Goal: Transaction & Acquisition: Purchase product/service

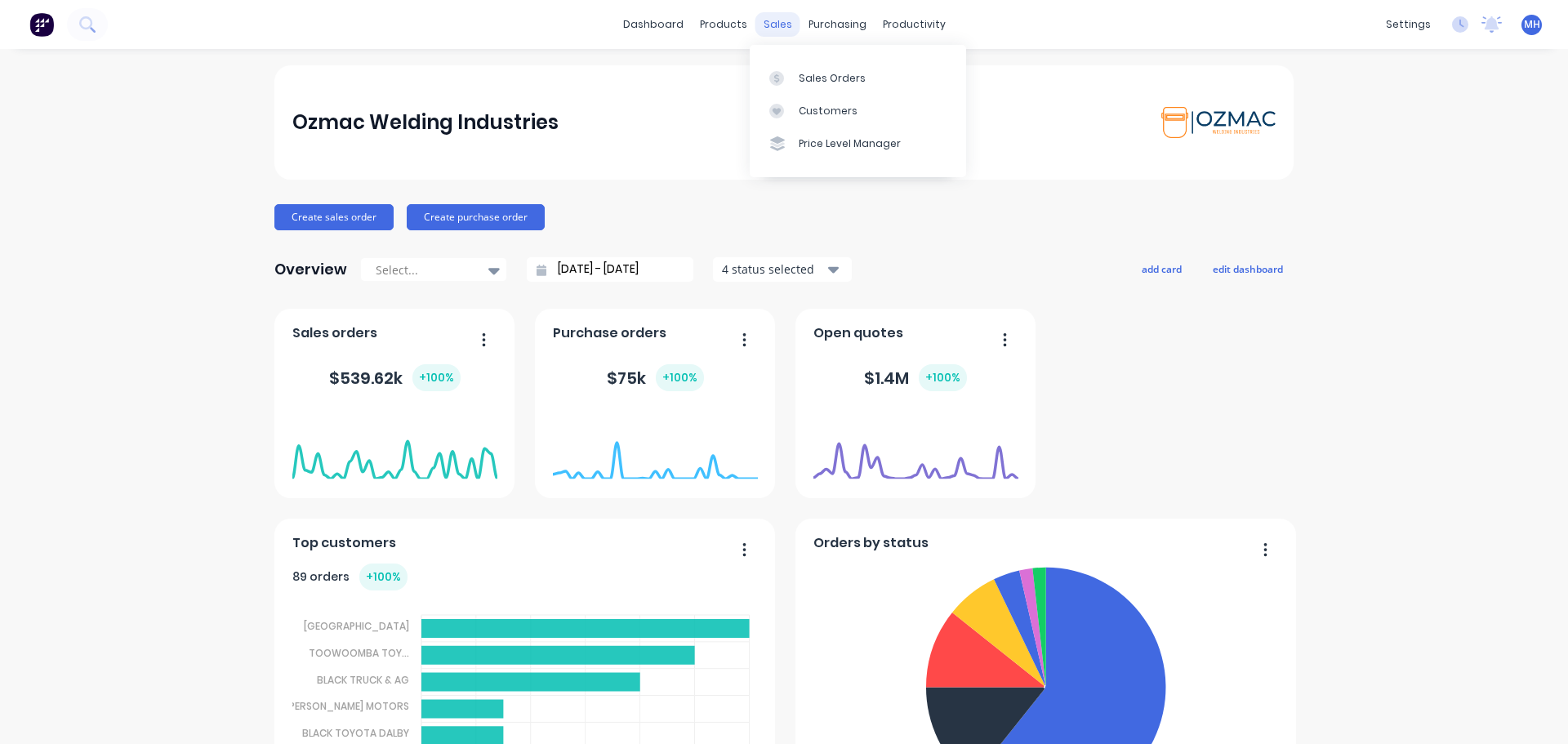
click at [777, 20] on div "sales" at bounding box center [777, 24] width 45 height 25
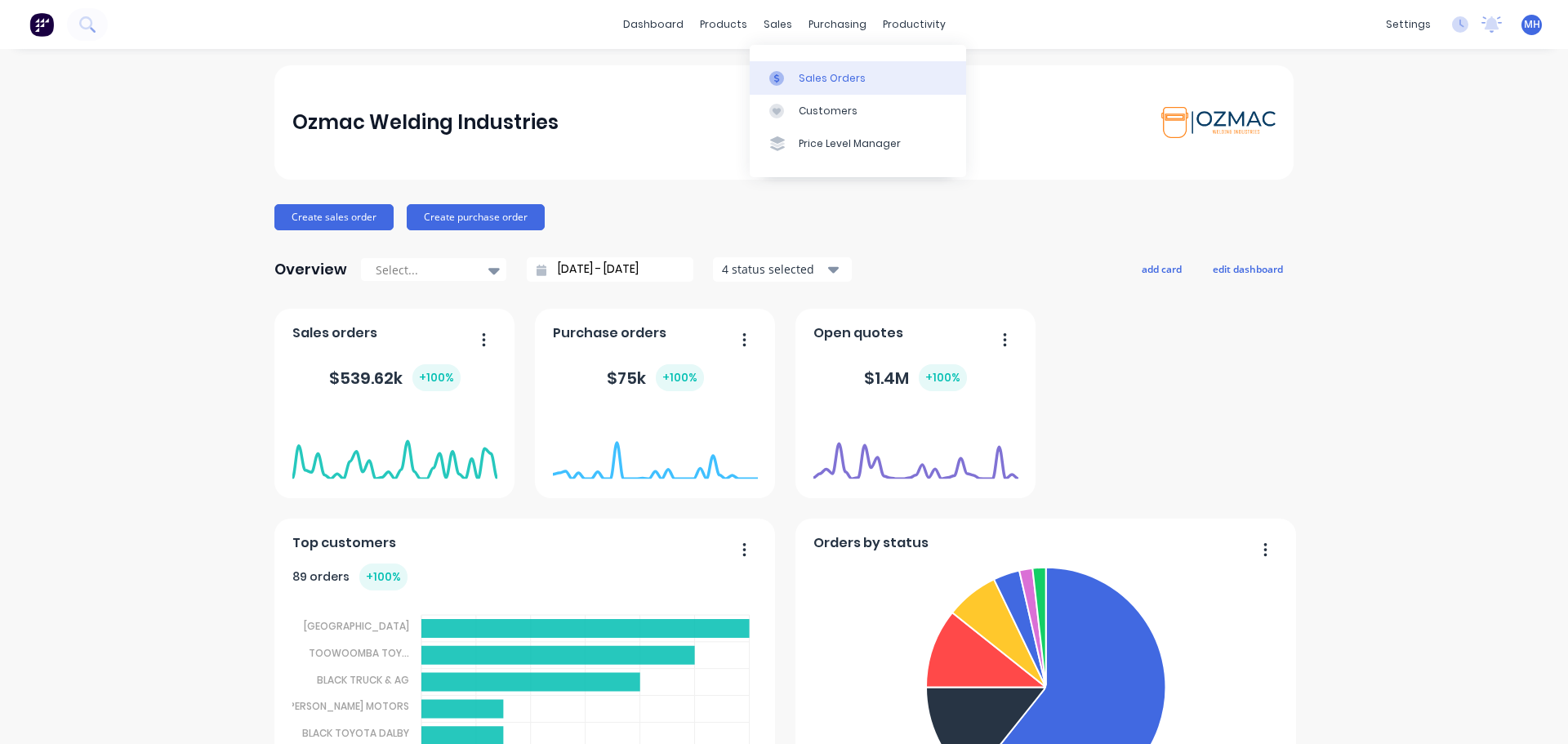
click at [792, 77] on div at bounding box center [781, 78] width 25 height 14
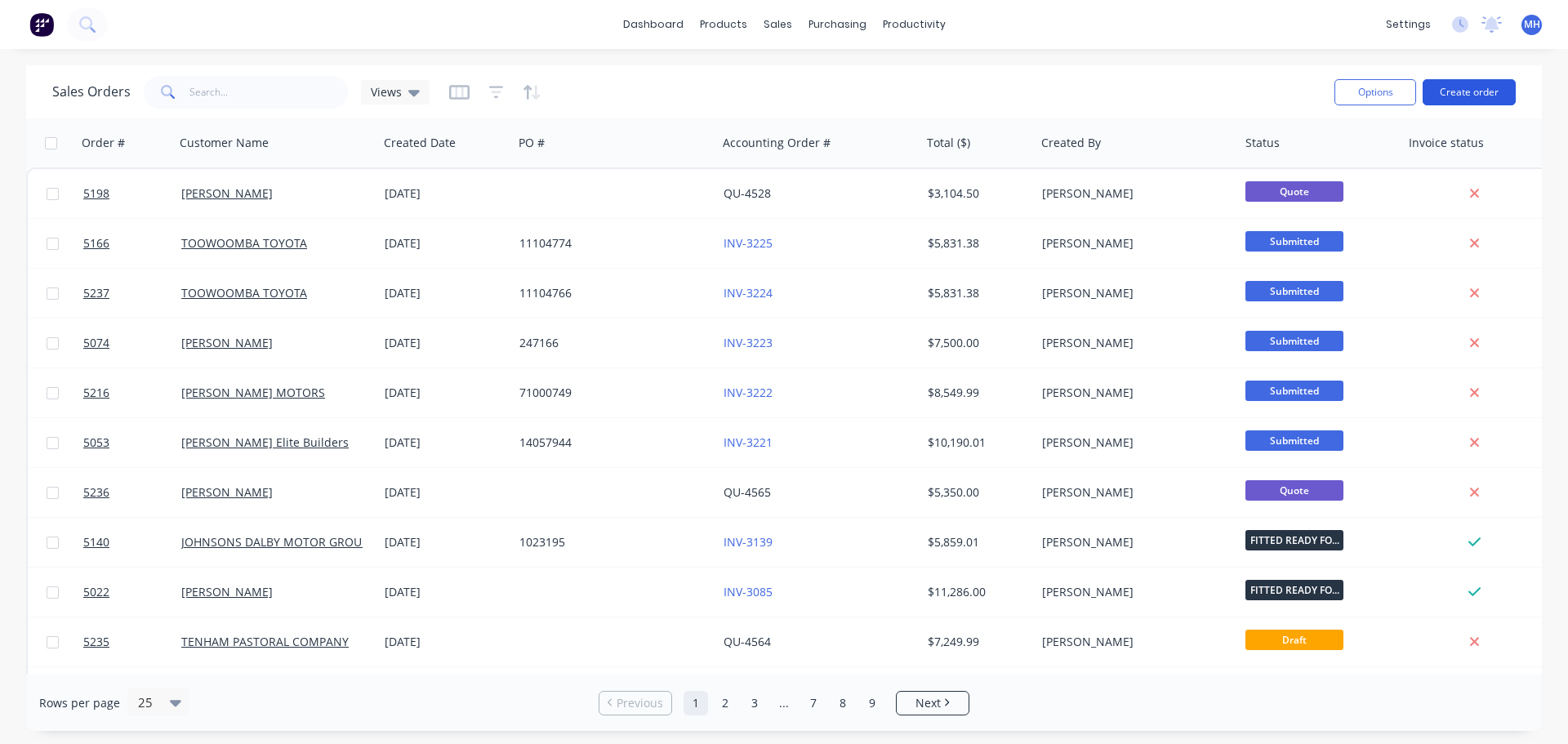
click at [1454, 92] on button "Create order" at bounding box center [1469, 92] width 93 height 26
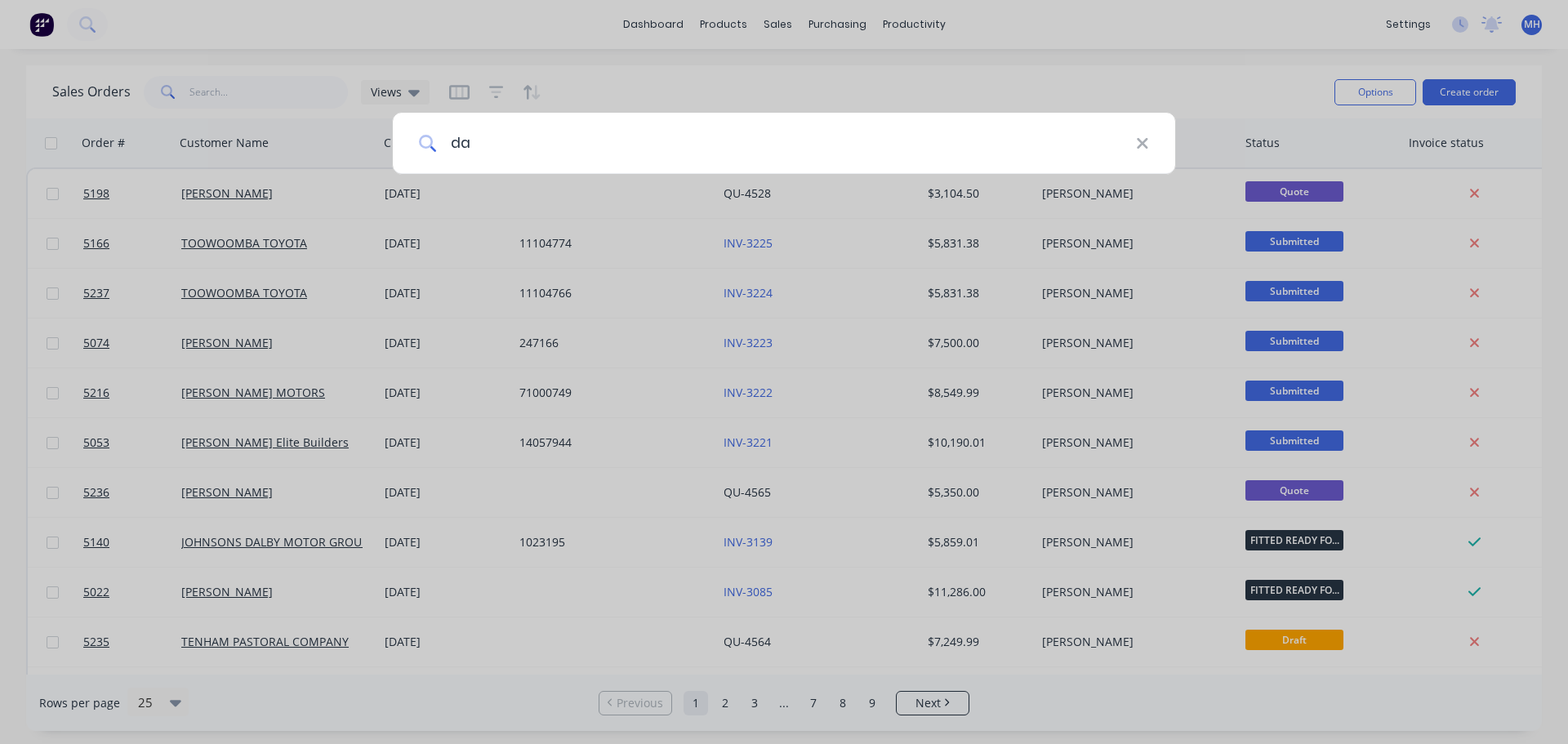
type input "d"
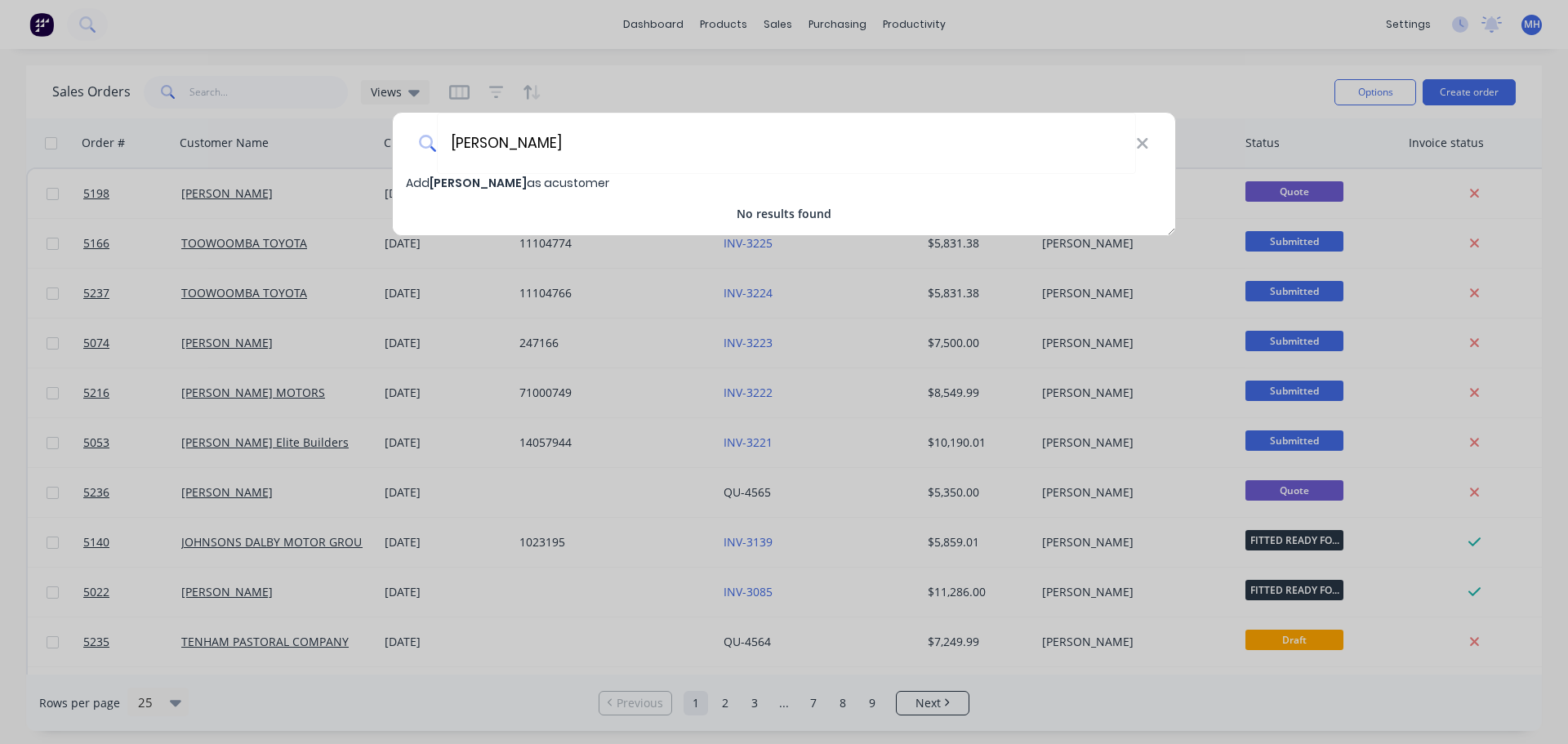
type input "[PERSON_NAME]"
click at [525, 180] on span "Add DAVID BILLIAU as a customer" at bounding box center [508, 182] width 203 height 16
select select "AU"
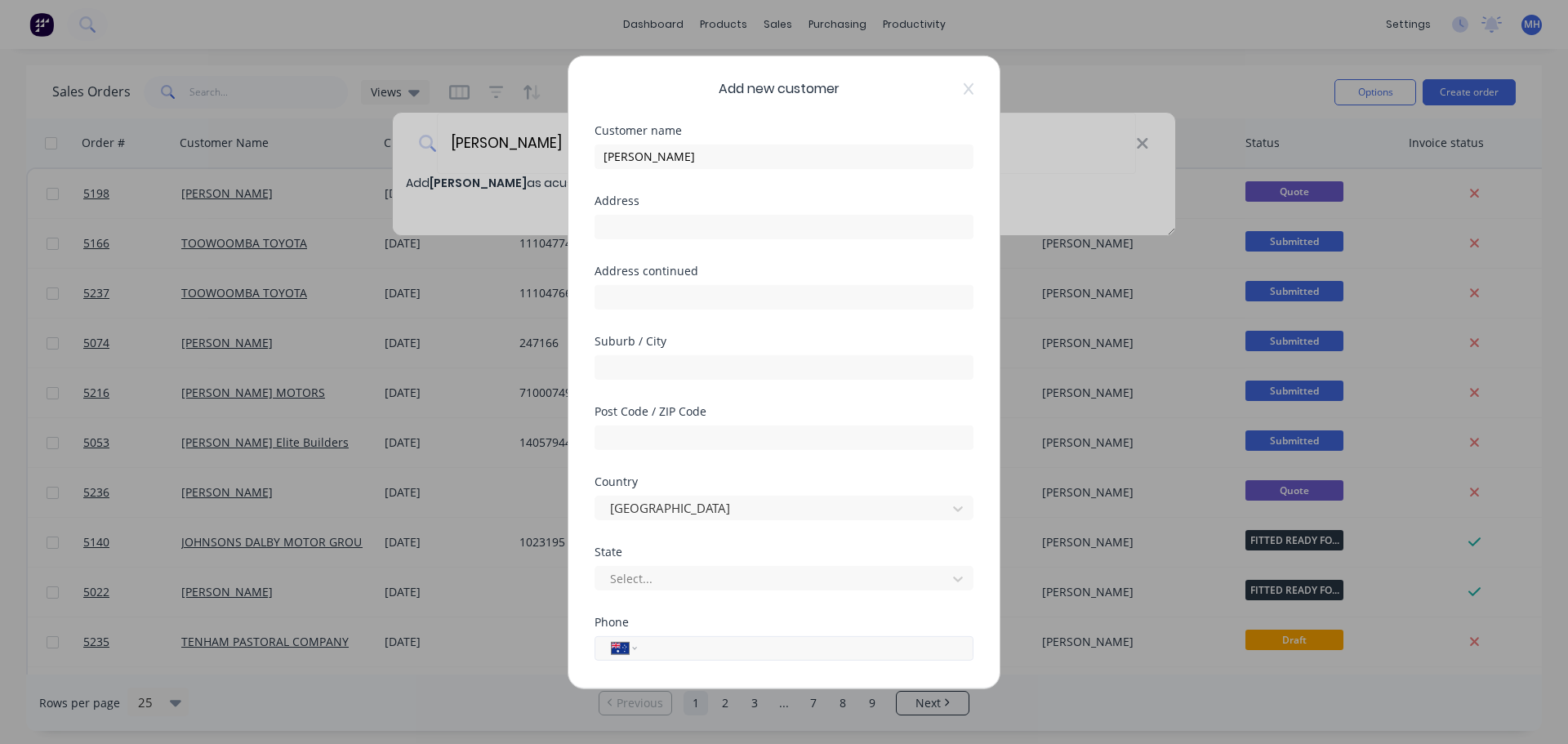
click at [667, 651] on input "tel" at bounding box center [802, 647] width 308 height 19
click at [714, 647] on input "0447" at bounding box center [802, 647] width 308 height 19
click at [702, 651] on input "0447" at bounding box center [802, 647] width 308 height 19
click at [674, 647] on input "0447" at bounding box center [802, 647] width 308 height 19
click at [670, 646] on input "0447" at bounding box center [802, 647] width 308 height 19
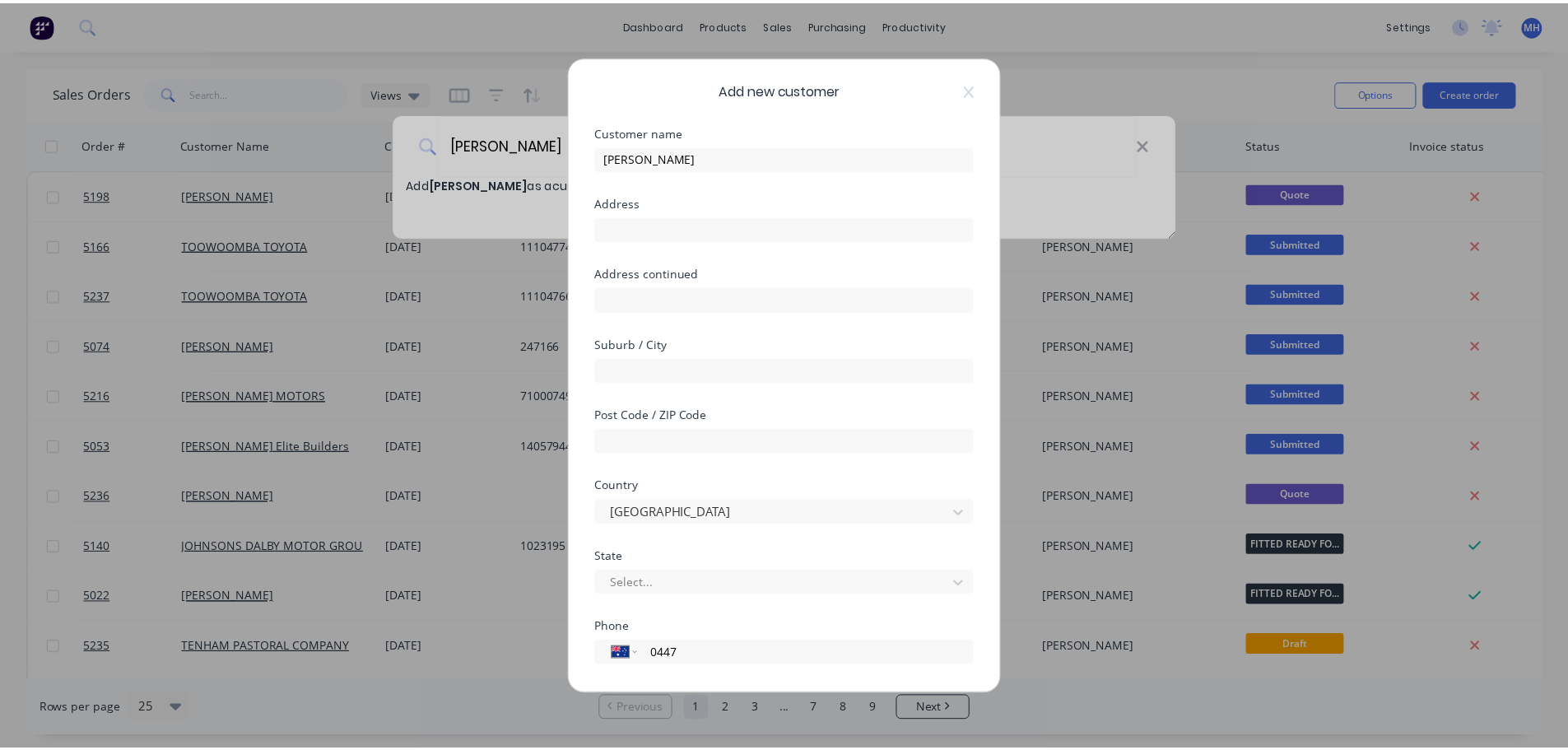
scroll to position [167, 0]
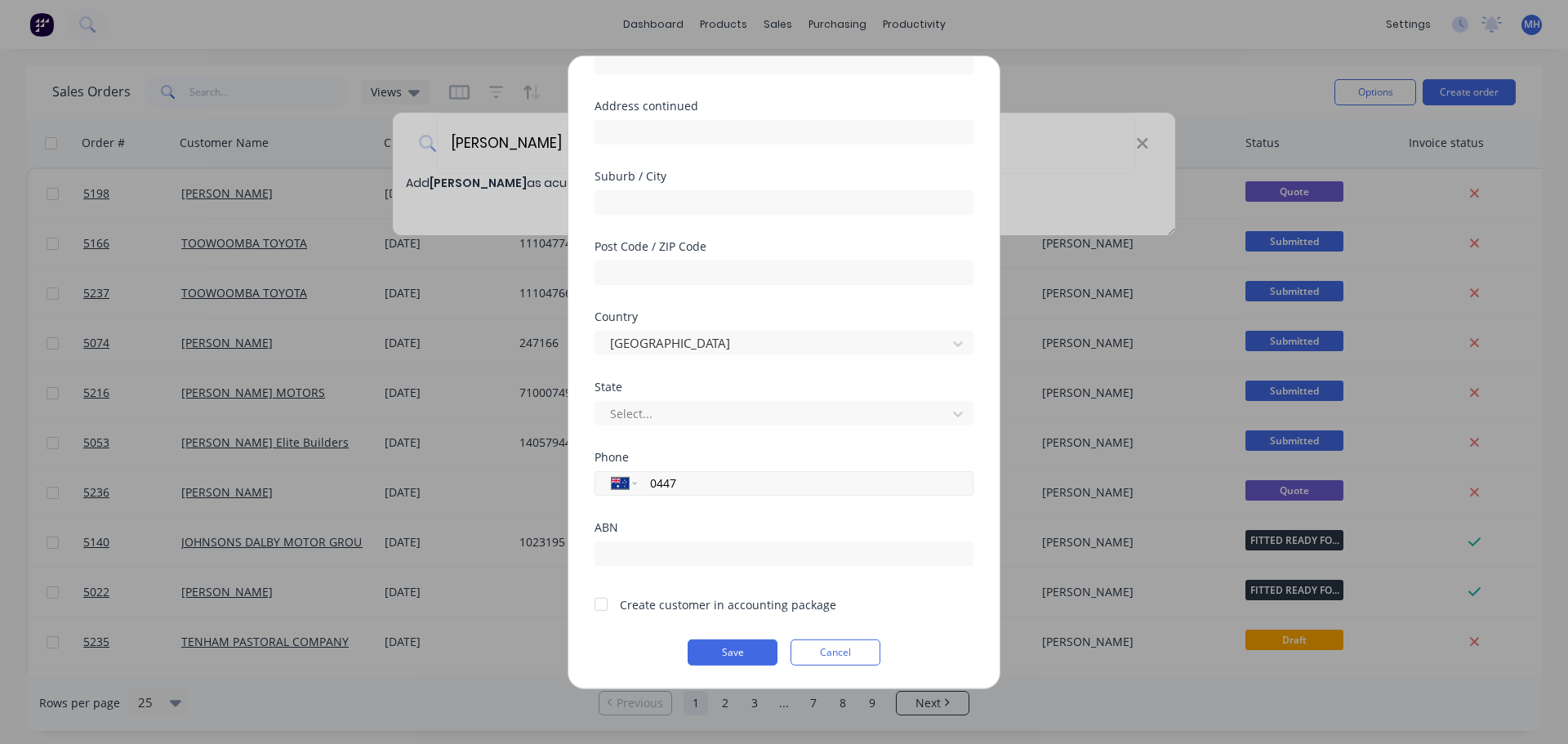
click at [691, 483] on input "0447" at bounding box center [802, 483] width 308 height 19
type input "0447 908 090"
click at [598, 607] on div at bounding box center [601, 604] width 33 height 33
click at [751, 652] on button "Save" at bounding box center [732, 651] width 90 height 26
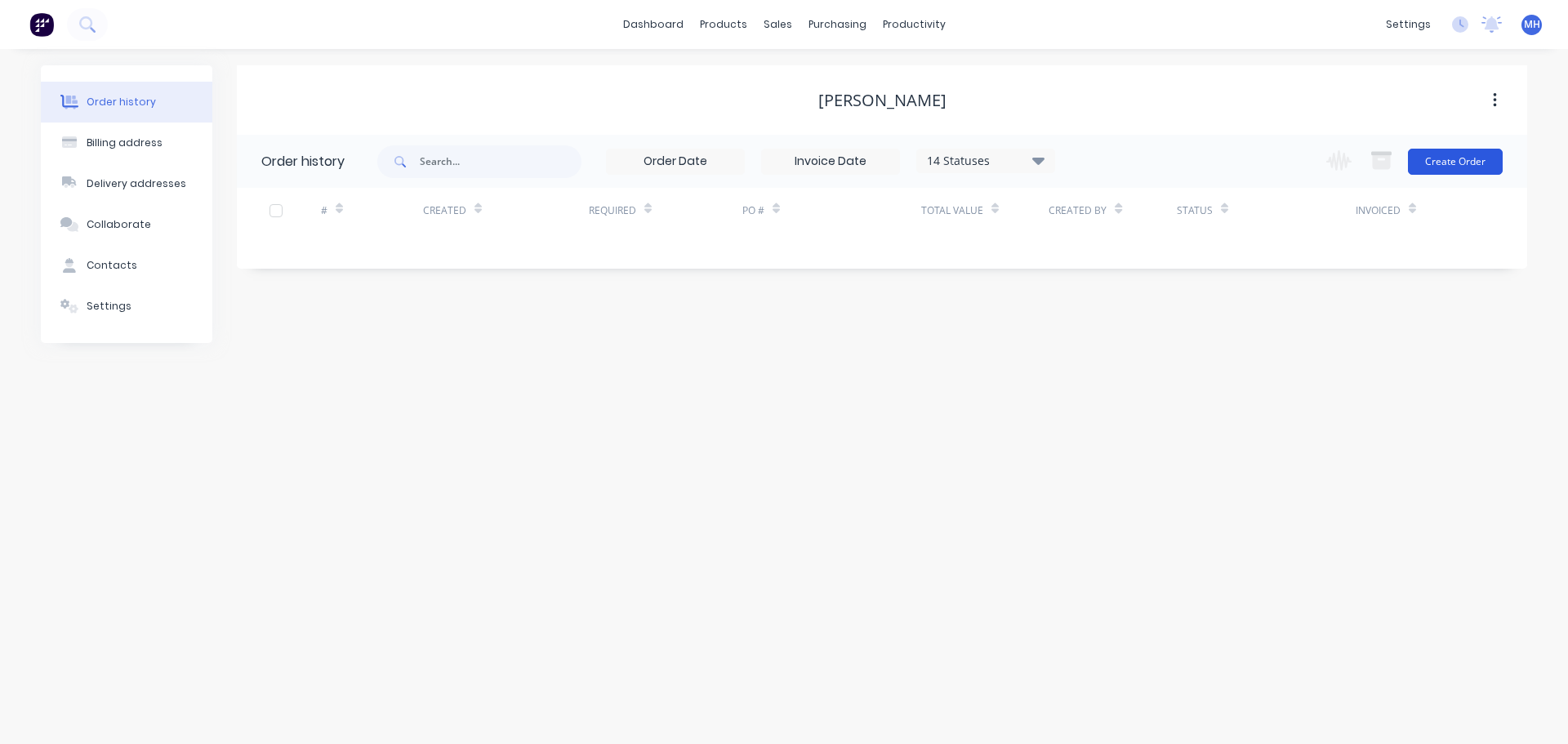
click at [1441, 156] on button "Create Order" at bounding box center [1455, 161] width 95 height 26
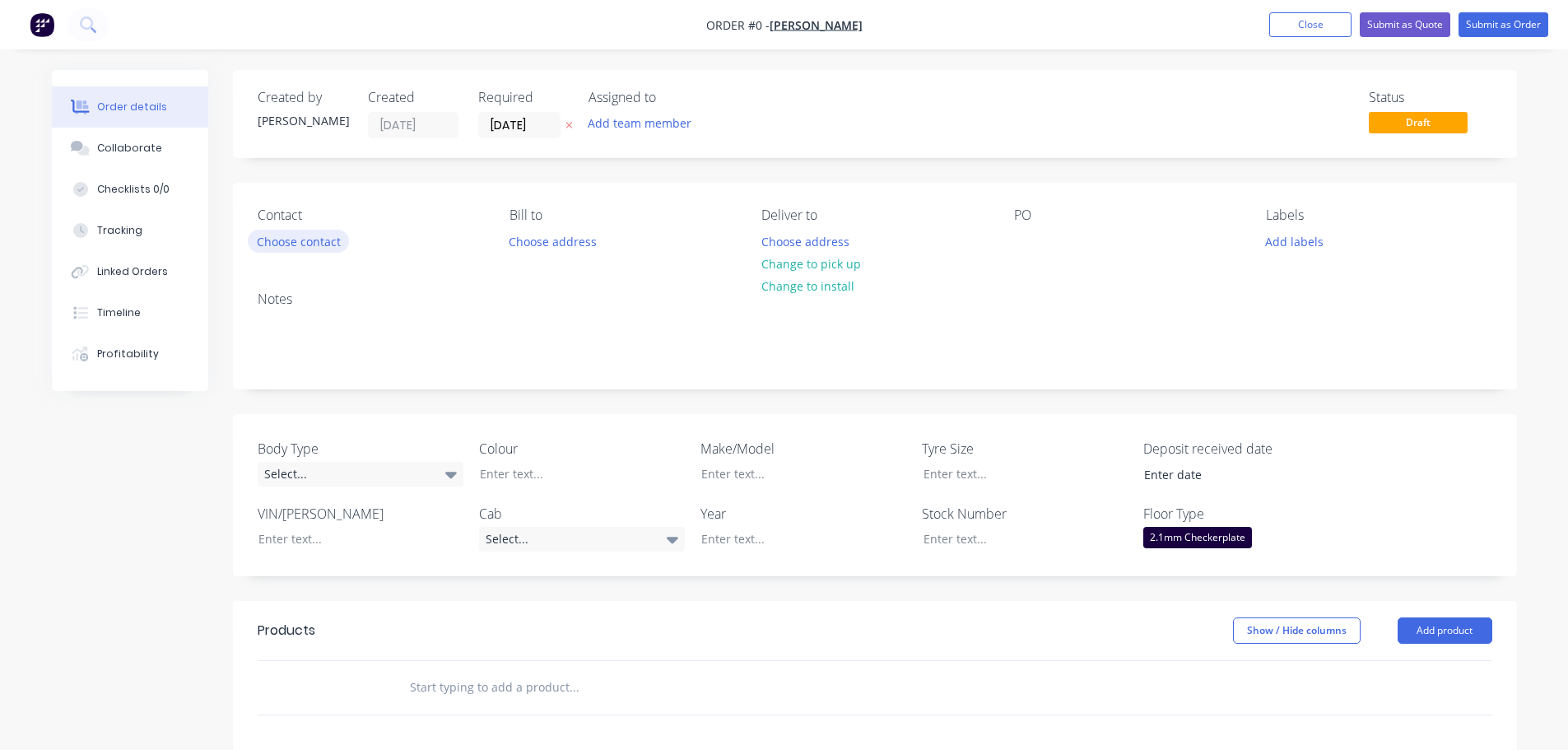
click at [328, 243] on button "Choose contact" at bounding box center [298, 241] width 101 height 22
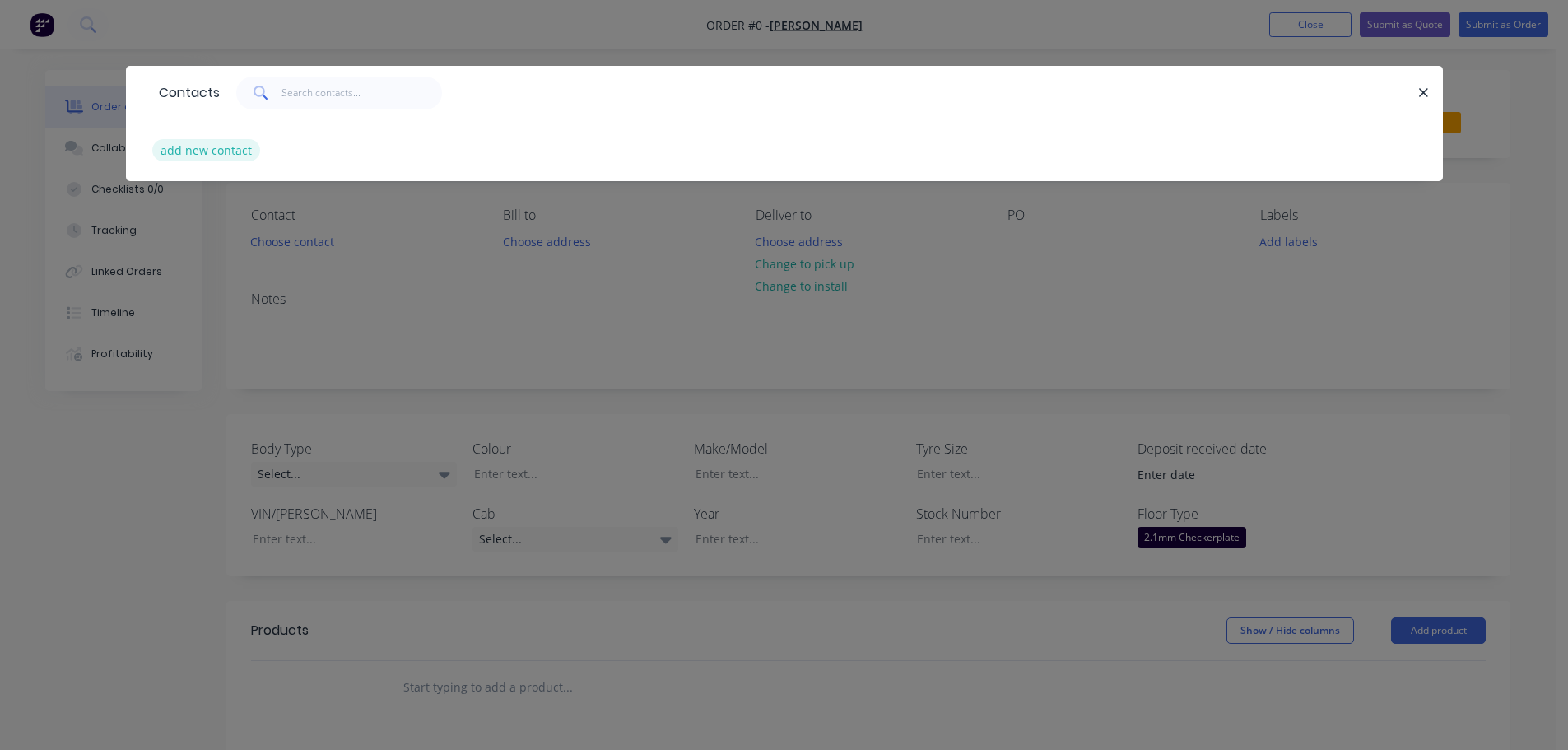
click at [190, 154] on button "add new contact" at bounding box center [206, 150] width 109 height 22
select select "AU"
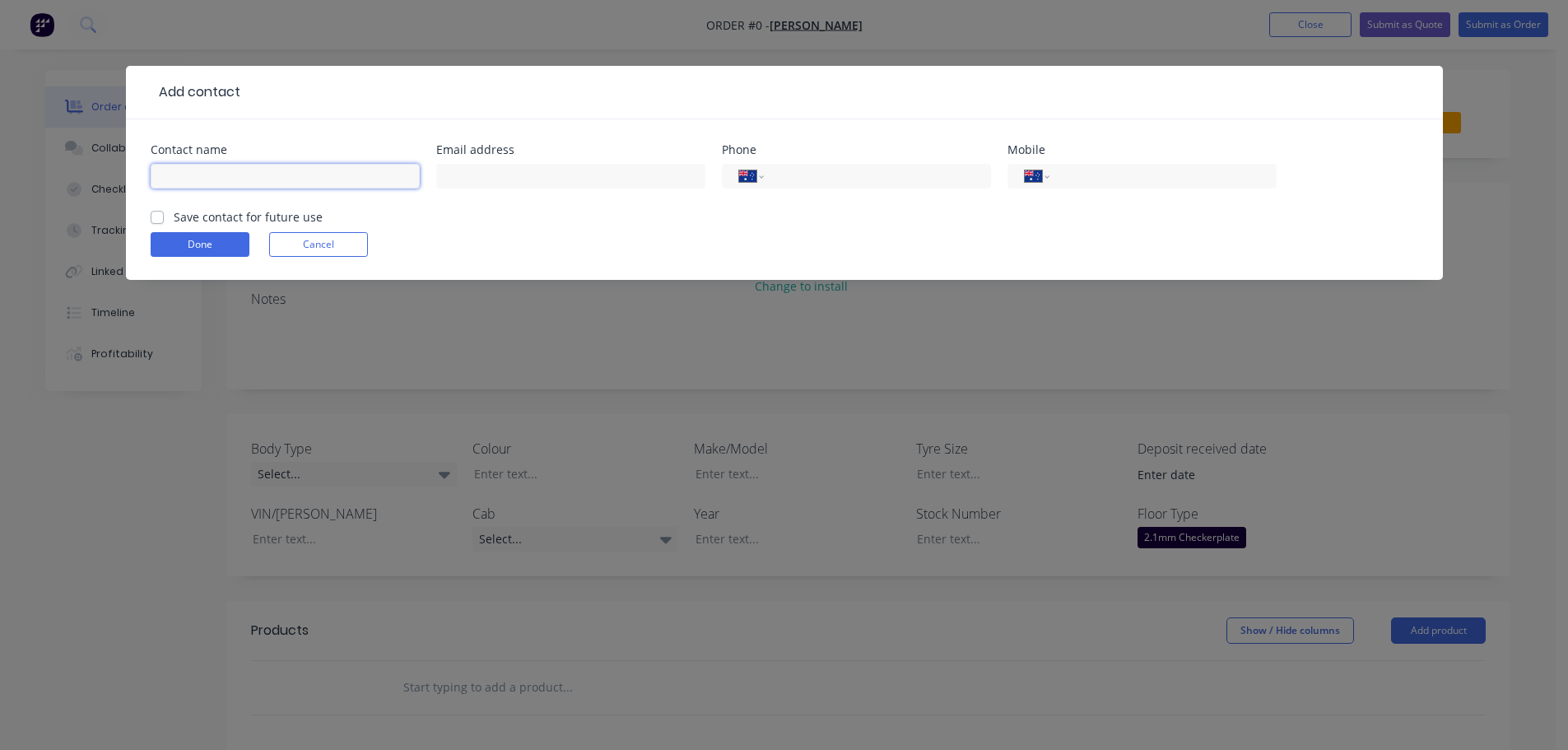
click at [258, 164] on input "text" at bounding box center [285, 176] width 269 height 25
type input "d"
type input "DAVID BILLIAU"
click at [173, 219] on label "Save contact for future use" at bounding box center [248, 217] width 149 height 17
click at [163, 219] on input "Save contact for future use" at bounding box center [156, 216] width 13 height 15
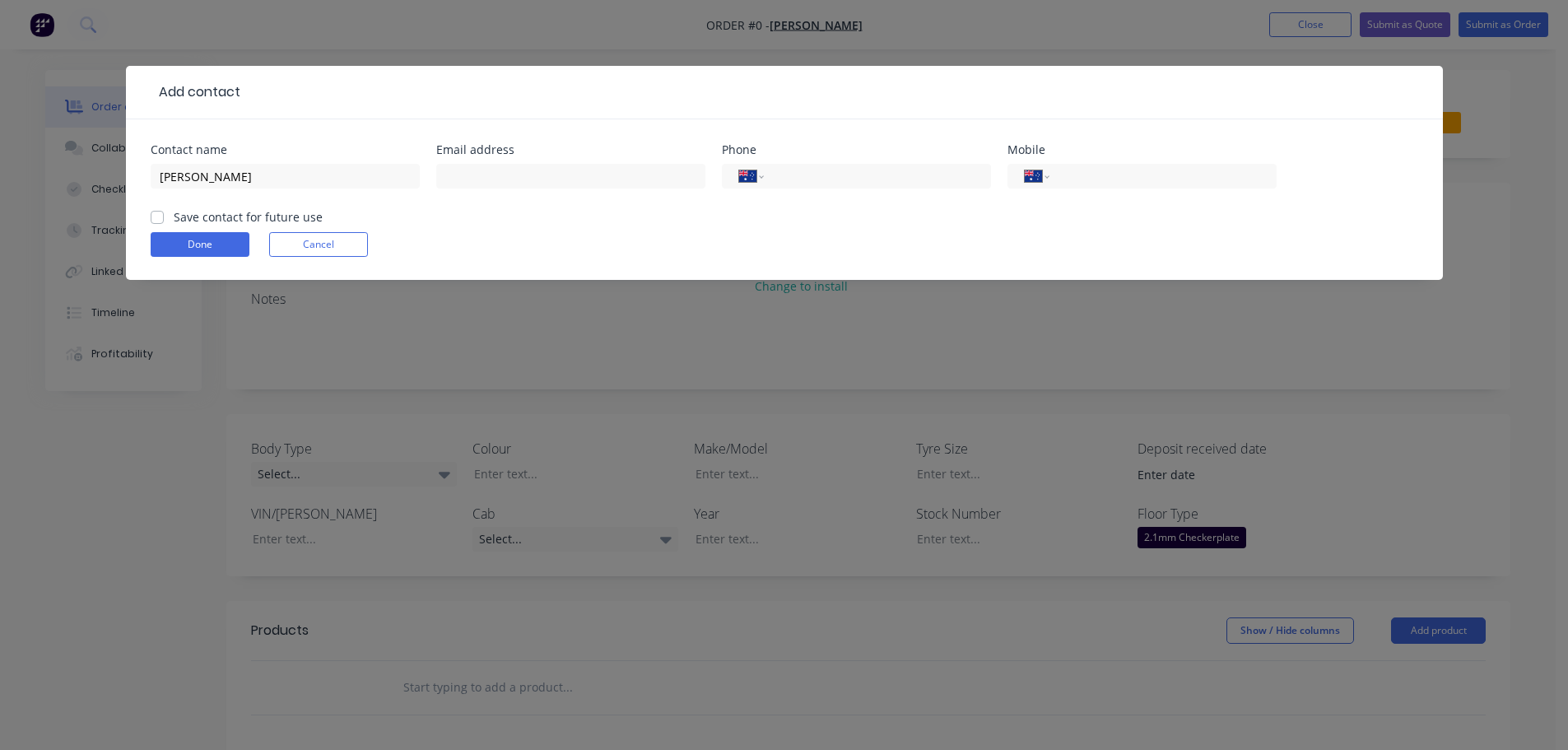
checkbox input "true"
click at [502, 169] on input "text" at bounding box center [571, 176] width 269 height 25
type input "davidbilliau63@gmail.com"
click at [1125, 181] on input "tel" at bounding box center [1160, 177] width 197 height 19
type input "0447 908 090"
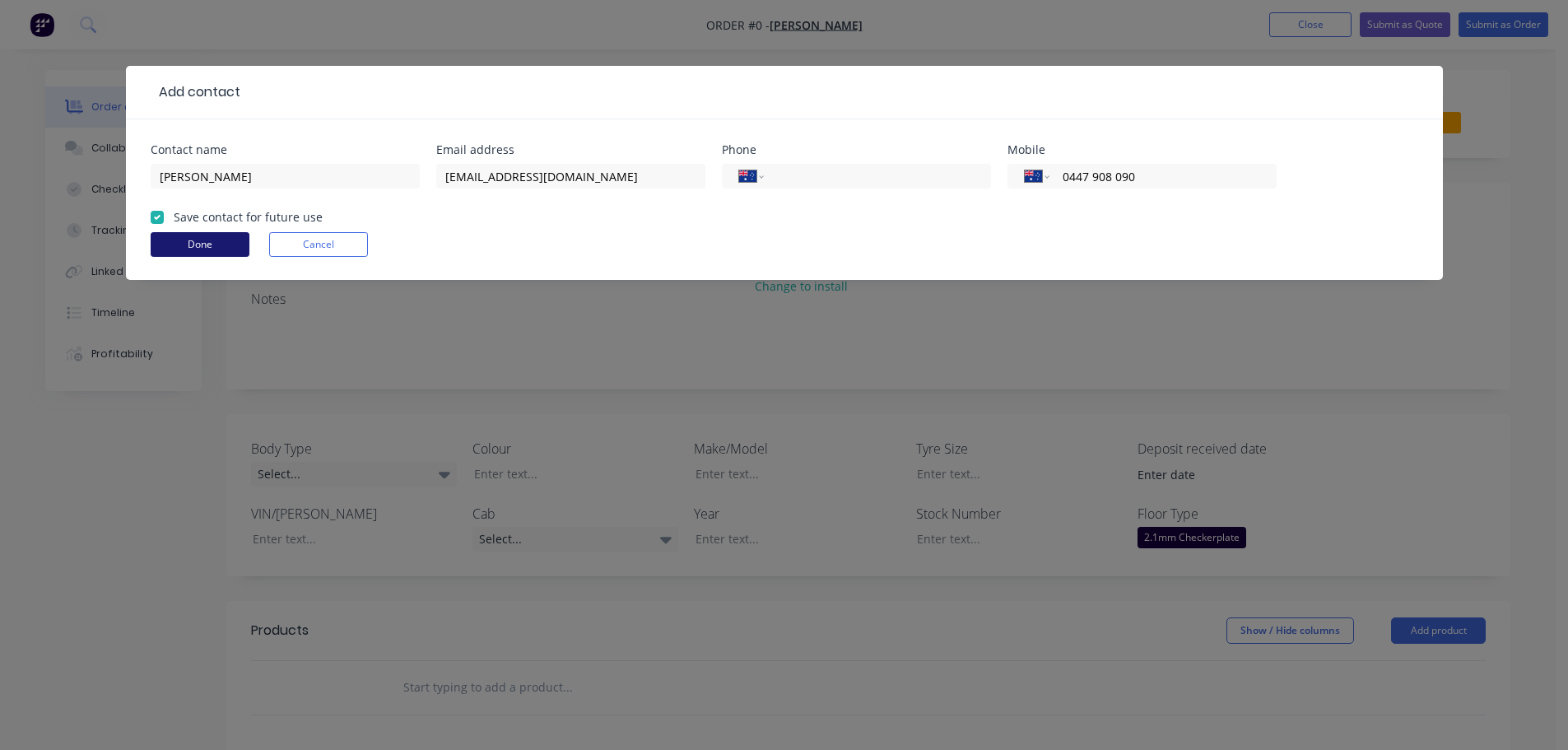
click at [197, 244] on button "Done" at bounding box center [200, 244] width 99 height 25
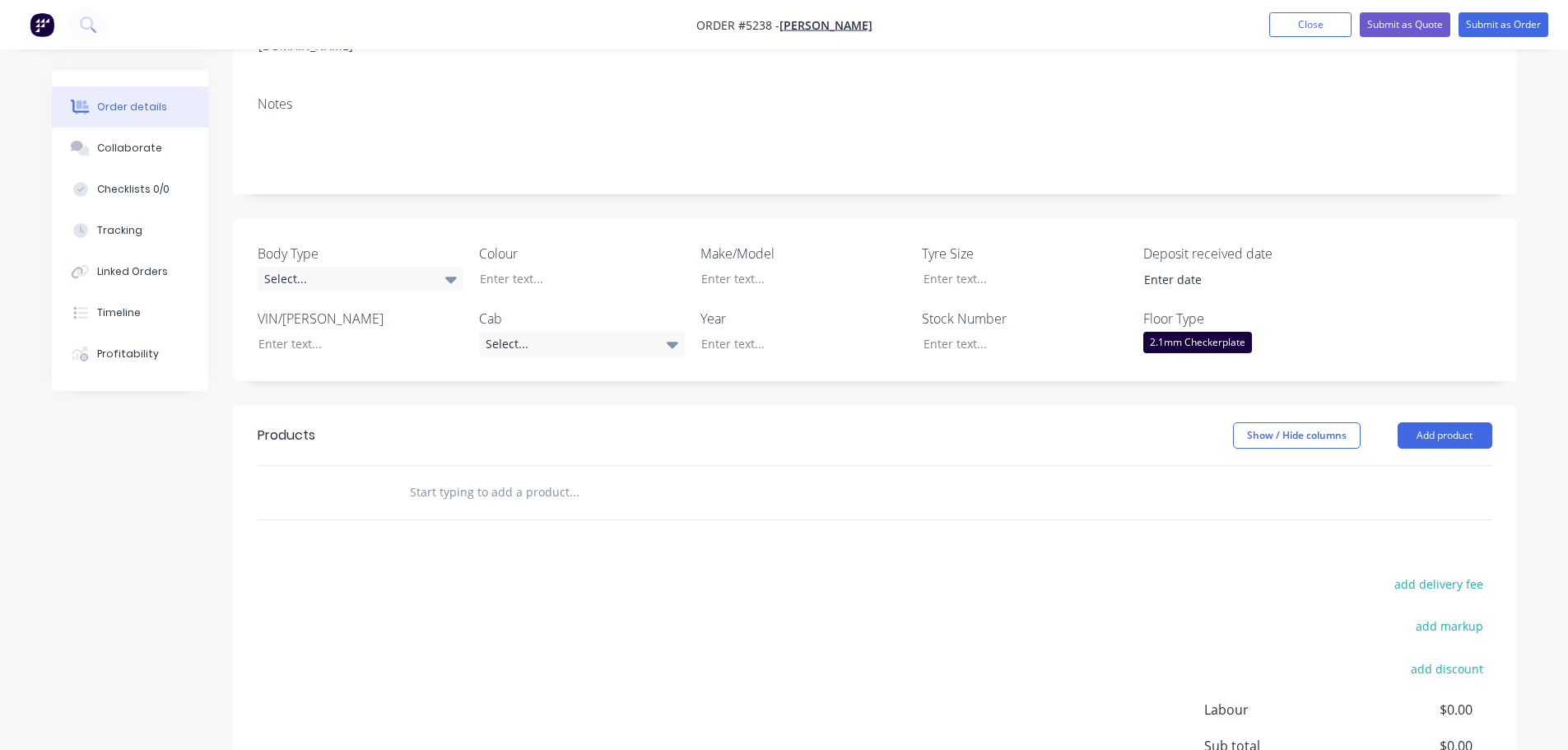
scroll to position [329, 0]
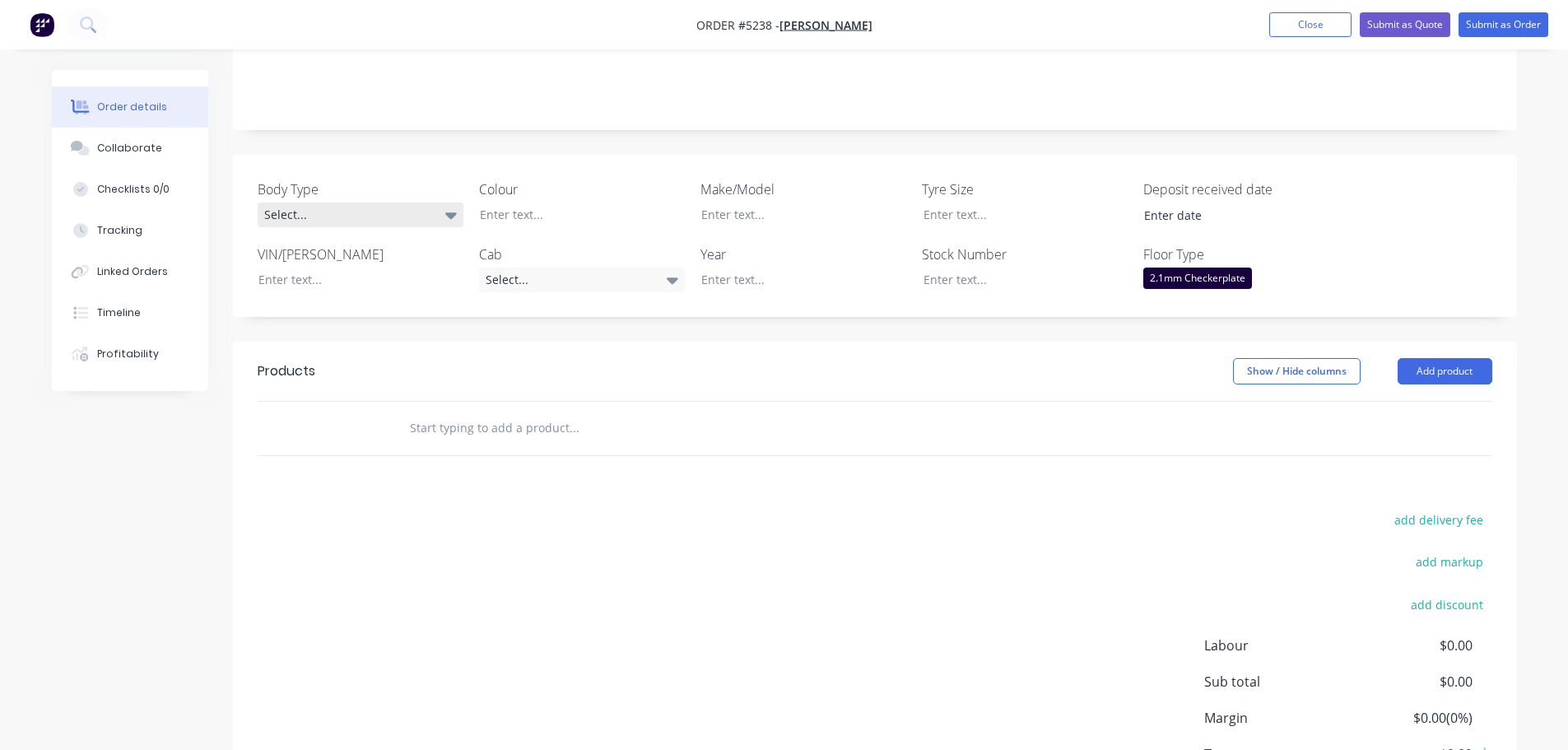
click at [361, 202] on div "Select..." at bounding box center [361, 214] width 206 height 25
click at [374, 261] on button "Cab Chassis" at bounding box center [381, 259] width 247 height 33
click at [554, 202] on div at bounding box center [569, 214] width 206 height 24
click at [761, 202] on div at bounding box center [790, 214] width 206 height 24
click at [721, 267] on div at bounding box center [790, 279] width 206 height 24
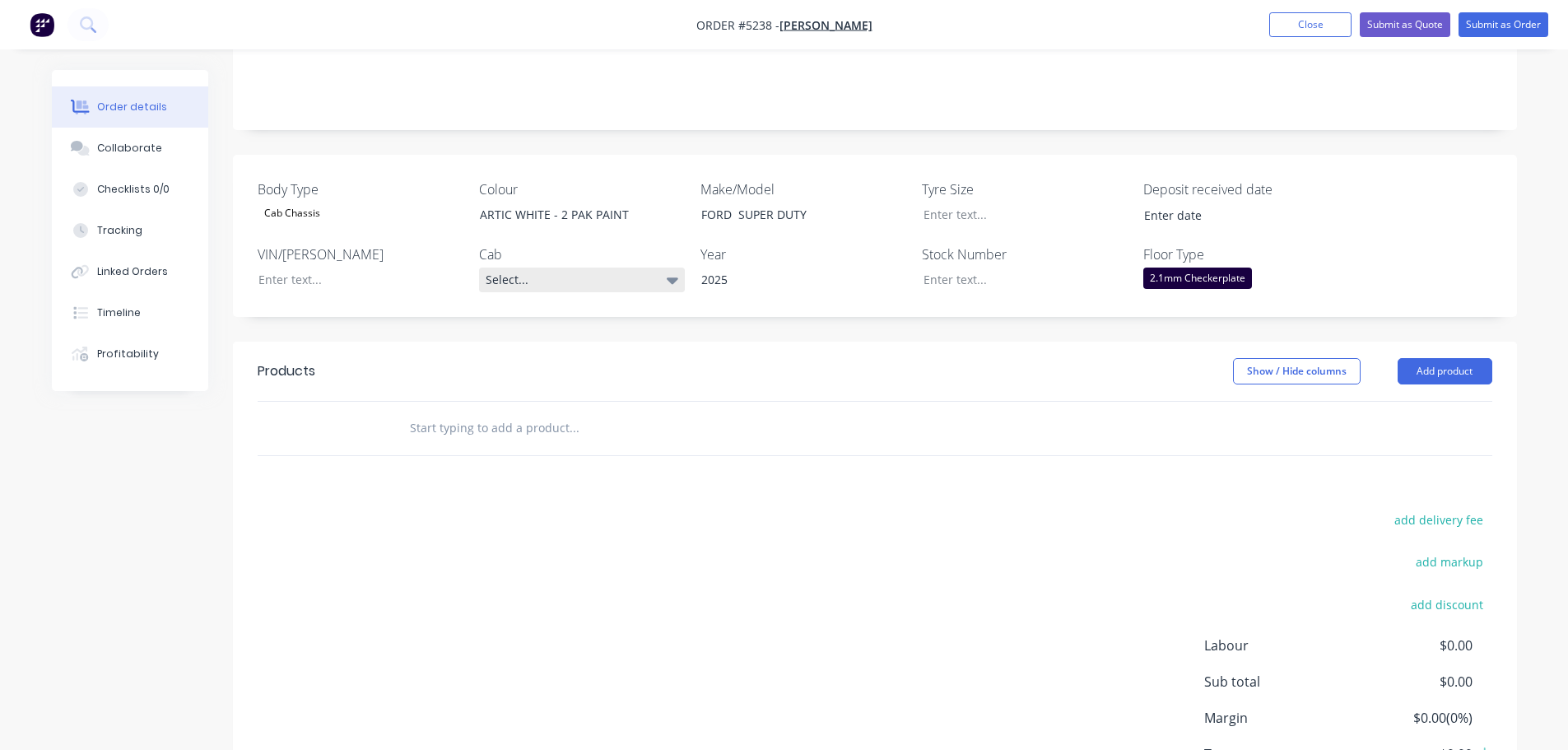
click at [567, 267] on div "Select..." at bounding box center [582, 279] width 206 height 25
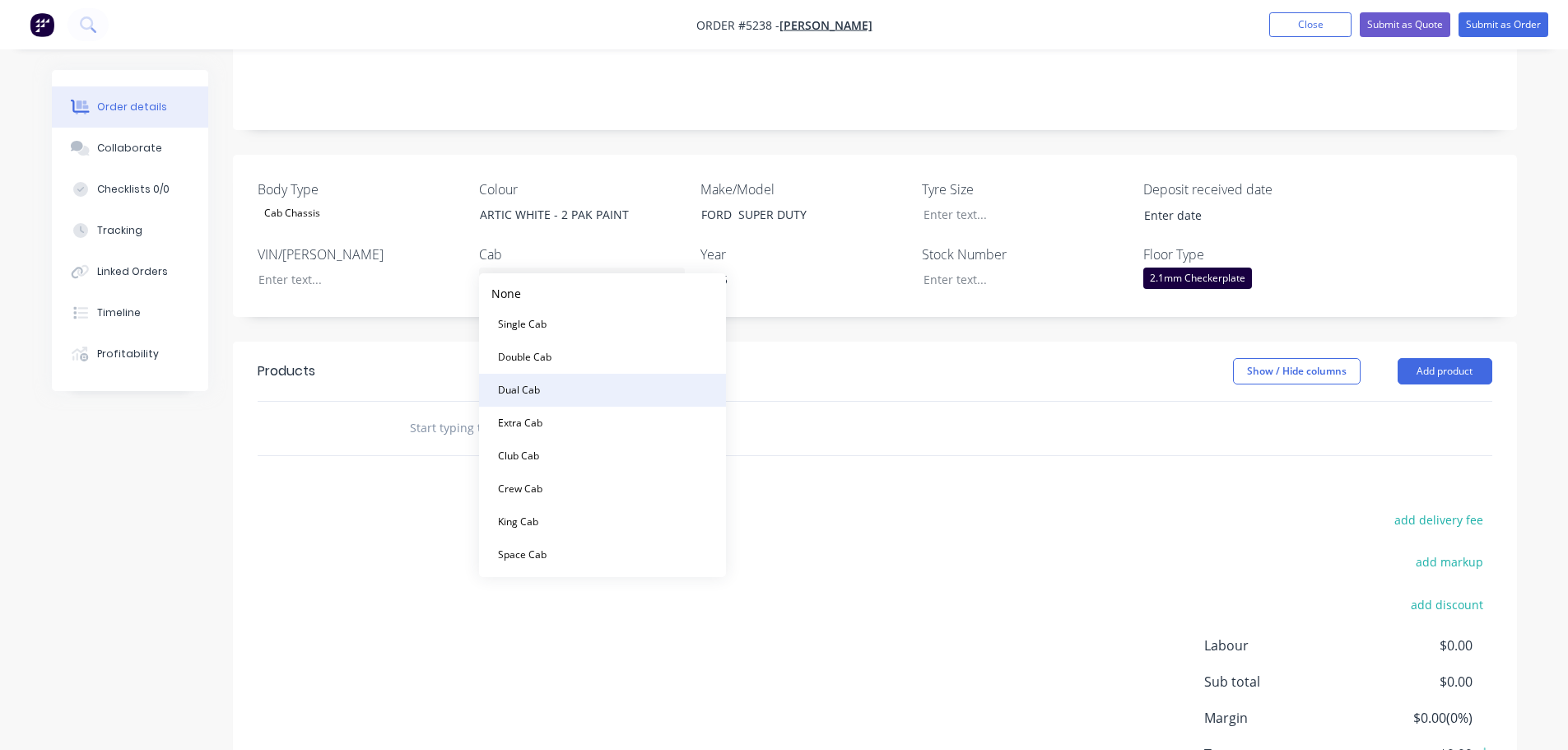
click at [575, 396] on button "Dual Cab" at bounding box center [602, 390] width 247 height 33
click at [532, 411] on input "text" at bounding box center [573, 427] width 329 height 33
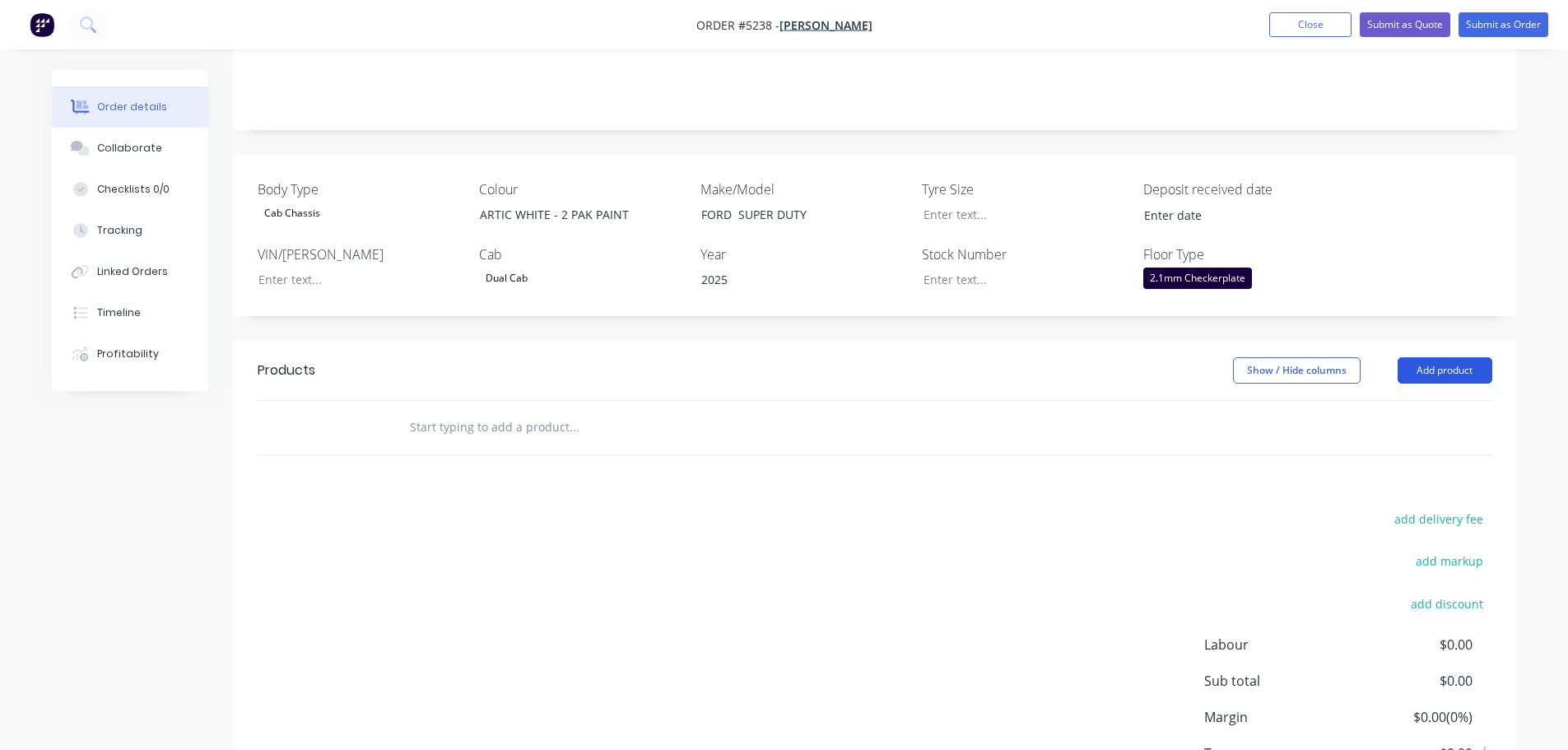
click at [1425, 357] on button "Add product" at bounding box center [1445, 370] width 95 height 26
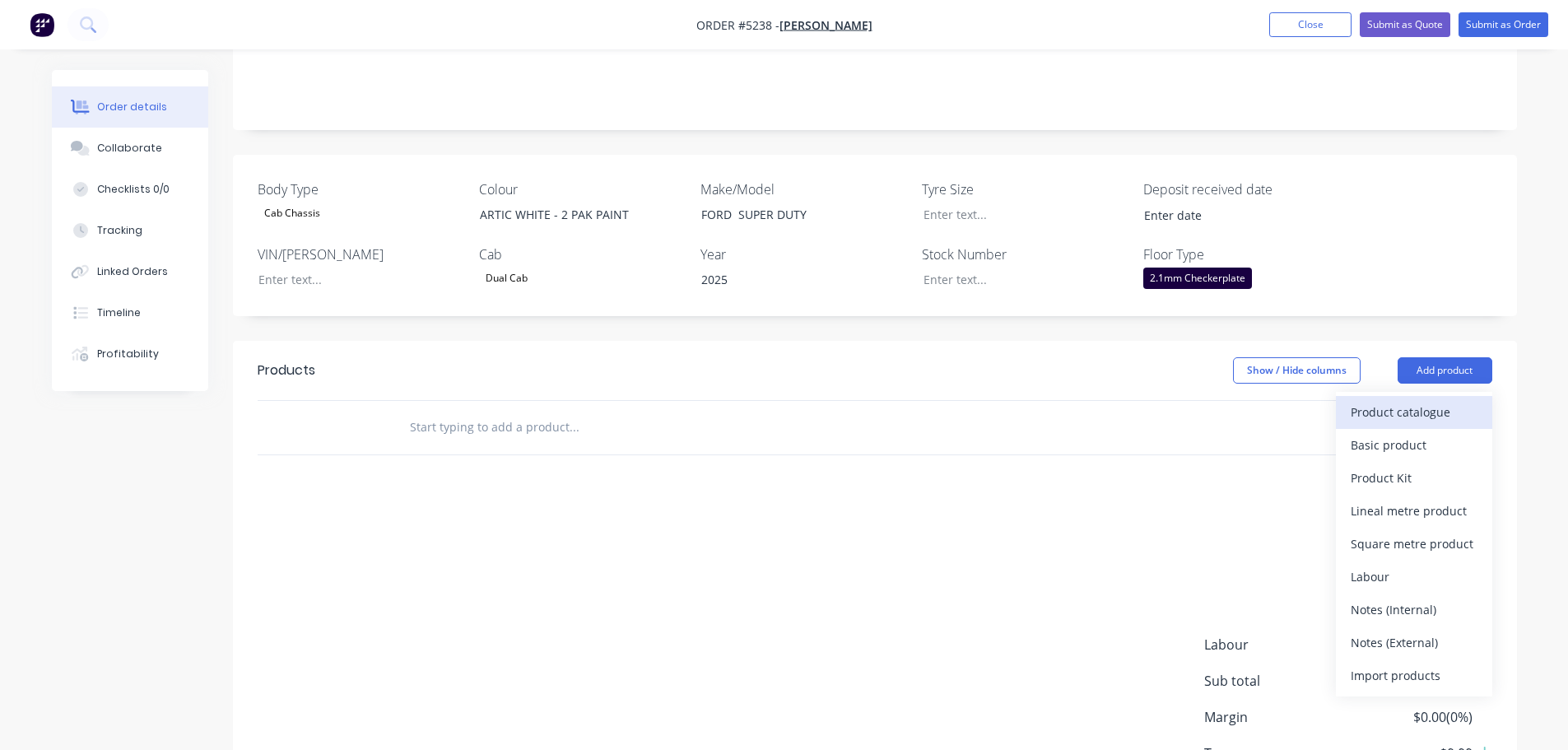
click at [1422, 400] on div "Product catalogue" at bounding box center [1414, 412] width 126 height 24
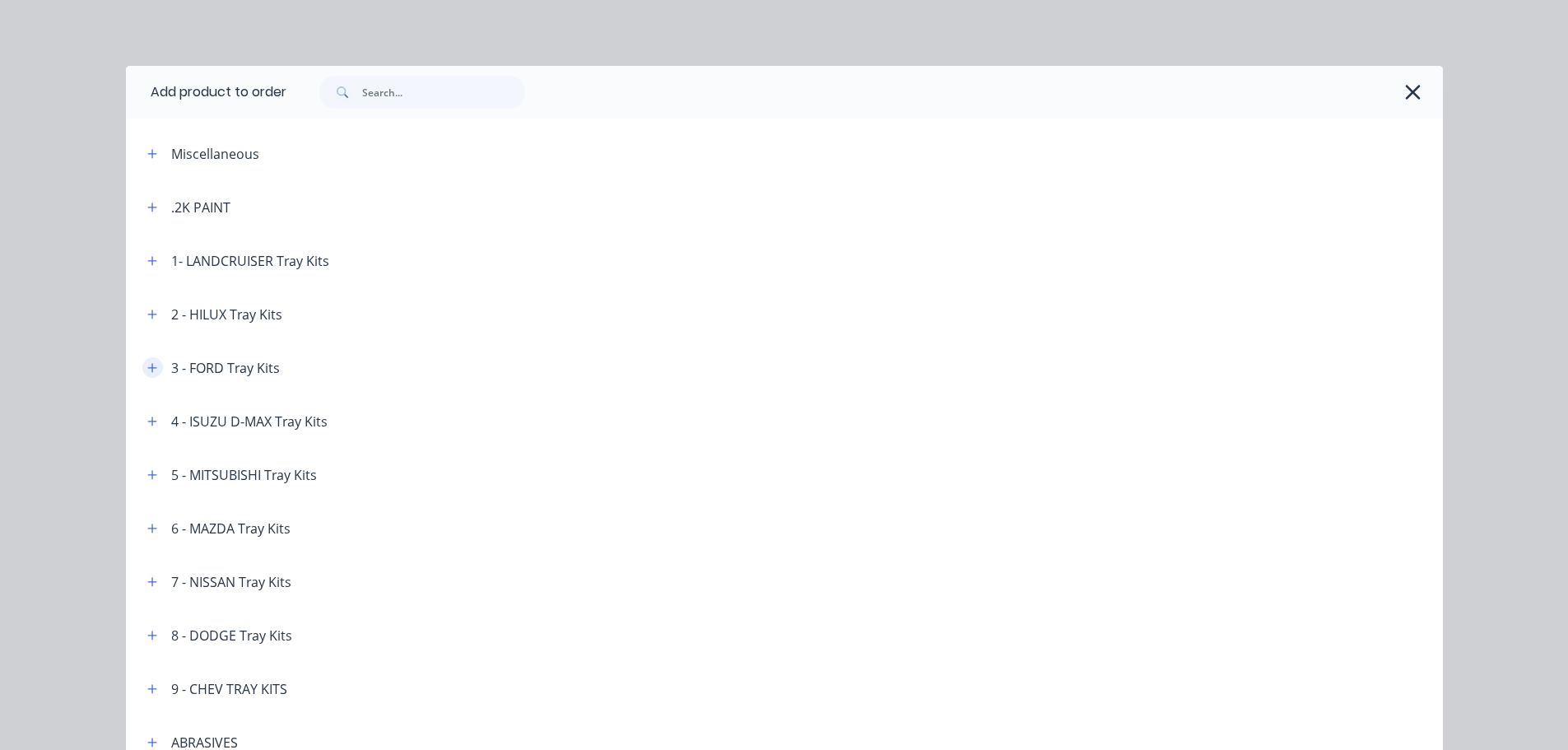
click at [151, 370] on button "button" at bounding box center [153, 367] width 21 height 21
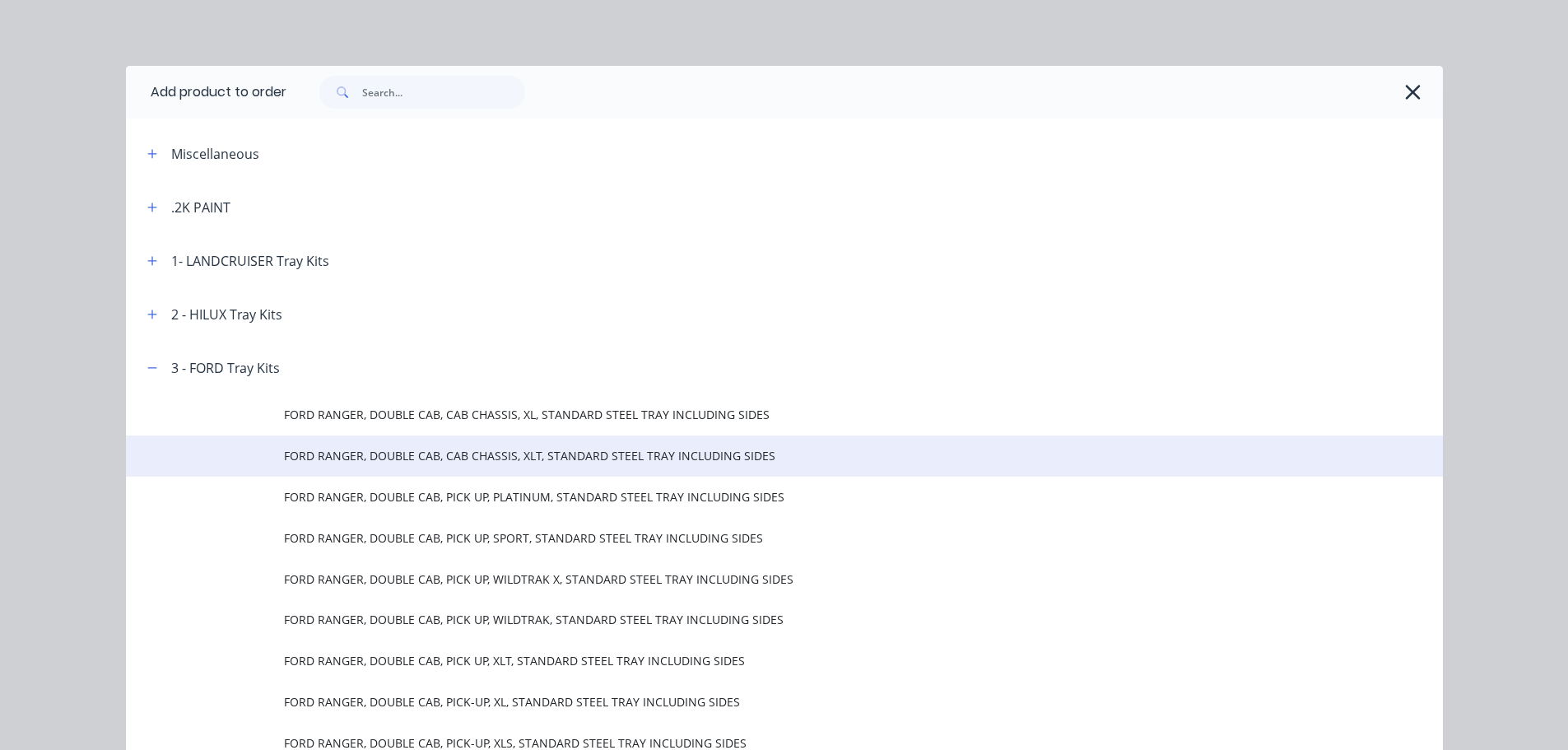
click at [377, 447] on span "FORD RANGER, DOUBLE CAB, CAB CHASSIS, XLT, STANDARD STEEL TRAY INCLUDING SIDES" at bounding box center [747, 455] width 927 height 17
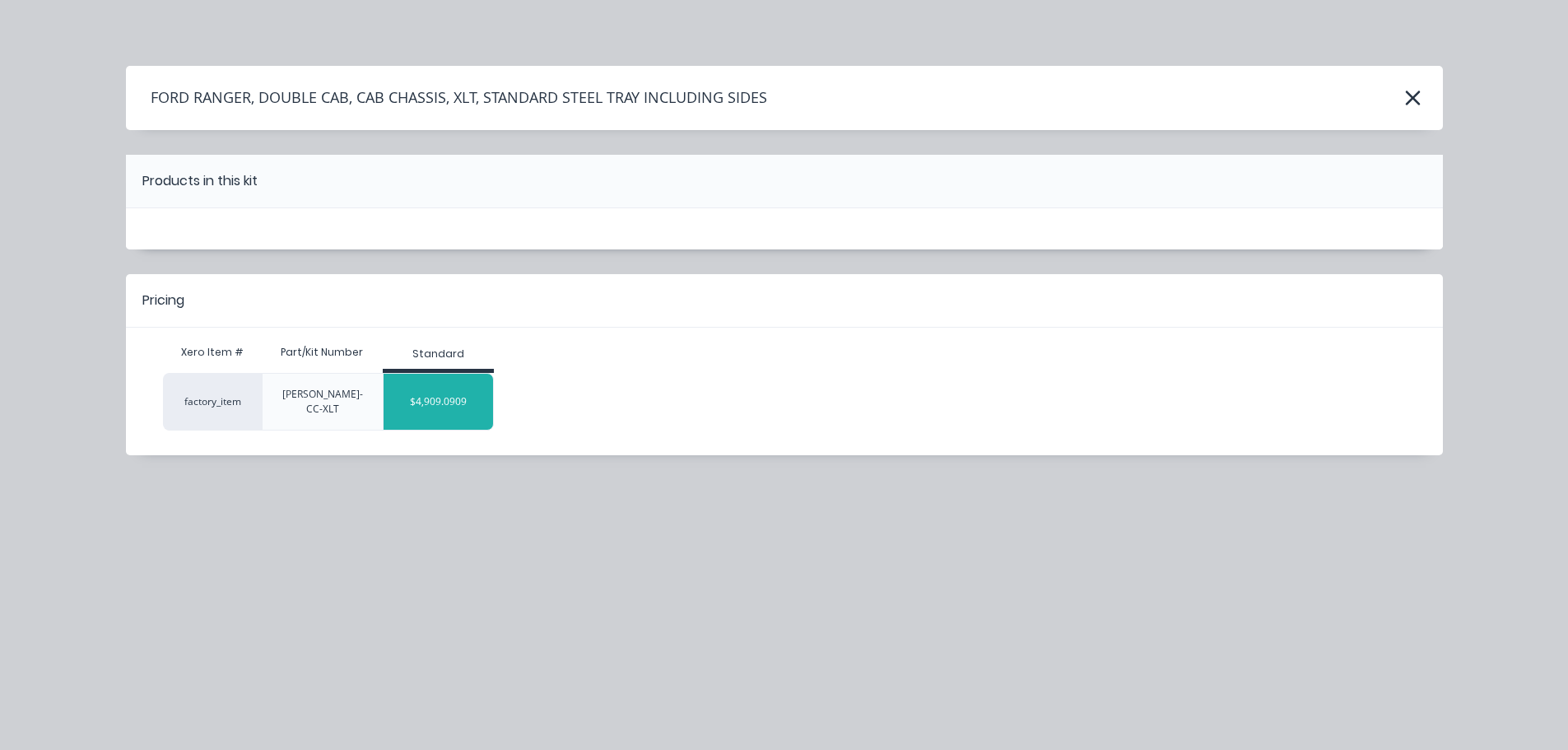
click at [432, 399] on div "$4,909.0909" at bounding box center [438, 401] width 109 height 41
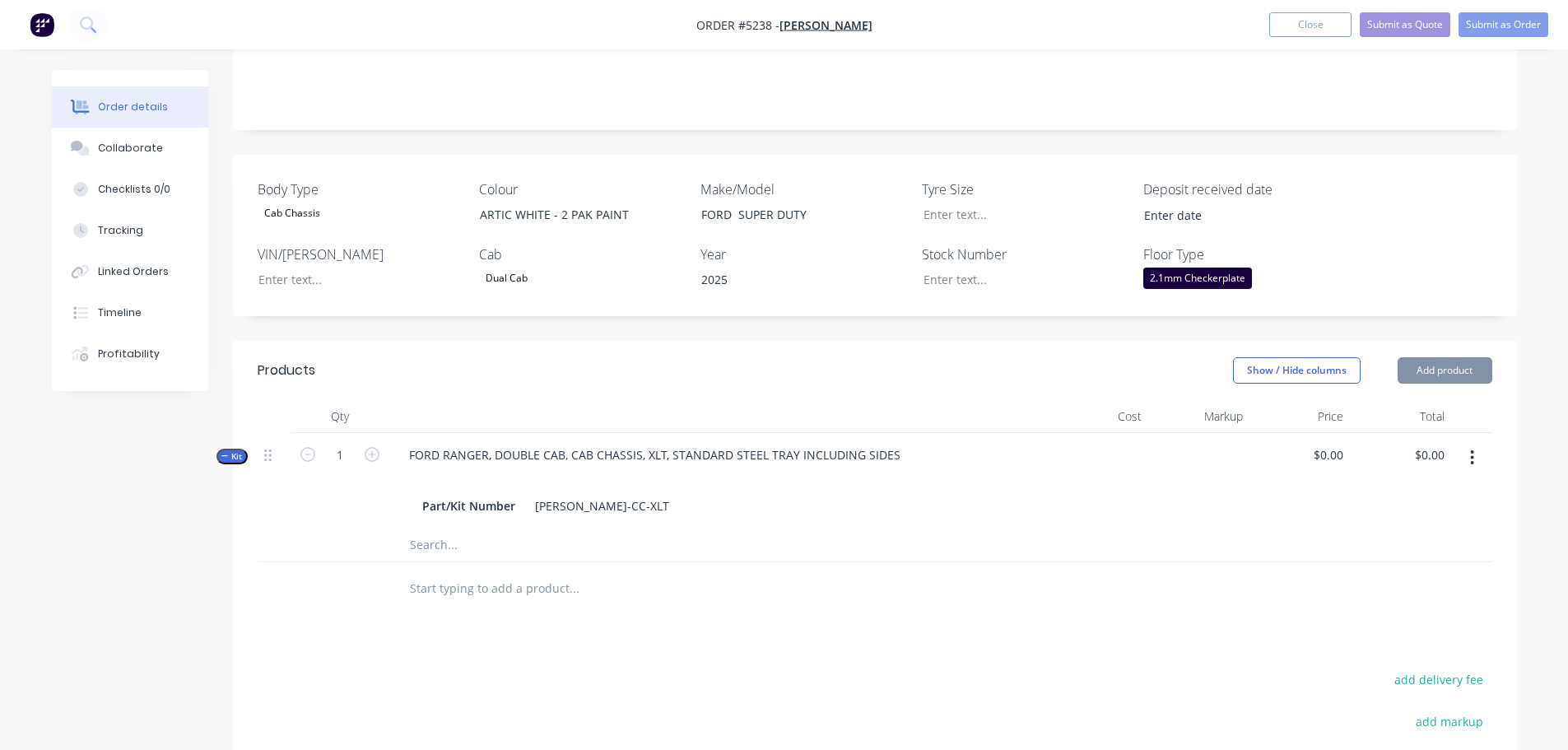
type input "$4,909.0909"
type input "$4,909.09"
click at [431, 572] on input "text" at bounding box center [573, 589] width 329 height 33
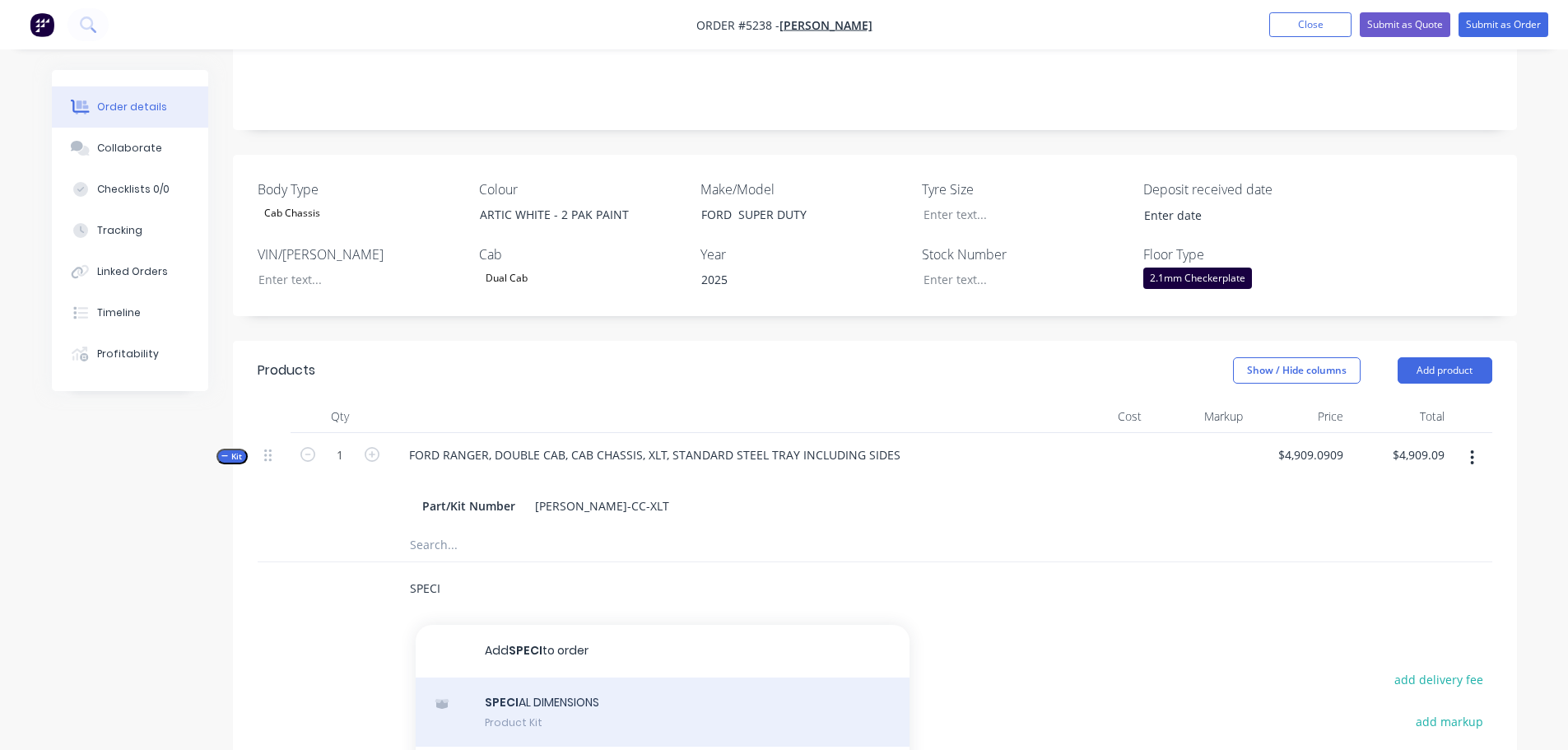
type input "SPECI"
click at [524, 677] on div "SPECI AL DIMENSIONS Product Kit" at bounding box center [662, 712] width 494 height 69
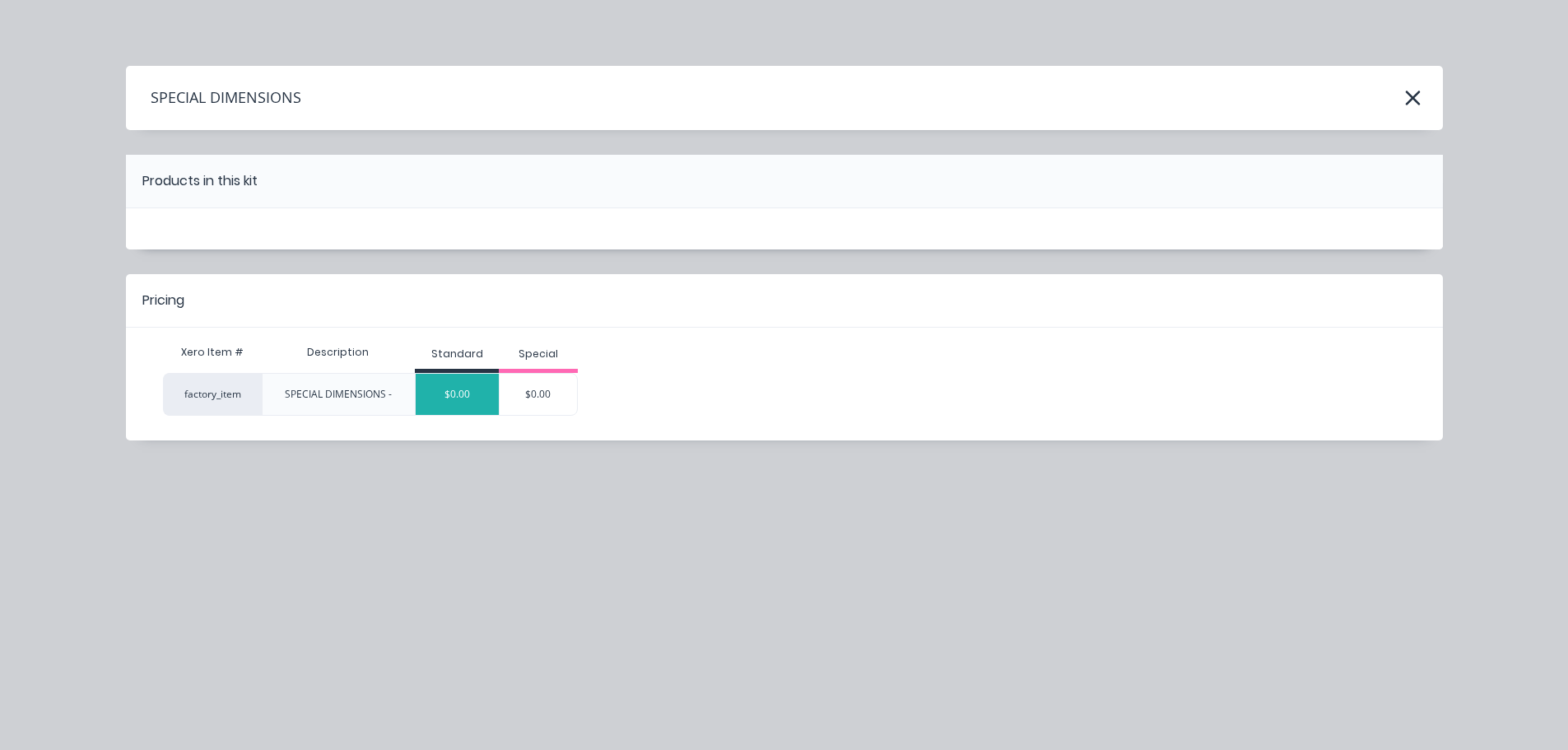
click at [465, 403] on div "$0.00" at bounding box center [456, 394] width 83 height 41
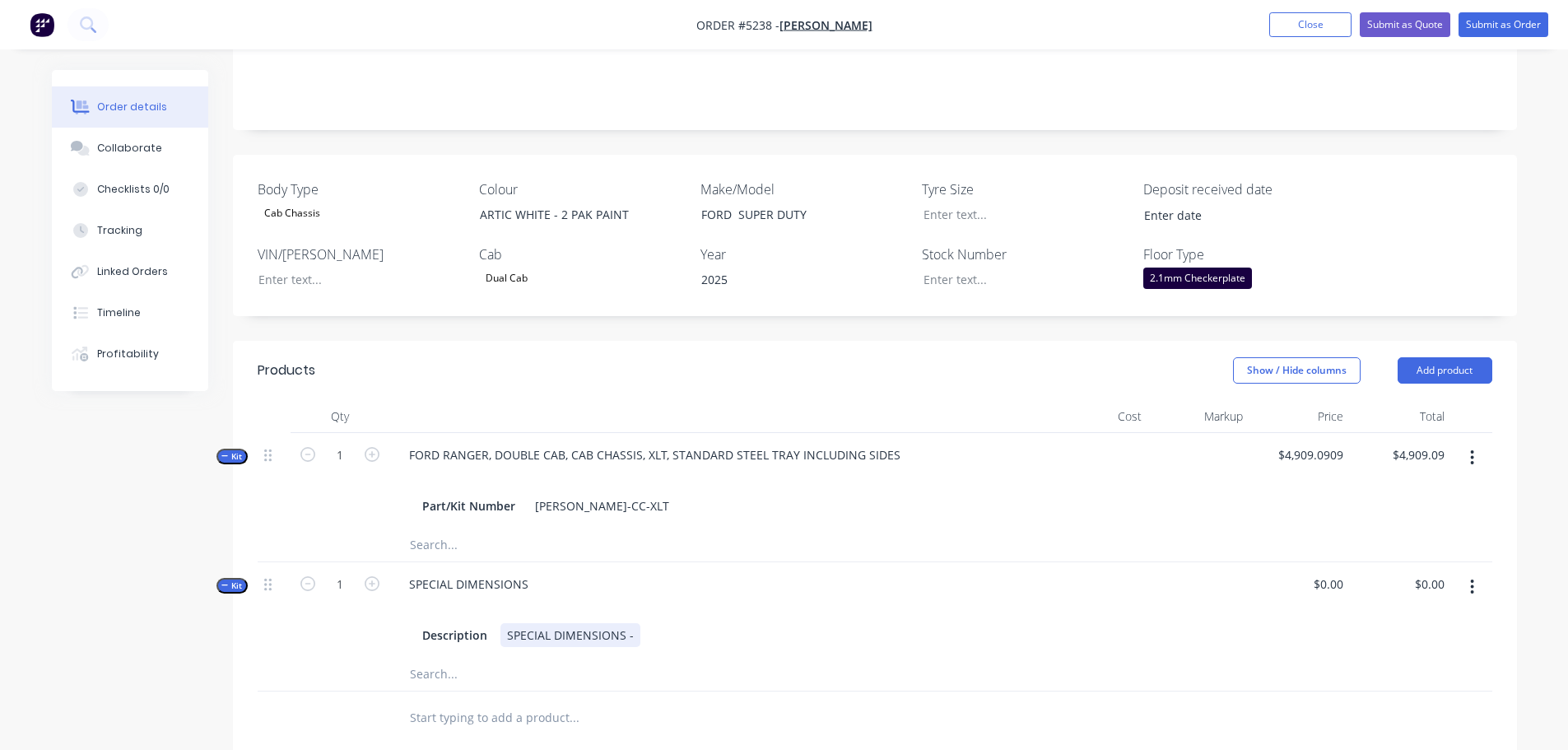
click at [636, 623] on div "SPECIAL DIMENSIONS -" at bounding box center [571, 635] width 140 height 24
click at [747, 701] on div at bounding box center [643, 718] width 494 height 33
click at [495, 701] on input "text" at bounding box center [573, 718] width 329 height 33
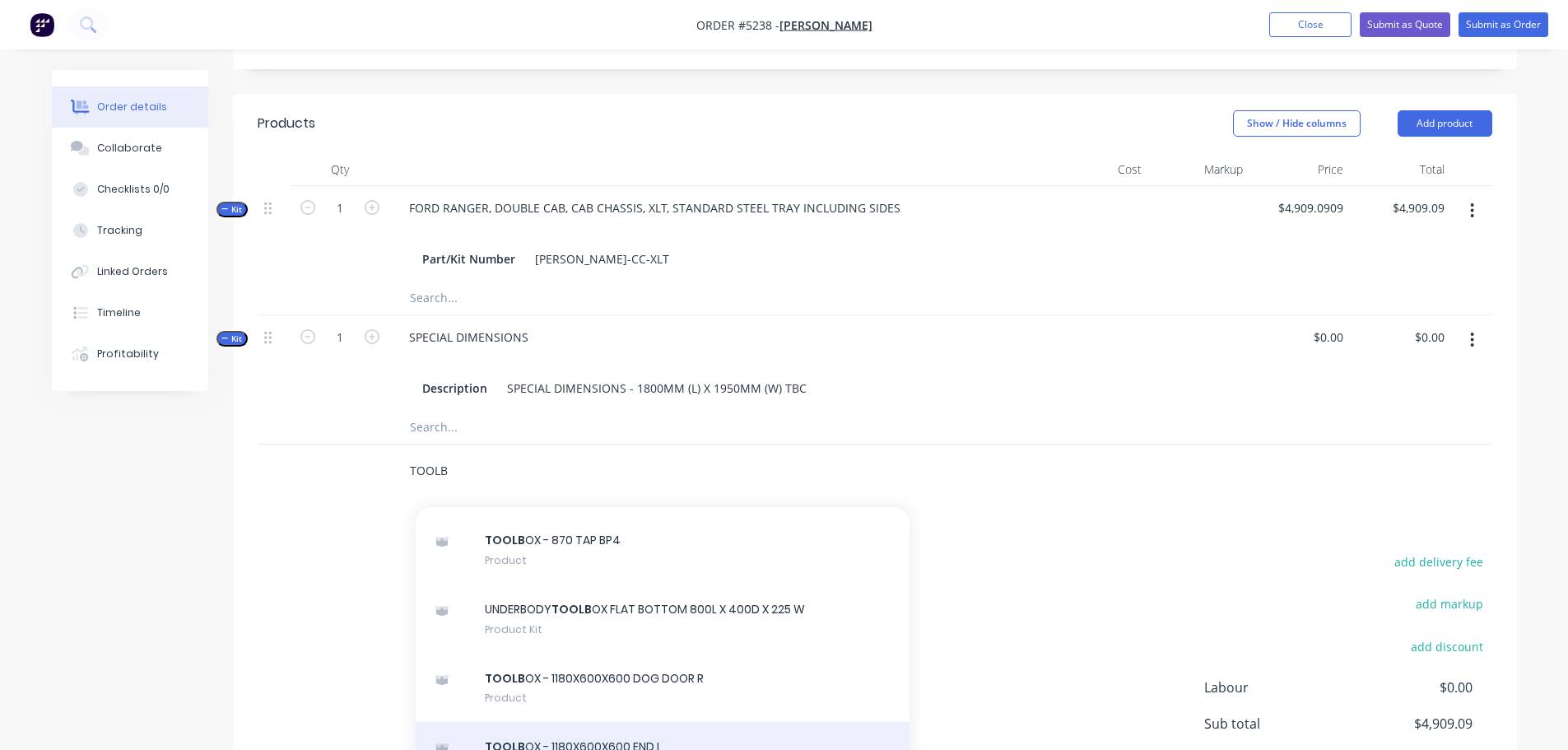
scroll to position [659, 0]
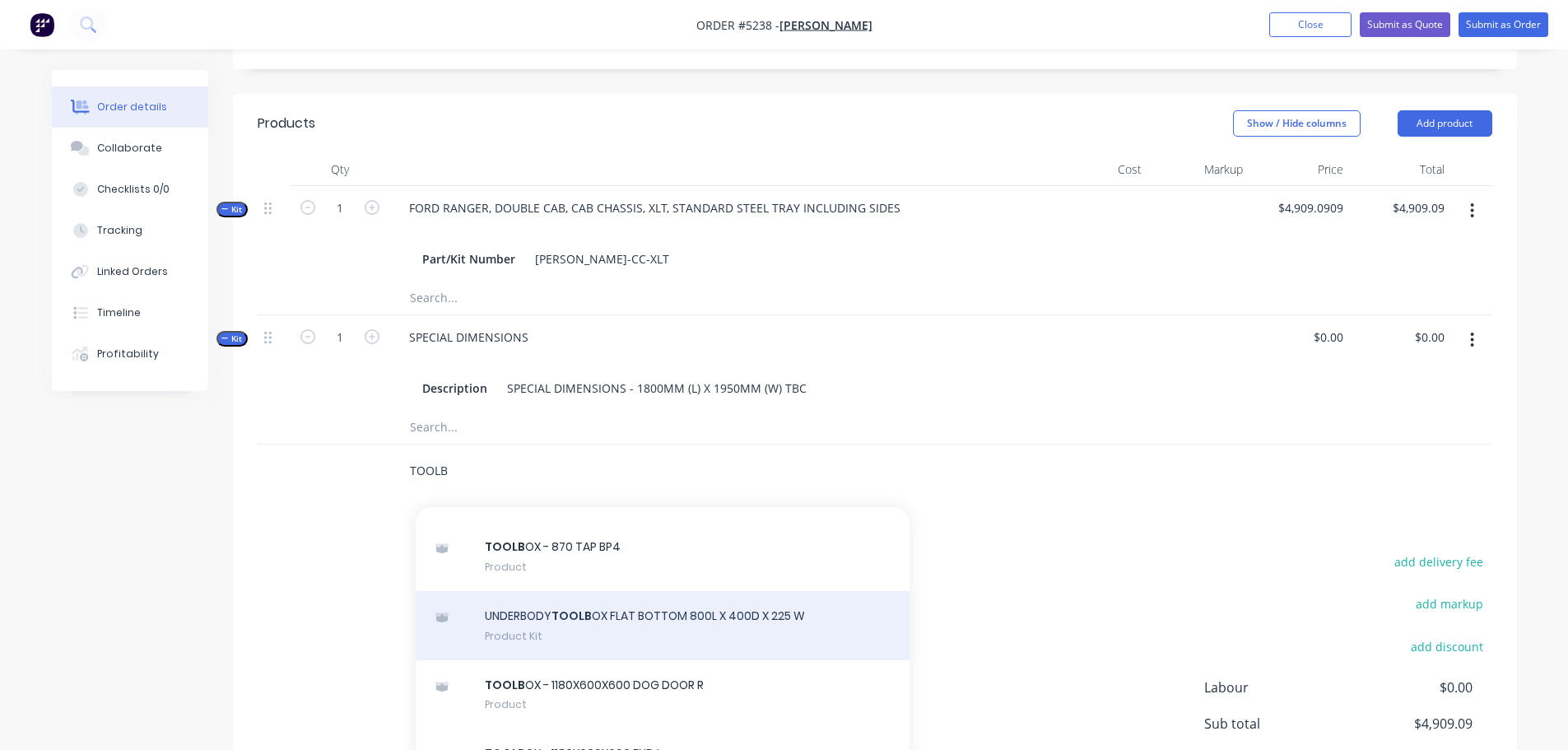
type input "TOOLB"
click at [670, 623] on div "UNDERBODY TOOLB OX FLAT BOTTOM 800L X 400D X 225 W Product Kit" at bounding box center [662, 625] width 494 height 69
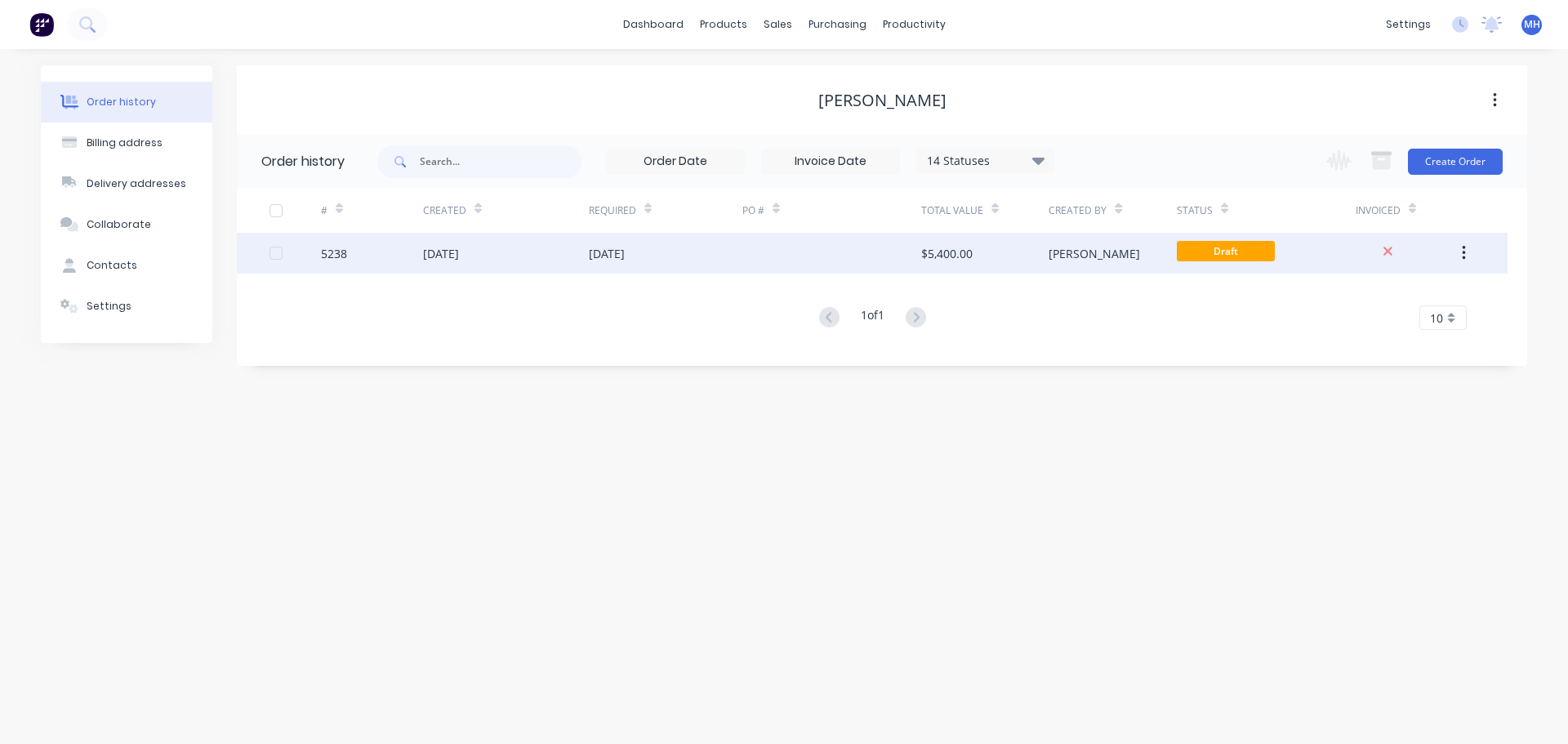
click at [603, 248] on div "[DATE]" at bounding box center [607, 253] width 36 height 17
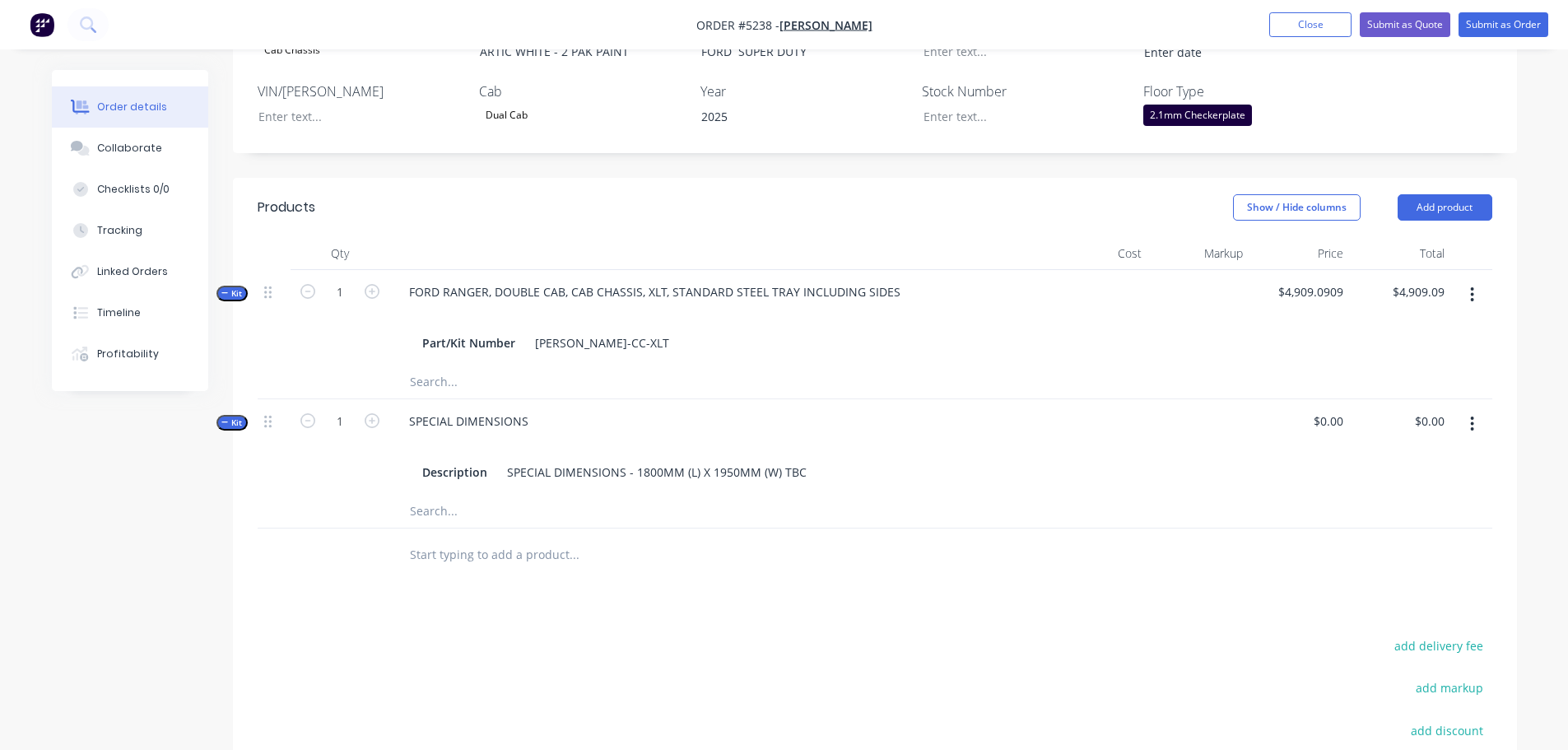
scroll to position [494, 0]
click at [479, 536] on input "text" at bounding box center [573, 553] width 329 height 33
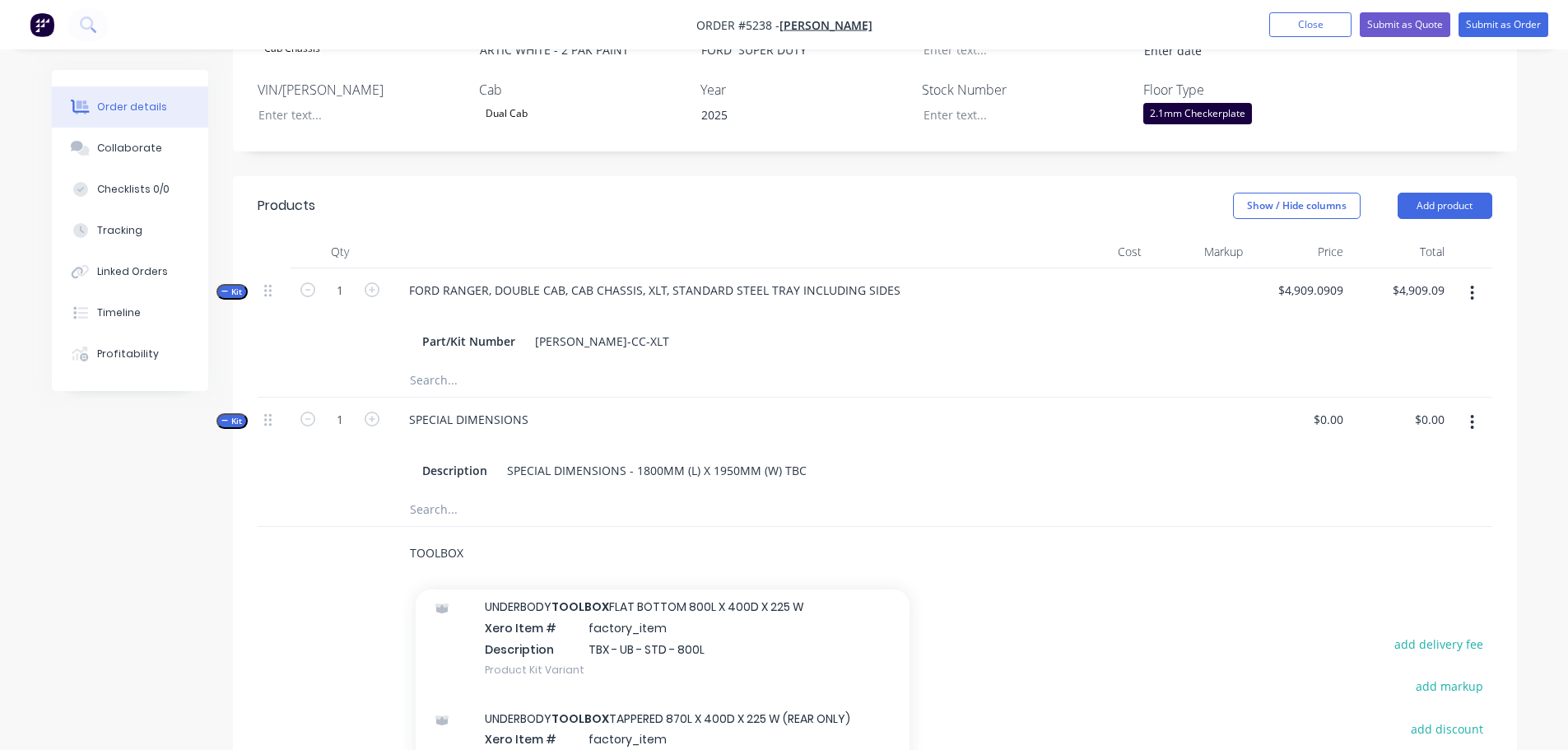
scroll to position [5266, 0]
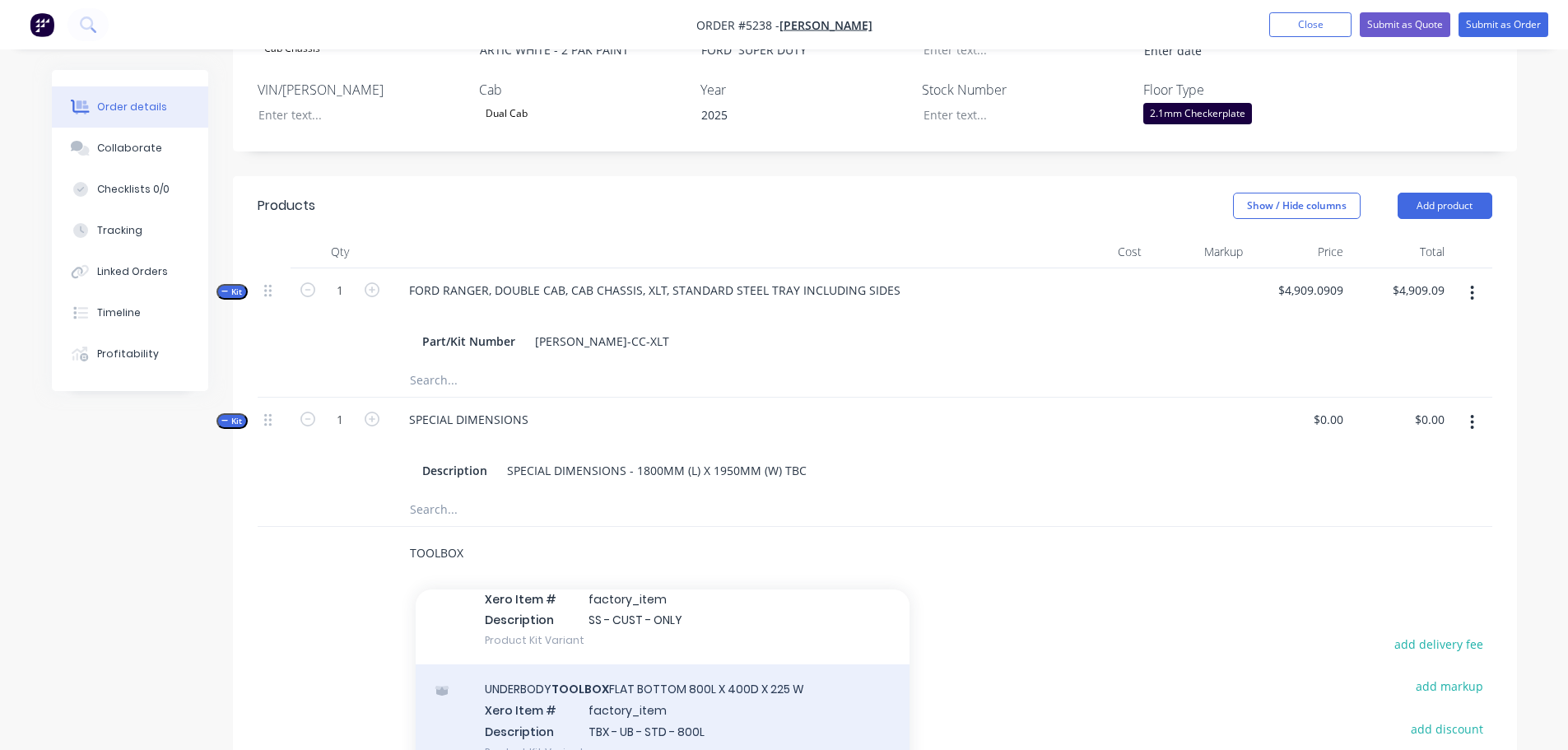
type input "TOOLBOX"
click at [533, 687] on div "UNDERBODY TOOLBOX FLAT BOTTOM 800L X 400D X 225 W Xero Item # factory_item Desc…" at bounding box center [662, 719] width 494 height 111
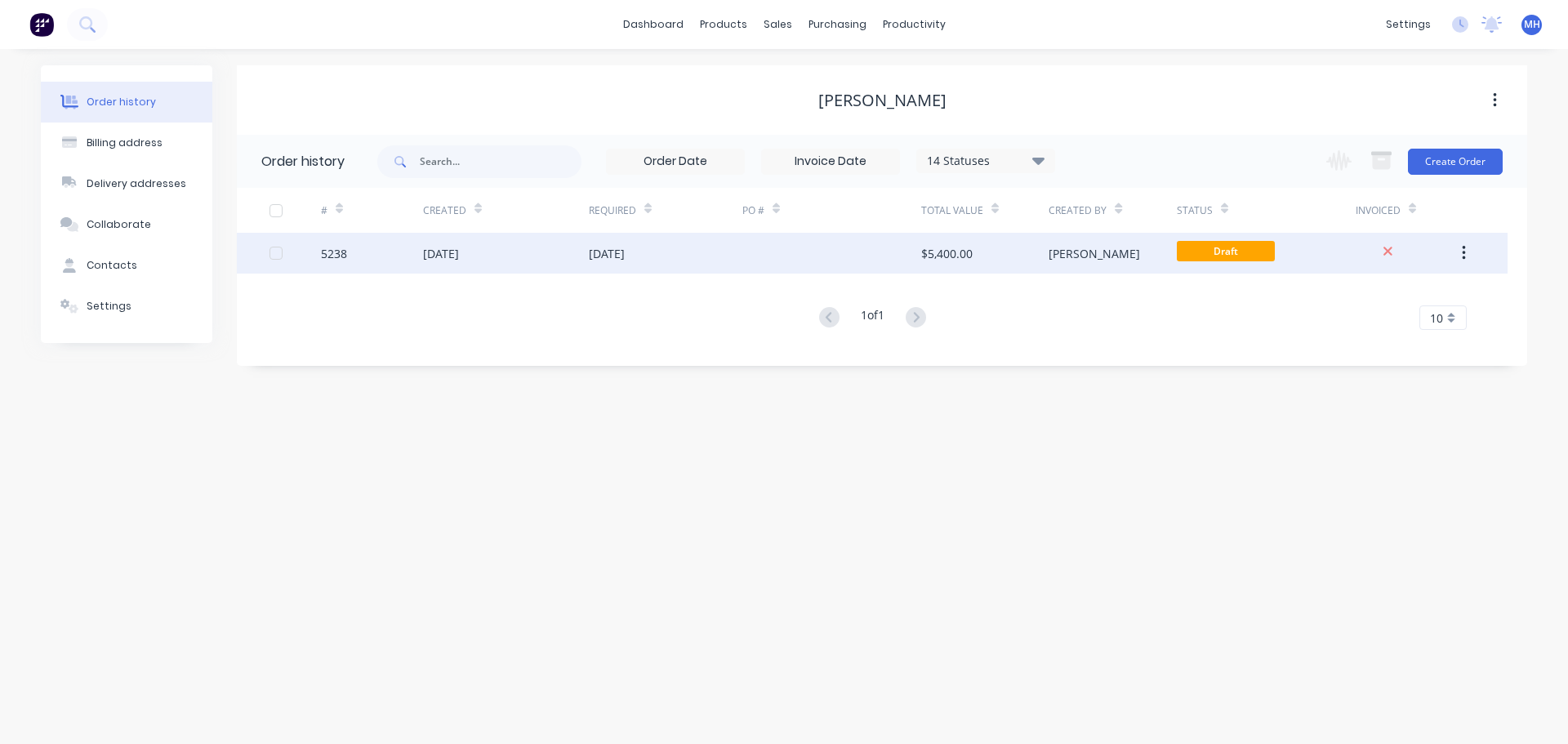
click at [459, 259] on div "[DATE]" at bounding box center [441, 253] width 36 height 17
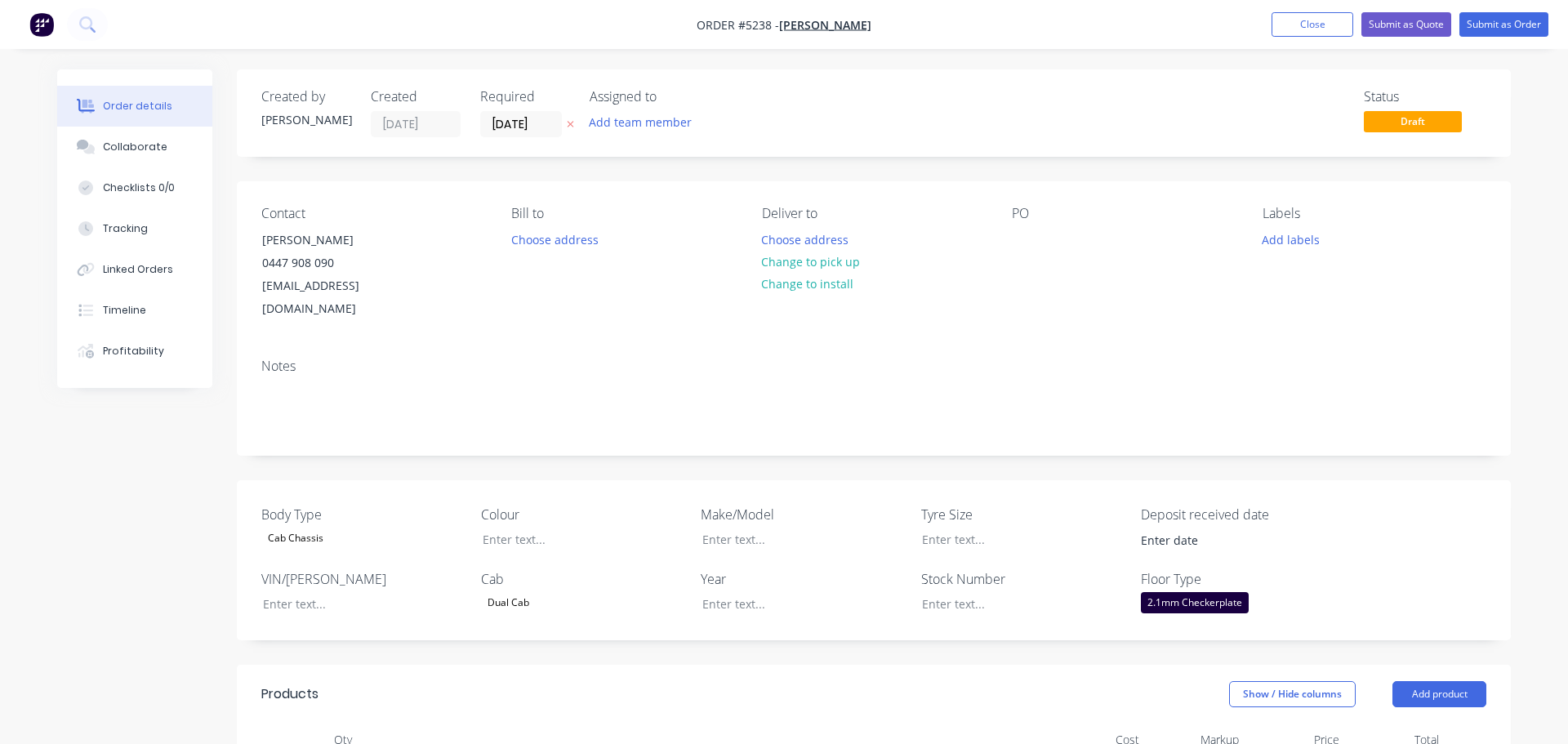
type input "$4,909.0909"
type input "$4,909.09"
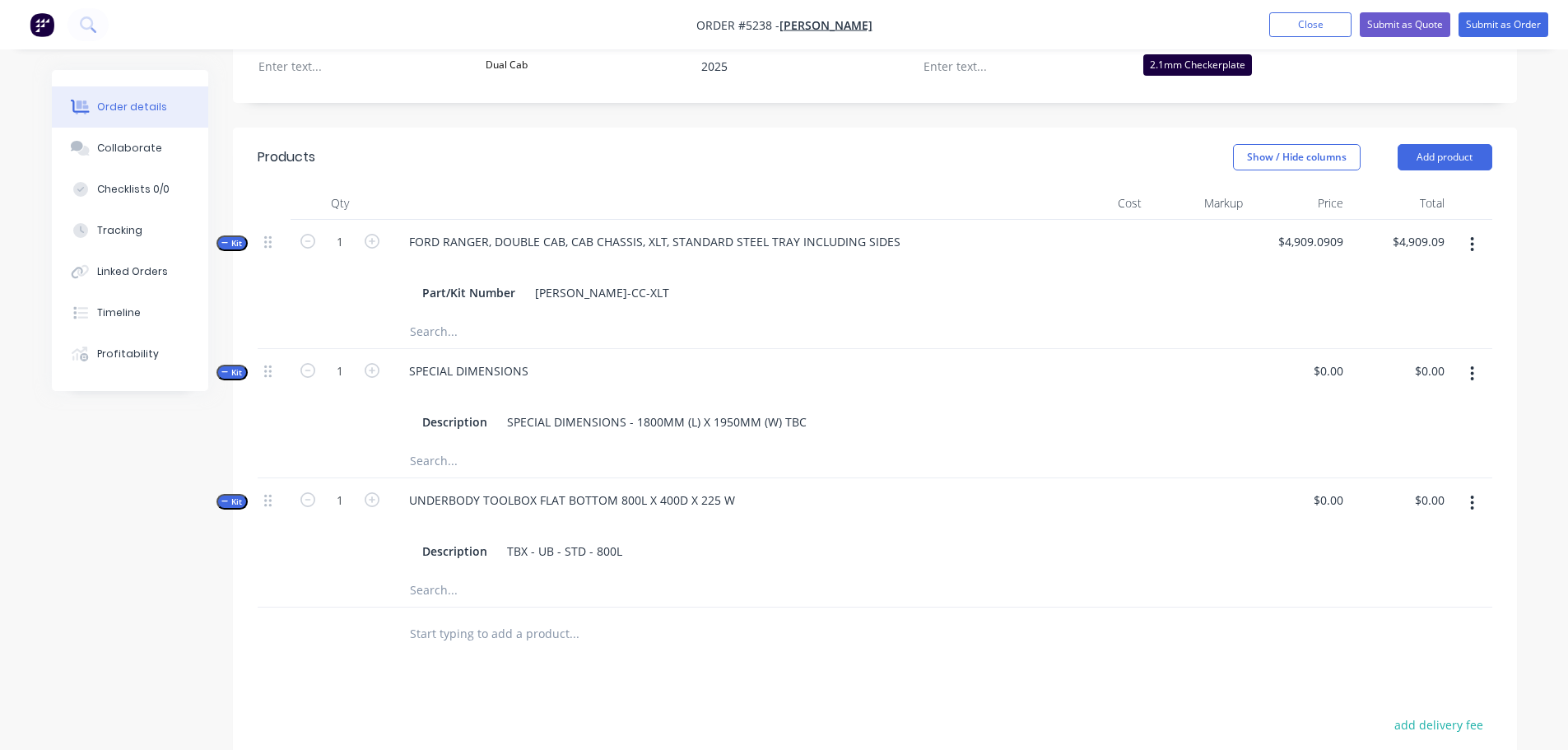
scroll to position [576, 0]
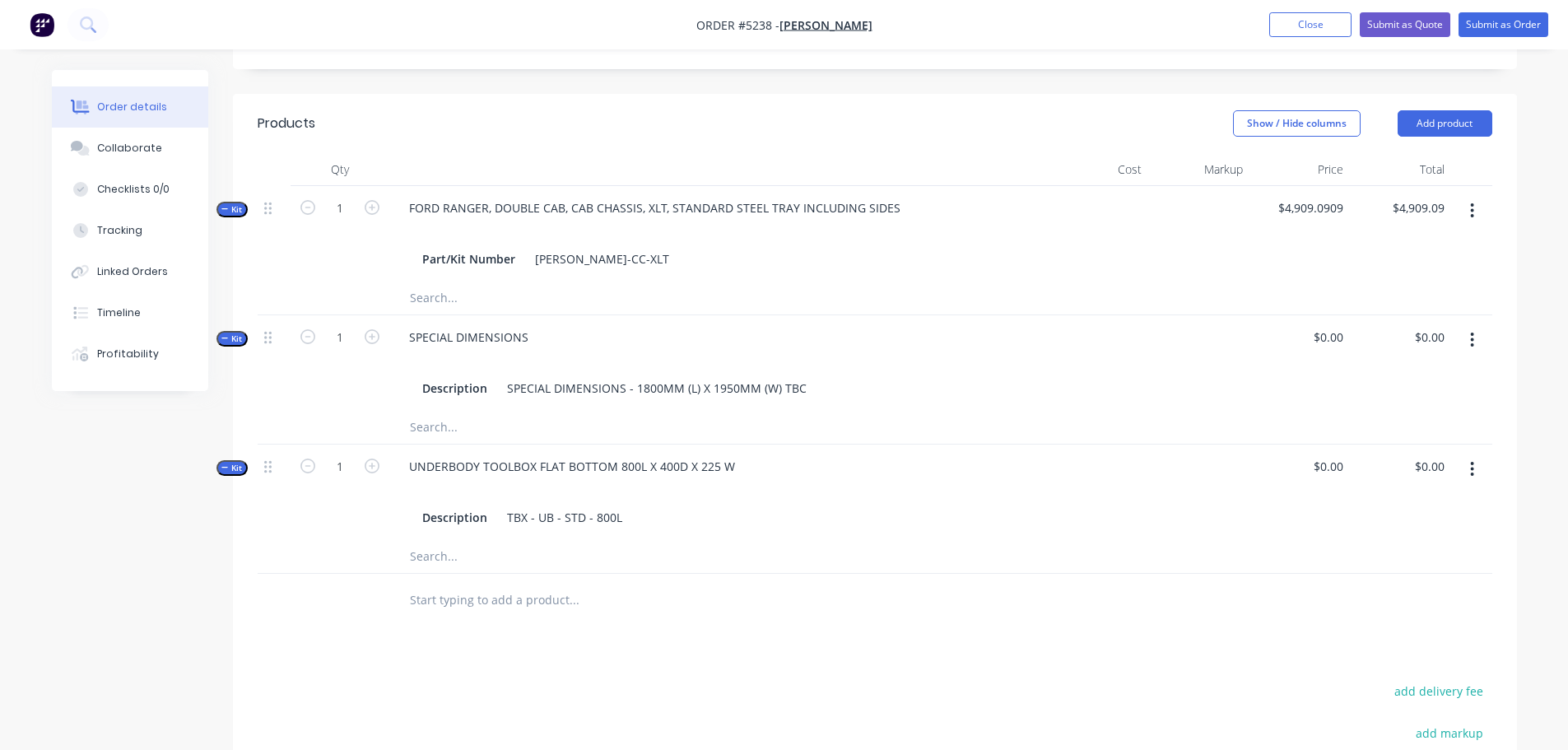
click at [1469, 454] on button "button" at bounding box center [1471, 469] width 38 height 30
click at [1383, 632] on div "Delete" at bounding box center [1414, 644] width 126 height 24
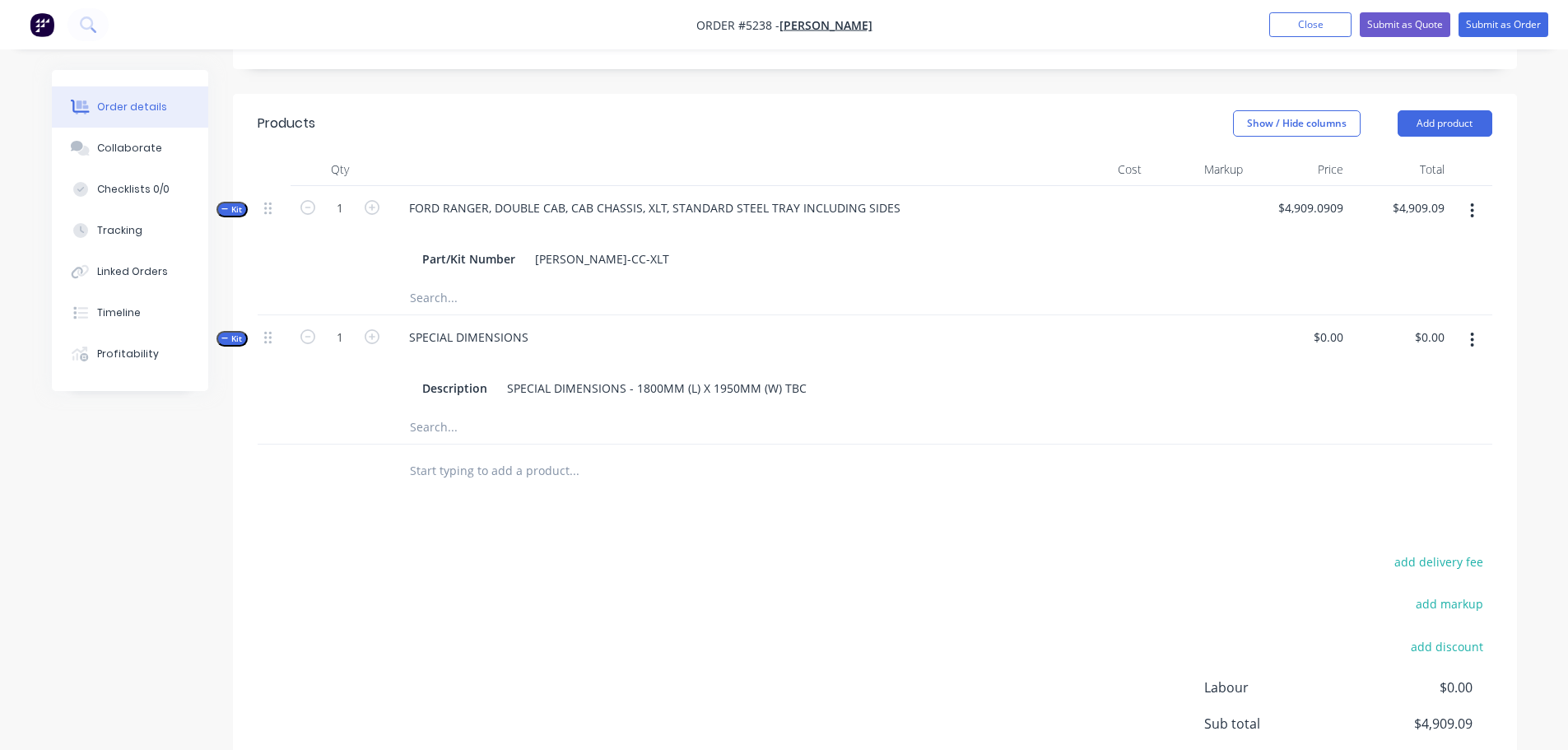
click at [443, 454] on input "text" at bounding box center [573, 471] width 329 height 33
click at [1448, 110] on button "Add product" at bounding box center [1445, 123] width 95 height 26
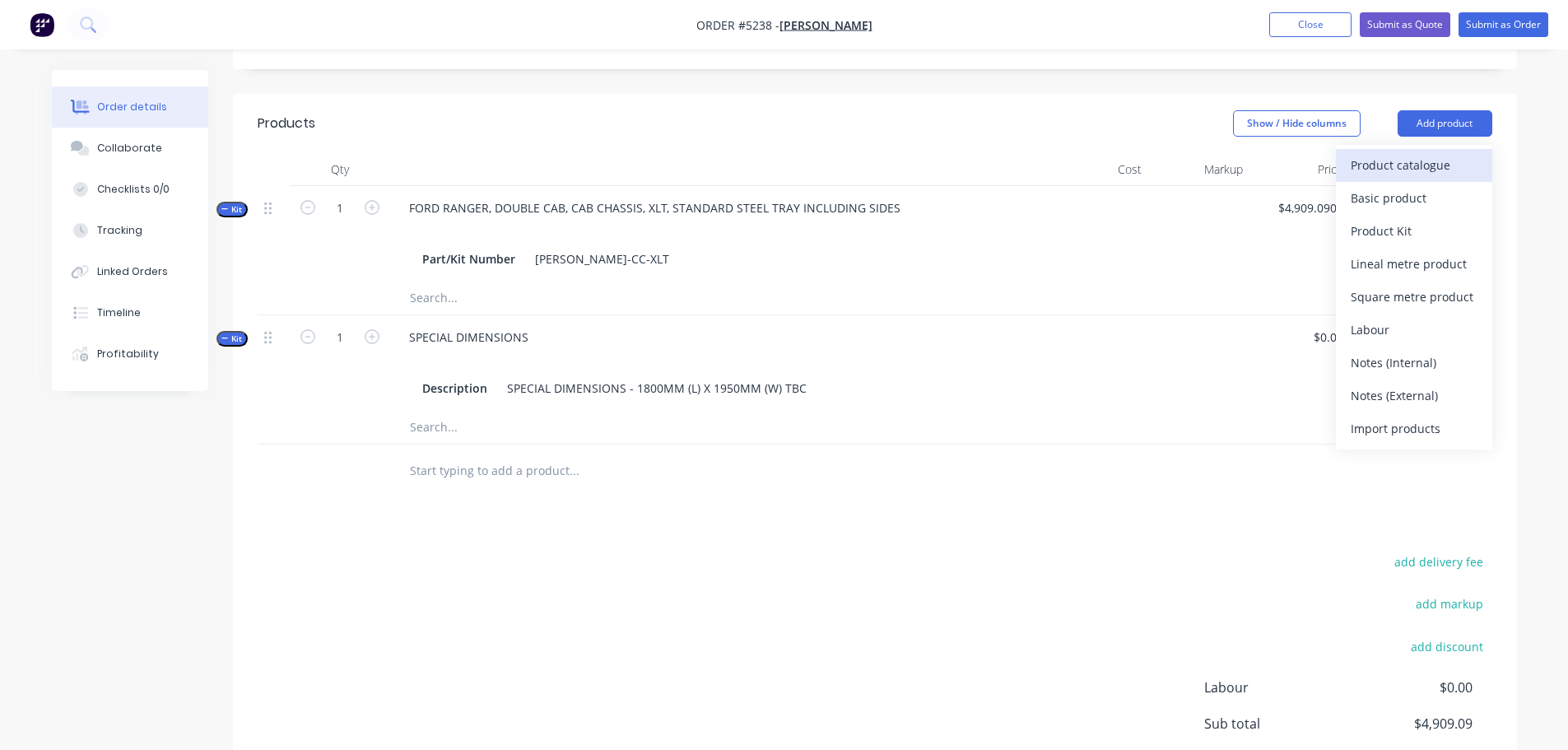
click at [1399, 153] on div "Product catalogue" at bounding box center [1414, 165] width 126 height 24
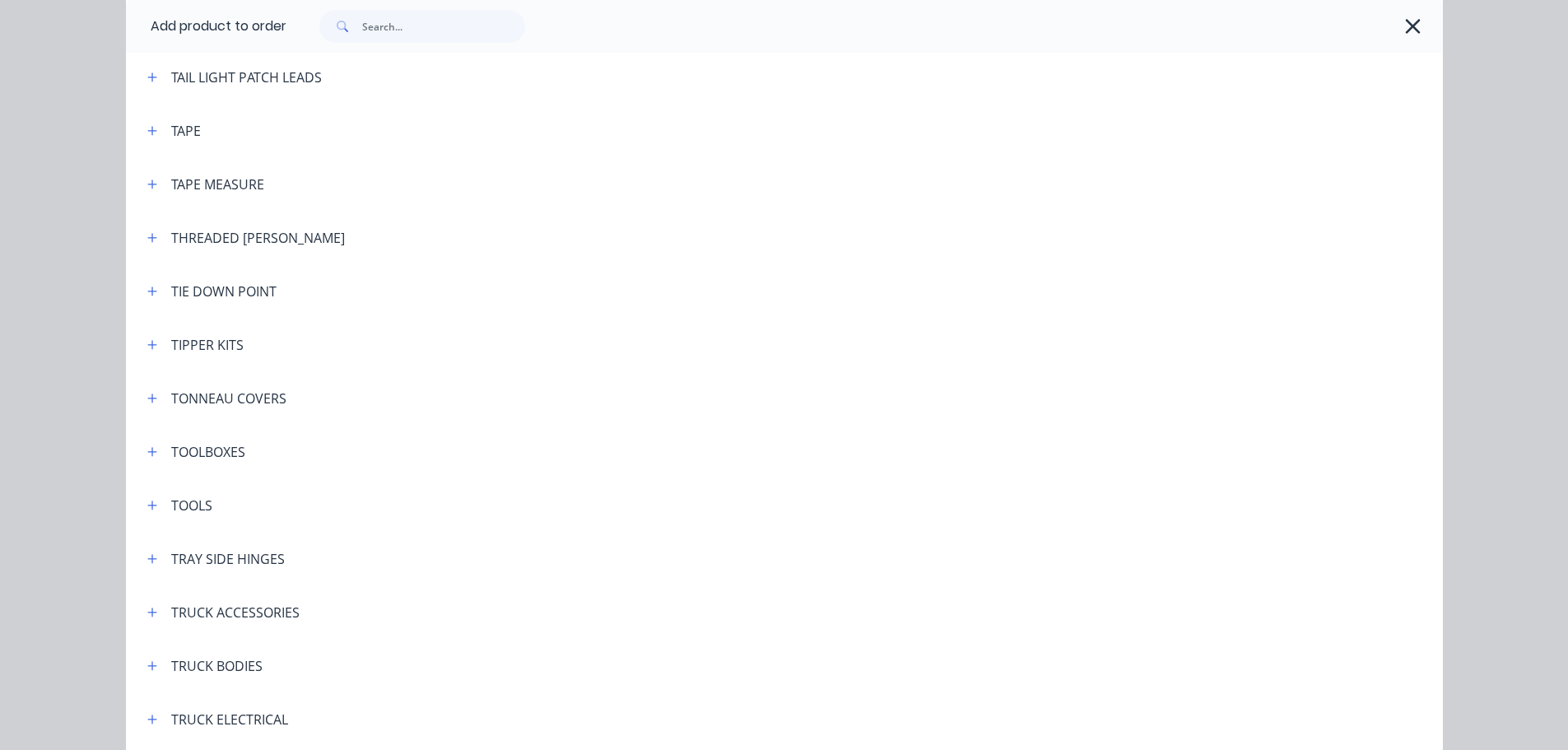
scroll to position [5513, 0]
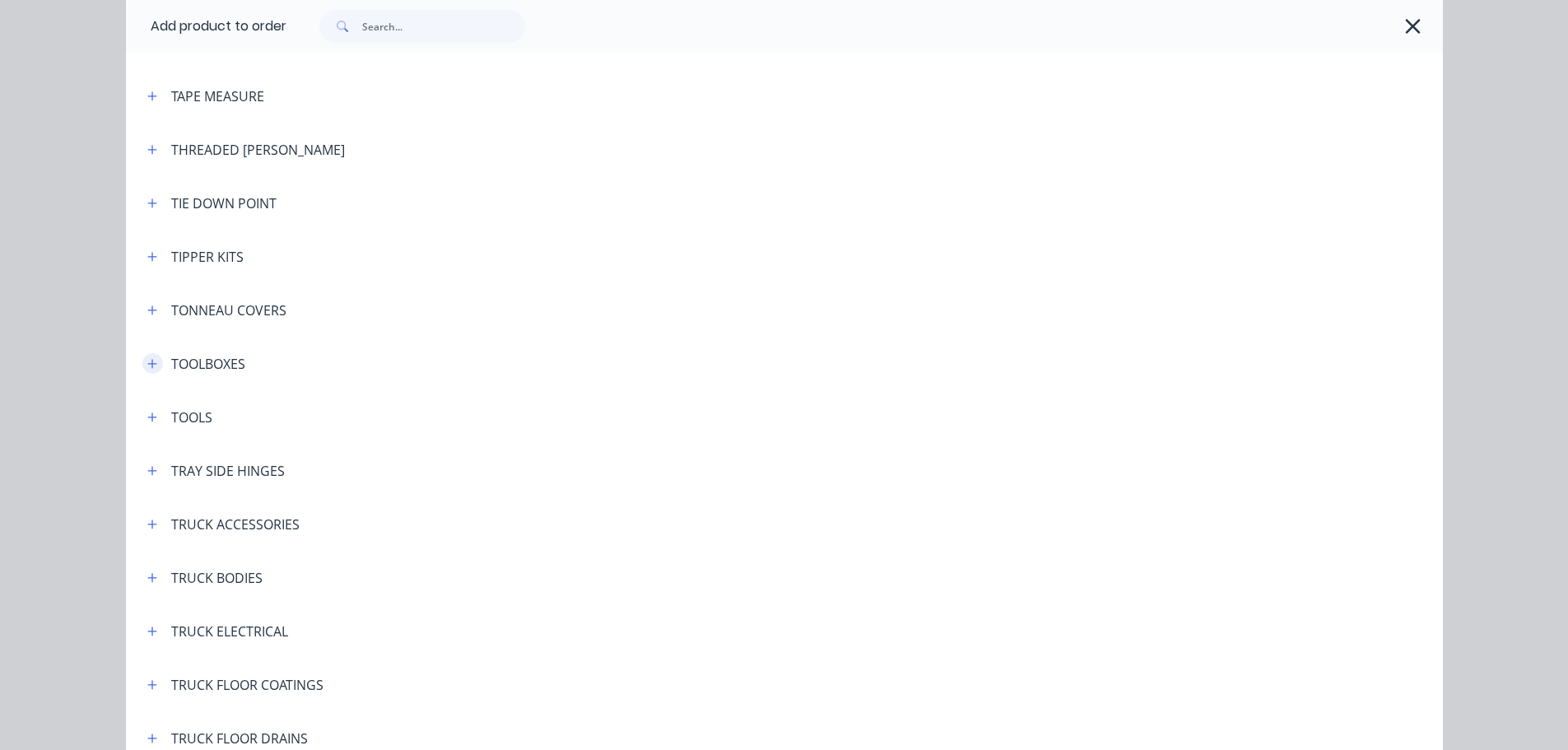
click at [148, 366] on icon "button" at bounding box center [152, 363] width 10 height 11
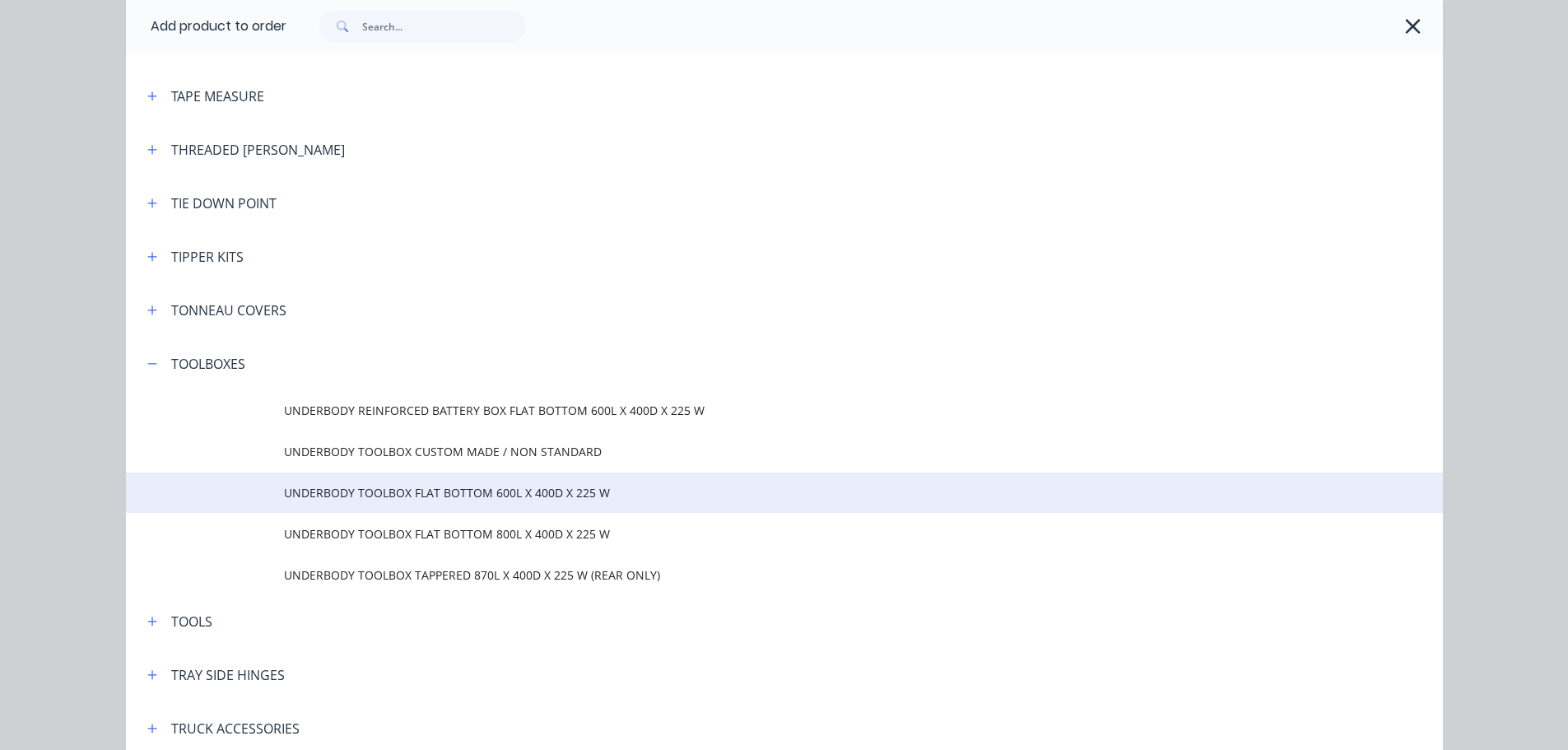
click at [403, 494] on span "UNDERBODY TOOLBOX FLAT BOTTOM 600L X 400D X 225 W" at bounding box center [747, 492] width 927 height 17
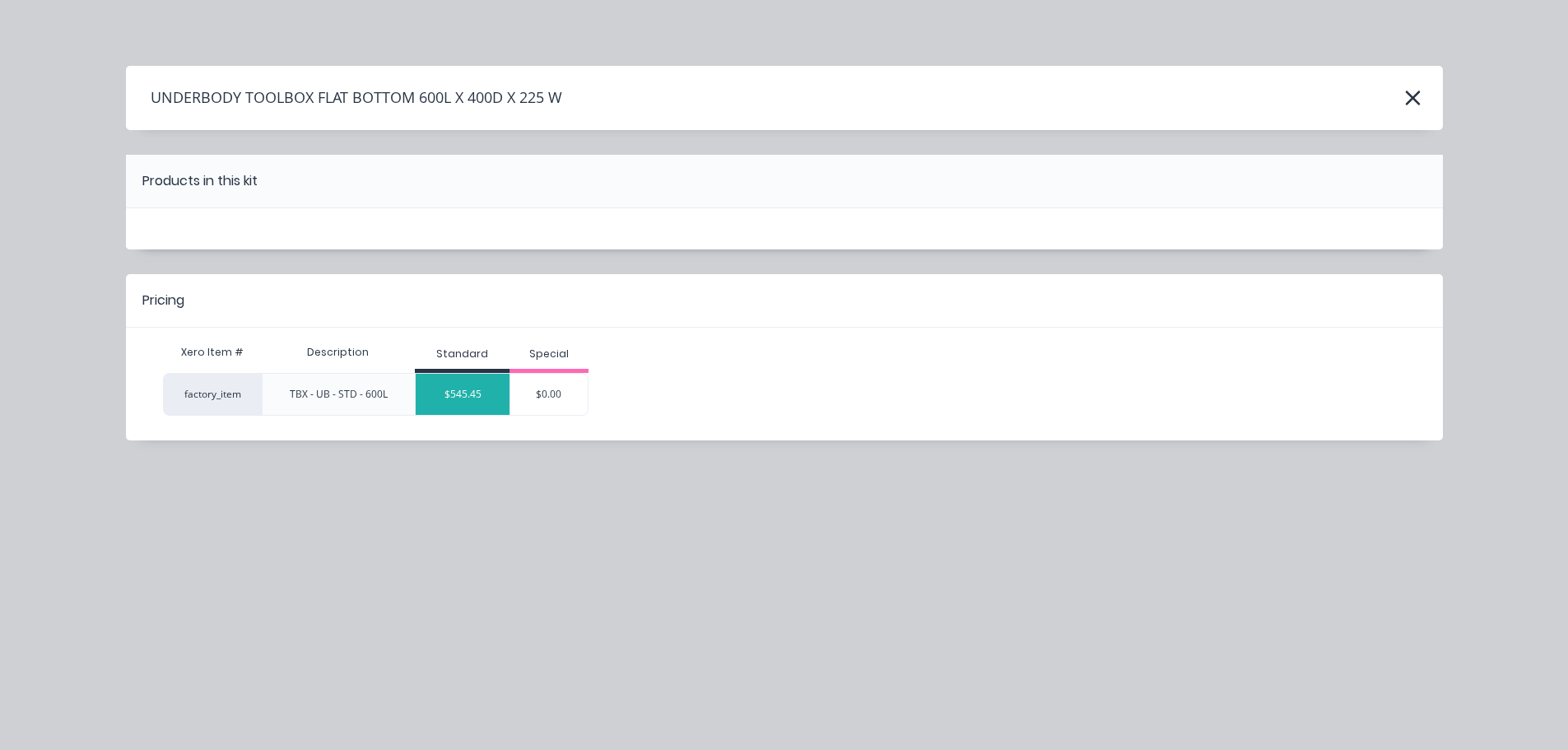
click at [460, 394] on div "$545.45" at bounding box center [462, 394] width 94 height 41
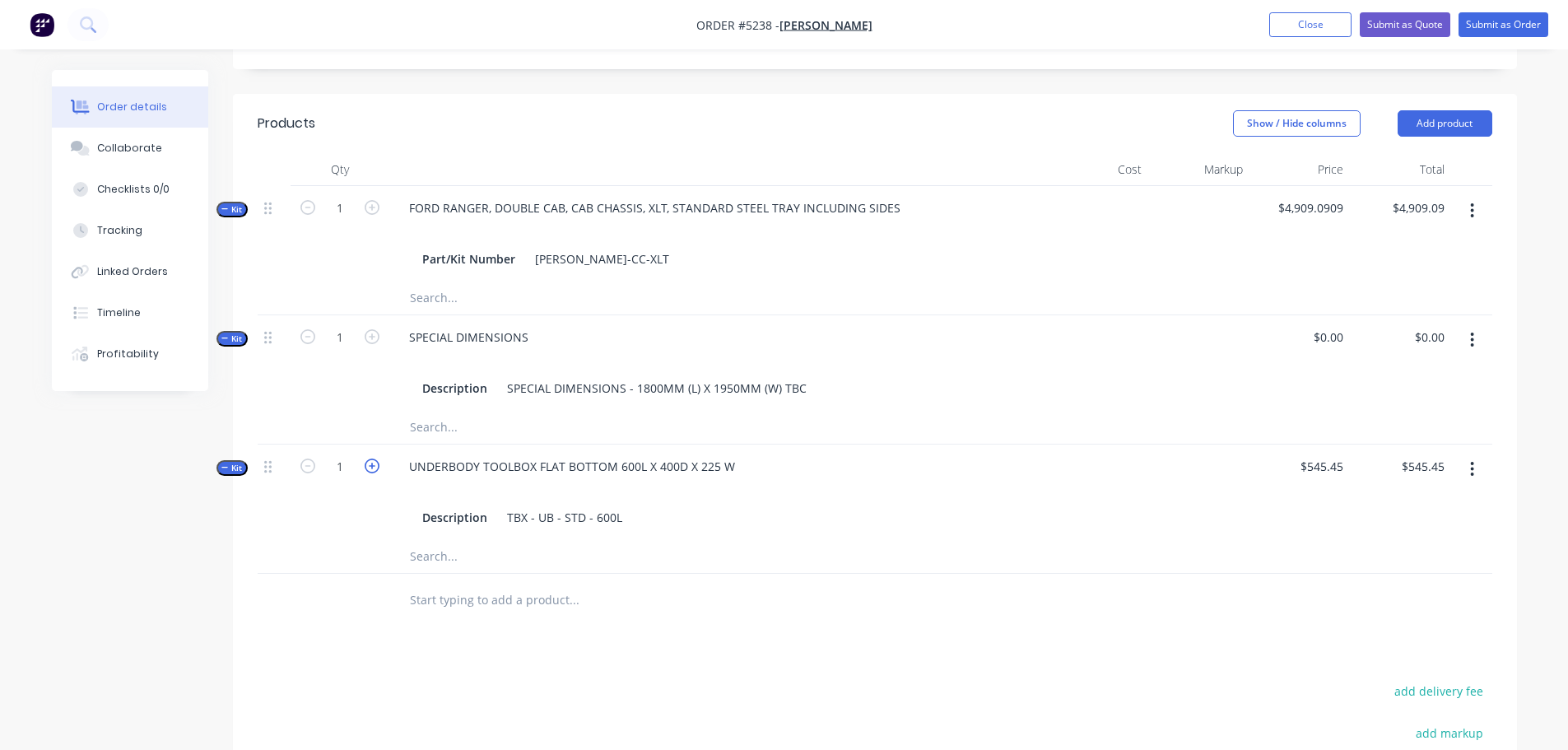
click at [375, 459] on icon "button" at bounding box center [372, 466] width 15 height 15
type input "2"
type input "$1,090.90"
click at [737, 454] on div "UNDERBODY TOOLBOX FLAT BOTTOM 600L X 400D X 225 W" at bounding box center [572, 466] width 352 height 24
click at [518, 583] on input "text" at bounding box center [573, 600] width 329 height 33
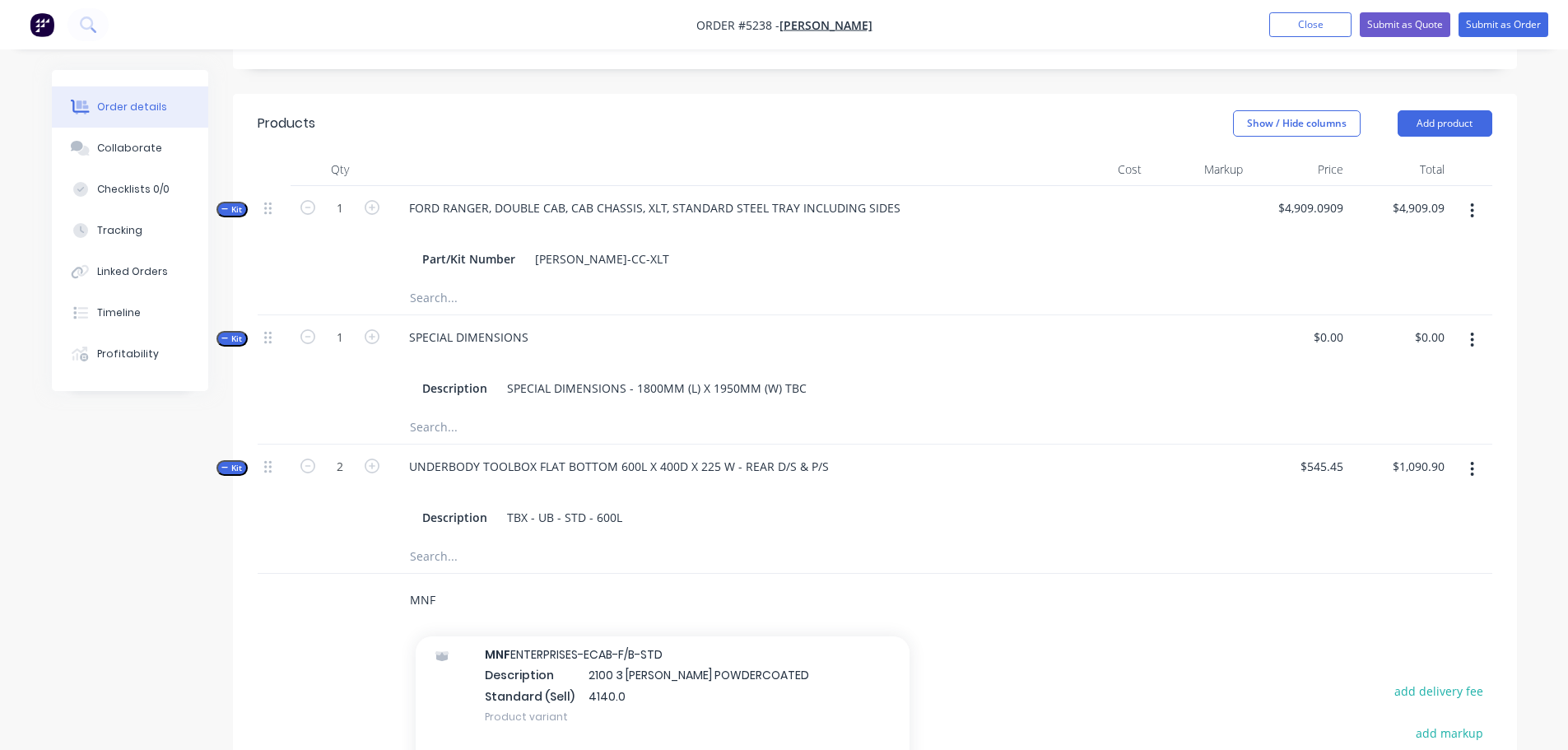
scroll to position [9628, 0]
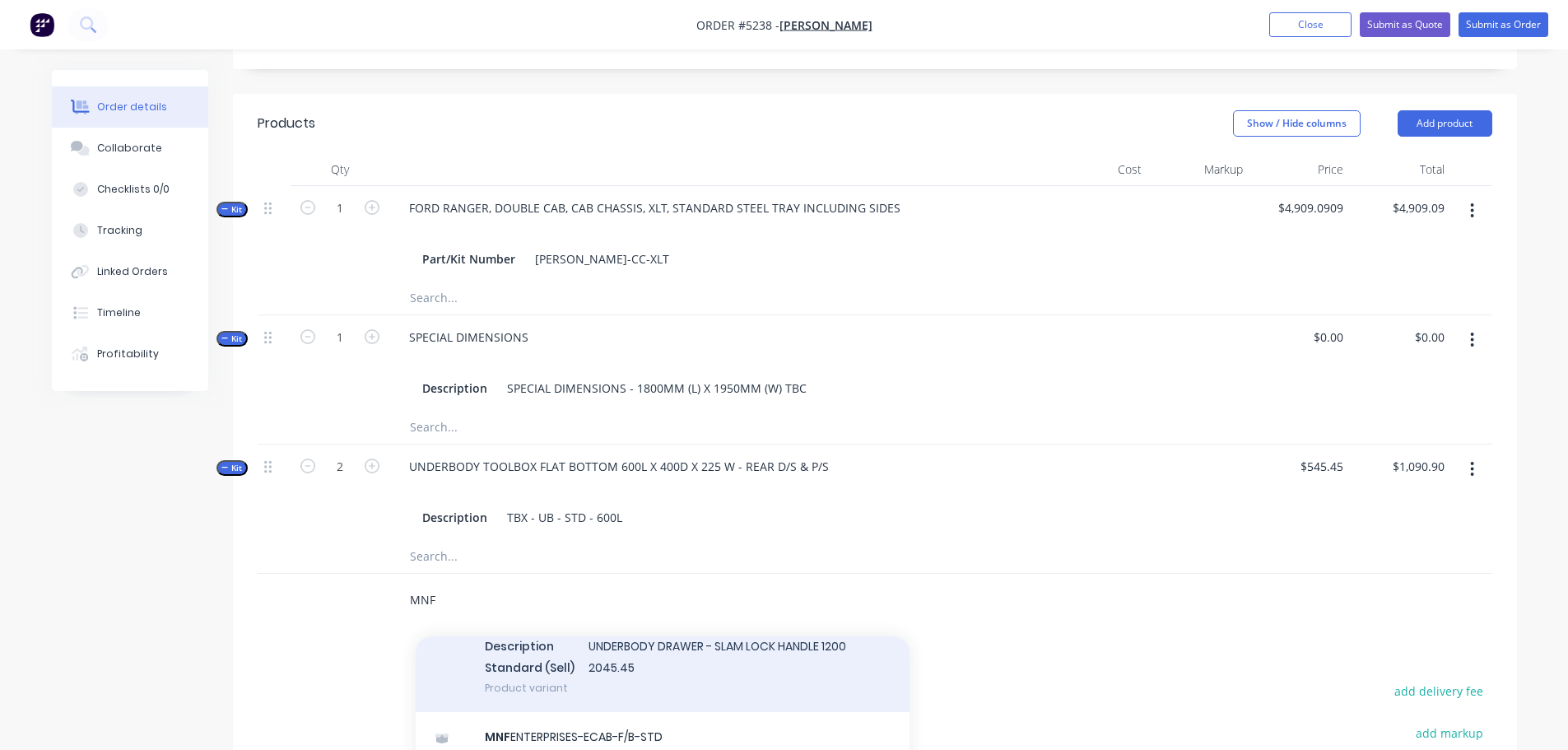
type input "MNF"
click at [654, 687] on div "MNF ENTERPRISES-UBD-1200SL-LID-CL Description UNDERBODY DRAWER - SLAM LOCK HAND…" at bounding box center [662, 655] width 494 height 111
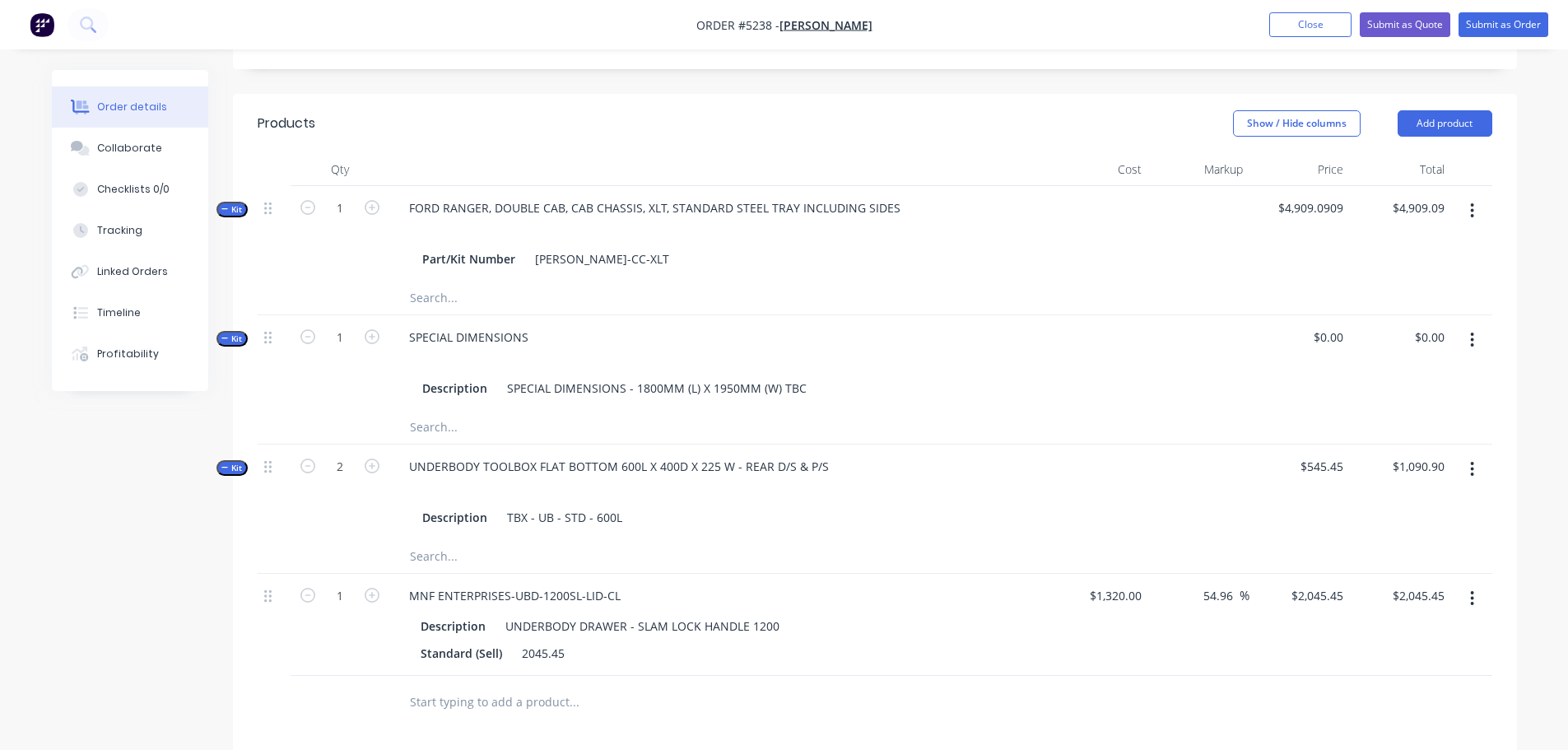
scroll to position [741, 0]
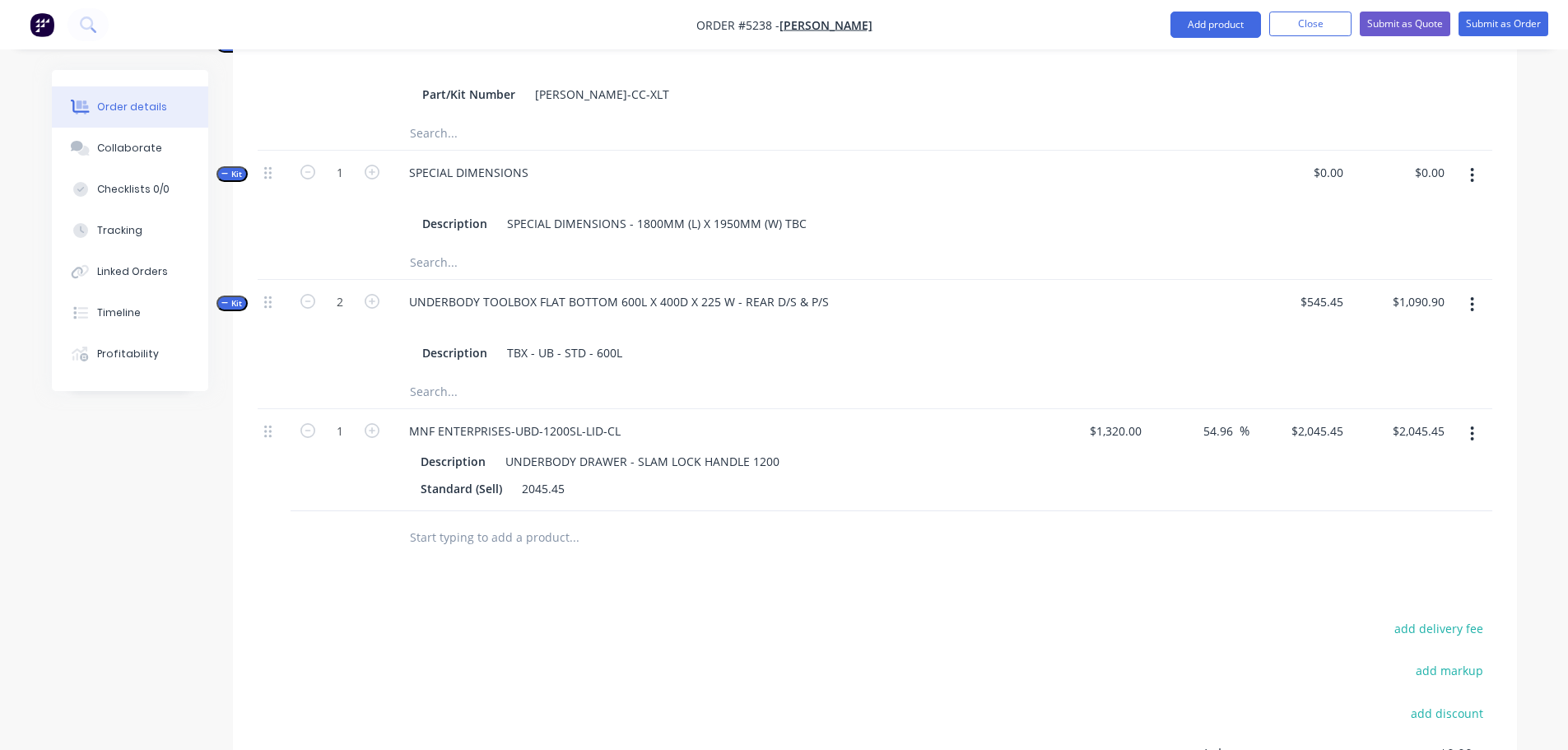
click at [485, 521] on input "text" at bounding box center [573, 537] width 329 height 33
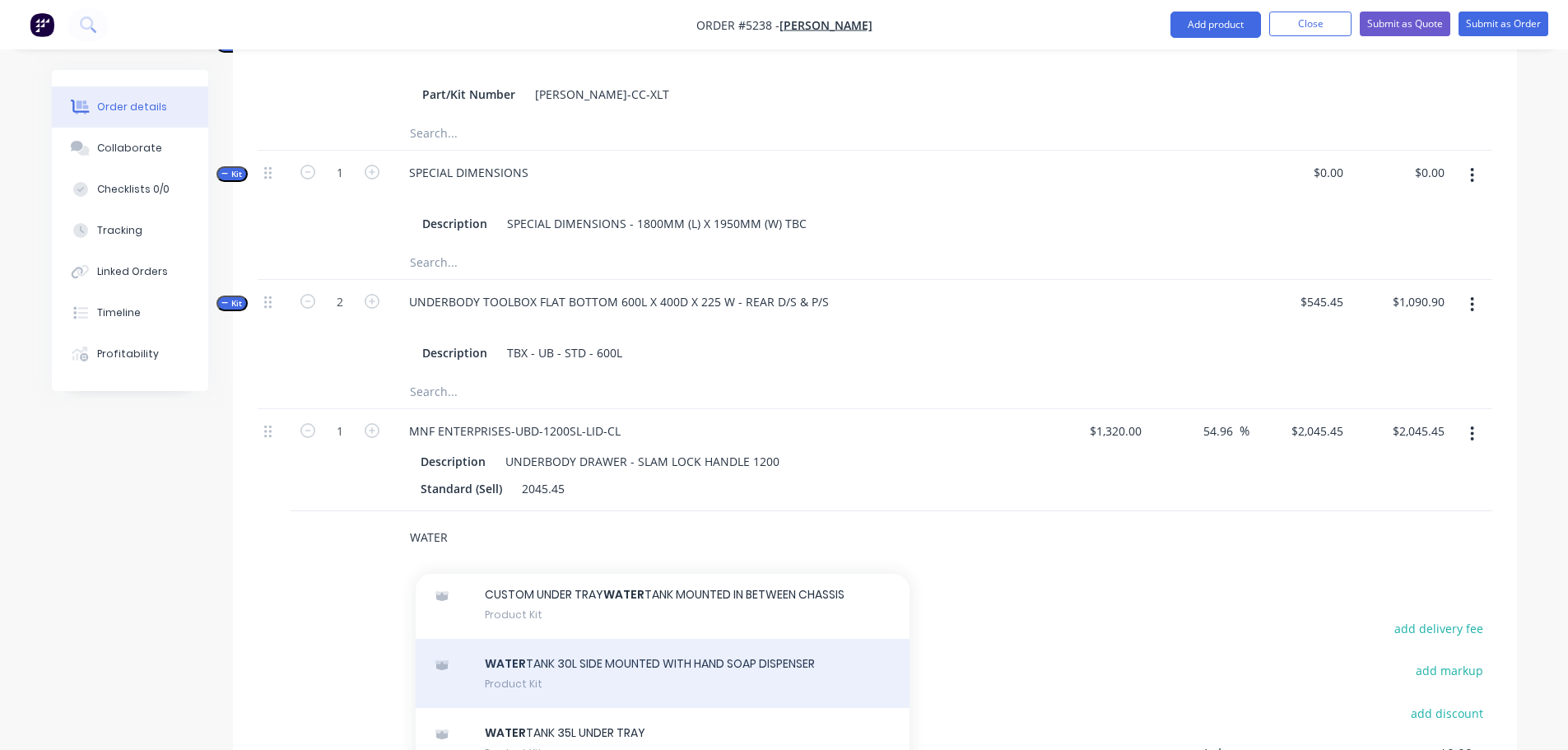
scroll to position [576, 0]
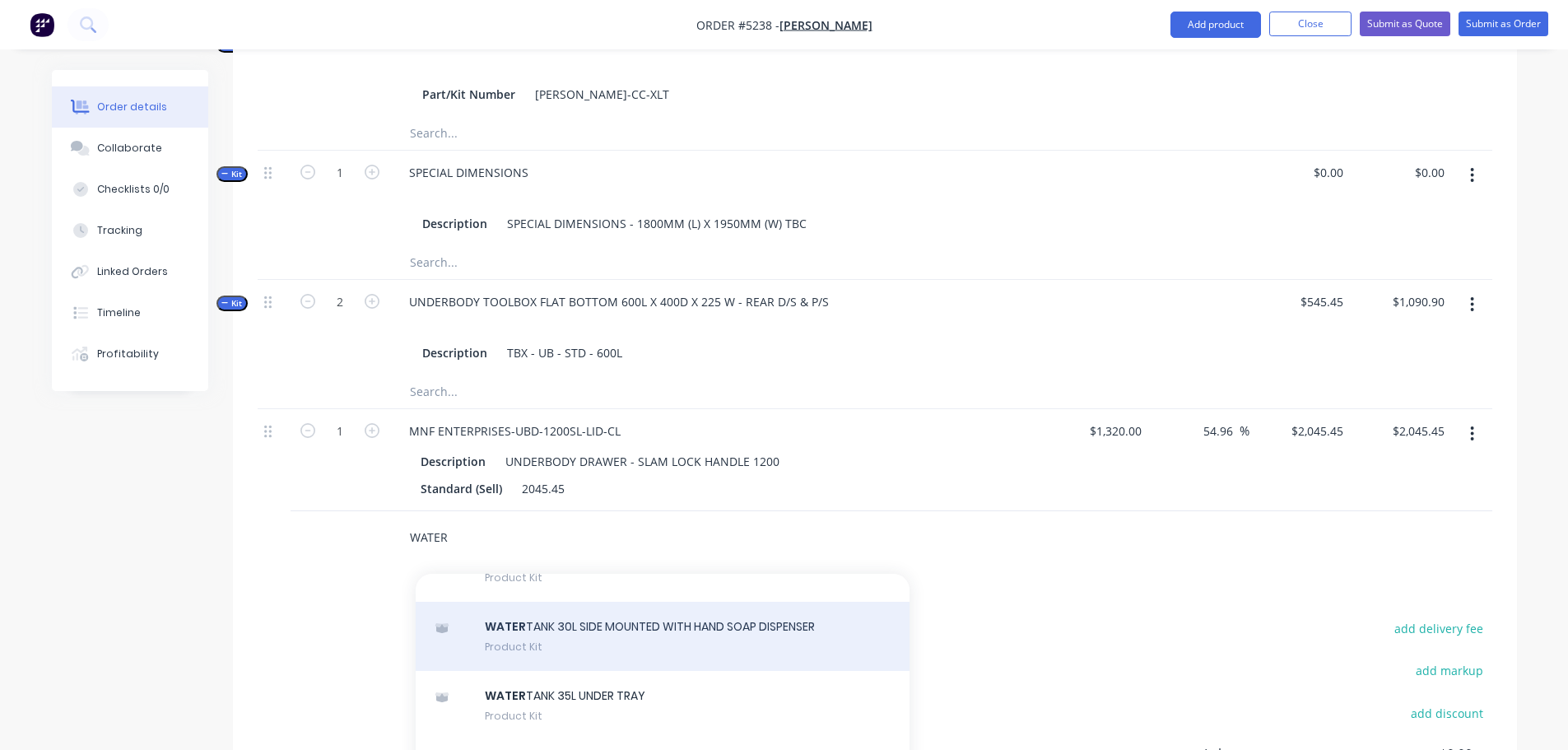
type input "WATER"
click at [574, 694] on div "WATER TANK 35L UNDER TRAY Product Kit" at bounding box center [662, 705] width 494 height 69
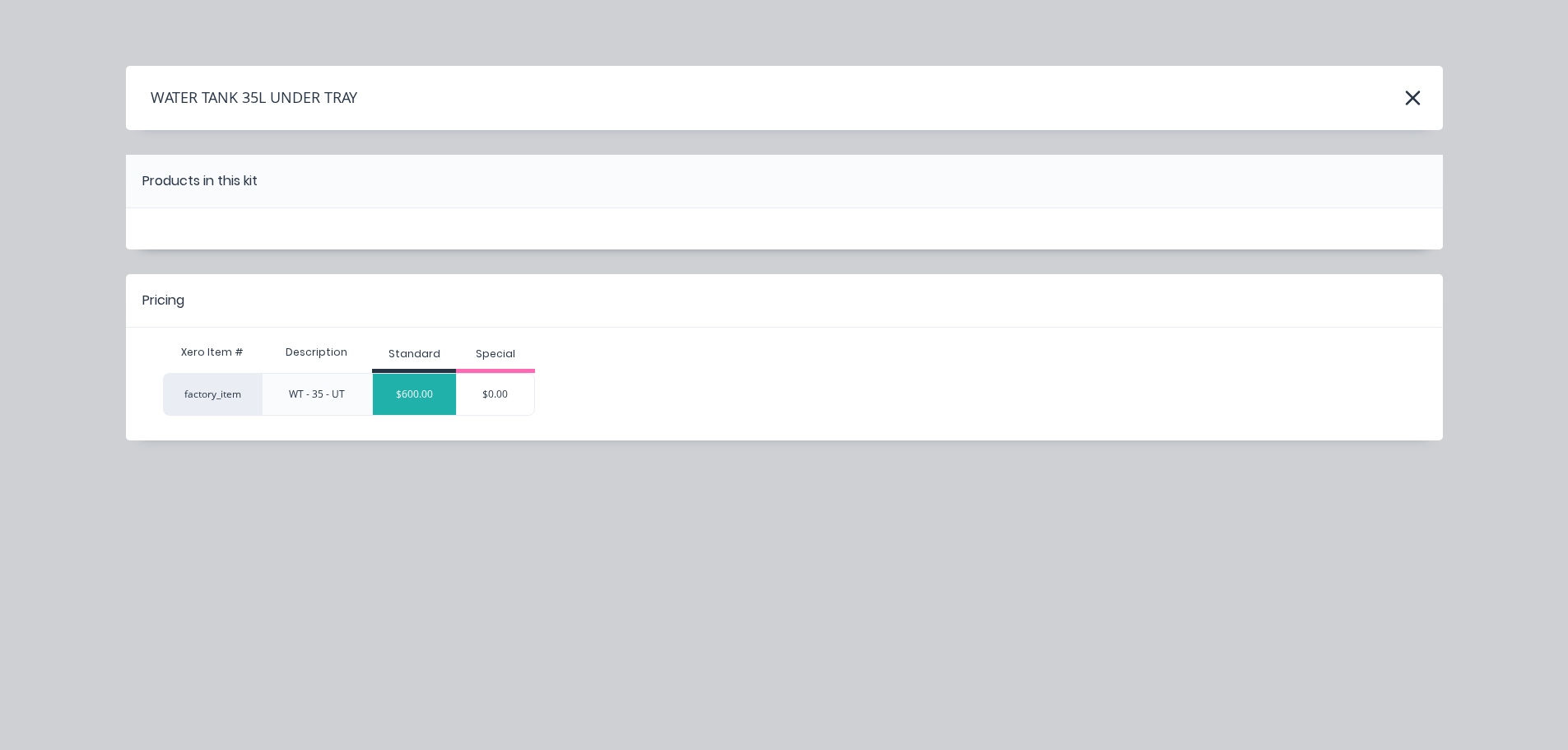
click at [428, 401] on div "$600.00" at bounding box center [414, 394] width 83 height 41
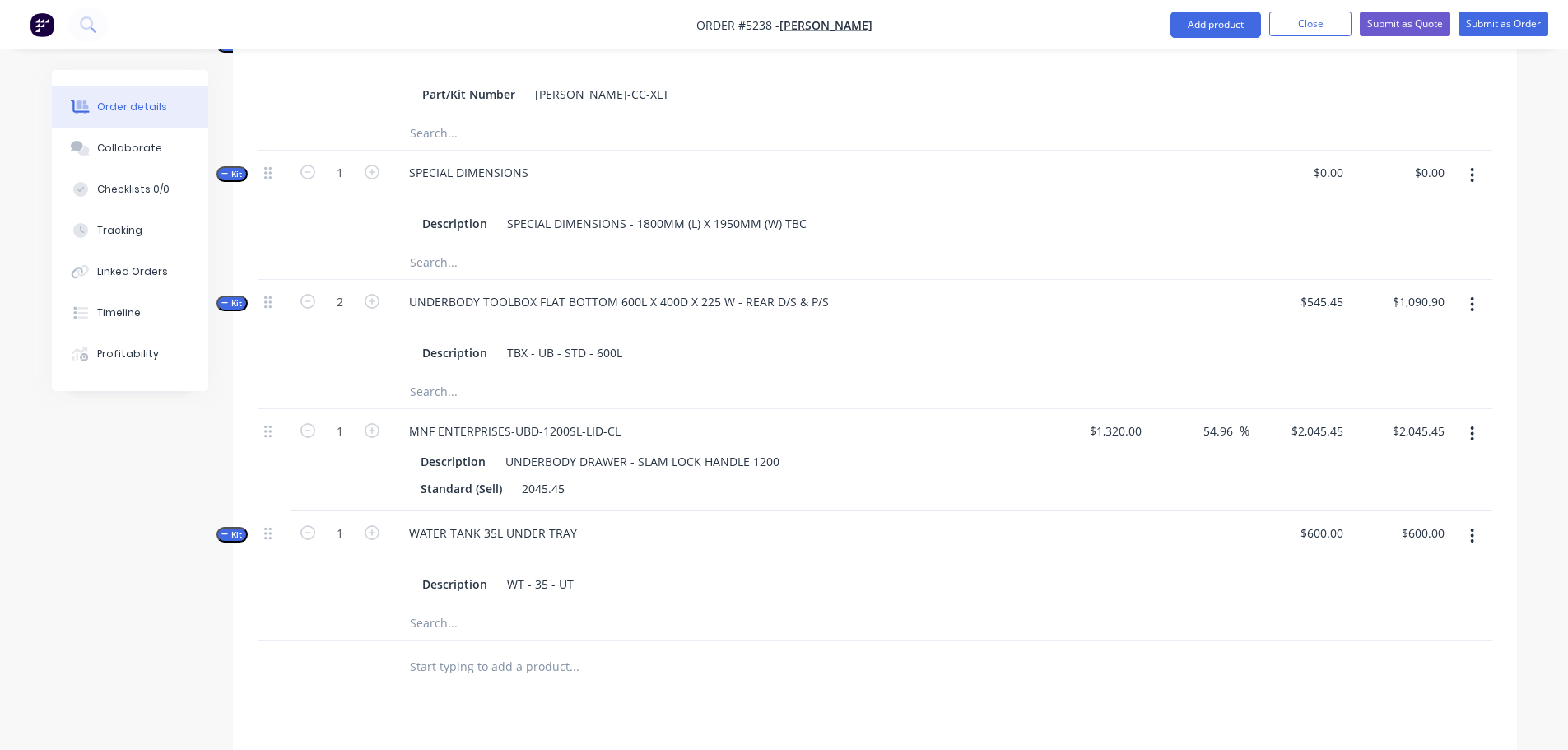
click at [416, 650] on input "text" at bounding box center [573, 666] width 329 height 33
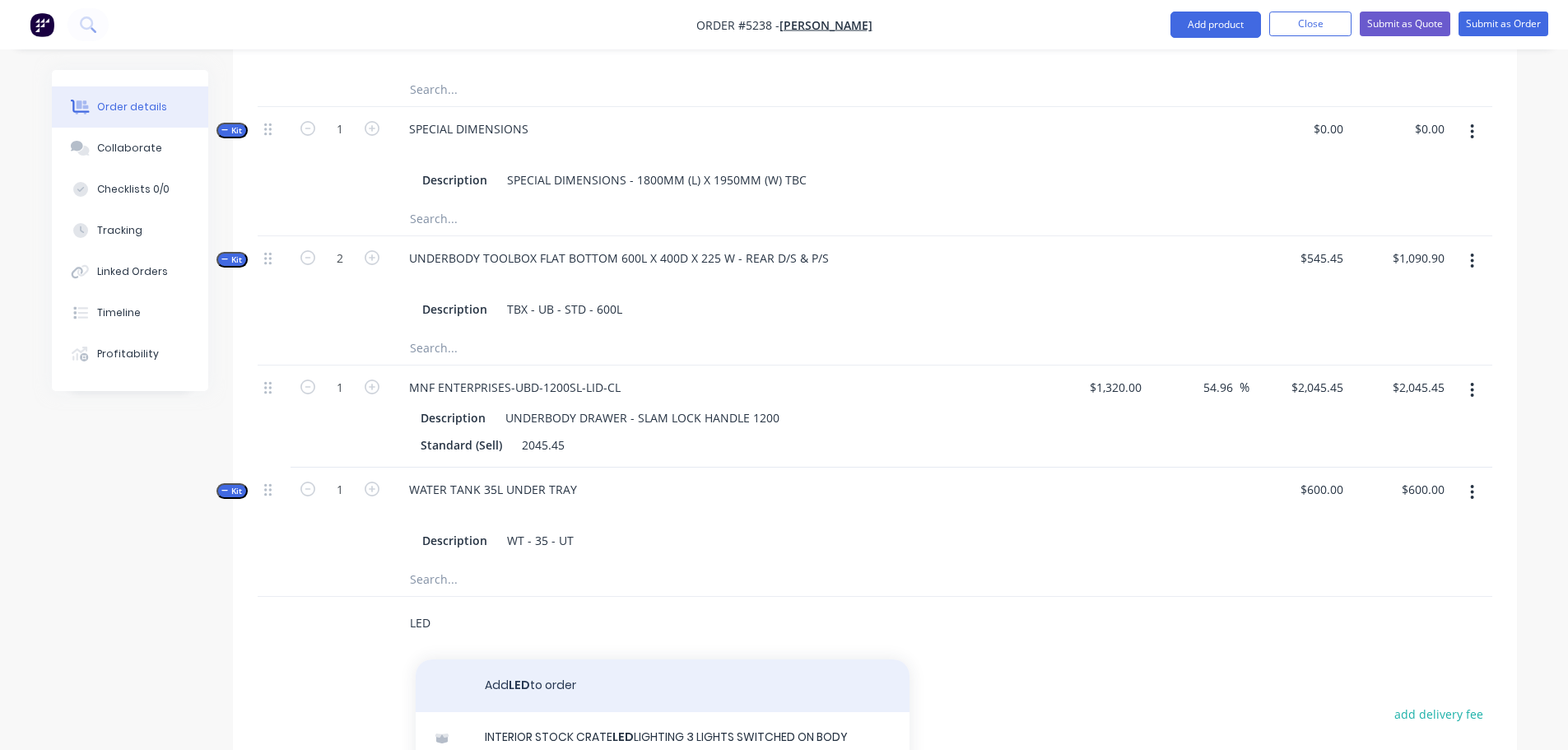
scroll to position [905, 0]
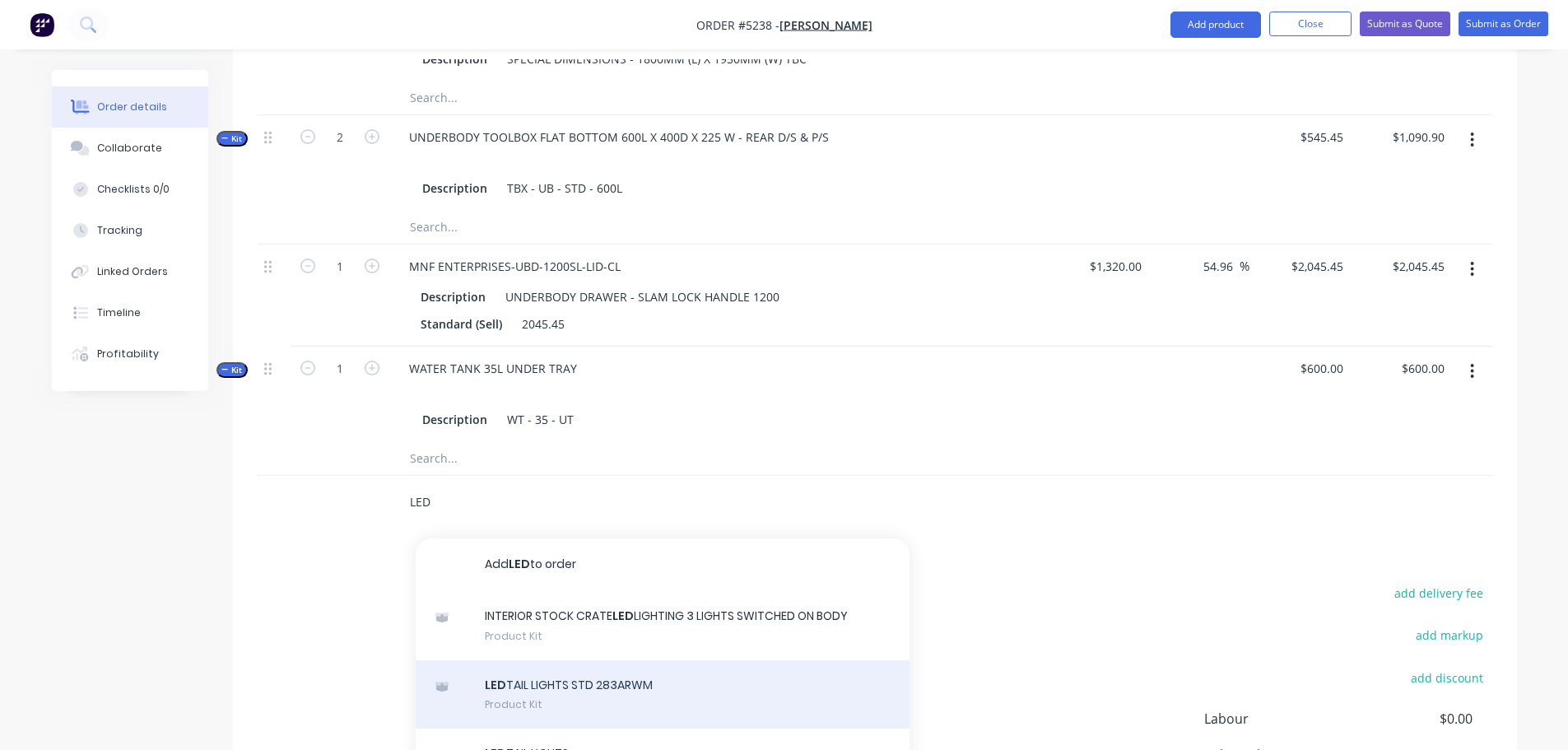
type input "LED"
click at [505, 675] on div "LED TAIL LIGHTS STD 283ARWM Product Kit" at bounding box center [662, 694] width 494 height 69
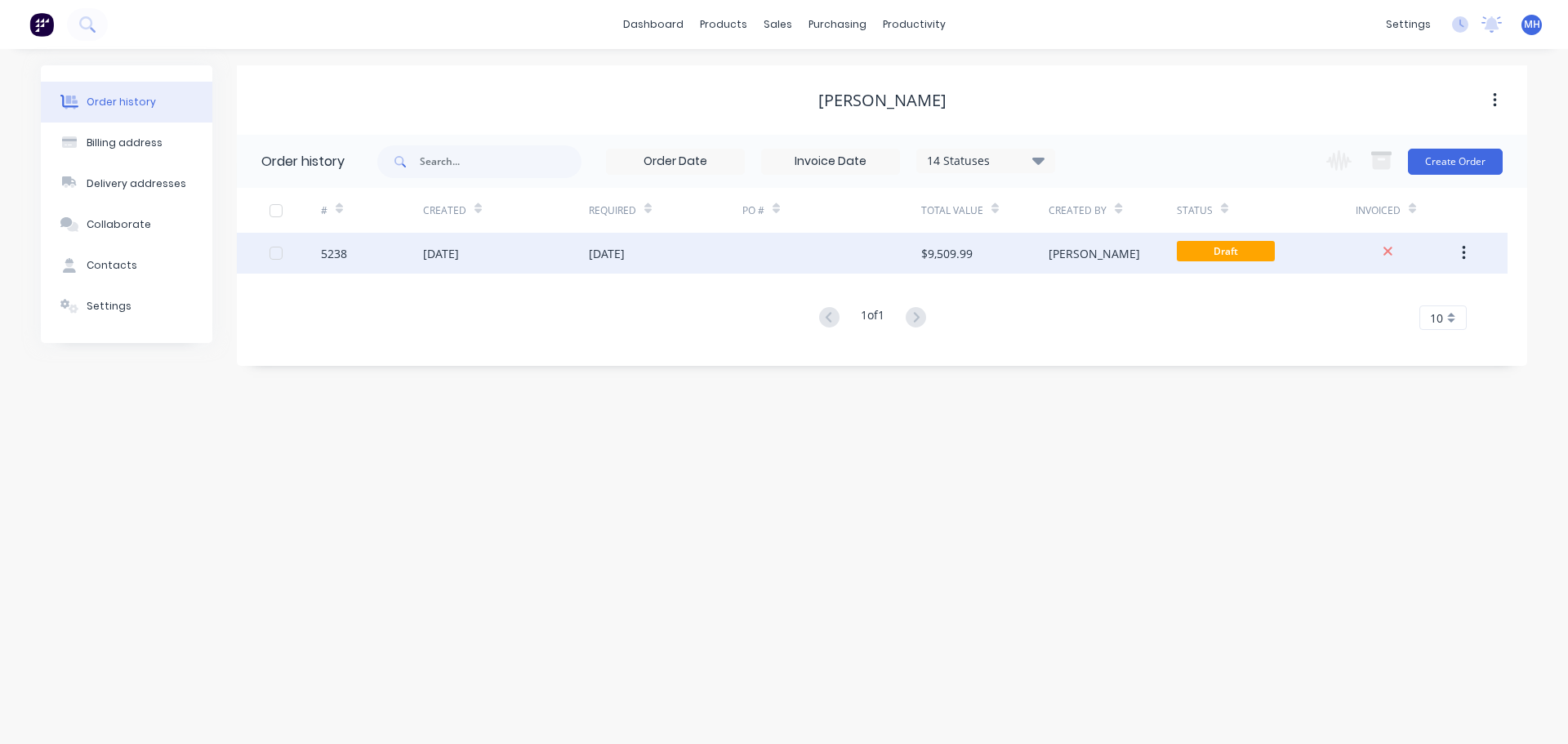
click at [459, 256] on div "[DATE]" at bounding box center [441, 253] width 36 height 17
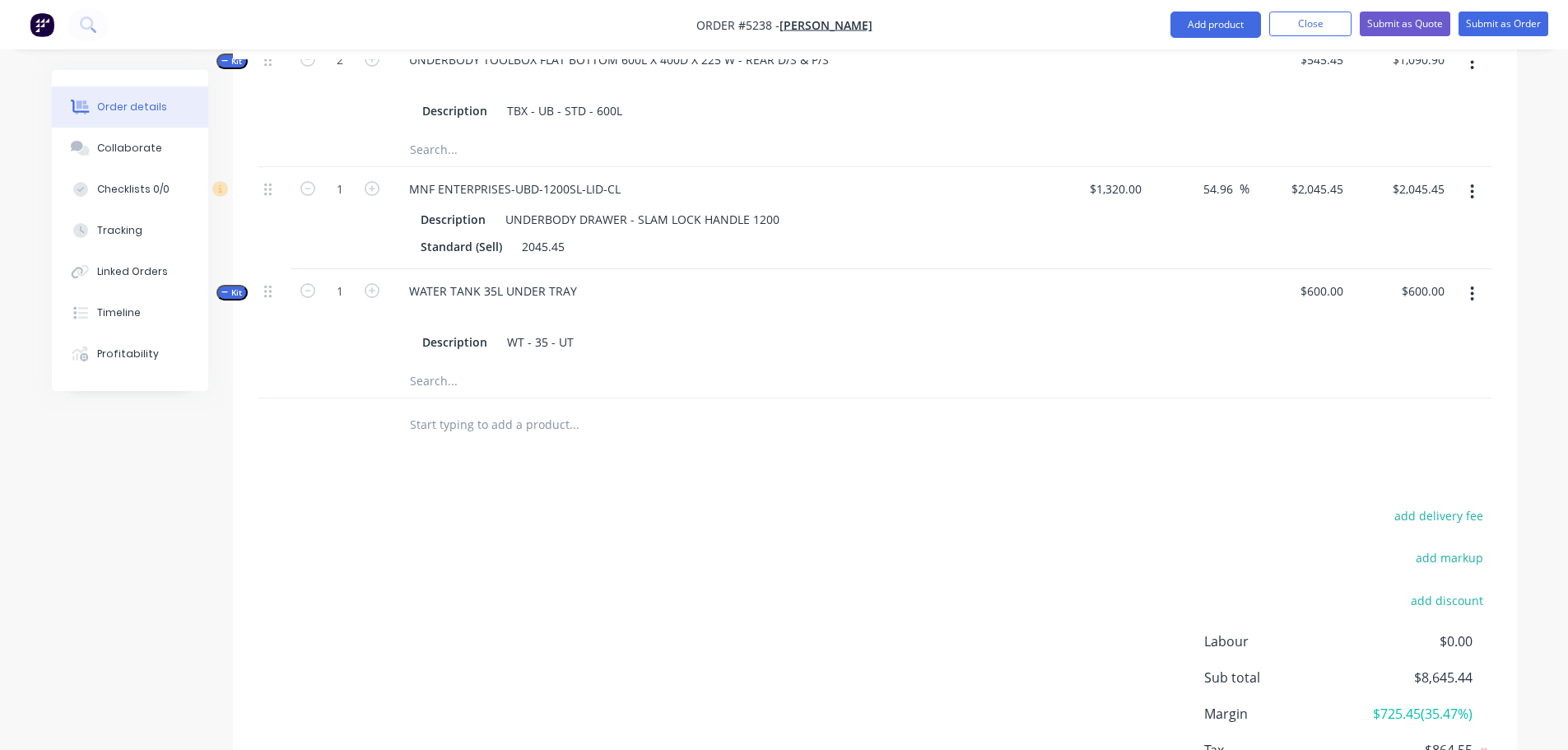
scroll to position [987, 0]
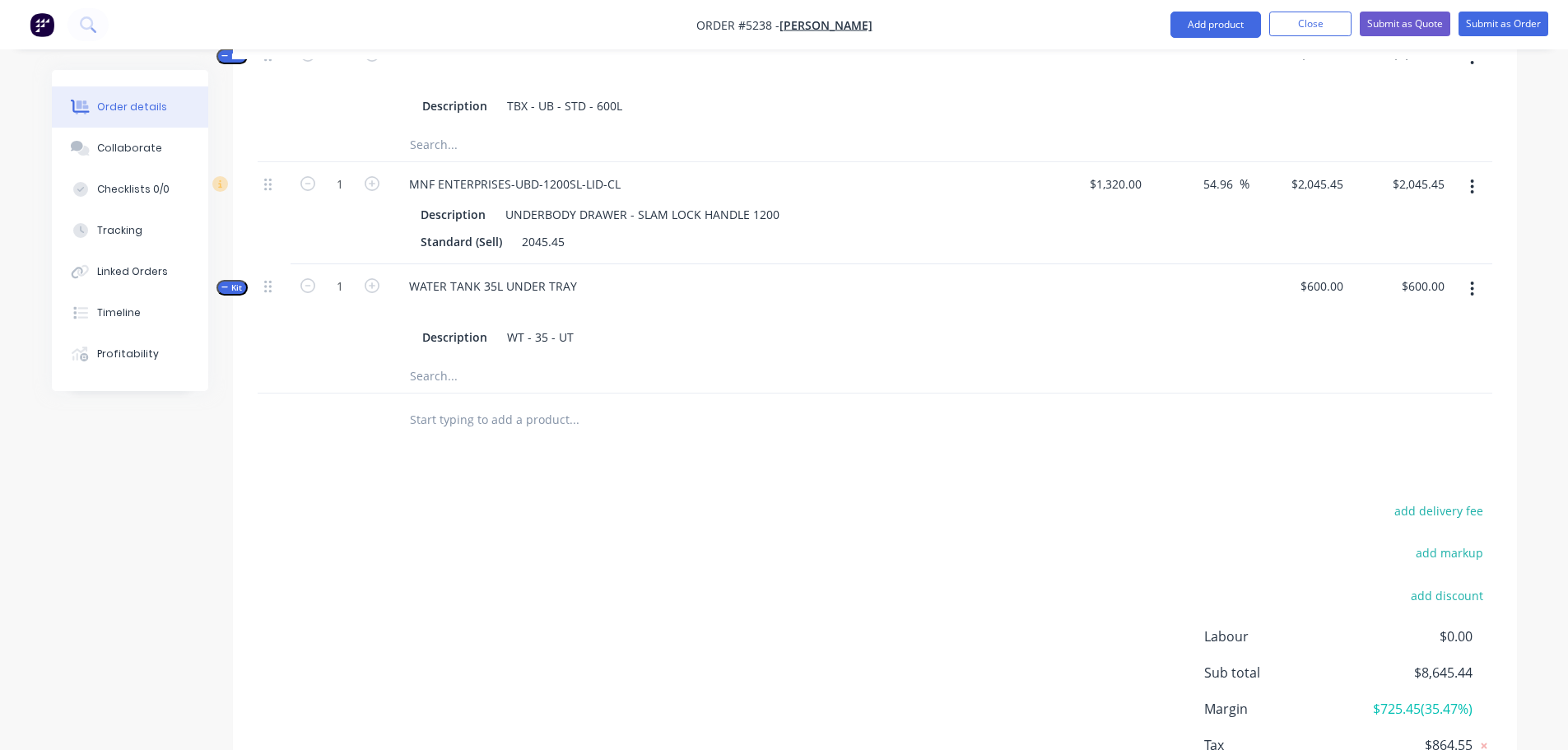
click at [481, 407] on input "text" at bounding box center [573, 419] width 329 height 33
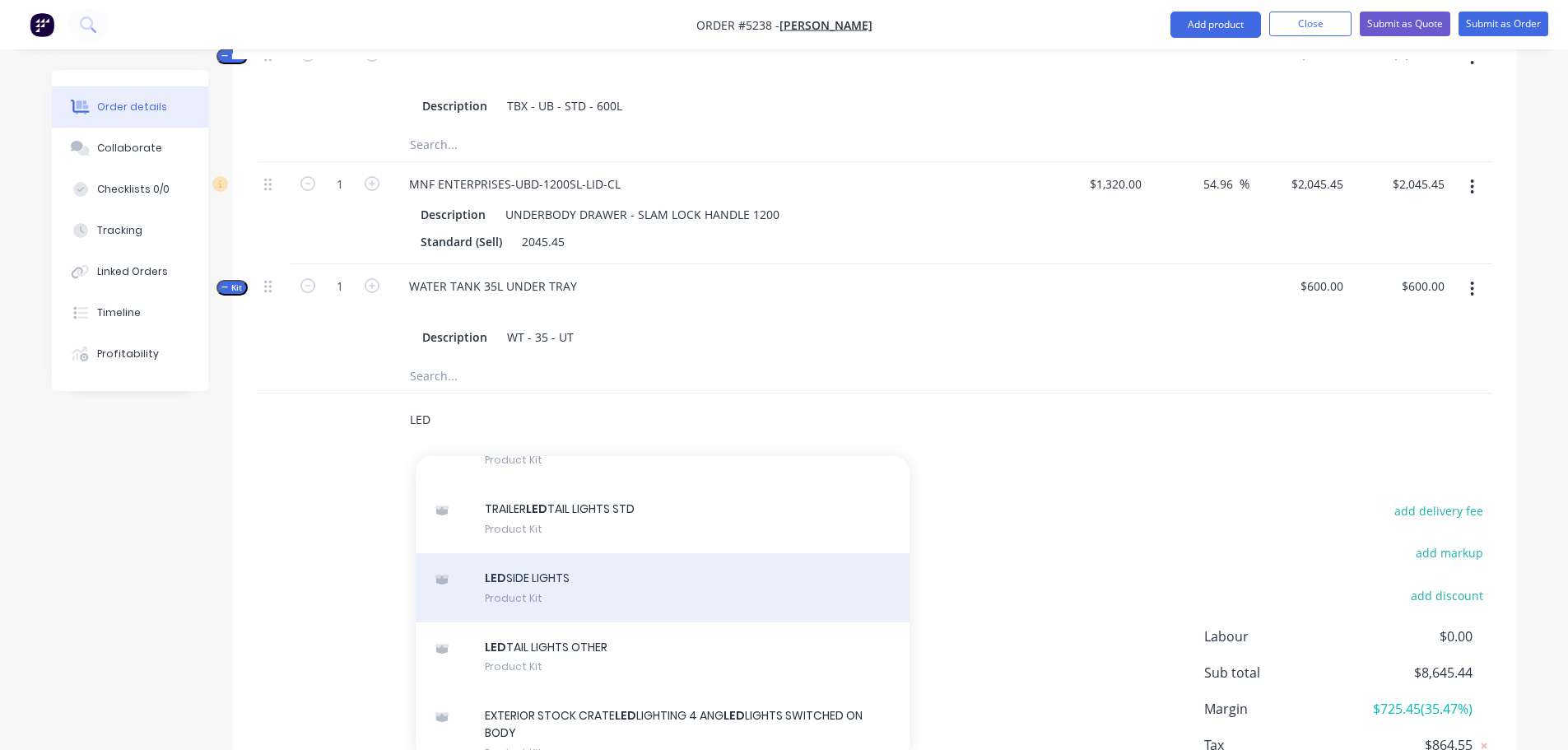
scroll to position [329, 0]
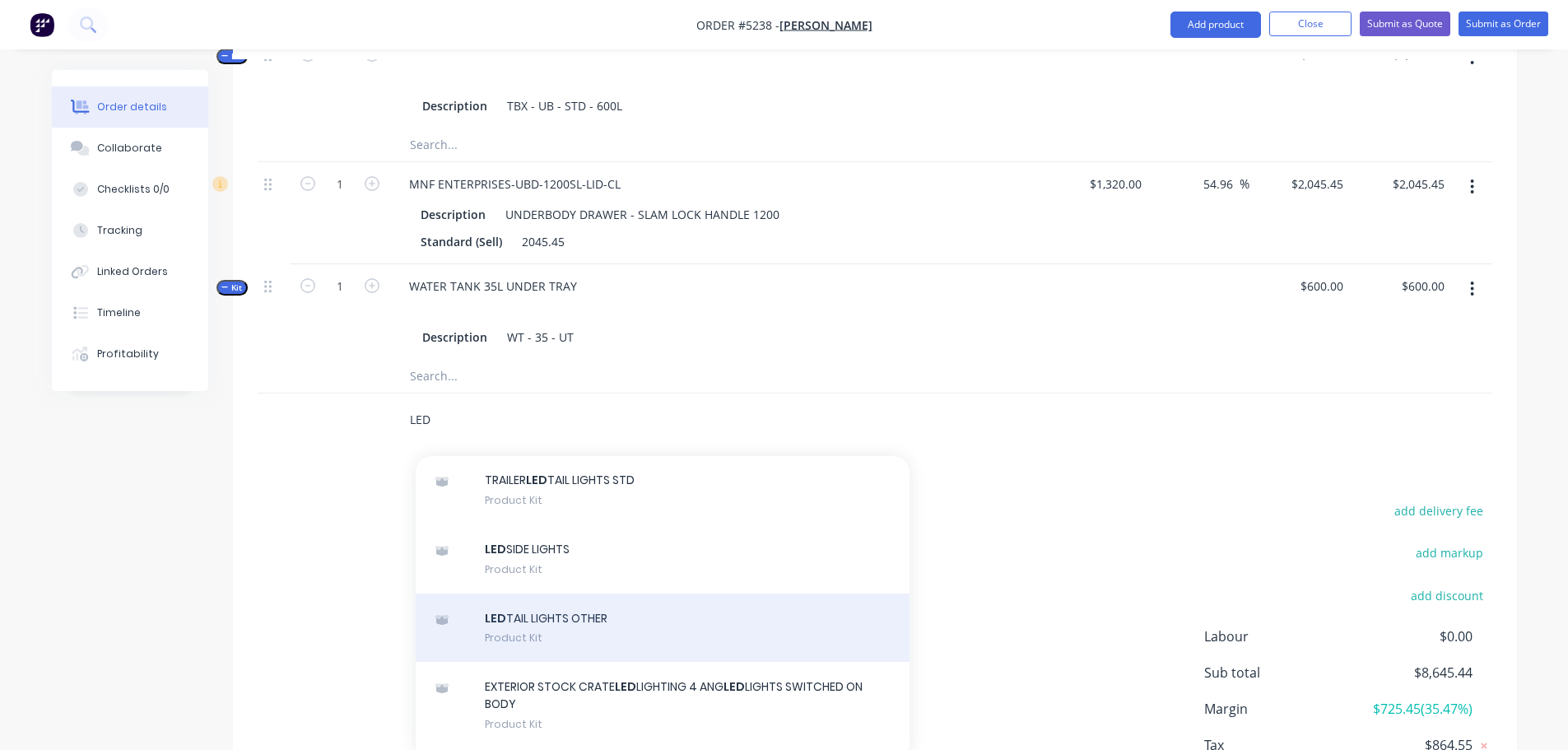
type input "LED"
click at [522, 599] on div "LED TAIL LIGHTS OTHER Product Kit" at bounding box center [662, 628] width 494 height 69
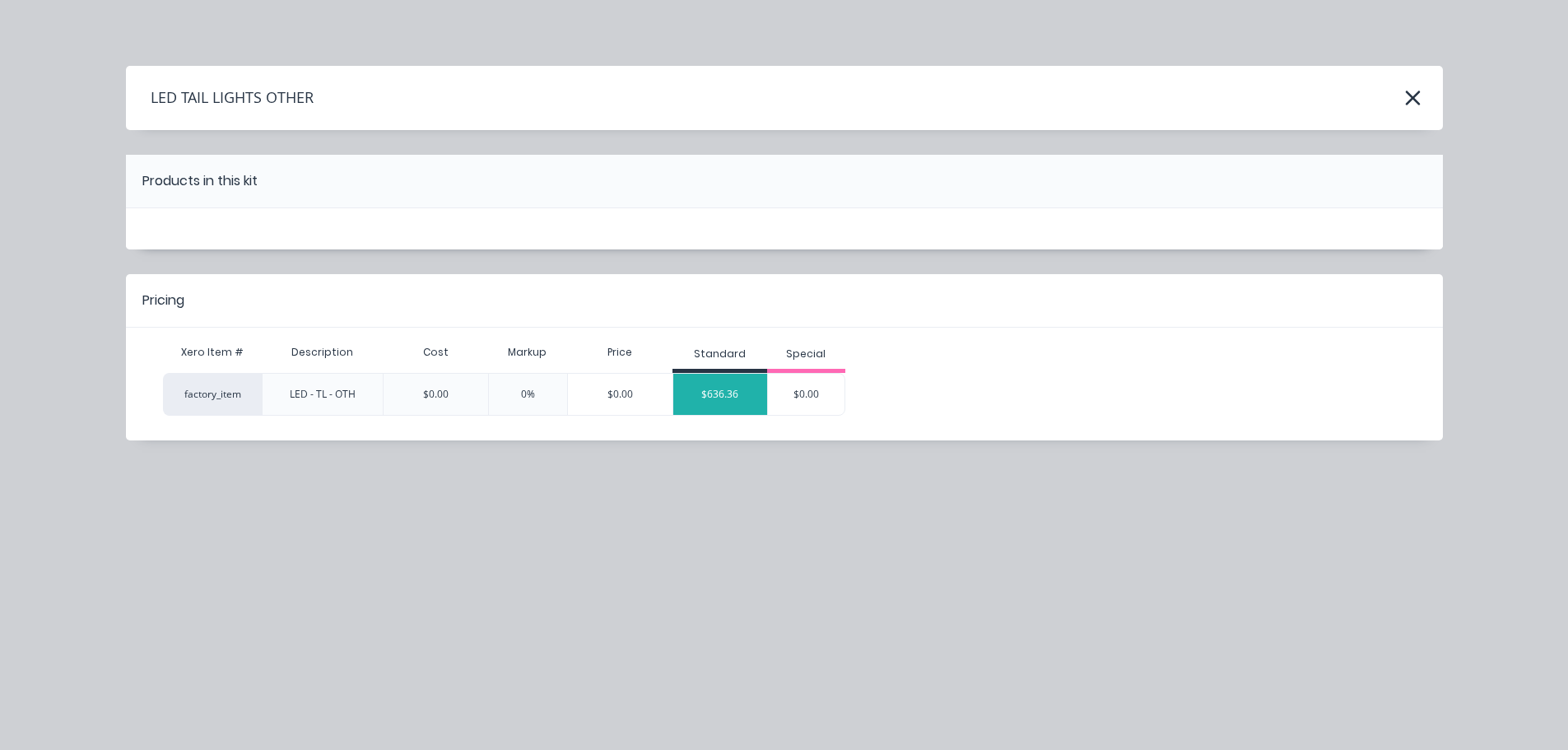
click at [743, 380] on div "$636.36" at bounding box center [720, 394] width 94 height 41
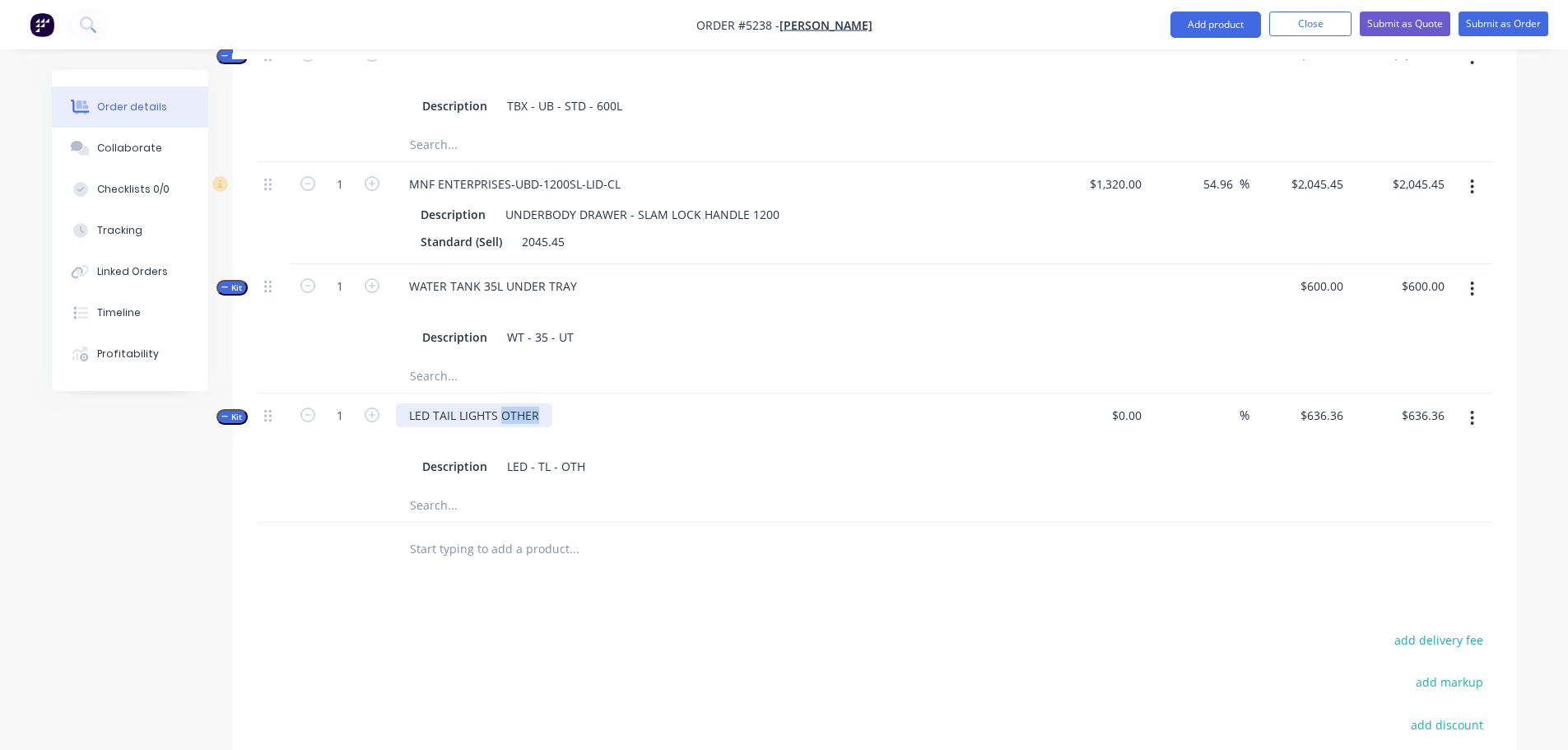
drag, startPoint x: 500, startPoint y: 393, endPoint x: 564, endPoint y: 392, distance: 64.0
click at [564, 393] on div "LED TAIL LIGHTS OTHER Description LED - TL - OTH" at bounding box center [719, 441] width 659 height 96
click at [502, 532] on input "text" at bounding box center [573, 548] width 329 height 33
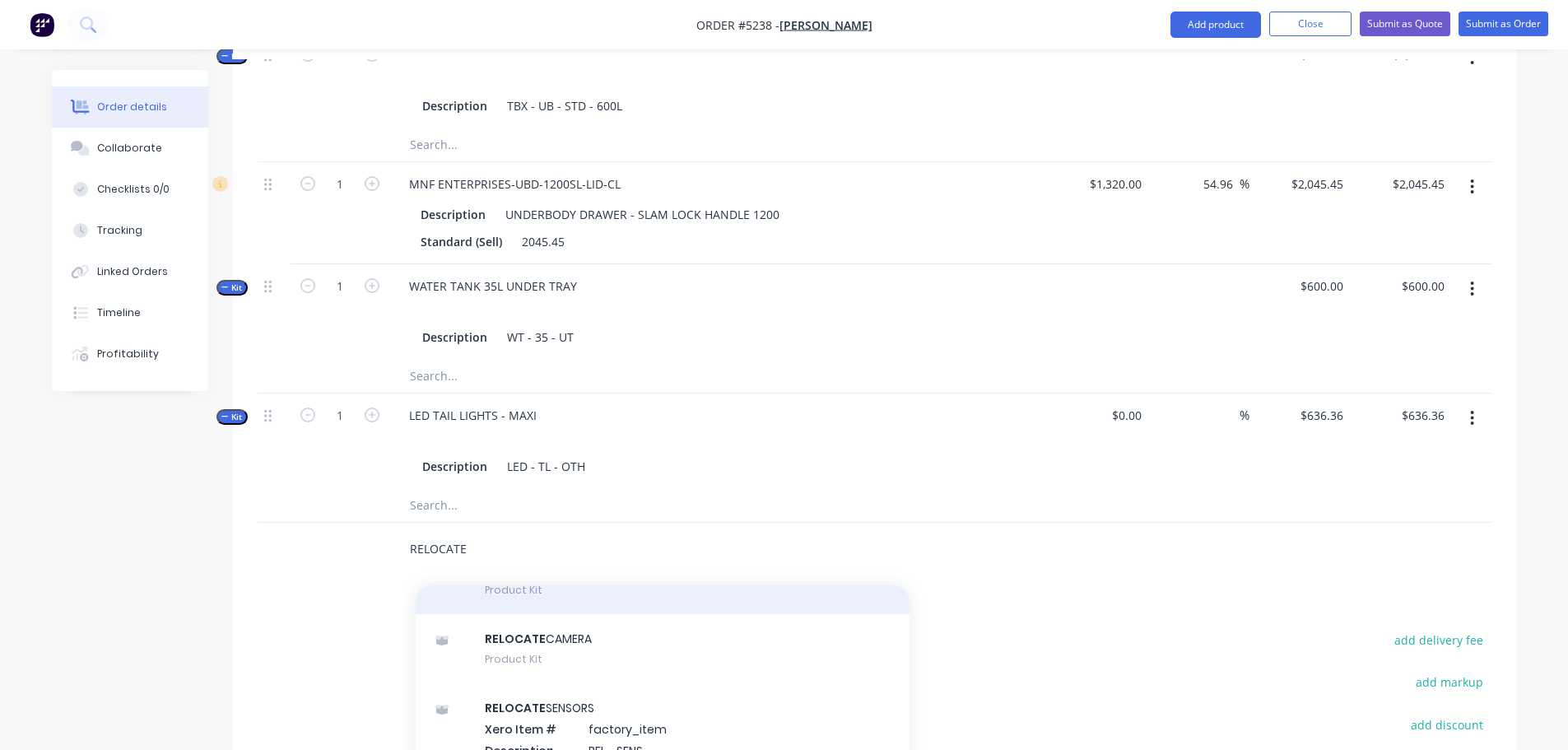
scroll to position [165, 0]
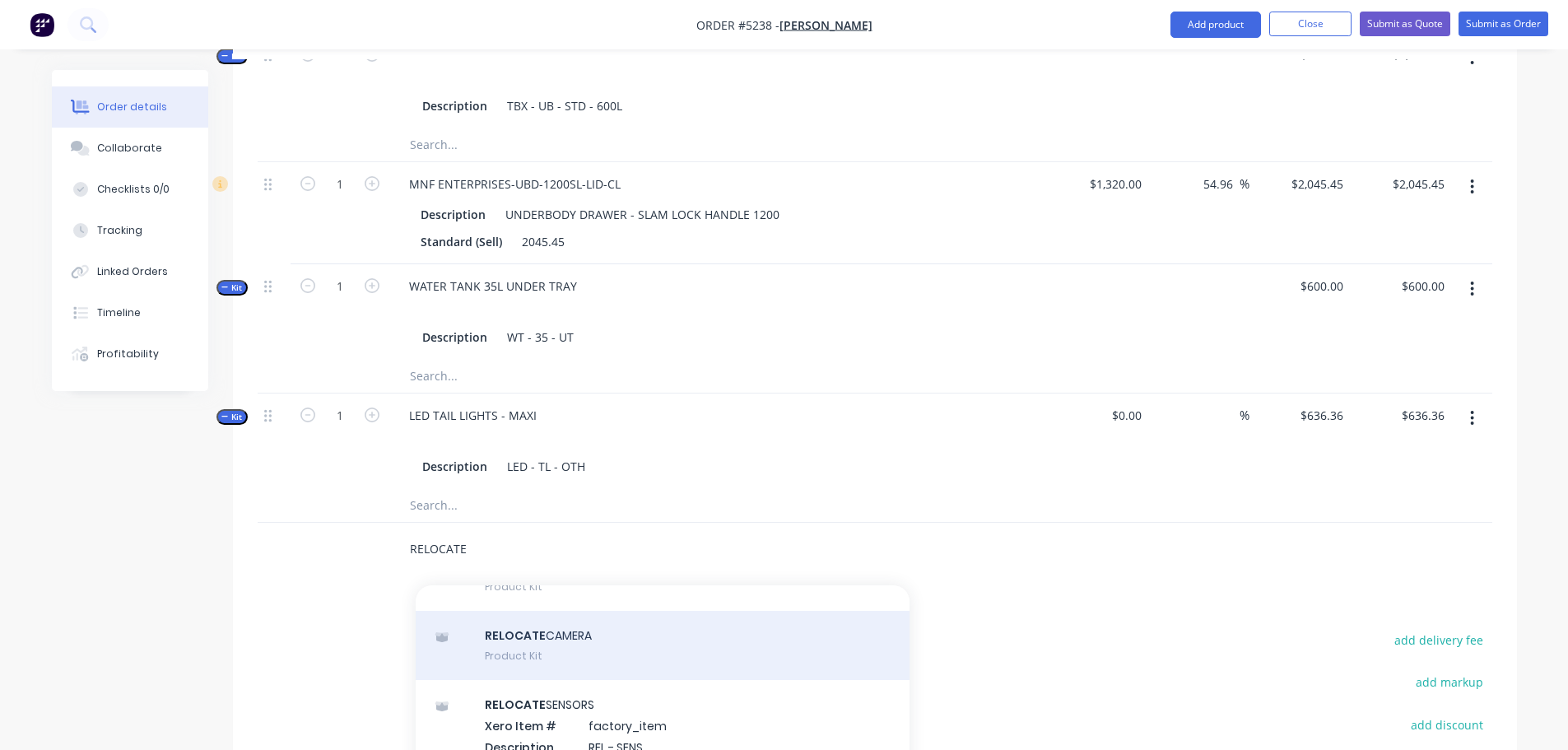
type input "RELOCATE"
click at [567, 630] on div "RELOCATE CAMERA Product Kit" at bounding box center [662, 645] width 494 height 69
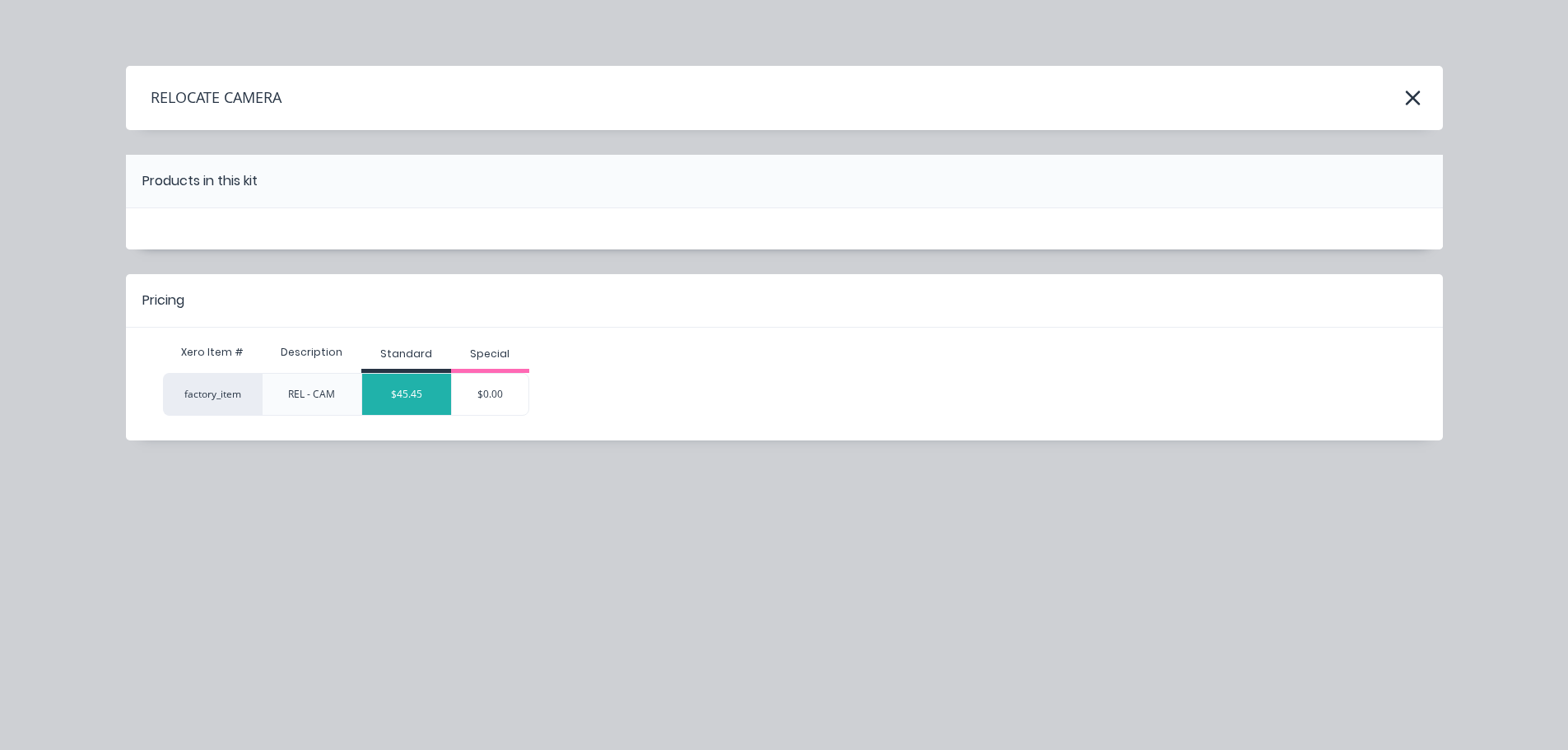
click at [428, 399] on div "$45.45" at bounding box center [407, 394] width 89 height 41
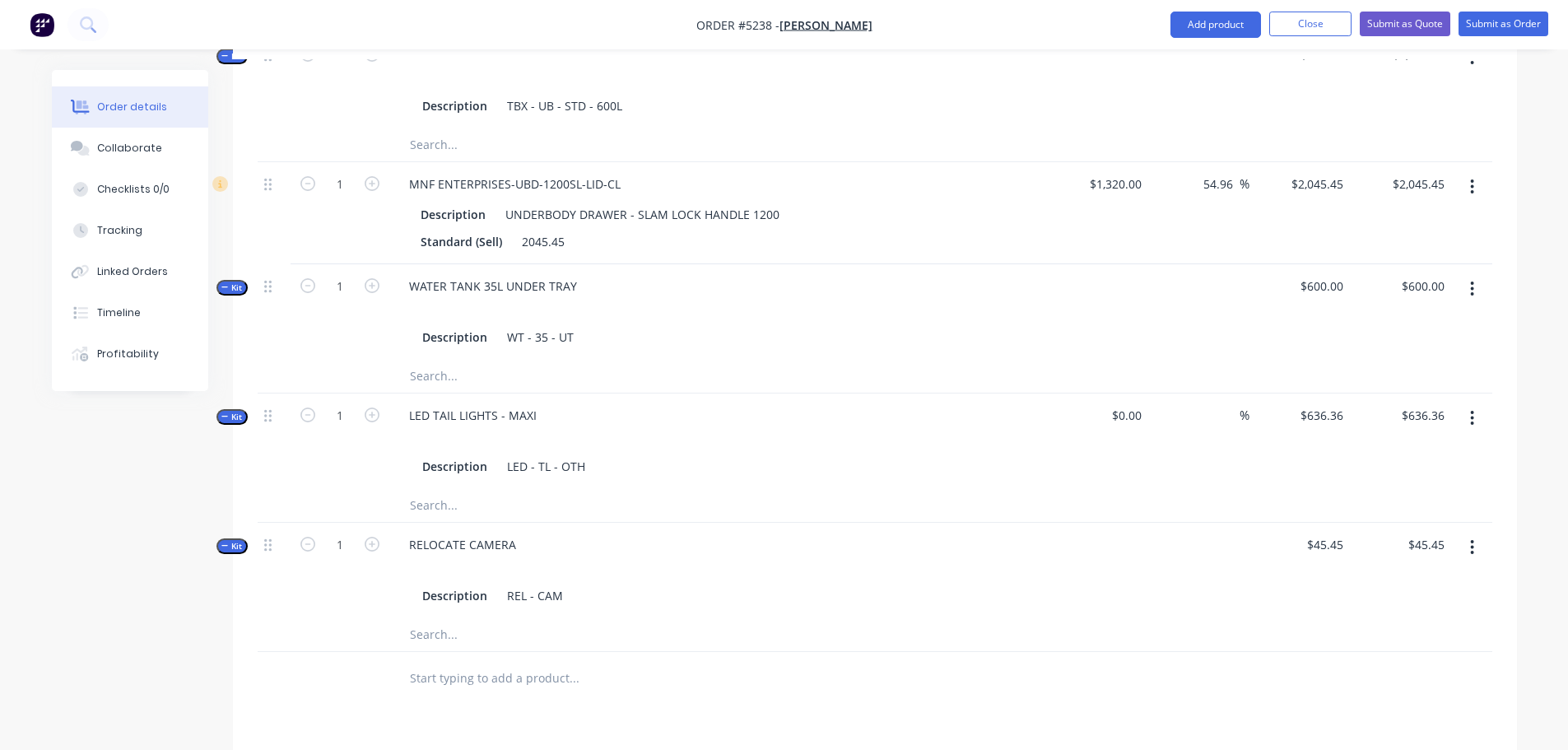
click at [488, 670] on input "text" at bounding box center [573, 678] width 329 height 33
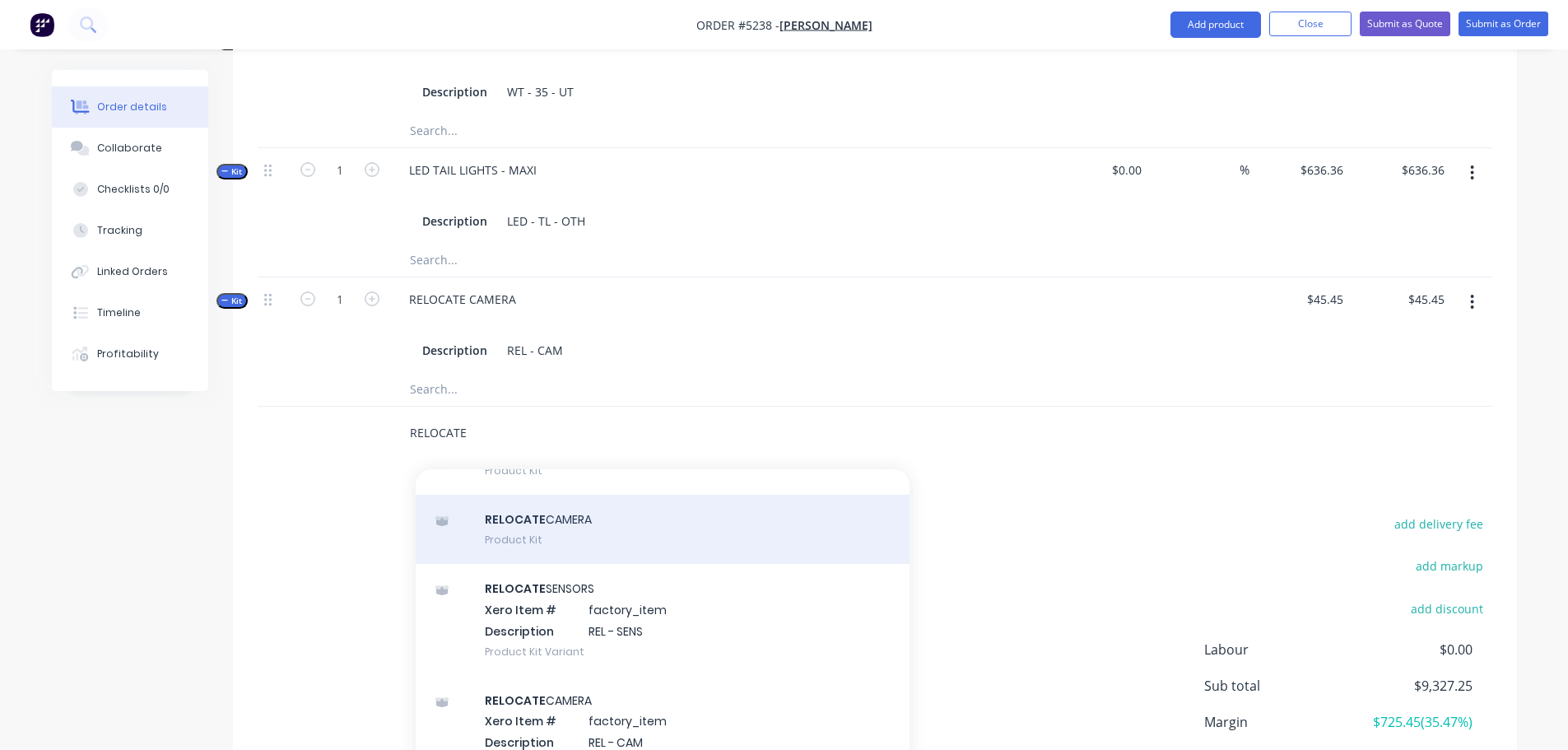
scroll to position [1234, 0]
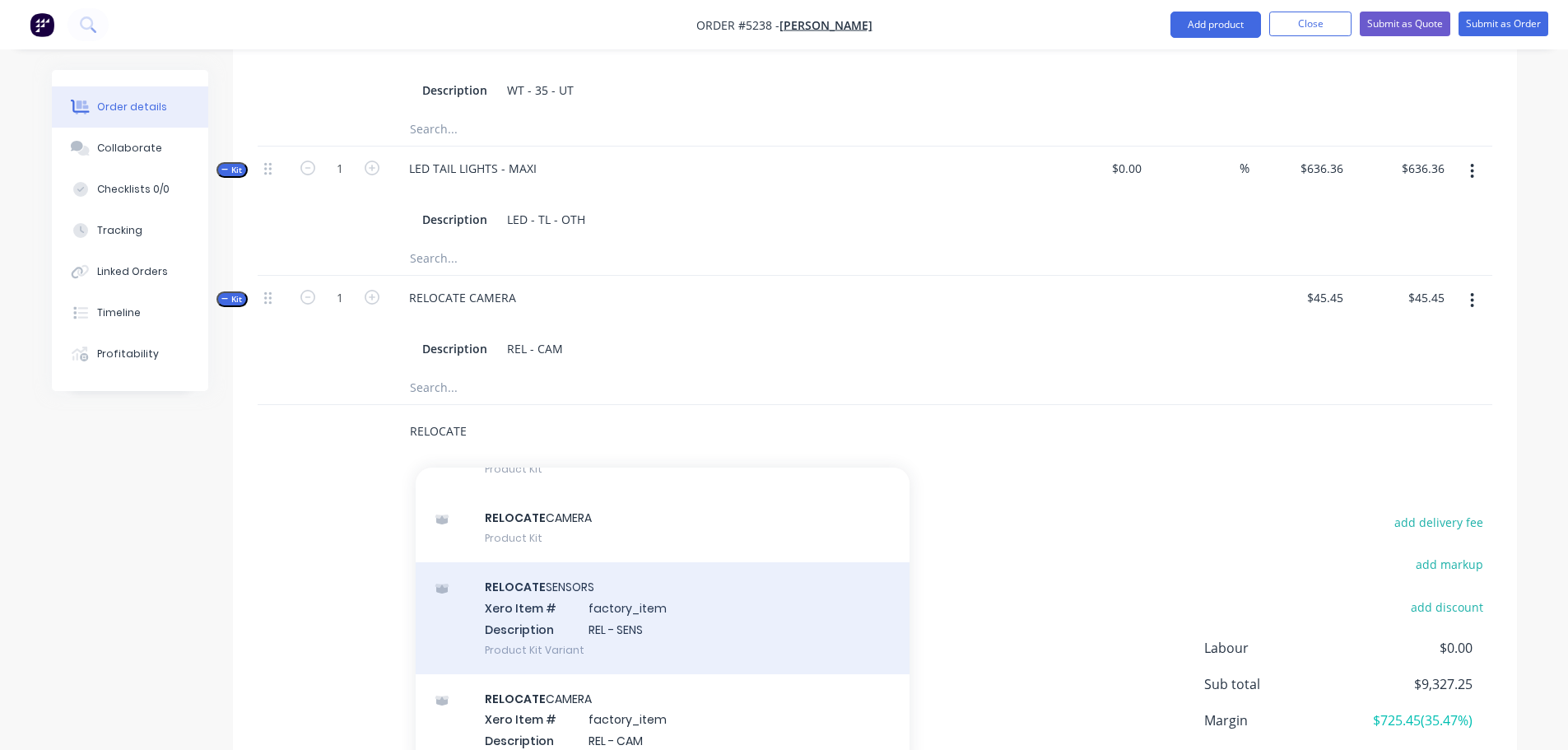
type input "RELOCATE"
click at [596, 586] on div "RELOCATE SENSORS Xero Item # factory_item Description REL - SENS Product Kit Va…" at bounding box center [662, 618] width 494 height 111
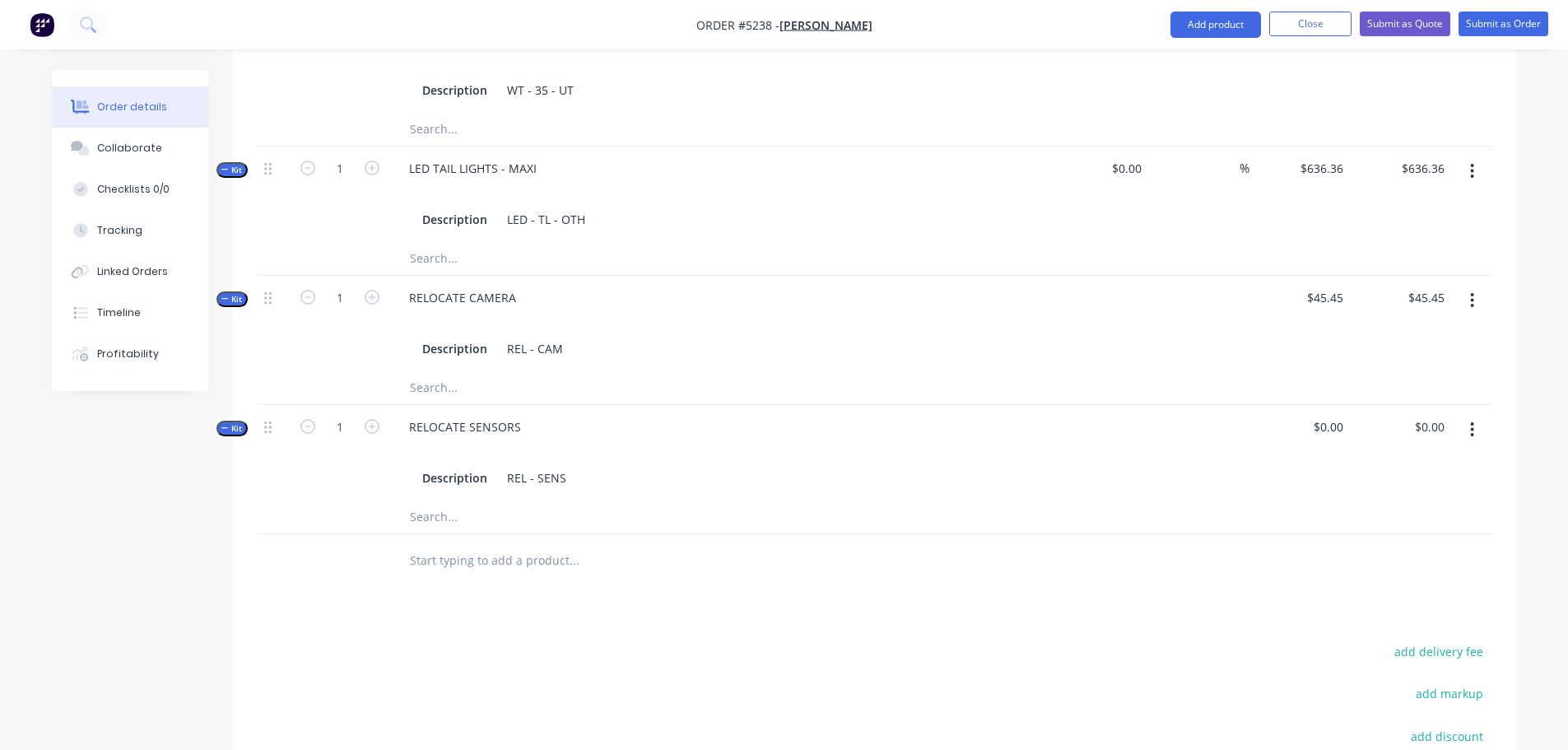
click at [1479, 415] on button "button" at bounding box center [1471, 430] width 38 height 30
click at [1396, 593] on div "Delete" at bounding box center [1414, 605] width 126 height 24
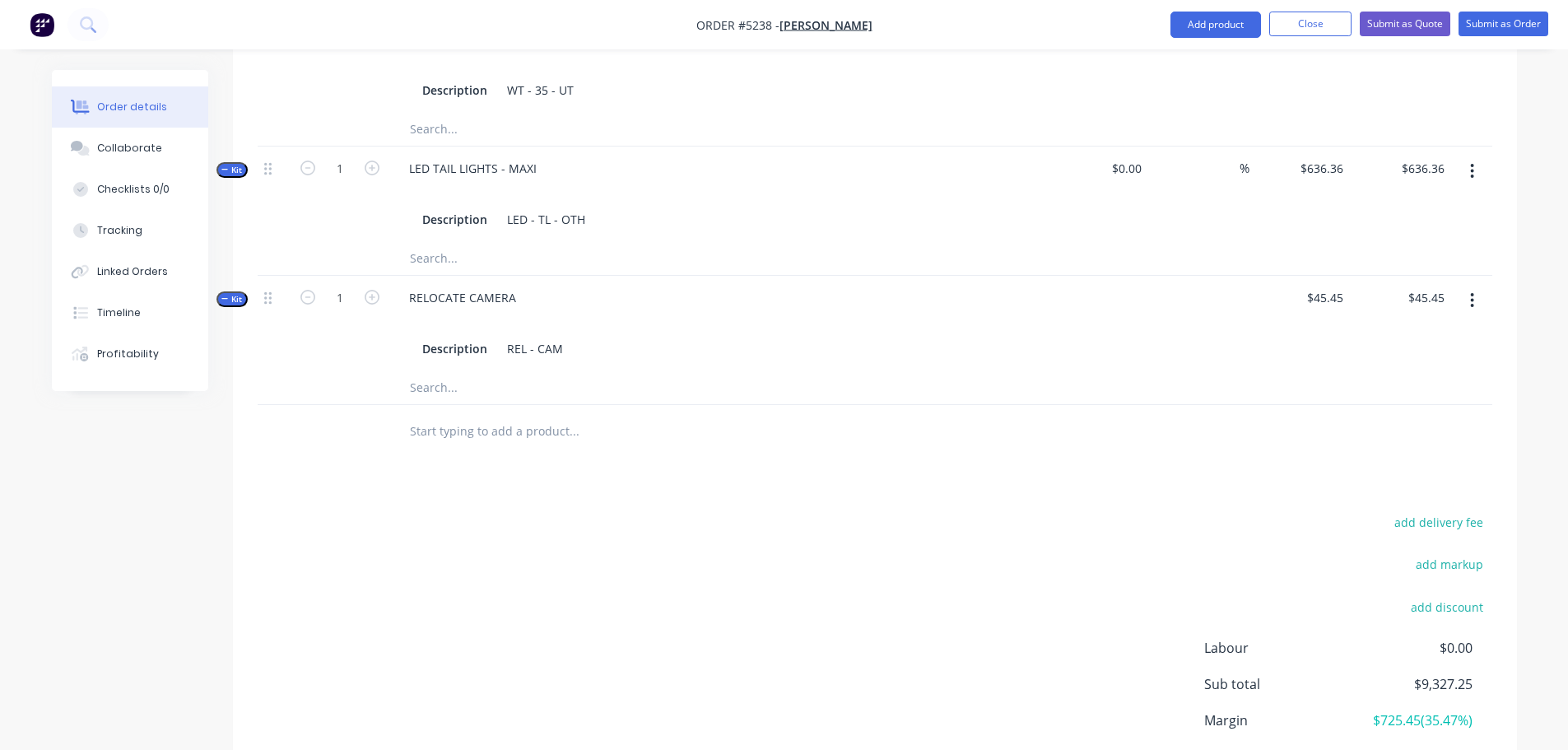
click at [496, 415] on input "text" at bounding box center [573, 431] width 329 height 33
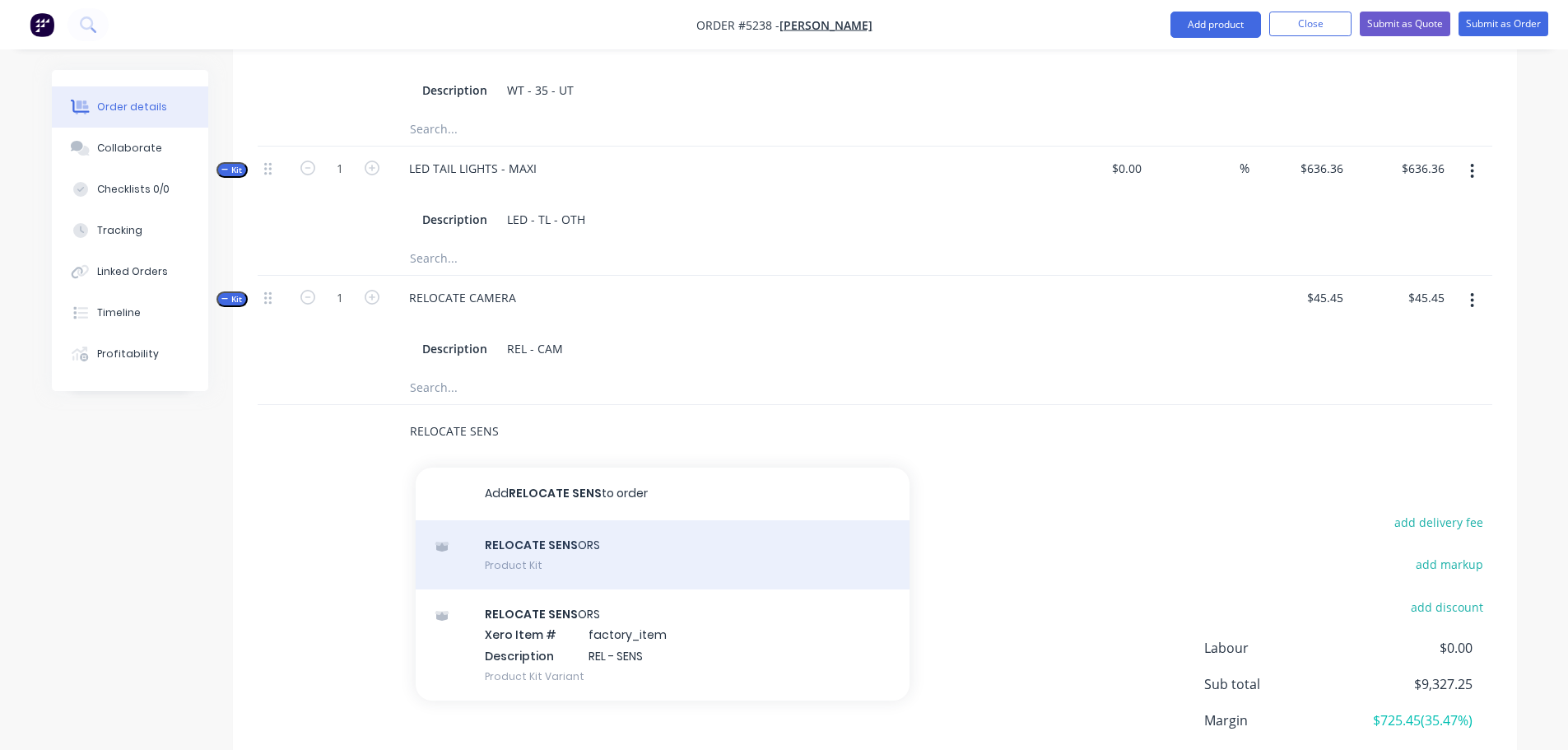
type input "RELOCATE SENS"
click at [607, 525] on div "RELOCATE SENS ORS Product Kit" at bounding box center [662, 554] width 494 height 69
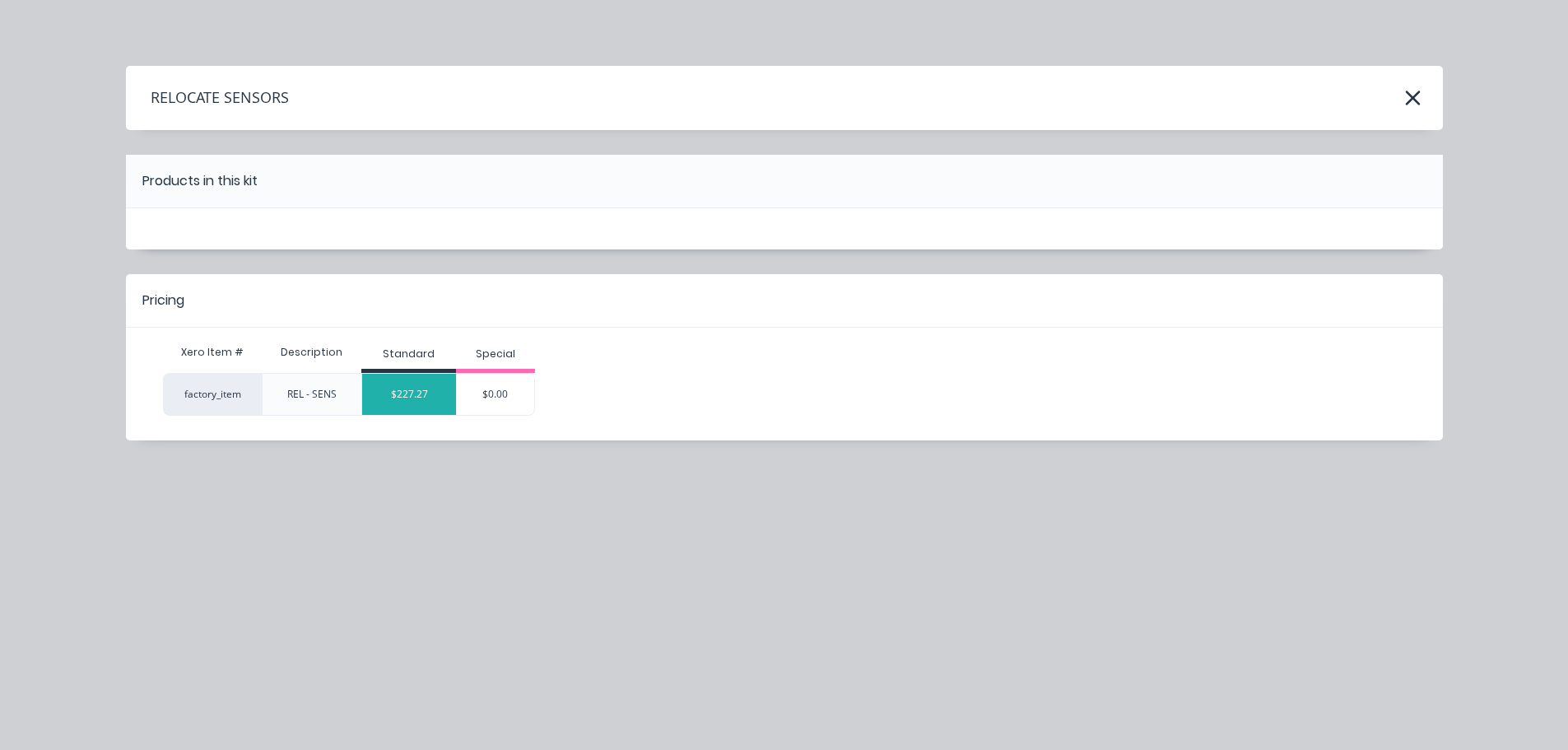
click at [424, 399] on div "$227.27" at bounding box center [409, 394] width 94 height 41
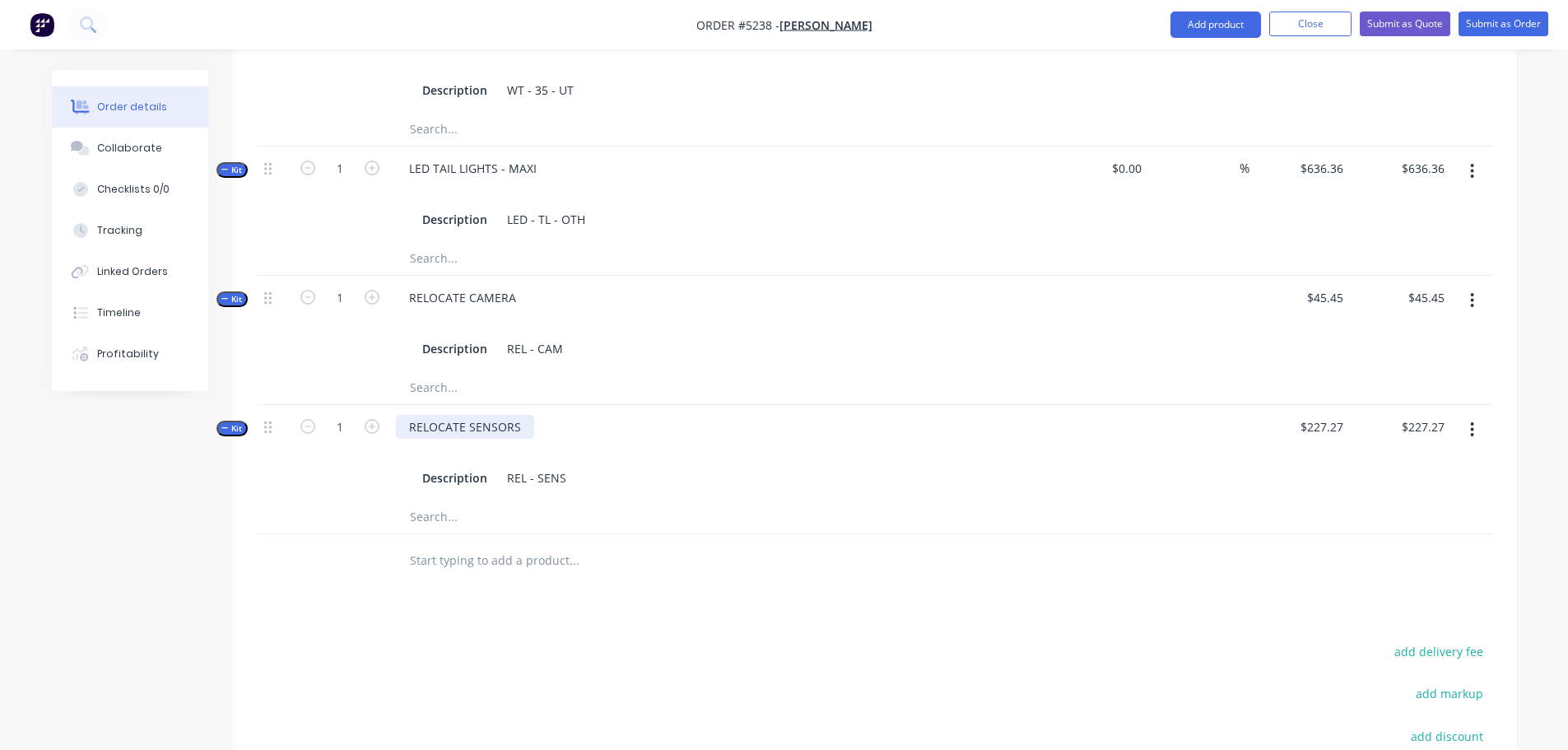
click at [519, 415] on div "RELOCATE SENSORS" at bounding box center [465, 427] width 138 height 24
click at [481, 544] on input "text" at bounding box center [573, 560] width 329 height 33
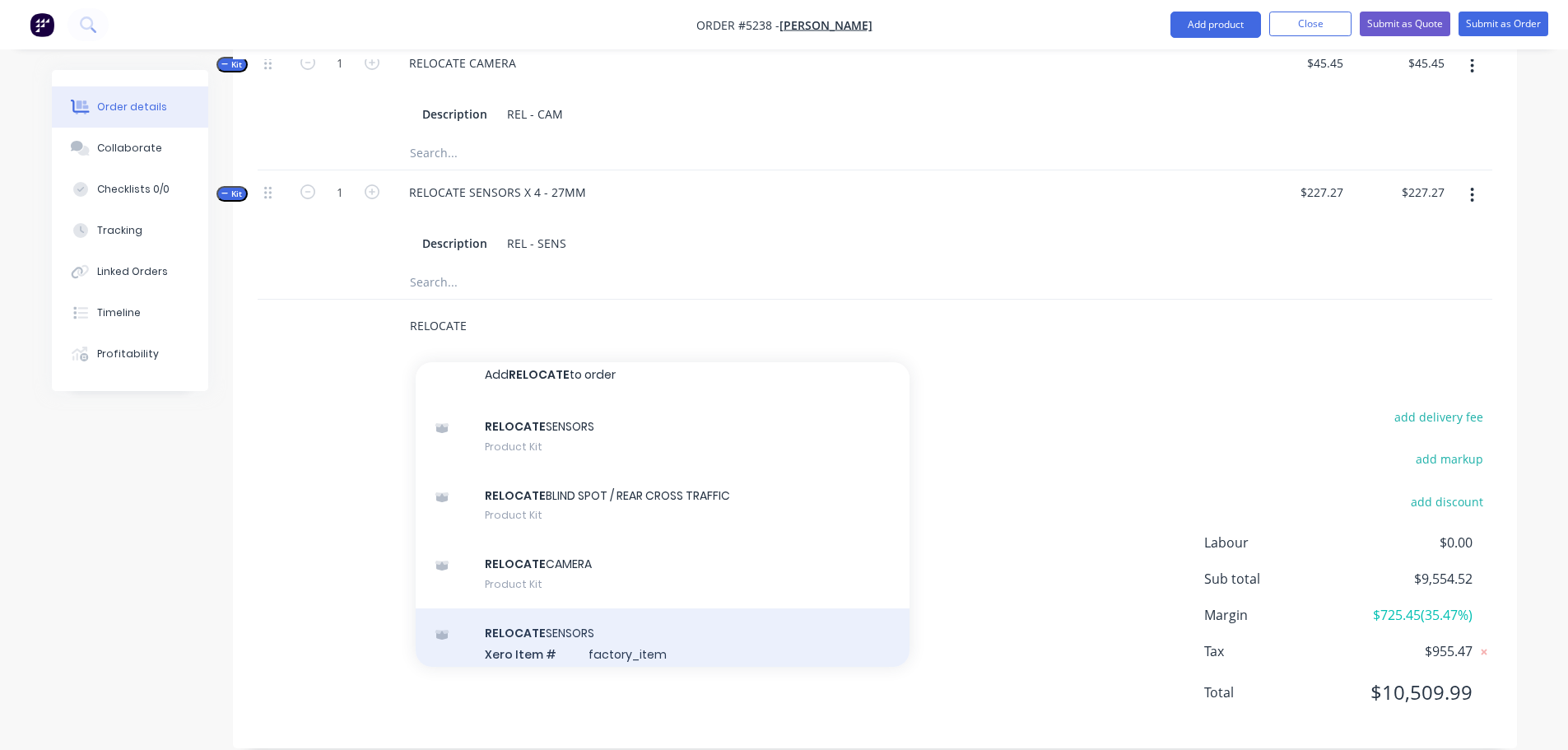
scroll to position [0, 0]
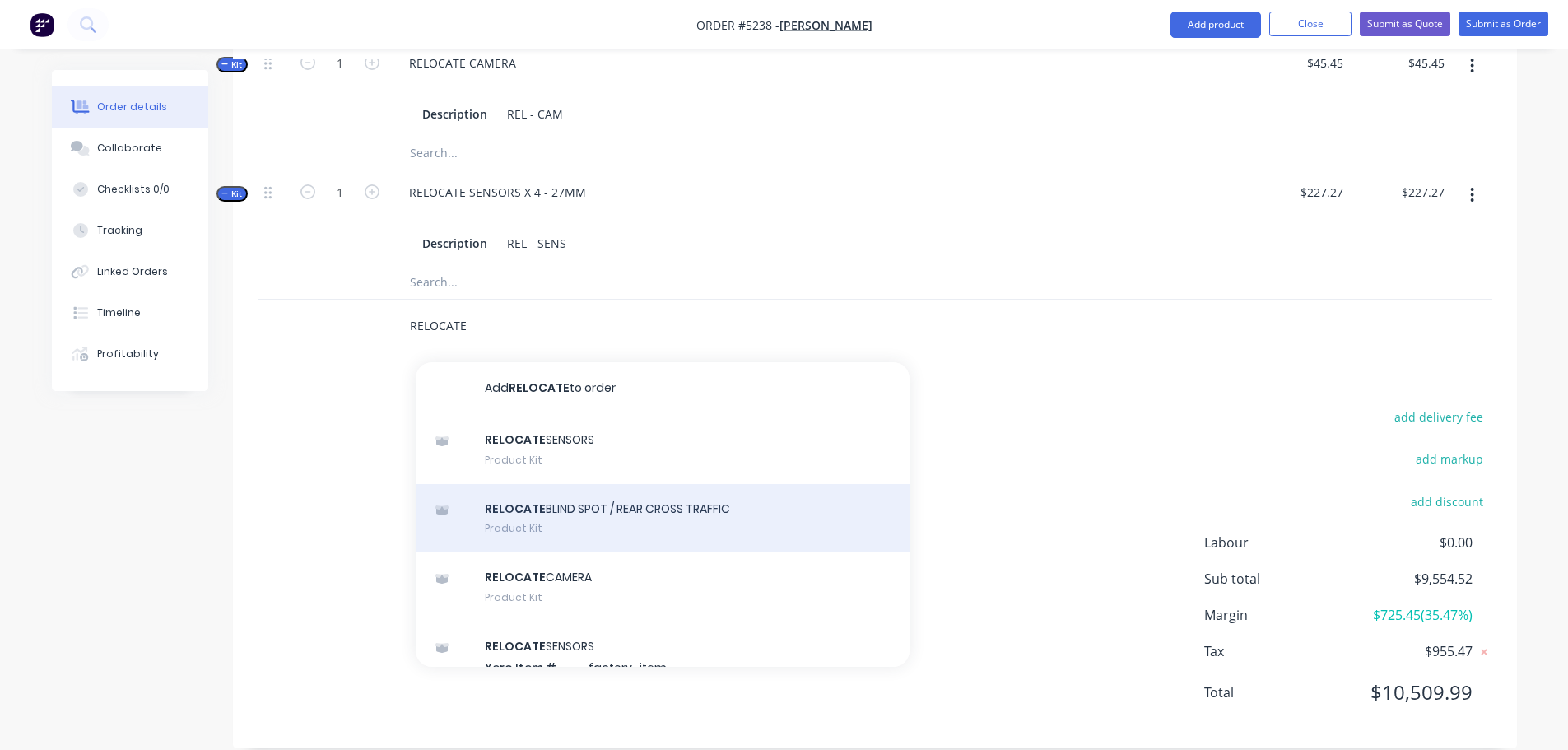
type input "RELOCATE"
click at [637, 501] on div "RELOCATE BLIND SPOT / REAR CROSS TRAFFIC Product Kit" at bounding box center [662, 518] width 494 height 69
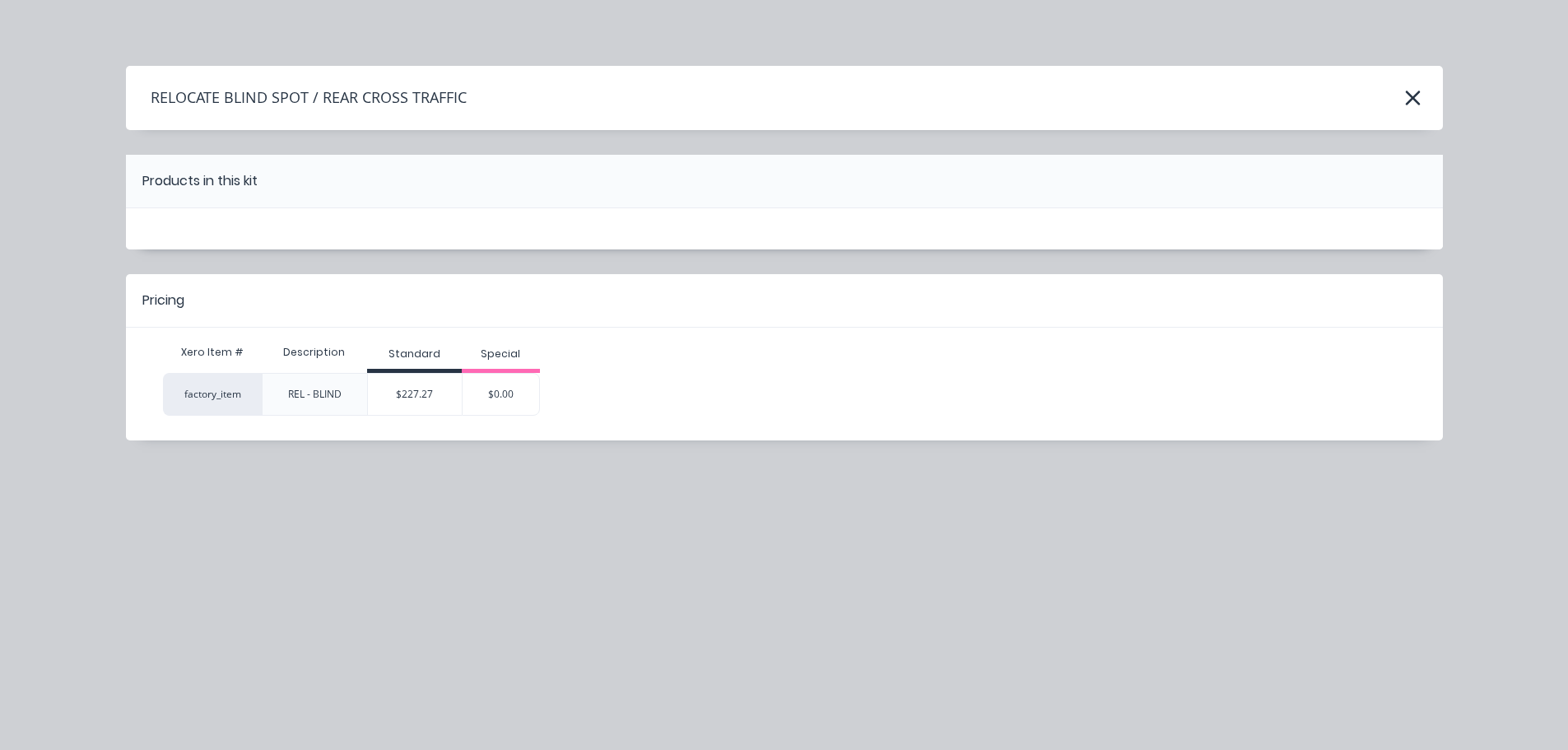
click at [422, 399] on div "$227.27" at bounding box center [415, 394] width 94 height 41
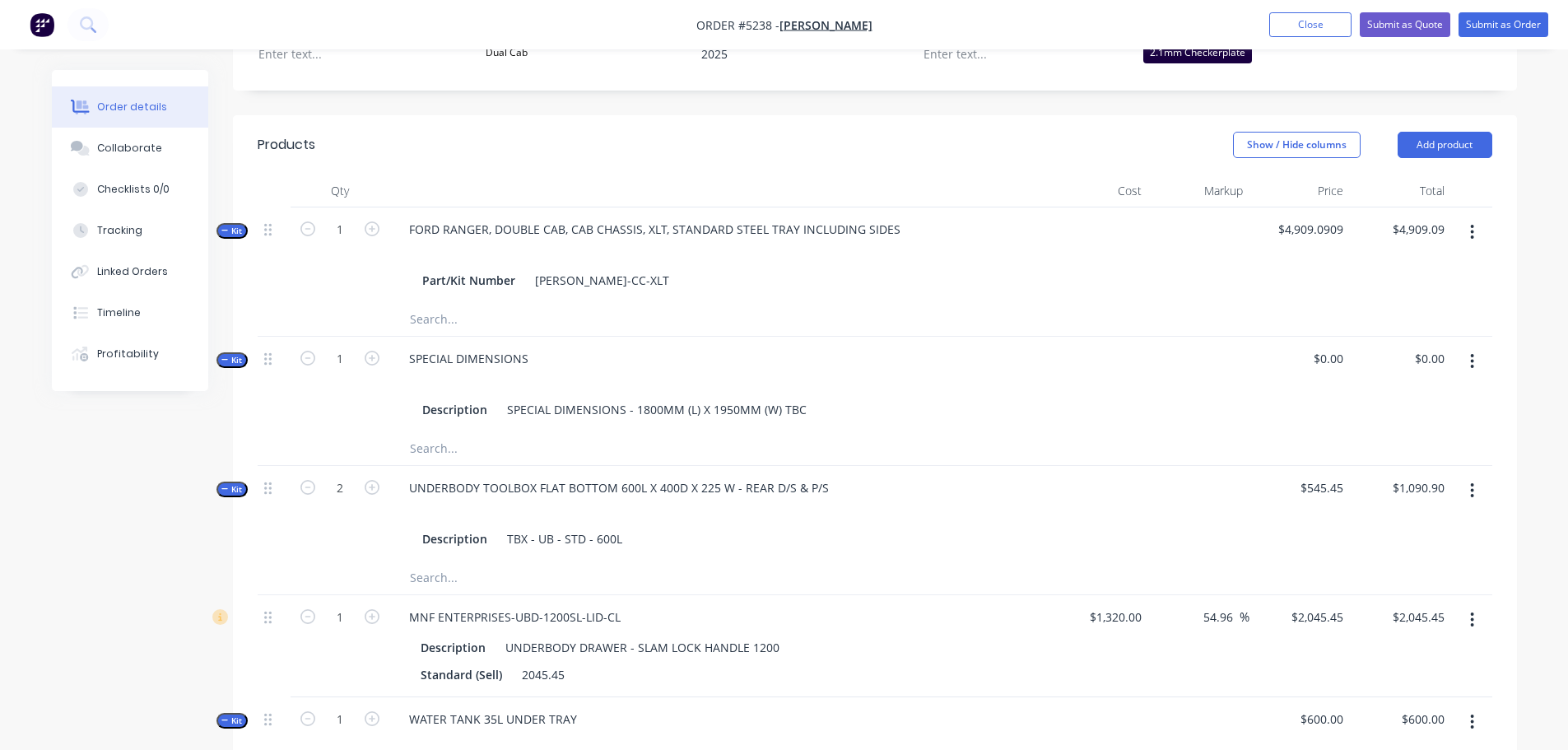
scroll to position [364, 0]
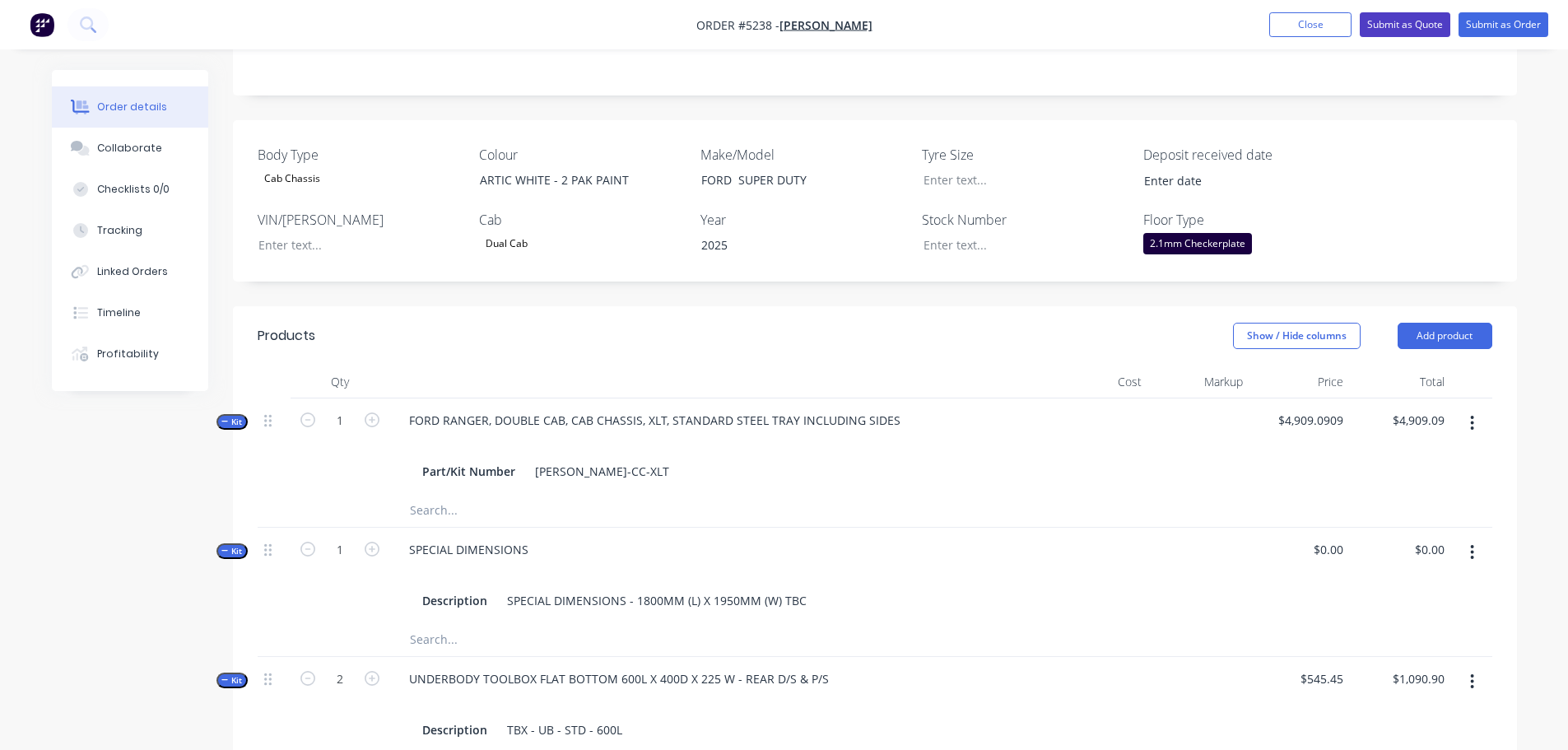
click at [1394, 26] on button "Submit as Quote" at bounding box center [1405, 24] width 91 height 25
type input "$4,909.0909"
type input "$4,909.09"
type input "$545.45"
type input "$1,090.90"
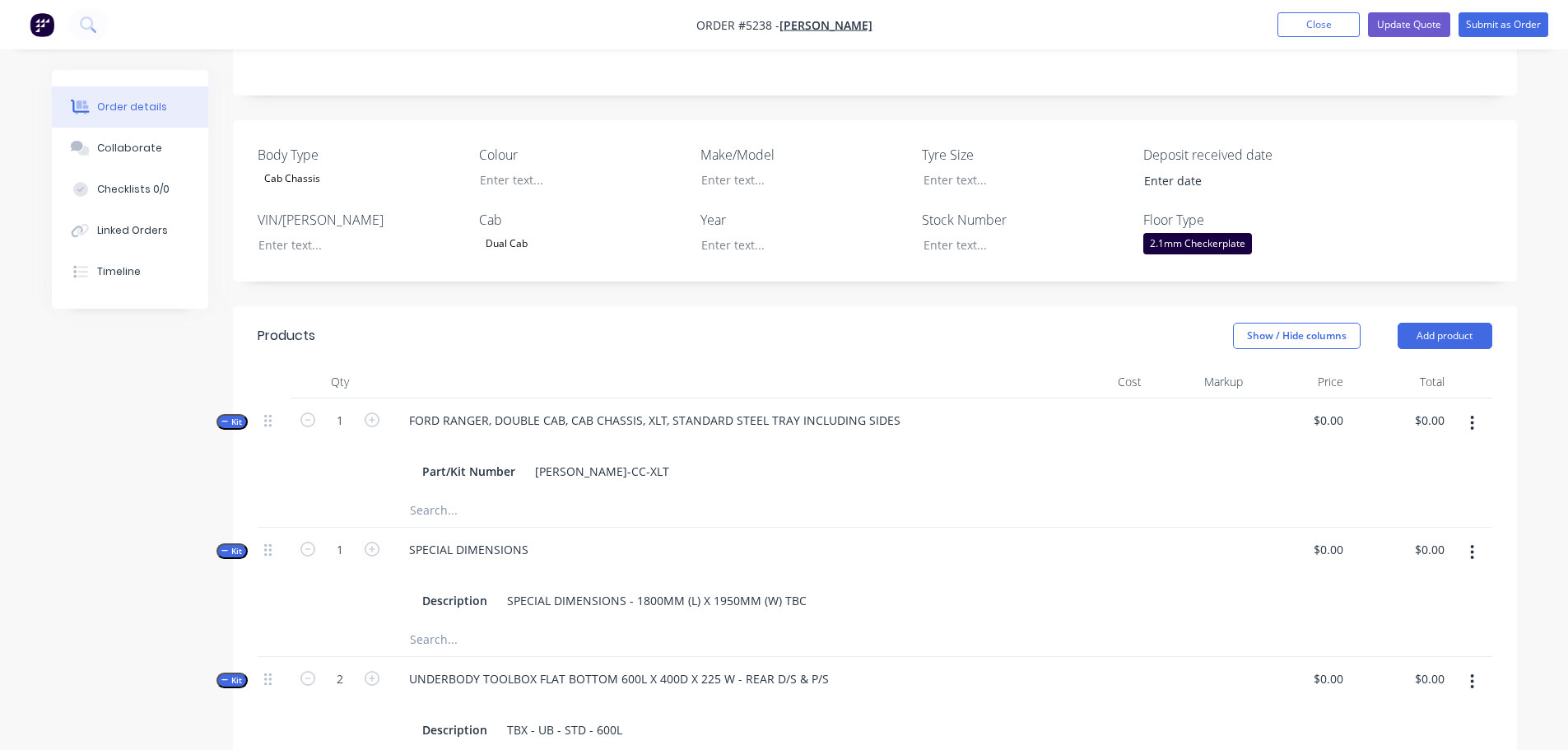
type input "$1,320.00"
type input "54.96"
type input "$2,045.45"
type input "$600.00"
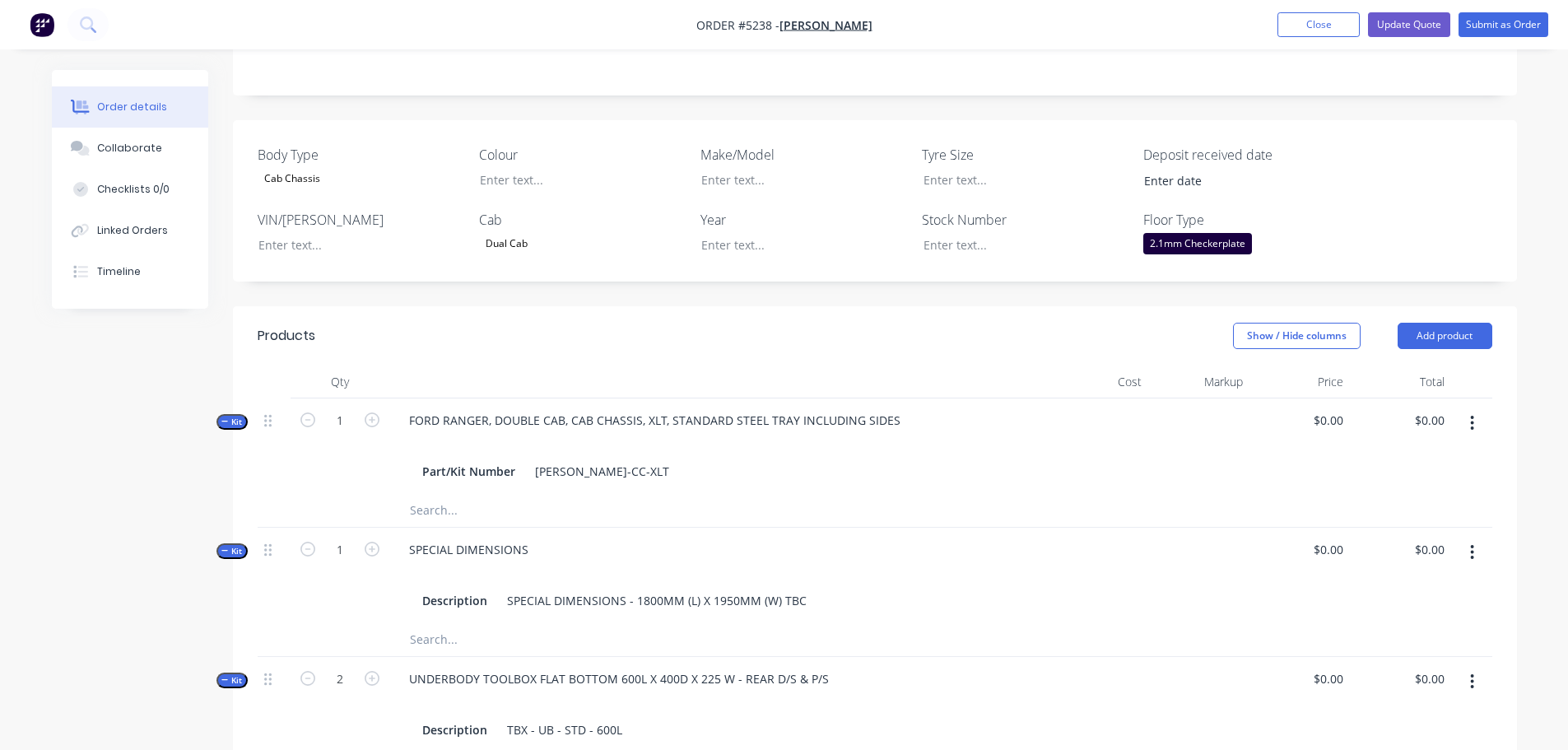
type input "$600.00"
type input "$636.36"
type input "$45.45"
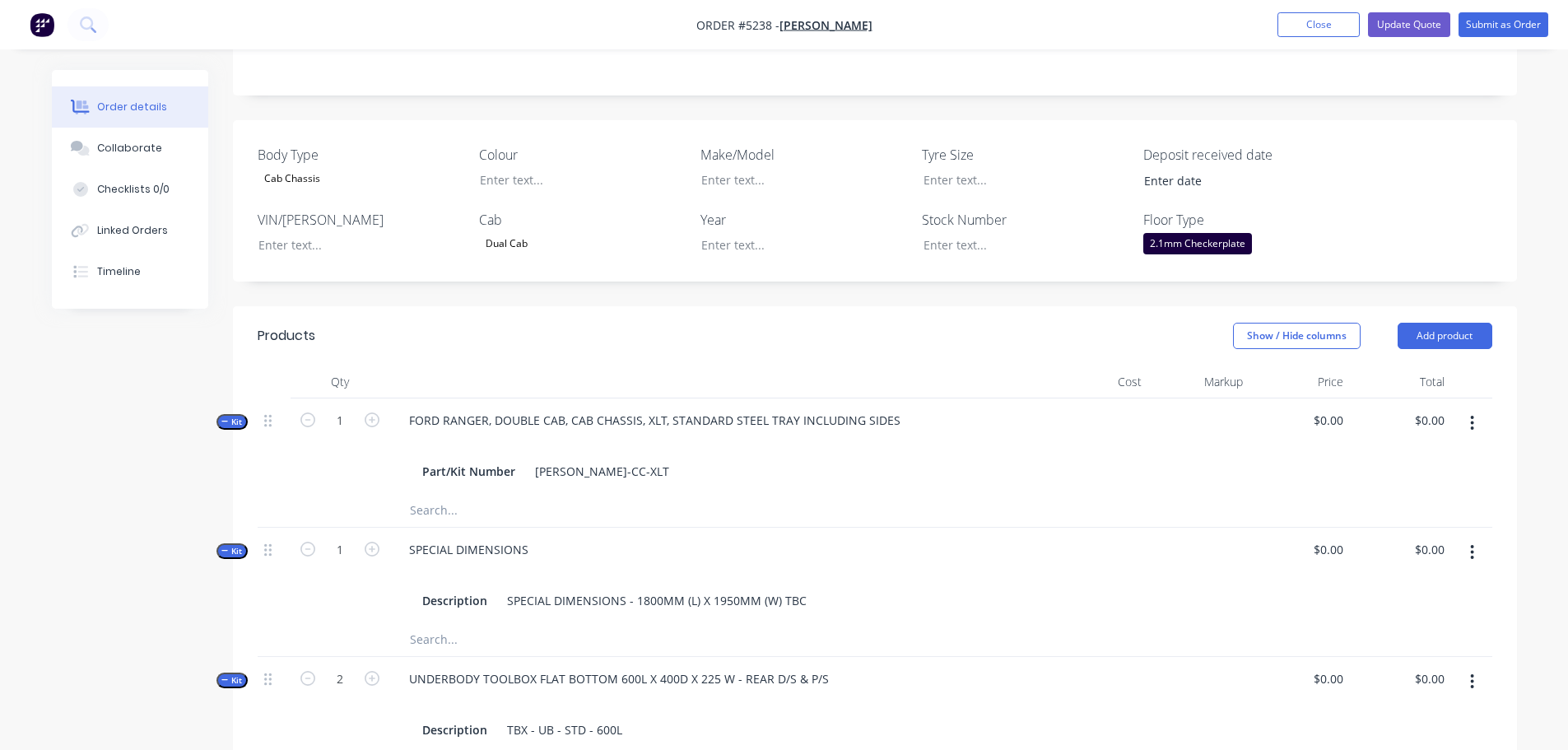
type input "$227.27"
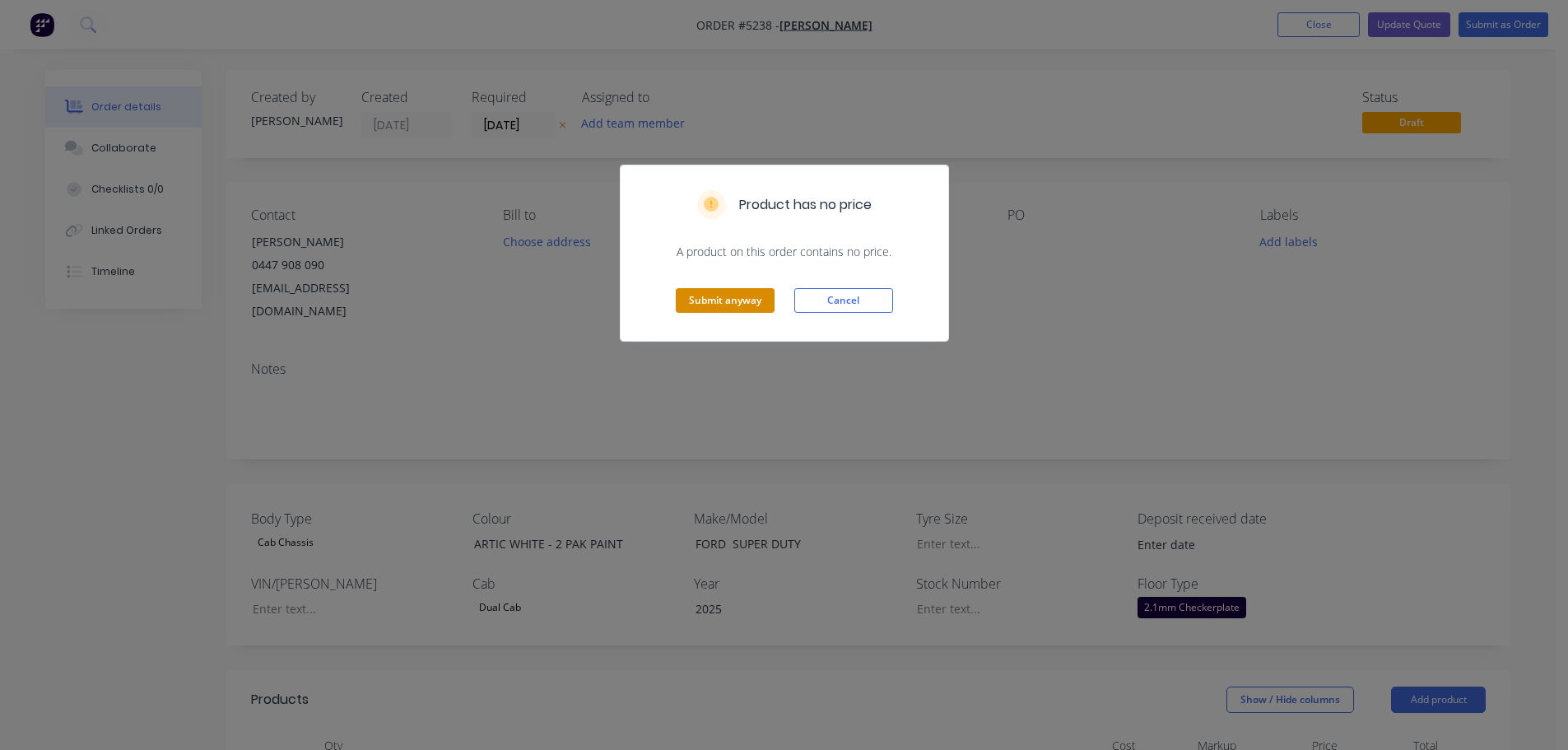
click at [732, 302] on button "Submit anyway" at bounding box center [725, 300] width 99 height 25
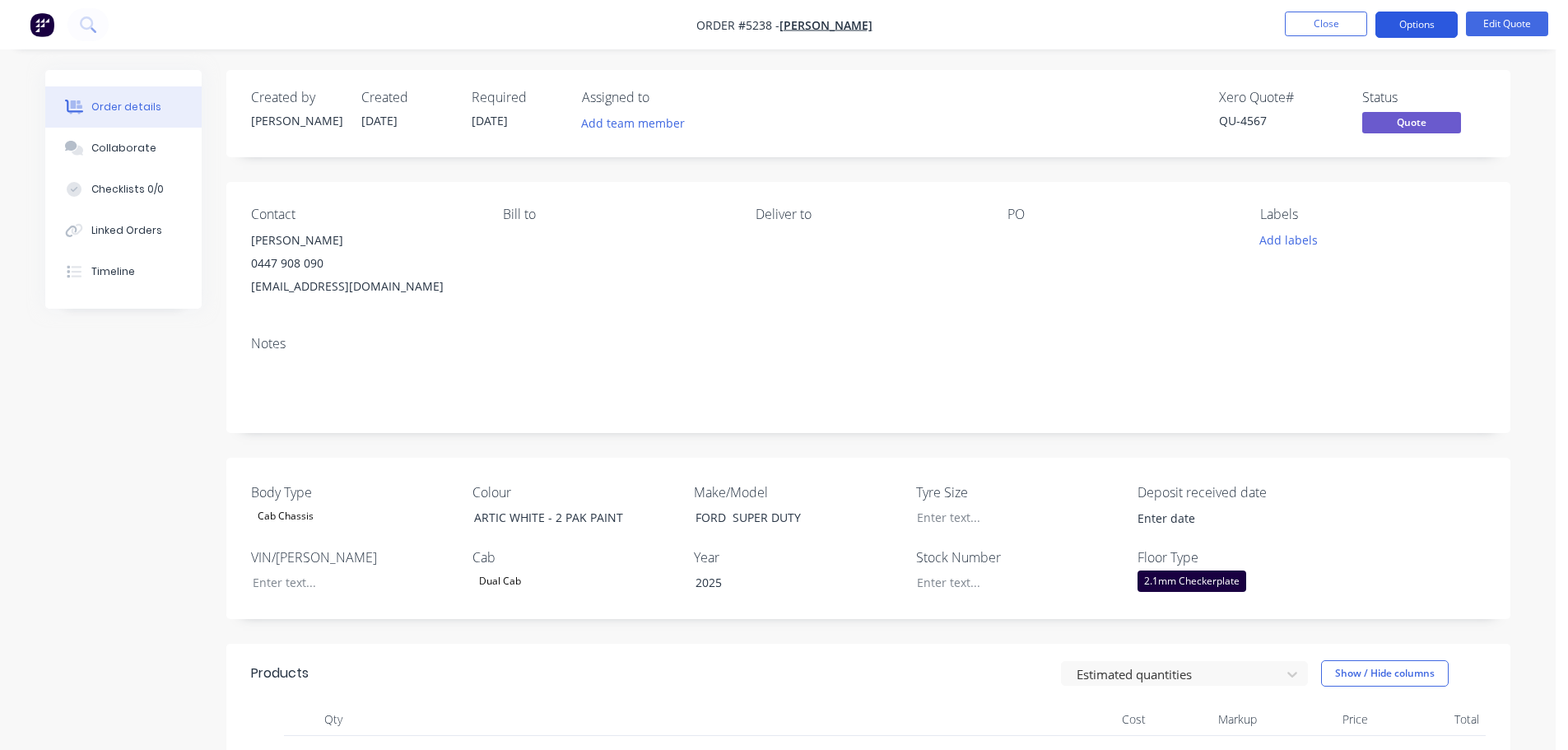
click at [1401, 22] on button "Options" at bounding box center [1417, 24] width 82 height 26
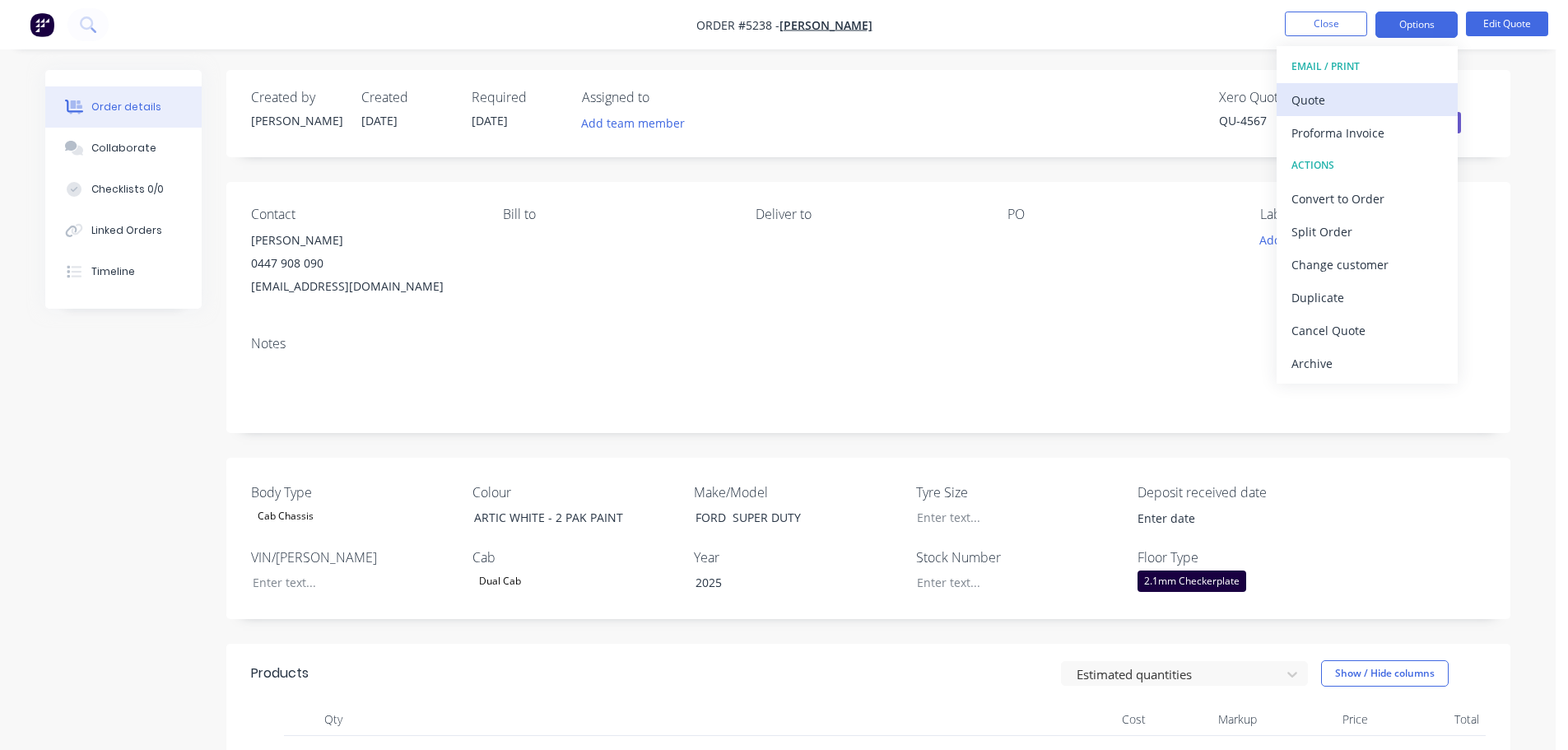
click at [1354, 100] on div "Quote" at bounding box center [1366, 100] width 151 height 24
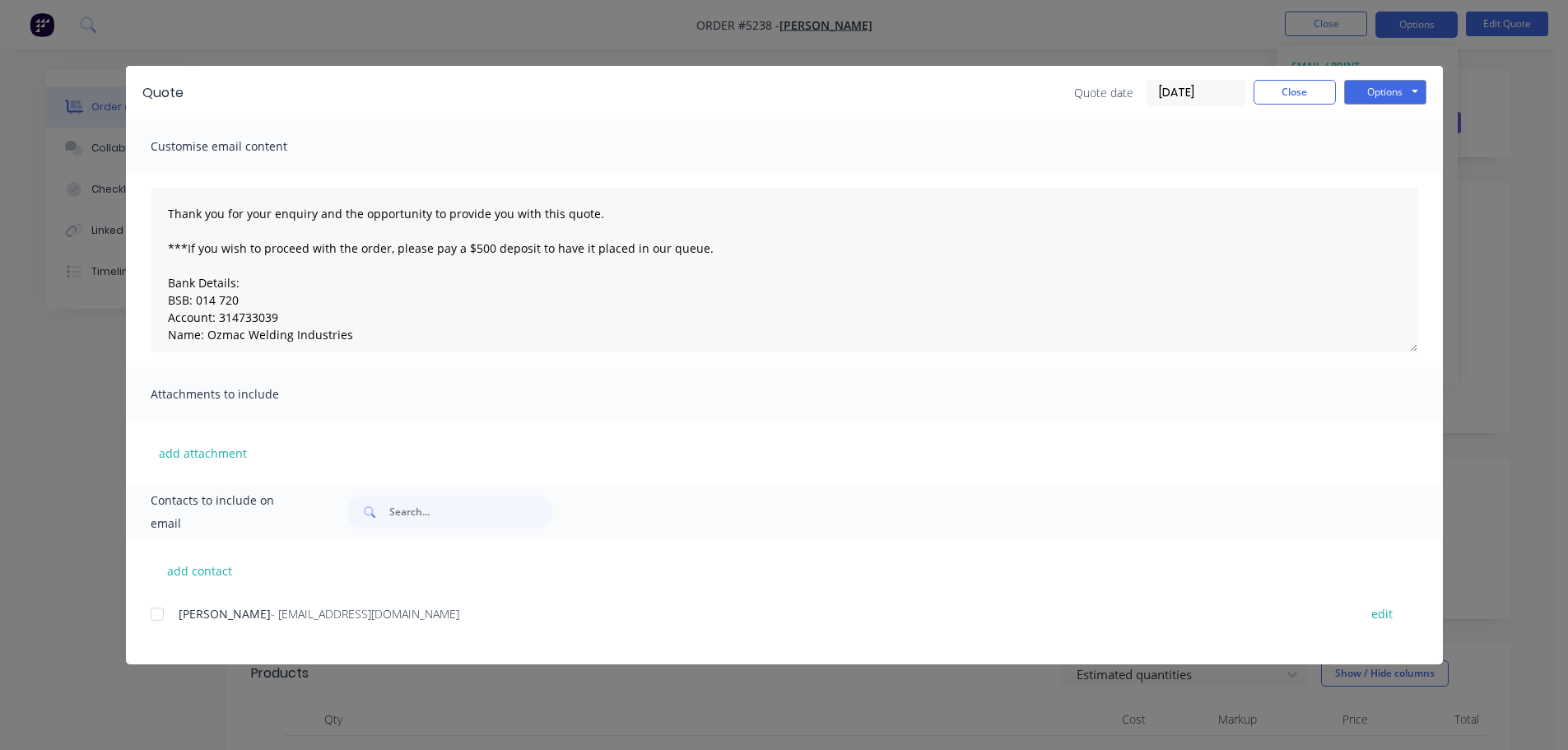
click at [161, 618] on div at bounding box center [157, 613] width 33 height 33
click at [1381, 92] on button "Options" at bounding box center [1385, 91] width 82 height 25
click at [1371, 171] on button "Email" at bounding box center [1396, 176] width 105 height 27
click at [1391, 93] on button "Options" at bounding box center [1385, 91] width 82 height 25
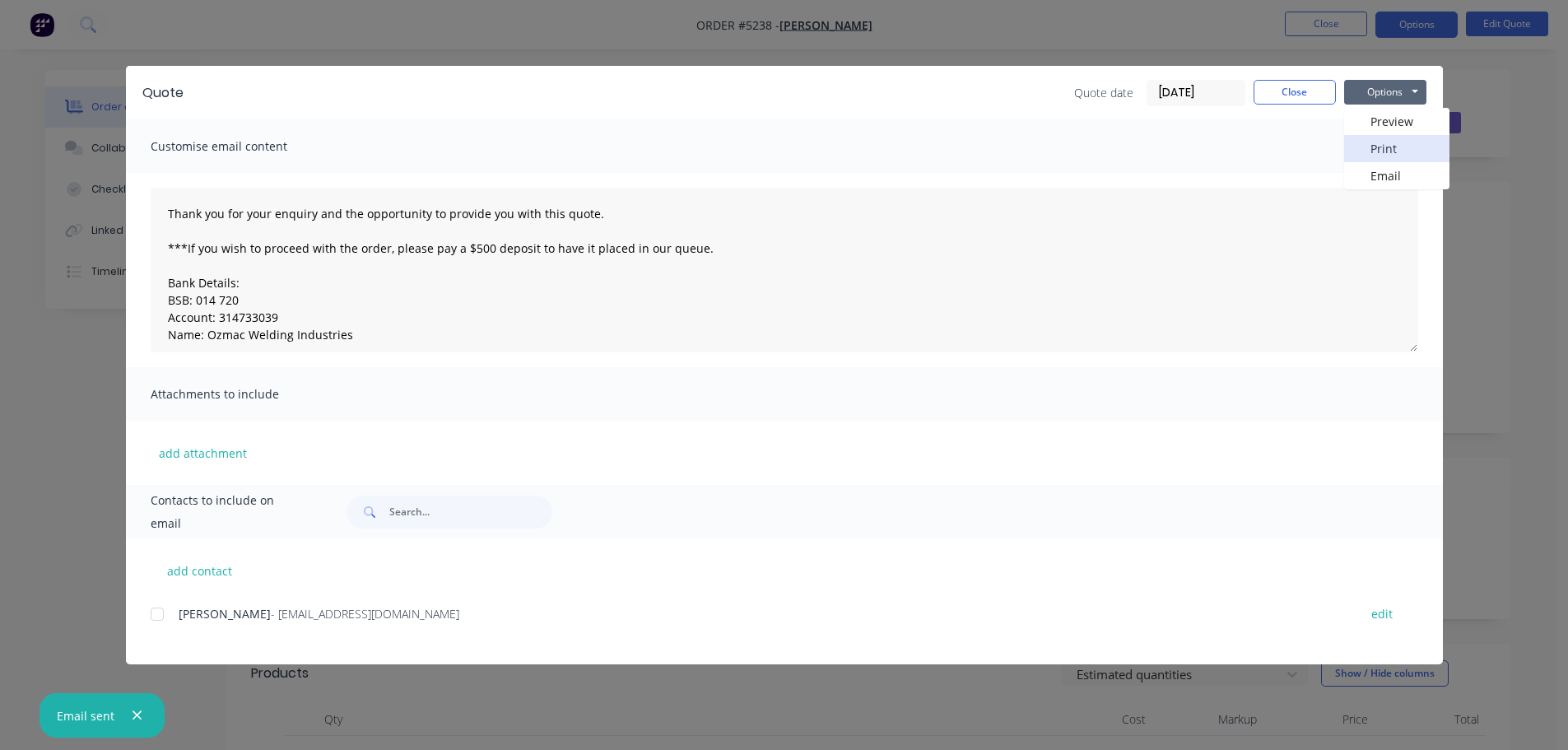
click at [1378, 145] on button "Print" at bounding box center [1396, 149] width 105 height 27
click at [1309, 93] on button "Close" at bounding box center [1295, 91] width 82 height 25
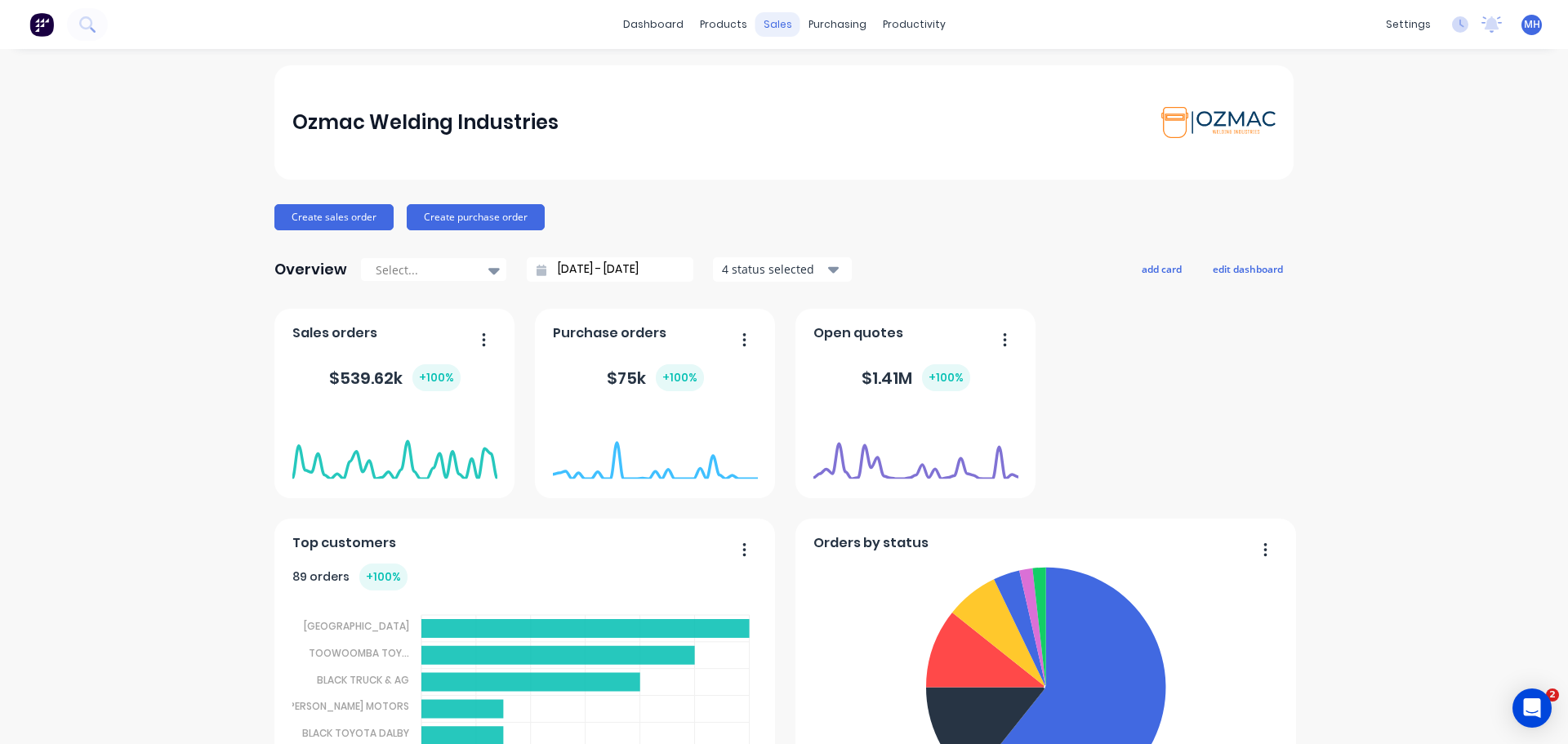
click at [777, 25] on div "sales" at bounding box center [777, 24] width 45 height 25
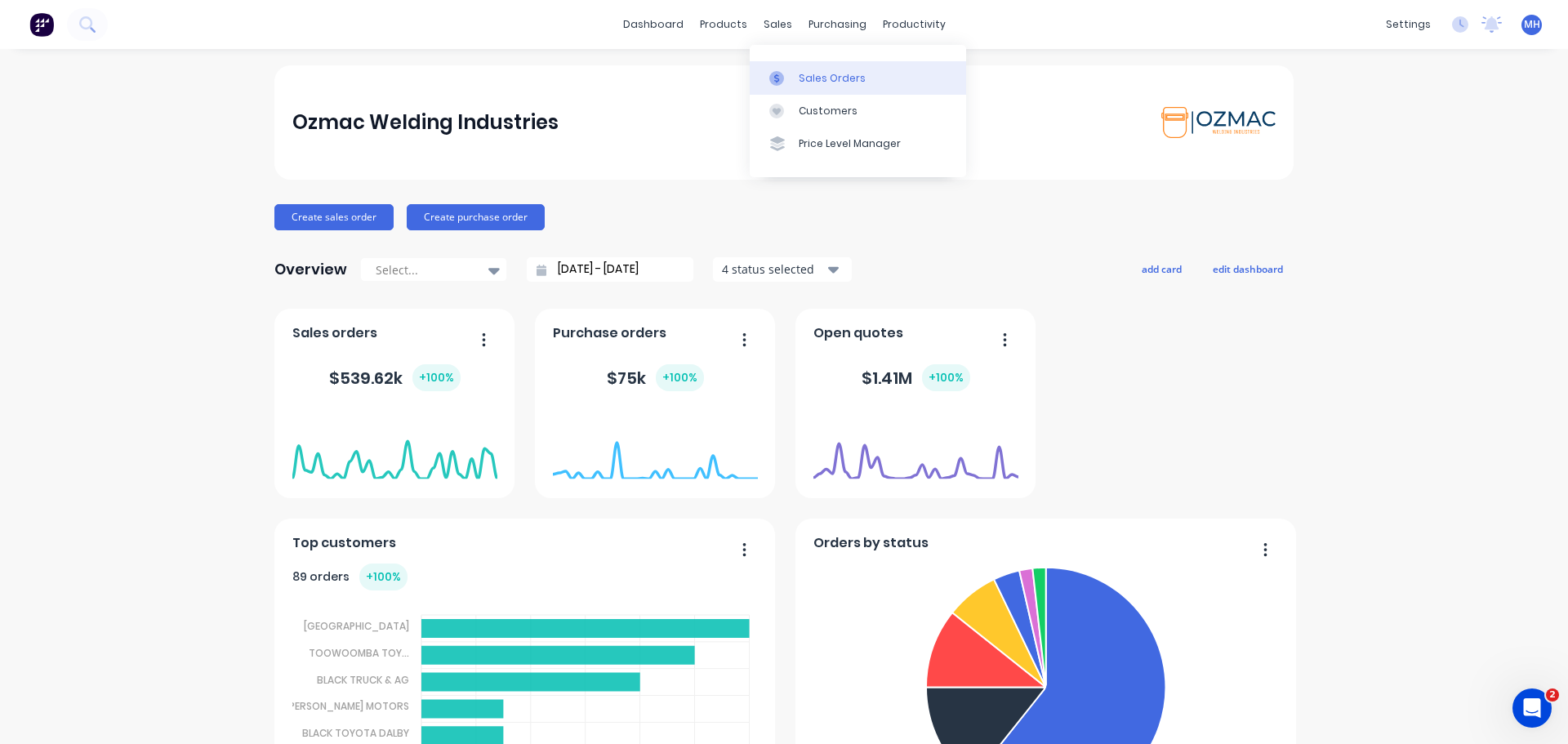
click at [790, 76] on div at bounding box center [781, 78] width 25 height 14
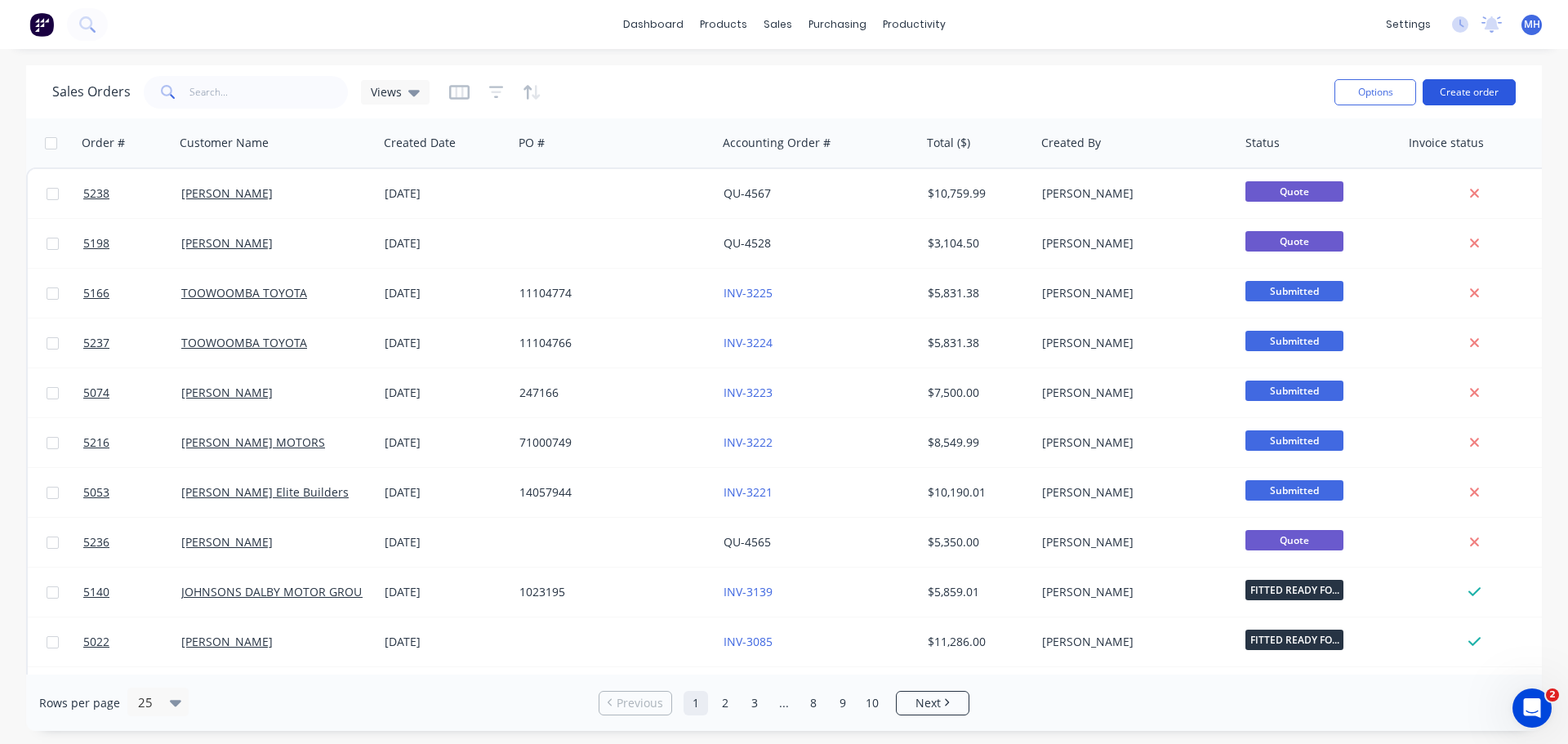
click at [1474, 92] on button "Create order" at bounding box center [1469, 92] width 93 height 26
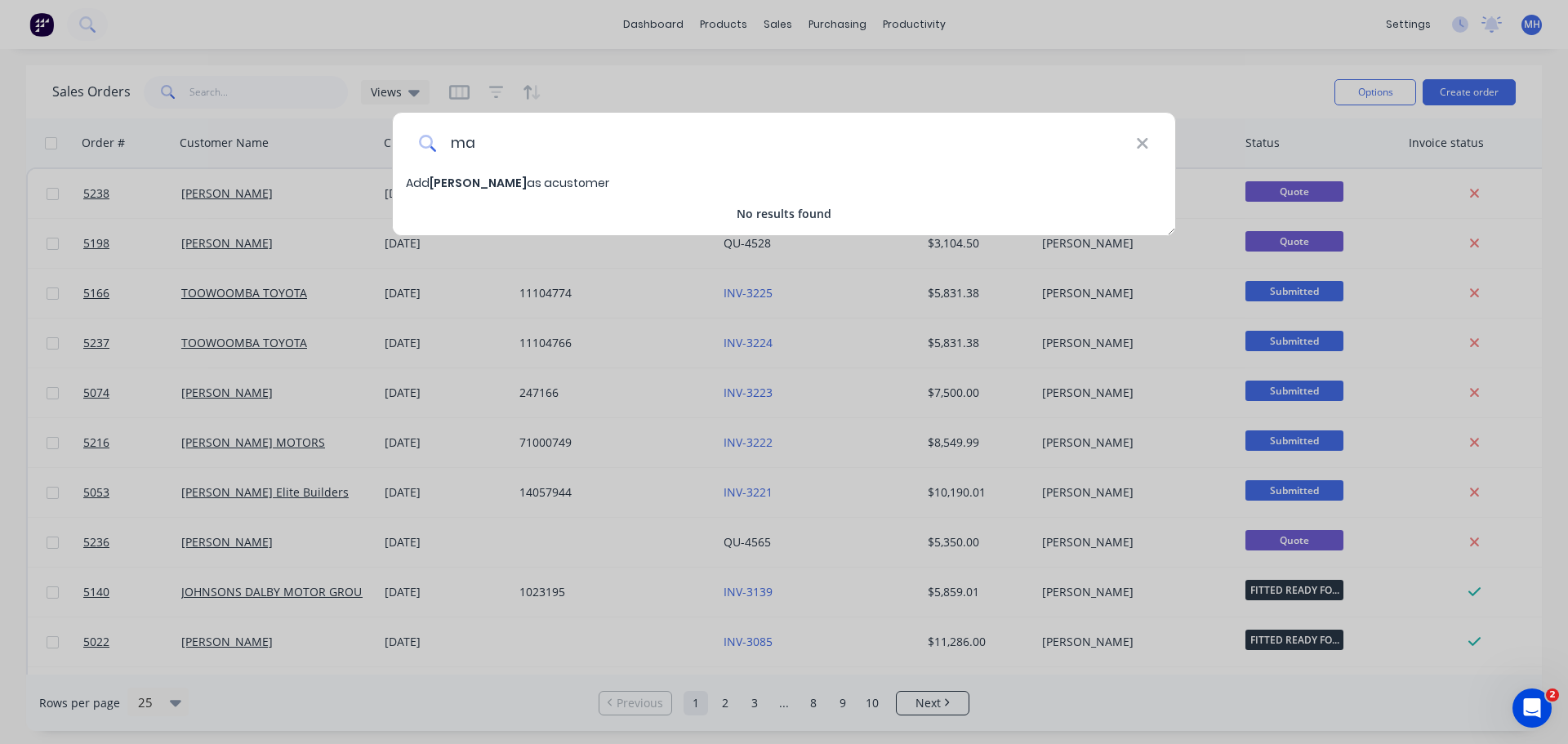
type input "m"
type input "MATT NOLL"
click at [499, 187] on span "Add MATT NOLL as a customer" at bounding box center [508, 182] width 203 height 16
select select "AU"
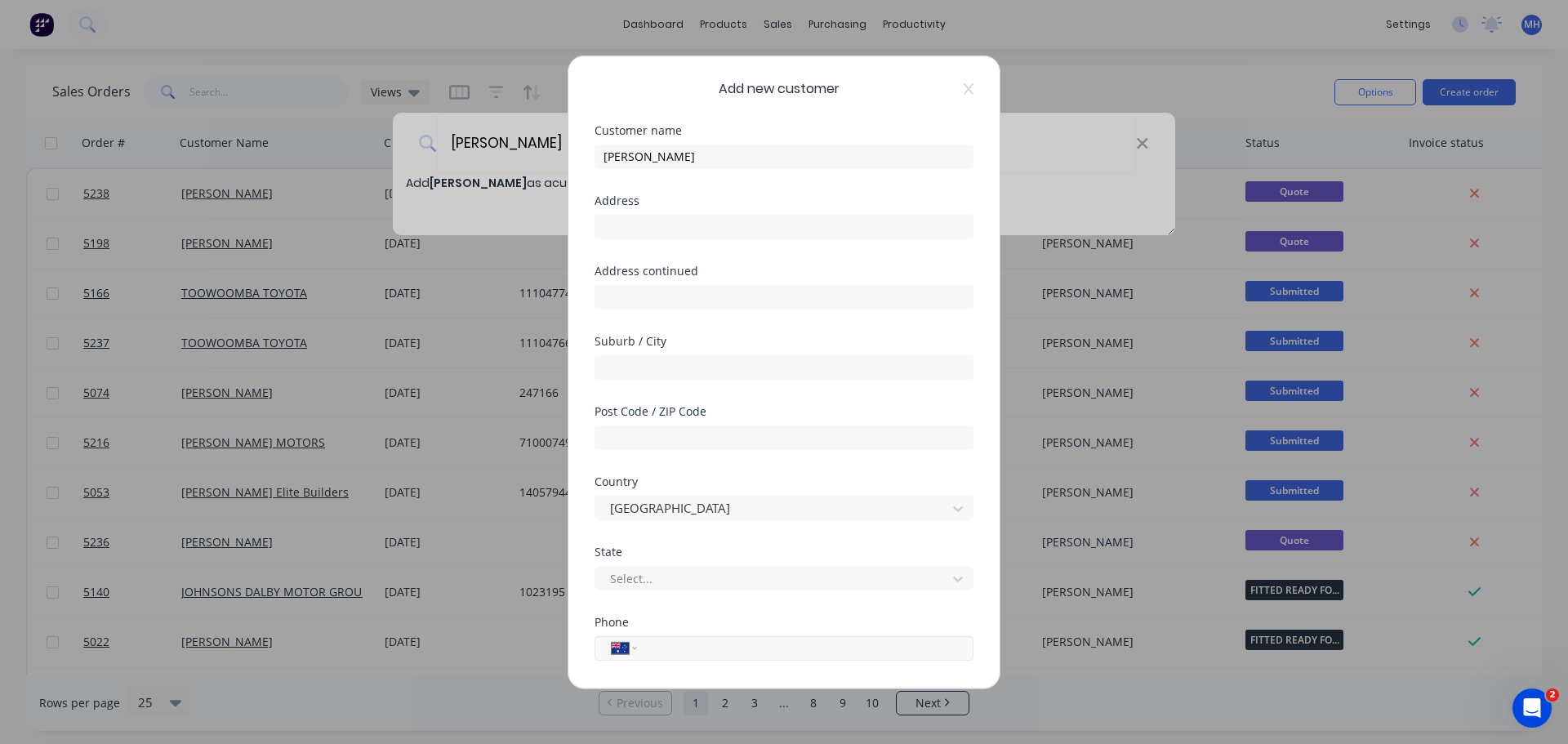
click at [695, 647] on input "tel" at bounding box center [802, 647] width 308 height 19
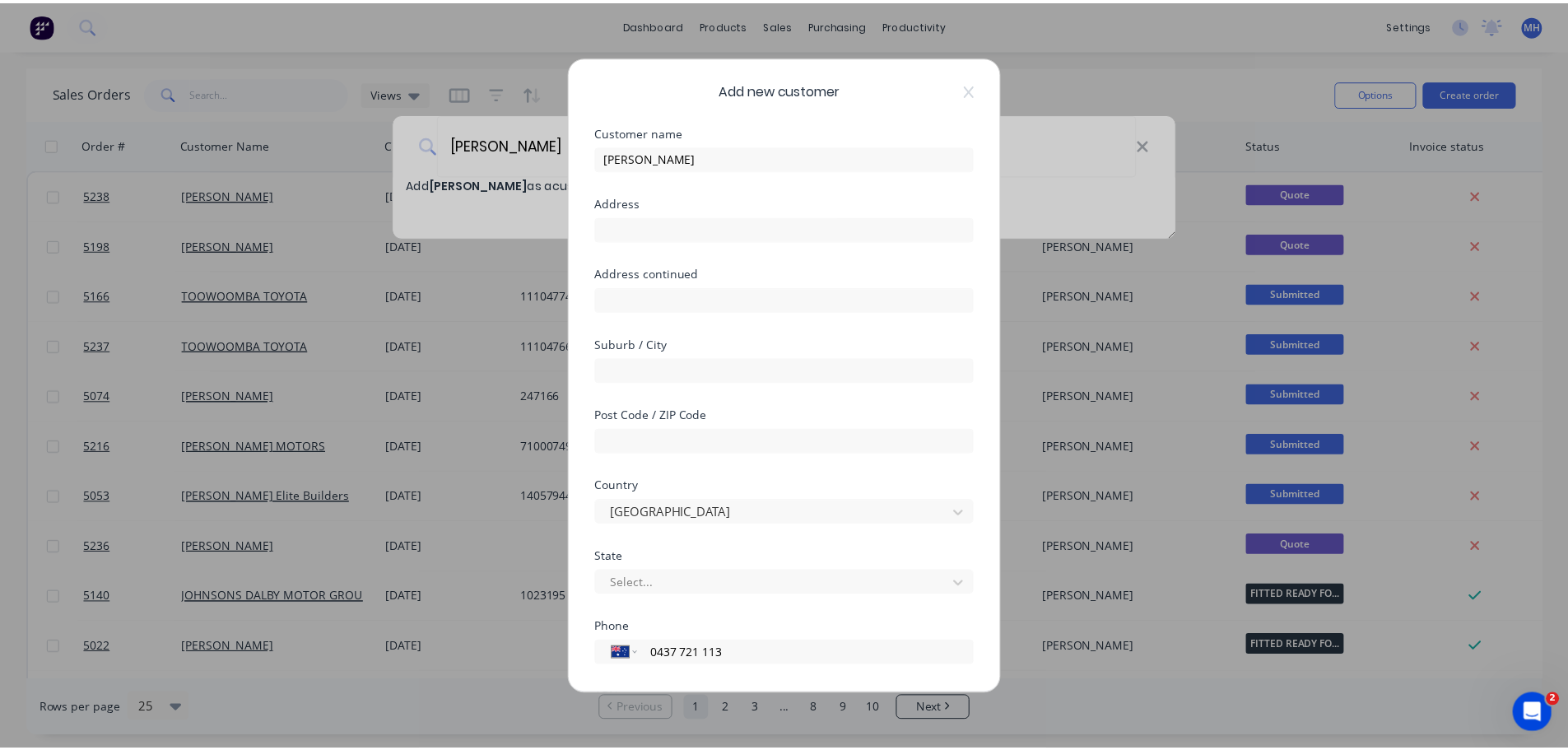
scroll to position [167, 0]
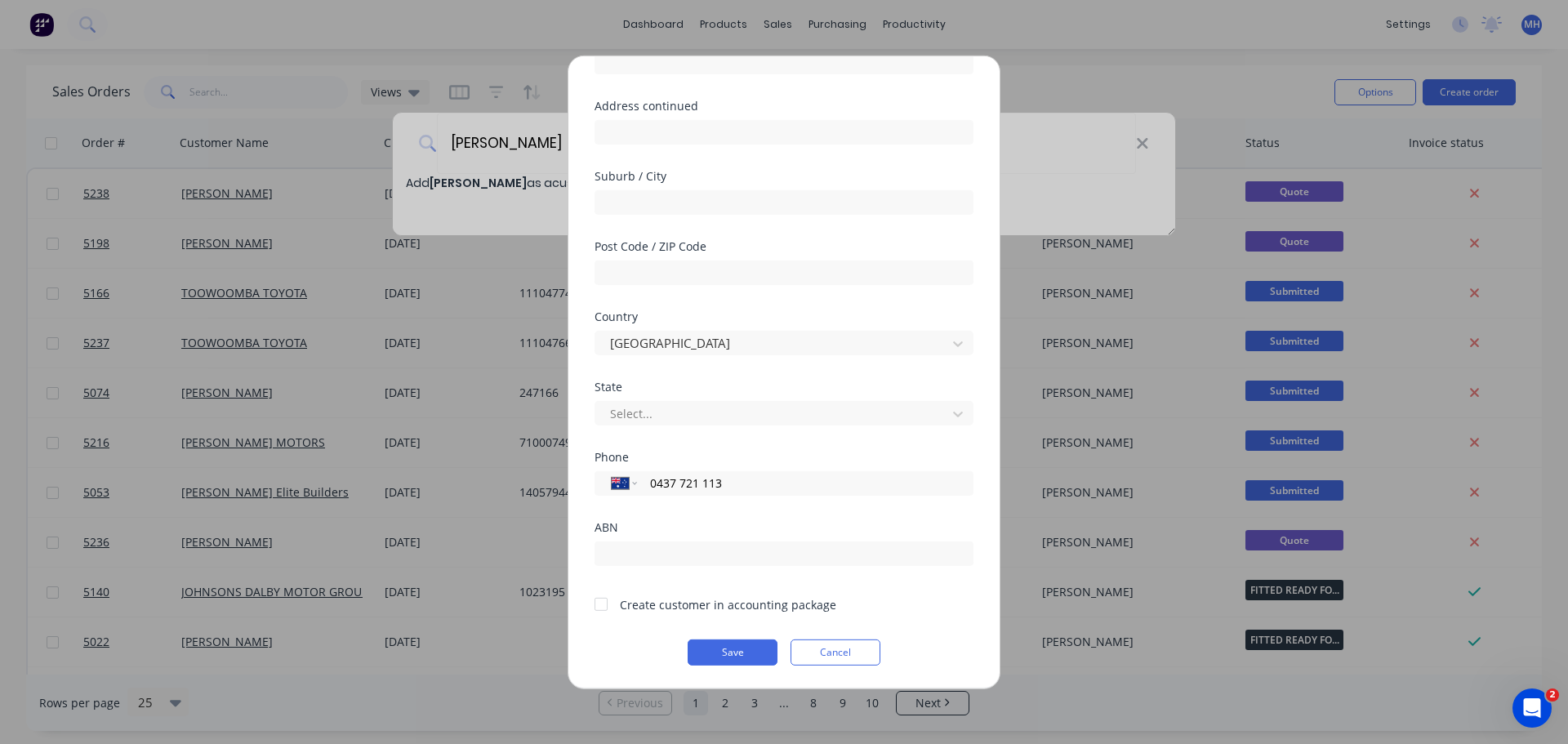
type input "0437 721 113"
click at [602, 602] on div at bounding box center [601, 604] width 33 height 33
click at [745, 651] on button "Save" at bounding box center [732, 651] width 90 height 26
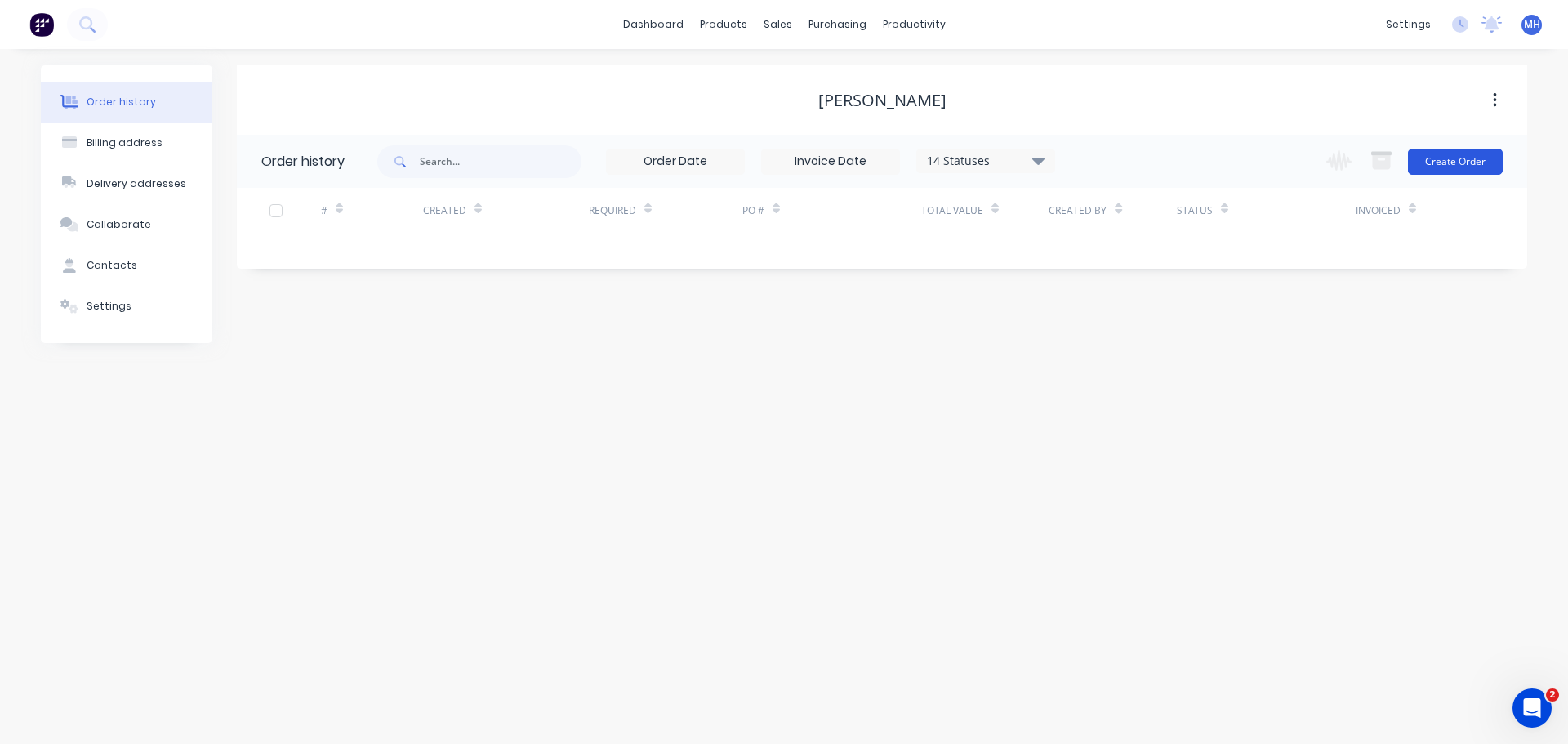
click at [1461, 159] on button "Create Order" at bounding box center [1455, 161] width 95 height 26
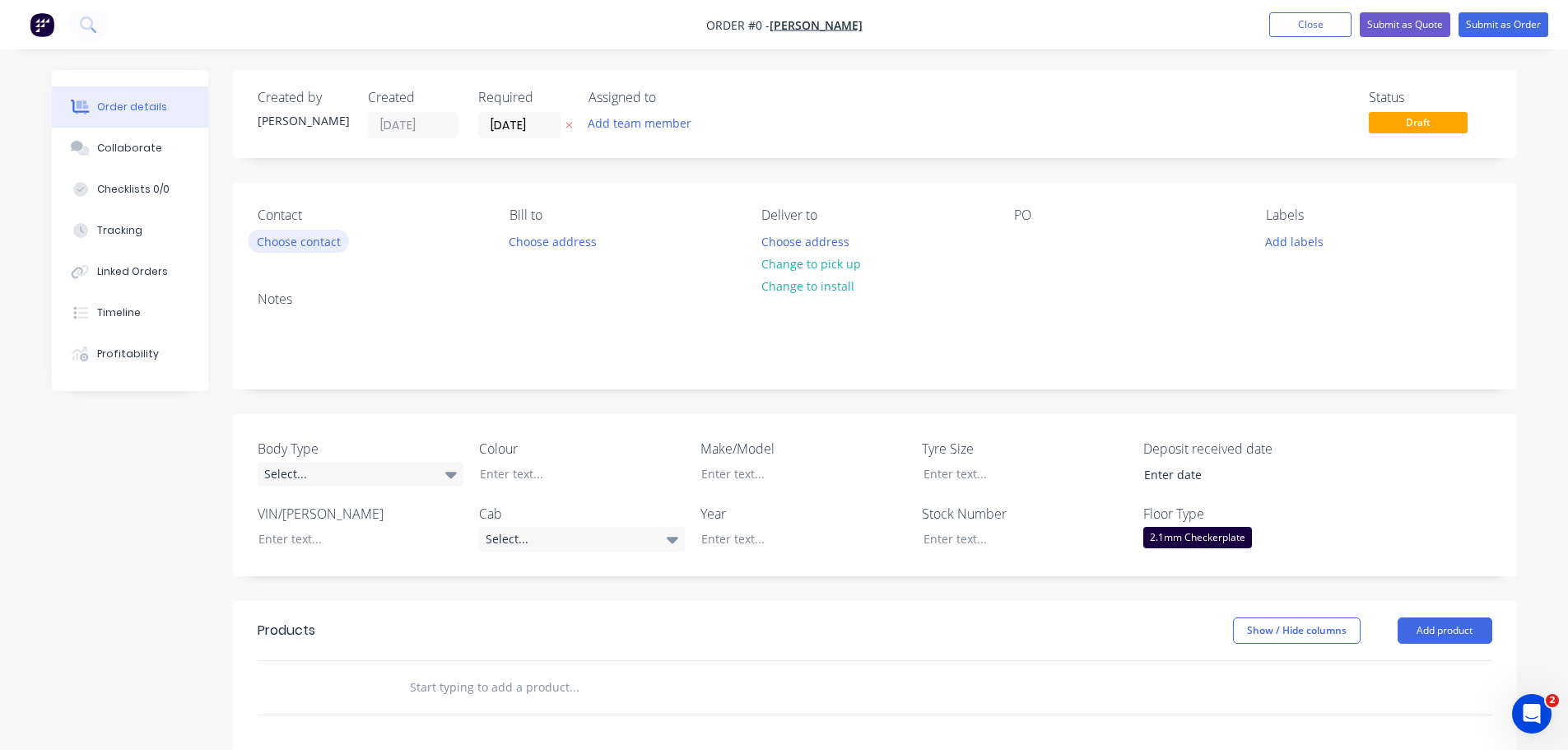
click at [323, 239] on button "Choose contact" at bounding box center [298, 241] width 101 height 22
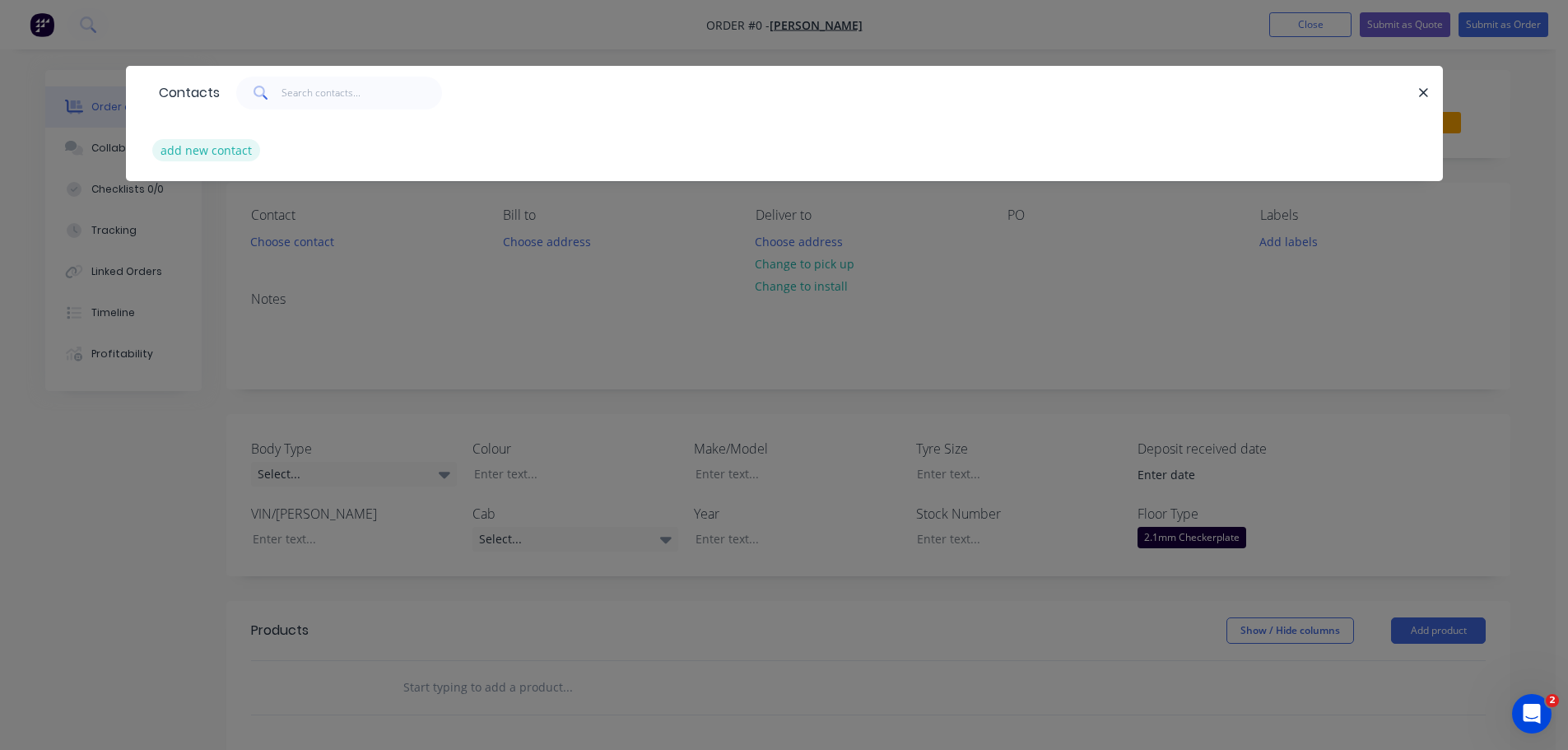
click at [228, 144] on button "add new contact" at bounding box center [206, 150] width 109 height 22
select select "AU"
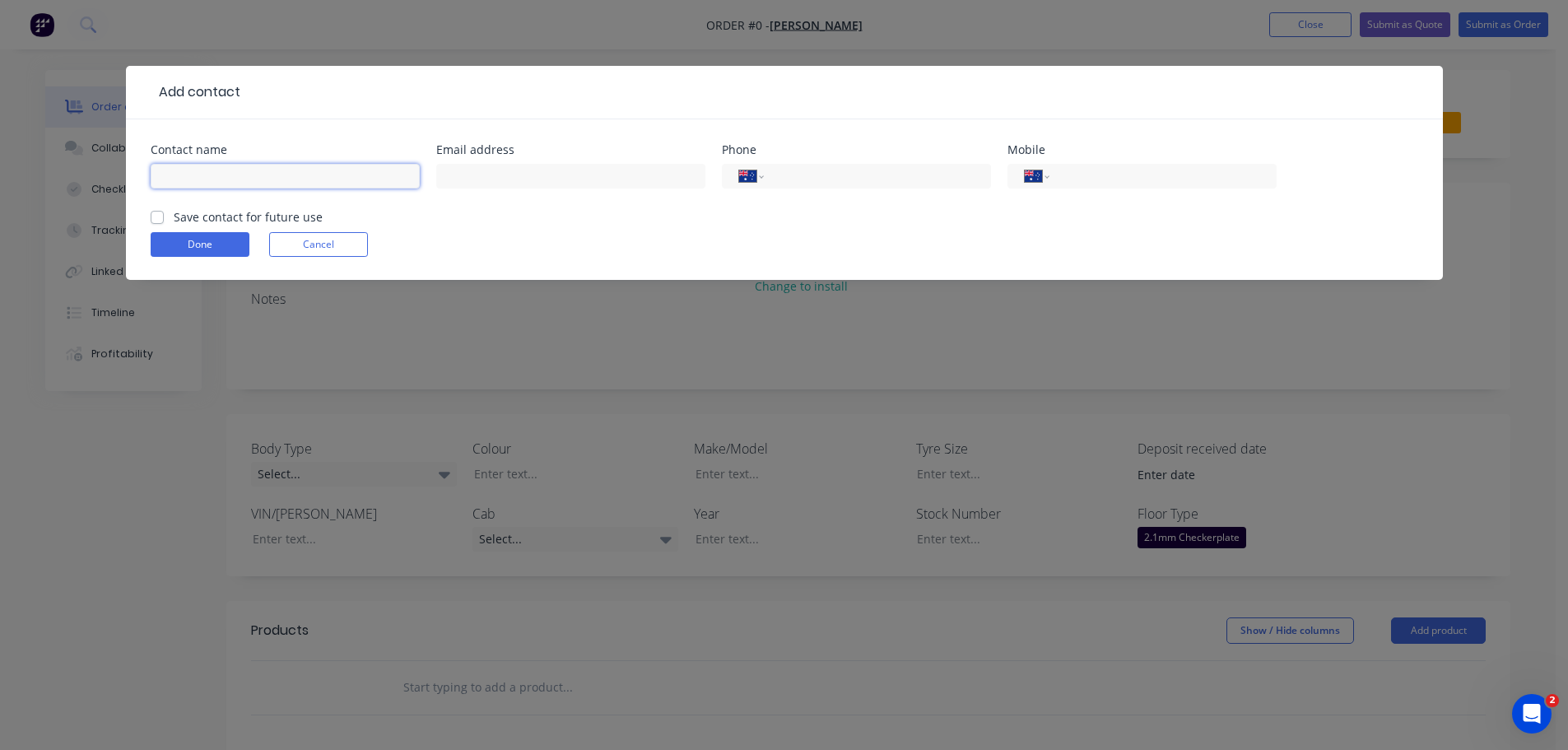
click at [295, 180] on input "text" at bounding box center [285, 176] width 269 height 25
type input "[PERSON_NAME]"
type input "mjnoll@outlook.com"
type input "0437 721 113"
click at [173, 218] on label "Save contact for future use" at bounding box center [248, 217] width 149 height 17
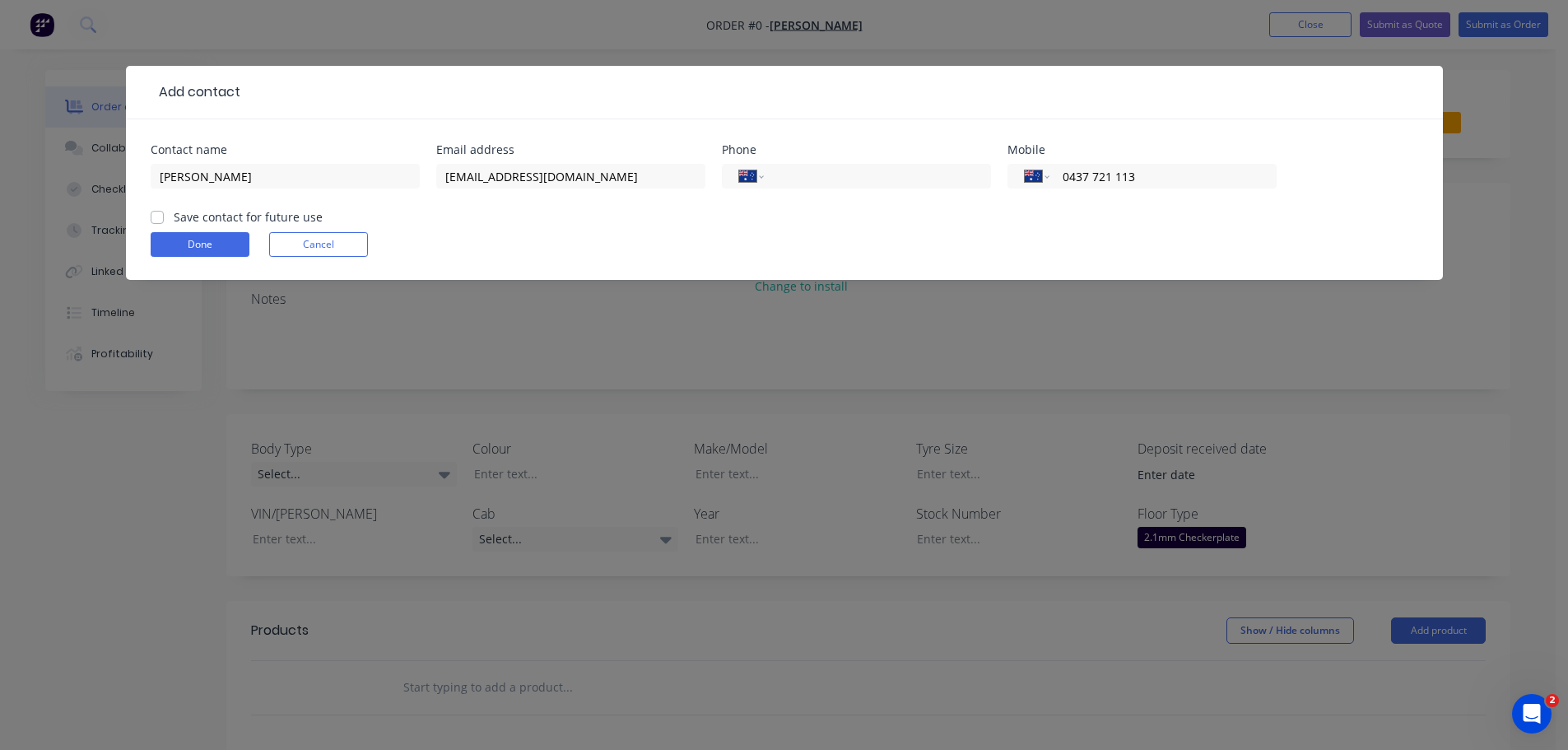
click at [158, 218] on input "Save contact for future use" at bounding box center [156, 216] width 13 height 15
checkbox input "true"
click at [210, 242] on button "Done" at bounding box center [200, 244] width 99 height 25
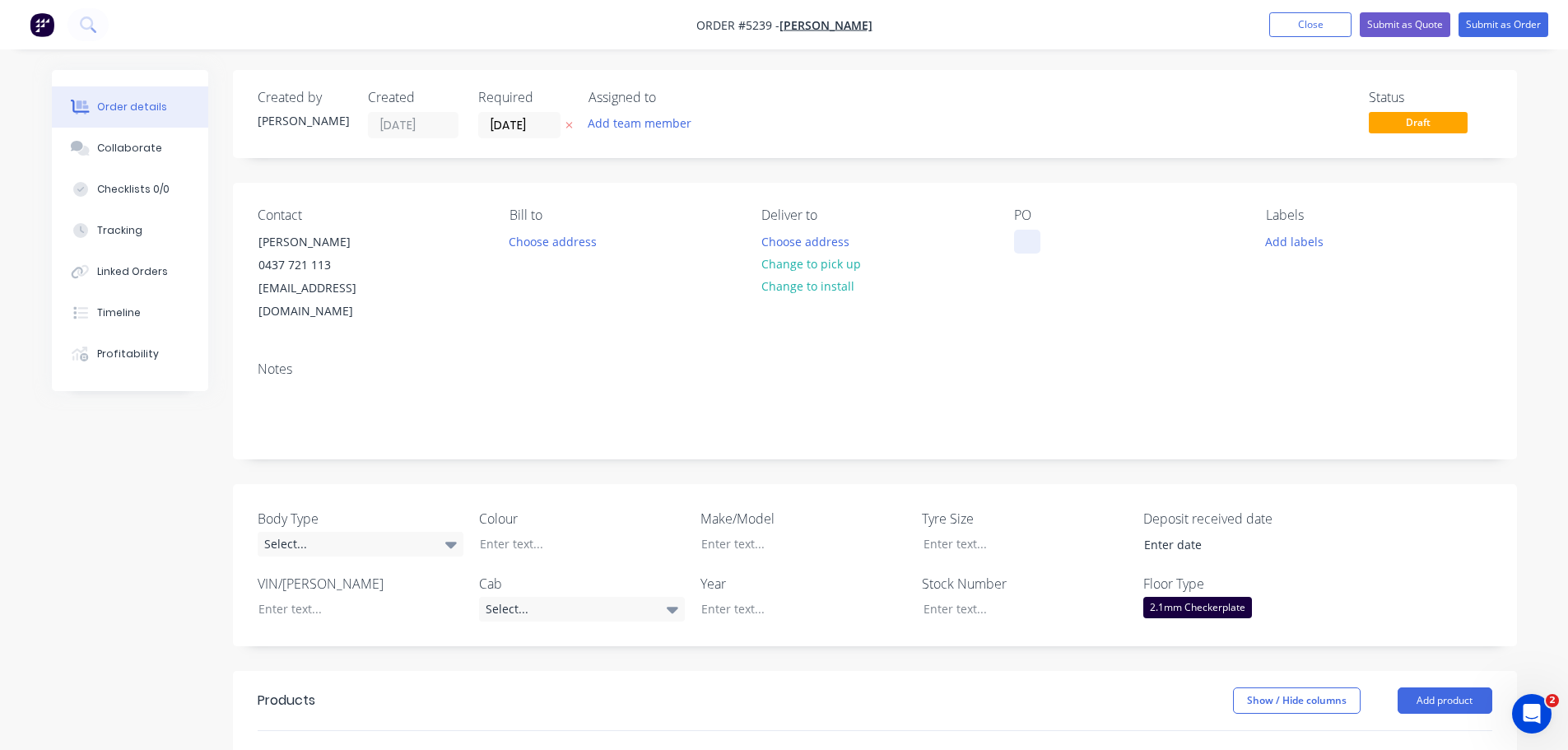
click at [1030, 237] on div at bounding box center [1027, 242] width 26 height 24
click at [381, 531] on div "Select..." at bounding box center [361, 543] width 206 height 25
click at [375, 583] on button "Cab Chassis" at bounding box center [381, 589] width 247 height 33
click at [525, 531] on div at bounding box center [569, 543] width 206 height 24
click at [736, 531] on div at bounding box center [790, 543] width 206 height 24
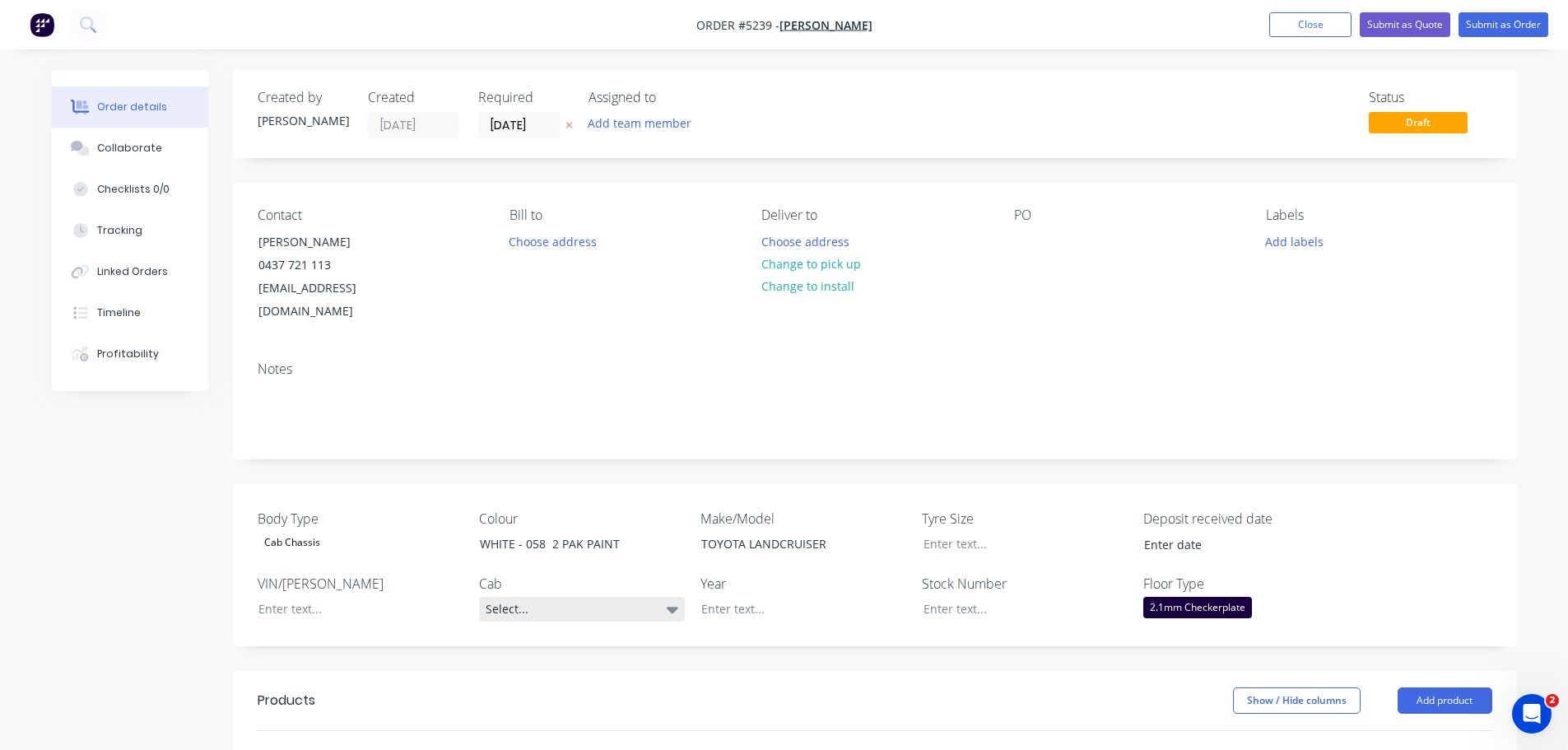
click at [520, 596] on div "Select..." at bounding box center [582, 608] width 206 height 25
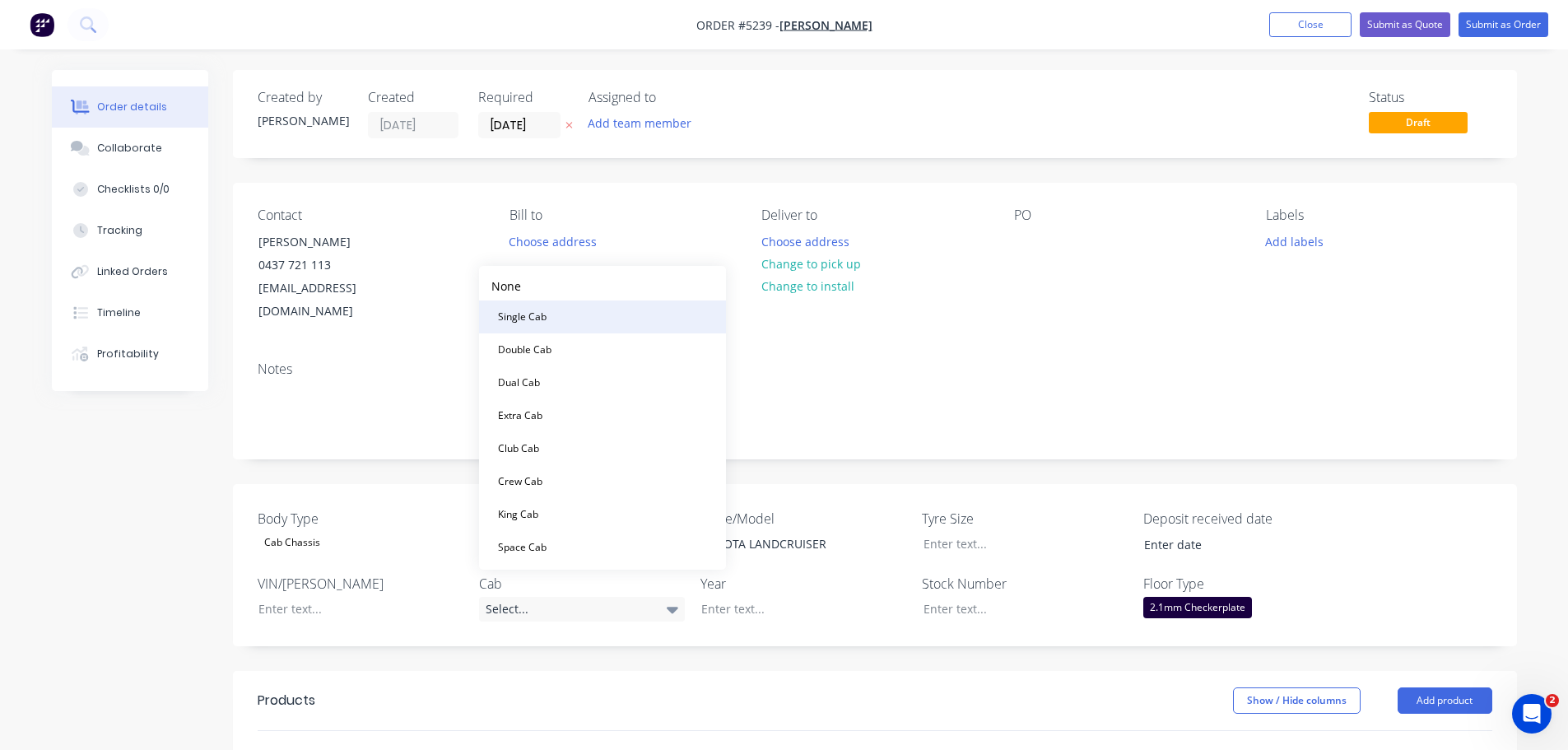
click at [570, 308] on button "Single Cab" at bounding box center [602, 317] width 247 height 33
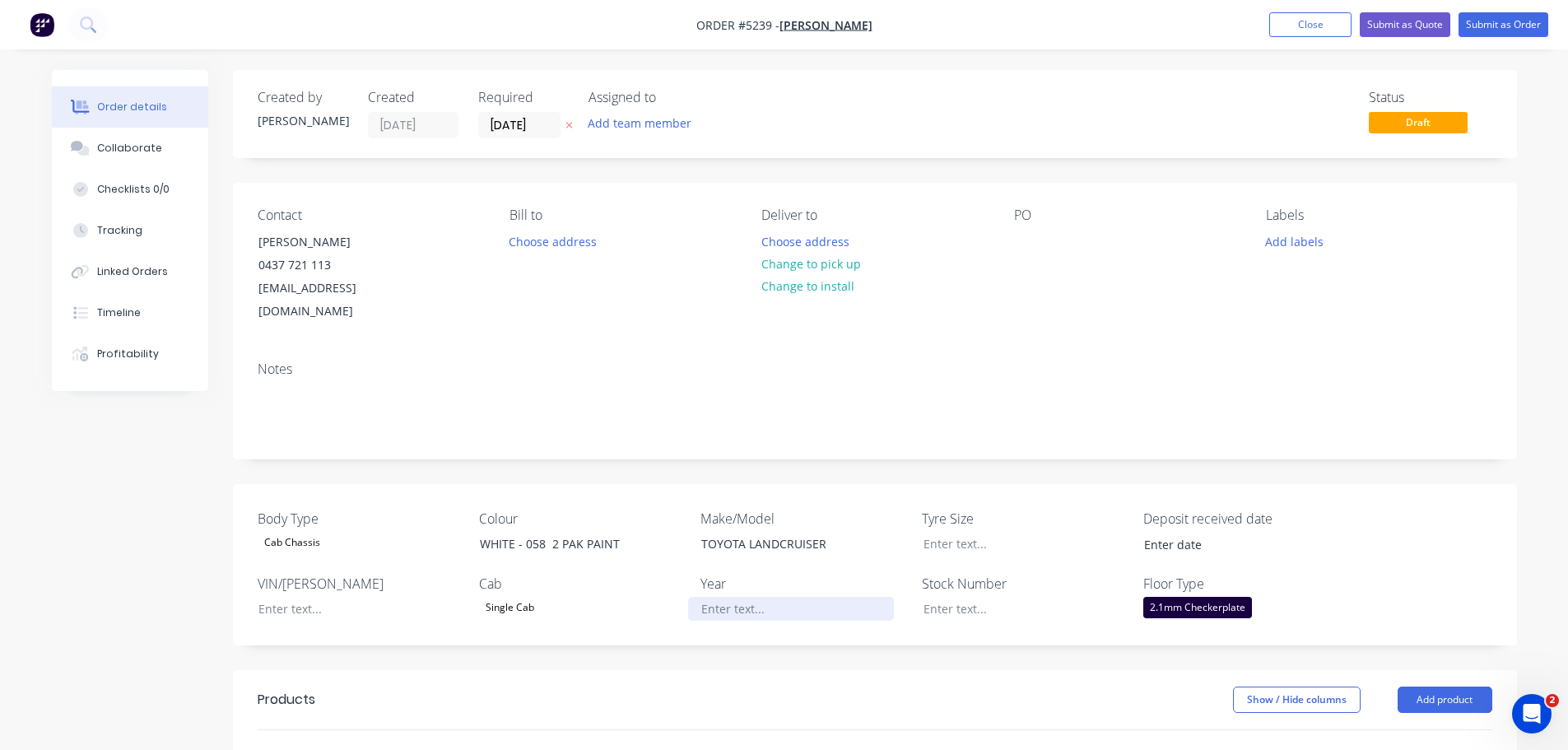
click at [730, 596] on div at bounding box center [790, 608] width 206 height 24
click at [932, 531] on div at bounding box center [1013, 543] width 206 height 24
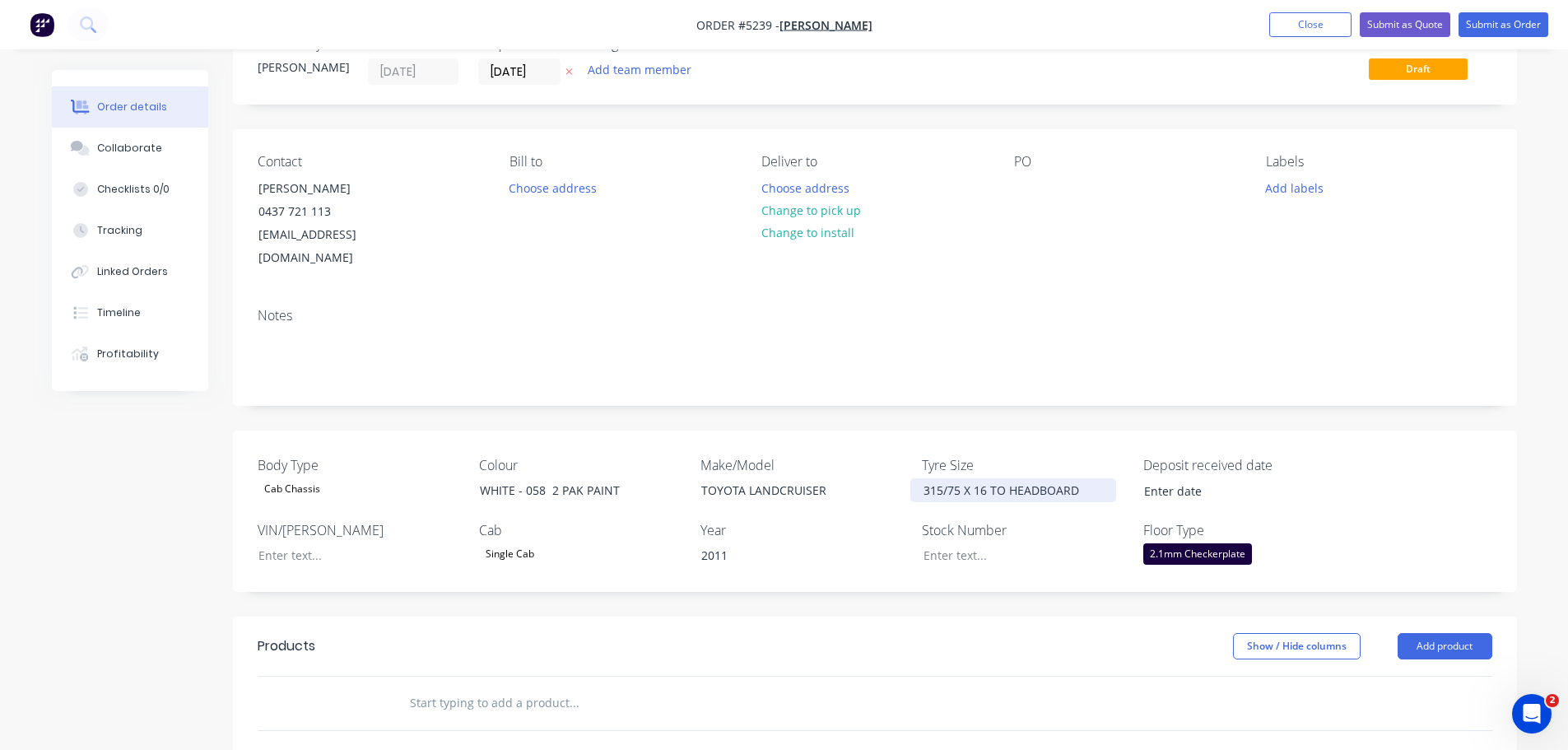
scroll to position [165, 0]
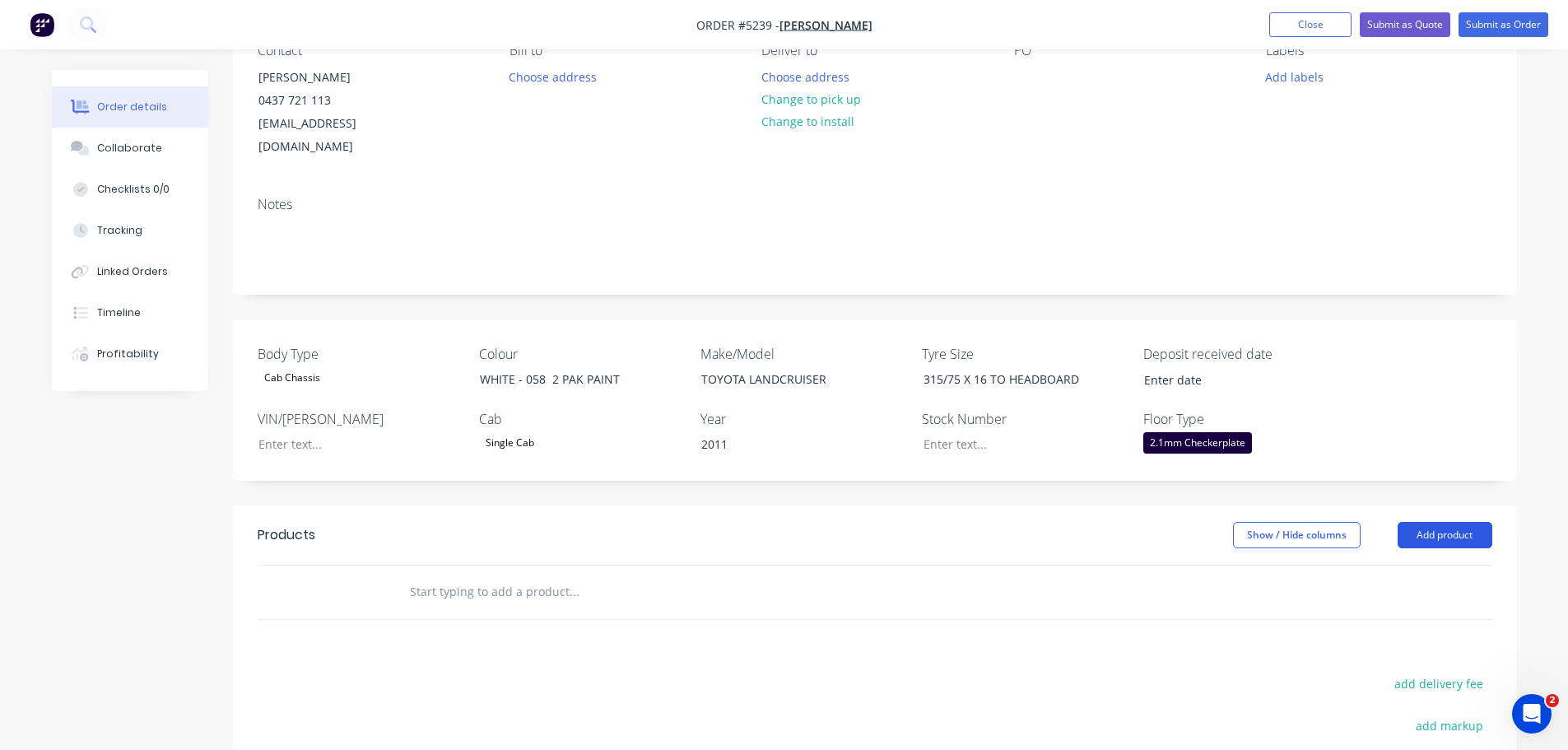
click at [1426, 522] on button "Add product" at bounding box center [1445, 535] width 95 height 26
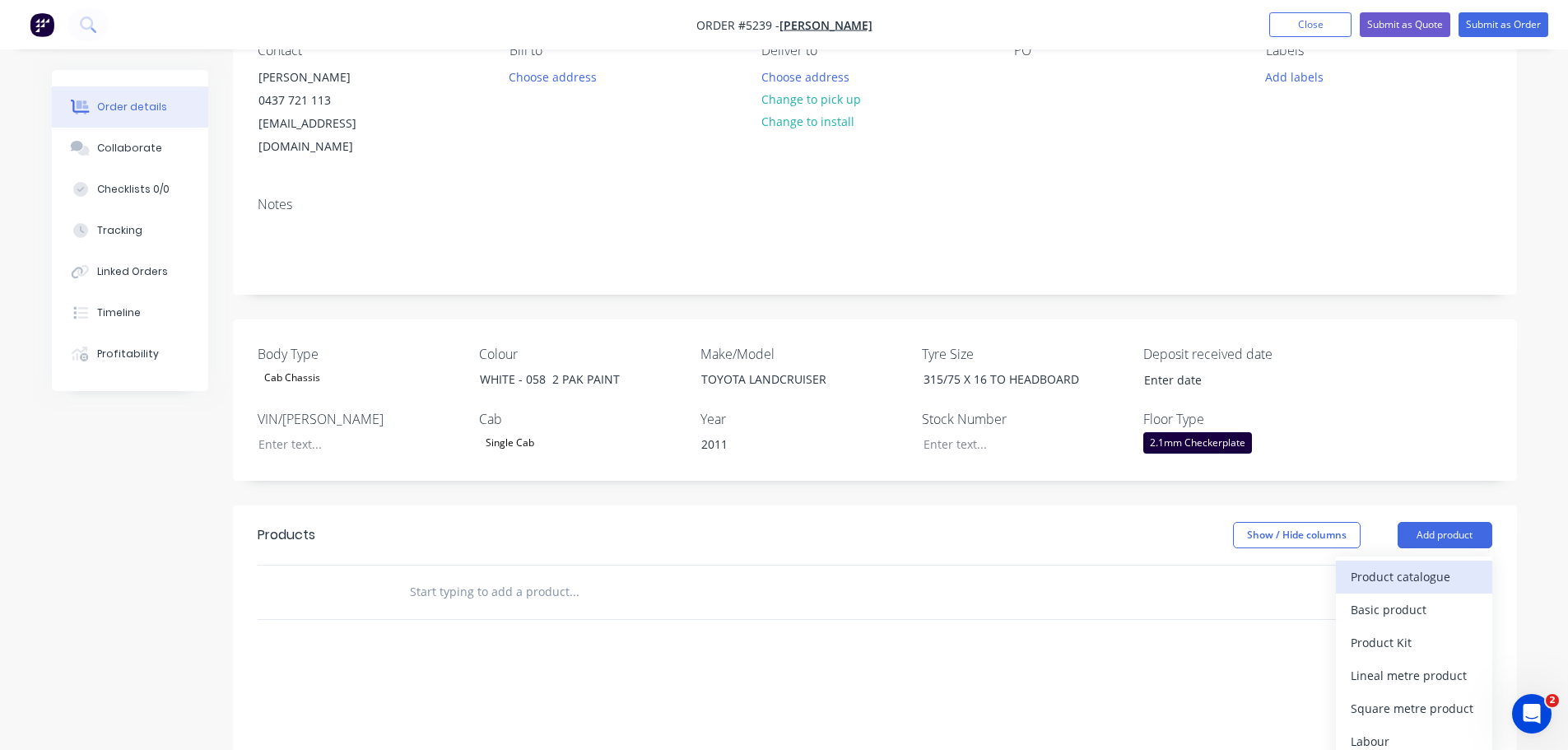
click at [1408, 565] on div "Product catalogue" at bounding box center [1414, 577] width 126 height 24
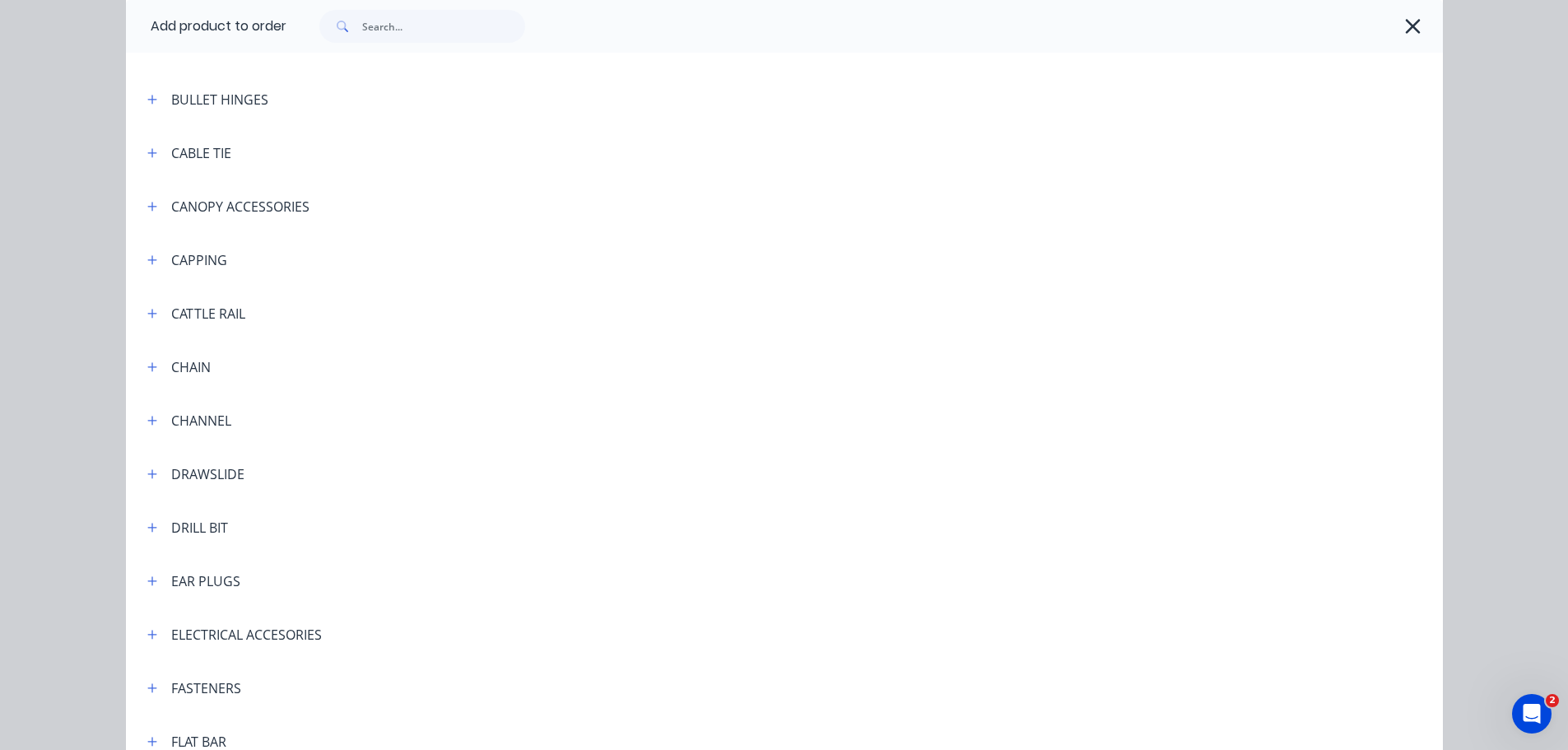
scroll to position [1234, 0]
click at [147, 259] on icon "button" at bounding box center [152, 256] width 10 height 11
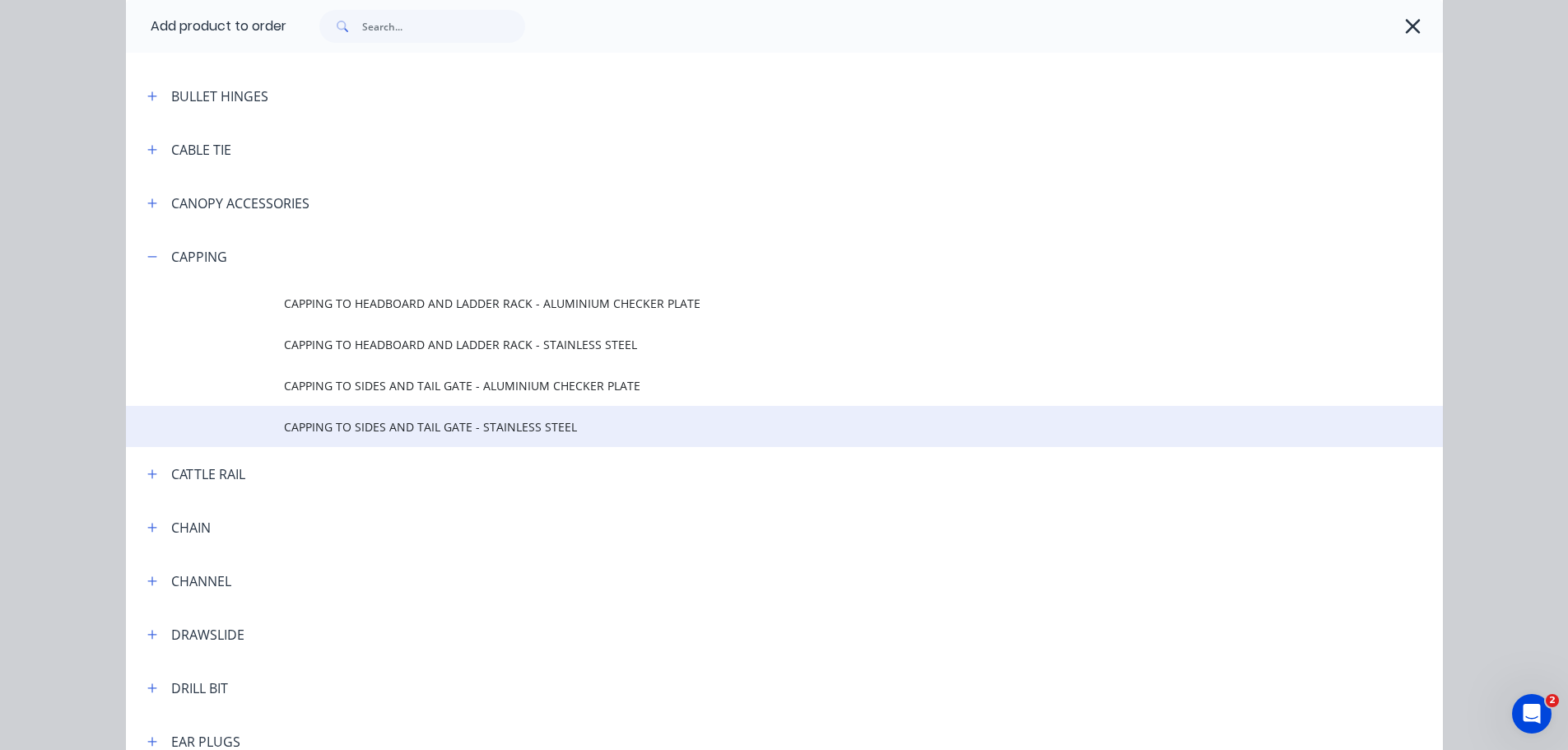
click at [432, 432] on span "CAPPING TO SIDES AND TAIL GATE - STAINLESS STEEL" at bounding box center [747, 426] width 927 height 17
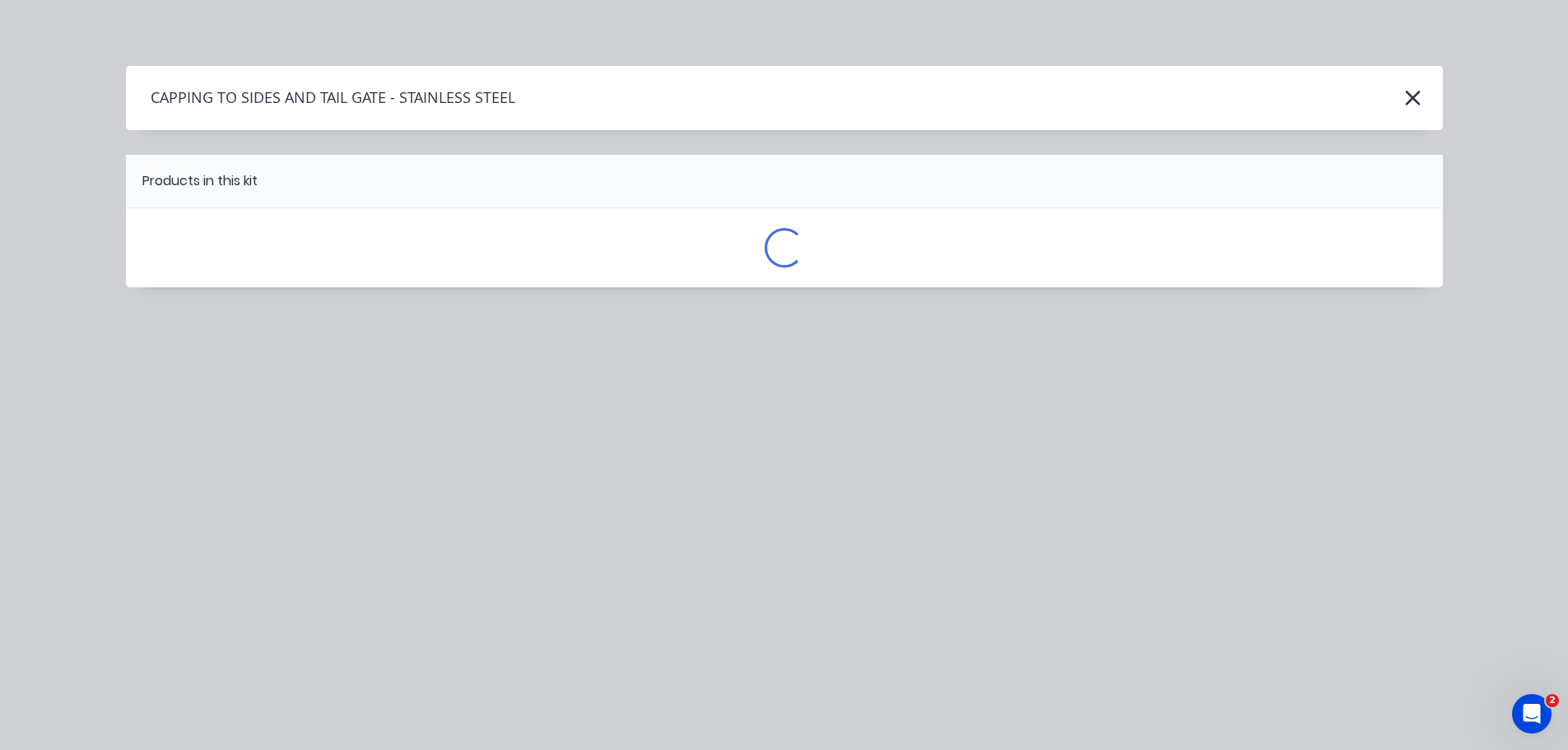
scroll to position [0, 0]
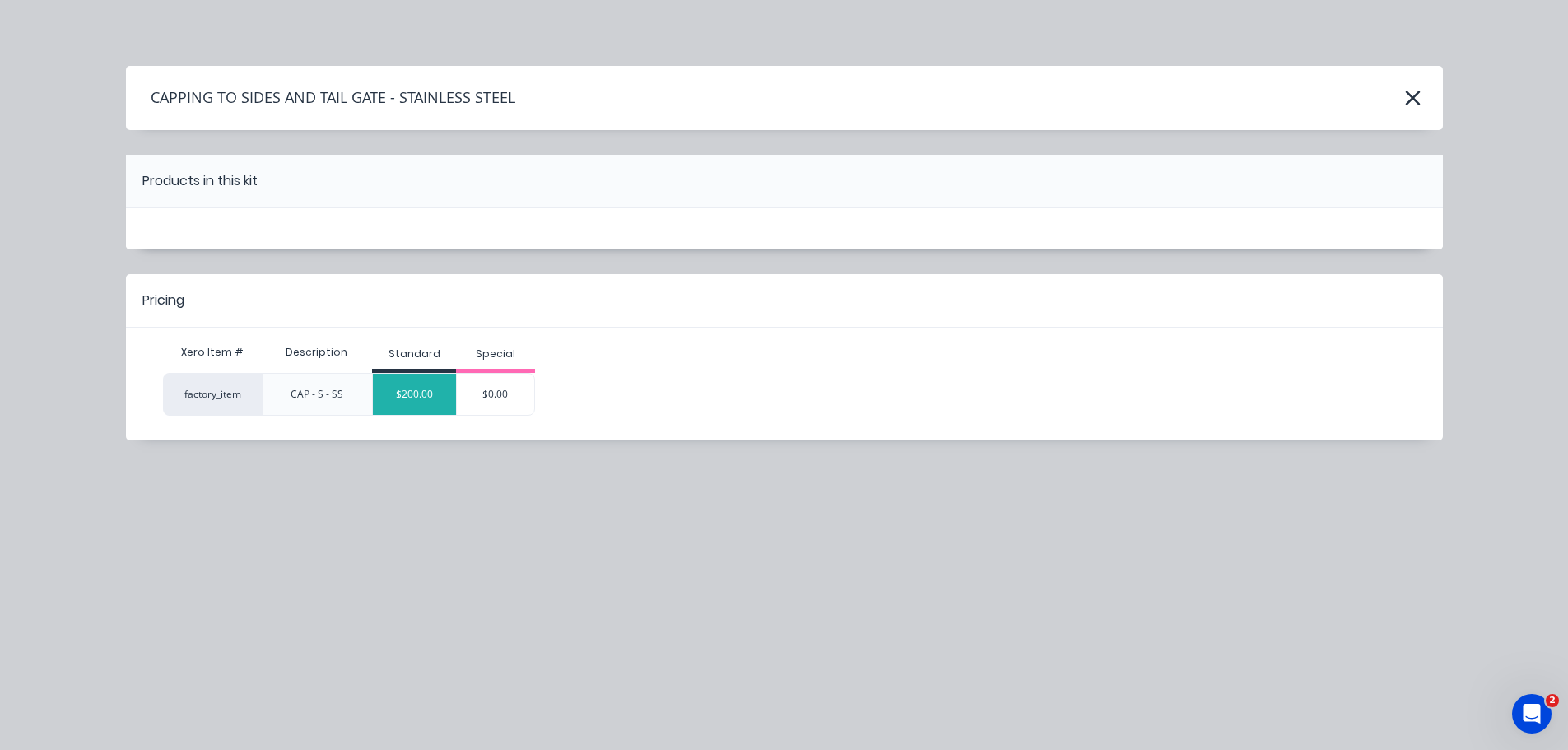
click at [428, 398] on div "$200.00" at bounding box center [414, 394] width 83 height 41
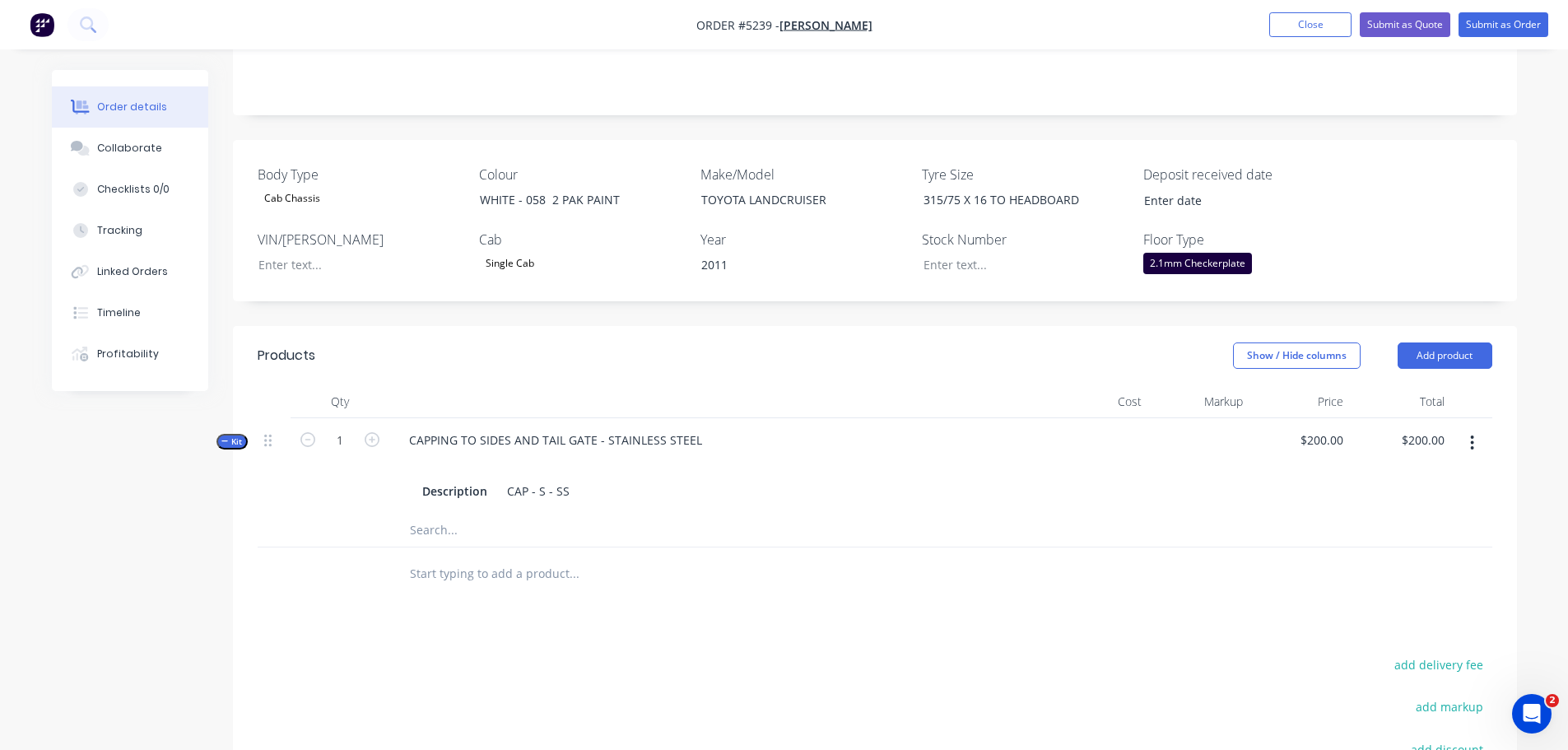
scroll to position [412, 0]
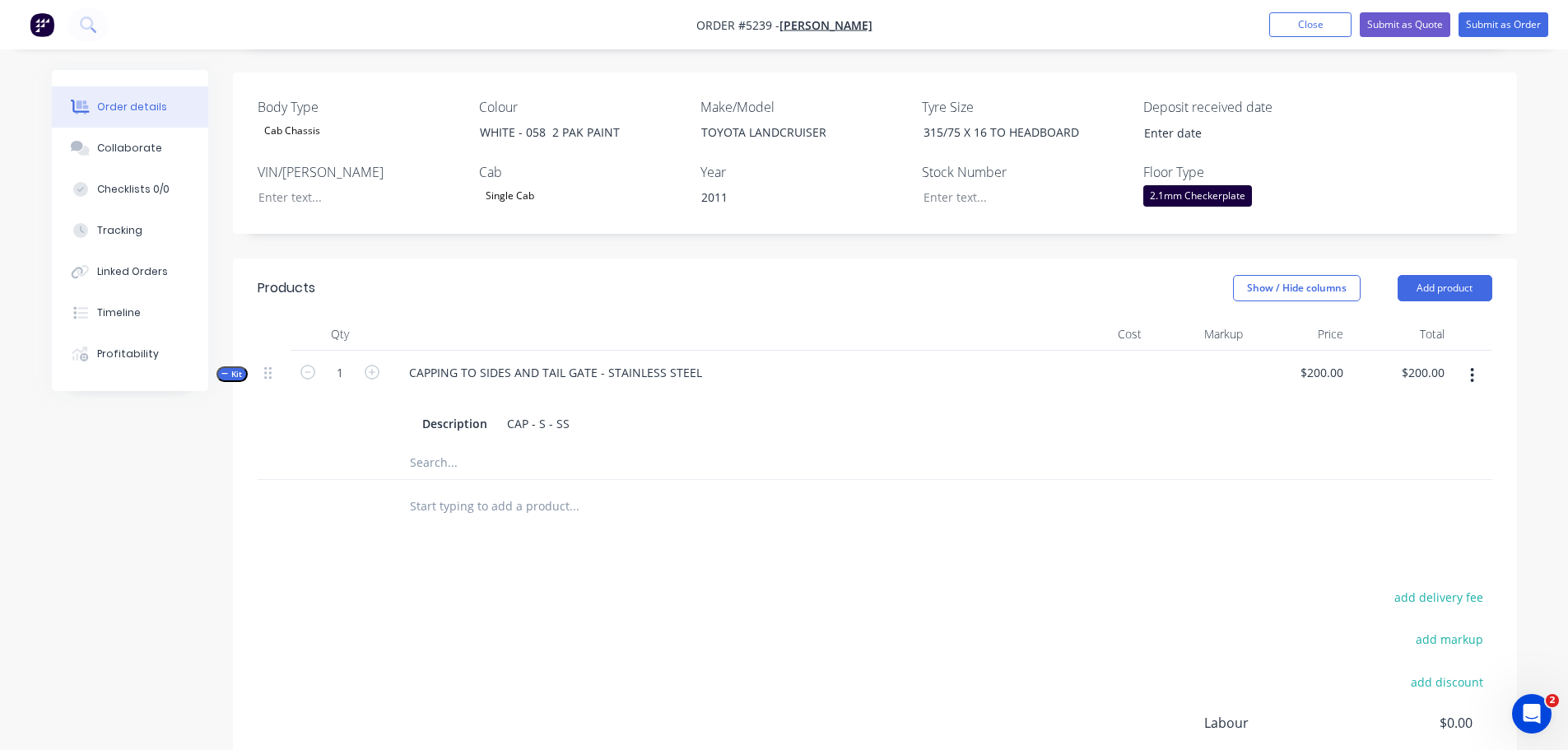
click at [508, 489] on input "text" at bounding box center [573, 506] width 329 height 33
click at [509, 489] on input "text" at bounding box center [573, 506] width 329 height 33
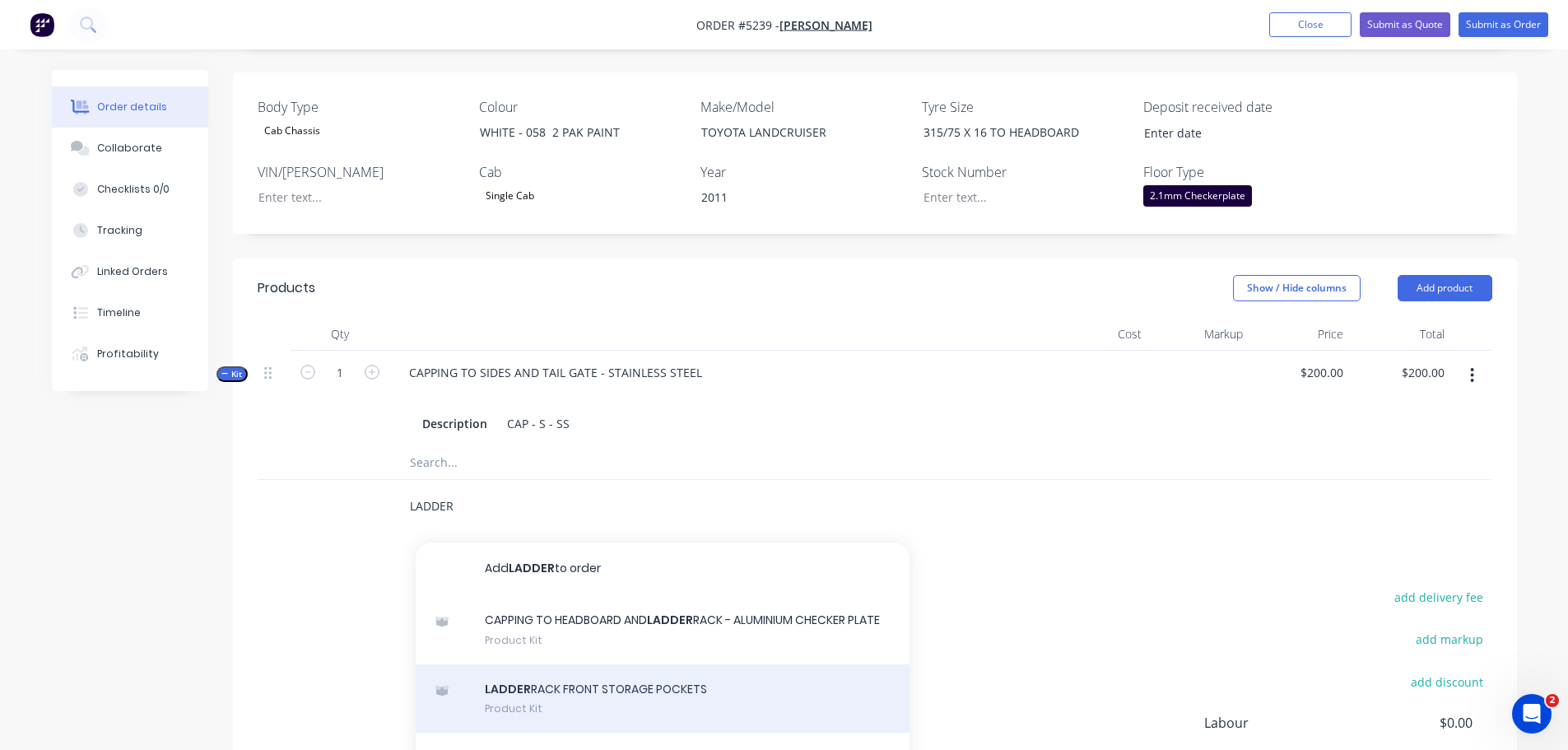
type input "LADDER"
click at [579, 692] on div "LADDER RACK FRONT STORAGE POCKETS Product Kit" at bounding box center [662, 698] width 494 height 69
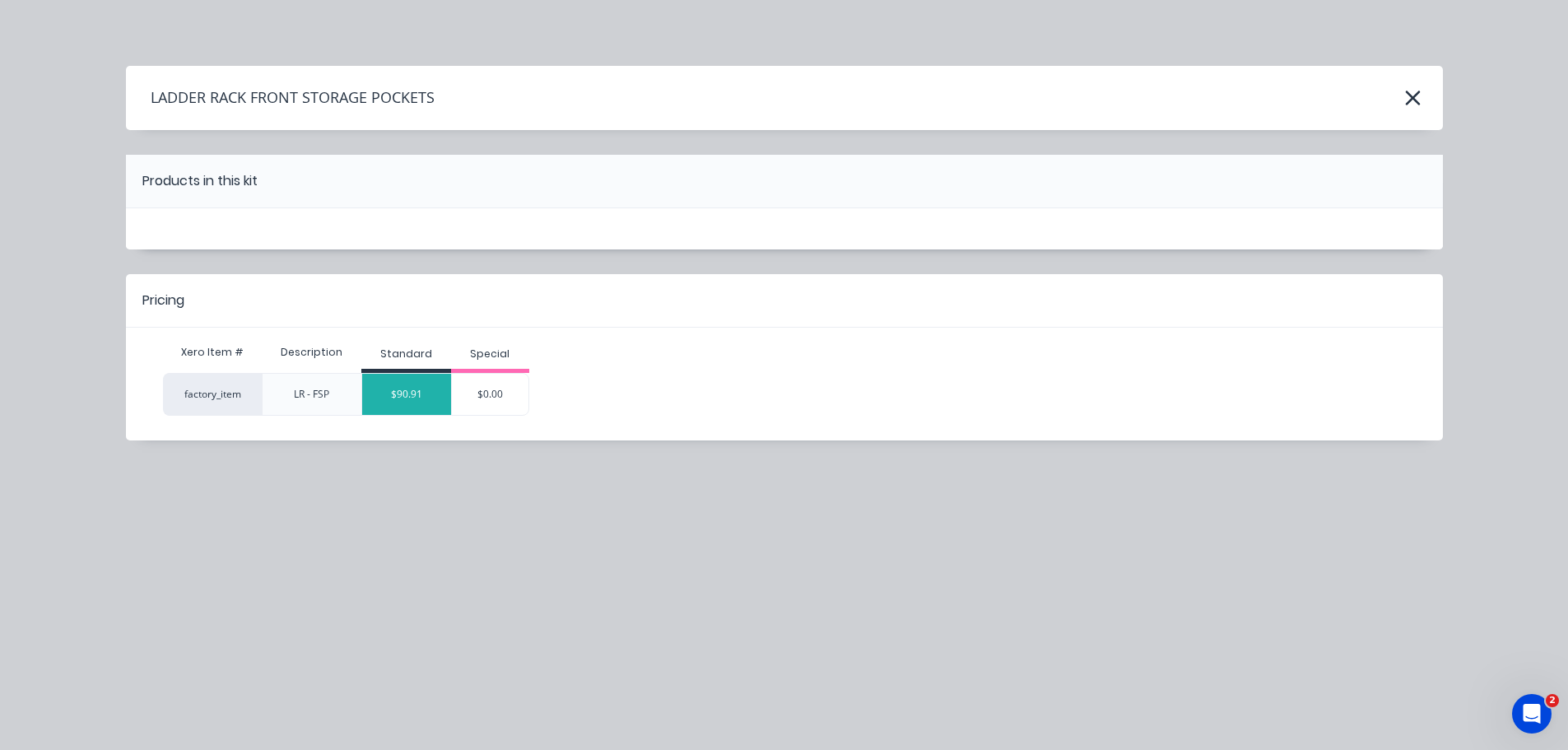
click at [416, 399] on div "$90.91" at bounding box center [407, 394] width 89 height 41
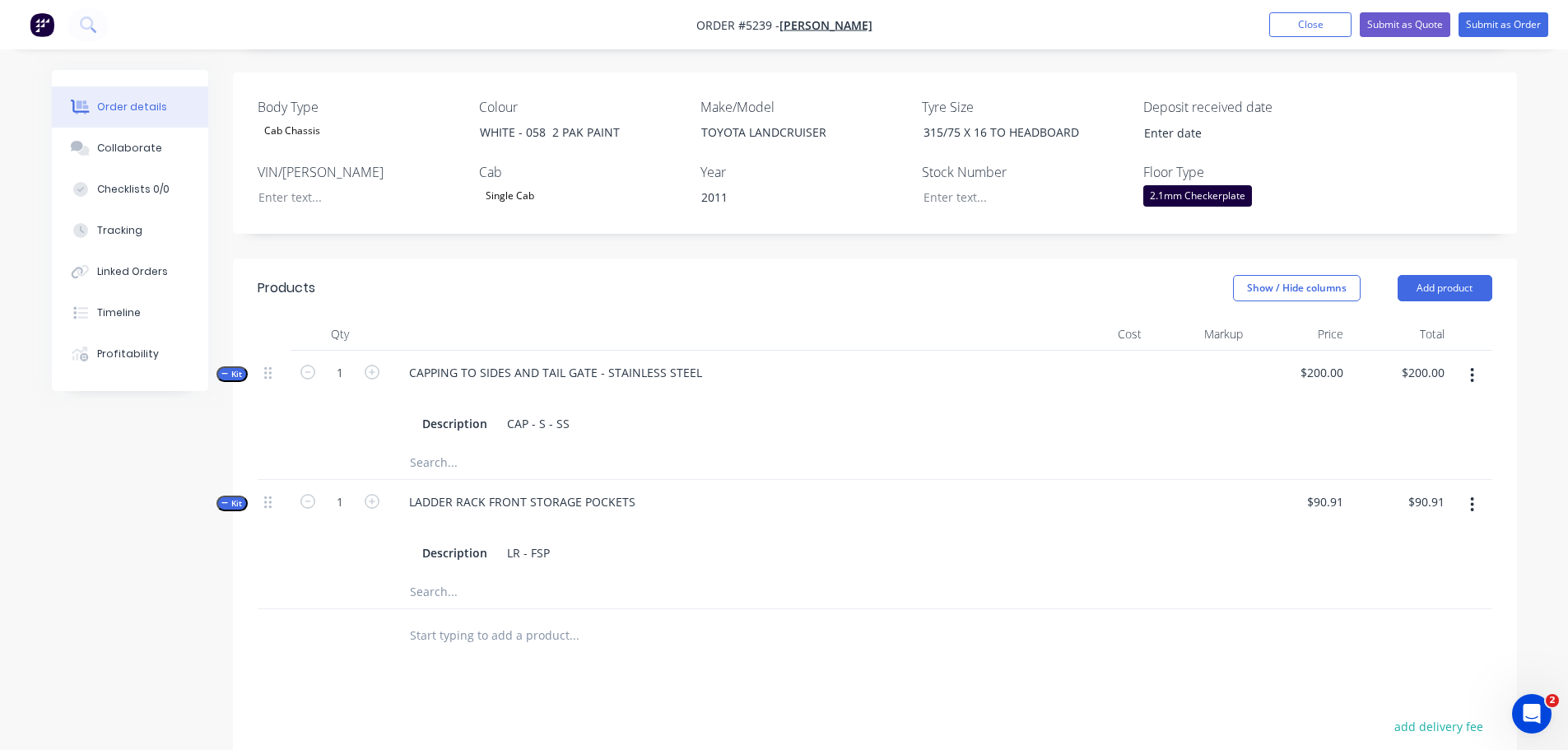
click at [450, 618] on input "text" at bounding box center [573, 635] width 329 height 33
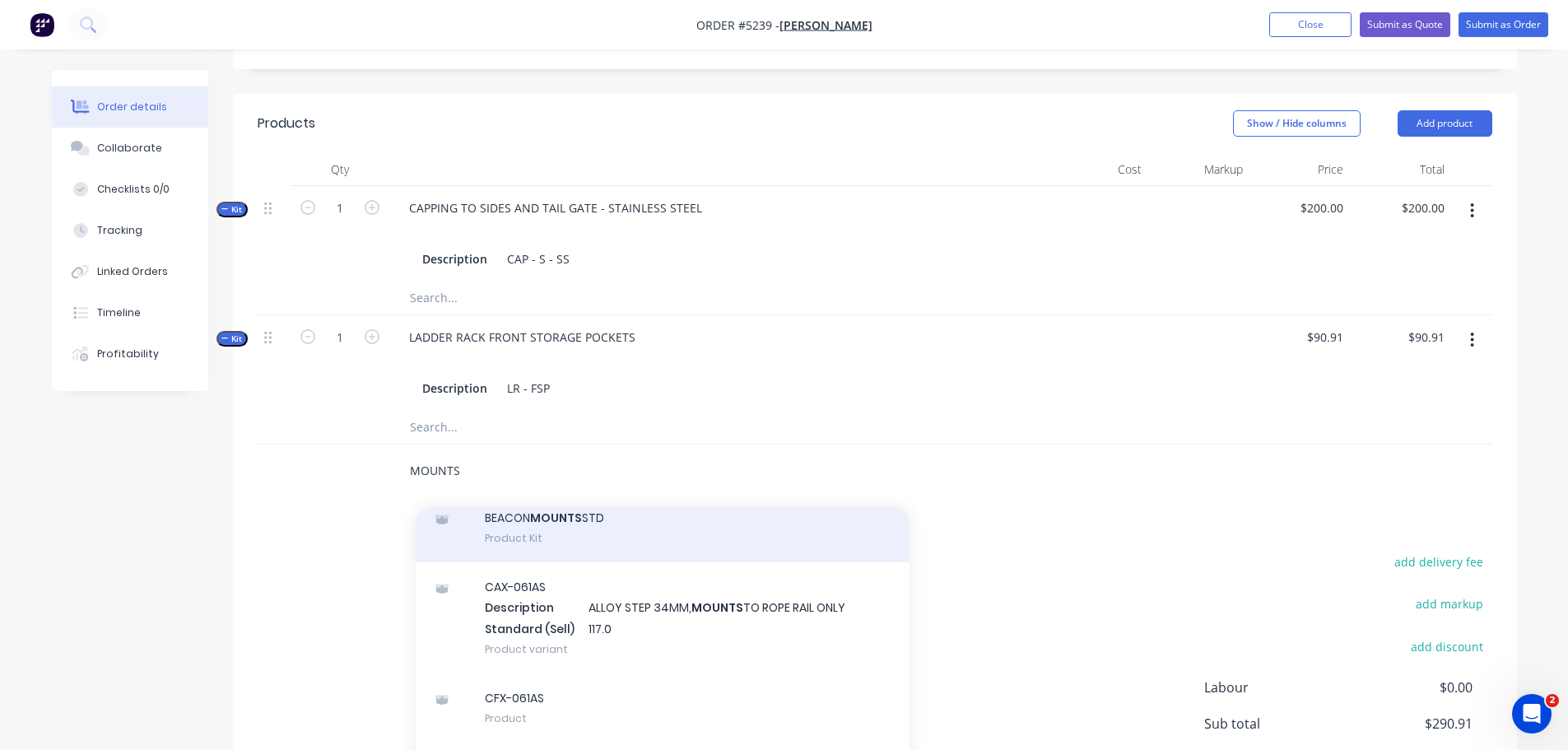
type input "MOUNTS"
click at [567, 512] on div "BEACON MOUNTS STD Product Kit" at bounding box center [662, 527] width 494 height 69
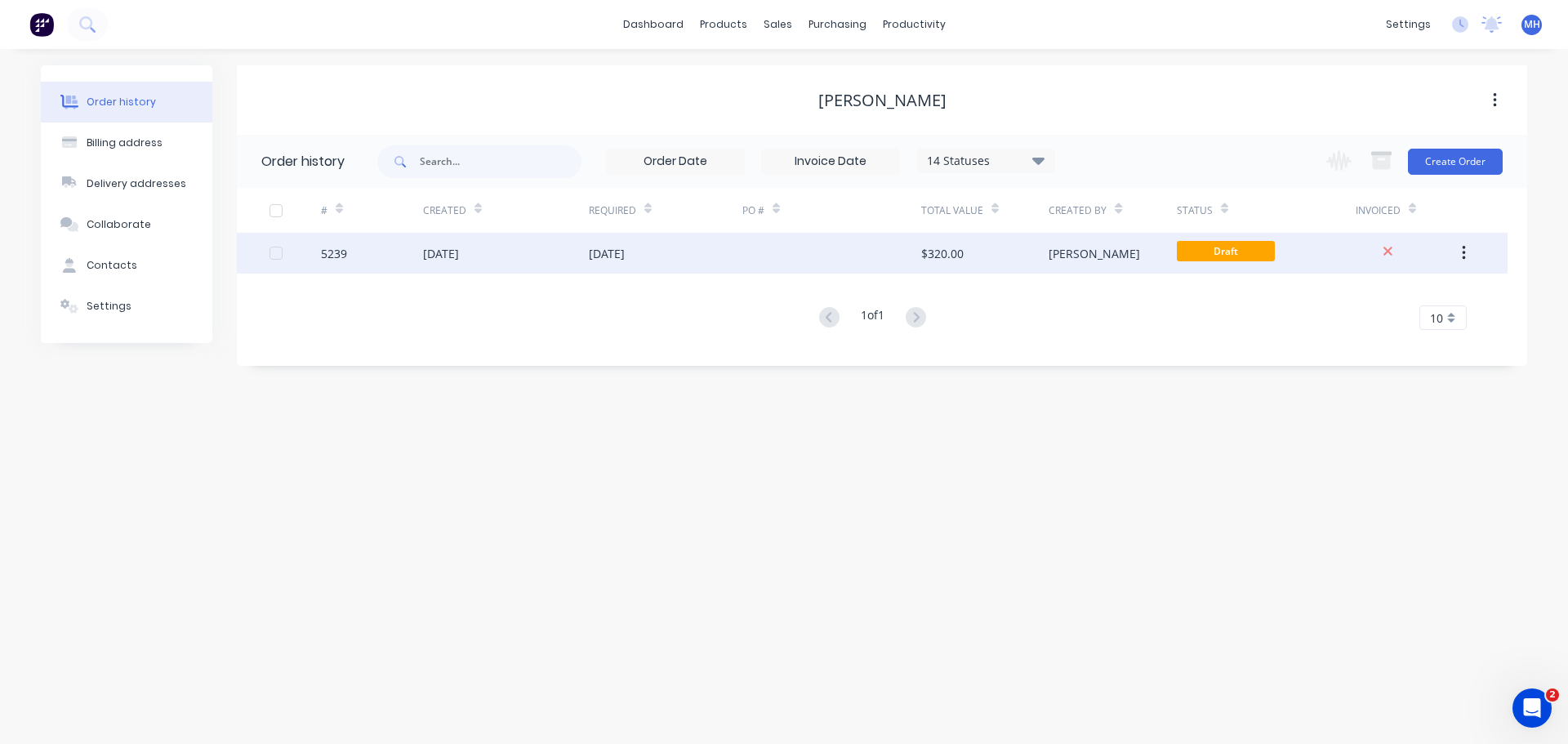
click at [436, 250] on div "[DATE]" at bounding box center [441, 253] width 36 height 17
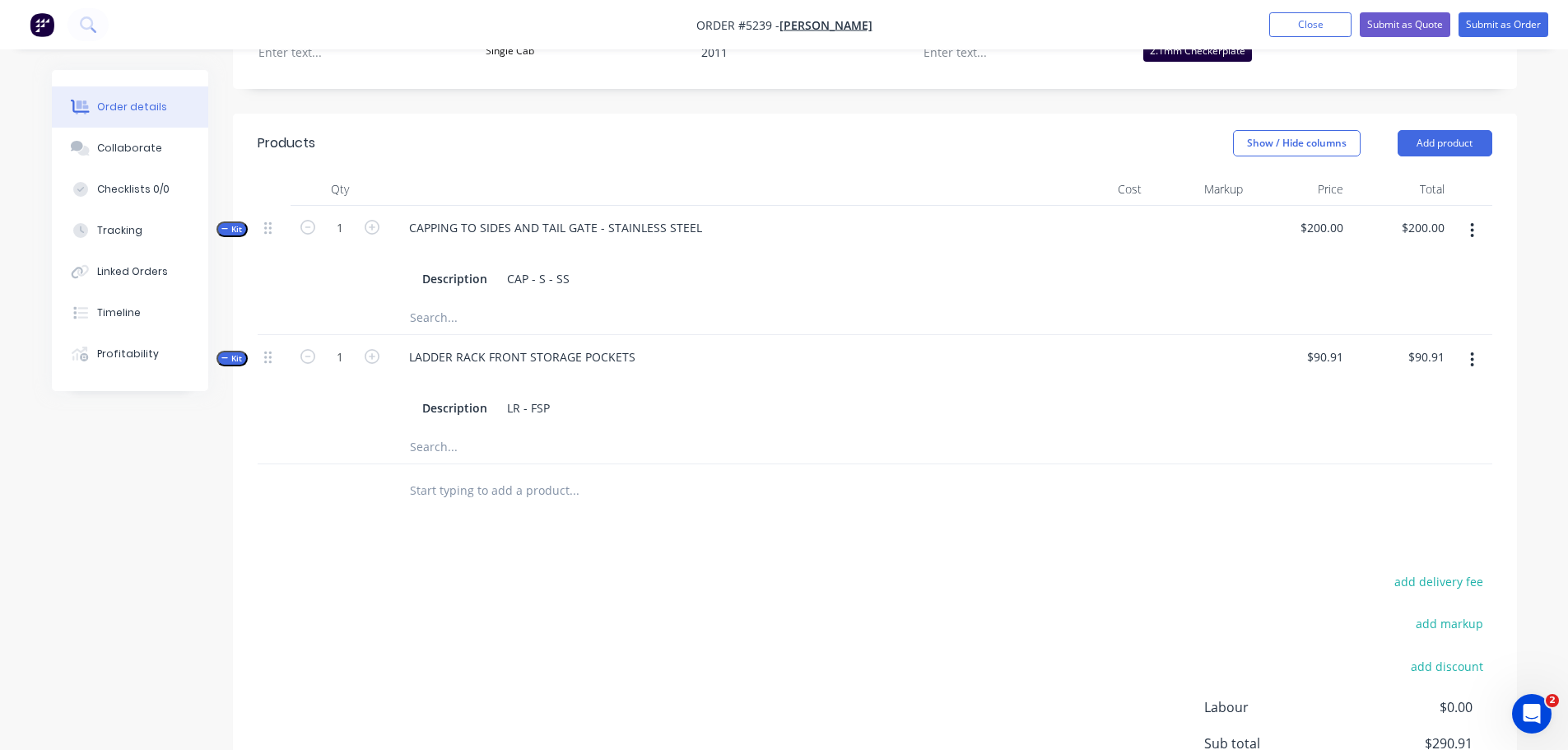
scroll to position [576, 0]
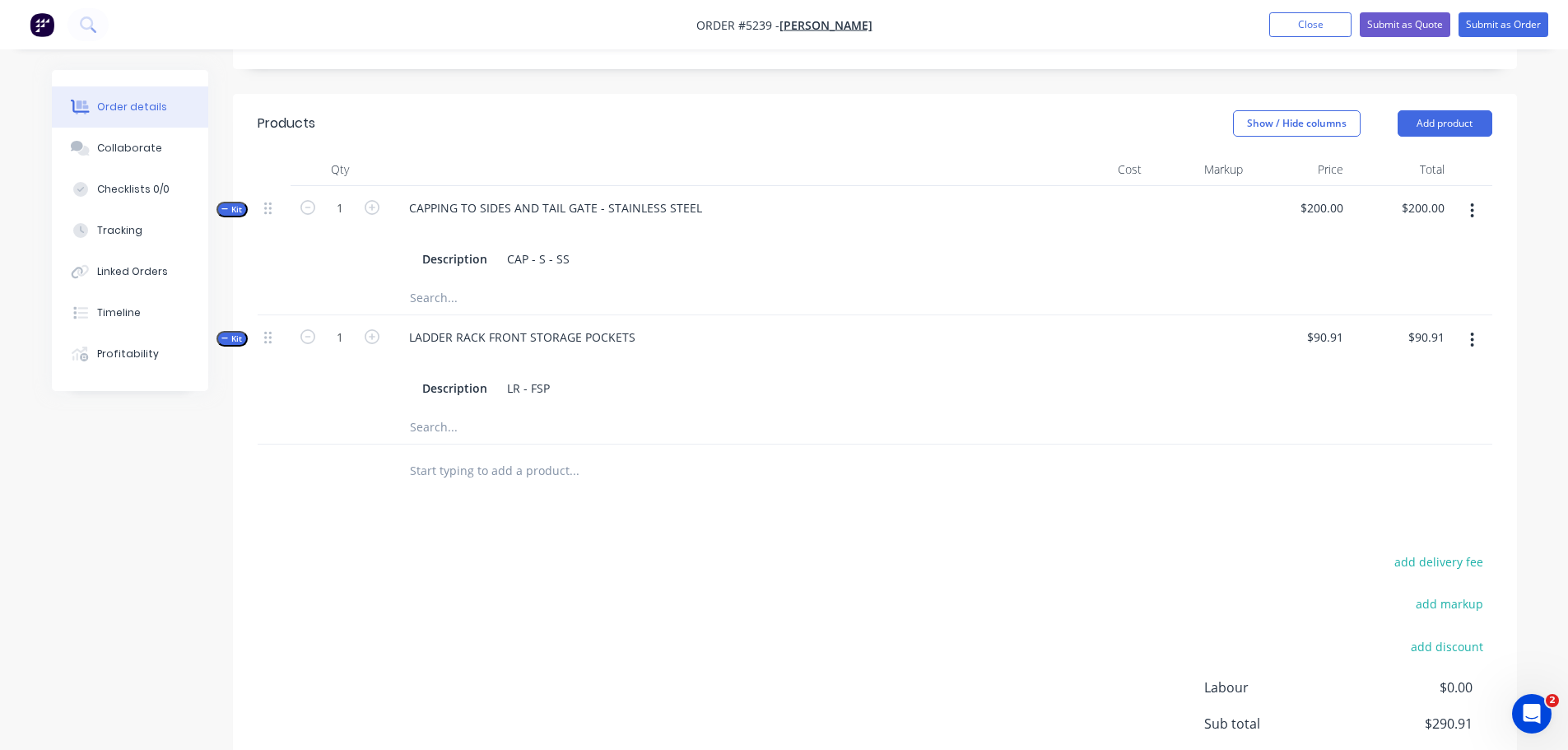
click at [457, 455] on input "text" at bounding box center [573, 471] width 329 height 33
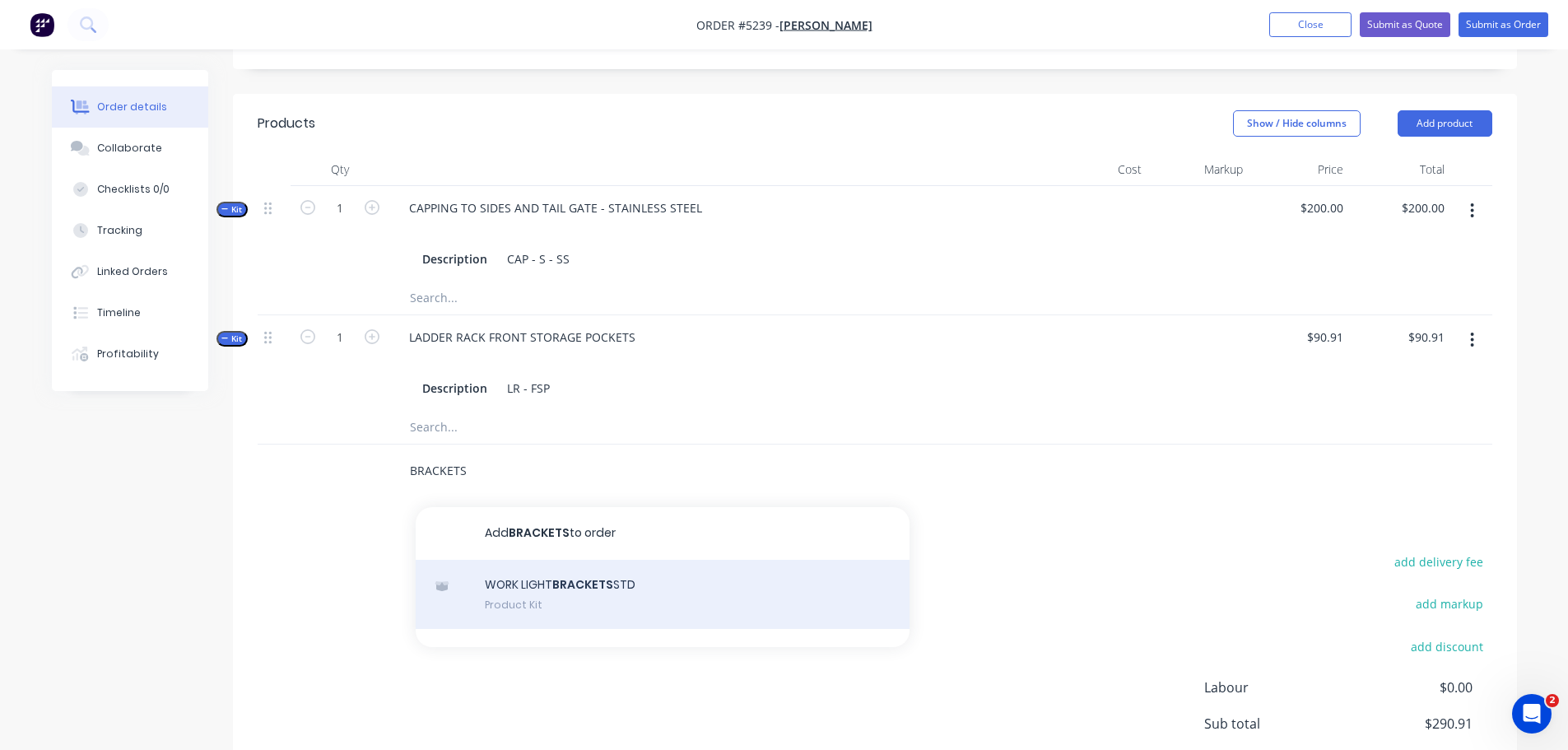
type input "BRACKETS"
click at [502, 577] on div "WORK LIGHT BRACKETS STD Product Kit" at bounding box center [662, 594] width 494 height 69
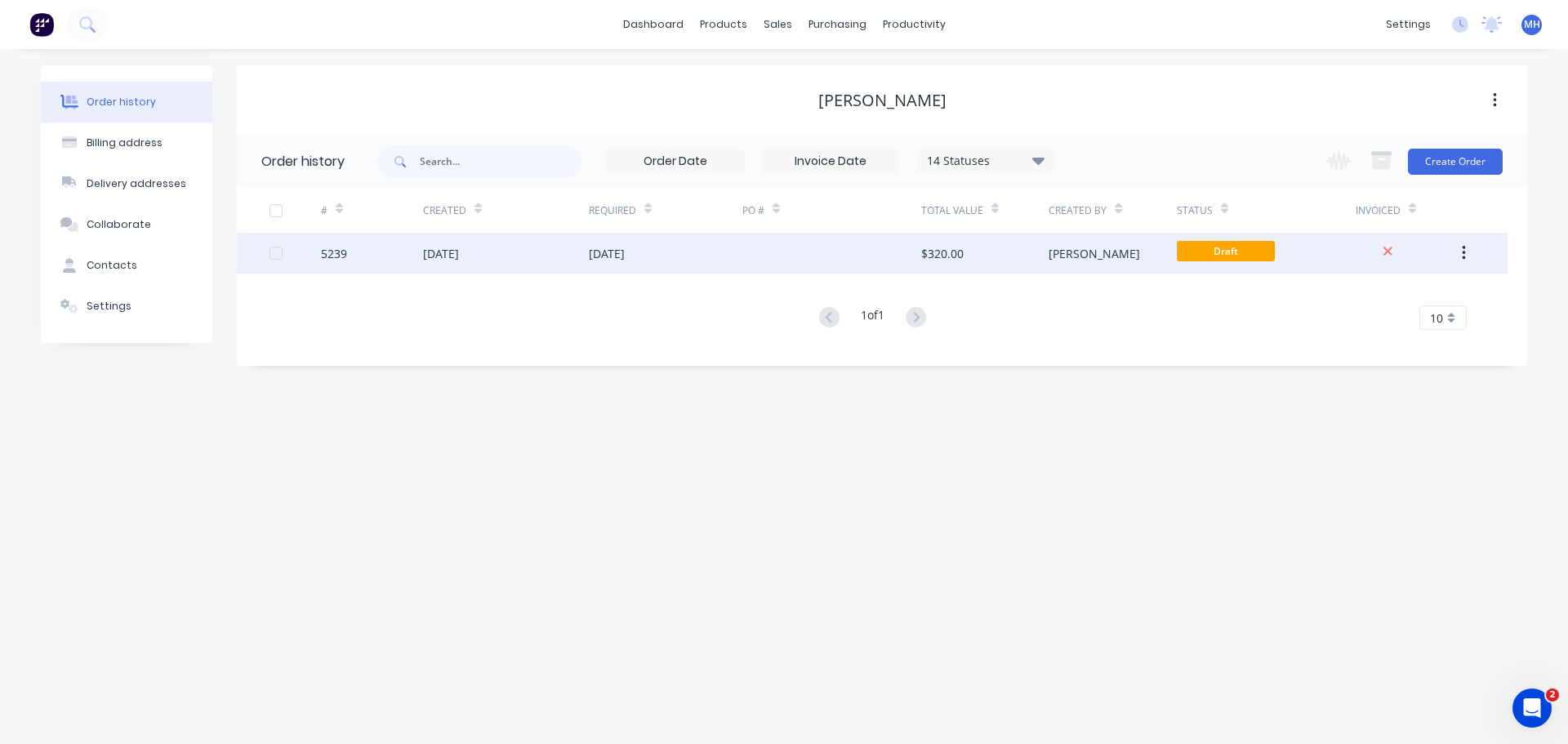
click at [459, 254] on div "[DATE]" at bounding box center [441, 253] width 36 height 17
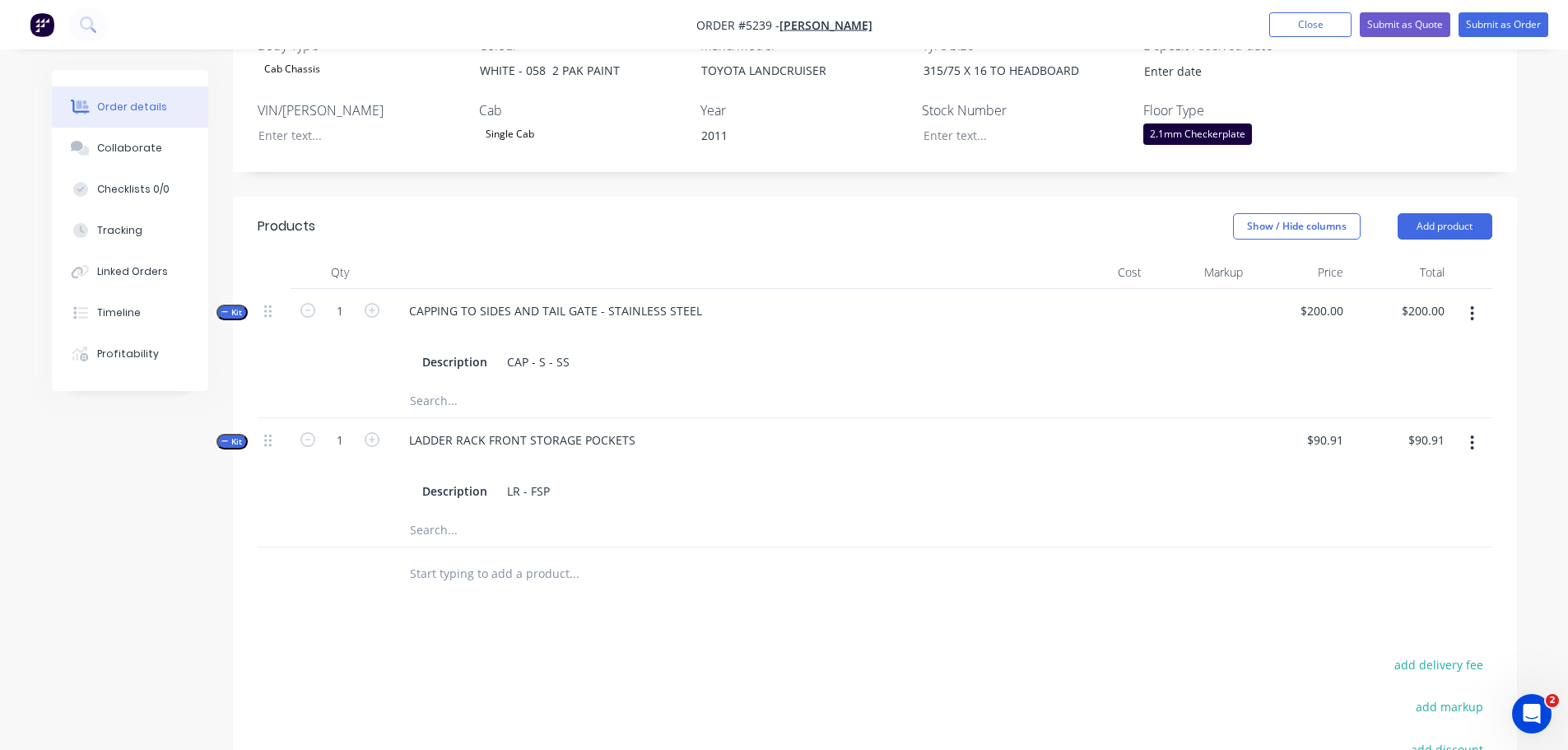
scroll to position [494, 0]
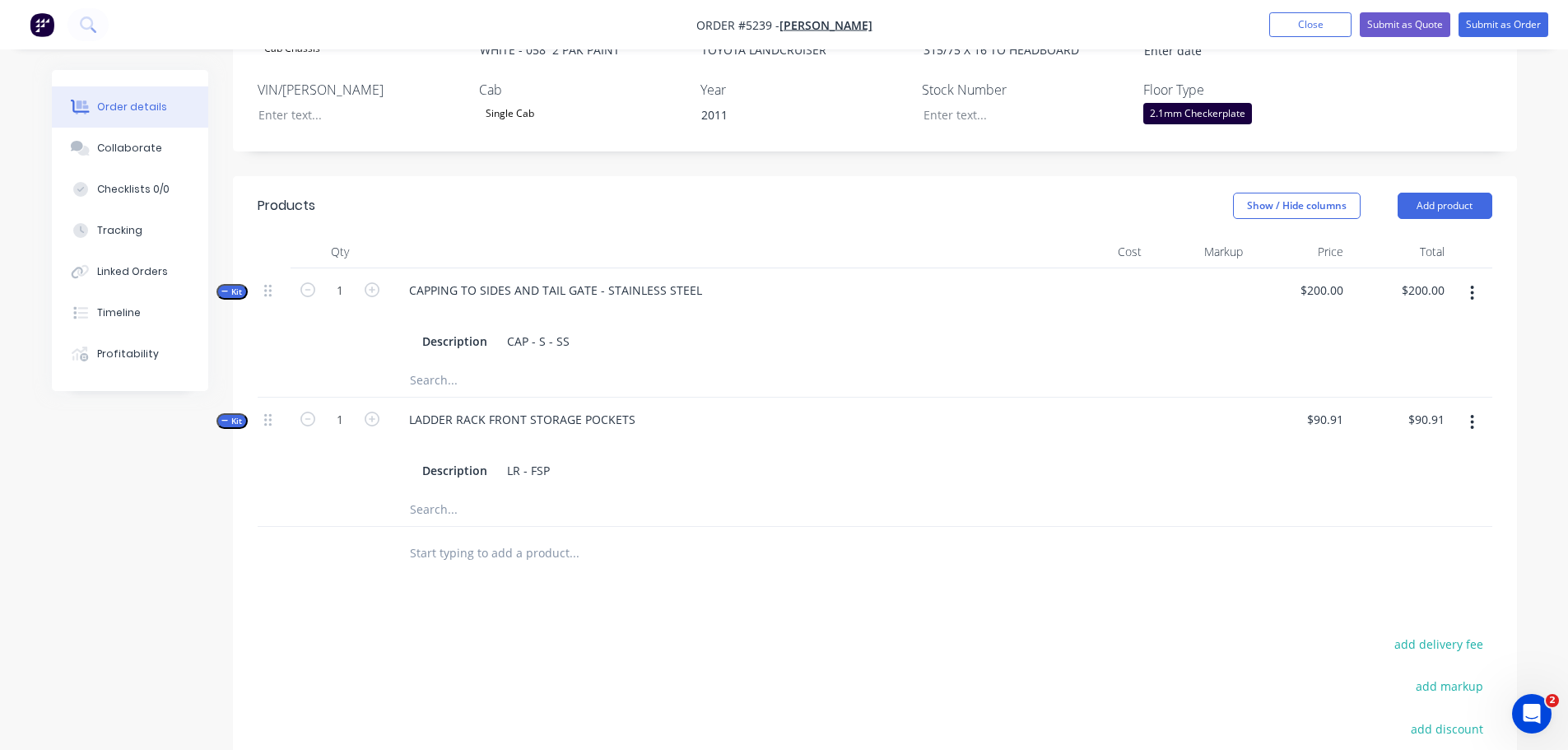
click at [452, 536] on input "text" at bounding box center [573, 553] width 329 height 33
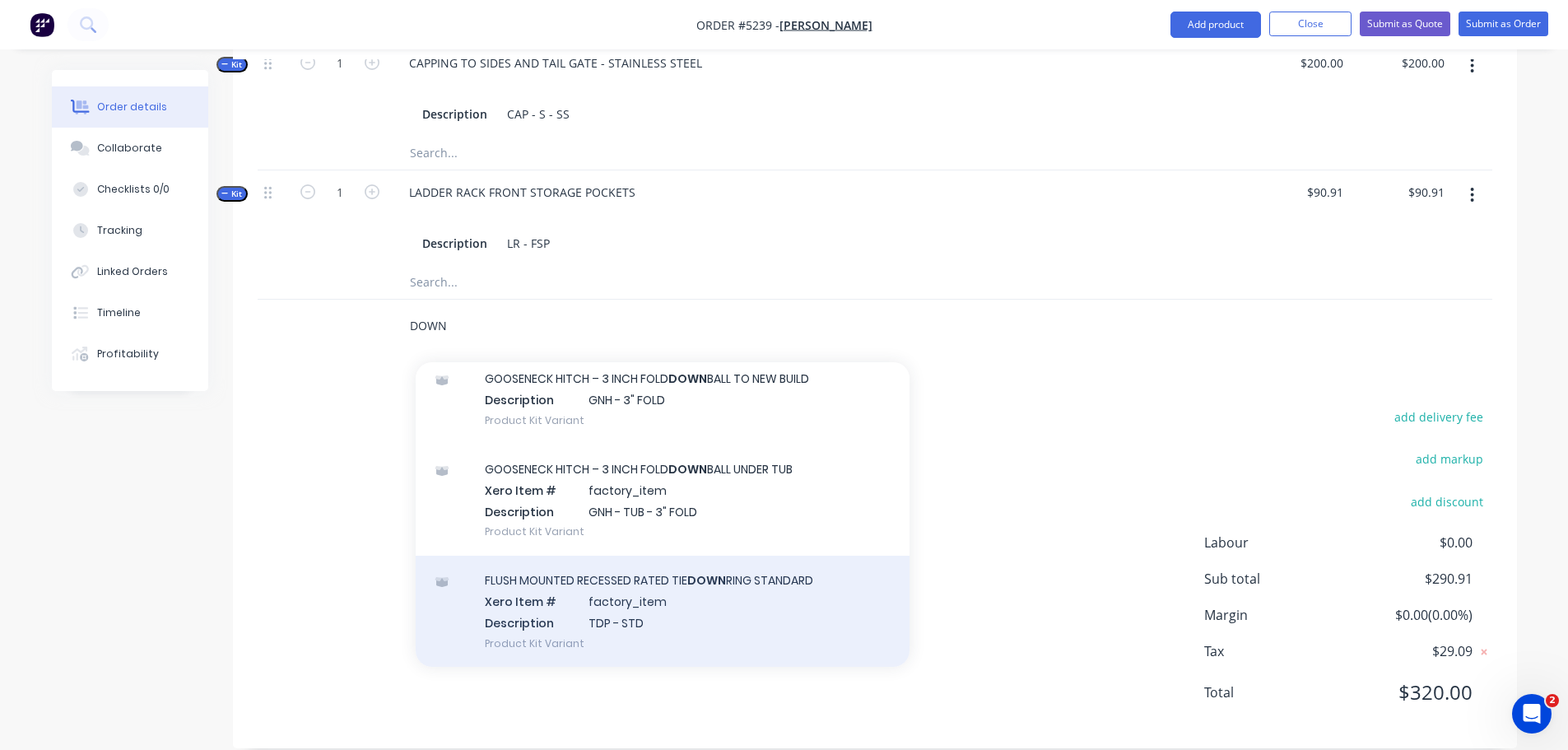
scroll to position [746, 0]
type input "DOWN"
click at [638, 584] on div "FLUSH MOUNTED RECESSED RATED TIE DOWN RING STANDARD Xero Item # factory_item De…" at bounding box center [662, 610] width 494 height 111
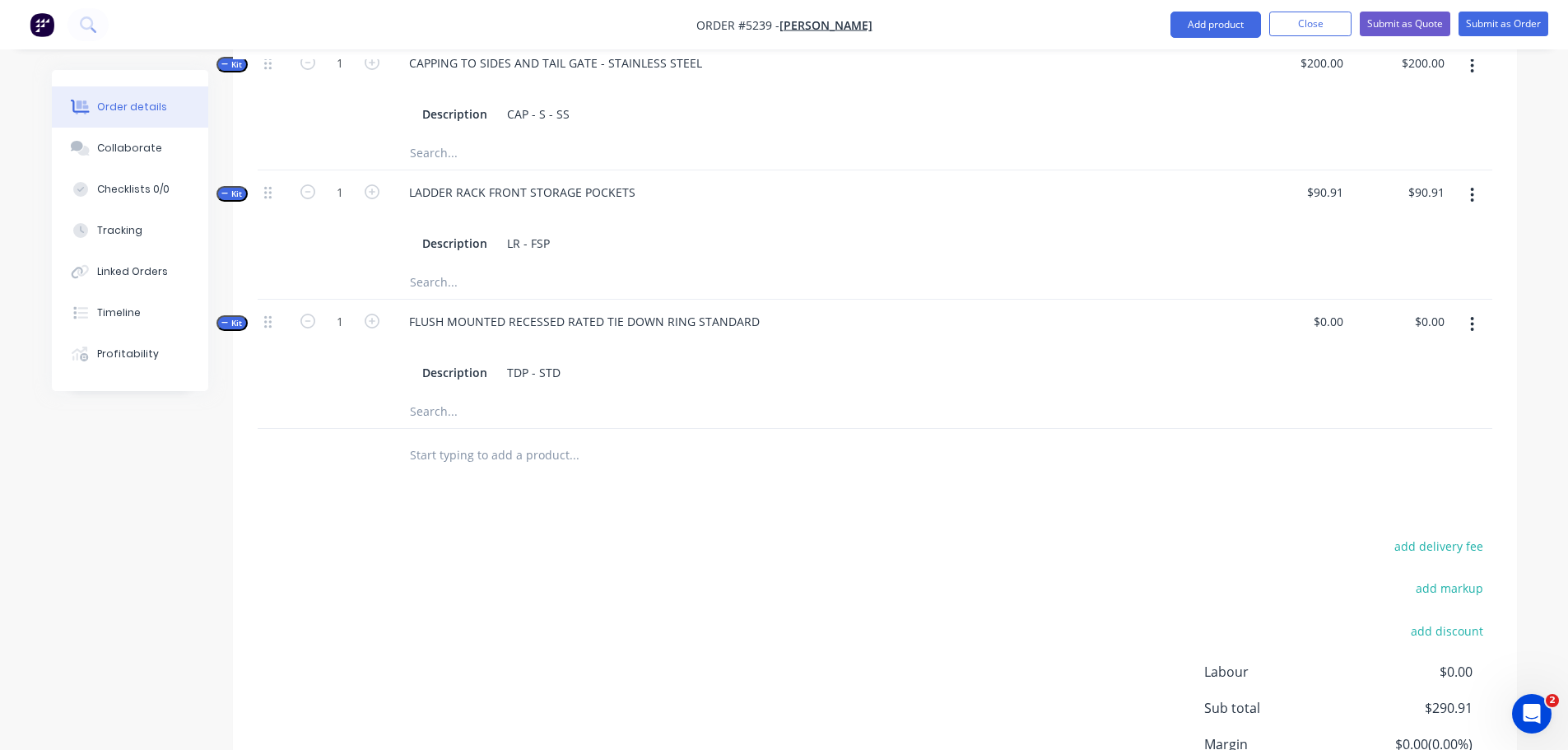
click at [1468, 309] on button "button" at bounding box center [1471, 324] width 38 height 30
click at [1372, 487] on div "Delete" at bounding box center [1414, 499] width 126 height 24
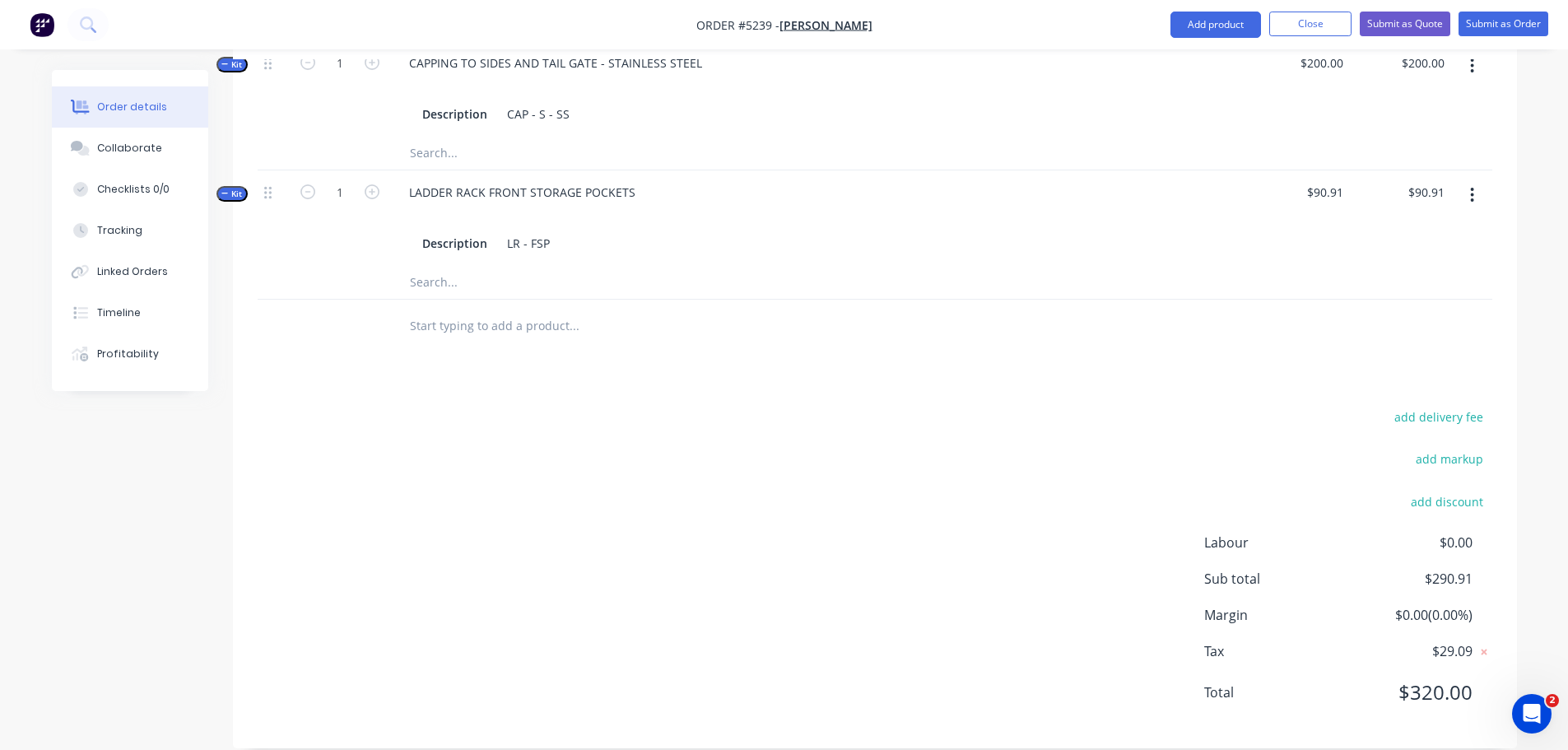
click at [469, 309] on input "text" at bounding box center [573, 325] width 329 height 33
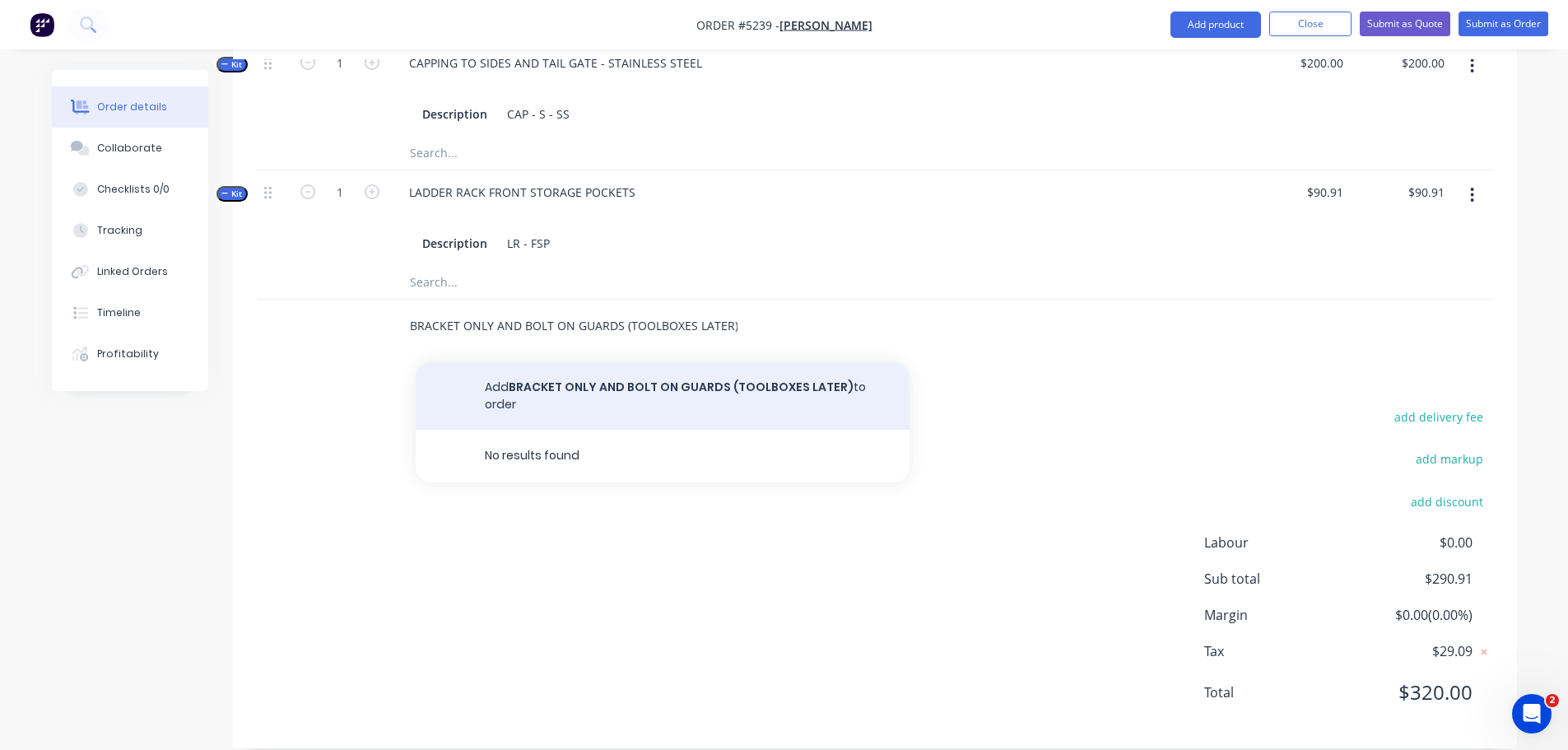
type input "BRACKET ONLY AND BOLT ON GUARDS (TOOLBOXES LATER)"
click at [516, 366] on button "Add BRACKET ONLY AND BOLT ON GUARDS (TOOLBOXES LATER) to order" at bounding box center [662, 396] width 494 height 67
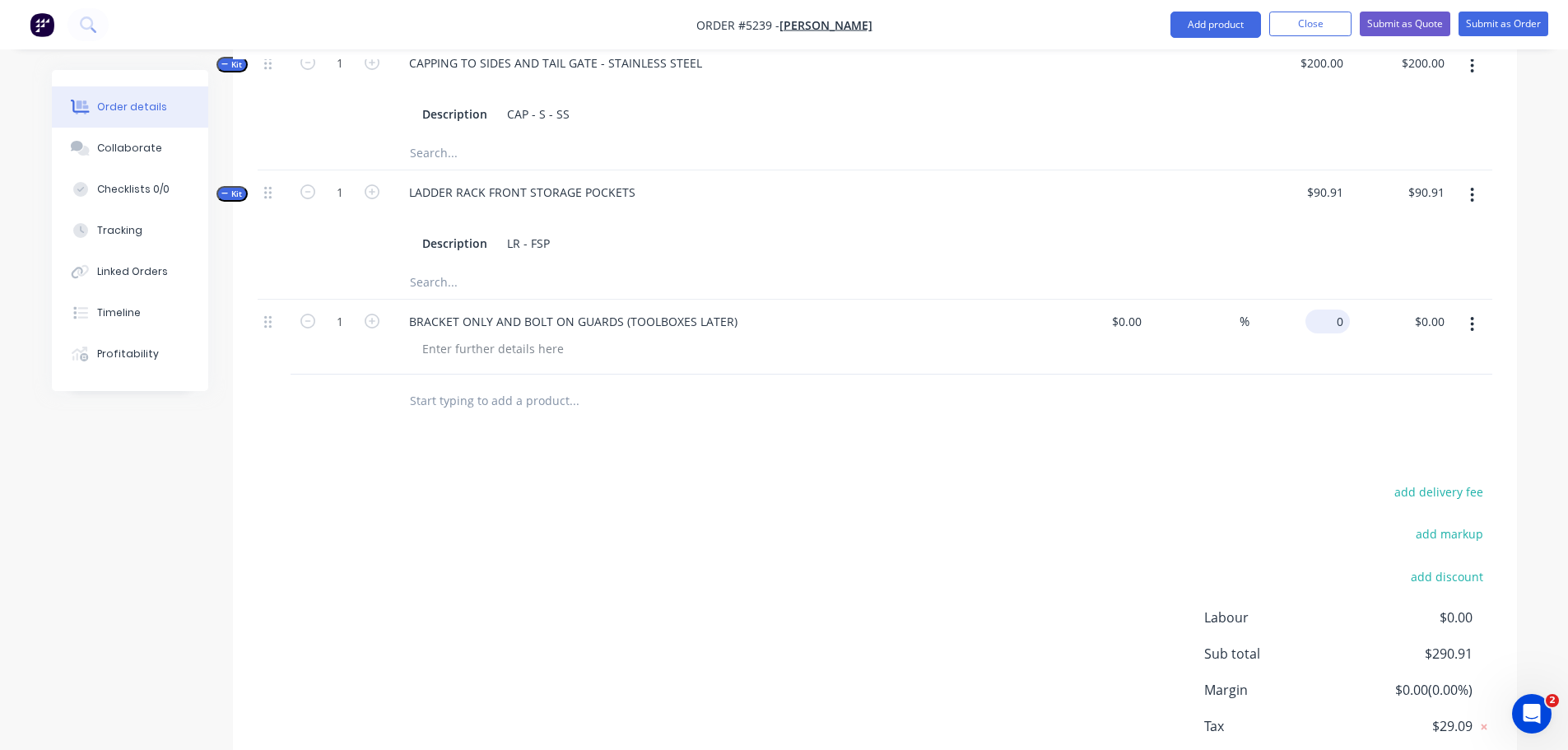
click at [1312, 303] on div "0 $0.00" at bounding box center [1300, 337] width 101 height 75
type input "$90.91"
click at [479, 387] on input "text" at bounding box center [573, 401] width 329 height 33
type input "BRACKETS FOR DRAWER ONLY (LATER DATE)"
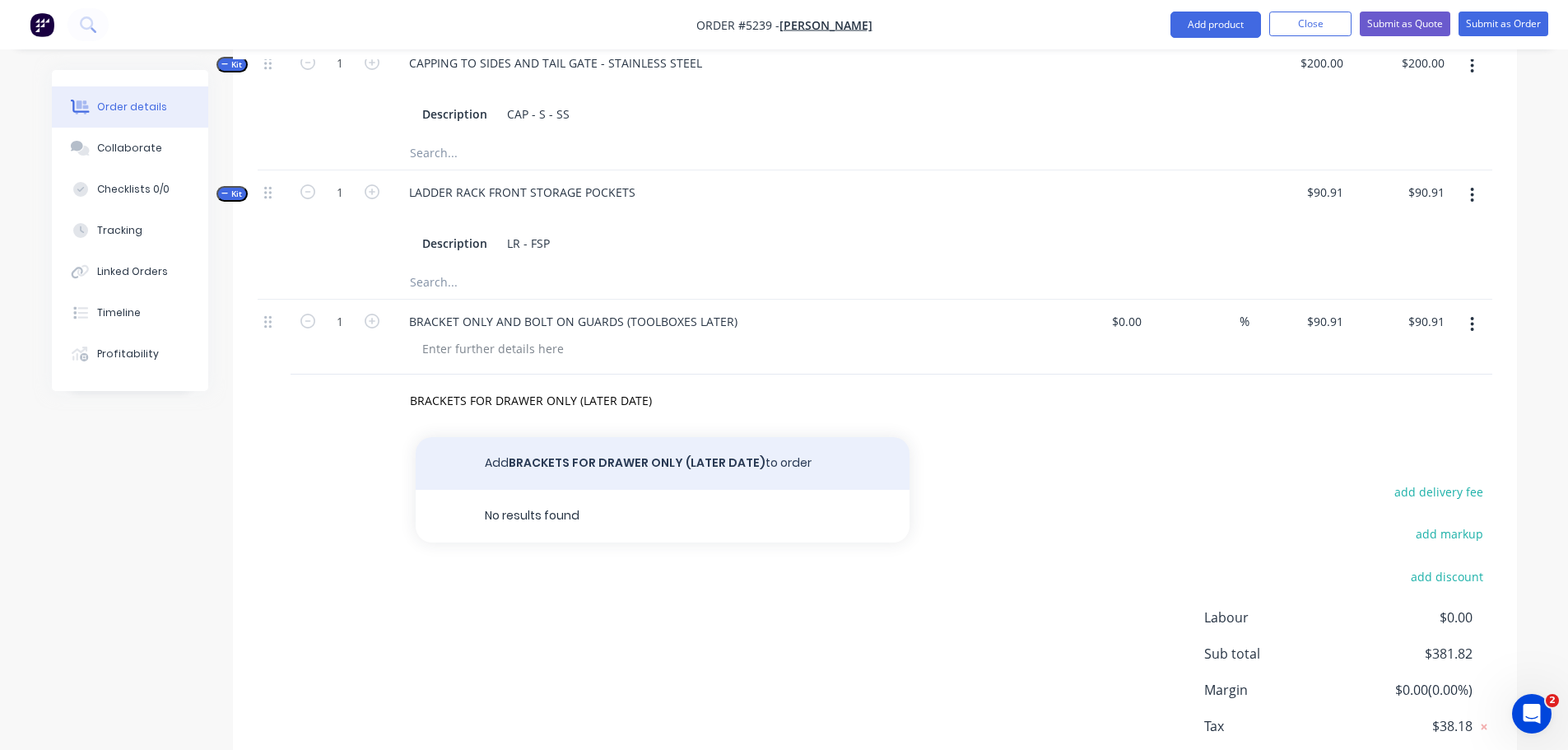
click at [560, 443] on button "Add BRACKETS FOR DRAWER ONLY (LATER DATE) to order" at bounding box center [662, 464] width 494 height 53
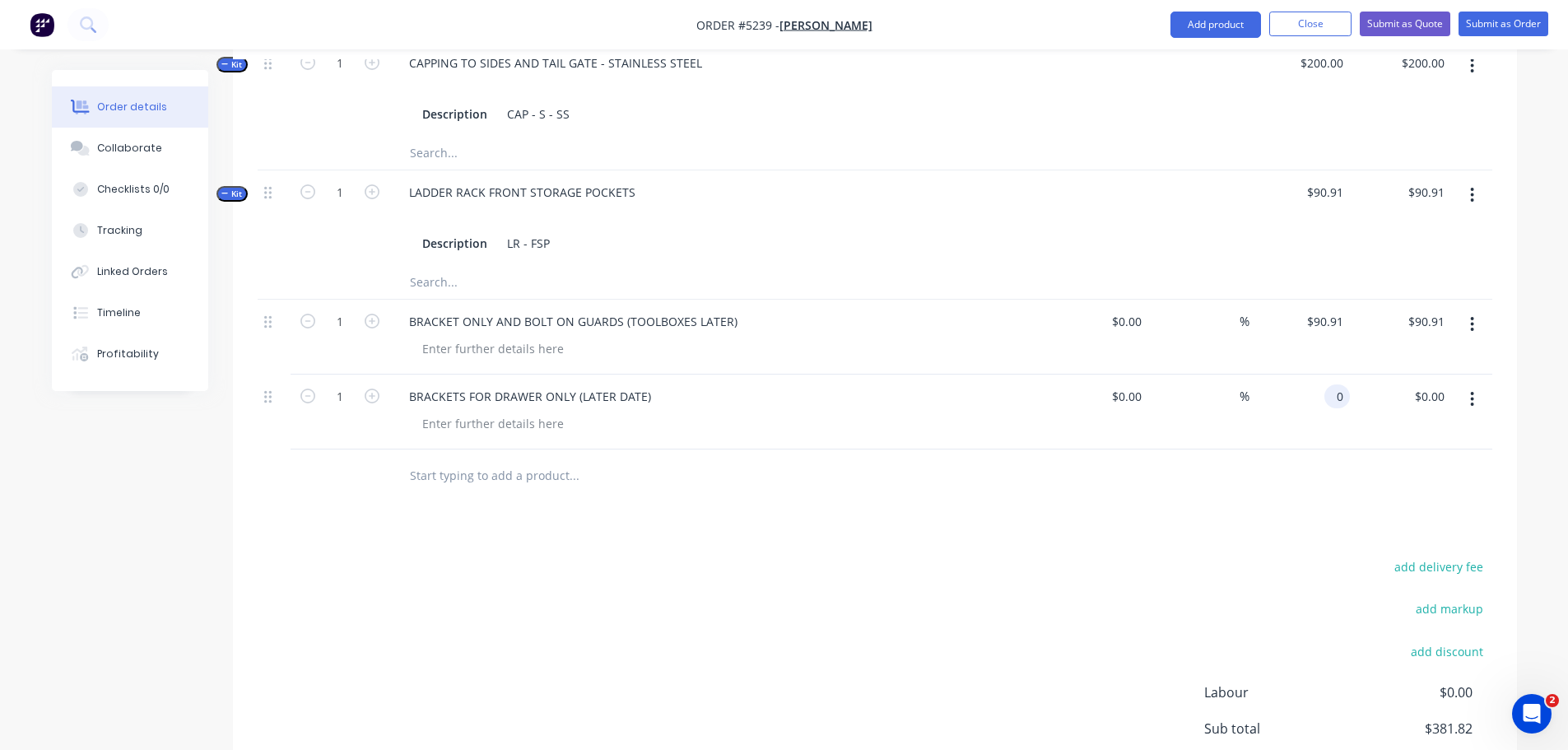
click at [1333, 384] on input "0" at bounding box center [1341, 396] width 19 height 24
type input "$90.91"
click at [478, 460] on input "text" at bounding box center [573, 476] width 329 height 33
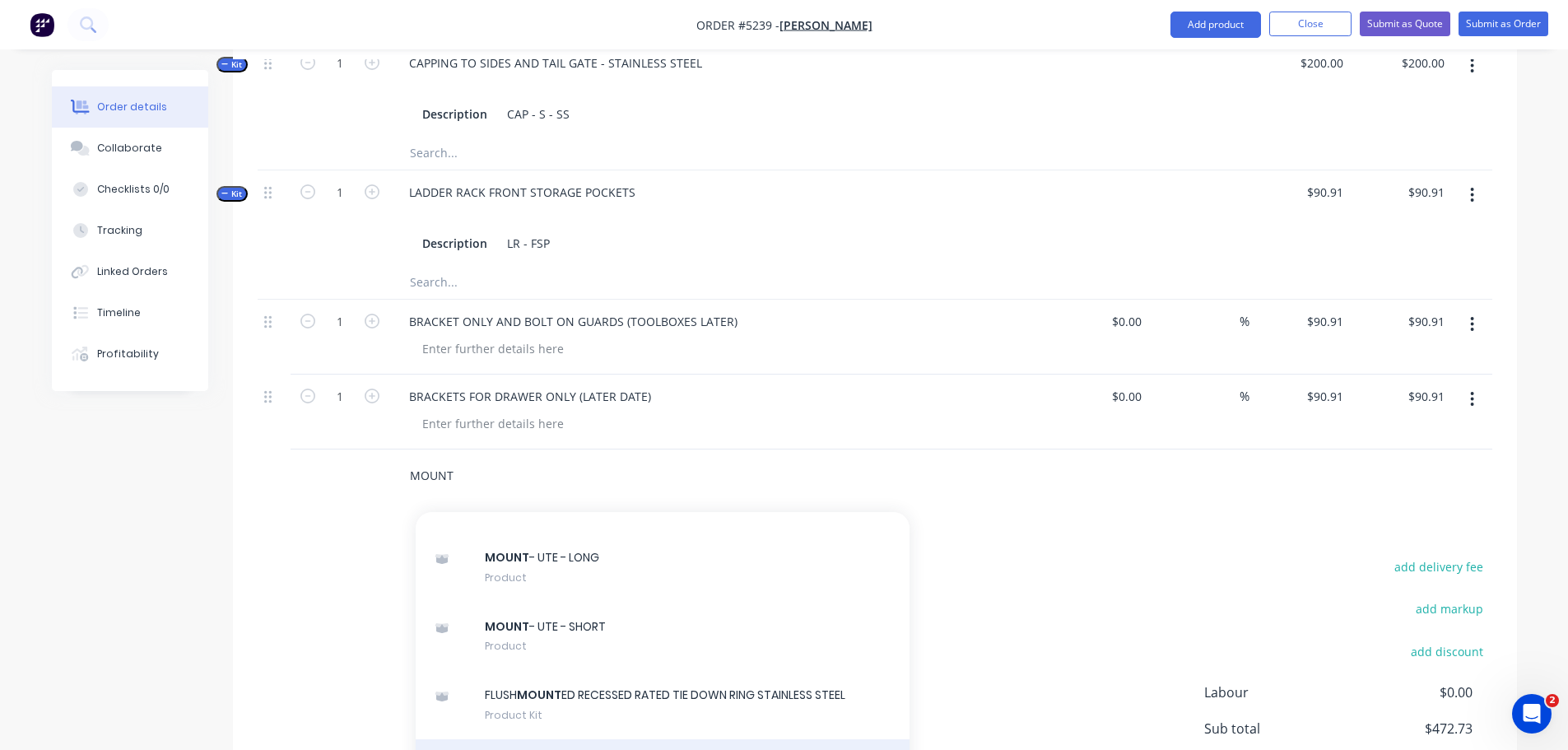
scroll to position [823, 0]
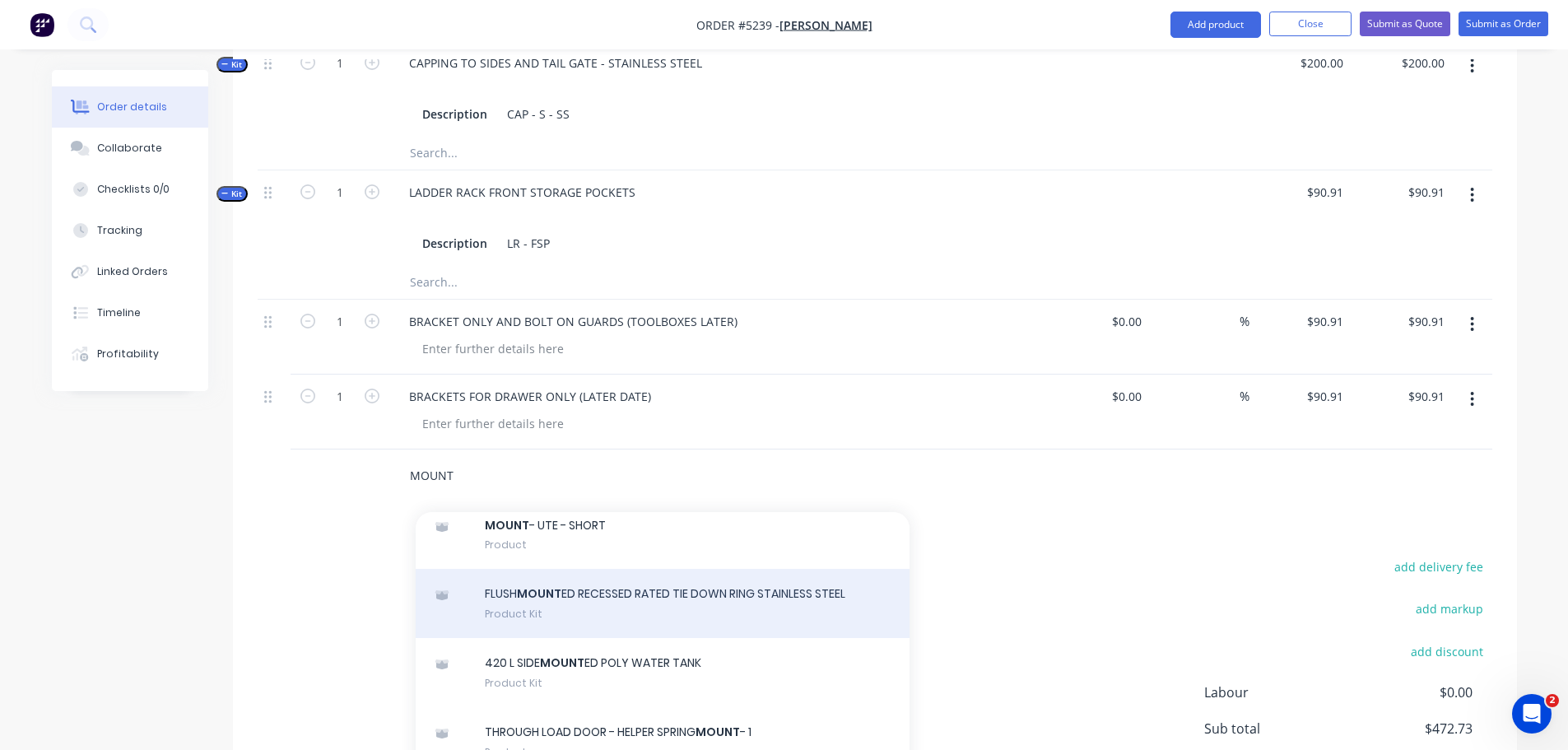
type input "MOUNT"
click at [603, 591] on div "FLUSH MOUNT ED RECESSED RATED TIE DOWN RING STAINLESS STEEL Product Kit" at bounding box center [662, 603] width 494 height 69
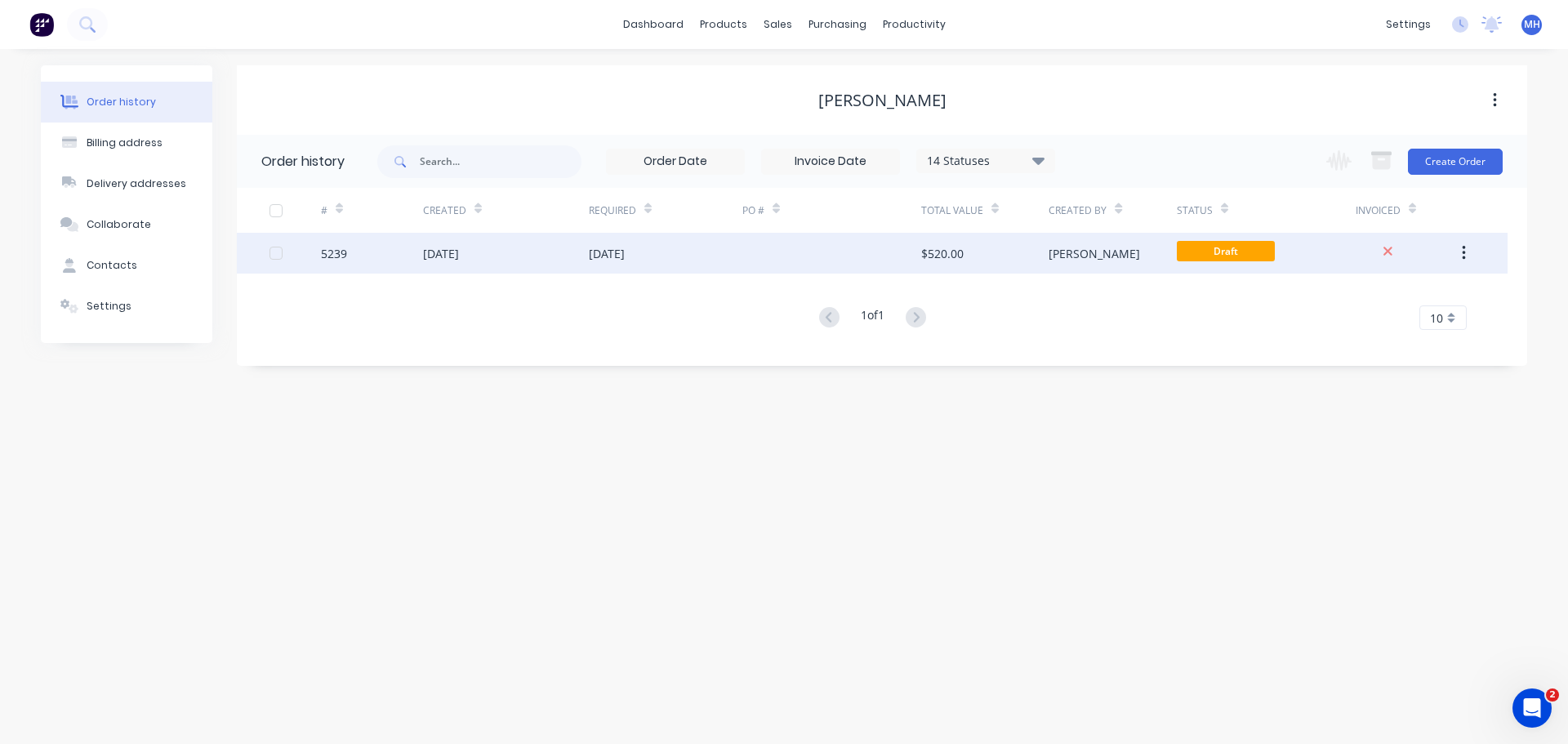
click at [457, 272] on div "[DATE]" at bounding box center [506, 253] width 166 height 41
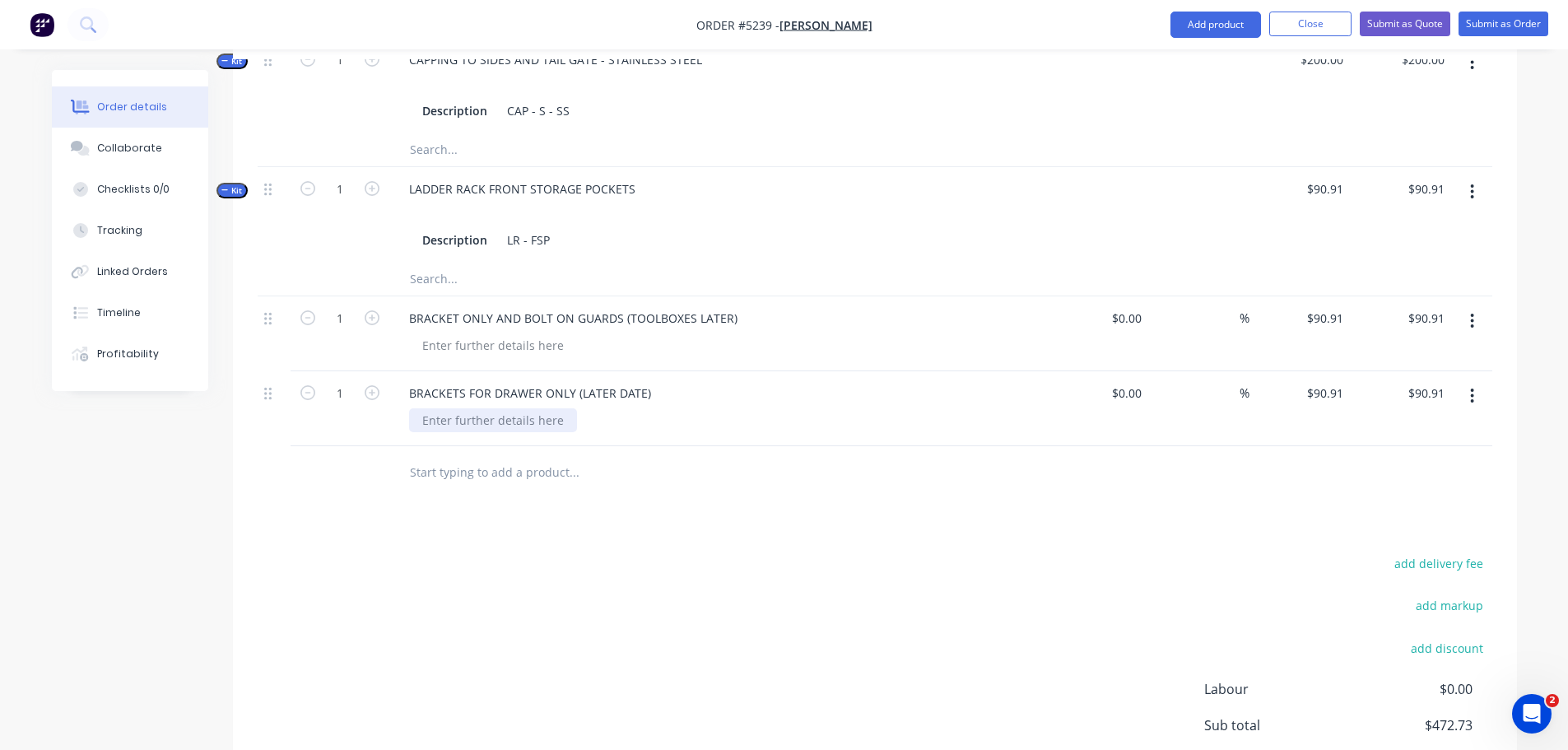
scroll to position [741, 0]
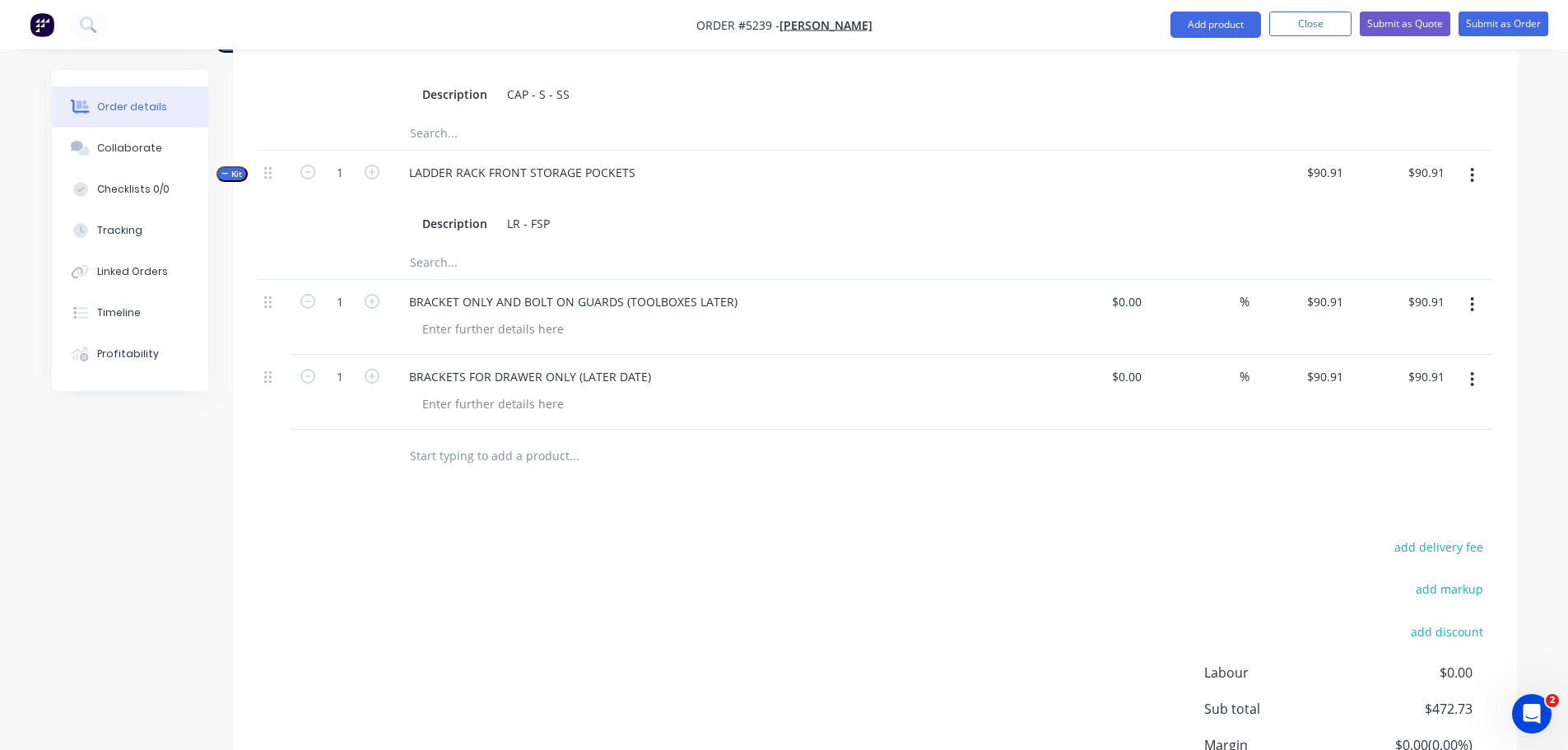
click at [466, 439] on input "text" at bounding box center [573, 455] width 329 height 33
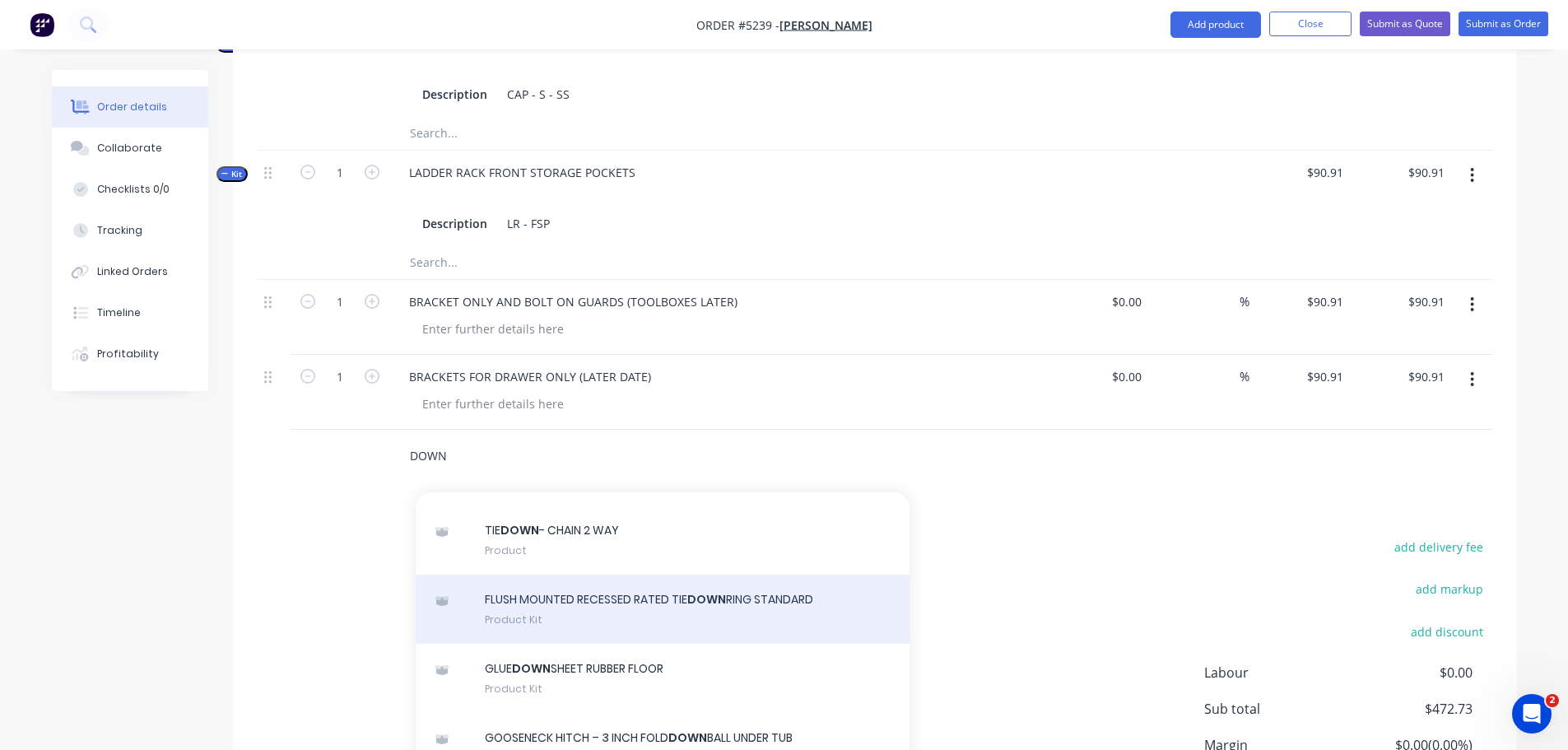
scroll to position [247, 0]
type input "DOWN"
click at [561, 603] on div "FLUSH MOUNTED RECESSED RATED TIE DOWN RING STANDARD Product Kit" at bounding box center [662, 607] width 494 height 69
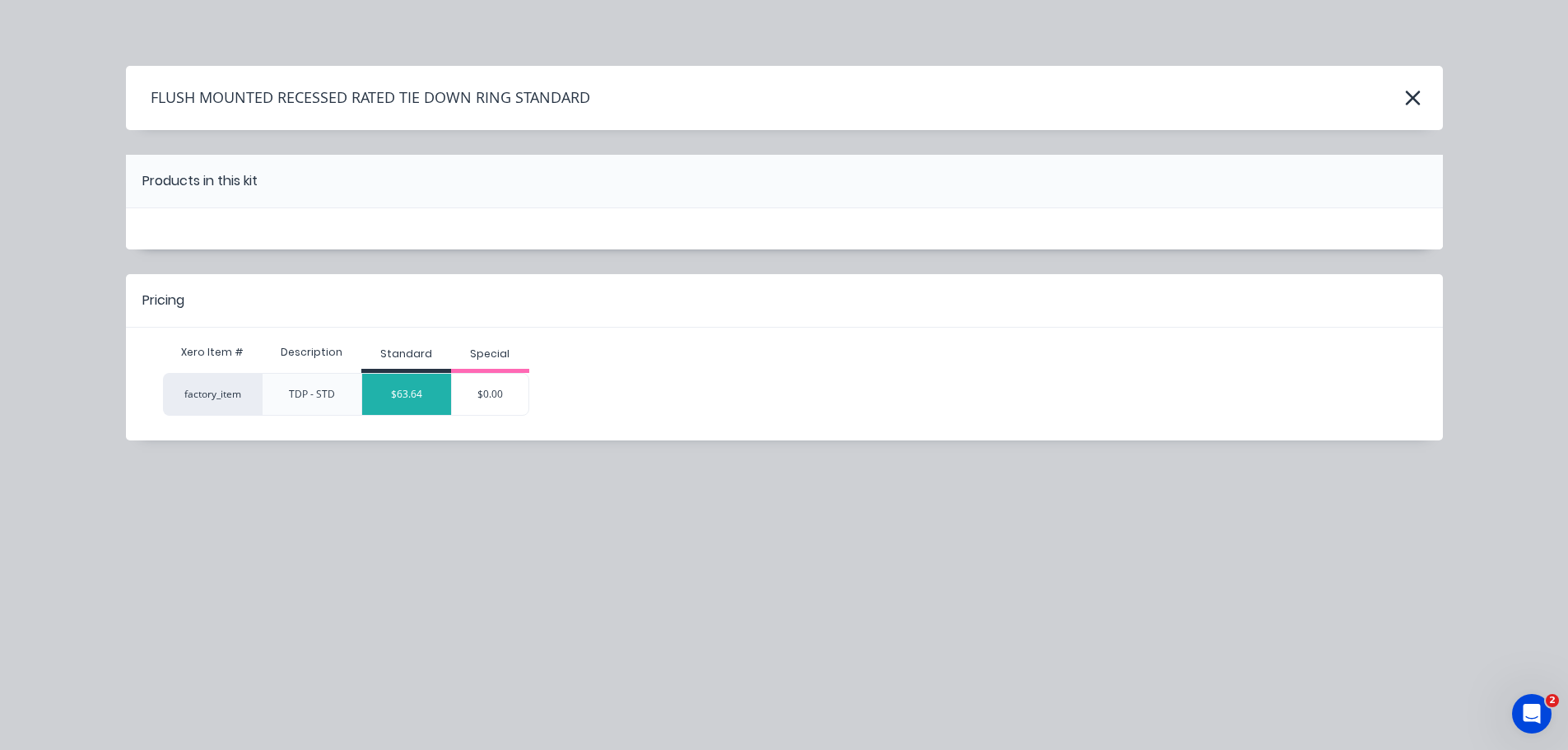
click at [415, 386] on div "$63.64" at bounding box center [407, 394] width 89 height 41
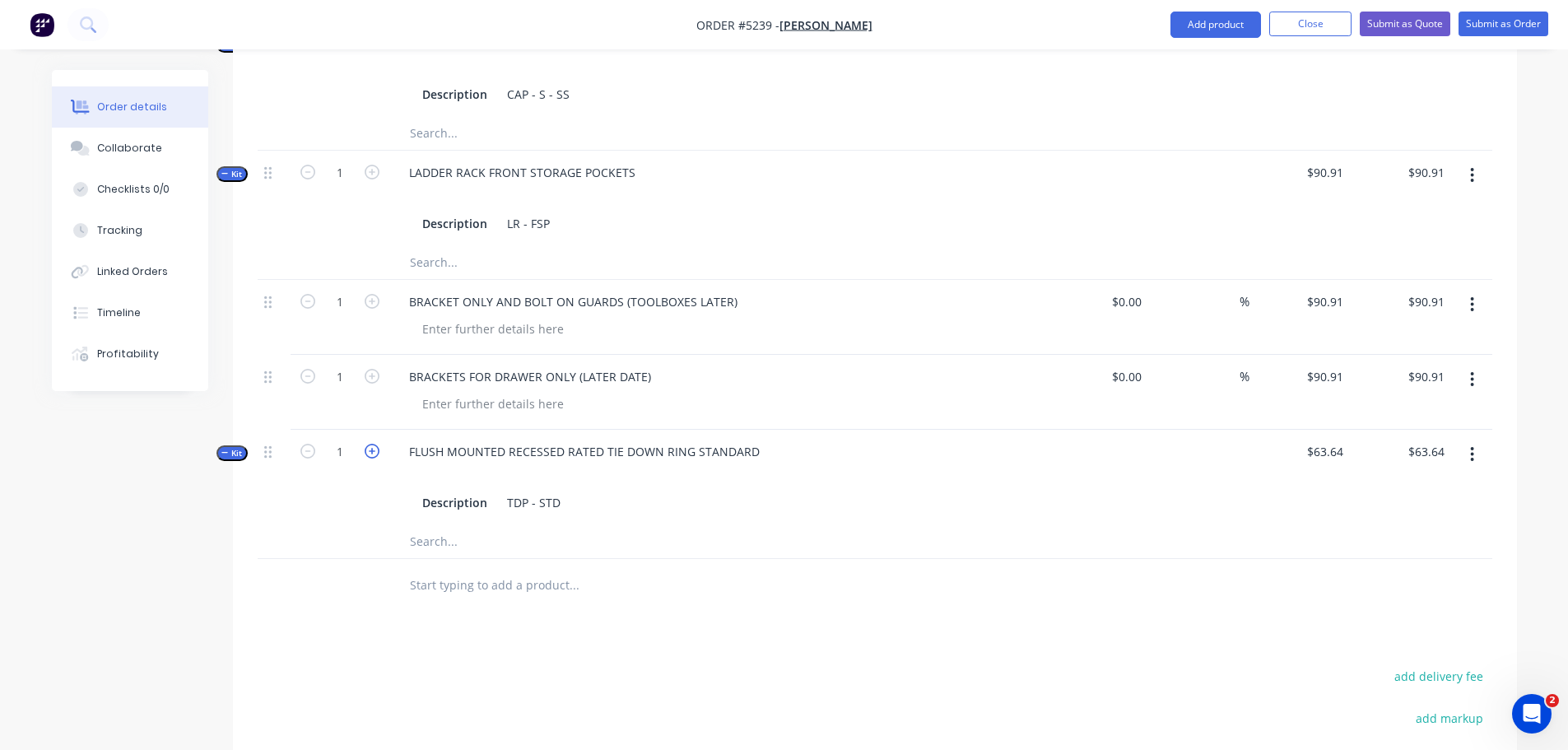
click at [372, 443] on icon "button" at bounding box center [372, 450] width 15 height 15
type input "2"
type input "$127.28"
click at [753, 439] on div "FLUSH MOUNTED RECESSED RATED TIE DOWN RING STANDARD" at bounding box center [584, 451] width 377 height 24
click at [455, 569] on input "text" at bounding box center [573, 585] width 329 height 33
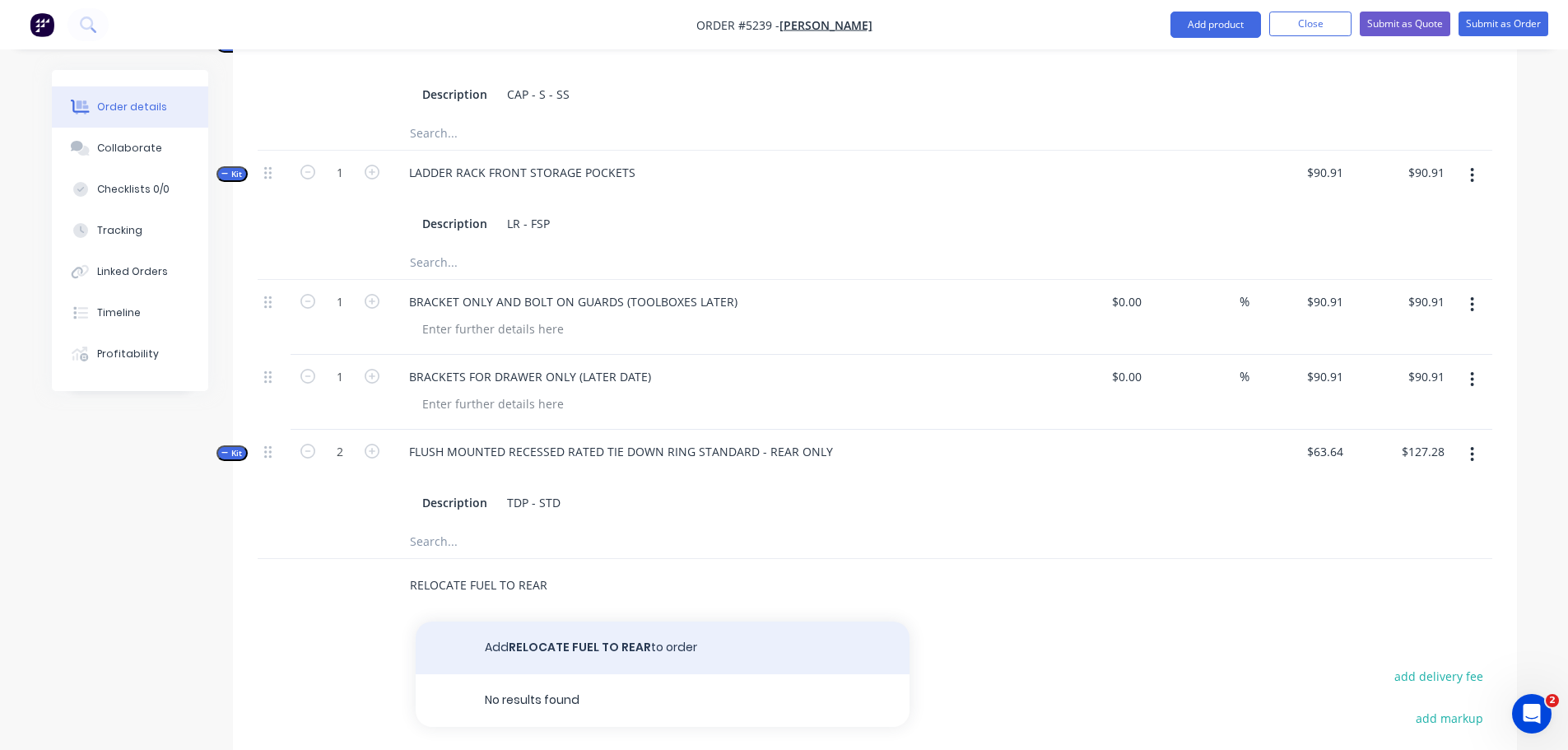
type input "RELOCATE FUEL TO REAR"
click at [548, 627] on button "Add RELOCATE FUEL TO REAR to order" at bounding box center [662, 647] width 494 height 53
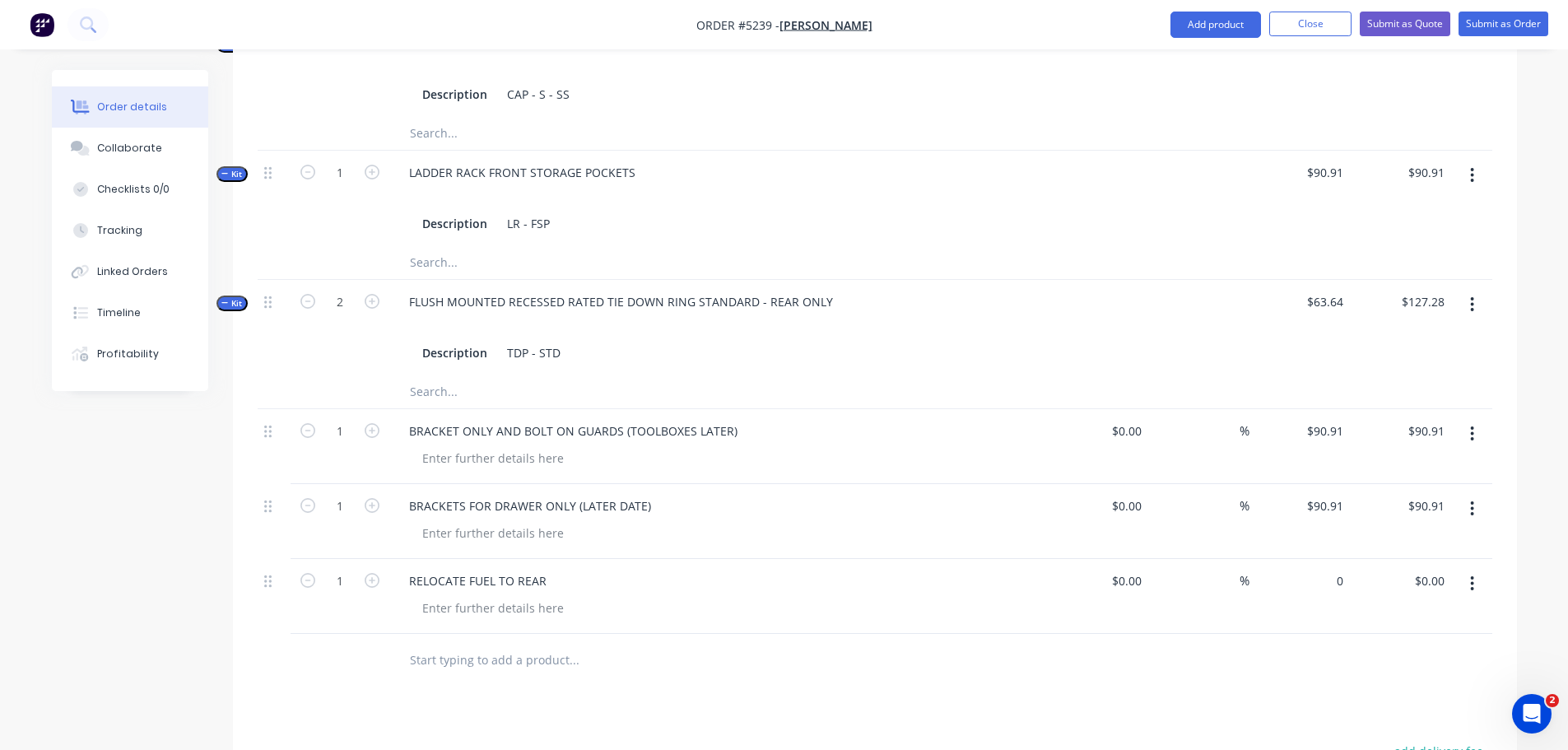
click at [1314, 563] on div "0 $0.00" at bounding box center [1300, 596] width 101 height 75
drag, startPoint x: 1331, startPoint y: 554, endPoint x: 1383, endPoint y: 555, distance: 52.0
click at [1383, 559] on div "1 RELOCATE FUEL TO REAR $0.00 $0.00 % 0 0 $0.00 $0.00" at bounding box center [875, 596] width 1235 height 75
type input "$90.91"
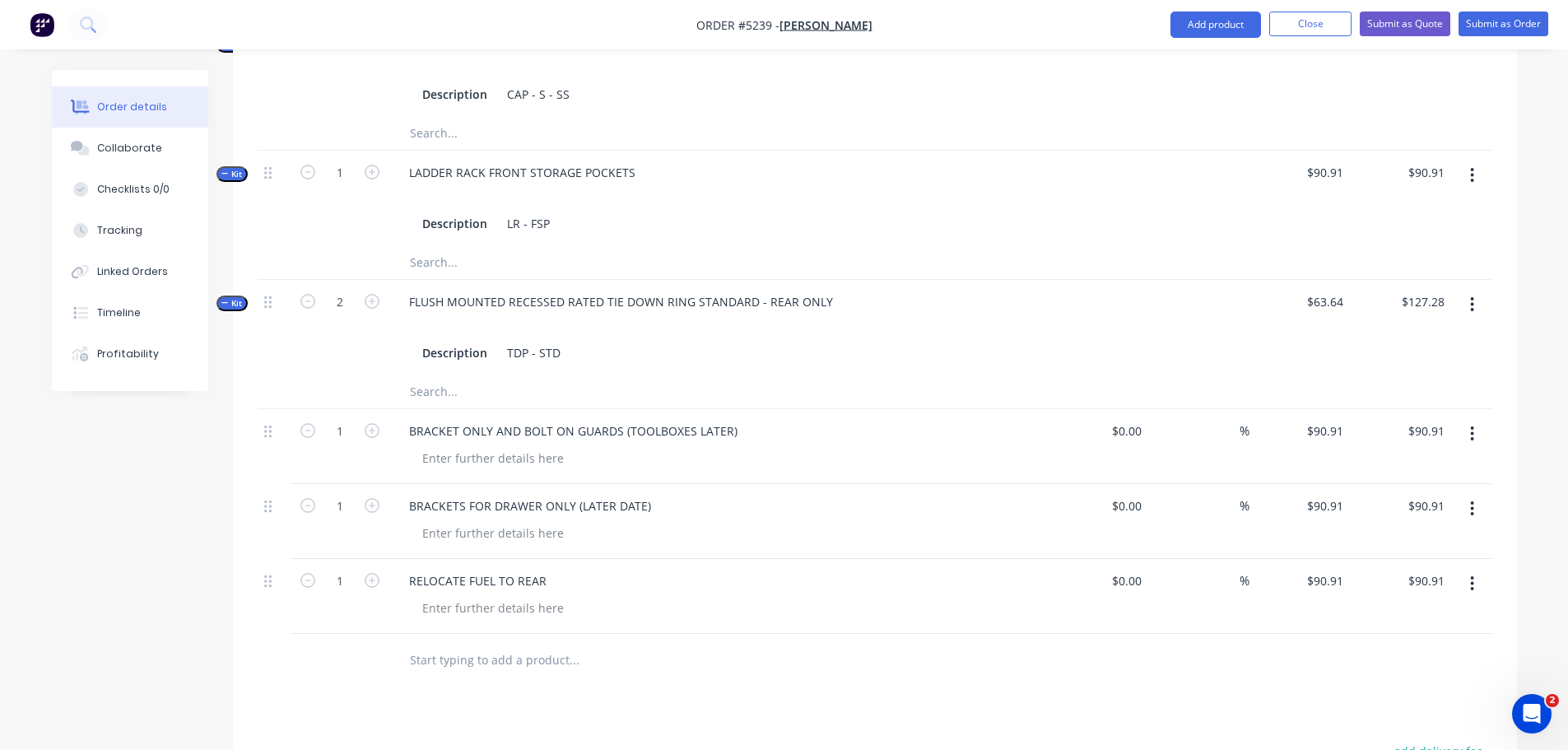
click at [447, 643] on input "text" at bounding box center [573, 659] width 329 height 33
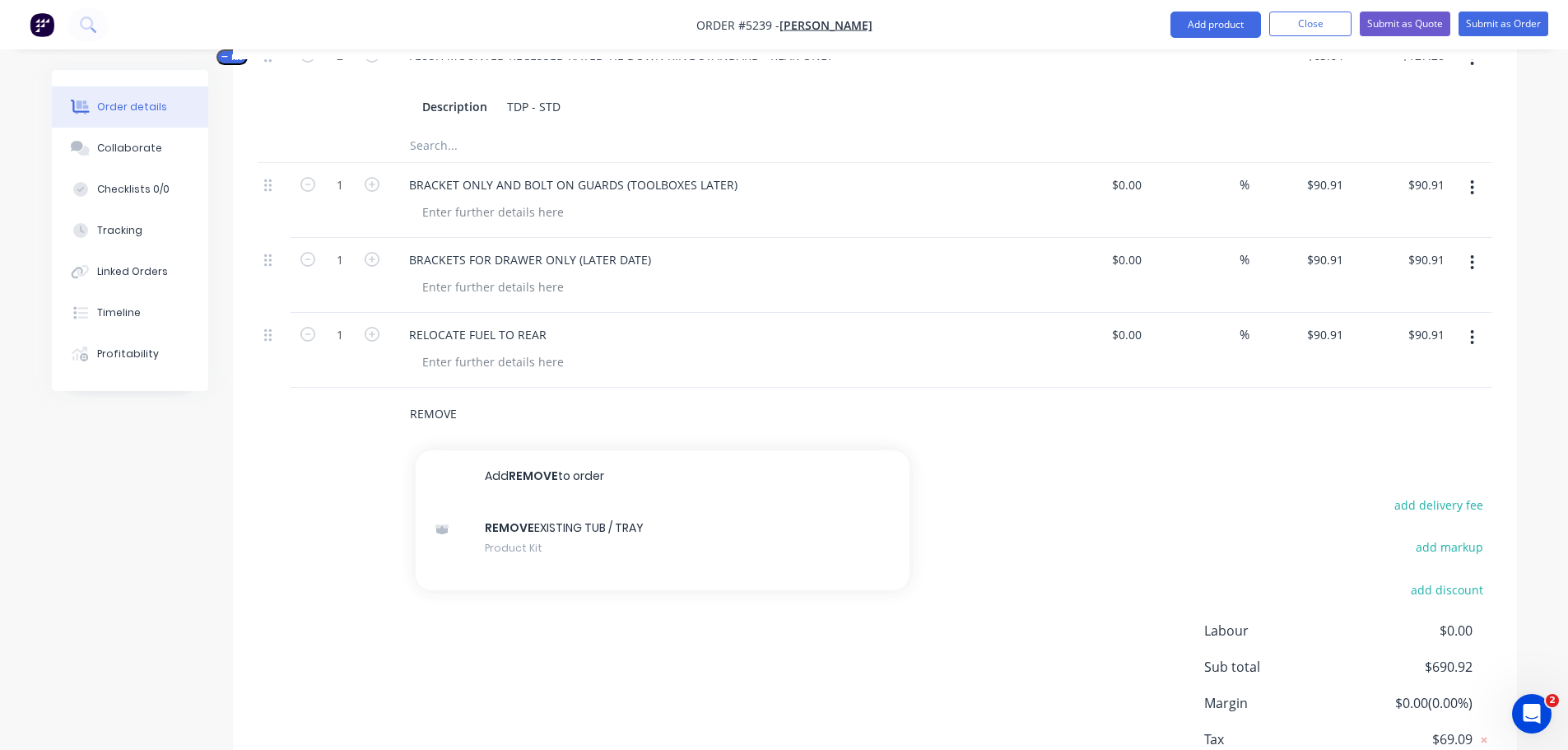
scroll to position [987, 0]
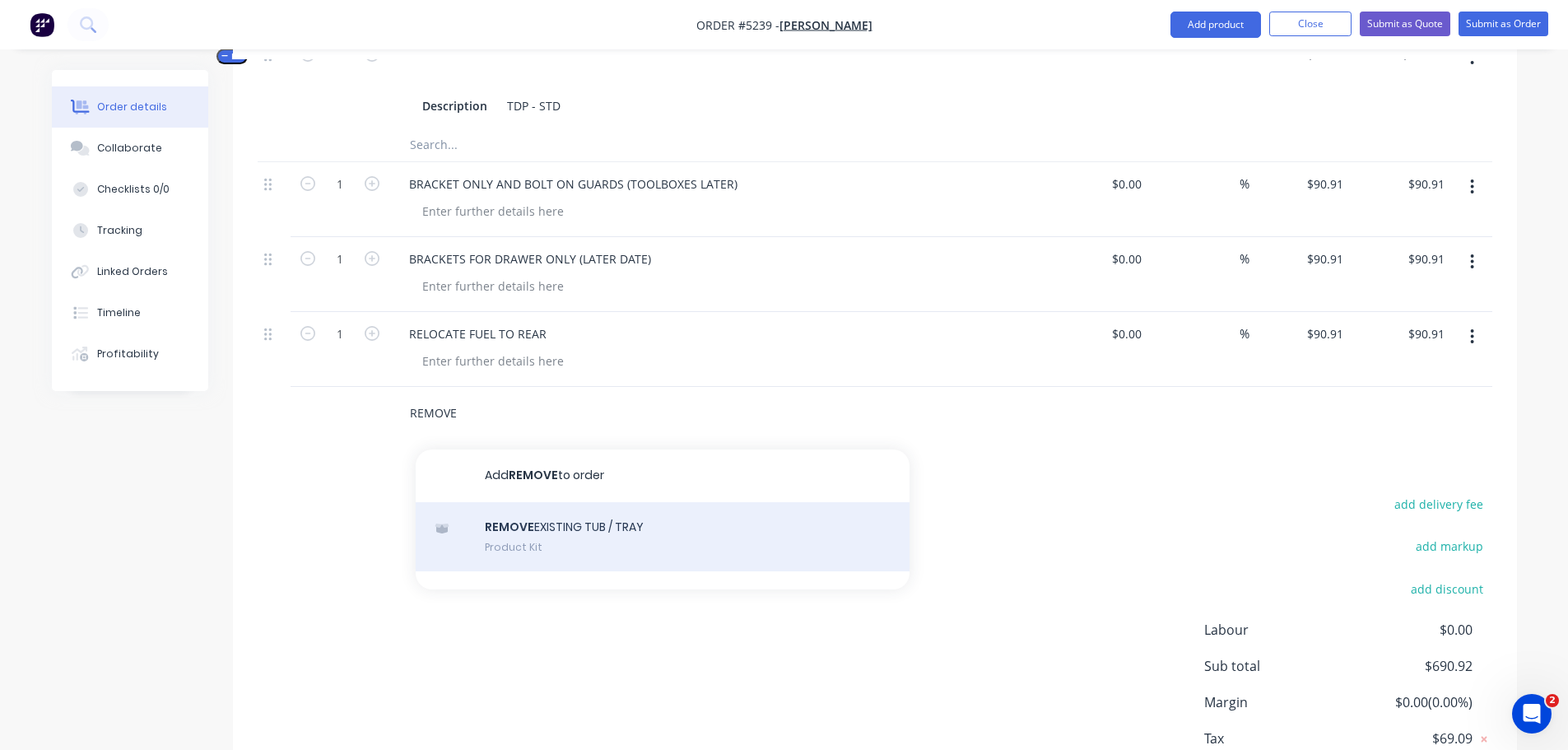
type input "REMOVE"
click at [595, 502] on div "REMOVE EXISTING TUB / TRAY Product Kit" at bounding box center [662, 536] width 494 height 69
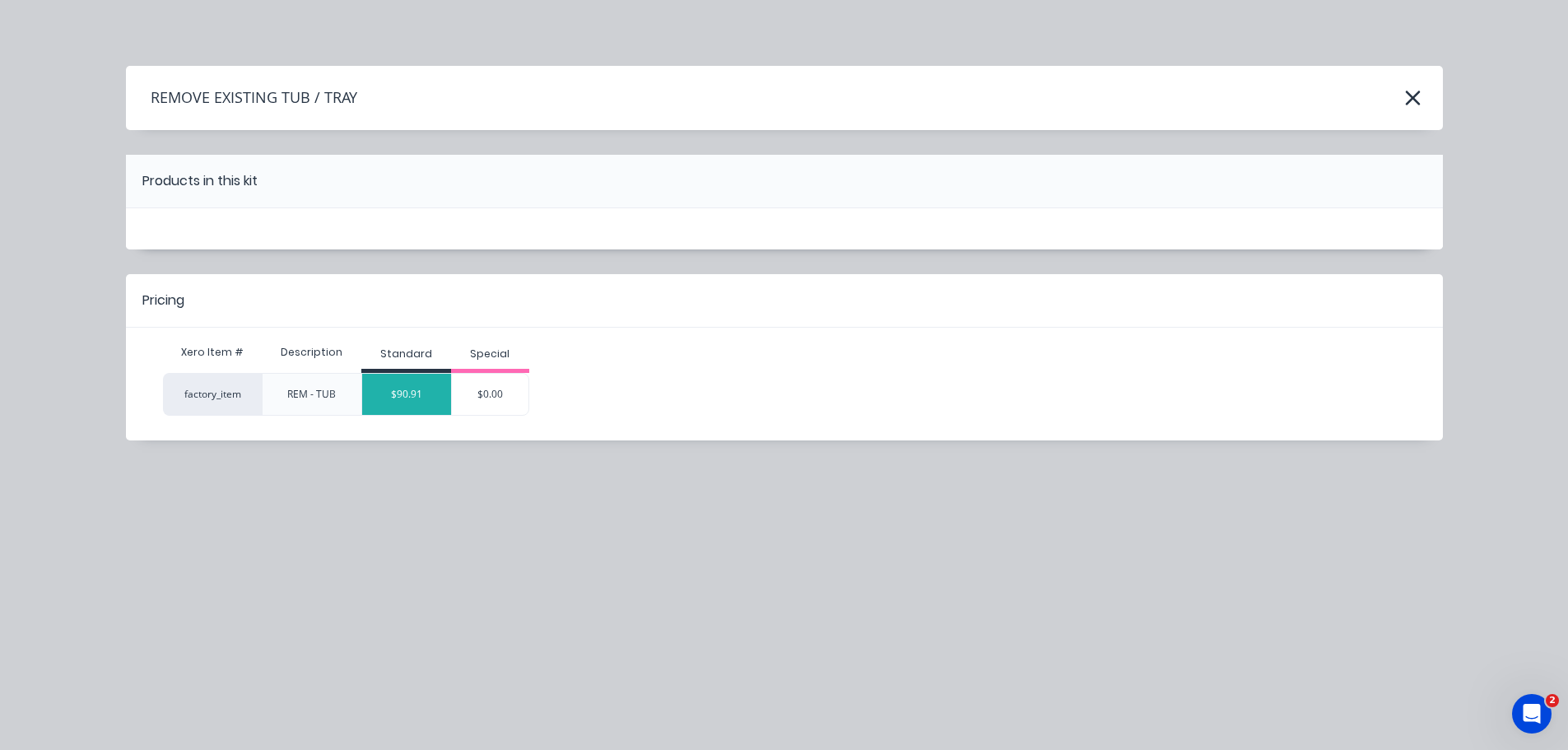
click at [421, 404] on div "$90.91" at bounding box center [407, 394] width 89 height 41
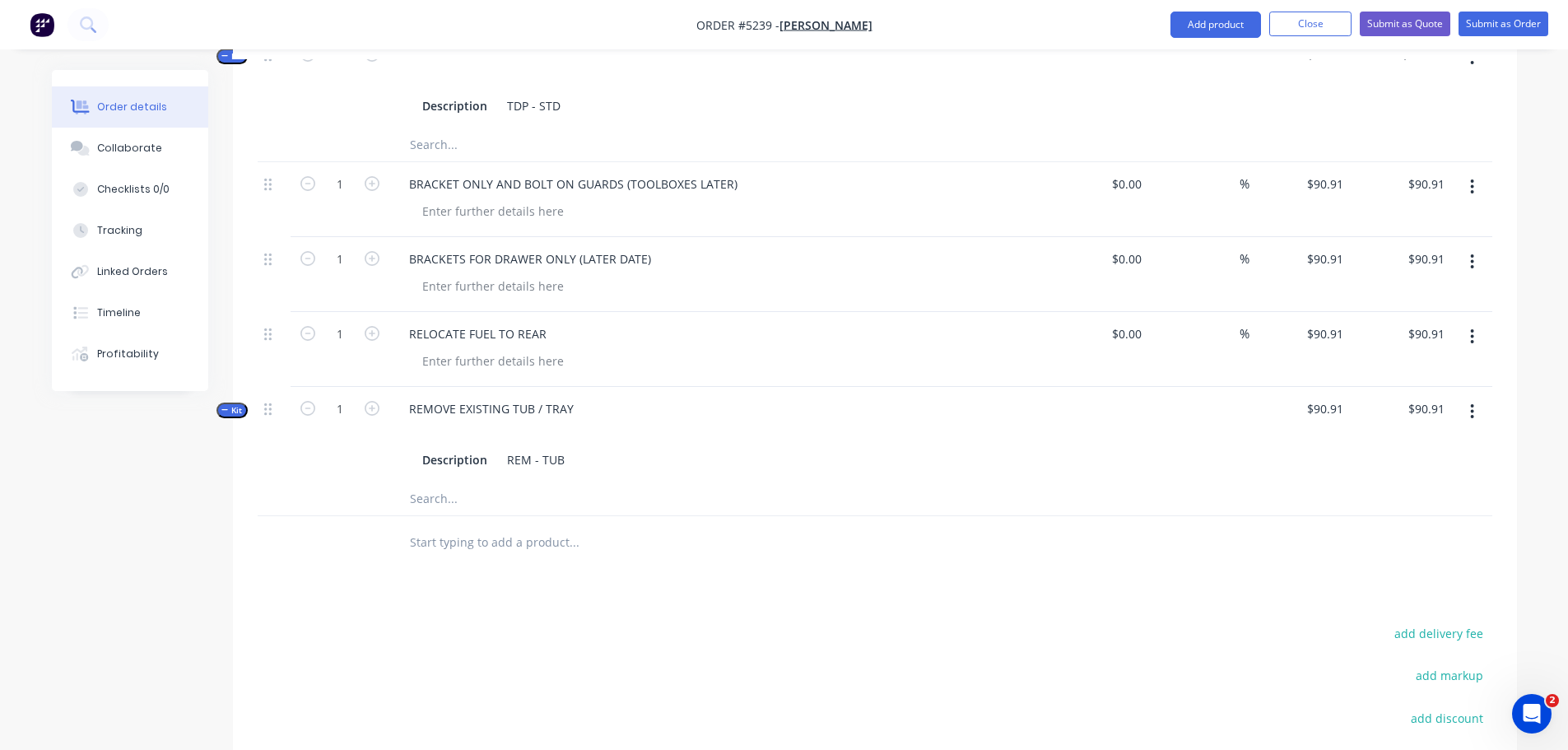
click at [511, 526] on input "text" at bounding box center [573, 542] width 329 height 33
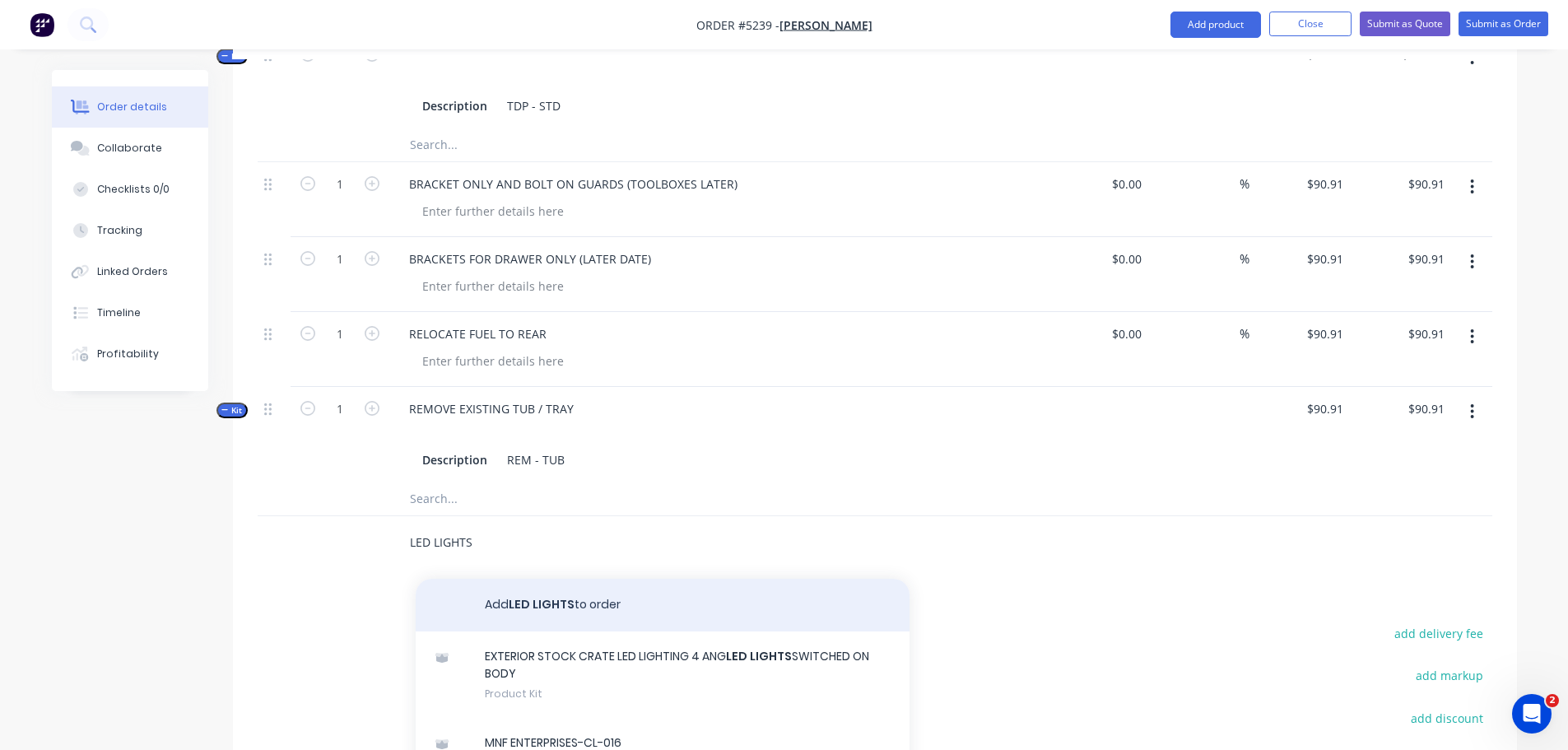
type input "LED LIGHTS"
click at [499, 582] on button "Add LED LIGHTS to order" at bounding box center [662, 605] width 494 height 53
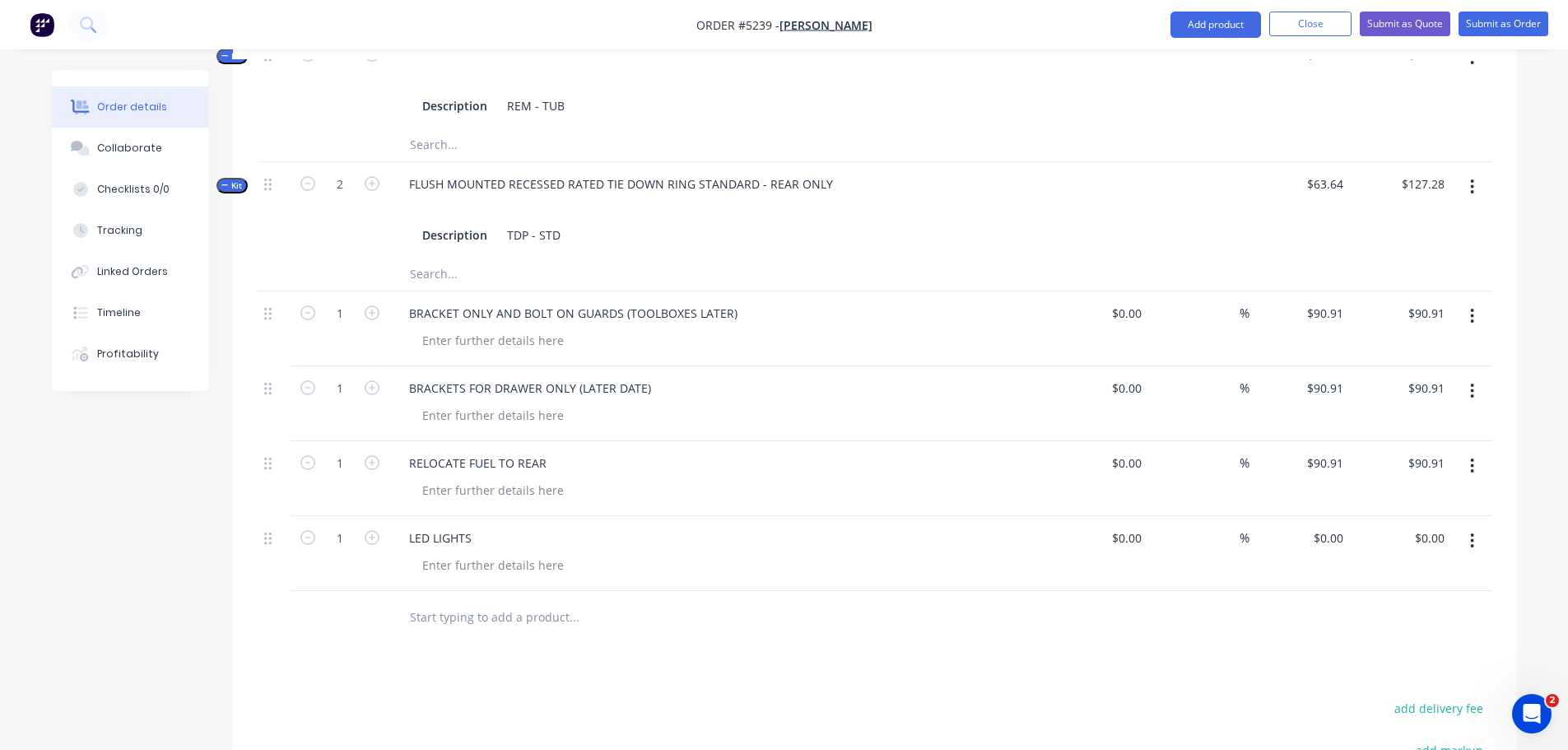
click at [505, 526] on div "LED LIGHTS" at bounding box center [718, 538] width 645 height 24
click at [468, 526] on div "LED LIGHTS" at bounding box center [440, 538] width 89 height 24
click at [491, 526] on div "FIT LED LIGHTS" at bounding box center [449, 538] width 108 height 24
type input "$0.00"
click at [1315, 516] on div "0 $0.00" at bounding box center [1300, 554] width 101 height 75
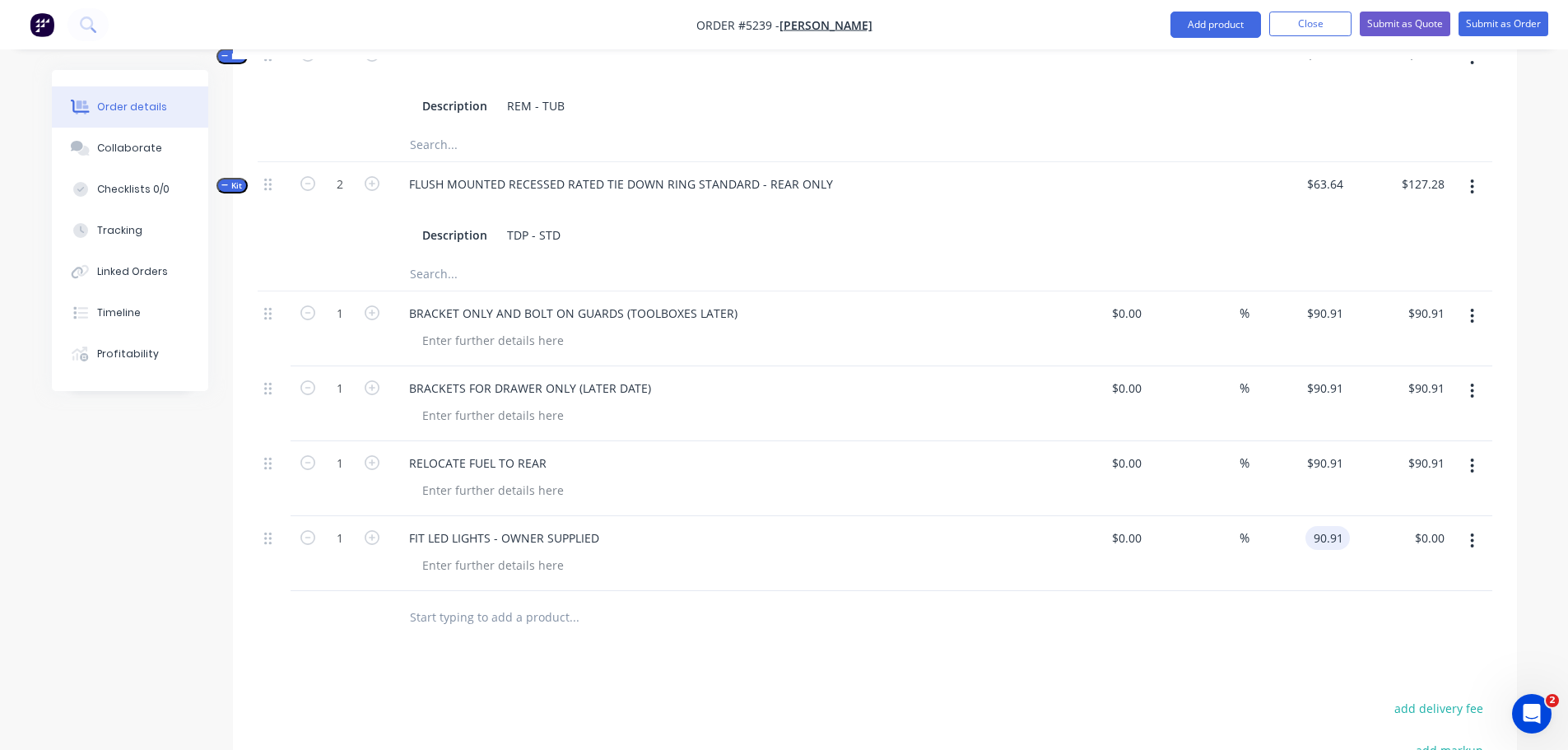
type input "$90.91"
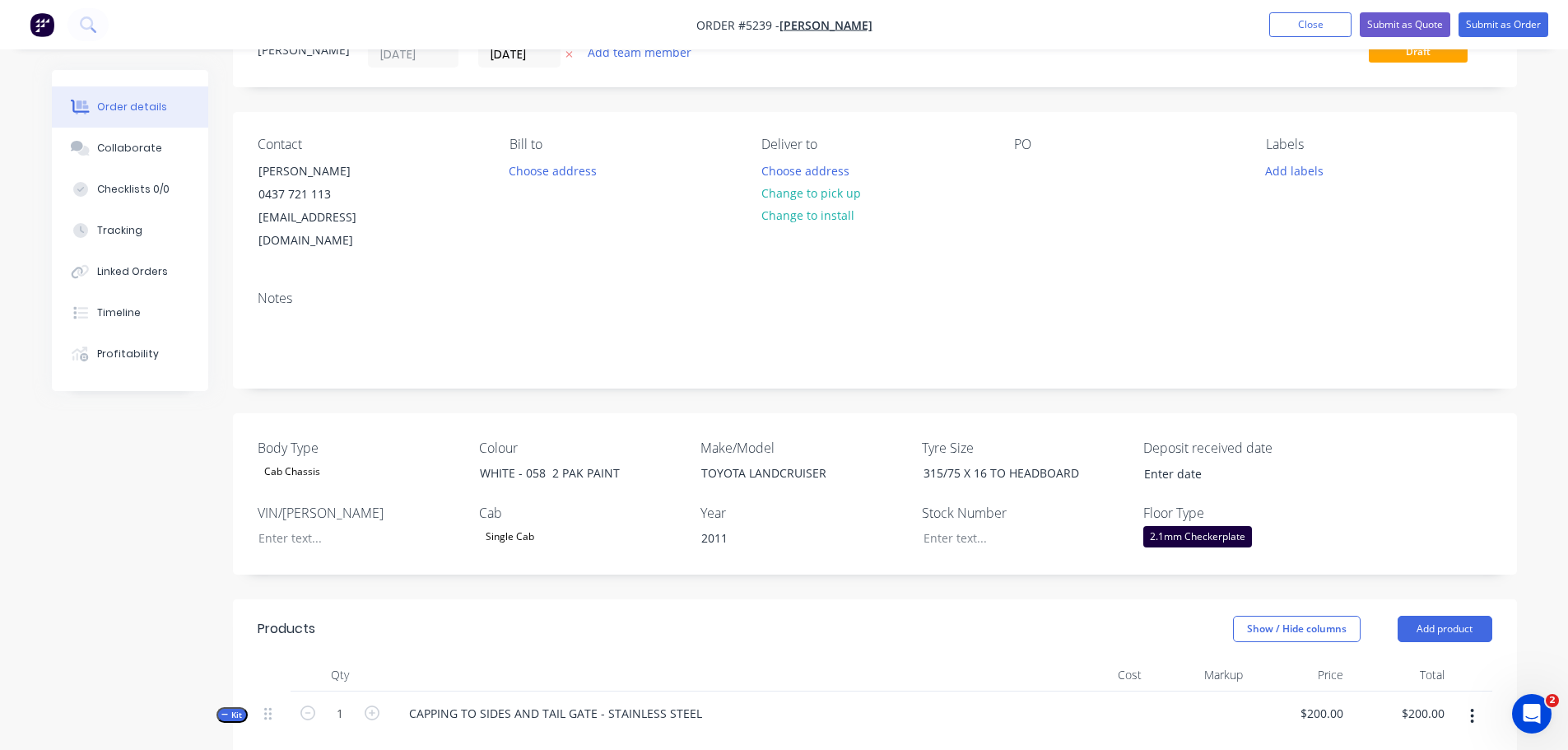
scroll to position [329, 0]
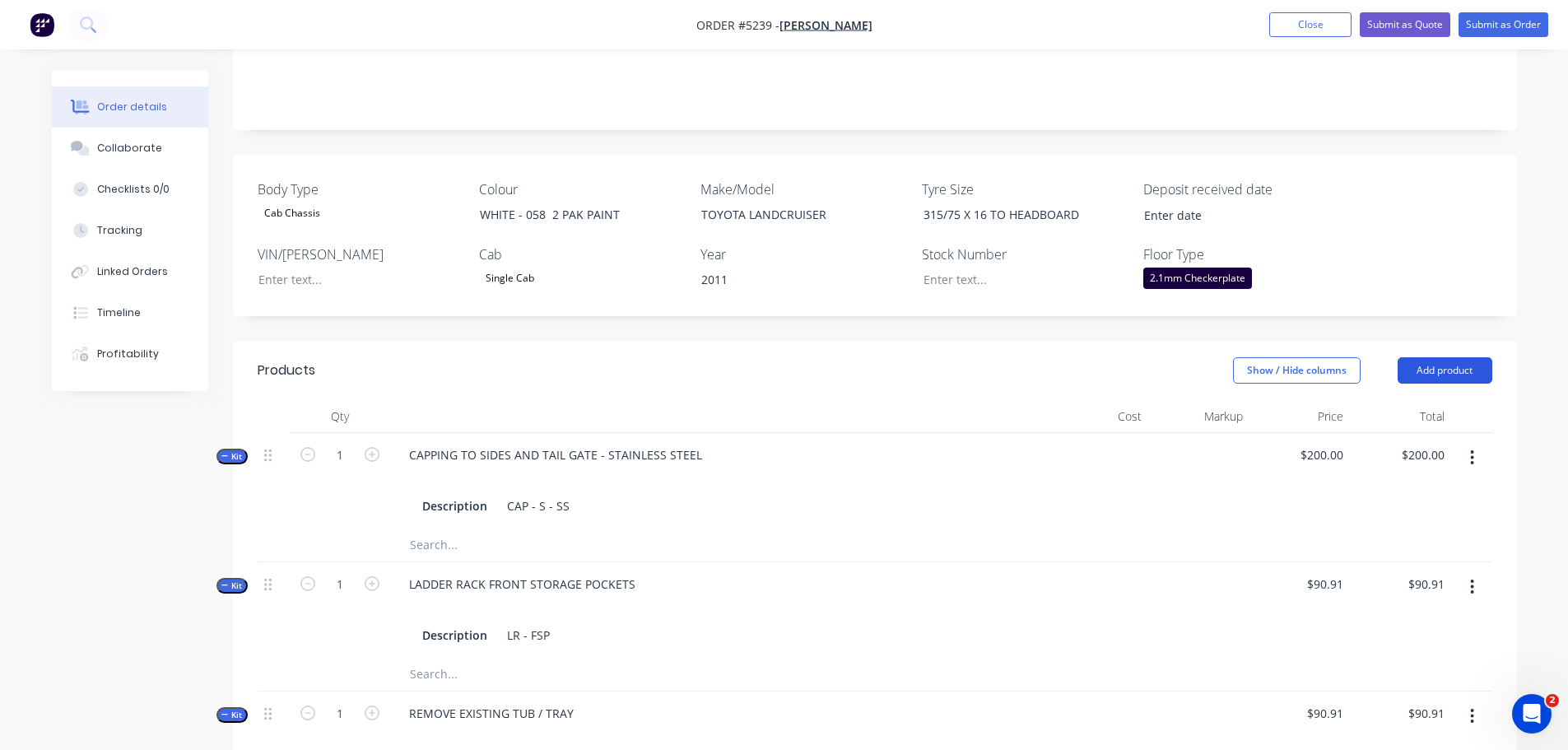
type input "$90.91"
click at [1444, 357] on button "Add product" at bounding box center [1445, 370] width 95 height 26
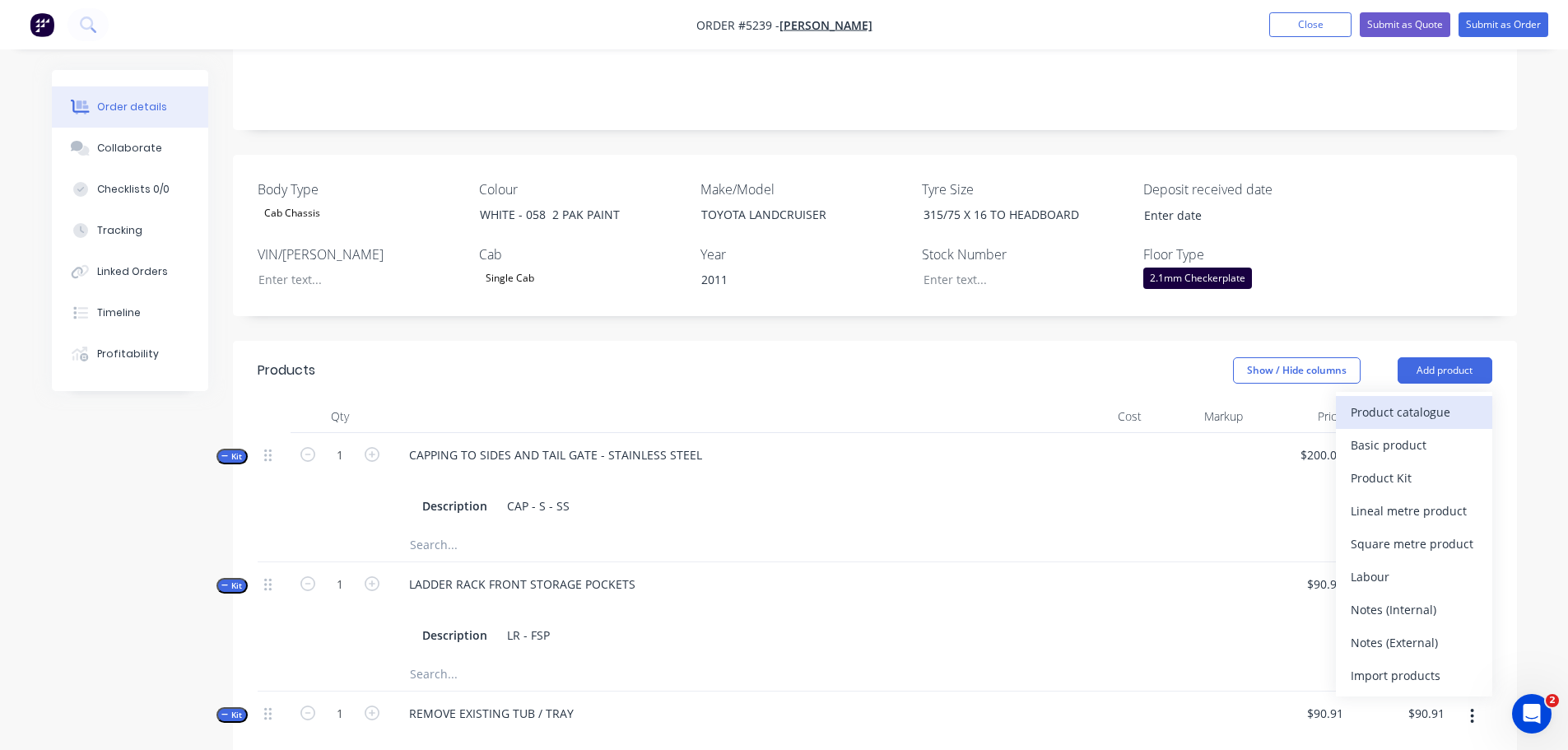
click at [1418, 400] on div "Product catalogue" at bounding box center [1414, 412] width 126 height 24
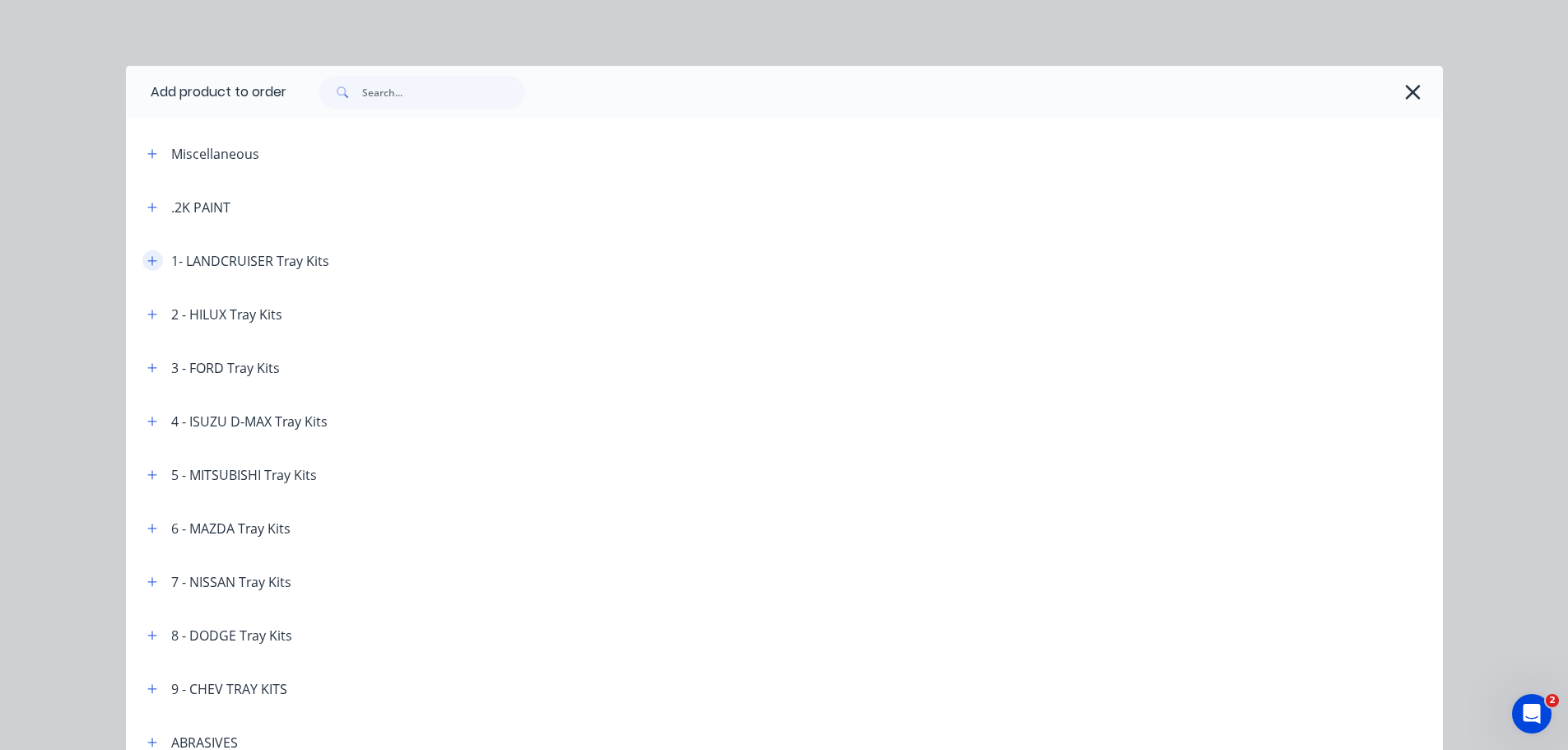
click at [147, 258] on icon "button" at bounding box center [152, 261] width 10 height 11
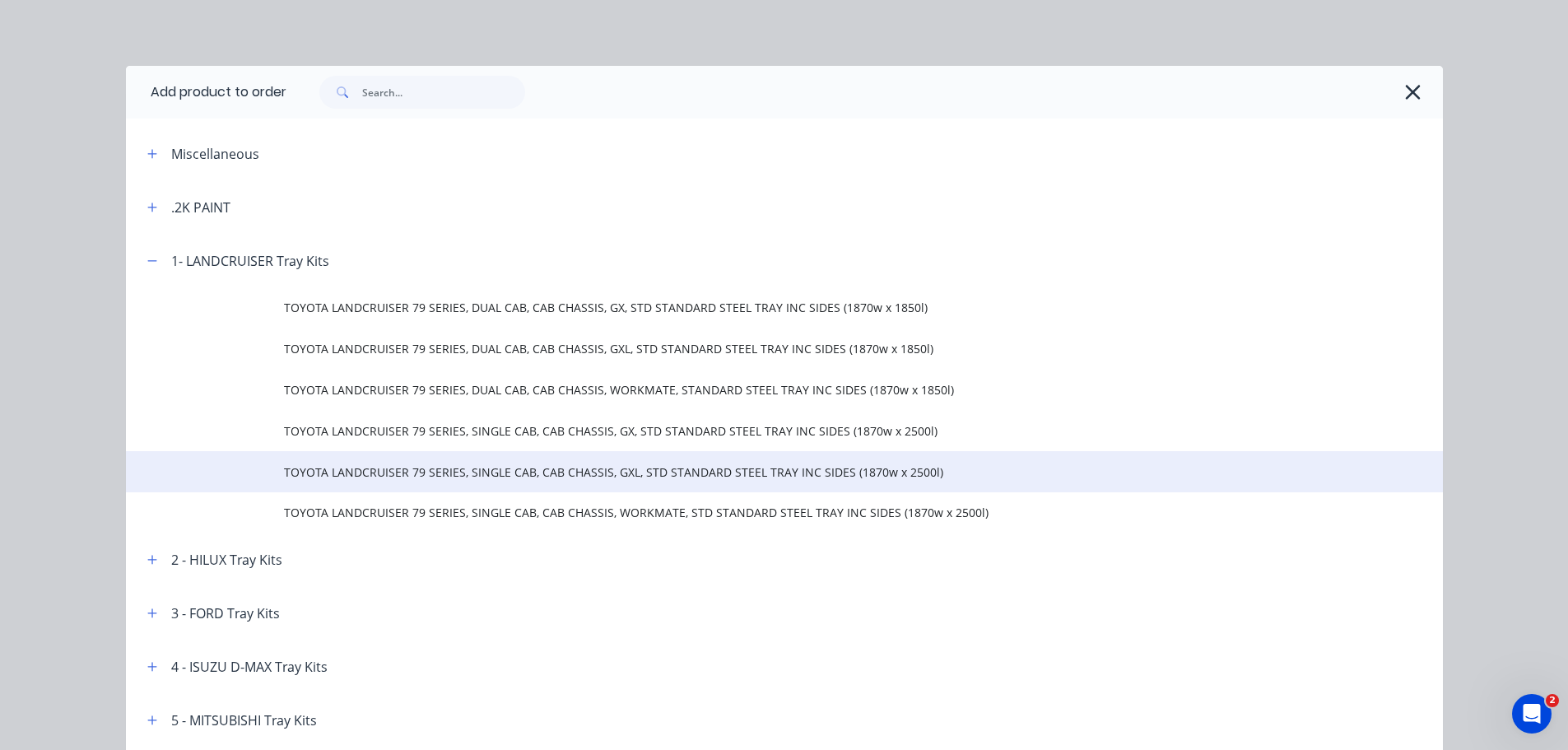
click at [382, 469] on span "TOYOTA LANDCRUISER 79 SERIES, SINGLE CAB, CAB CHASSIS, GXL, STD STANDARD STEEL …" at bounding box center [747, 472] width 927 height 17
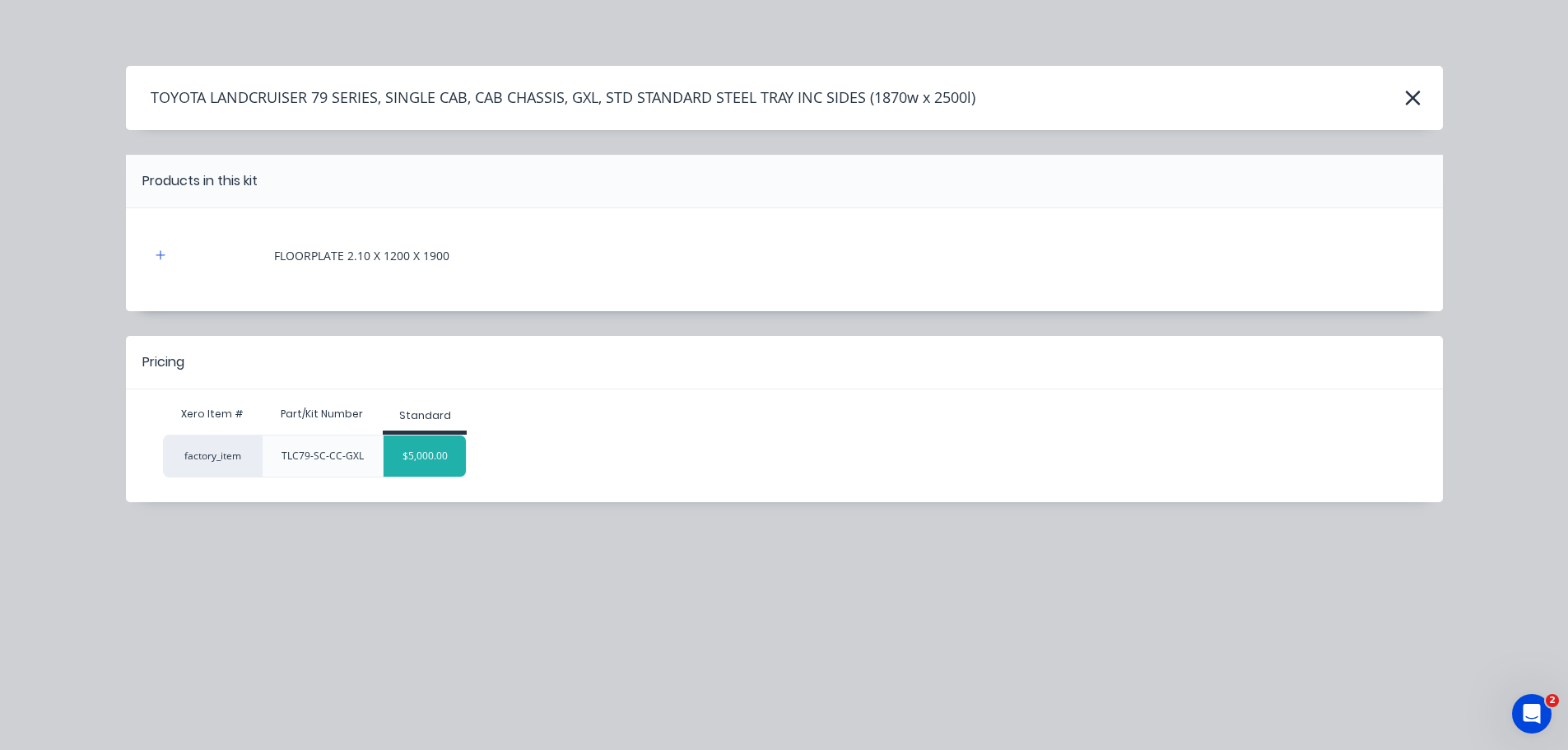
click at [412, 454] on div "$5,000.00" at bounding box center [425, 456] width 82 height 41
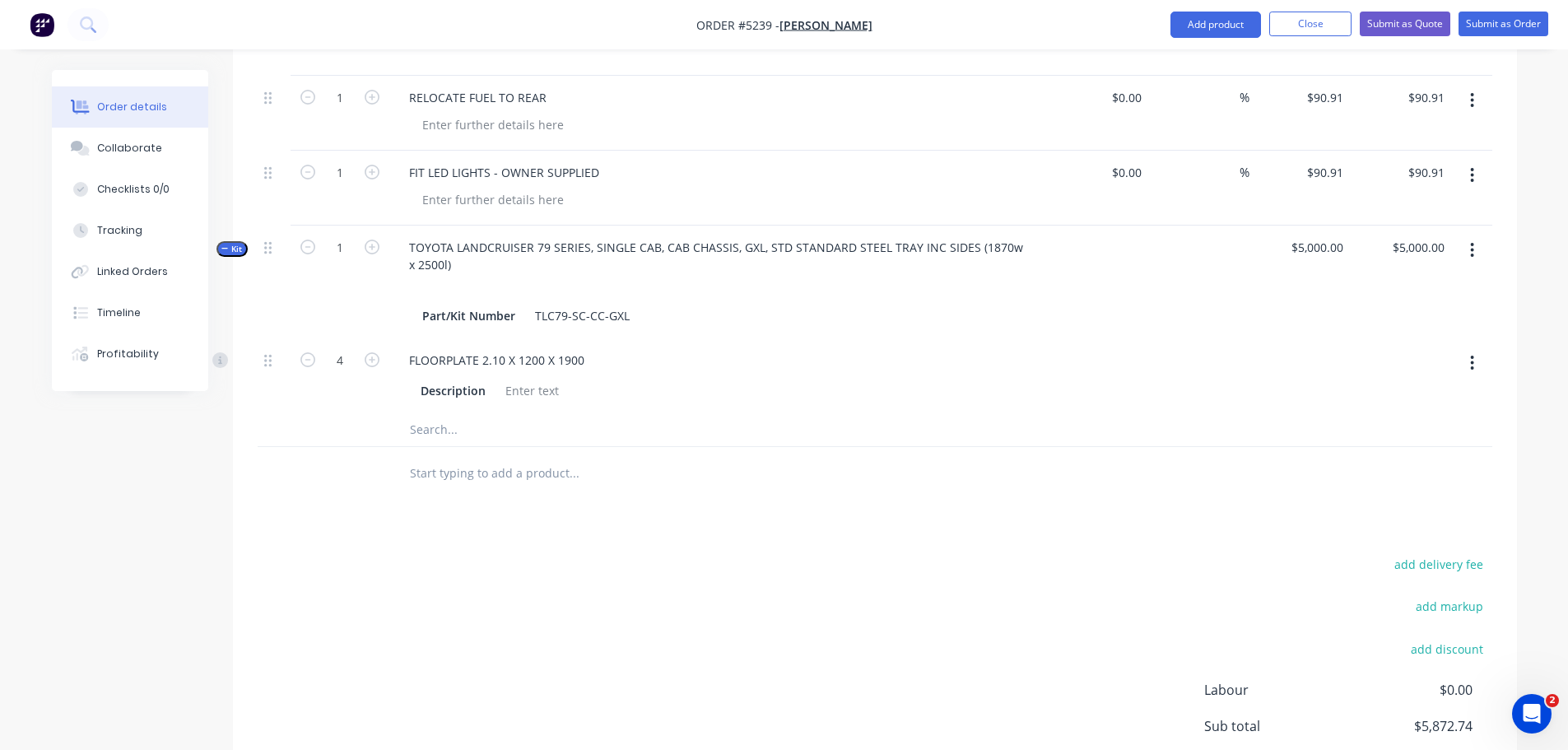
scroll to position [1500, 0]
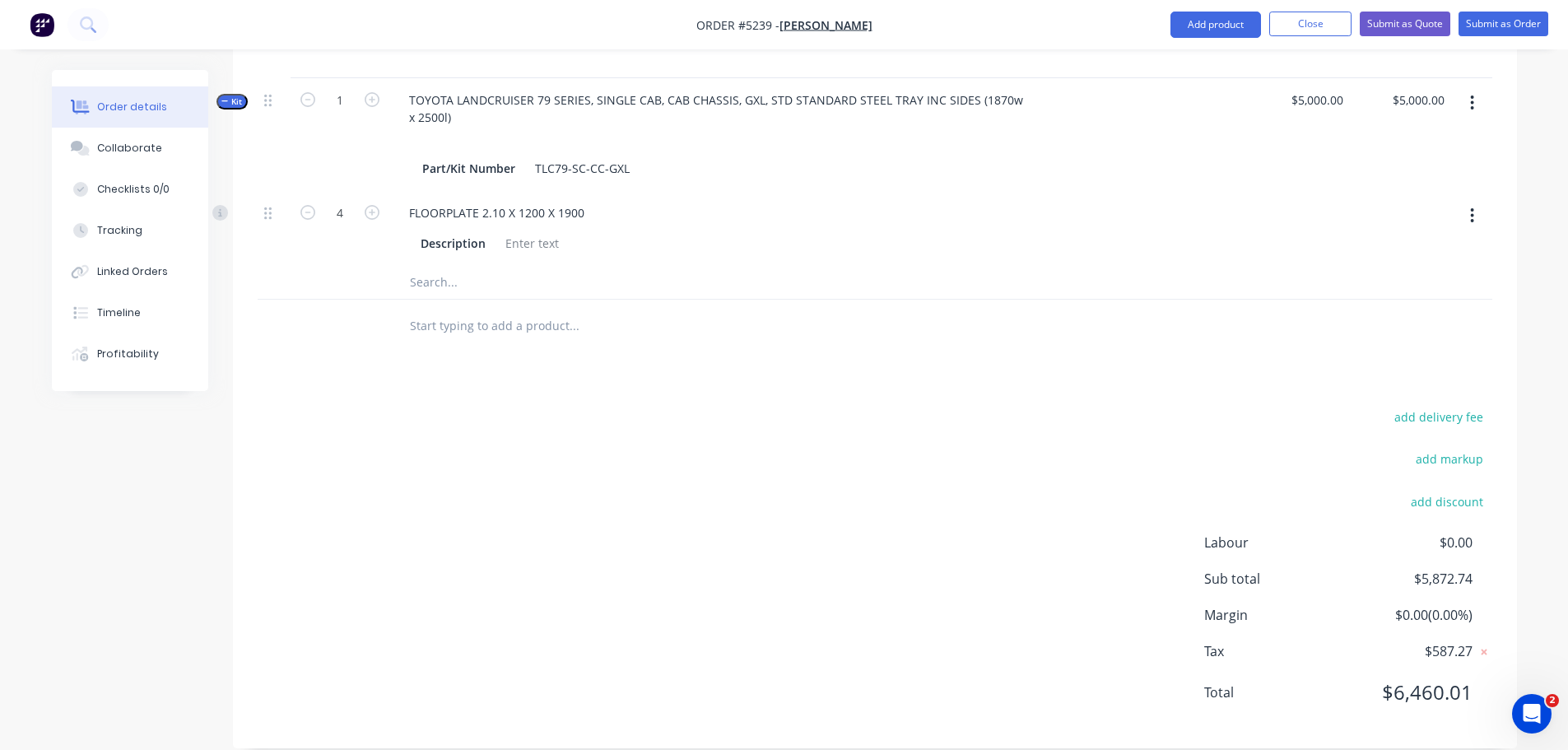
click at [454, 309] on input "text" at bounding box center [573, 325] width 329 height 33
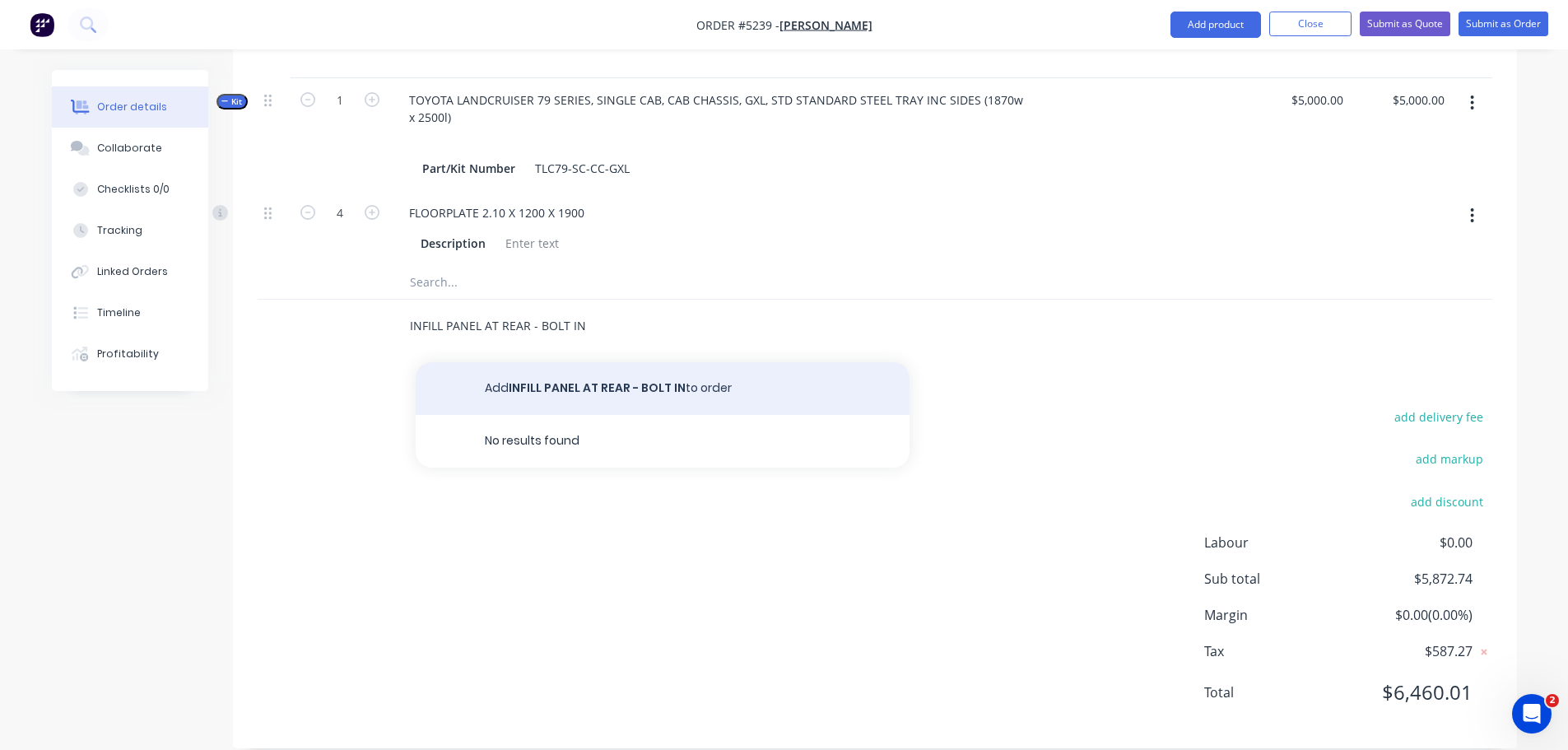
type input "INFILL PANEL AT REAR - BOLT IN"
click at [514, 362] on button "Add INFILL PANEL AT REAR - BOLT IN to order" at bounding box center [662, 389] width 494 height 53
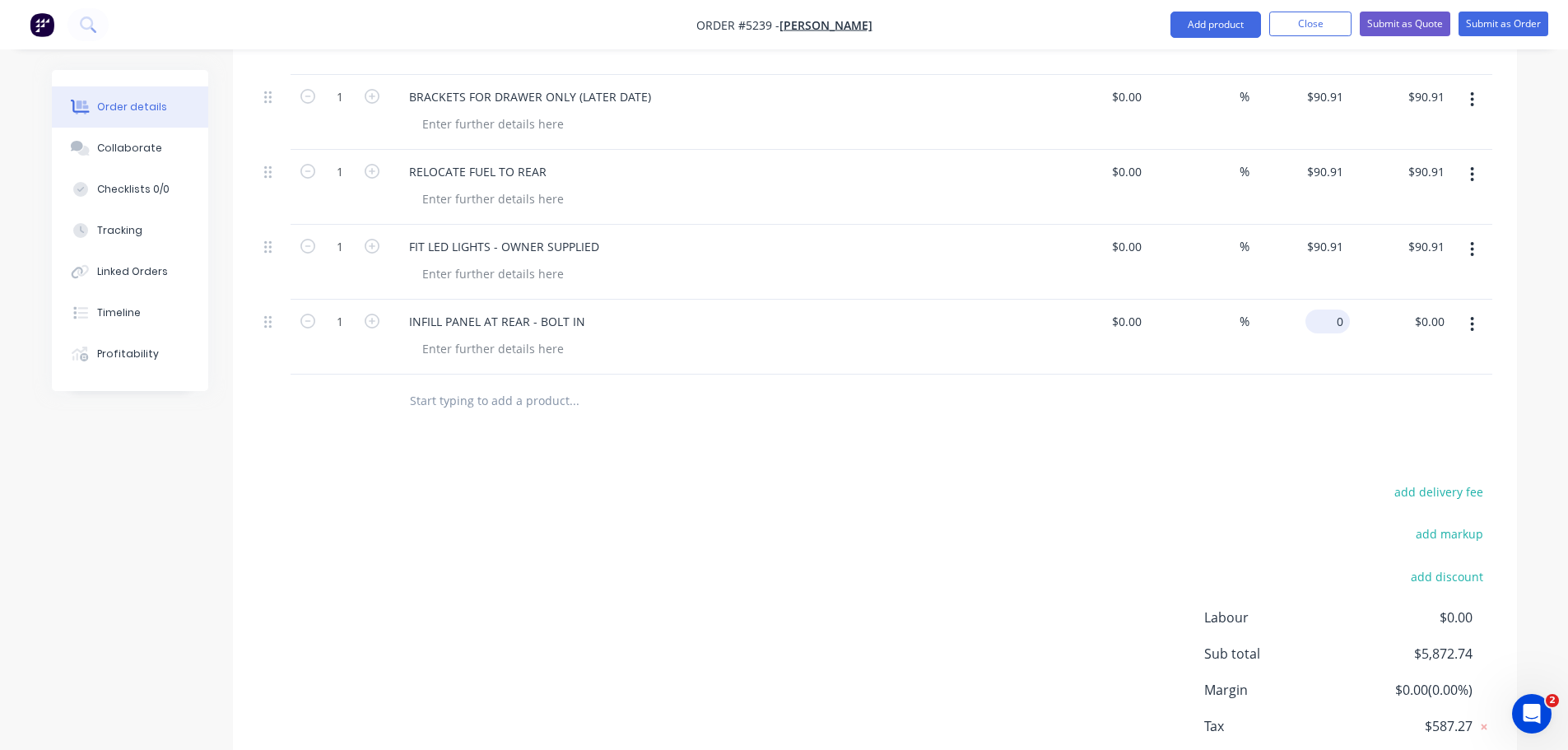
click at [1320, 301] on div "0 $0.00" at bounding box center [1300, 337] width 101 height 75
type input "$109.91"
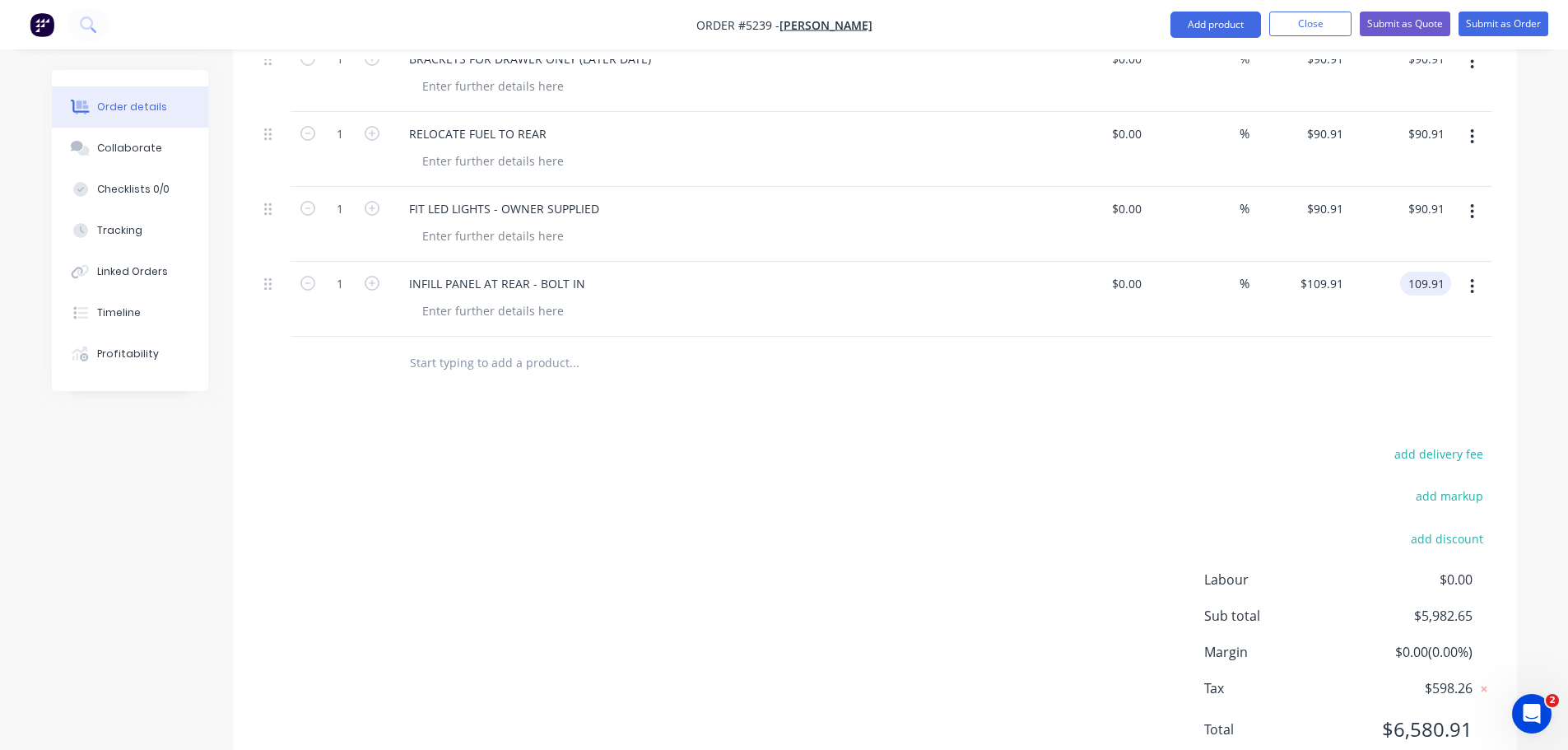
scroll to position [1575, 0]
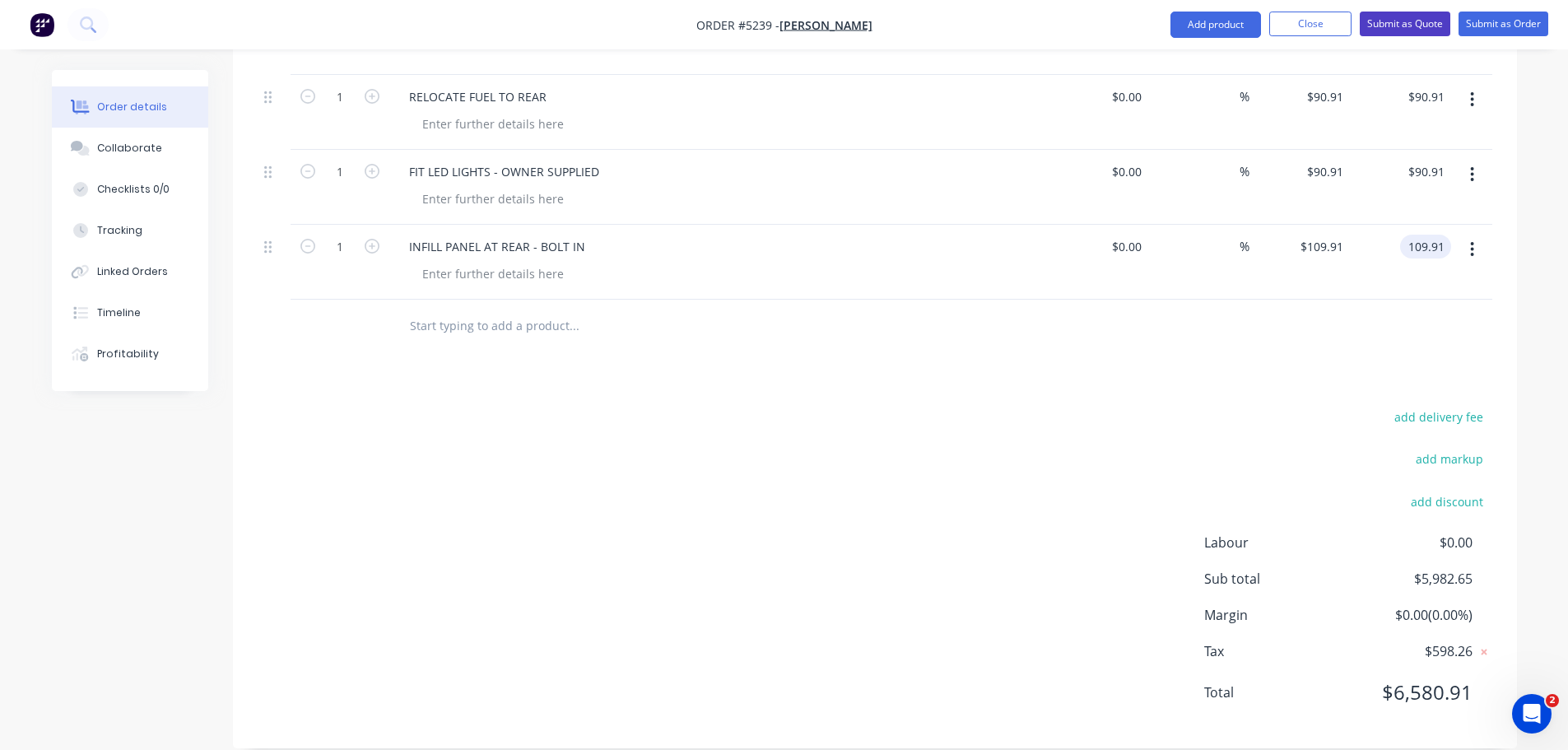
type input "$109.91"
click at [1410, 30] on button "Submit as Quote" at bounding box center [1405, 23] width 91 height 25
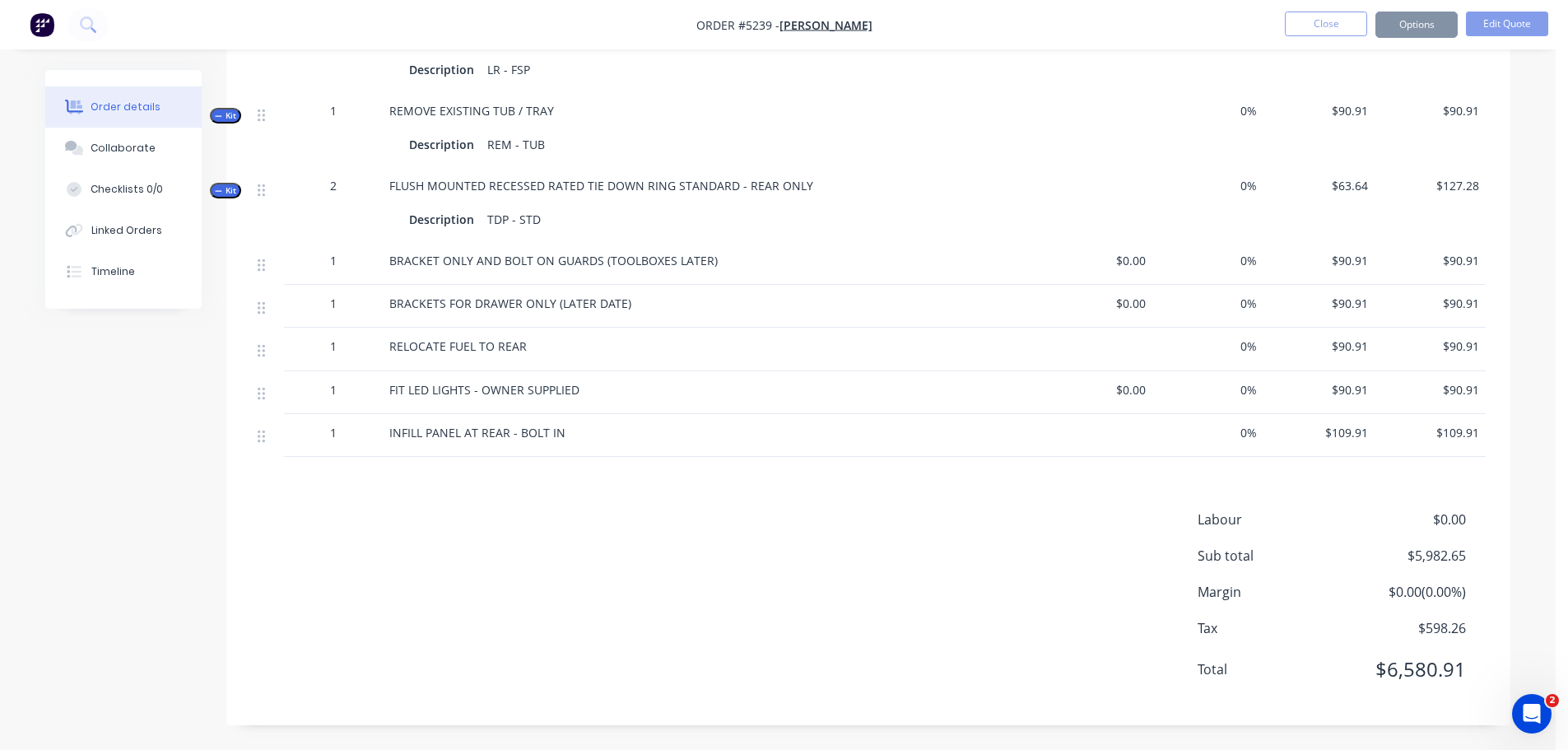
scroll to position [0, 0]
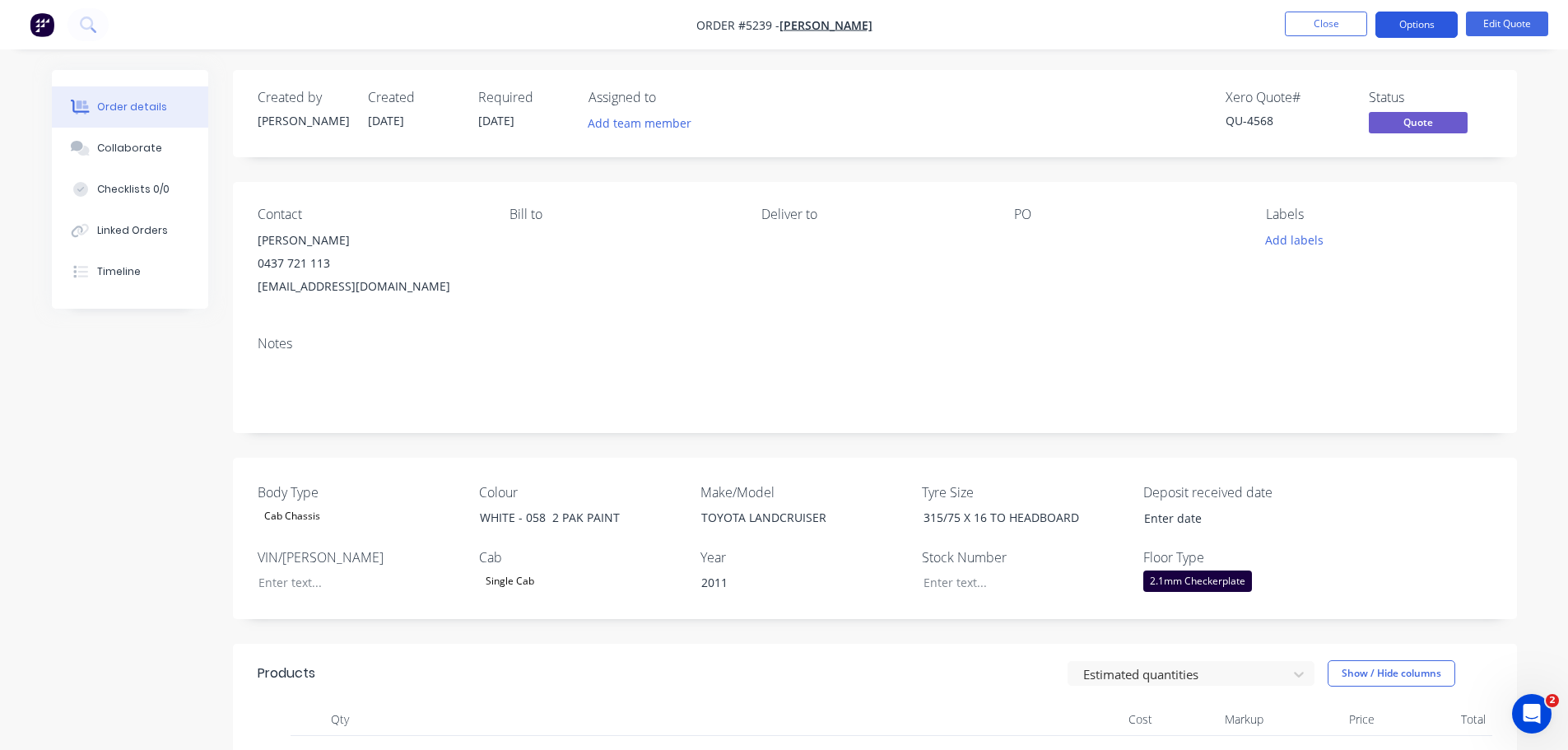
click at [1423, 25] on button "Options" at bounding box center [1417, 24] width 82 height 26
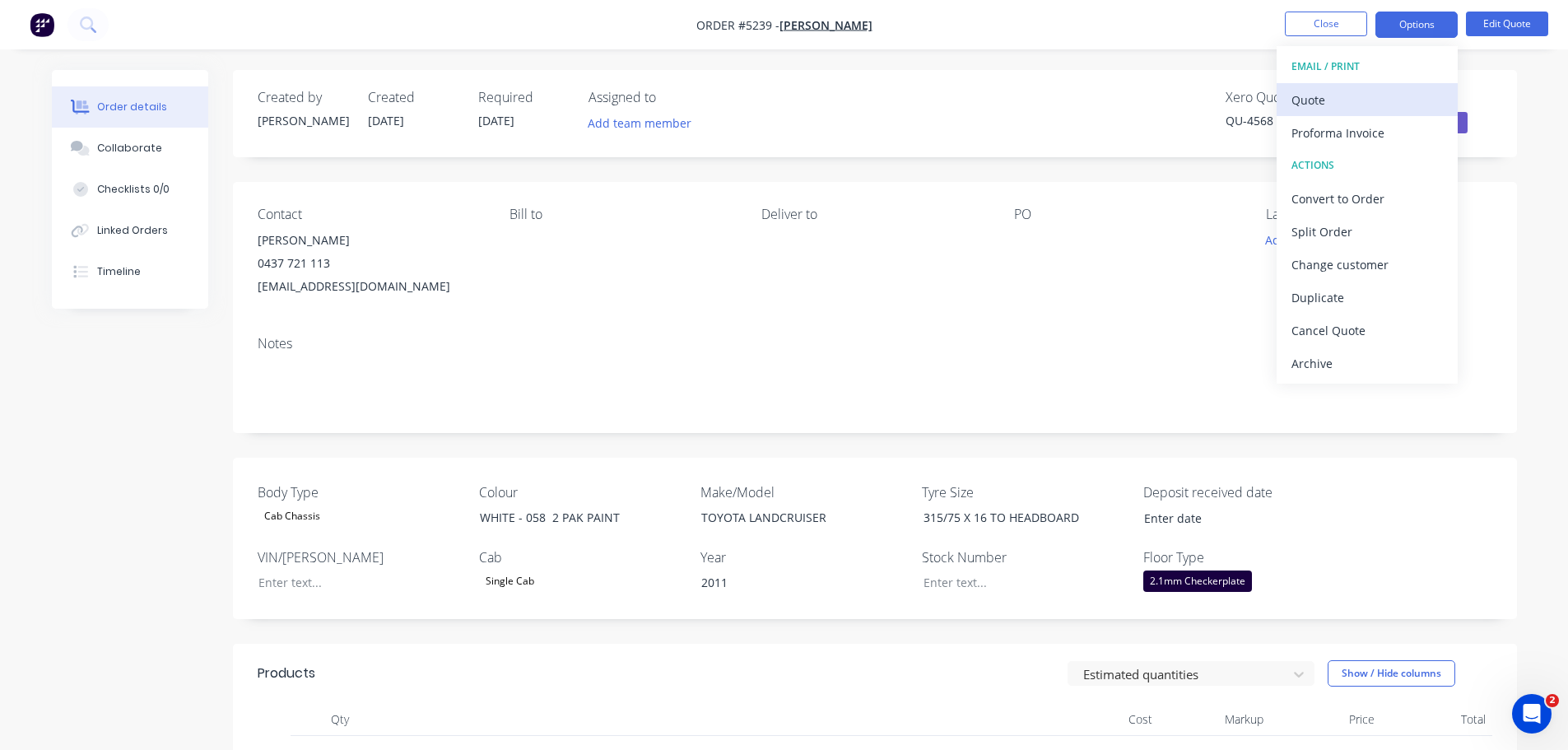
click at [1390, 101] on div "Quote" at bounding box center [1366, 100] width 151 height 24
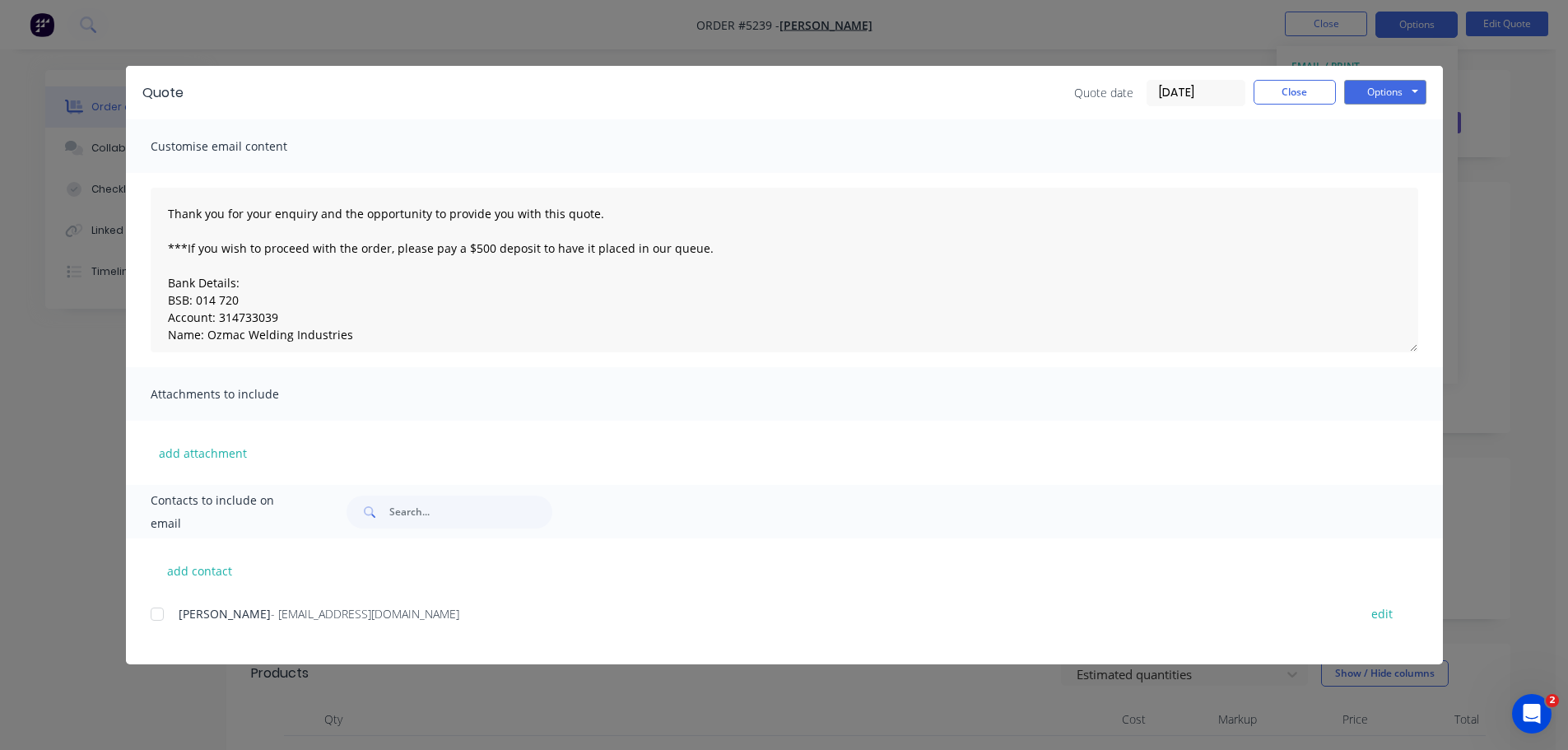
click at [161, 611] on div at bounding box center [157, 613] width 33 height 33
click at [1382, 89] on button "Options" at bounding box center [1385, 91] width 82 height 25
click at [1394, 175] on button "Email" at bounding box center [1396, 176] width 105 height 27
click at [1390, 85] on button "Options" at bounding box center [1385, 91] width 82 height 25
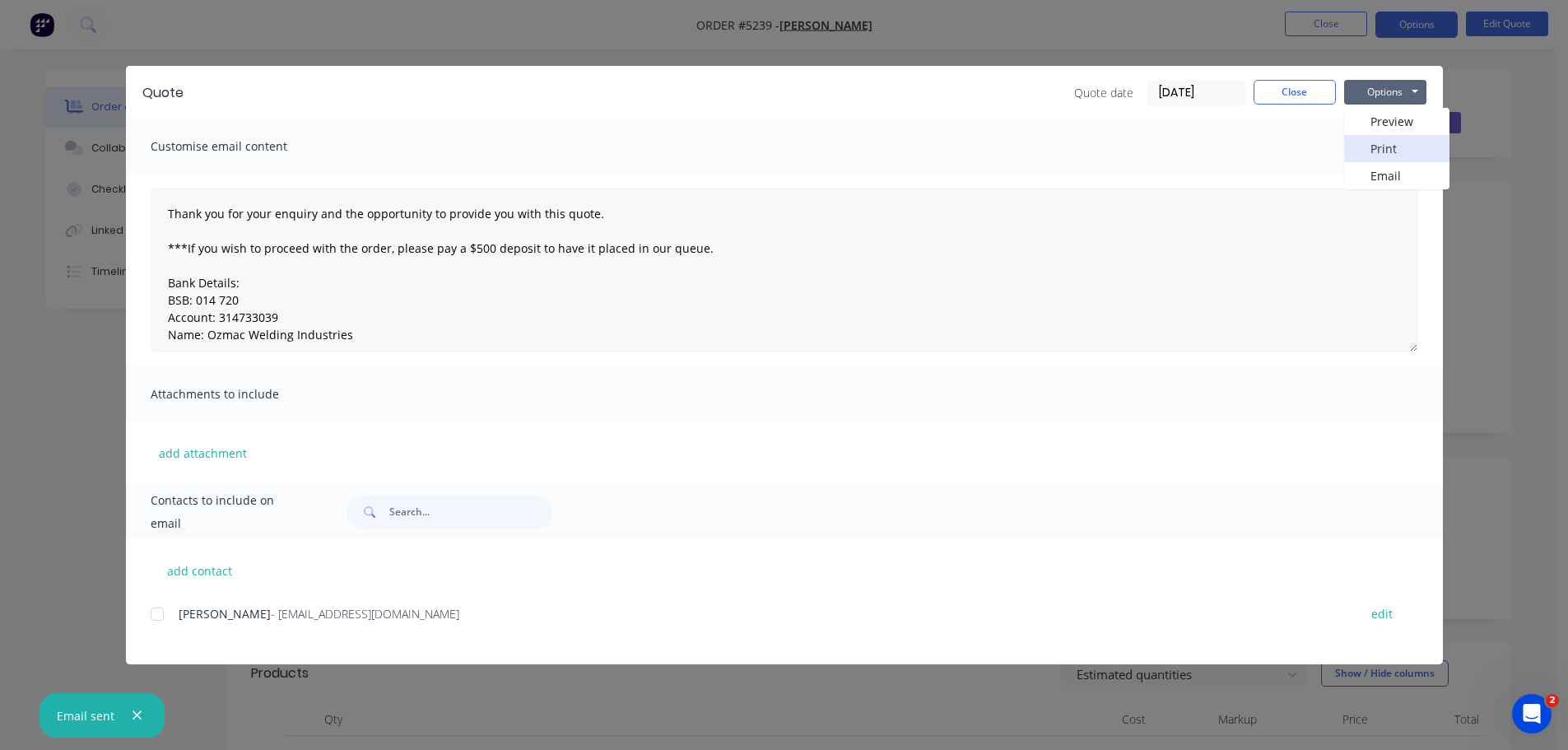
click at [1388, 147] on button "Print" at bounding box center [1396, 149] width 105 height 27
click at [1311, 96] on button "Close" at bounding box center [1295, 91] width 82 height 25
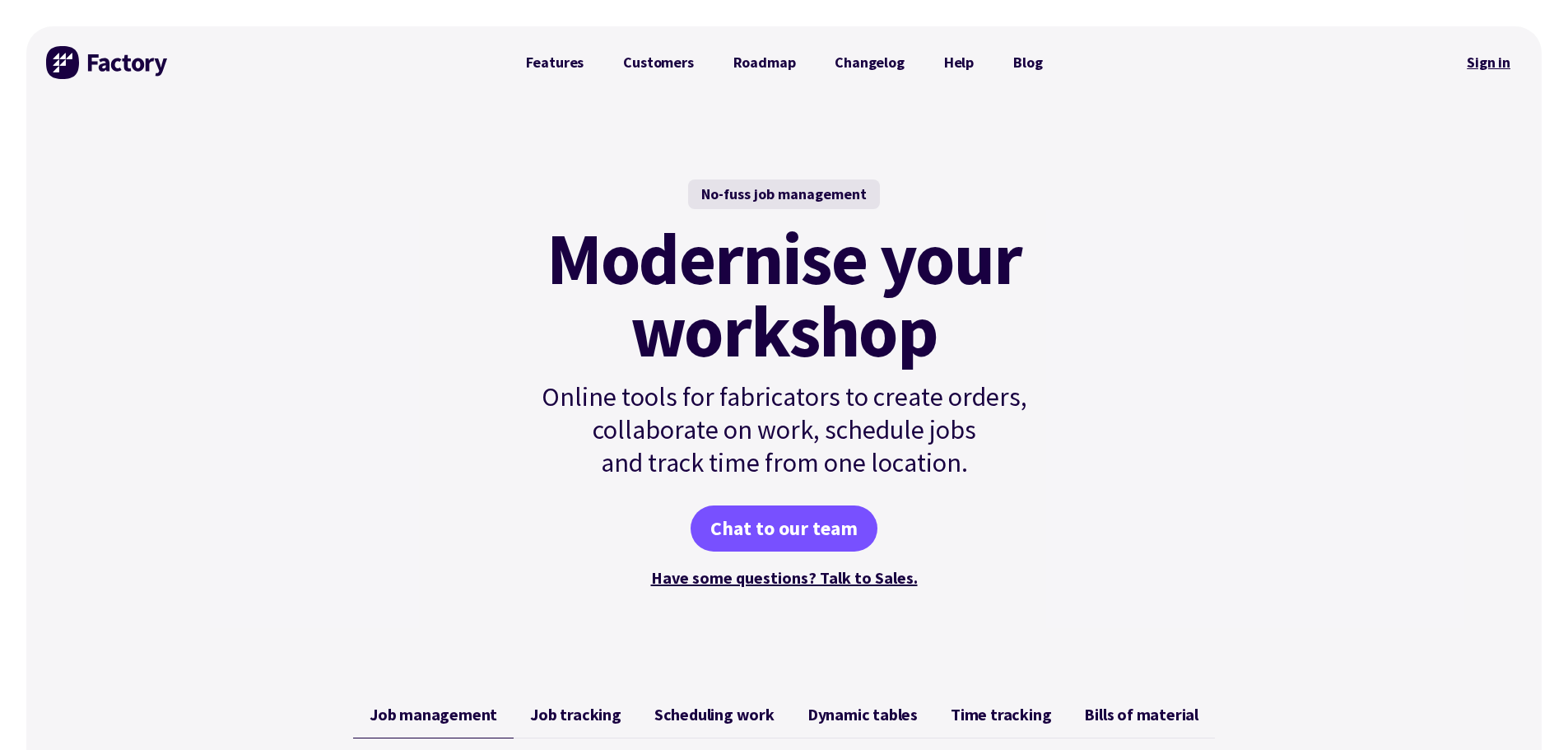
click at [1483, 62] on link "Sign in" at bounding box center [1489, 62] width 67 height 38
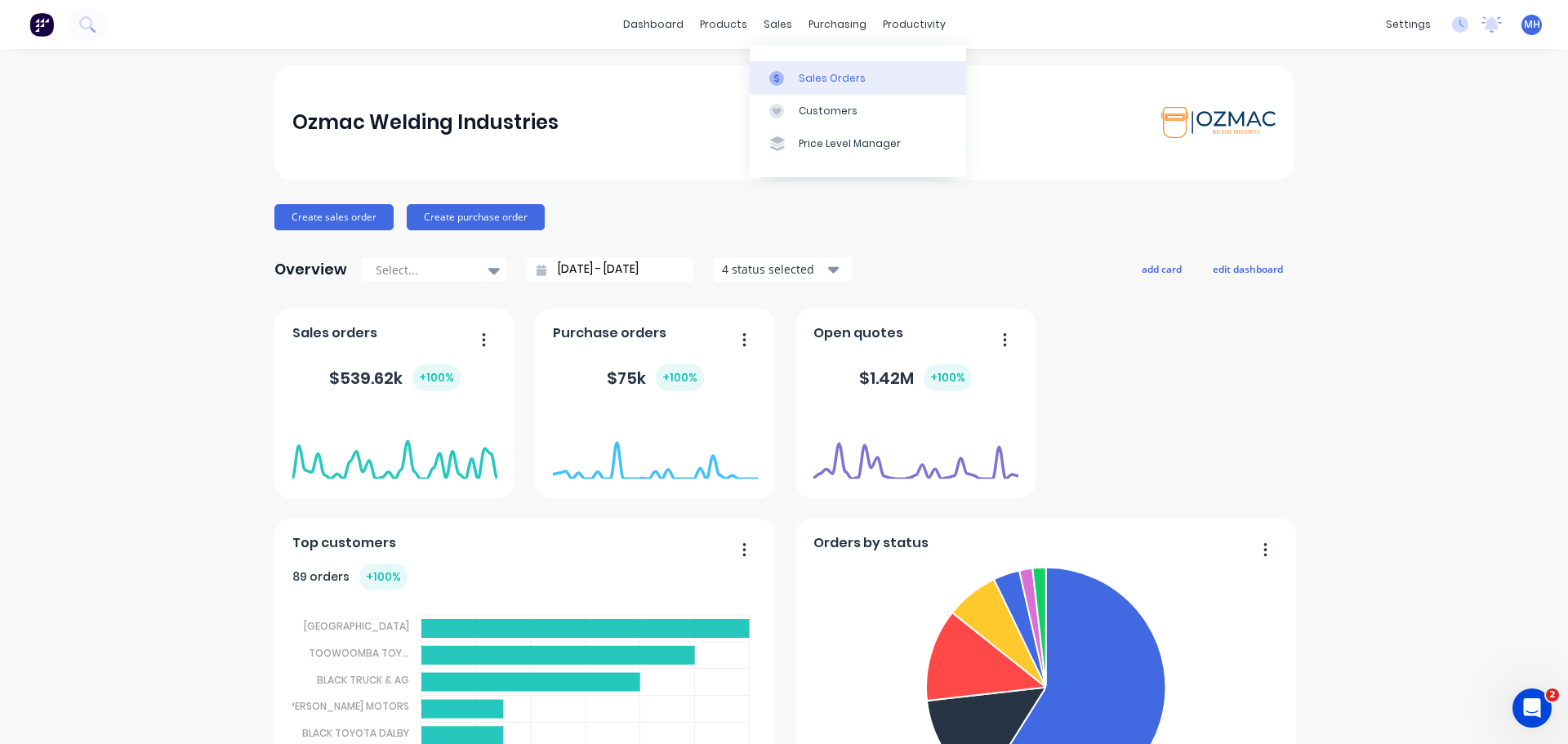
click at [795, 82] on link "Sales Orders" at bounding box center [857, 77] width 216 height 33
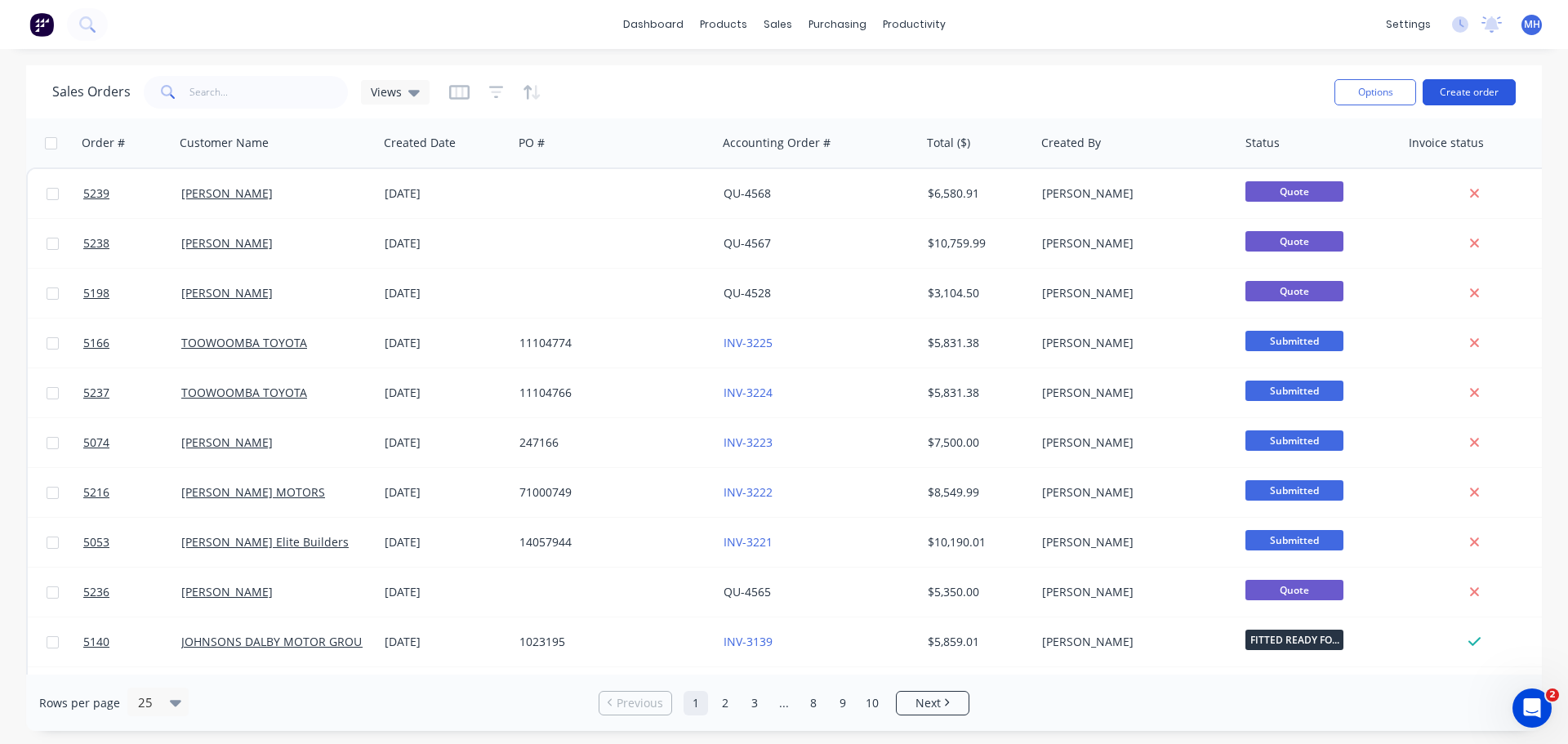
click at [1463, 90] on button "Create order" at bounding box center [1469, 92] width 93 height 26
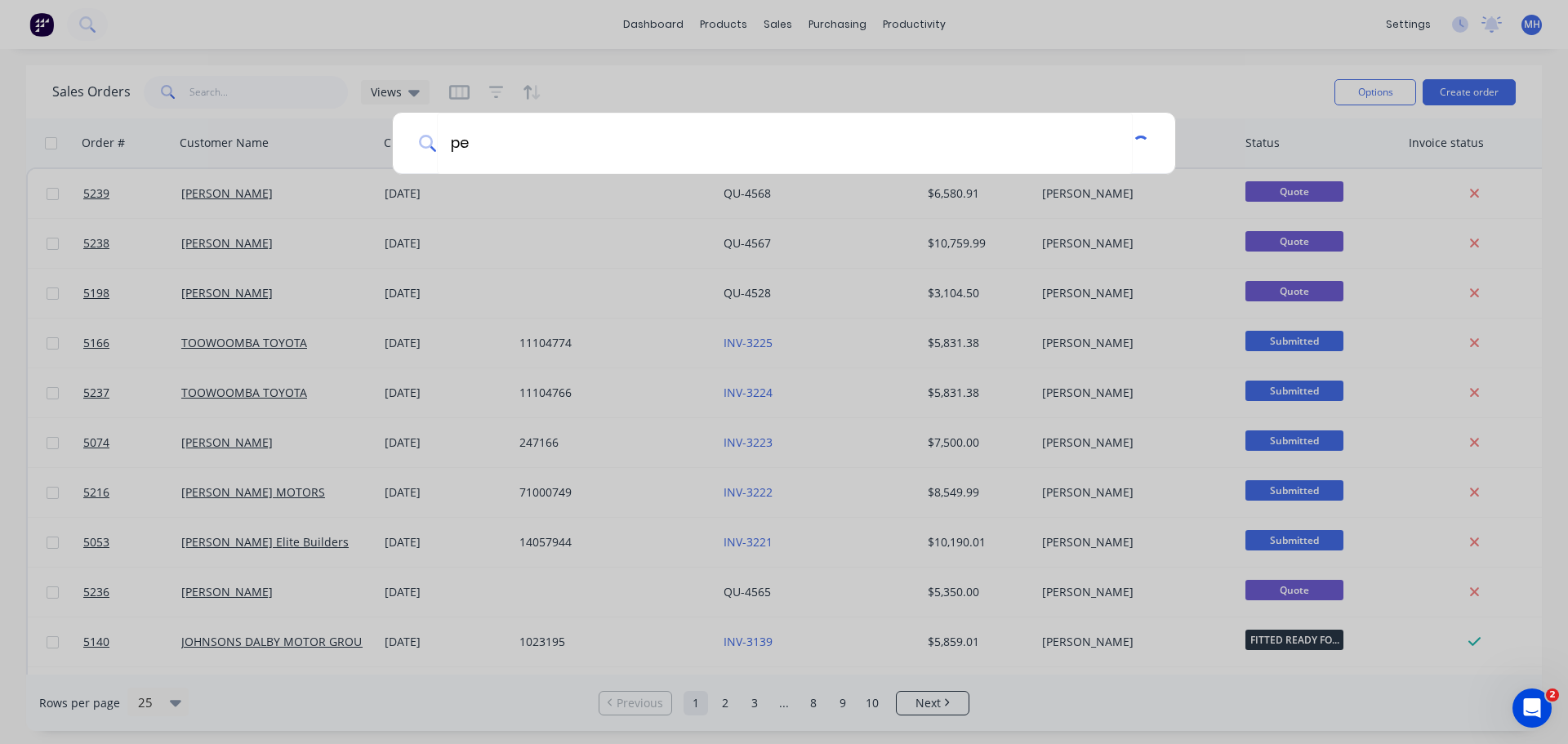
type input "p"
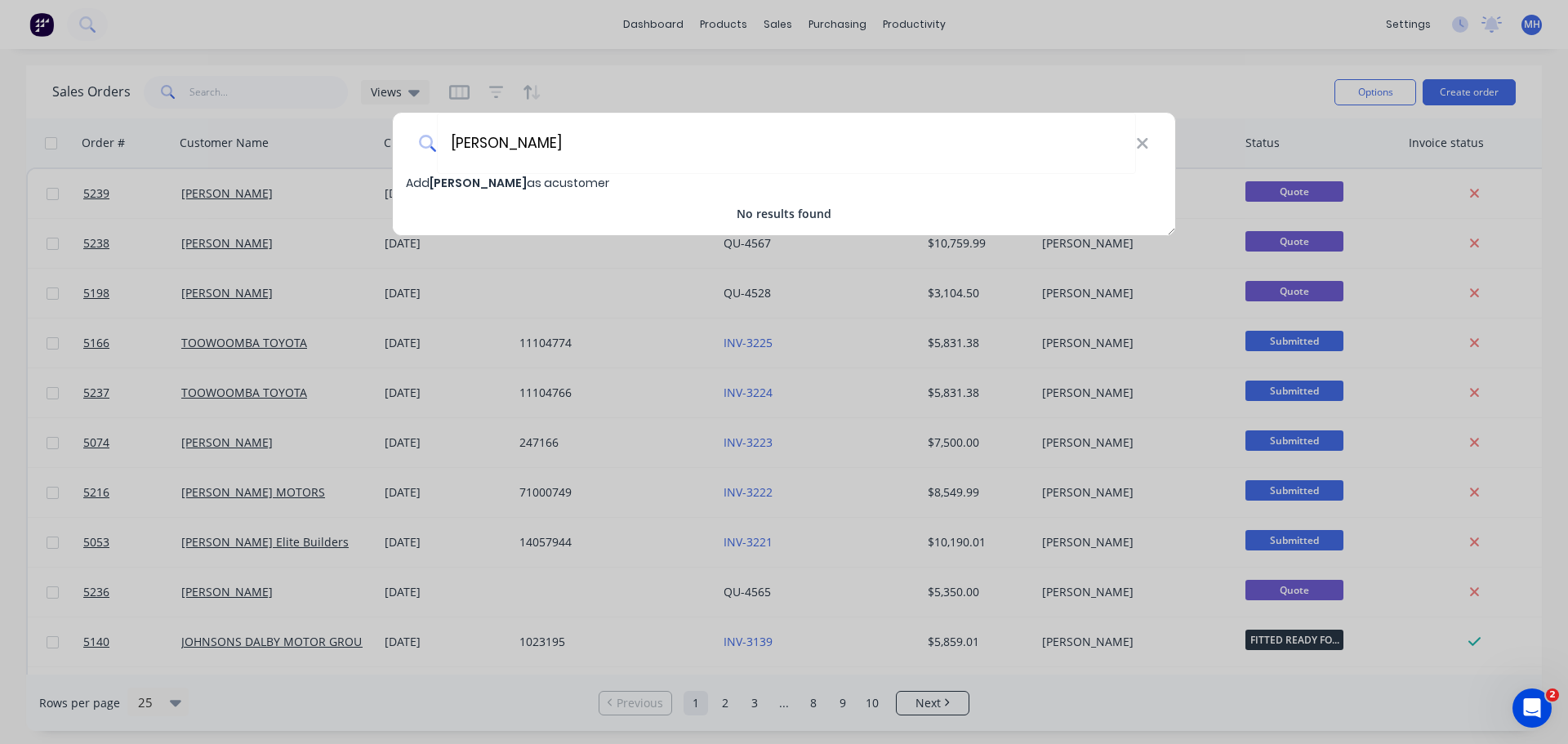
type input "PETER BRISON"
click at [481, 185] on span "PETER BRISON" at bounding box center [478, 182] width 97 height 16
select select "AU"
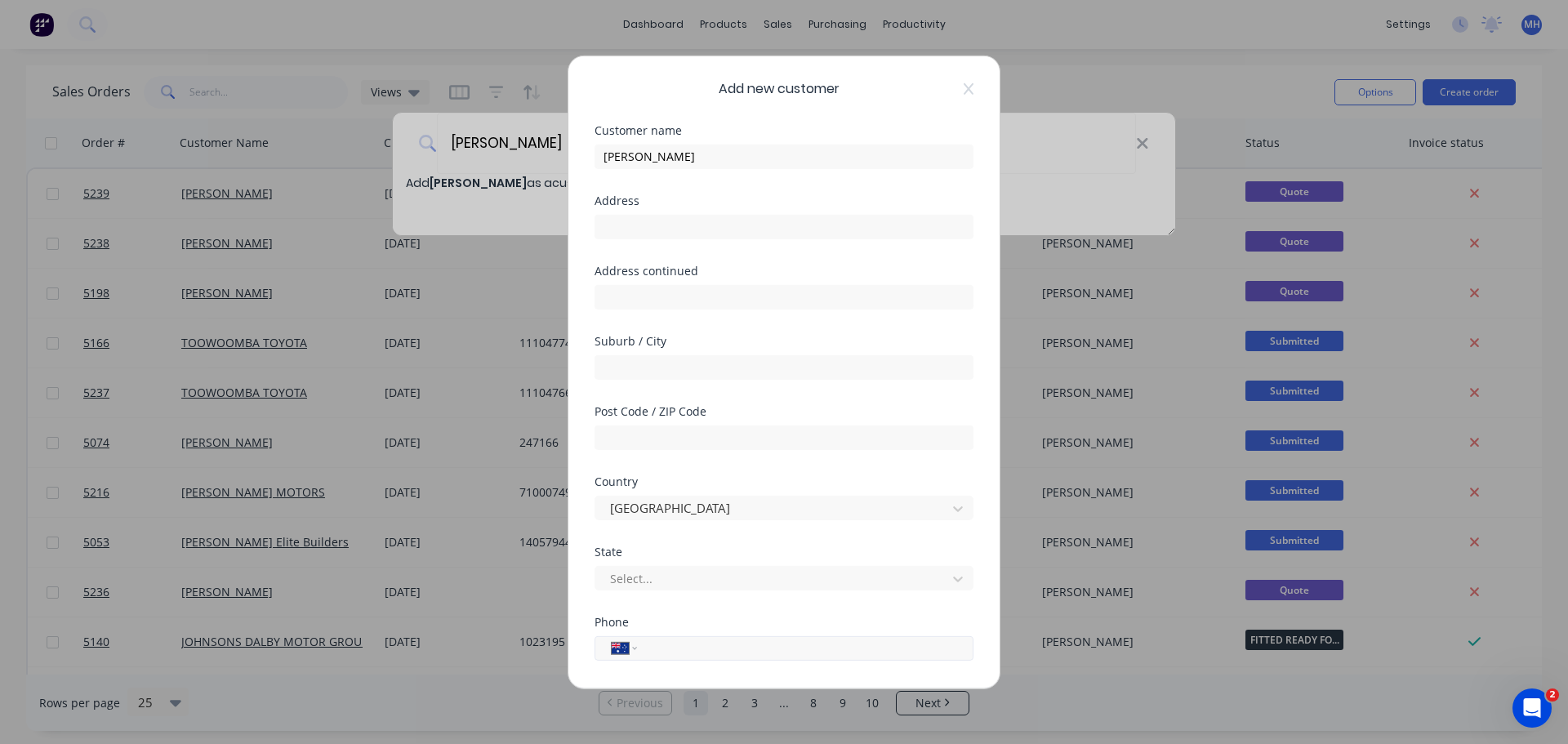
drag, startPoint x: 706, startPoint y: 648, endPoint x: 771, endPoint y: 641, distance: 65.4
click at [706, 648] on input "tel" at bounding box center [802, 647] width 308 height 19
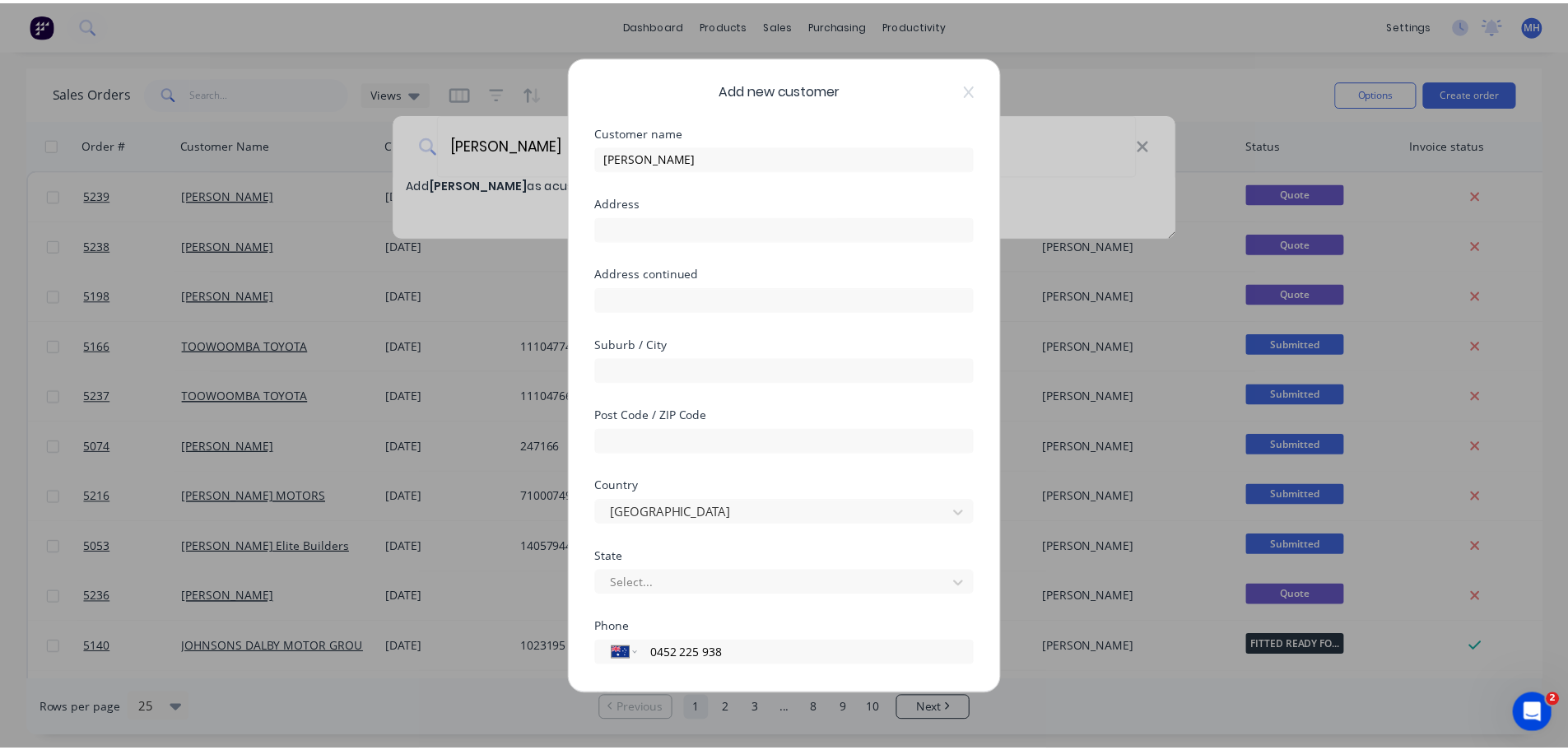
scroll to position [167, 0]
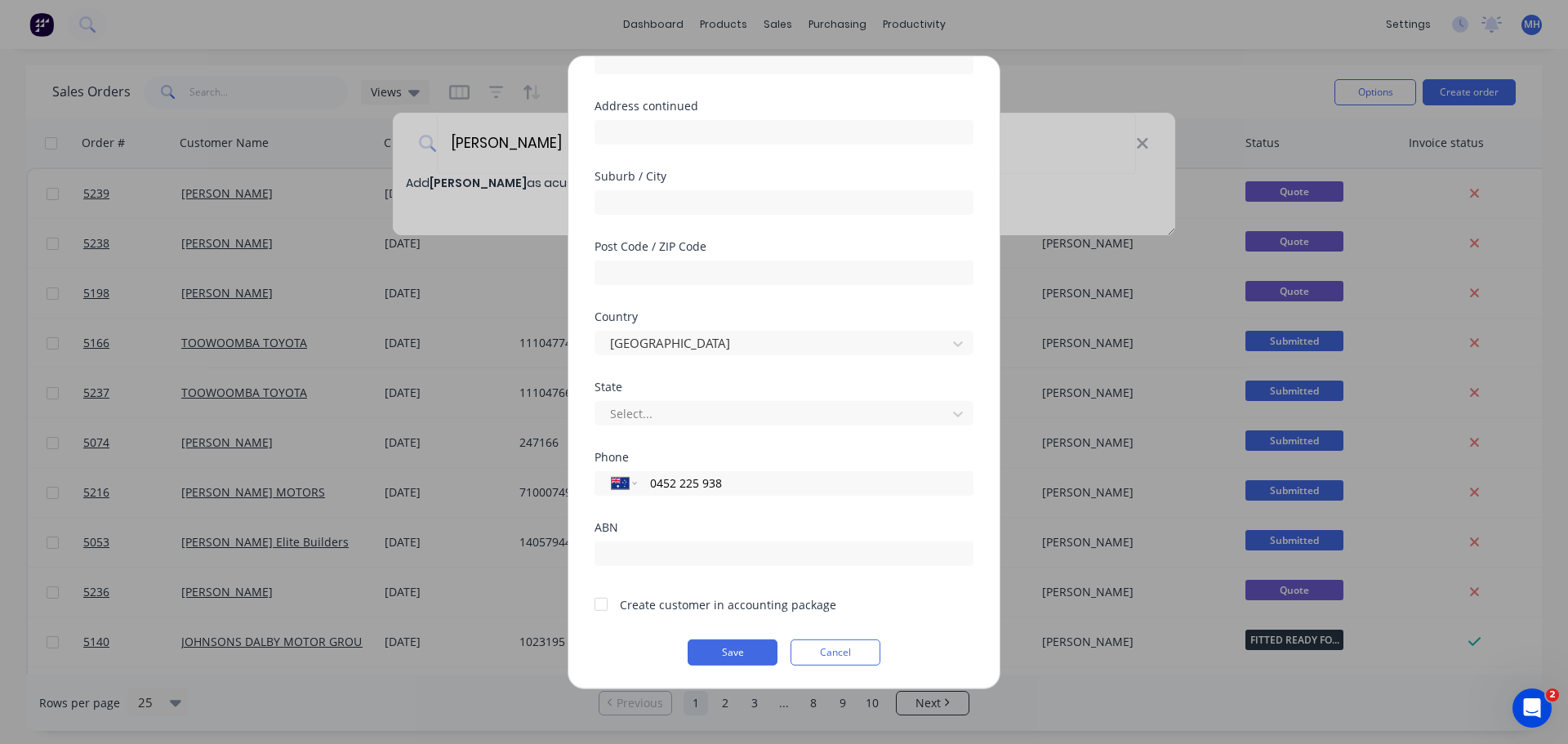
type input "0452 225 938"
click at [599, 606] on div at bounding box center [601, 604] width 33 height 33
click at [738, 654] on button "Save" at bounding box center [732, 651] width 90 height 26
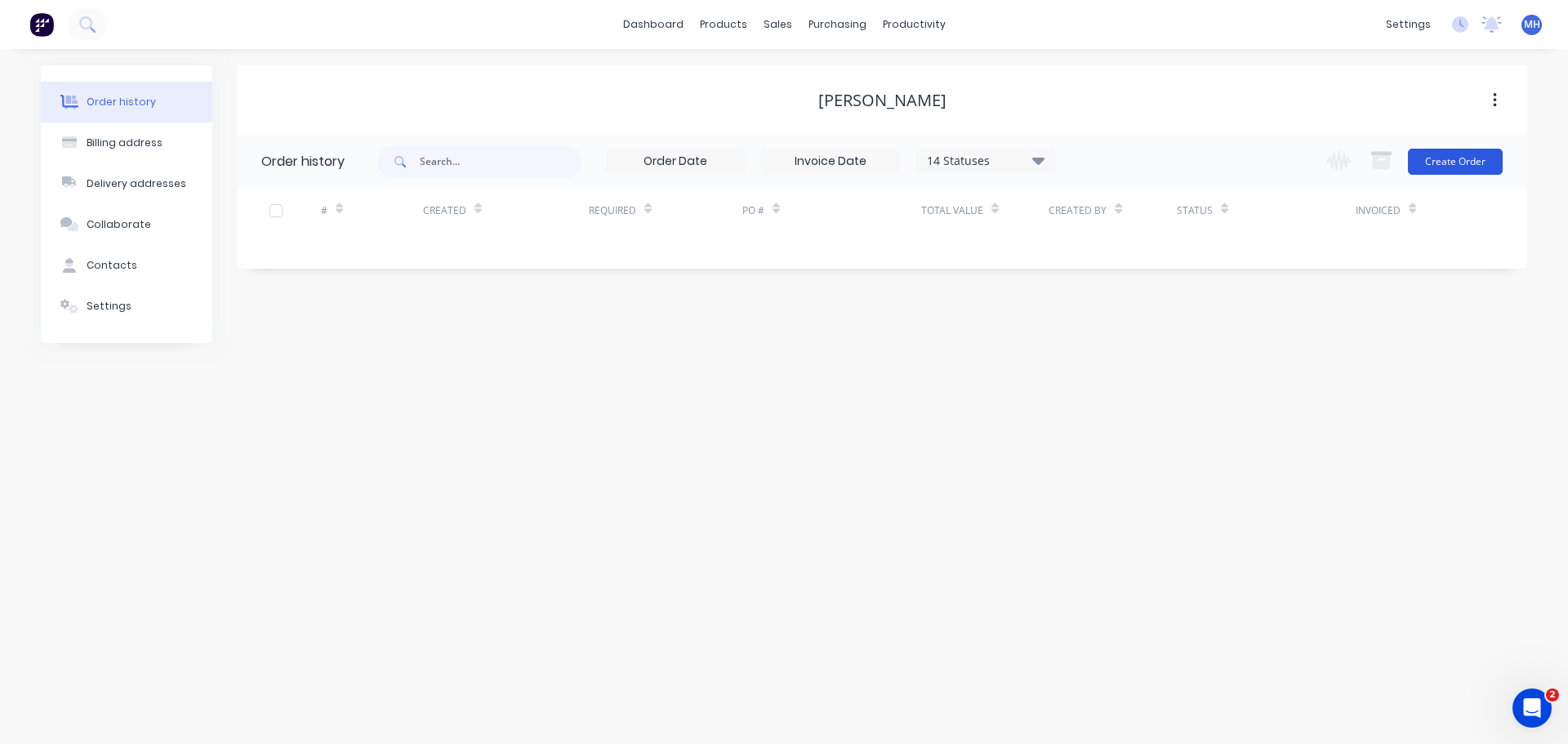
click at [1442, 166] on button "Create Order" at bounding box center [1455, 161] width 95 height 26
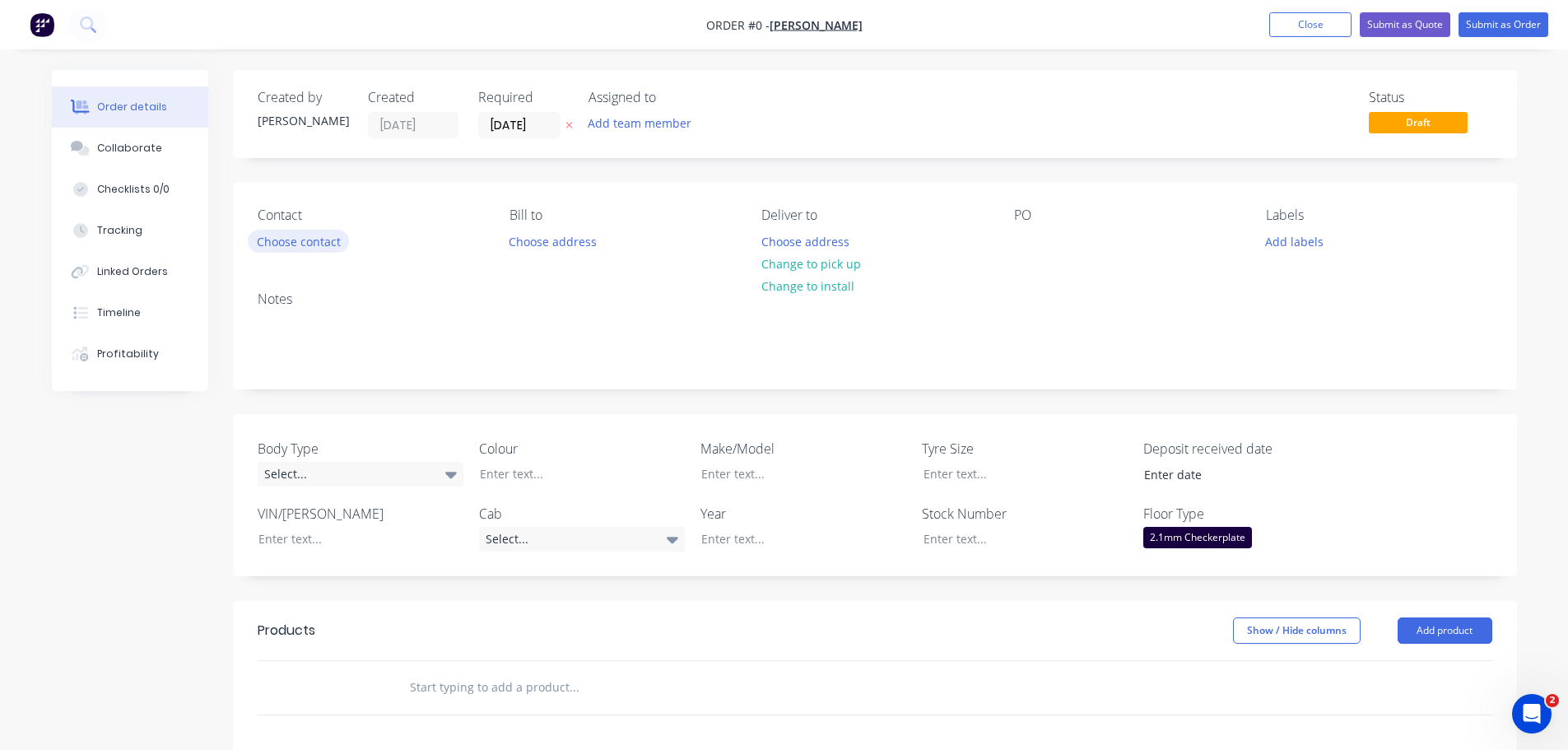
click at [315, 244] on button "Choose contact" at bounding box center [298, 241] width 101 height 22
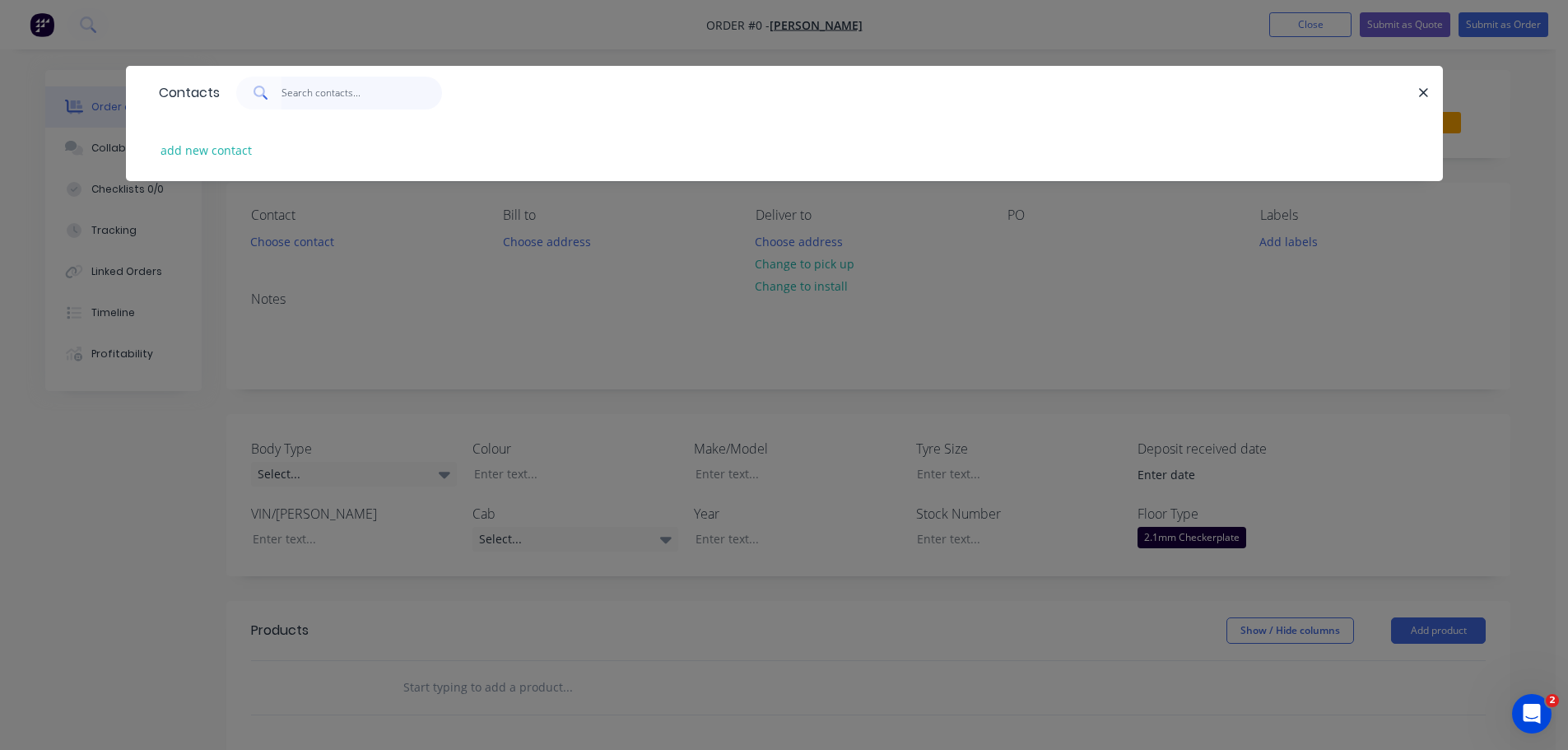
click at [330, 95] on input "text" at bounding box center [361, 93] width 161 height 33
click at [197, 144] on button "add new contact" at bounding box center [206, 150] width 109 height 22
select select "AU"
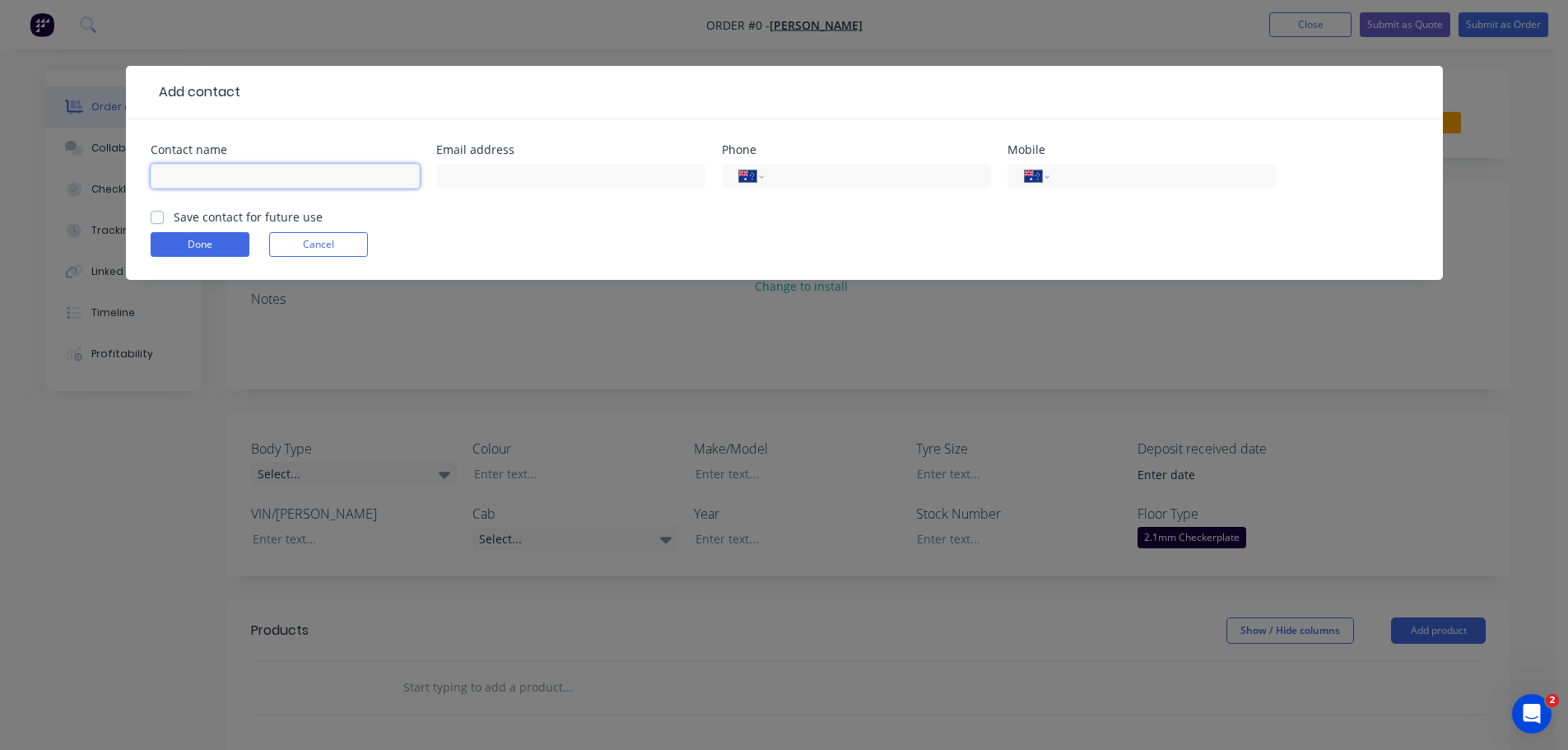
click at [235, 177] on input "text" at bounding box center [285, 176] width 269 height 25
type input "[PERSON_NAME]"
click at [542, 184] on input "text" at bounding box center [571, 176] width 269 height 25
type input "growdirect@hotmail.com"
click at [1128, 178] on input "tel" at bounding box center [1160, 177] width 197 height 19
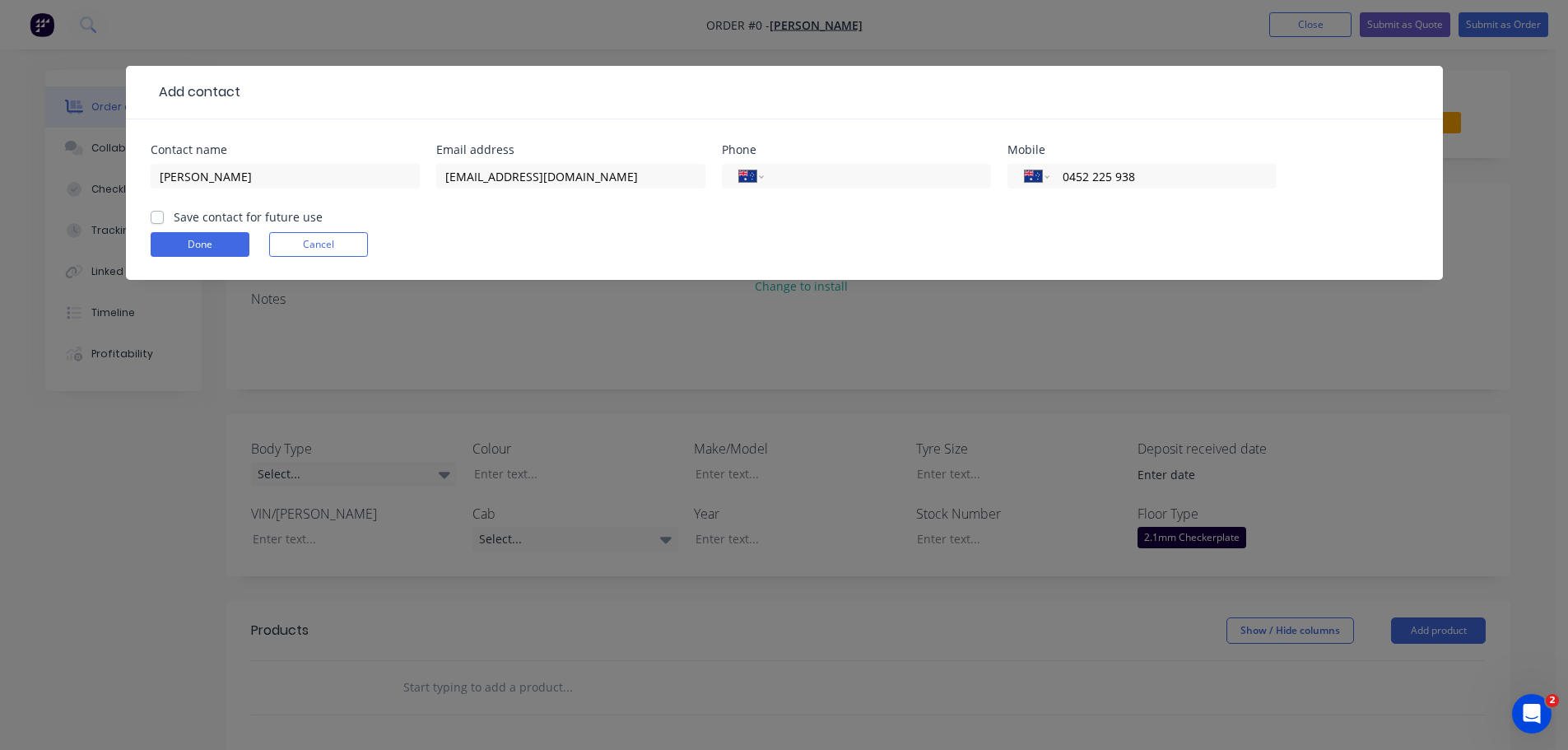
type input "0452 225 938"
click at [173, 214] on label "Save contact for future use" at bounding box center [248, 217] width 149 height 17
click at [162, 214] on input "Save contact for future use" at bounding box center [156, 216] width 13 height 15
checkbox input "true"
click at [210, 253] on button "Done" at bounding box center [200, 244] width 99 height 25
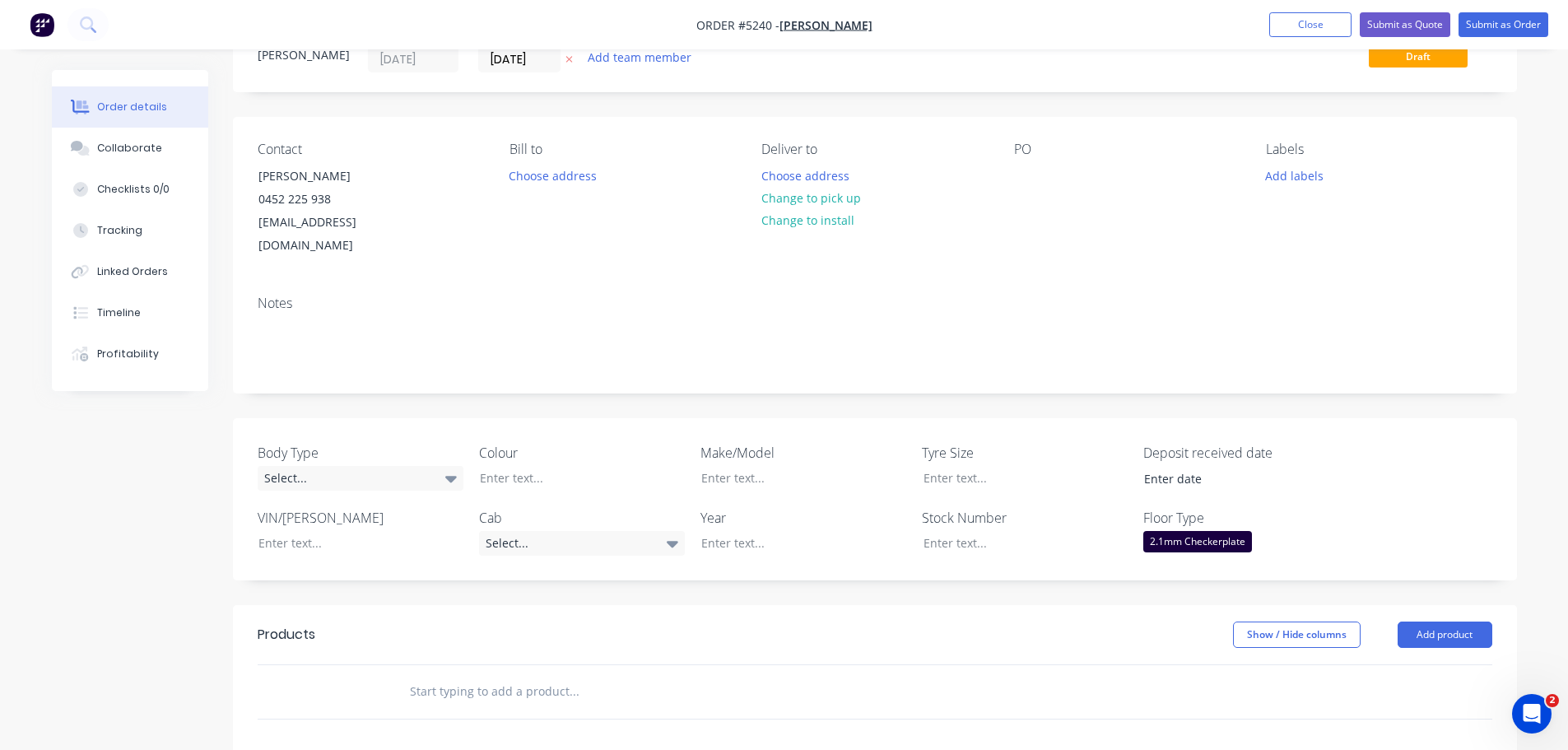
scroll to position [165, 0]
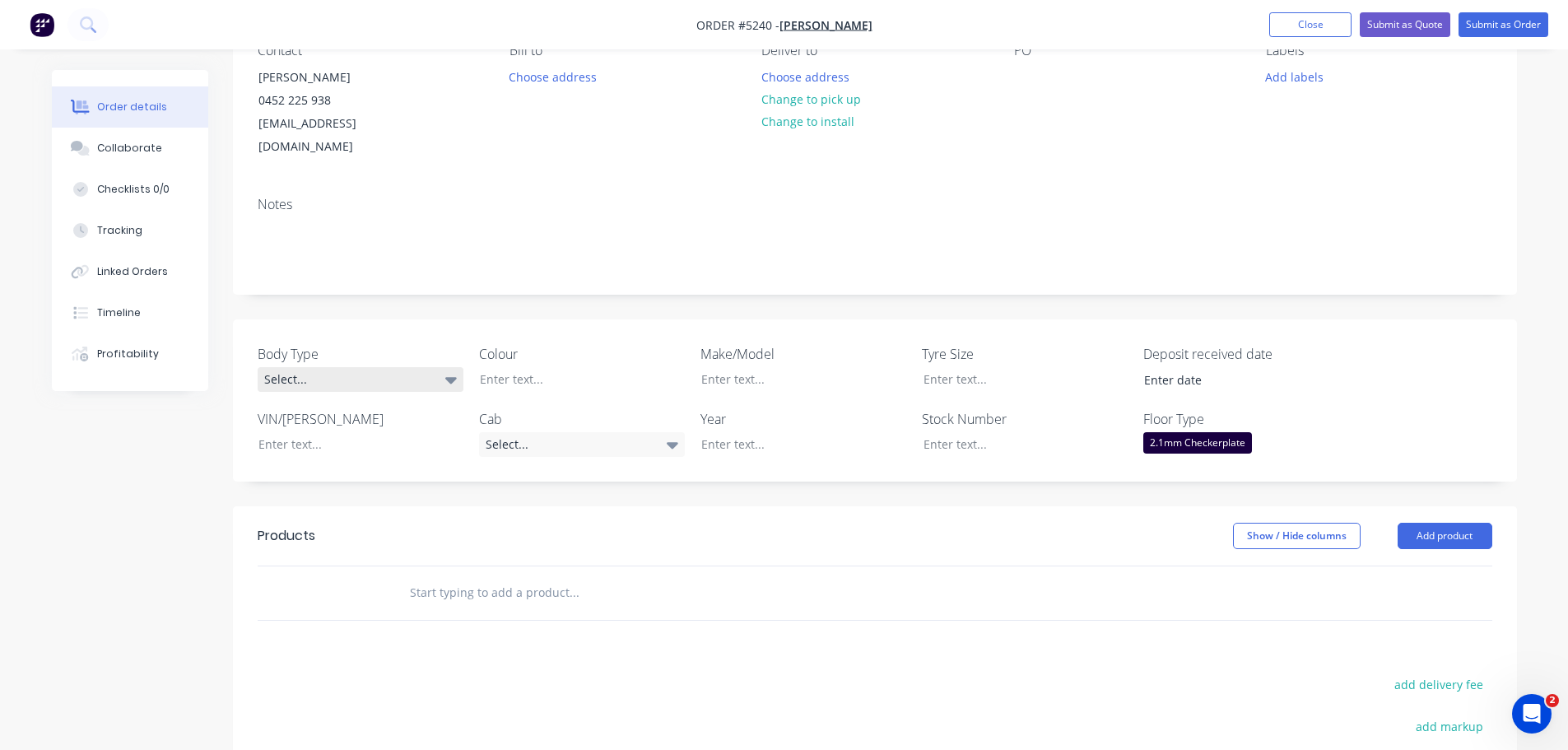
click at [294, 367] on div "Select..." at bounding box center [361, 379] width 206 height 25
click at [328, 423] on div "Cab Chassis" at bounding box center [304, 424] width 69 height 21
click at [540, 367] on div at bounding box center [569, 379] width 206 height 24
click at [520, 367] on div "WHITE - 2 PAK PAINT" at bounding box center [569, 379] width 206 height 24
click at [723, 367] on div at bounding box center [790, 379] width 206 height 24
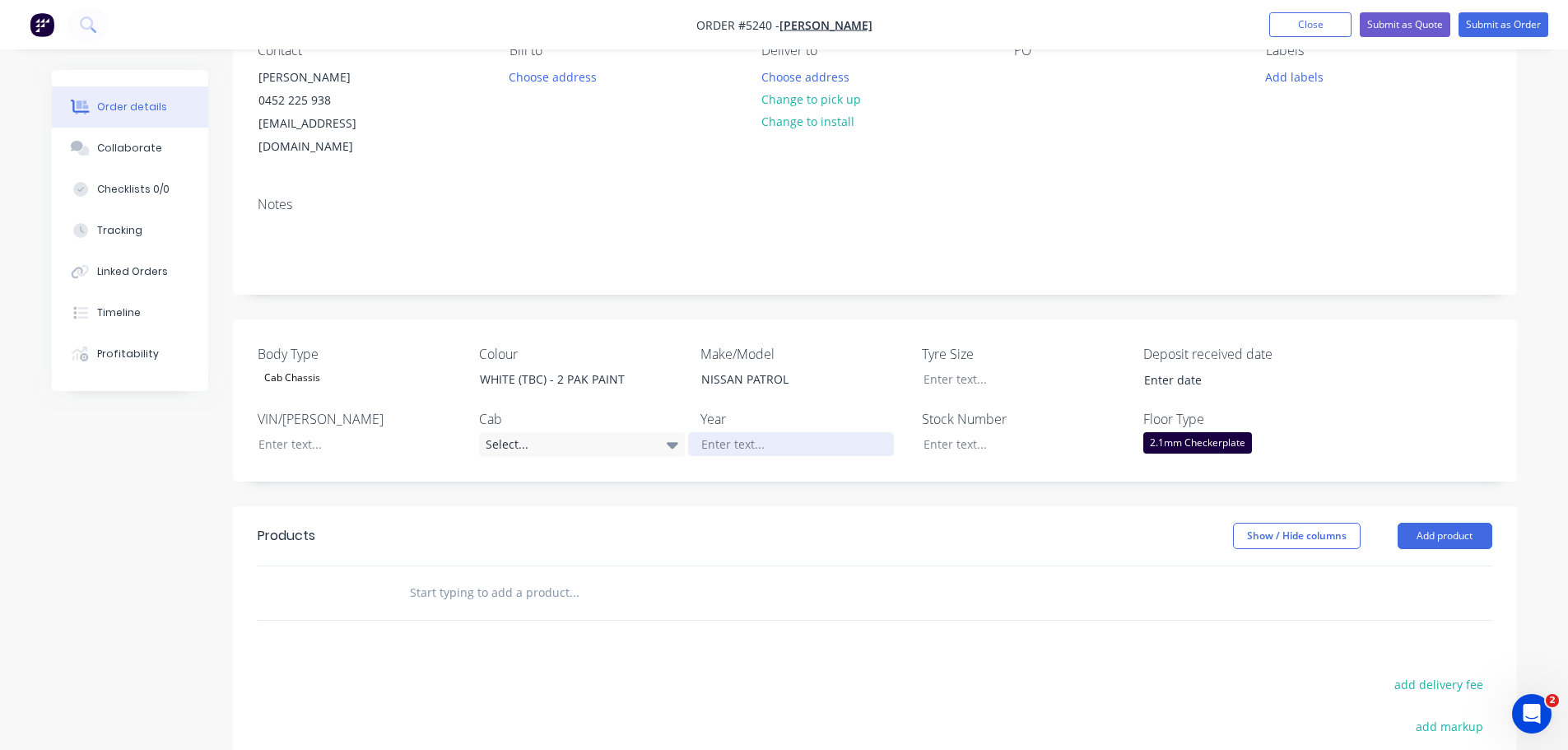
click at [755, 432] on div at bounding box center [790, 444] width 206 height 24
click at [525, 432] on div "Select..." at bounding box center [582, 444] width 206 height 25
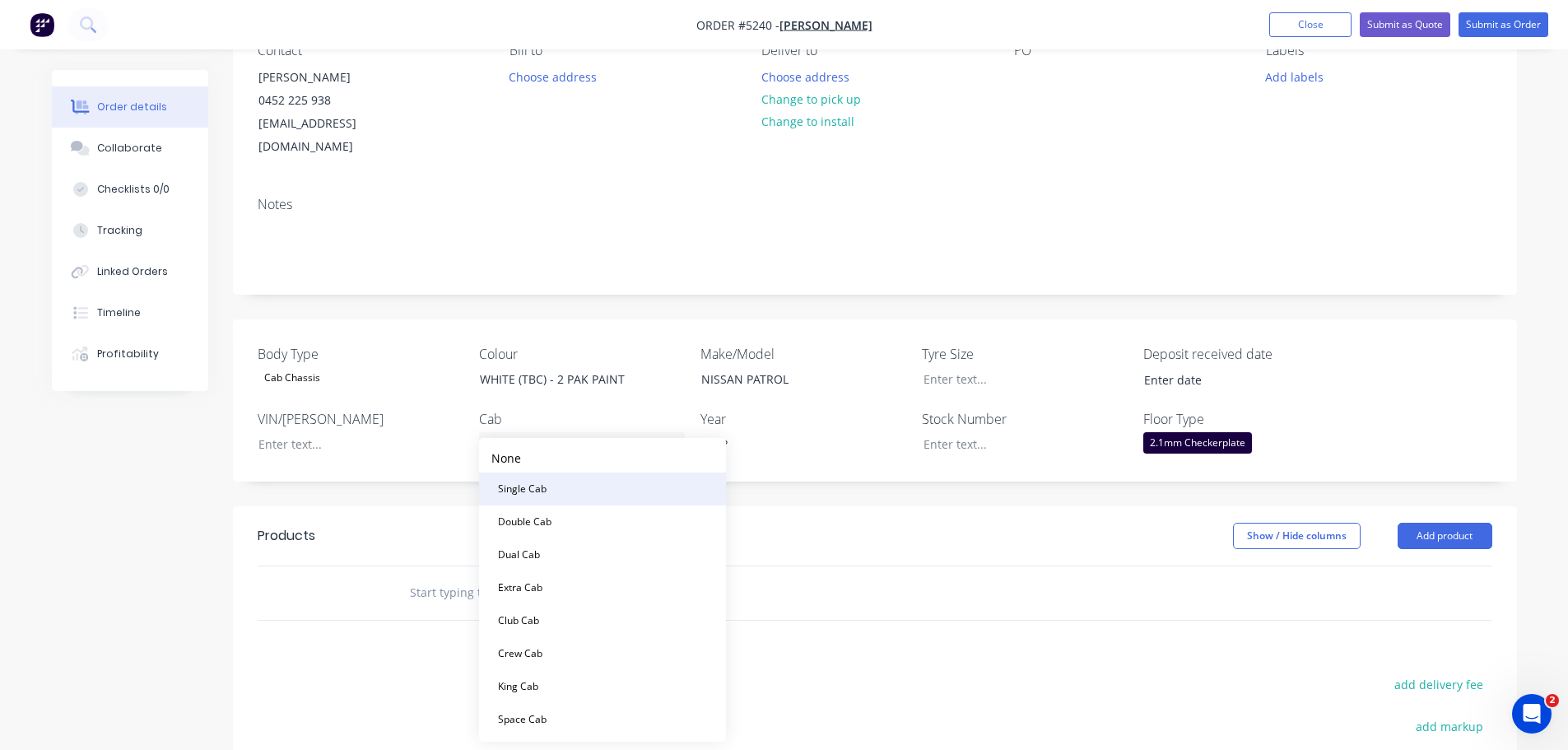
click at [589, 489] on button "Single Cab" at bounding box center [602, 489] width 247 height 33
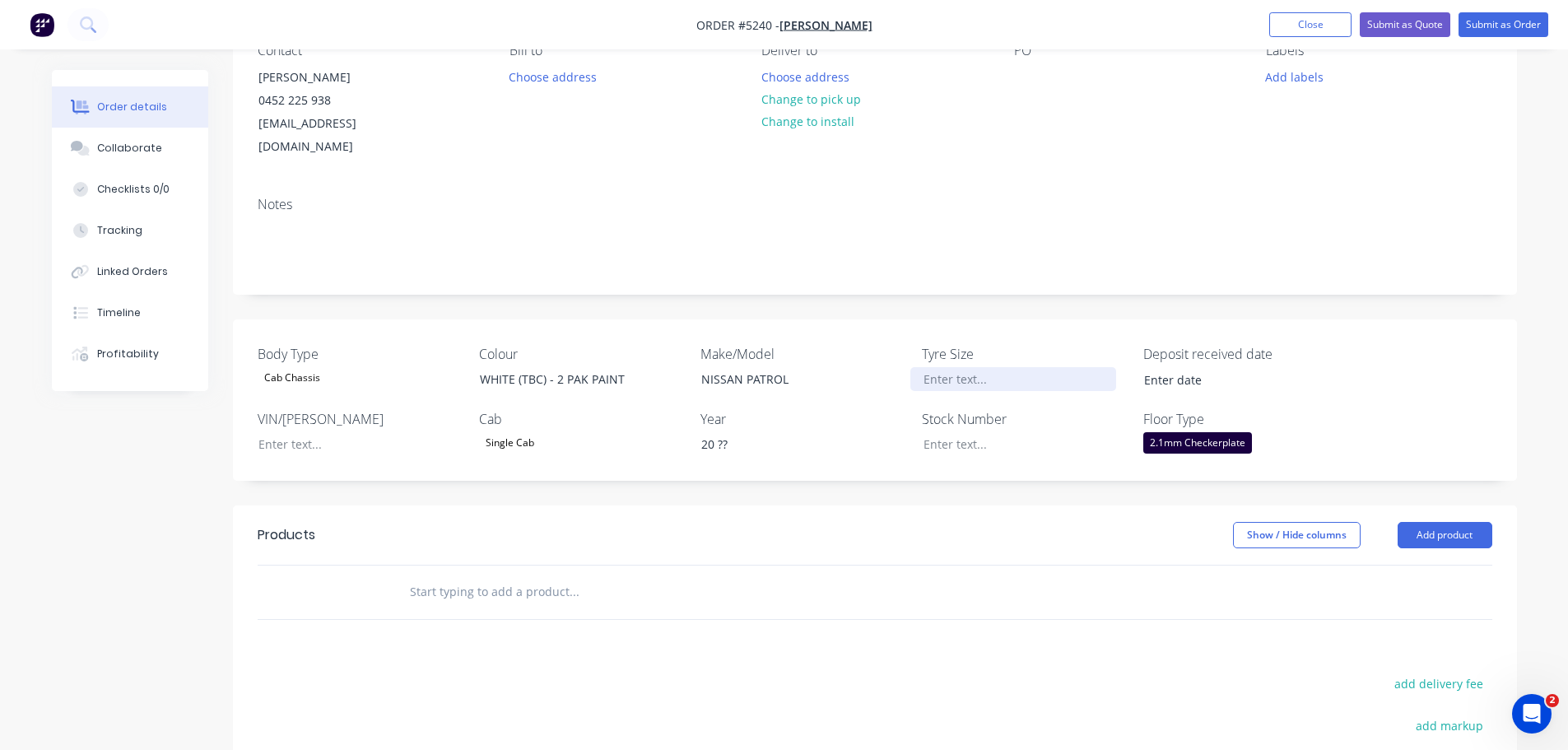
click at [960, 367] on div at bounding box center [1013, 379] width 206 height 24
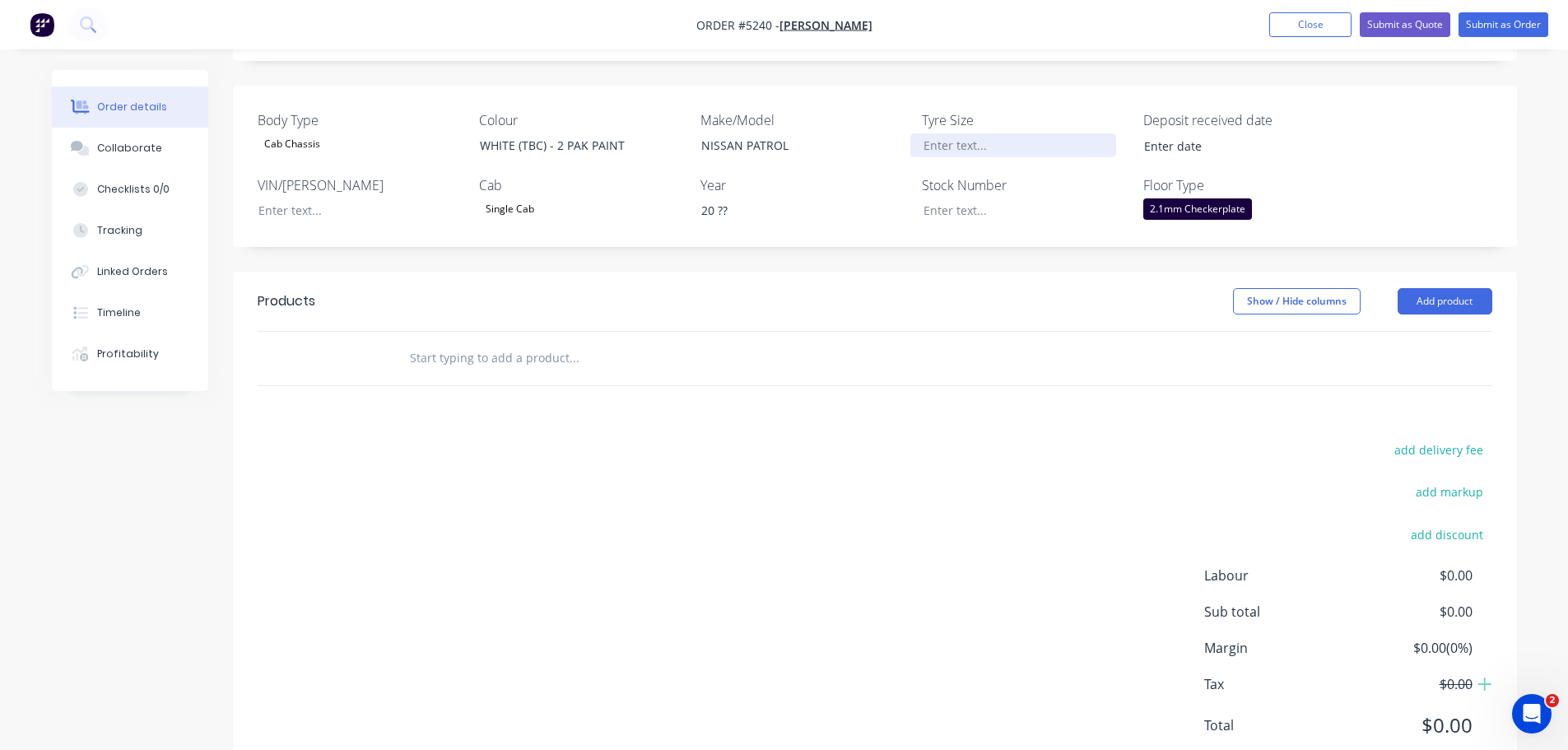
scroll to position [412, 0]
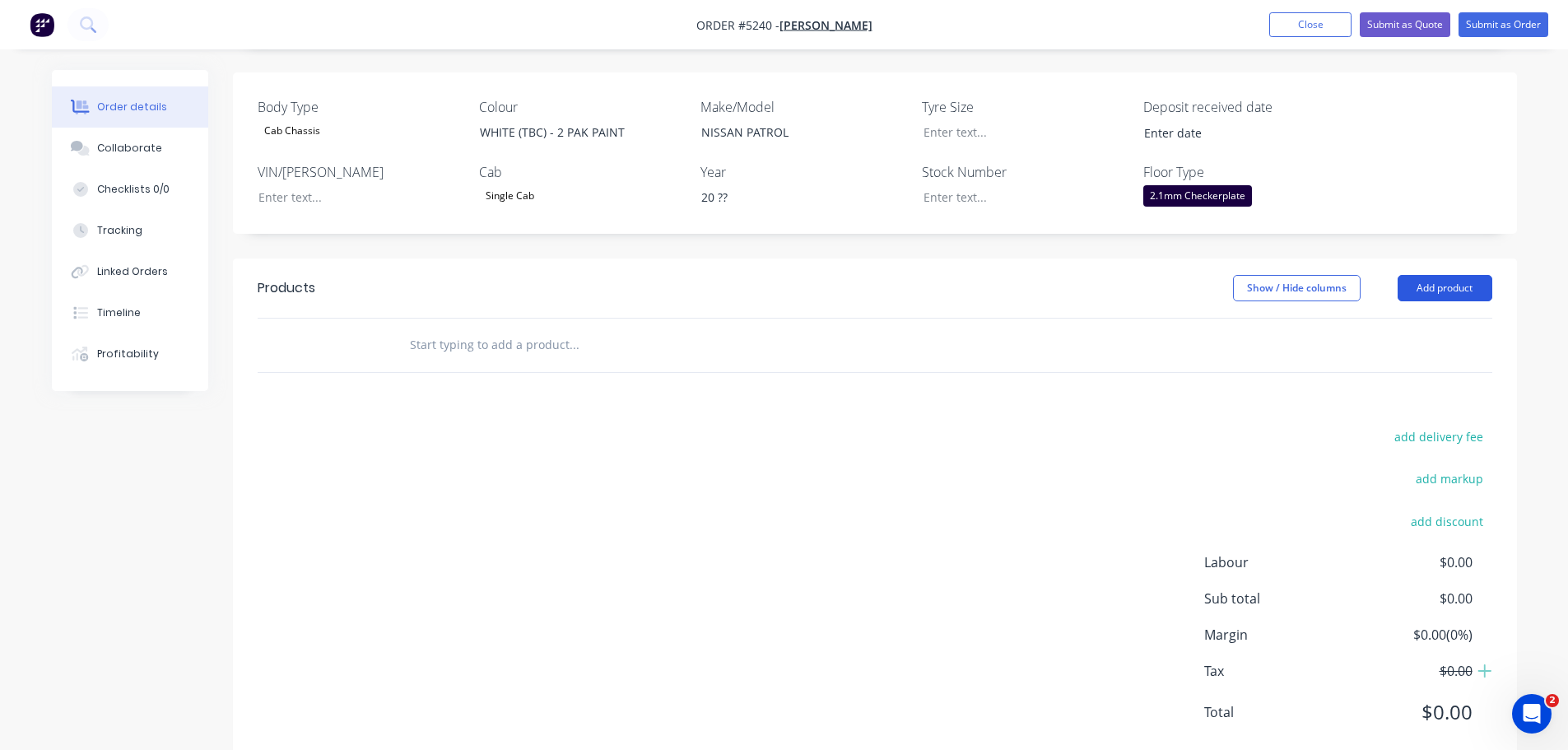
click at [1428, 275] on button "Add product" at bounding box center [1445, 288] width 95 height 26
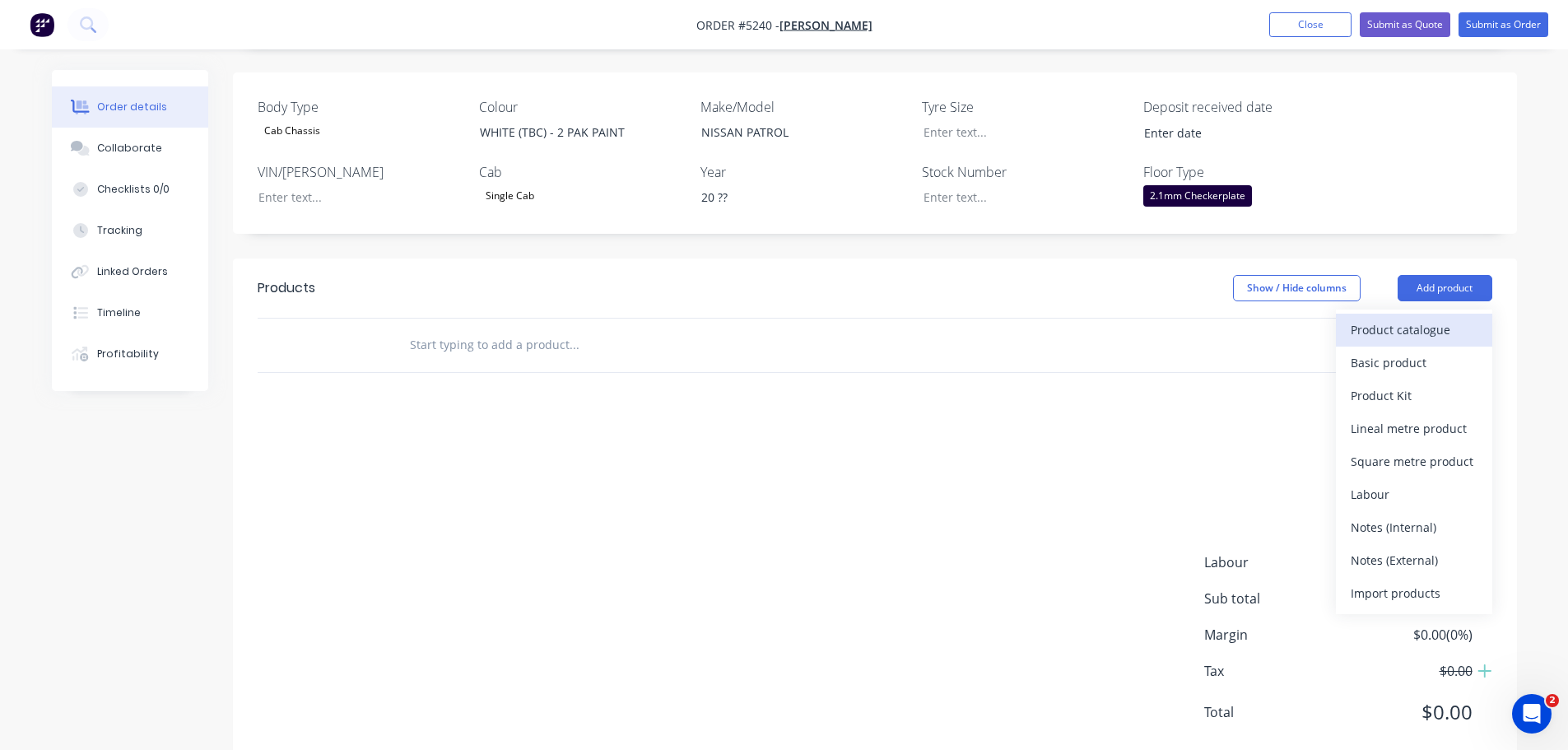
click at [1427, 318] on div "Product catalogue" at bounding box center [1414, 330] width 126 height 24
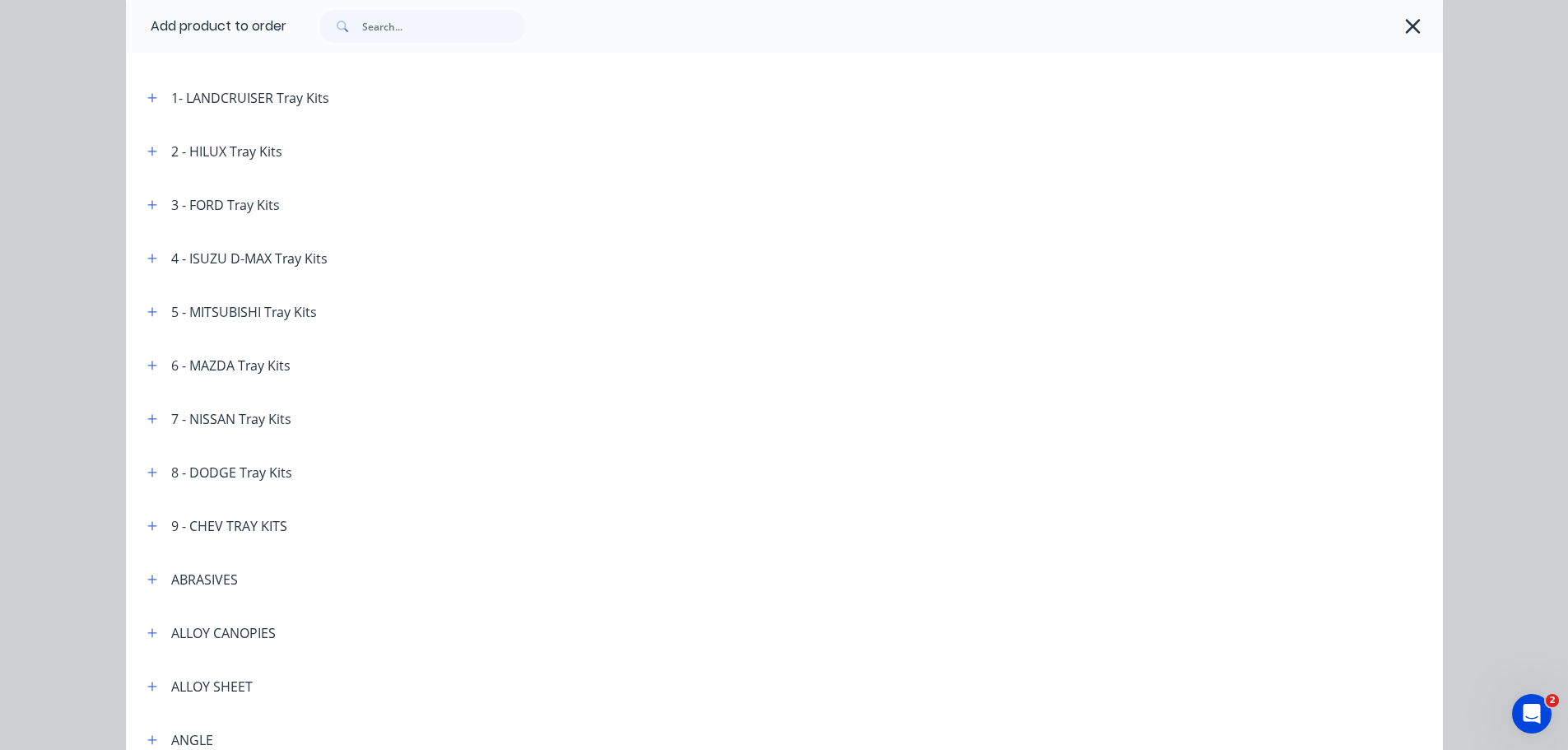
scroll to position [165, 0]
click at [147, 417] on icon "button" at bounding box center [151, 417] width 9 height 9
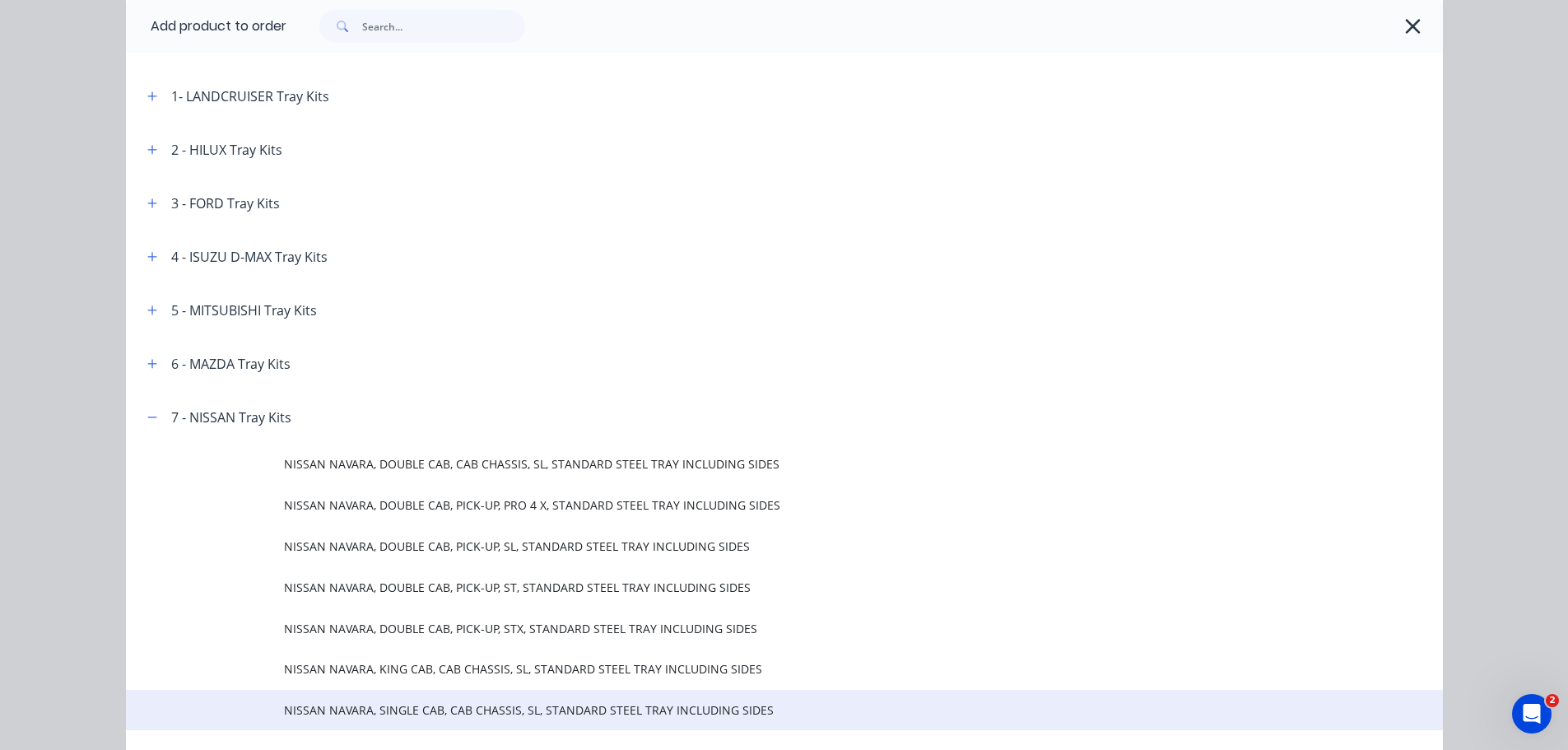
click at [390, 706] on span "NISSAN NAVARA, SINGLE CAB, CAB CHASSIS, SL, STANDARD STEEL TRAY INCLUDING SIDES" at bounding box center [747, 710] width 927 height 17
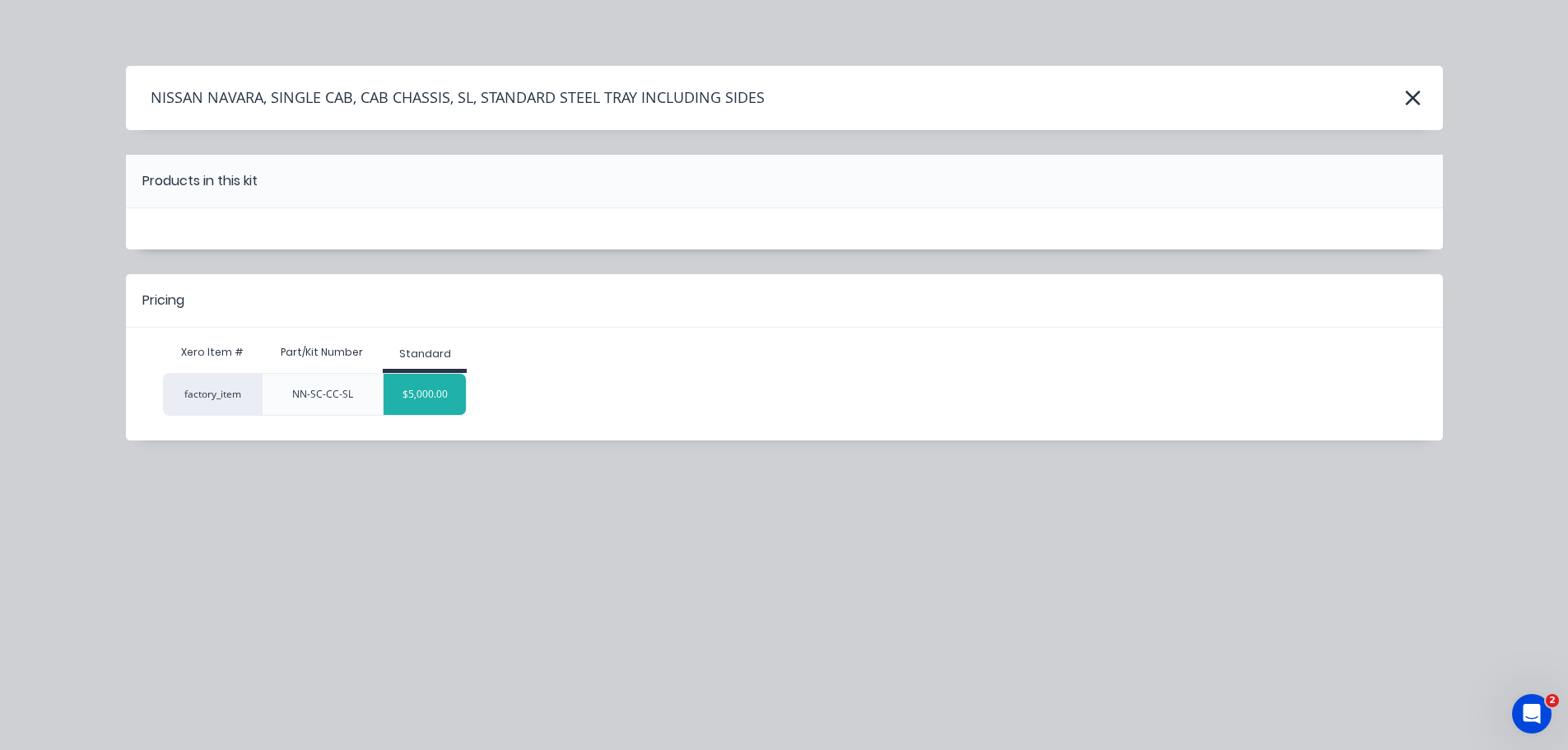
click at [432, 401] on div "$5,000.00" at bounding box center [425, 394] width 82 height 41
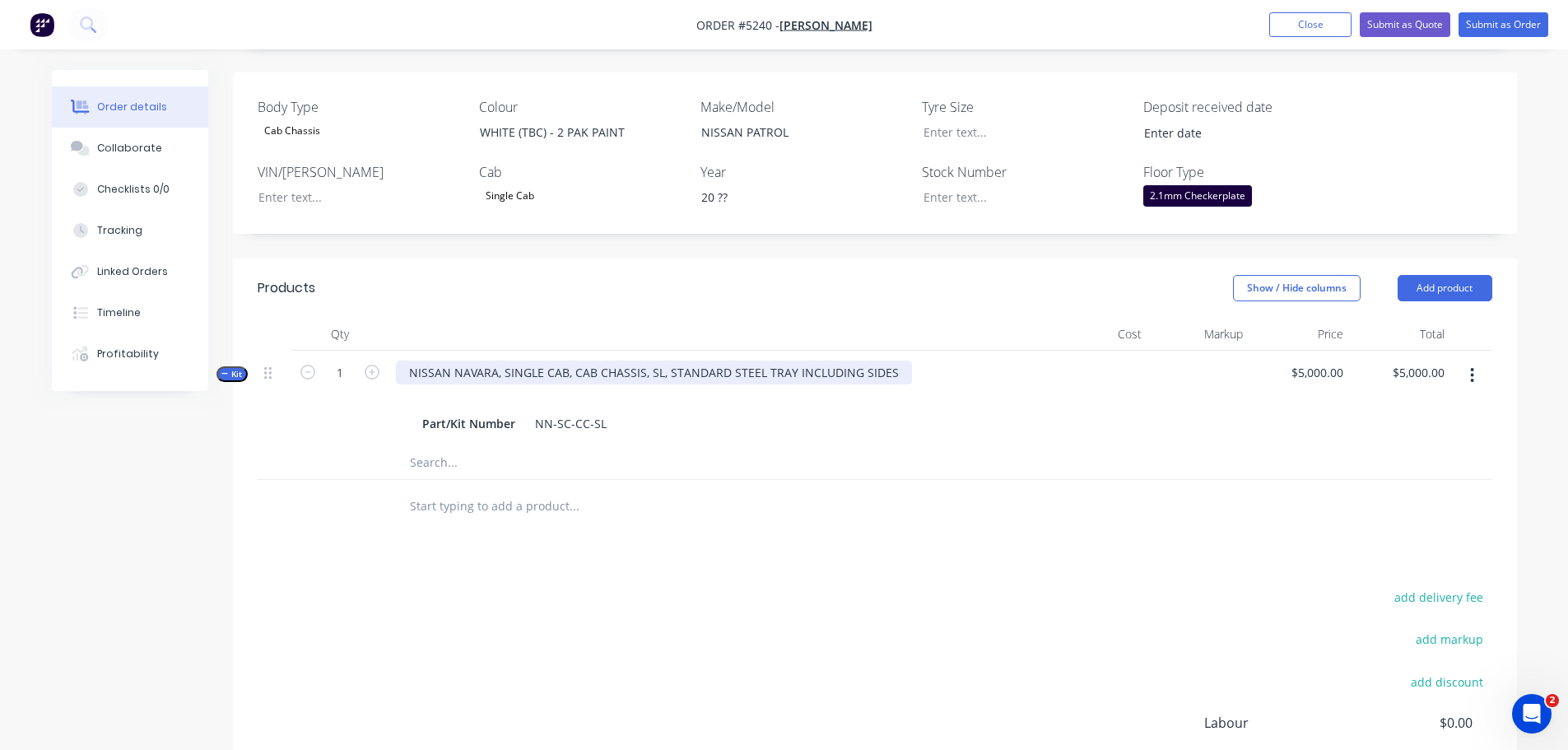
click at [646, 360] on div "NISSAN NAVARA, SINGLE CAB, CAB CHASSIS, SL, STANDARD STEEL TRAY INCLUDING SIDES" at bounding box center [654, 372] width 516 height 24
click at [498, 360] on div "NISSAN NAVARA, SINGLE CAB, CAB CHASSIS, SL, STANDARD STEEL TRAY INCLUDING SIDES" at bounding box center [654, 372] width 516 height 24
click at [650, 360] on div "NISSAN PATROL, SINGLE CAB, CAB CHASSIS, SL, STANDARD STEEL TRAY INCLUDING SIDES" at bounding box center [652, 372] width 514 height 24
click at [1280, 355] on div "$5,000.00 $5,000.00" at bounding box center [1300, 398] width 101 height 96
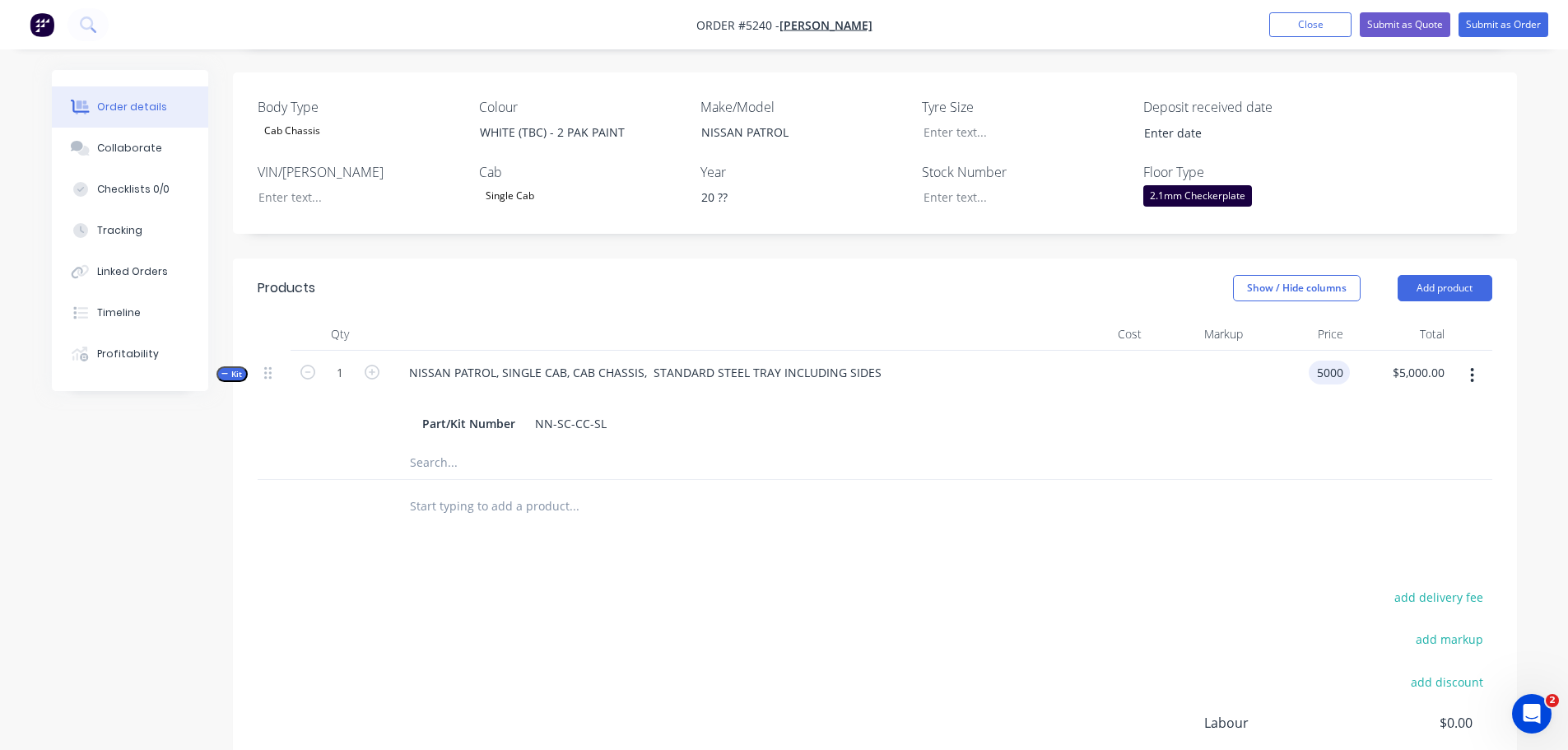
click at [1297, 350] on div "5000 5000" at bounding box center [1300, 398] width 101 height 96
type input "$6,000.00"
click at [528, 489] on input "text" at bounding box center [573, 506] width 329 height 33
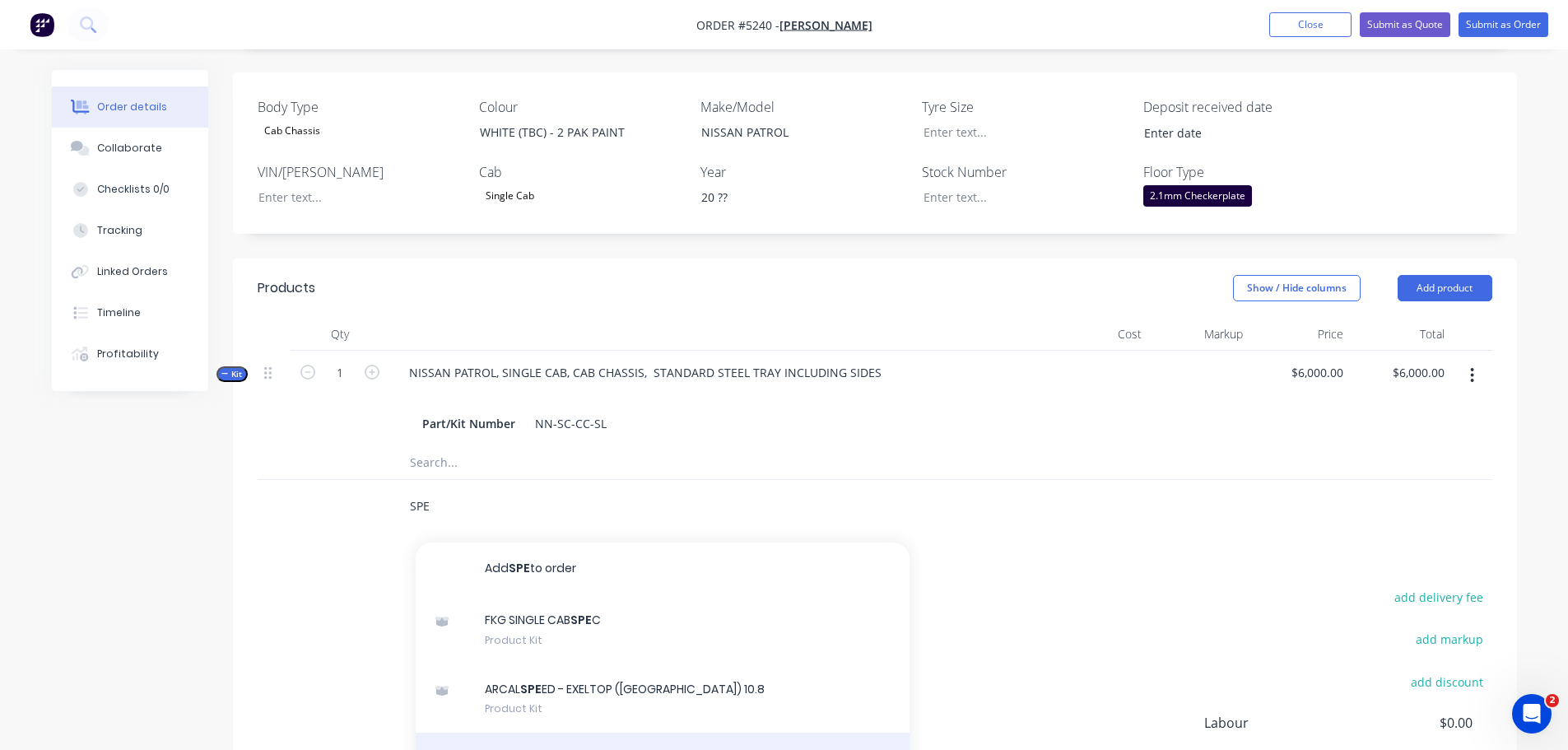
type input "SPE"
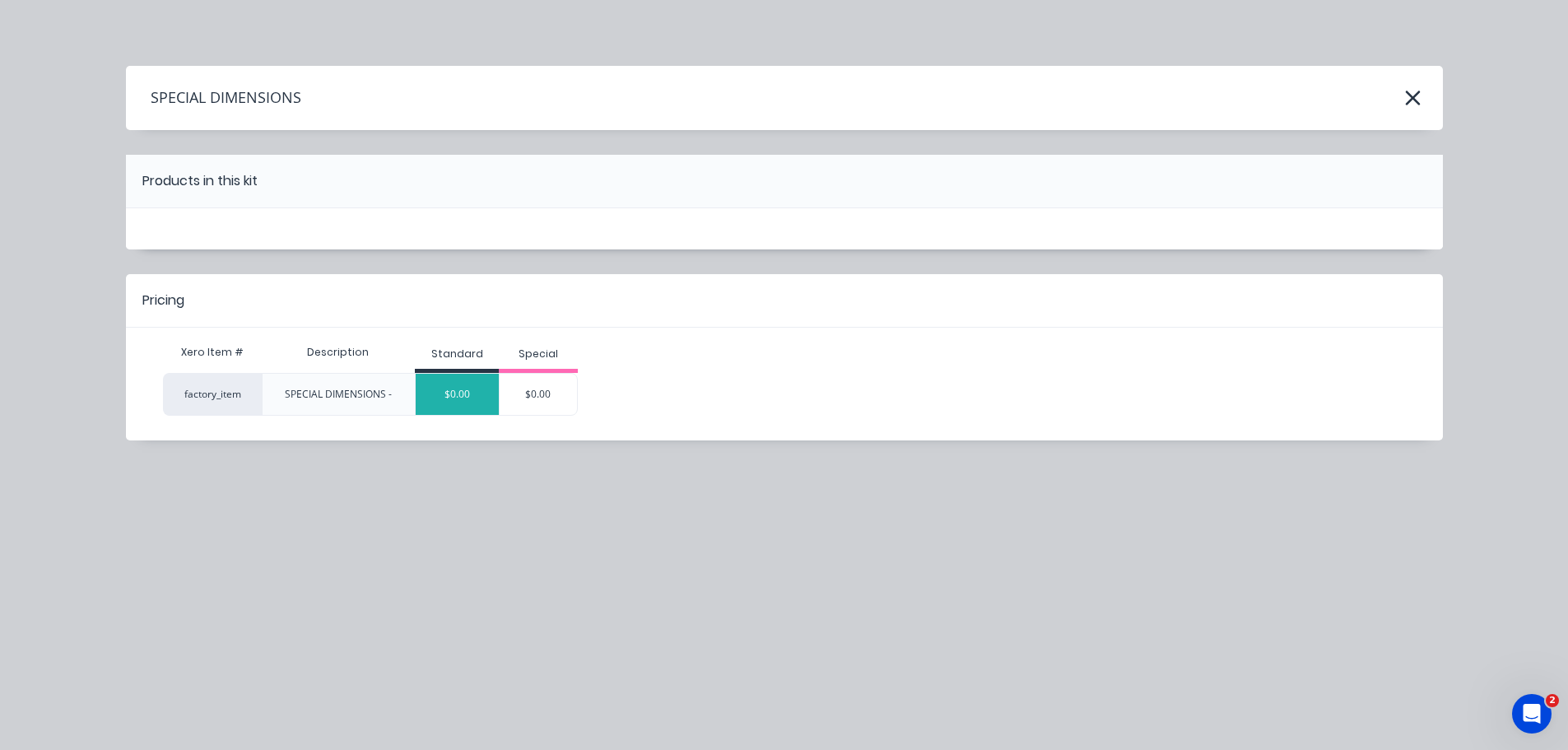
click at [459, 393] on div "$0.00" at bounding box center [456, 394] width 83 height 41
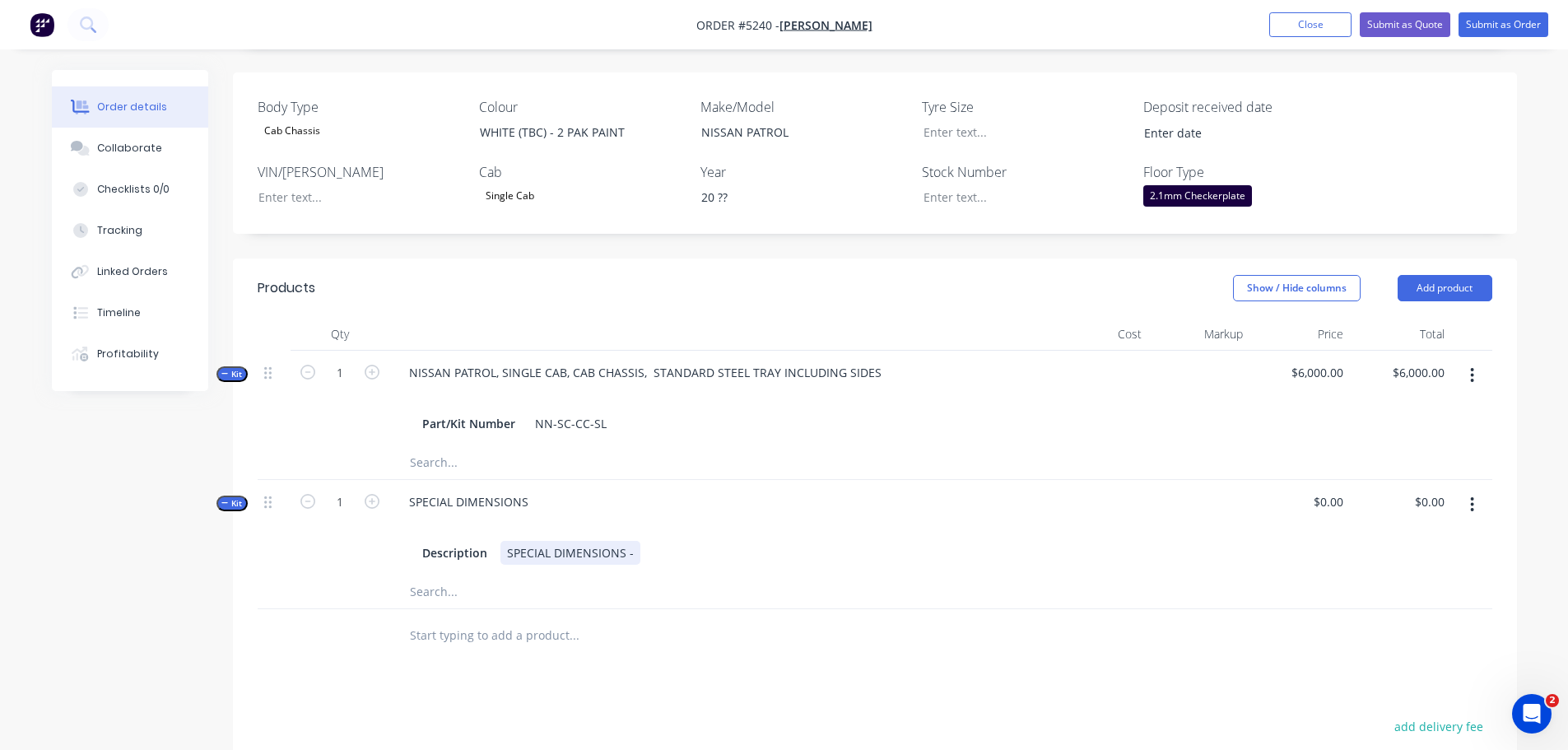
click at [632, 541] on div "SPECIAL DIMENSIONS -" at bounding box center [571, 553] width 140 height 24
click at [599, 640] on input "text" at bounding box center [573, 653] width 329 height 33
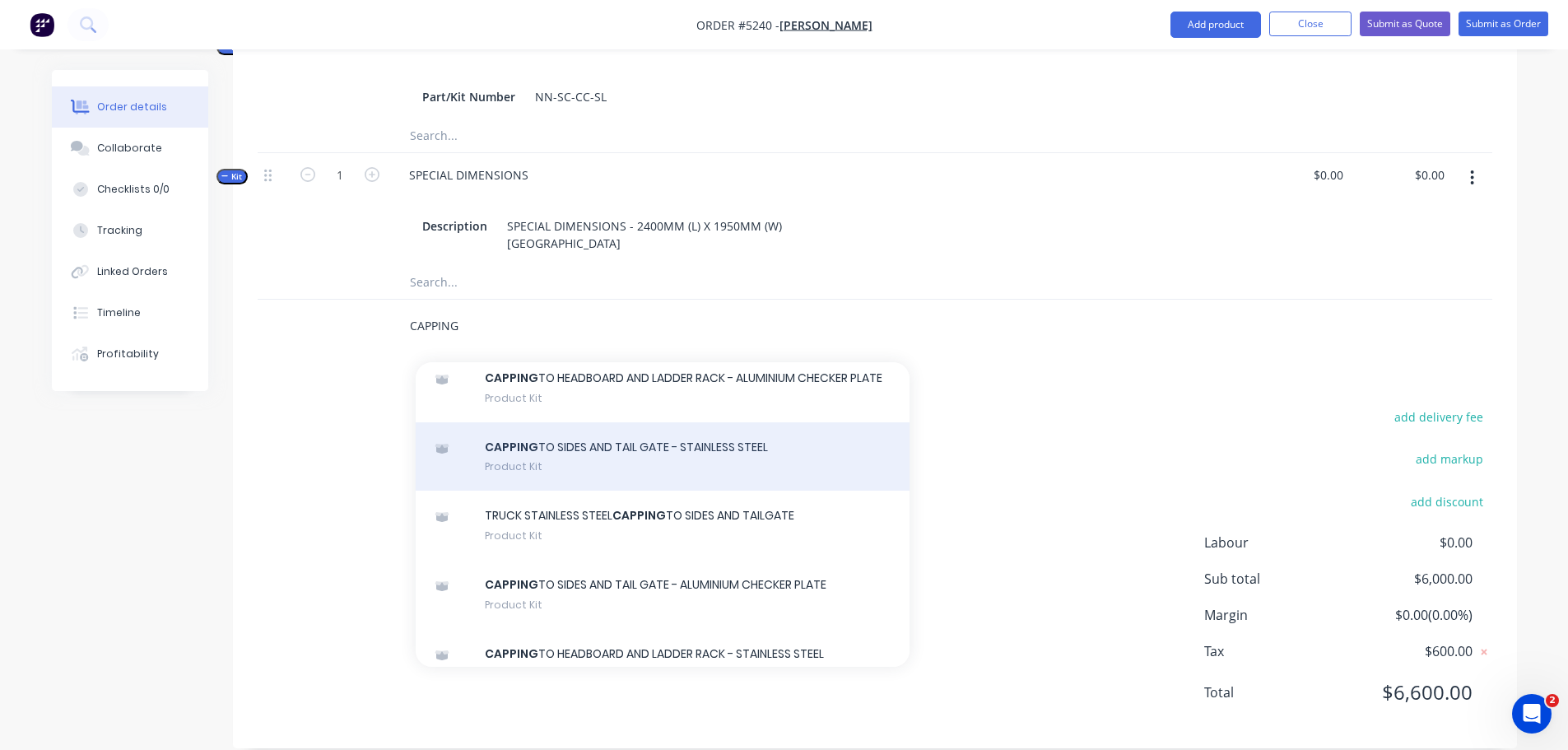
scroll to position [33, 0]
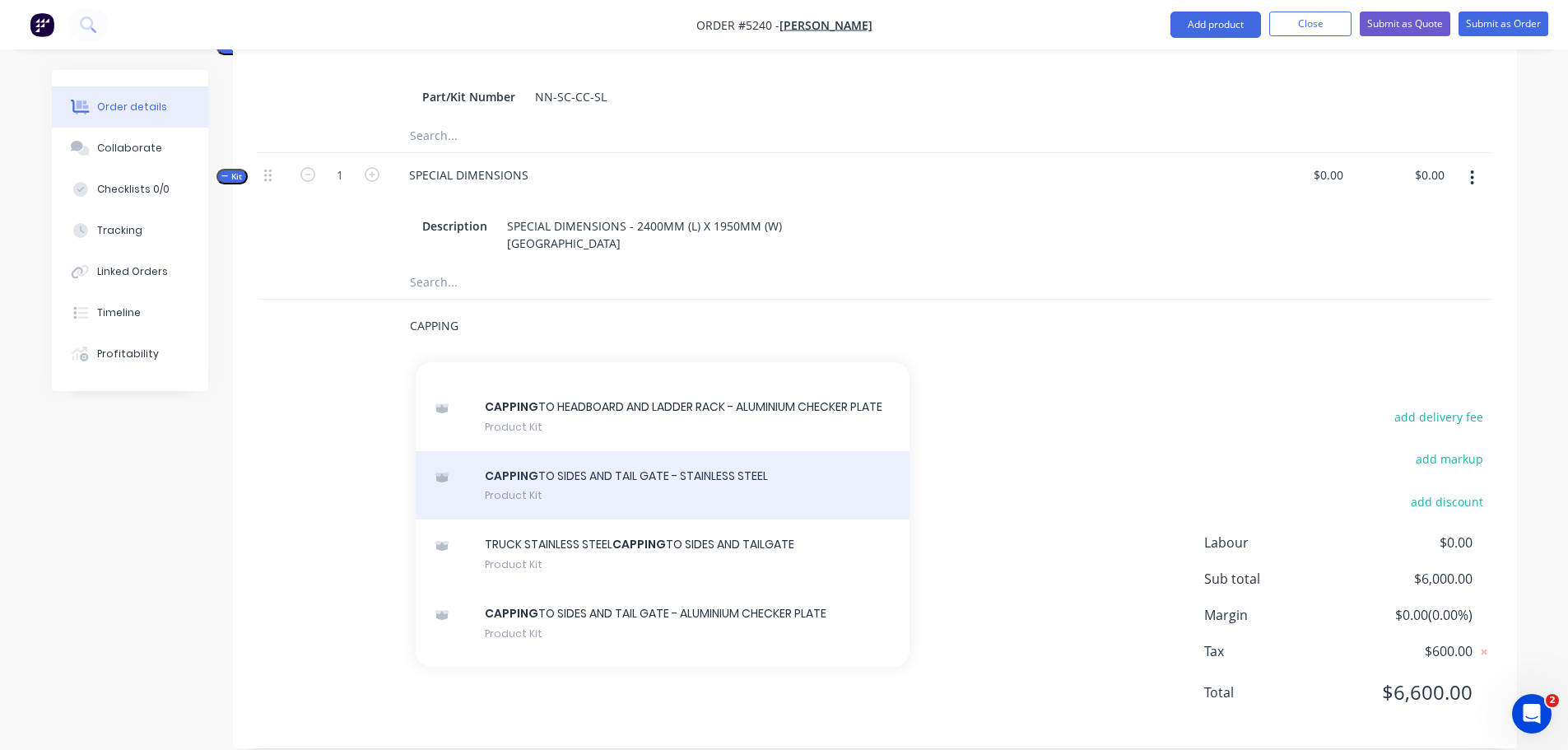
type input "CAPPING"
click at [616, 479] on div "CAPPING TO SIDES AND TAIL GATE - STAINLESS STEEL Product Kit" at bounding box center [662, 485] width 494 height 69
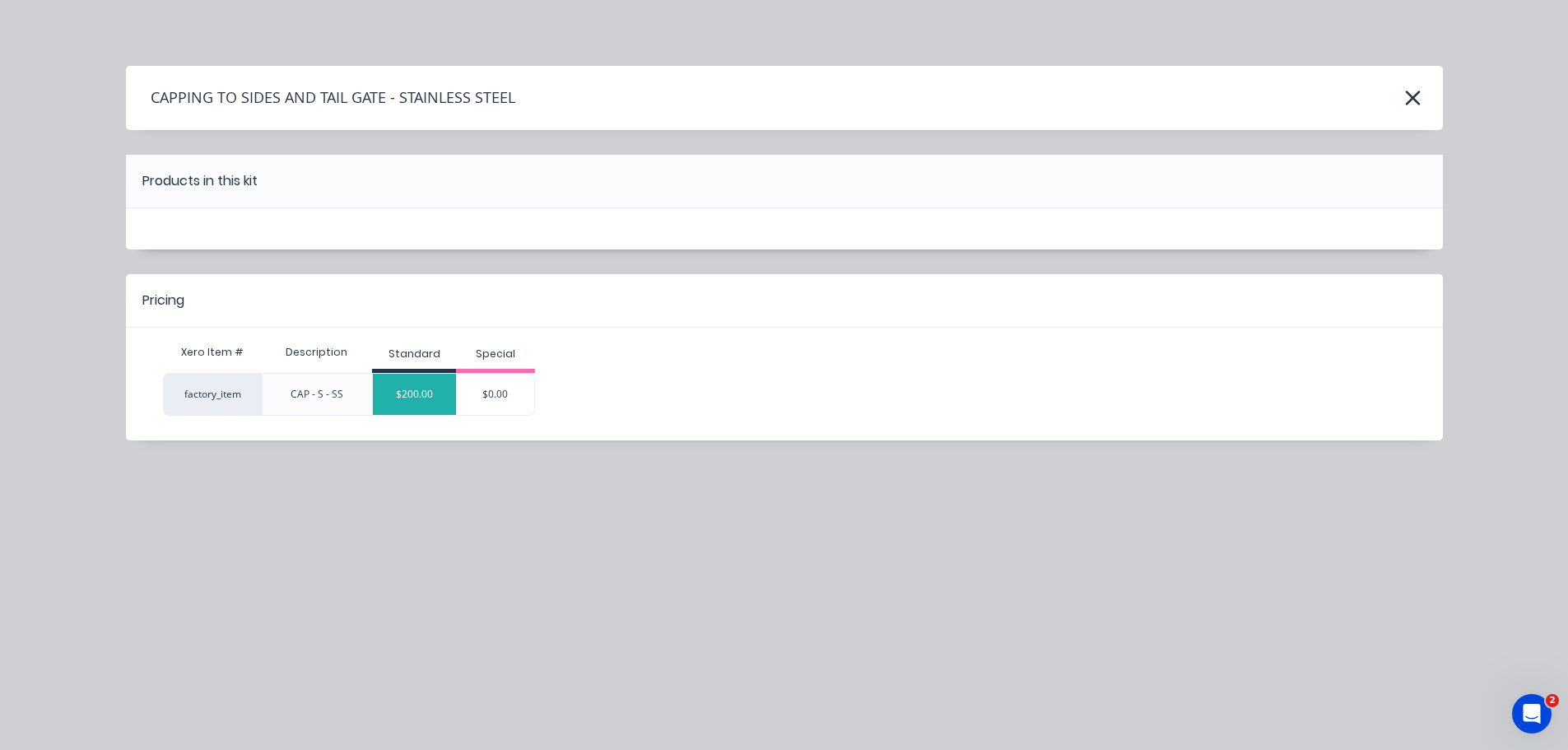
click at [444, 399] on div "$200.00" at bounding box center [414, 394] width 83 height 41
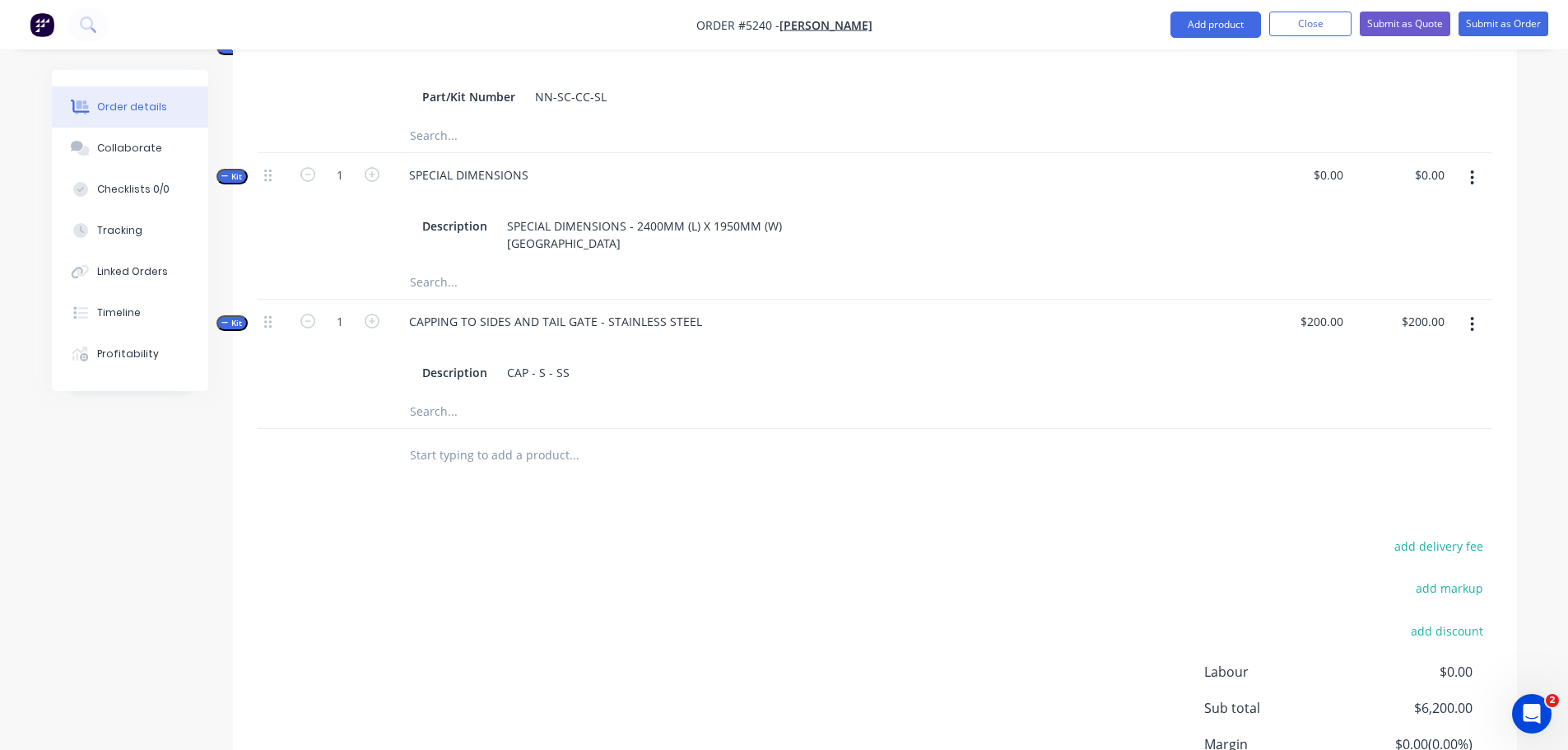
click at [468, 438] on input "text" at bounding box center [573, 454] width 329 height 33
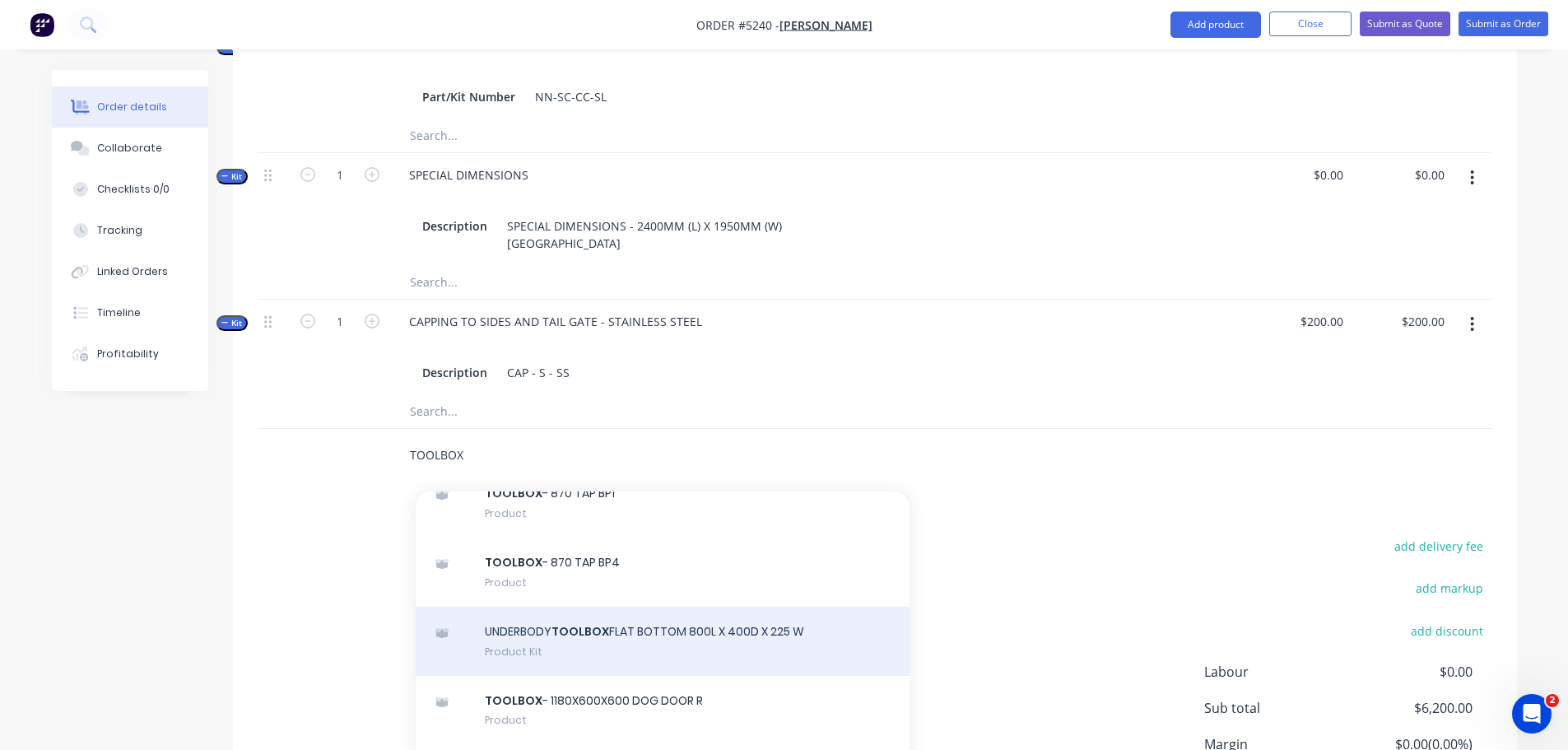
scroll to position [659, 0]
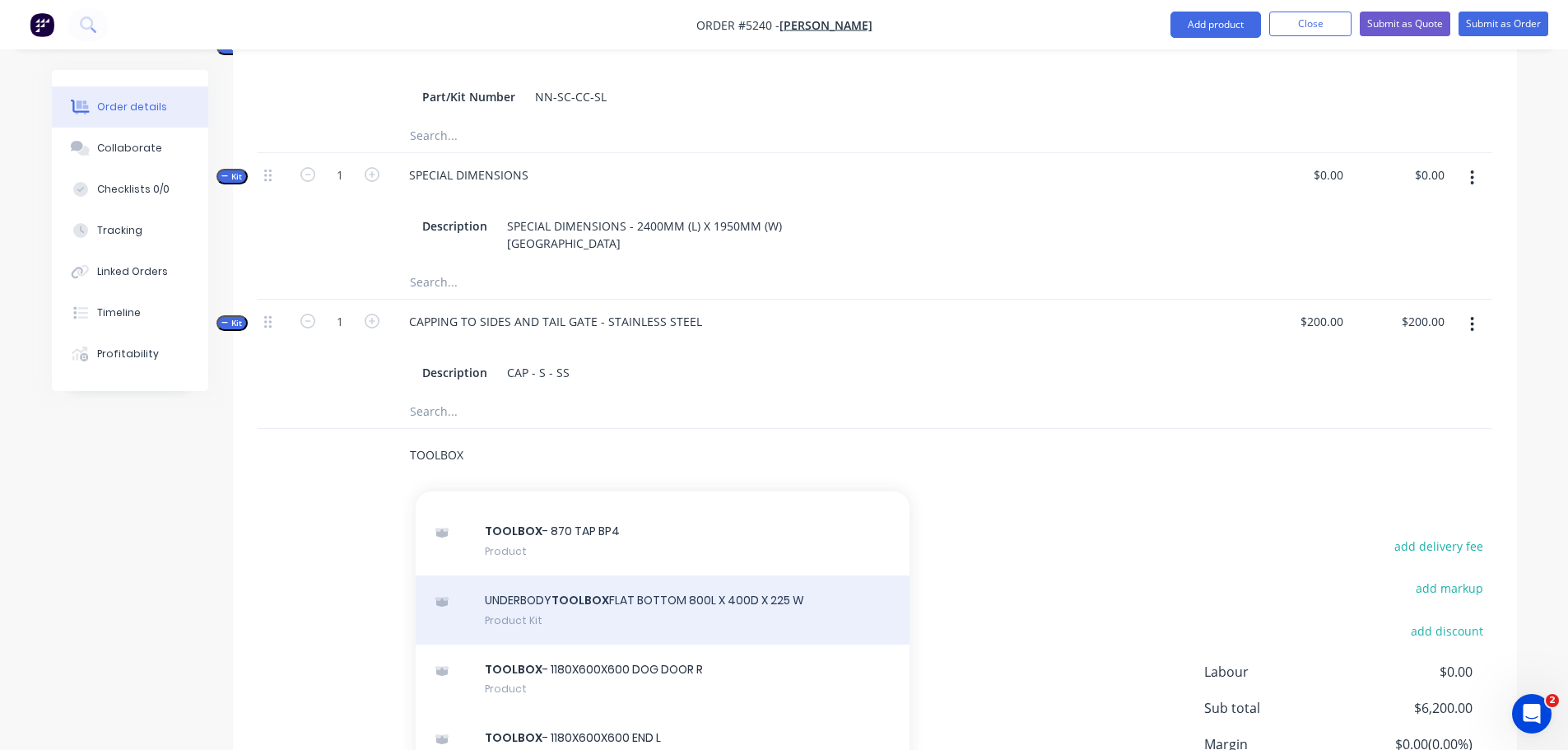
type input "TOOLBOX"
click at [602, 592] on div "UNDERBODY TOOLBOX FLAT BOTTOM 800L X 400D X 225 W Product Kit" at bounding box center [662, 609] width 494 height 69
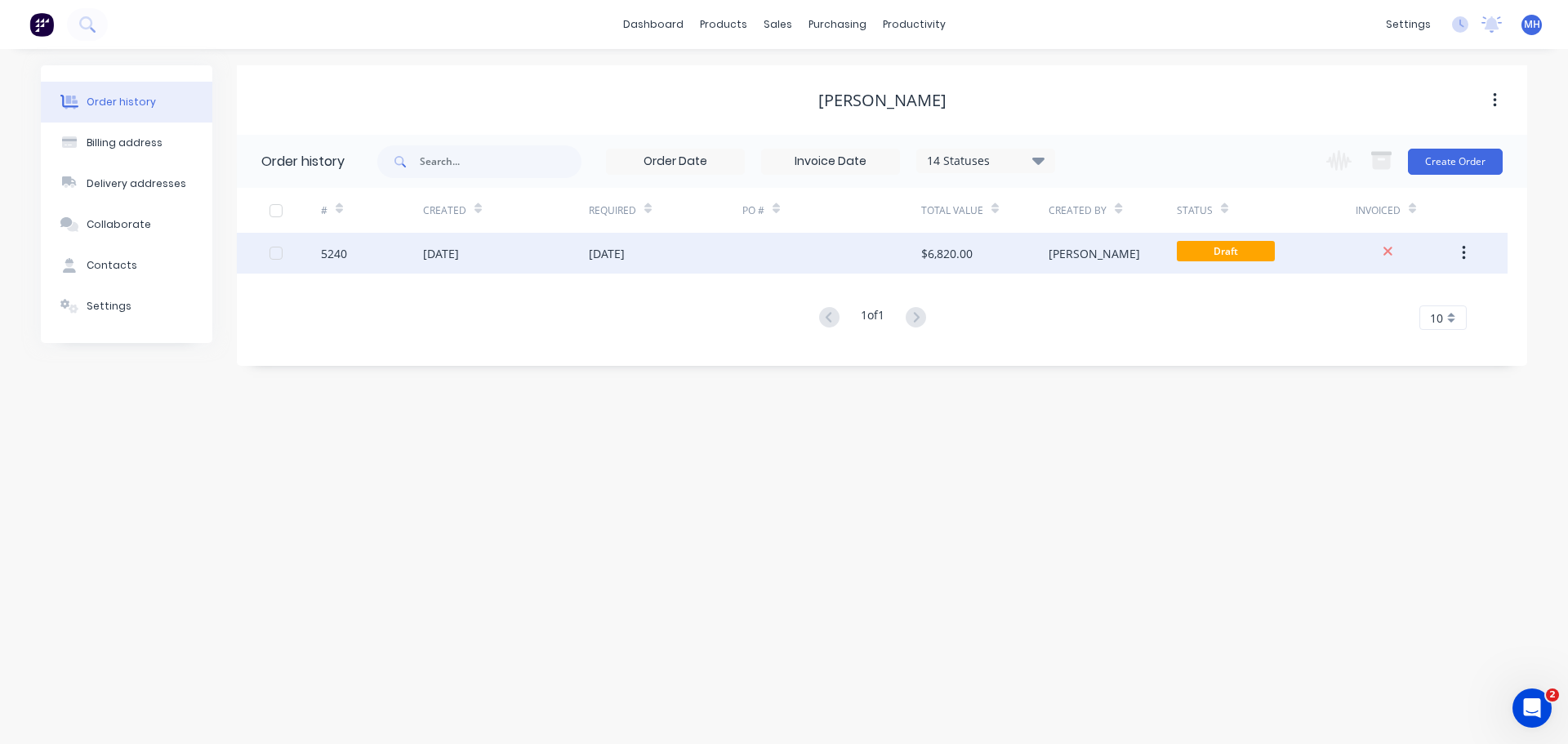
click at [459, 253] on div "[DATE]" at bounding box center [441, 253] width 36 height 17
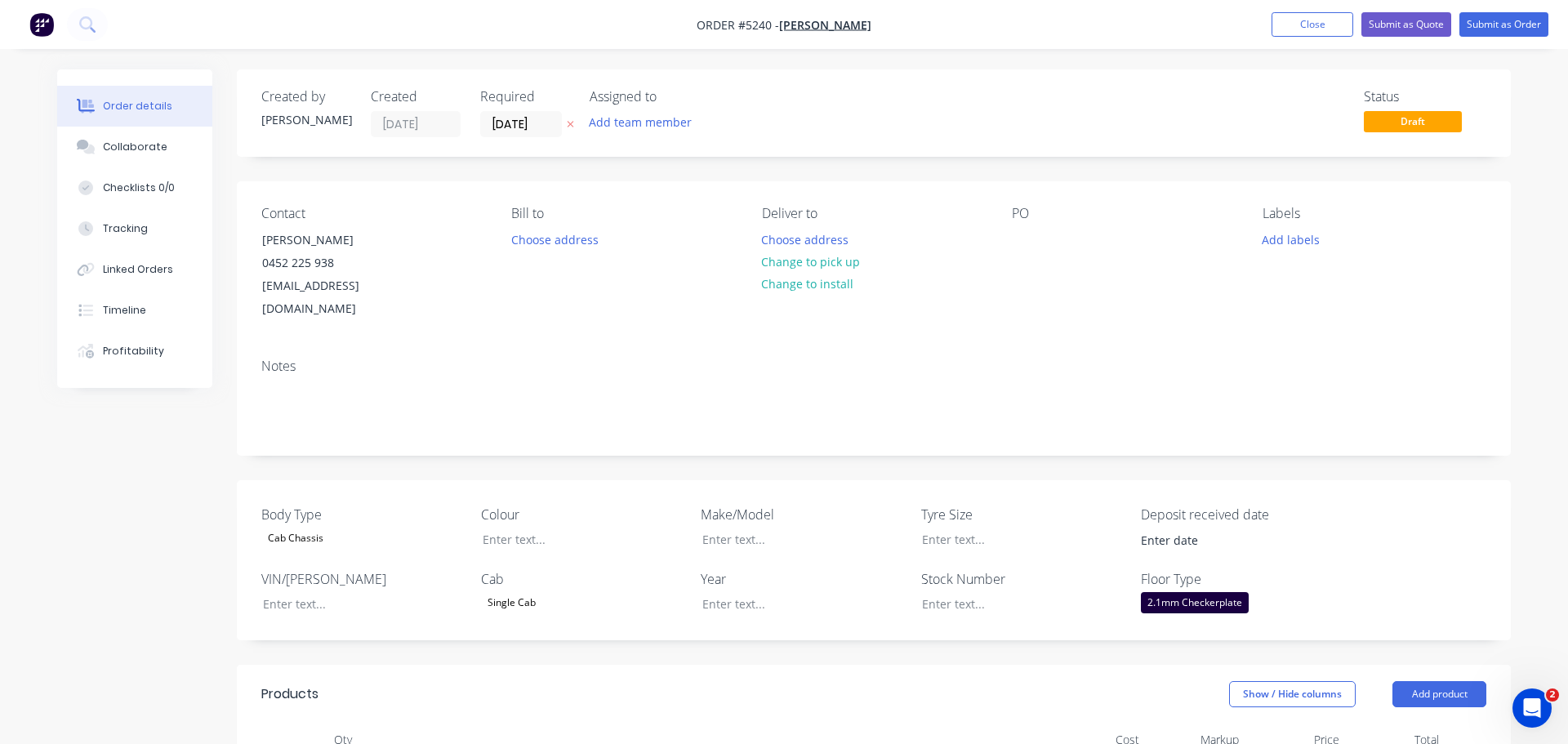
type input "$6,000.00"
type input "$200.00"
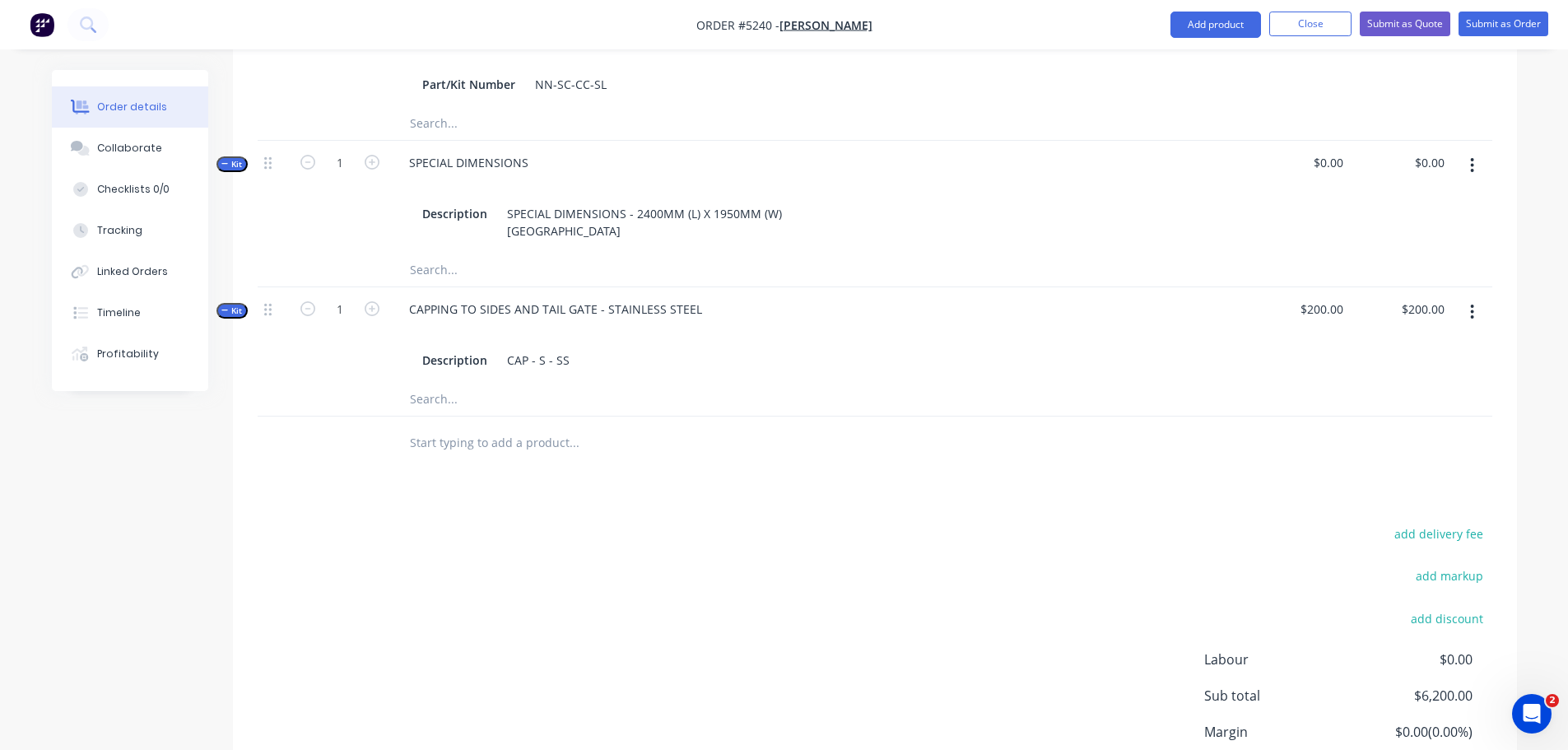
scroll to position [823, 0]
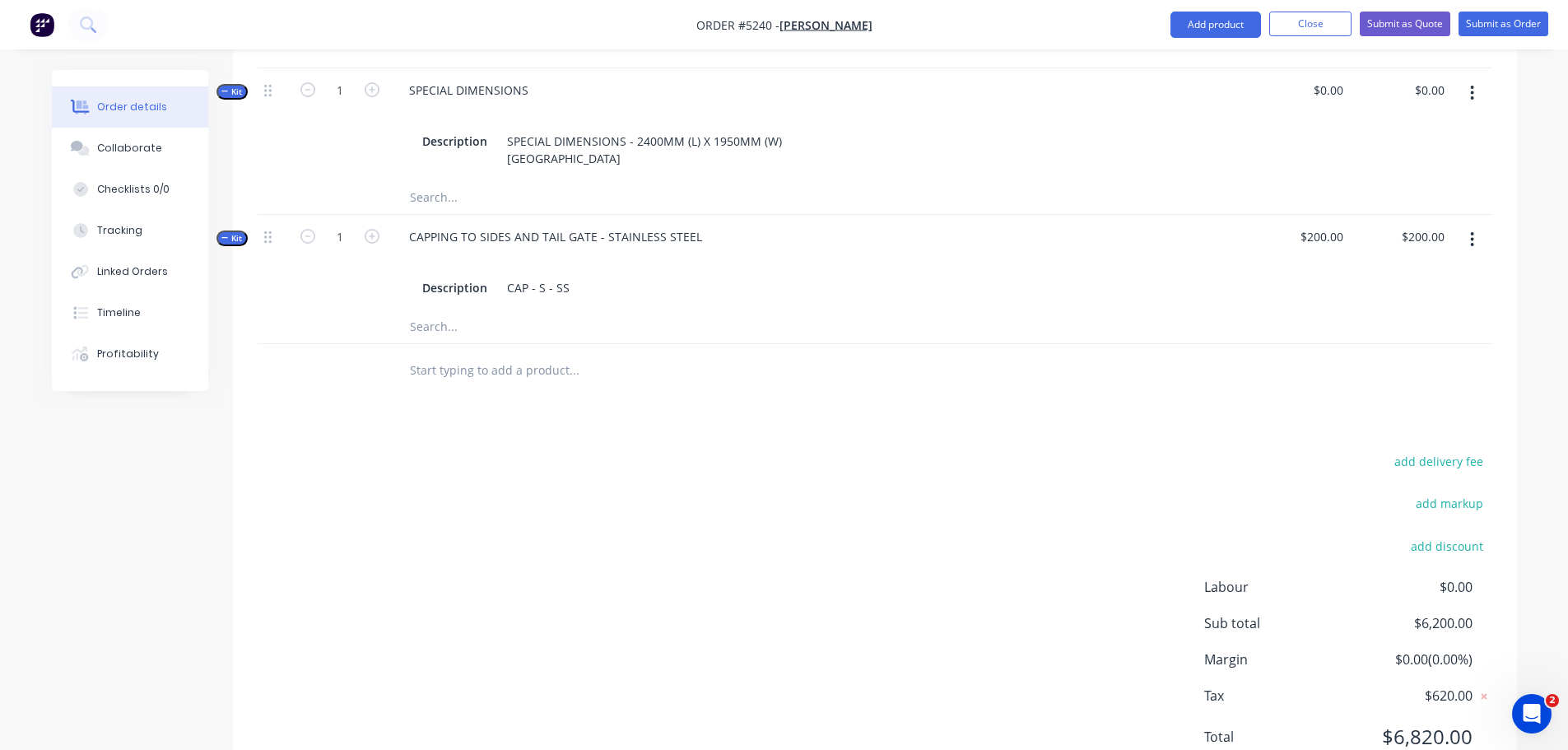
click at [470, 354] on input "text" at bounding box center [573, 370] width 329 height 33
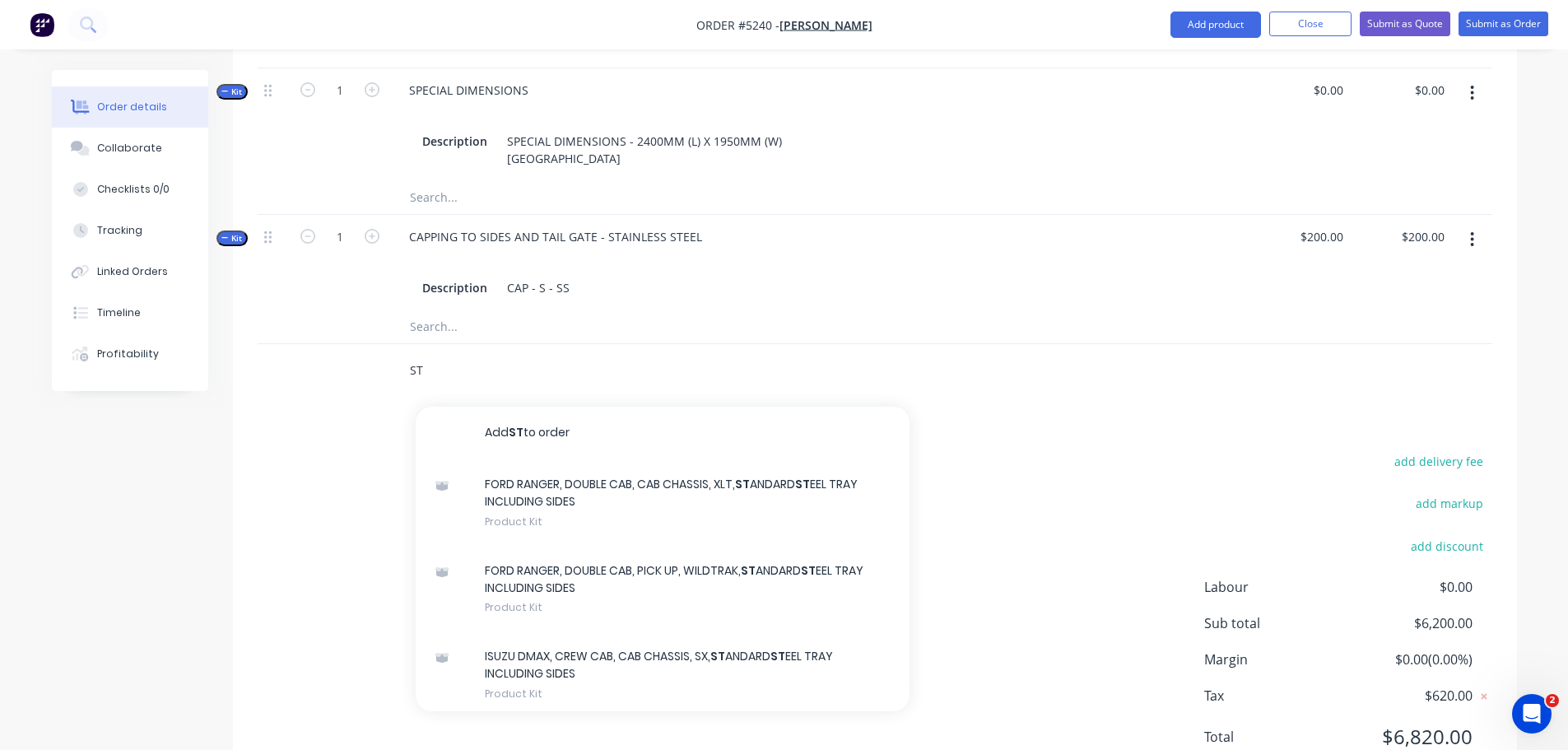
type input "S"
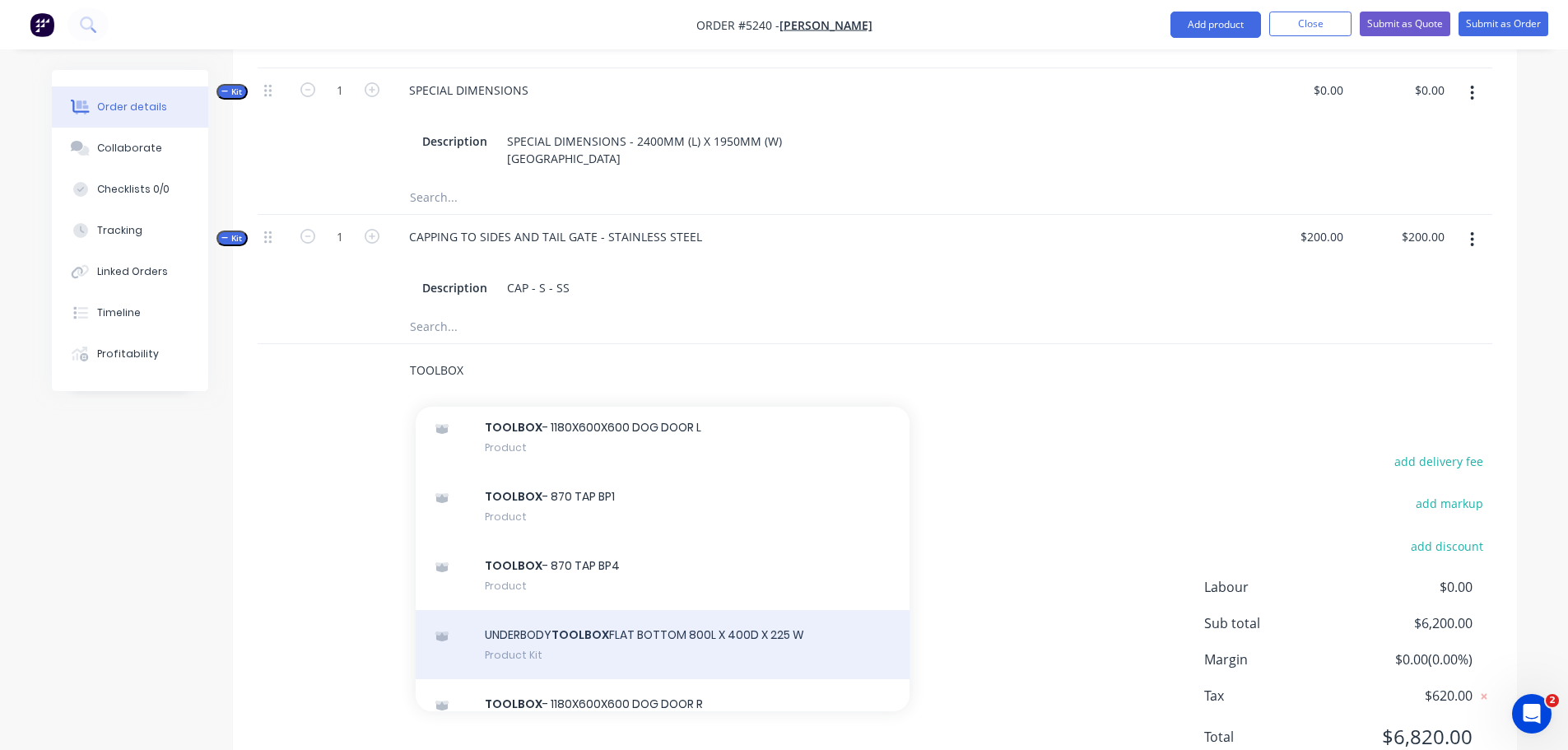
scroll to position [576, 0]
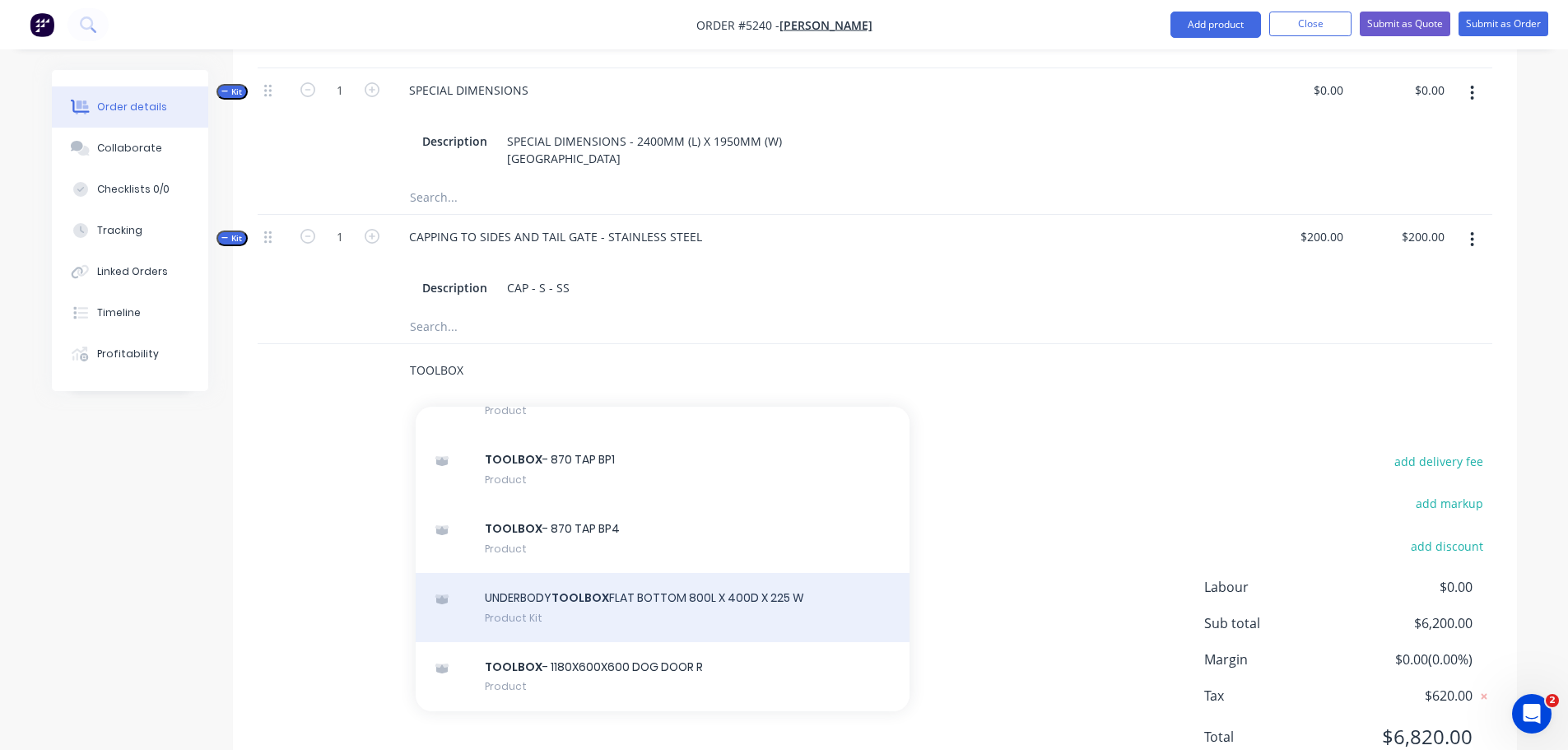
type input "TOOLBOX"
click at [617, 593] on div "UNDERBODY TOOLBOX FLAT BOTTOM 800L X 400D X 225 W Product Kit" at bounding box center [662, 606] width 494 height 69
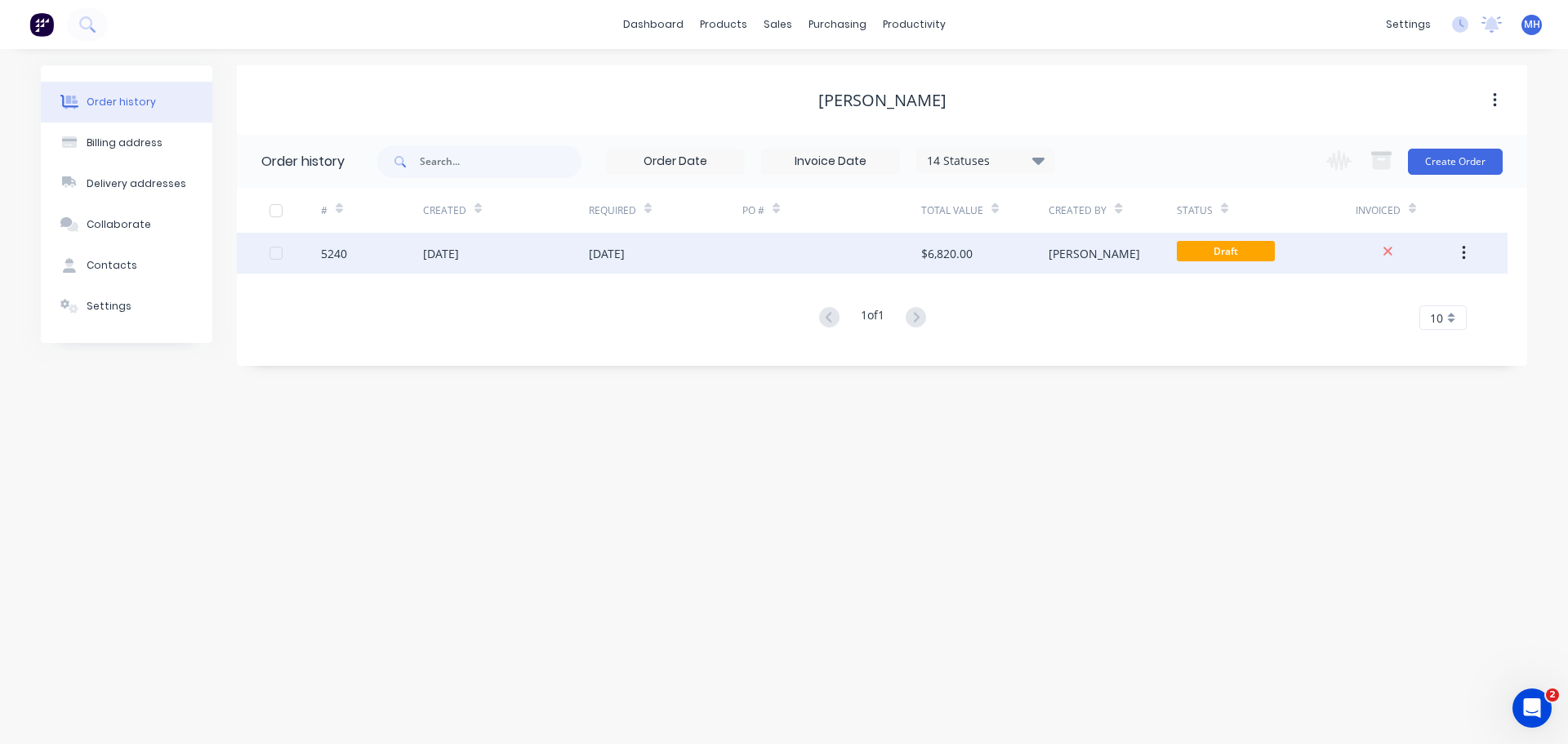
click at [459, 254] on div "[DATE]" at bounding box center [441, 253] width 36 height 17
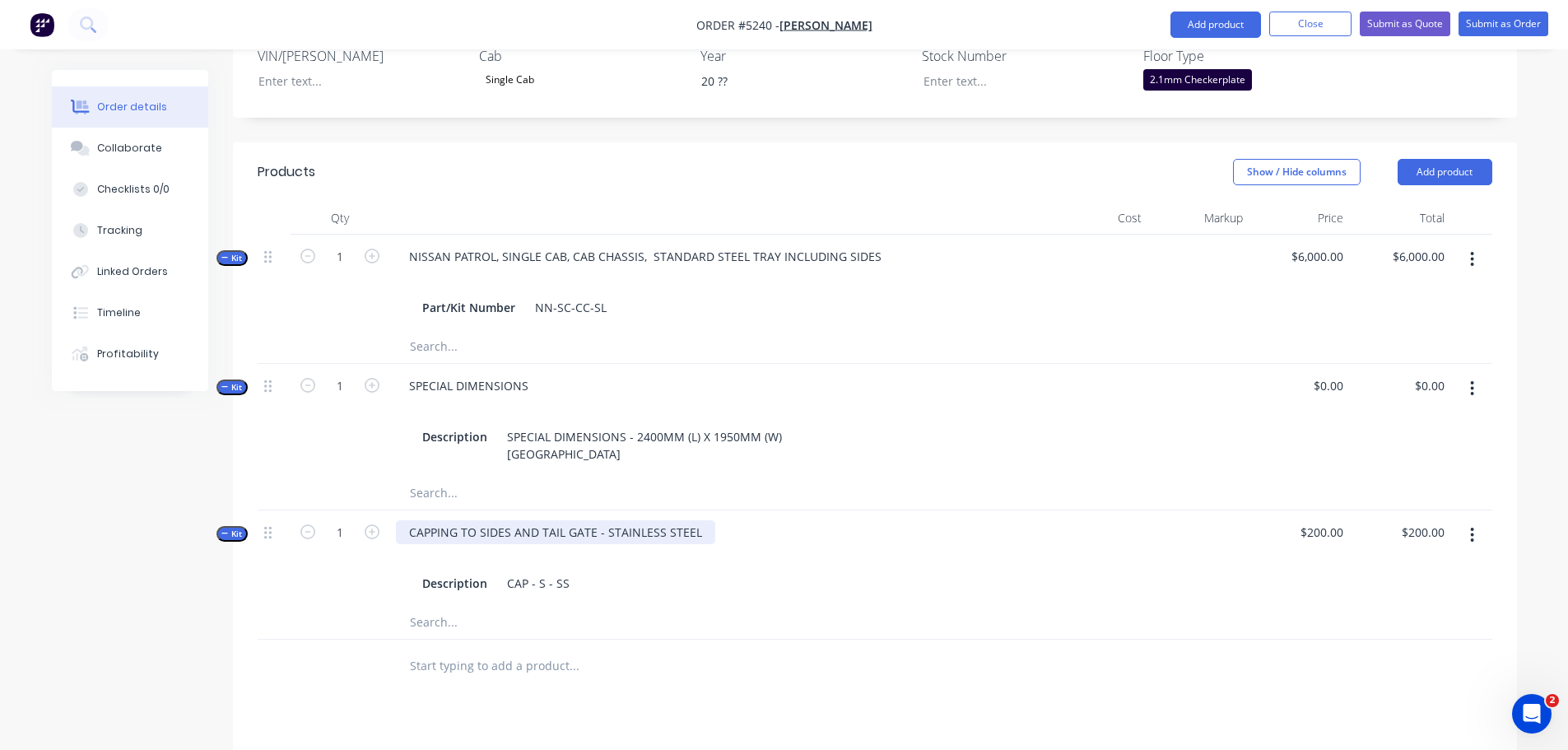
scroll to position [741, 0]
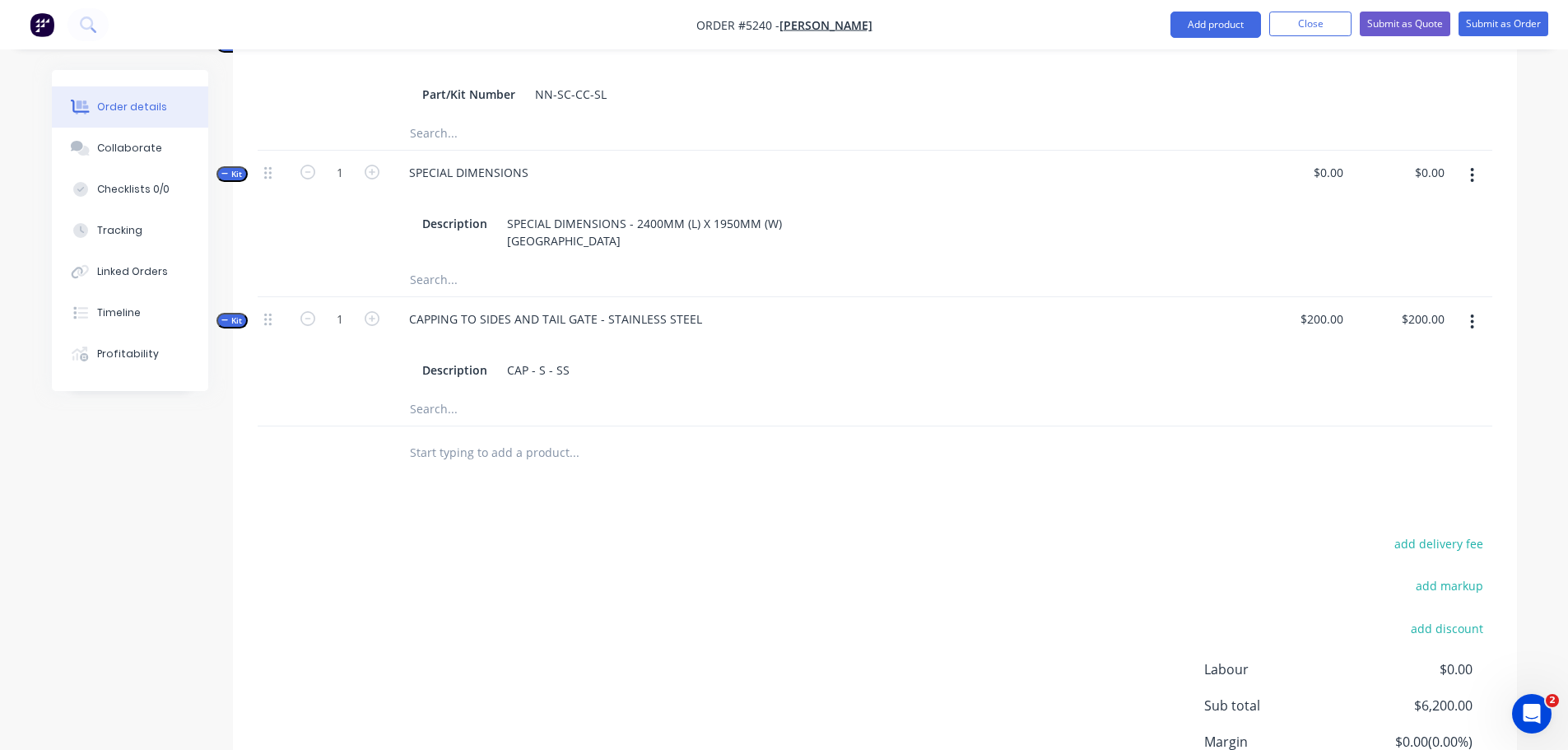
click at [463, 437] on input "text" at bounding box center [573, 453] width 329 height 33
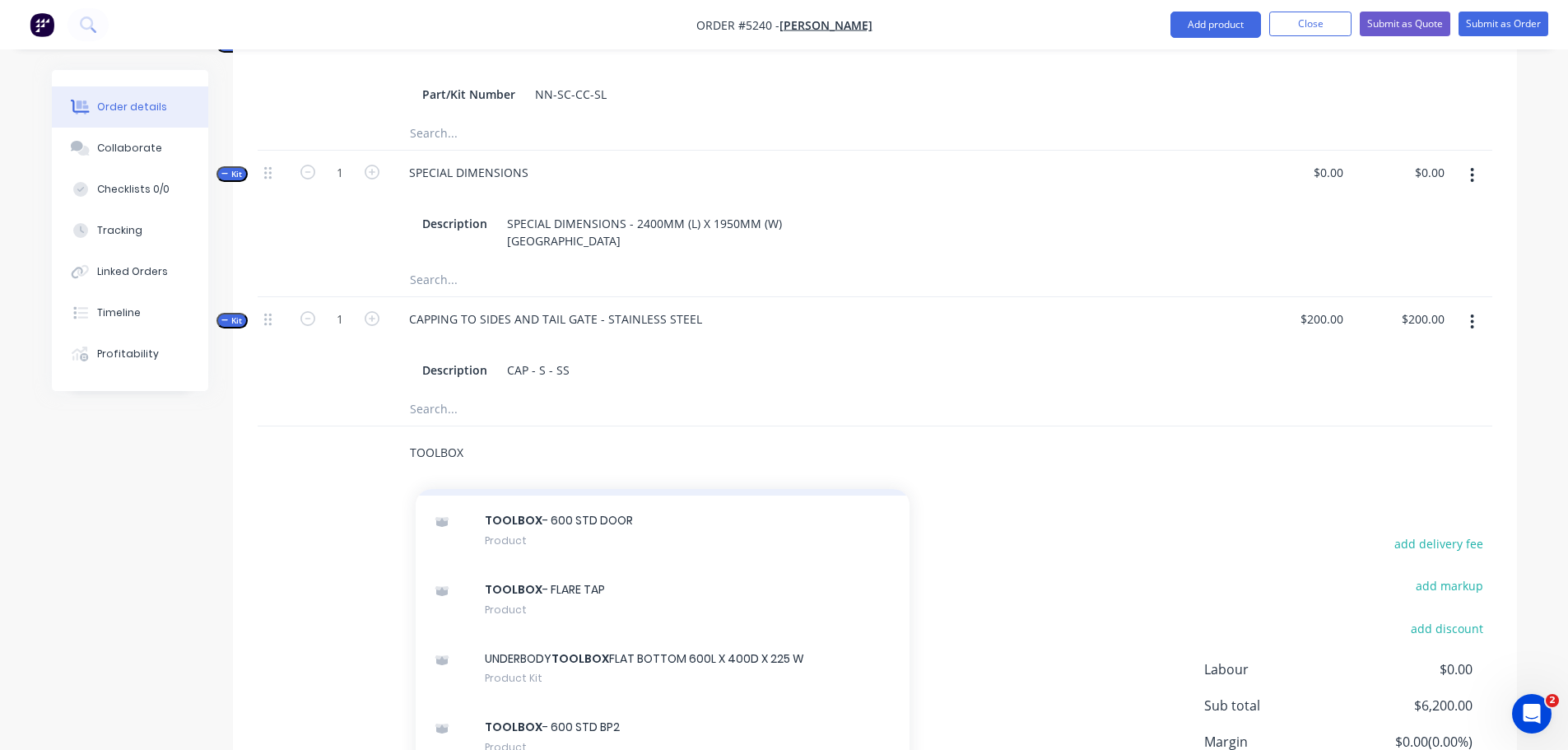
scroll to position [1316, 0]
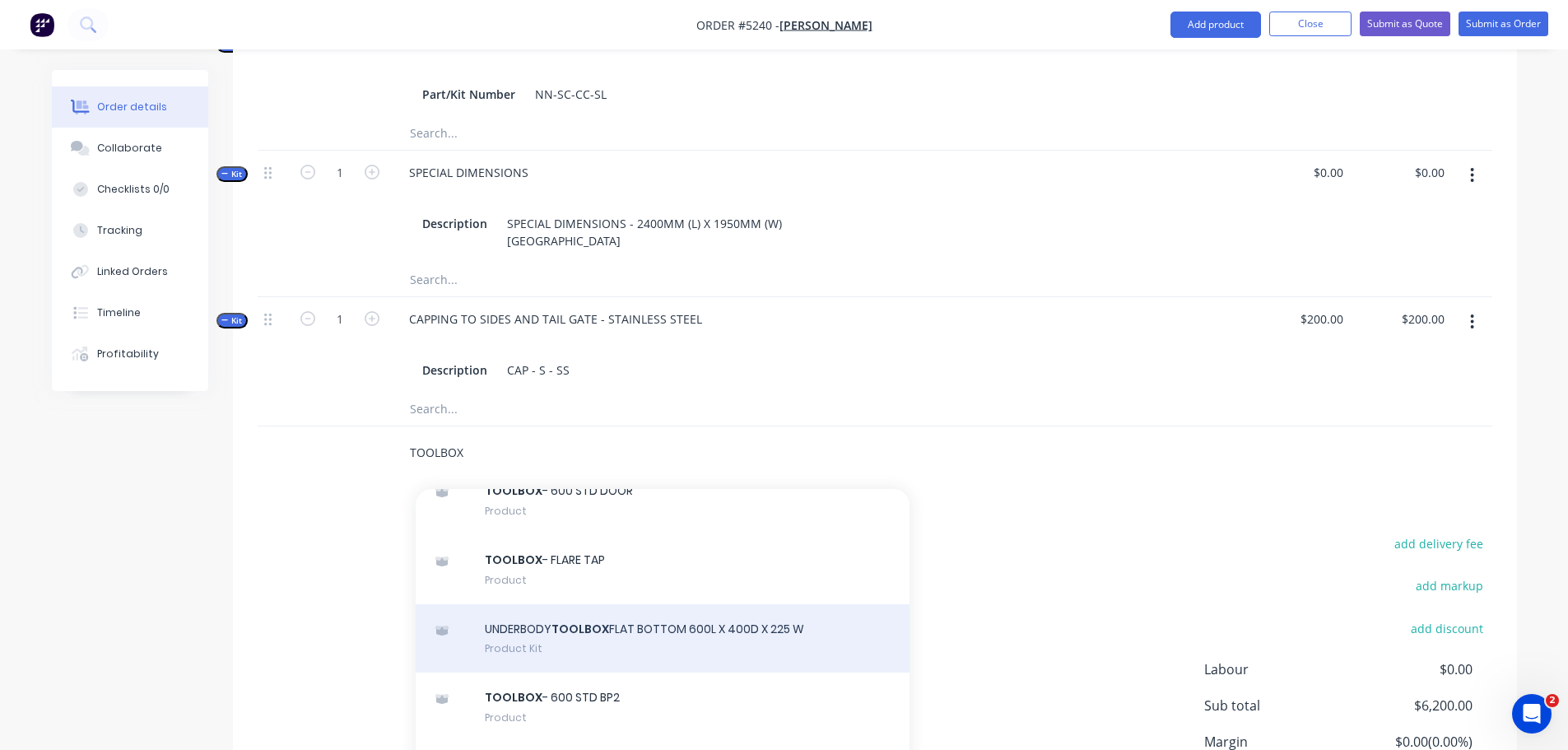
type input "TOOLBOX"
click at [573, 627] on div "UNDERBODY TOOLBOX FLAT BOTTOM 600L X 400D X 225 W Product Kit" at bounding box center [662, 638] width 494 height 69
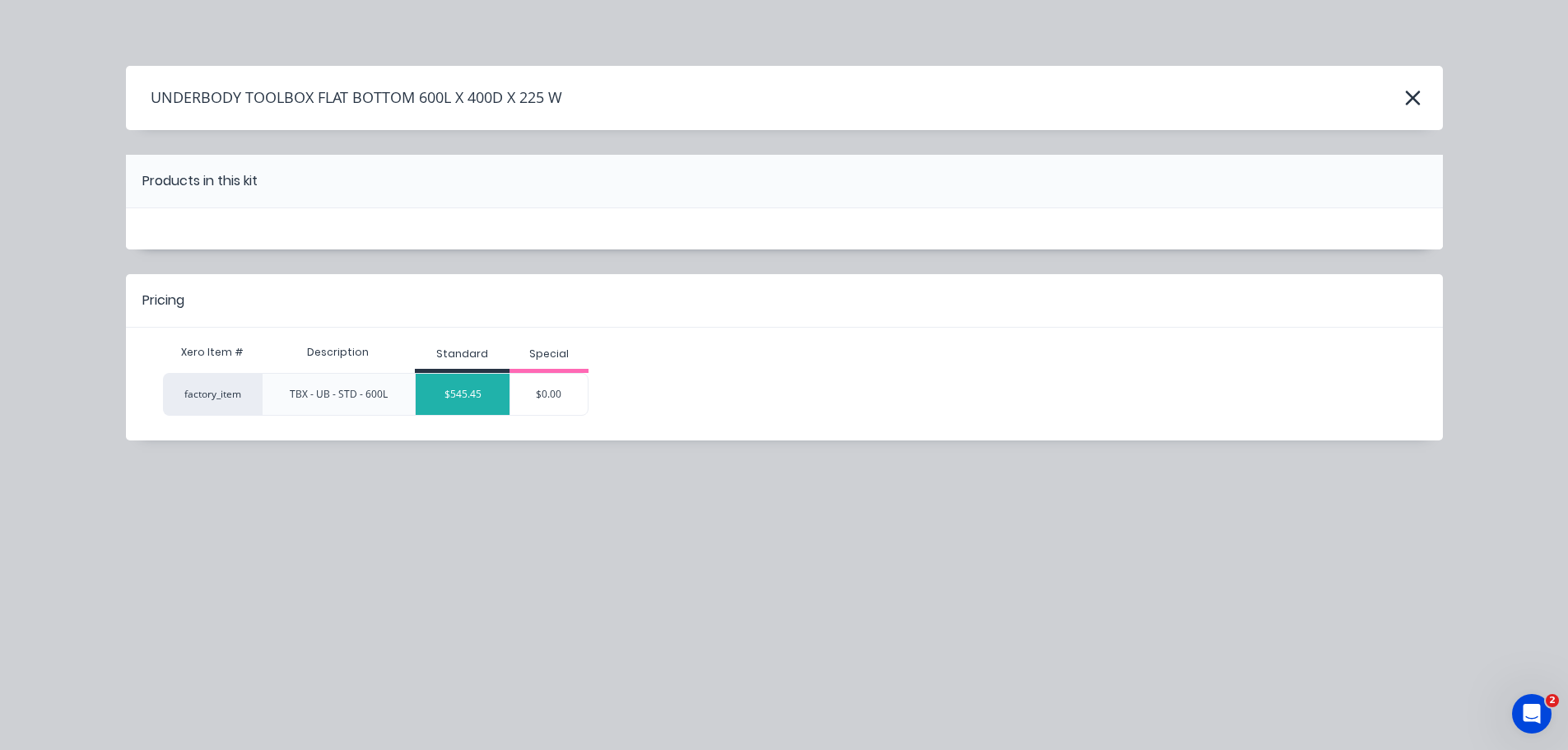
click at [475, 399] on div "$545.45" at bounding box center [462, 394] width 94 height 41
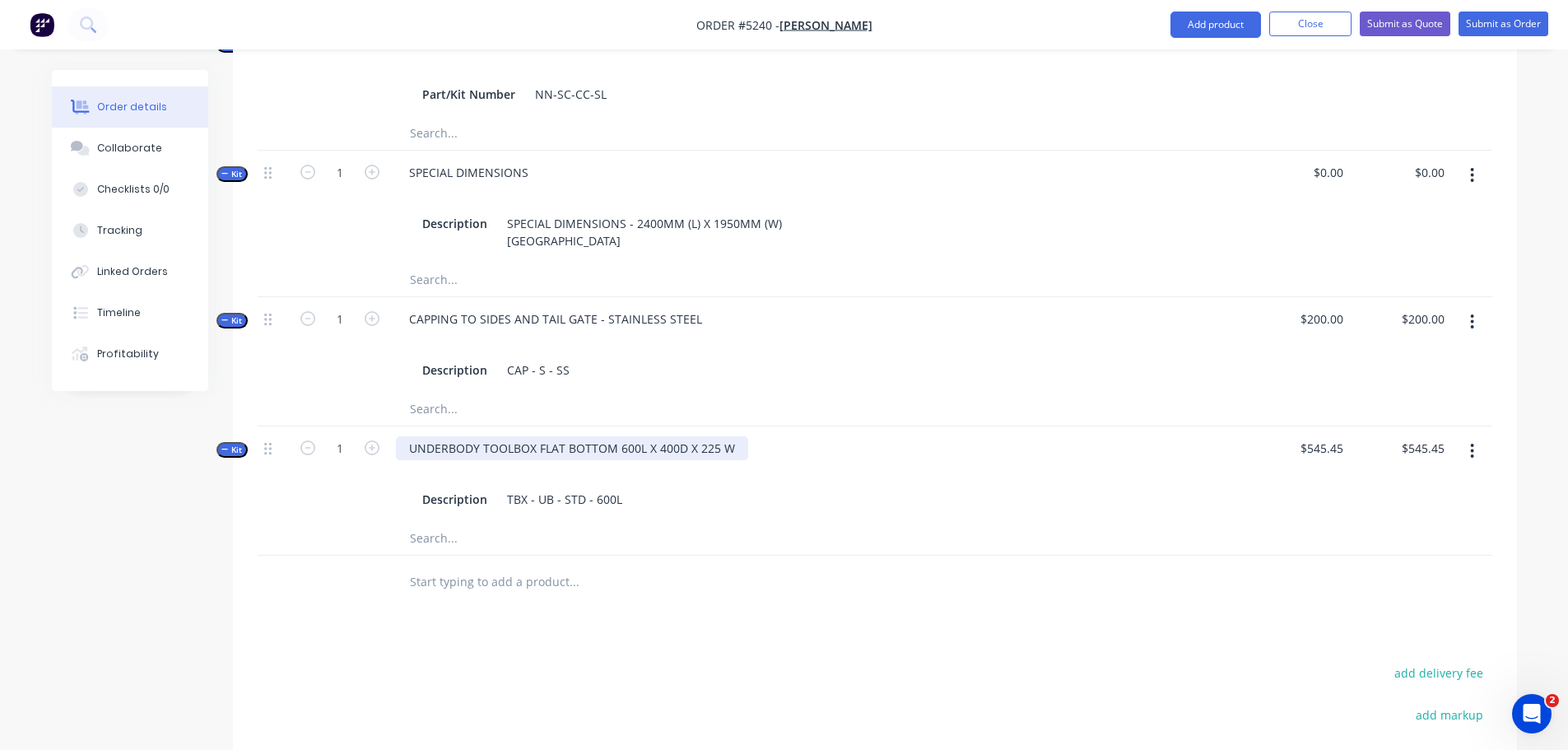
click at [736, 437] on div "UNDERBODY TOOLBOX FLAT BOTTOM 600L X 400D X 225 W" at bounding box center [572, 448] width 352 height 24
click at [502, 572] on input "text" at bounding box center [573, 582] width 329 height 33
click at [376, 440] on icon "button" at bounding box center [372, 447] width 15 height 15
type input "2"
type input "$1,090.90"
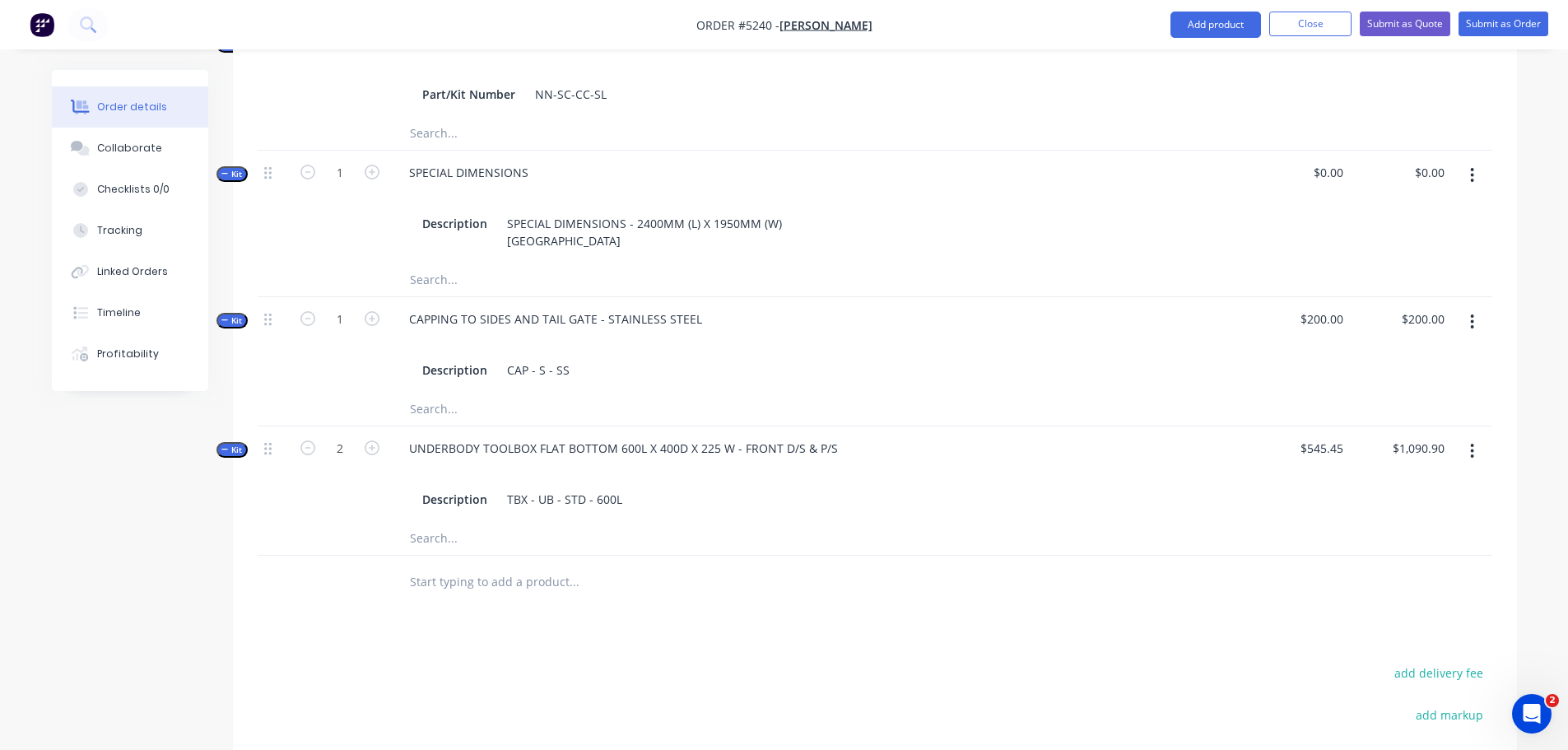
click at [524, 565] on input "text" at bounding box center [573, 582] width 329 height 33
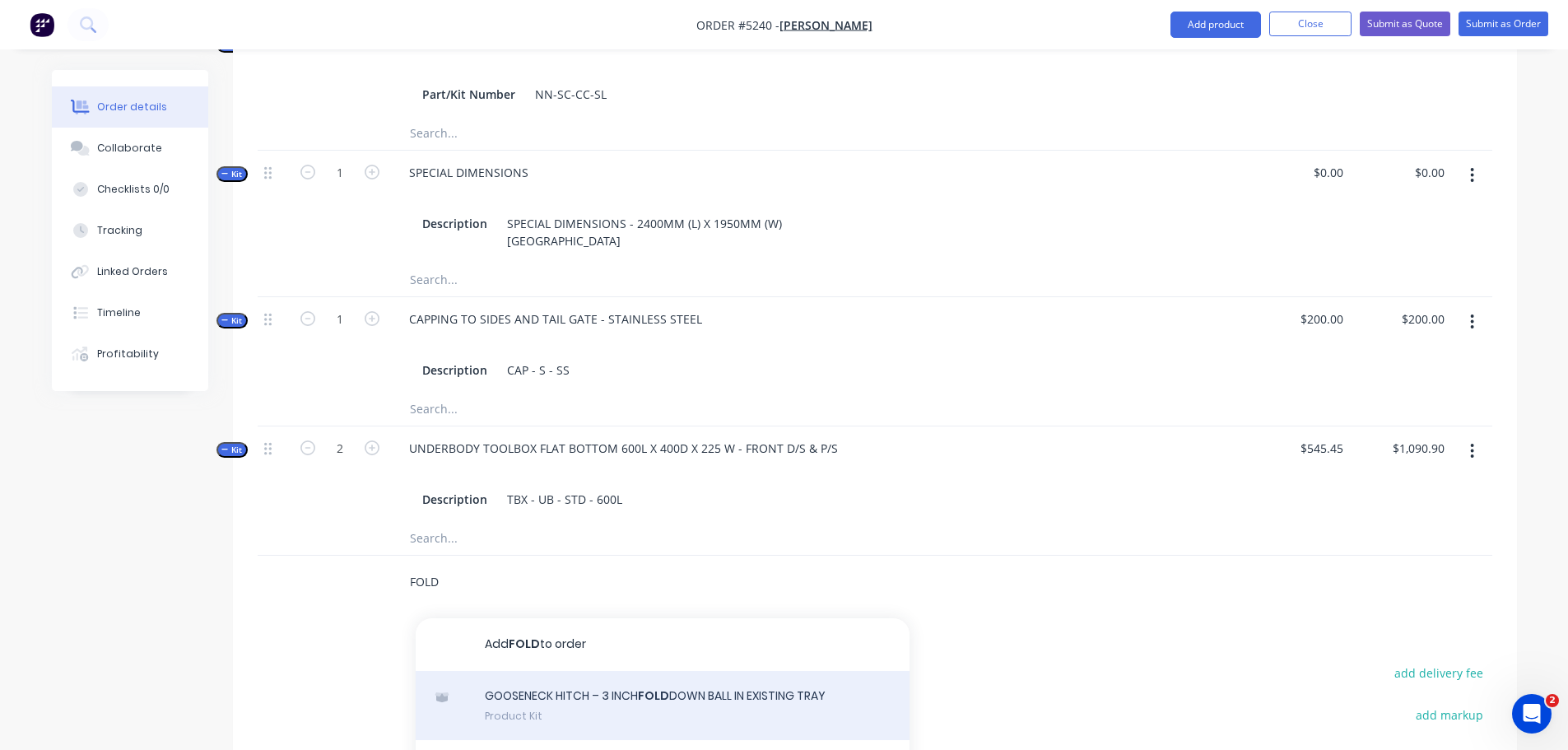
type input "FOLD"
click at [614, 693] on div "GOOSENECK HITCH – 3 INCH FOLD DOWN BALL IN EXISTING TRAY Product Kit" at bounding box center [662, 705] width 494 height 69
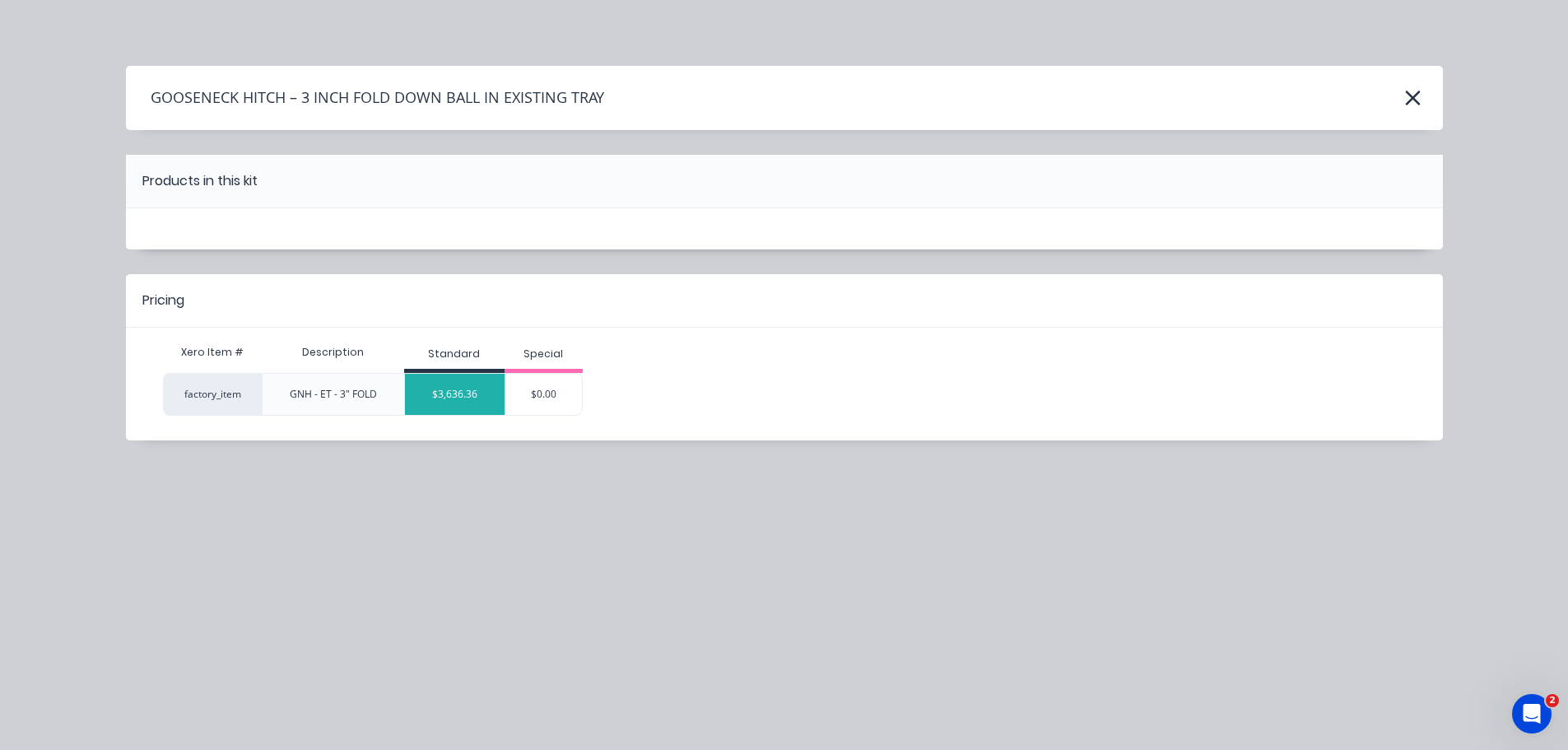
click at [443, 404] on div "$3,636.36" at bounding box center [455, 394] width 100 height 41
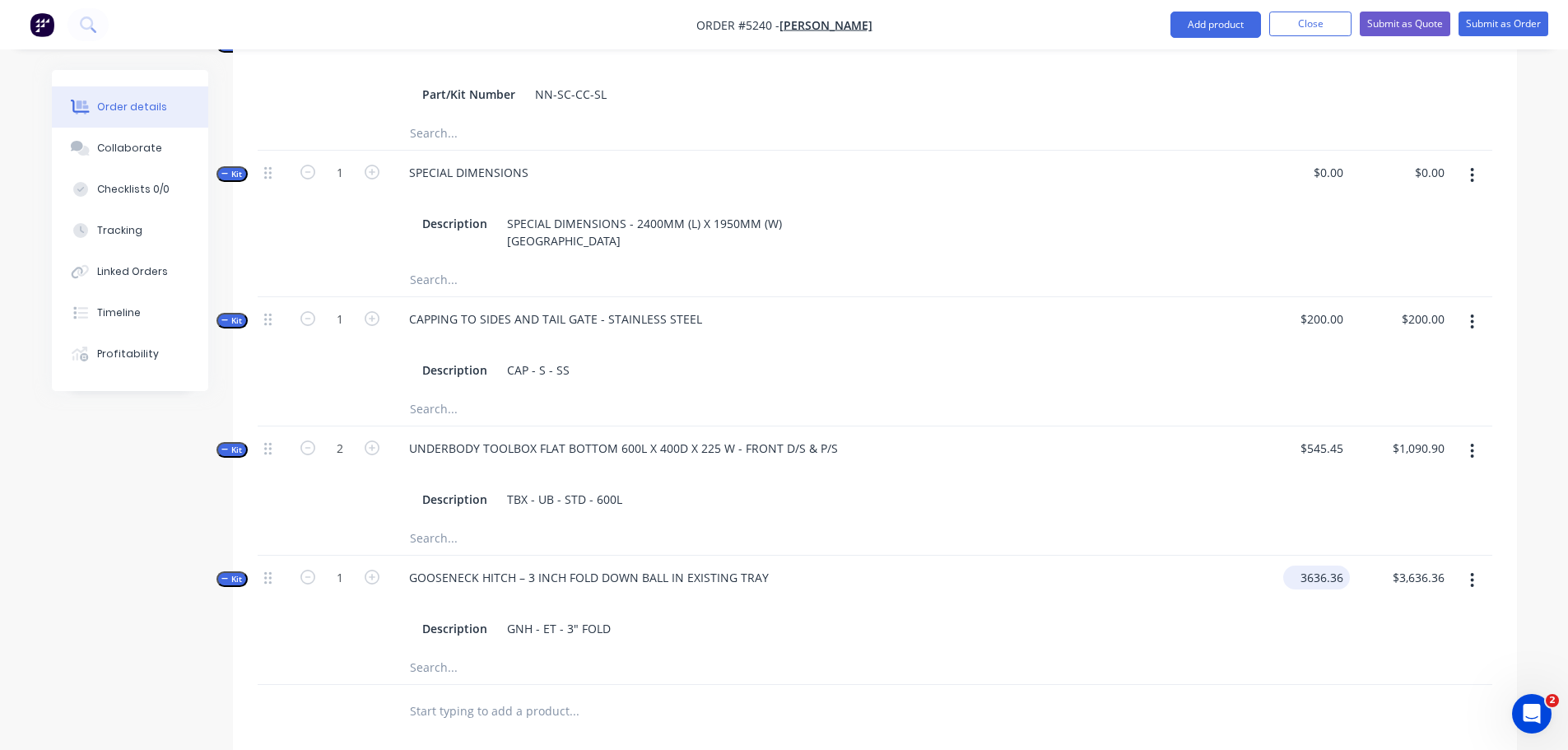
click at [1307, 565] on input "3636.36" at bounding box center [1320, 577] width 60 height 24
type input "$2,272.73"
click at [460, 694] on input "text" at bounding box center [573, 711] width 329 height 33
type input "LED LIGHT"
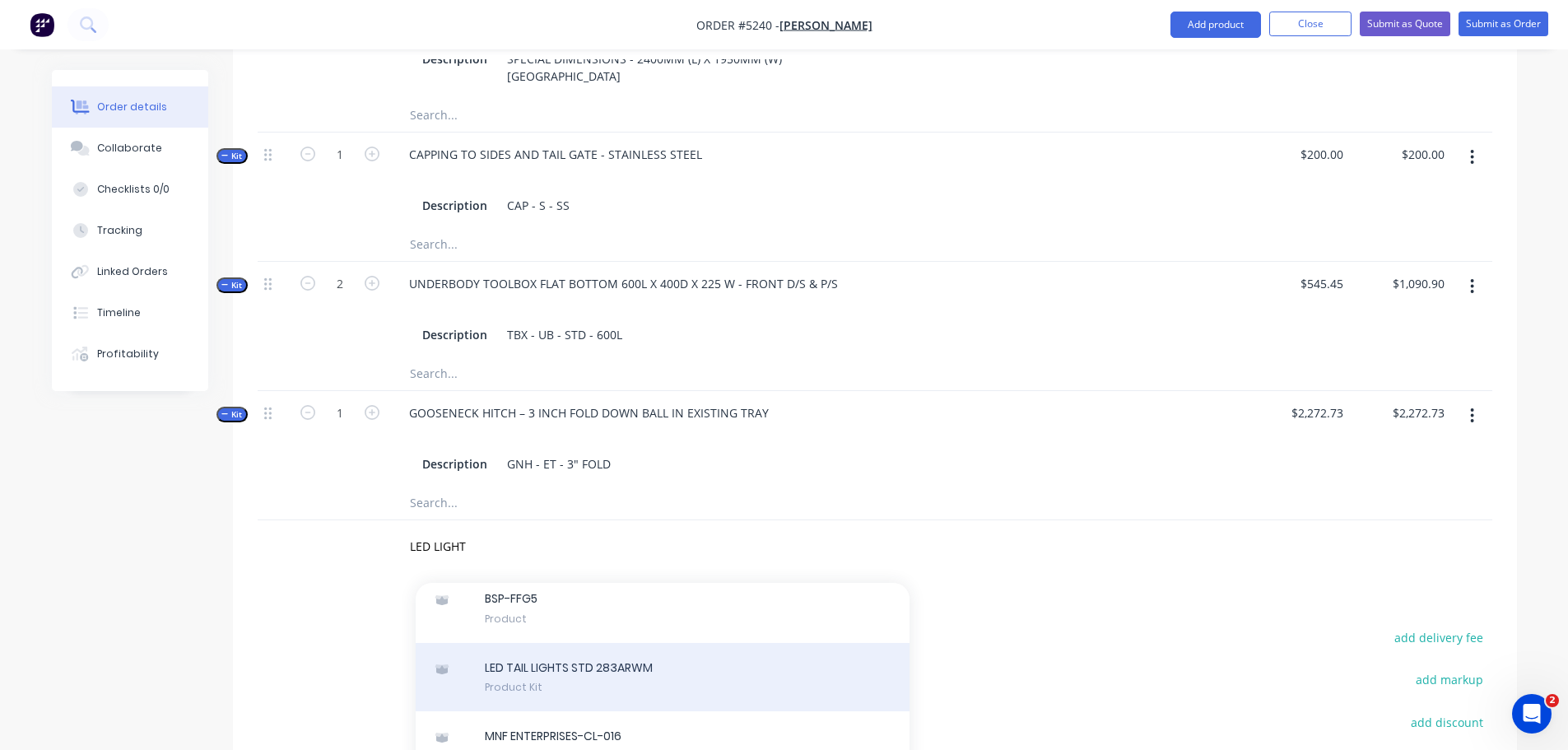
scroll to position [576, 0]
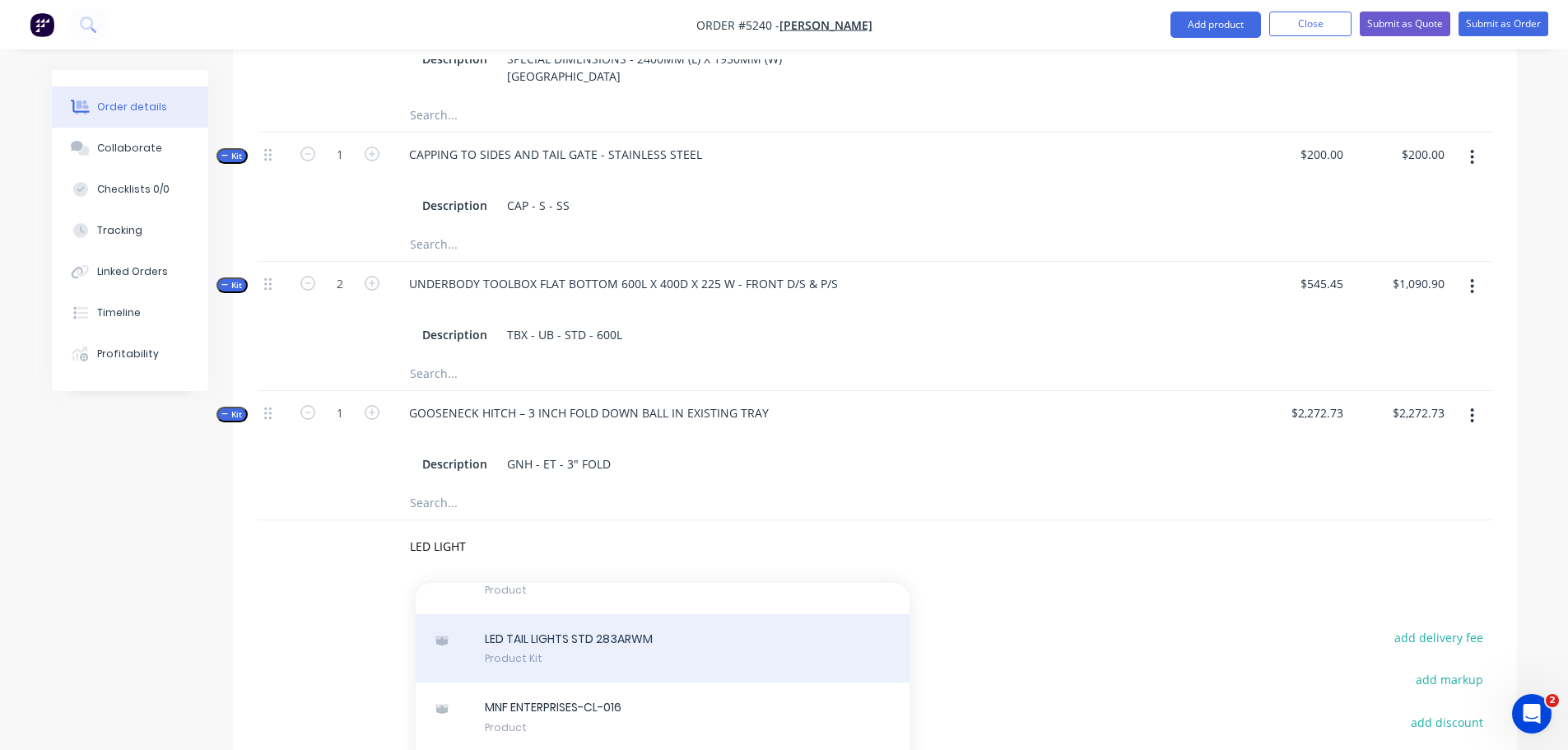
click at [592, 633] on div "LED TAIL LIGHTS STD 283ARWM Product Kit" at bounding box center [662, 648] width 494 height 69
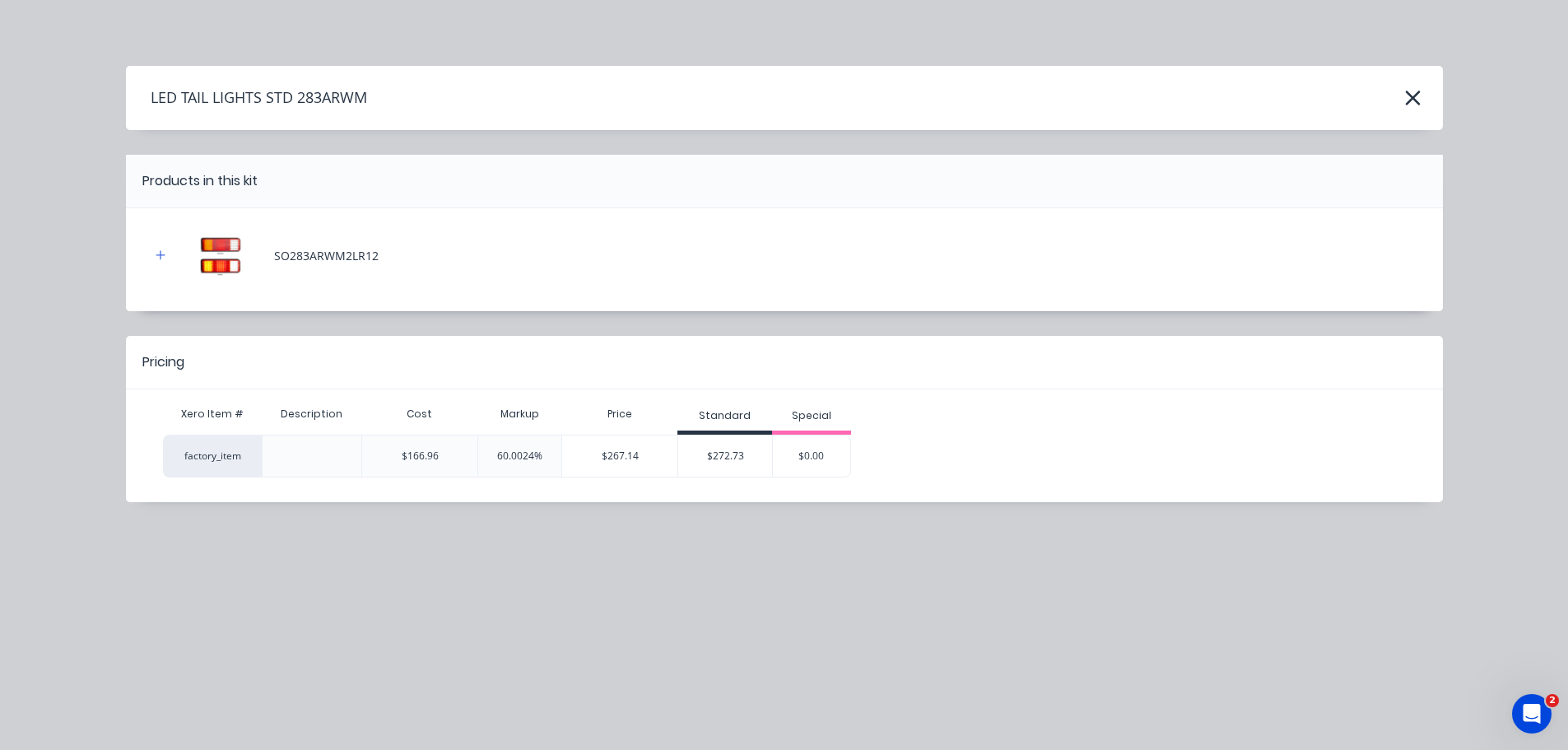
click at [719, 463] on div "$272.73" at bounding box center [725, 456] width 94 height 41
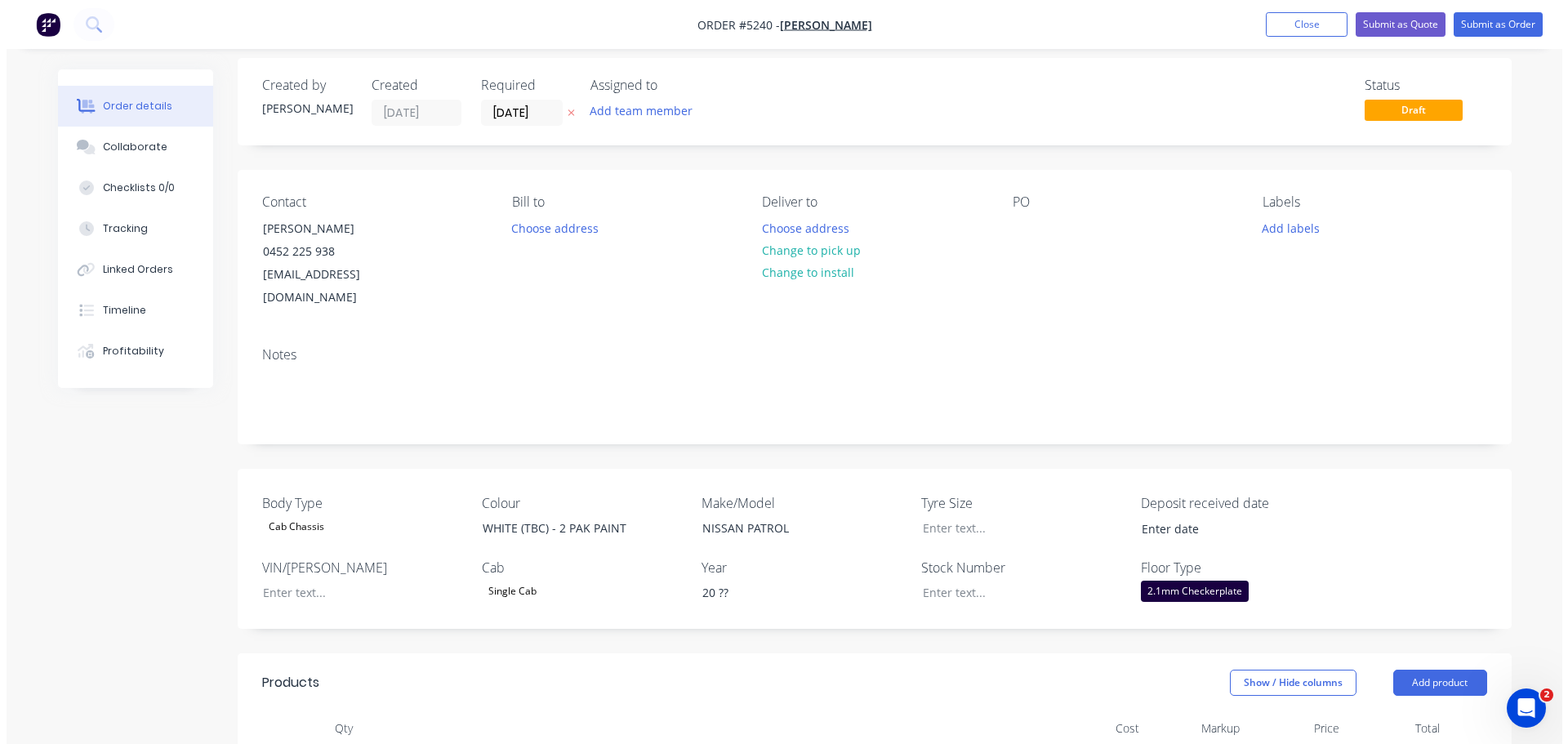
scroll to position [0, 0]
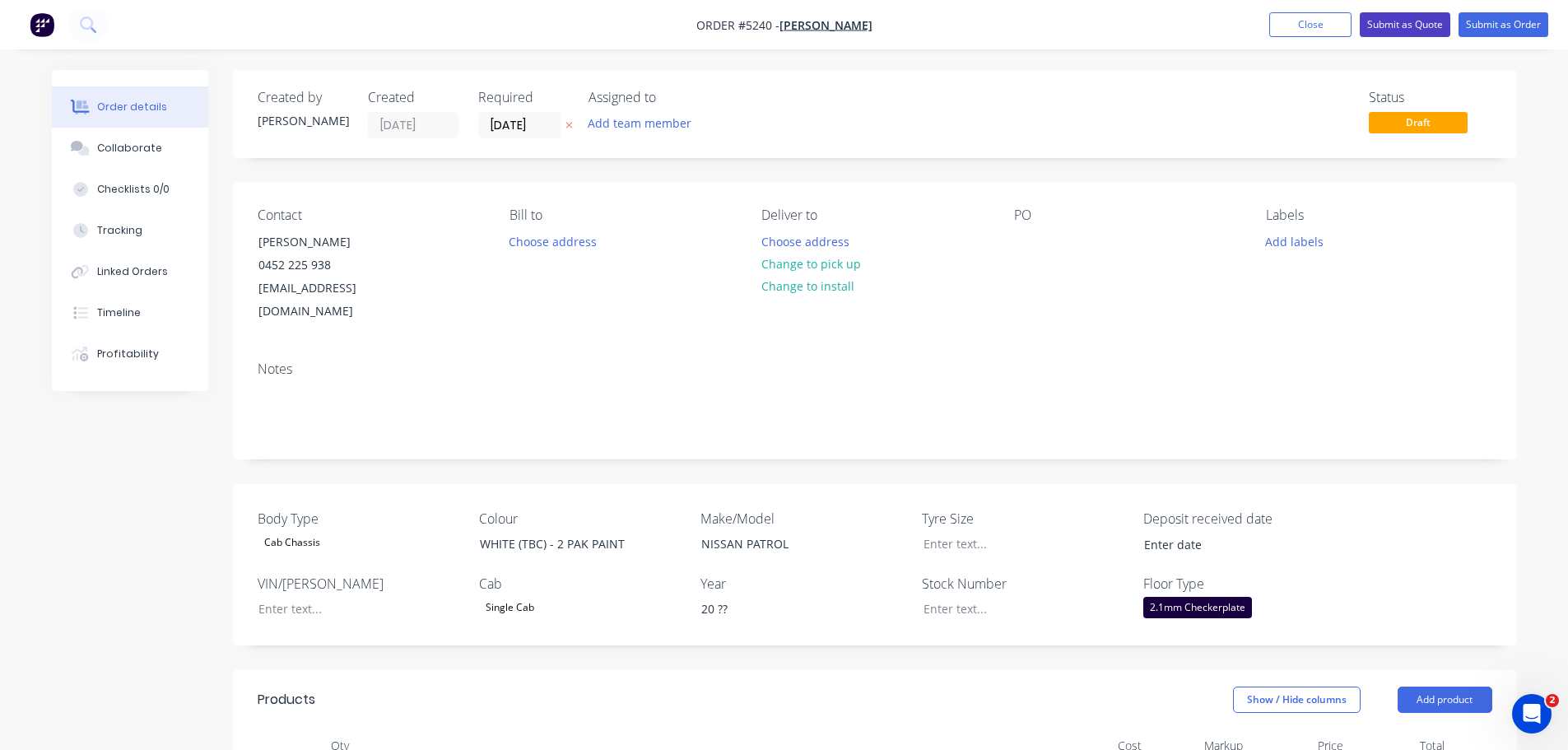
click at [1393, 24] on button "Submit as Quote" at bounding box center [1405, 24] width 91 height 25
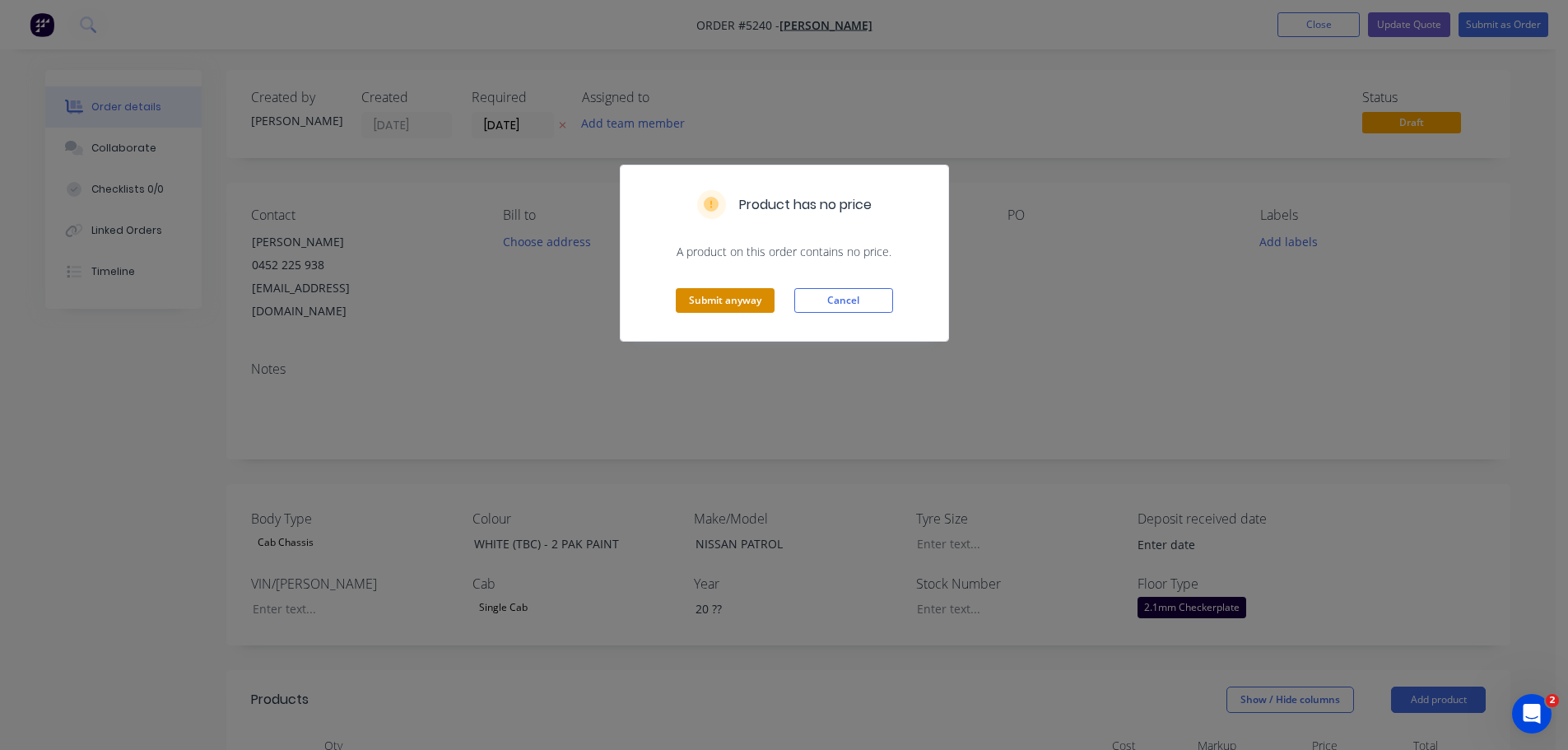
click at [739, 296] on button "Submit anyway" at bounding box center [725, 300] width 99 height 25
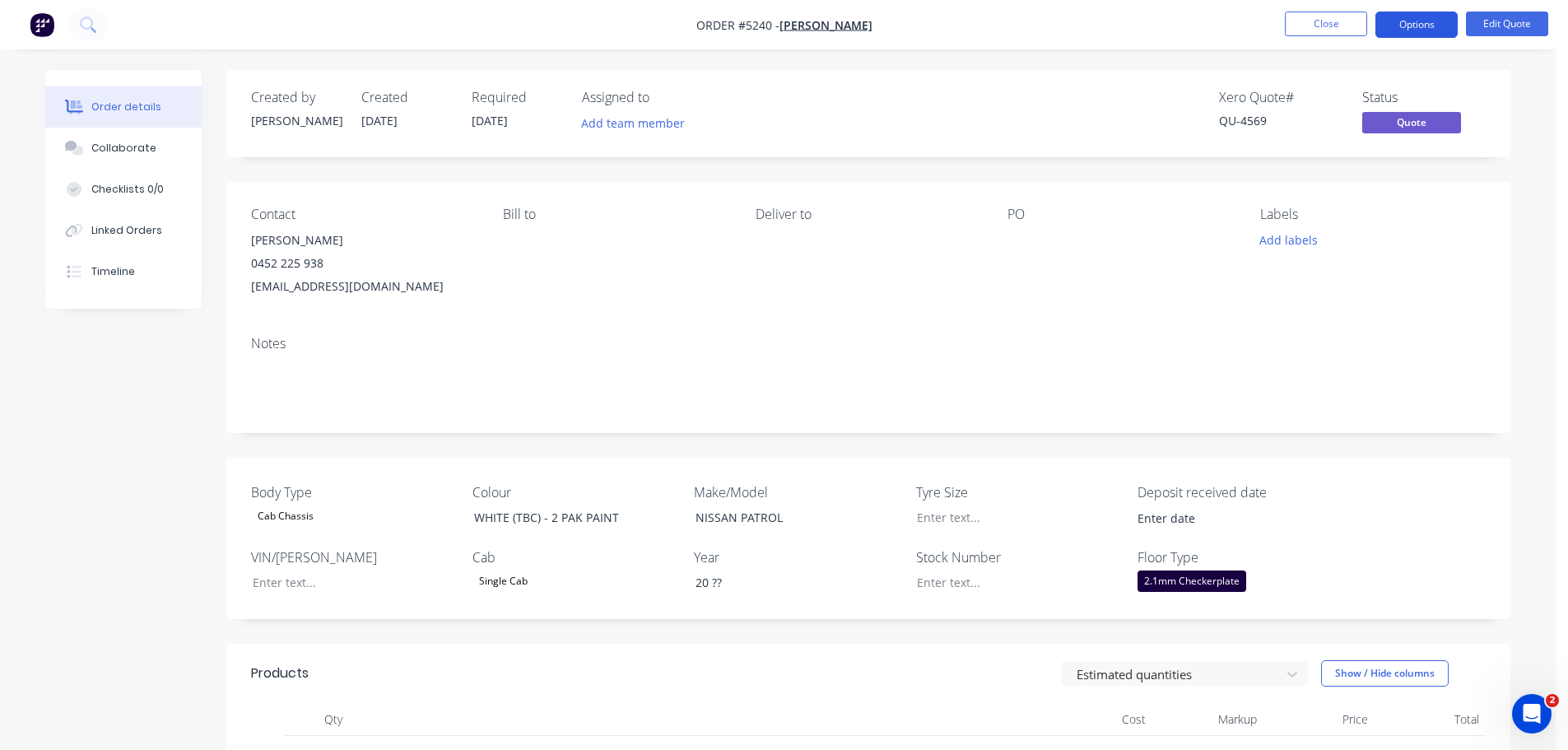
click at [1407, 24] on button "Options" at bounding box center [1417, 24] width 82 height 26
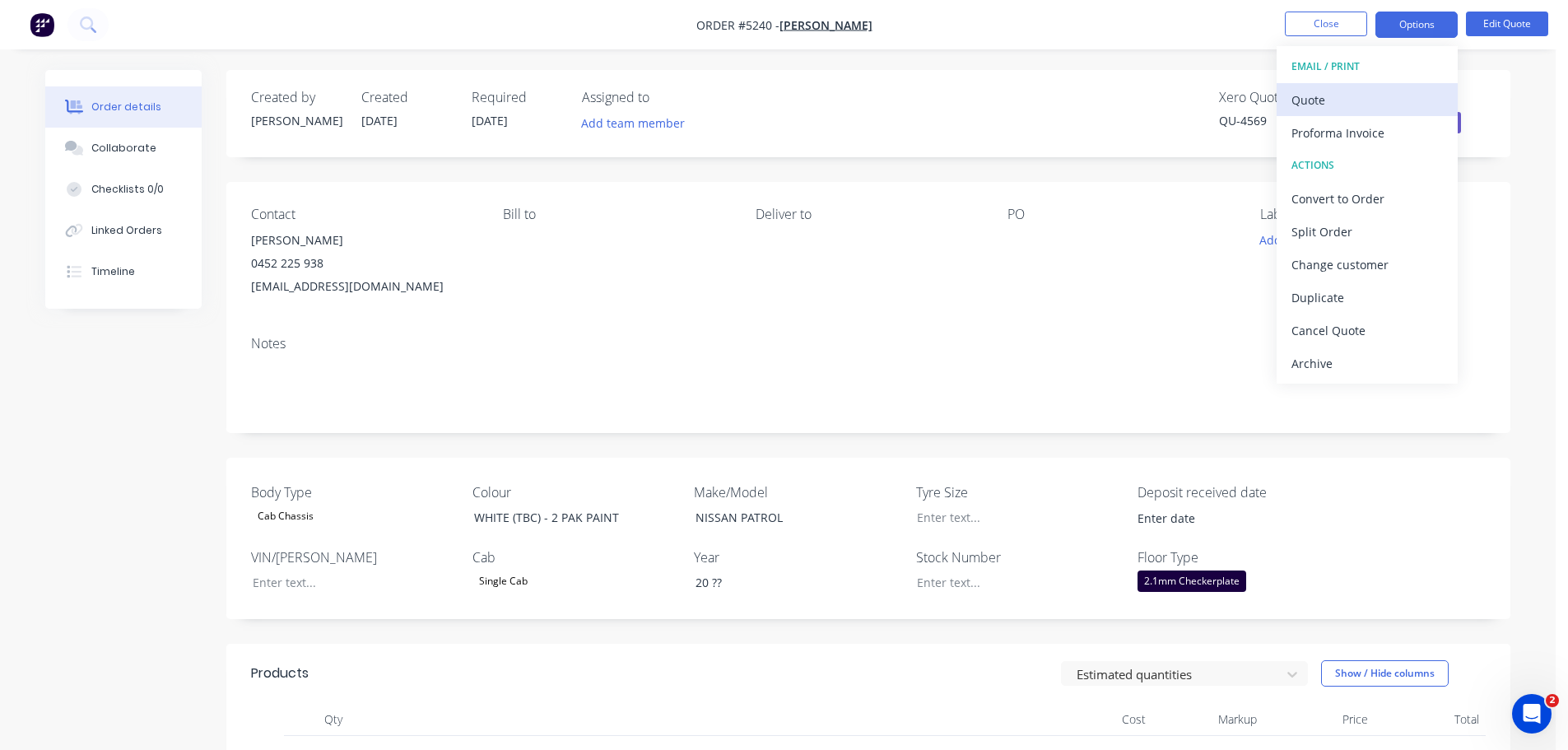
click at [1374, 101] on div "Quote" at bounding box center [1366, 100] width 151 height 24
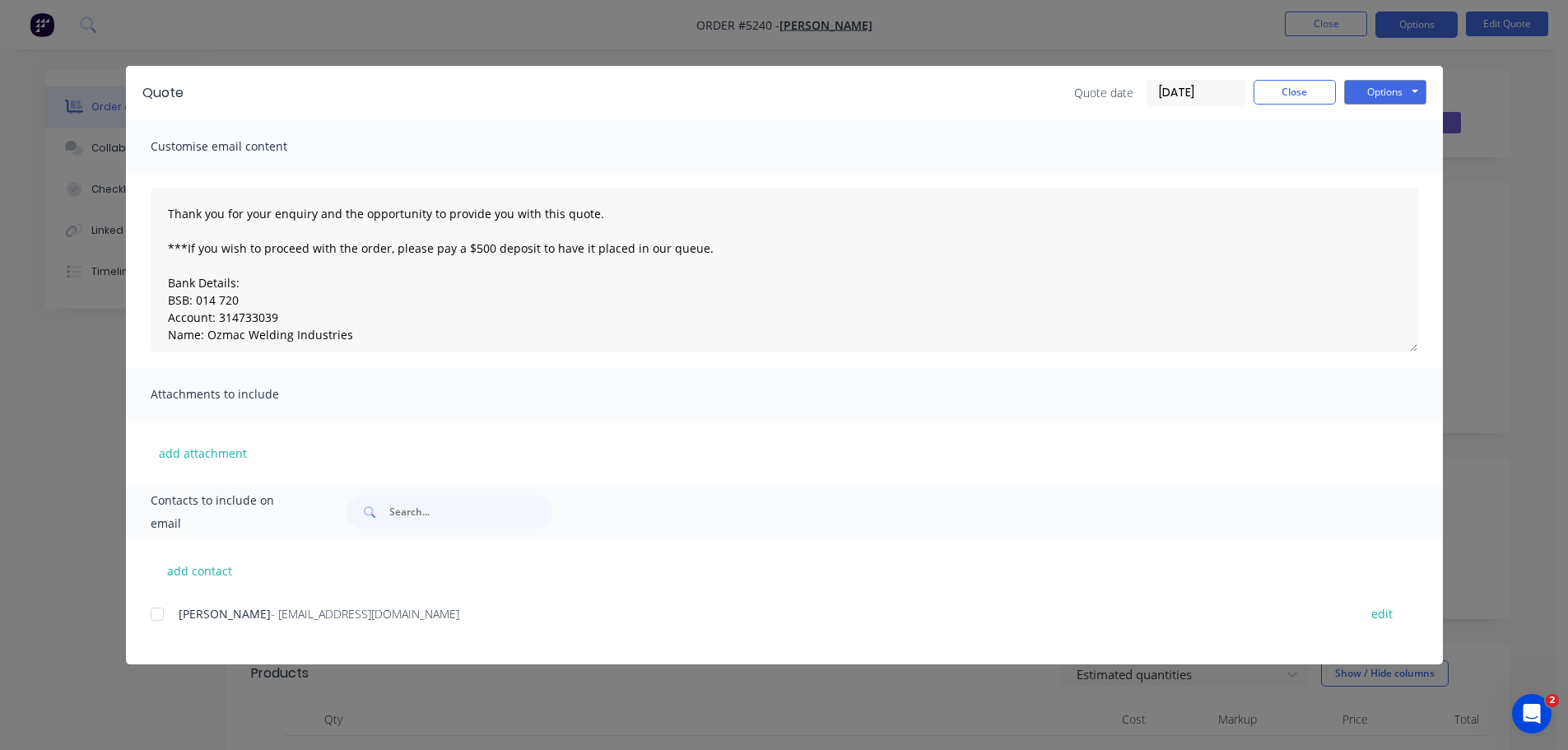
click at [156, 615] on div at bounding box center [157, 613] width 33 height 33
click at [1375, 92] on button "Options" at bounding box center [1385, 91] width 82 height 25
click at [1375, 172] on button "Email" at bounding box center [1396, 176] width 105 height 27
click at [1379, 95] on button "Options" at bounding box center [1385, 91] width 82 height 25
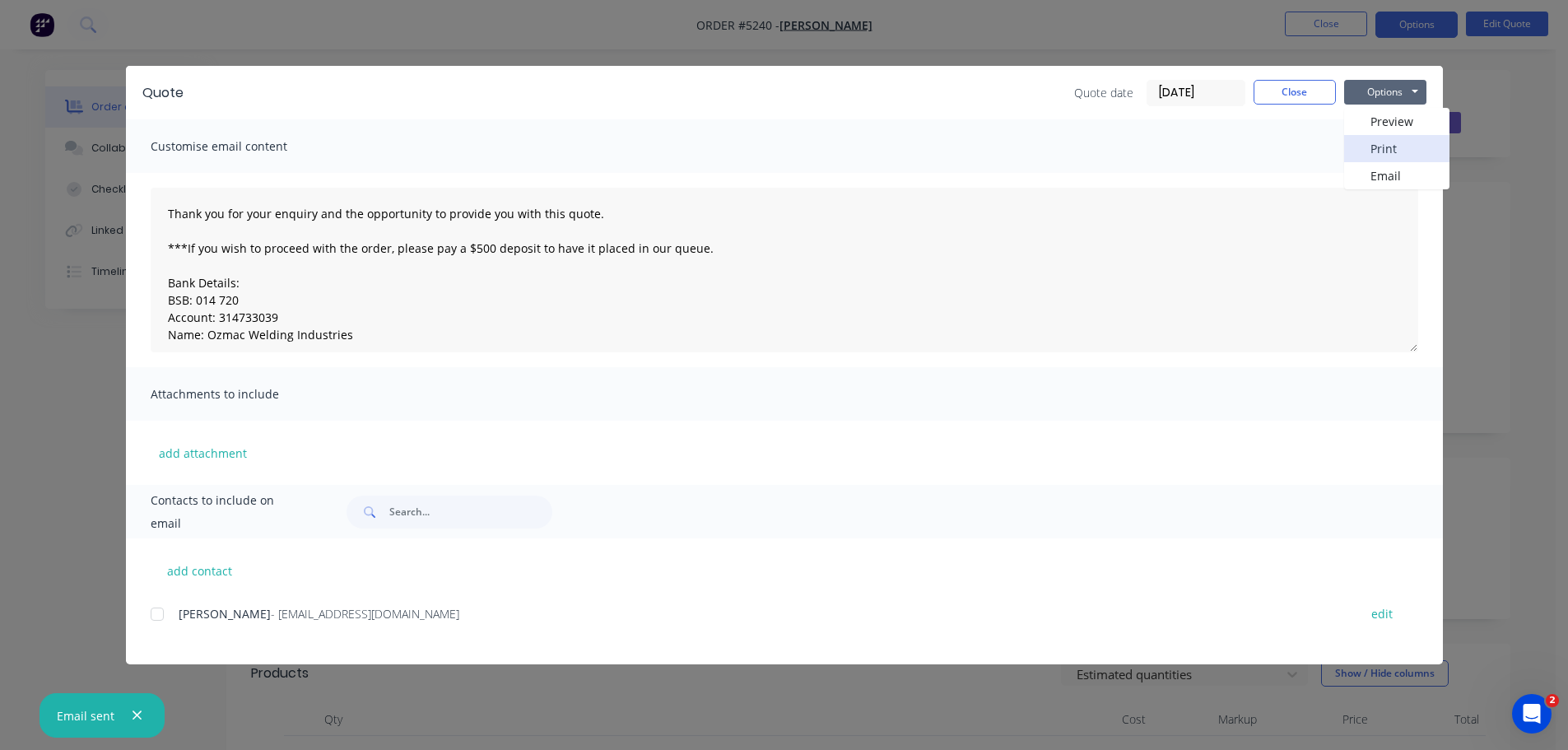
click at [1381, 144] on button "Print" at bounding box center [1396, 149] width 105 height 27
click at [1303, 98] on button "Close" at bounding box center [1295, 91] width 82 height 25
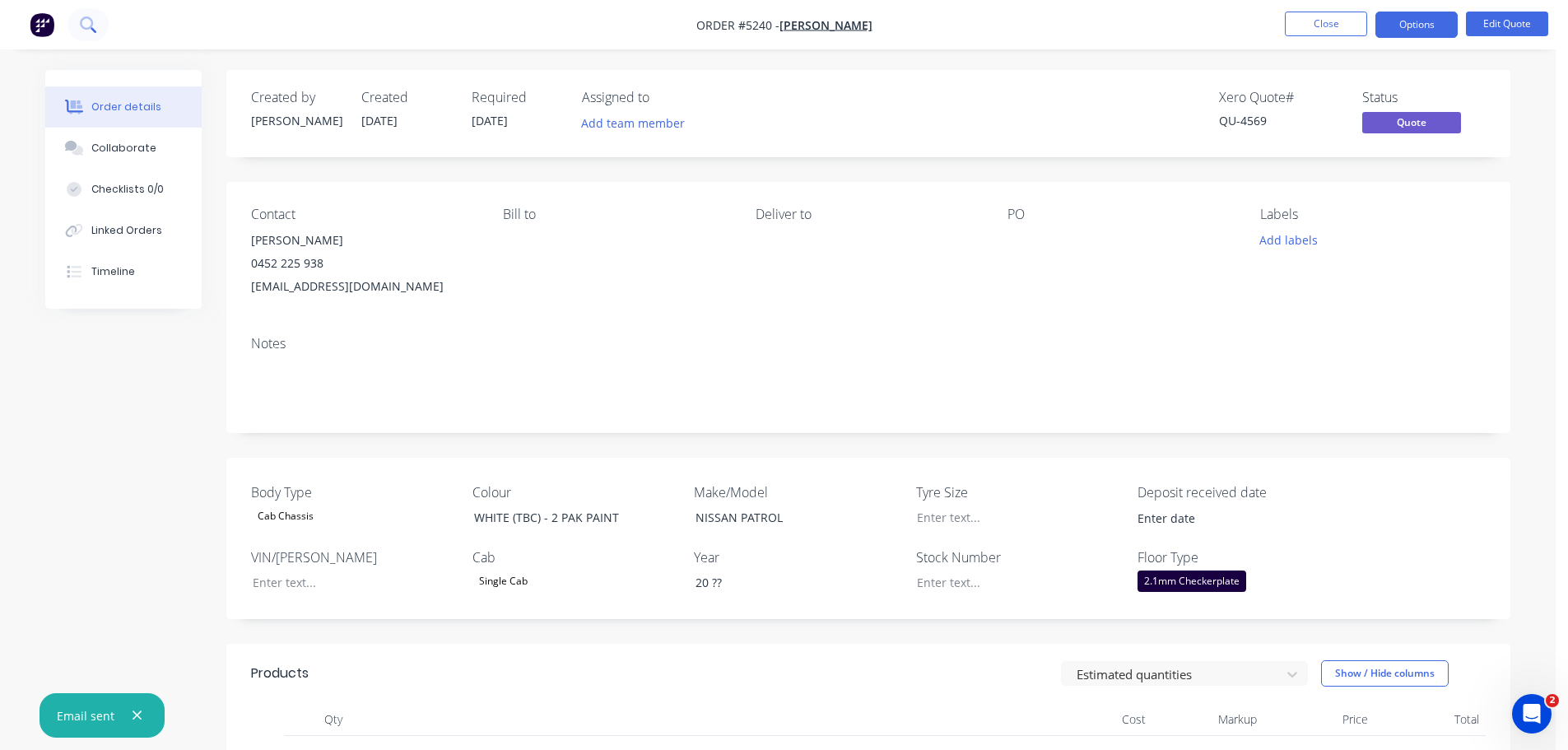
click at [86, 25] on icon at bounding box center [87, 24] width 15 height 15
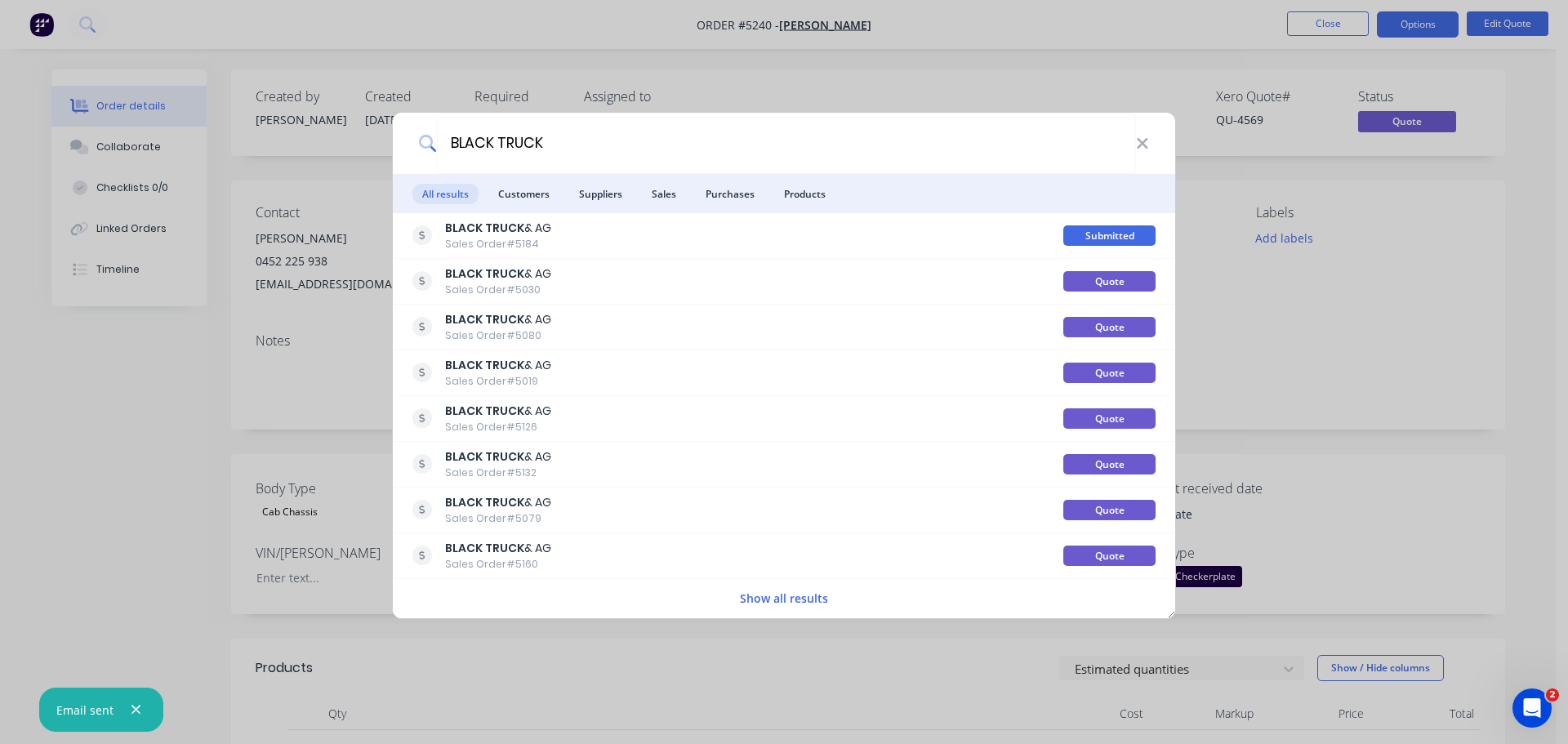
type input "BLACK TRUCK"
click at [762, 595] on button "Show all results" at bounding box center [784, 598] width 98 height 19
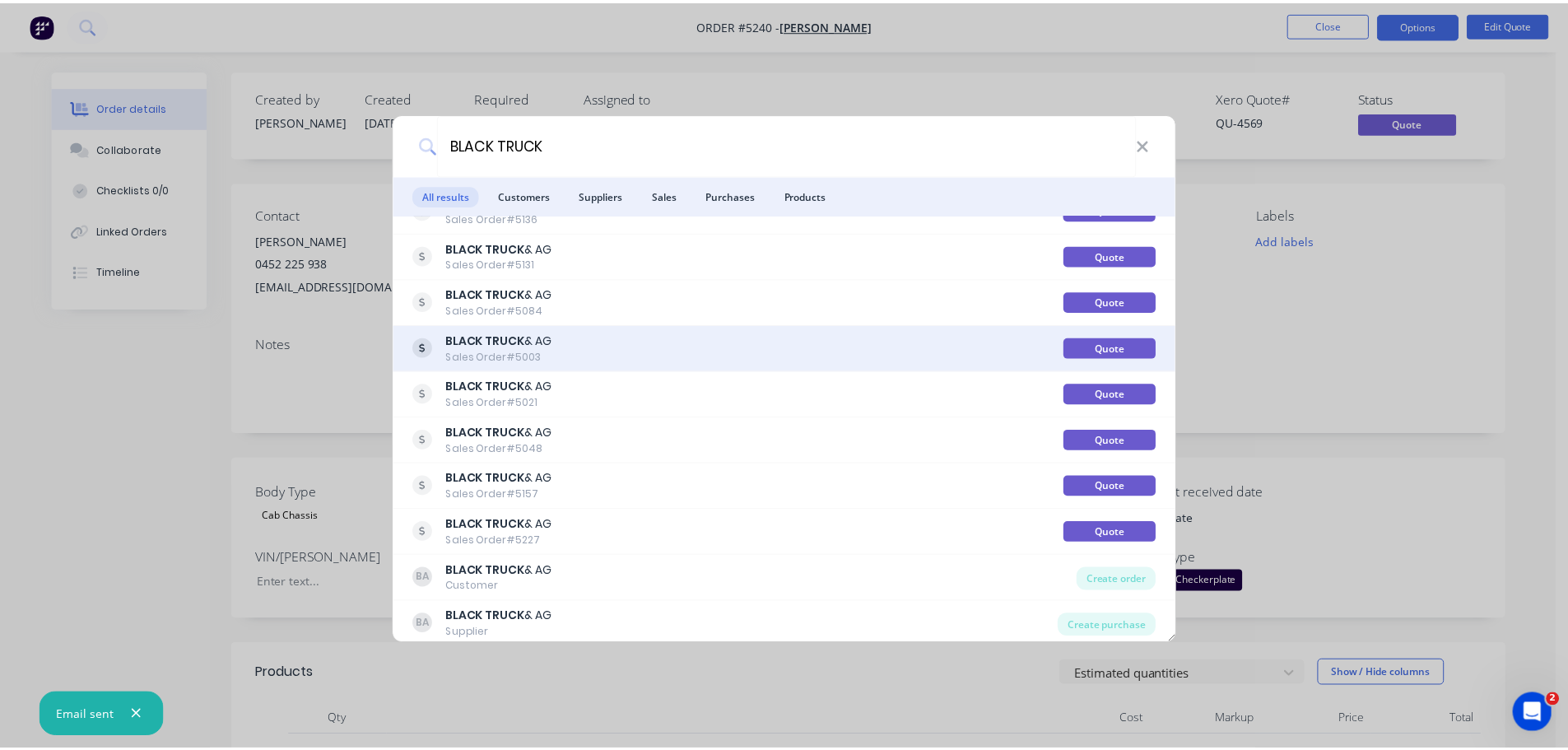
scroll to position [1462, 0]
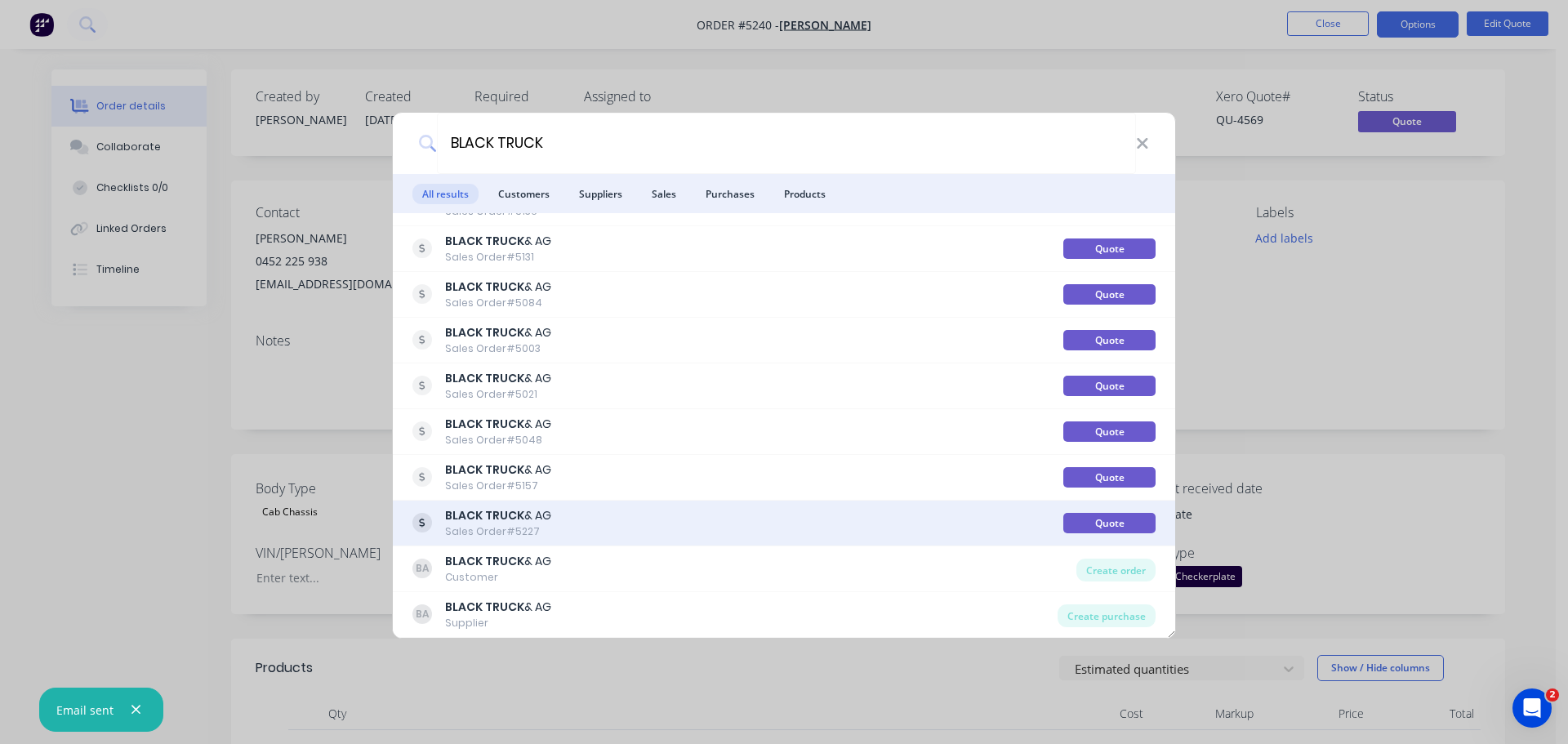
click at [625, 520] on div "BLACK TRUCK & AG Sales Order #5227" at bounding box center [737, 523] width 651 height 32
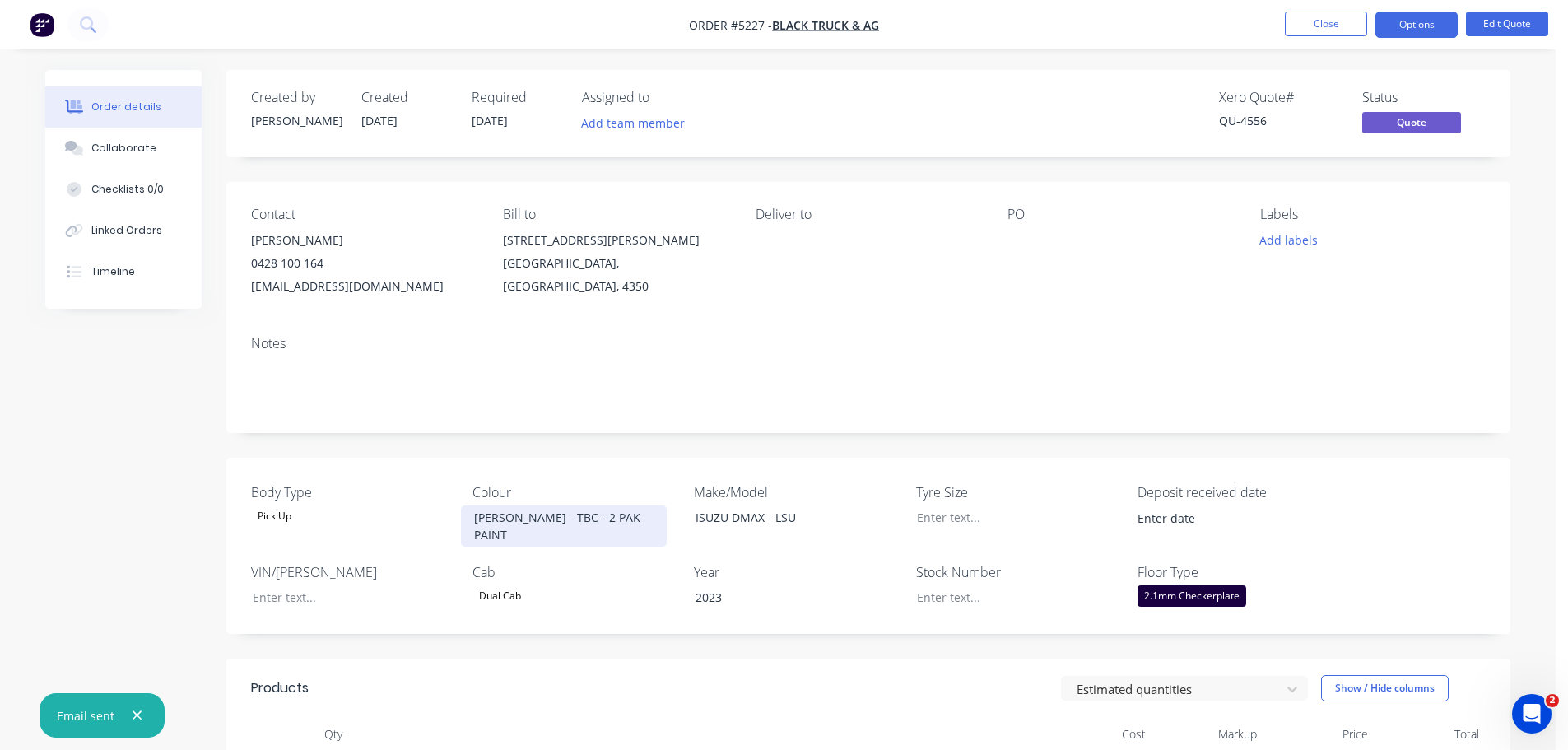
click at [603, 529] on div "WOLFRAM GREY - TBC - 2 PAK PAINT" at bounding box center [563, 525] width 206 height 41
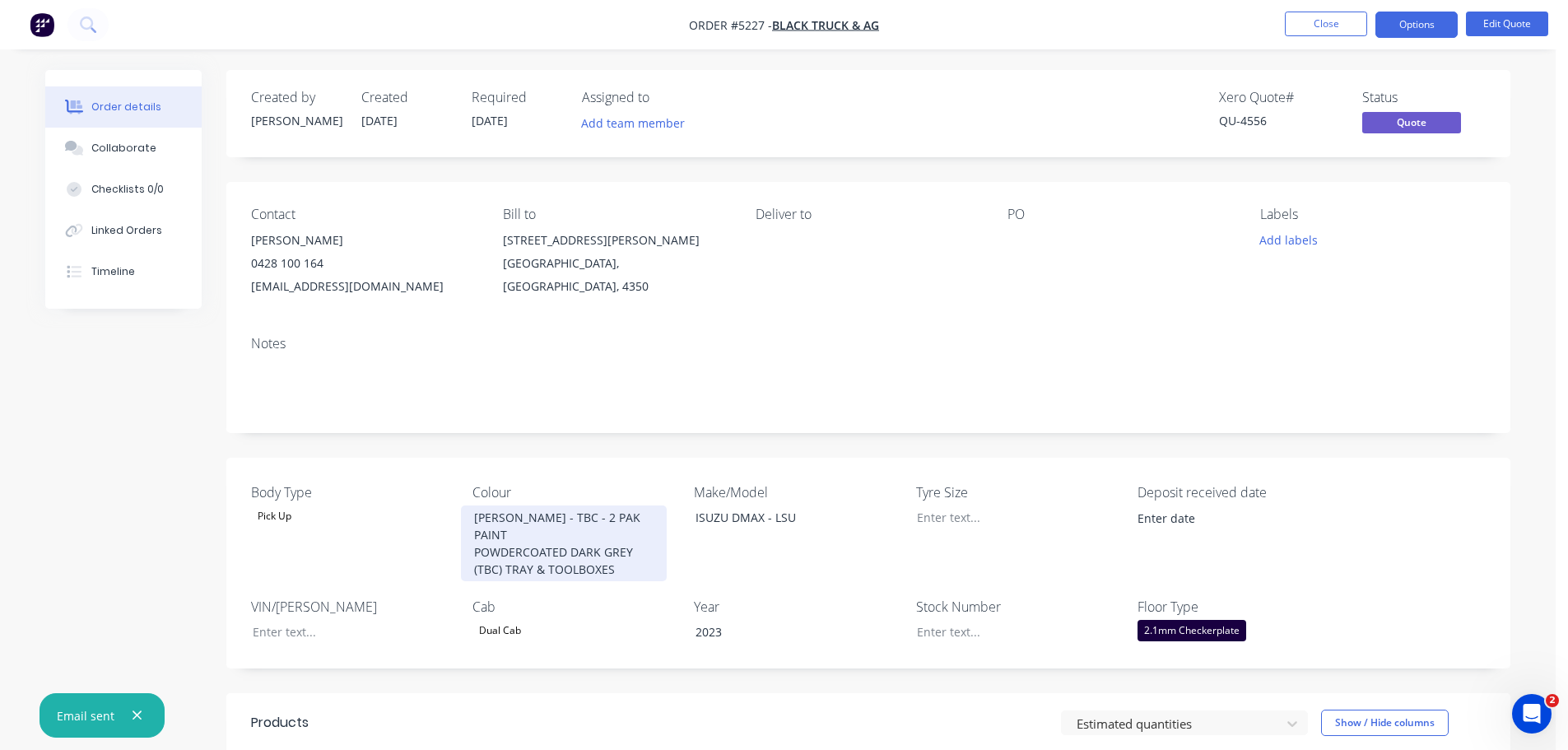
click at [532, 535] on div "WOLFRAM GREY - TBC - 2 PAK PAINT POWDERCOATED DARK GREY (TBC) TRAY & TOOLBOXES" at bounding box center [563, 542] width 206 height 76
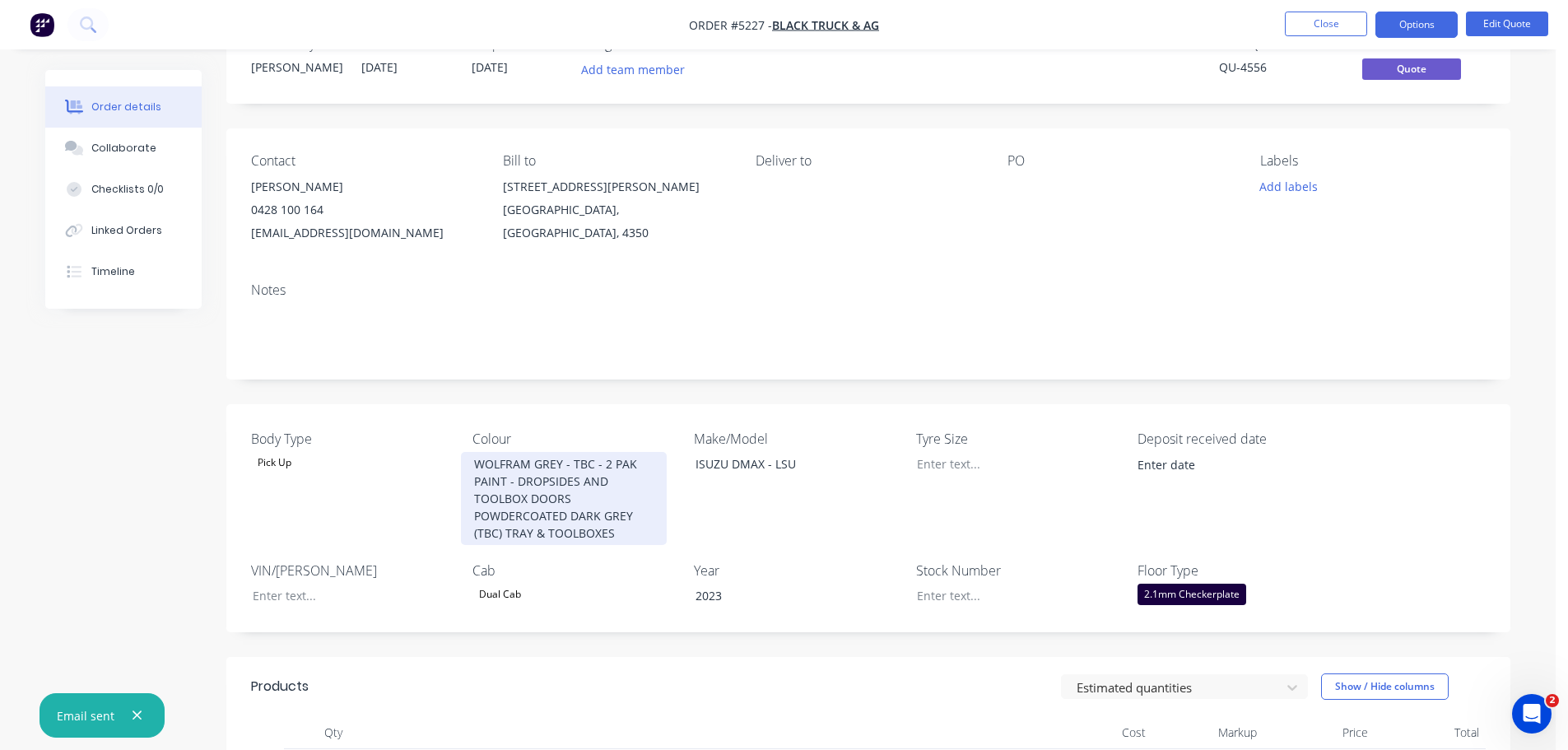
scroll to position [82, 0]
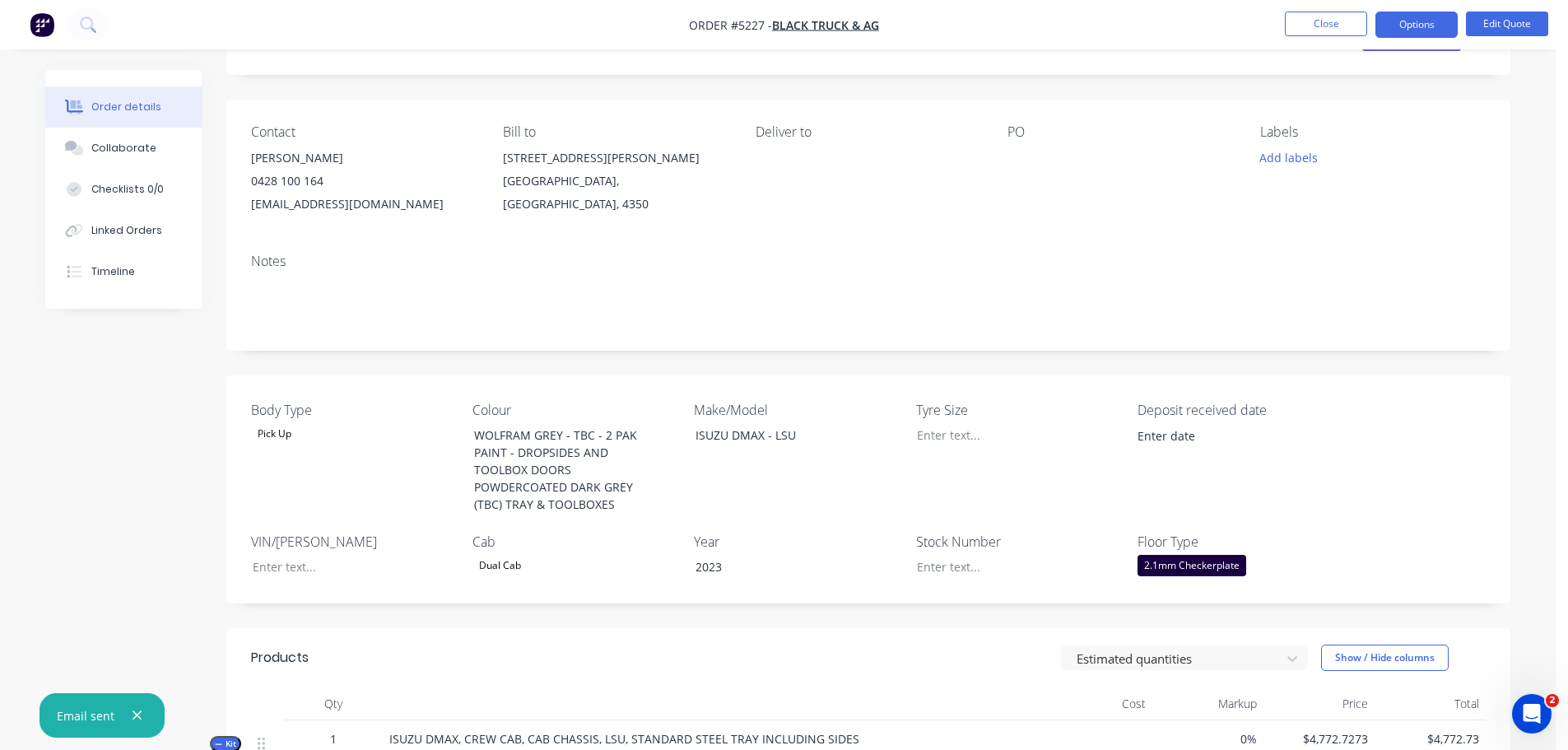
click at [285, 427] on div "Pick Up" at bounding box center [274, 433] width 47 height 21
click at [288, 494] on div "Cab Chassis" at bounding box center [297, 499] width 69 height 21
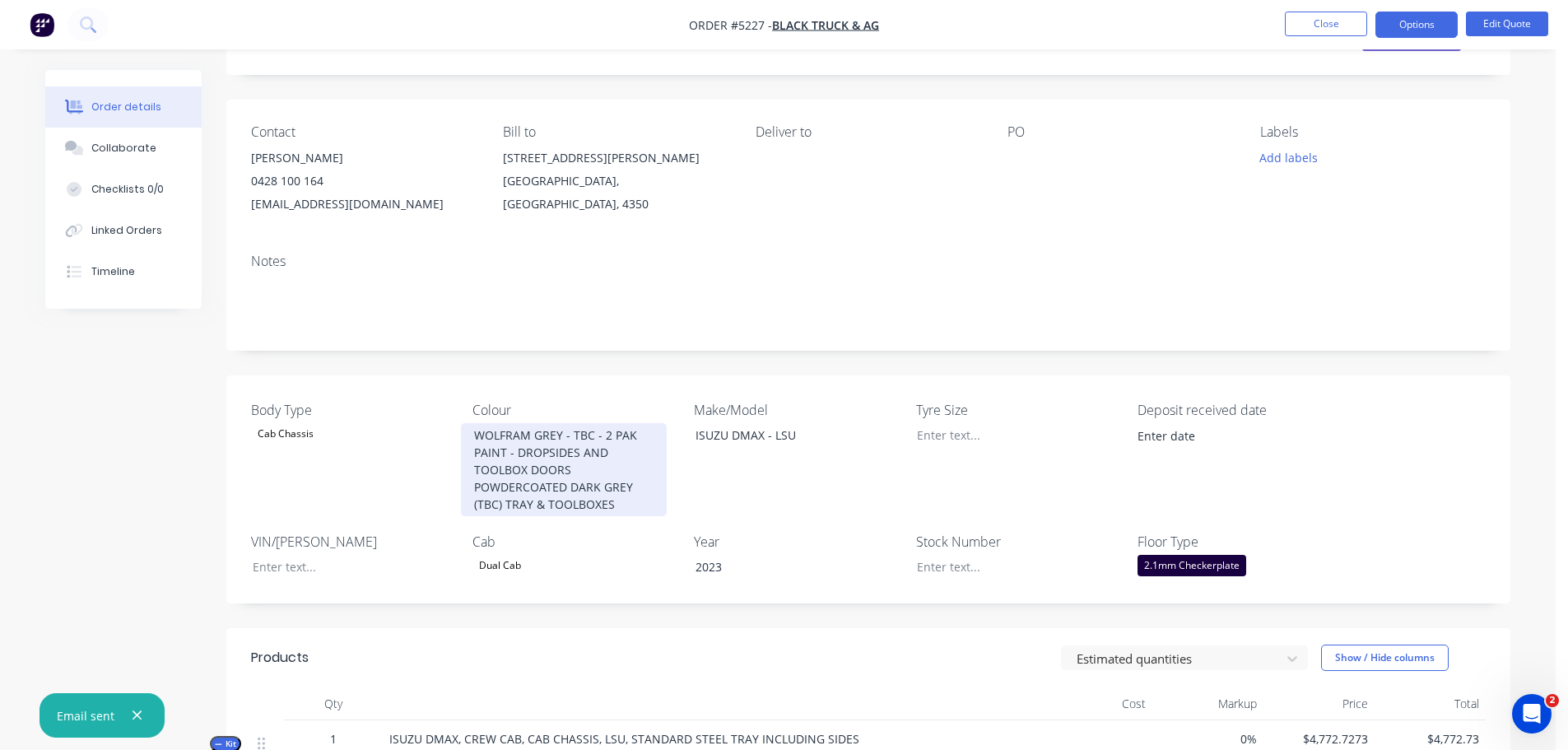
click at [473, 437] on div "WOLFRAM GREY - TBC - 2 PAK PAINT - DROPSIDES AND TOOLBOX DOORS POWDERCOATED DAR…" at bounding box center [563, 469] width 206 height 93
click at [500, 516] on div "TWO TONE WOLFRAM GREY - TBC - 2 PAK PAINT - DROPSIDES AND TOOLBOX DOORS POWDERC…" at bounding box center [563, 469] width 206 height 93
click at [643, 516] on div "TWO TONE WOLFRAM GREY - TBC - 2 PAK PAINT - DROPSIDES AND TOOLBOX DOORS POWDERC…" at bounding box center [563, 469] width 206 height 93
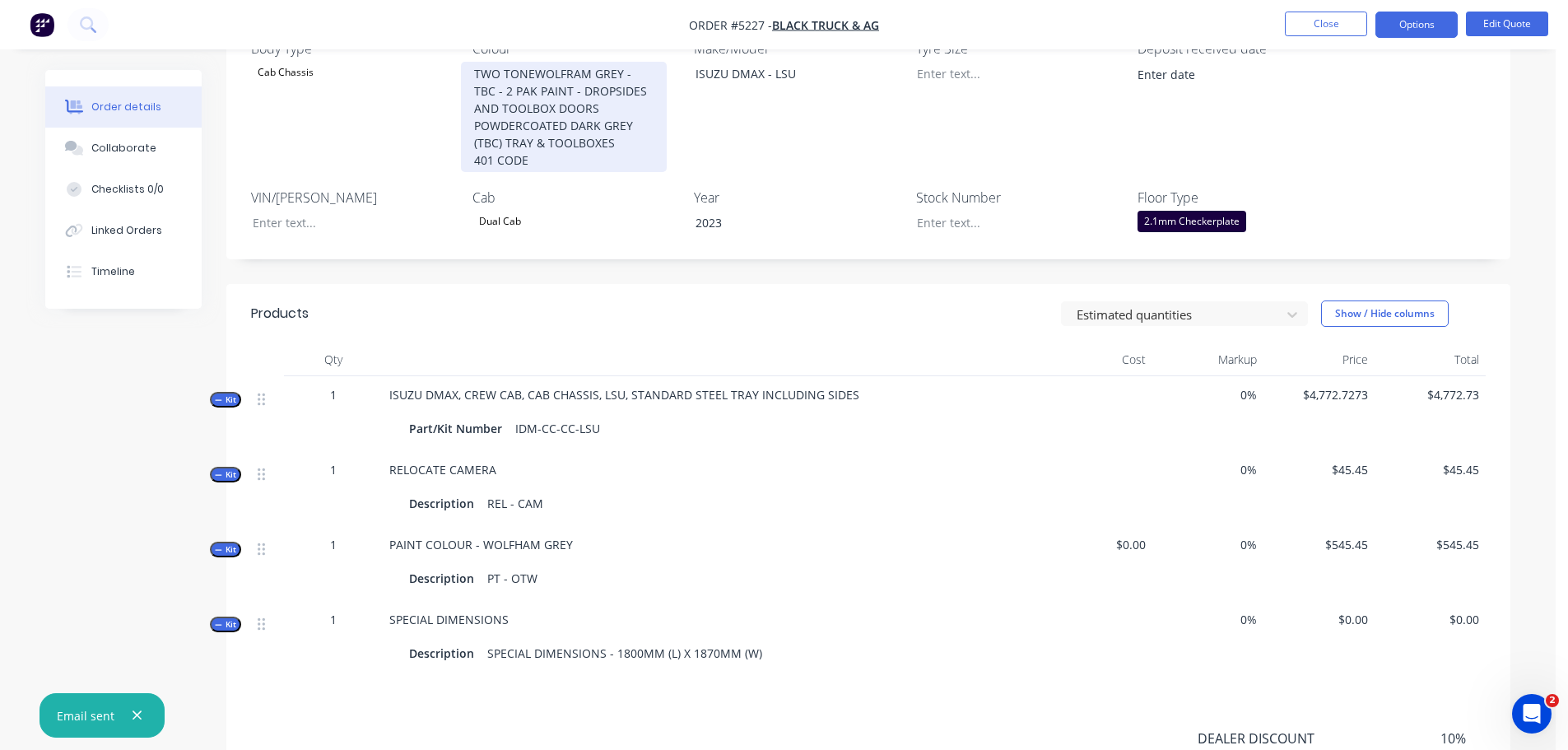
scroll to position [247, 0]
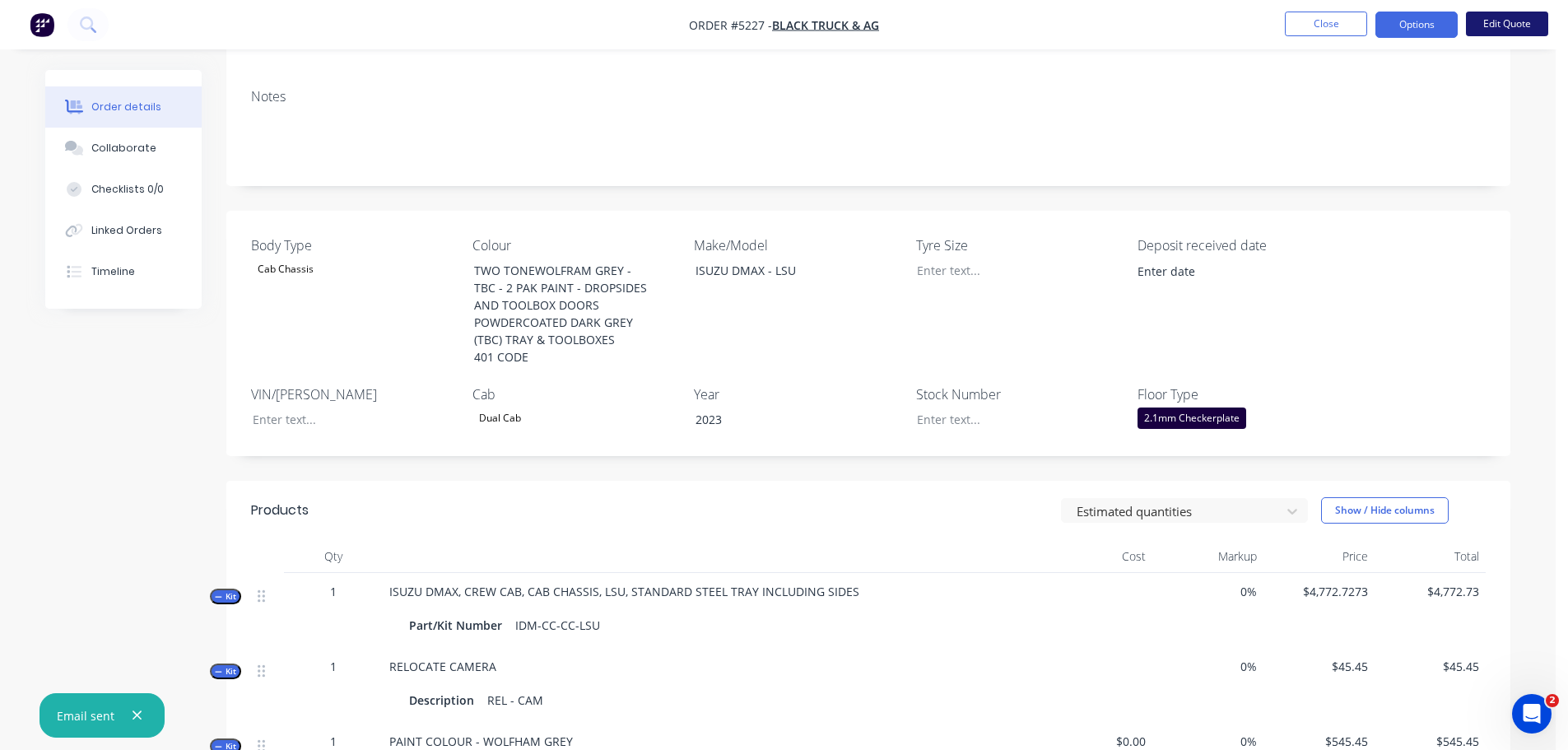
click at [1498, 21] on button "Edit Quote" at bounding box center [1507, 23] width 82 height 25
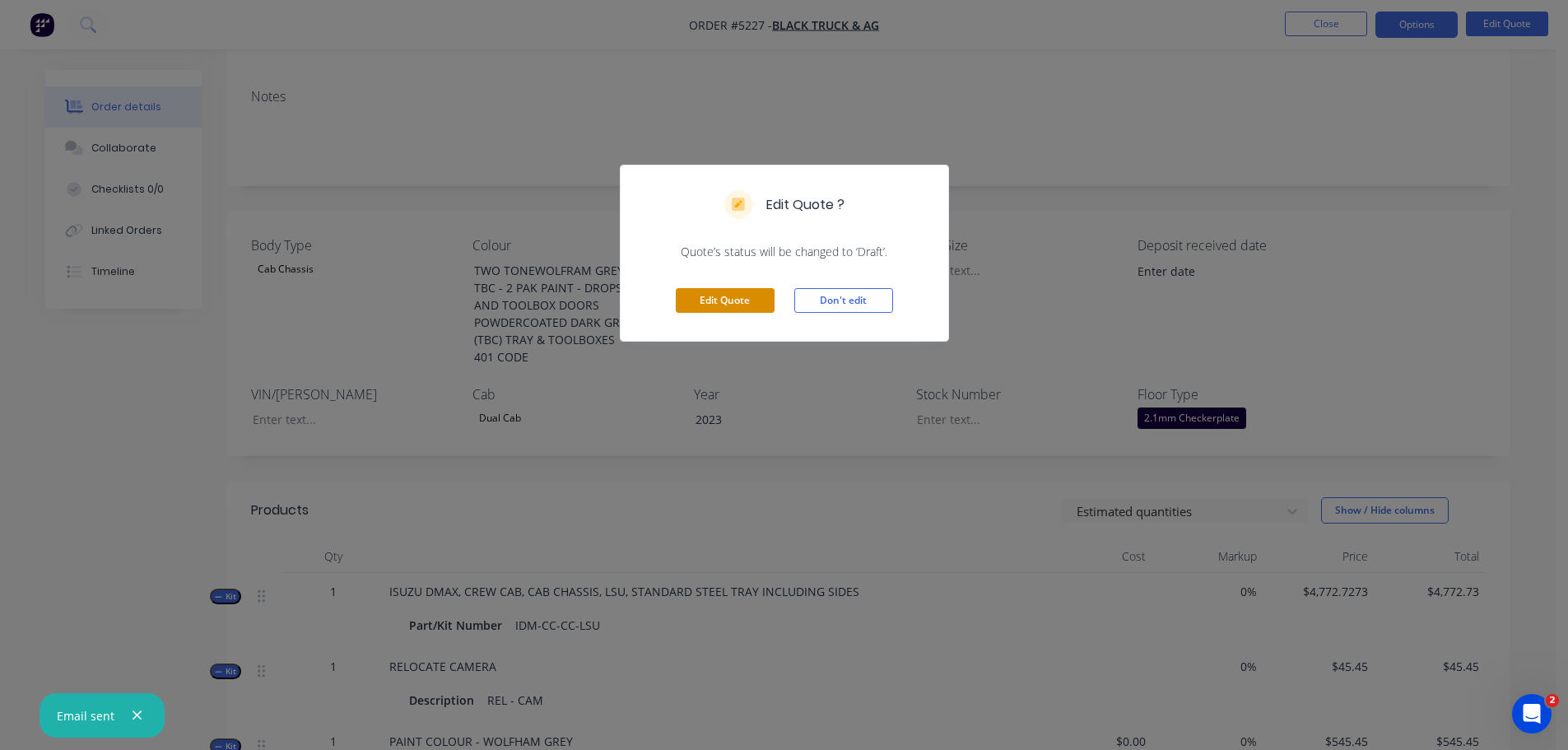
click at [722, 302] on button "Edit Quote" at bounding box center [725, 300] width 99 height 25
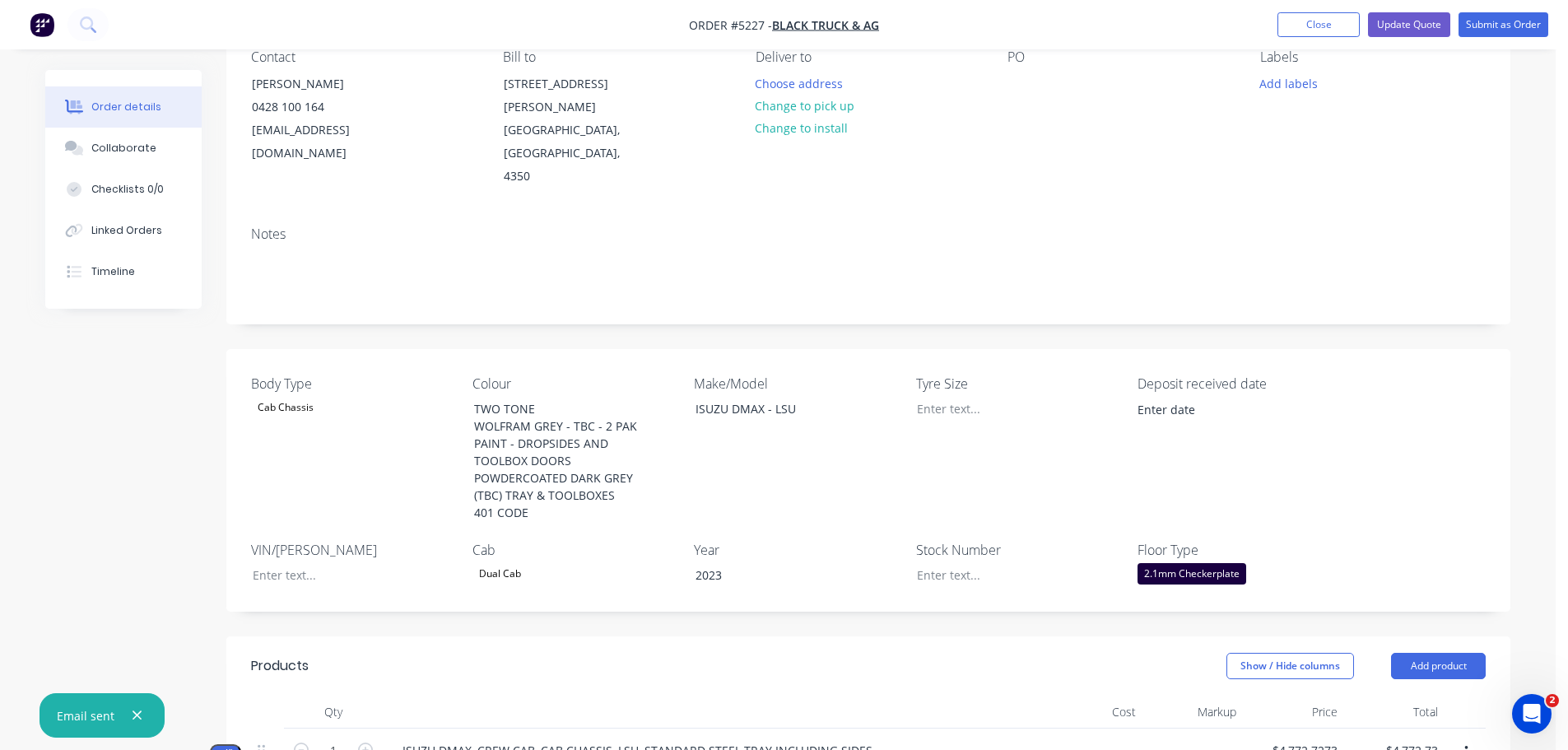
scroll to position [329, 0]
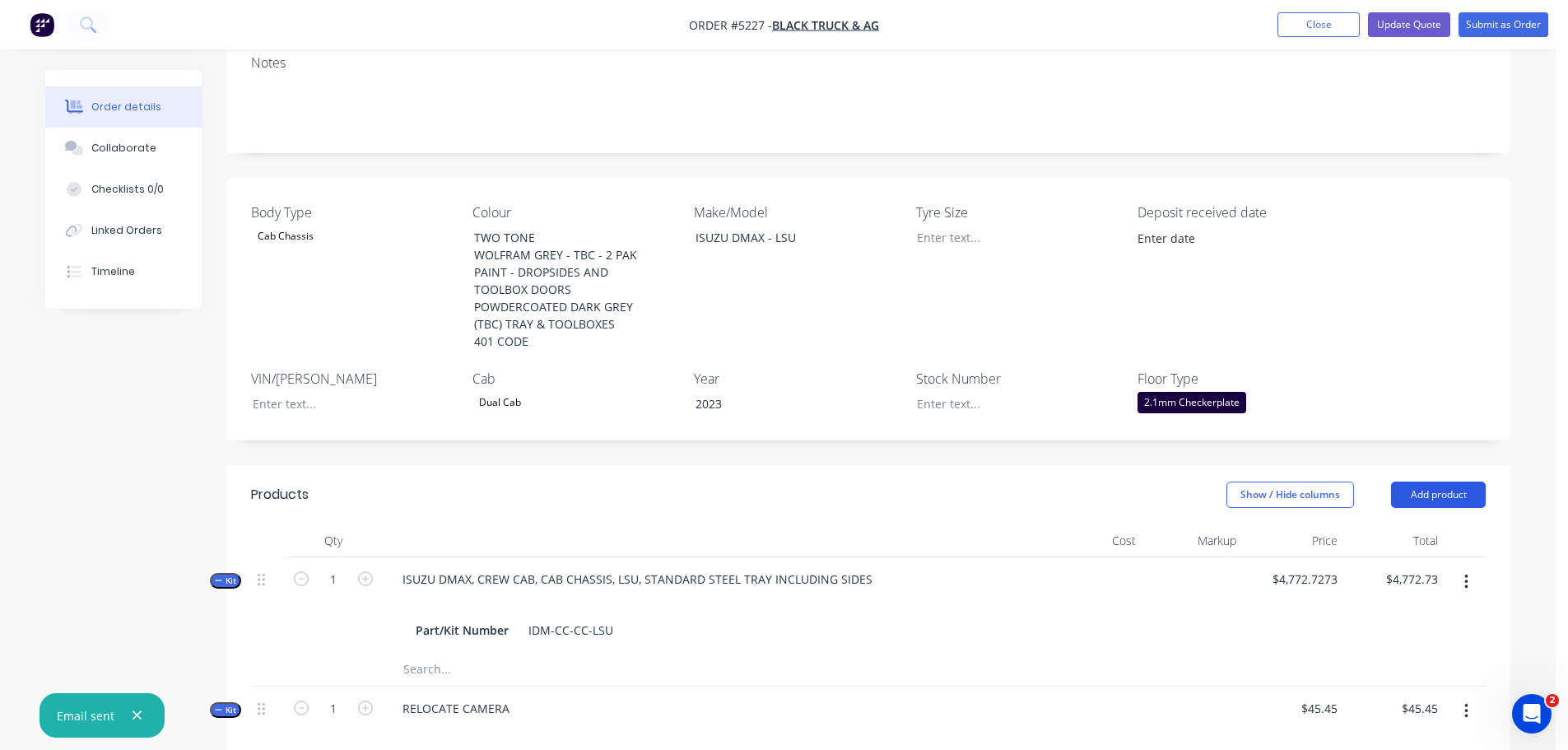
click at [1424, 482] on button "Add product" at bounding box center [1438, 495] width 95 height 26
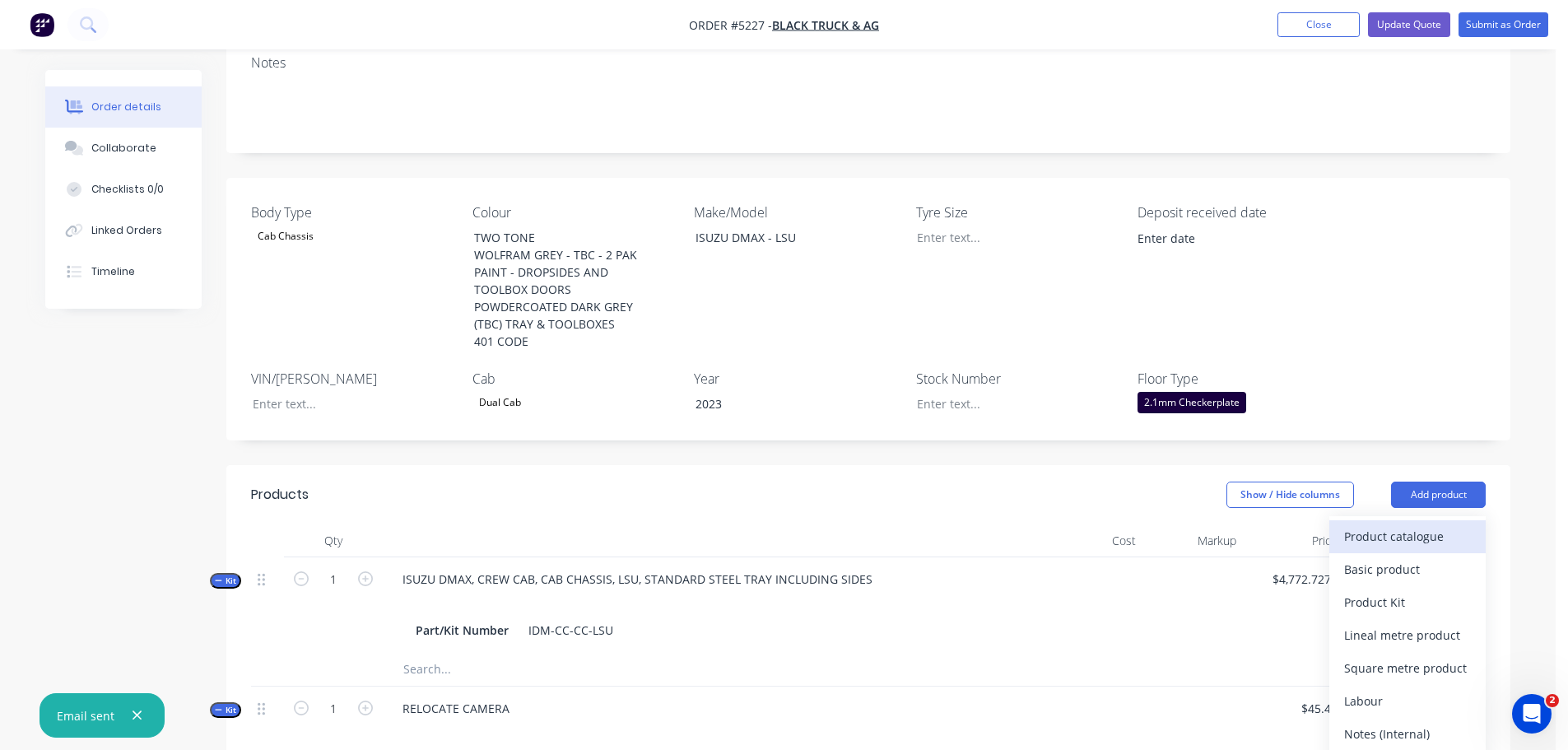
click at [1418, 524] on div "Product catalogue" at bounding box center [1407, 536] width 126 height 24
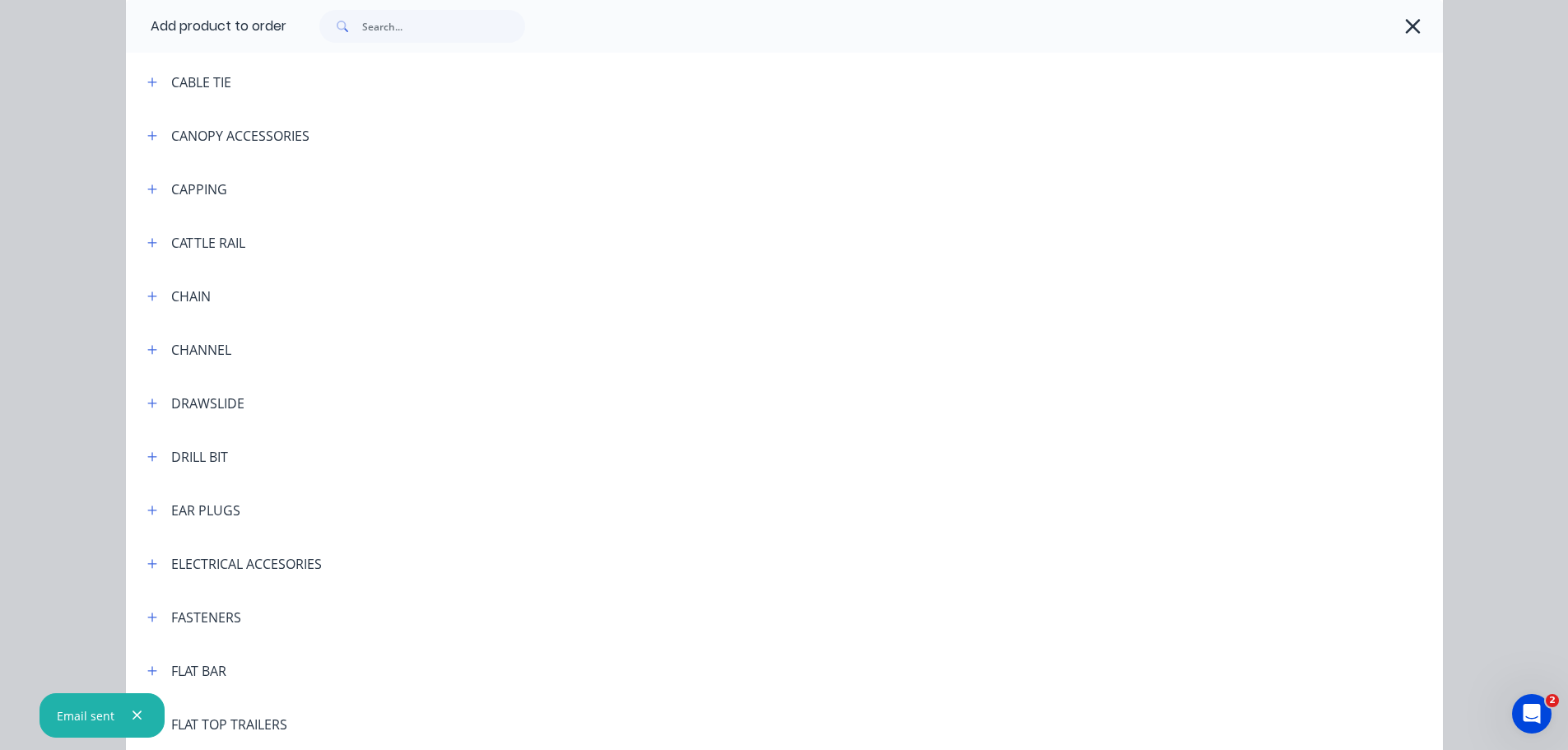
scroll to position [1316, 0]
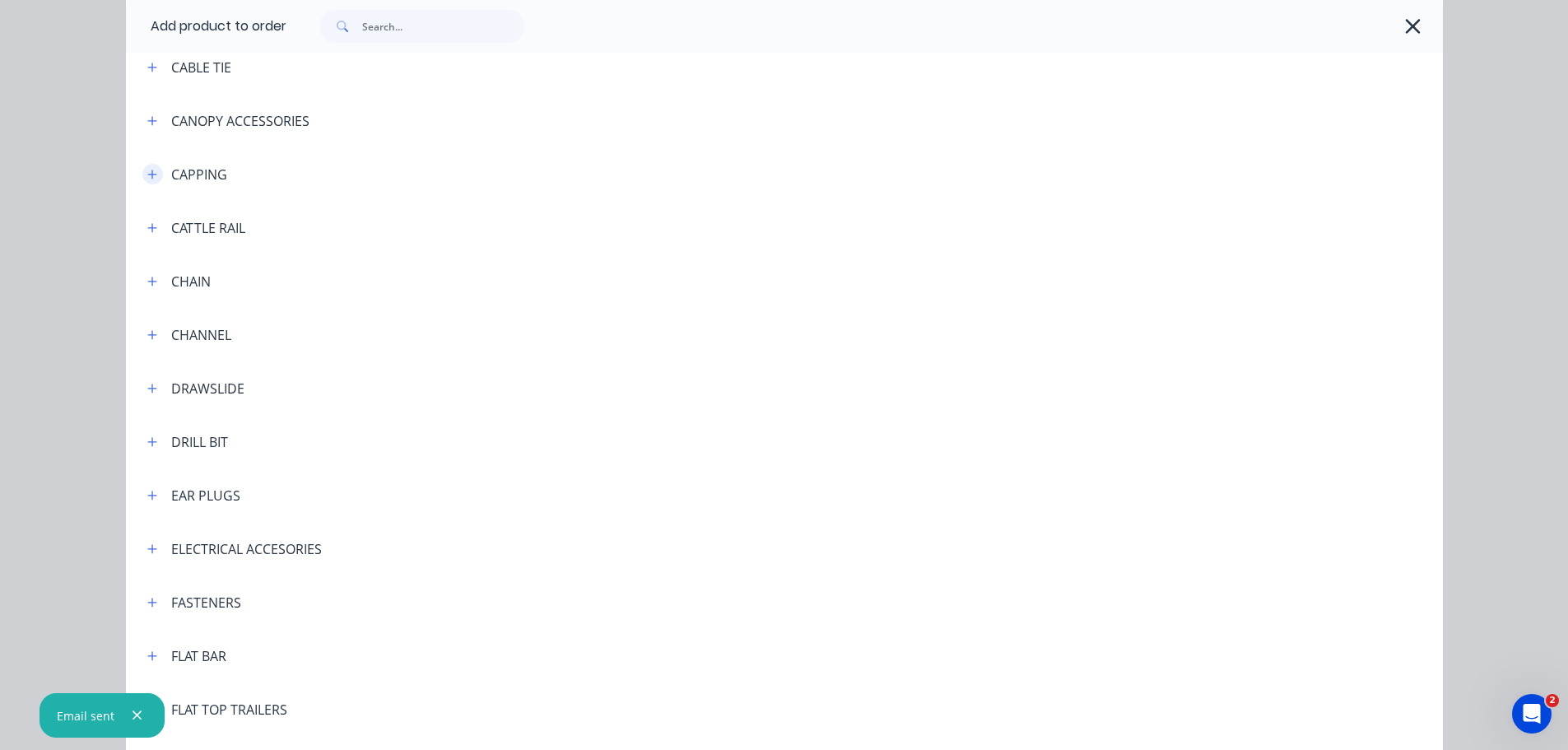
click at [147, 175] on icon "button" at bounding box center [152, 173] width 10 height 11
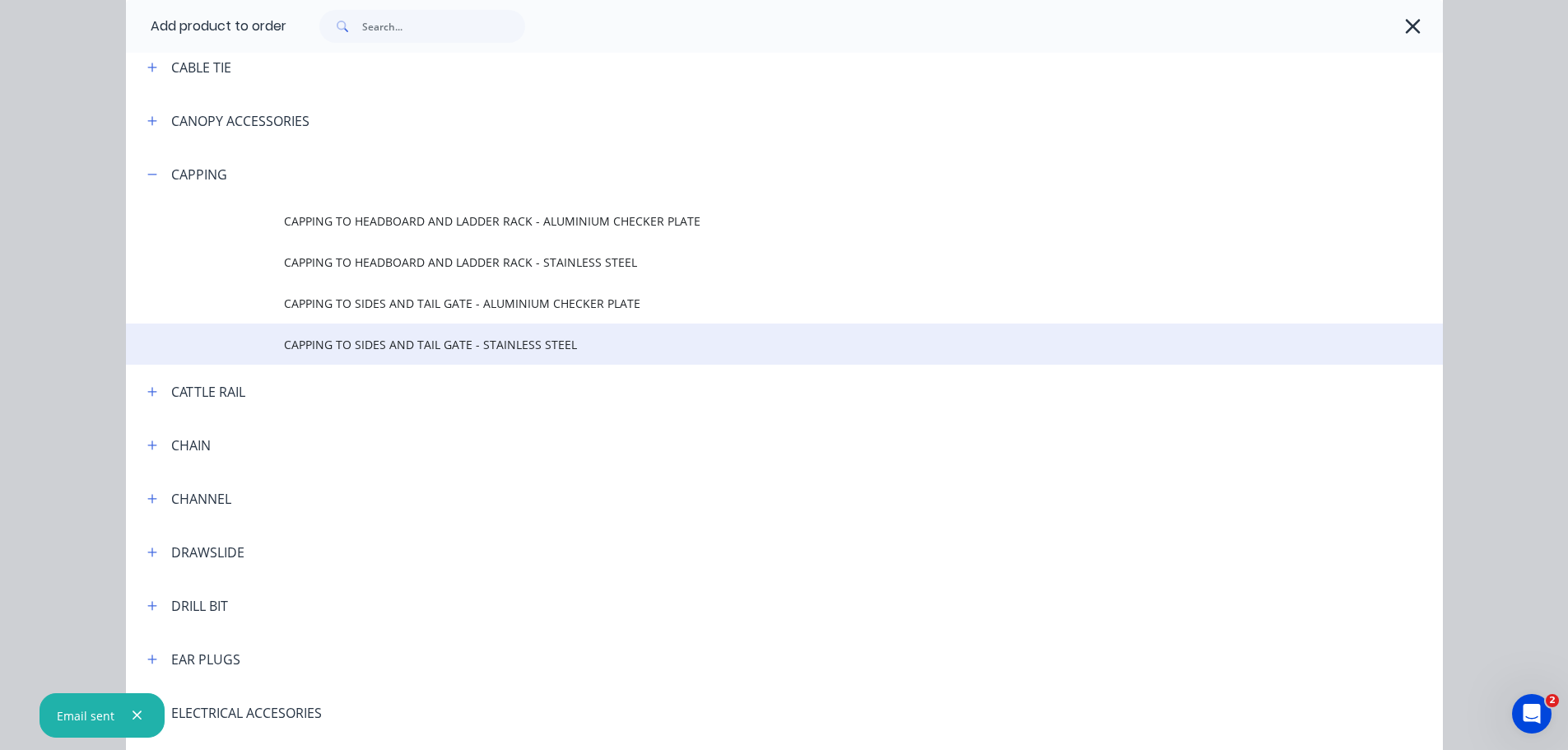
click at [329, 349] on span "CAPPING TO SIDES AND TAIL GATE - STAINLESS STEEL" at bounding box center [747, 344] width 927 height 17
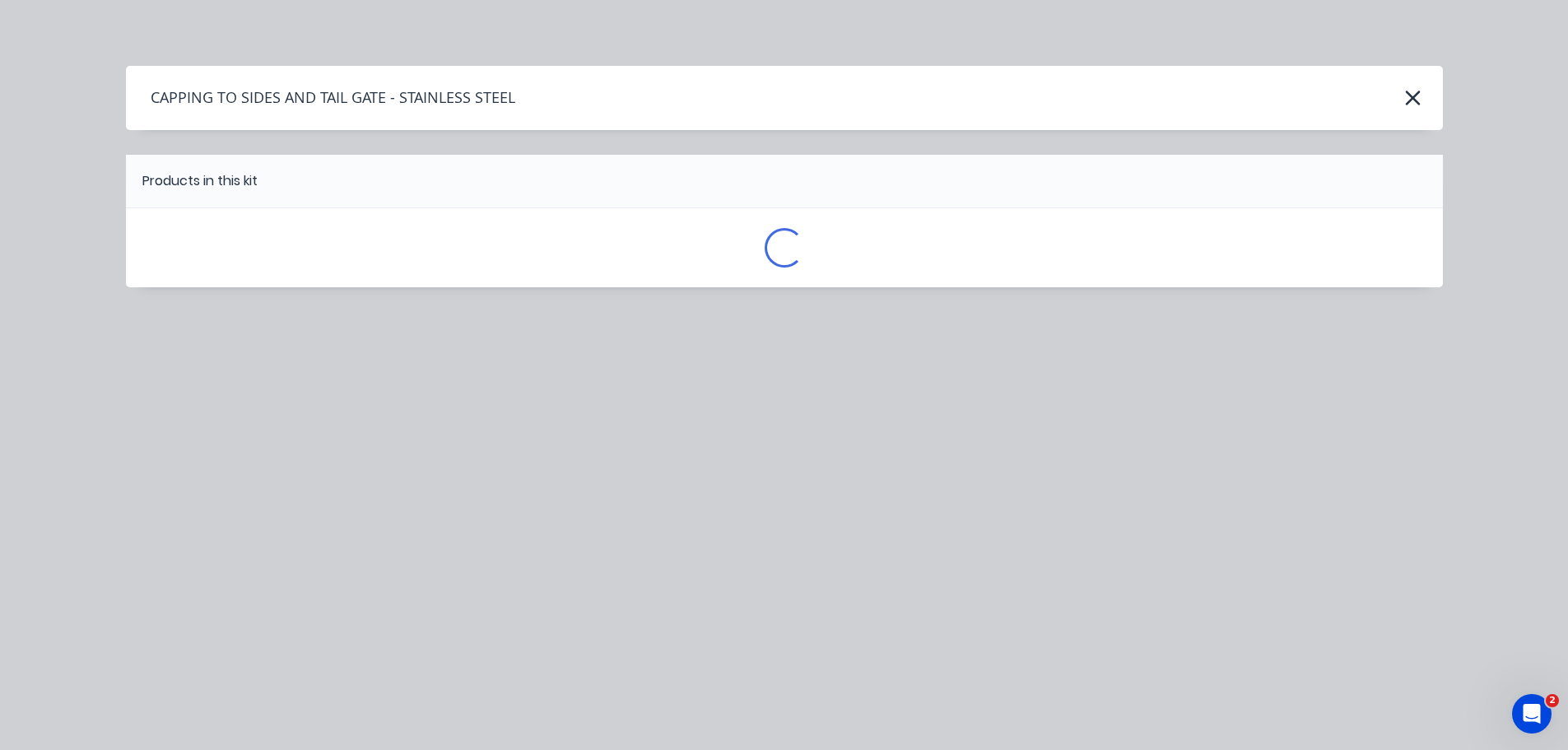
scroll to position [0, 0]
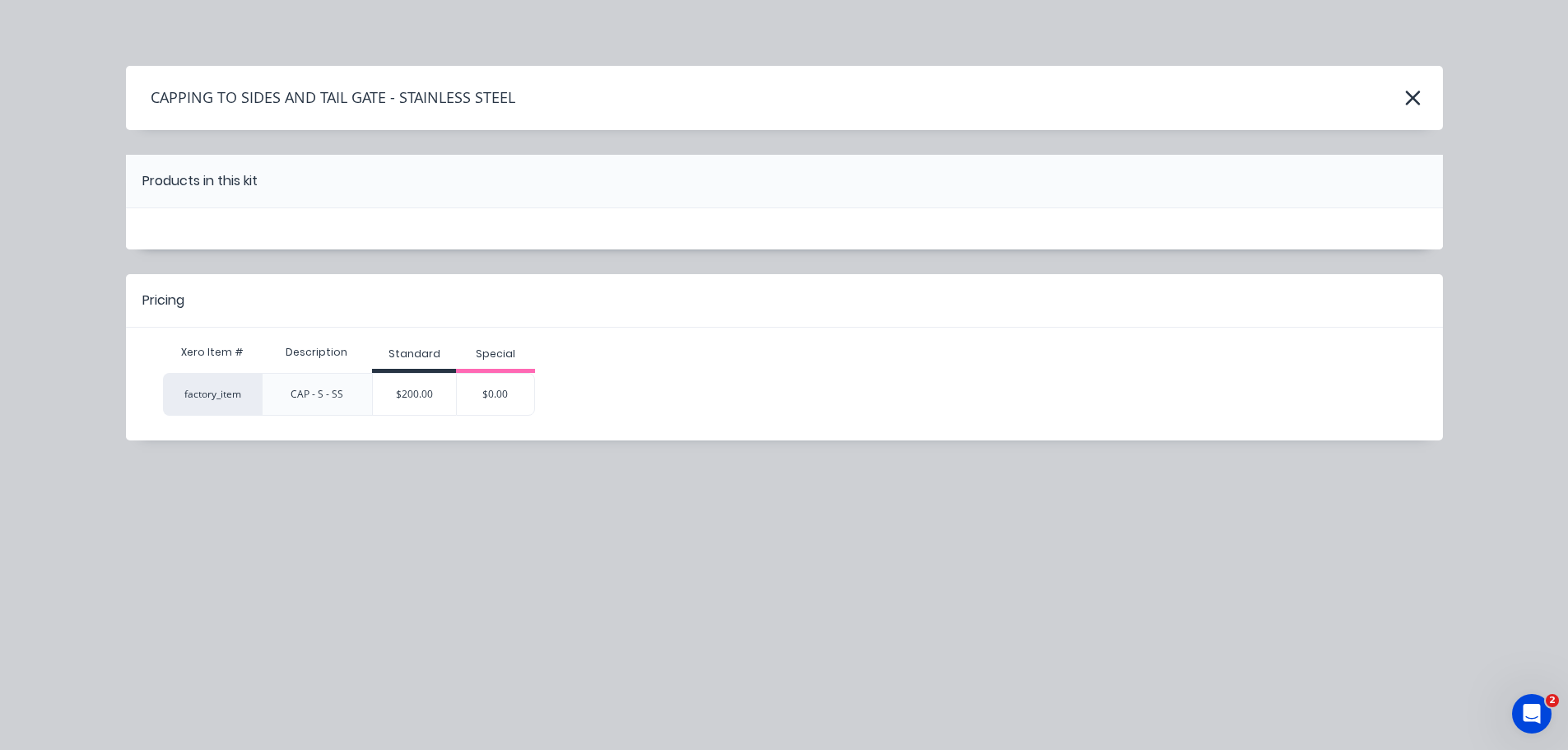
click at [415, 388] on div "$200.00" at bounding box center [414, 394] width 83 height 41
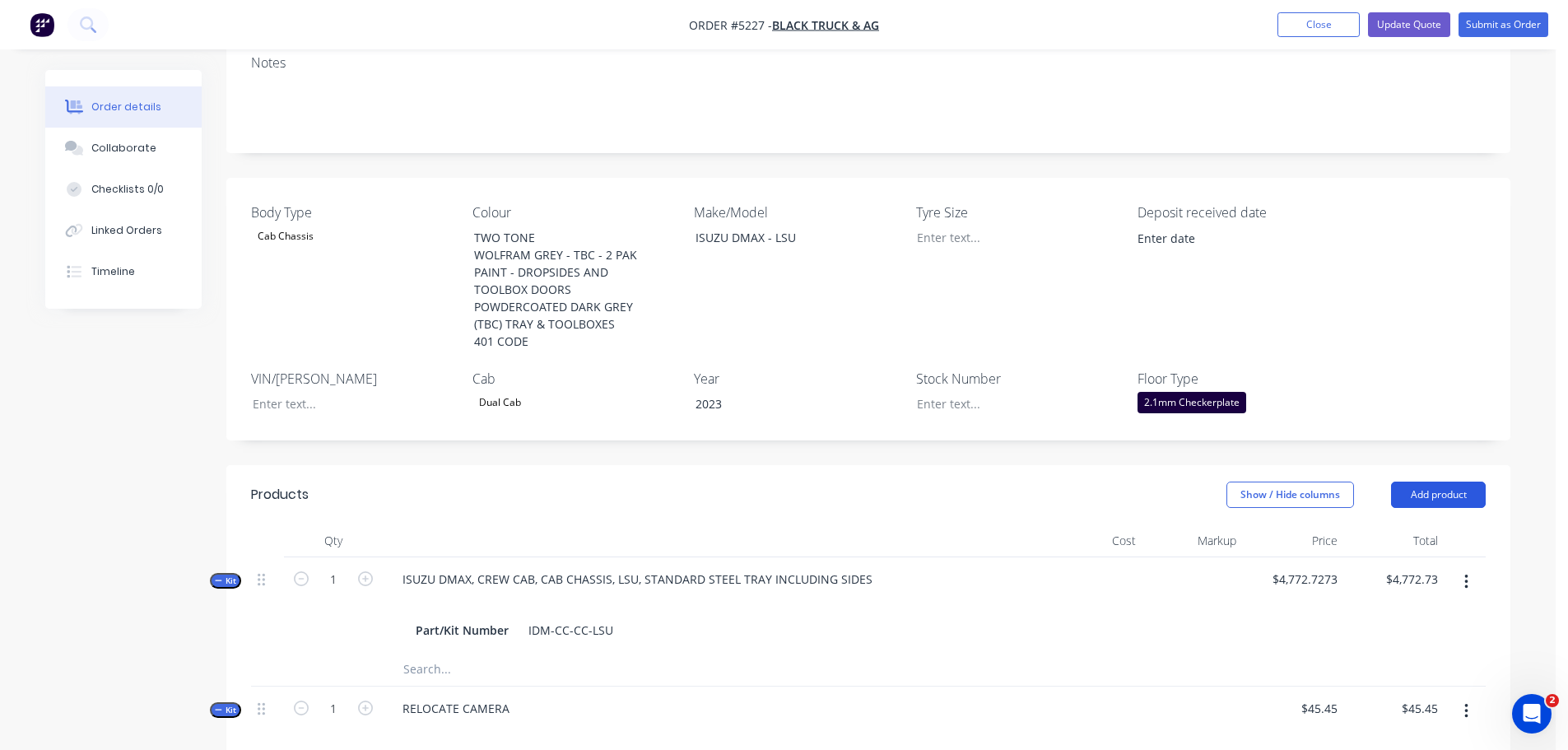
click at [1424, 482] on button "Add product" at bounding box center [1438, 495] width 95 height 26
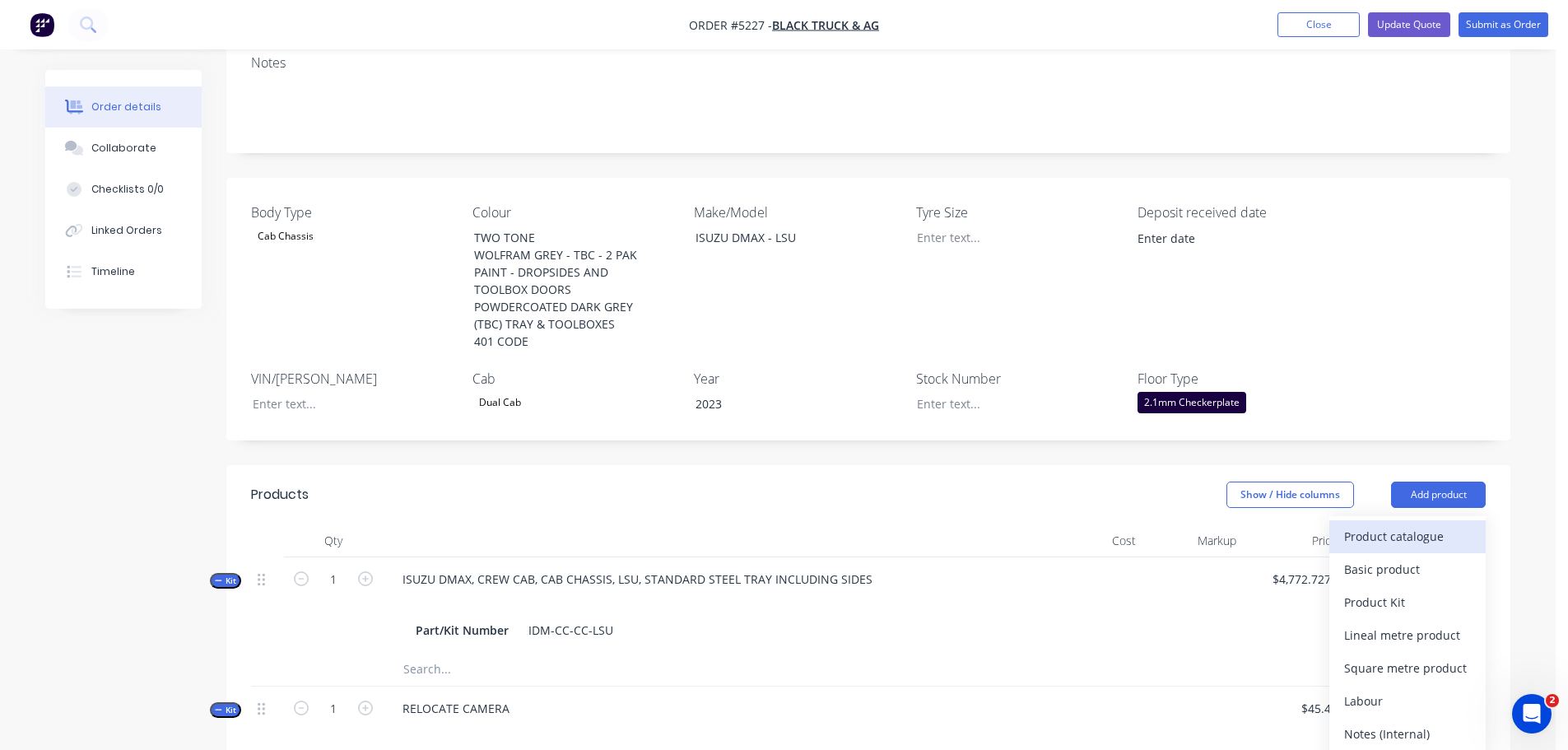
click at [1395, 524] on div "Product catalogue" at bounding box center [1407, 536] width 126 height 24
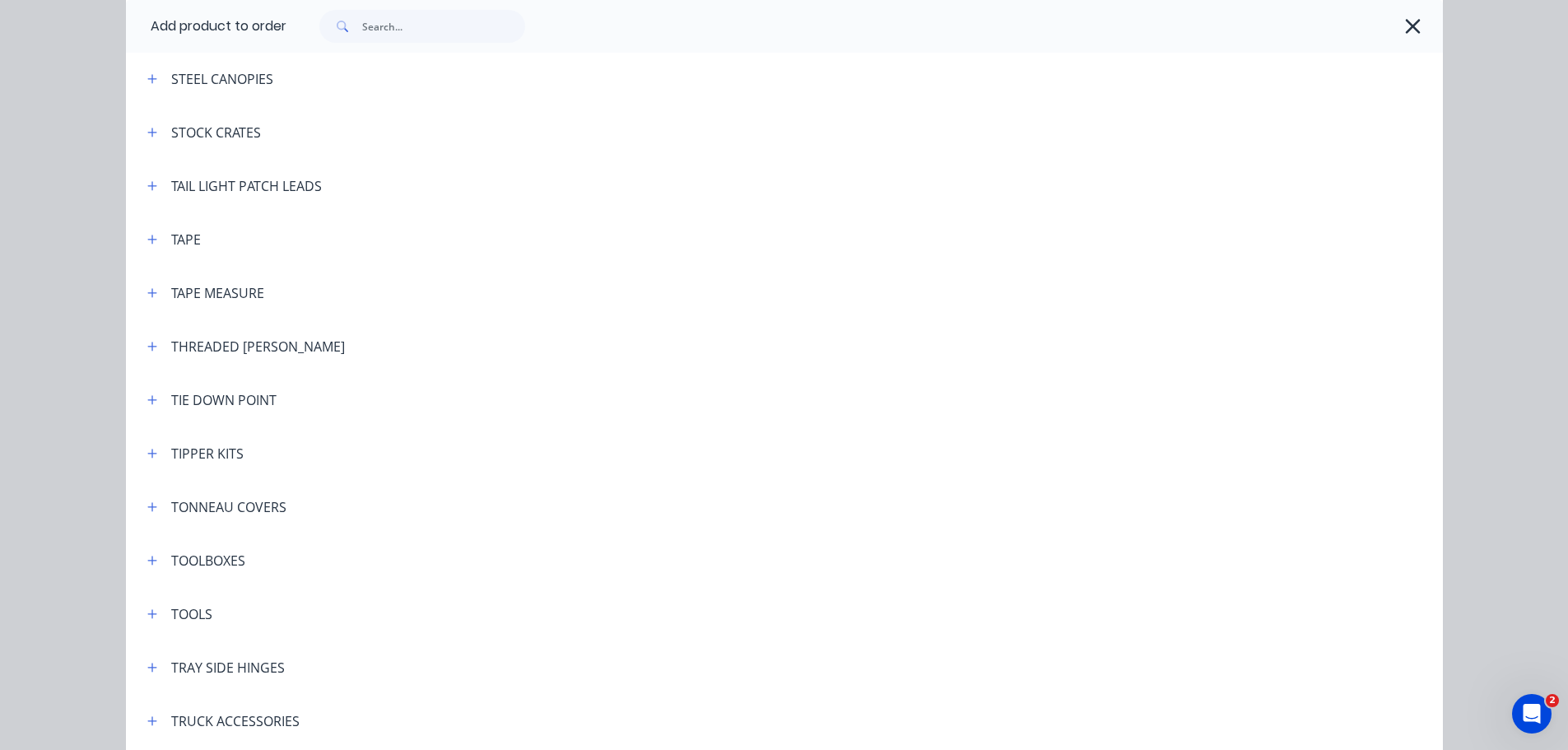
scroll to position [5349, 0]
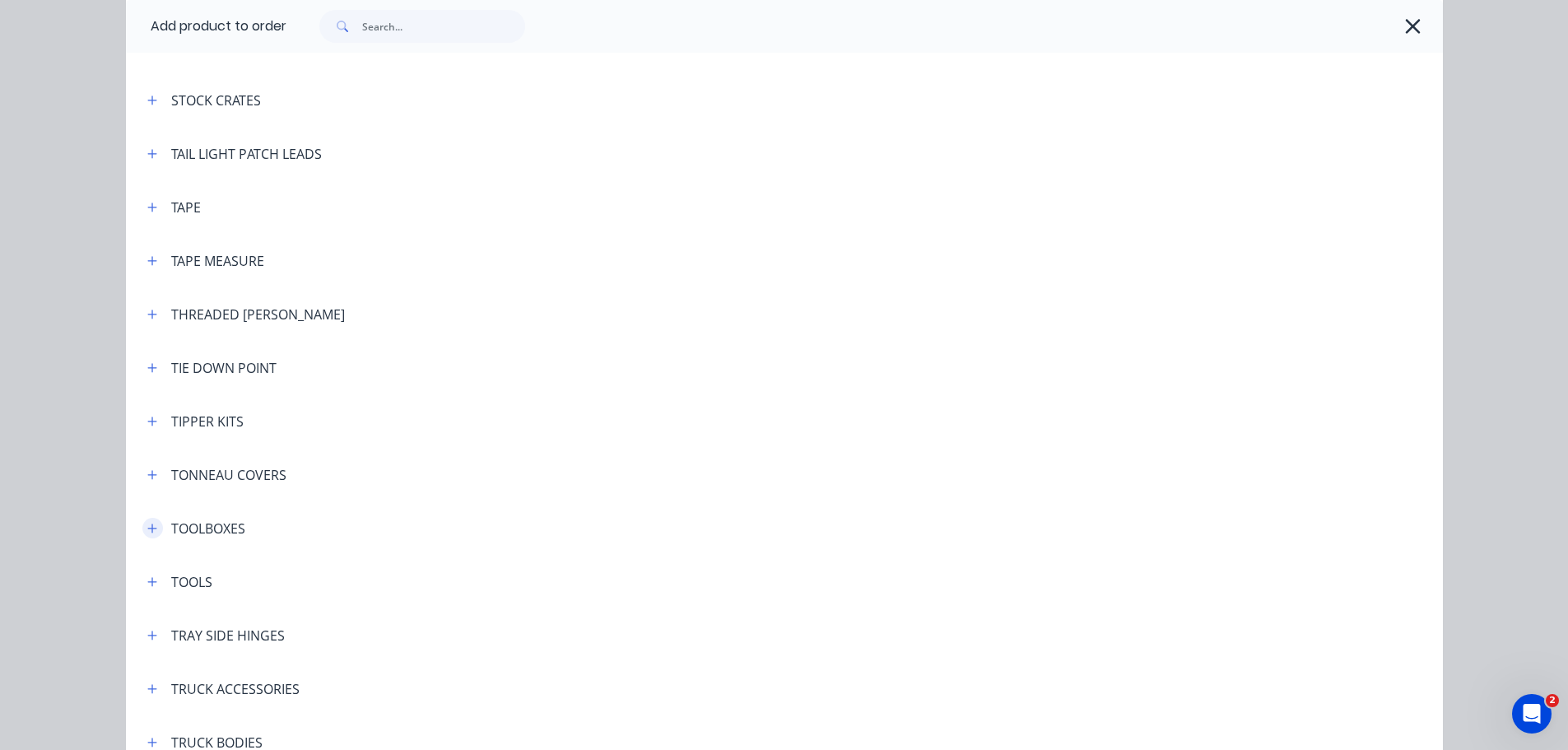
click at [152, 529] on button "button" at bounding box center [153, 528] width 21 height 21
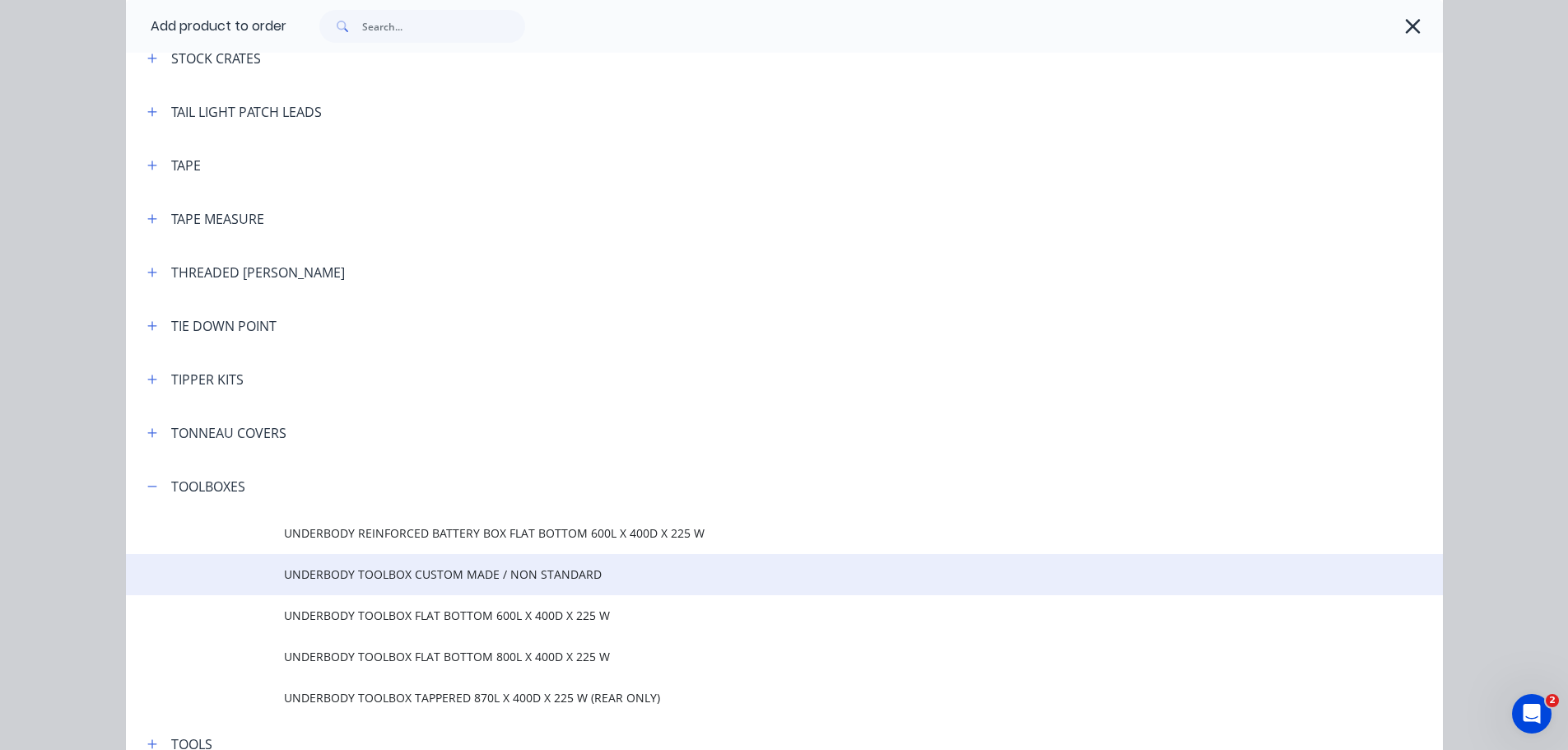
scroll to position [5431, 0]
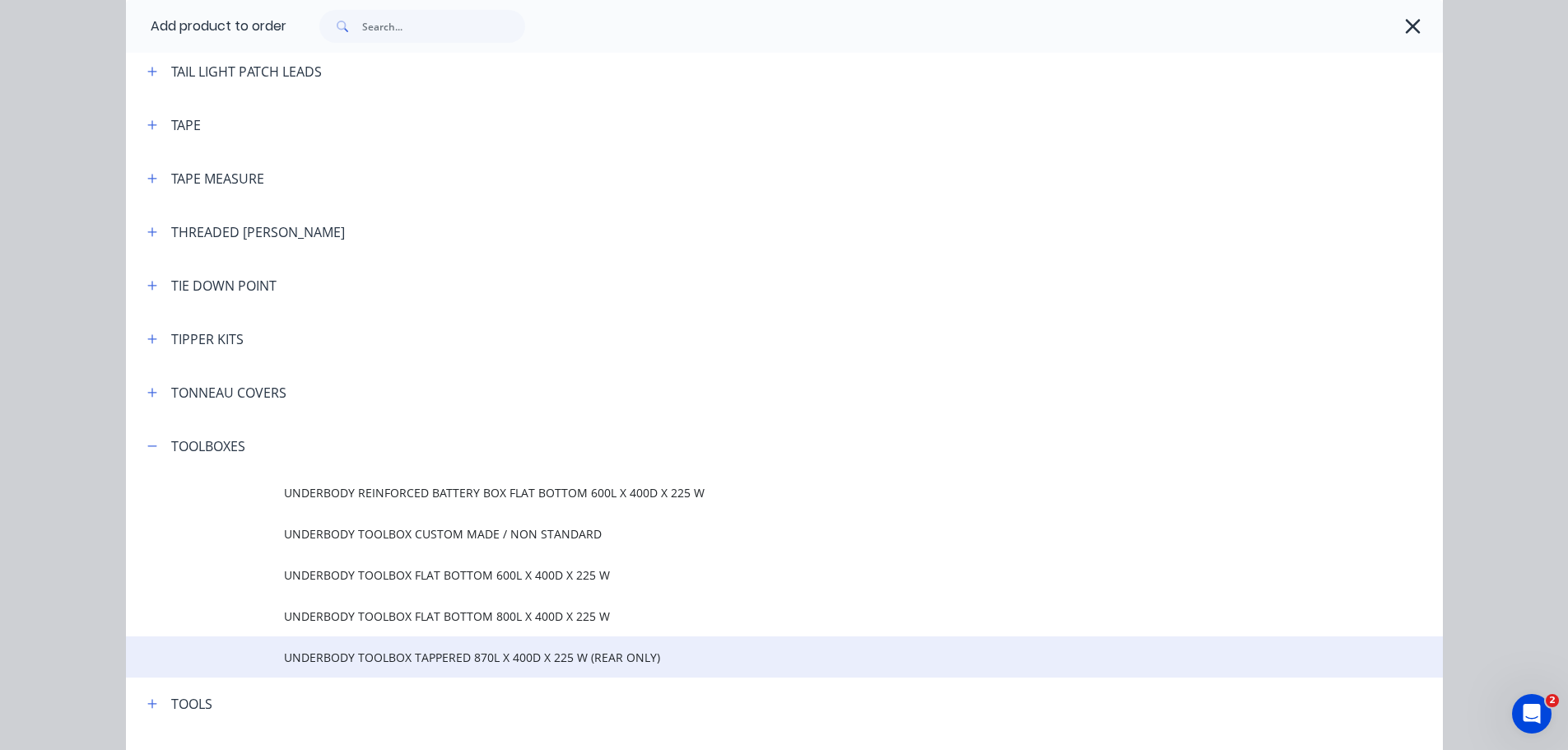
click at [354, 670] on td "UNDERBODY TOOLBOX TAPPERED 870L X 400D X 225 W (REAR ONLY)" at bounding box center [863, 657] width 1159 height 41
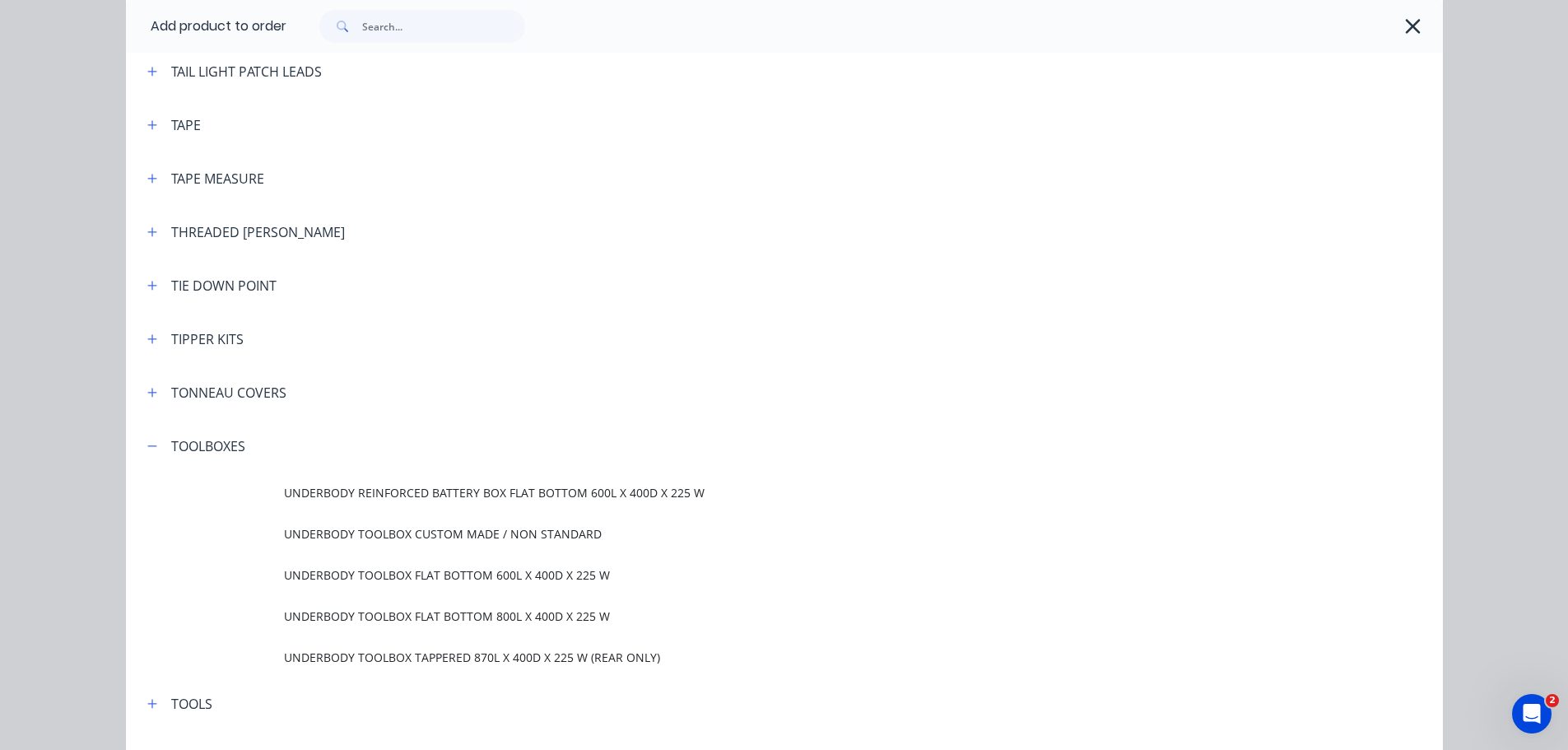
scroll to position [0, 0]
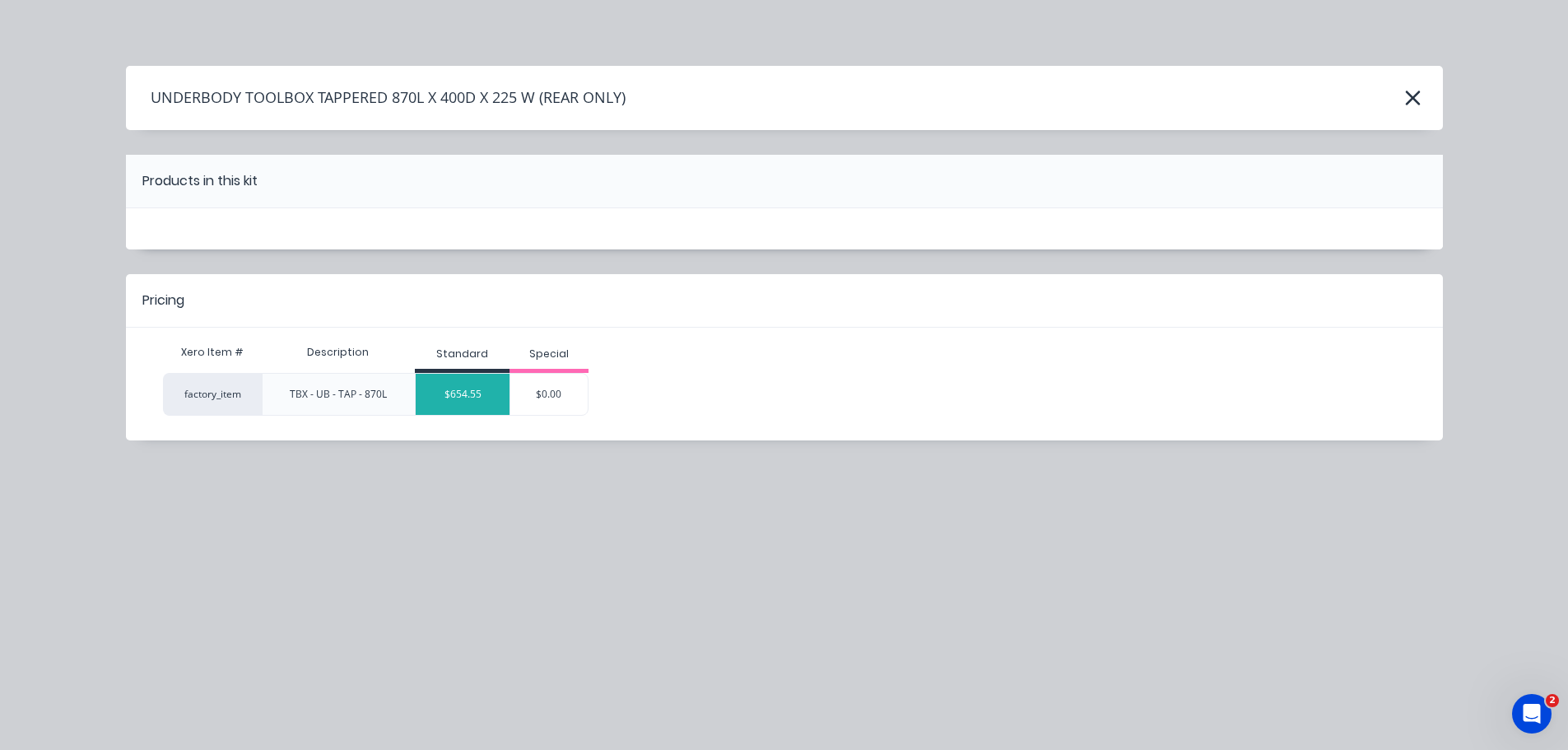
click at [466, 395] on div "$654.55" at bounding box center [462, 394] width 94 height 41
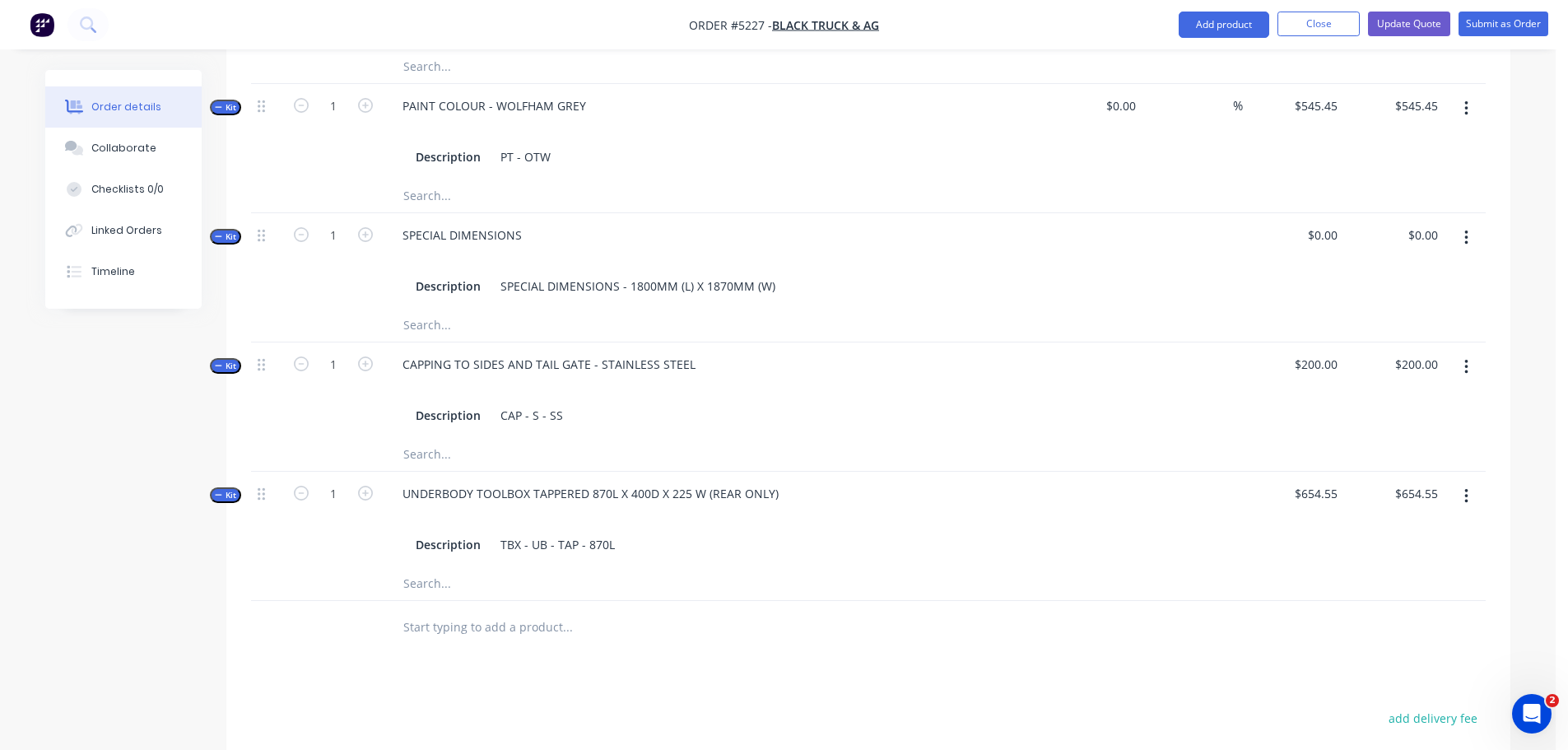
scroll to position [1069, 0]
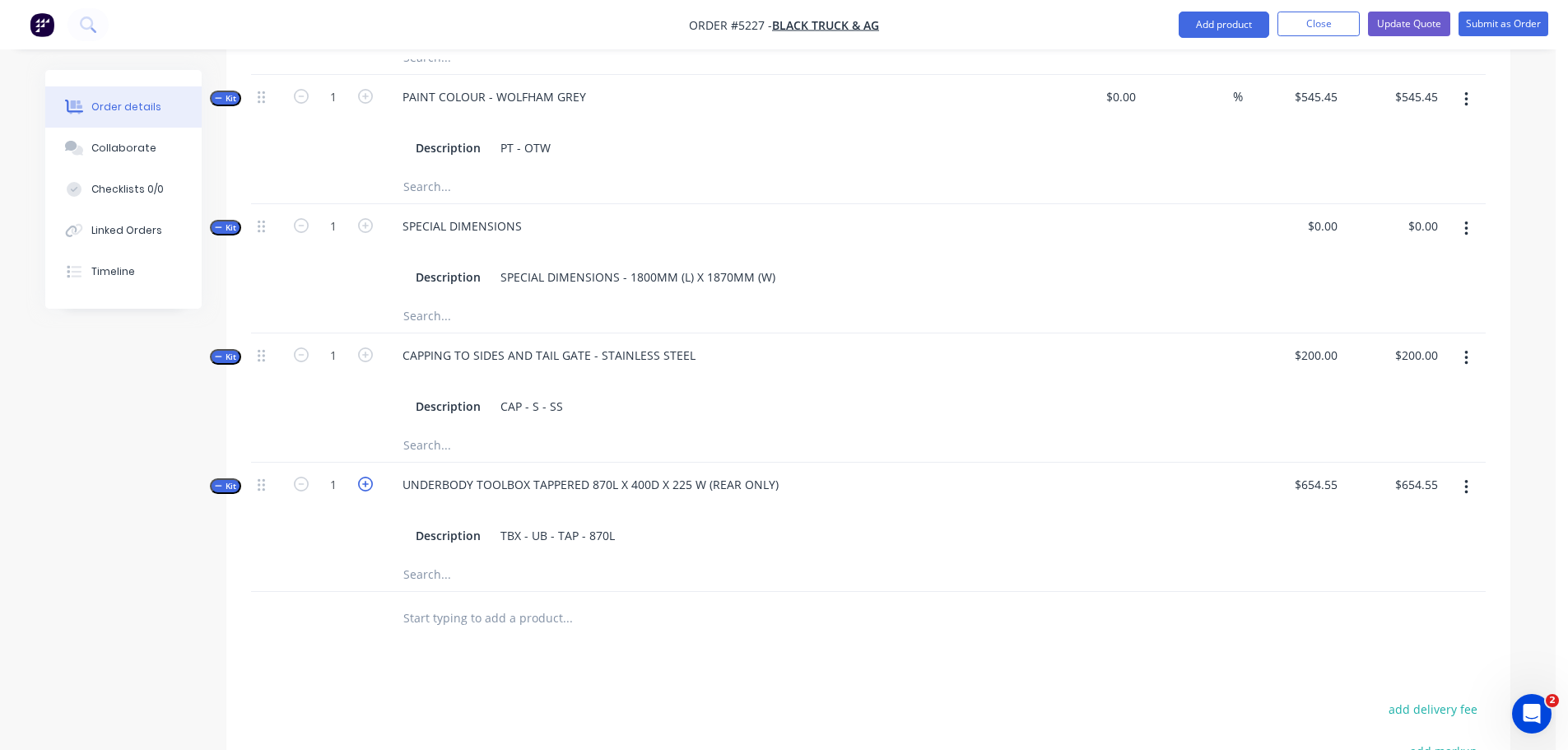
click at [362, 477] on icon "button" at bounding box center [365, 483] width 15 height 15
type input "2"
type input "$1,309.10"
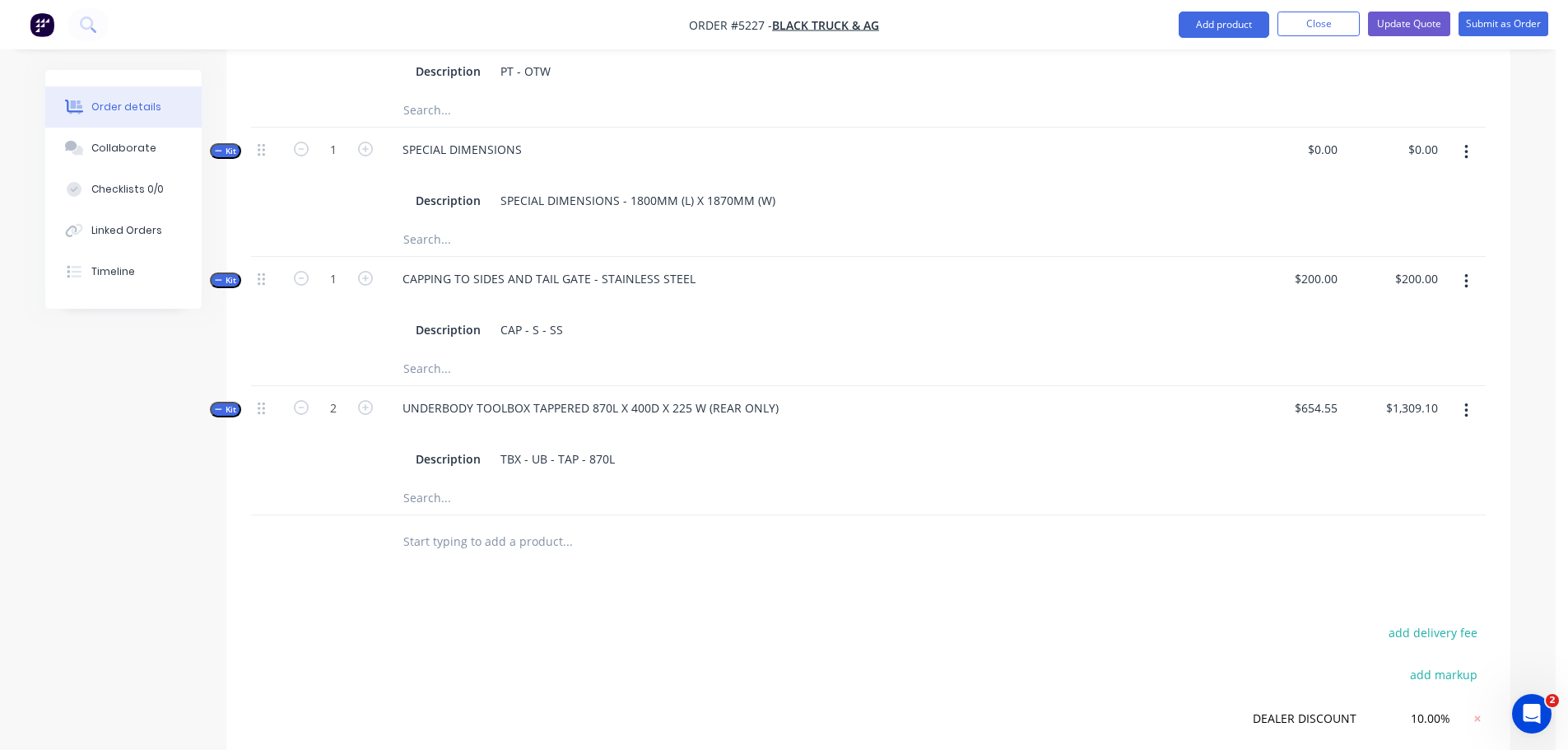
scroll to position [965, 0]
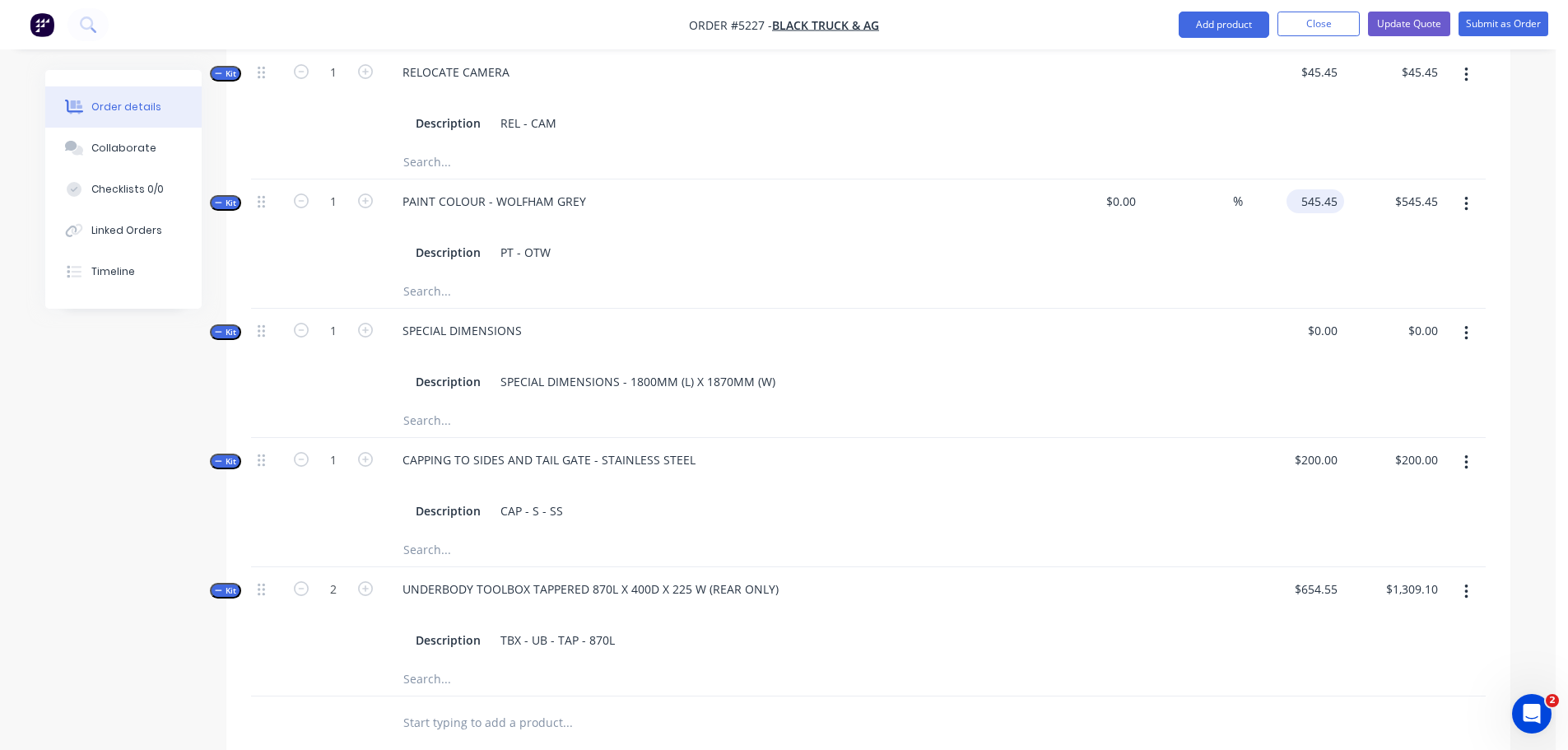
click at [1294, 190] on div "545.45 $545.45" at bounding box center [1315, 202] width 57 height 24
type input "$1,000.00"
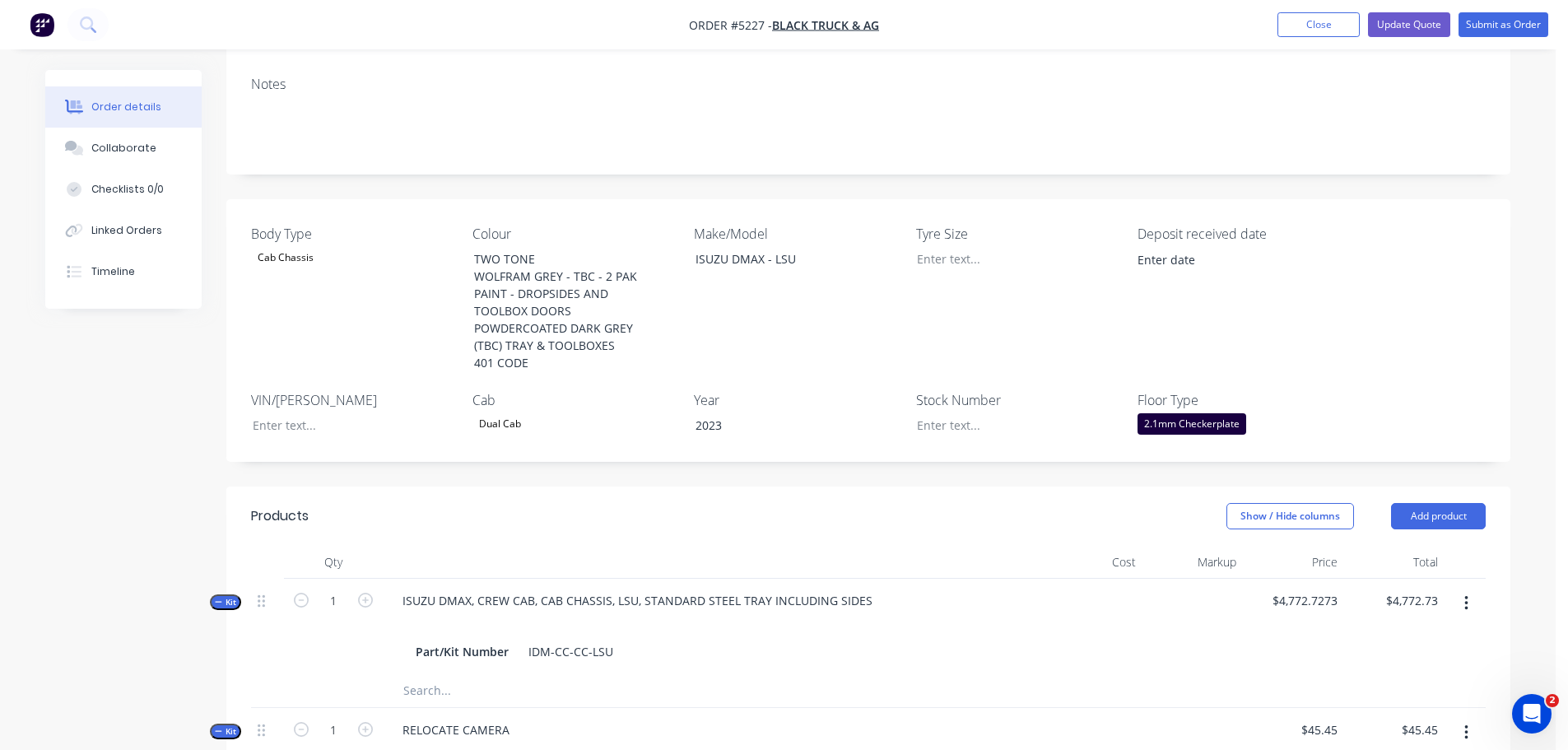
scroll to position [307, 0]
type input "$1,000.00"
click at [1288, 268] on div "Deposit received date" at bounding box center [1240, 300] width 206 height 150
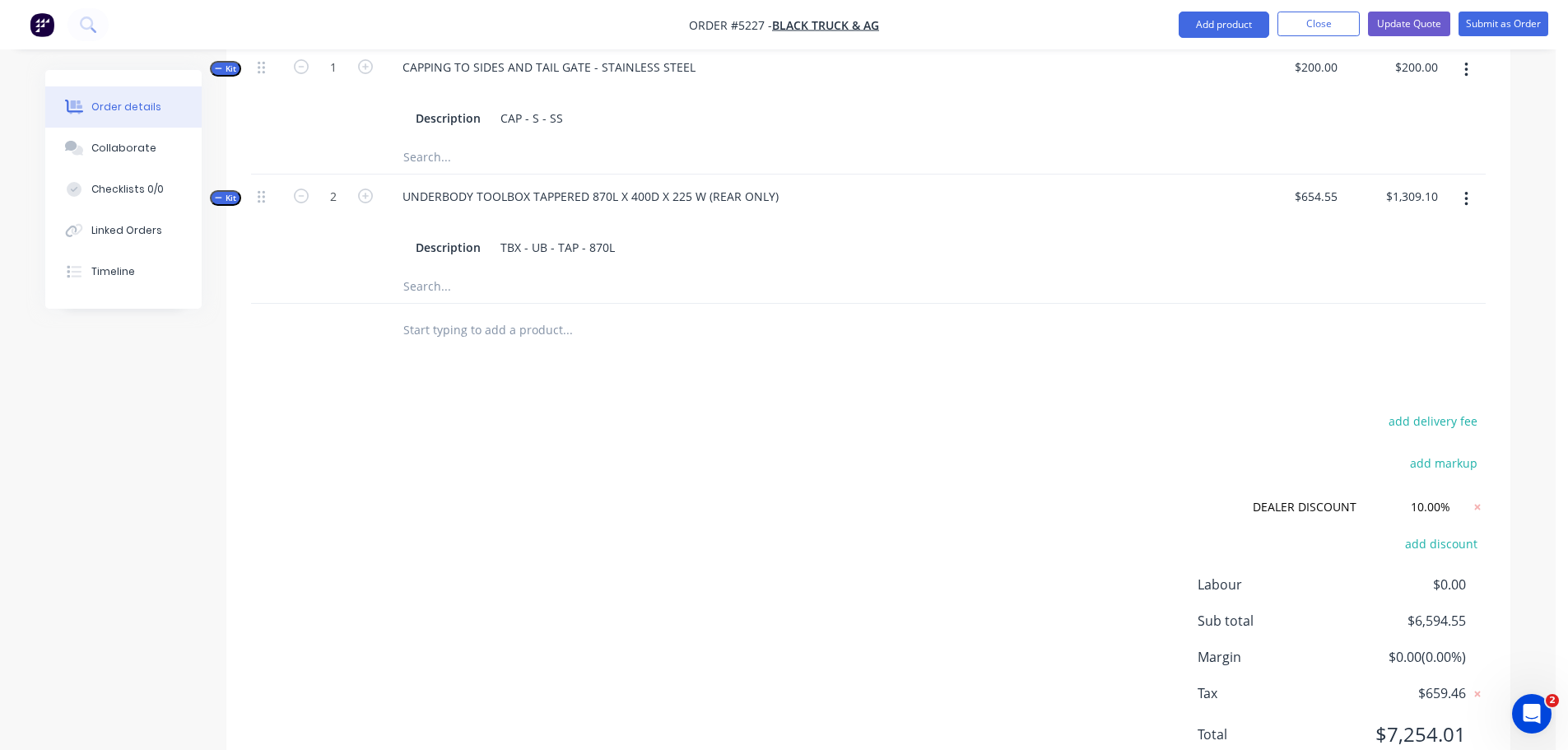
scroll to position [1377, 0]
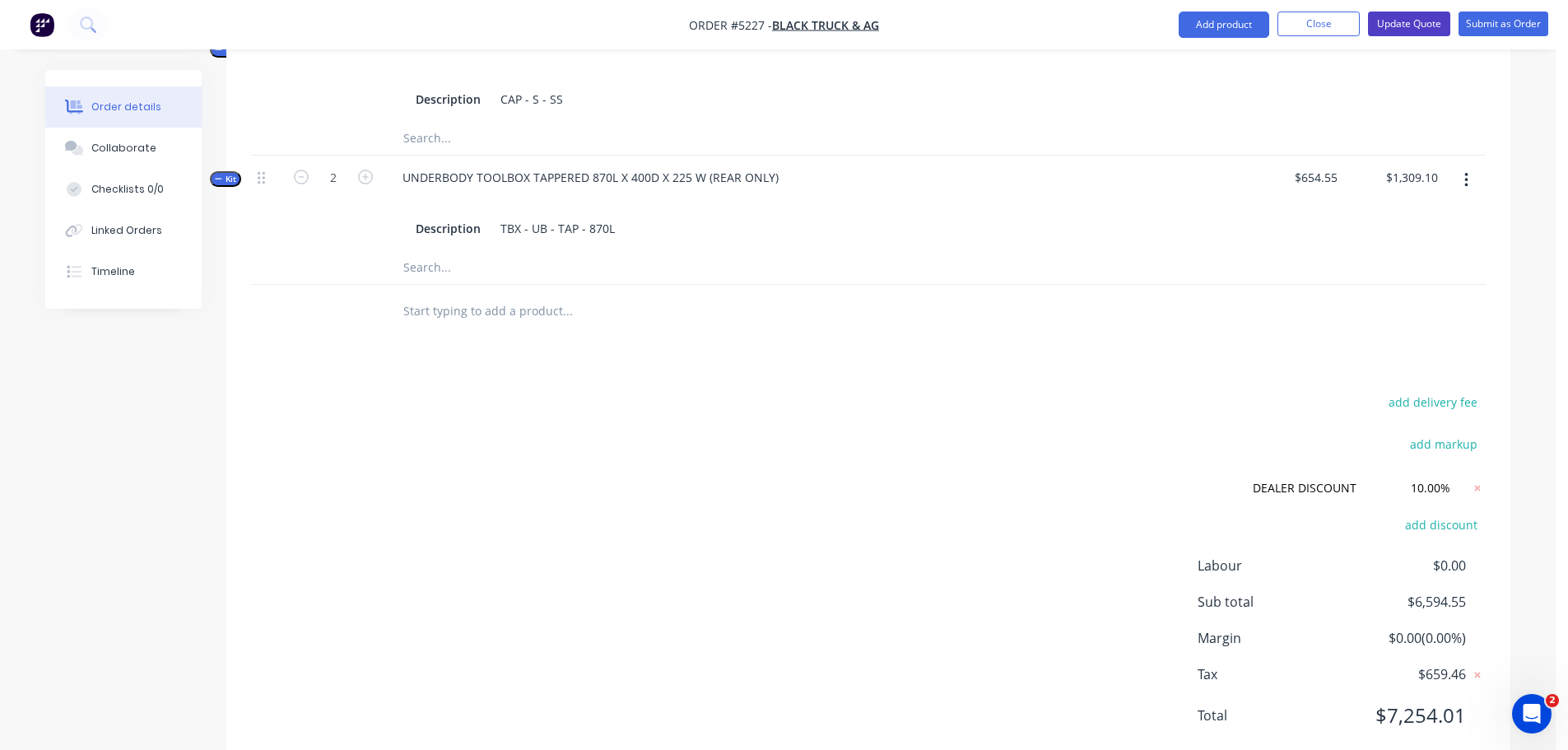
click at [1415, 28] on button "Update Quote" at bounding box center [1409, 23] width 82 height 25
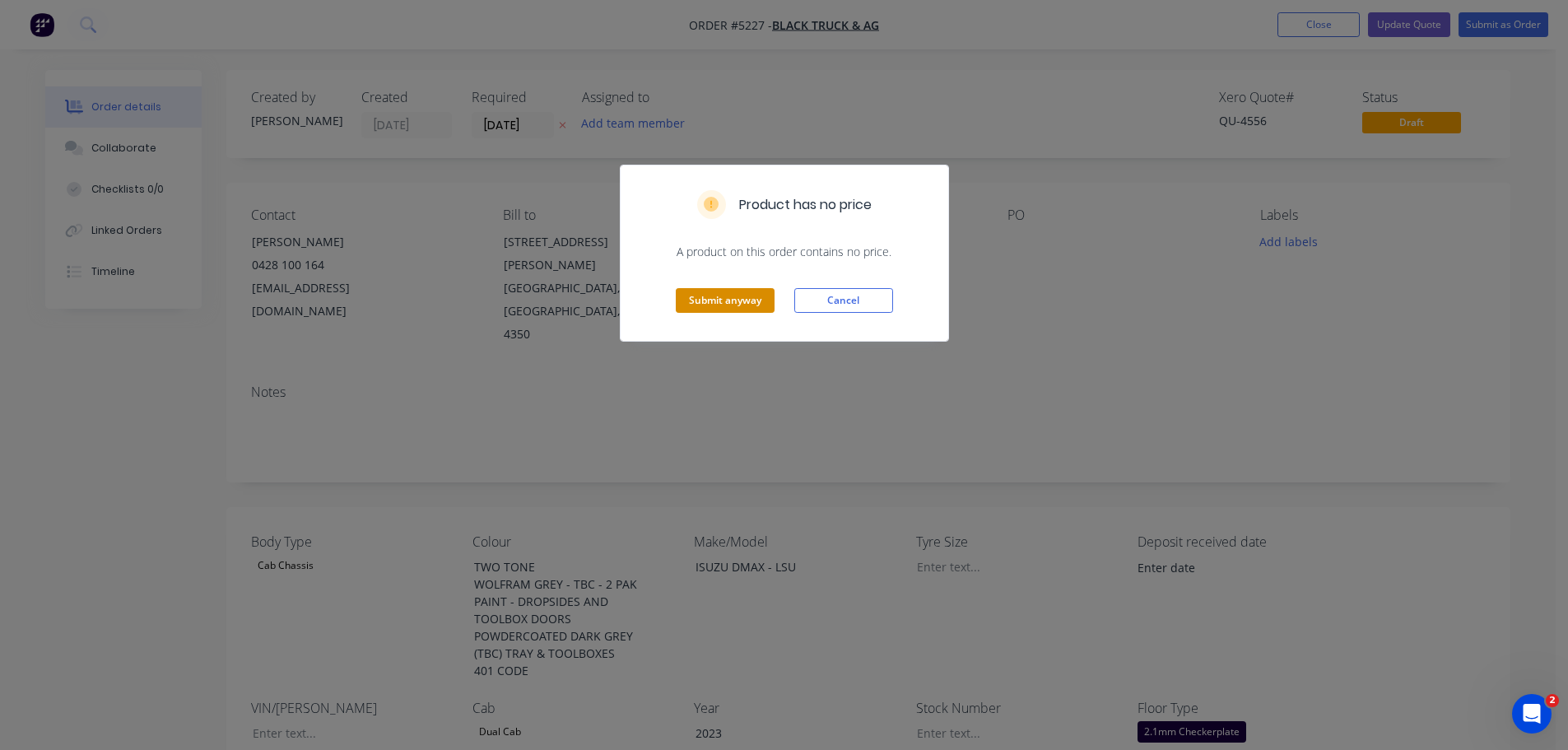
click at [698, 299] on button "Submit anyway" at bounding box center [725, 300] width 99 height 25
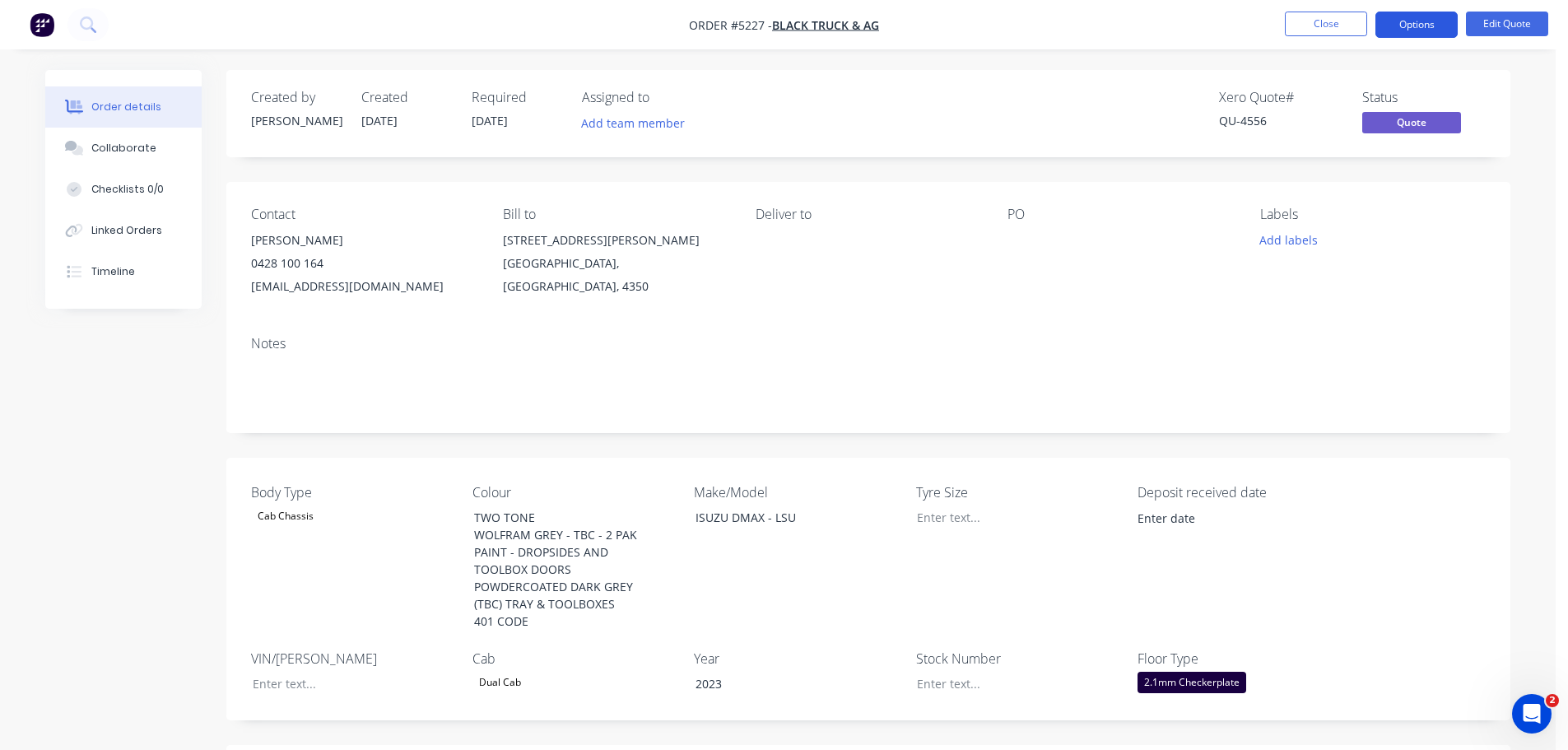
click at [1423, 22] on button "Options" at bounding box center [1417, 24] width 82 height 26
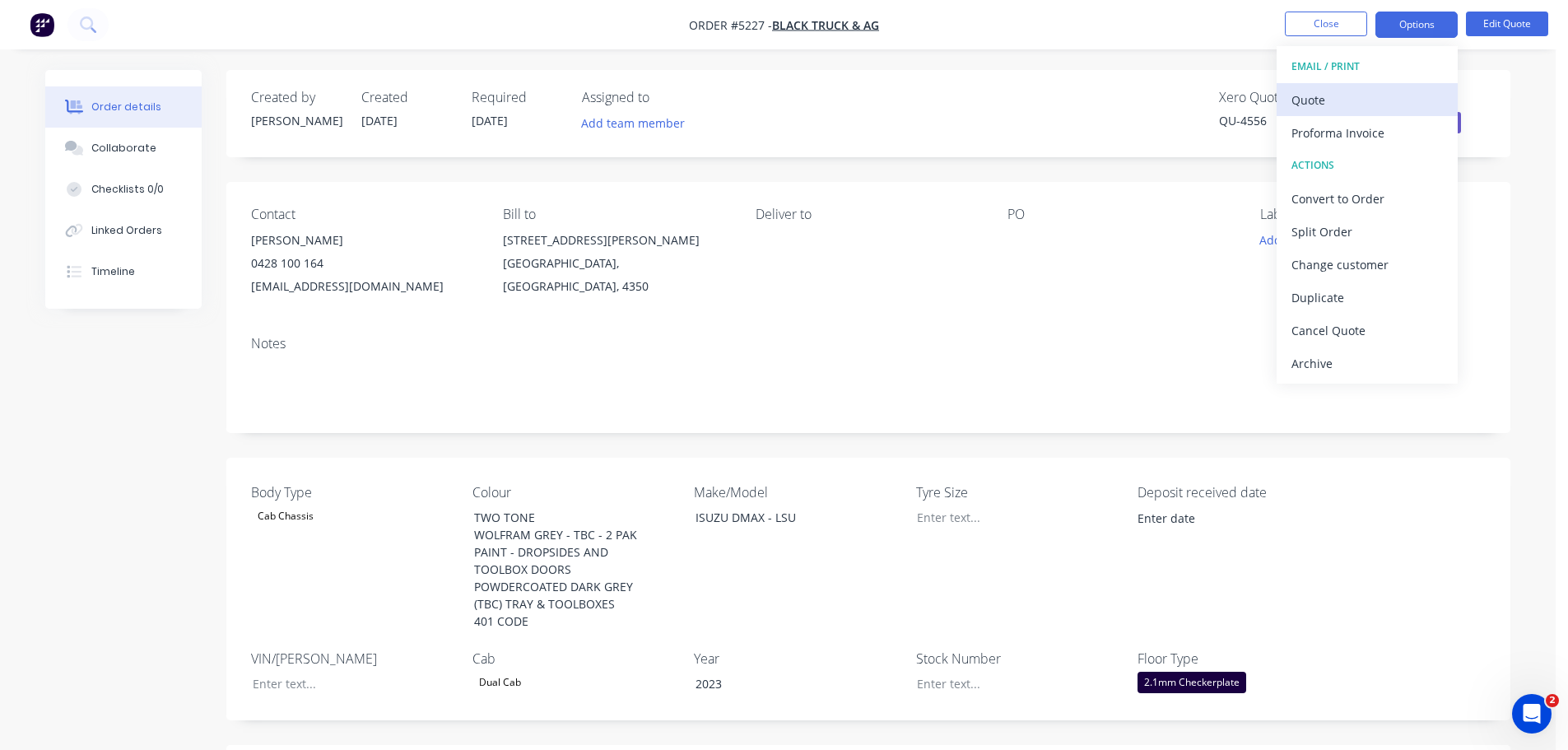
click at [1371, 103] on div "Quote" at bounding box center [1366, 100] width 151 height 24
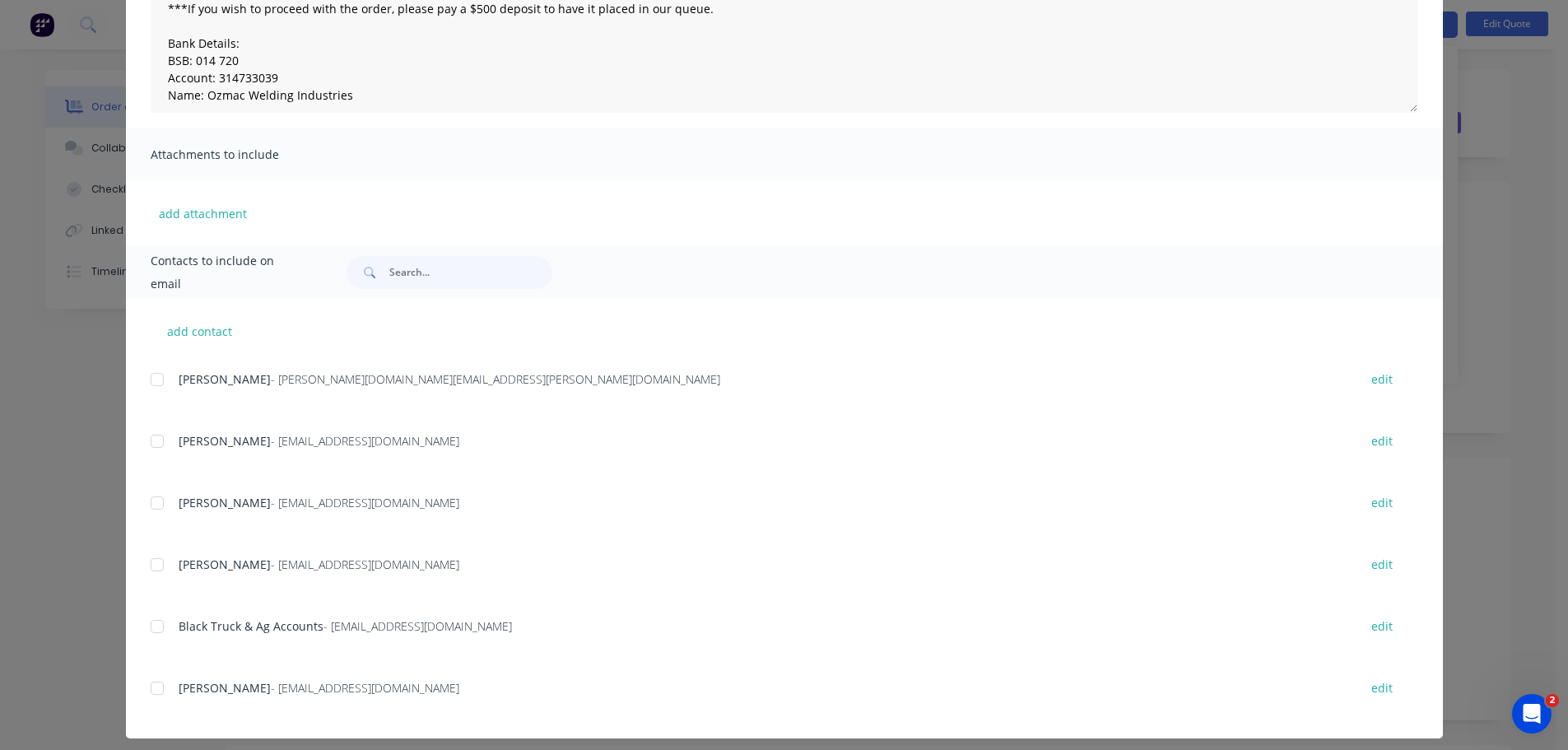
scroll to position [247, 0]
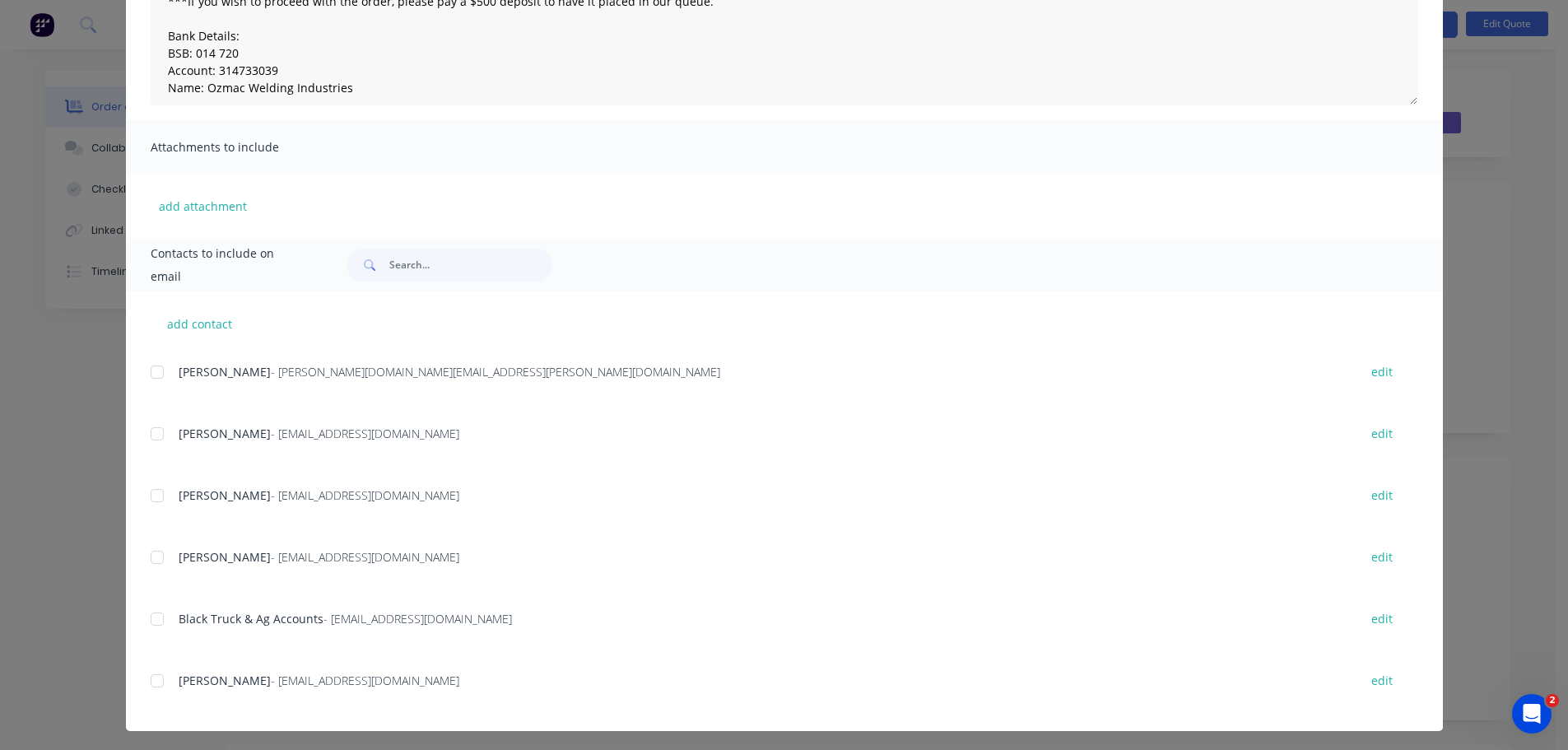
click at [151, 554] on div at bounding box center [157, 557] width 33 height 33
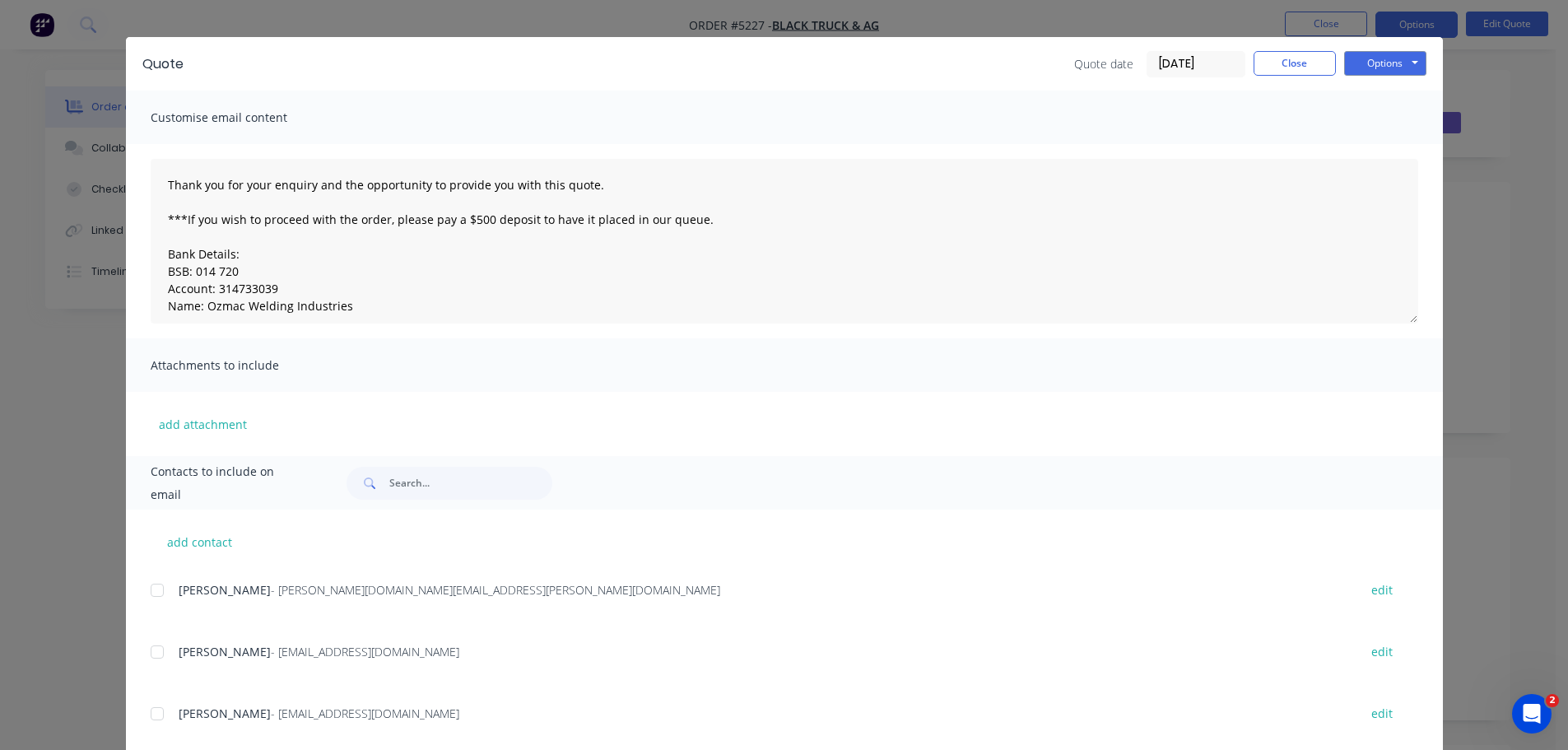
scroll to position [0, 0]
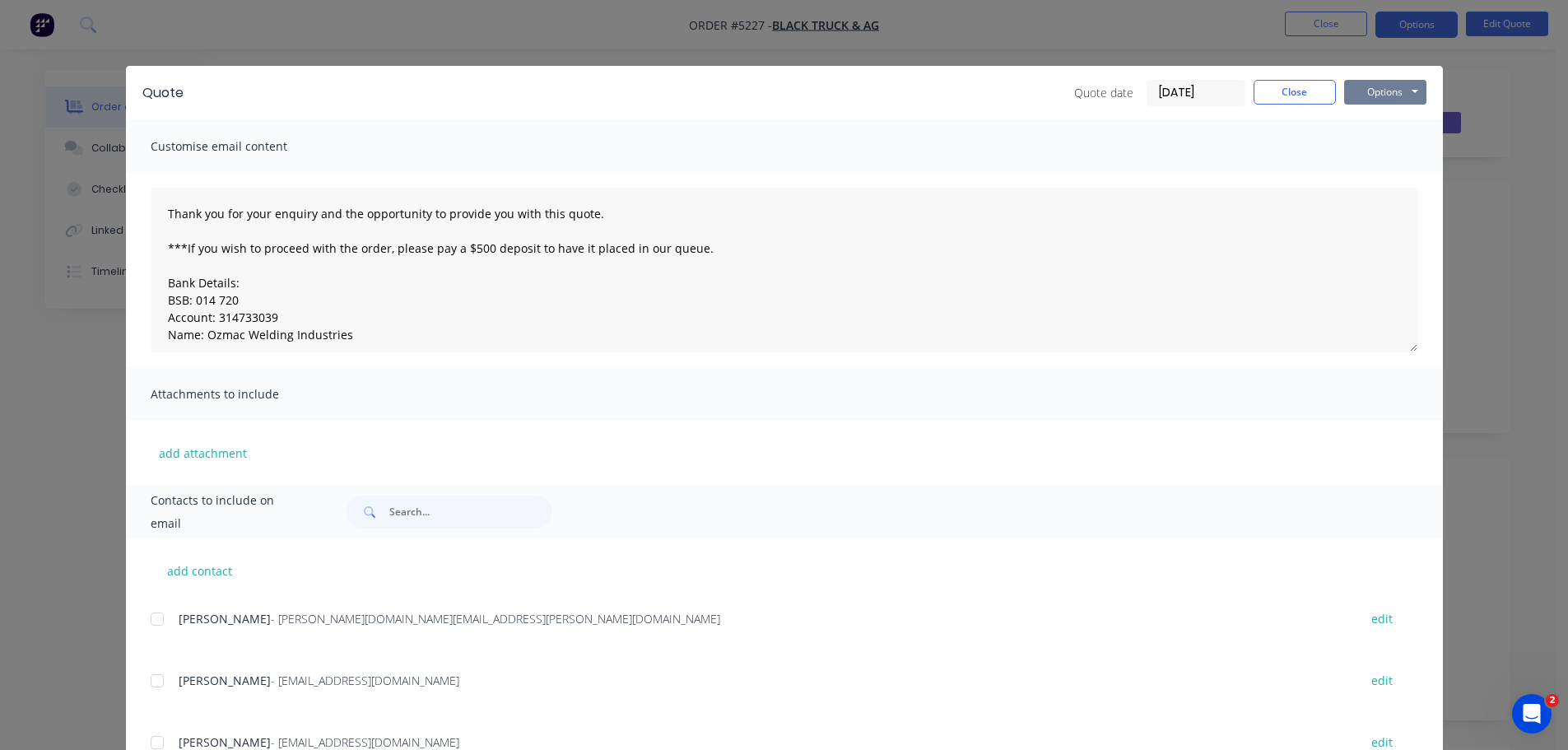
click at [1362, 90] on button "Options" at bounding box center [1385, 91] width 82 height 25
click at [1365, 173] on button "Email" at bounding box center [1396, 176] width 105 height 27
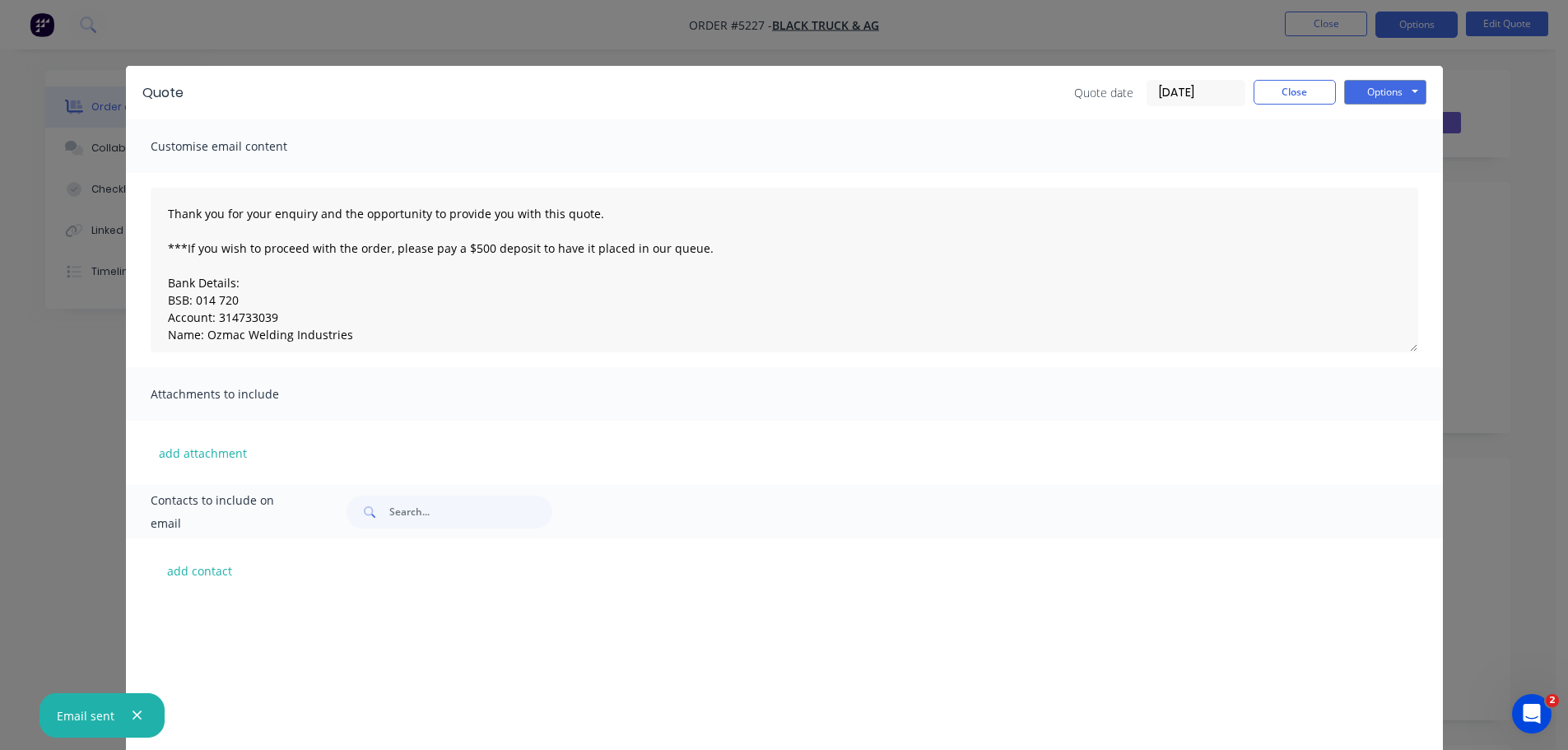
scroll to position [550, 0]
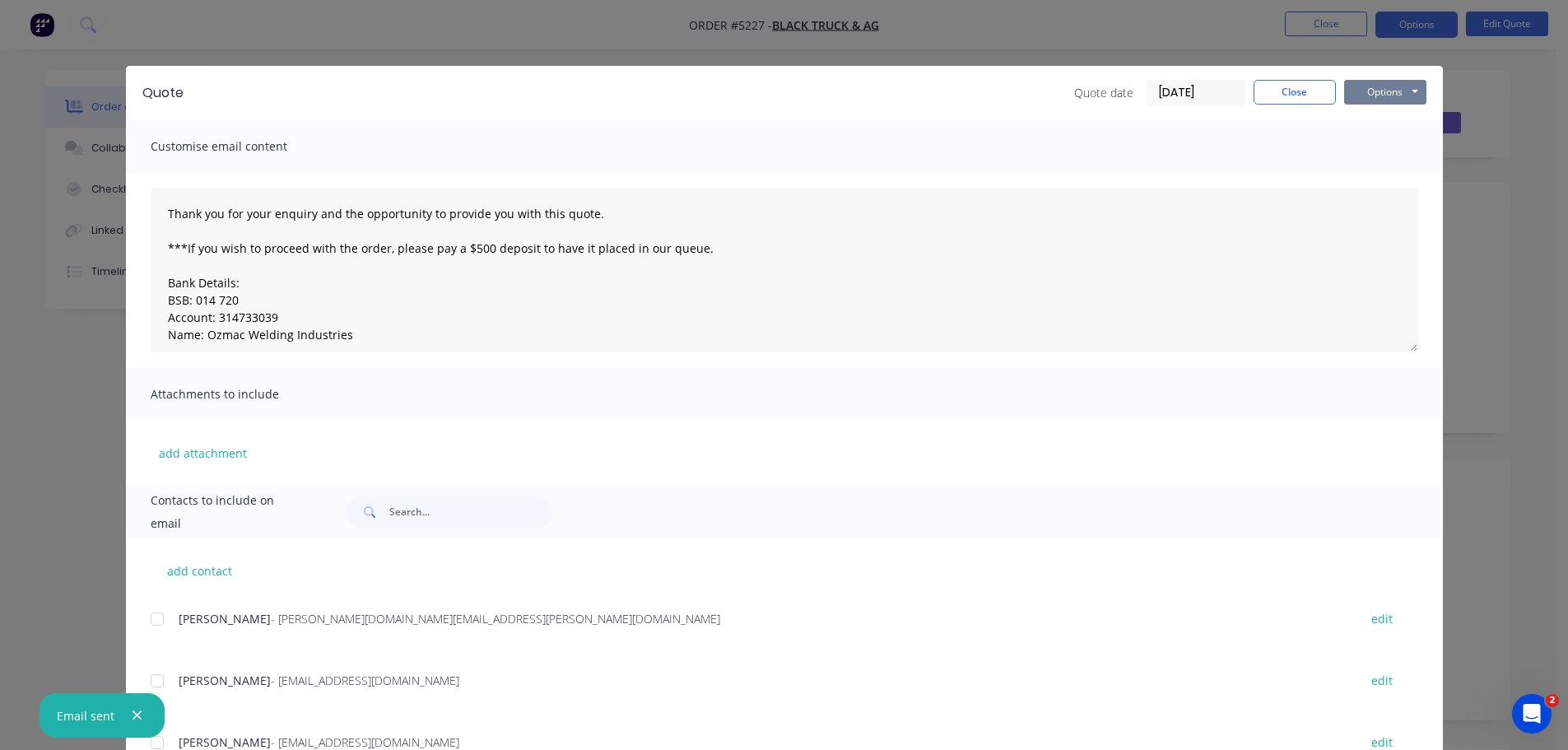
click at [1376, 87] on button "Options" at bounding box center [1385, 91] width 82 height 25
click at [1363, 146] on button "Print" at bounding box center [1396, 149] width 105 height 27
click at [1286, 91] on button "Close" at bounding box center [1295, 91] width 82 height 25
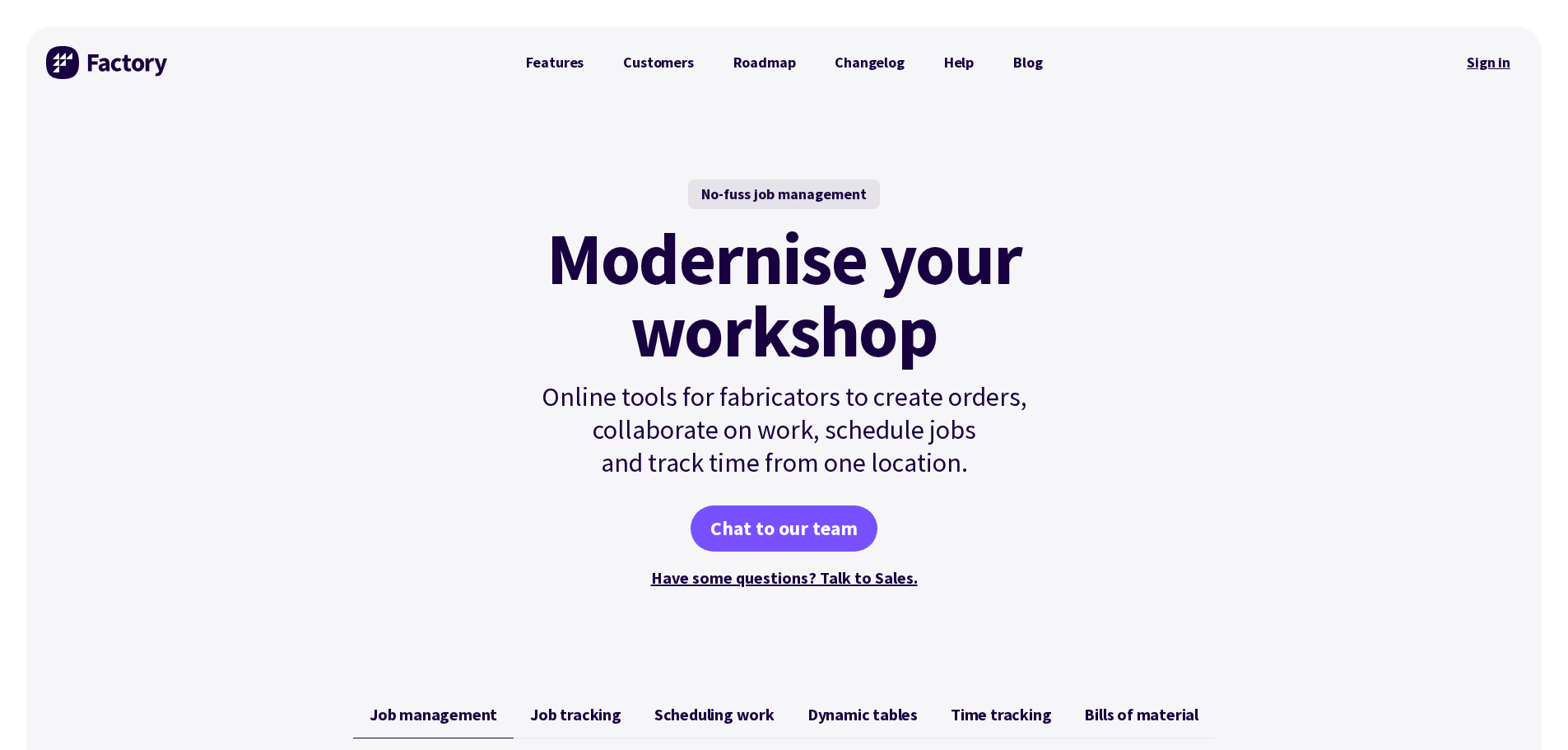
click at [1493, 63] on link "Sign in" at bounding box center [1489, 62] width 67 height 38
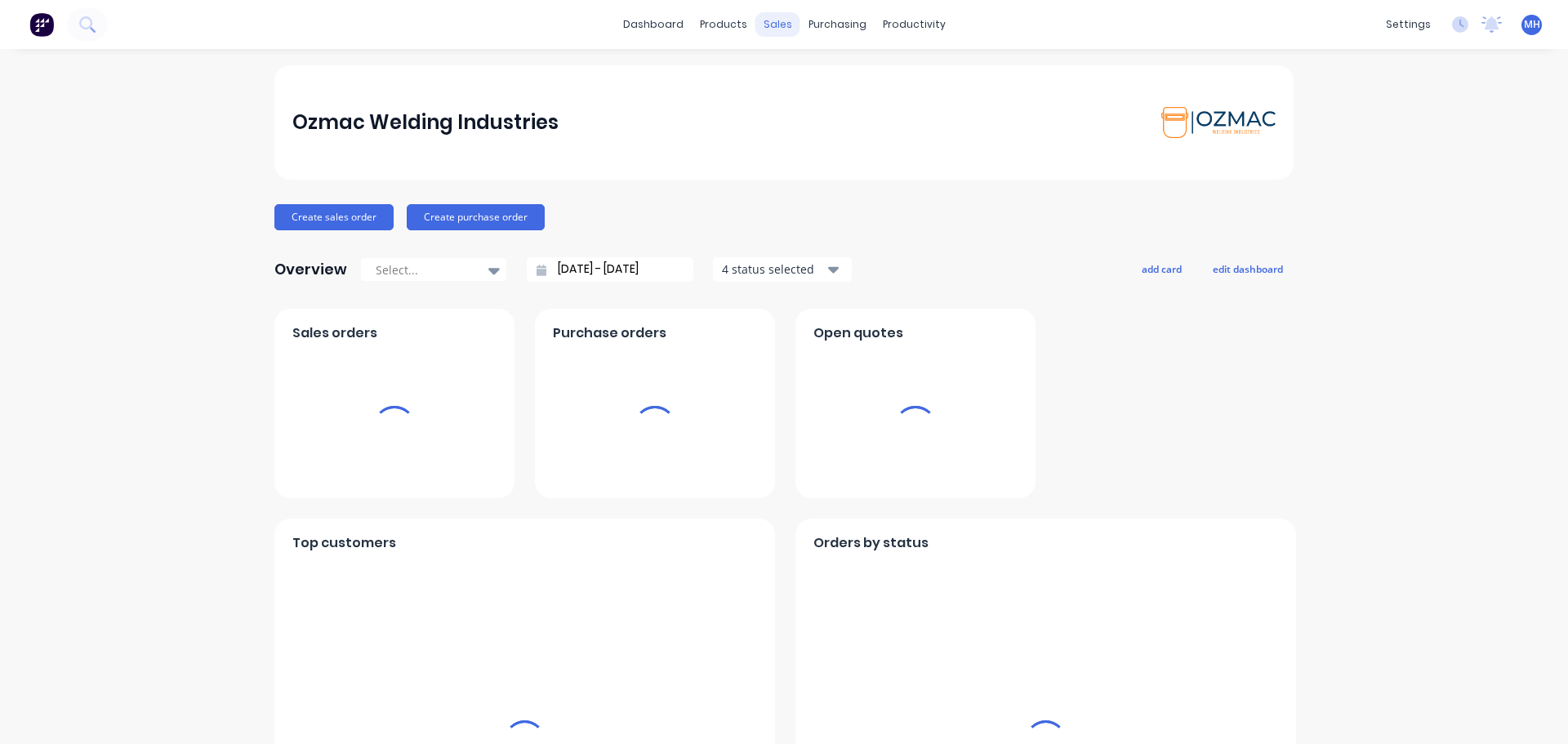
click at [778, 27] on div "sales" at bounding box center [777, 24] width 45 height 25
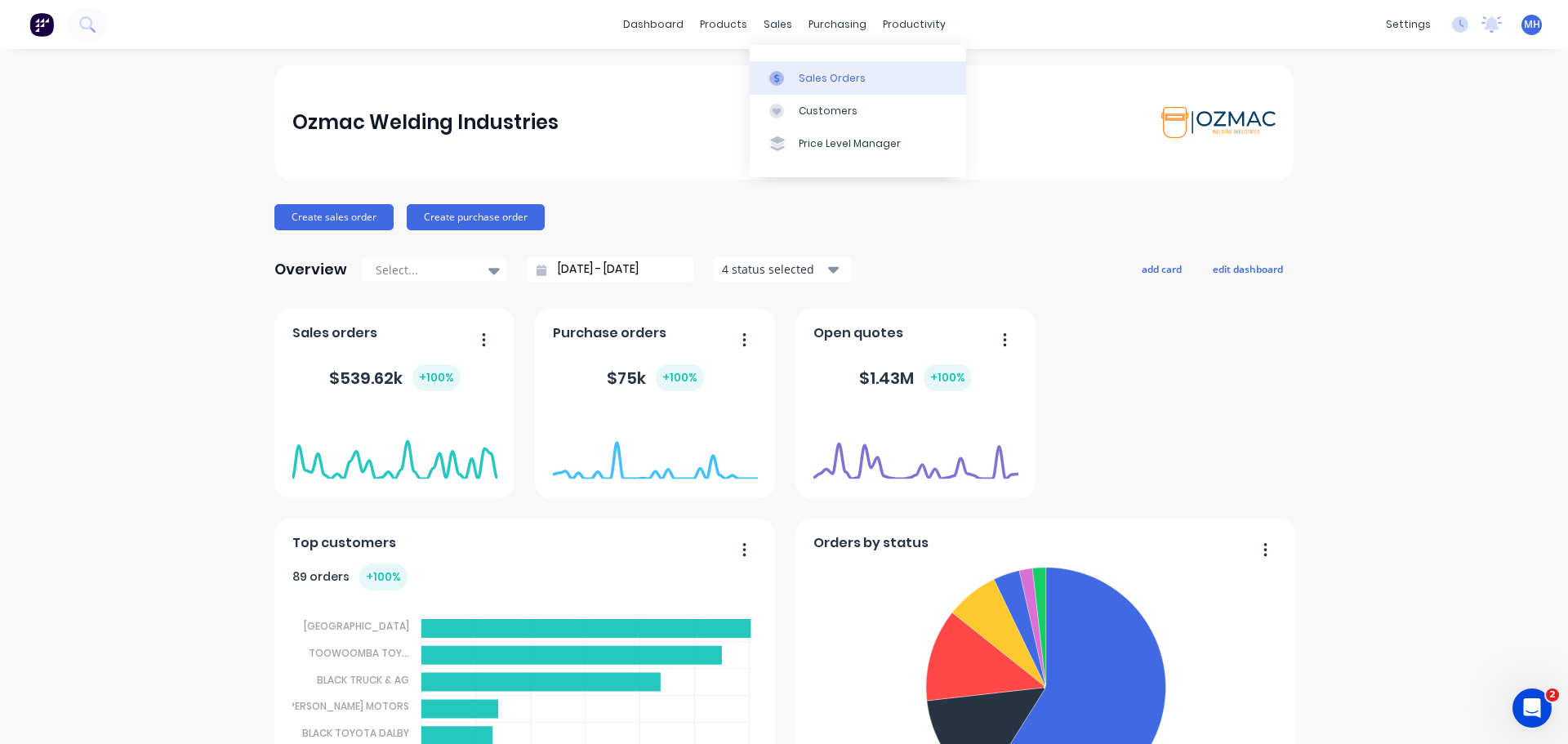
click at [779, 74] on icon at bounding box center [776, 78] width 14 height 14
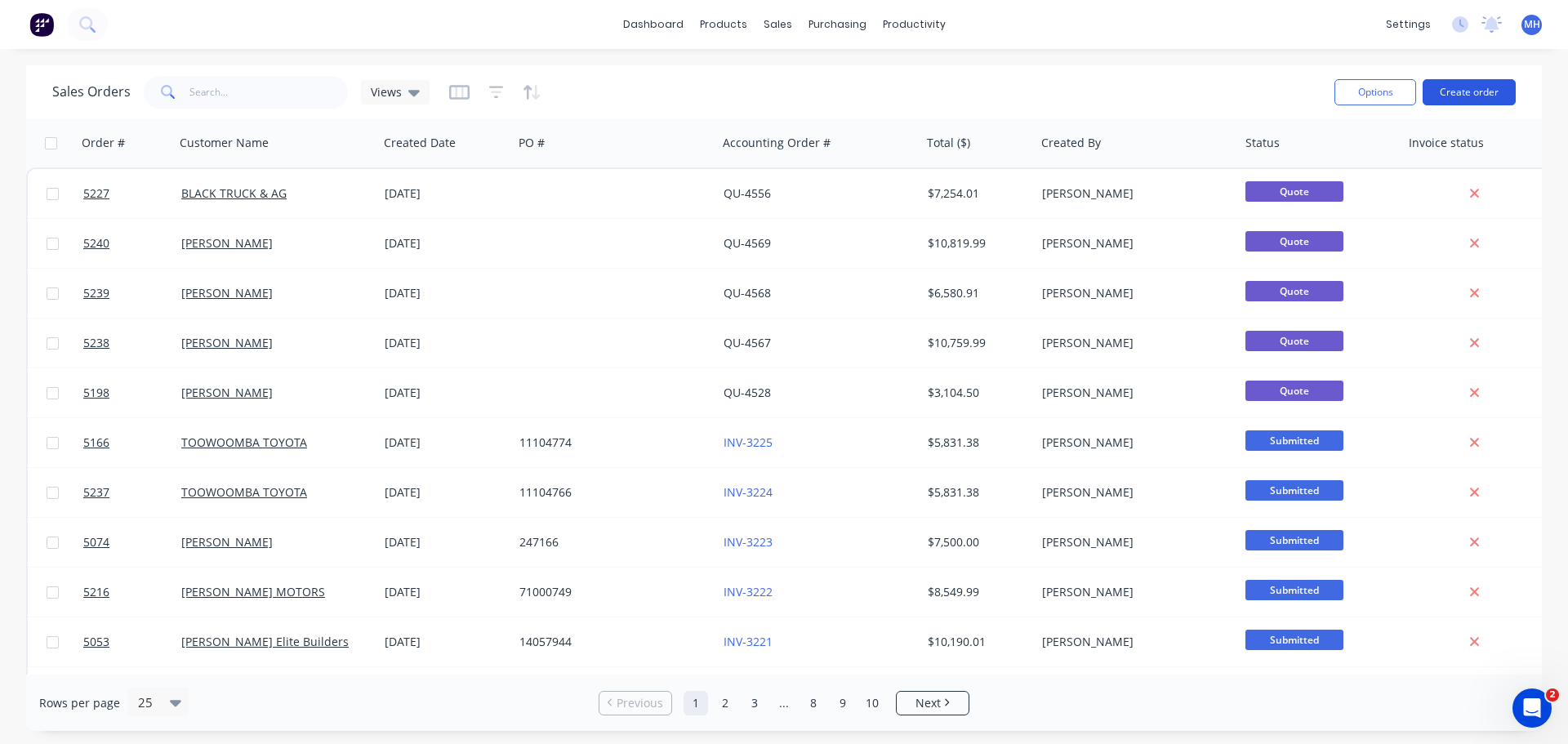
click at [1466, 87] on button "Create order" at bounding box center [1469, 92] width 93 height 26
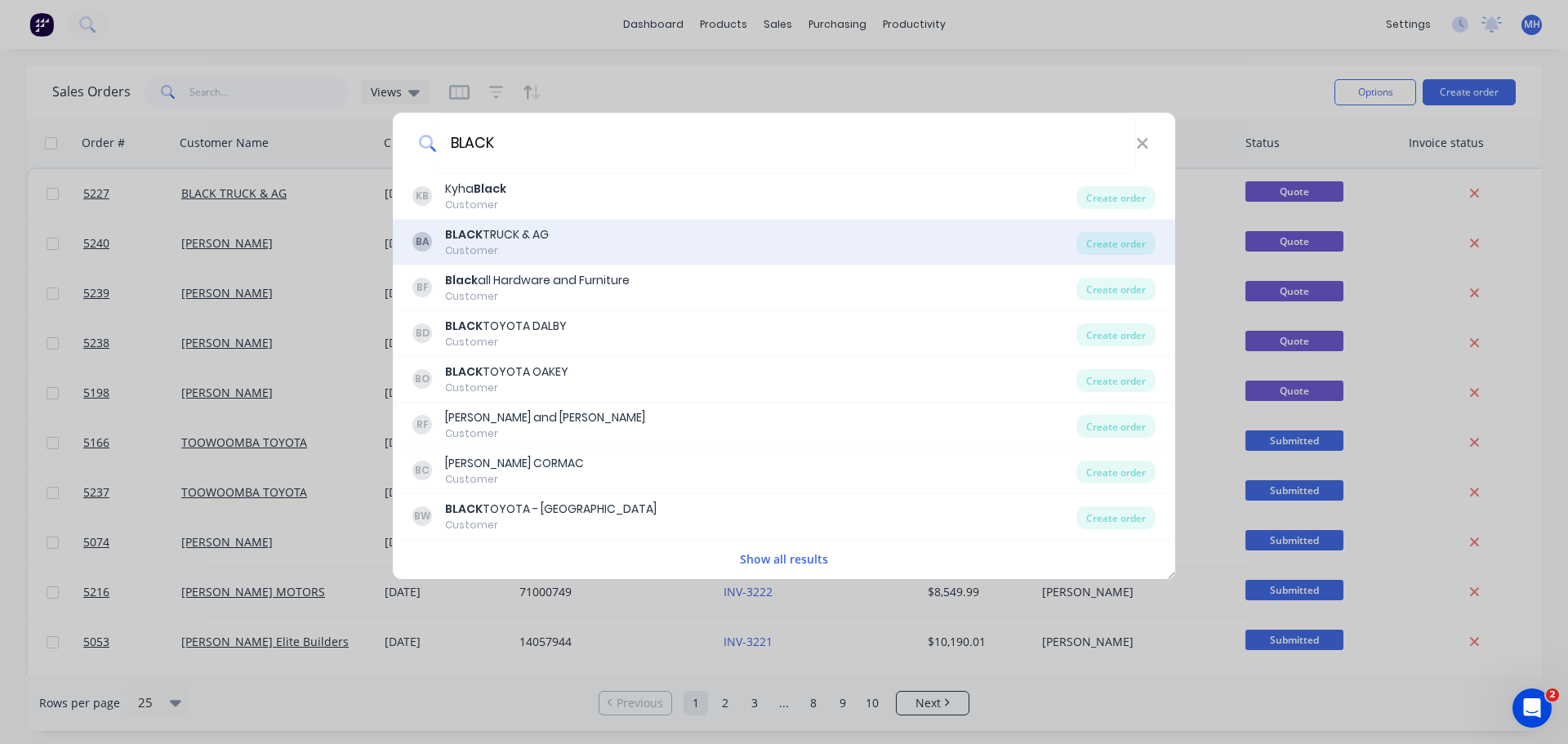
type input "BLACK"
click at [557, 238] on div "BA BLACK TRUCK & AG Customer" at bounding box center [743, 242] width 664 height 32
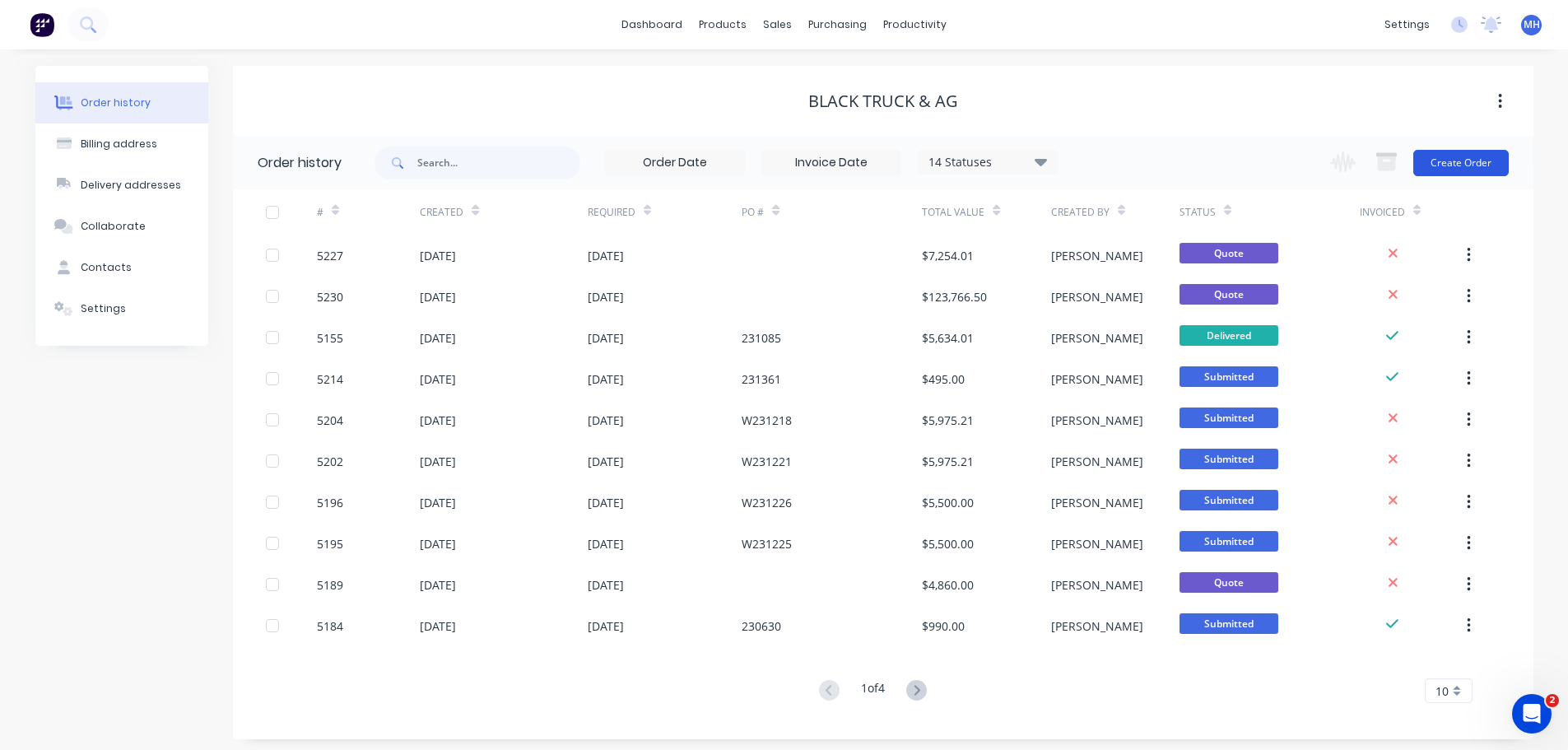
click at [1465, 156] on button "Create Order" at bounding box center [1461, 162] width 96 height 26
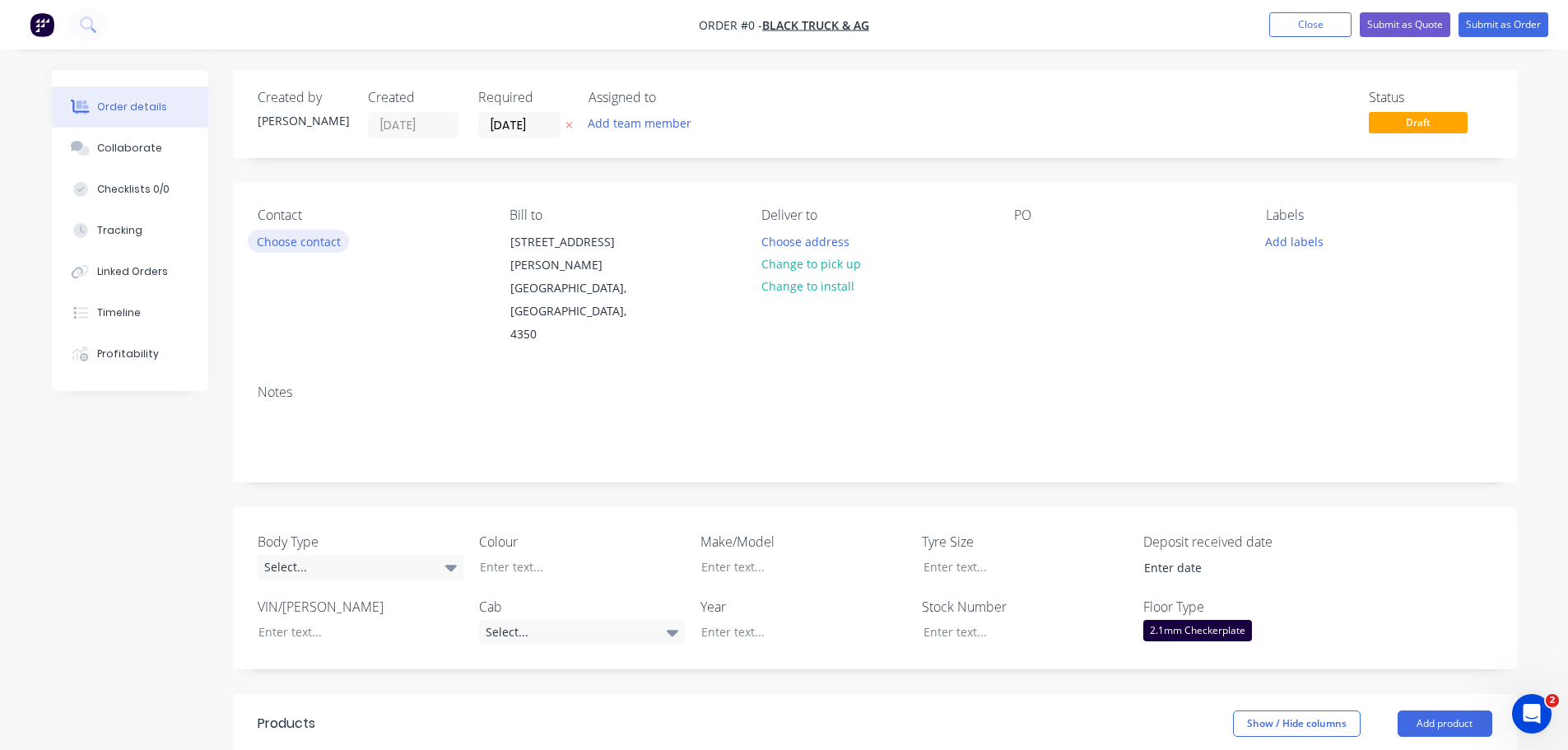
click at [302, 243] on button "Choose contact" at bounding box center [298, 241] width 101 height 22
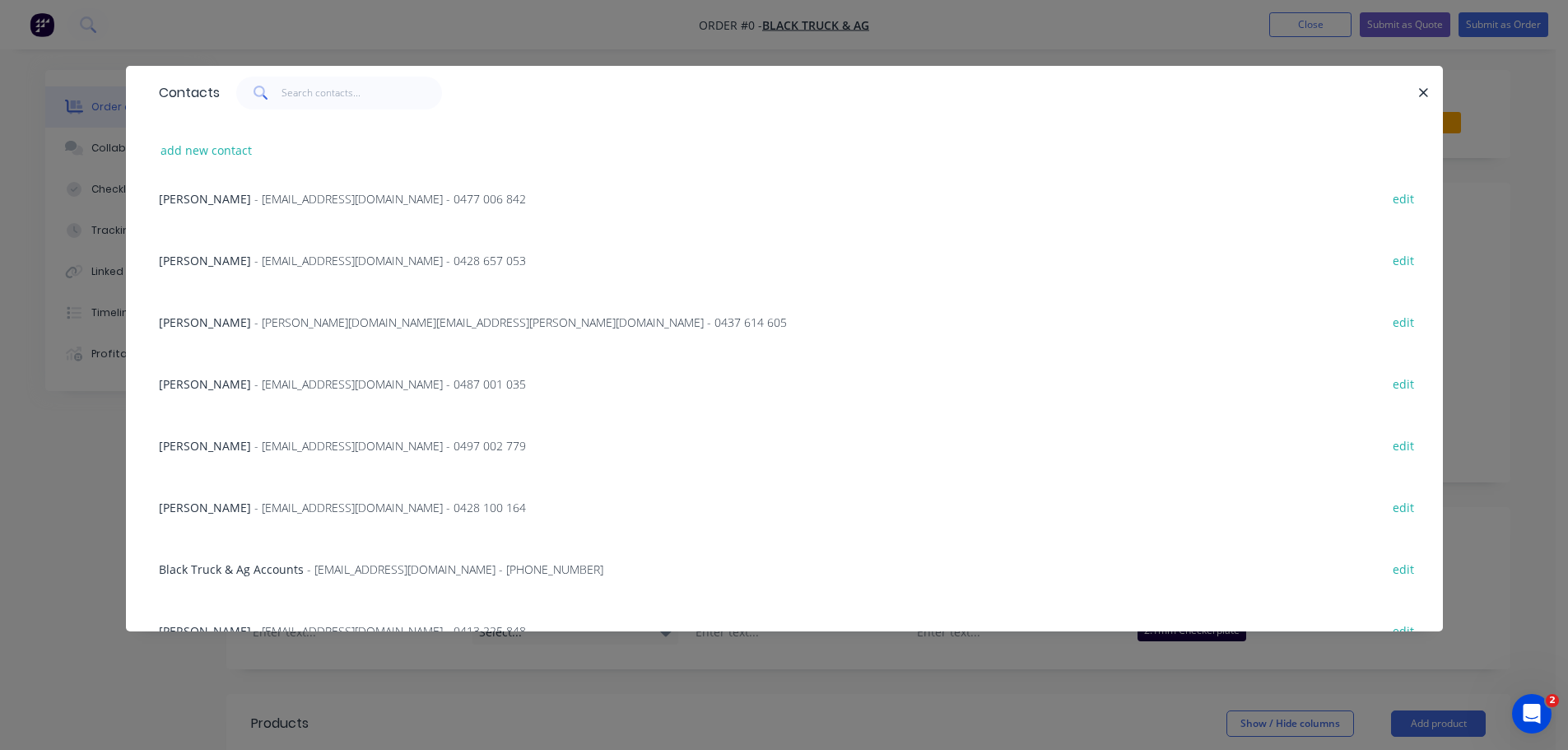
scroll to position [476, 0]
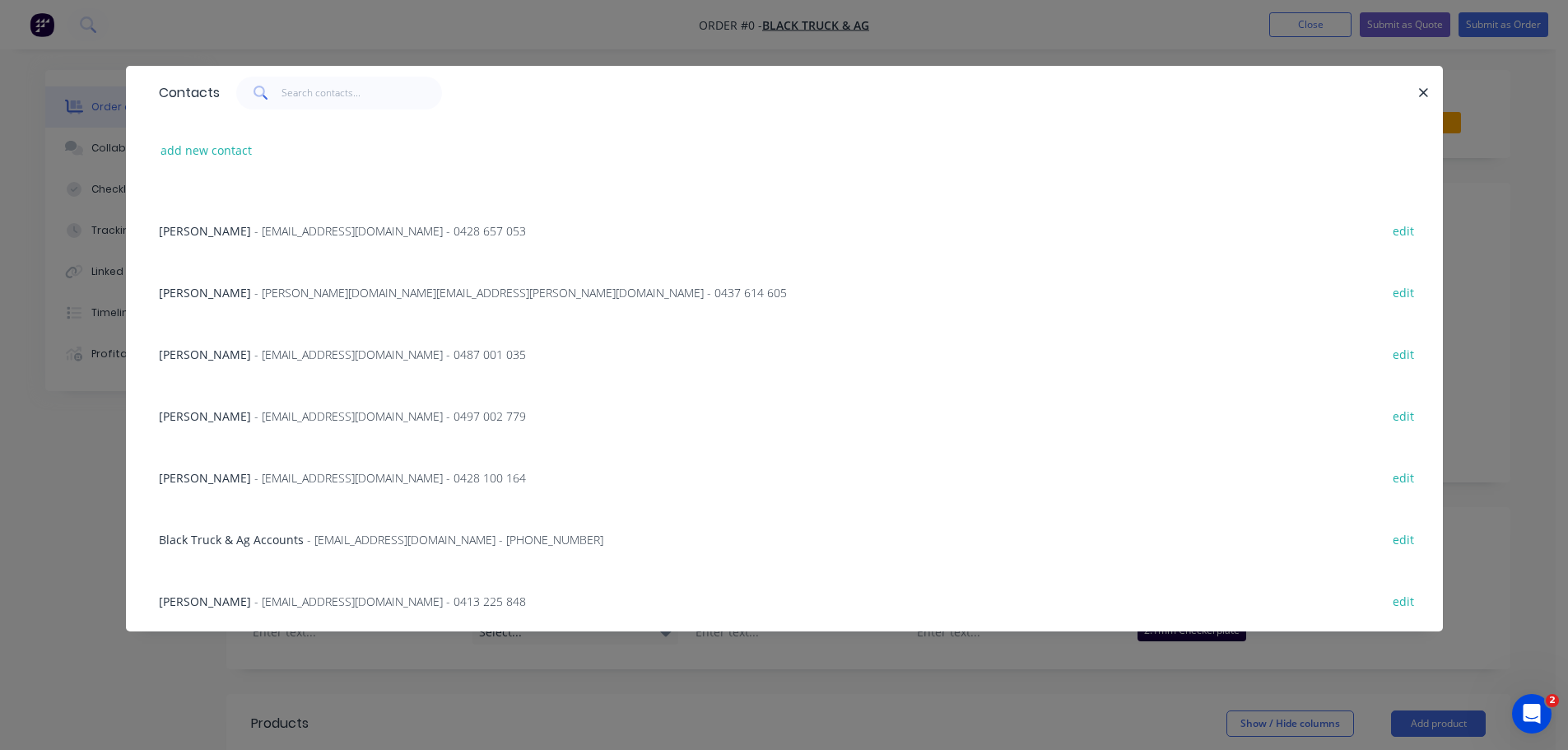
click at [250, 479] on div "[PERSON_NAME] - [EMAIL_ADDRESS][DOMAIN_NAME] - 0428 100 164" at bounding box center [343, 478] width 367 height 17
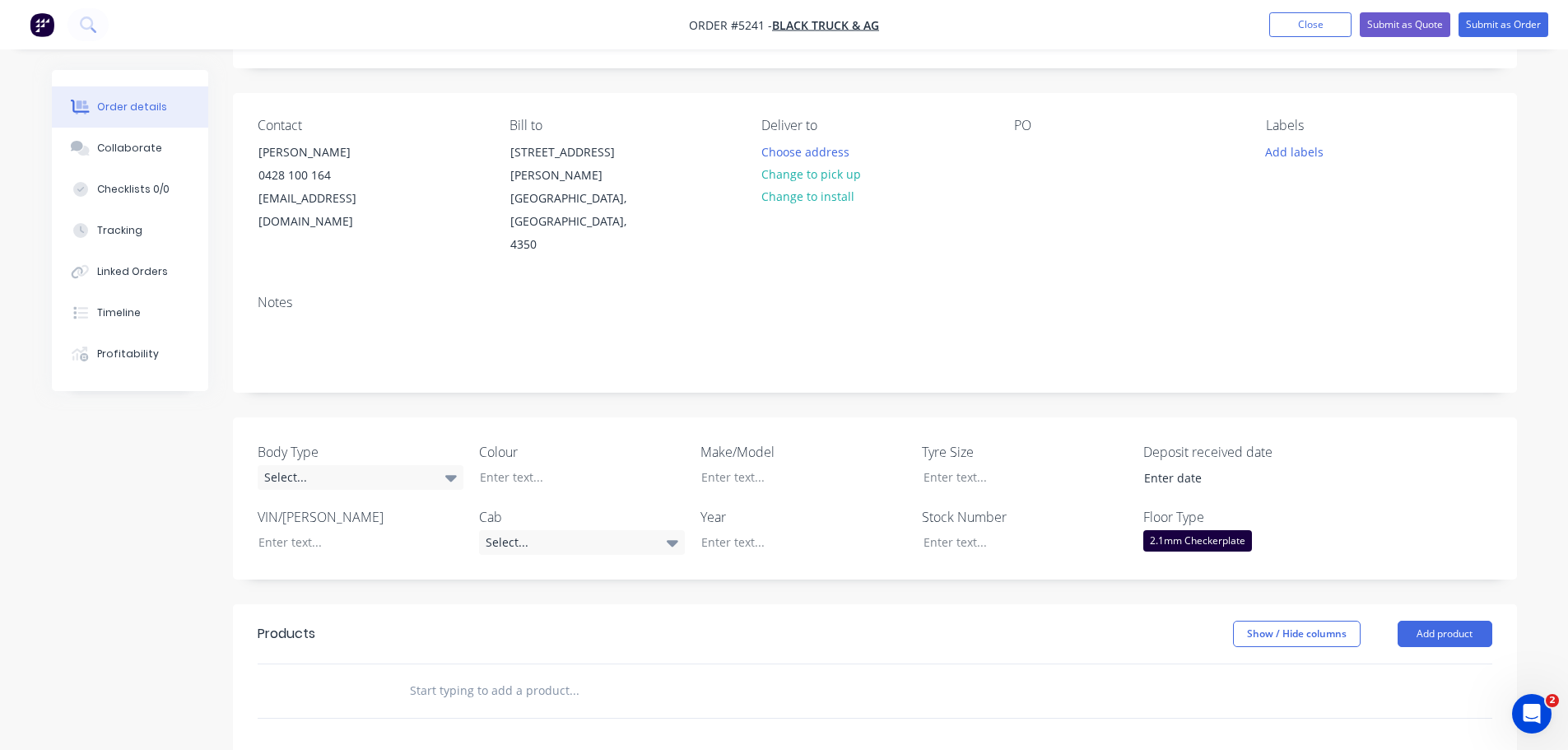
scroll to position [247, 0]
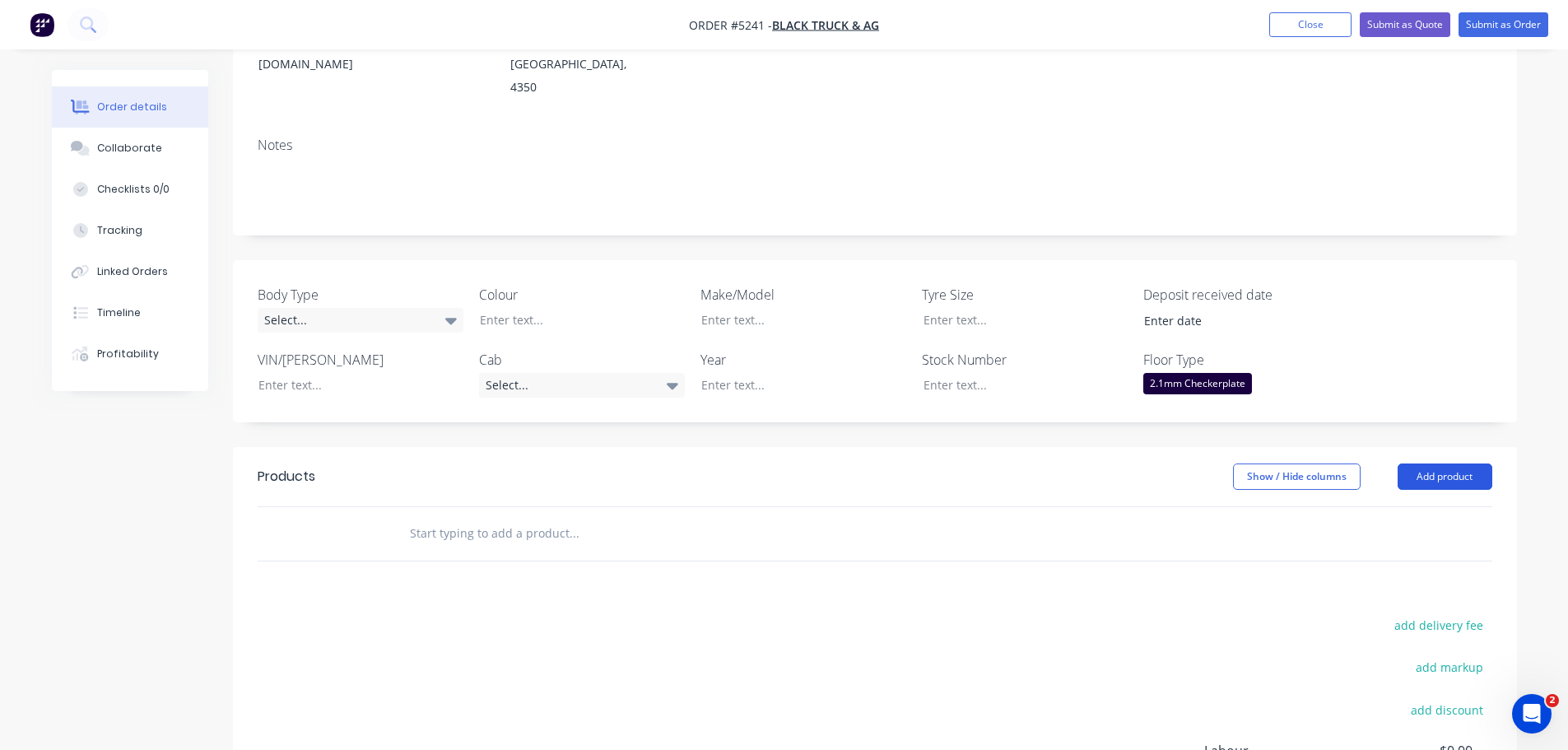
click at [1438, 463] on button "Add product" at bounding box center [1445, 476] width 95 height 26
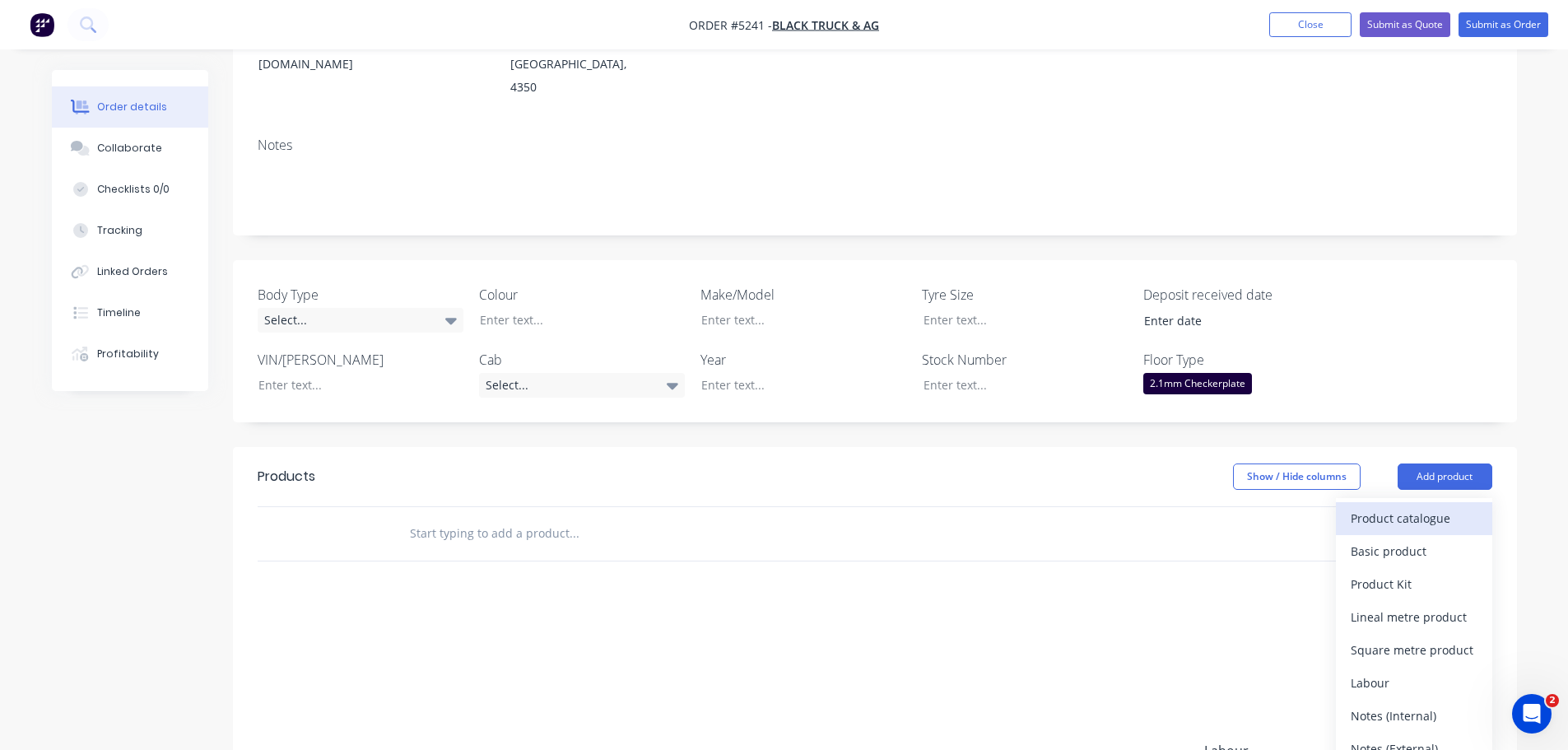
click at [1418, 506] on div "Product catalogue" at bounding box center [1414, 518] width 126 height 24
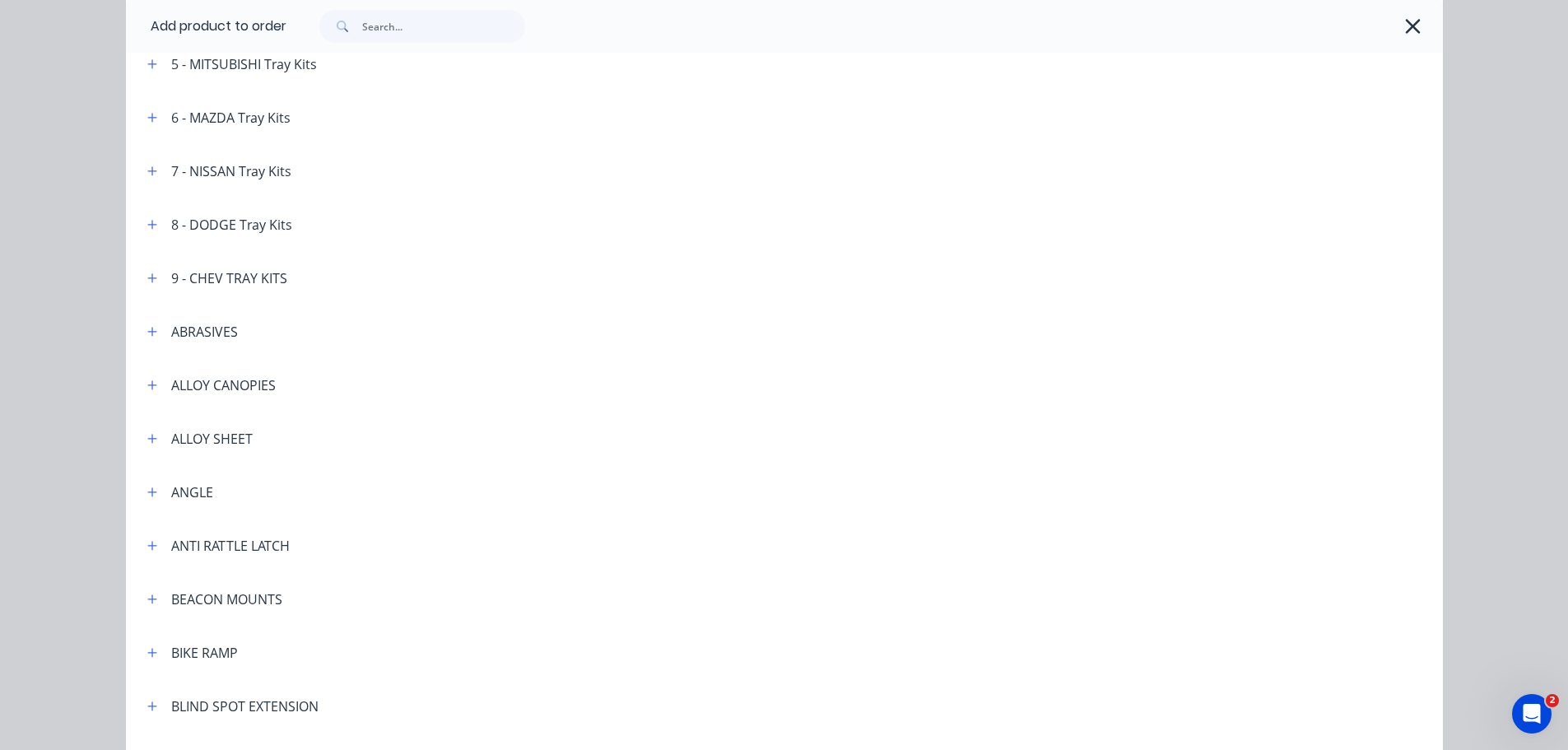
scroll to position [412, 0]
click at [151, 383] on button "button" at bounding box center [153, 384] width 21 height 21
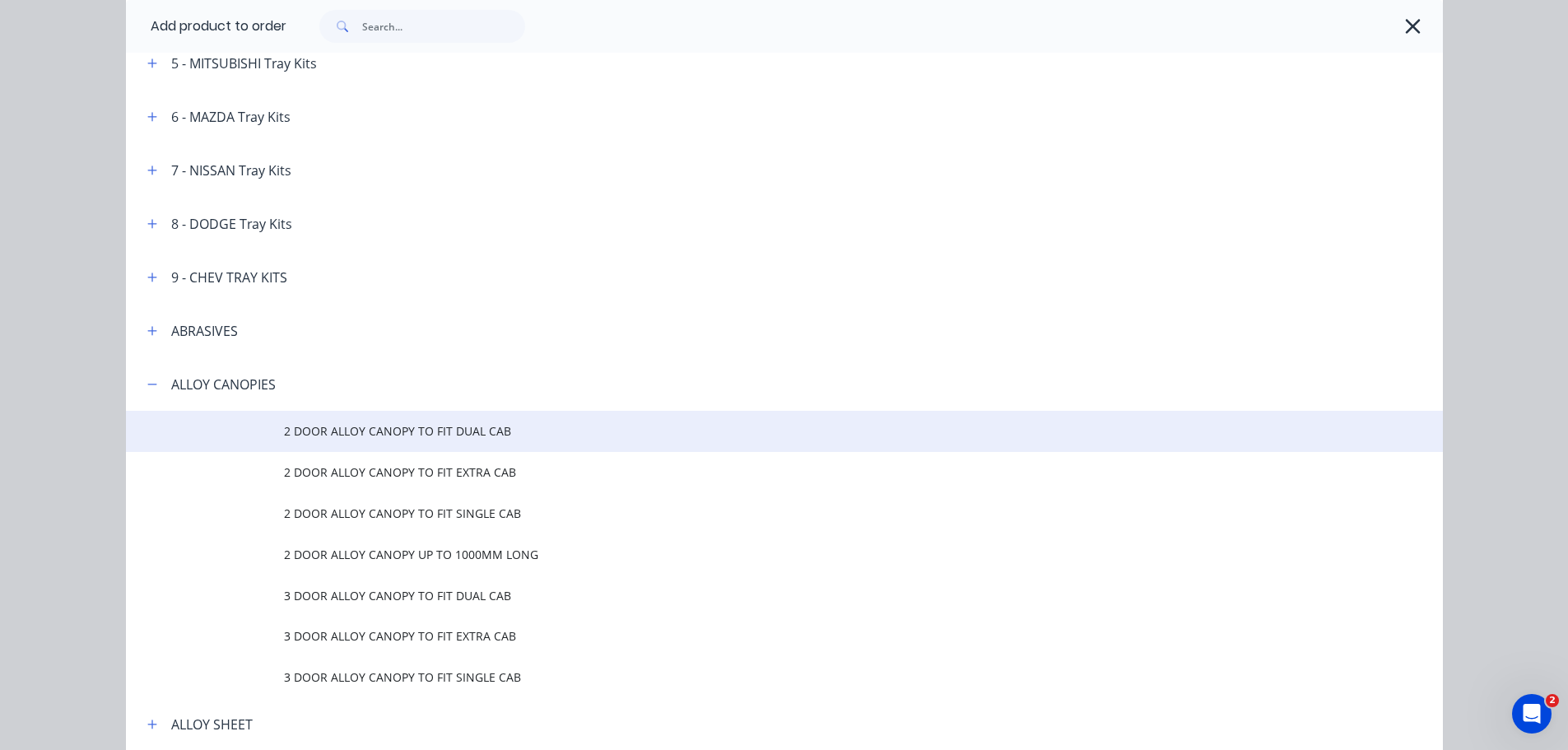
click at [469, 437] on span "2 DOOR ALLOY CANOPY TO FIT DUAL CAB" at bounding box center [747, 431] width 927 height 17
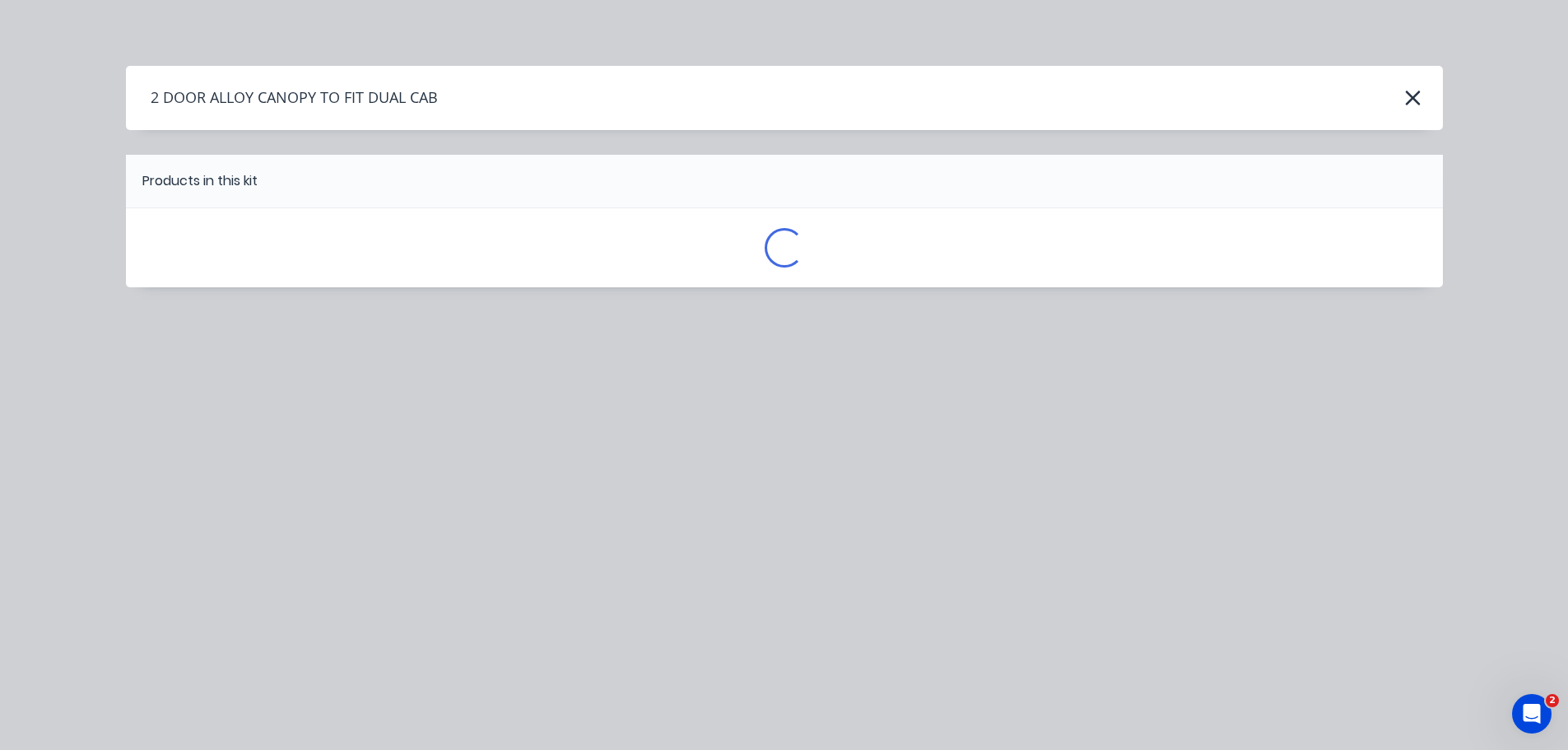
scroll to position [0, 0]
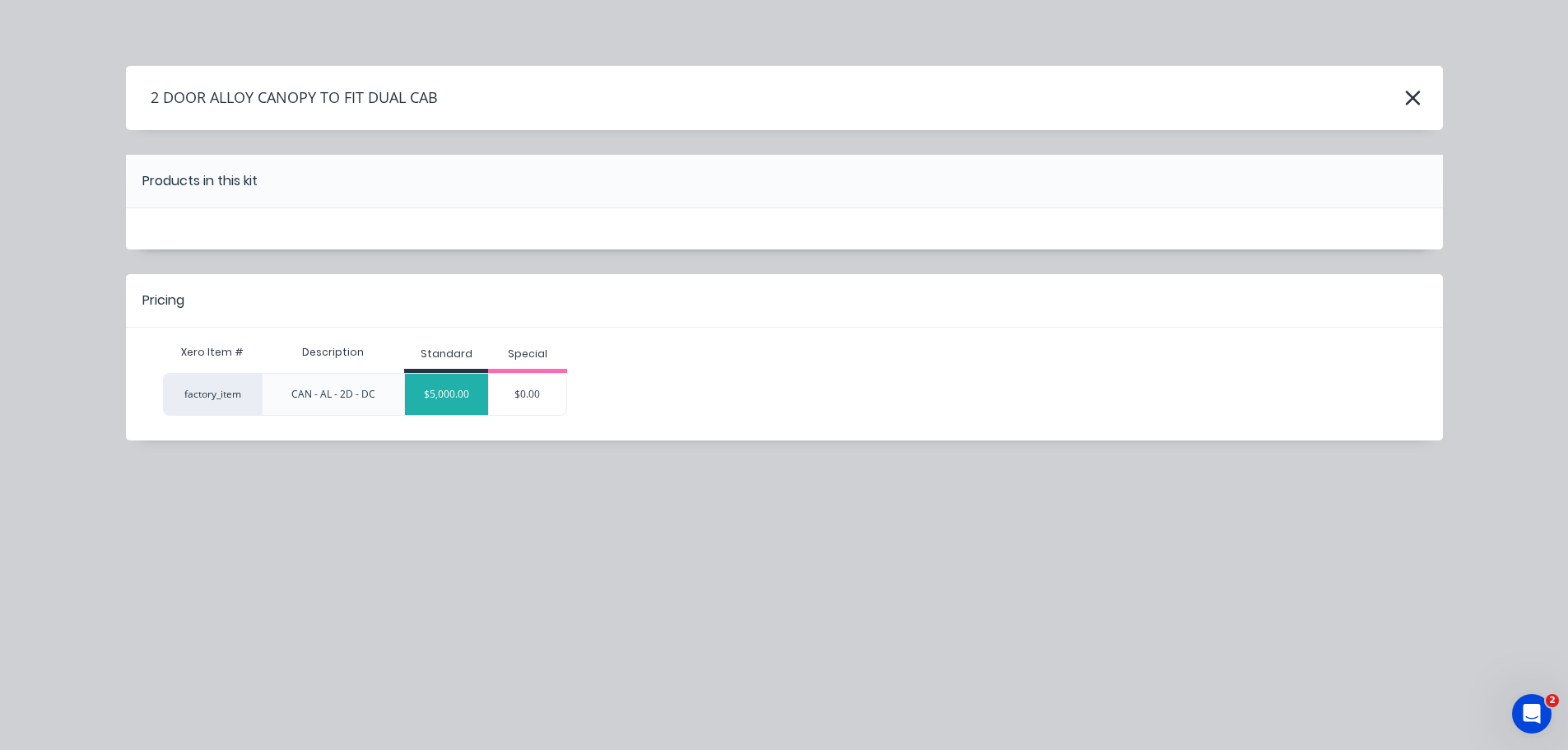
click at [463, 402] on div "$5,000.00" at bounding box center [446, 394] width 83 height 41
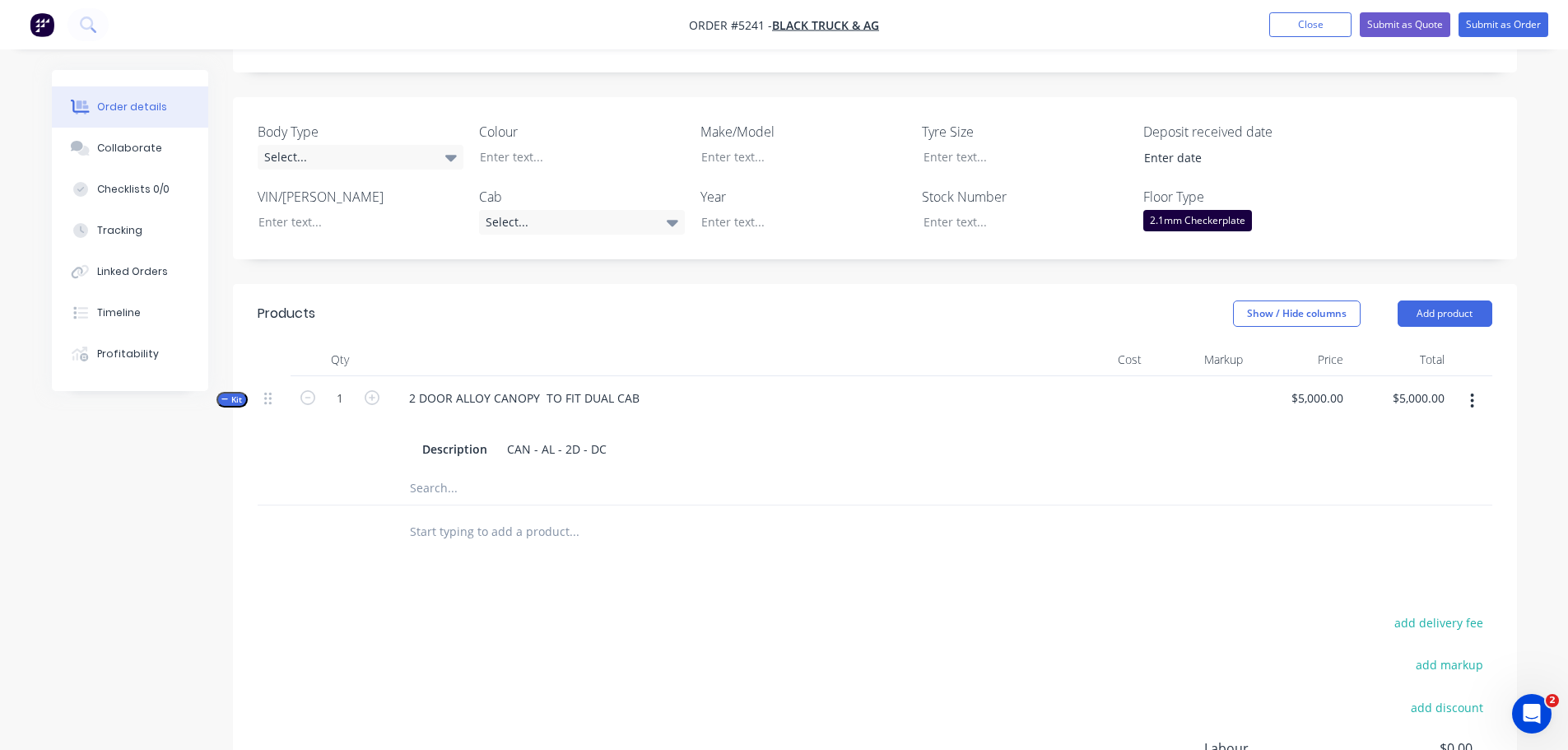
scroll to position [412, 0]
click at [505, 513] on input "text" at bounding box center [573, 530] width 329 height 33
click at [1424, 299] on button "Add product" at bounding box center [1445, 312] width 95 height 26
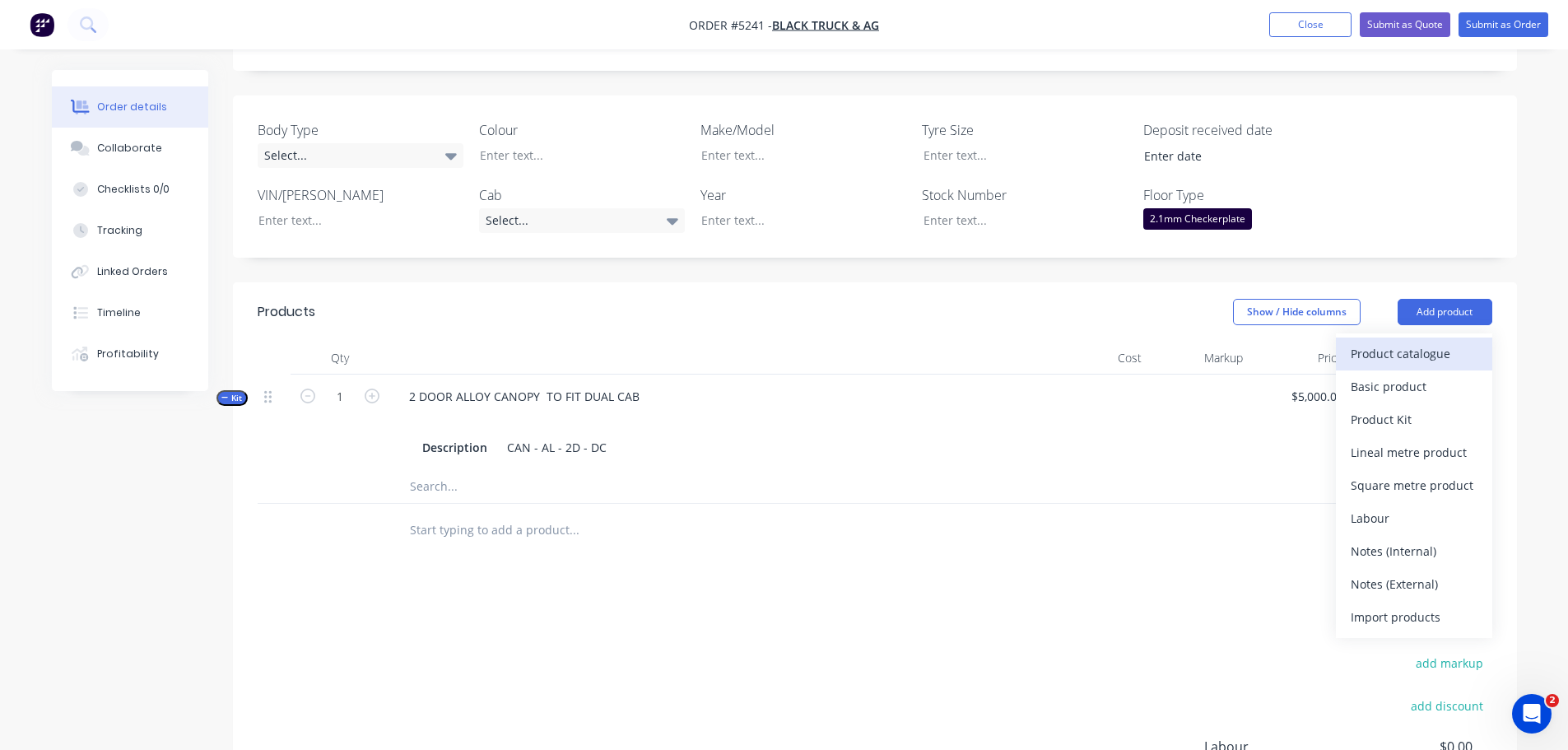
click at [1402, 342] on div "Product catalogue" at bounding box center [1414, 354] width 126 height 24
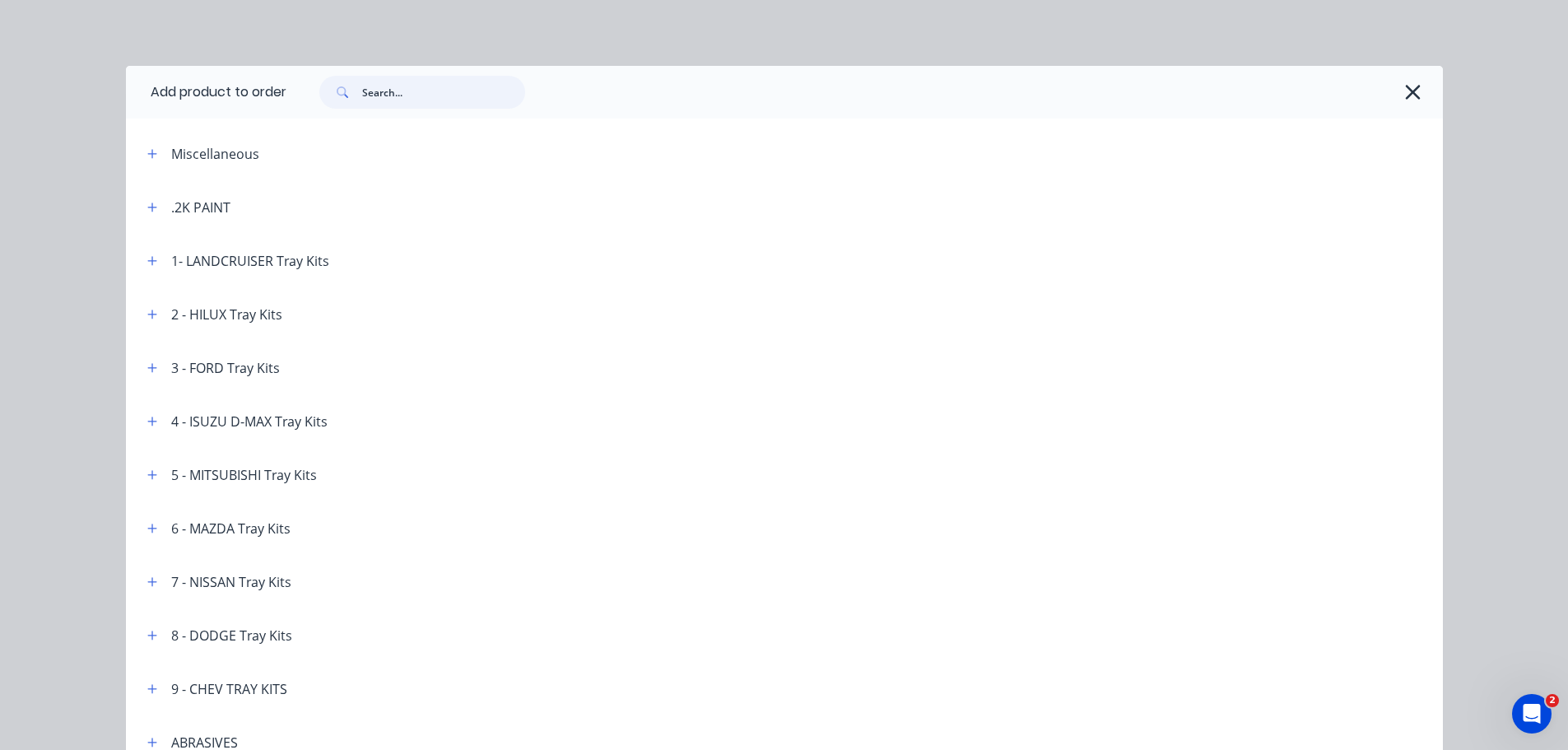
click at [422, 93] on input "text" at bounding box center [443, 92] width 163 height 33
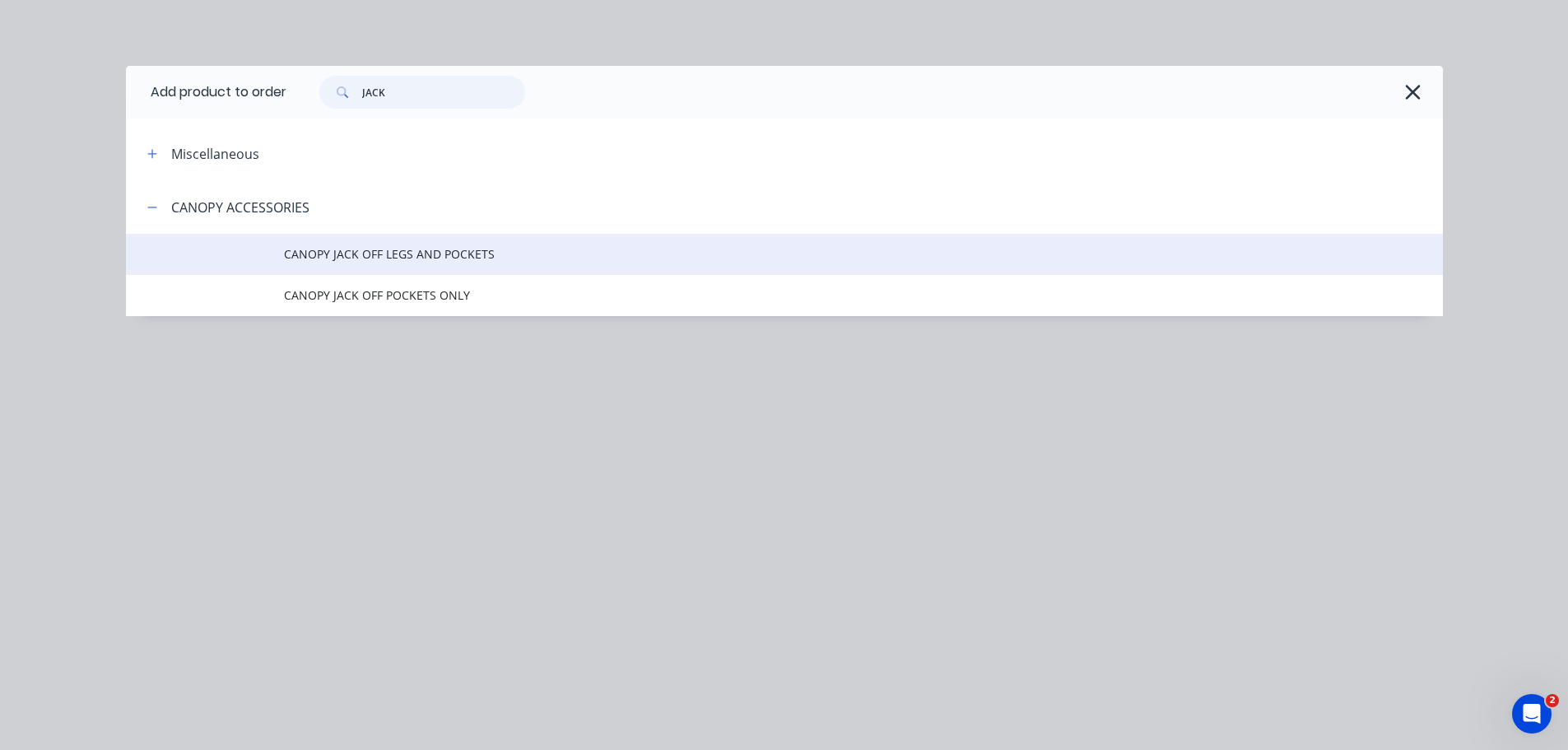
type input "JACK"
click at [430, 258] on span "CANOPY JACK OFF LEGS AND POCKETS" at bounding box center [747, 254] width 927 height 17
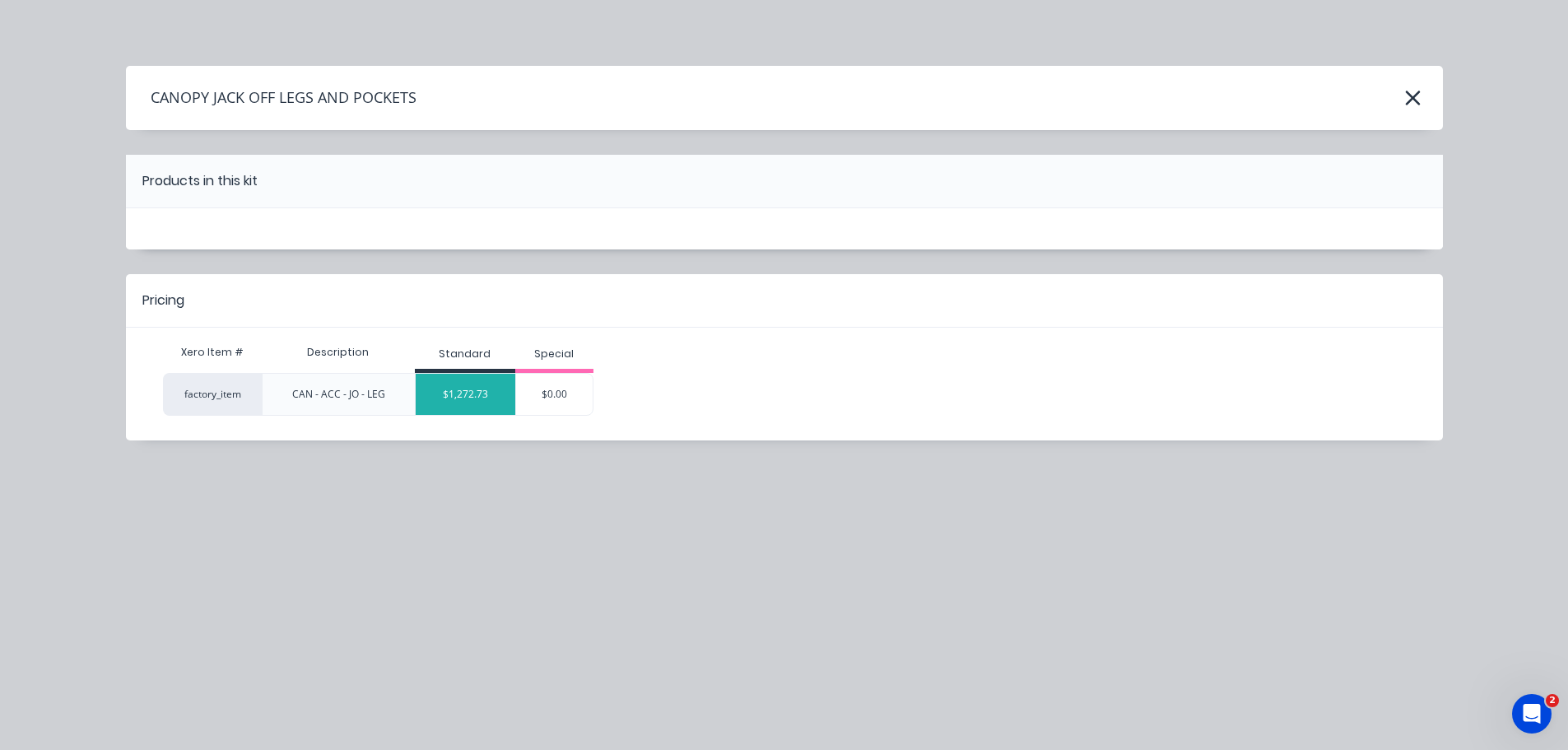
click at [461, 400] on div "$1,272.73" at bounding box center [465, 394] width 100 height 41
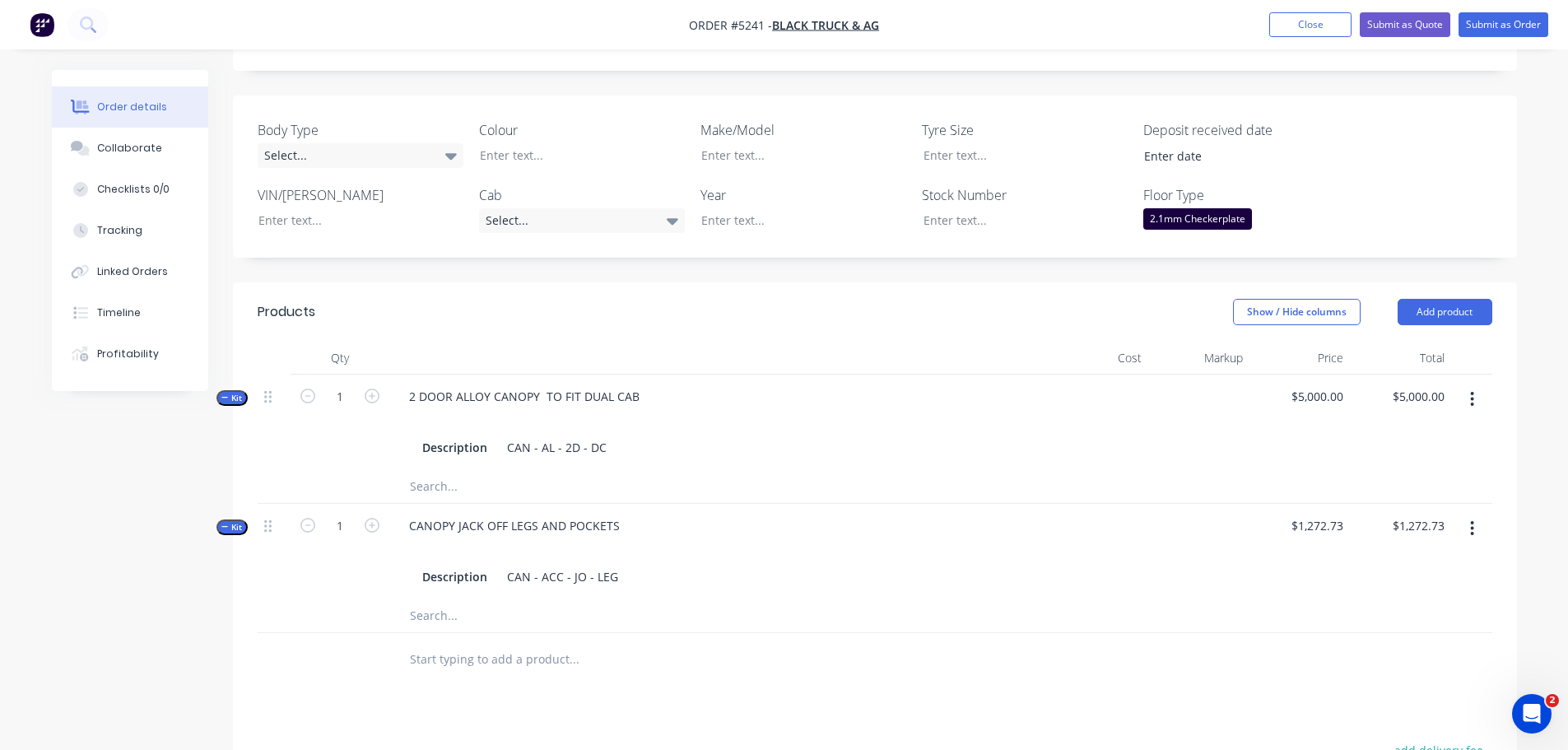
click at [445, 642] on input "text" at bounding box center [573, 659] width 329 height 33
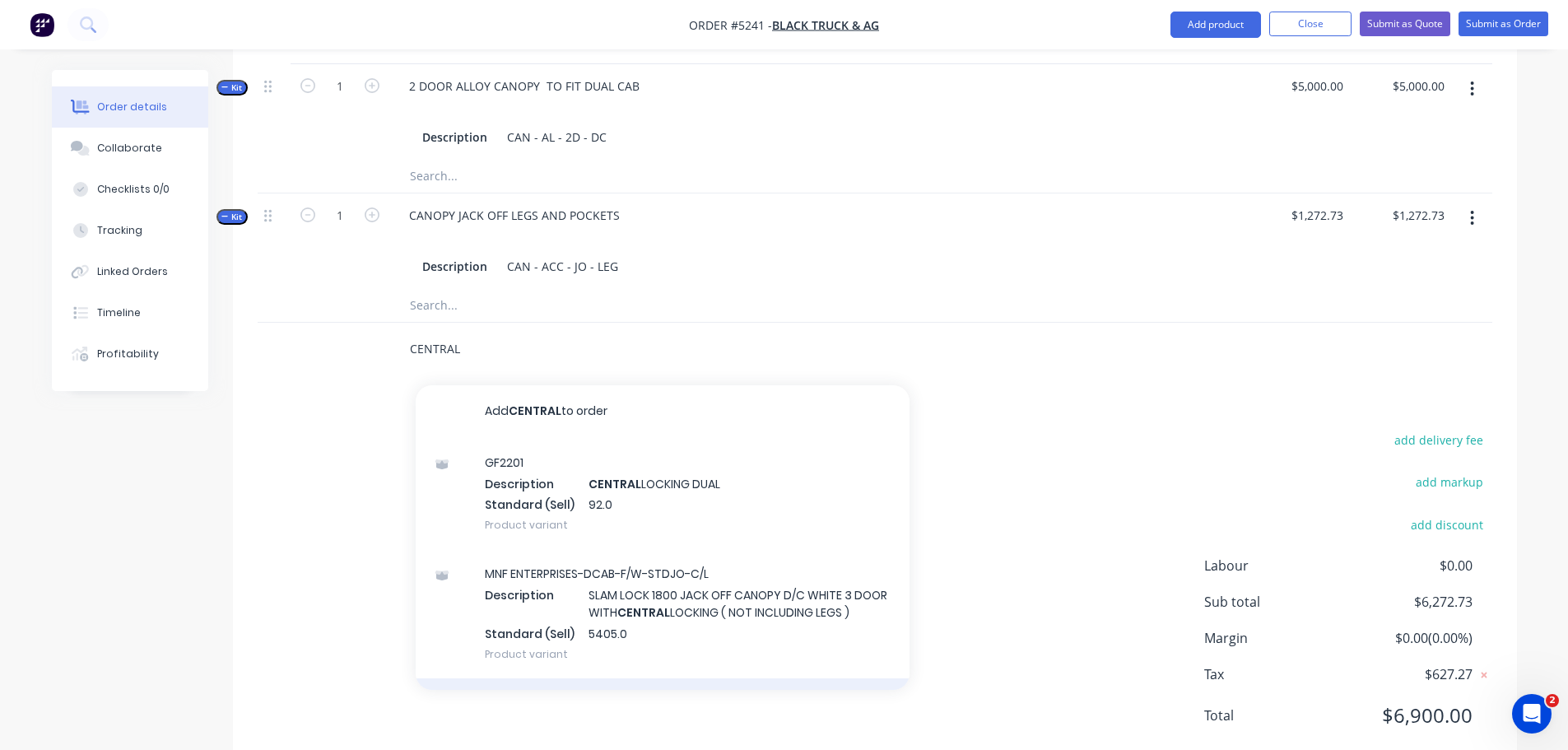
scroll to position [640, 0]
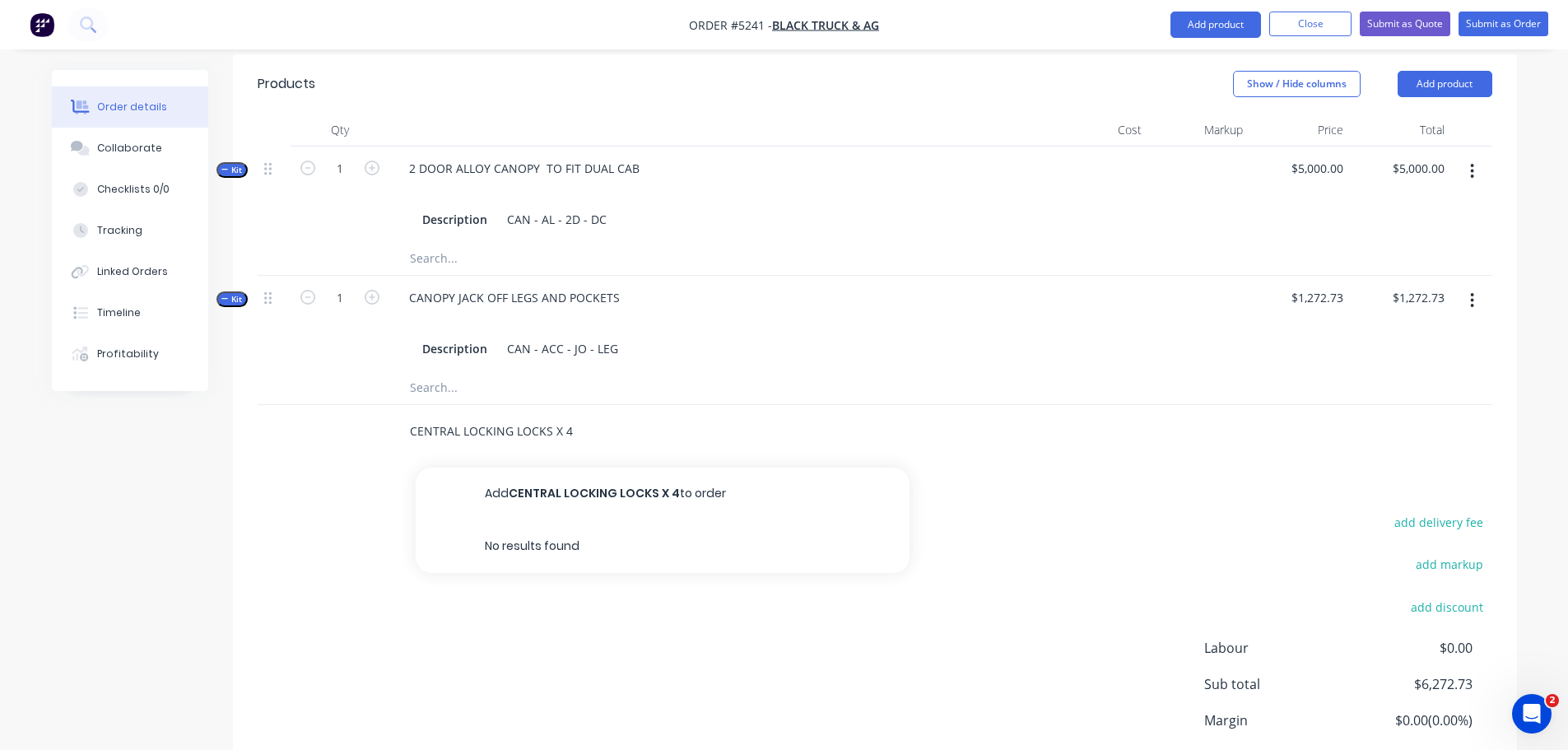
type input "CENTRAL LOCKING LOCKS X 4"
click at [542, 467] on button "Add CENTRAL LOCKING LOCKS X 4 to order" at bounding box center [662, 494] width 494 height 53
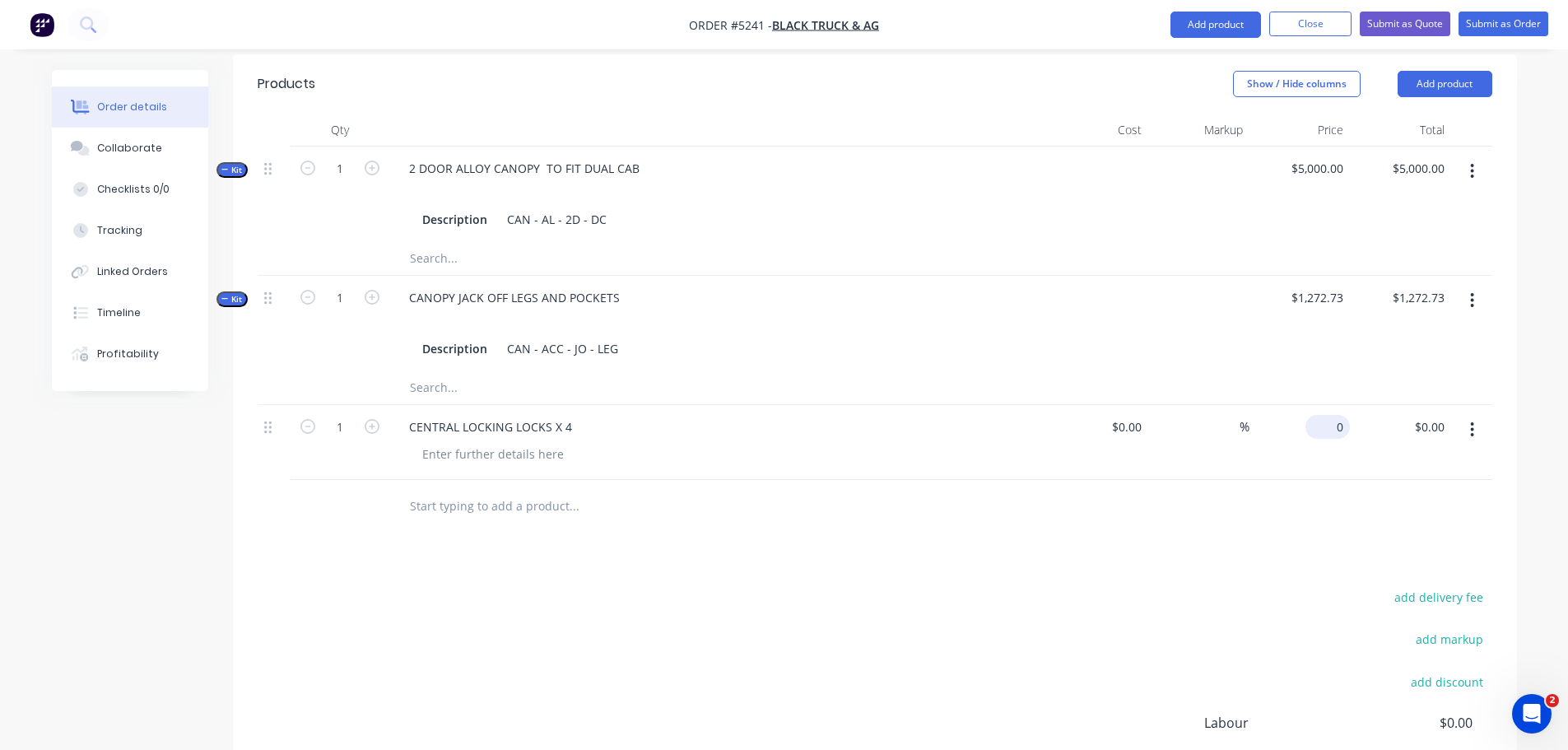
click at [1330, 415] on div "0 $0.00" at bounding box center [1328, 427] width 44 height 24
type input "$200.00"
click at [462, 489] on input "text" at bounding box center [573, 506] width 329 height 33
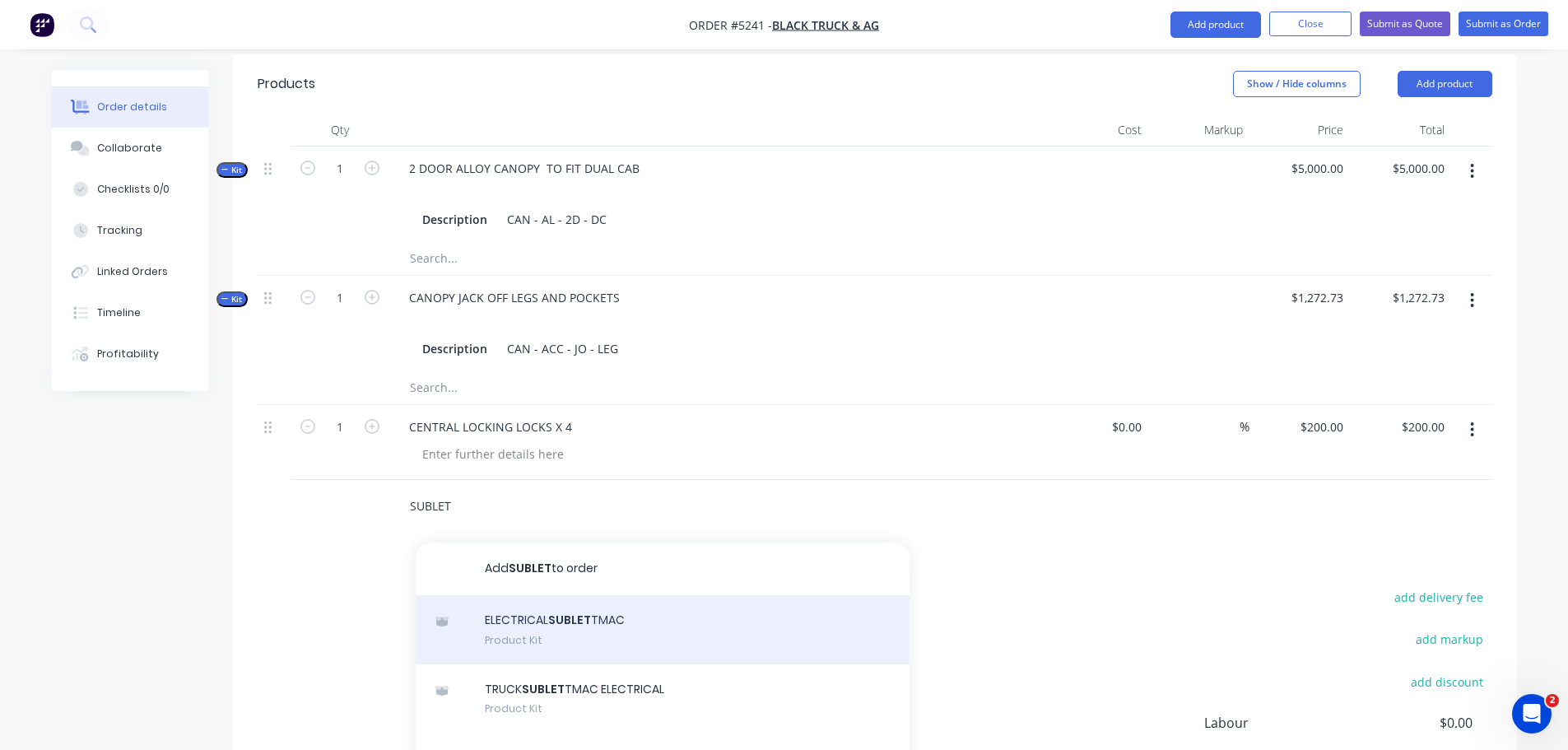
type input "SUBLET"
click at [537, 595] on div "ELECTRICAL SUBLET TMAC Product Kit" at bounding box center [662, 629] width 494 height 69
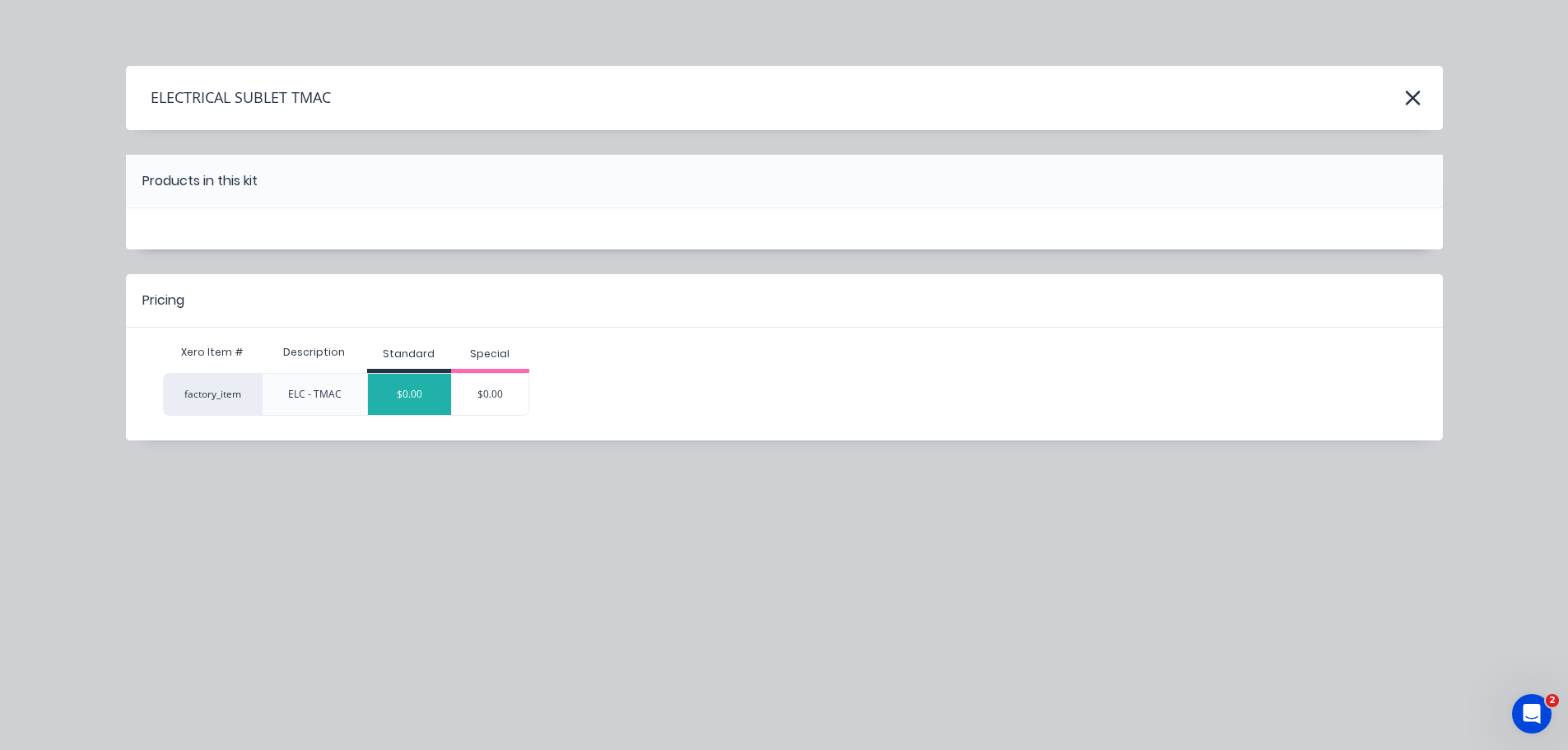
click at [426, 394] on div "$0.00" at bounding box center [409, 394] width 83 height 41
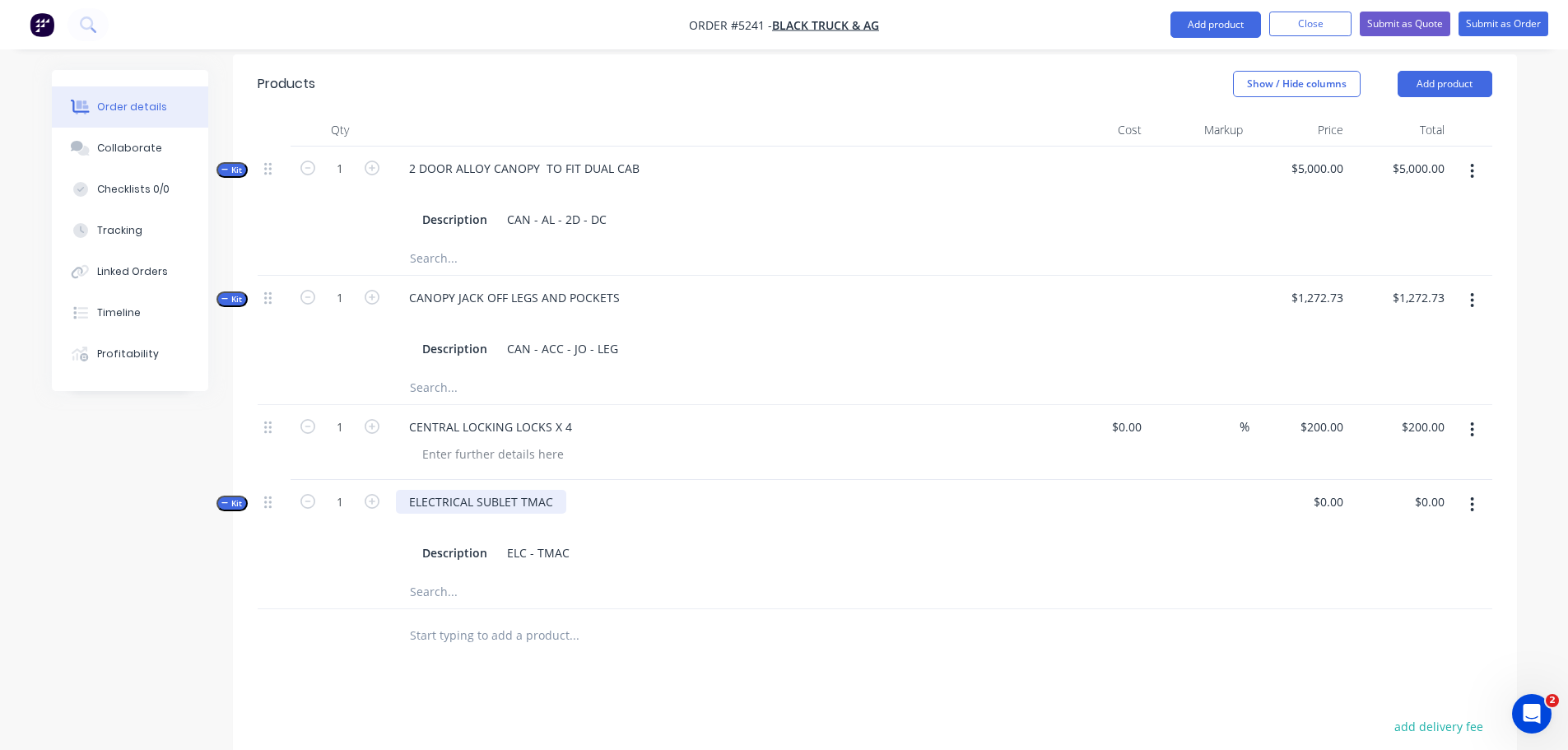
click at [562, 489] on div "ELECTRICAL SUBLET TMAC" at bounding box center [480, 501] width 170 height 24
click at [1322, 480] on div "0 $0.00" at bounding box center [1300, 536] width 101 height 113
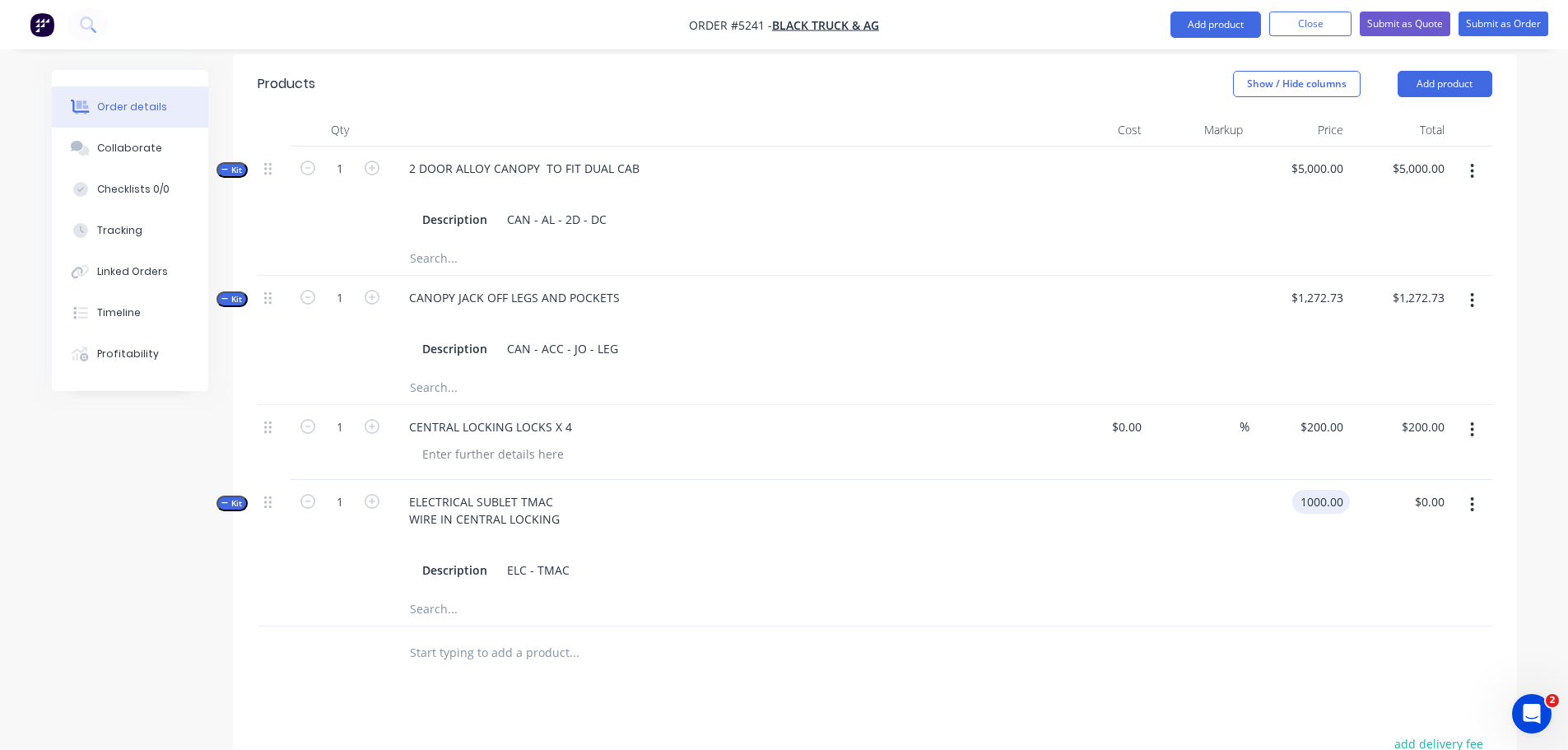
type input "$1,000.00"
click at [508, 636] on input "text" at bounding box center [573, 653] width 329 height 33
type input "POWD"
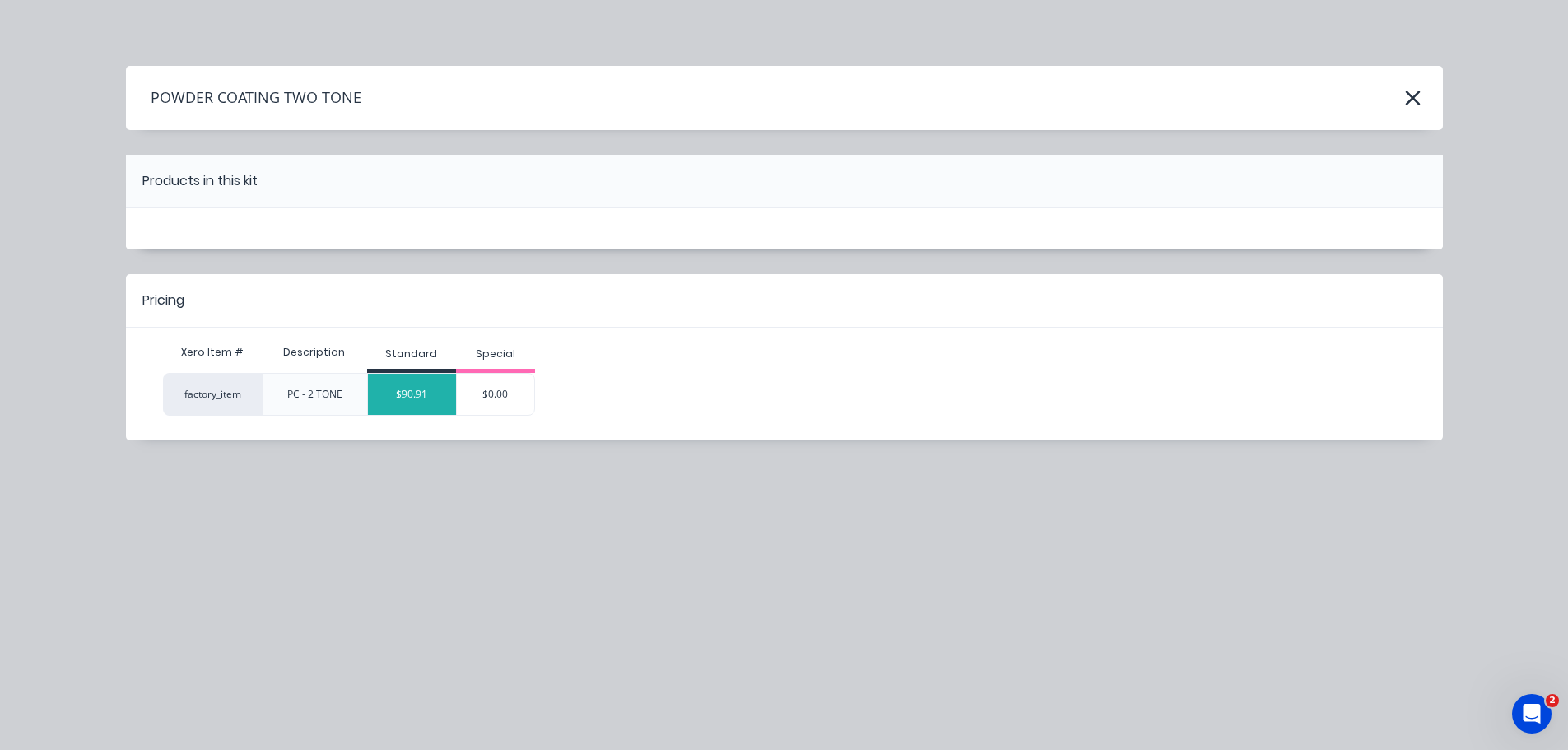
click at [415, 407] on div "$90.91" at bounding box center [413, 394] width 89 height 41
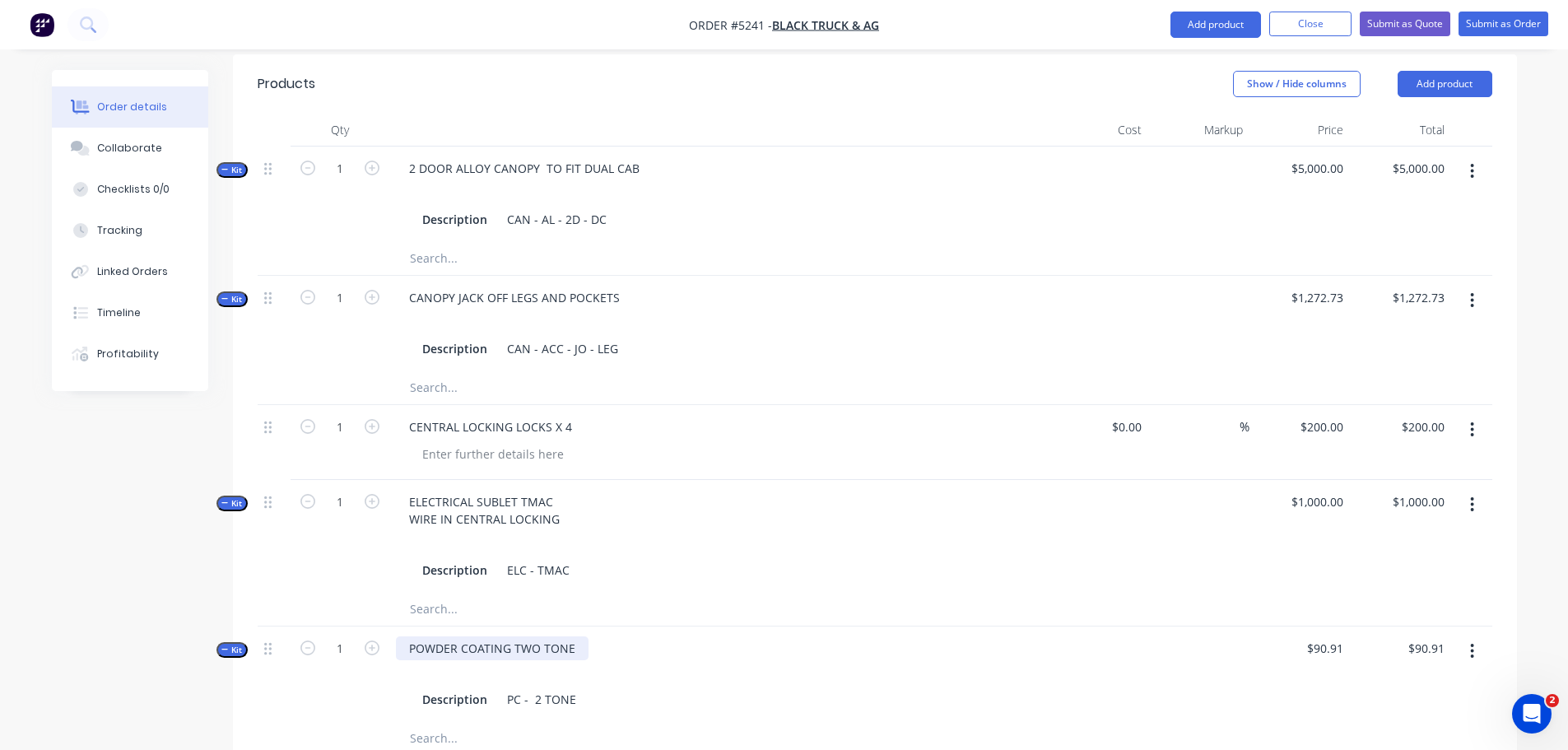
click at [573, 636] on div "POWDER COATING TWO TONE" at bounding box center [491, 648] width 192 height 24
click at [1325, 636] on input "90.91" at bounding box center [1328, 648] width 44 height 24
type input "$1,000.00"
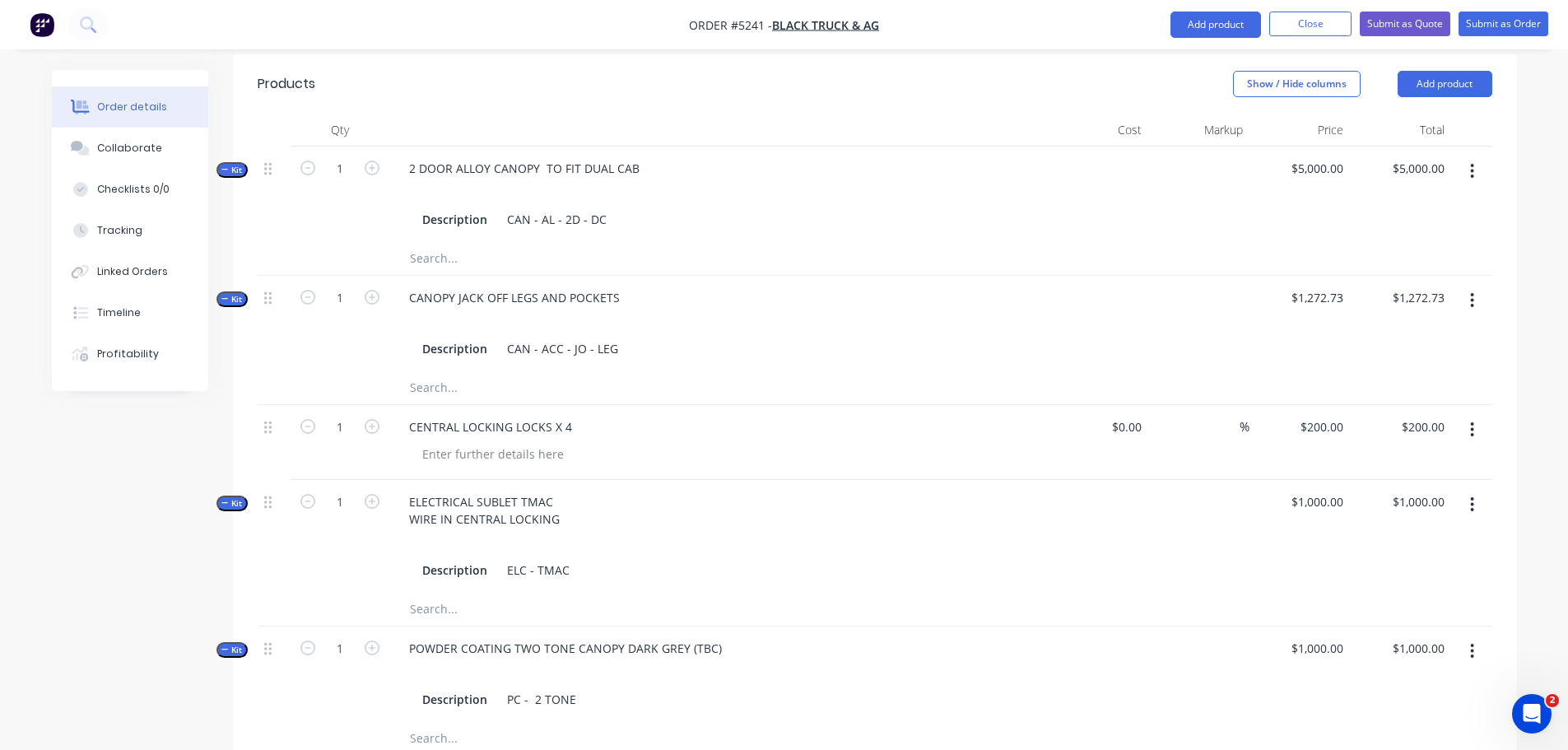
type input "PAINTED - WOLFHAM GREY (401 - 2 PAK PAINT"
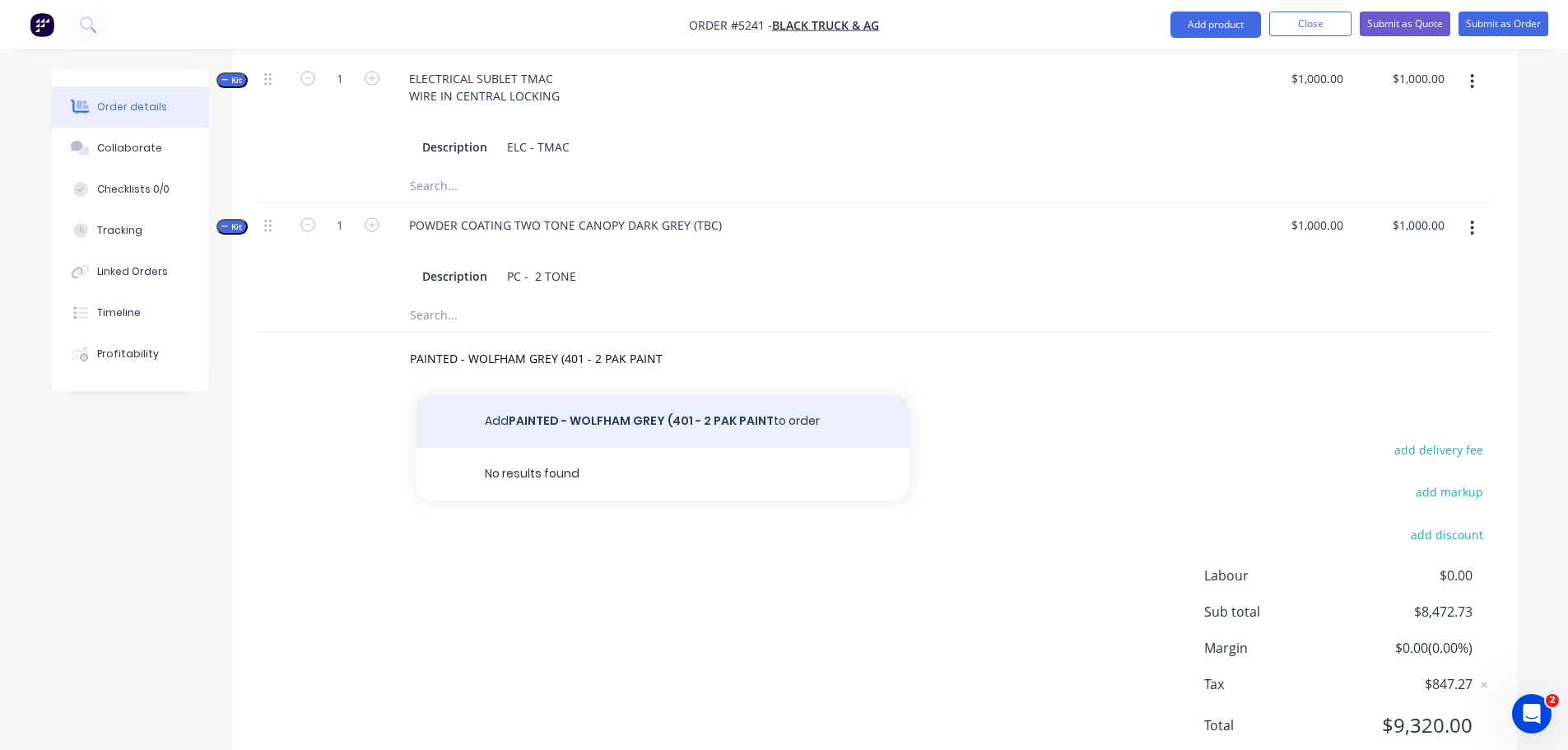
click at [700, 395] on button "Add PAINTED - WOLFHAM GREY (401 - 2 PAK PAINT to order" at bounding box center [662, 421] width 494 height 53
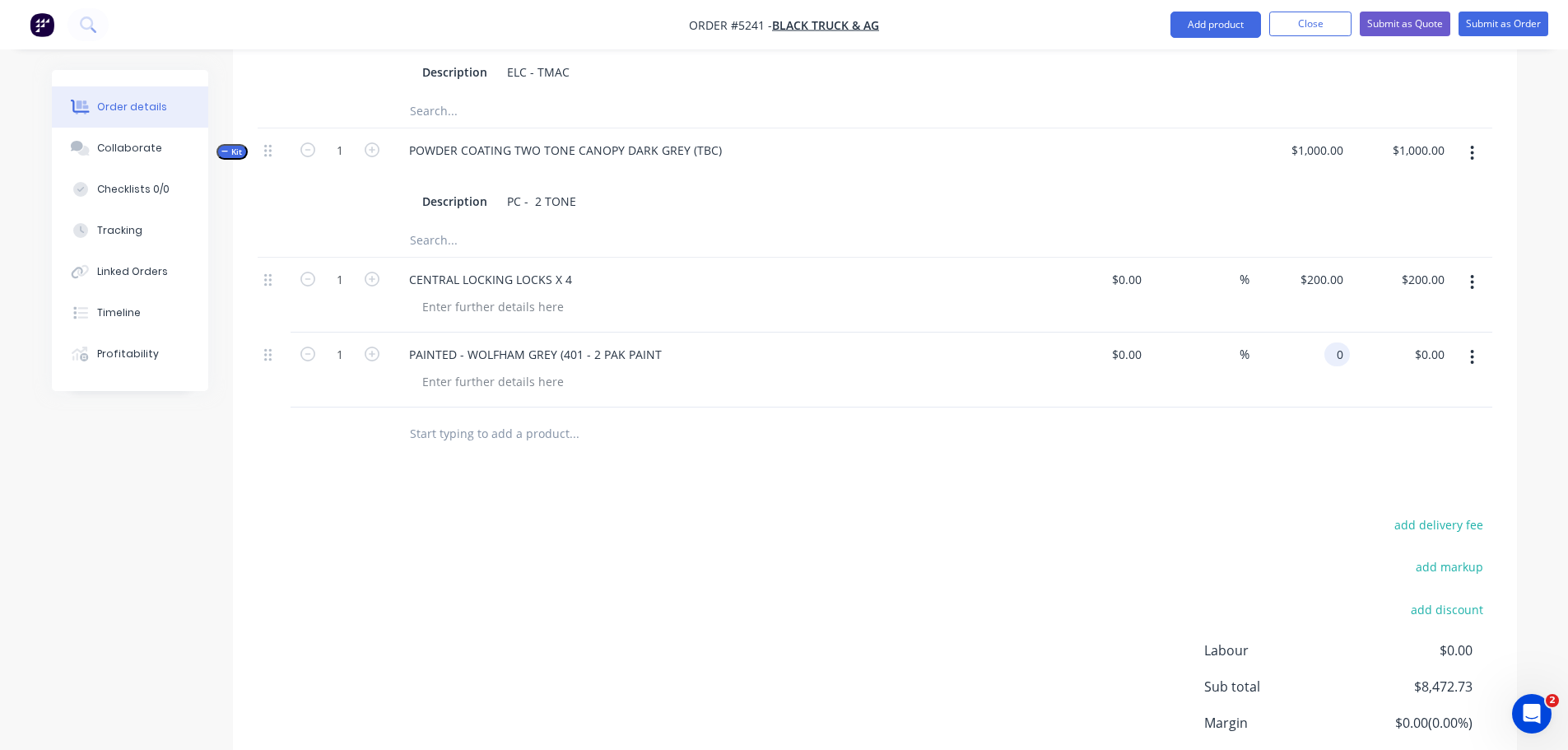
click at [1330, 343] on div "0 0" at bounding box center [1337, 354] width 26 height 24
type input "8"
type input "$500.00"
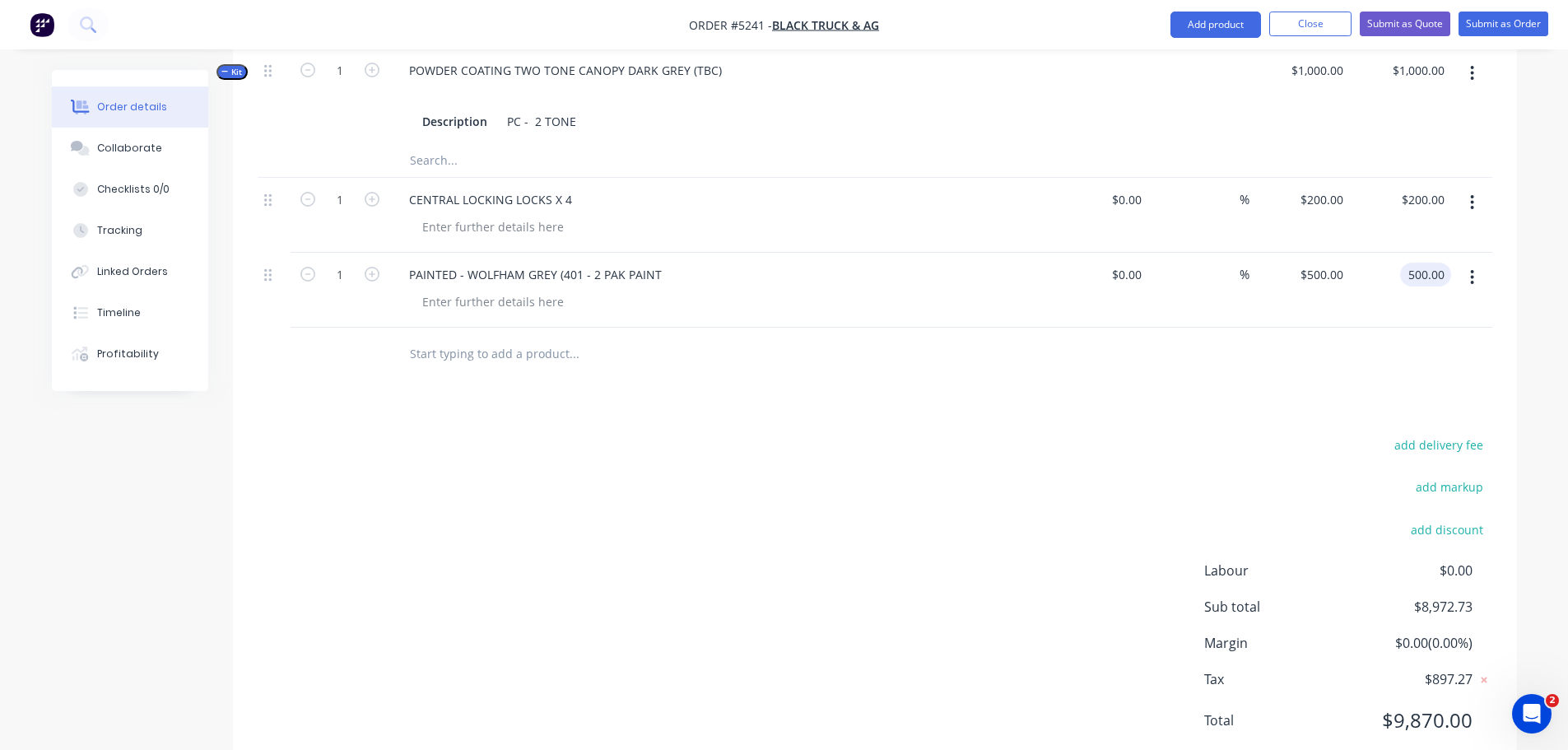
scroll to position [1147, 0]
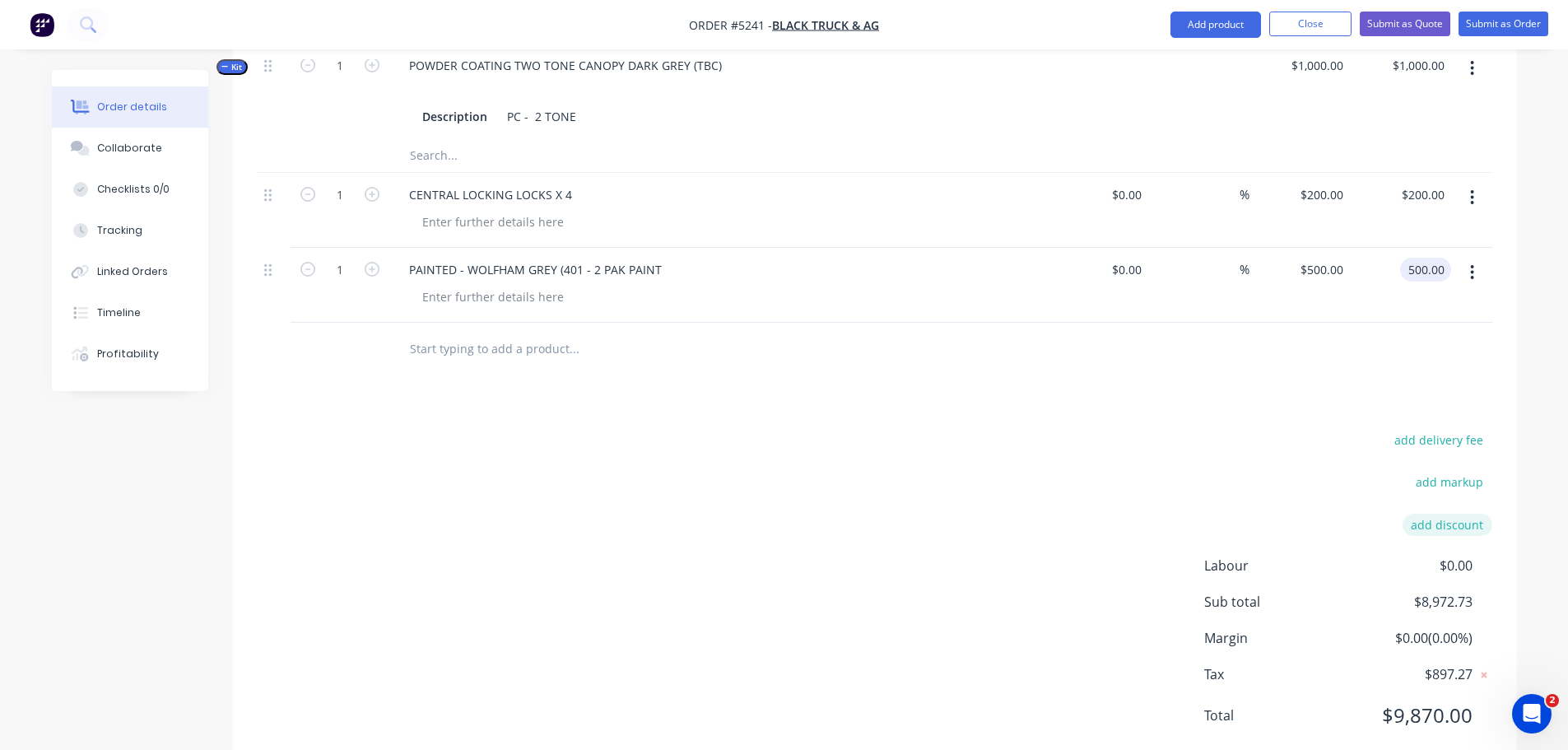
click at [1453, 513] on button "add discount" at bounding box center [1448, 524] width 90 height 22
type input "$500.00"
type input "DEALER DISCOUNT"
click at [1412, 518] on input at bounding box center [1428, 530] width 74 height 25
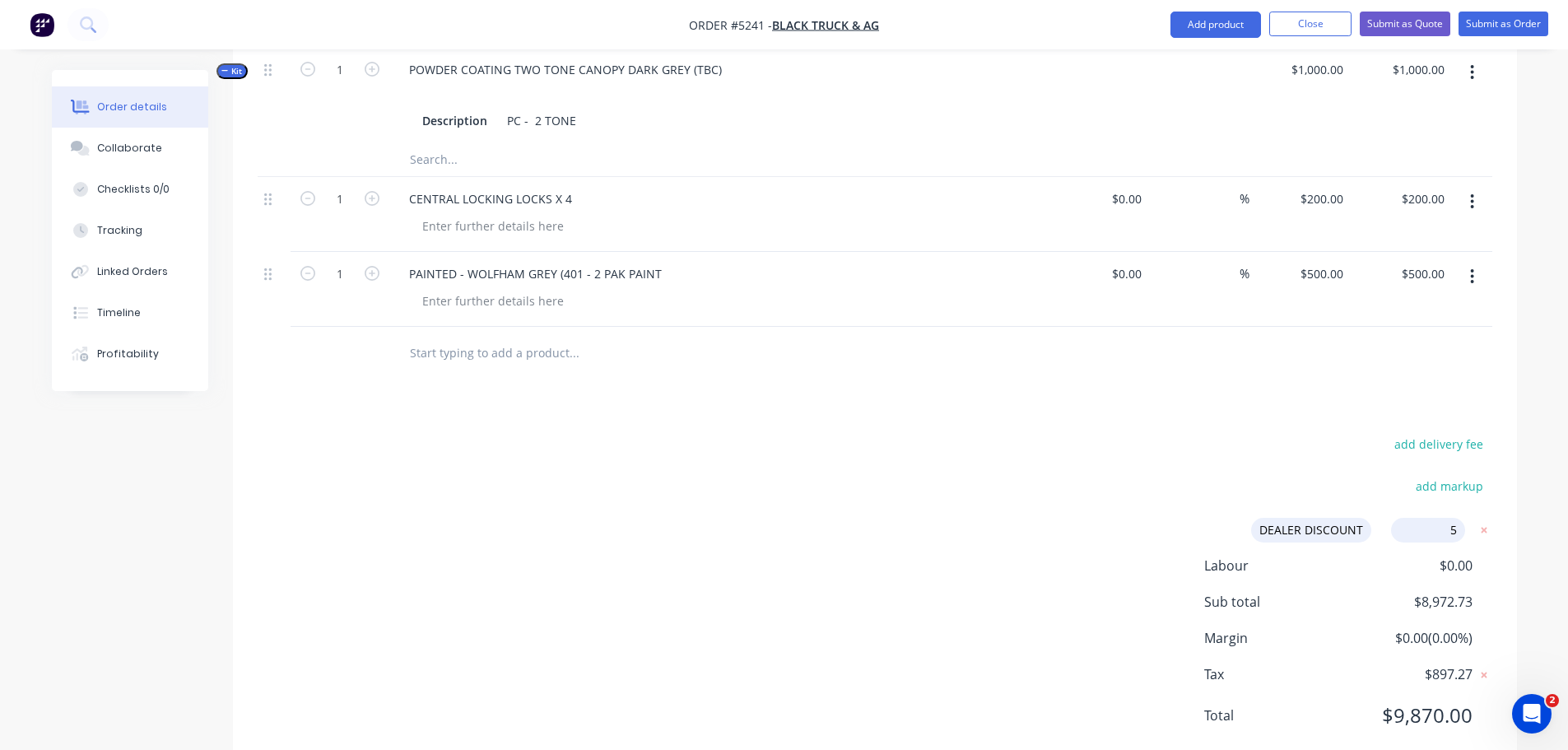
type input "5%"
click at [1366, 583] on div "Labour $0.00 Sub total $8,972.73 Margin $0.00 ( 0.00 %) Tax $897.27 Total $9,87…" at bounding box center [1348, 650] width 288 height 190
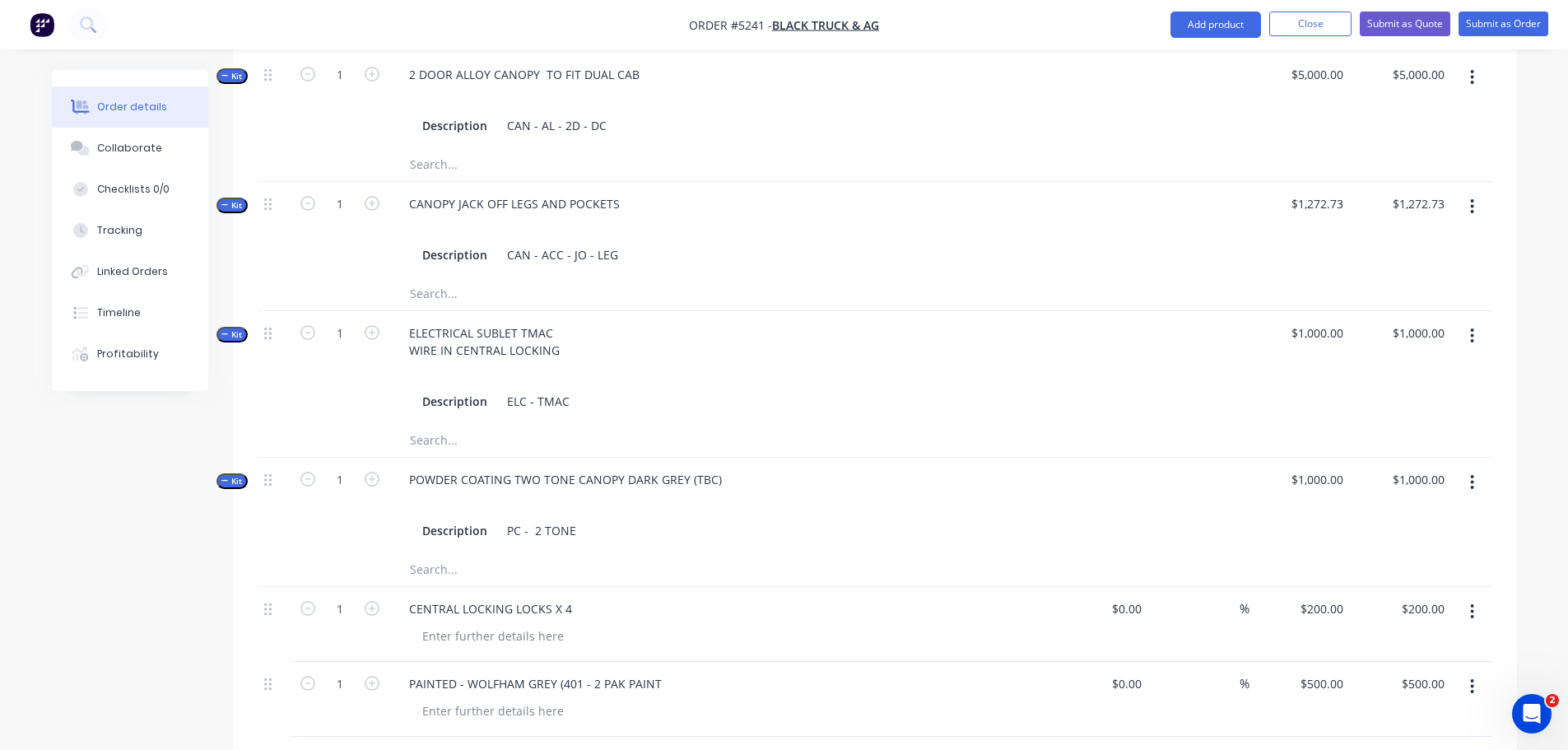
scroll to position [731, 0]
click at [1398, 20] on button "Submit as Quote" at bounding box center [1405, 23] width 91 height 25
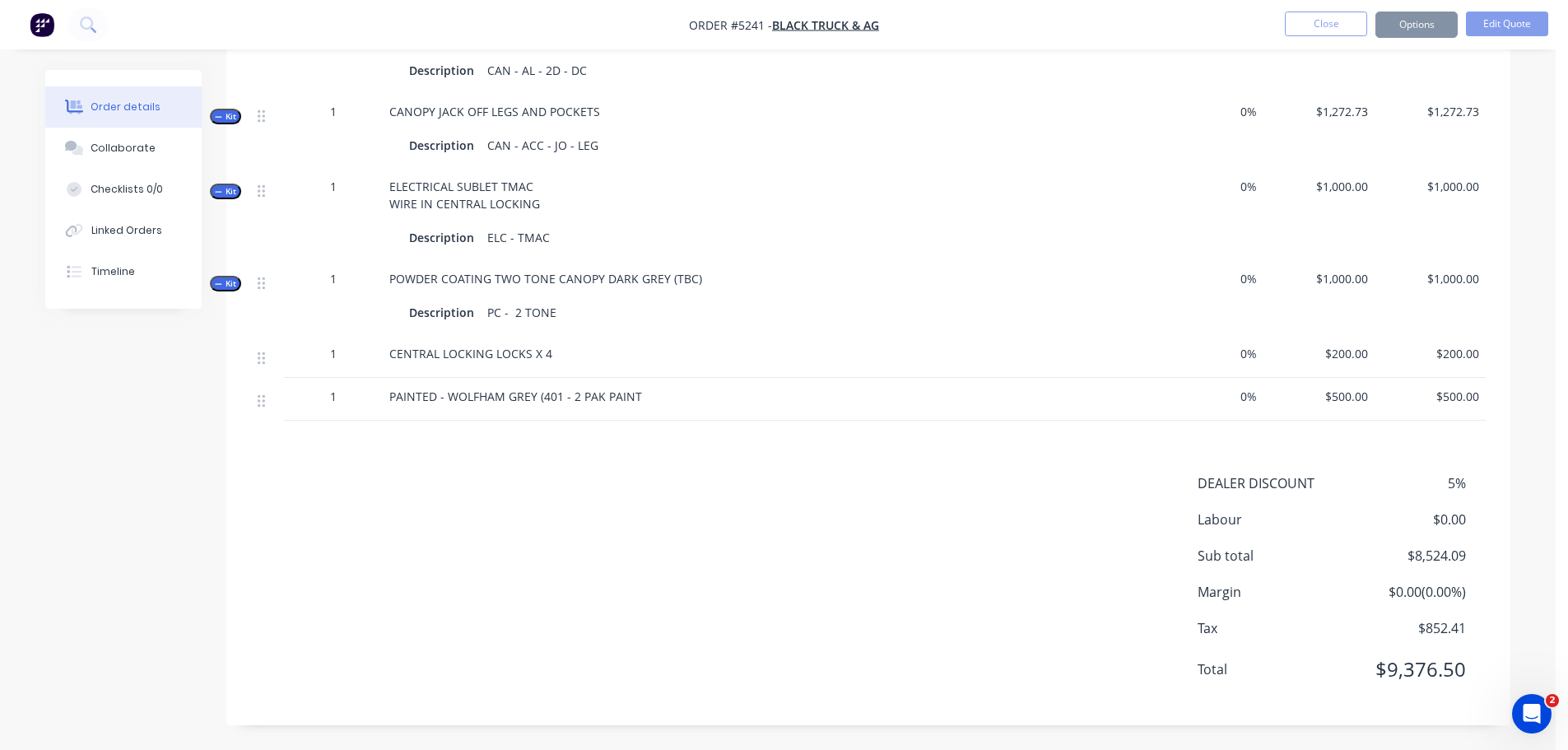
scroll to position [0, 0]
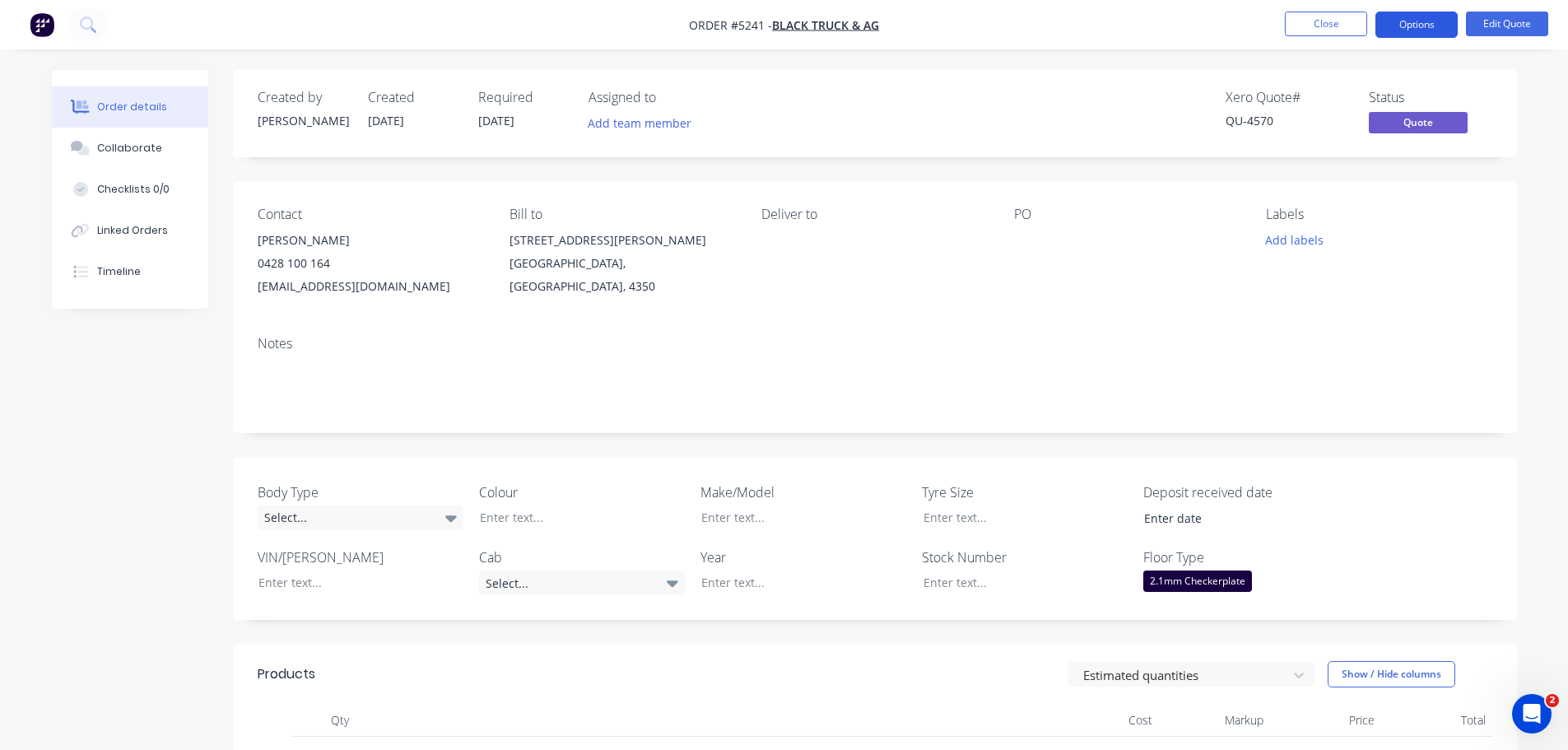
click at [1391, 26] on button "Options" at bounding box center [1417, 24] width 82 height 26
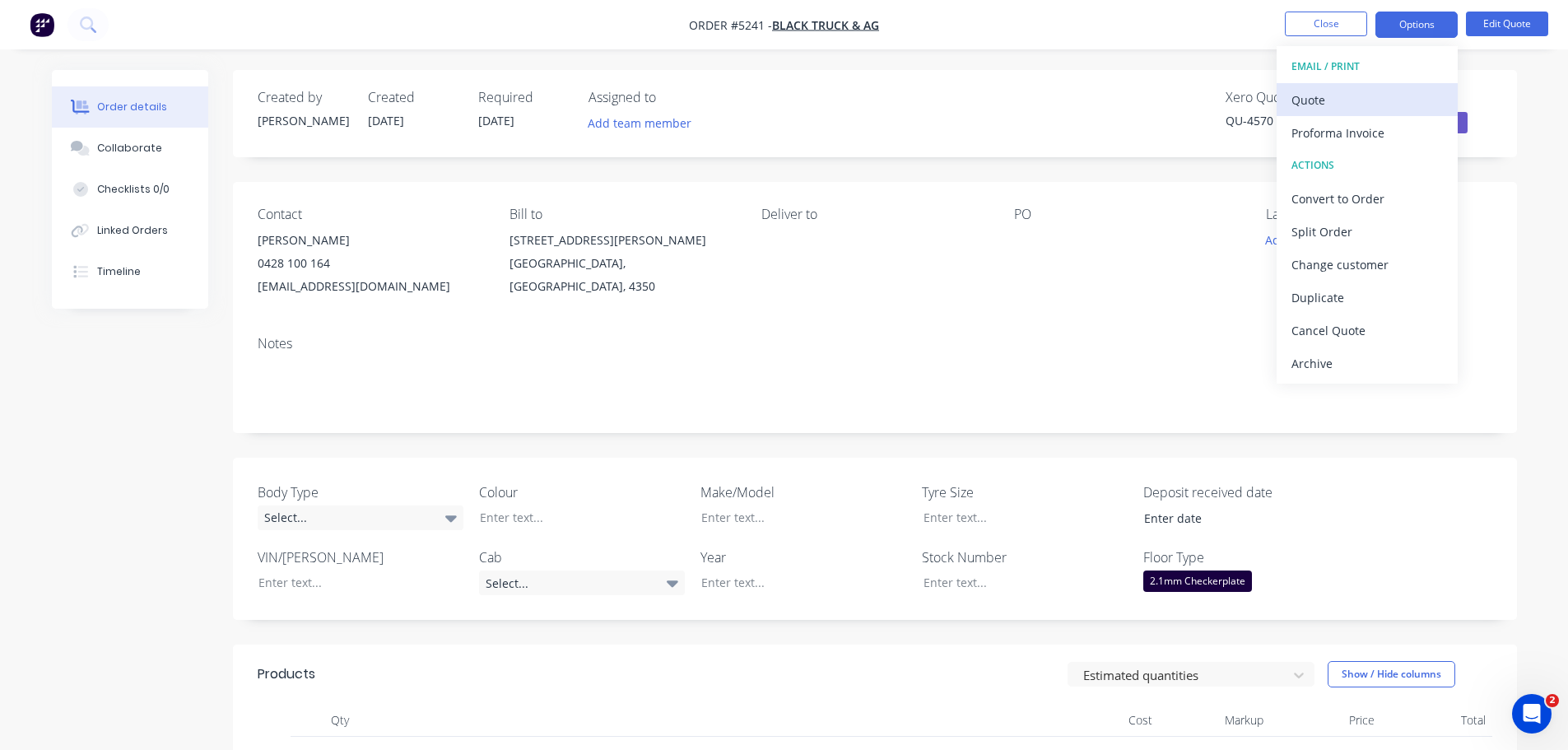
click at [1354, 113] on button "Quote" at bounding box center [1367, 99] width 181 height 33
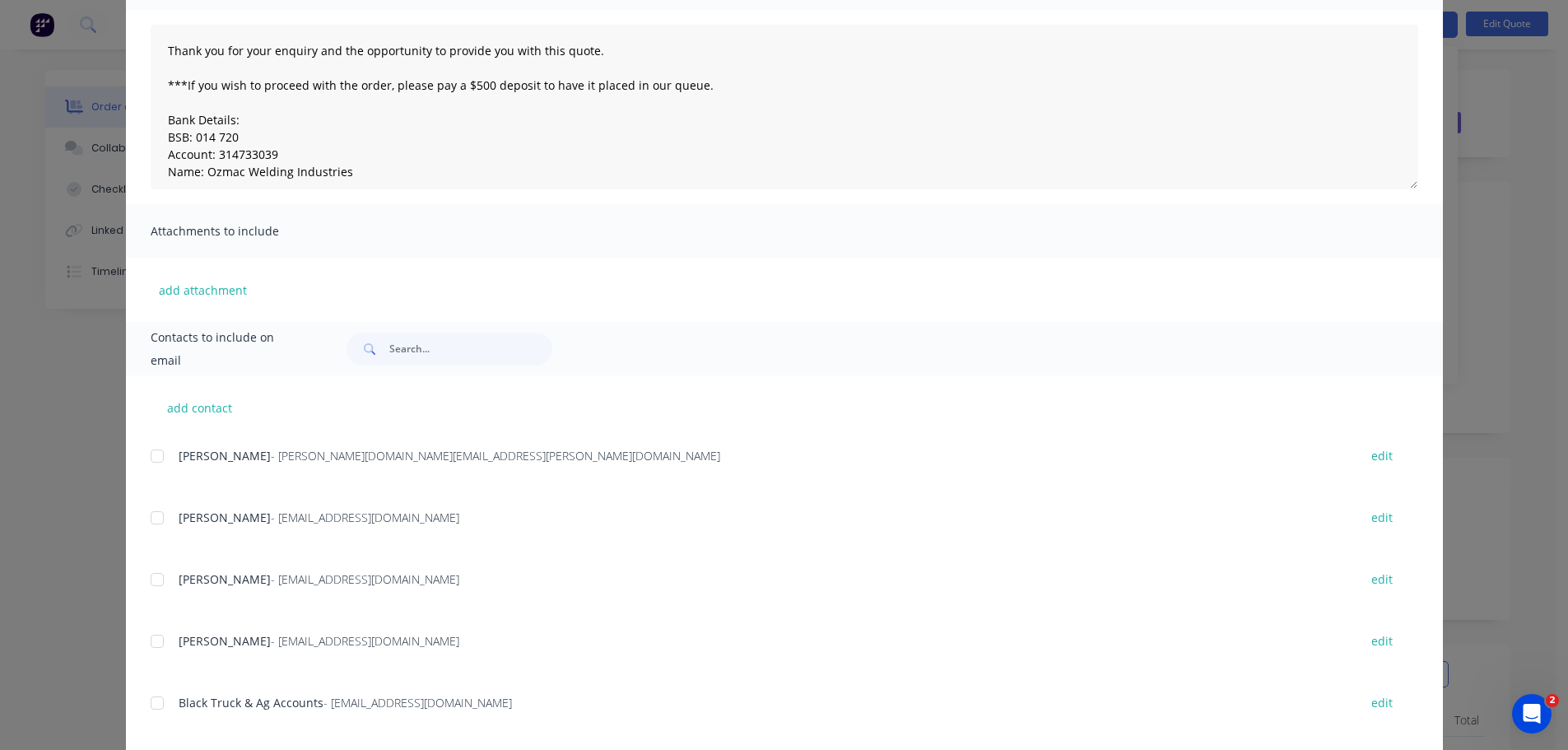
scroll to position [165, 0]
click at [154, 638] on div at bounding box center [157, 639] width 33 height 33
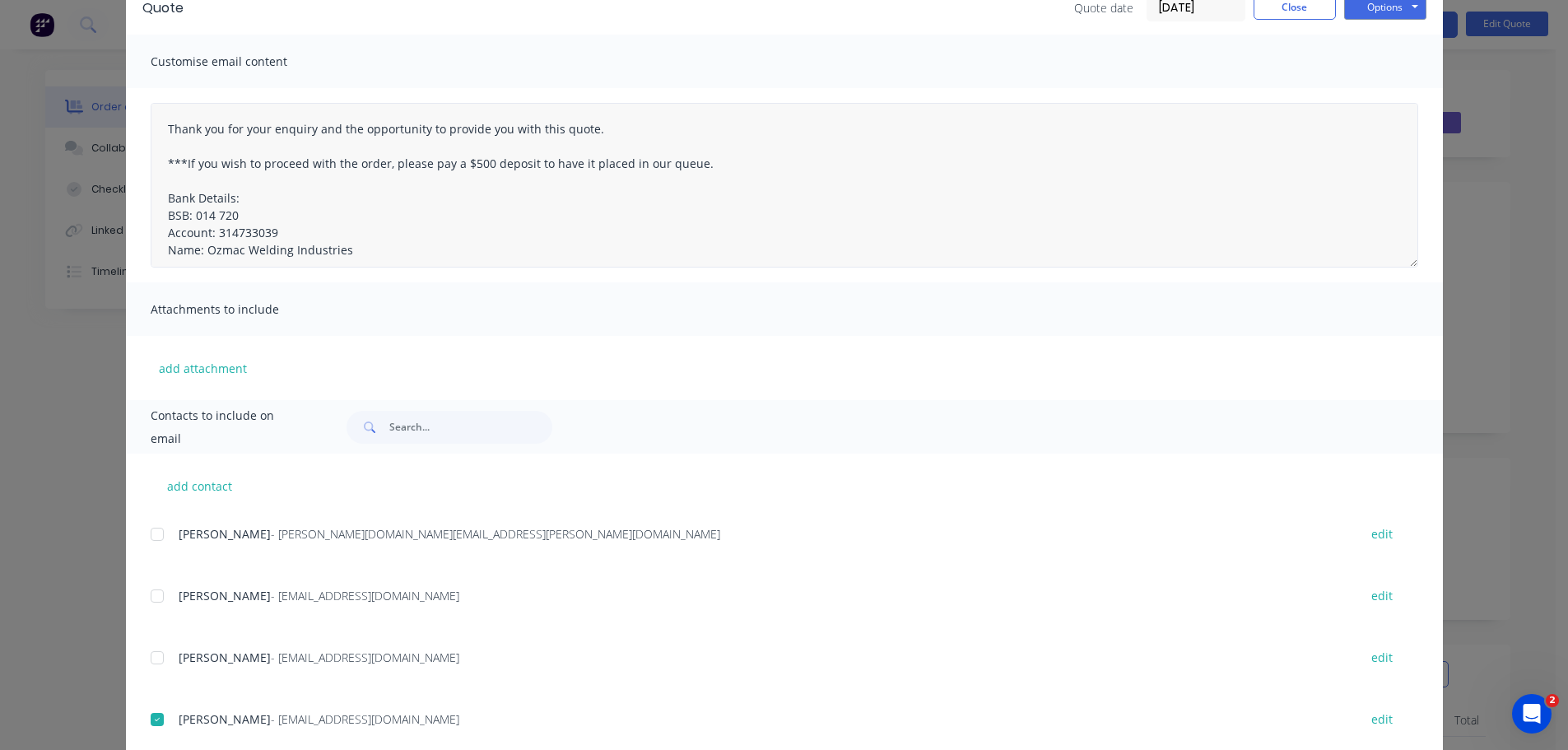
scroll to position [0, 0]
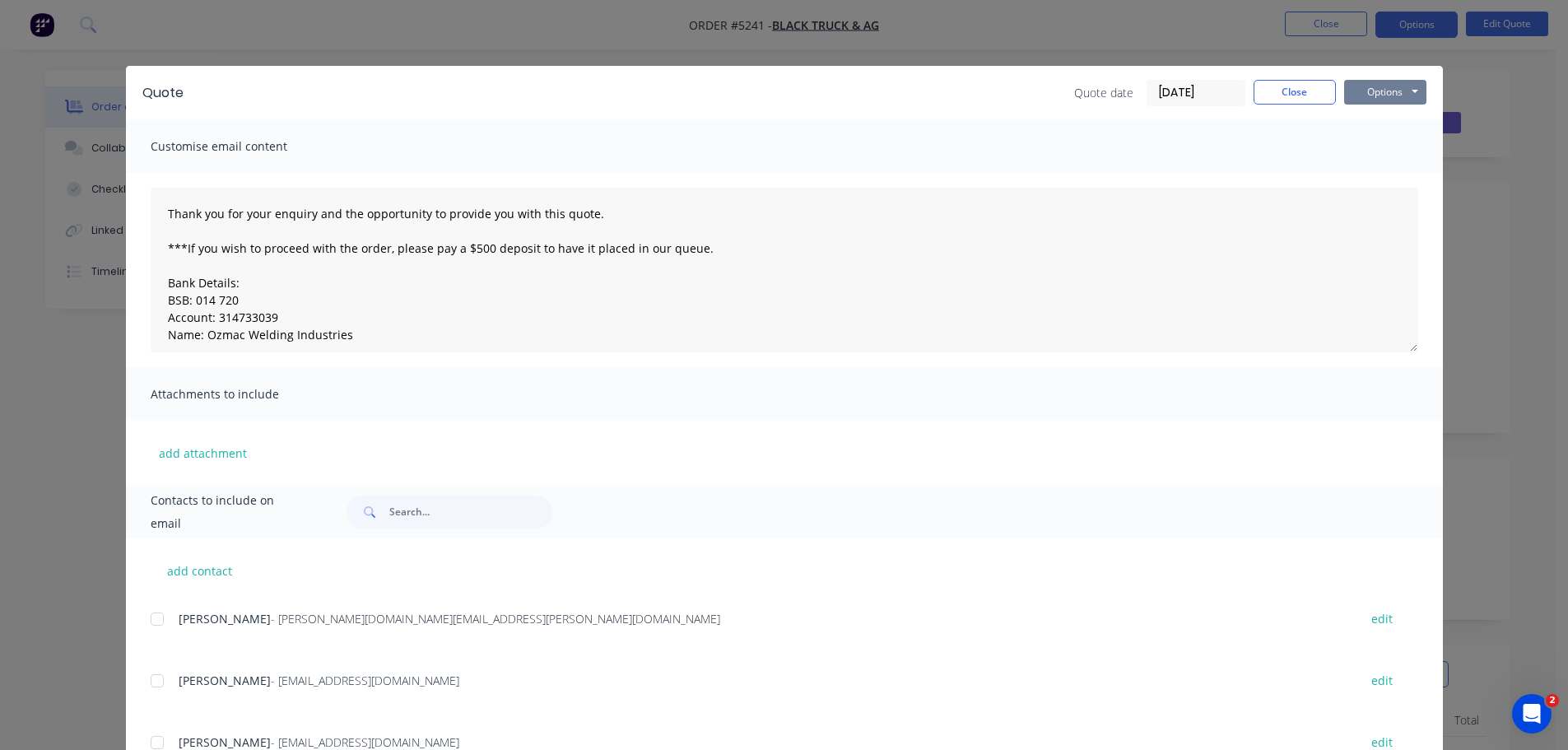
click at [1365, 91] on button "Options" at bounding box center [1385, 91] width 82 height 25
click at [1369, 173] on button "Email" at bounding box center [1396, 176] width 105 height 27
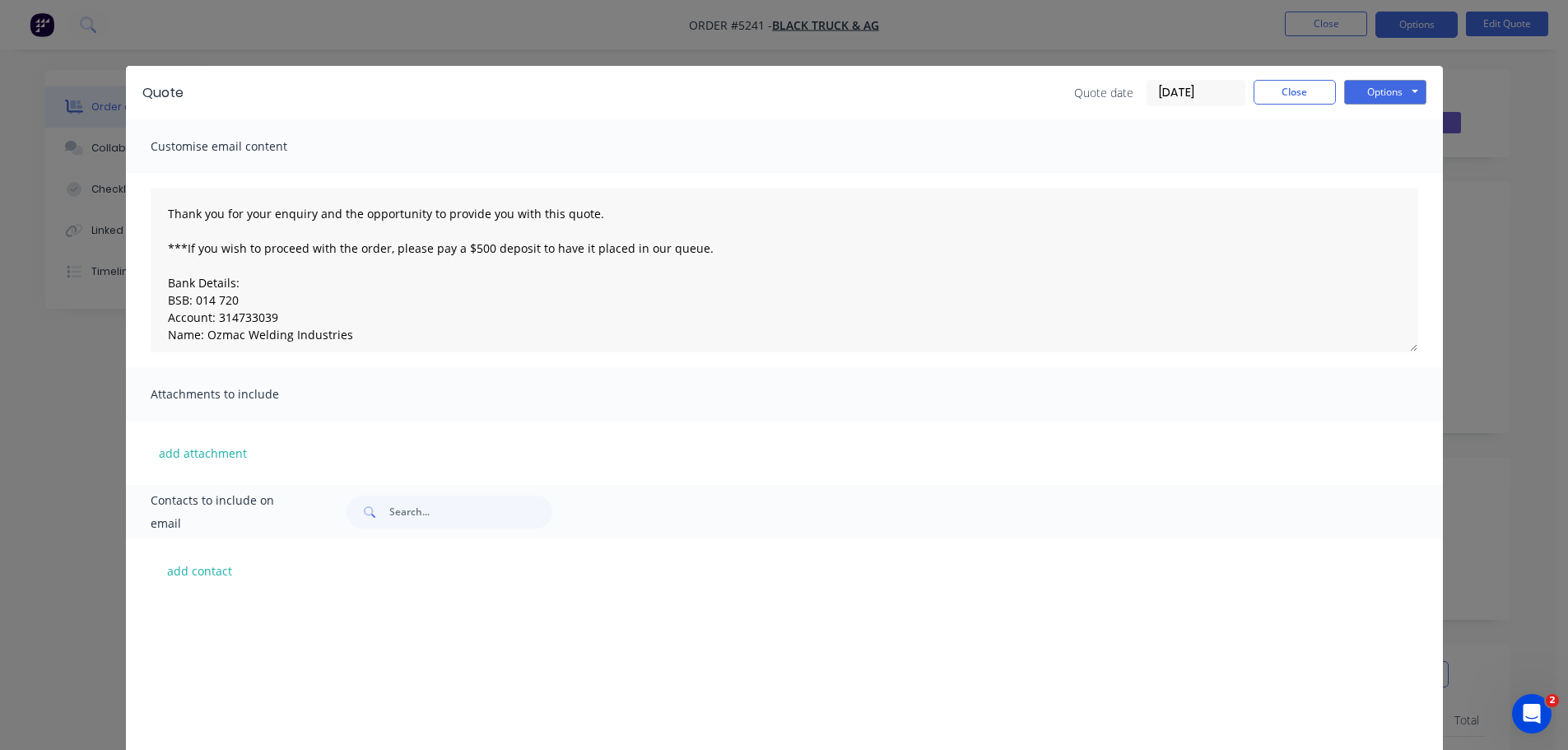
scroll to position [550, 0]
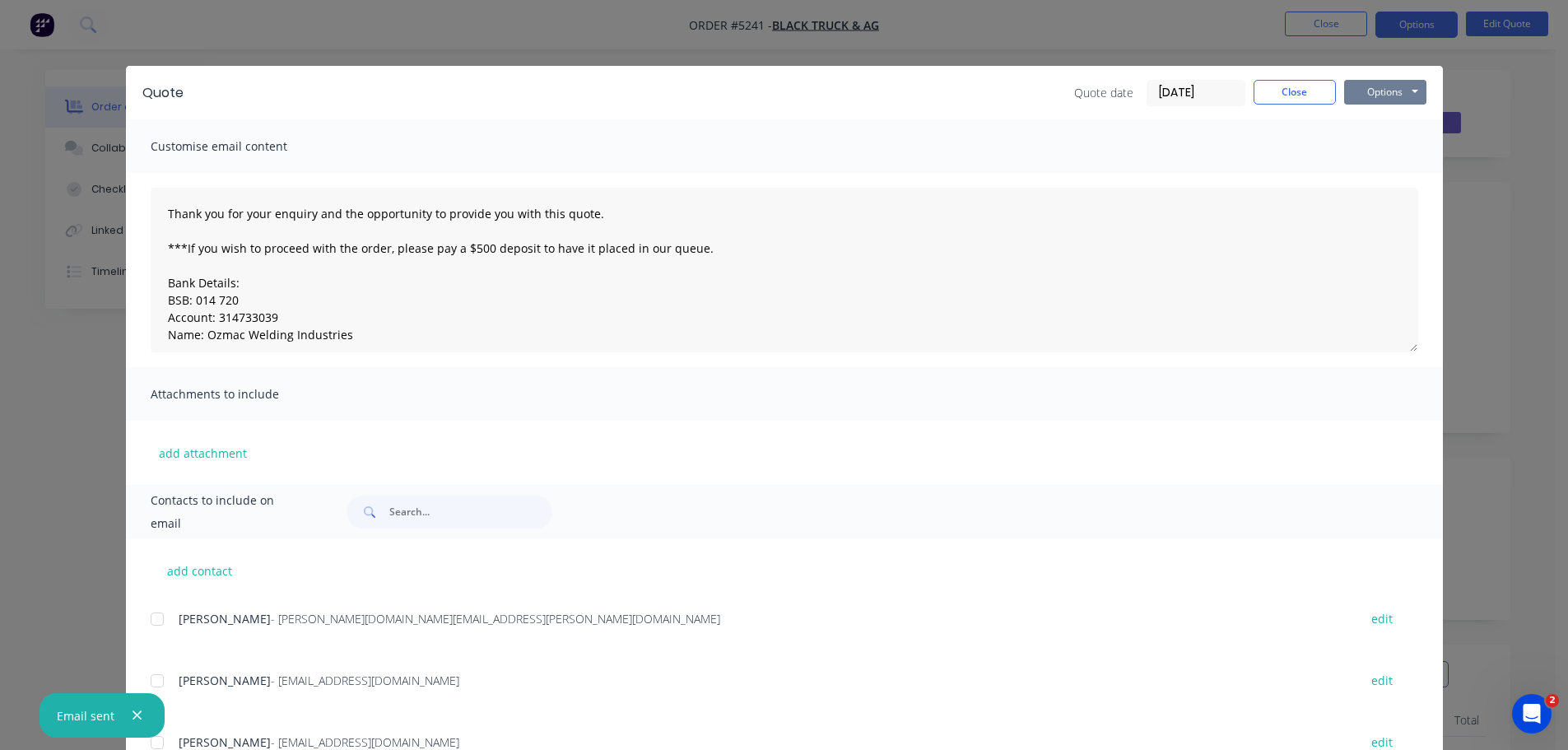
click at [1382, 91] on button "Options" at bounding box center [1385, 91] width 82 height 25
click at [1376, 148] on button "Print" at bounding box center [1396, 149] width 105 height 27
click at [1271, 97] on button "Close" at bounding box center [1295, 91] width 82 height 25
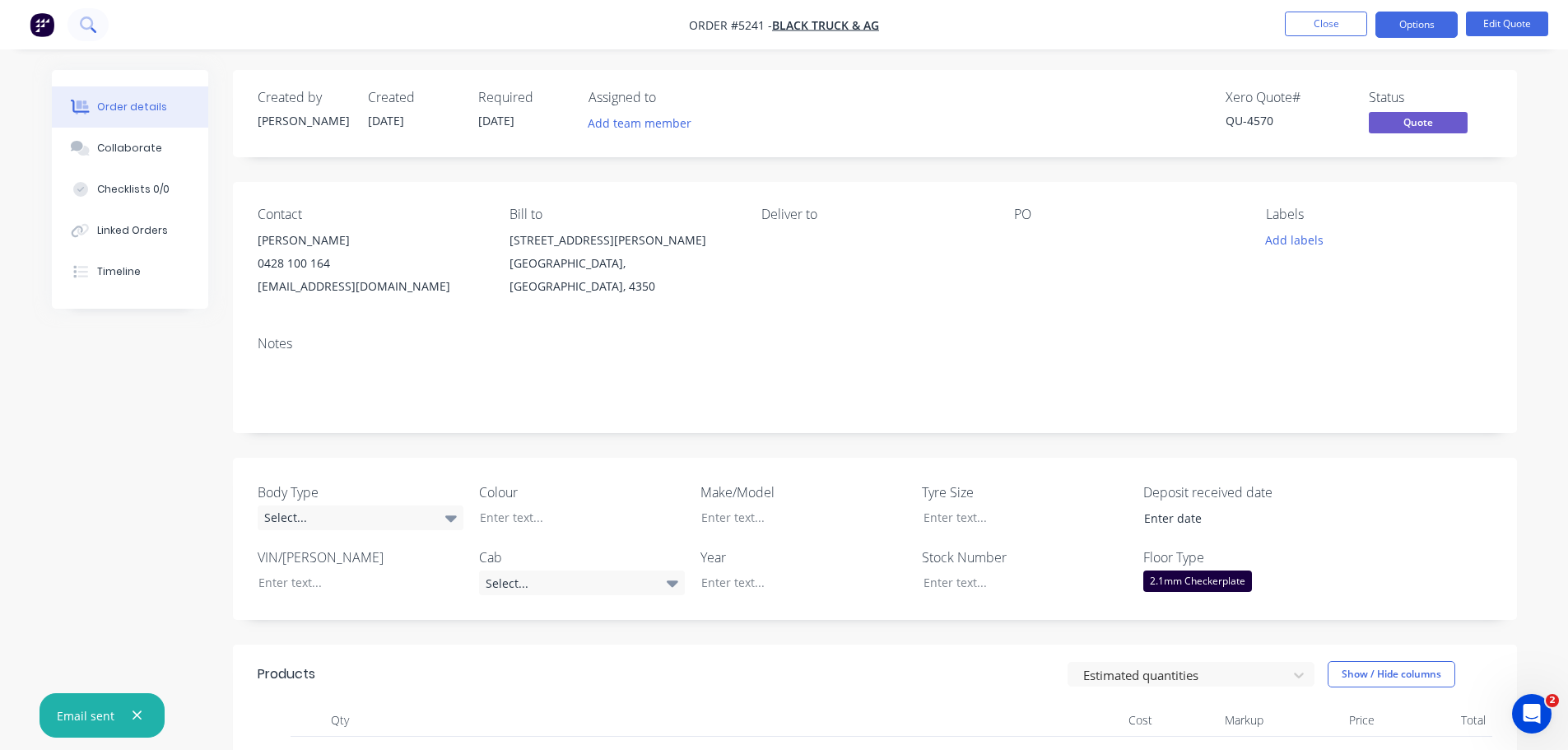
click at [84, 26] on icon at bounding box center [87, 24] width 15 height 15
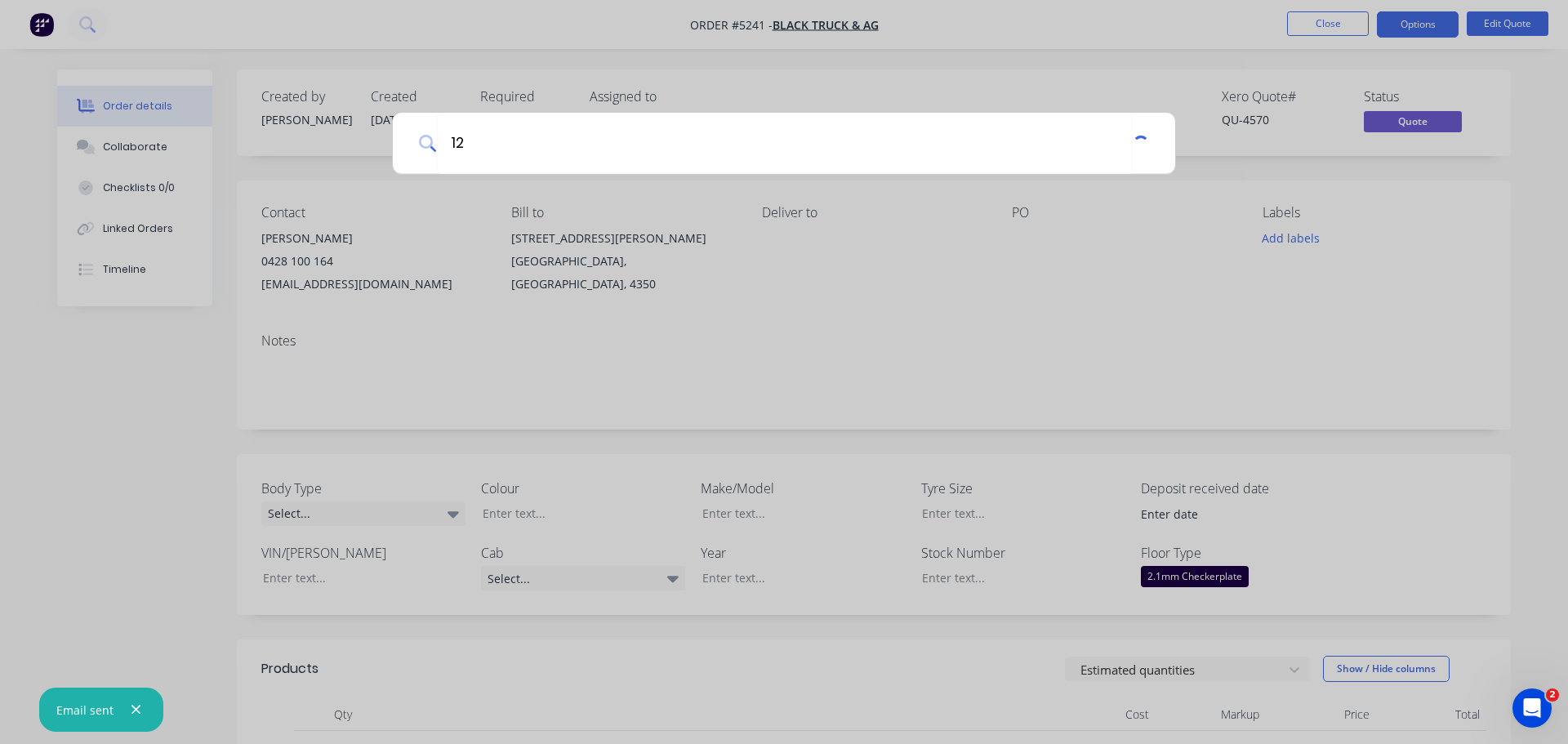
type input "1"
click at [931, 308] on div at bounding box center [784, 372] width 1568 height 744
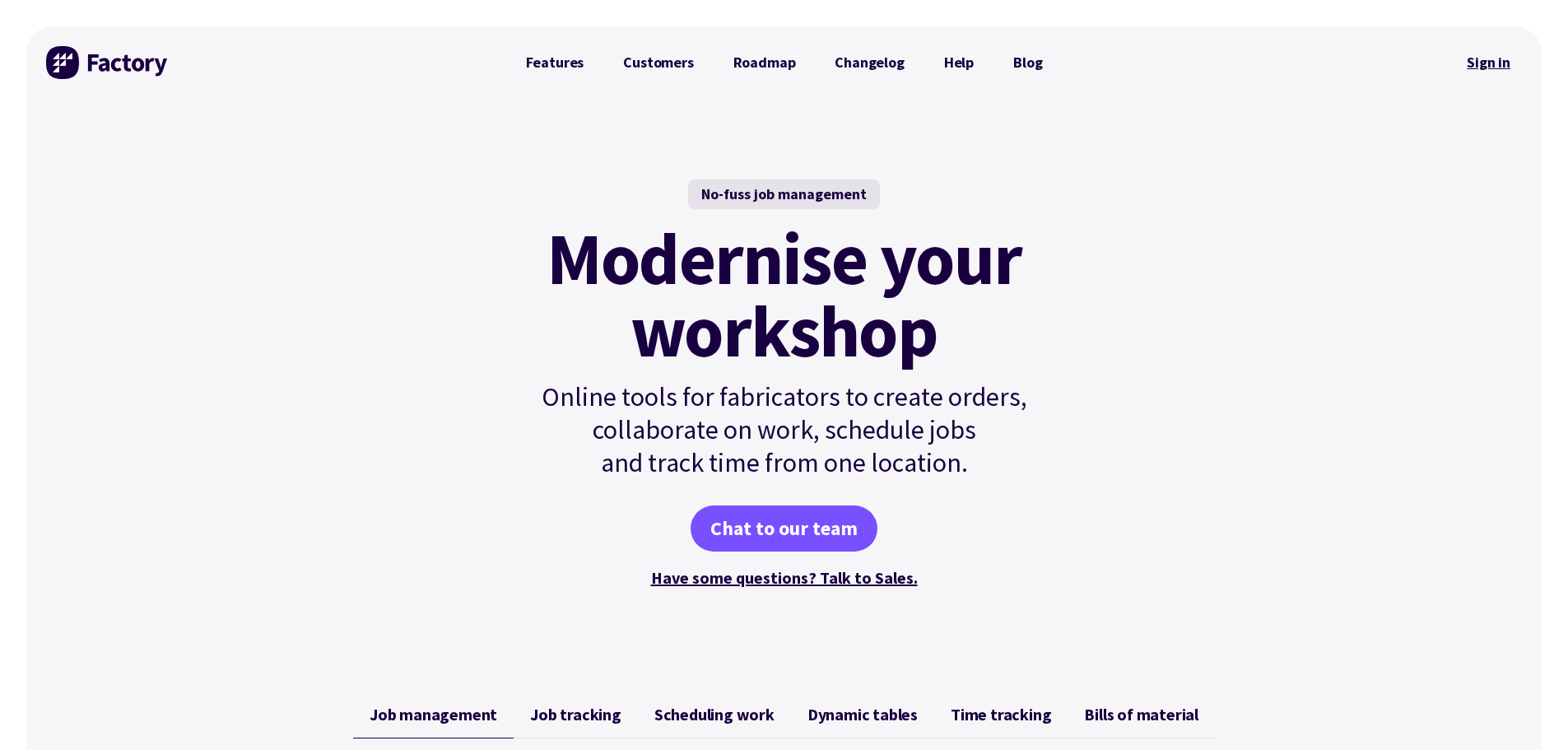
click at [1491, 60] on link "Sign in" at bounding box center [1489, 62] width 67 height 38
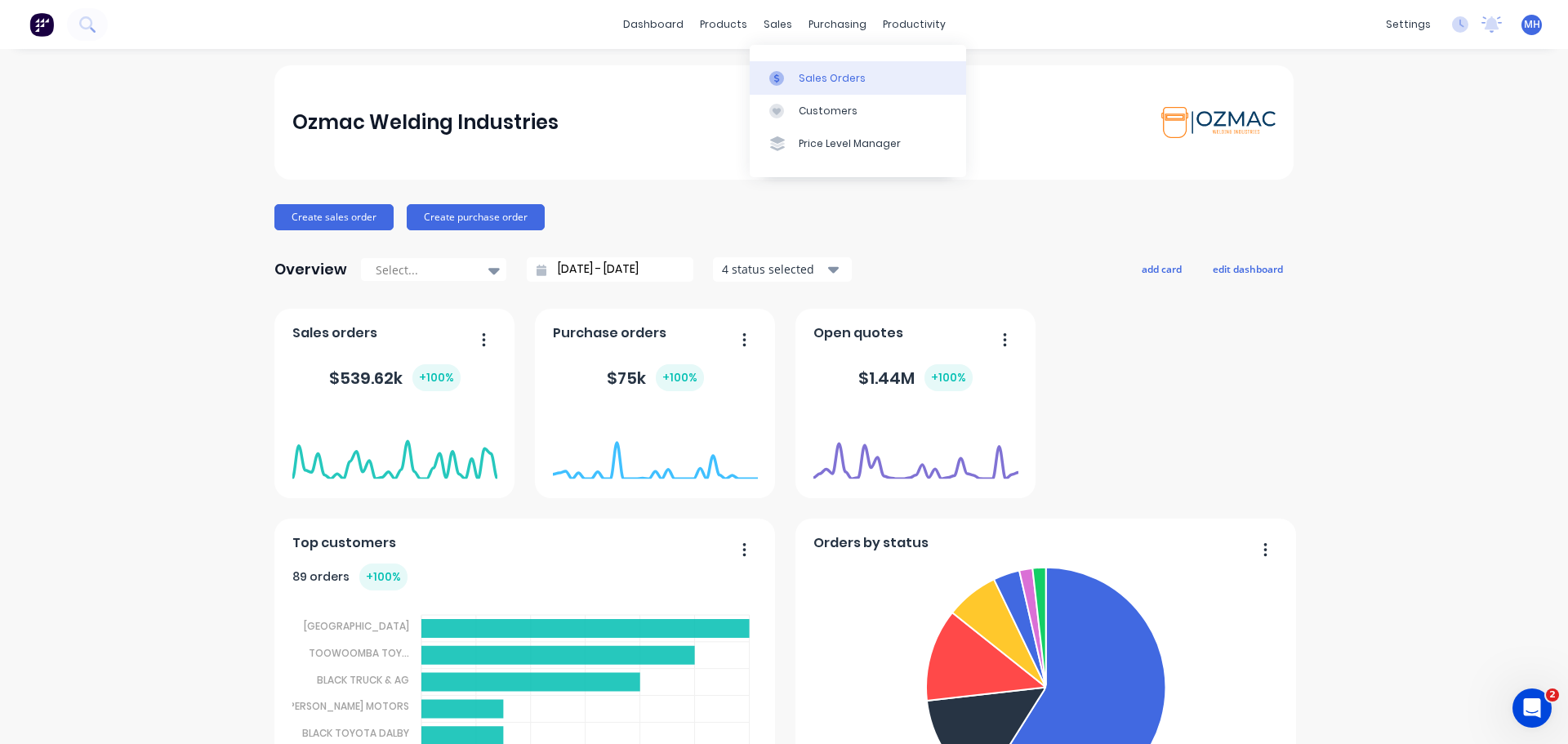
click at [791, 75] on div at bounding box center [781, 78] width 25 height 14
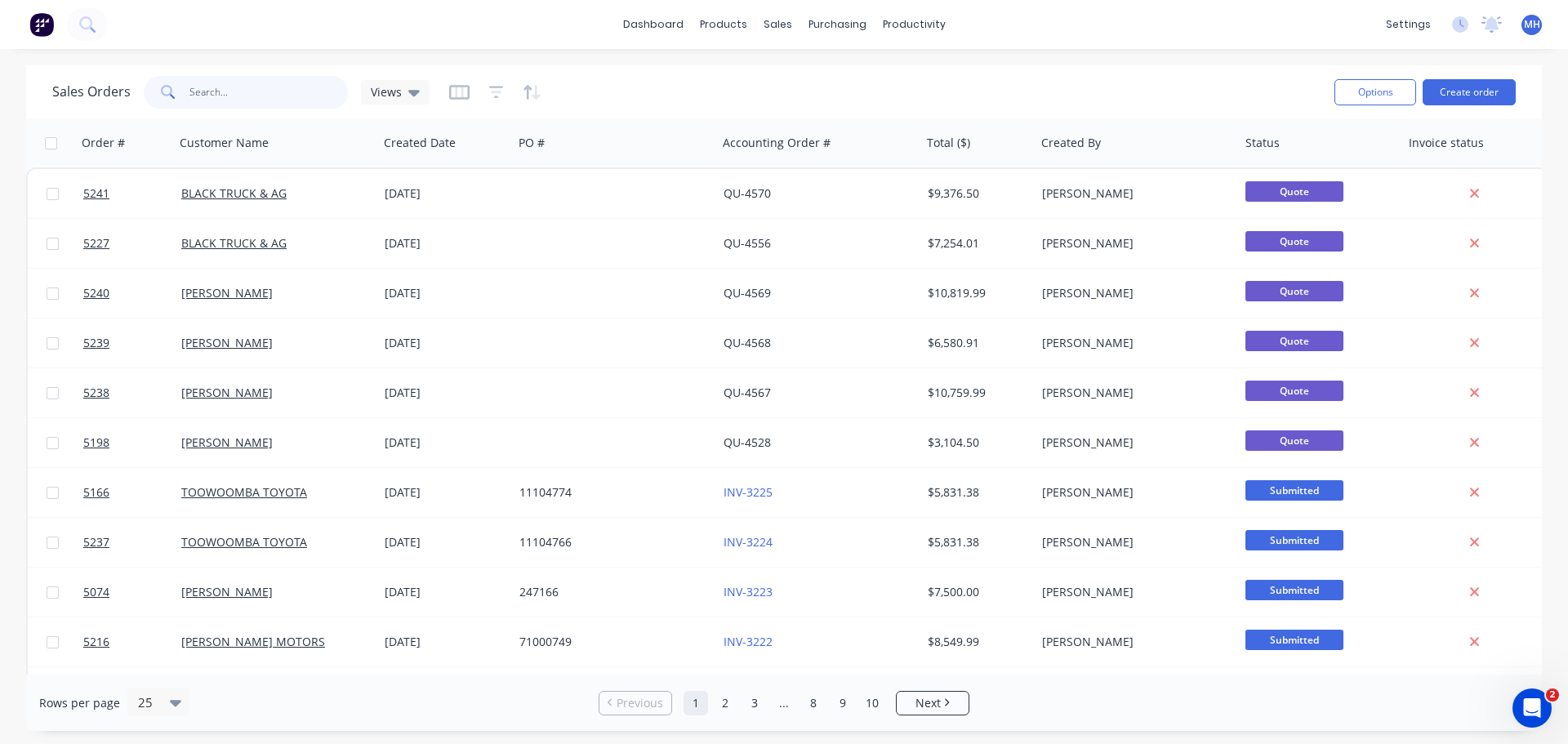
click at [288, 86] on input "text" at bounding box center [269, 92] width 159 height 33
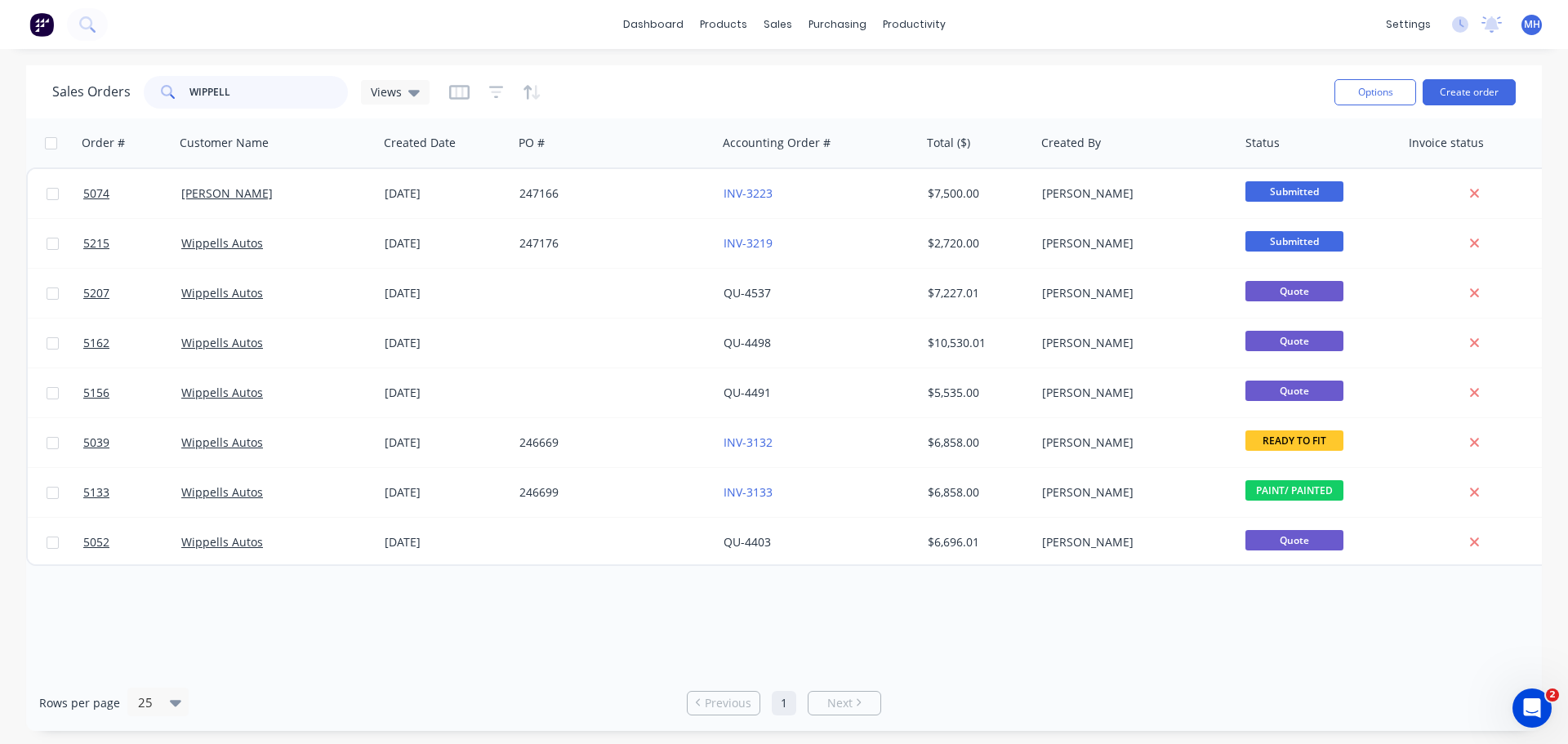
type input "WIPPELL"
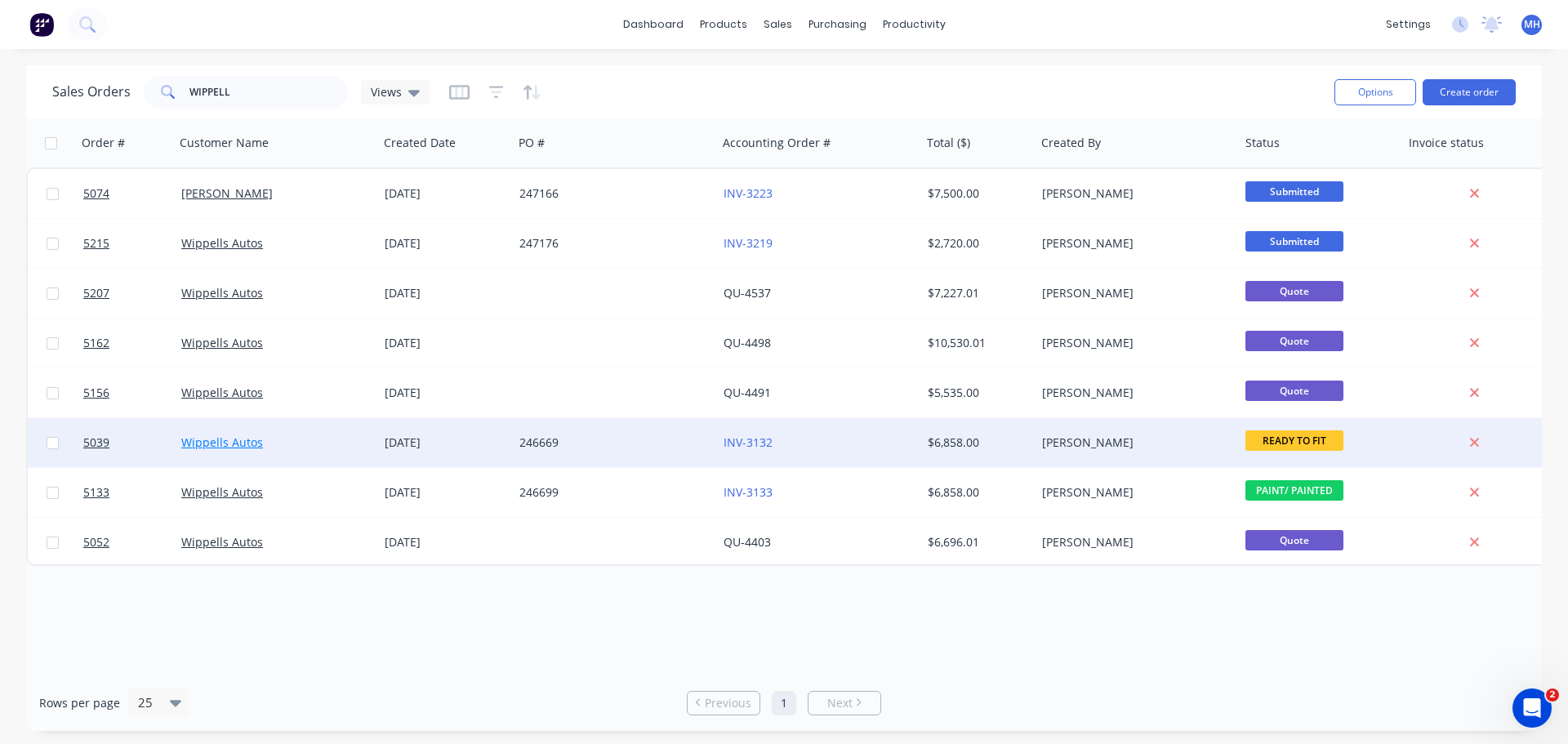
click at [220, 443] on link "Wippells Autos" at bounding box center [222, 441] width 81 height 15
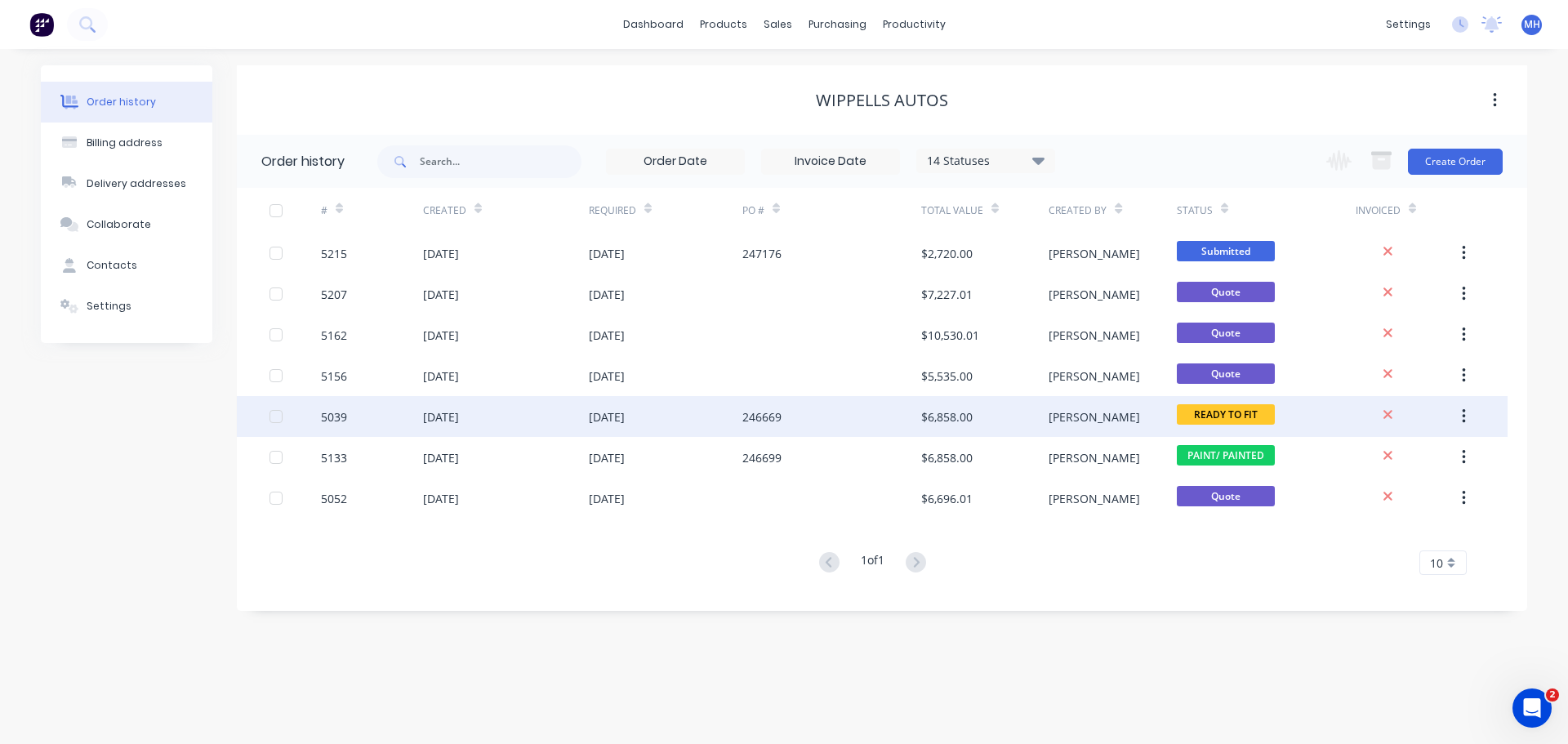
click at [387, 419] on div "5039" at bounding box center [372, 416] width 102 height 41
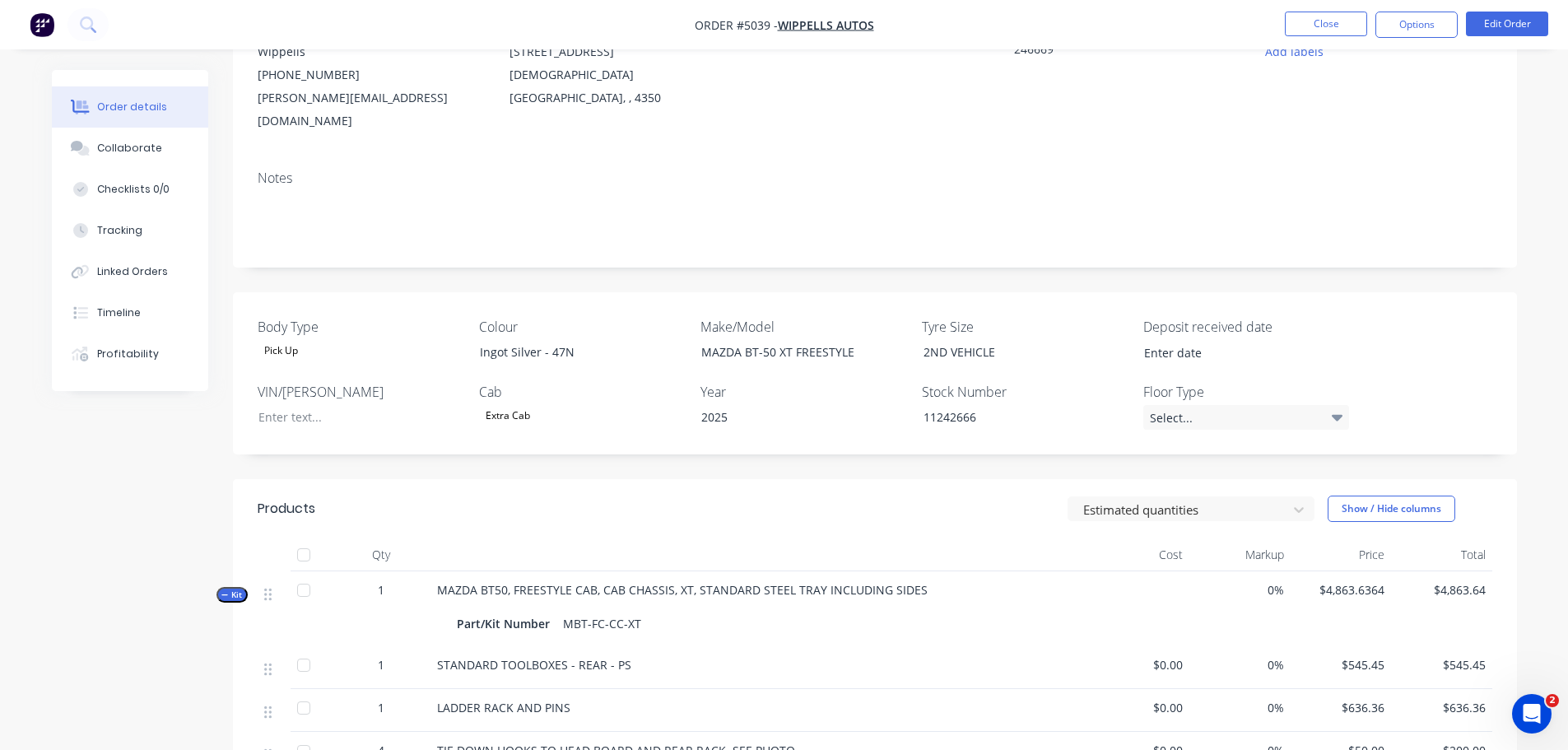
scroll to position [247, 0]
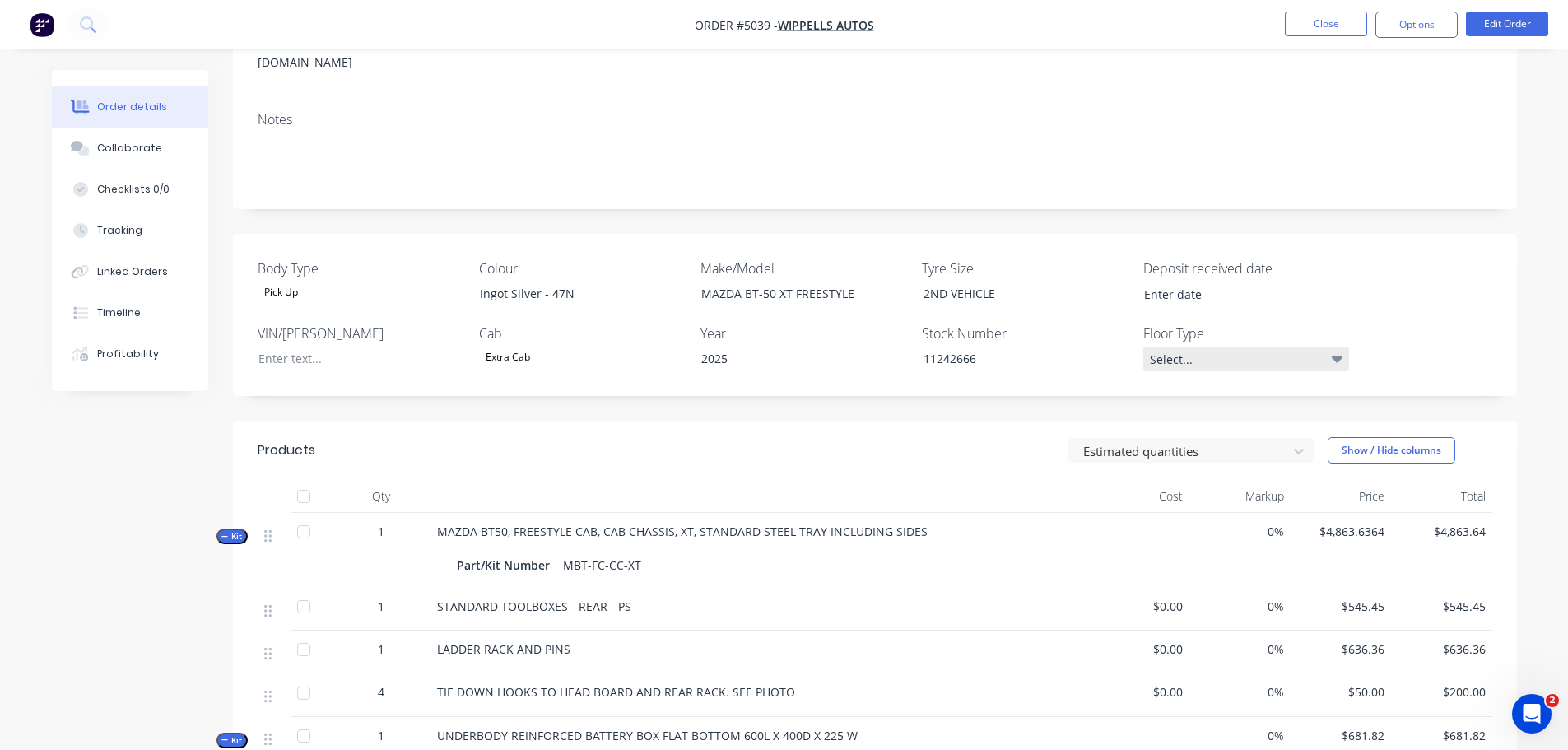
click at [1221, 347] on div "Select..." at bounding box center [1246, 359] width 206 height 25
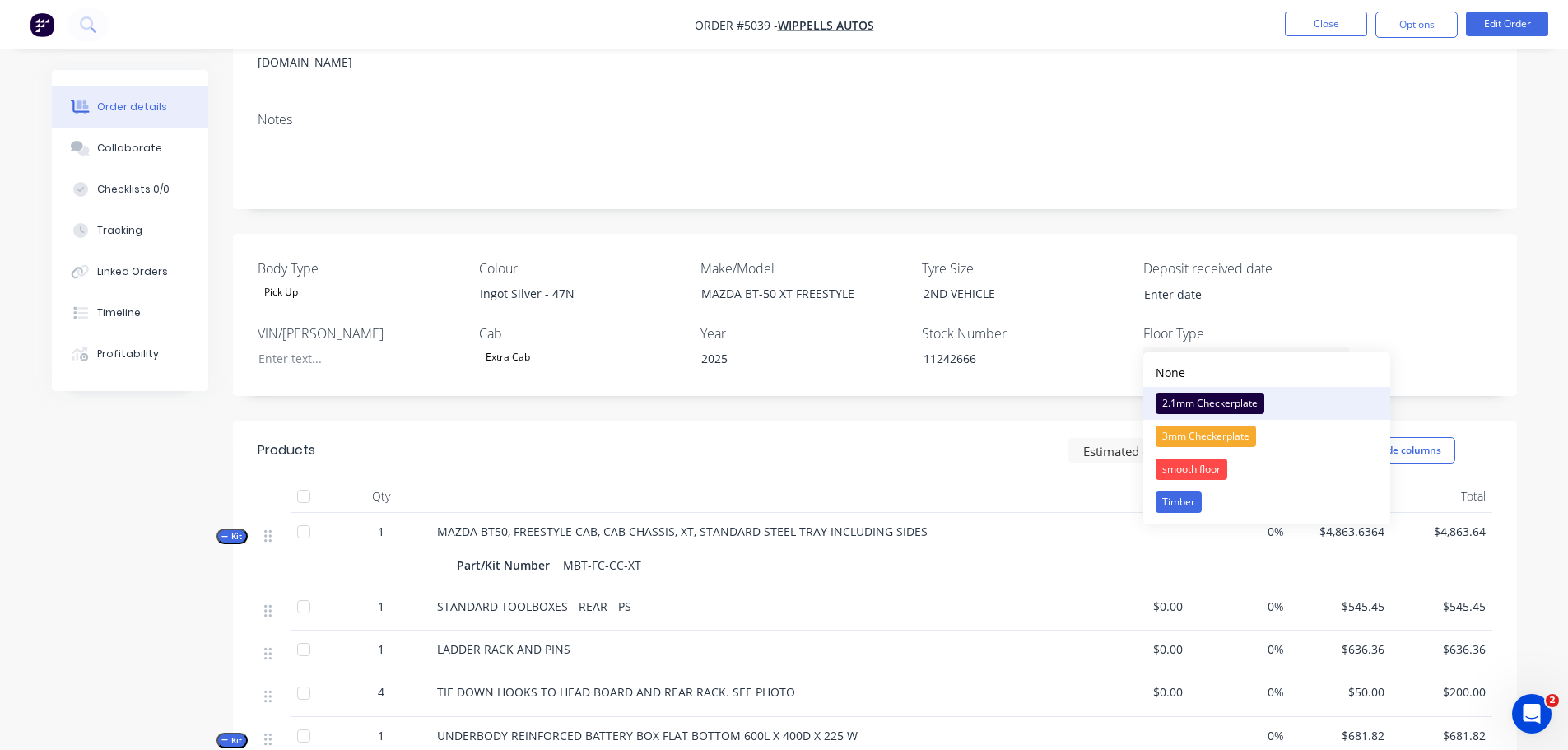
click at [1213, 399] on div "2.1mm Checkerplate" at bounding box center [1210, 403] width 109 height 21
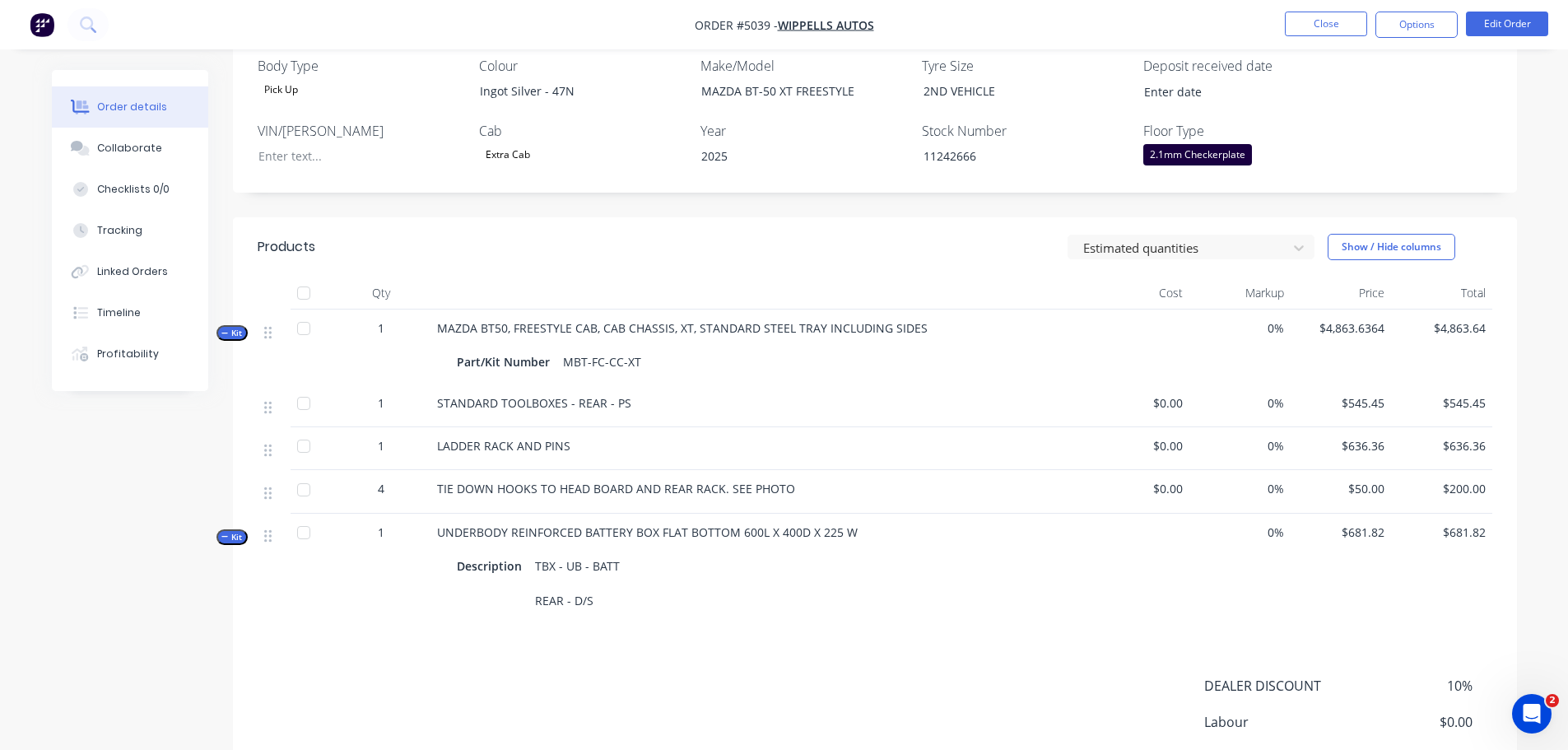
scroll to position [329, 0]
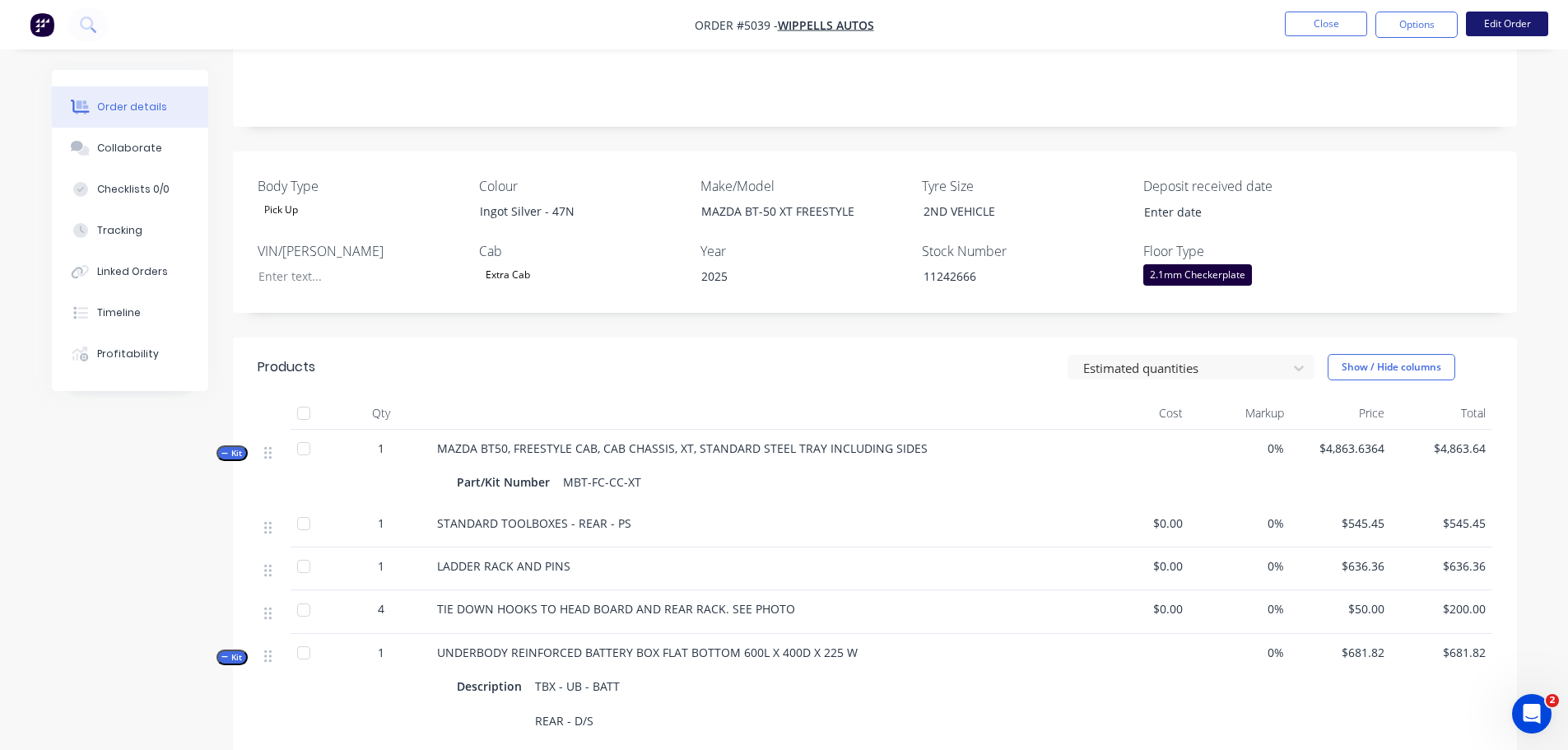
click at [1504, 24] on button "Edit Order" at bounding box center [1507, 23] width 82 height 25
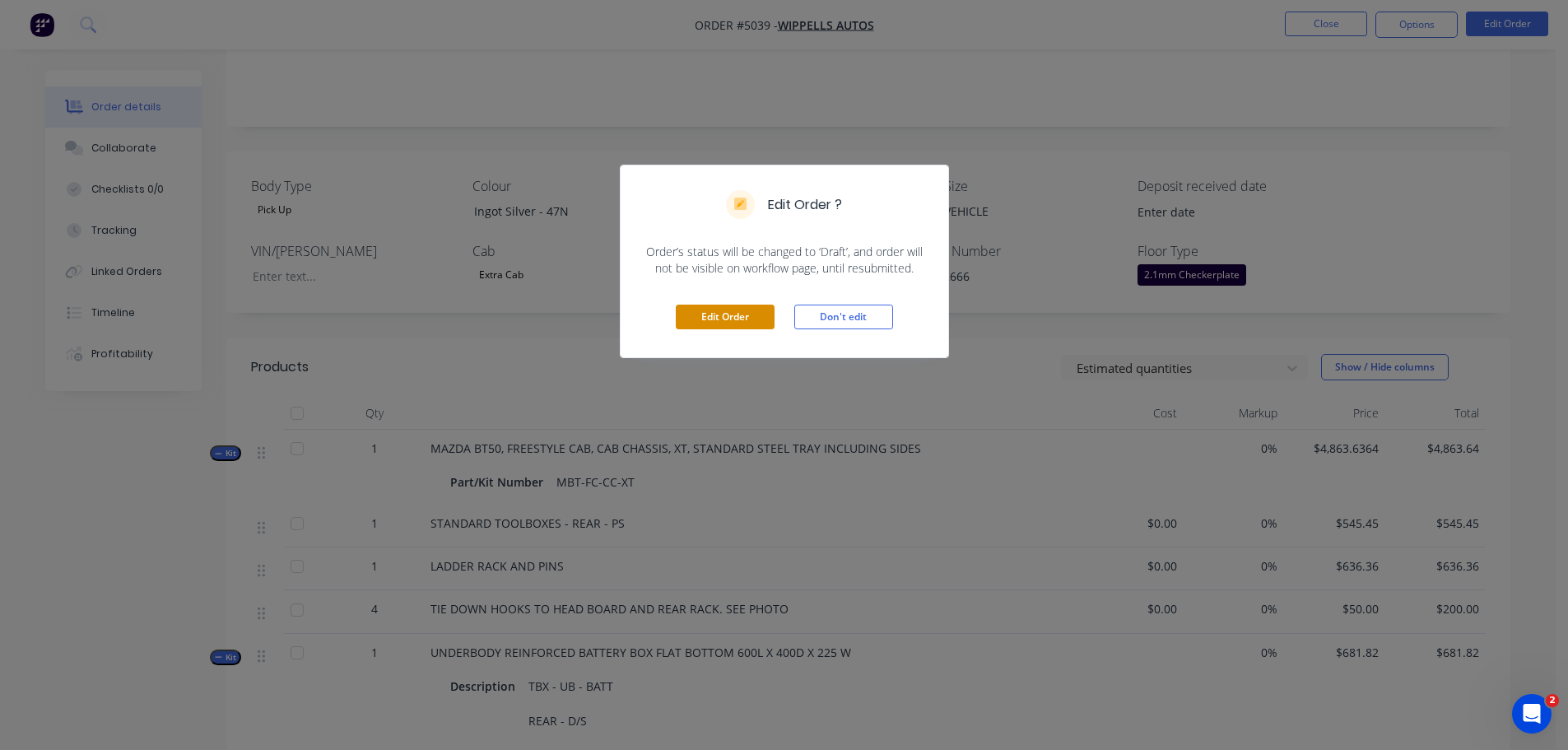
click at [712, 322] on button "Edit Order" at bounding box center [725, 316] width 99 height 25
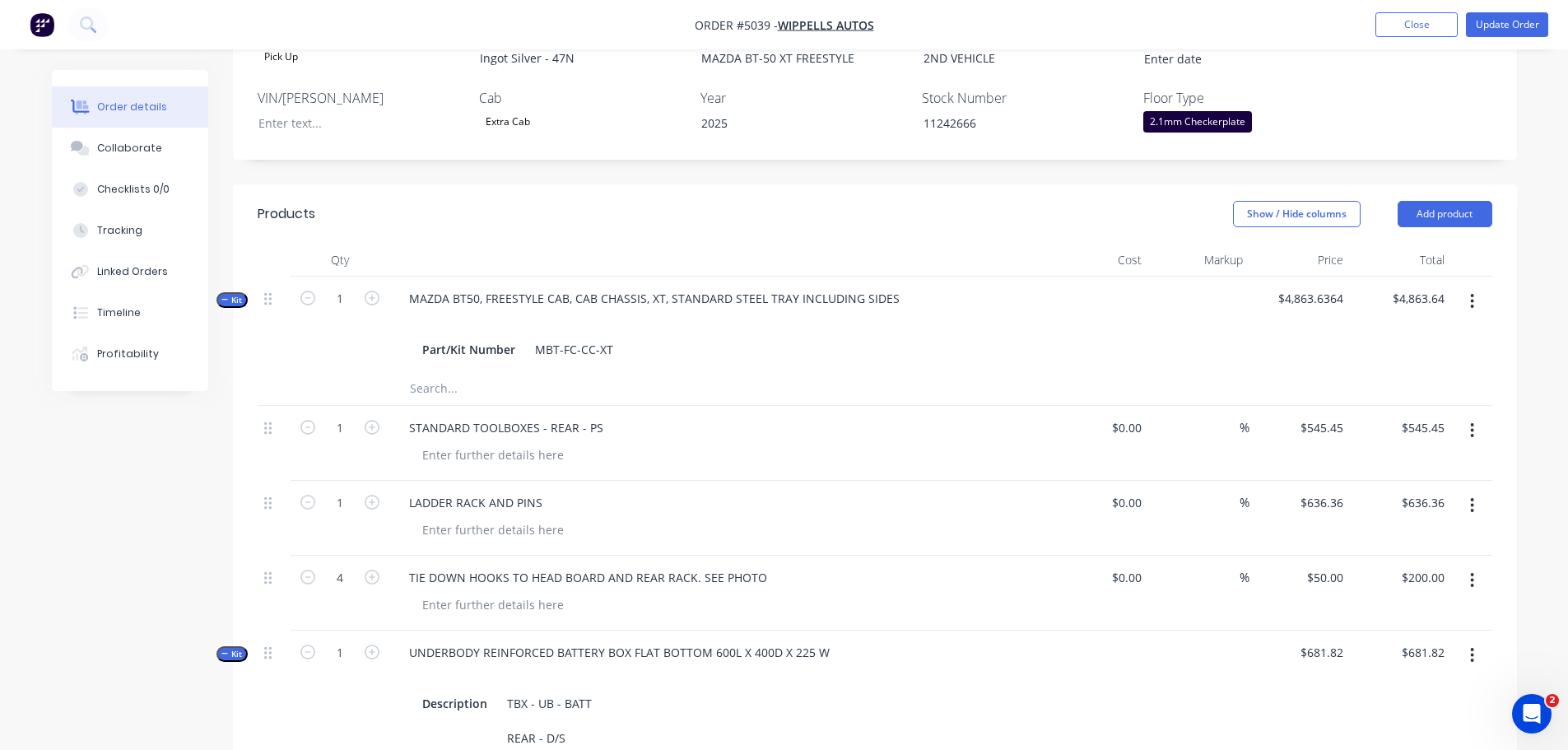
scroll to position [494, 0]
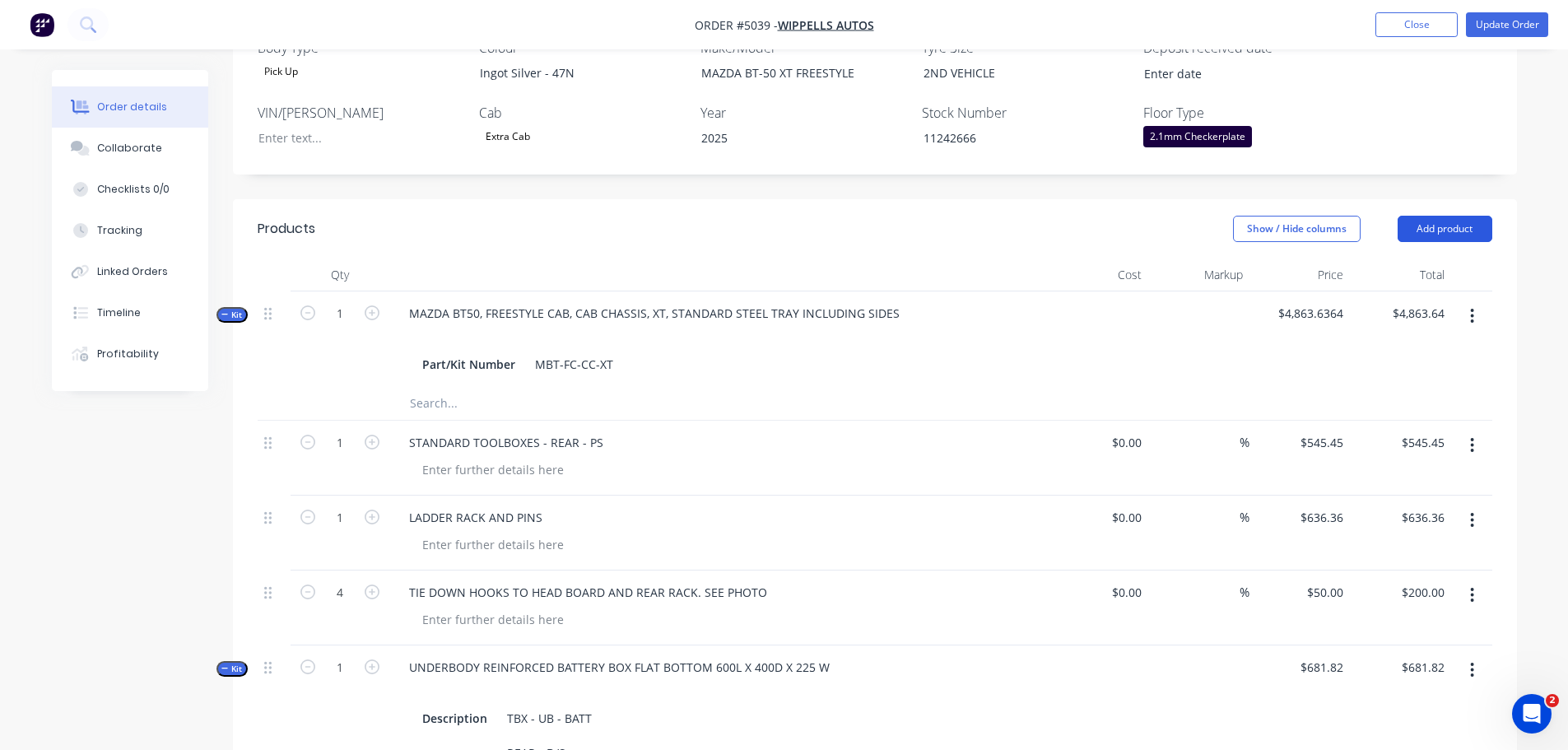
click at [1425, 215] on button "Add product" at bounding box center [1445, 228] width 95 height 26
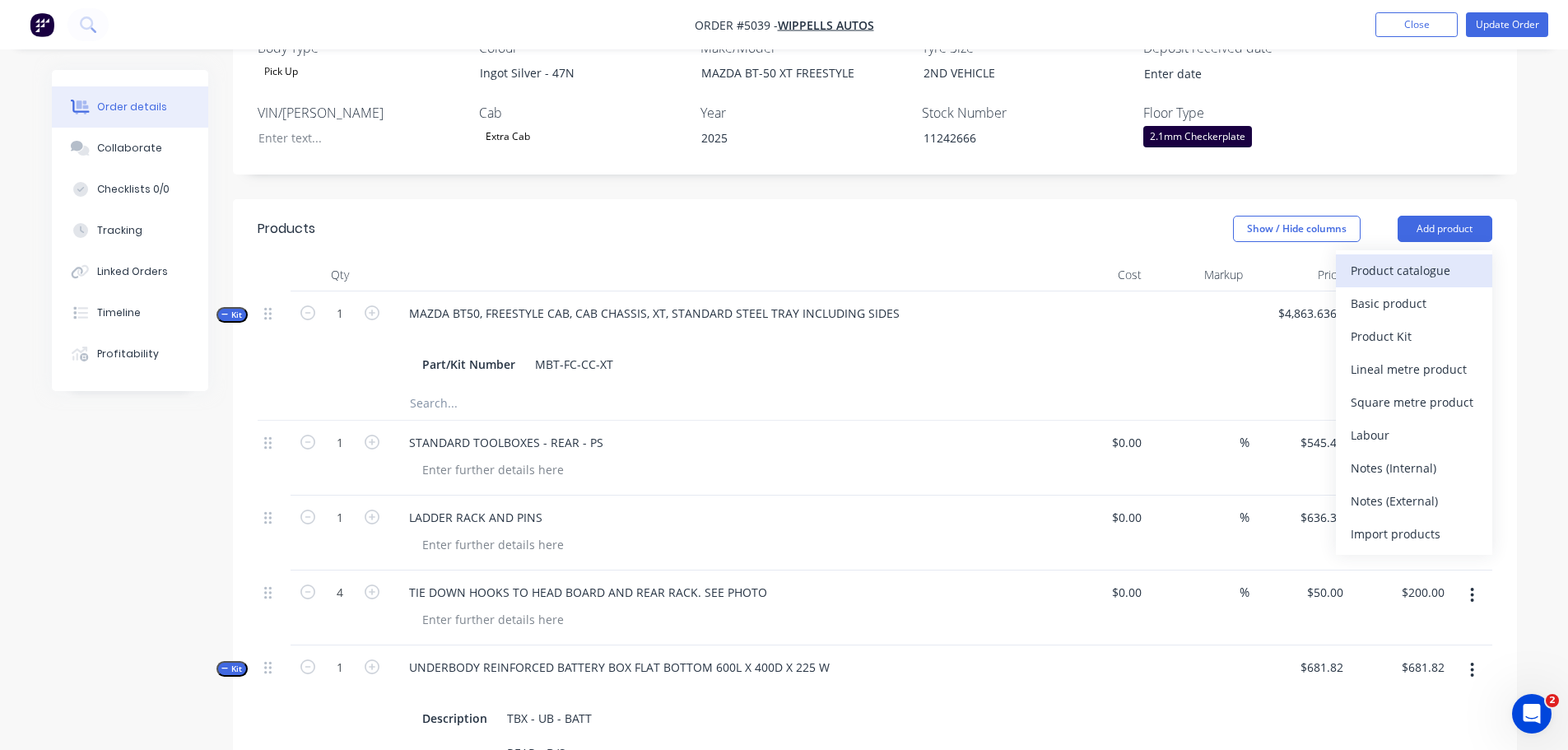
click at [1427, 258] on div "Product catalogue" at bounding box center [1414, 270] width 126 height 24
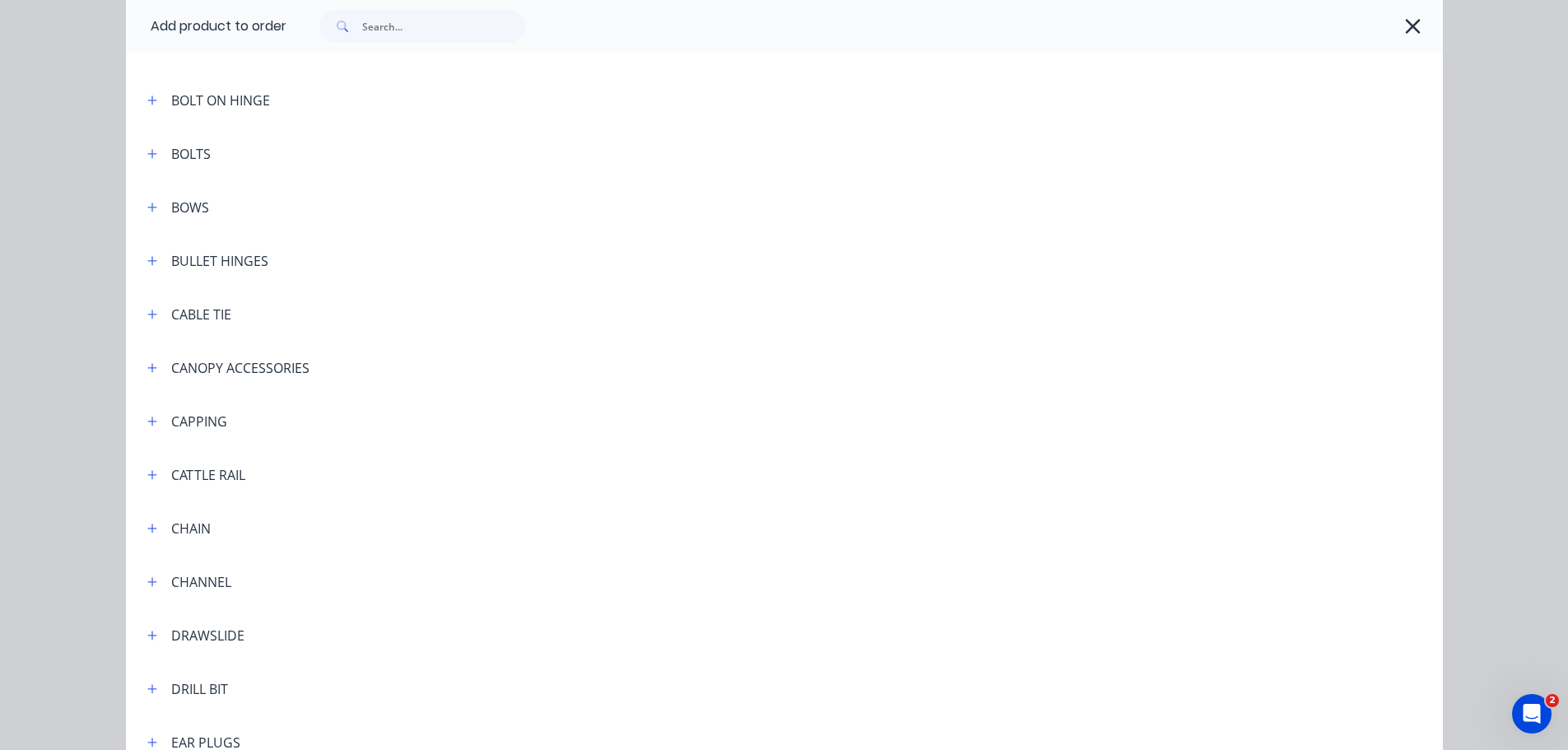
scroll to position [1152, 0]
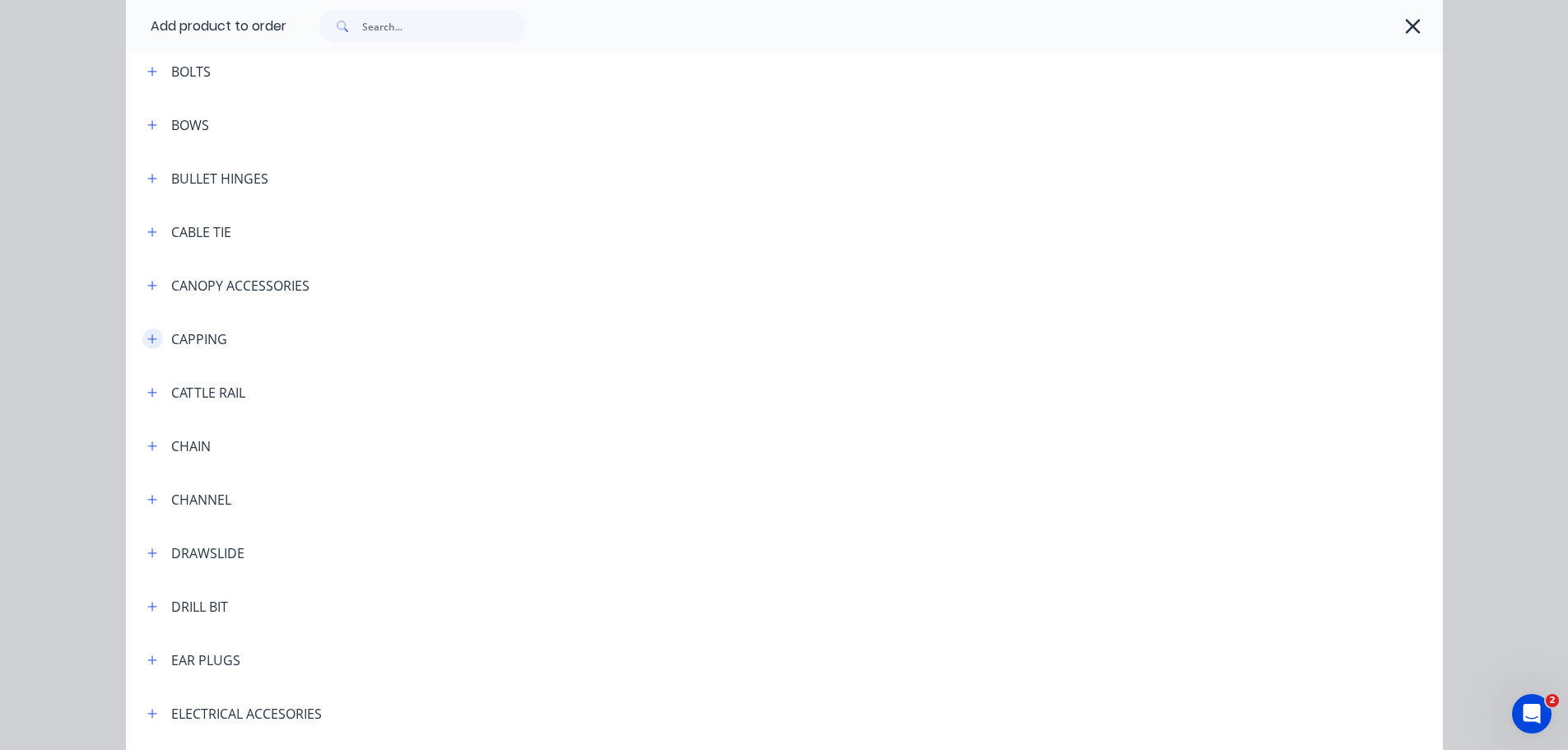
click at [147, 337] on icon "button" at bounding box center [151, 338] width 9 height 9
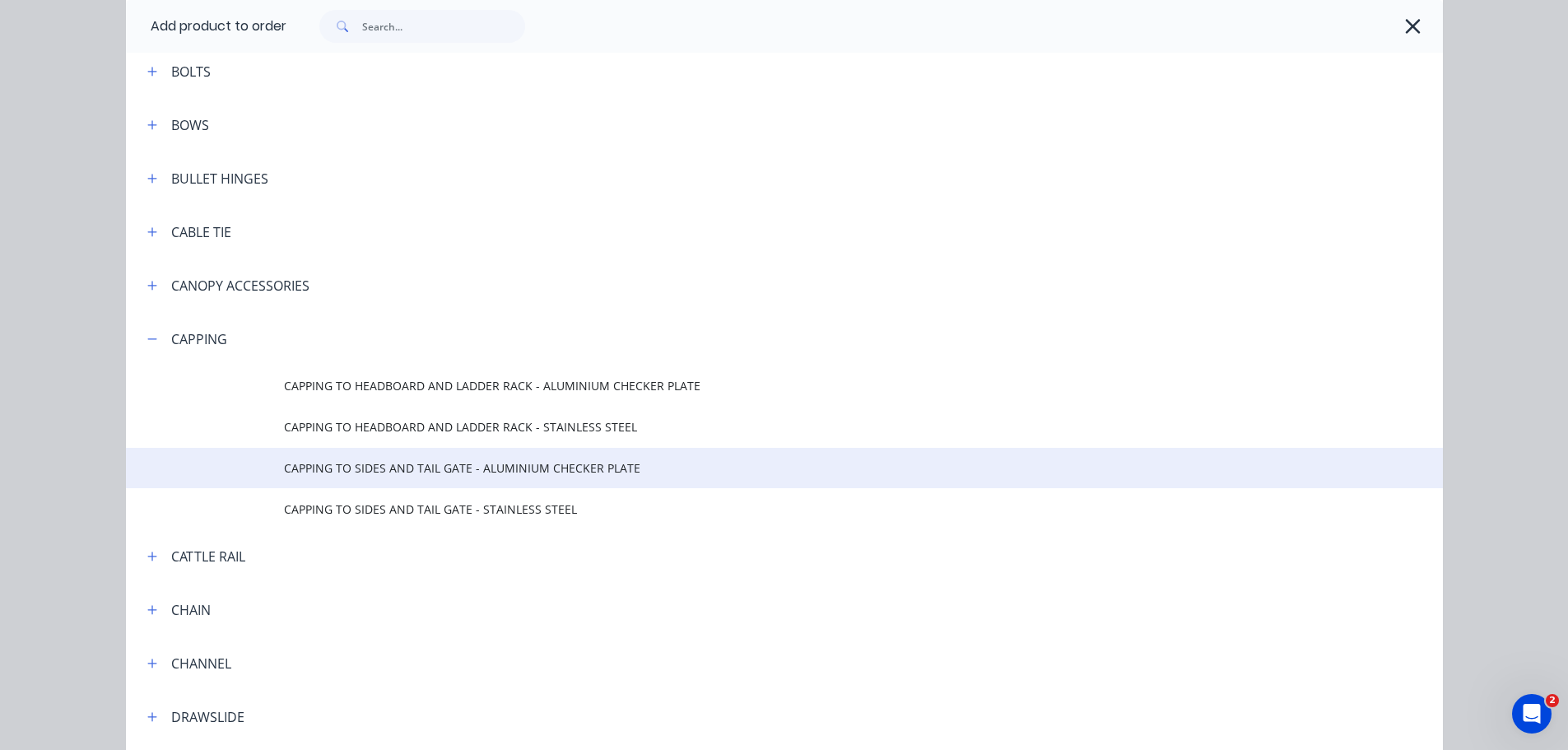
click at [363, 486] on td "CAPPING TO SIDES AND TAIL GATE - ALUMINIUM CHECKER PLATE" at bounding box center [863, 468] width 1159 height 41
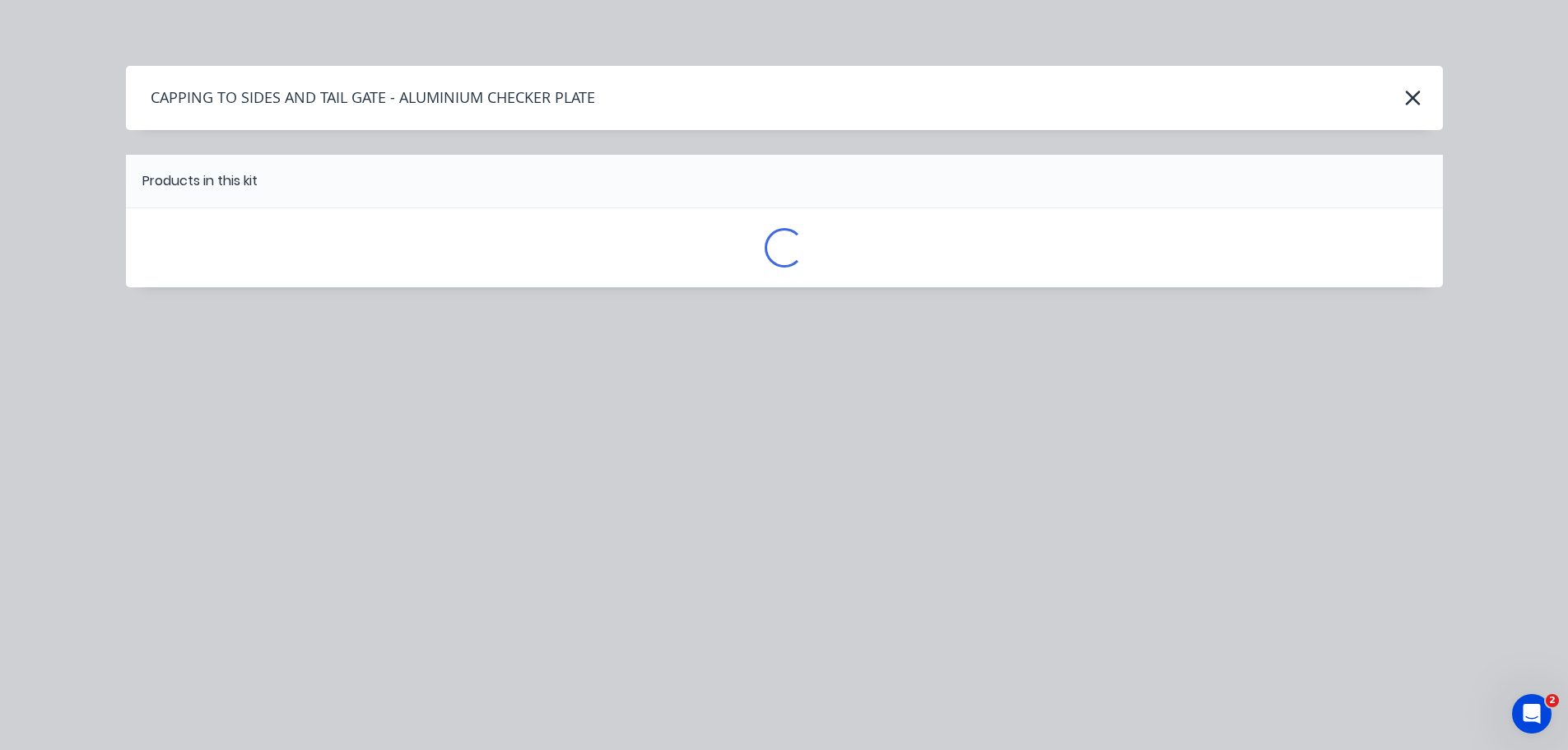
scroll to position [0, 0]
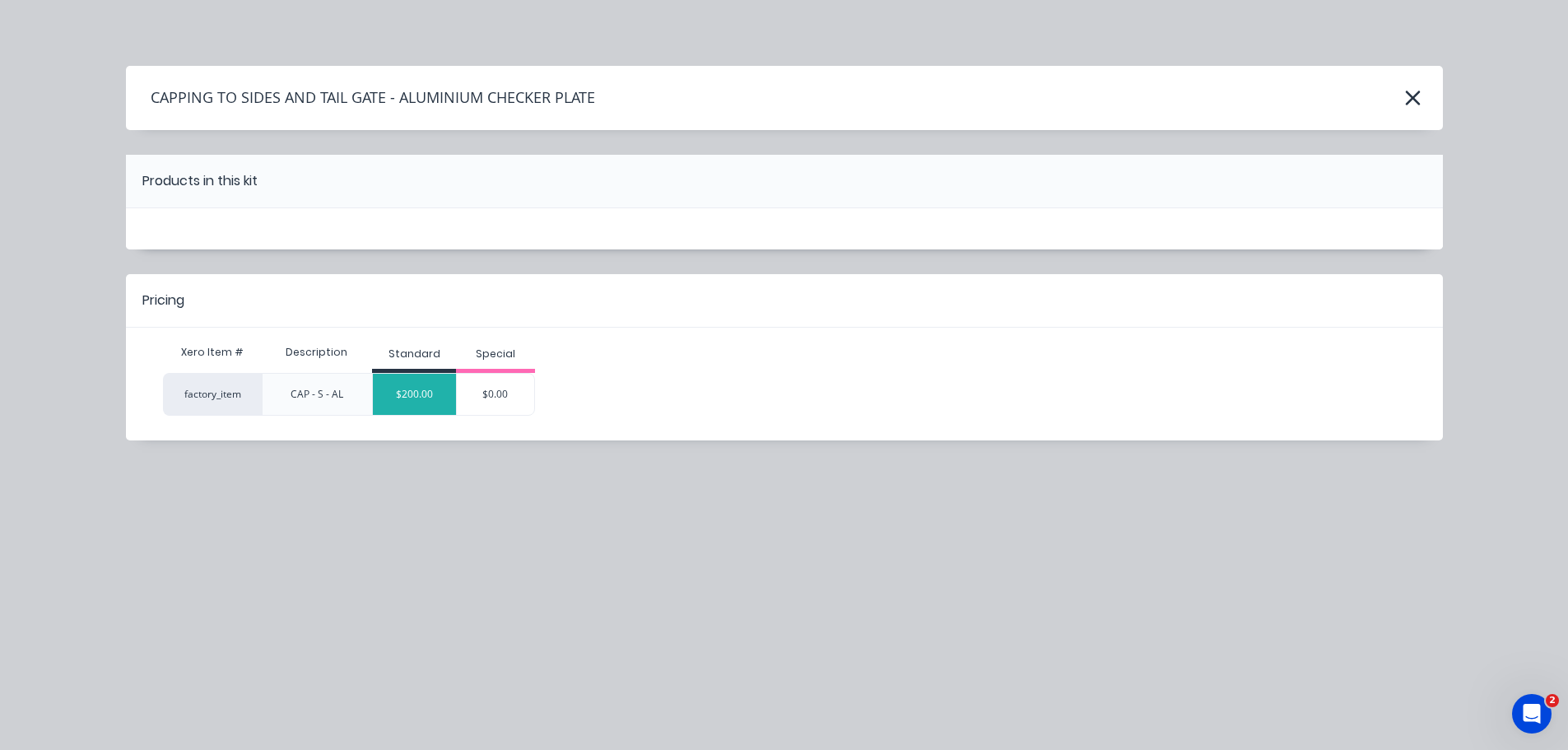
click at [419, 407] on div "$200.00" at bounding box center [414, 394] width 83 height 41
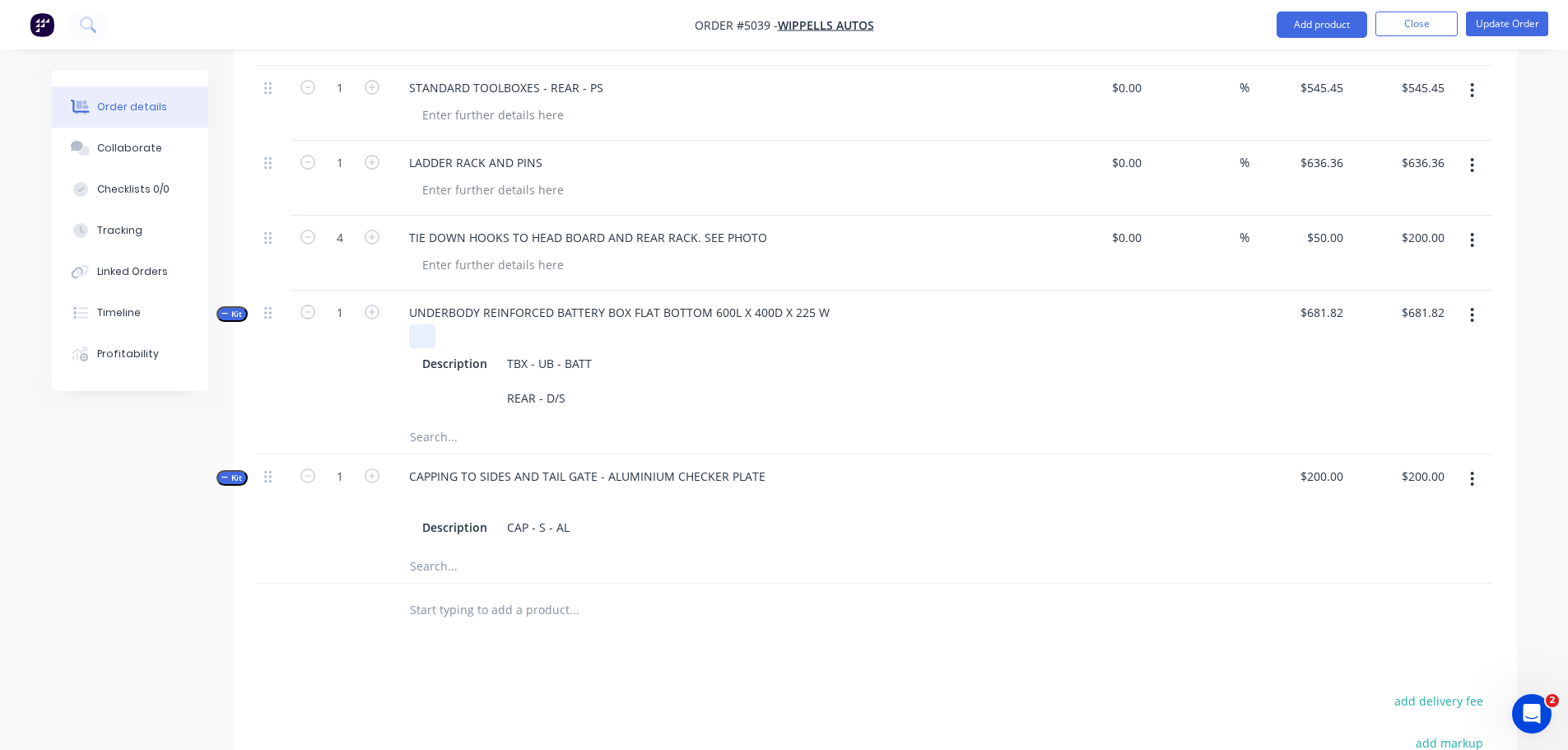
scroll to position [905, 0]
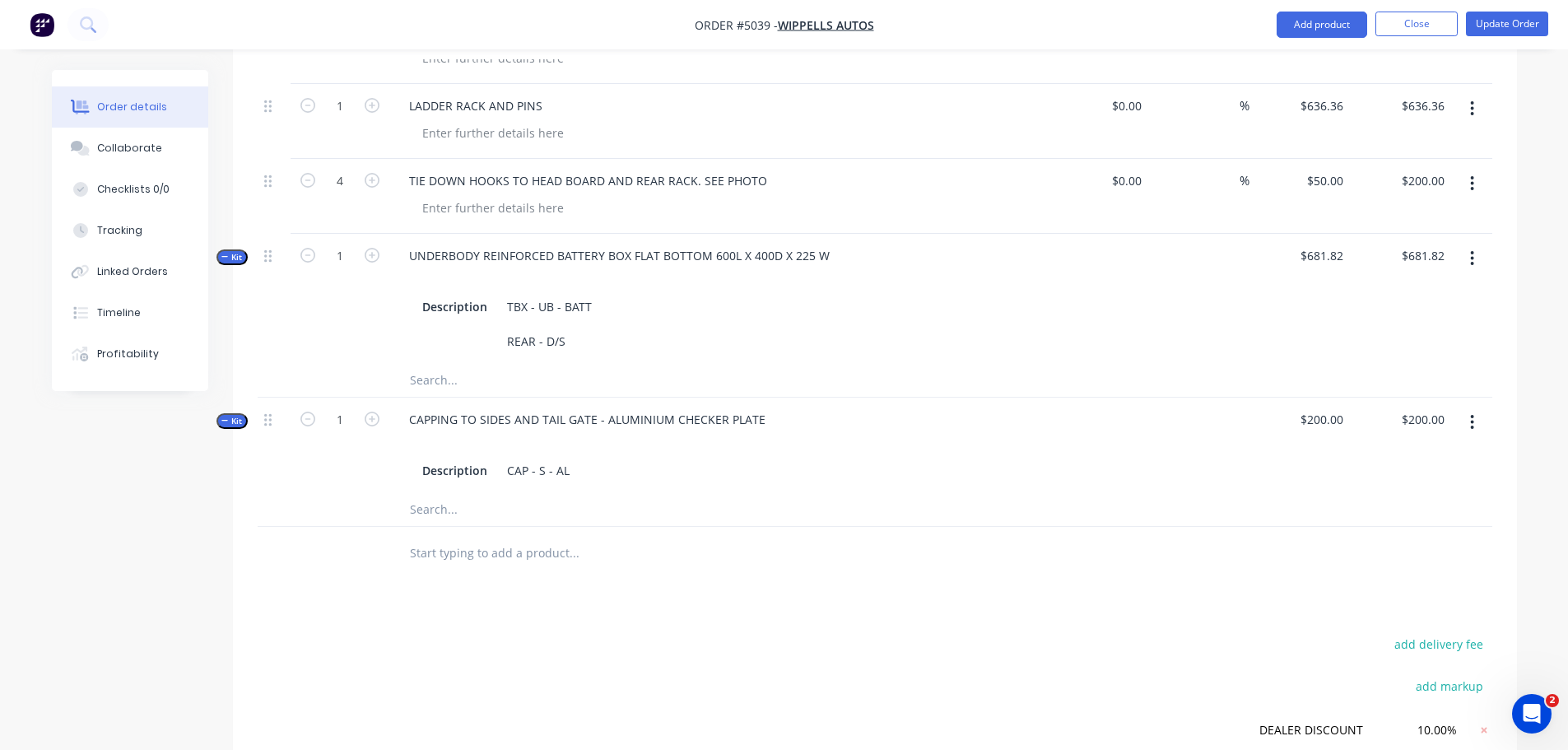
click at [449, 536] on input "text" at bounding box center [573, 553] width 329 height 33
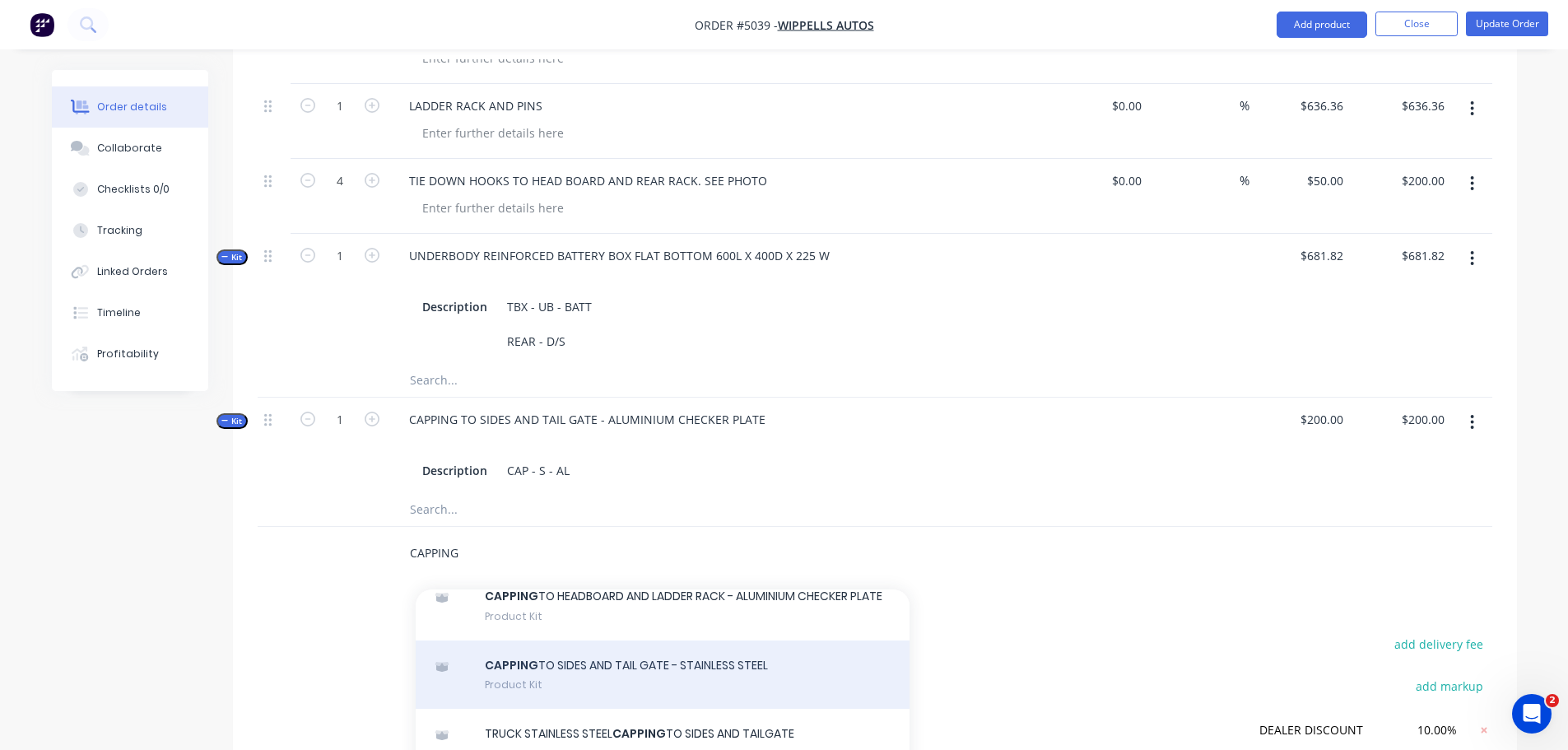
scroll to position [33, 0]
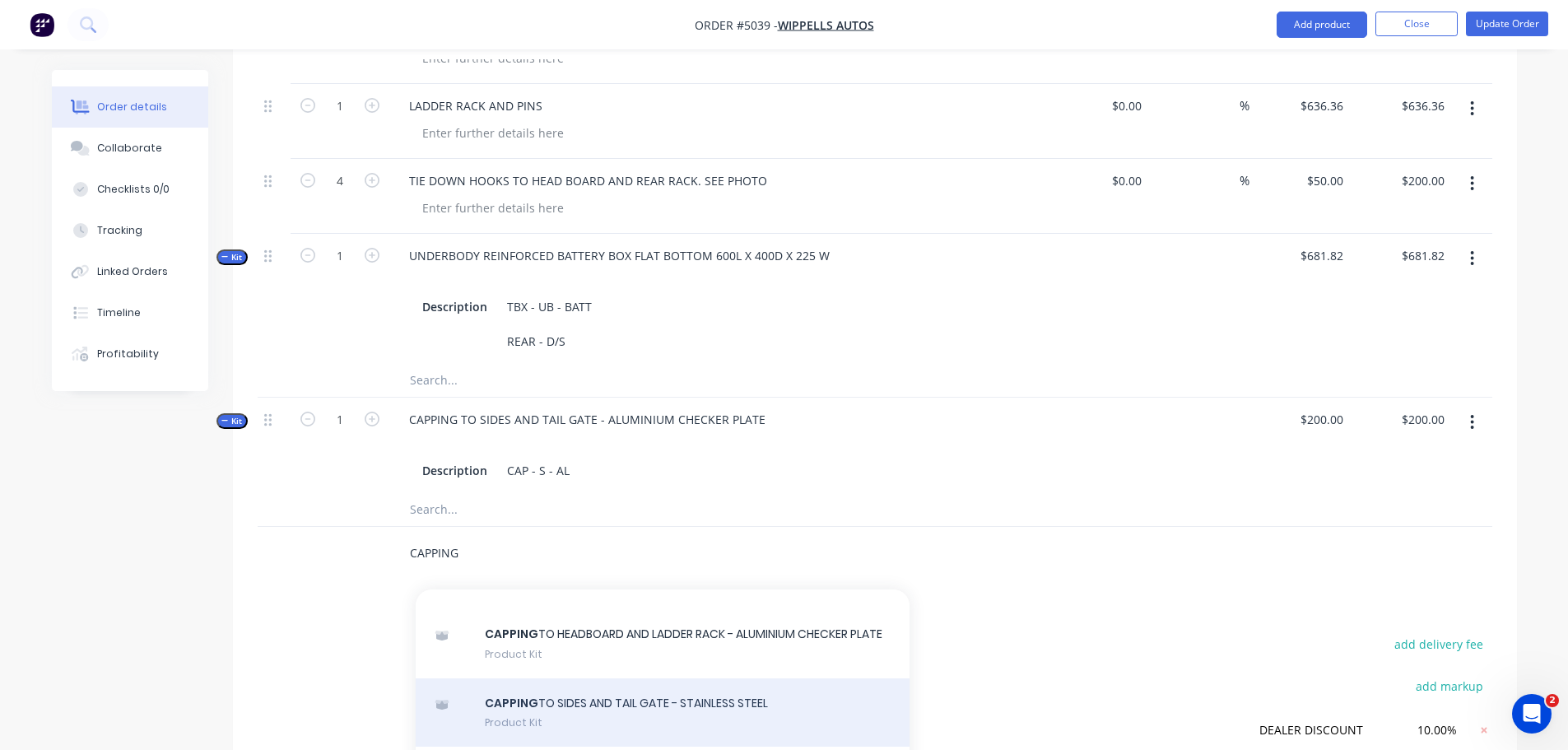
type input "CAPPING"
click at [579, 616] on div "CAPPING TO HEADBOARD AND LADDER RACK - ALUMINIUM CHECKER PLATE Product Kit" at bounding box center [662, 643] width 494 height 69
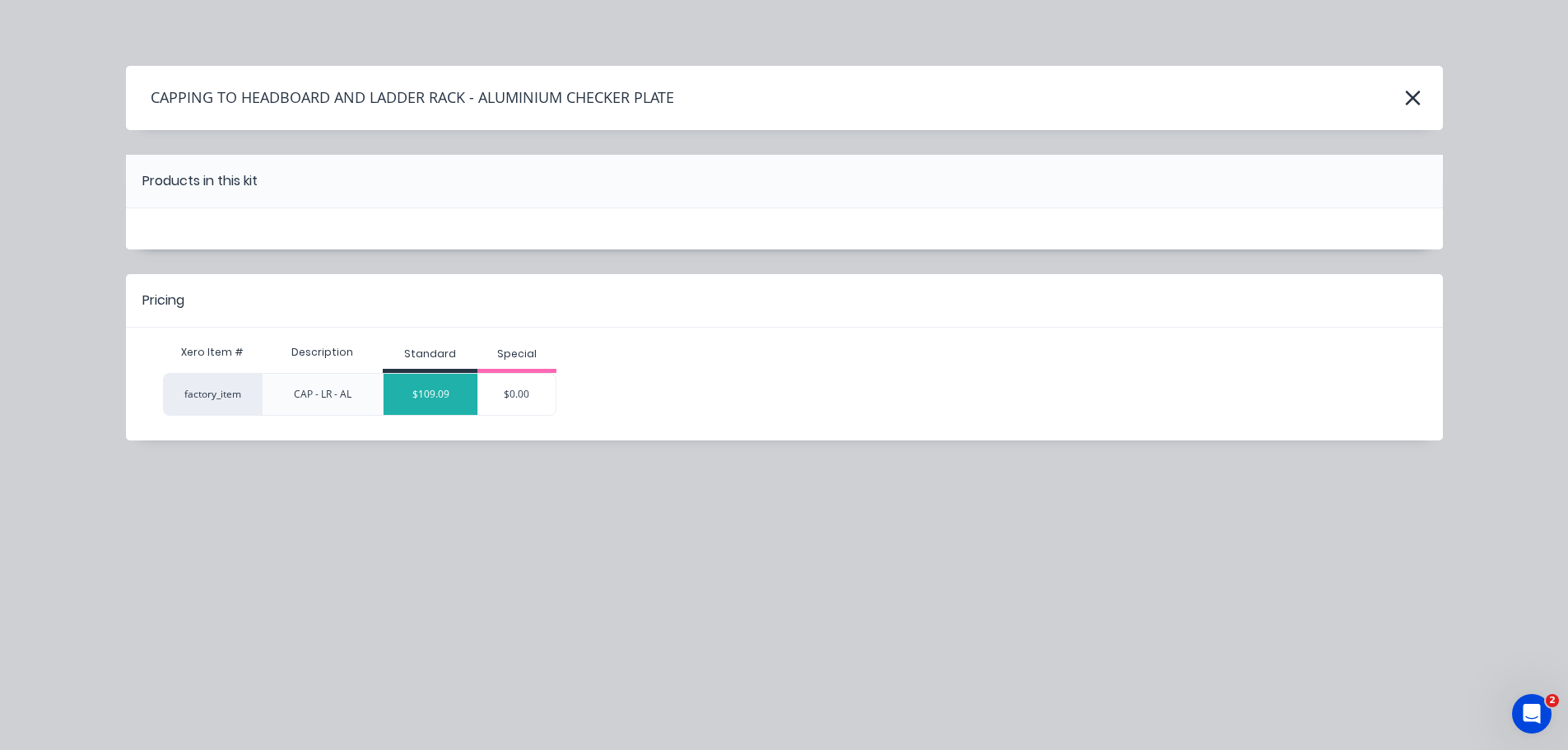
click at [451, 389] on div "$109.09" at bounding box center [431, 394] width 94 height 41
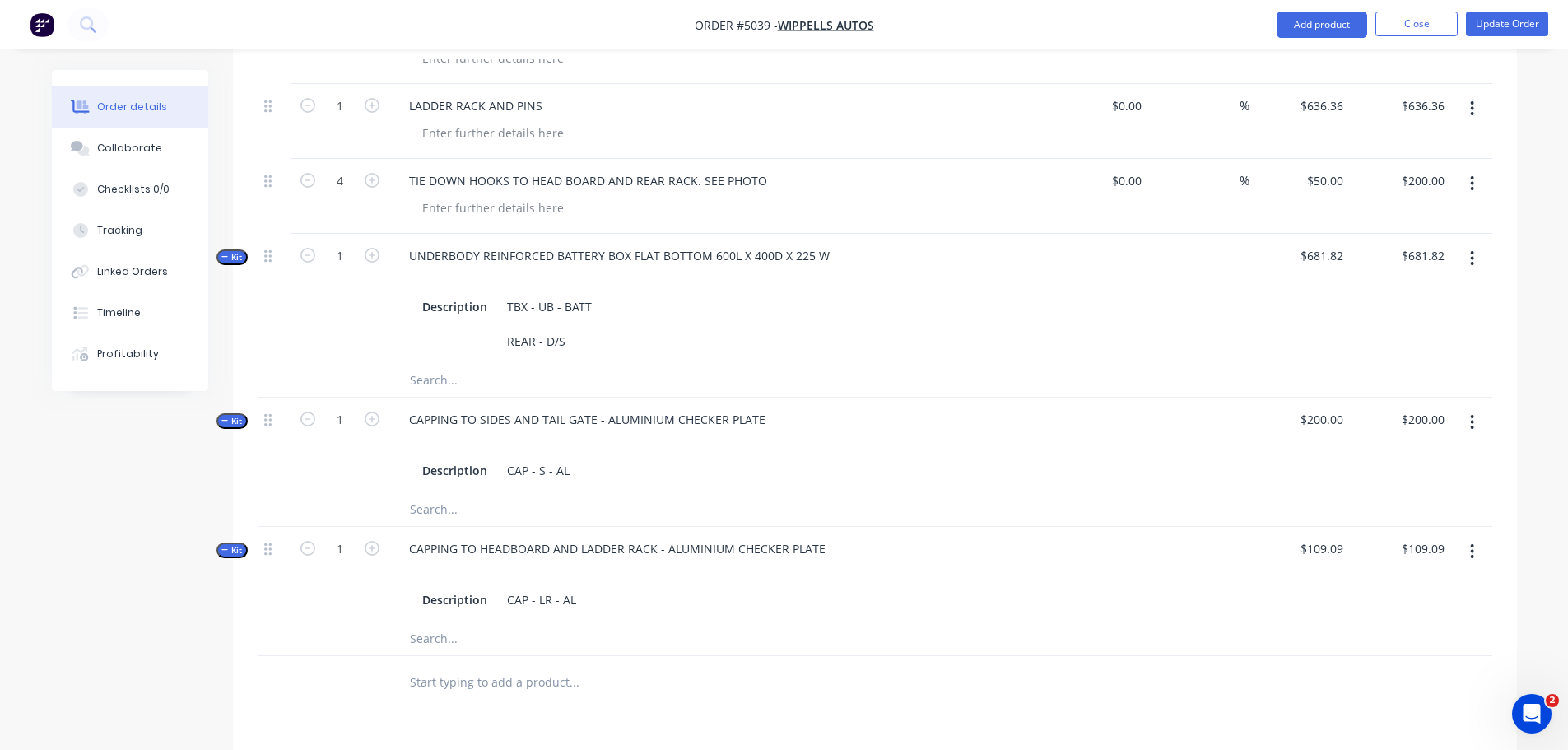
click at [478, 665] on input "text" at bounding box center [573, 682] width 329 height 33
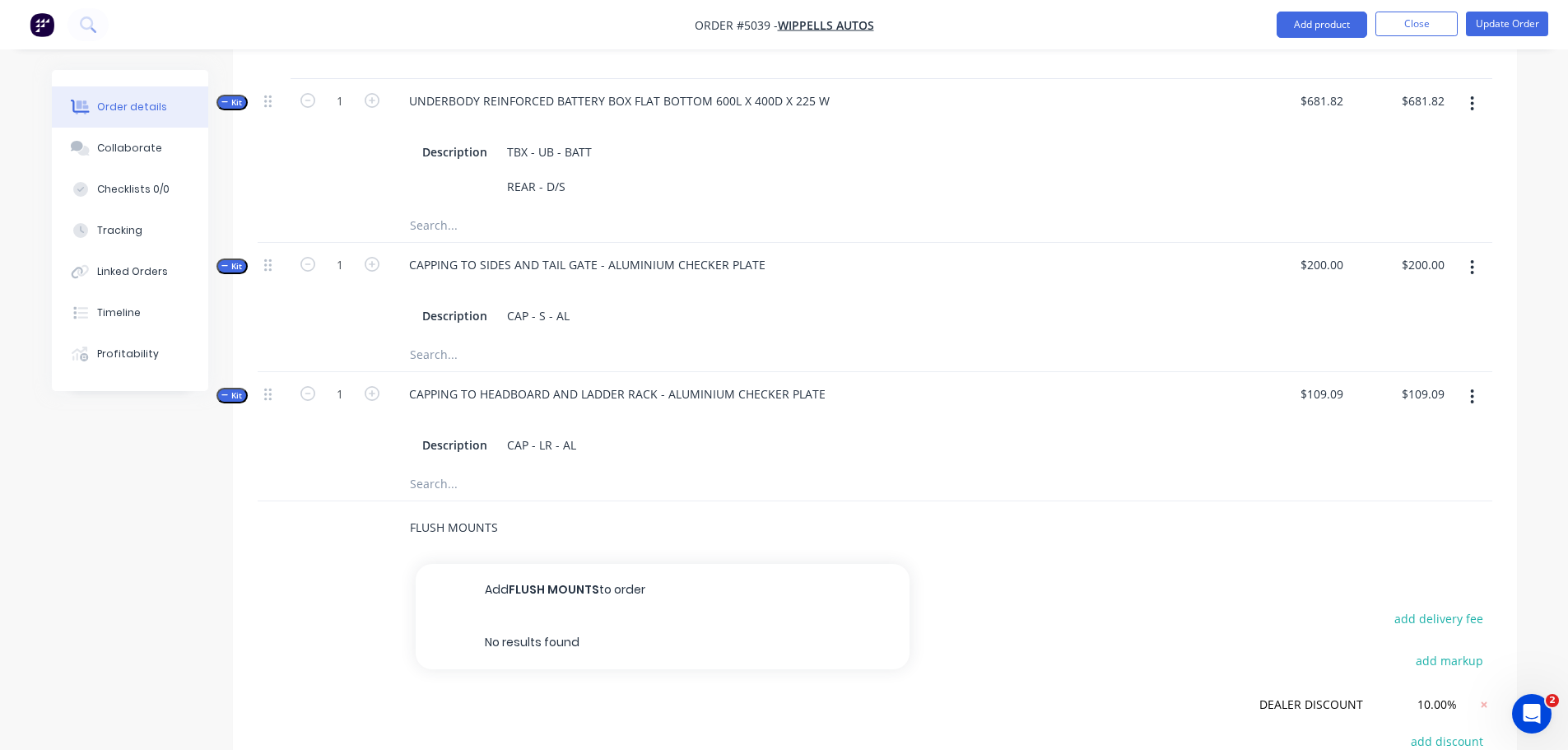
scroll to position [1069, 0]
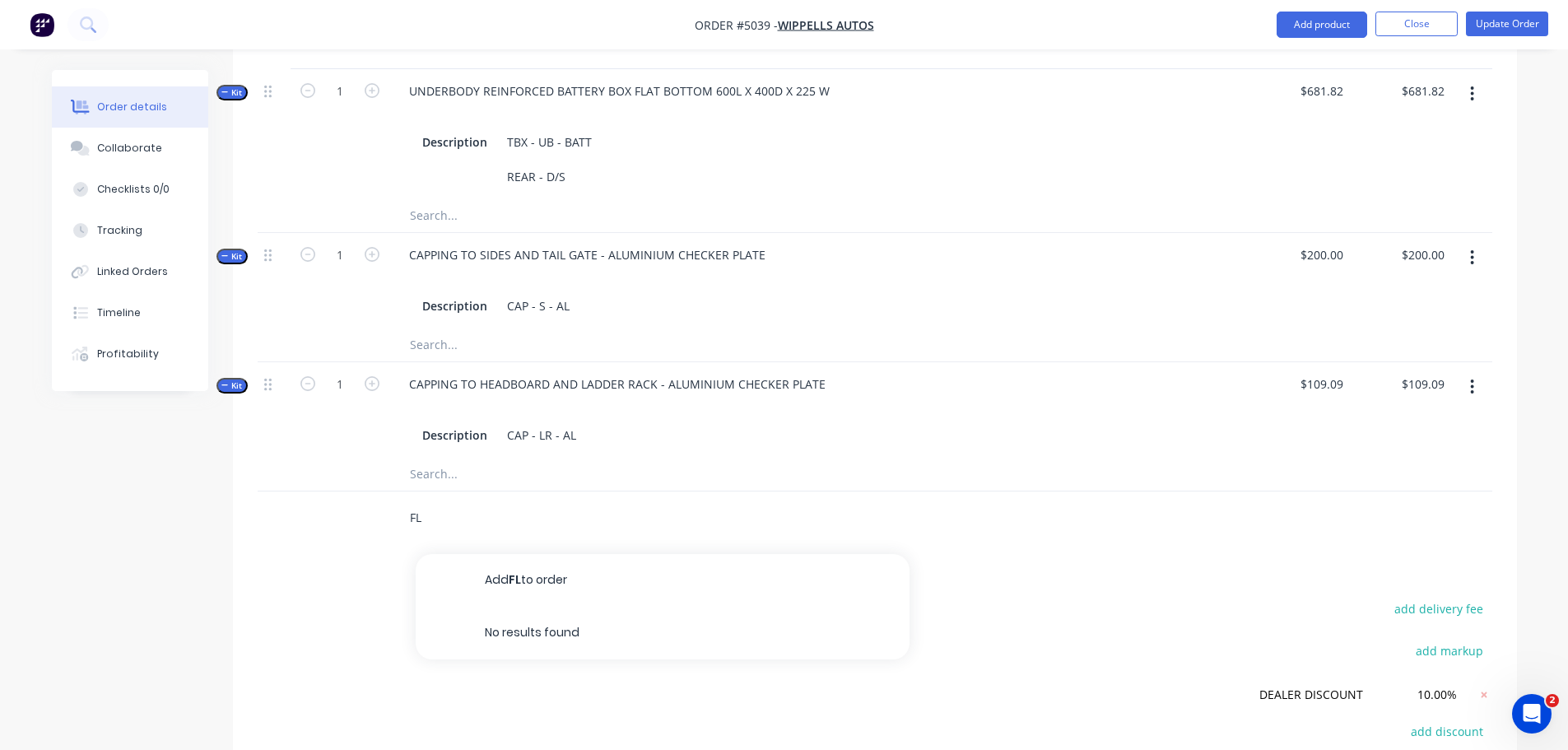
type input "F"
type input "TIE DOWN"
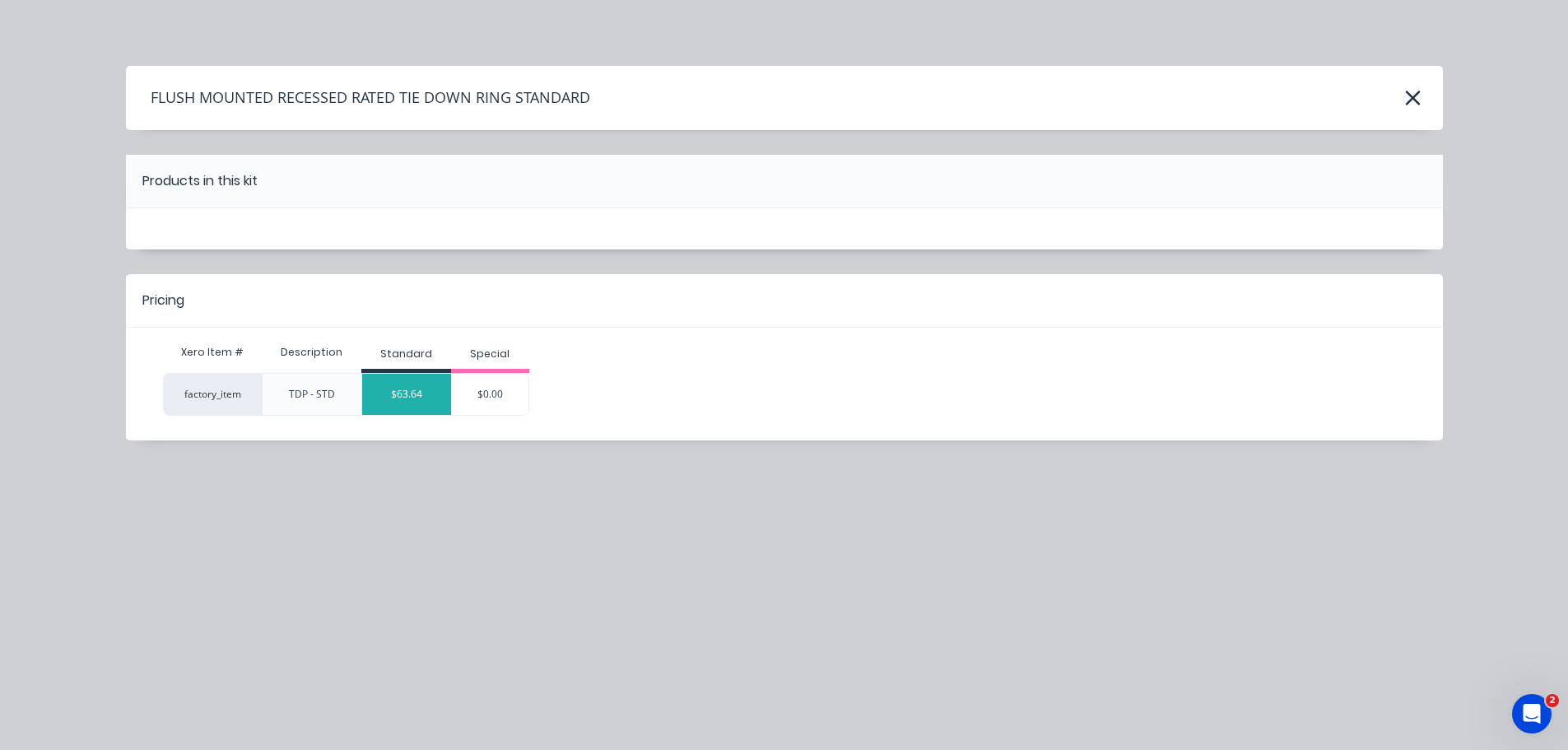
click at [420, 395] on div "$63.64" at bounding box center [407, 394] width 89 height 41
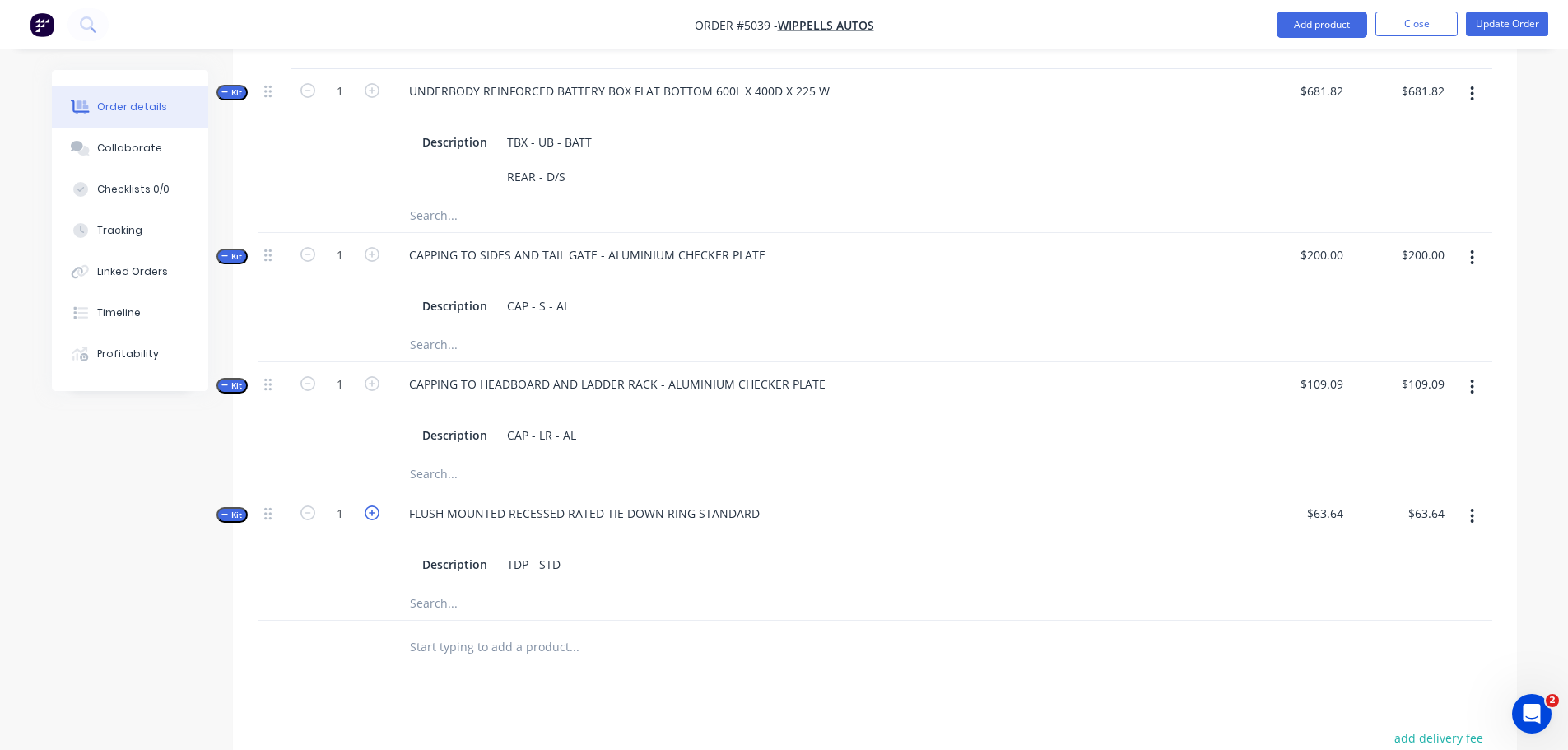
click at [367, 505] on icon "button" at bounding box center [372, 512] width 15 height 15
type input "2"
type input "$127.28"
click at [367, 505] on icon "button" at bounding box center [372, 512] width 15 height 15
type input "3"
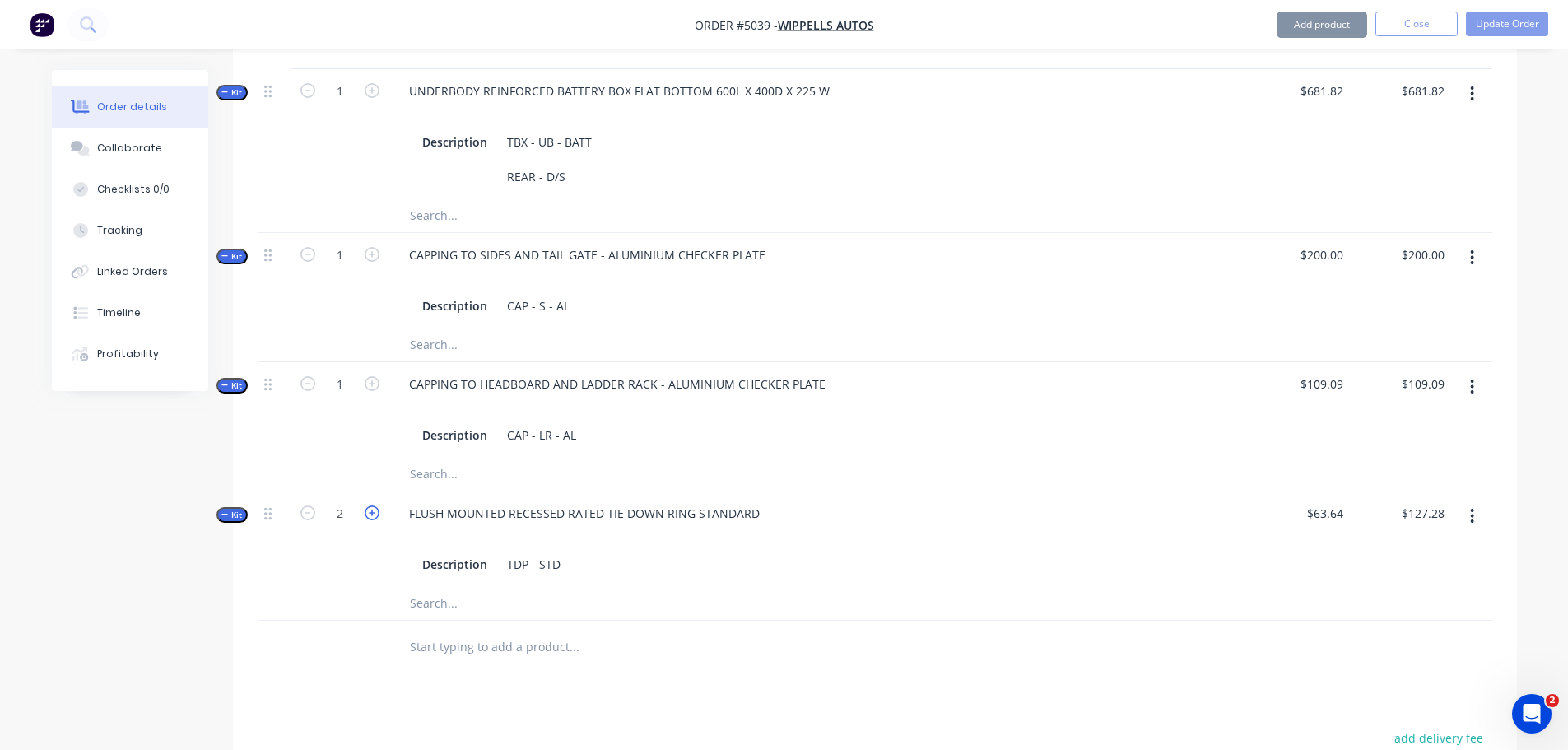
type input "$190.92"
click at [367, 505] on icon "button" at bounding box center [372, 512] width 15 height 15
type input "4"
type input "$254.56"
click at [367, 505] on icon "button" at bounding box center [372, 512] width 15 height 15
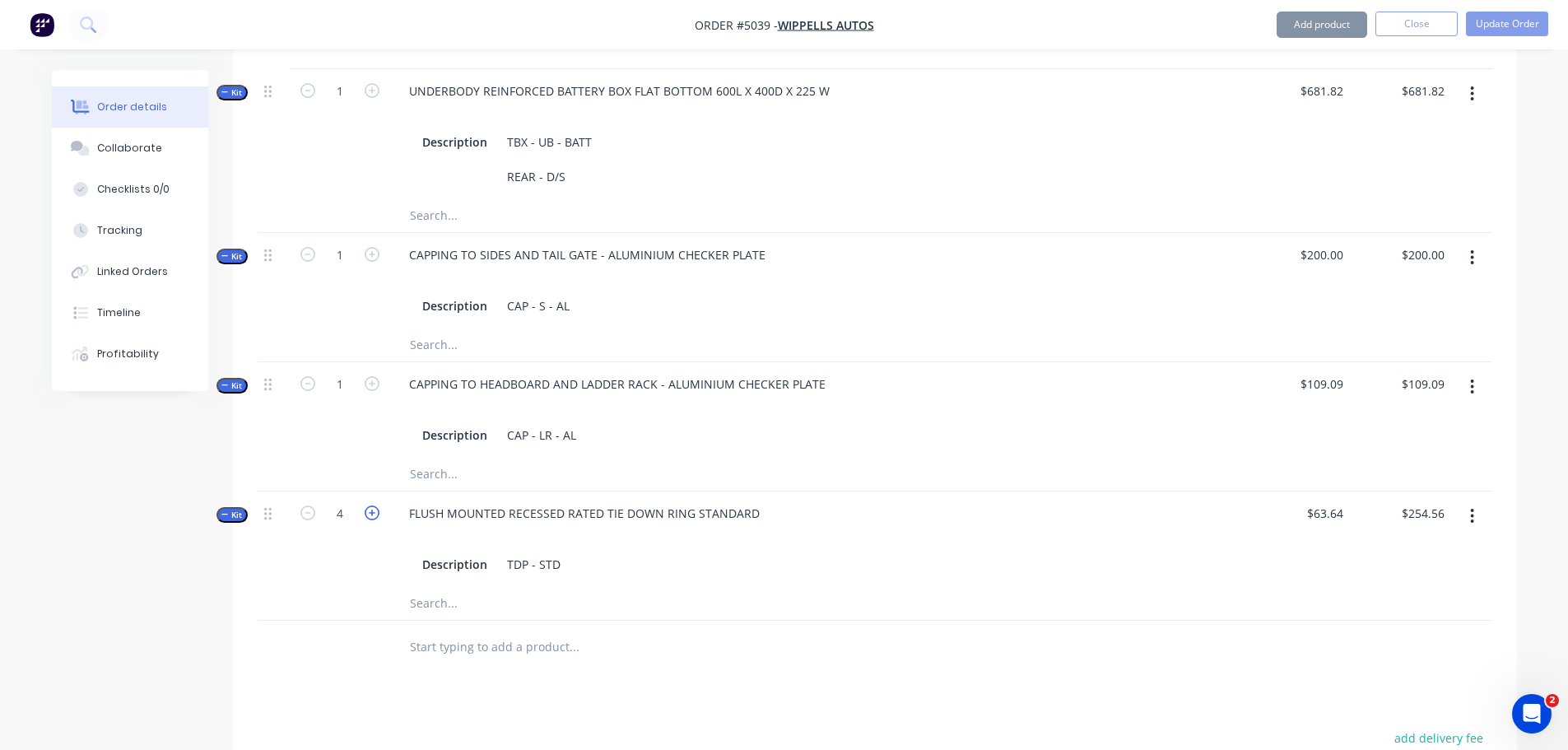
type input "5"
type input "$318.20"
click at [367, 505] on icon "button" at bounding box center [372, 512] width 15 height 15
type input "6"
type input "$381.84"
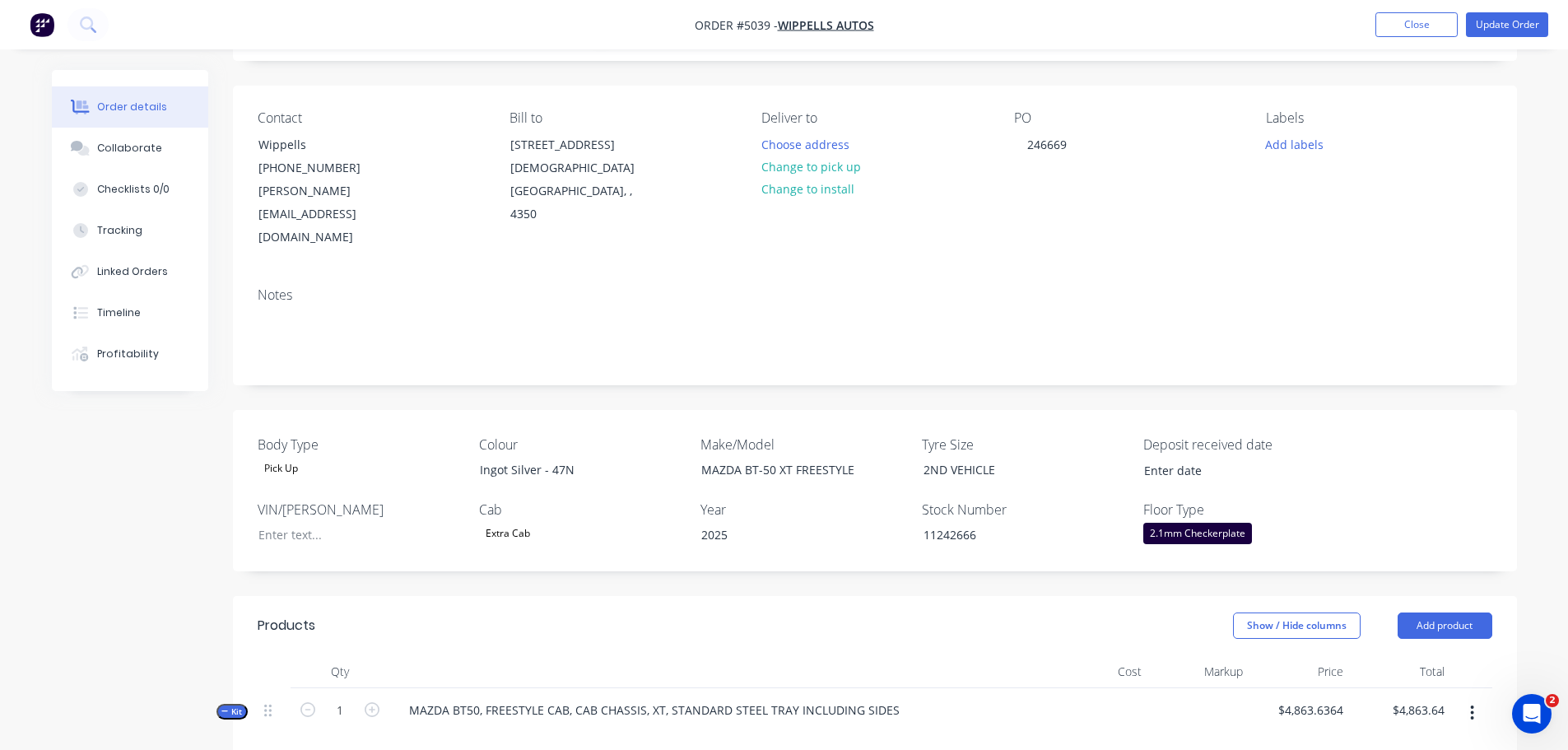
scroll to position [89, 0]
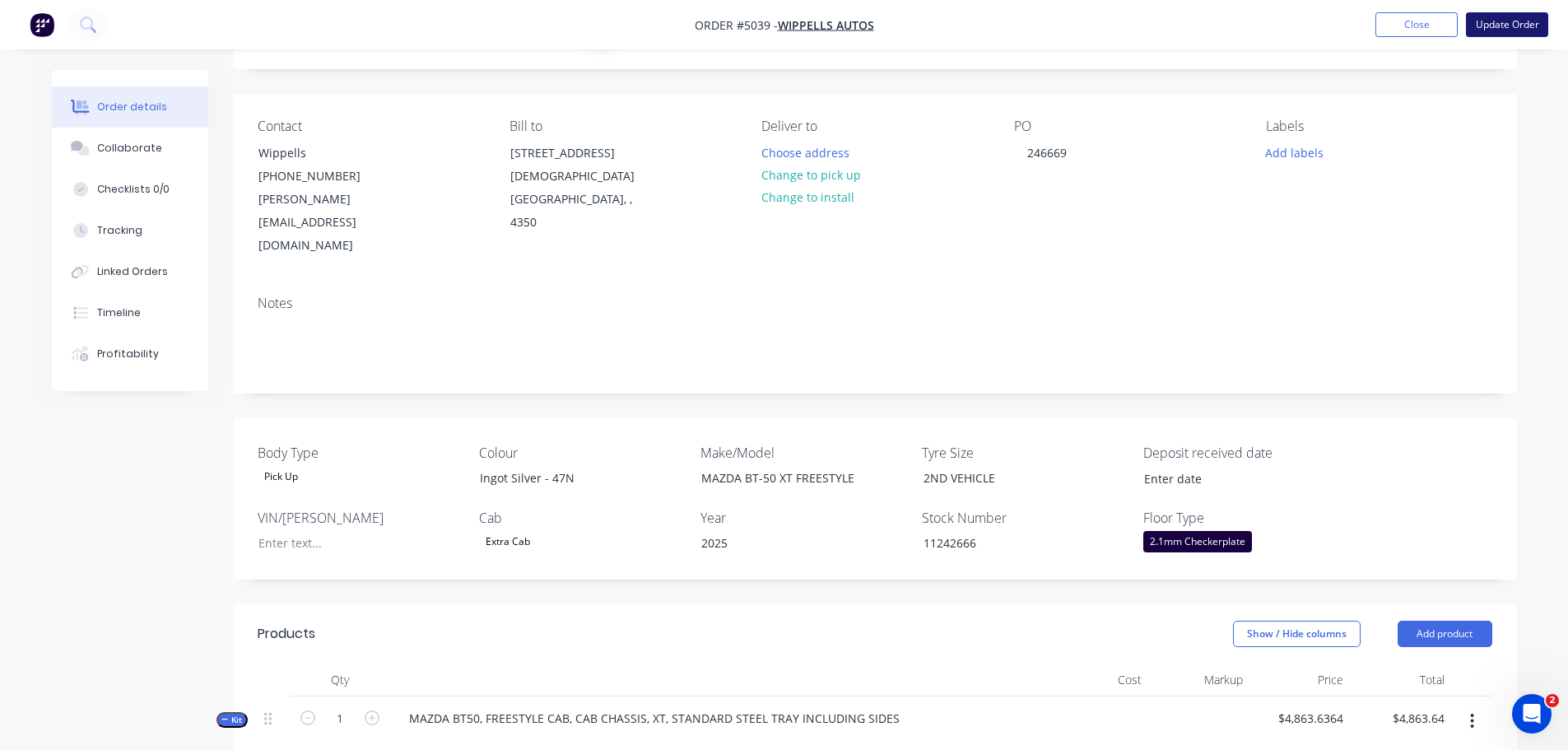
click at [1494, 26] on button "Update Order" at bounding box center [1507, 24] width 82 height 25
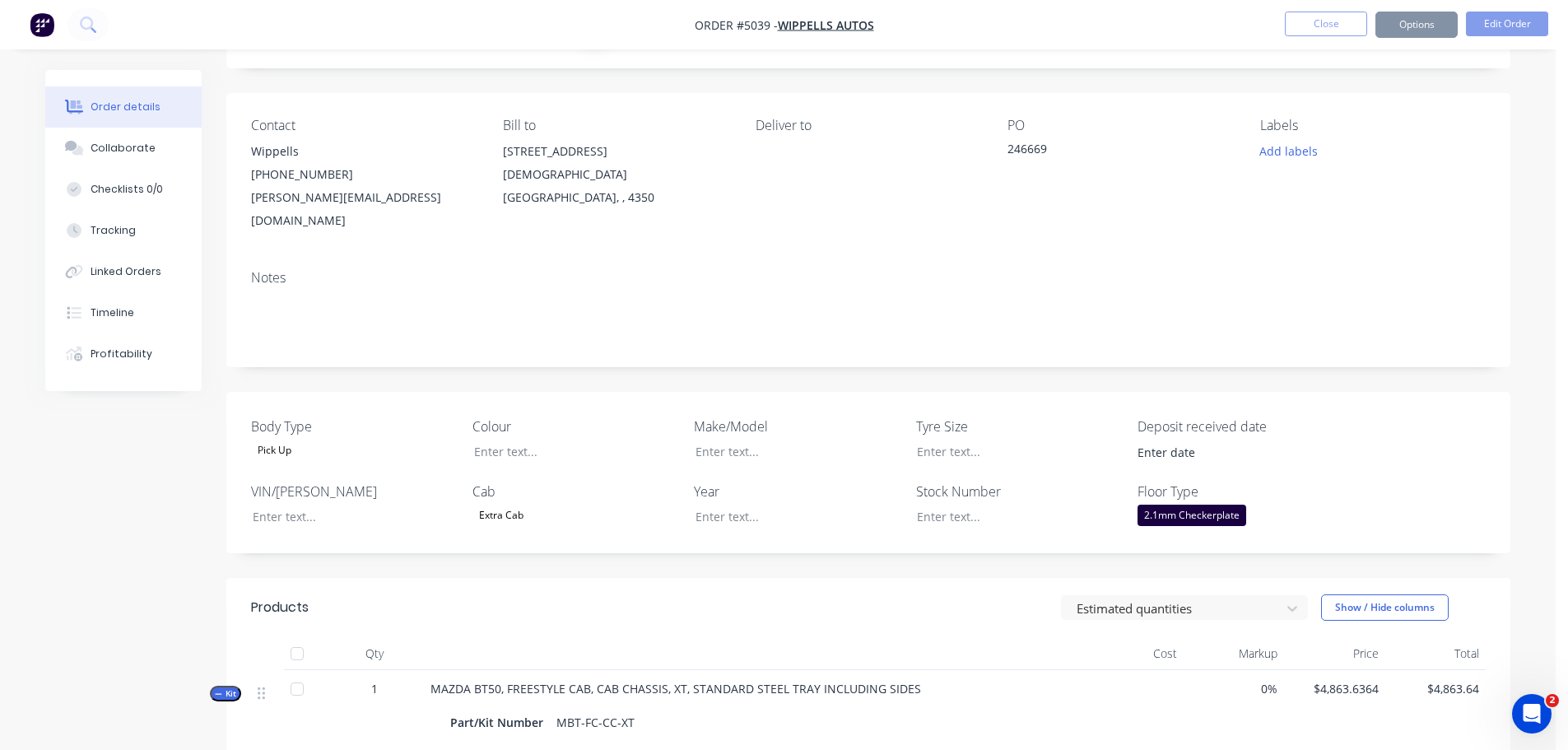
scroll to position [0, 0]
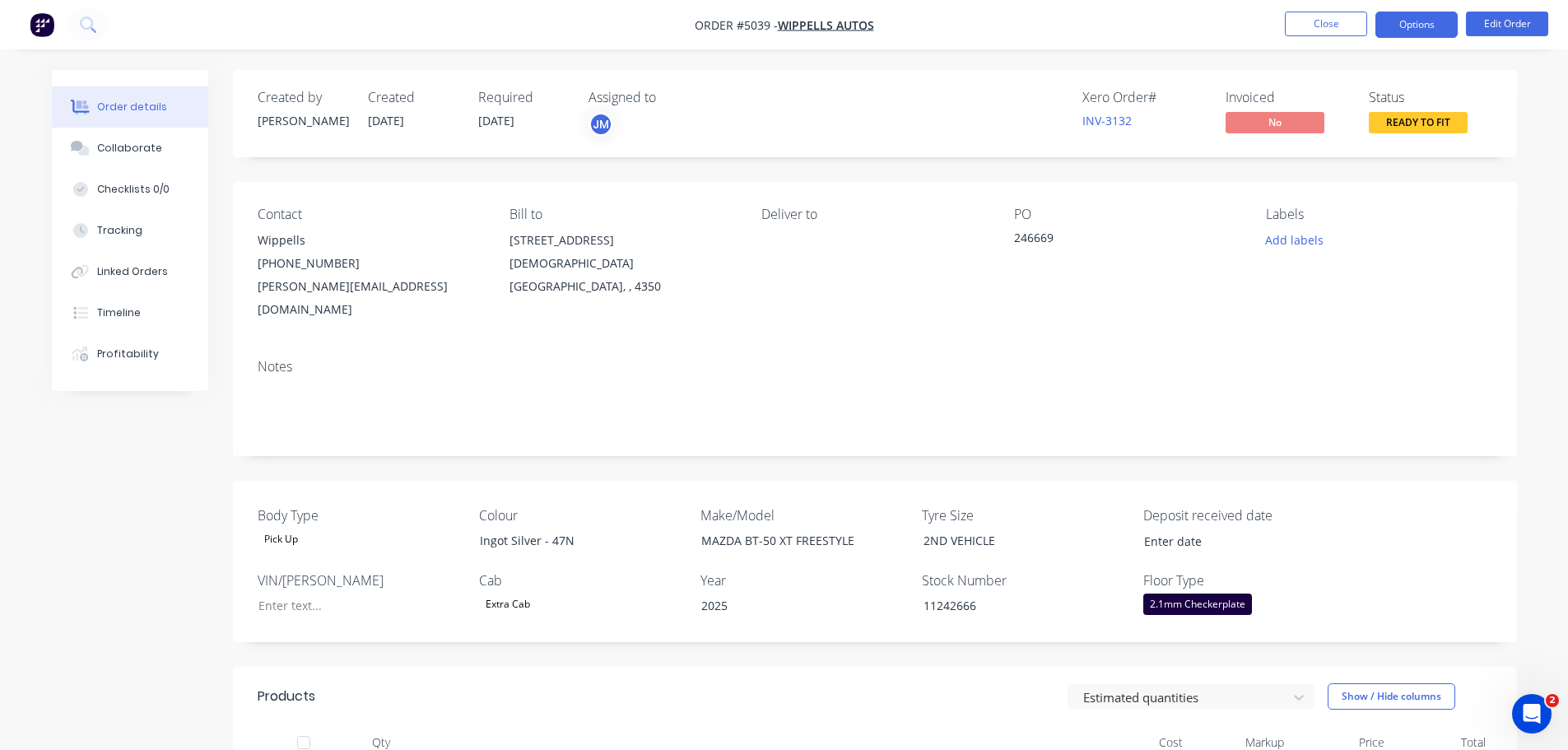
click at [1425, 30] on button "Options" at bounding box center [1417, 24] width 82 height 26
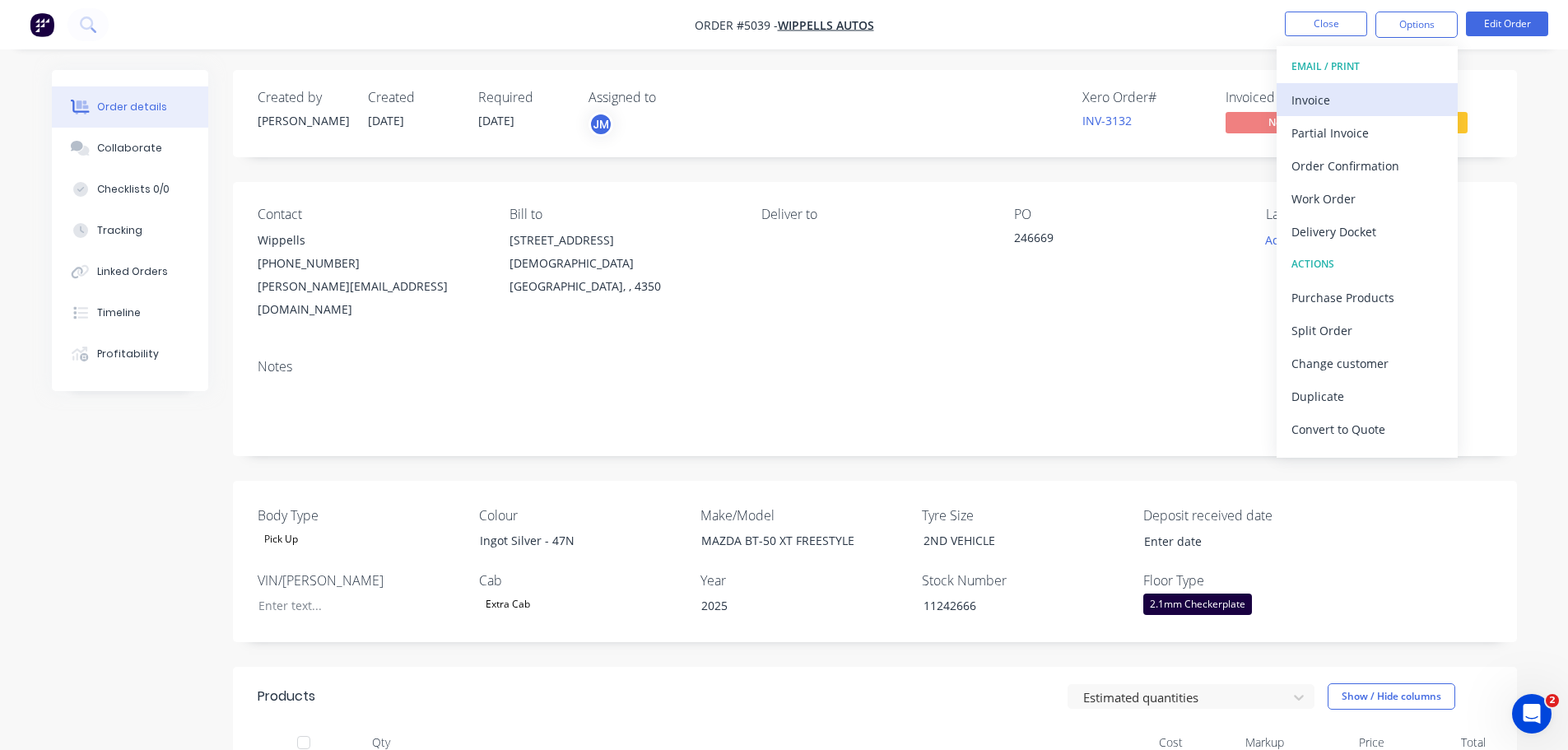
click at [1372, 101] on div "Invoice" at bounding box center [1366, 100] width 151 height 24
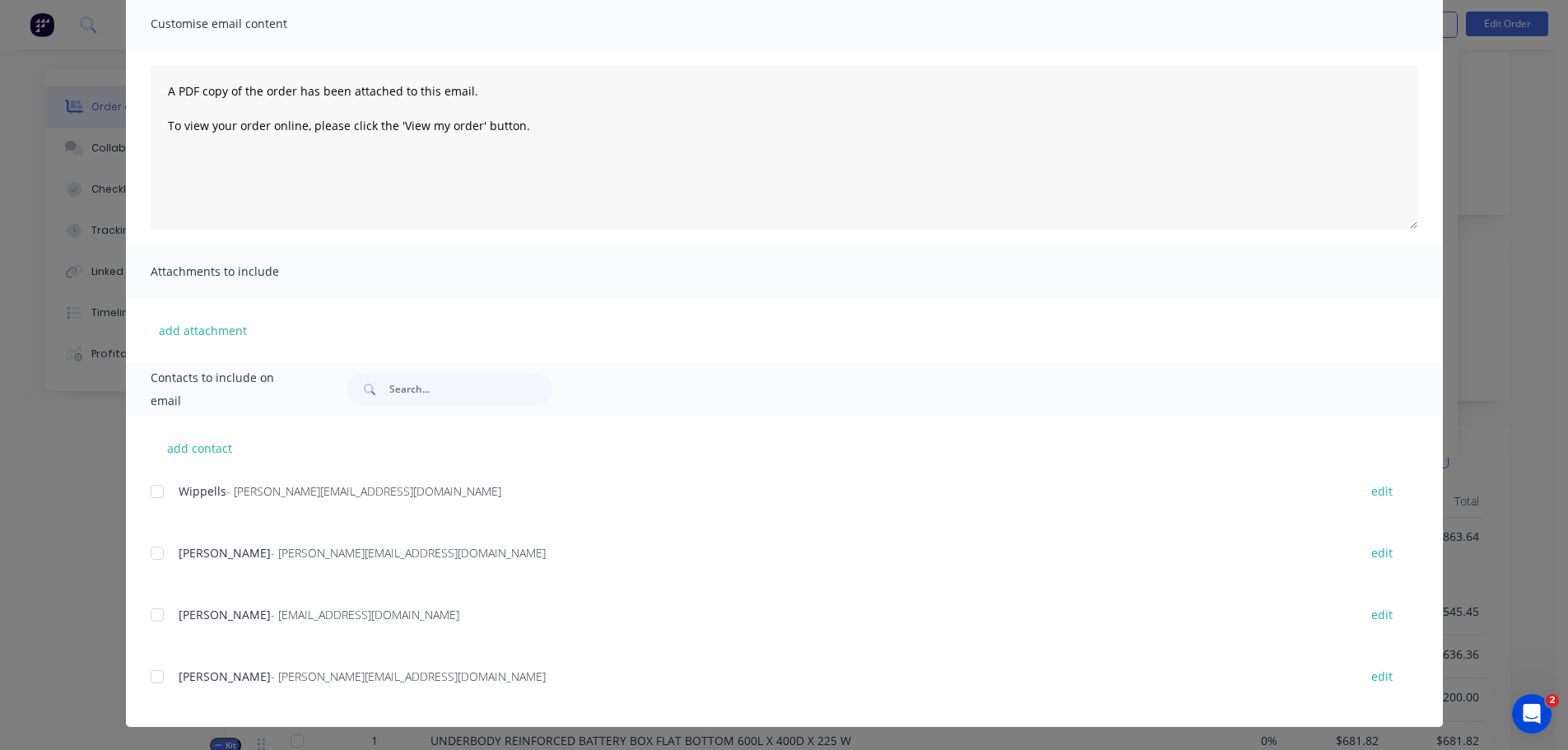
scroll to position [247, 0]
click at [194, 446] on button "add contact" at bounding box center [200, 448] width 99 height 25
select select "AU"
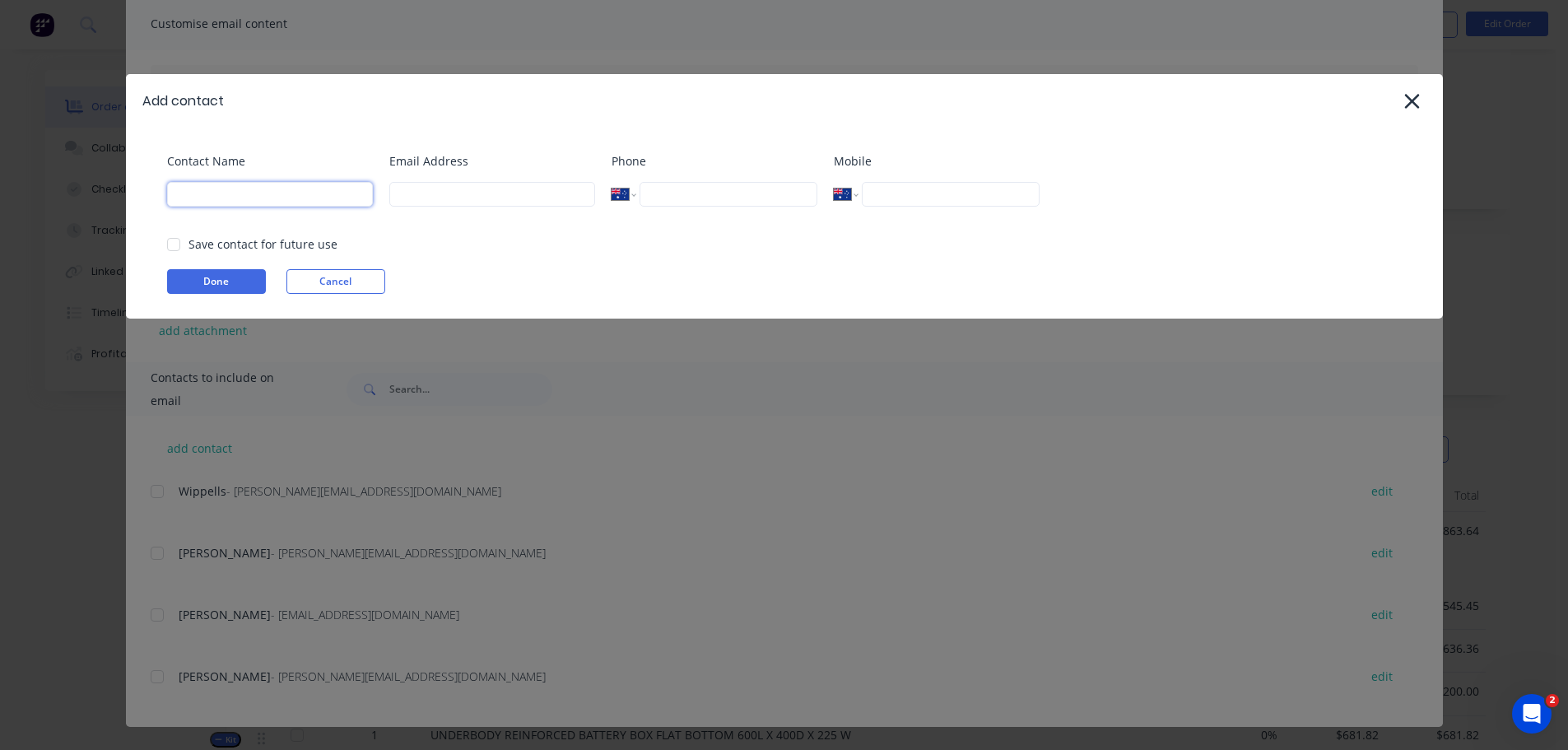
click at [263, 185] on input at bounding box center [270, 194] width 206 height 25
click at [438, 196] on input at bounding box center [492, 194] width 206 height 25
paste input "[EMAIL_ADDRESS][DOMAIN_NAME]"
type input "[EMAIL_ADDRESS][DOMAIN_NAME]"
click at [272, 198] on input at bounding box center [270, 194] width 206 height 25
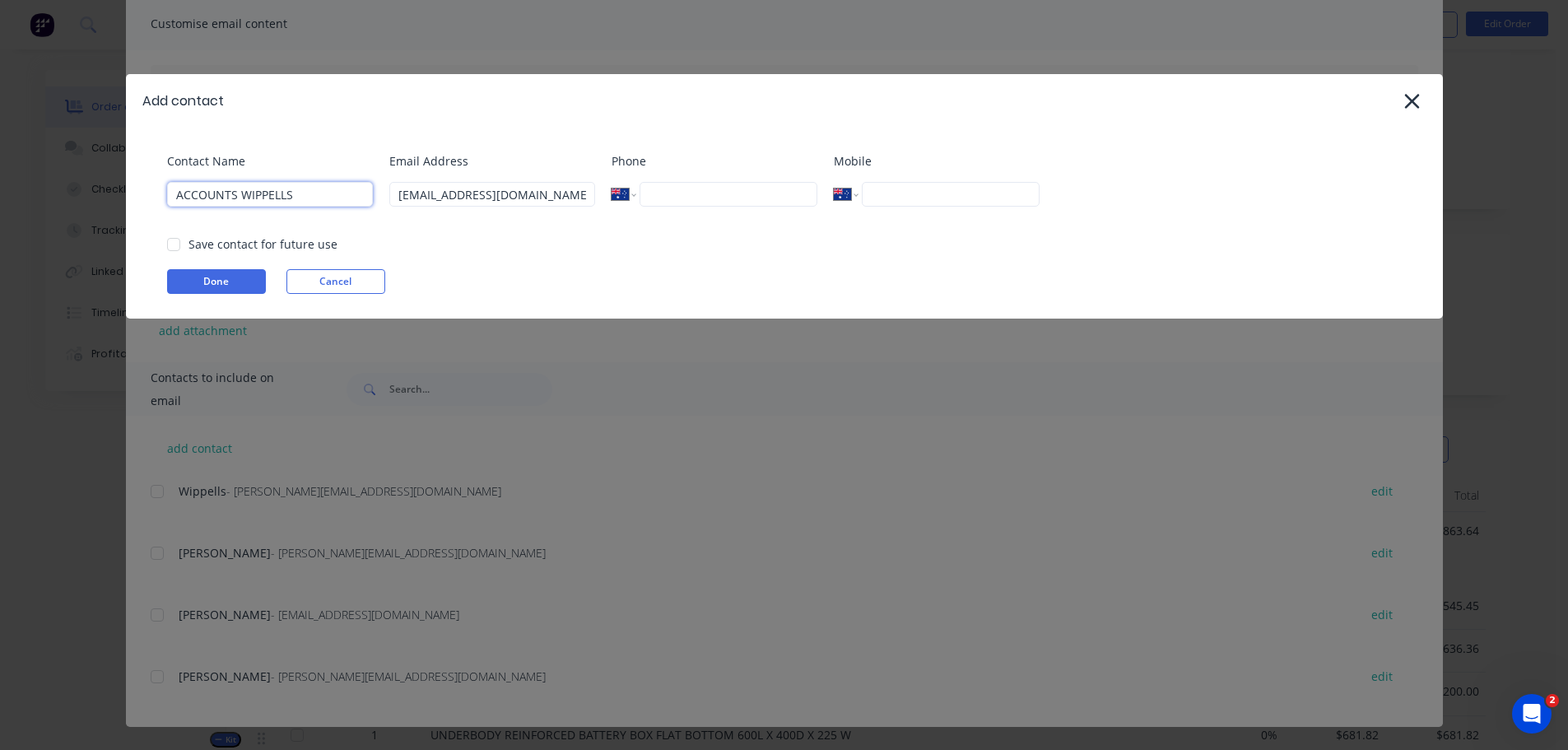
click at [167, 247] on div at bounding box center [173, 244] width 33 height 33
type input "ACCOUNTS WIPPELLS"
click at [230, 283] on button "Done" at bounding box center [217, 281] width 99 height 25
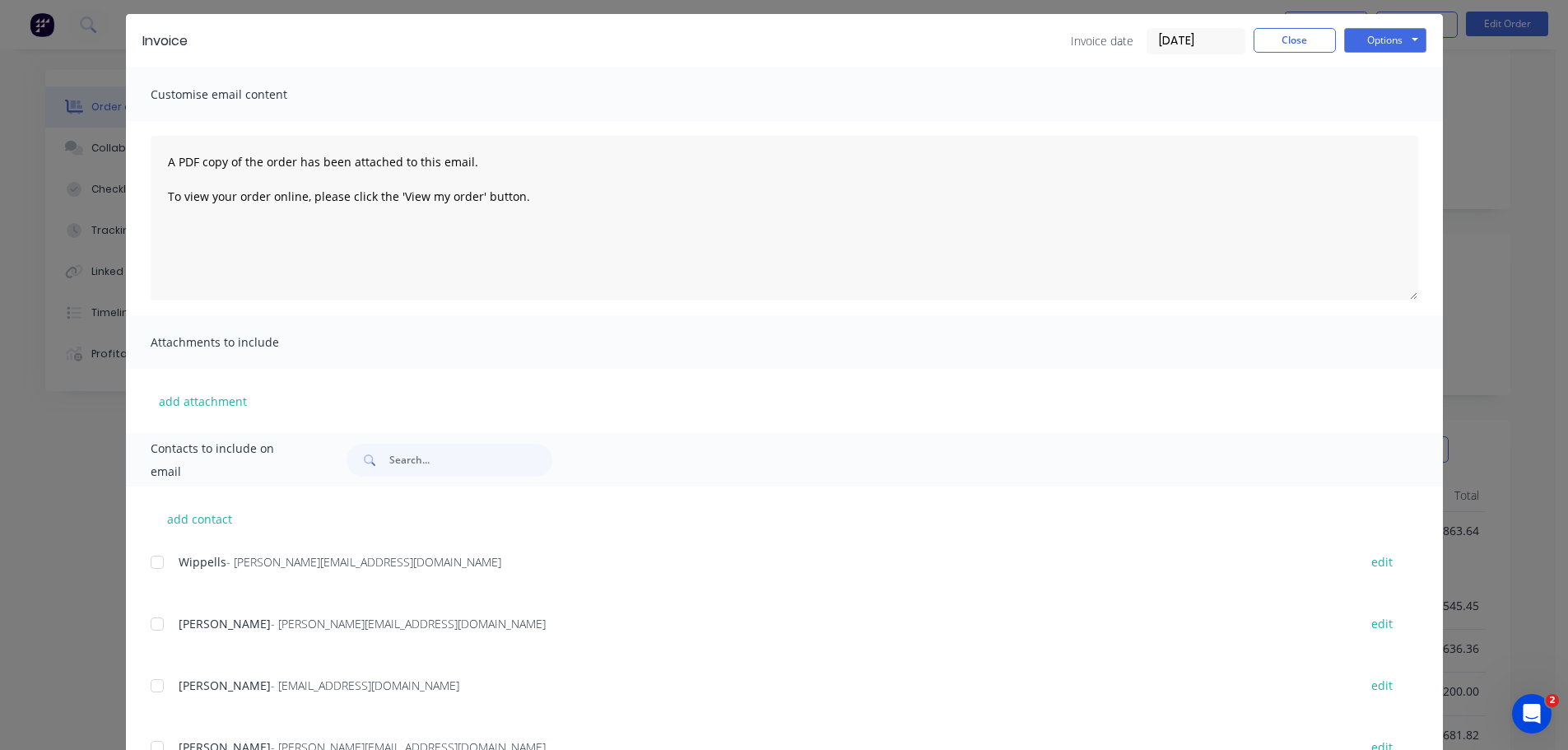
scroll to position [185, 0]
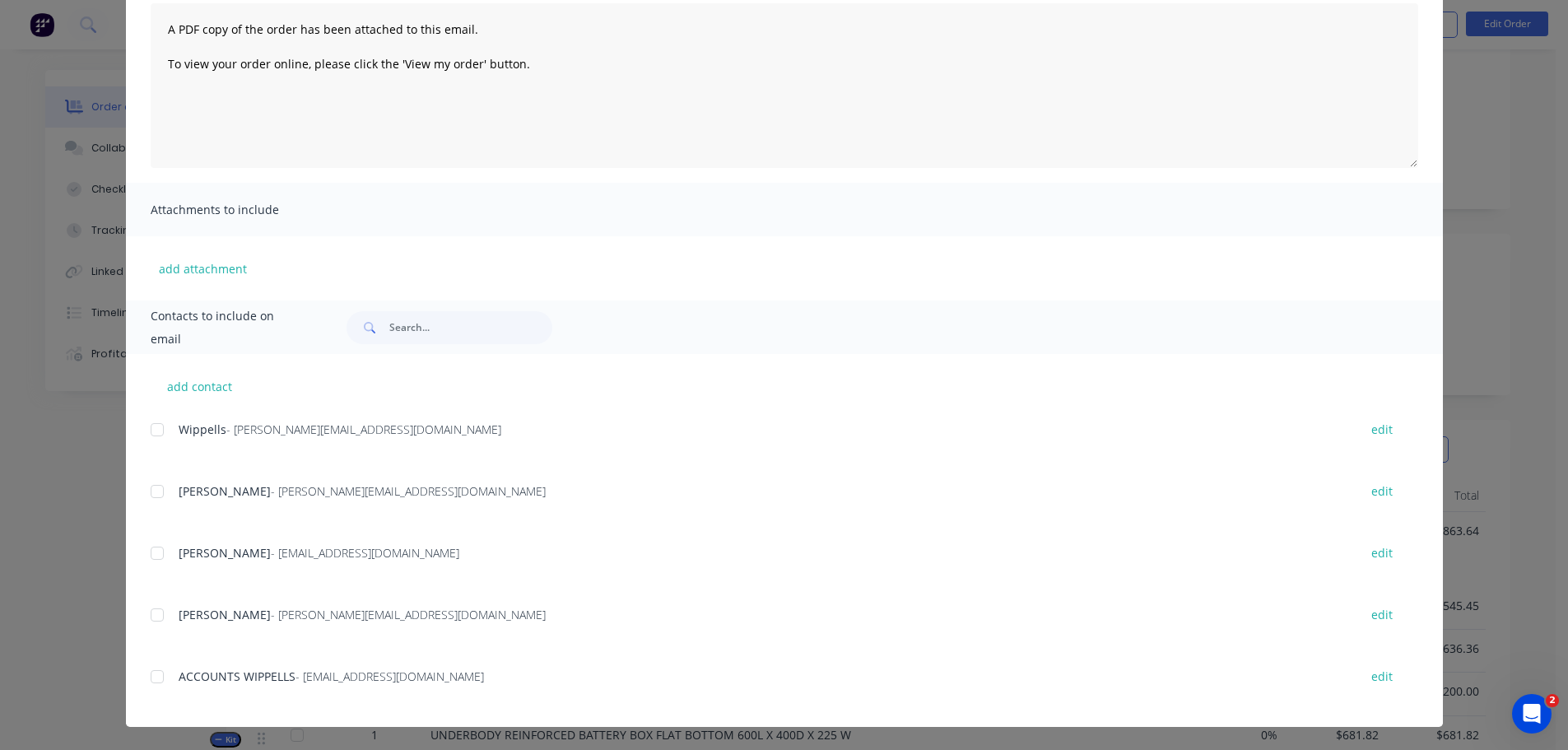
click at [148, 683] on div at bounding box center [157, 677] width 33 height 33
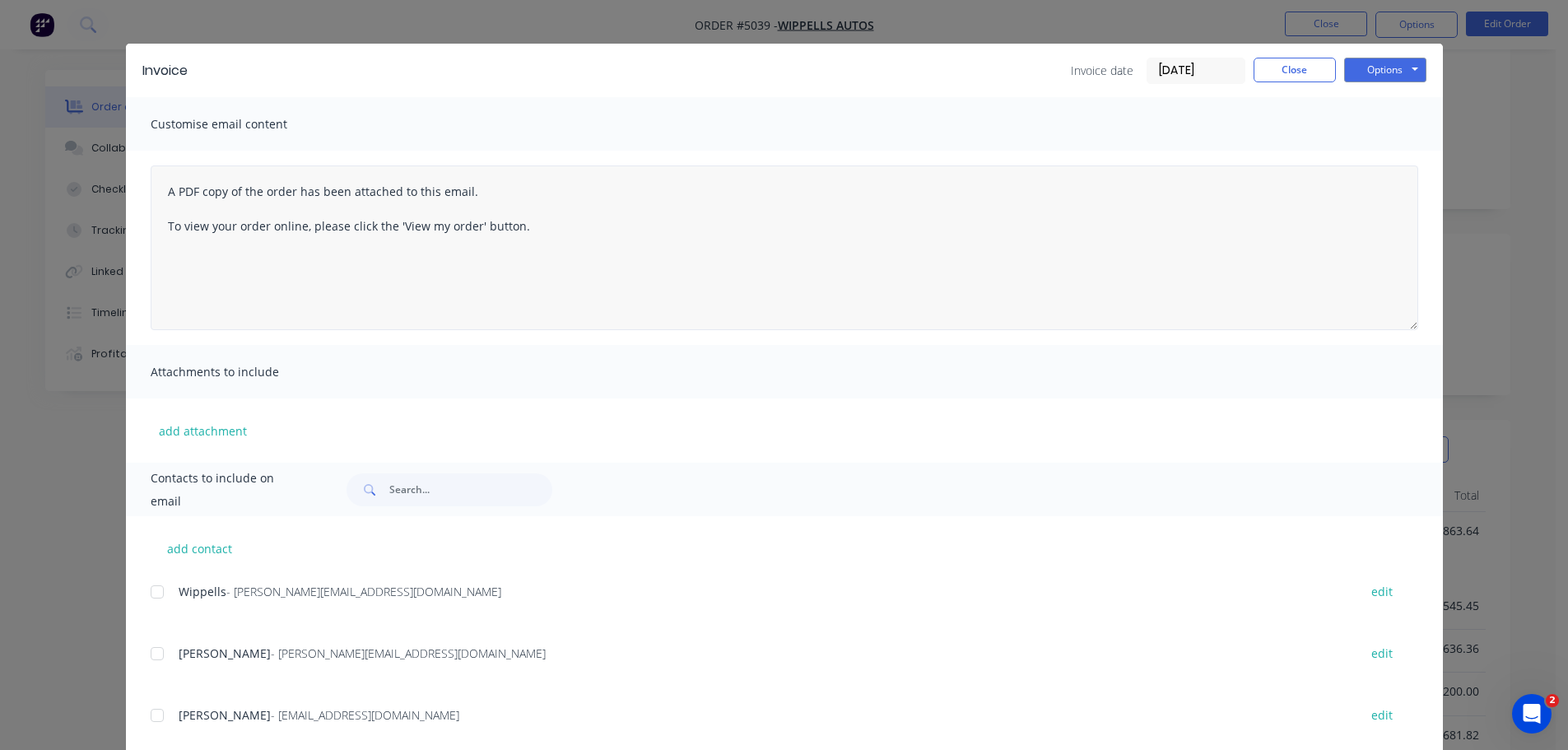
scroll to position [0, 0]
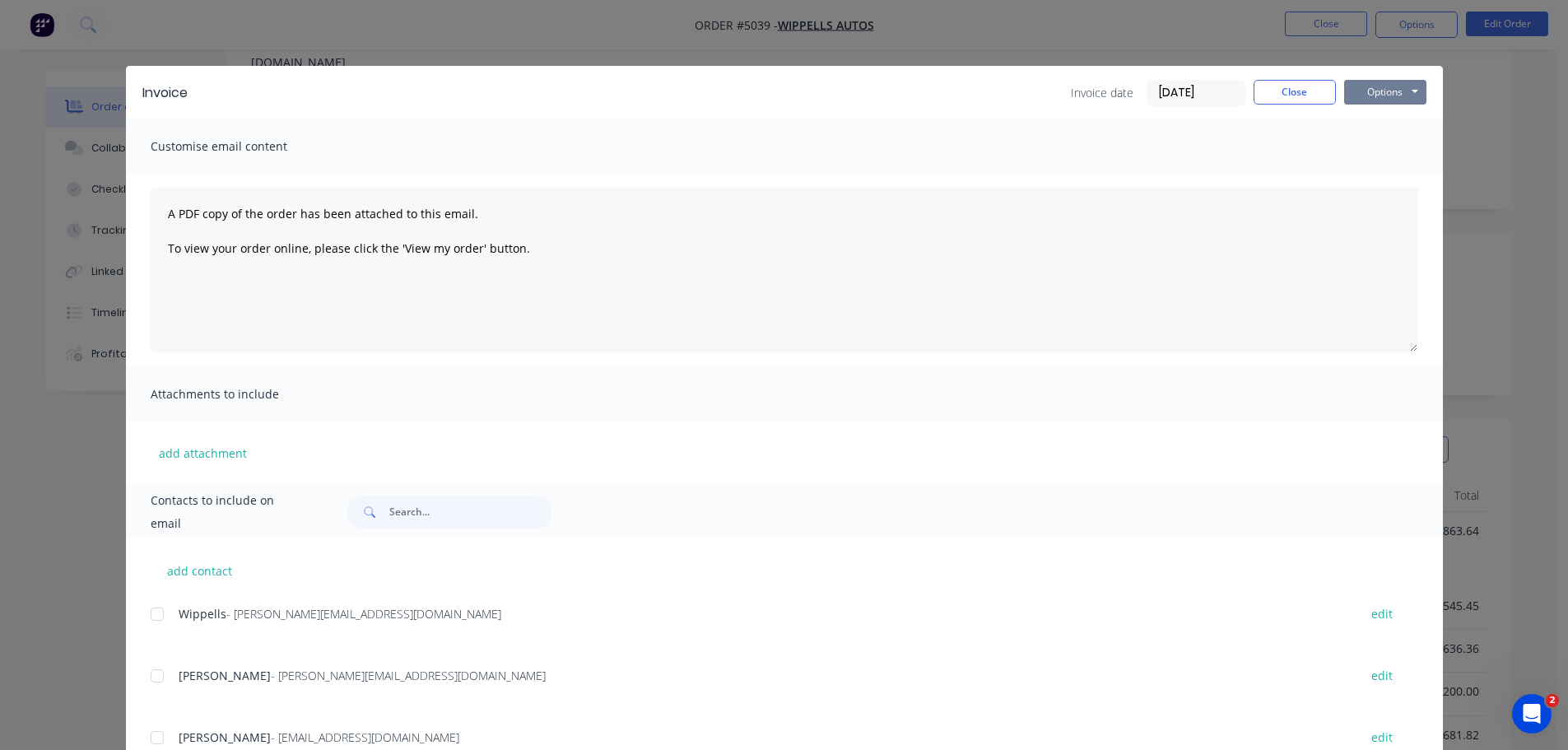
click at [1356, 98] on button "Options" at bounding box center [1385, 91] width 82 height 25
click at [1354, 173] on button "Email" at bounding box center [1396, 176] width 105 height 27
click at [1372, 86] on button "Options" at bounding box center [1385, 91] width 82 height 25
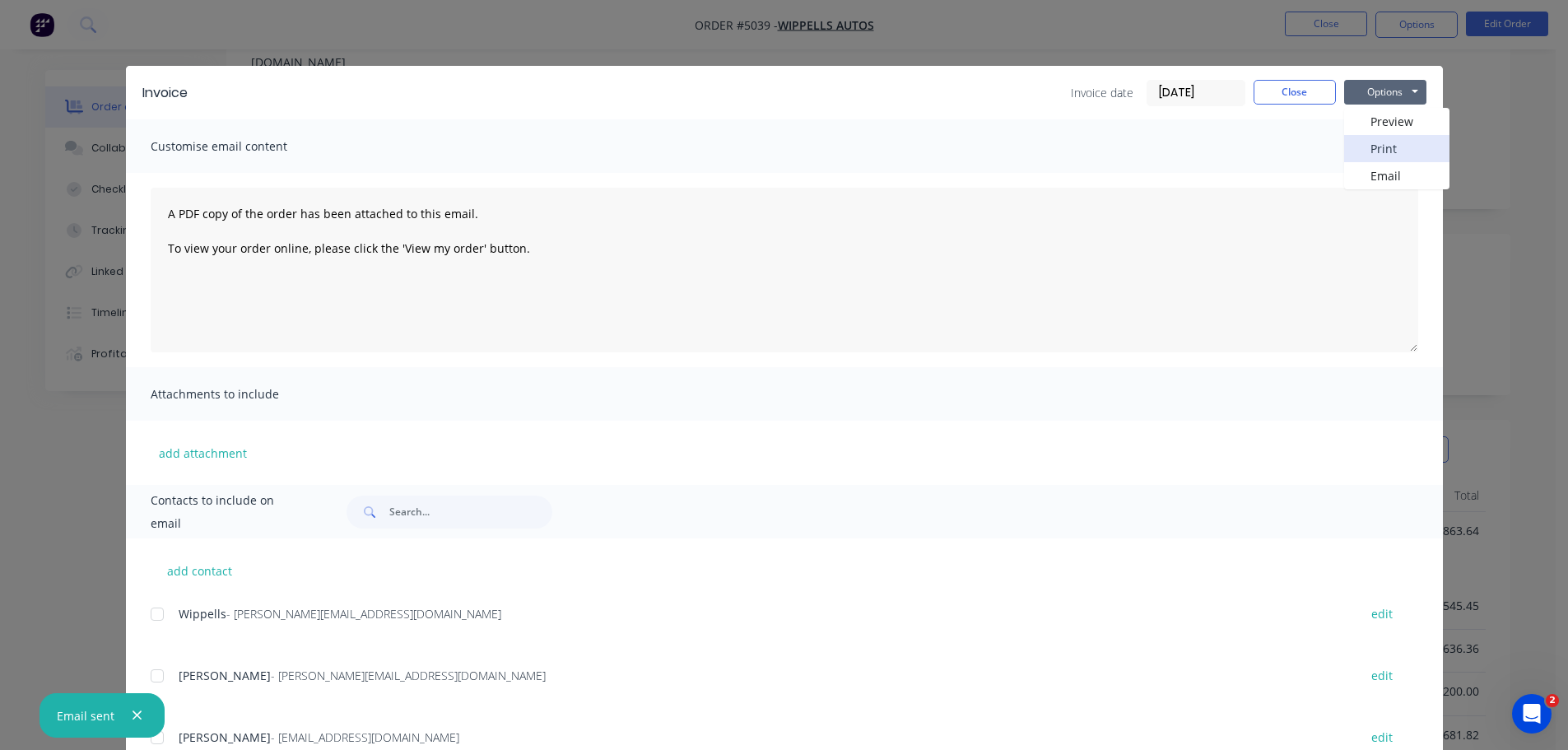
click at [1371, 146] on button "Print" at bounding box center [1396, 149] width 105 height 27
click at [1296, 96] on button "Close" at bounding box center [1295, 91] width 82 height 25
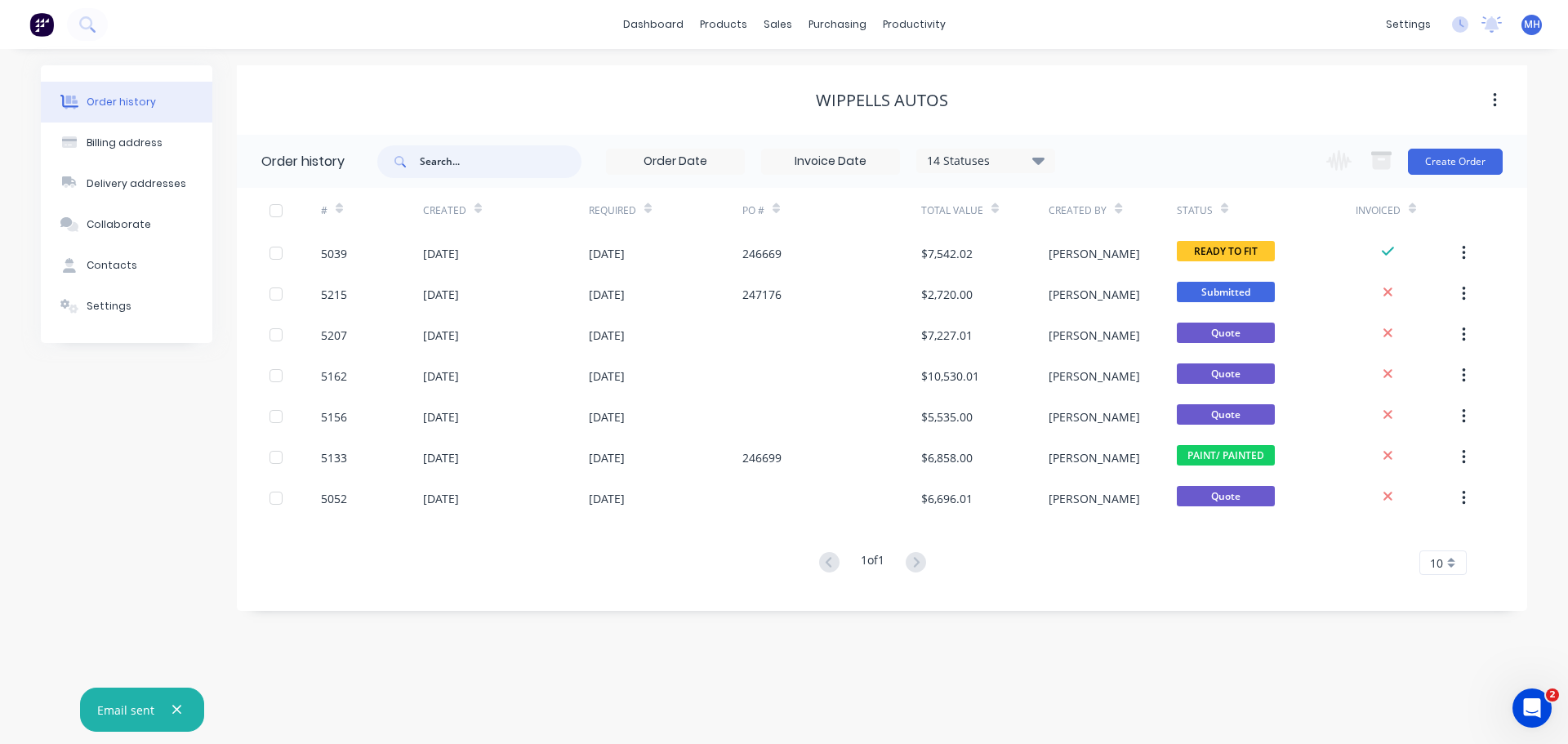
click at [431, 159] on input "text" at bounding box center [500, 161] width 162 height 33
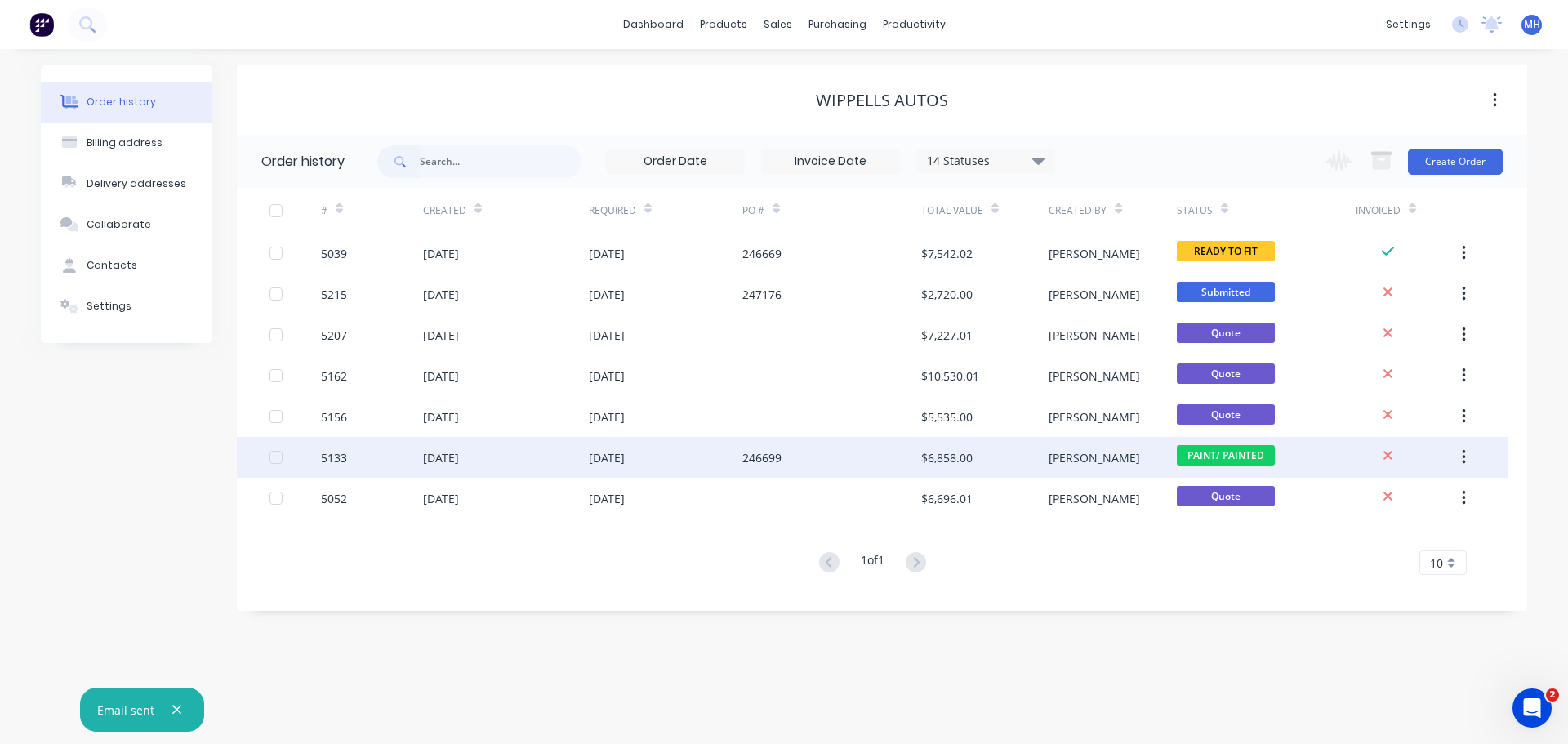
click at [459, 456] on div "02 Sep 2025" at bounding box center [441, 458] width 36 height 17
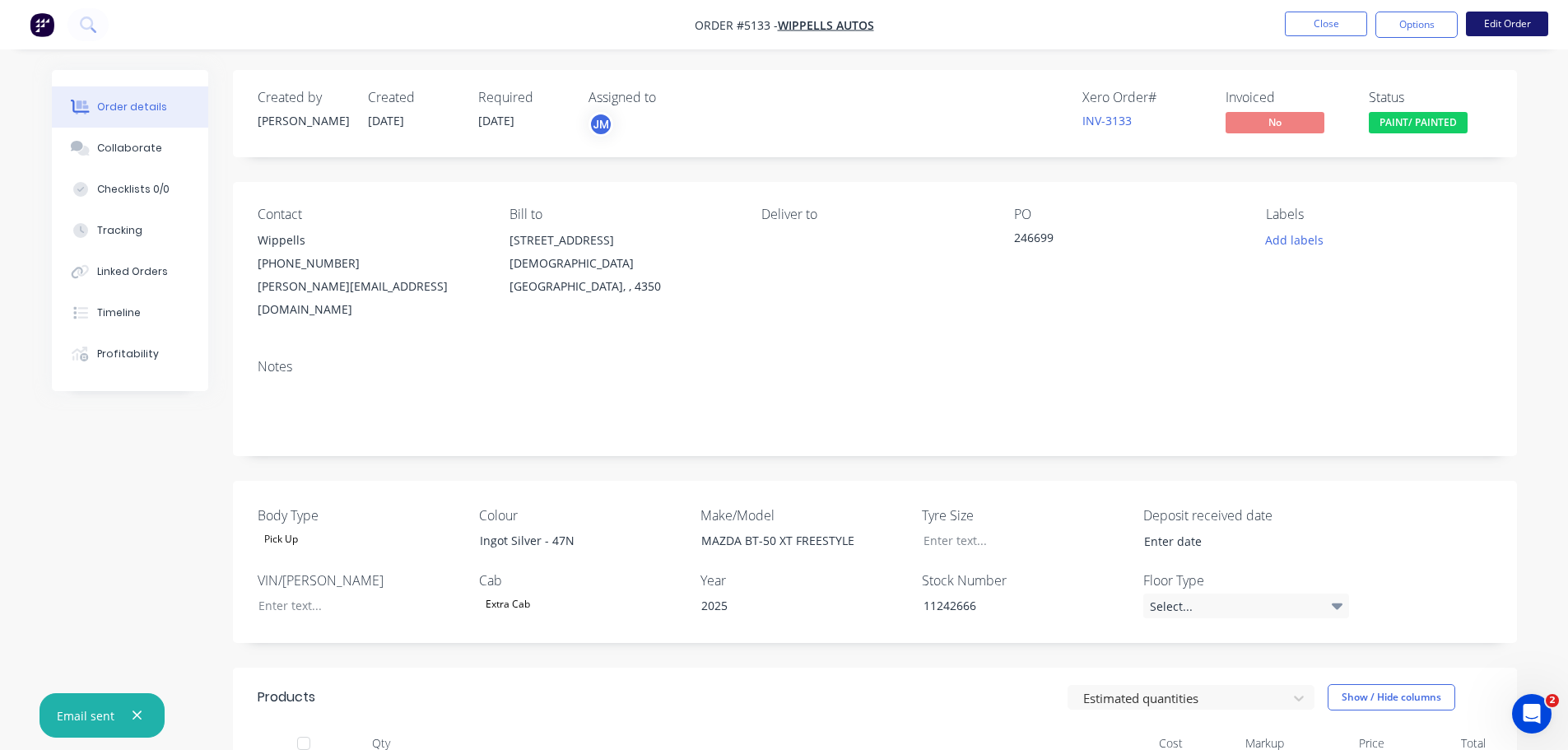
click at [1499, 24] on button "Edit Order" at bounding box center [1507, 23] width 82 height 25
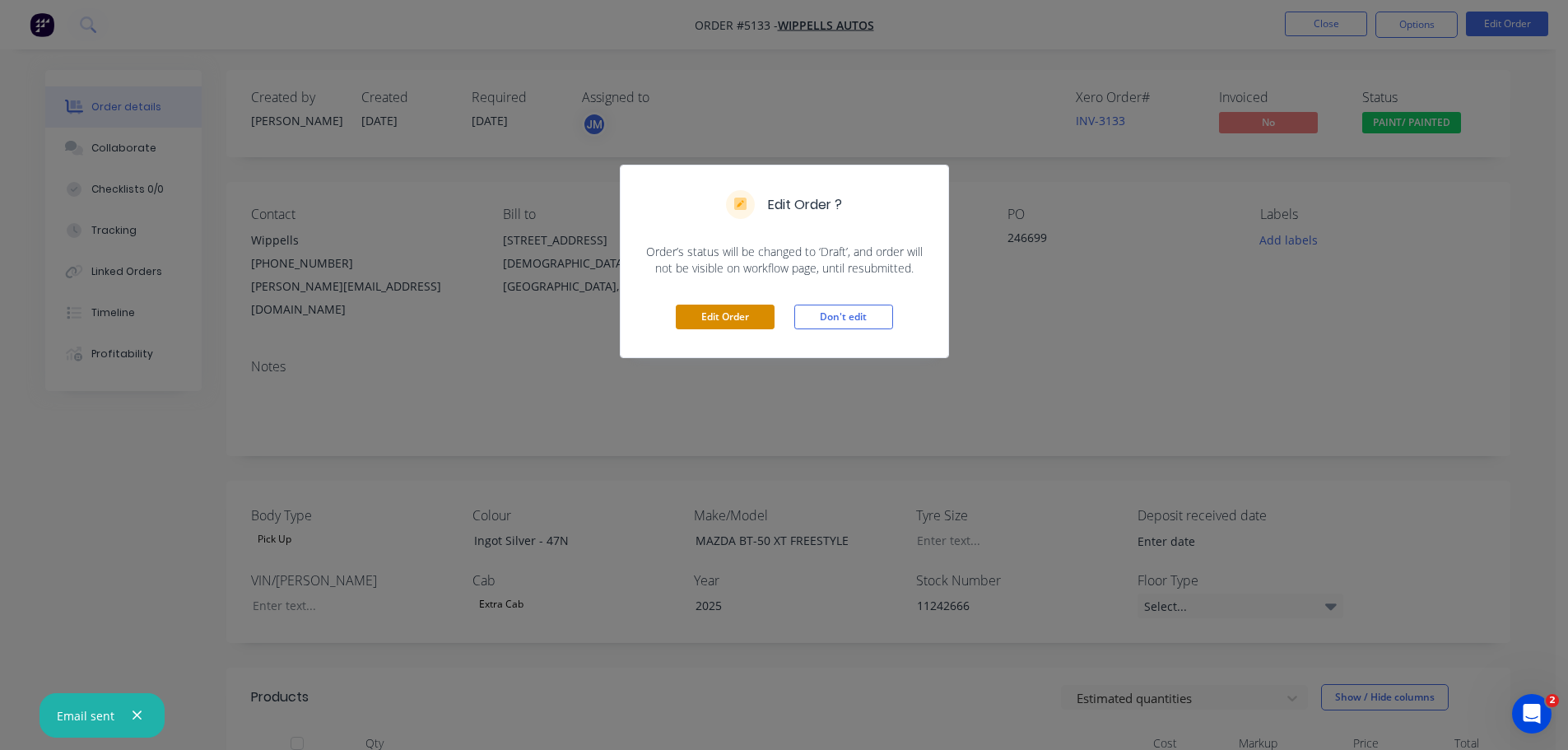
click at [739, 312] on button "Edit Order" at bounding box center [725, 316] width 99 height 25
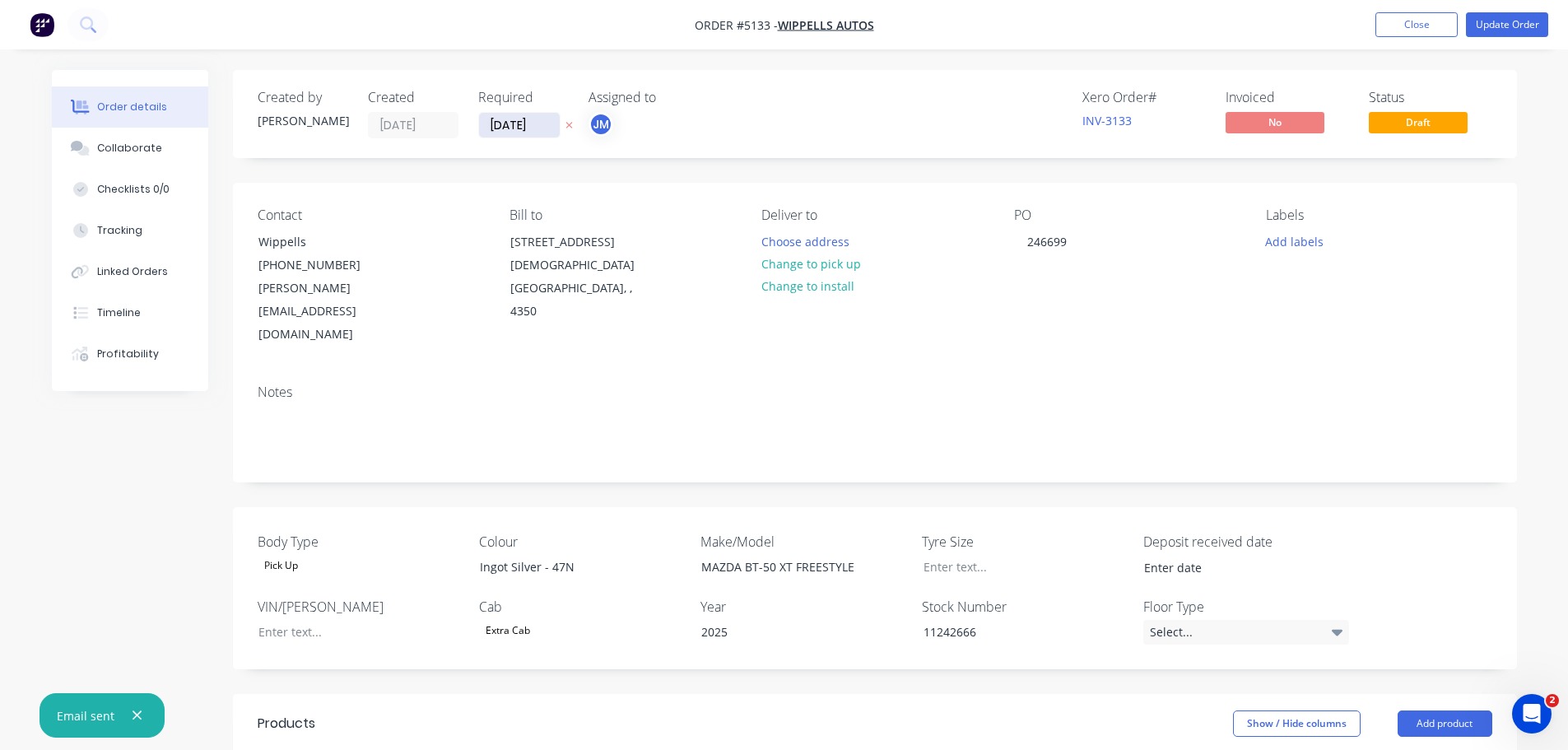
click at [529, 124] on input "18/08/25" at bounding box center [520, 125] width 80 height 25
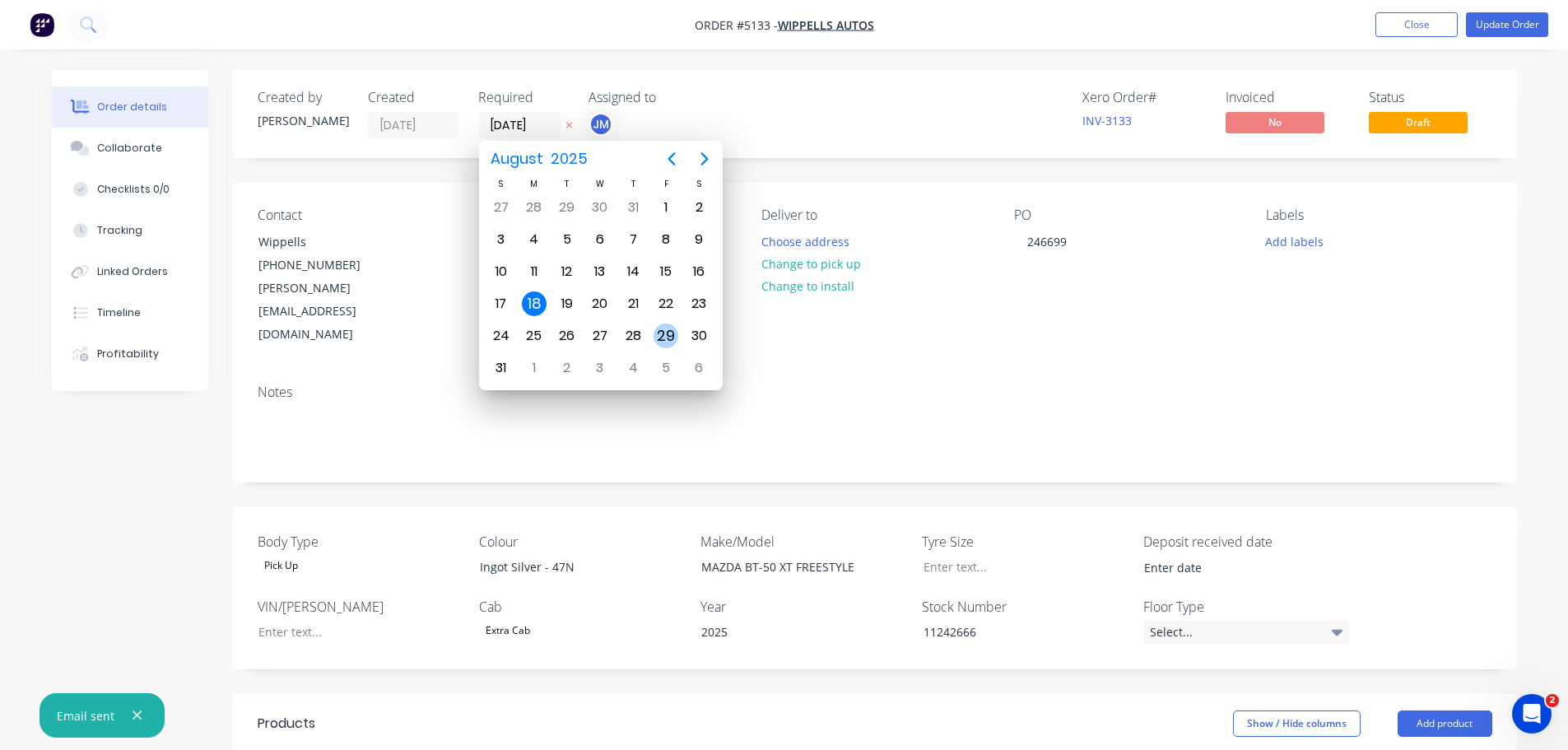
click at [666, 339] on div "29" at bounding box center [666, 336] width 25 height 25
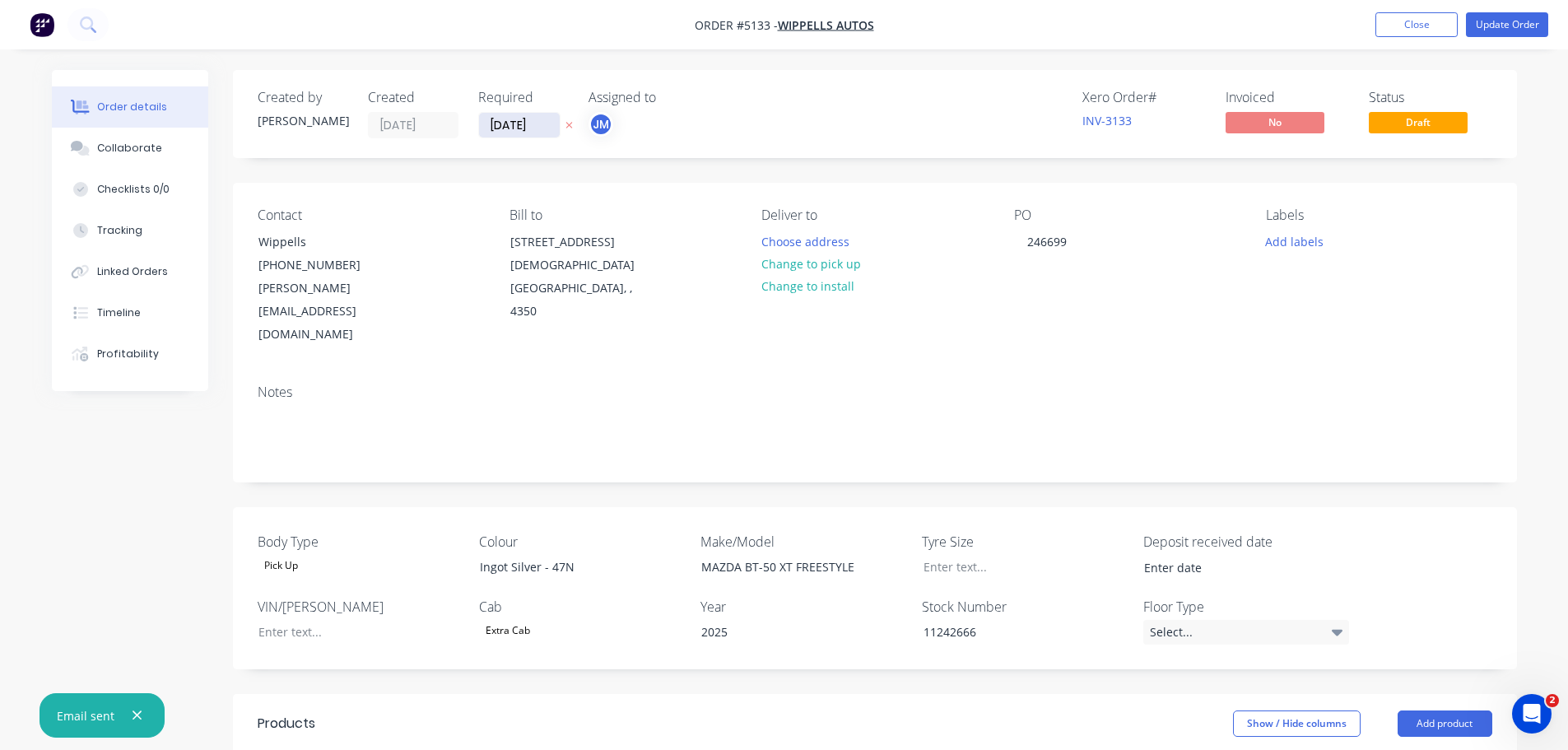
click at [520, 126] on input "29/08/25" at bounding box center [520, 125] width 80 height 25
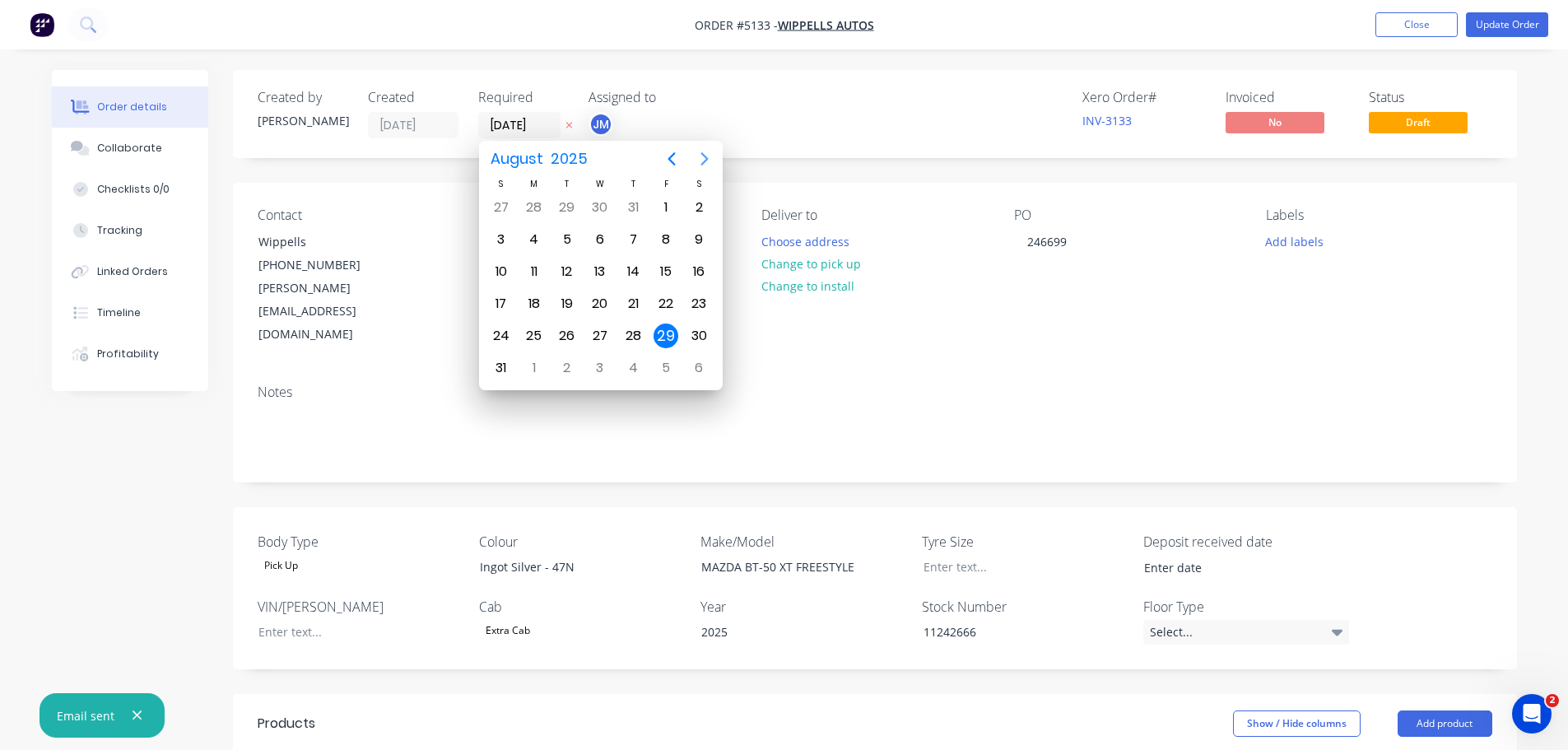
click at [709, 156] on icon "Next page" at bounding box center [704, 158] width 20 height 20
click at [635, 299] on div "25" at bounding box center [632, 303] width 25 height 25
type input "25/09/25"
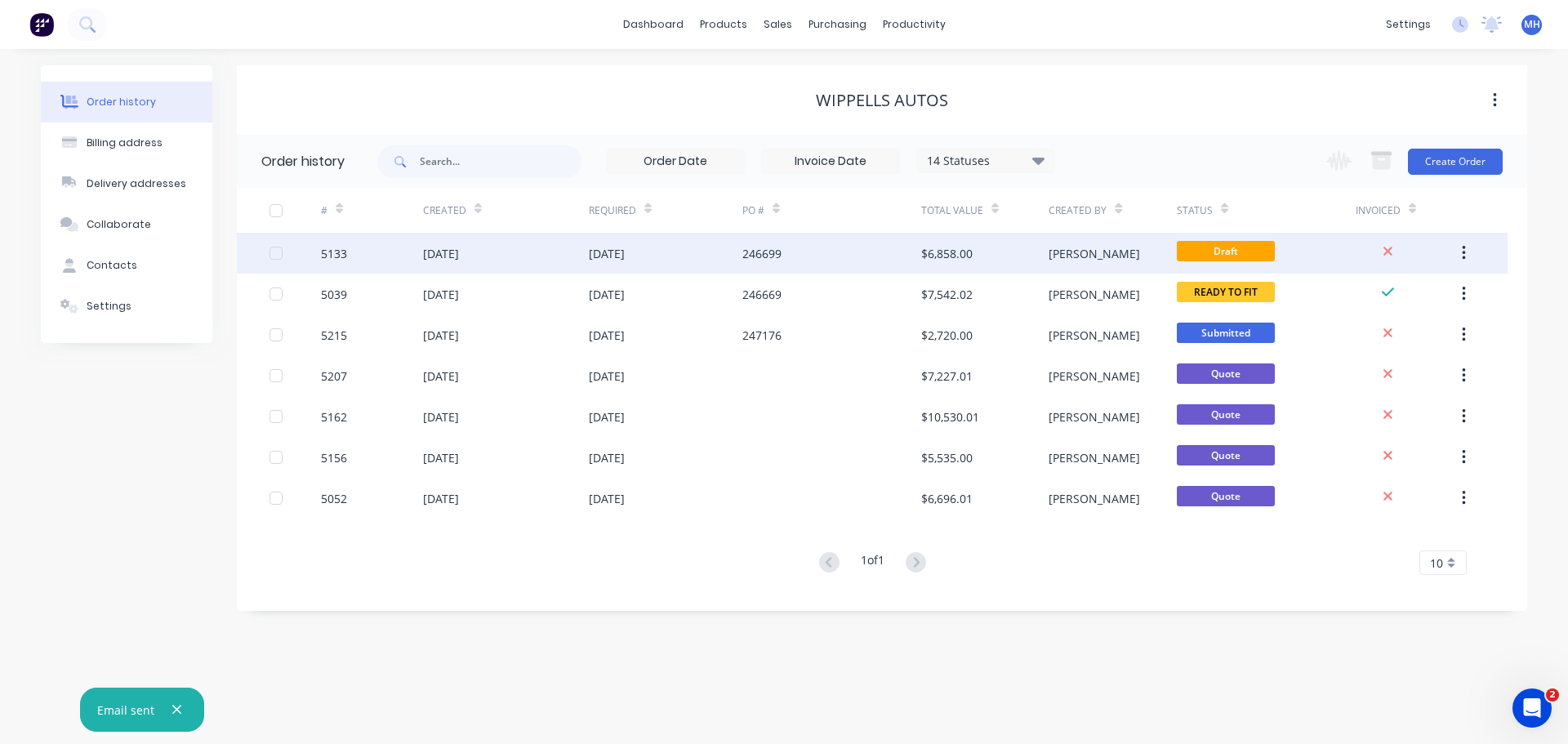
click at [363, 256] on div "5133" at bounding box center [372, 253] width 102 height 41
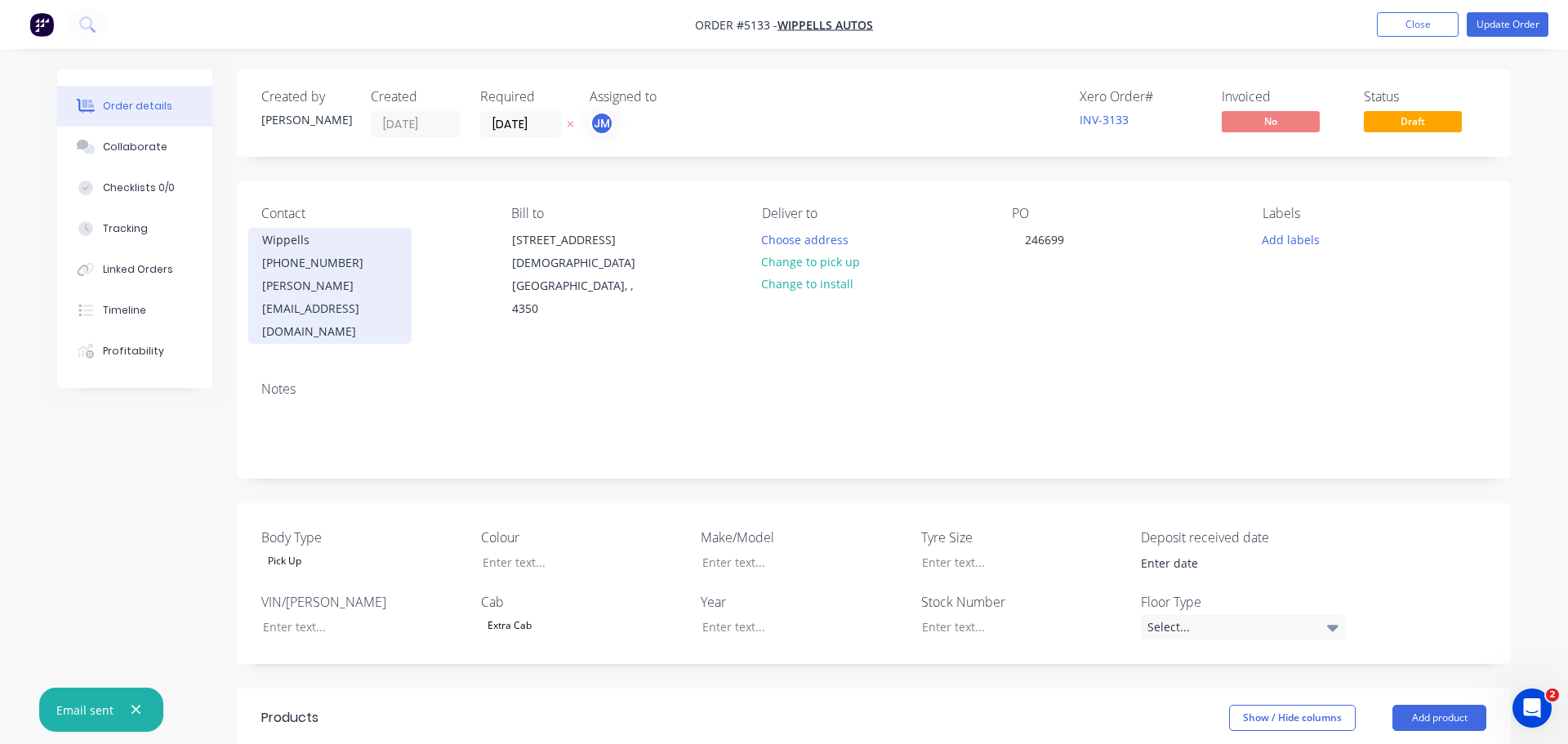
type input "$545.45"
type input "$4,863.6364"
type input "$4,863.64"
type input "$636.36"
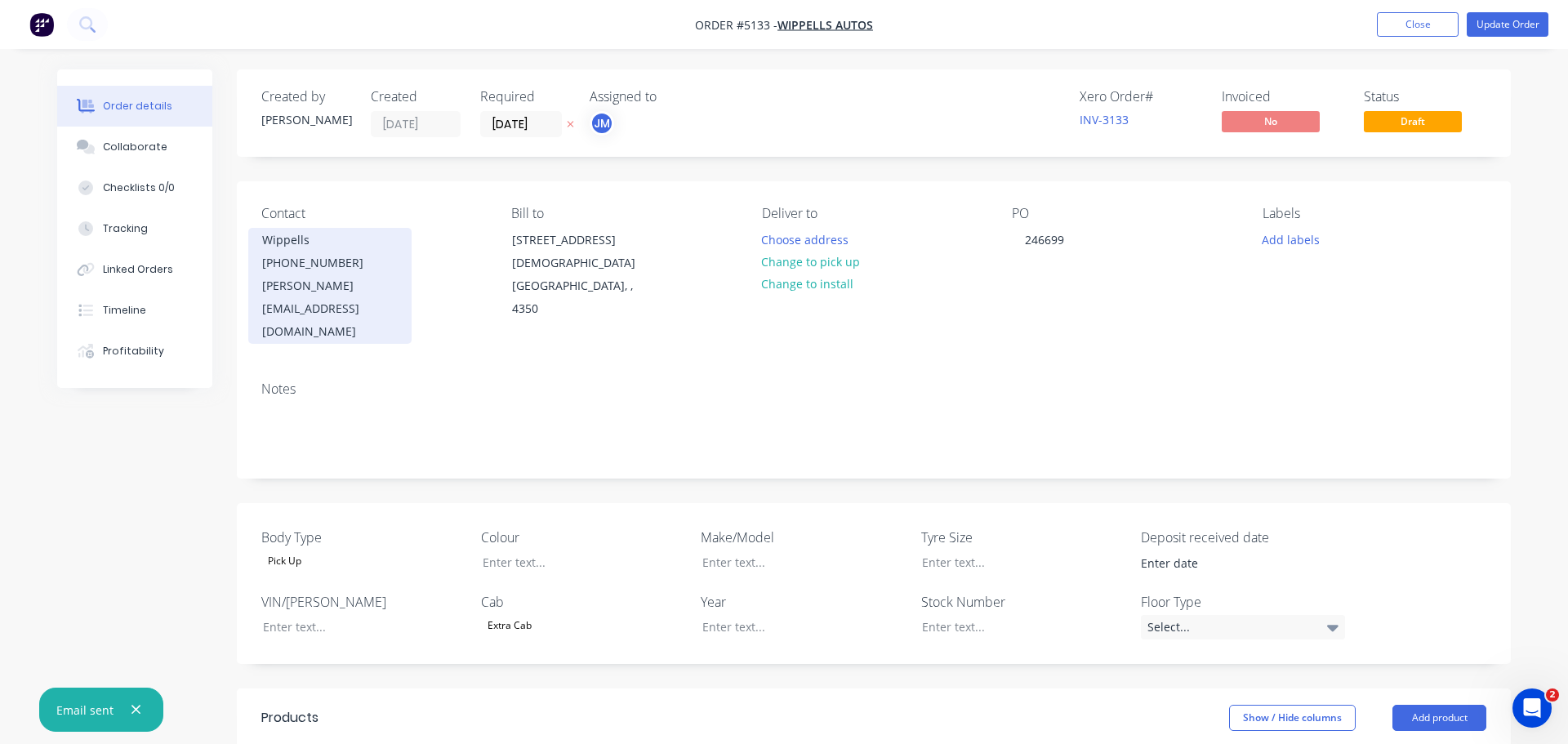
type input "$636.36"
type input "$681.82"
type input "$50.00"
type input "$200.00"
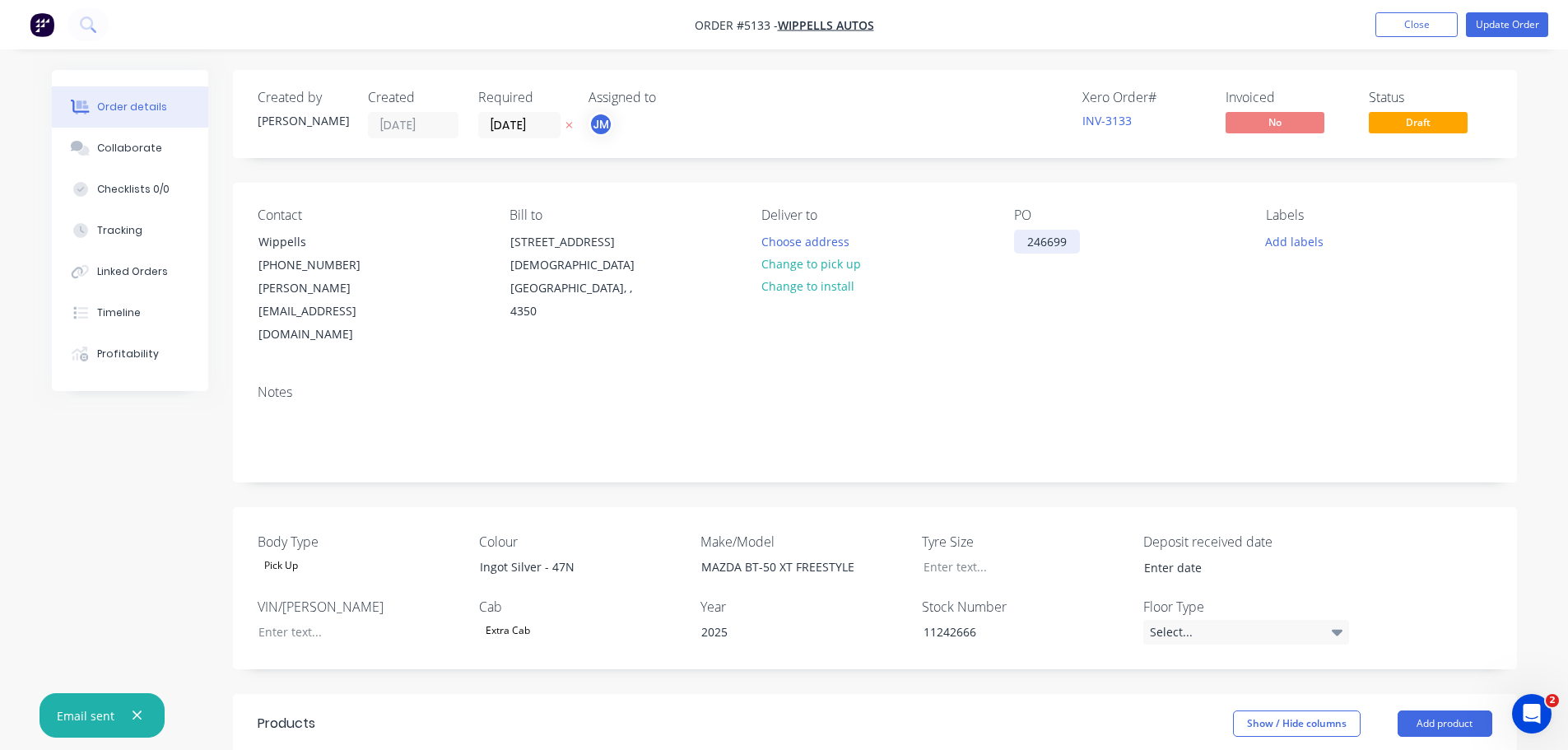
click at [1035, 243] on div "246699" at bounding box center [1047, 242] width 66 height 24
drag, startPoint x: 1018, startPoint y: 242, endPoint x: 1103, endPoint y: 235, distance: 85.3
click at [1103, 235] on div "PO 246699" at bounding box center [1127, 277] width 226 height 139
drag, startPoint x: 994, startPoint y: 590, endPoint x: 896, endPoint y: 601, distance: 98.6
click at [896, 601] on div "Body Type Pick Up Colour Ingot Silver - 47N Make/Model MAZDA BT-50 XT FREESTYLE…" at bounding box center [875, 588] width 1284 height 162
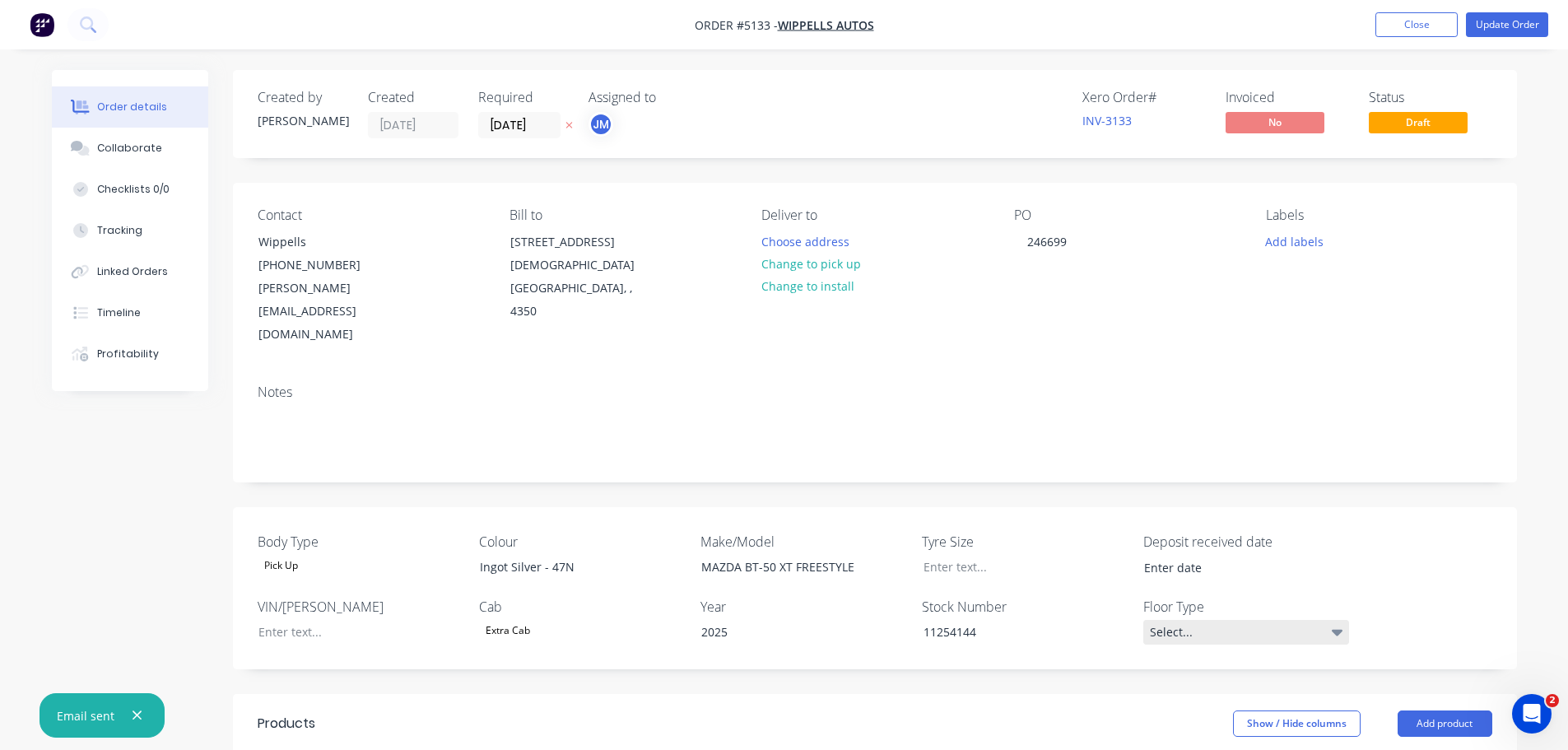
click at [1202, 619] on div "Select..." at bounding box center [1246, 631] width 206 height 25
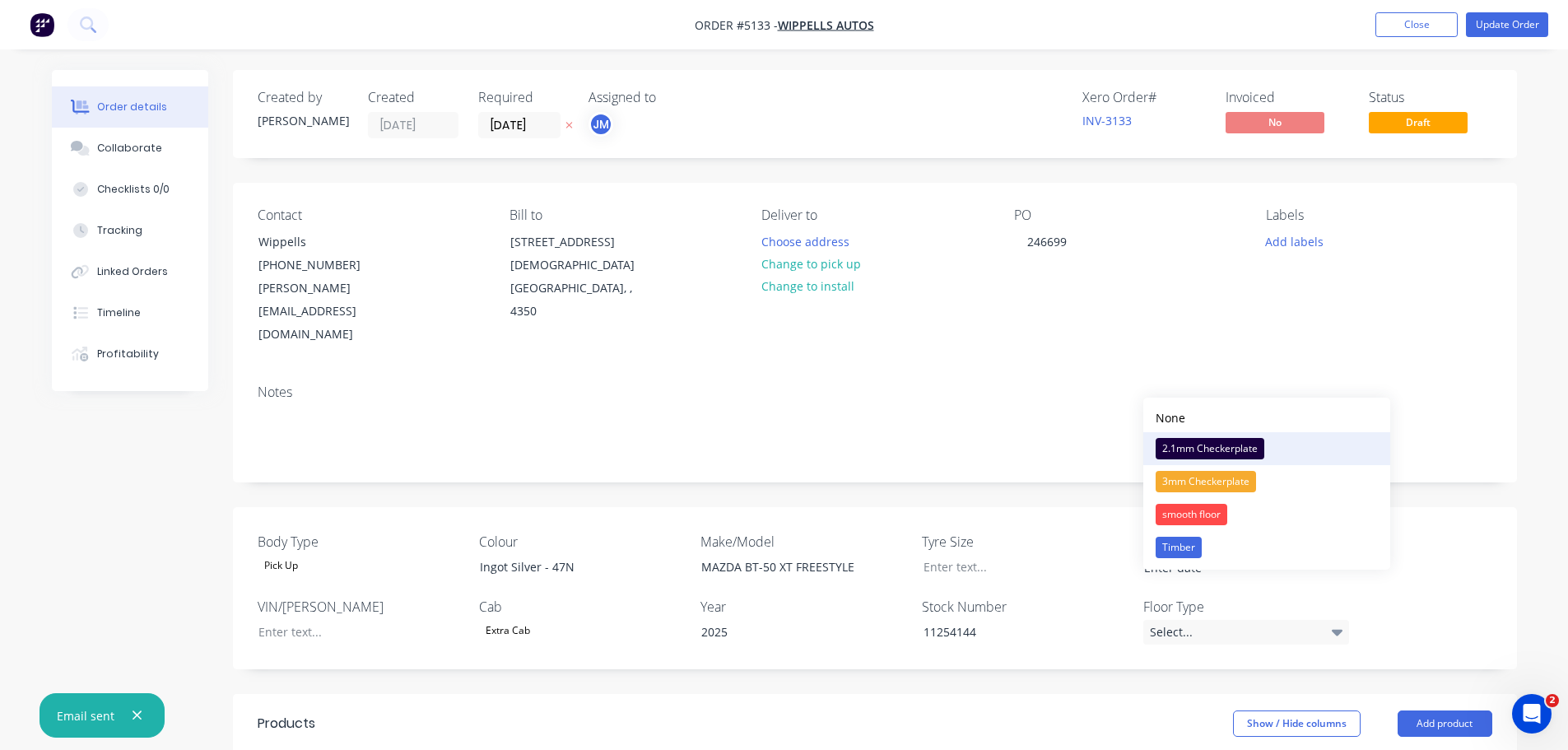
click at [1213, 445] on div "2.1mm Checkerplate" at bounding box center [1210, 448] width 109 height 21
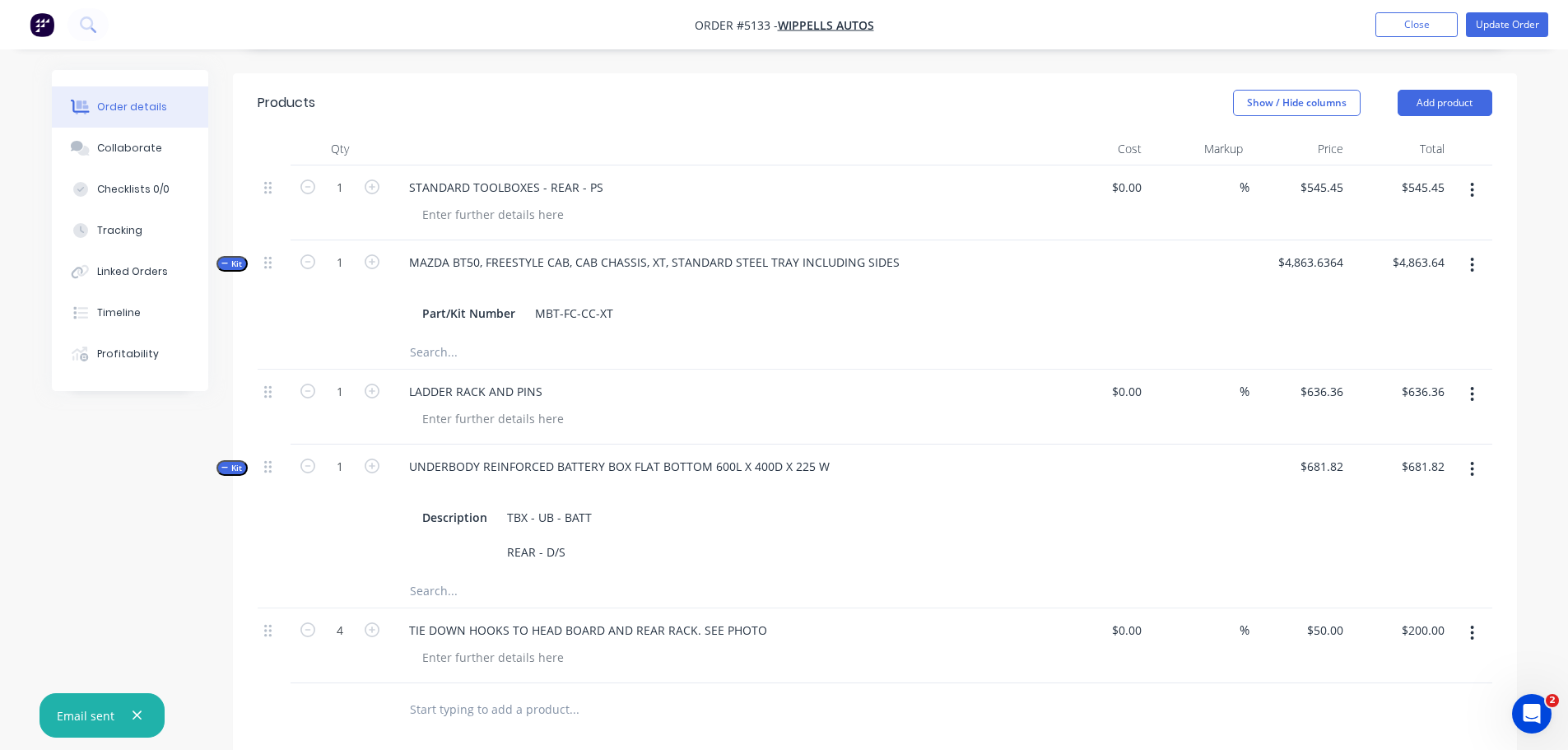
scroll to position [659, 0]
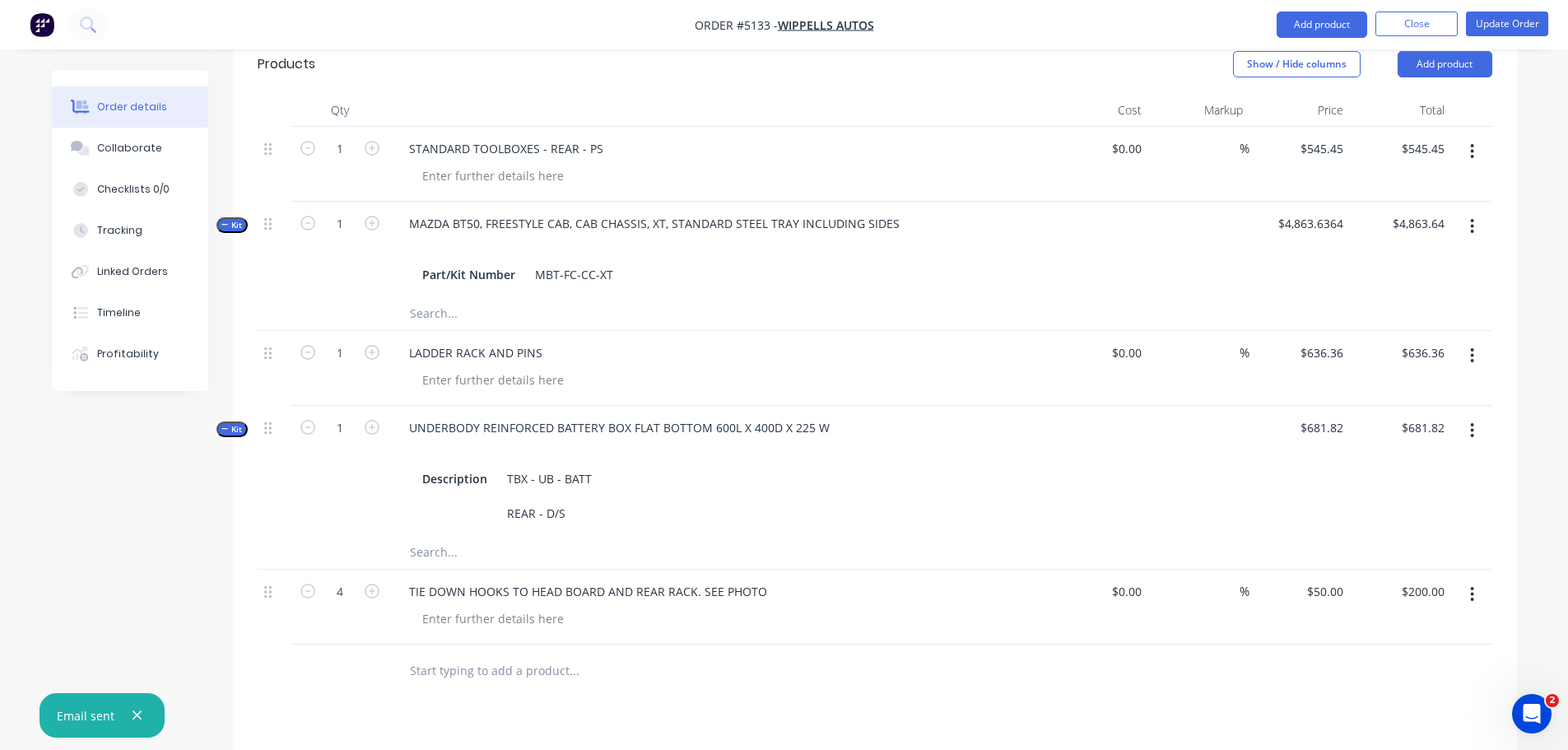
click at [692, 654] on input "text" at bounding box center [573, 671] width 329 height 33
drag, startPoint x: 677, startPoint y: 626, endPoint x: 658, endPoint y: 788, distance: 163.1
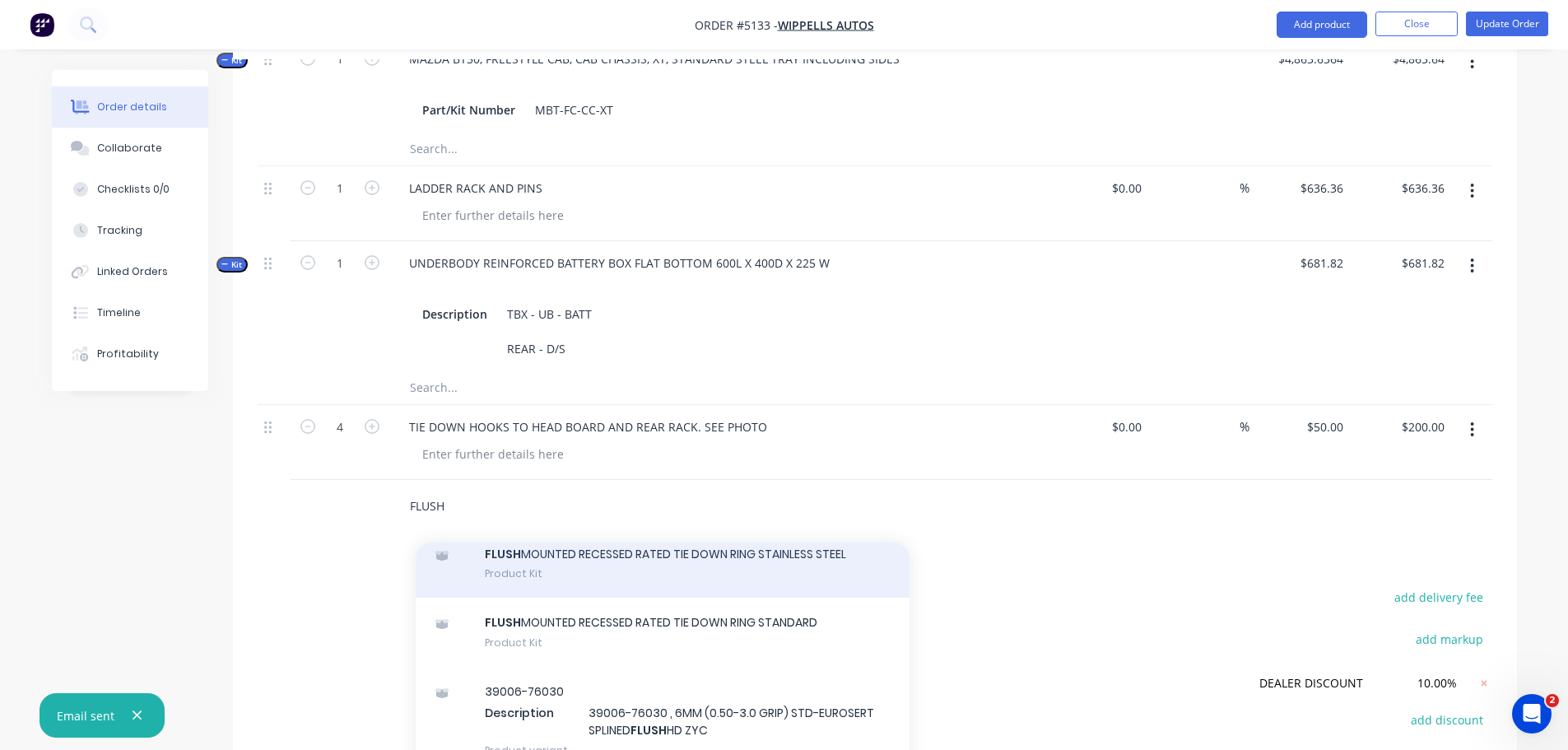
scroll to position [165, 0]
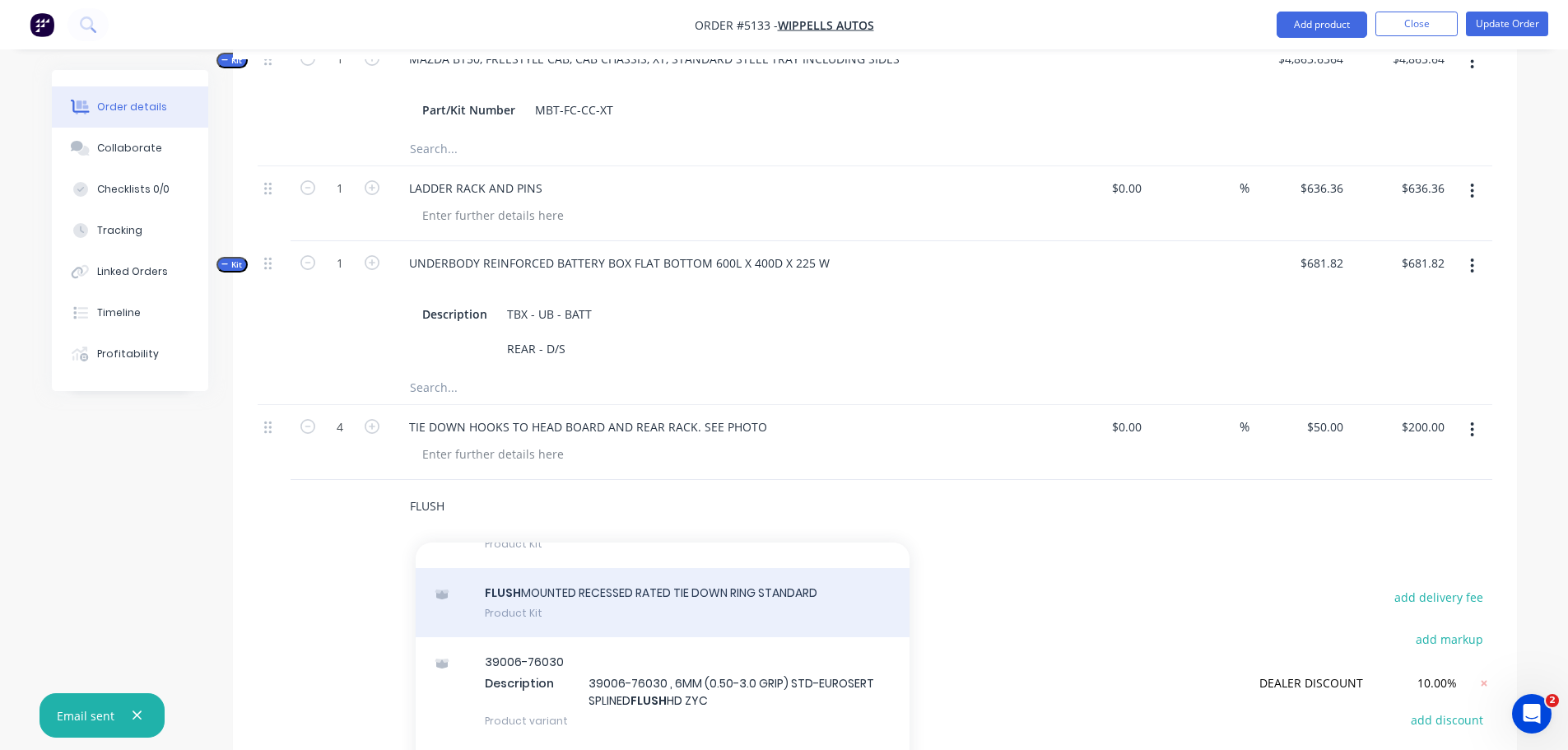
type input "FLUSH"
click at [716, 576] on div "FLUSH MOUNTED RECESSED RATED TIE DOWN RING STANDARD Product Kit" at bounding box center [662, 602] width 494 height 69
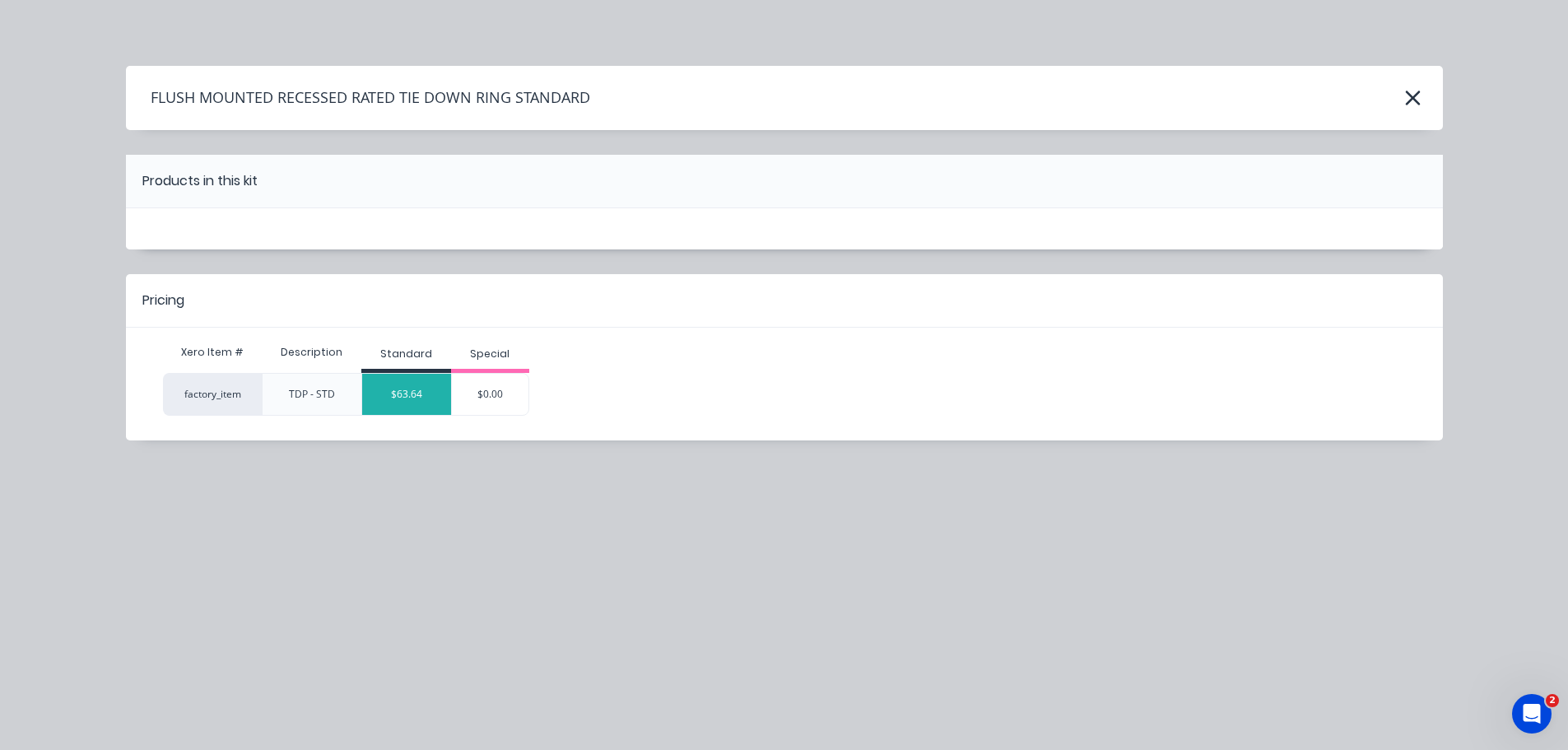
click at [396, 390] on div "$63.64" at bounding box center [407, 394] width 89 height 41
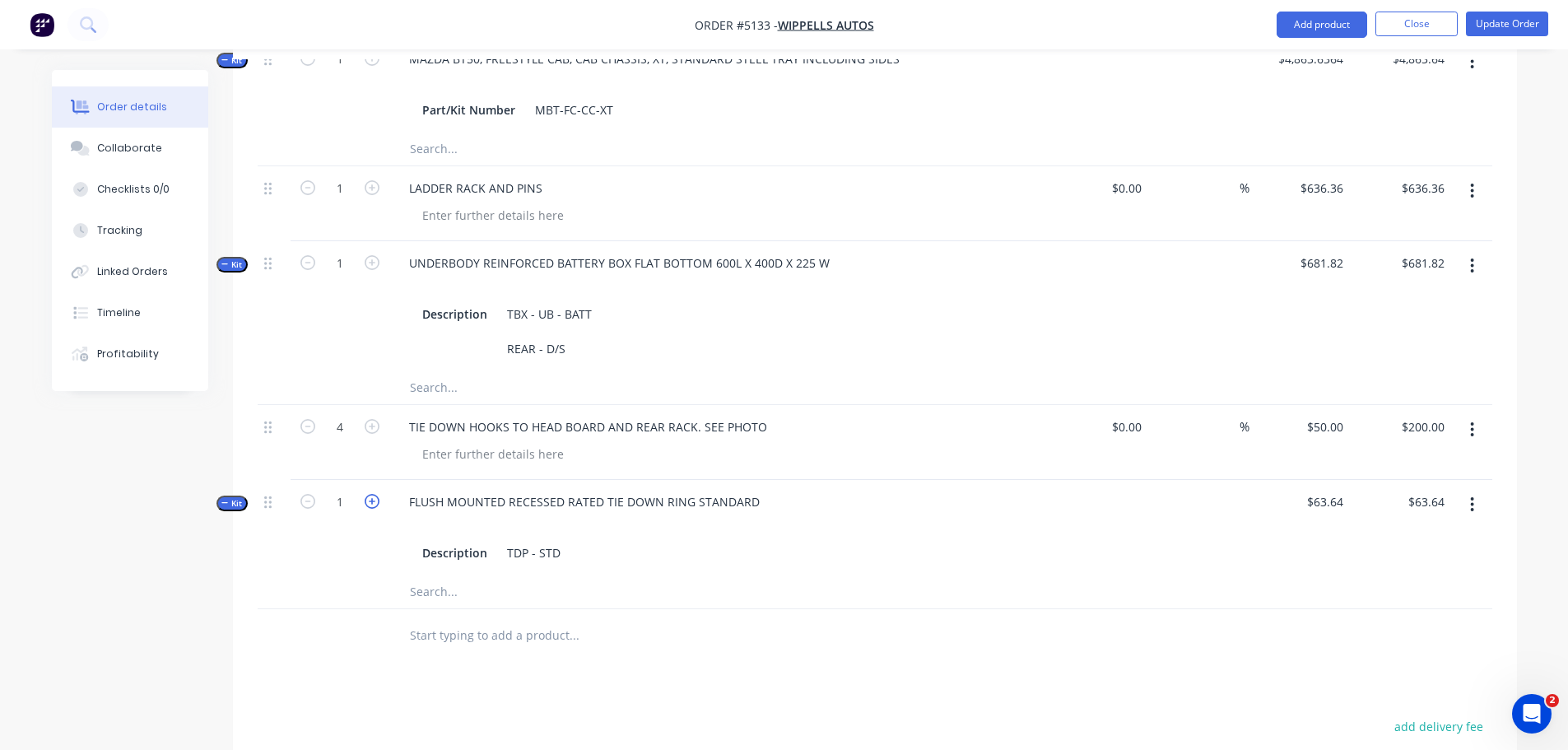
click at [371, 494] on icon "button" at bounding box center [372, 501] width 15 height 15
type input "2"
type input "$127.28"
click at [371, 494] on icon "button" at bounding box center [372, 501] width 15 height 15
type input "3"
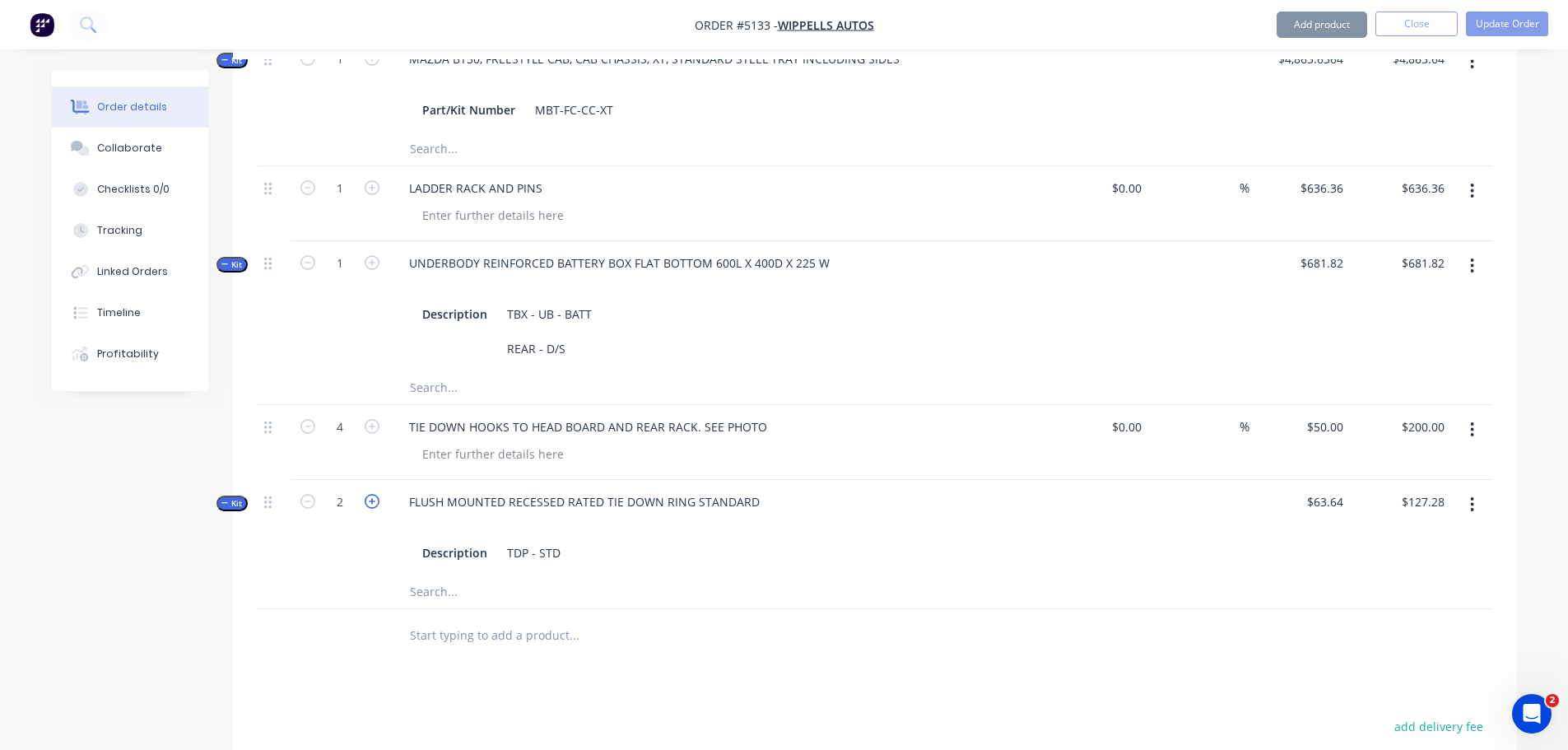
type input "$190.92"
click at [371, 494] on icon "button" at bounding box center [372, 501] width 15 height 15
type input "4"
type input "$254.56"
click at [371, 494] on icon "button" at bounding box center [372, 501] width 15 height 15
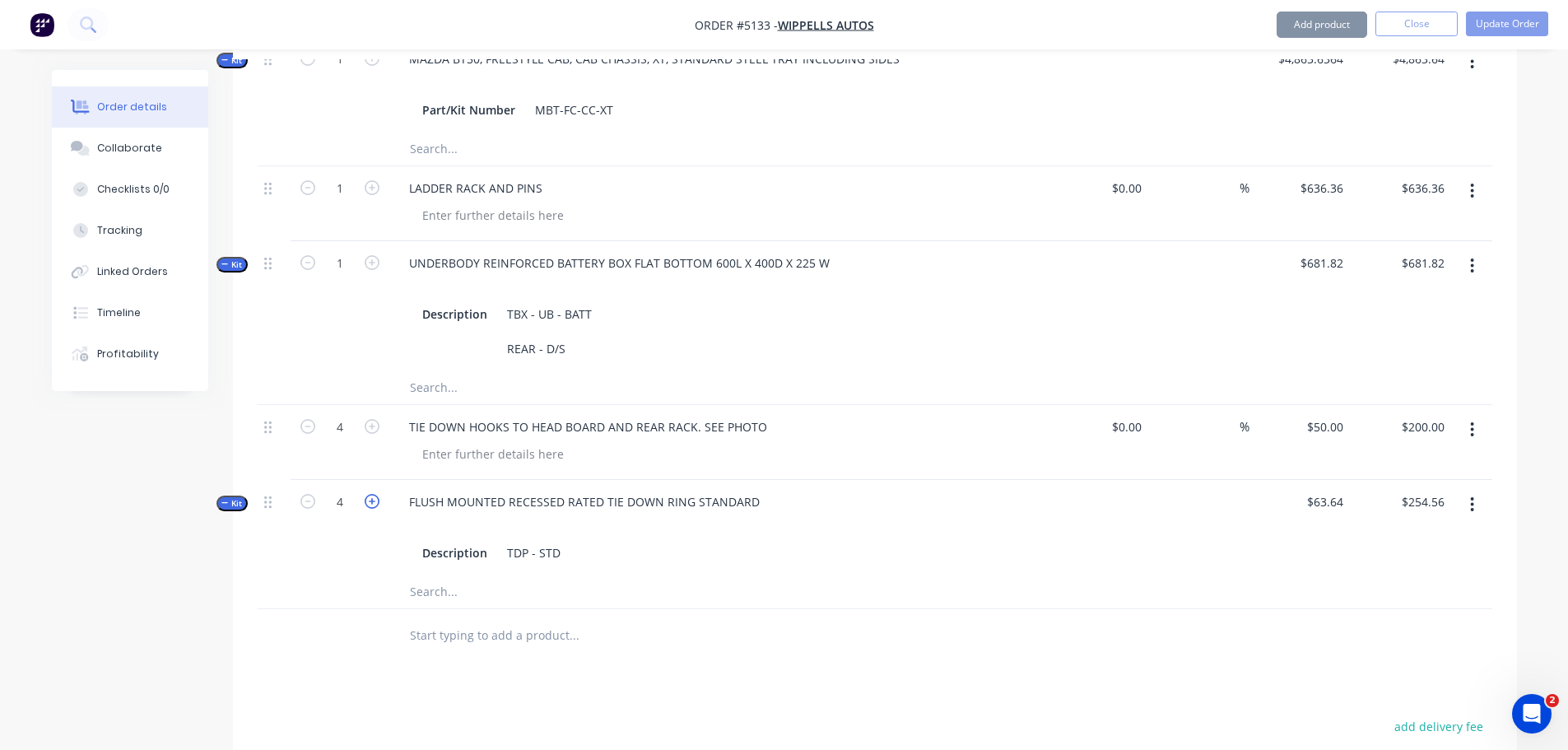
type input "5"
type input "$318.20"
click at [371, 494] on icon "button" at bounding box center [372, 501] width 15 height 15
type input "6"
type input "$381.84"
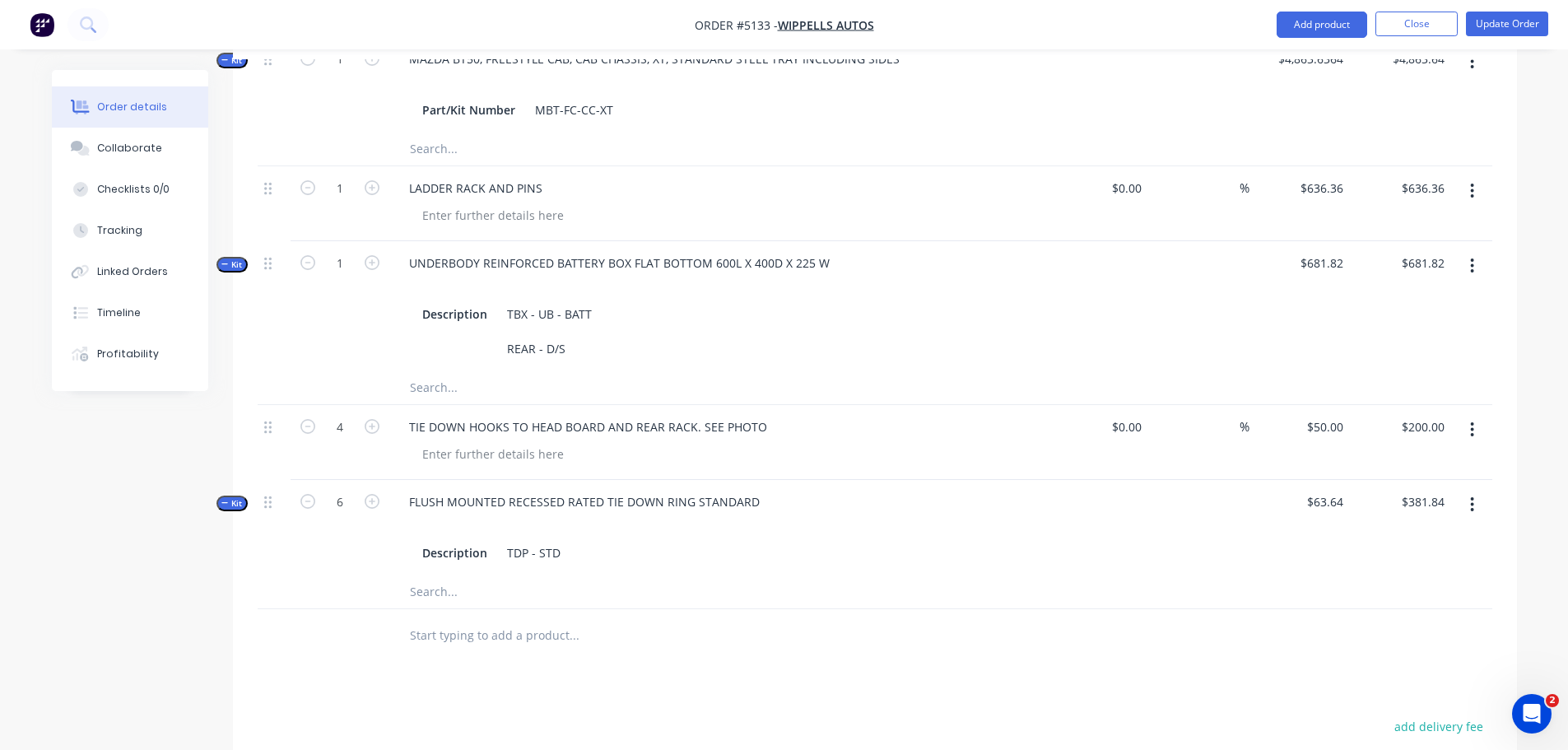
click at [552, 618] on input "text" at bounding box center [573, 635] width 329 height 33
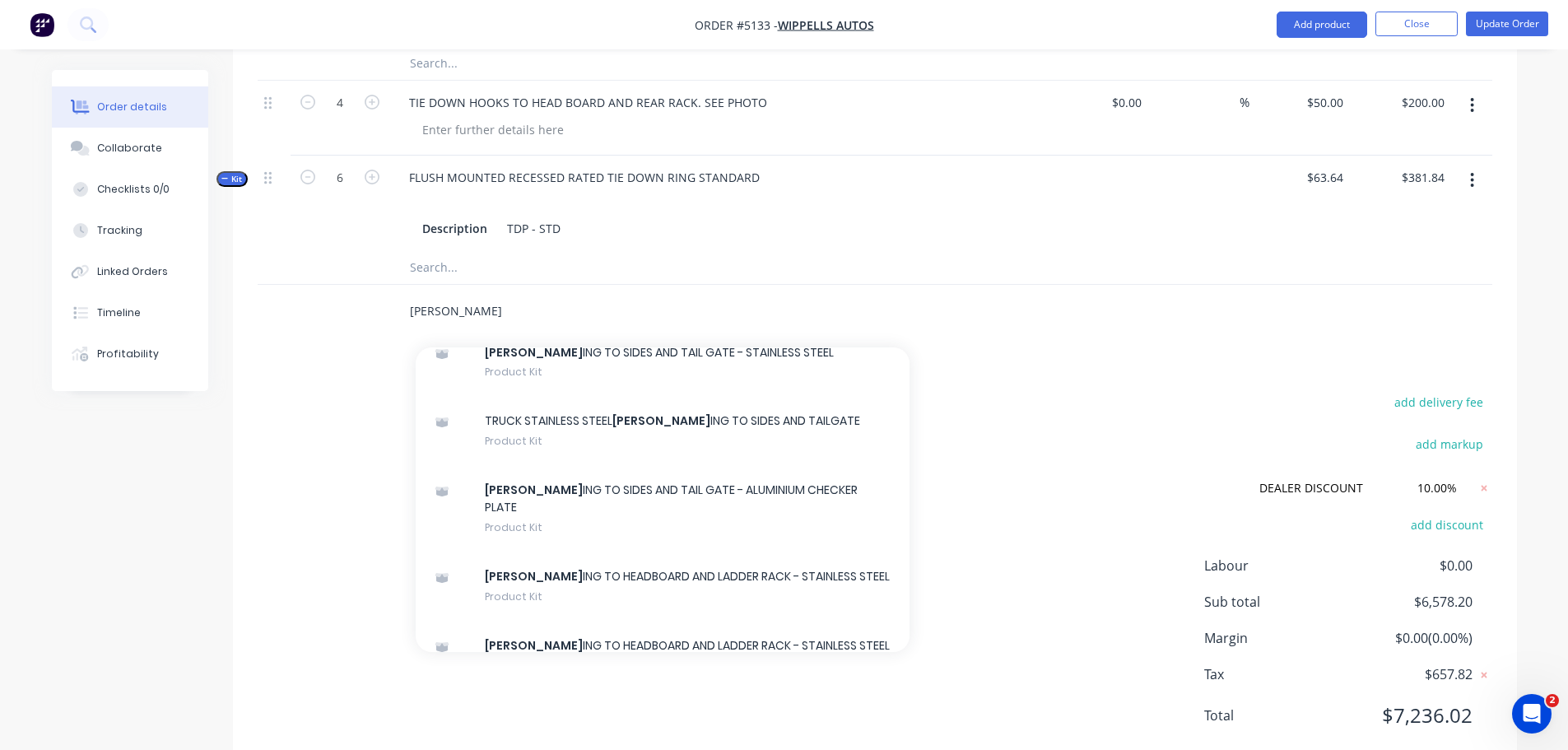
scroll to position [115, 0]
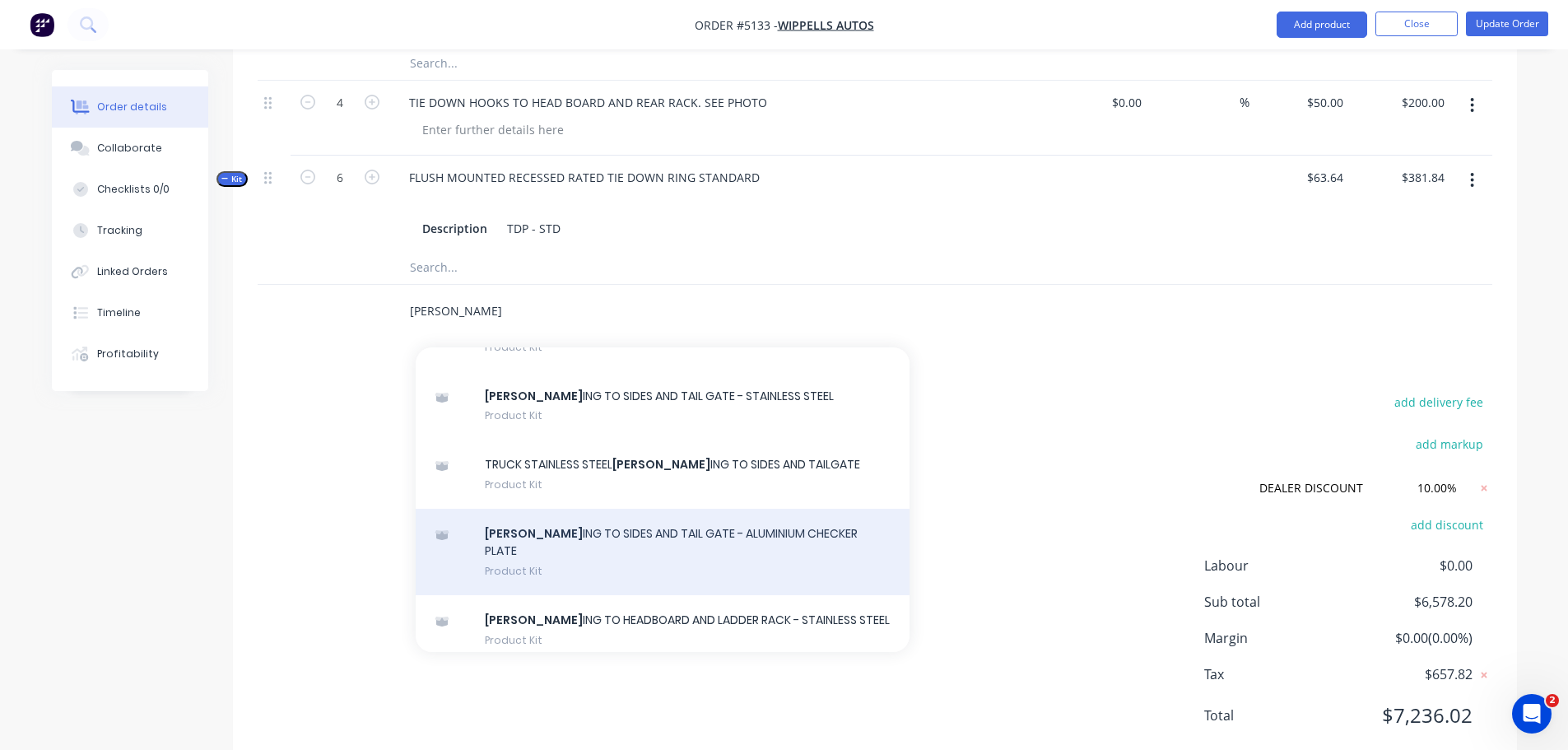
type input "CAPP"
click at [626, 508] on div "CAPP ING TO SIDES AND TAIL GATE - ALUMINIUM CHECKER PLATE Product Kit" at bounding box center [662, 551] width 494 height 86
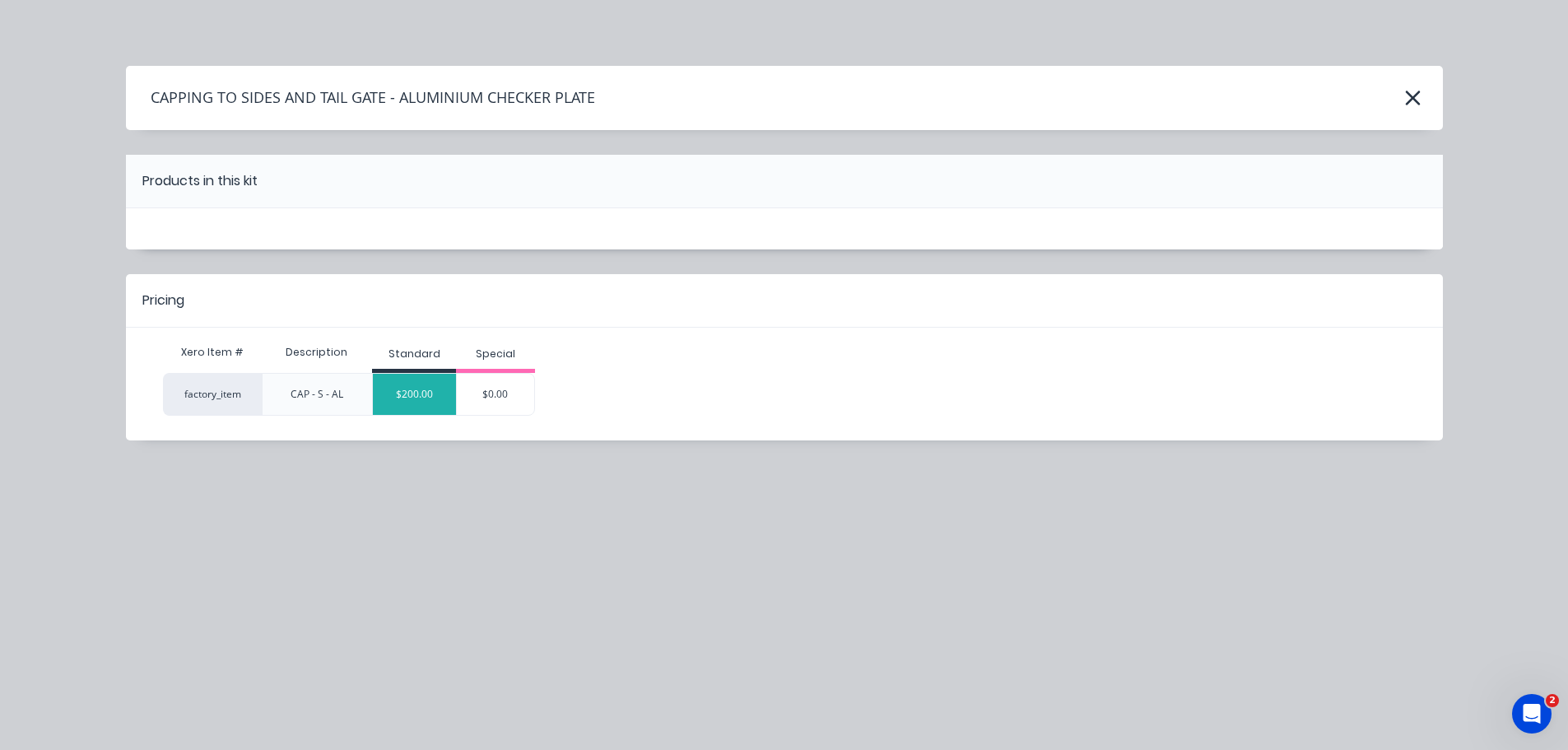
click at [424, 401] on div "$200.00" at bounding box center [414, 394] width 83 height 41
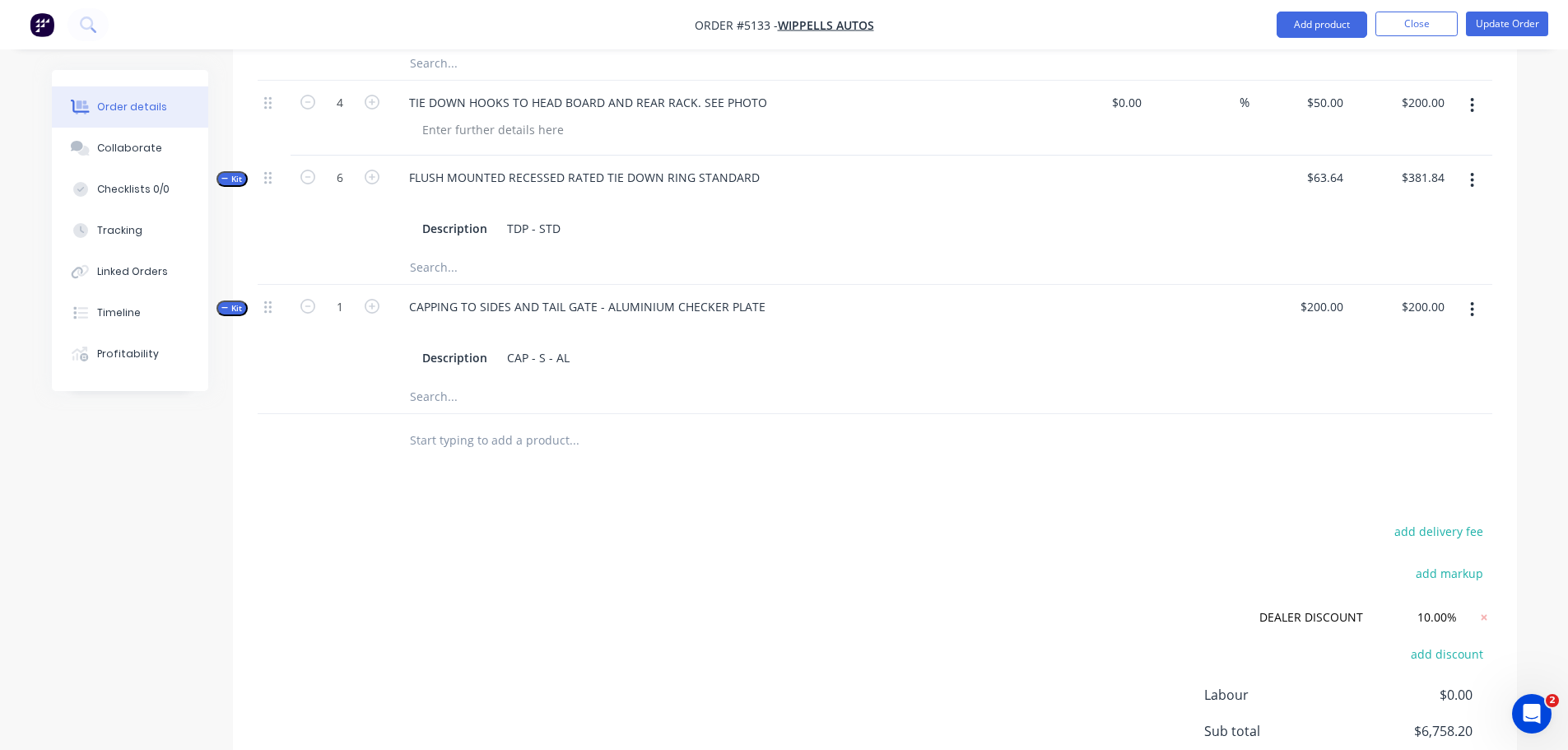
click at [459, 424] on input "text" at bounding box center [573, 440] width 329 height 33
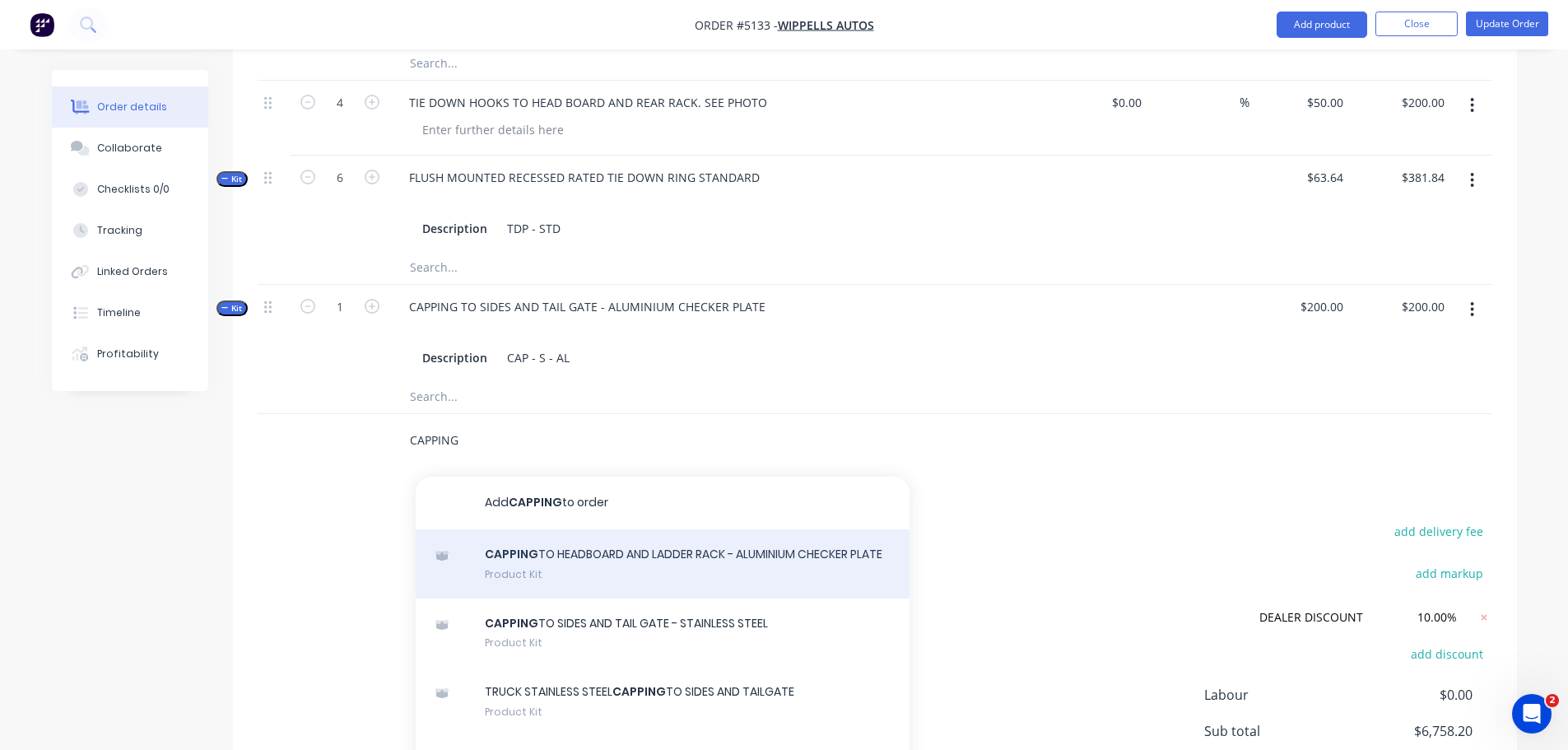
type input "CAPPING"
click at [573, 535] on div "CAPPING TO HEADBOARD AND LADDER RACK - ALUMINIUM CHECKER PLATE Product Kit" at bounding box center [662, 563] width 494 height 69
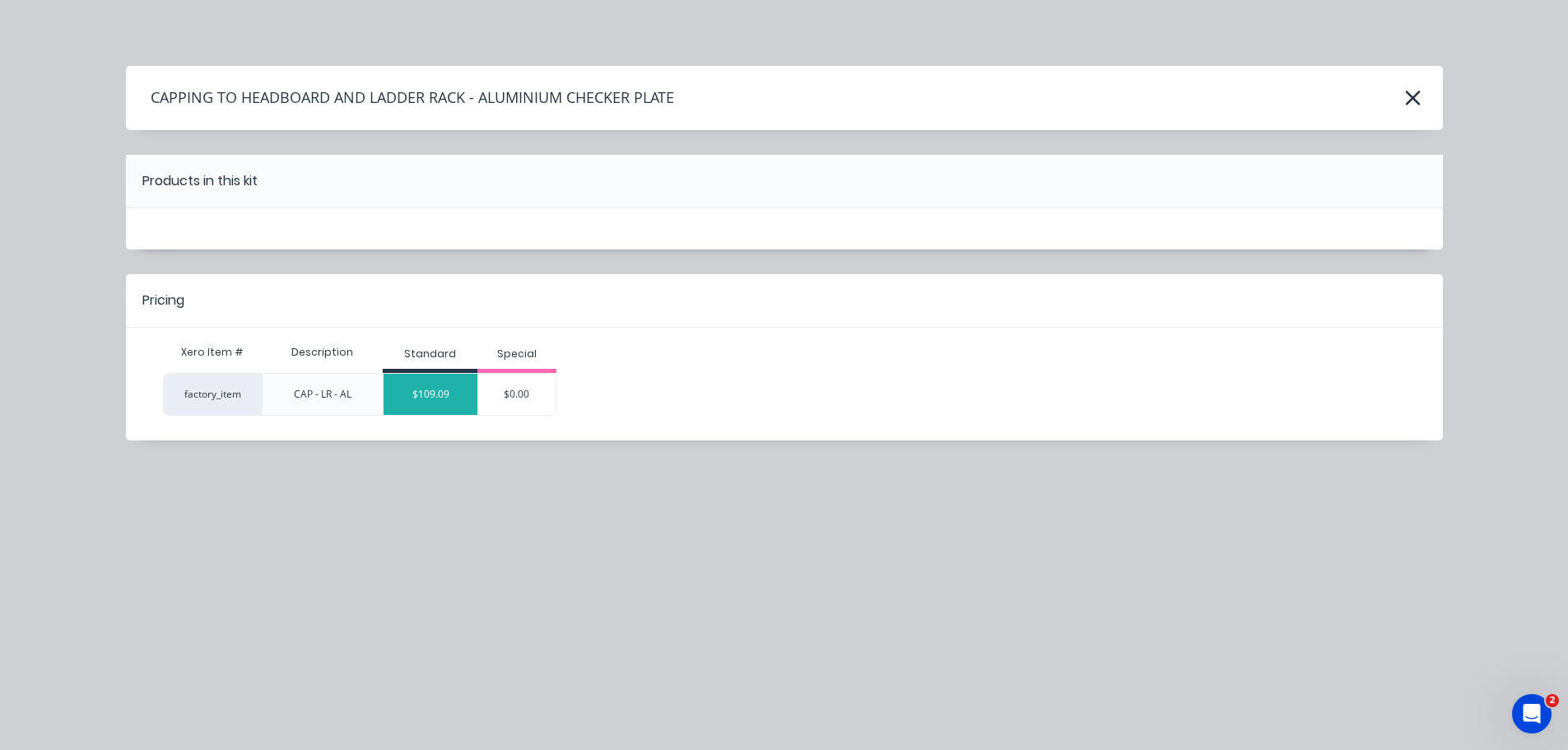
click at [442, 402] on div "$109.09" at bounding box center [431, 394] width 94 height 41
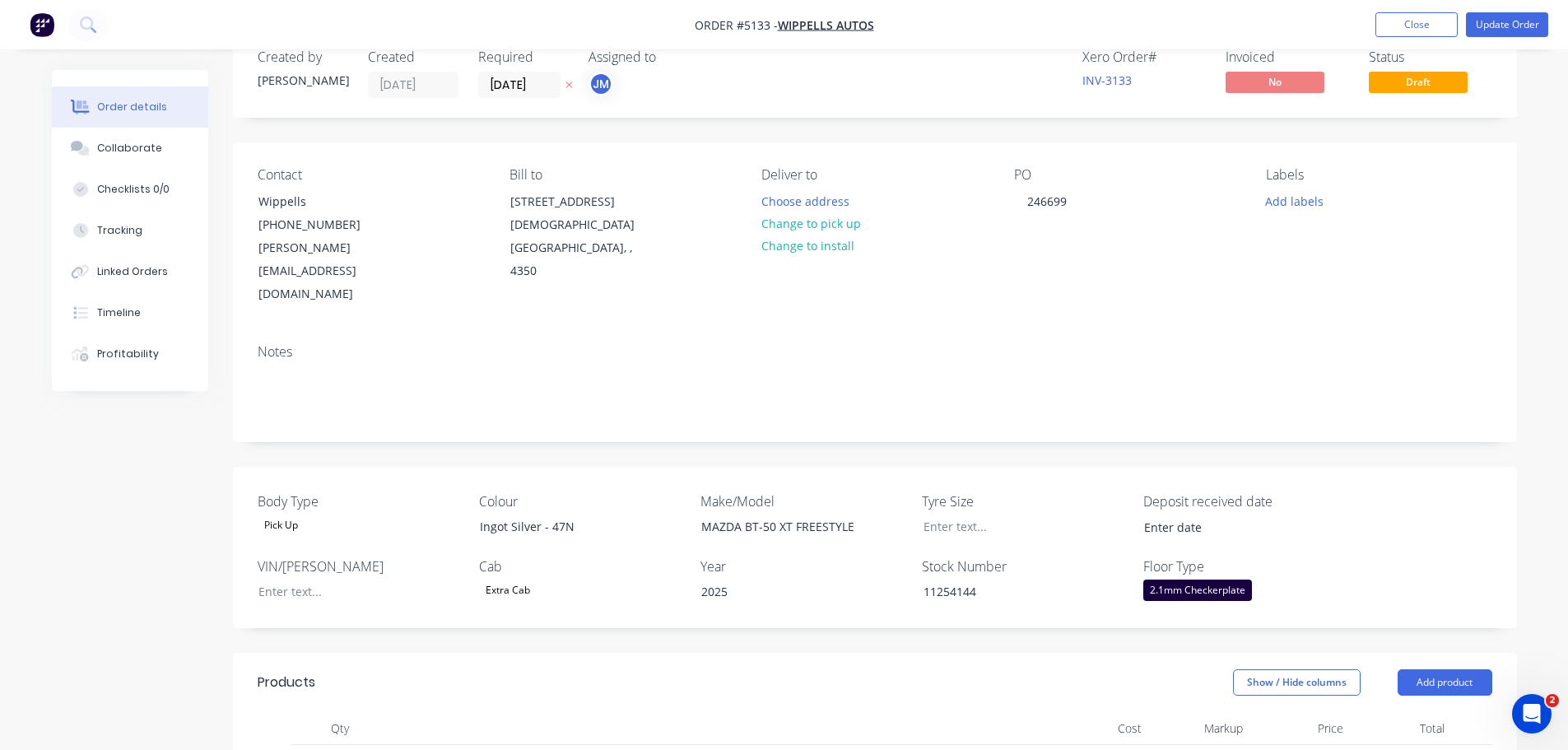
scroll to position [7, 0]
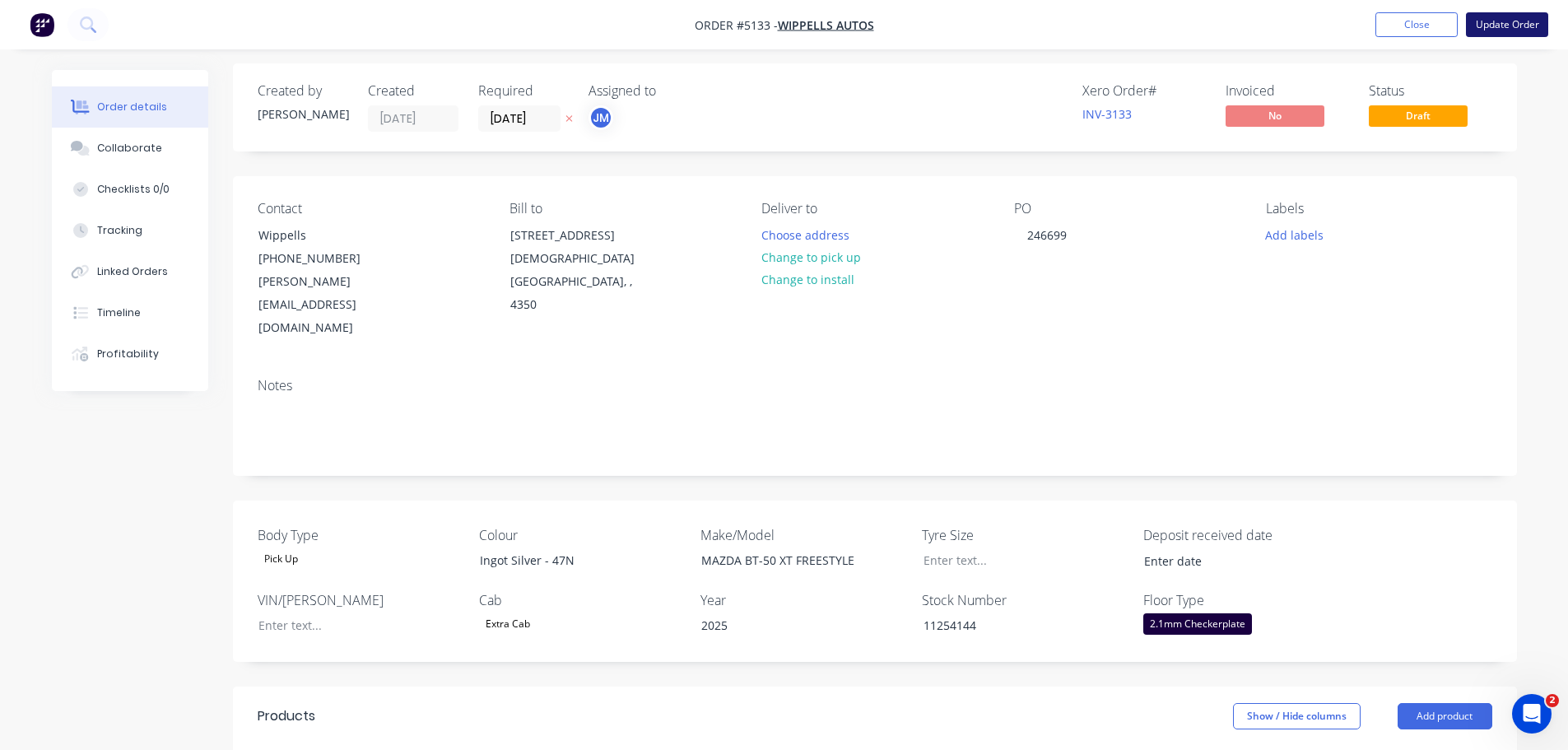
click at [1485, 25] on button "Update Order" at bounding box center [1507, 24] width 82 height 25
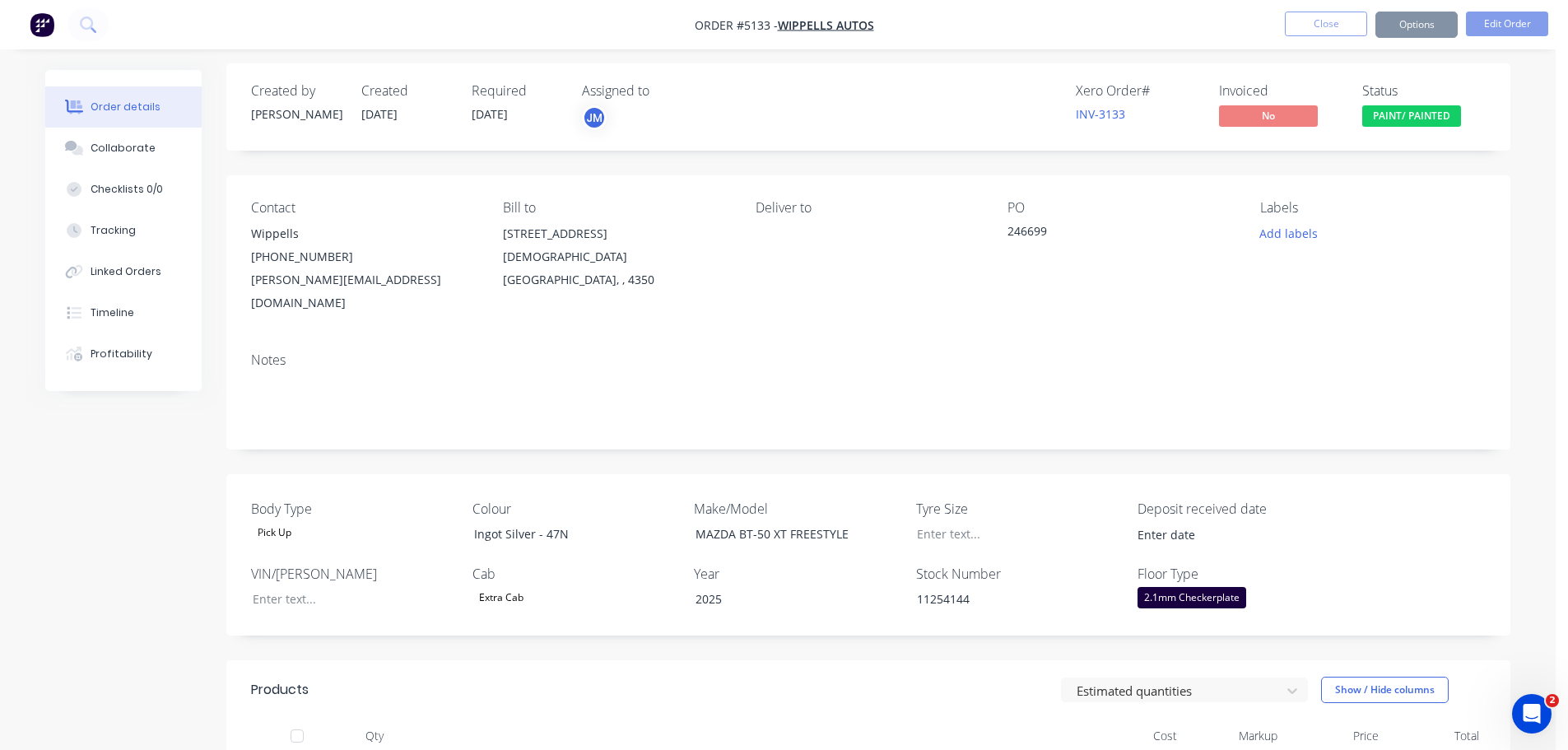
scroll to position [0, 0]
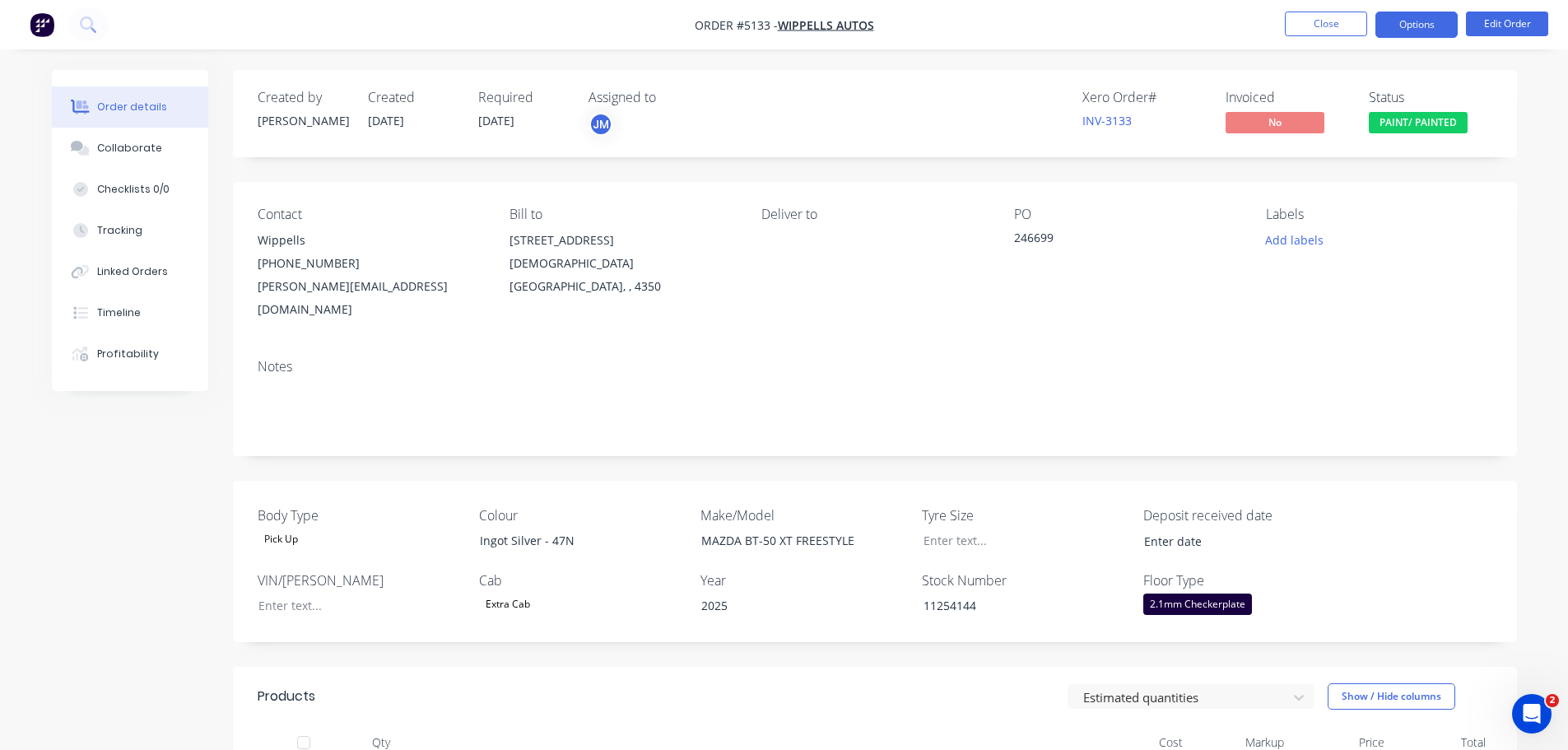
click at [1409, 33] on button "Options" at bounding box center [1417, 24] width 82 height 26
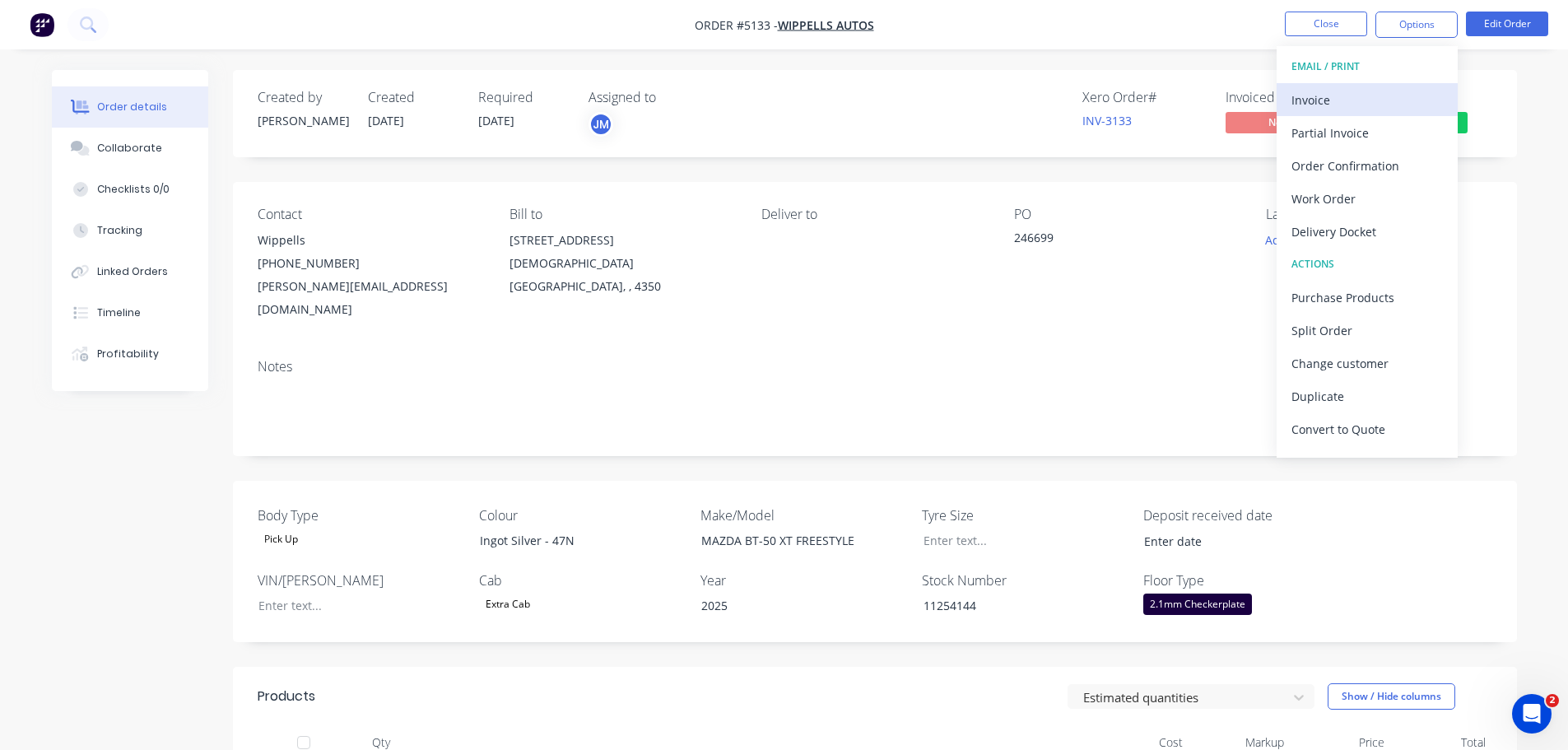
click at [1362, 102] on div "Invoice" at bounding box center [1366, 100] width 151 height 24
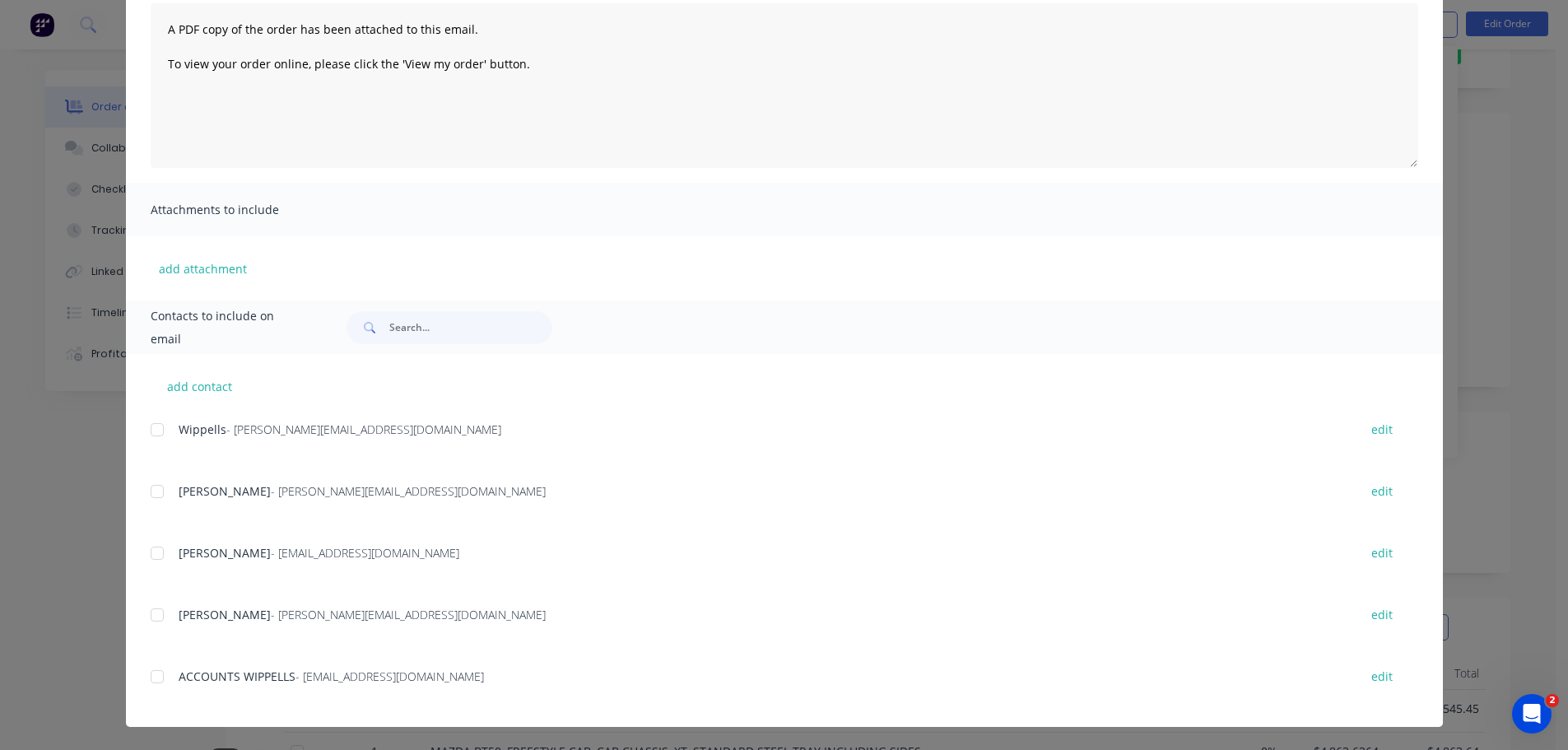
scroll to position [165, 0]
click at [153, 678] on div at bounding box center [157, 677] width 33 height 33
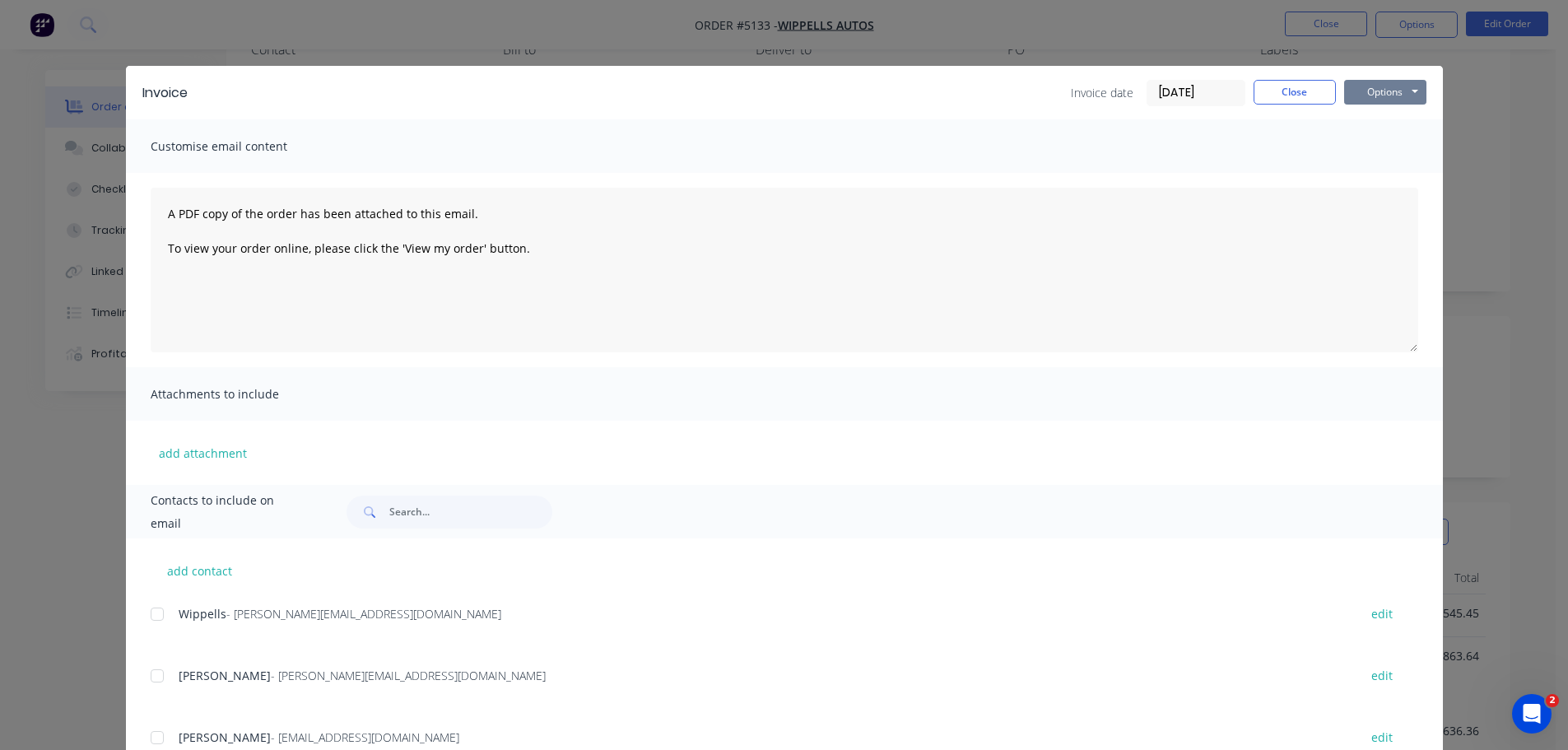
click at [1376, 97] on button "Options" at bounding box center [1385, 91] width 82 height 25
click at [1378, 174] on button "Email" at bounding box center [1396, 176] width 105 height 27
click at [1365, 86] on button "Options" at bounding box center [1385, 91] width 82 height 25
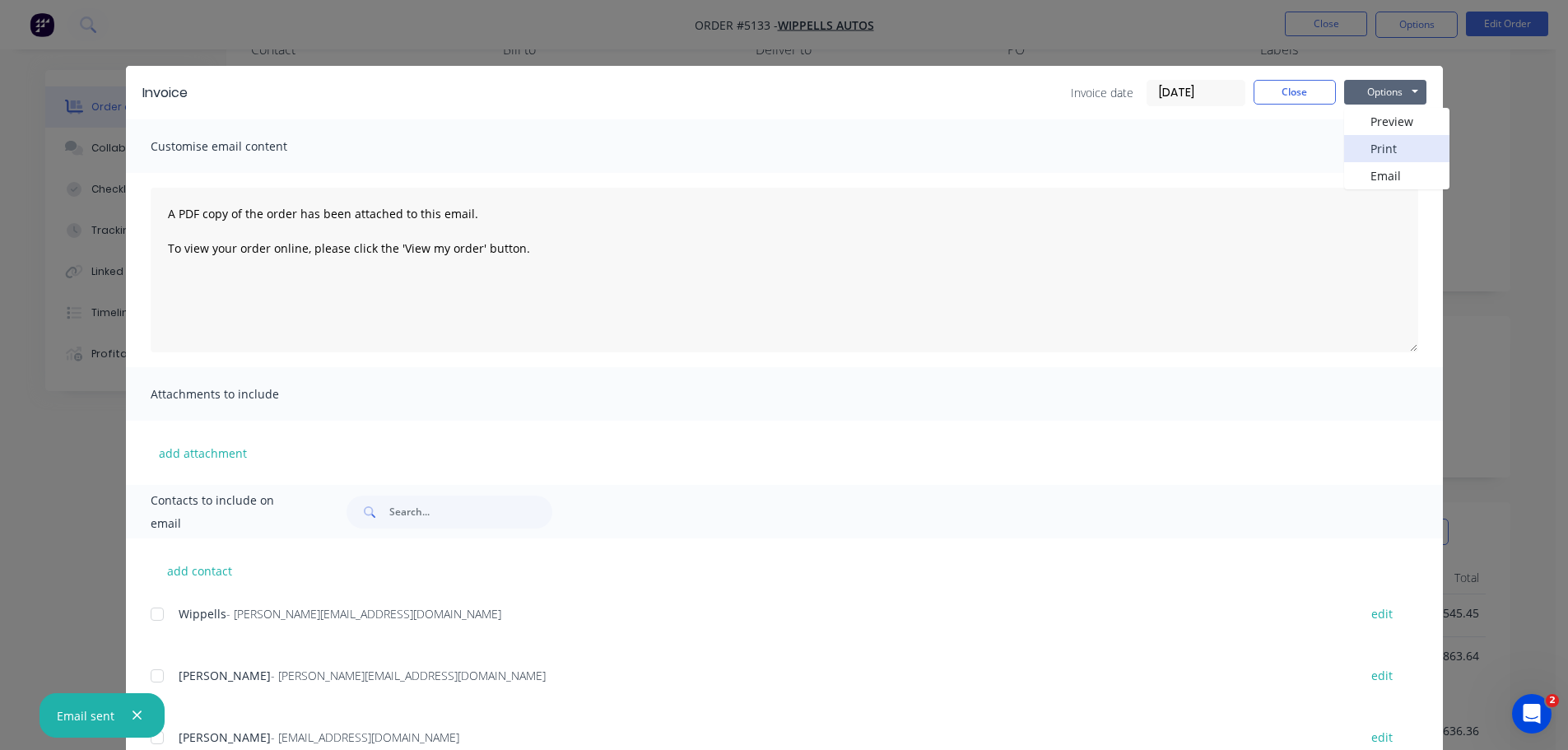
click at [1365, 146] on button "Print" at bounding box center [1396, 149] width 105 height 27
click at [1289, 97] on button "Close" at bounding box center [1295, 91] width 82 height 25
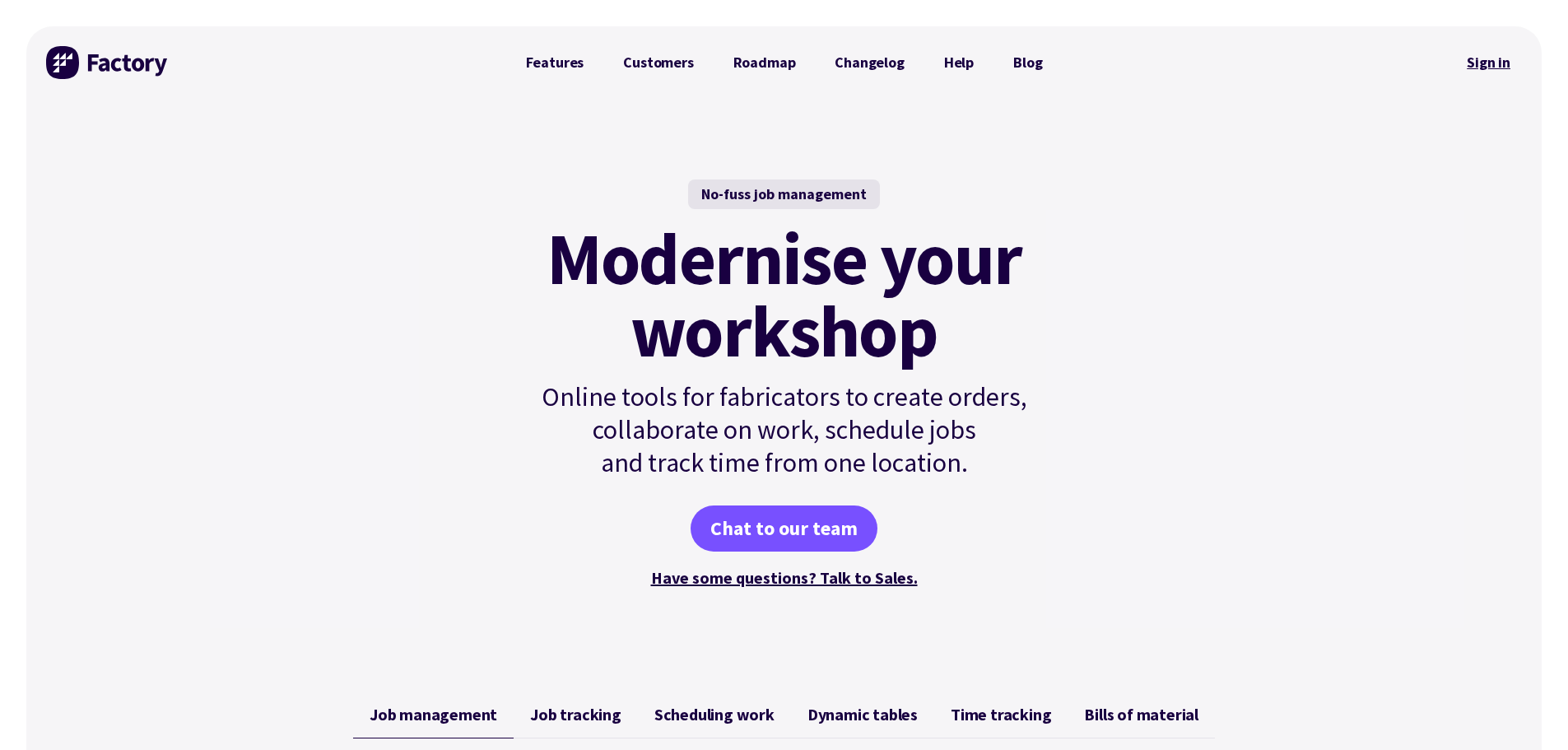
click at [1487, 63] on link "Sign in" at bounding box center [1489, 62] width 67 height 38
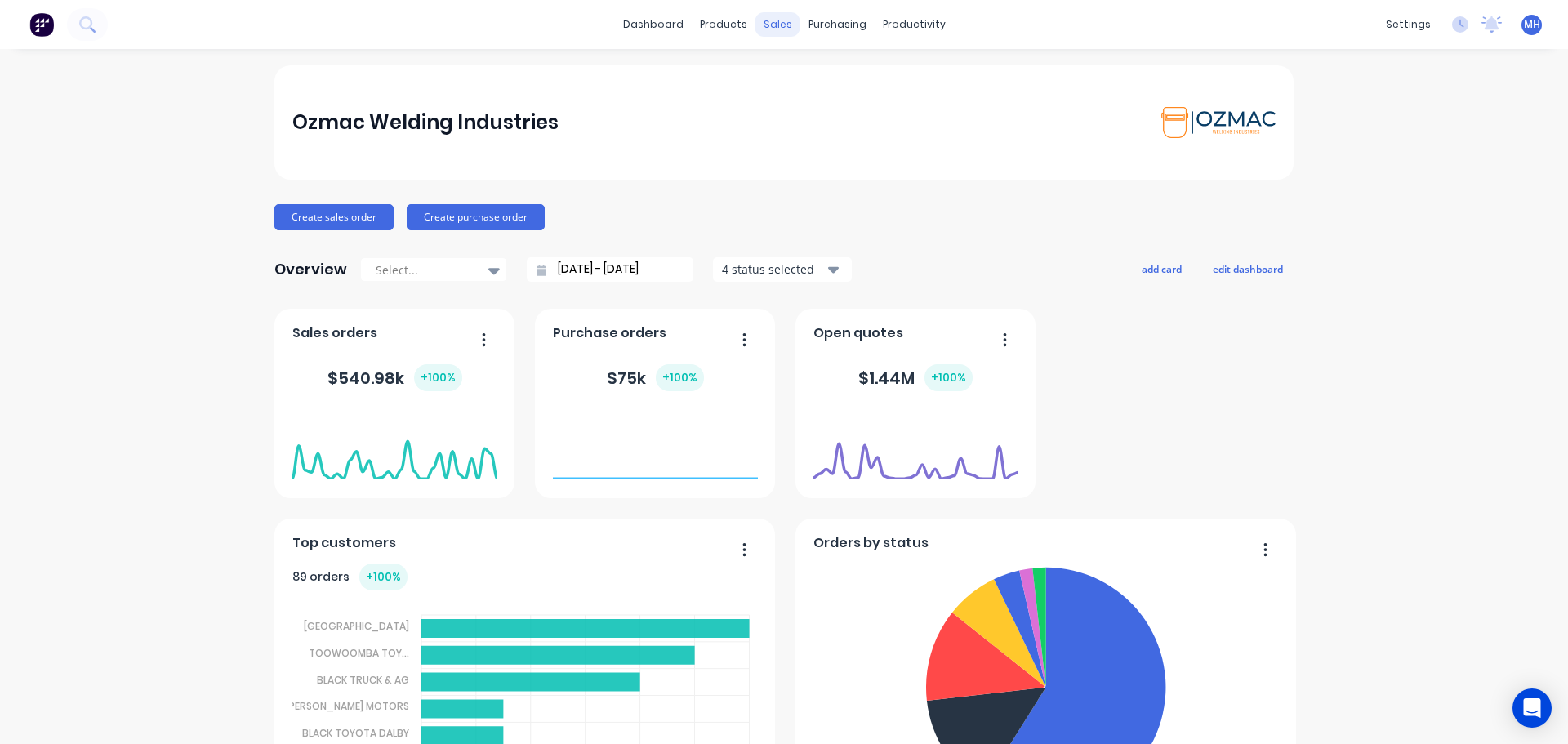
click at [770, 26] on div "sales" at bounding box center [777, 24] width 45 height 25
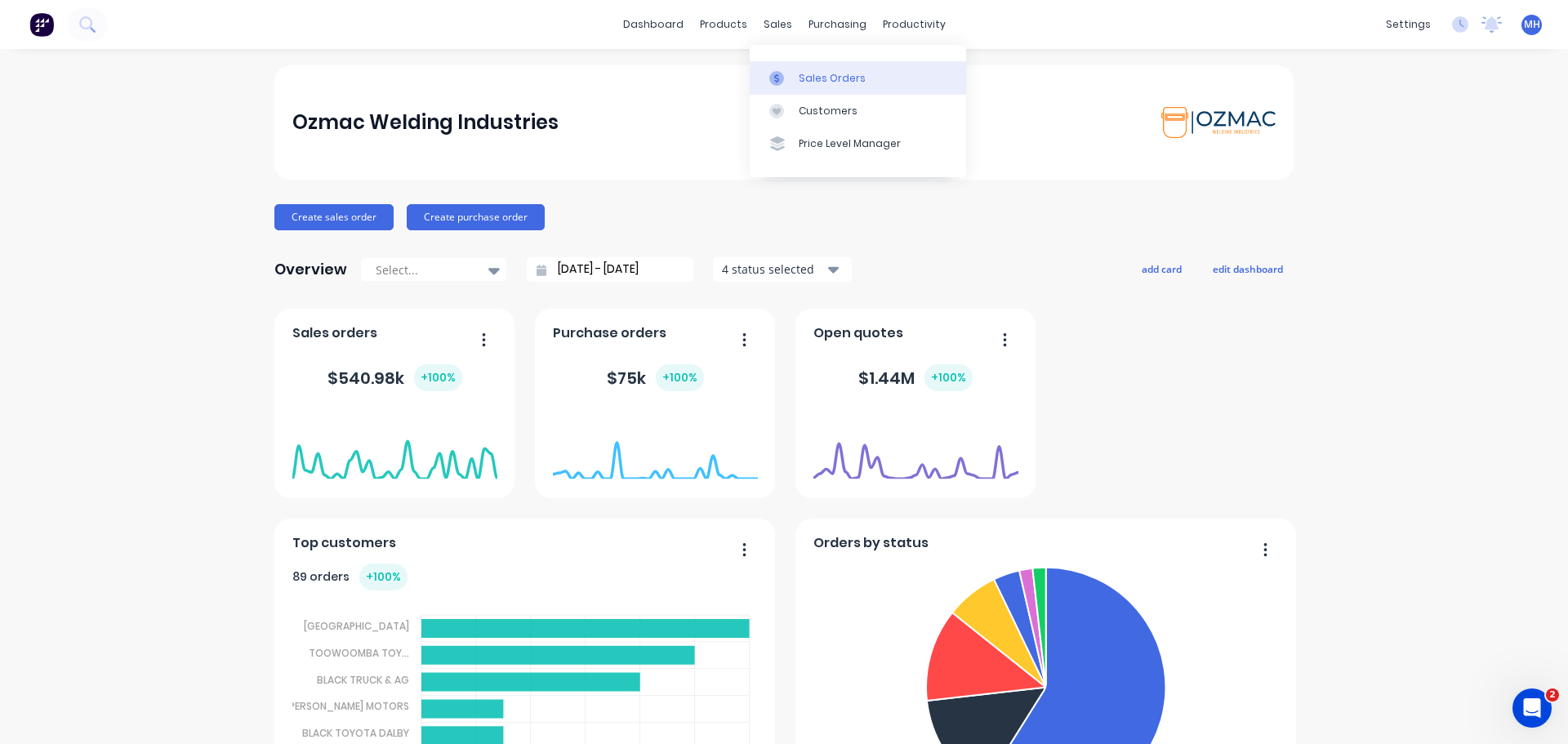
click at [795, 80] on link "Sales Orders" at bounding box center [857, 77] width 216 height 33
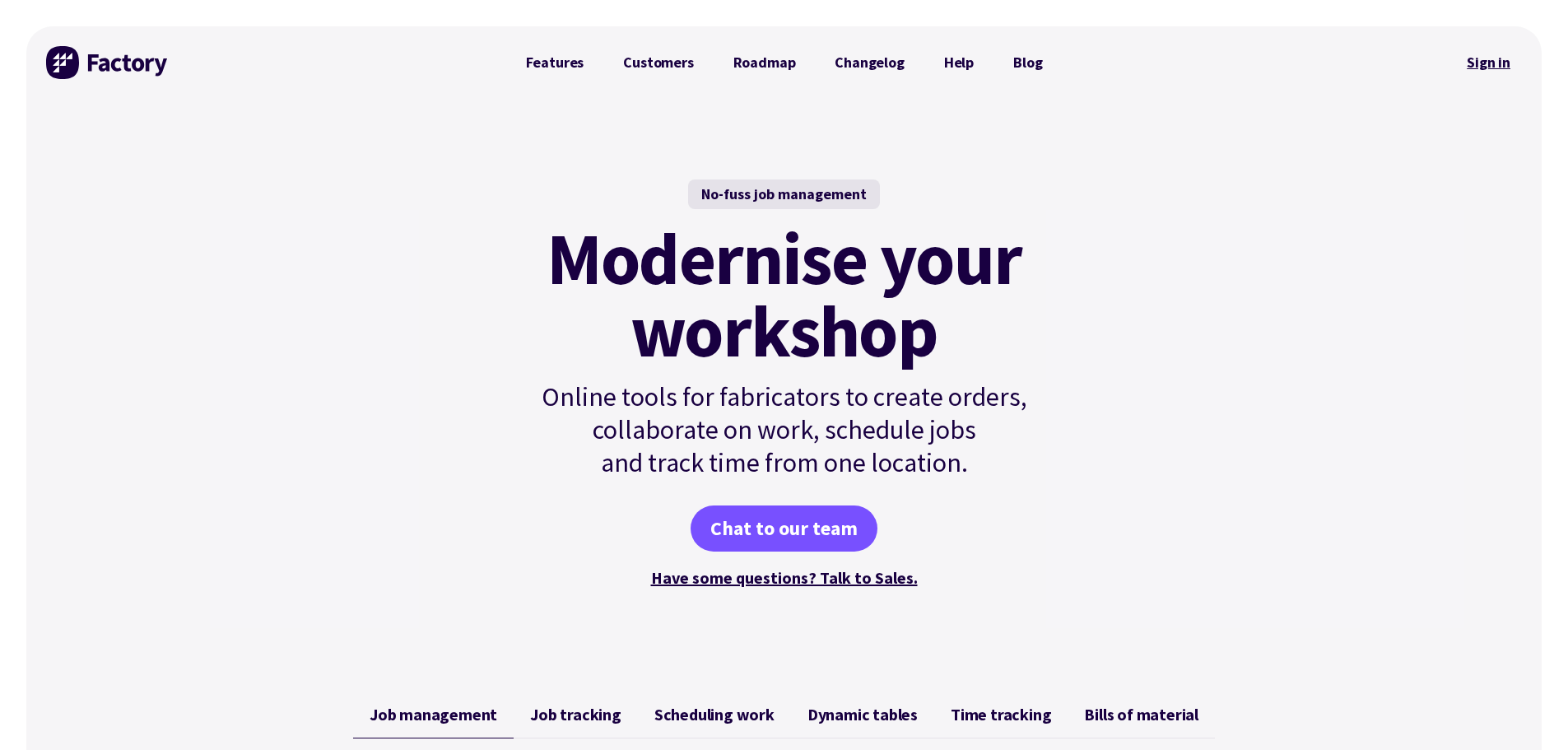
click at [1503, 65] on link "Sign in" at bounding box center [1489, 62] width 67 height 38
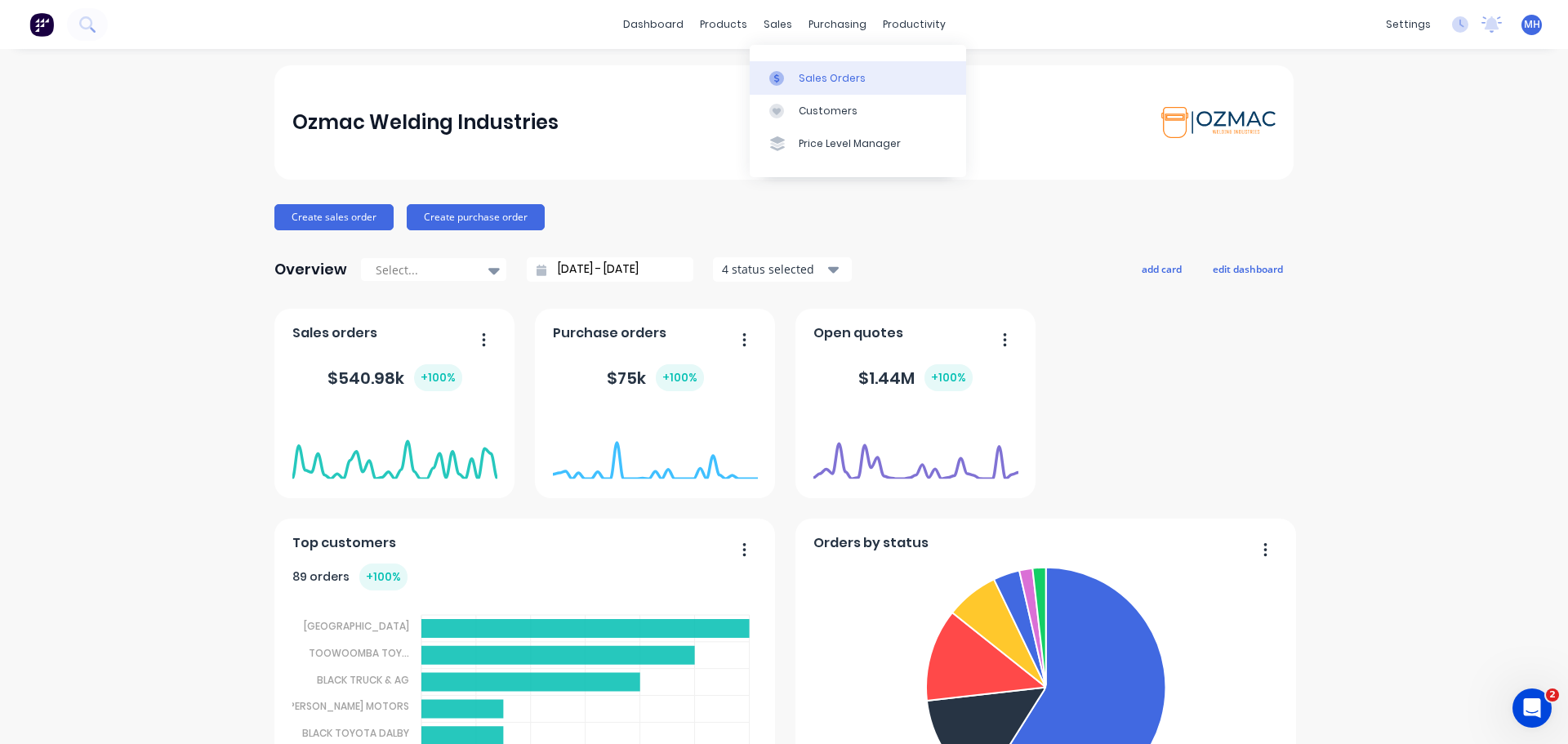
click at [808, 81] on div "Sales Orders" at bounding box center [831, 78] width 67 height 14
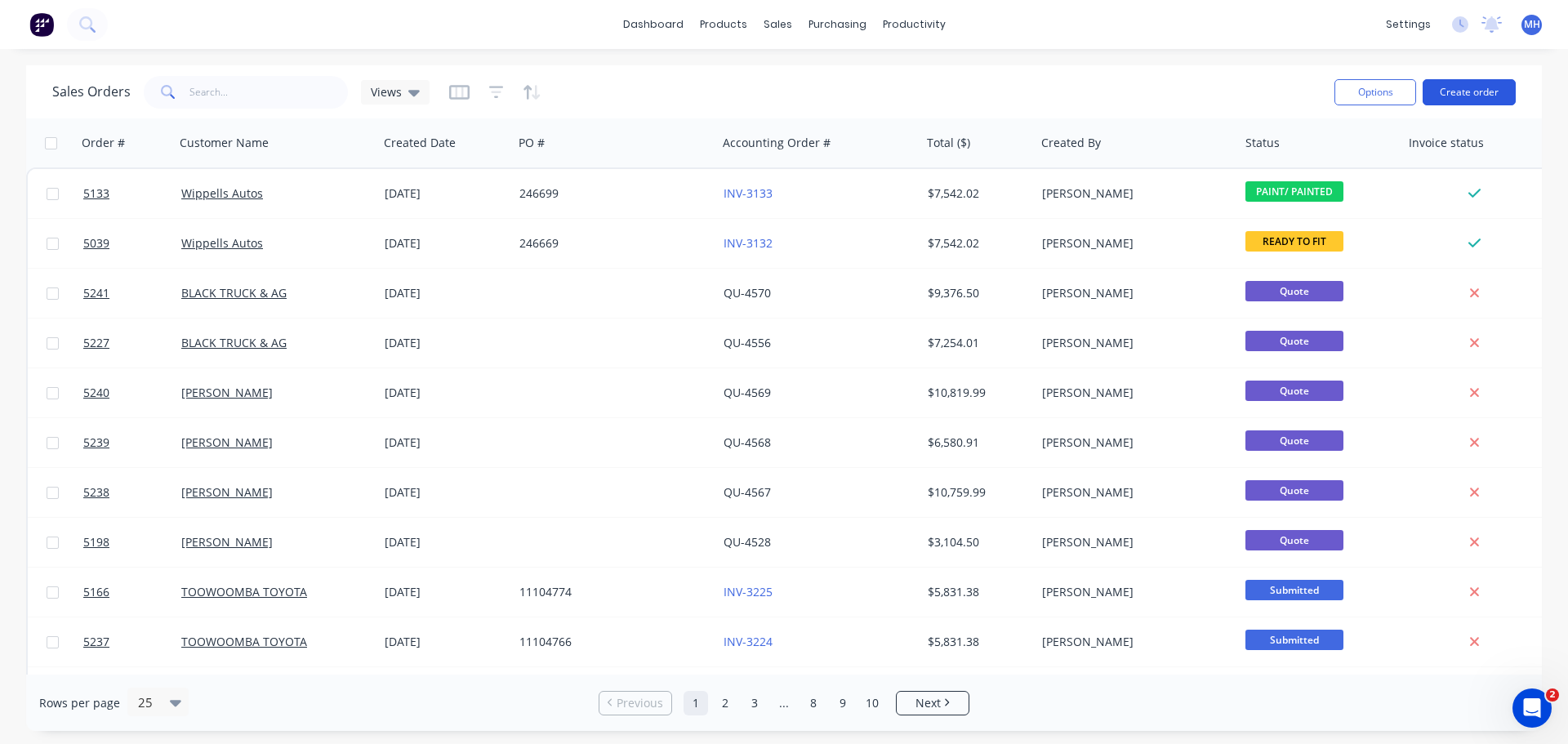
click at [1463, 95] on button "Create order" at bounding box center [1469, 92] width 93 height 26
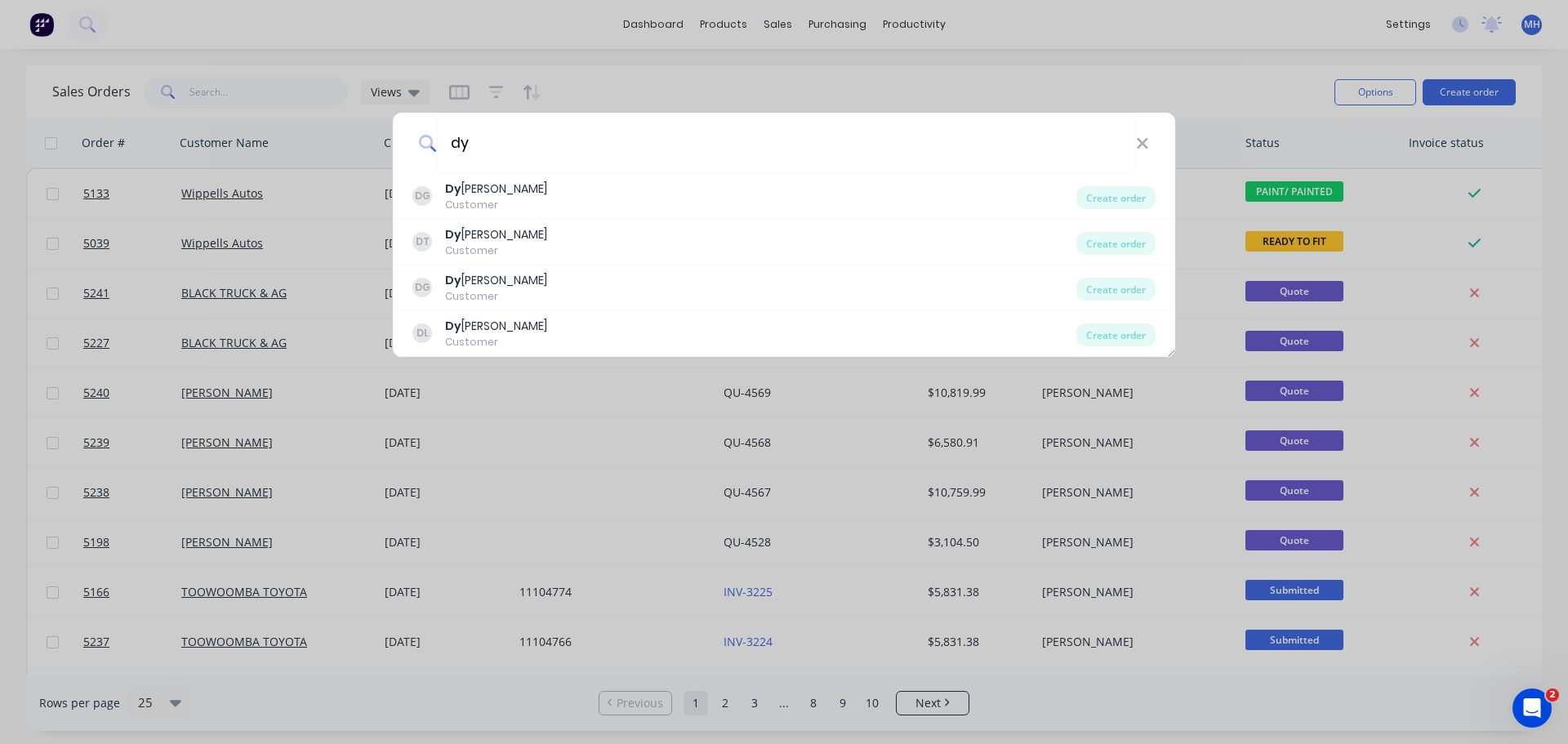
type input "d"
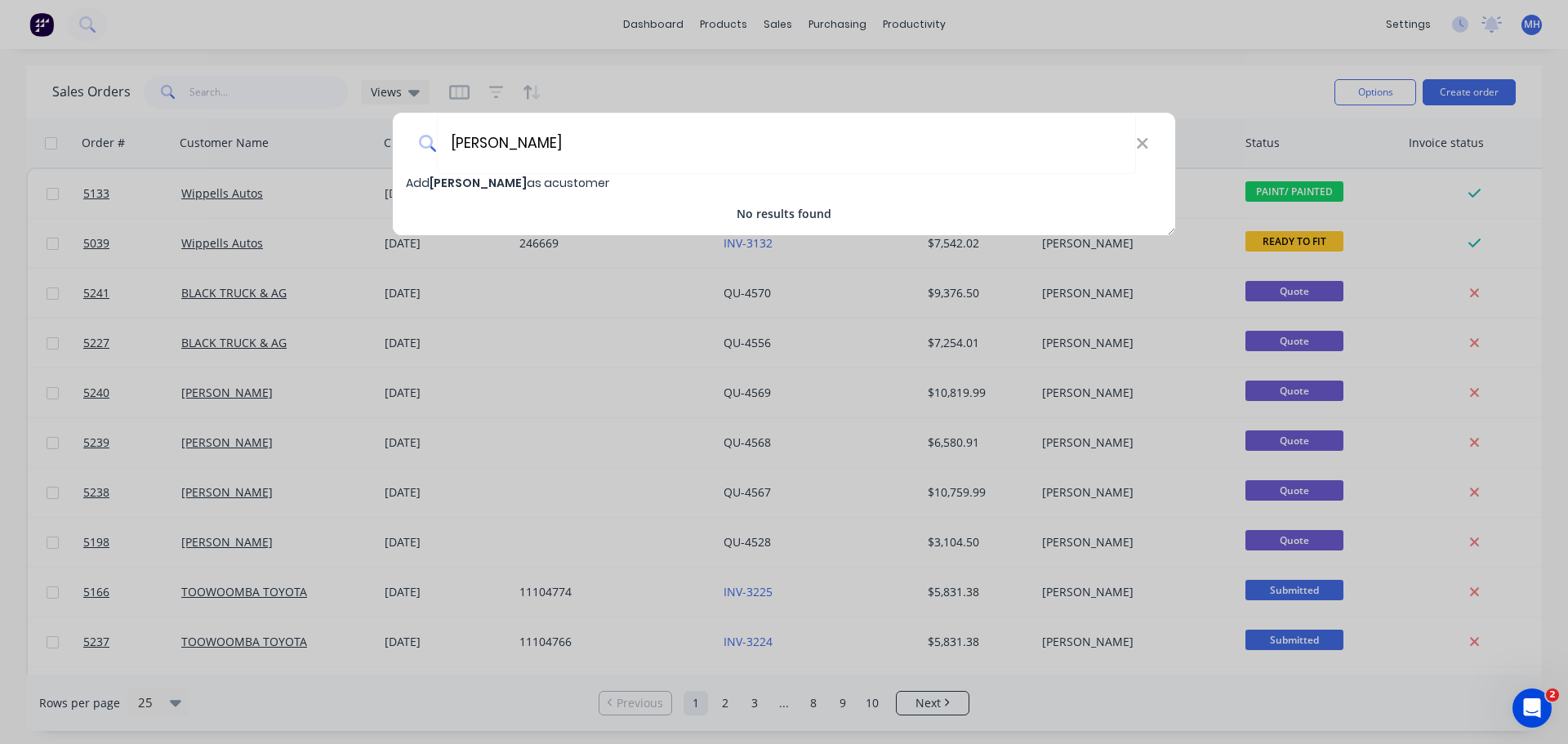
type input "[PERSON_NAME]"
click at [473, 183] on span "[PERSON_NAME]" at bounding box center [478, 182] width 97 height 16
select select "AU"
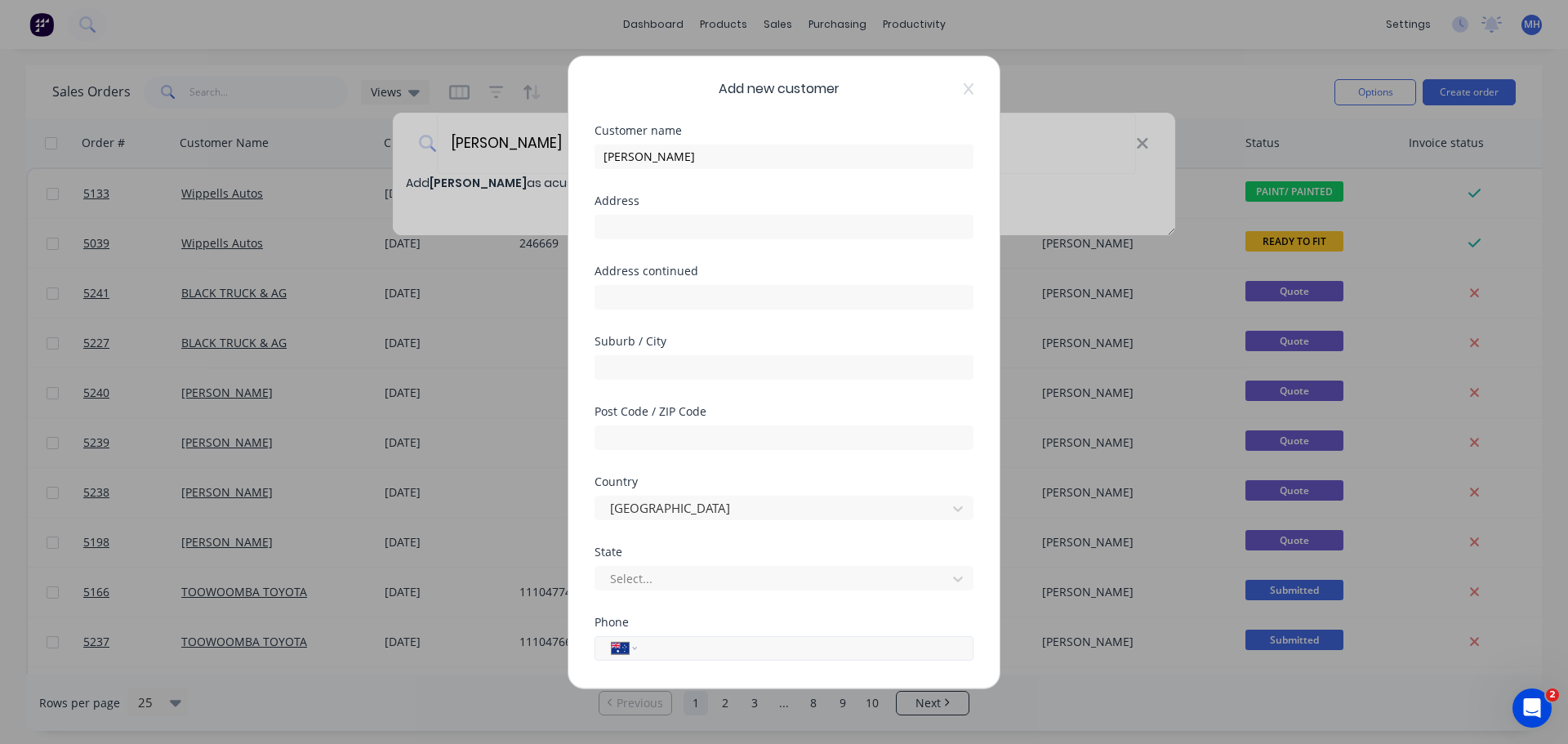
click at [681, 647] on input "tel" at bounding box center [802, 647] width 308 height 19
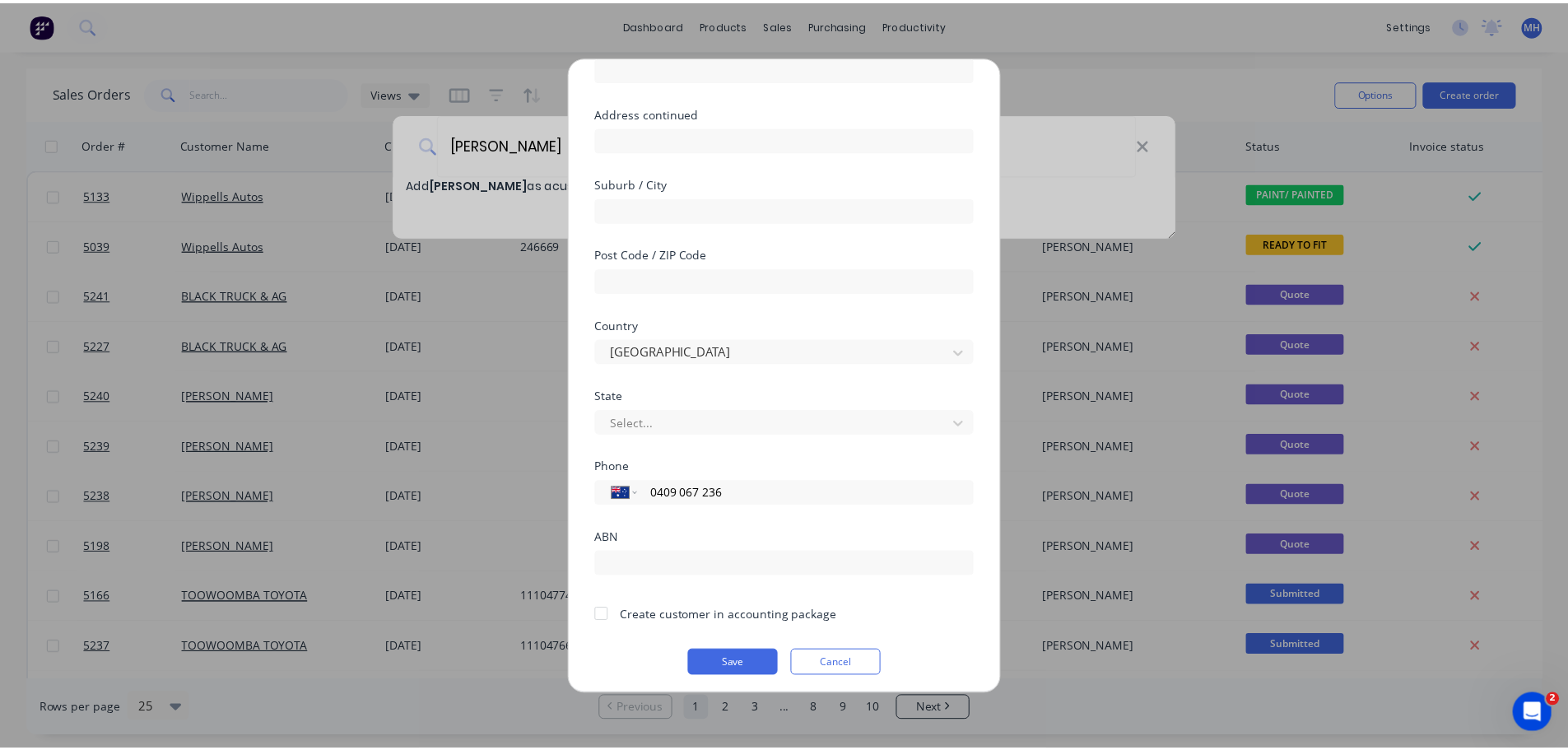
scroll to position [167, 0]
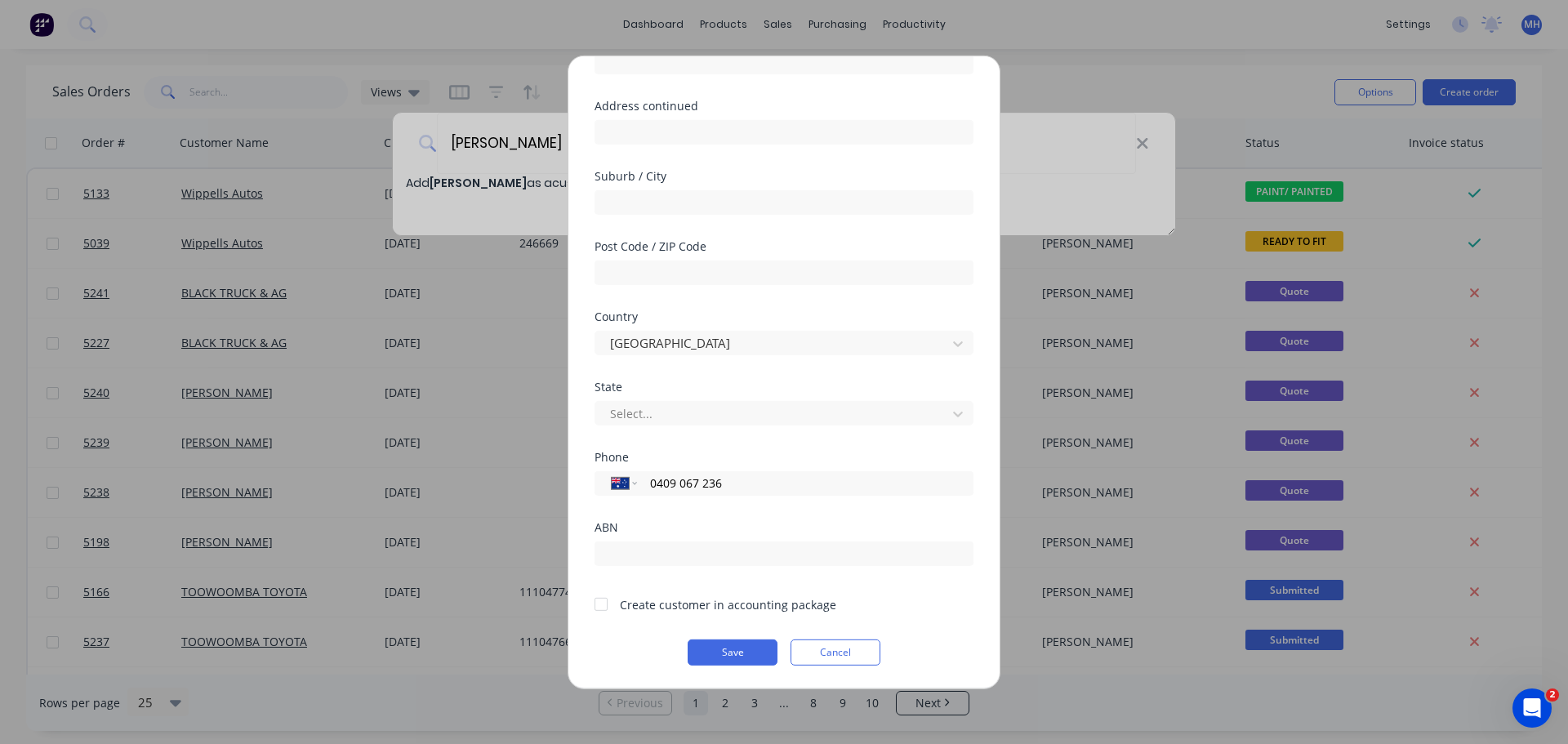
type input "0409 067 236"
click at [608, 604] on div at bounding box center [601, 604] width 33 height 33
click at [726, 647] on button "Save" at bounding box center [732, 651] width 90 height 26
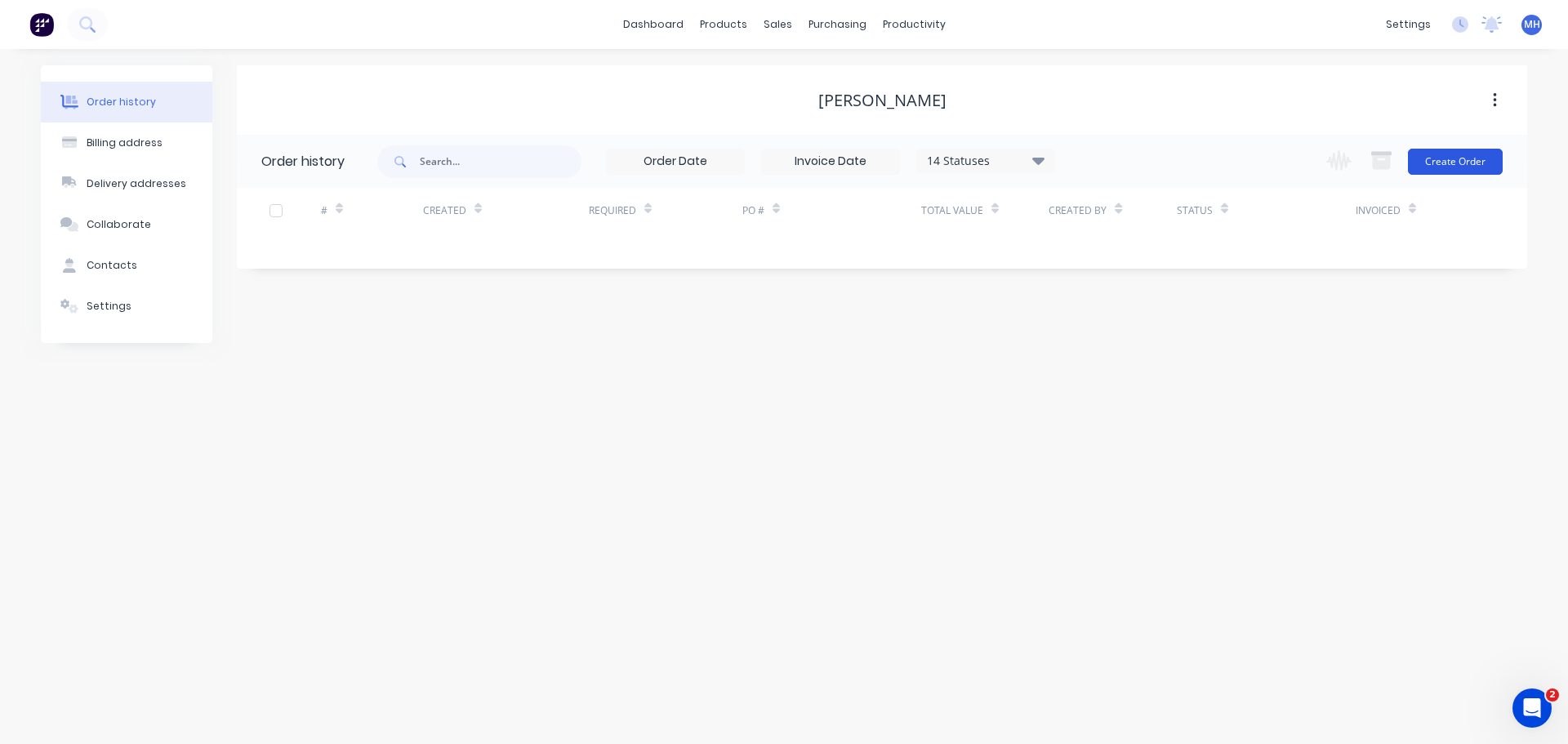
click at [1443, 170] on button "Create Order" at bounding box center [1455, 161] width 95 height 26
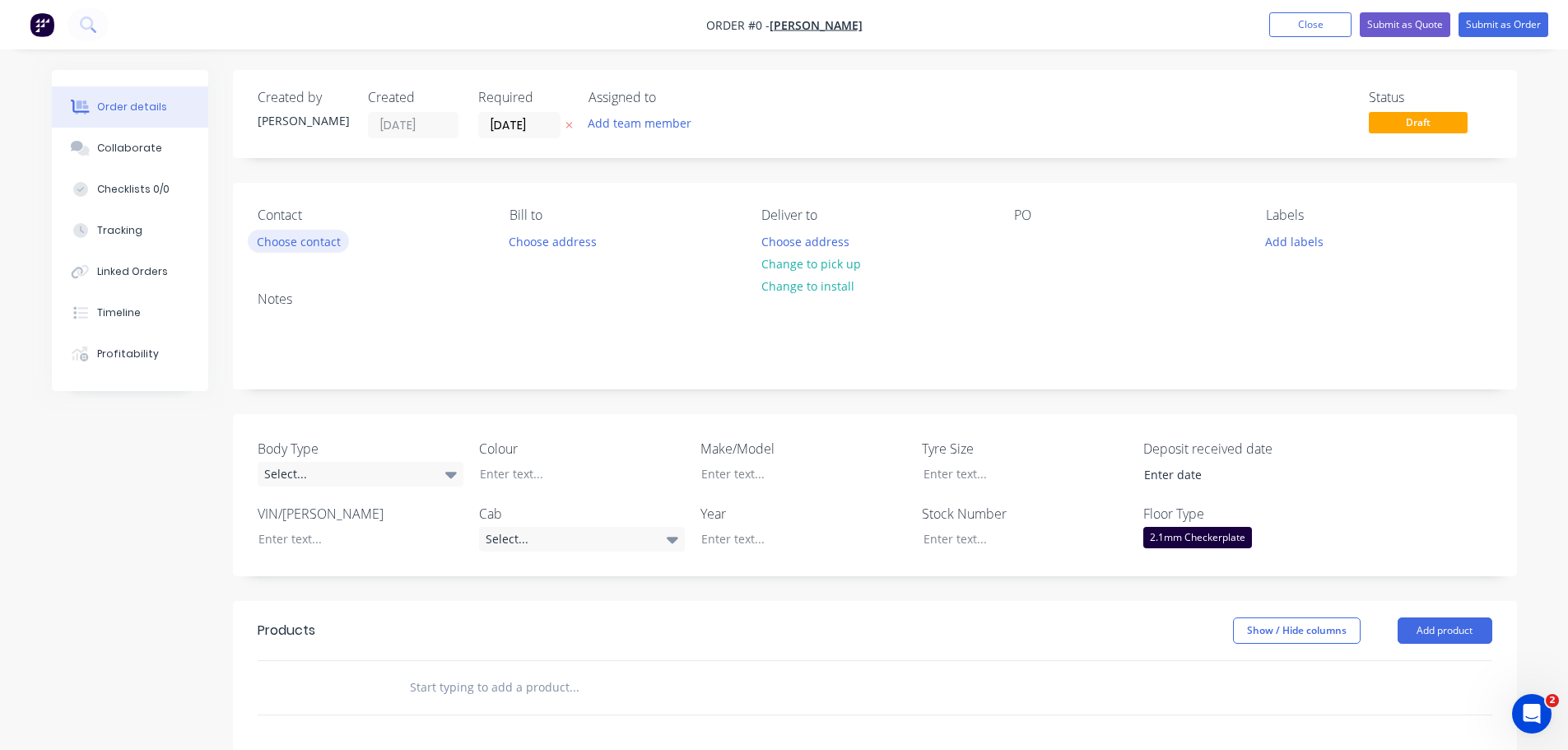
click at [311, 242] on button "Choose contact" at bounding box center [298, 241] width 101 height 22
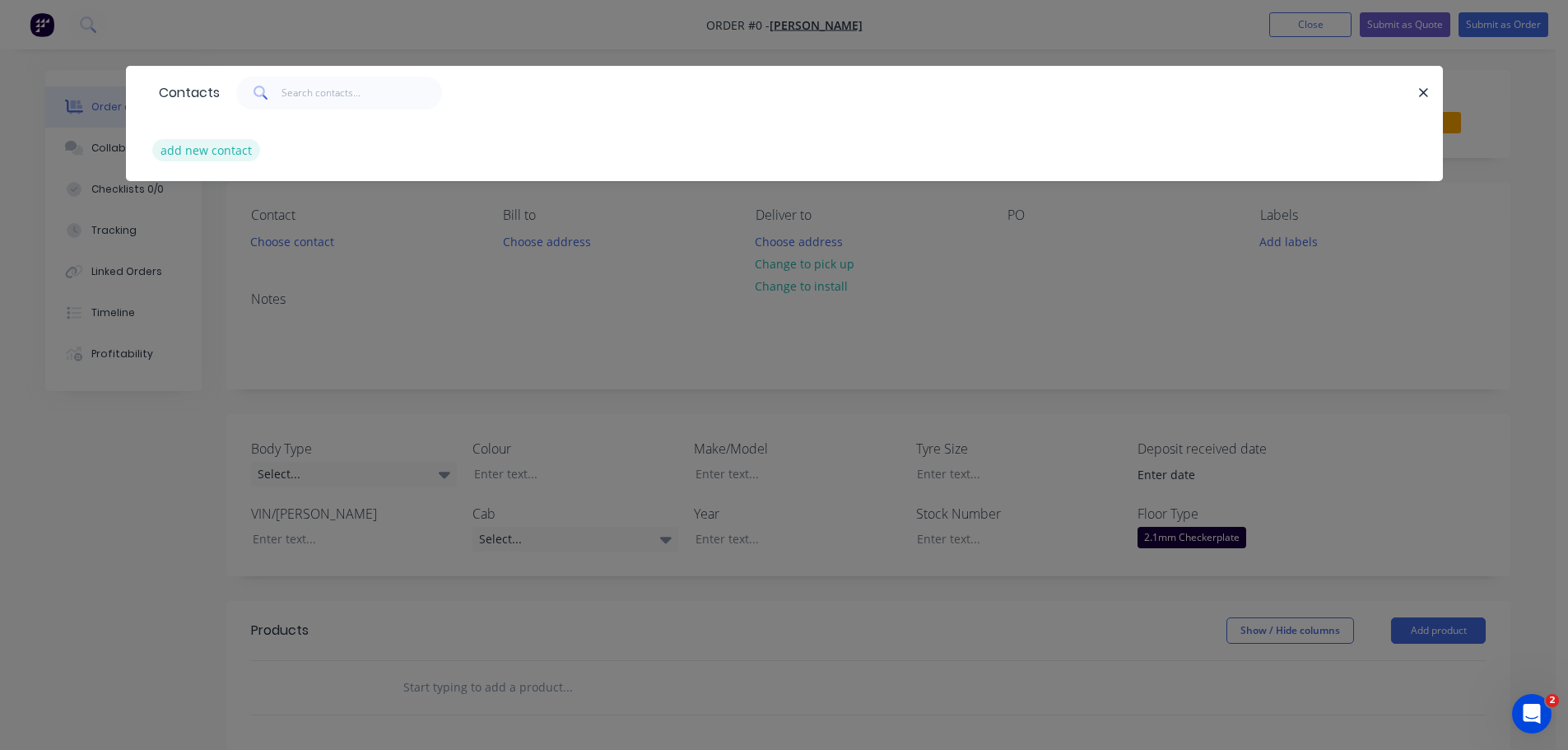
click at [205, 153] on button "add new contact" at bounding box center [206, 150] width 109 height 22
select select "AU"
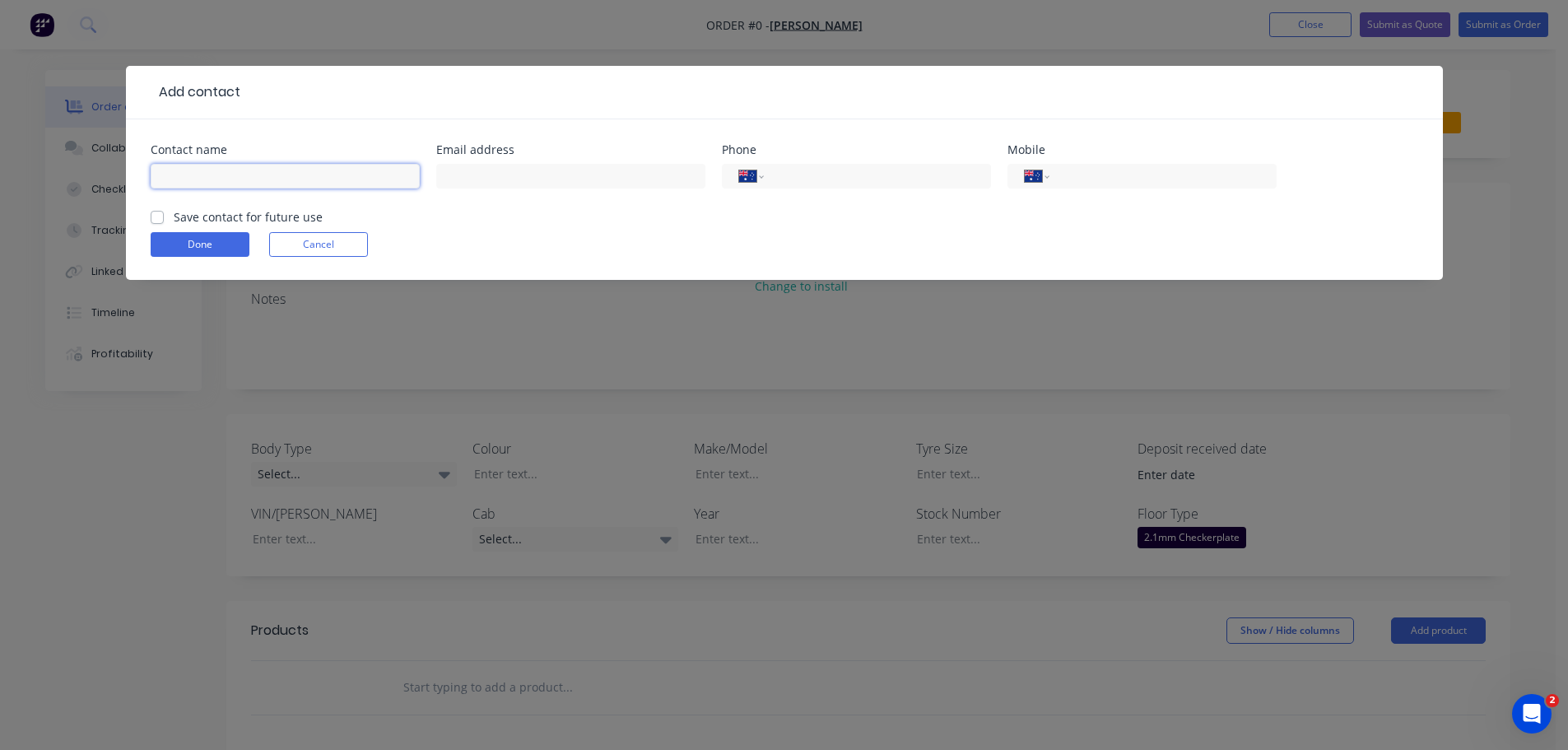
click at [286, 178] on input "text" at bounding box center [285, 176] width 269 height 25
type input "DYLAN SCHEFE"
click at [164, 216] on div "Save contact for future use" at bounding box center [236, 217] width 172 height 17
drag, startPoint x: 161, startPoint y: 219, endPoint x: 174, endPoint y: 214, distance: 13.9
click at [173, 218] on label "Save contact for future use" at bounding box center [248, 217] width 149 height 17
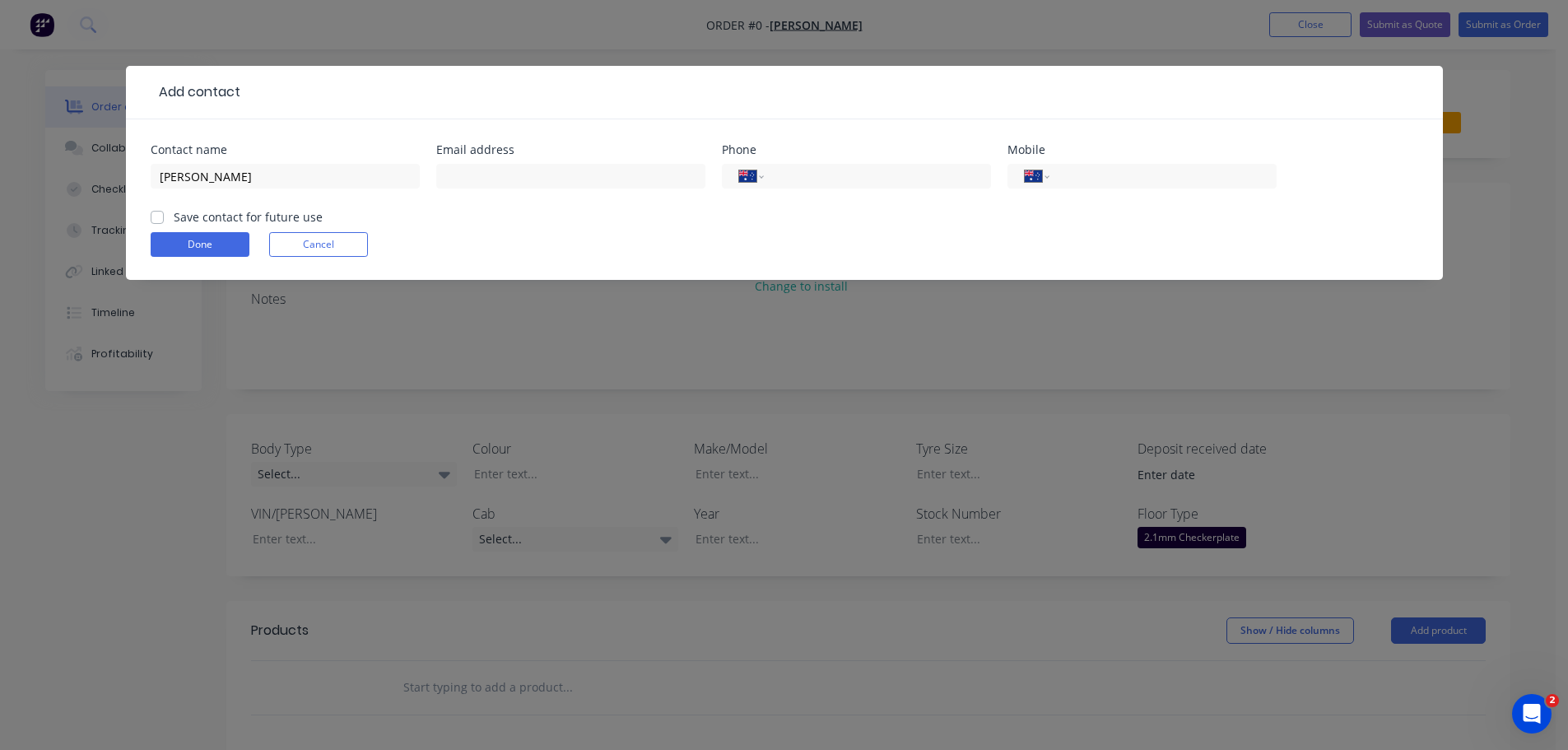
click at [161, 218] on input "Save contact for future use" at bounding box center [156, 216] width 13 height 15
checkbox input "true"
click at [514, 167] on input "text" at bounding box center [571, 176] width 269 height 25
type input "dylansch1602@gmail.com"
click at [1067, 179] on input "tel" at bounding box center [1160, 177] width 197 height 19
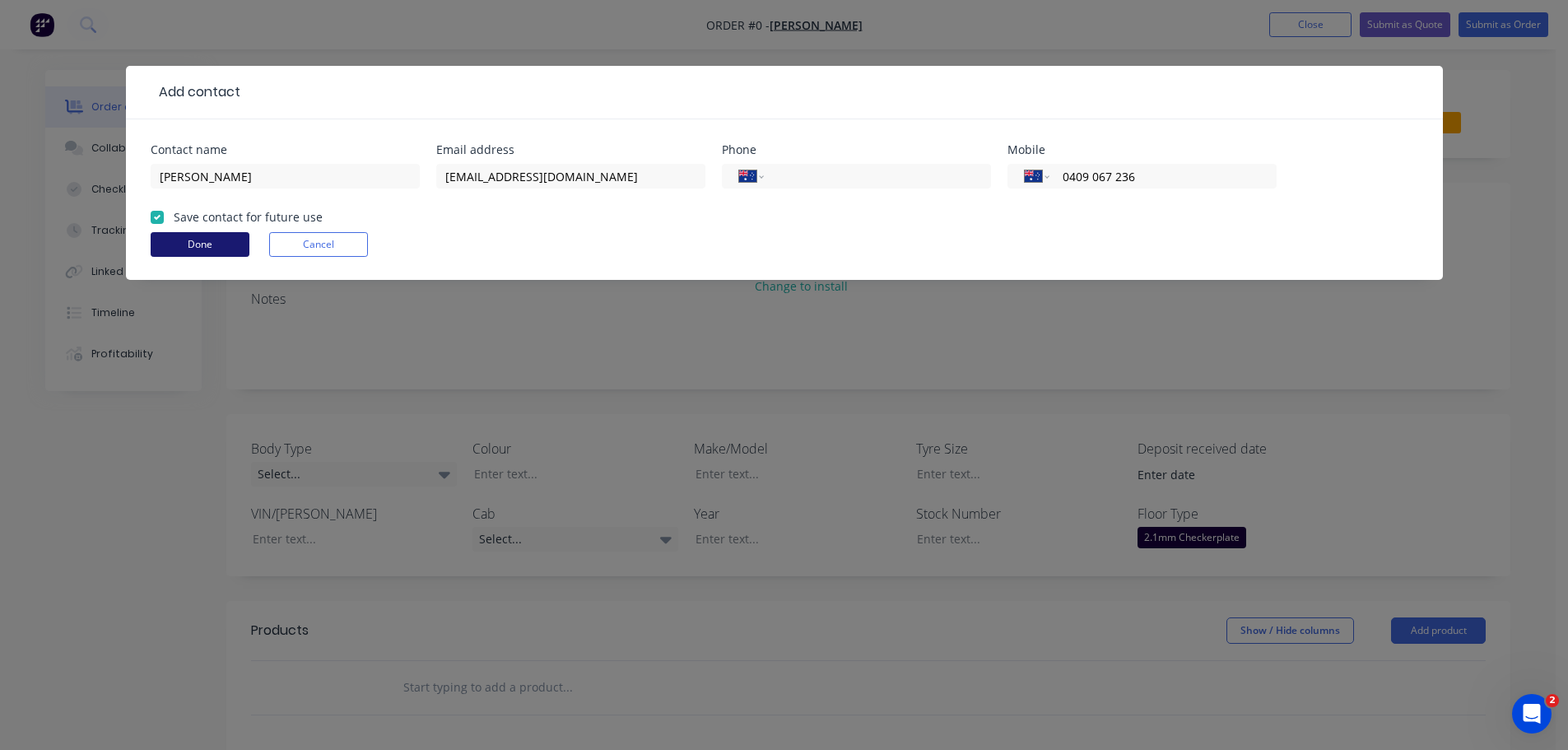
type input "0409 067 236"
click at [203, 251] on button "Done" at bounding box center [200, 244] width 99 height 25
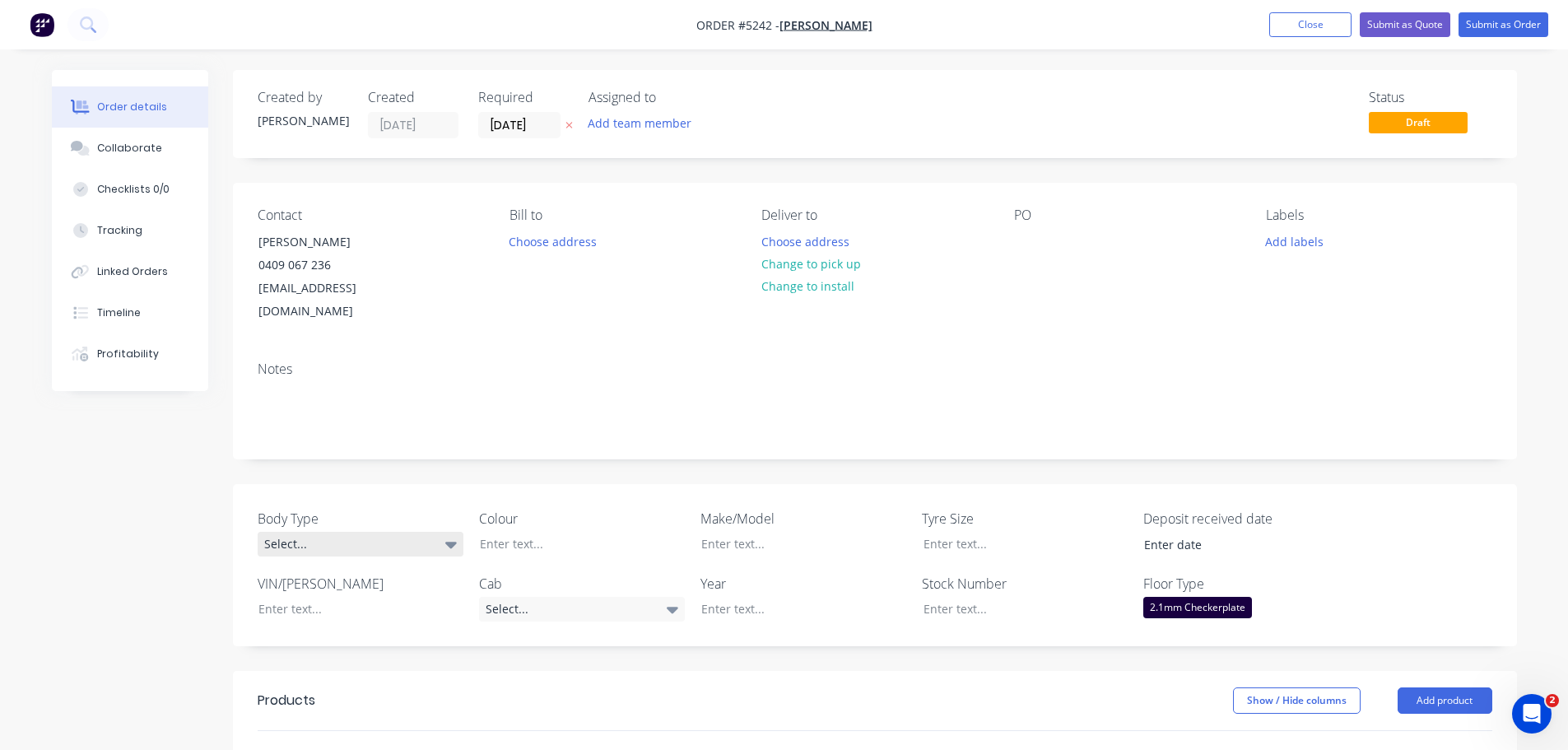
click at [369, 531] on div "Select..." at bounding box center [361, 543] width 206 height 25
click at [344, 585] on button "Cab Chassis" at bounding box center [381, 589] width 247 height 33
click at [592, 596] on div "Select..." at bounding box center [582, 608] width 206 height 25
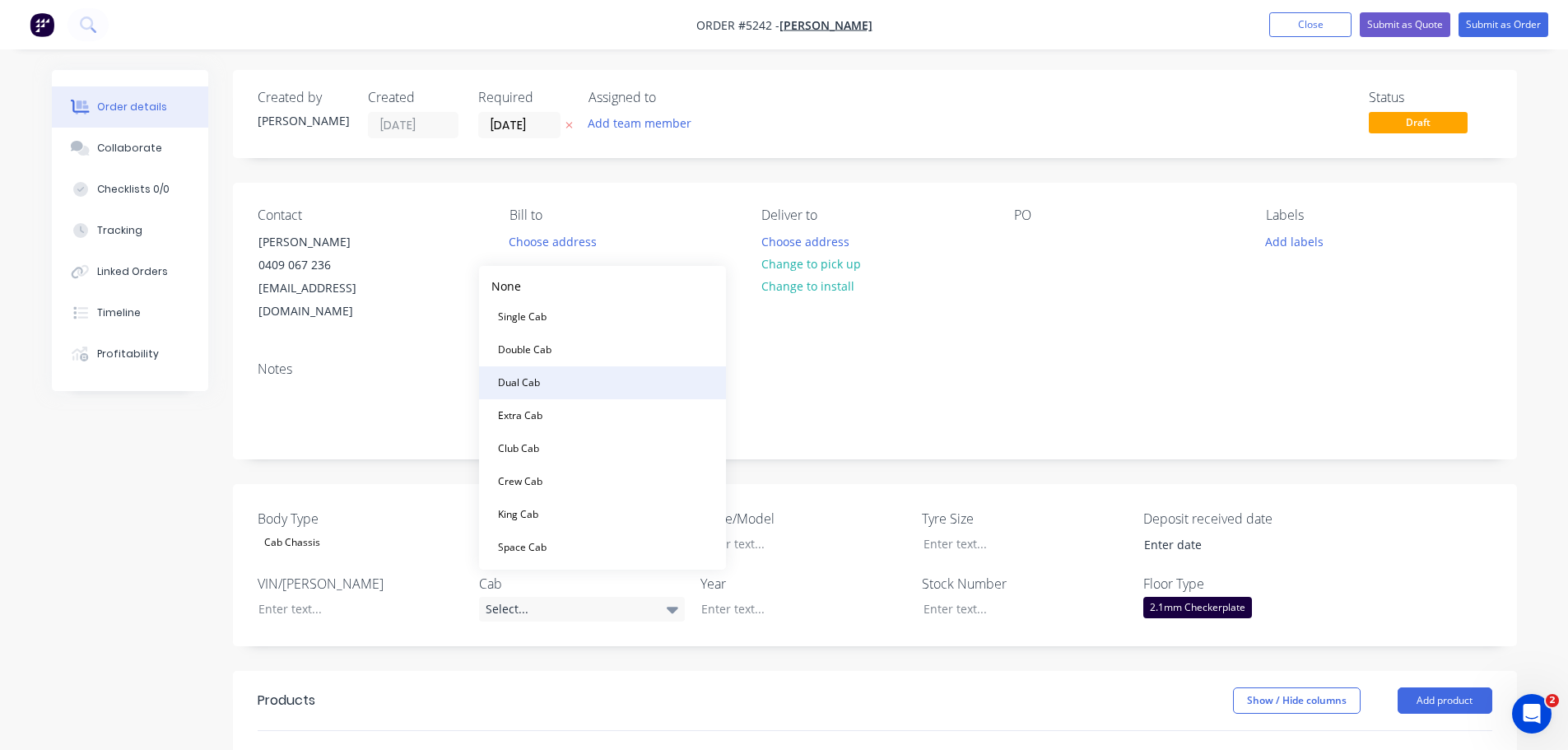
click at [570, 390] on button "Dual Cab" at bounding box center [602, 383] width 247 height 33
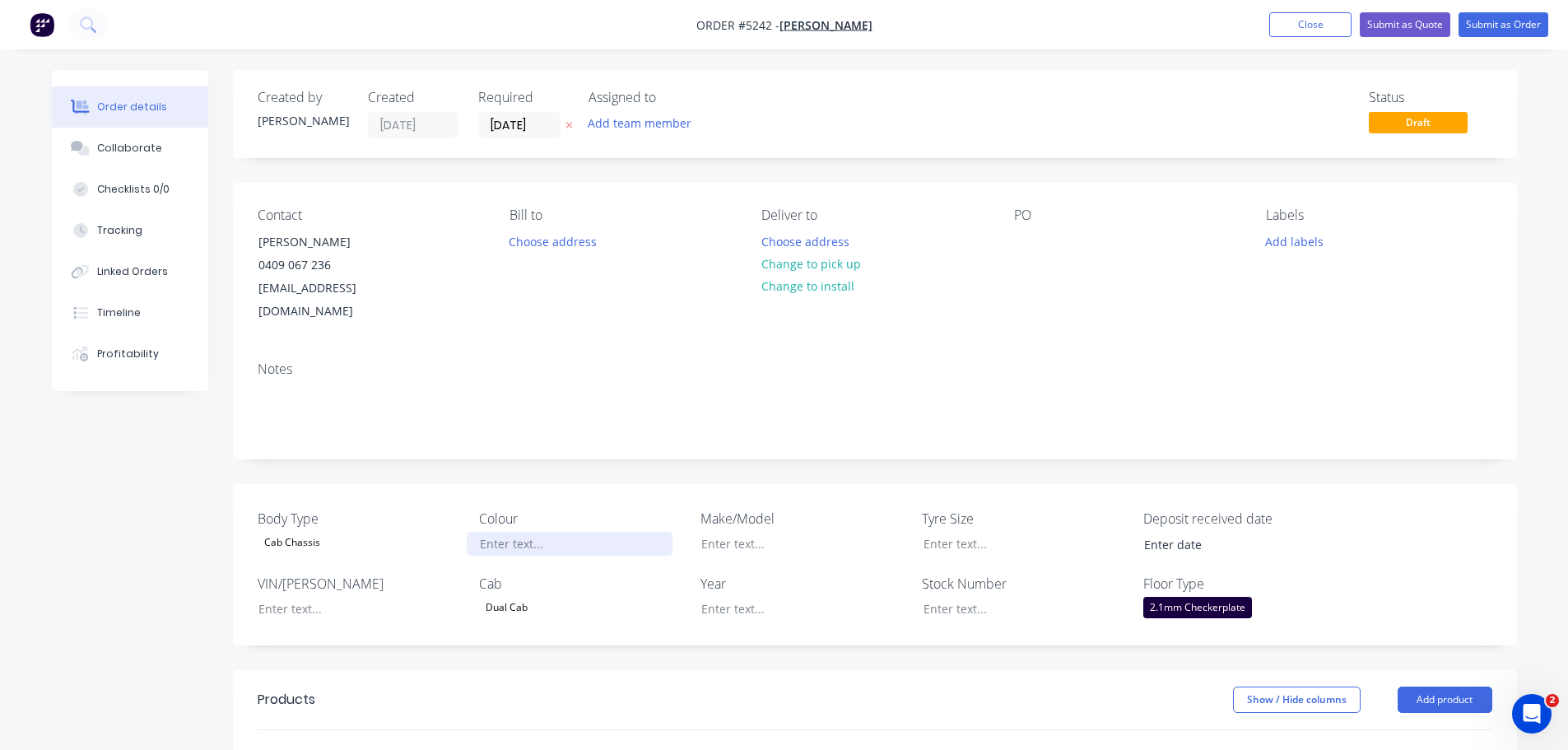
click at [557, 531] on div at bounding box center [569, 543] width 206 height 24
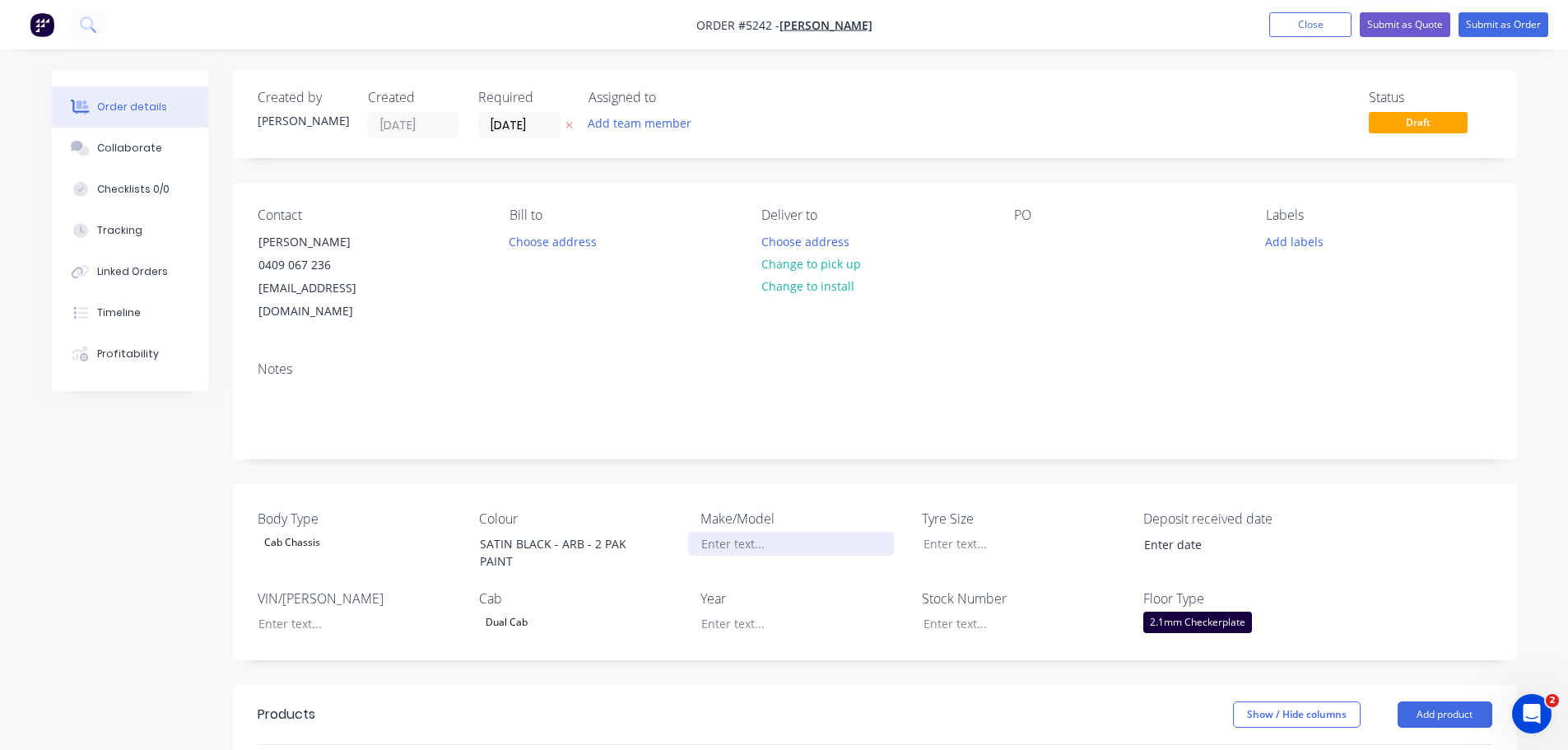
click at [749, 531] on div at bounding box center [790, 543] width 206 height 24
click at [774, 612] on div at bounding box center [790, 624] width 206 height 24
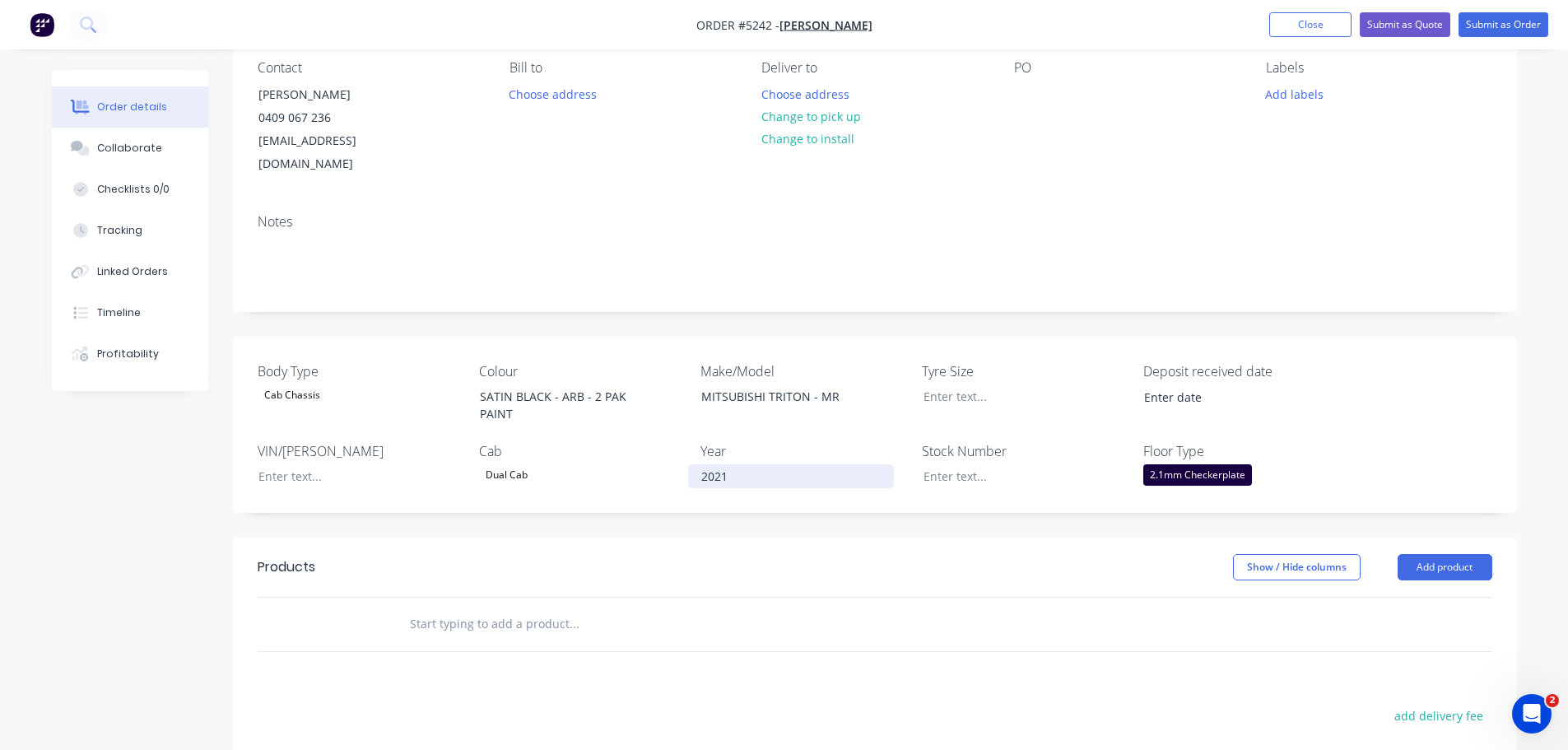
scroll to position [412, 0]
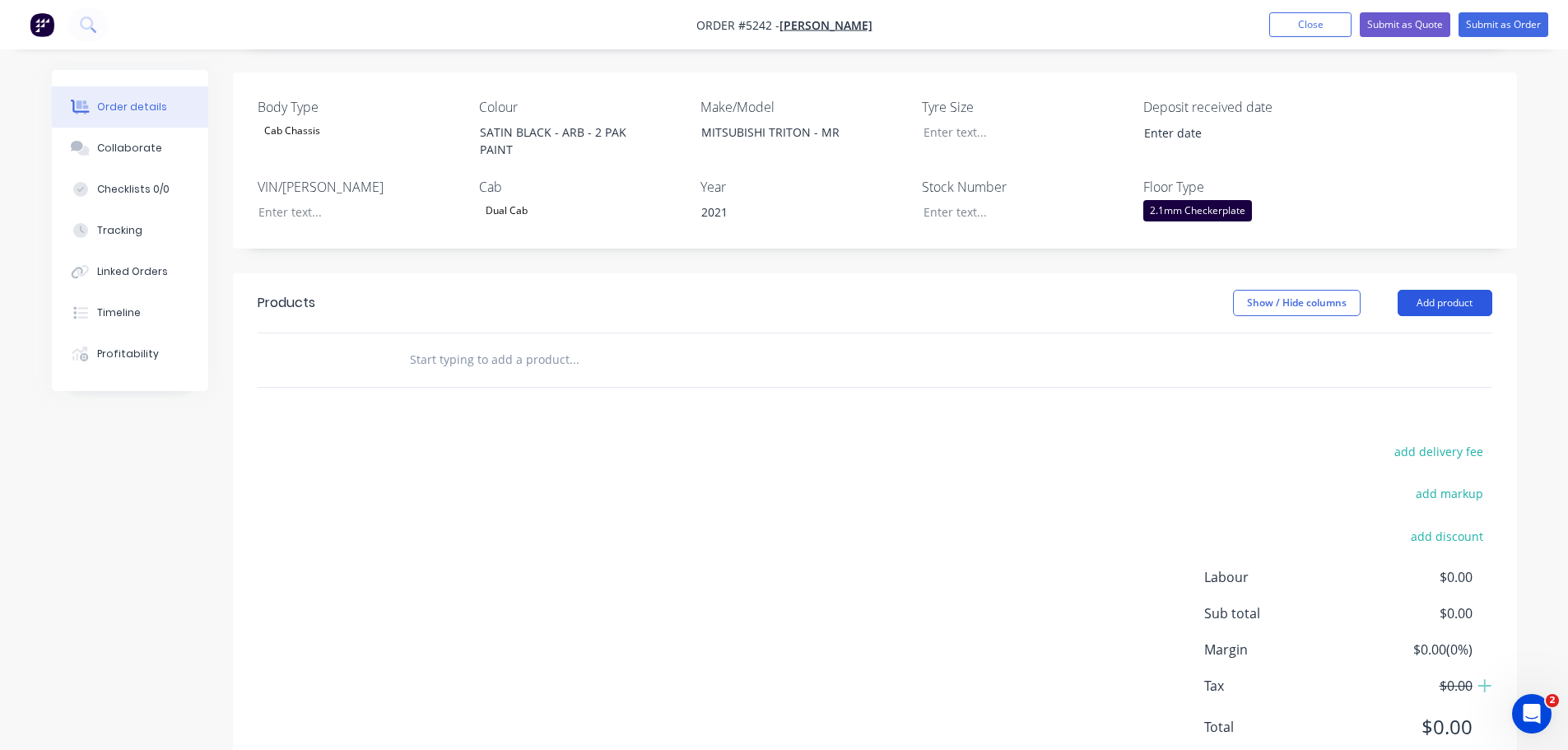
click at [1426, 290] on button "Add product" at bounding box center [1445, 302] width 95 height 26
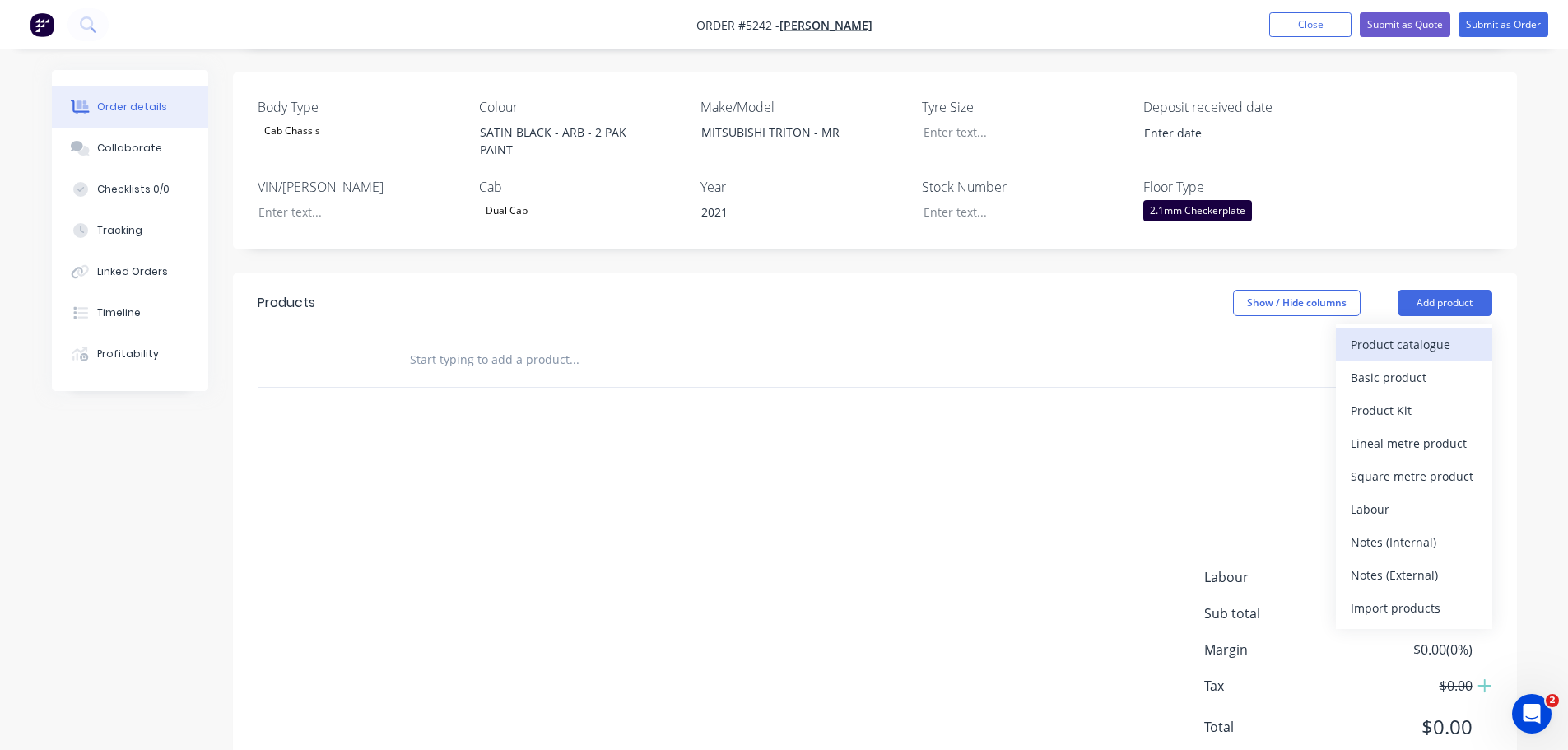
click at [1414, 332] on div "Product catalogue" at bounding box center [1414, 344] width 126 height 24
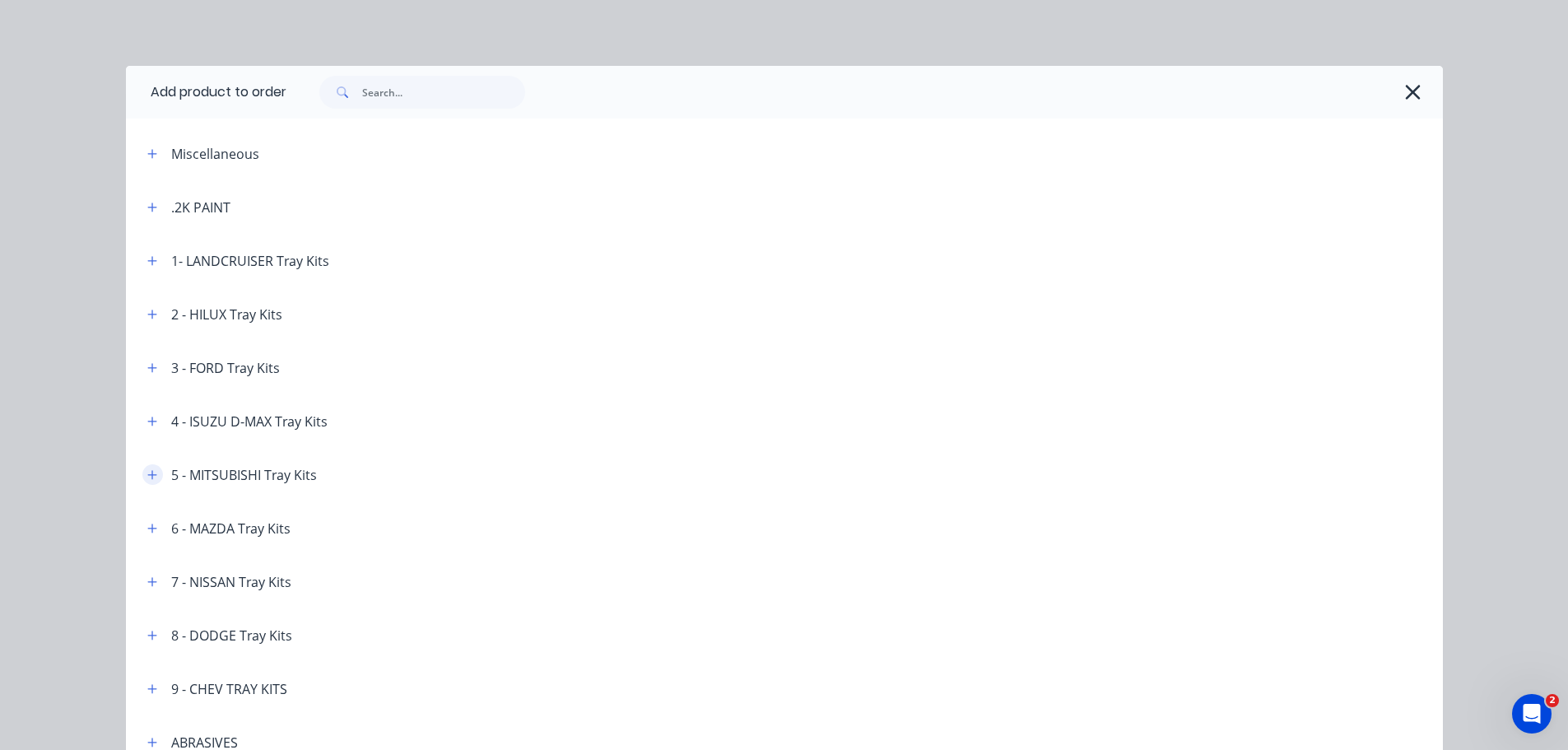
click at [143, 477] on button "button" at bounding box center [153, 474] width 21 height 21
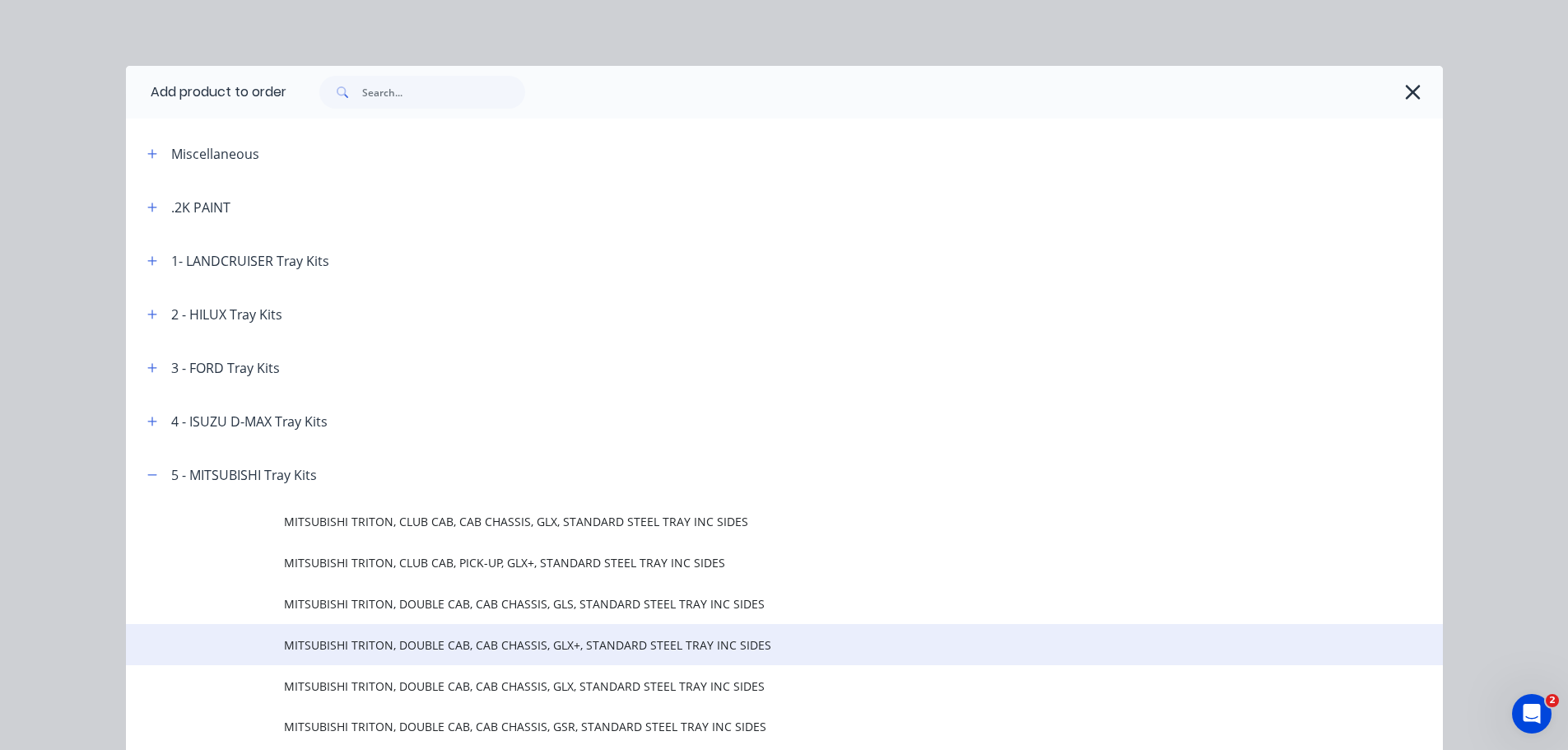
click at [413, 648] on span "MITSUBISHI TRITON, DOUBLE CAB, CAB CHASSIS, GLX+, STANDARD STEEL TRAY INC SIDES" at bounding box center [747, 645] width 927 height 17
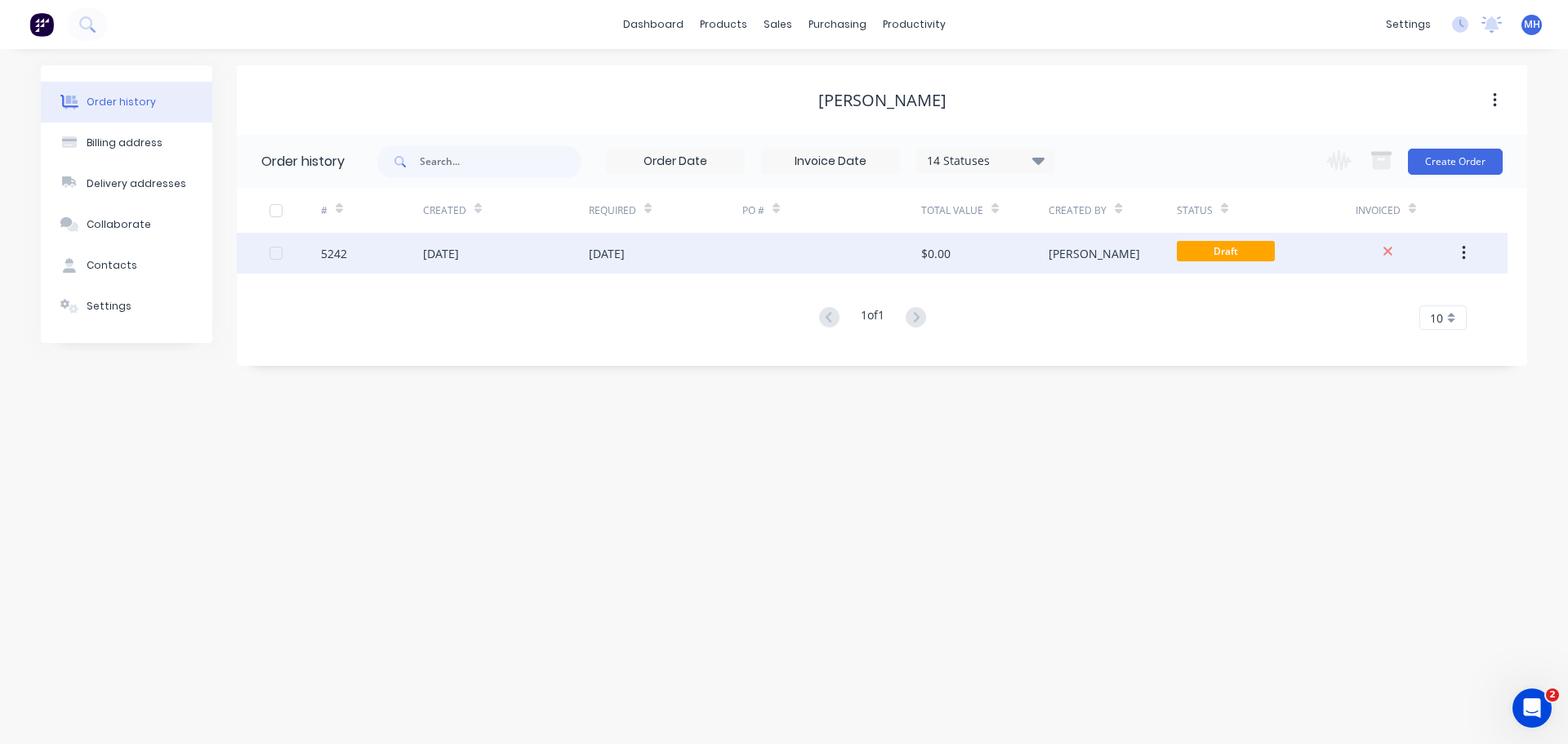
click at [451, 256] on div "[DATE]" at bounding box center [441, 253] width 36 height 17
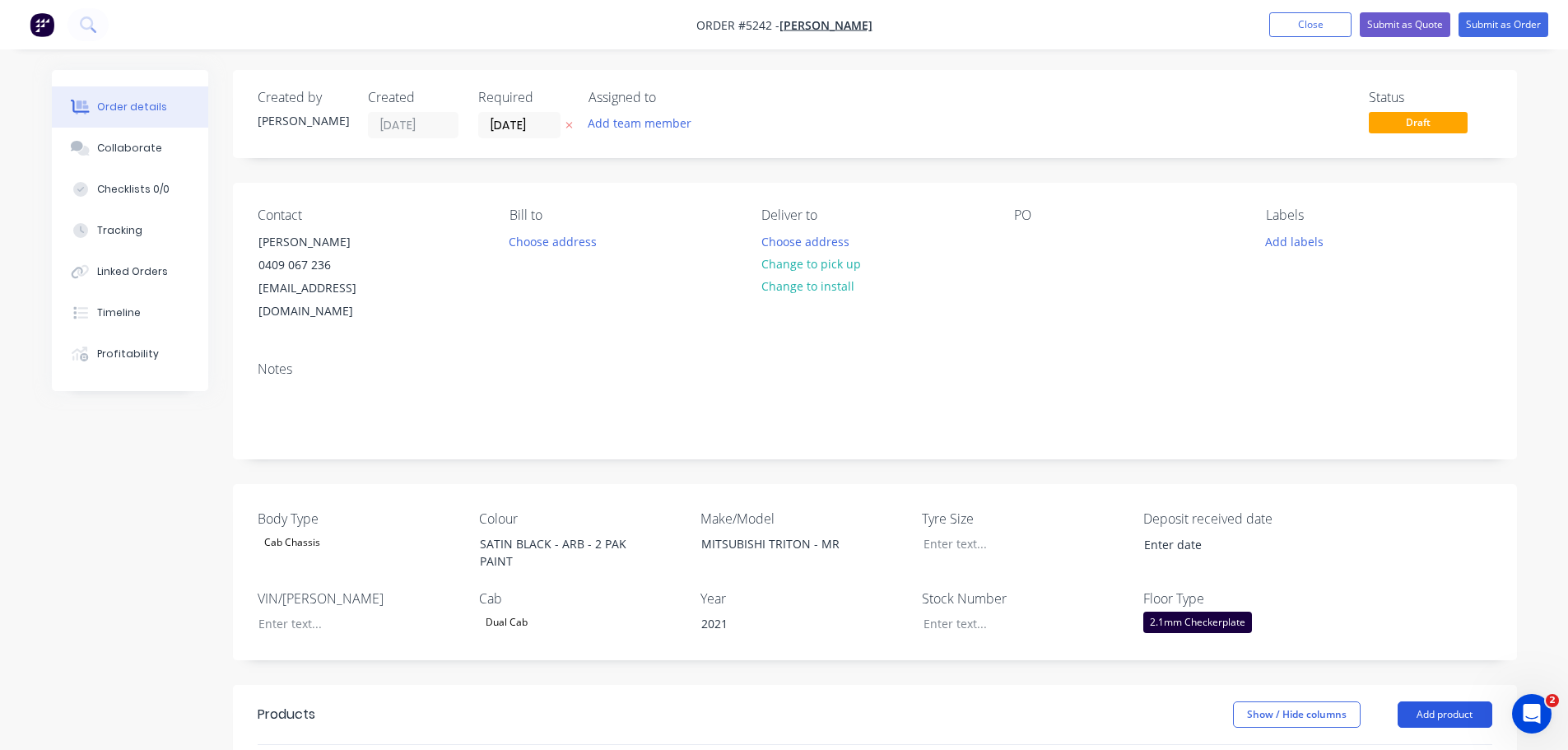
click at [1447, 701] on button "Add product" at bounding box center [1445, 714] width 95 height 26
click at [1431, 744] on div "Product catalogue" at bounding box center [1414, 756] width 126 height 24
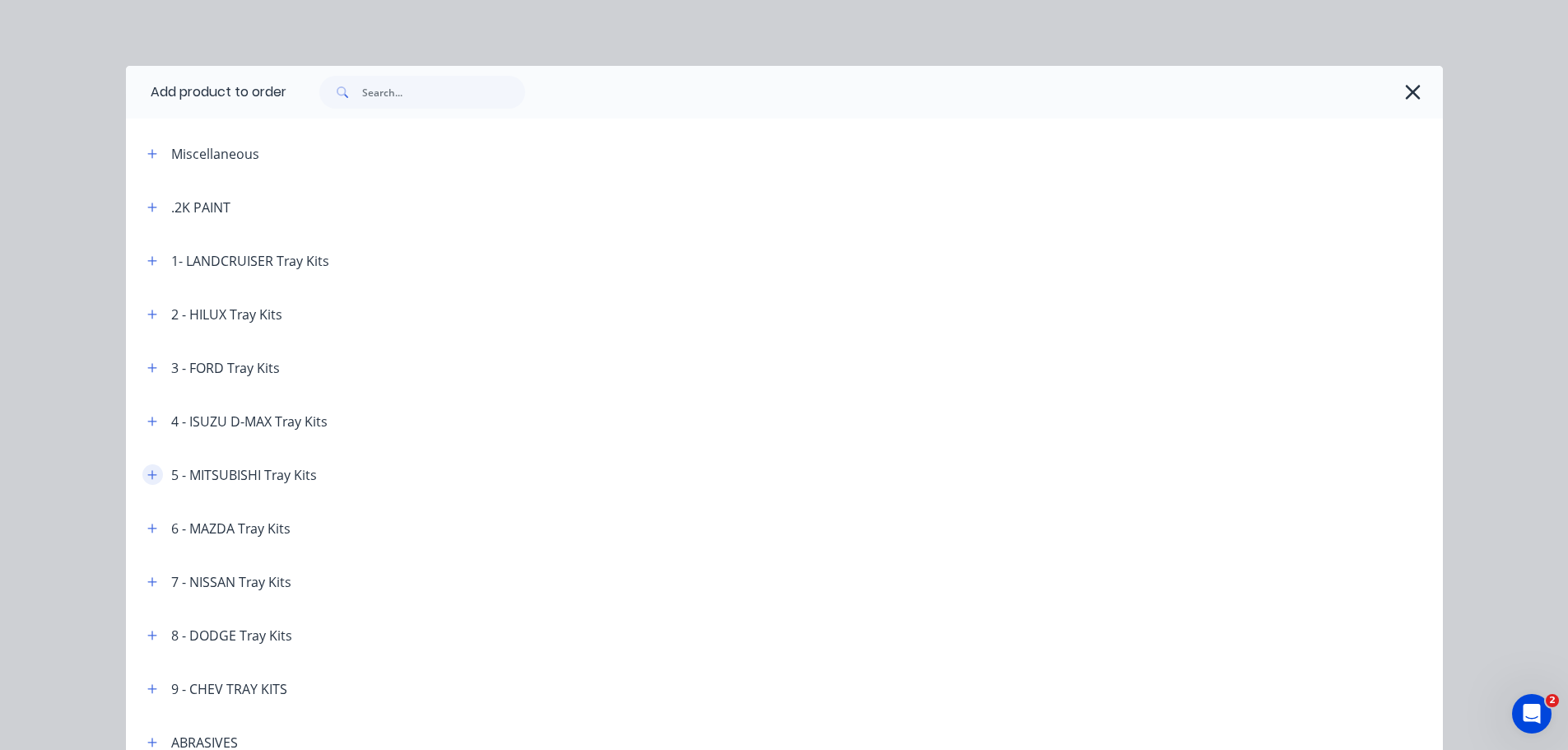
click at [147, 476] on icon "button" at bounding box center [151, 474] width 9 height 9
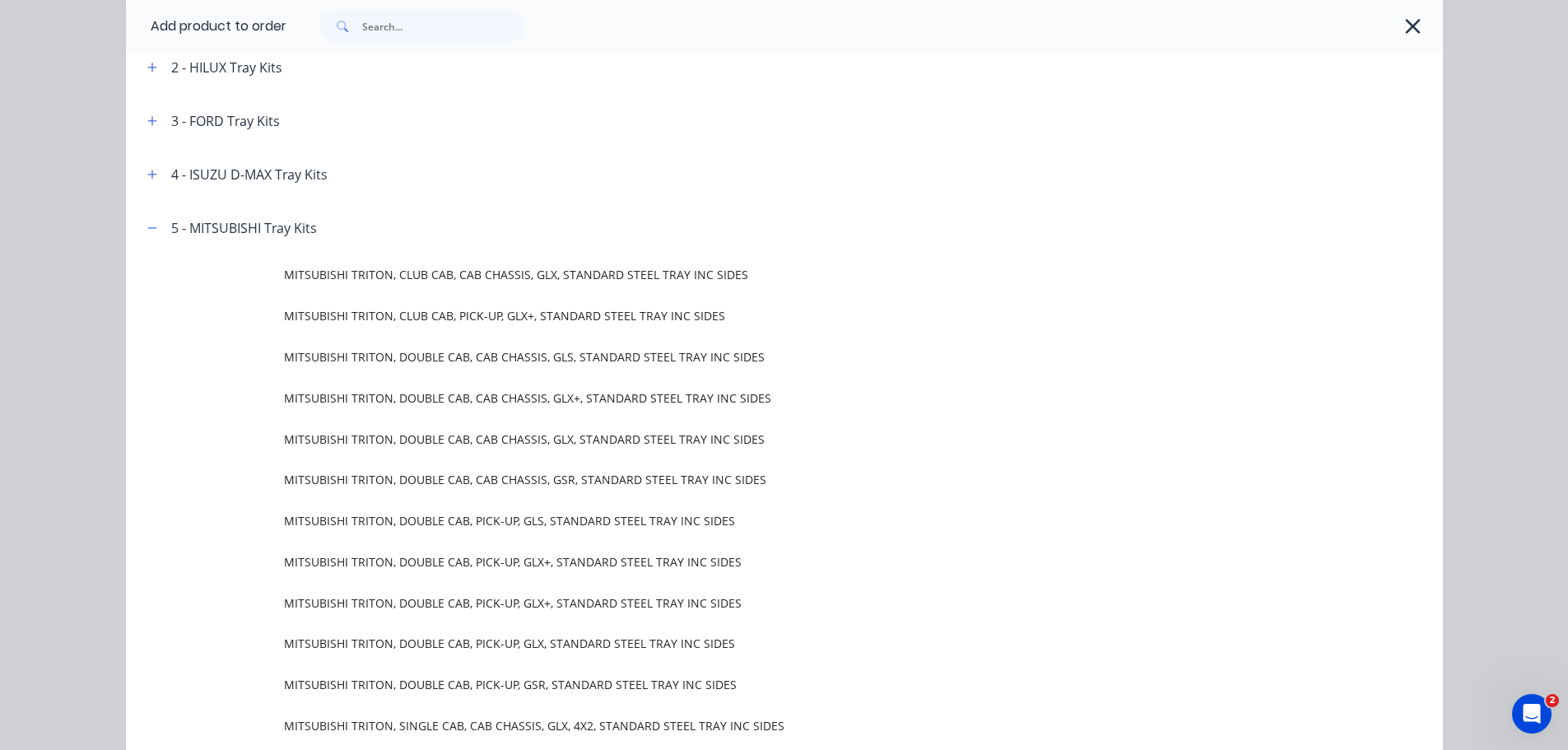
scroll to position [329, 0]
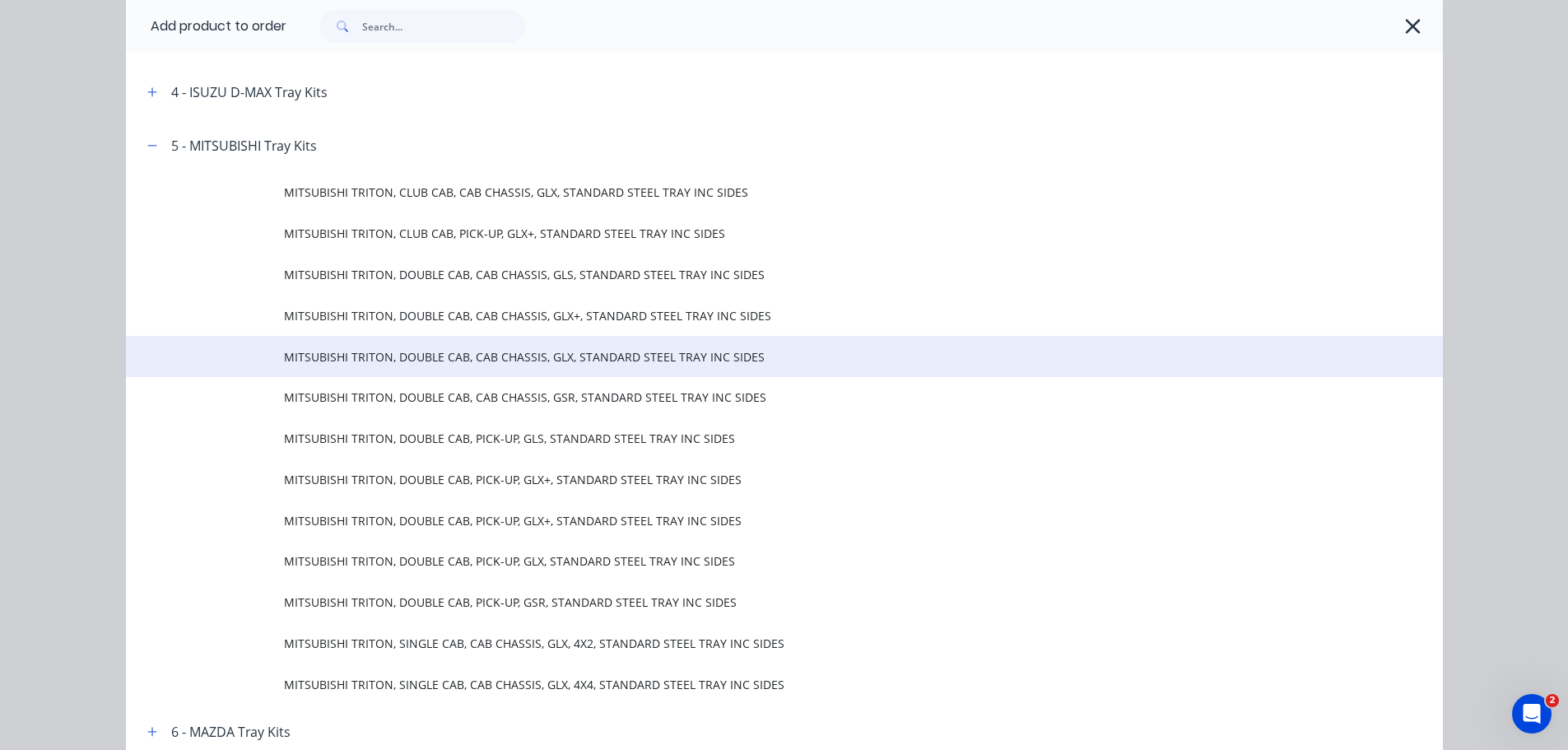
click at [455, 365] on span "MITSUBISHI TRITON, DOUBLE CAB, CAB CHASSIS, GLX, STANDARD STEEL TRAY INC SIDES" at bounding box center [747, 356] width 927 height 17
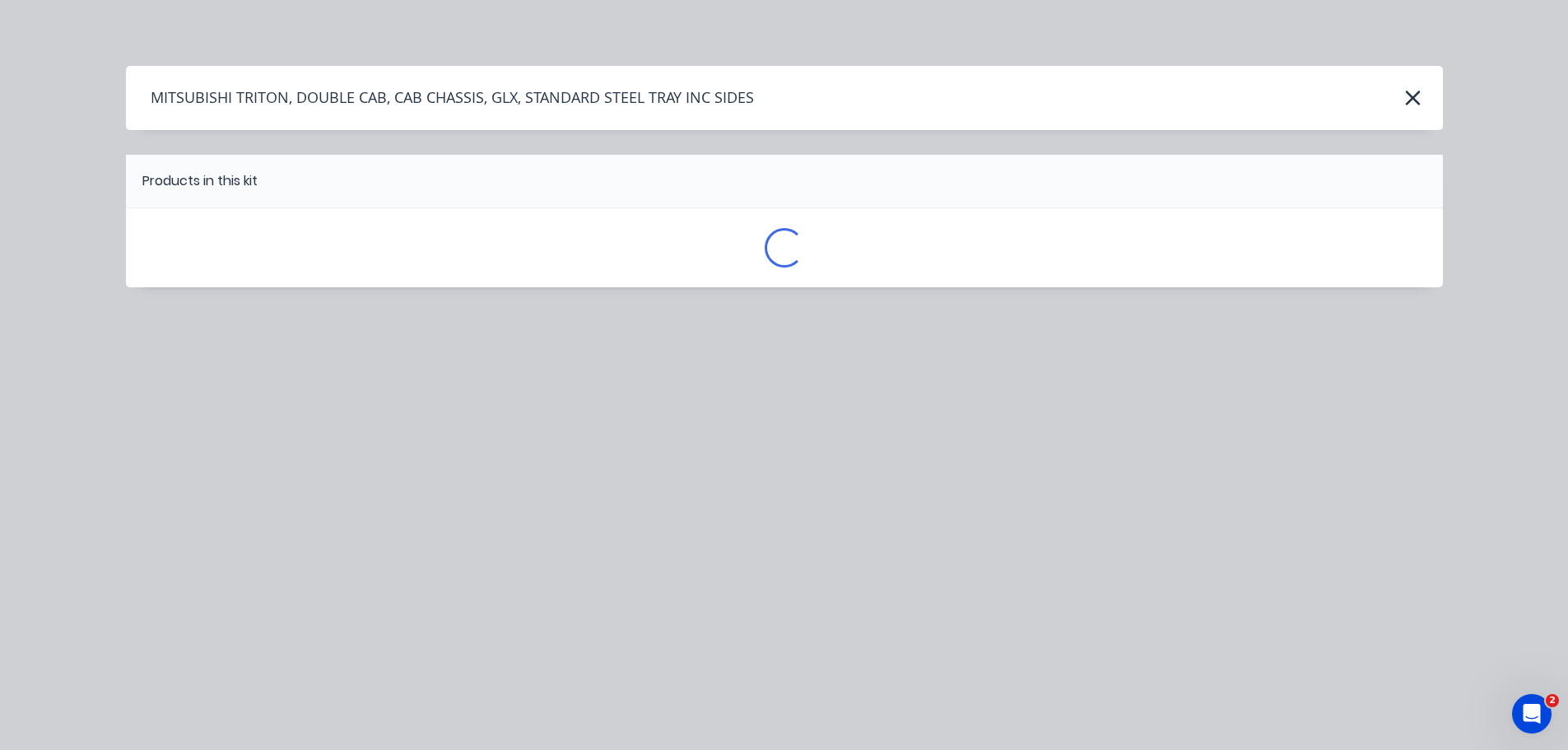
scroll to position [0, 0]
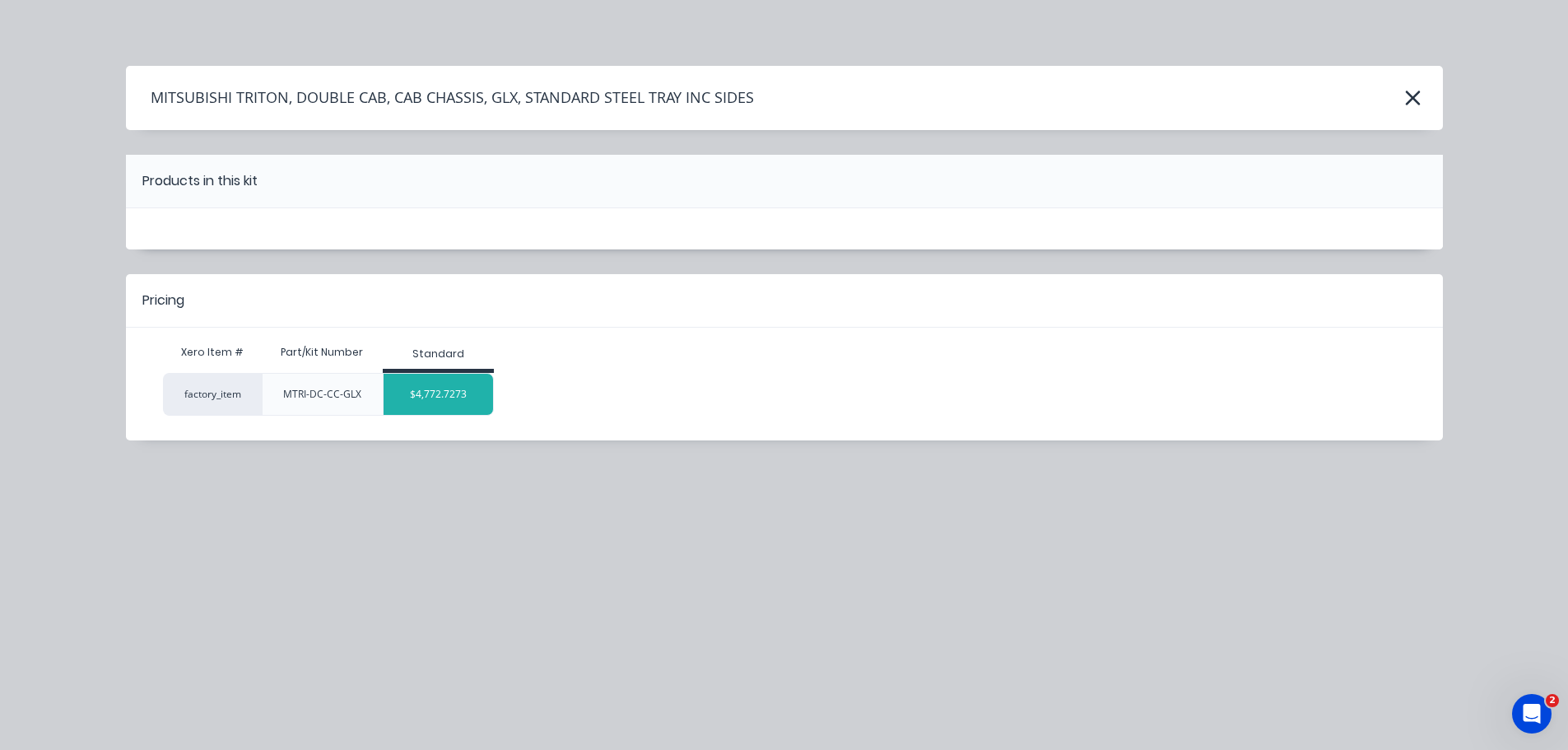
click at [460, 394] on div "$4,772.7273" at bounding box center [438, 394] width 109 height 41
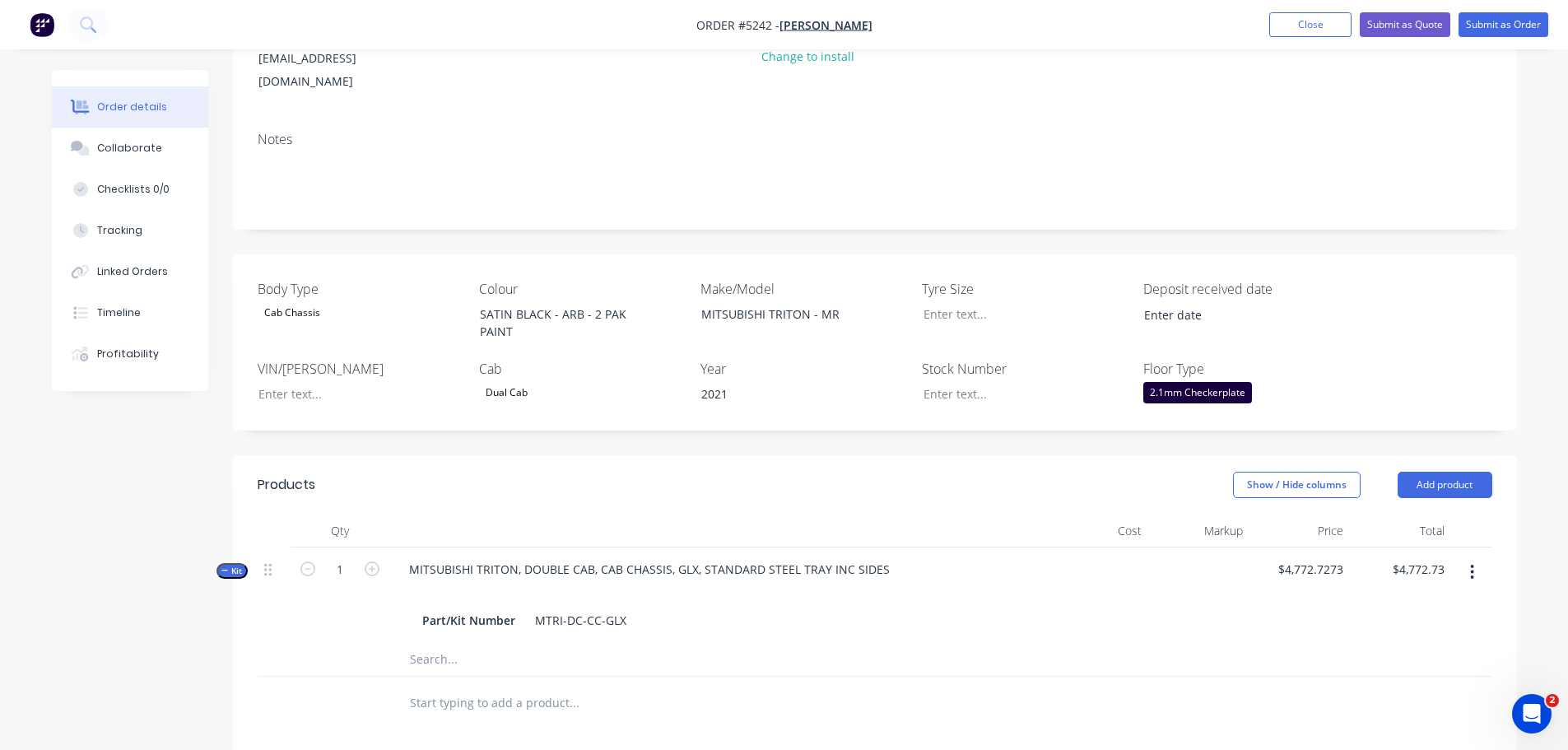
scroll to position [247, 0]
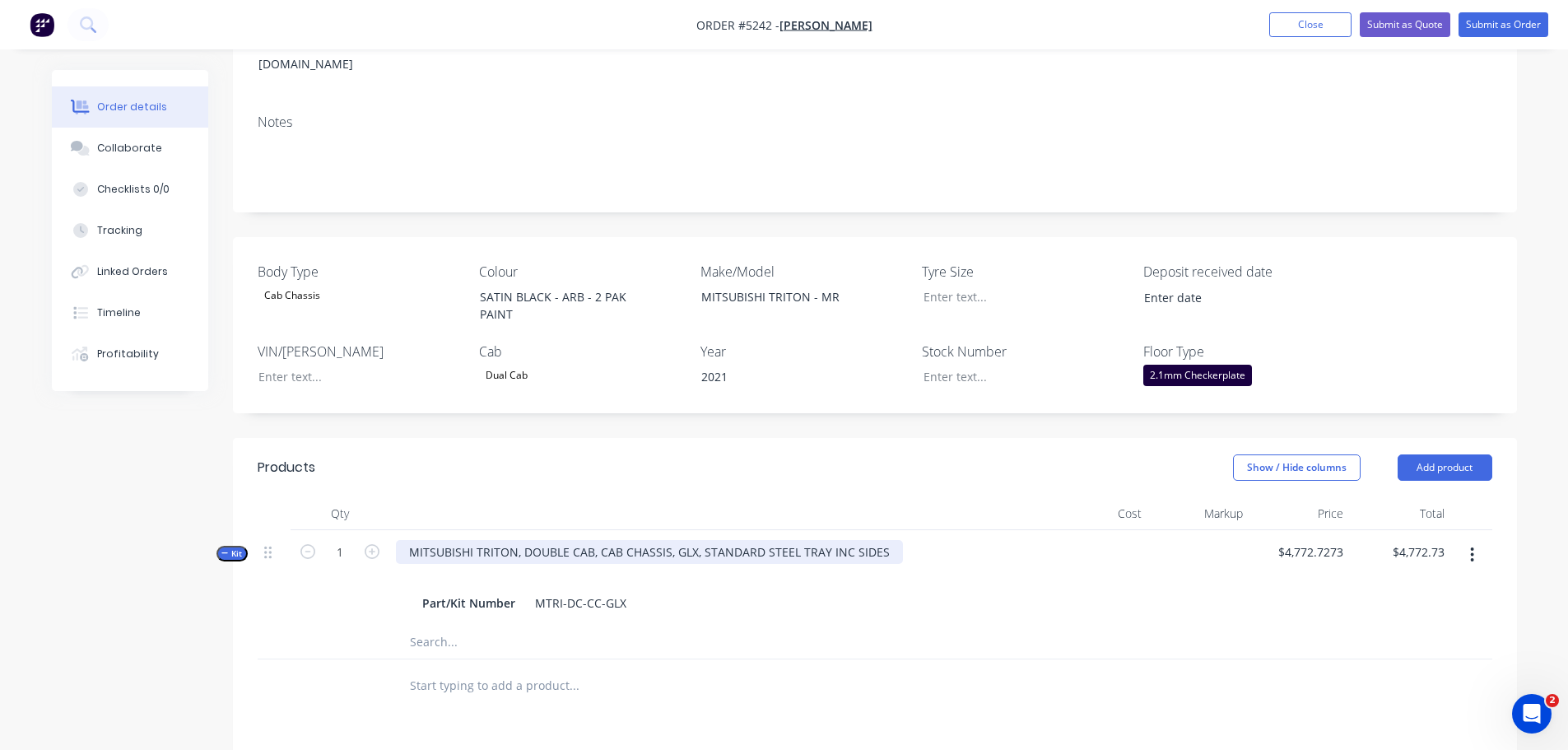
click at [677, 540] on div "MITSUBISHI TRITON, DOUBLE CAB, CAB CHASSIS, GLX, STANDARD STEEL TRAY INC SIDES" at bounding box center [649, 552] width 507 height 24
click at [527, 669] on input "text" at bounding box center [573, 685] width 329 height 33
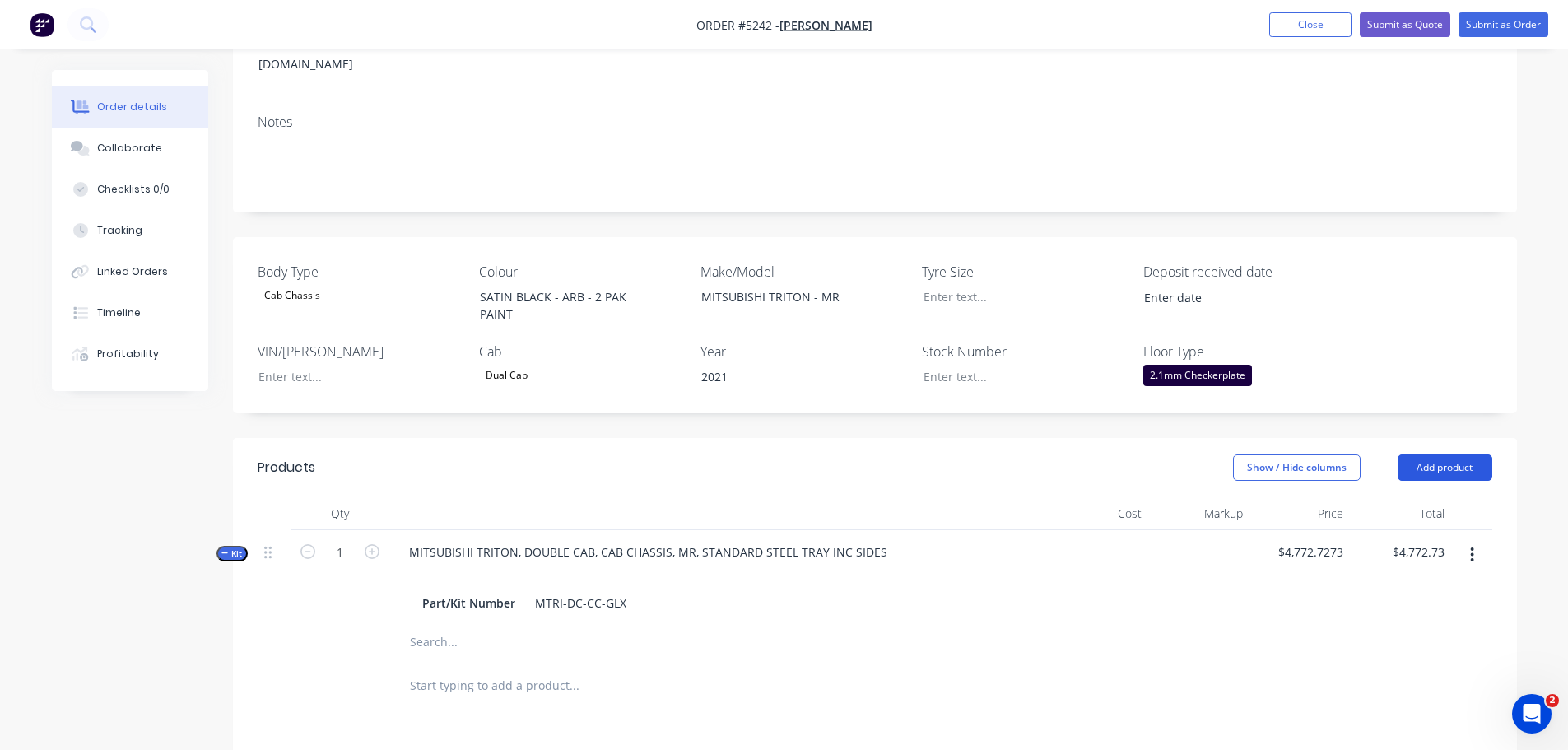
click at [1434, 454] on button "Add product" at bounding box center [1445, 467] width 95 height 26
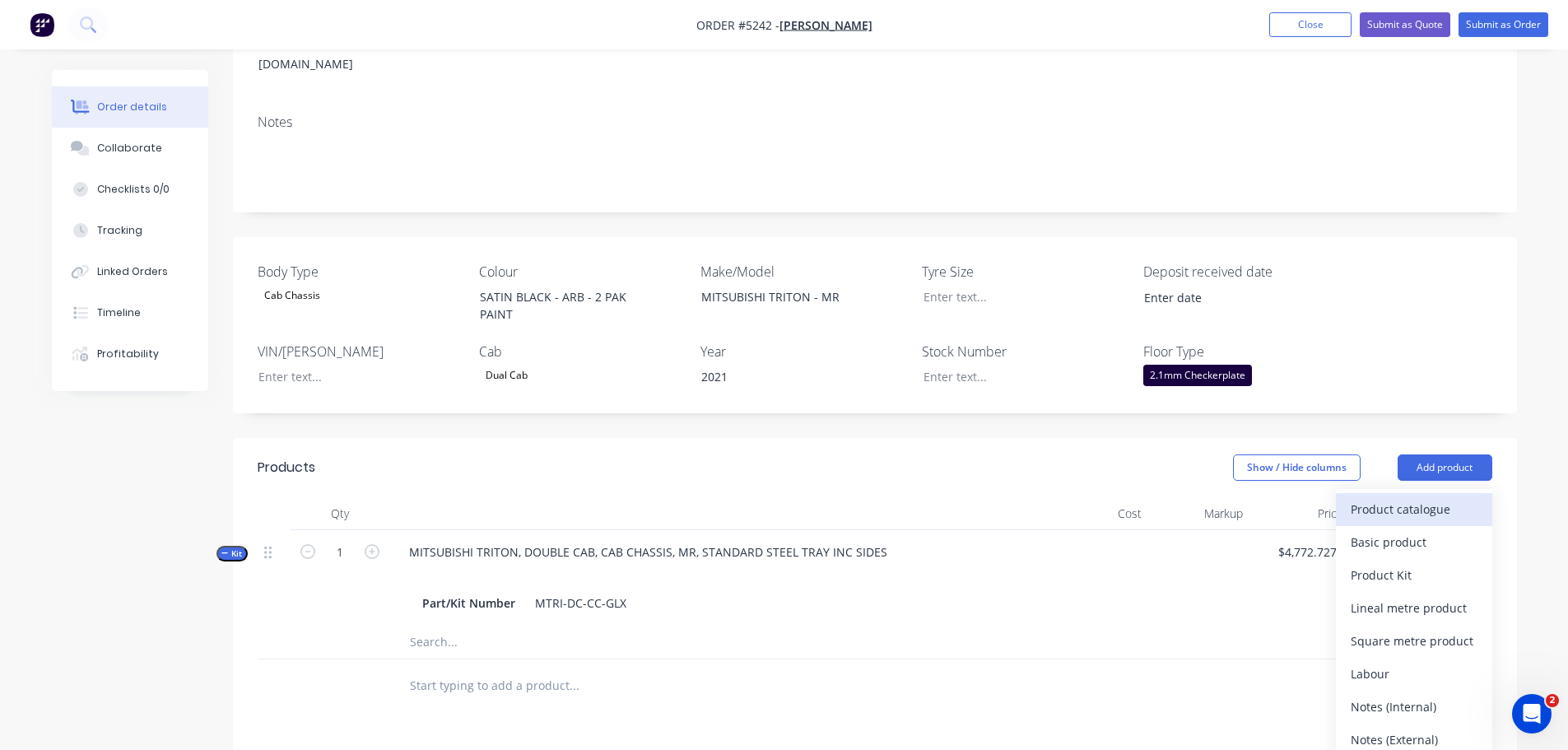
click at [1405, 497] on div "Product catalogue" at bounding box center [1414, 509] width 126 height 24
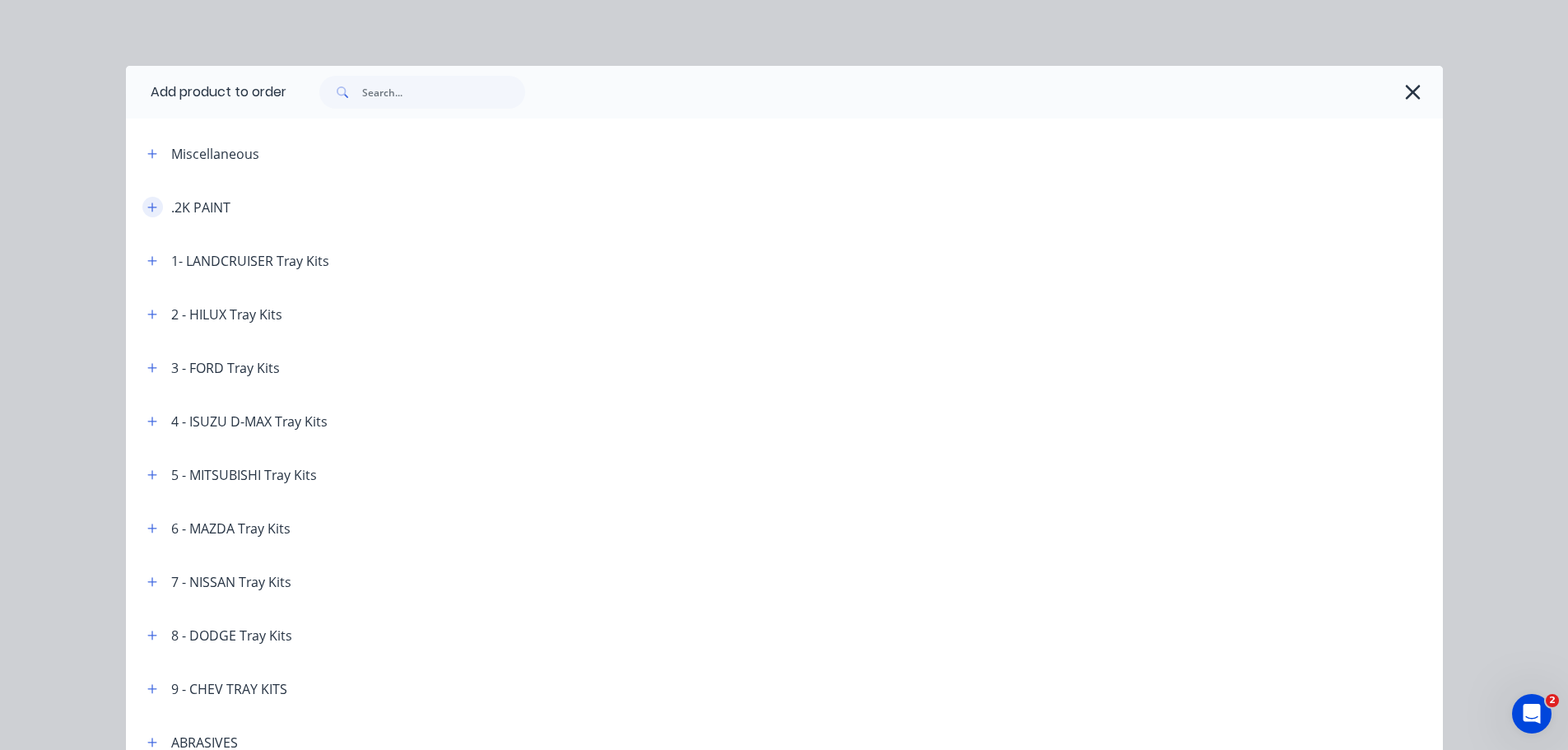
click at [148, 209] on icon "button" at bounding box center [152, 207] width 10 height 11
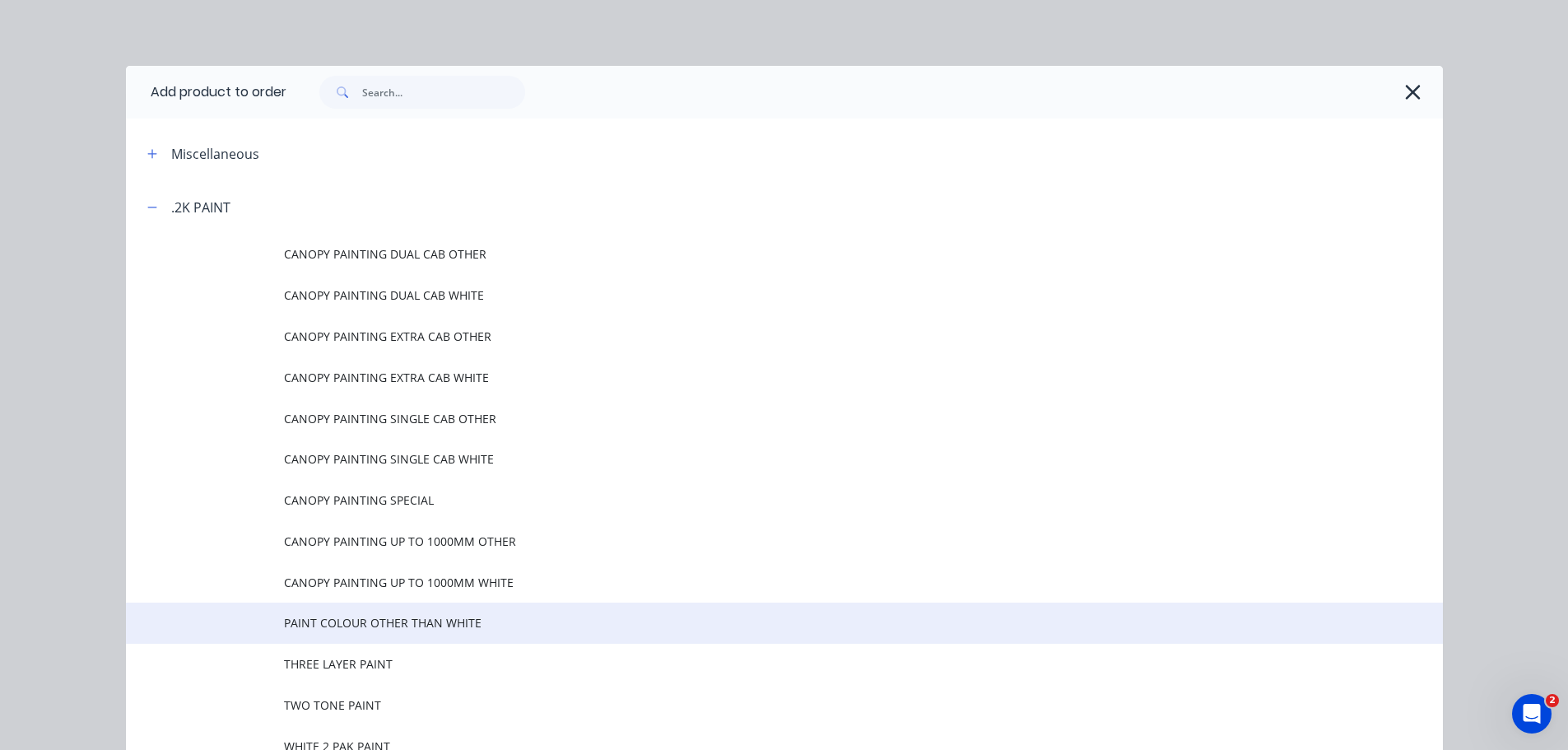
click at [415, 631] on span "PAINT COLOUR OTHER THAN WHITE" at bounding box center [747, 623] width 927 height 17
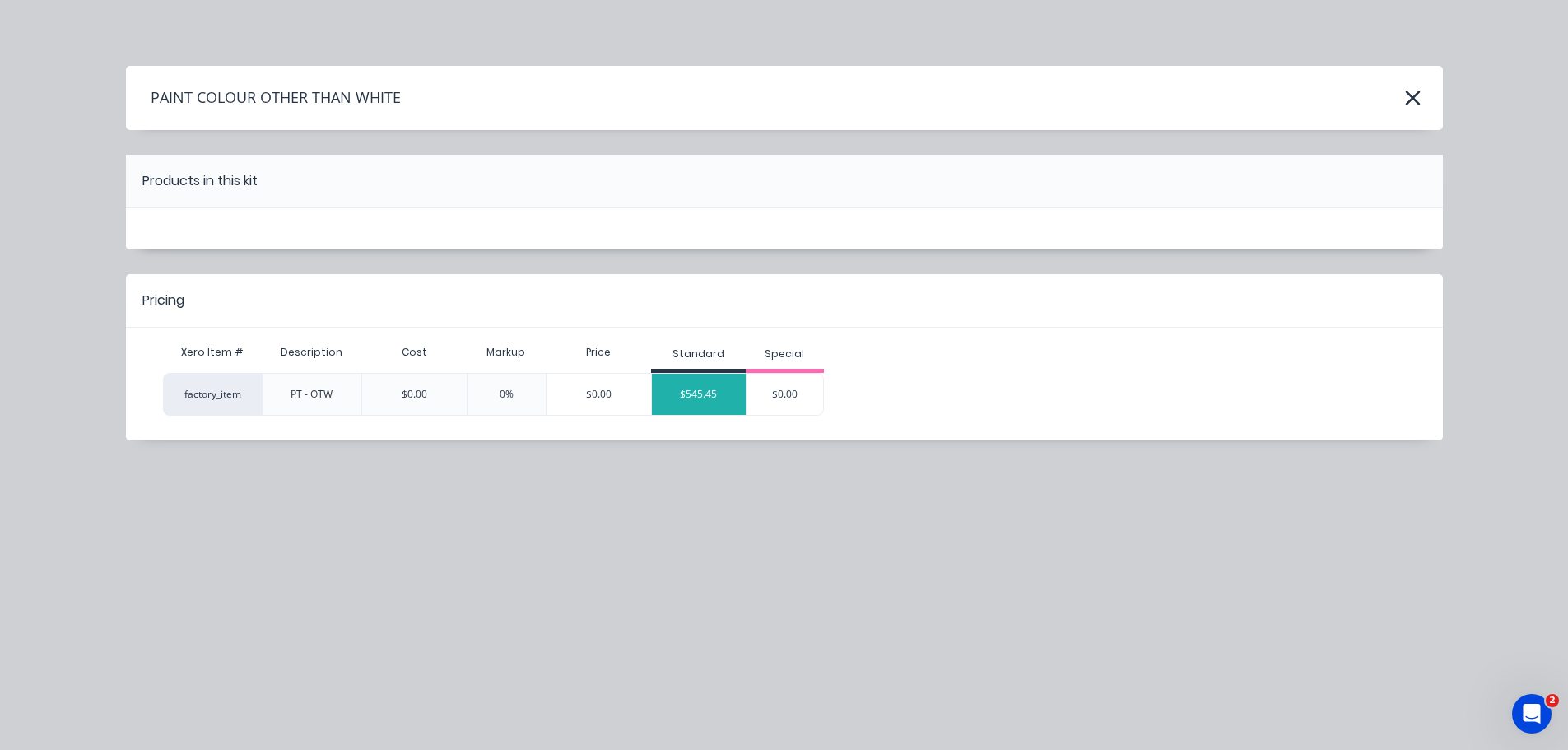
click at [681, 401] on div "$545.45" at bounding box center [699, 394] width 94 height 41
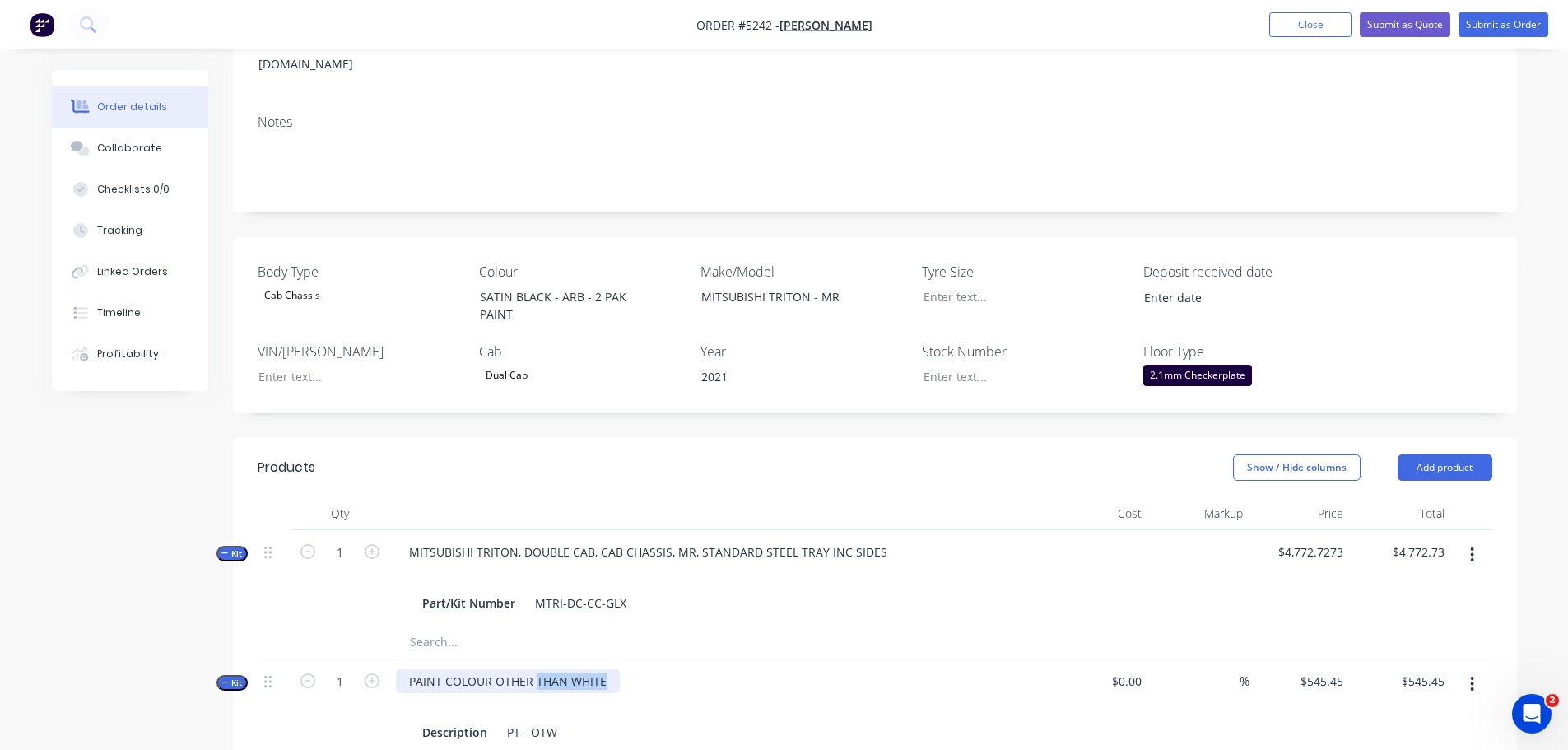
drag, startPoint x: 532, startPoint y: 645, endPoint x: 622, endPoint y: 642, distance: 90.0
click at [622, 659] on div "PAINT COLOUR OTHER THAN WHITE Description PT - OTW" at bounding box center [719, 707] width 659 height 96
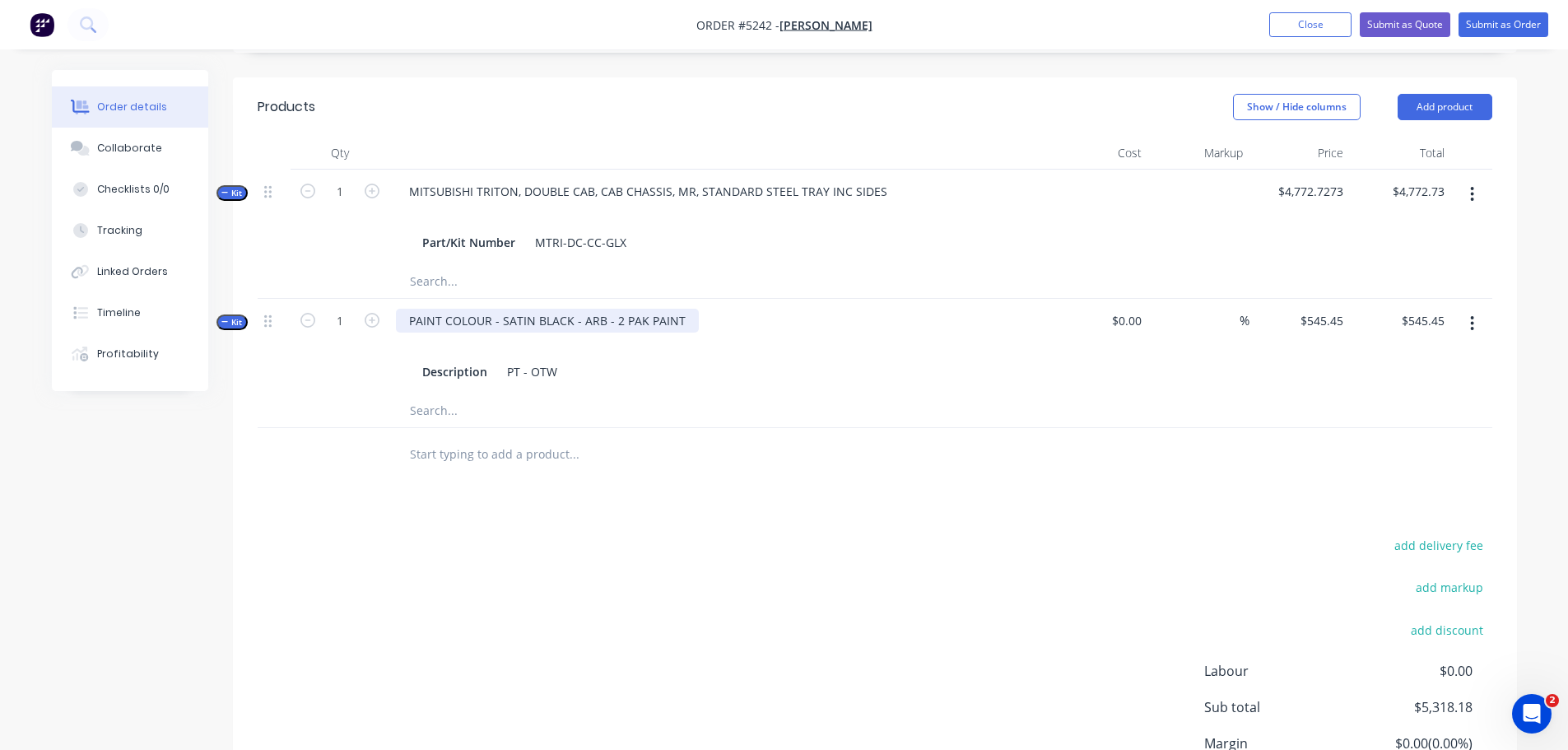
scroll to position [227, 0]
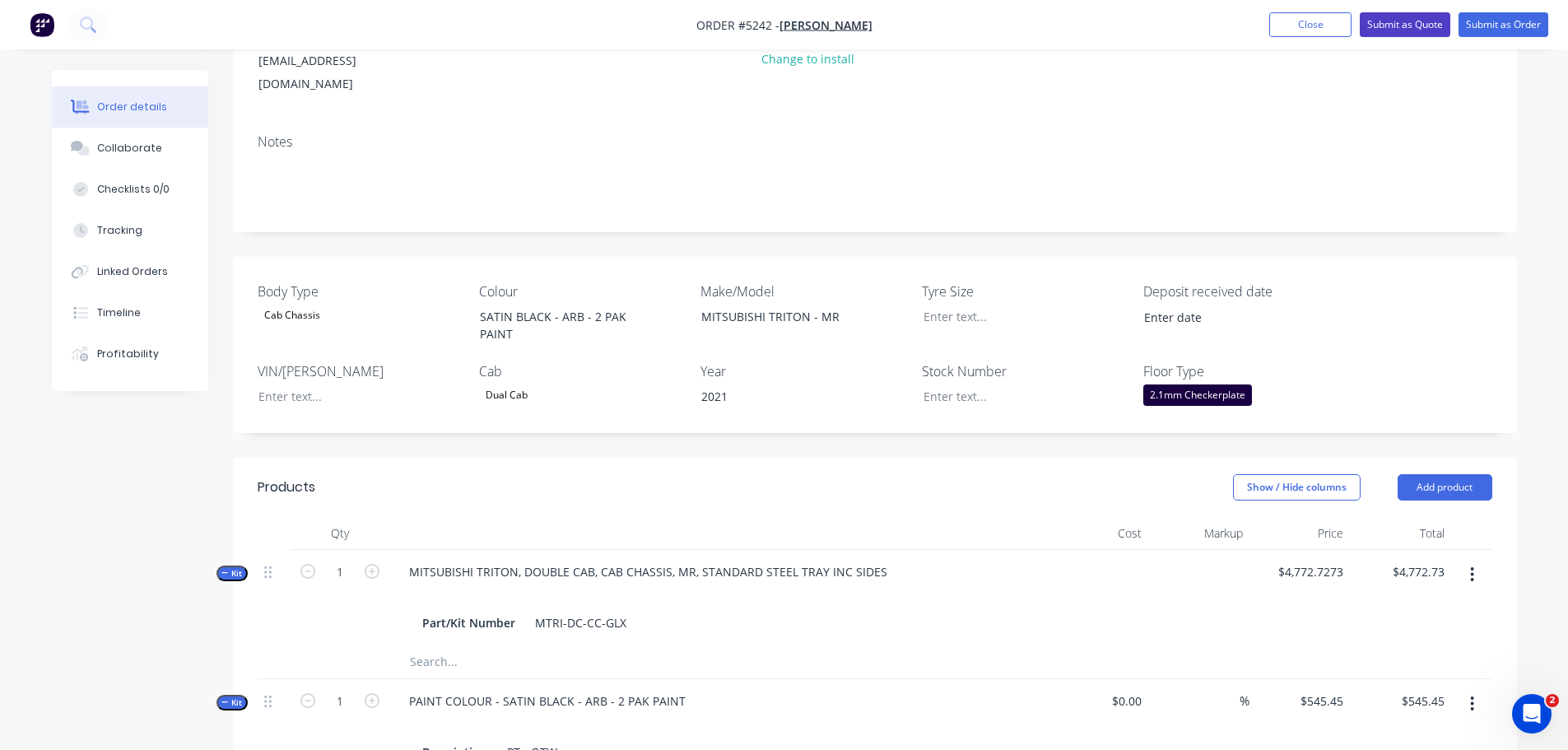
click at [1401, 25] on button "Submit as Quote" at bounding box center [1405, 24] width 91 height 25
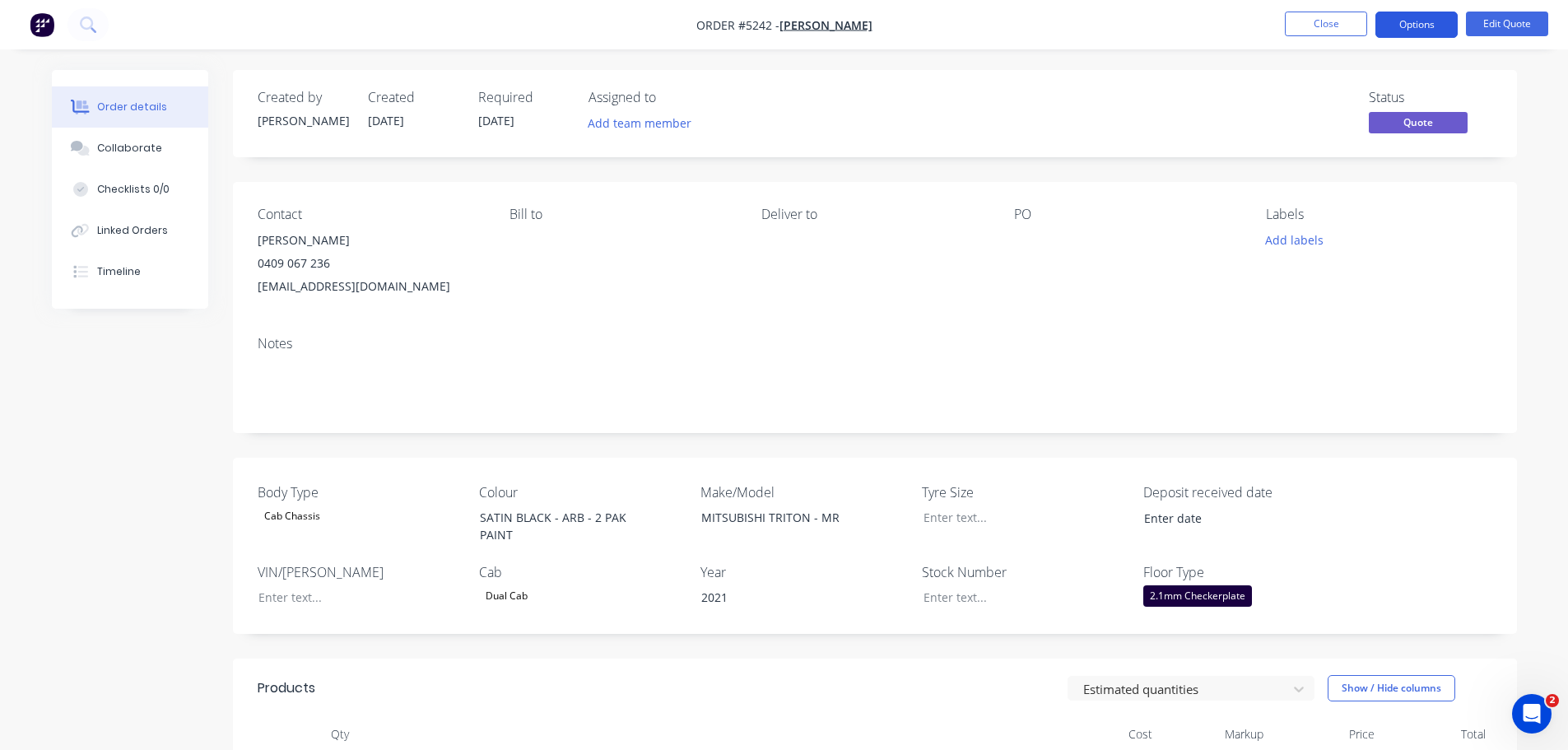
click at [1403, 31] on button "Options" at bounding box center [1417, 24] width 82 height 26
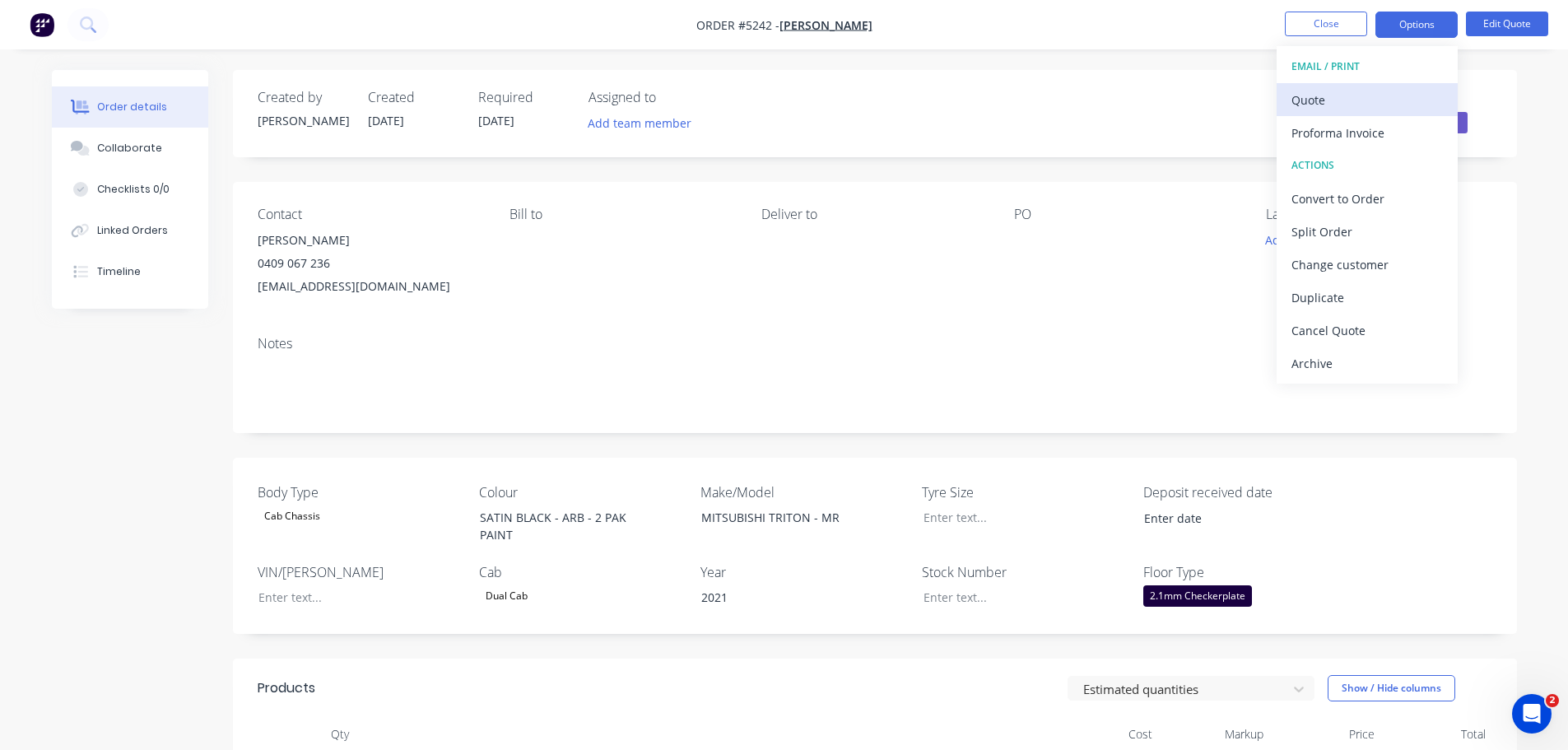
click at [1349, 102] on div "Quote" at bounding box center [1366, 100] width 151 height 24
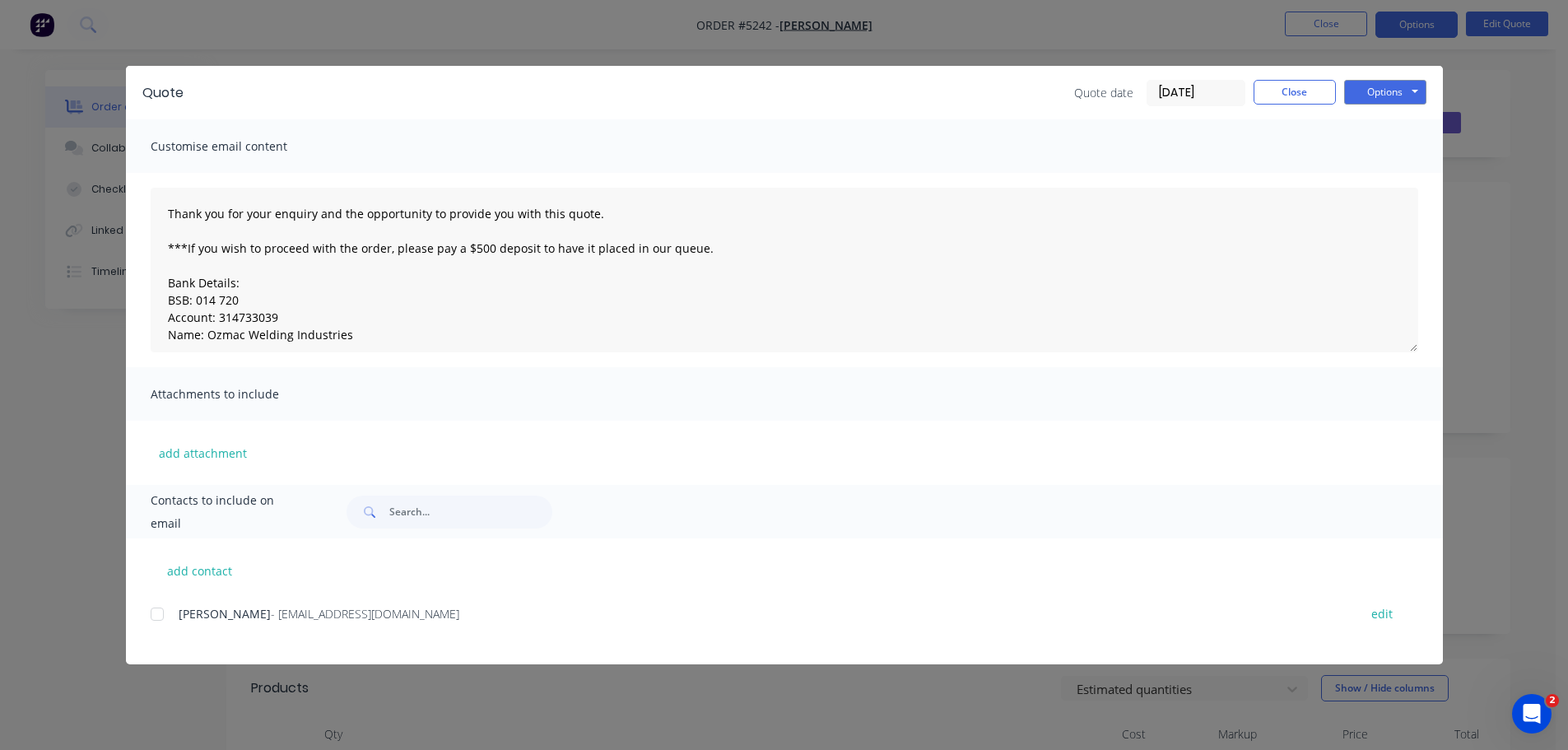
click at [150, 613] on div at bounding box center [157, 613] width 33 height 33
click at [1380, 96] on button "Options" at bounding box center [1385, 91] width 82 height 25
click at [1383, 174] on button "Email" at bounding box center [1396, 176] width 105 height 27
click at [1382, 92] on button "Options" at bounding box center [1385, 91] width 82 height 25
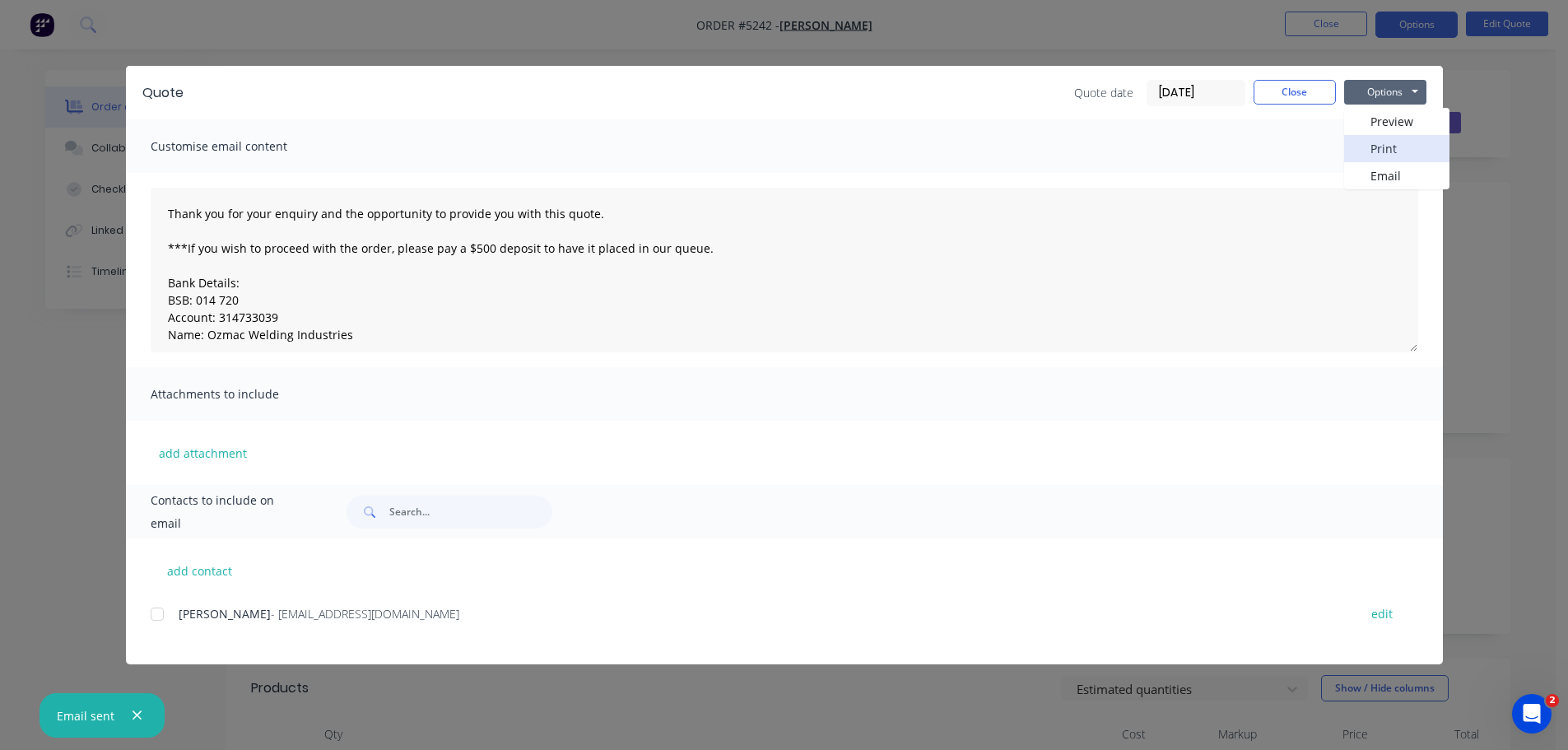
click at [1382, 152] on button "Print" at bounding box center [1396, 149] width 105 height 27
click at [1290, 93] on button "Close" at bounding box center [1295, 91] width 82 height 25
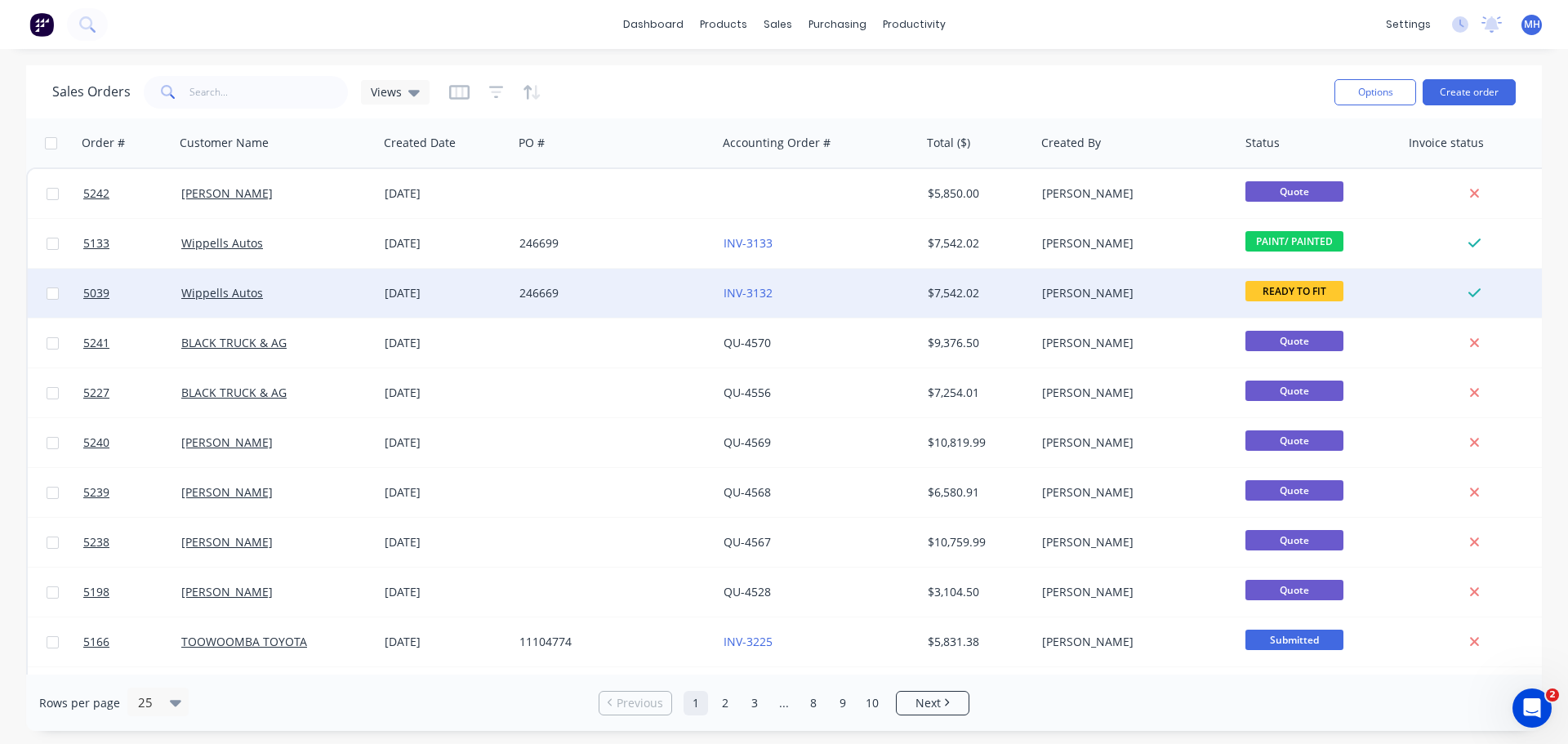
click at [359, 298] on div "Wippells Autos" at bounding box center [272, 292] width 181 height 16
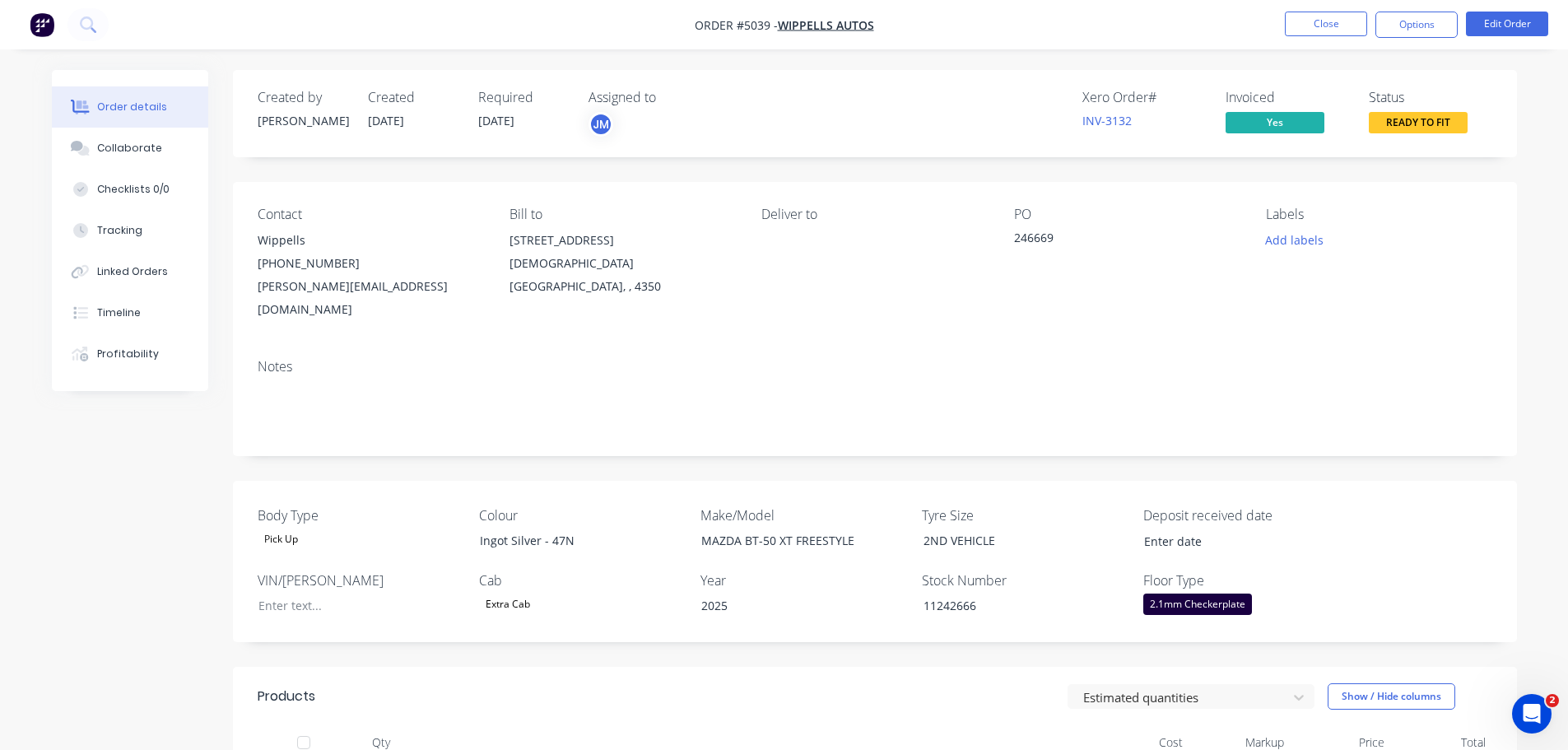
scroll to position [82, 0]
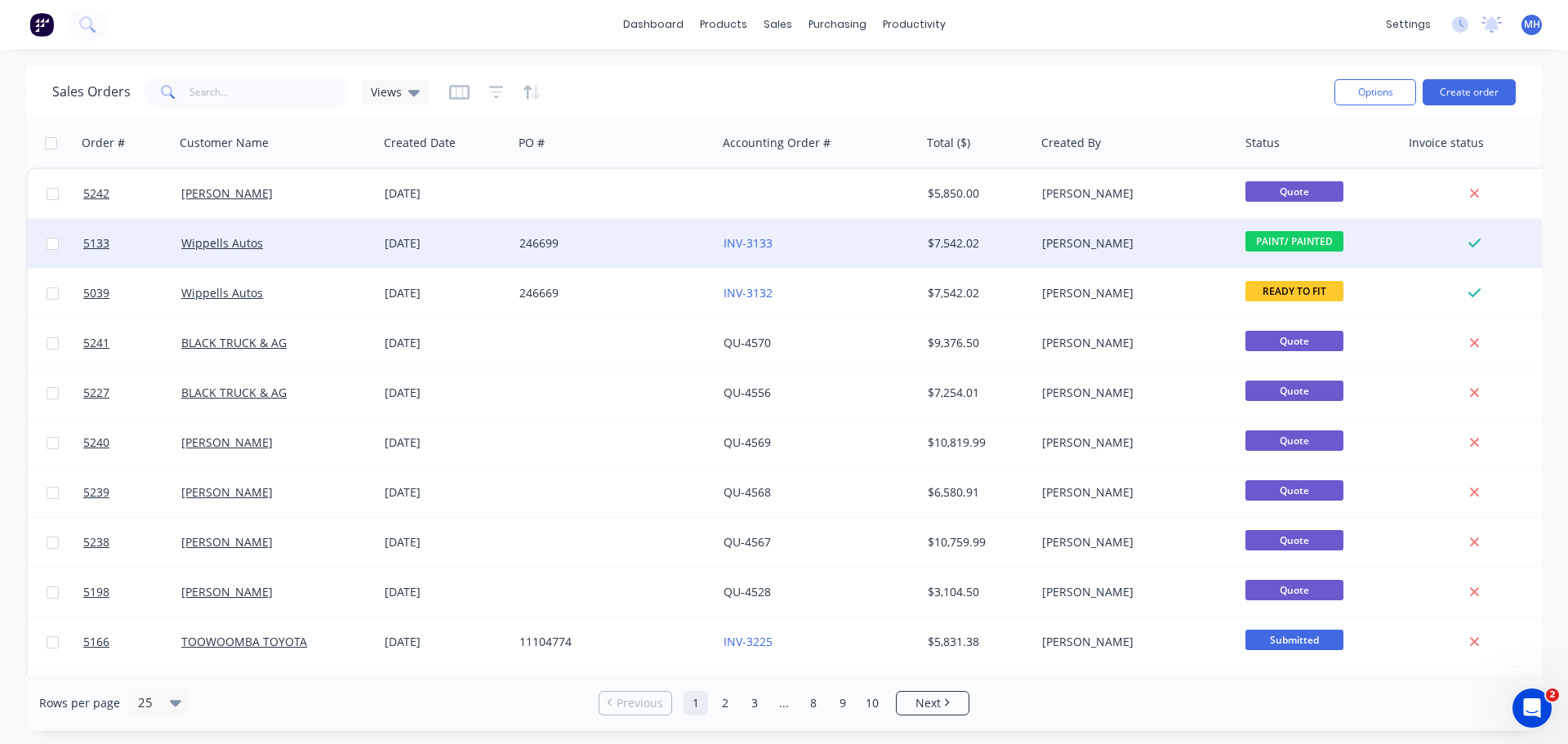
click at [419, 243] on div "[DATE]" at bounding box center [446, 242] width 122 height 16
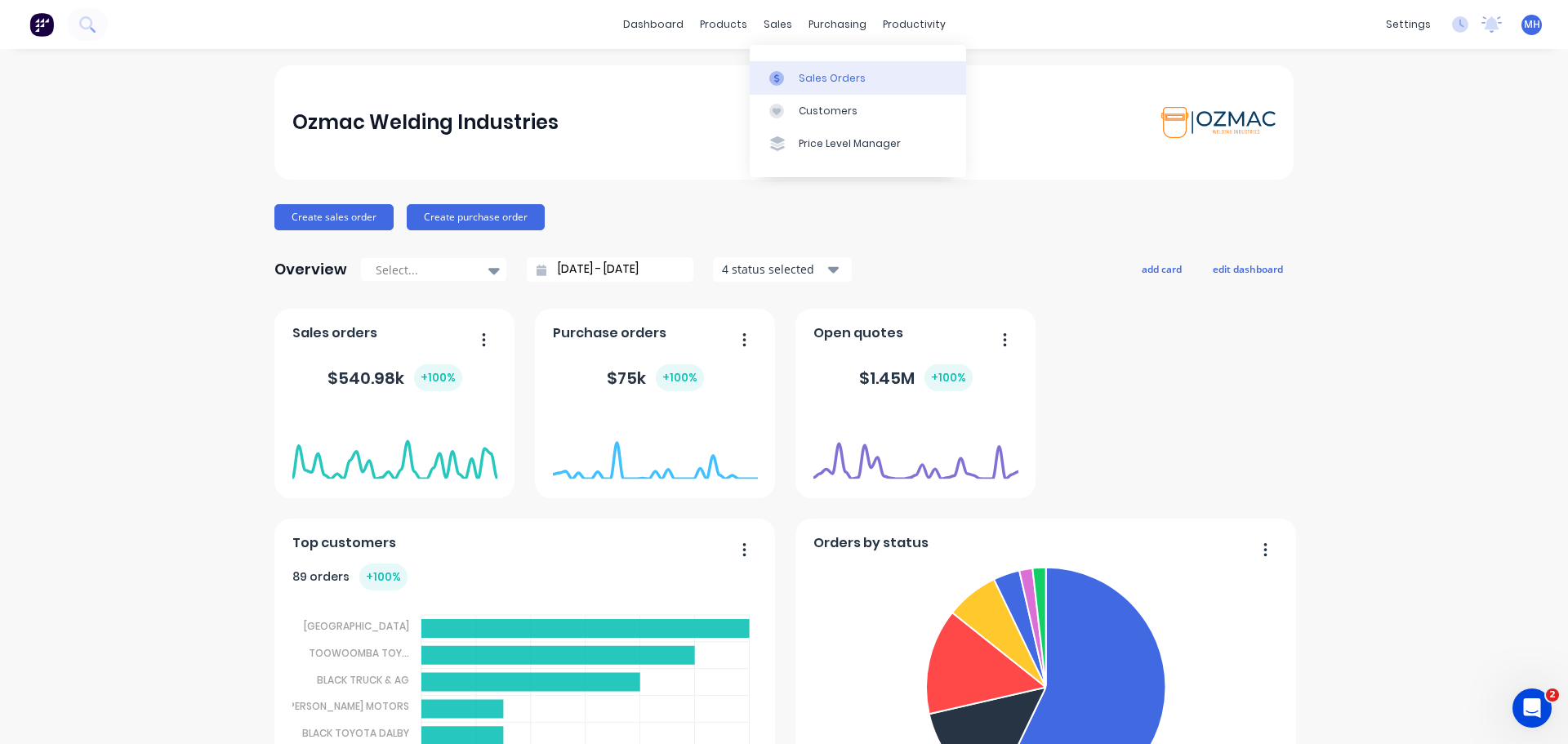
click at [799, 82] on div "Sales Orders" at bounding box center [831, 78] width 67 height 14
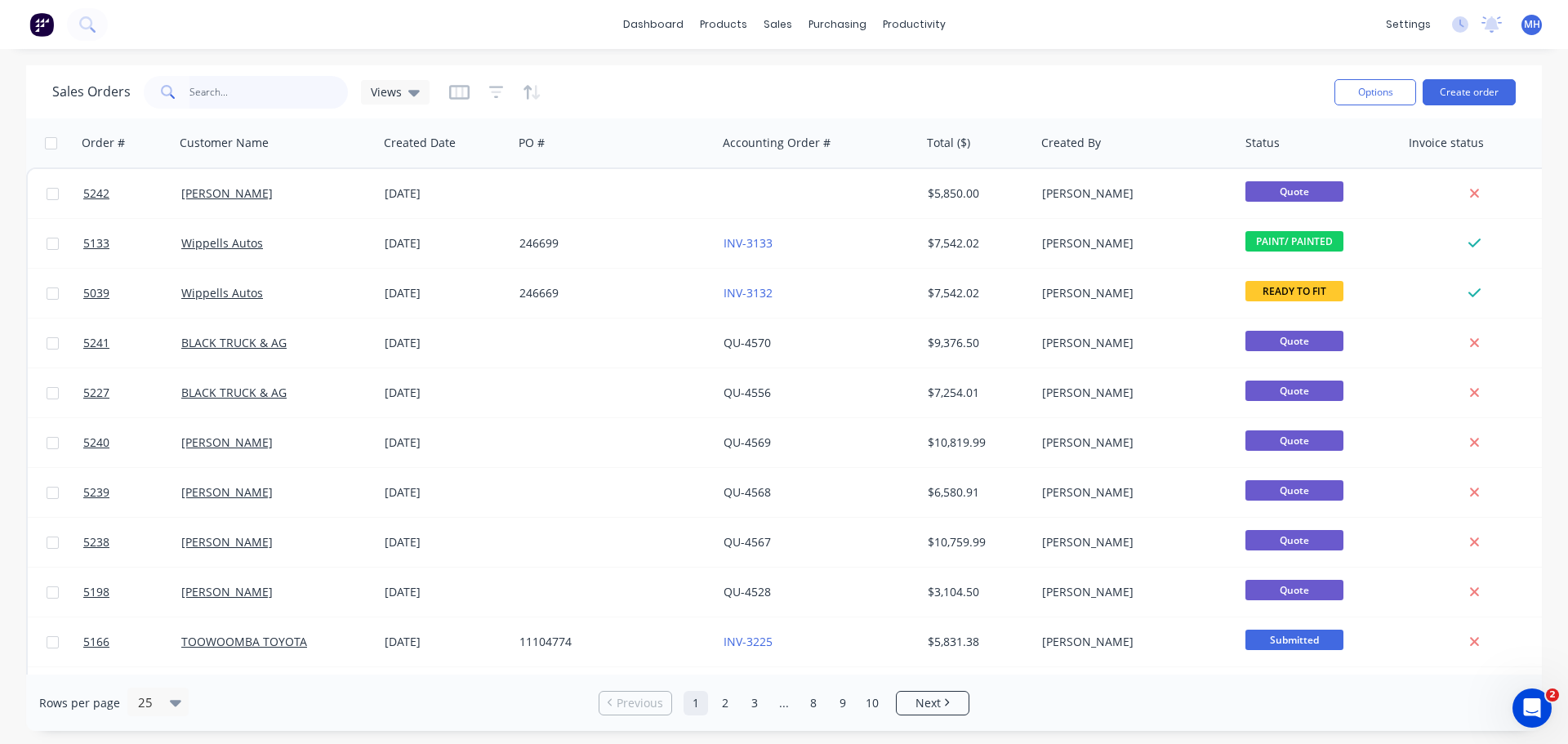
click at [259, 99] on input "text" at bounding box center [269, 92] width 159 height 33
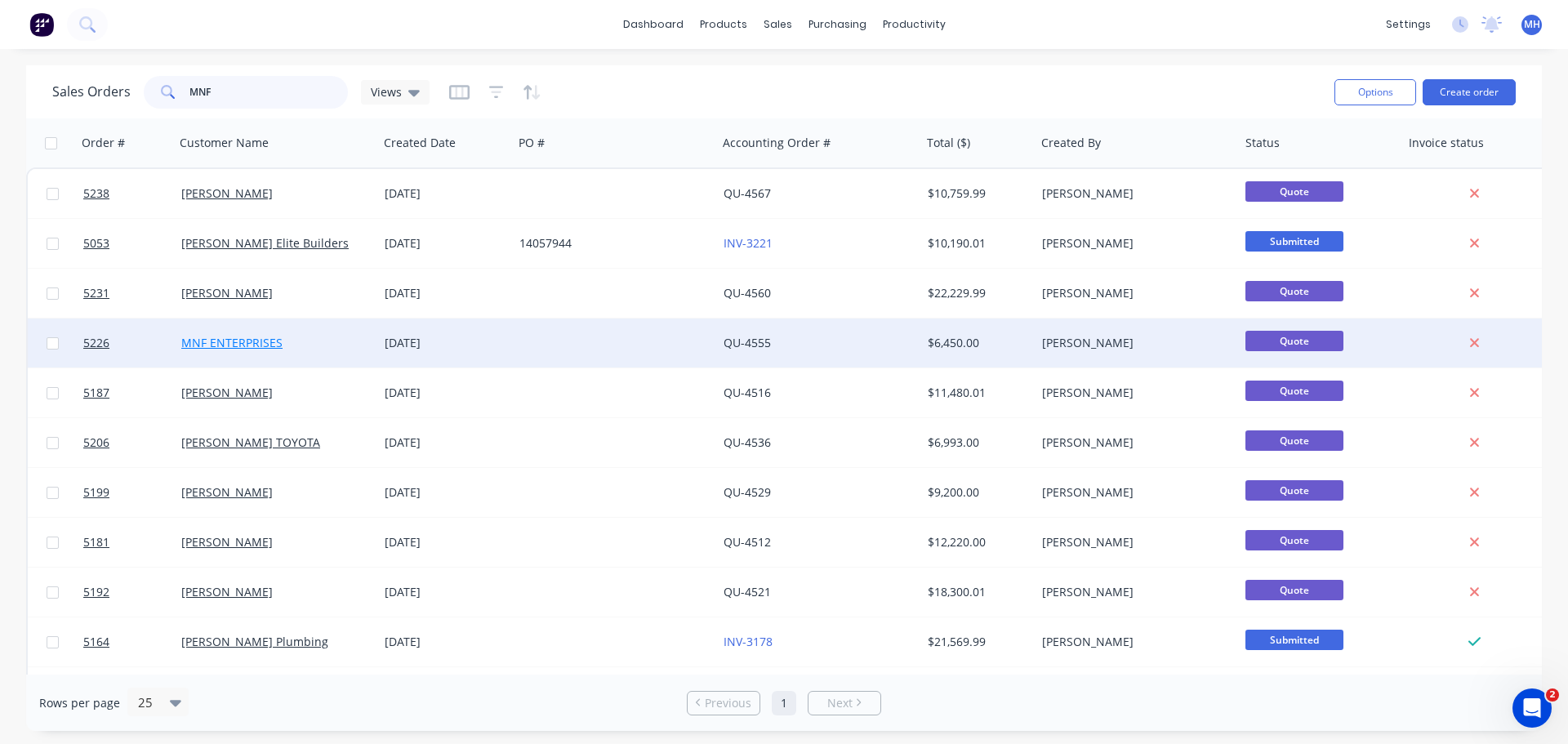
type input "MNF"
click at [259, 341] on link "MNF ENTERPRISES" at bounding box center [231, 342] width 101 height 15
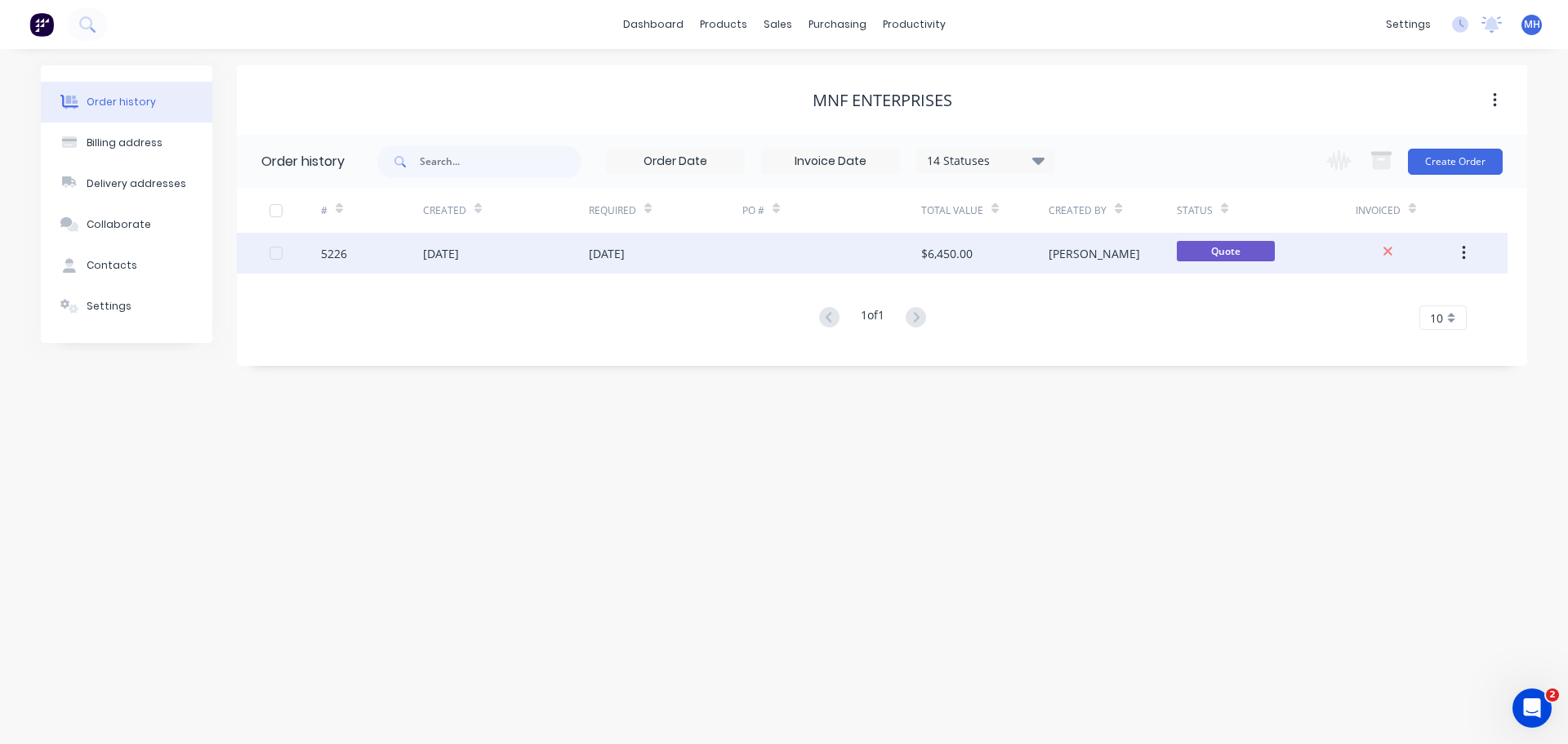
click at [389, 257] on div "5226" at bounding box center [372, 253] width 102 height 41
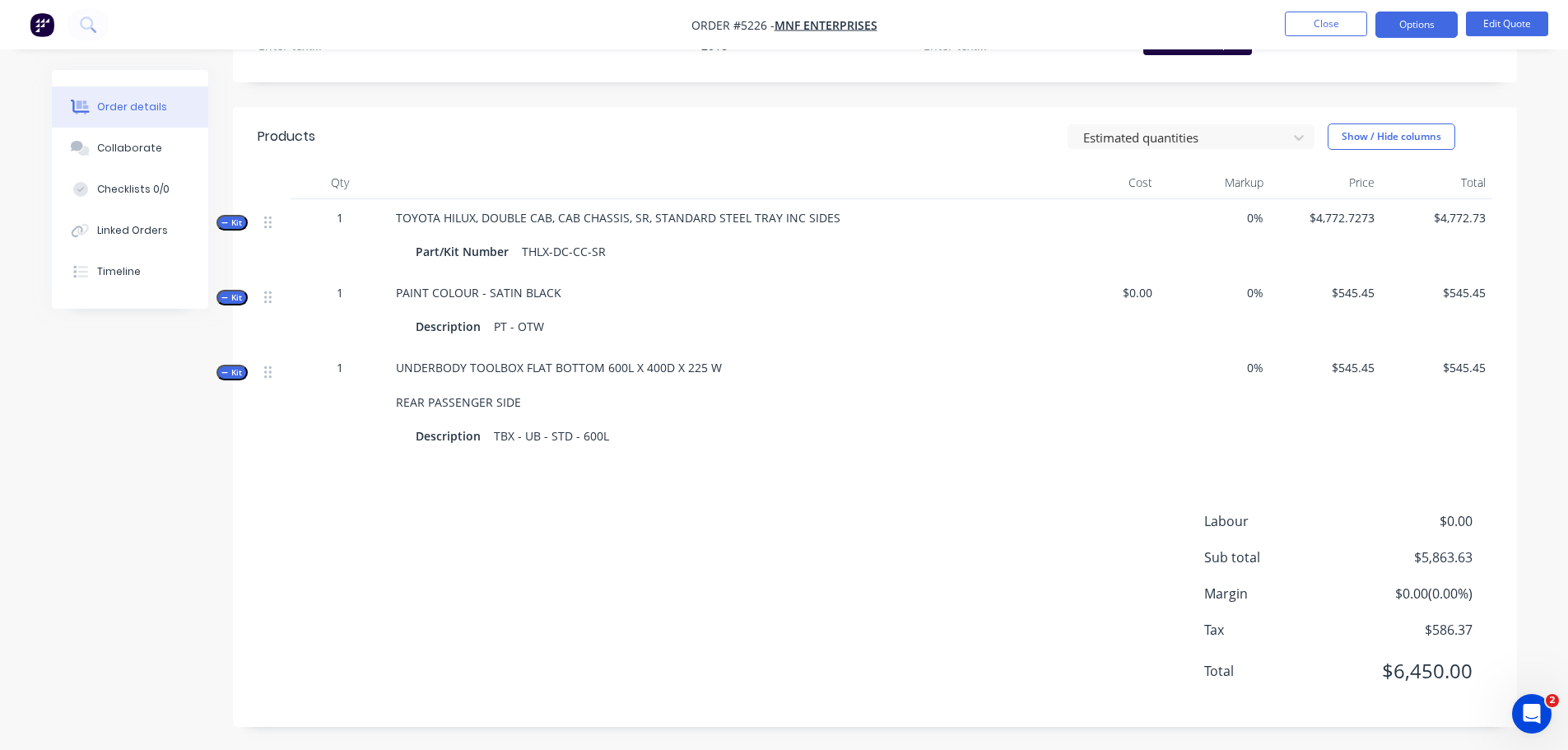
scroll to position [538, 0]
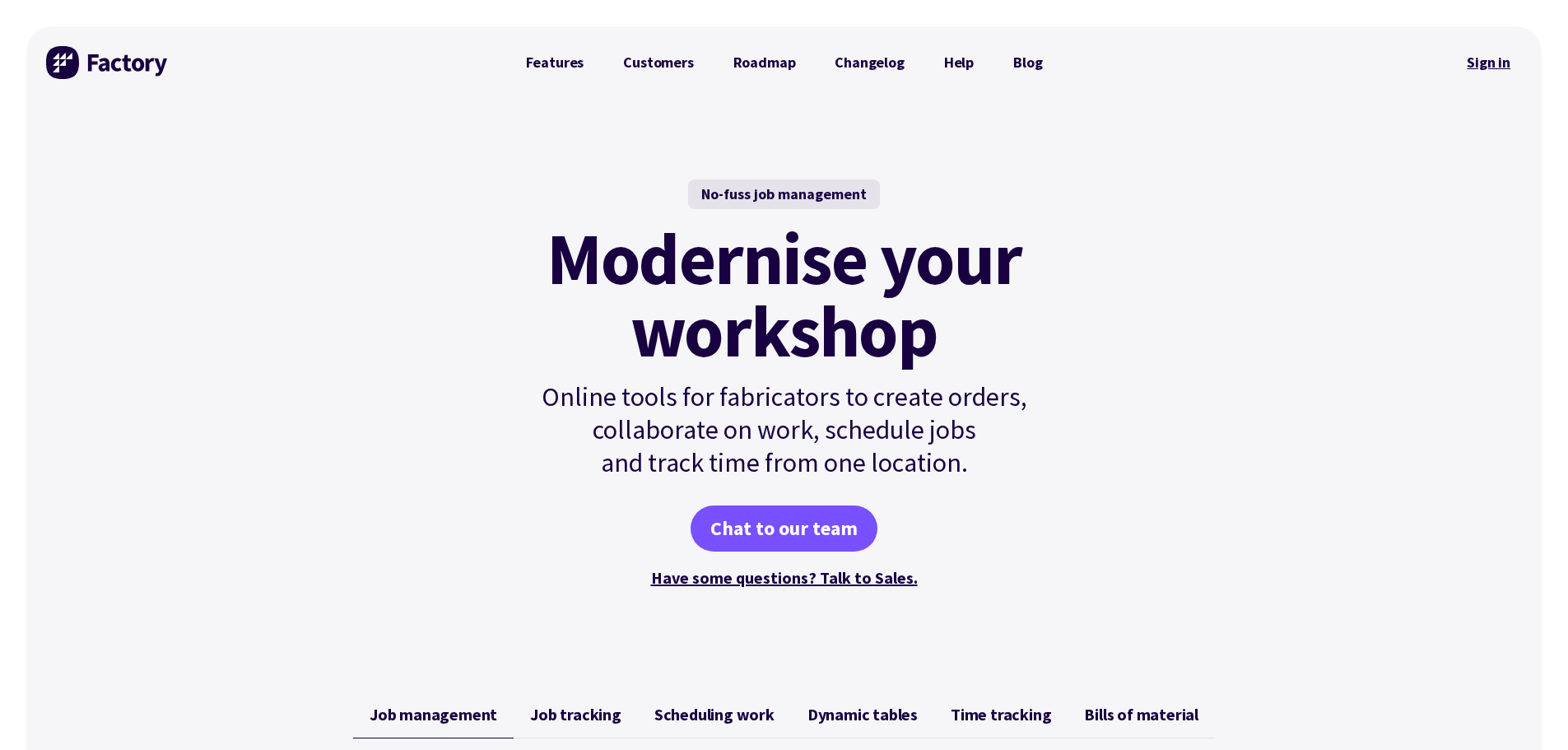
click at [1485, 64] on link "Sign in" at bounding box center [1489, 62] width 67 height 38
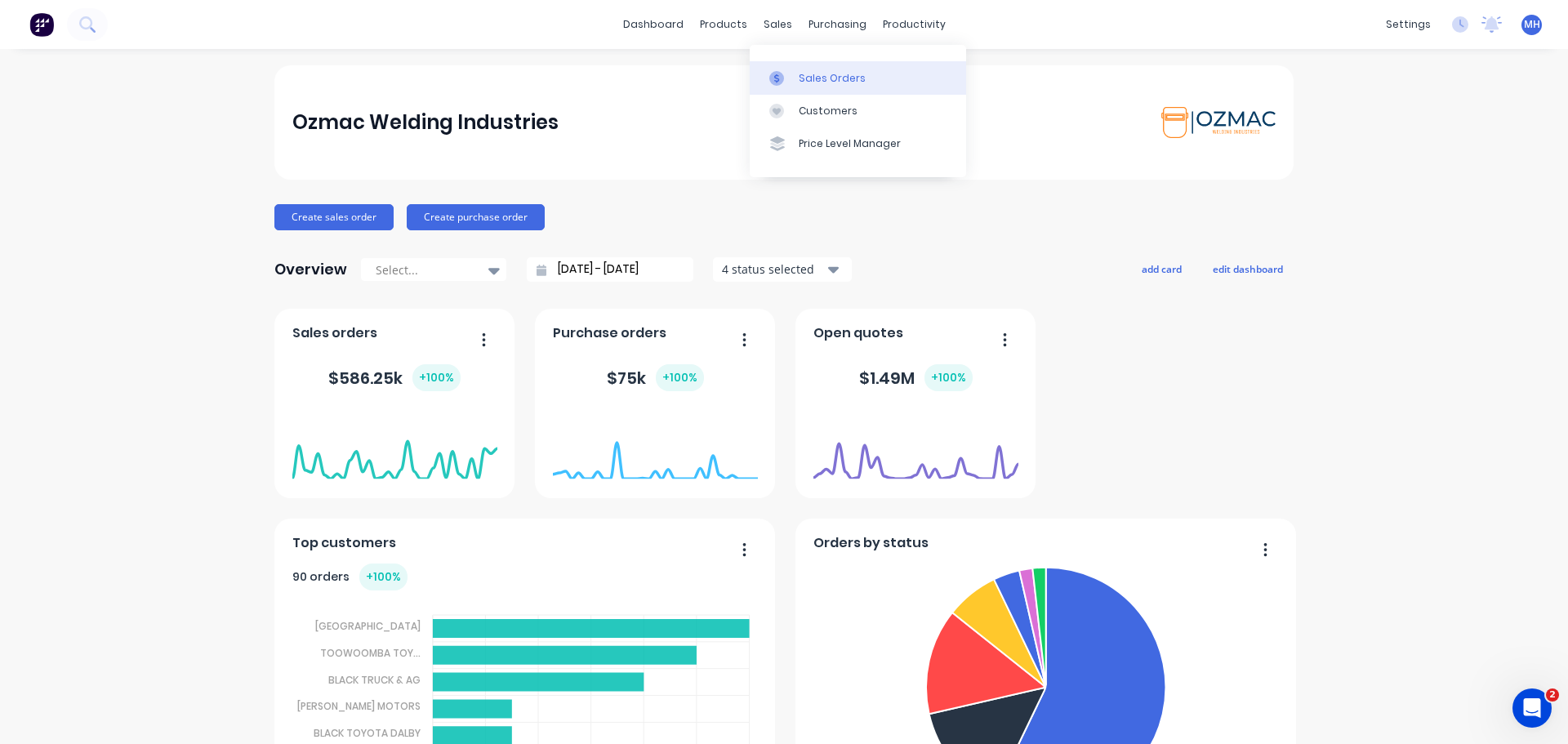
click at [792, 81] on div at bounding box center [781, 78] width 25 height 14
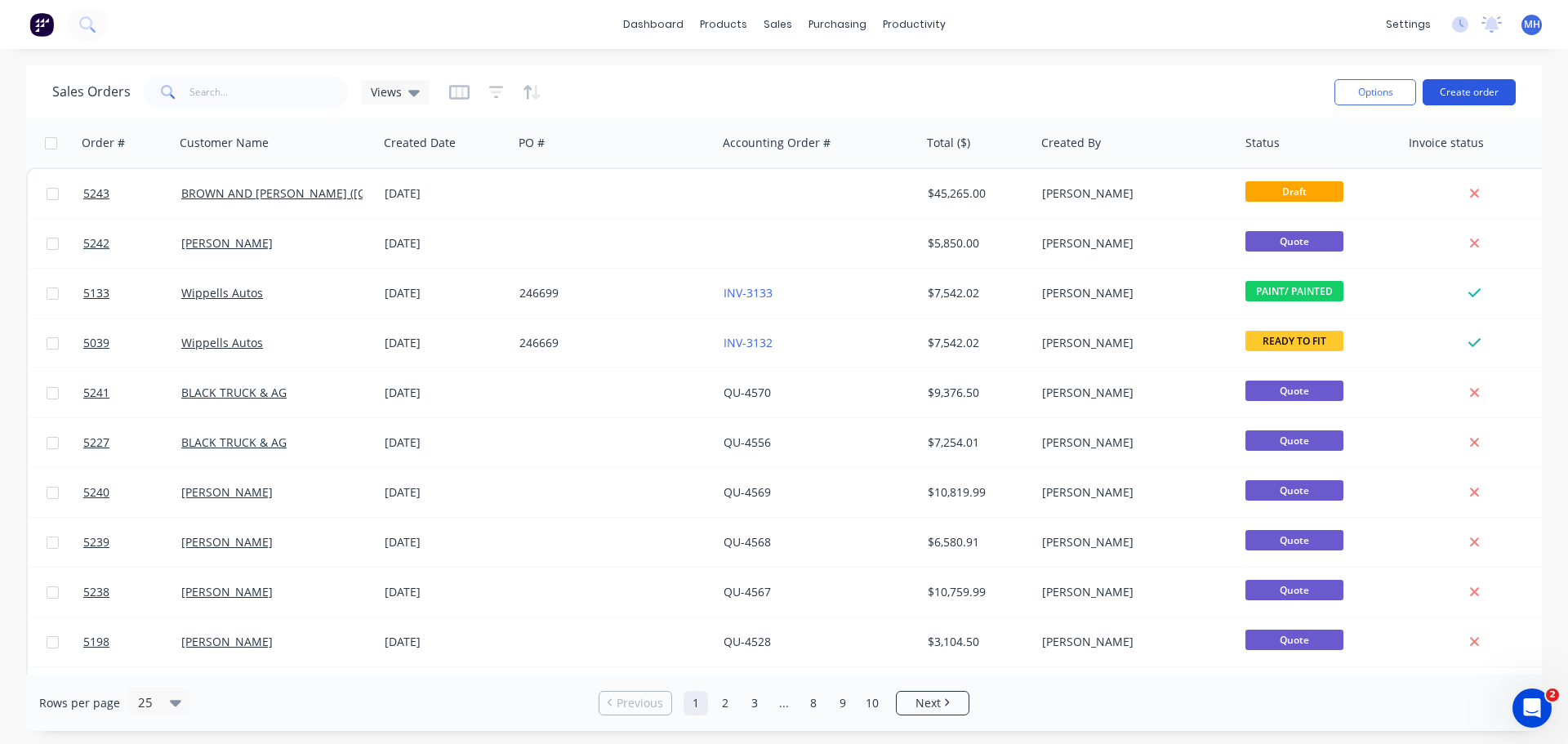
click at [1459, 92] on button "Create order" at bounding box center [1469, 92] width 93 height 26
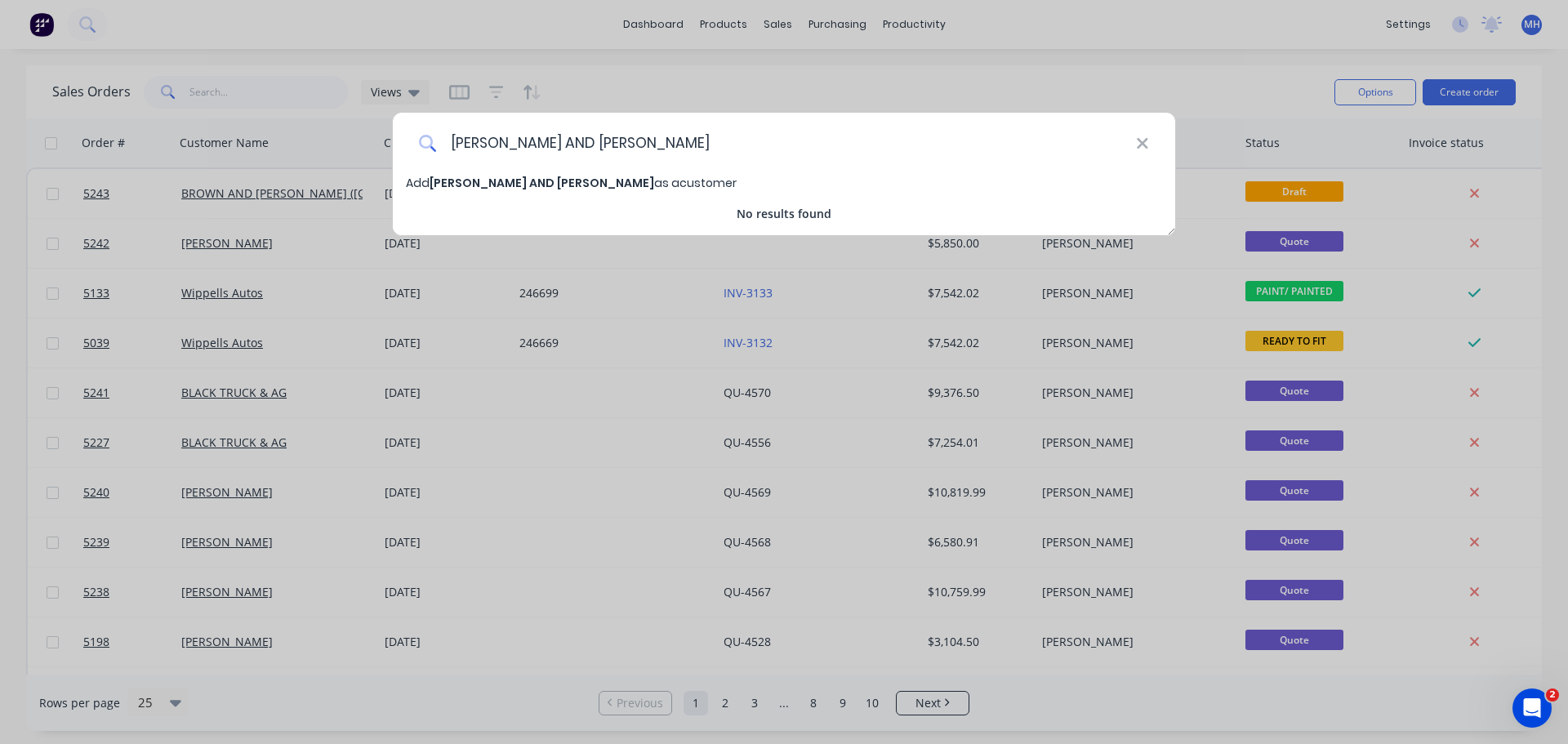
type input "[PERSON_NAME] AND [PERSON_NAME]"
click at [513, 188] on span "[PERSON_NAME] AND [PERSON_NAME]" at bounding box center [542, 182] width 225 height 16
select select "AU"
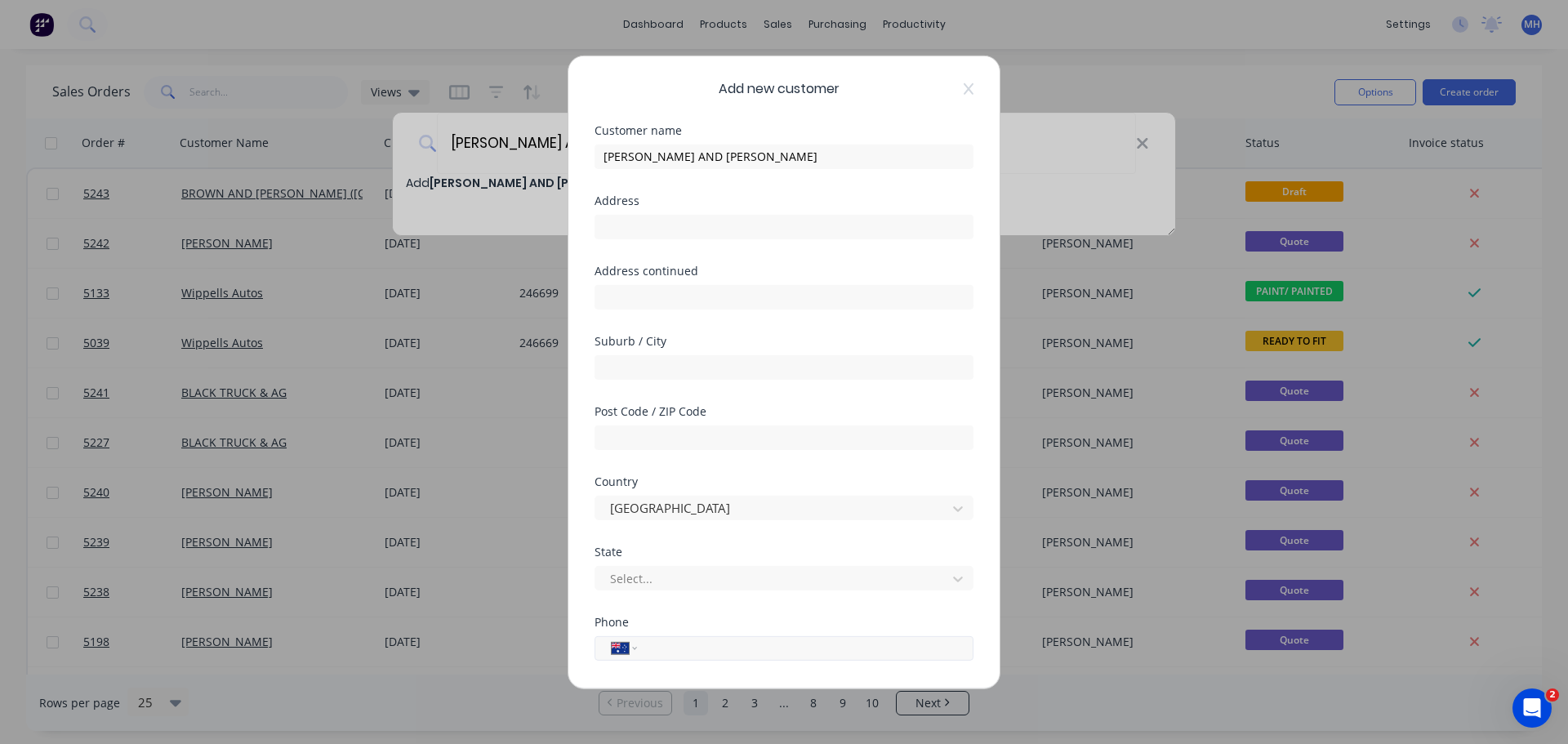
click at [679, 648] on input "tel" at bounding box center [802, 647] width 308 height 19
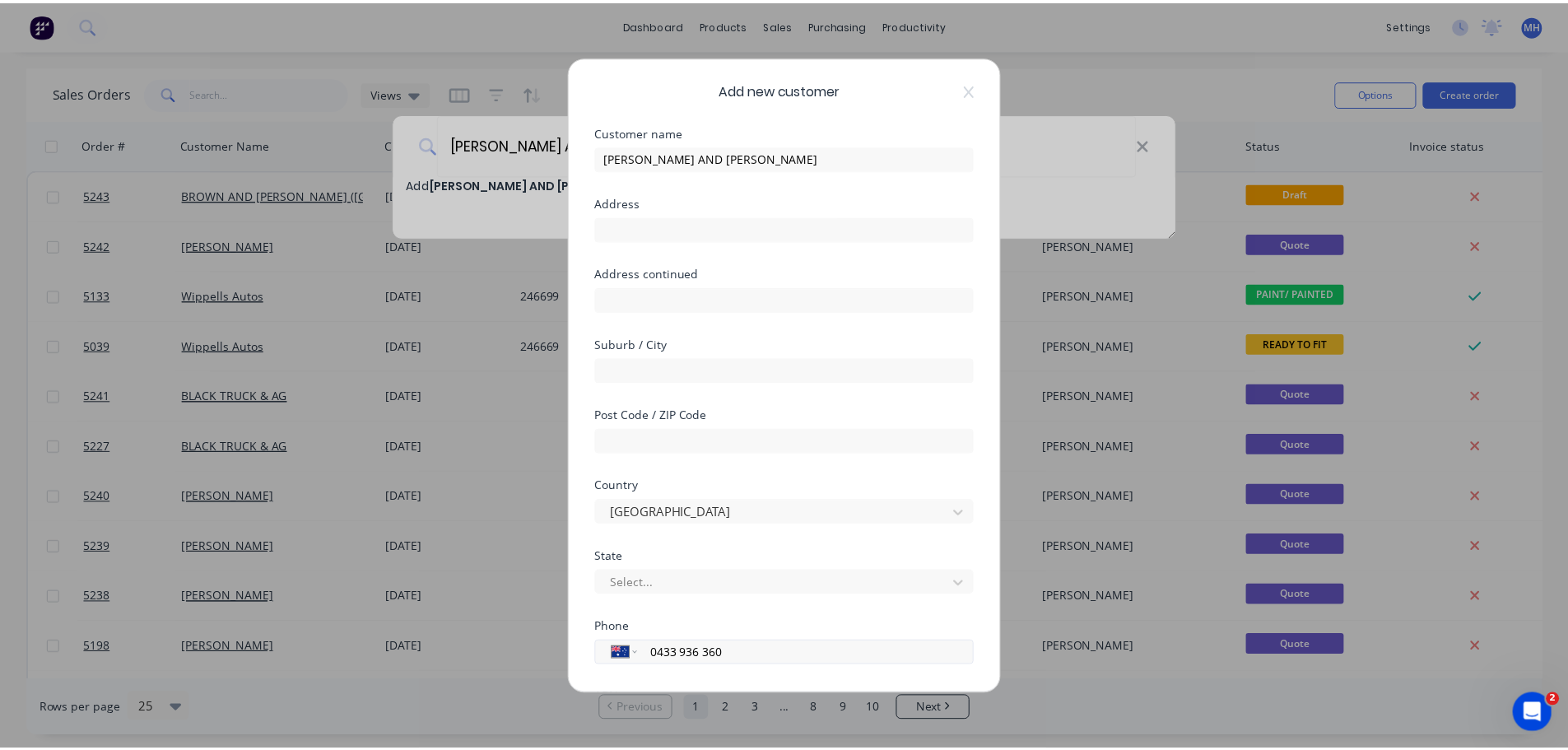
scroll to position [165, 0]
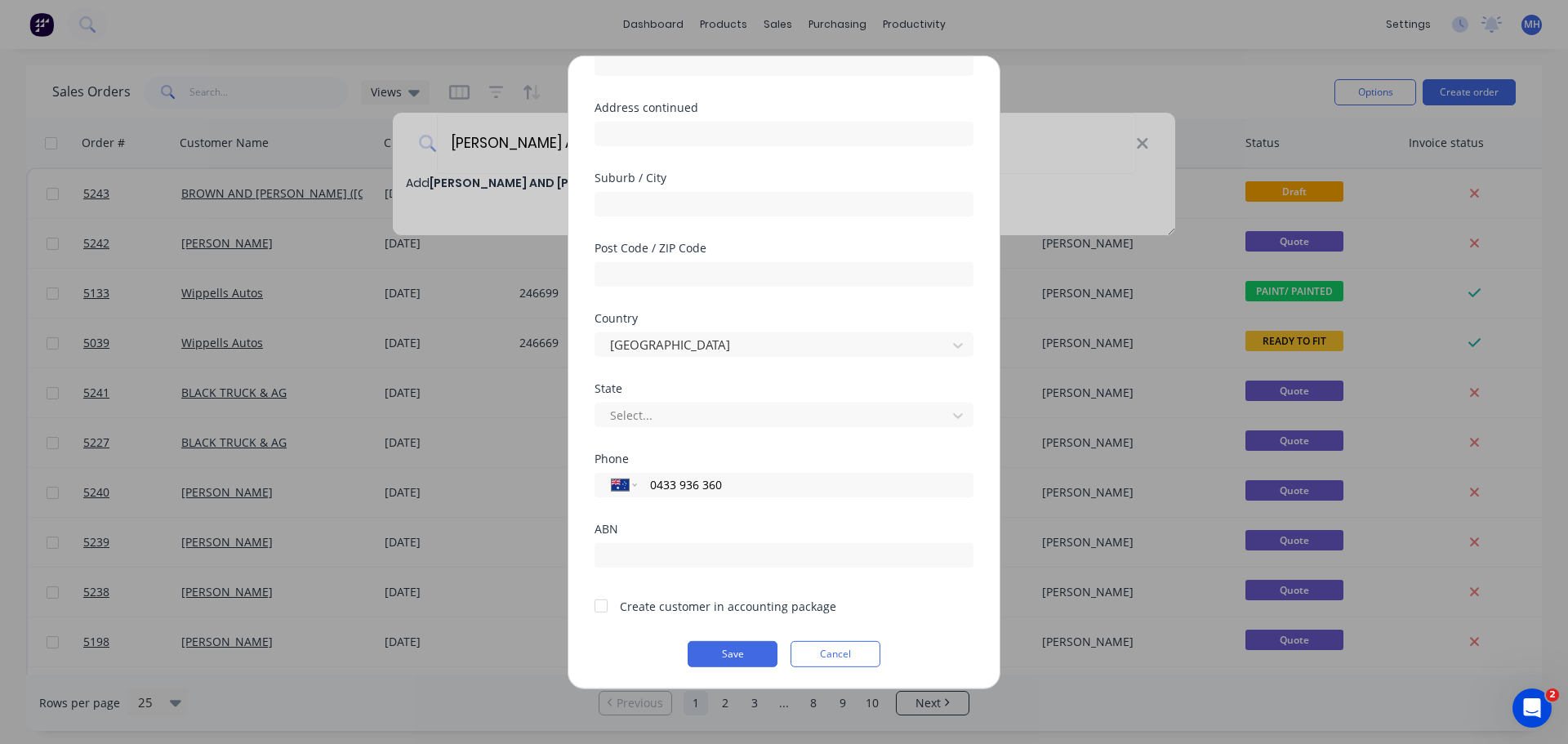
type input "0433 936 360"
click at [603, 609] on div at bounding box center [601, 606] width 33 height 33
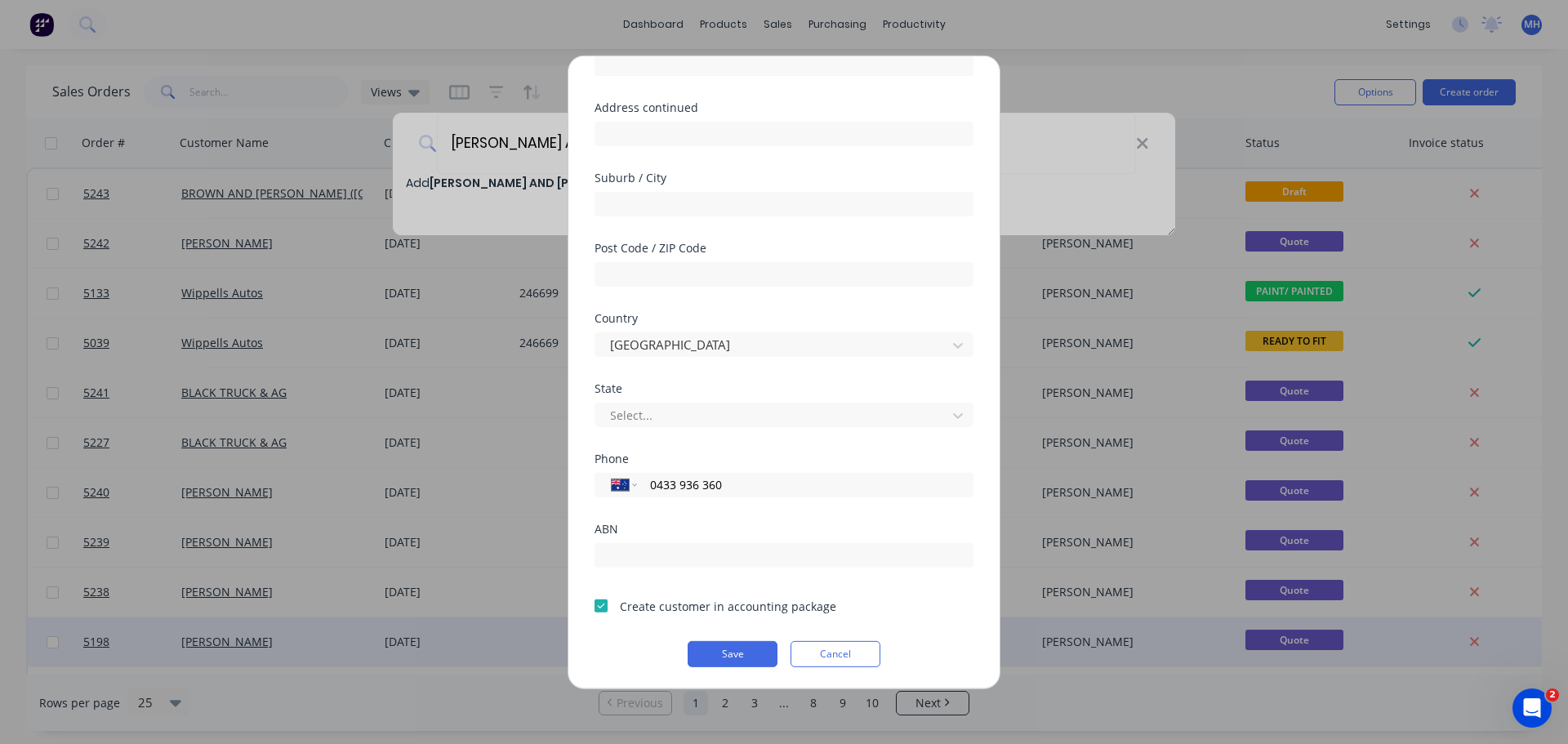
click at [729, 652] on button "Save" at bounding box center [732, 652] width 90 height 26
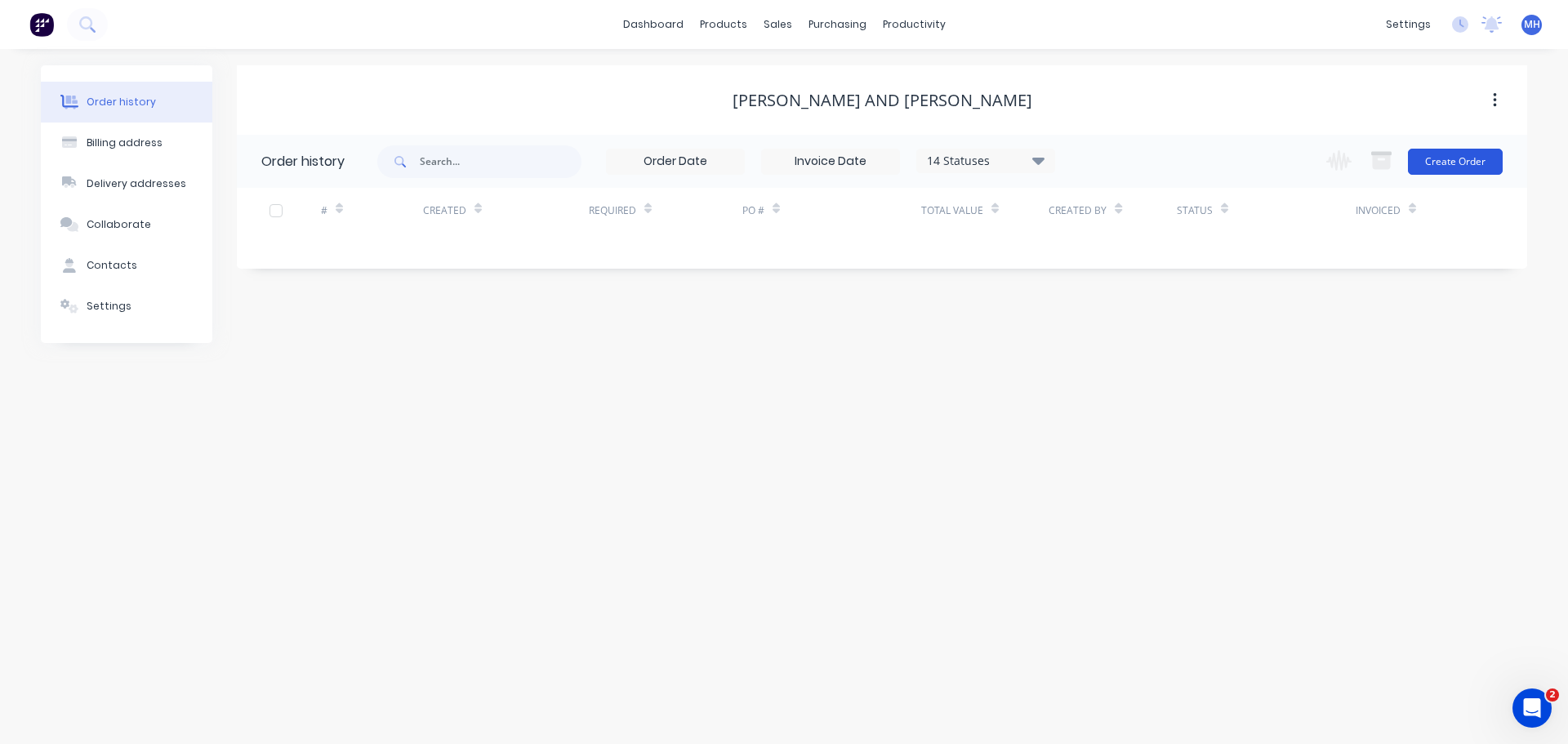
click at [1452, 161] on button "Create Order" at bounding box center [1455, 161] width 95 height 26
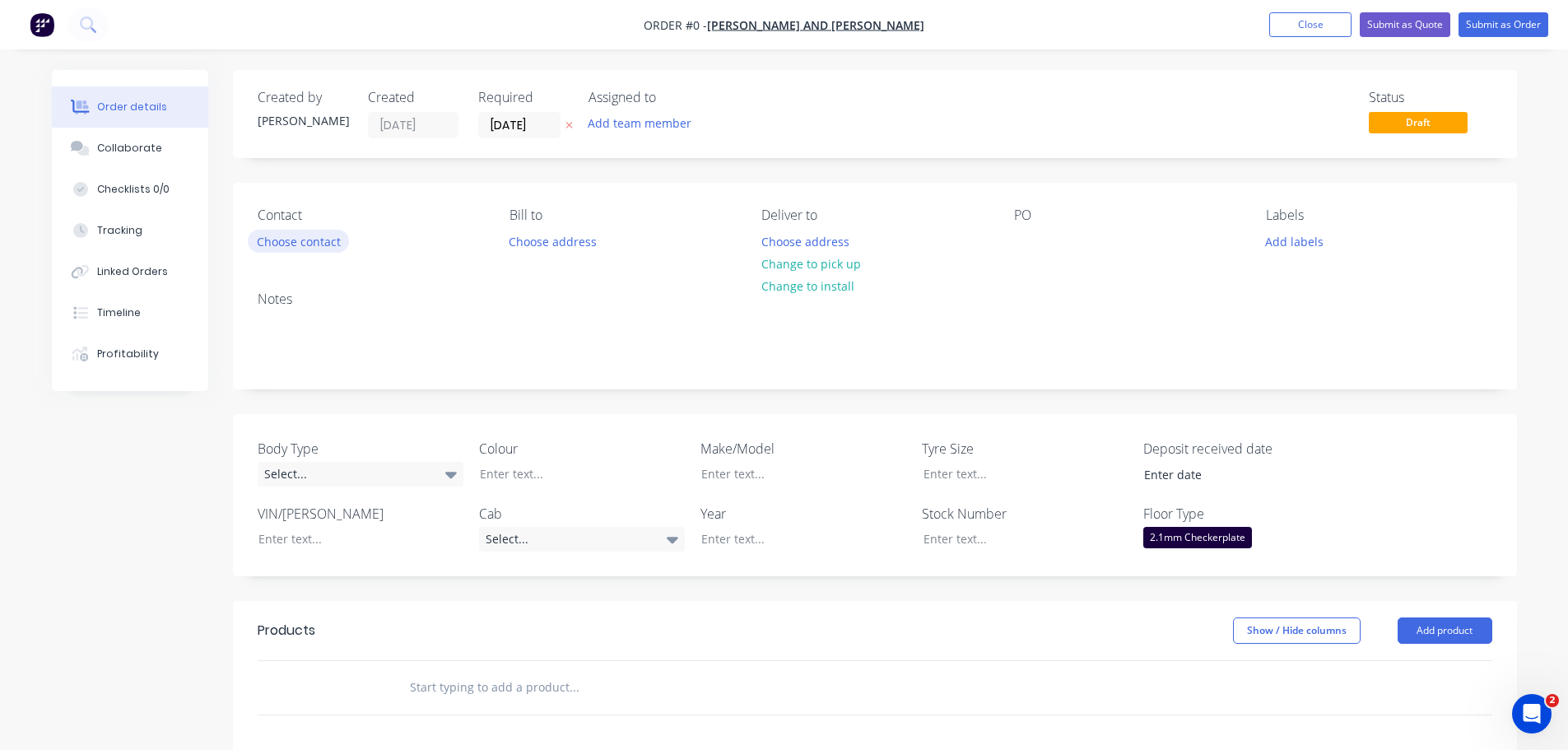
click at [323, 240] on button "Choose contact" at bounding box center [298, 241] width 101 height 22
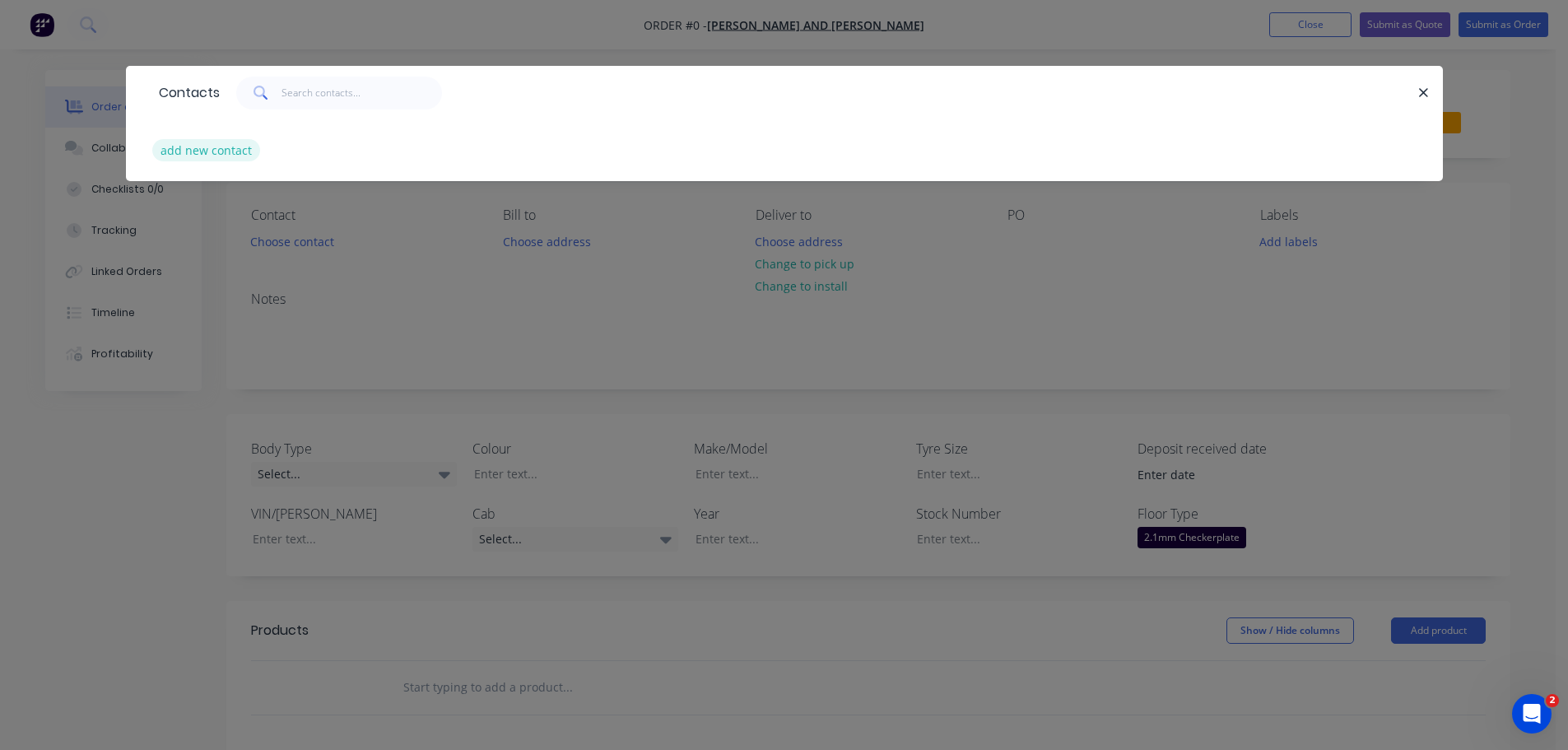
click at [226, 152] on button "add new contact" at bounding box center [206, 150] width 109 height 22
select select "AU"
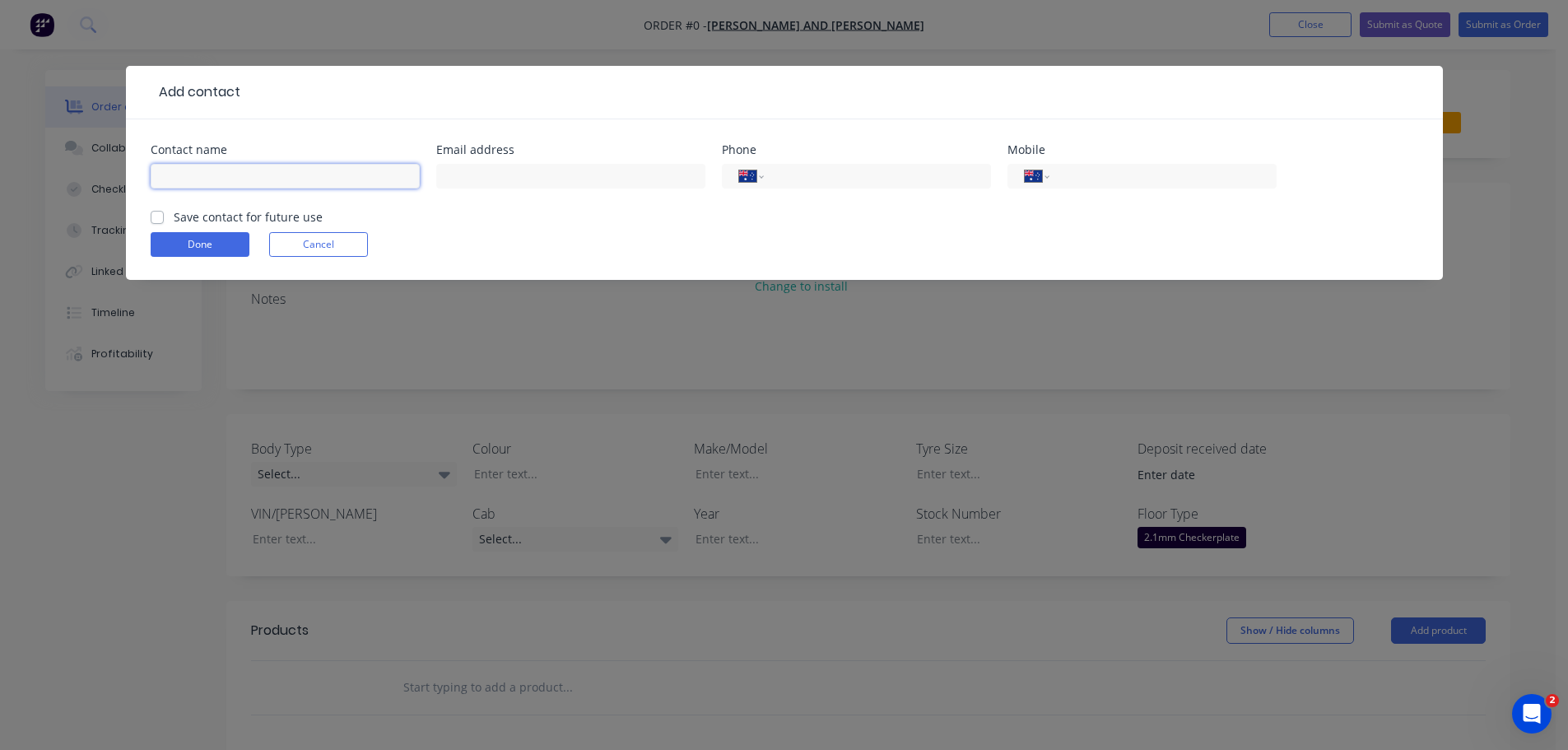
click at [262, 172] on input "text" at bounding box center [285, 176] width 269 height 25
type input "[PERSON_NAME] AND [PERSON_NAME]"
type input "[EMAIL_ADDRESS][DOMAIN_NAME]"
click at [173, 216] on label "Save contact for future use" at bounding box center [248, 217] width 149 height 17
click at [156, 216] on input "Save contact for future use" at bounding box center [156, 216] width 13 height 15
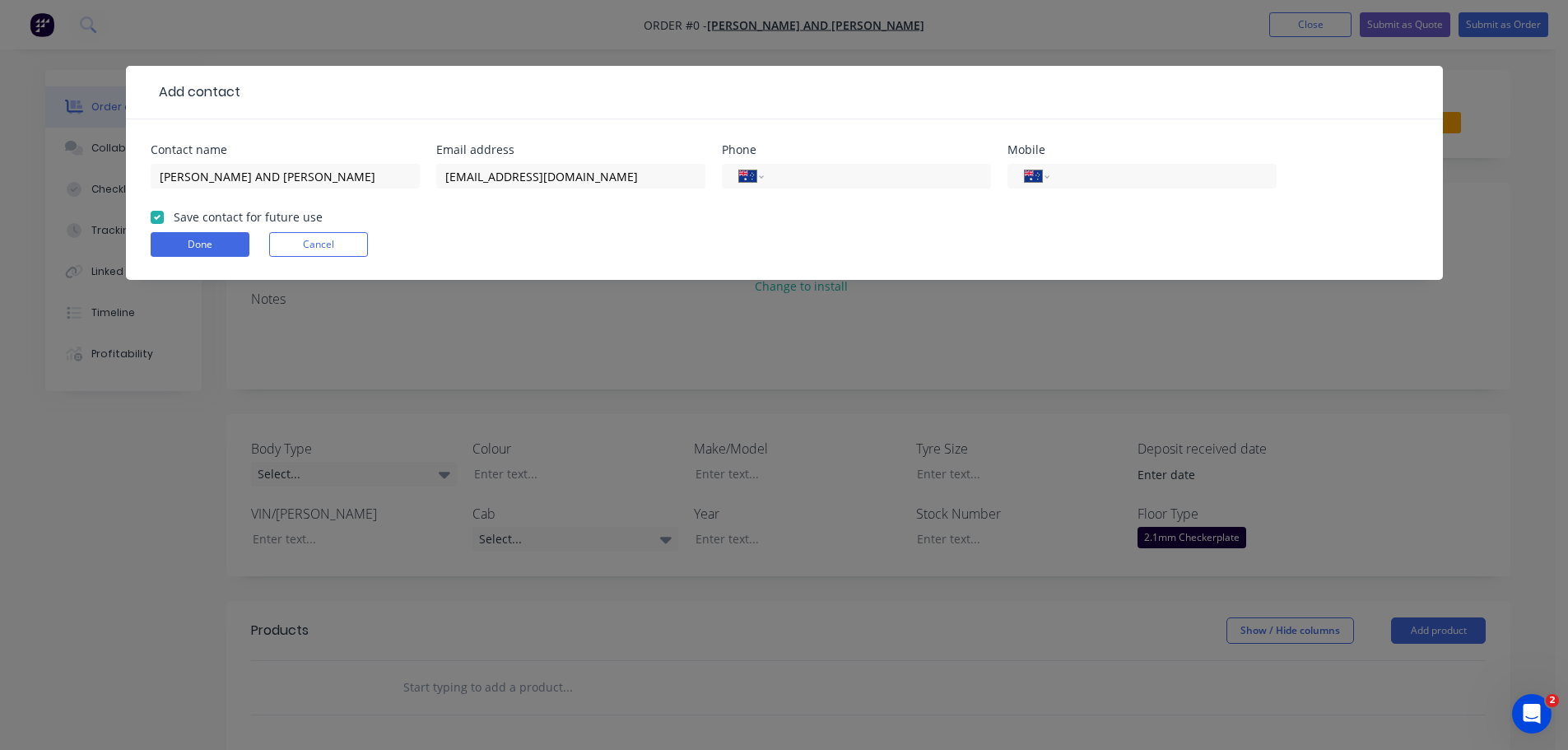
checkbox input "true"
click at [1081, 172] on input "tel" at bounding box center [1160, 177] width 197 height 19
type input "0433 936 360"
click at [204, 241] on button "Done" at bounding box center [200, 244] width 99 height 25
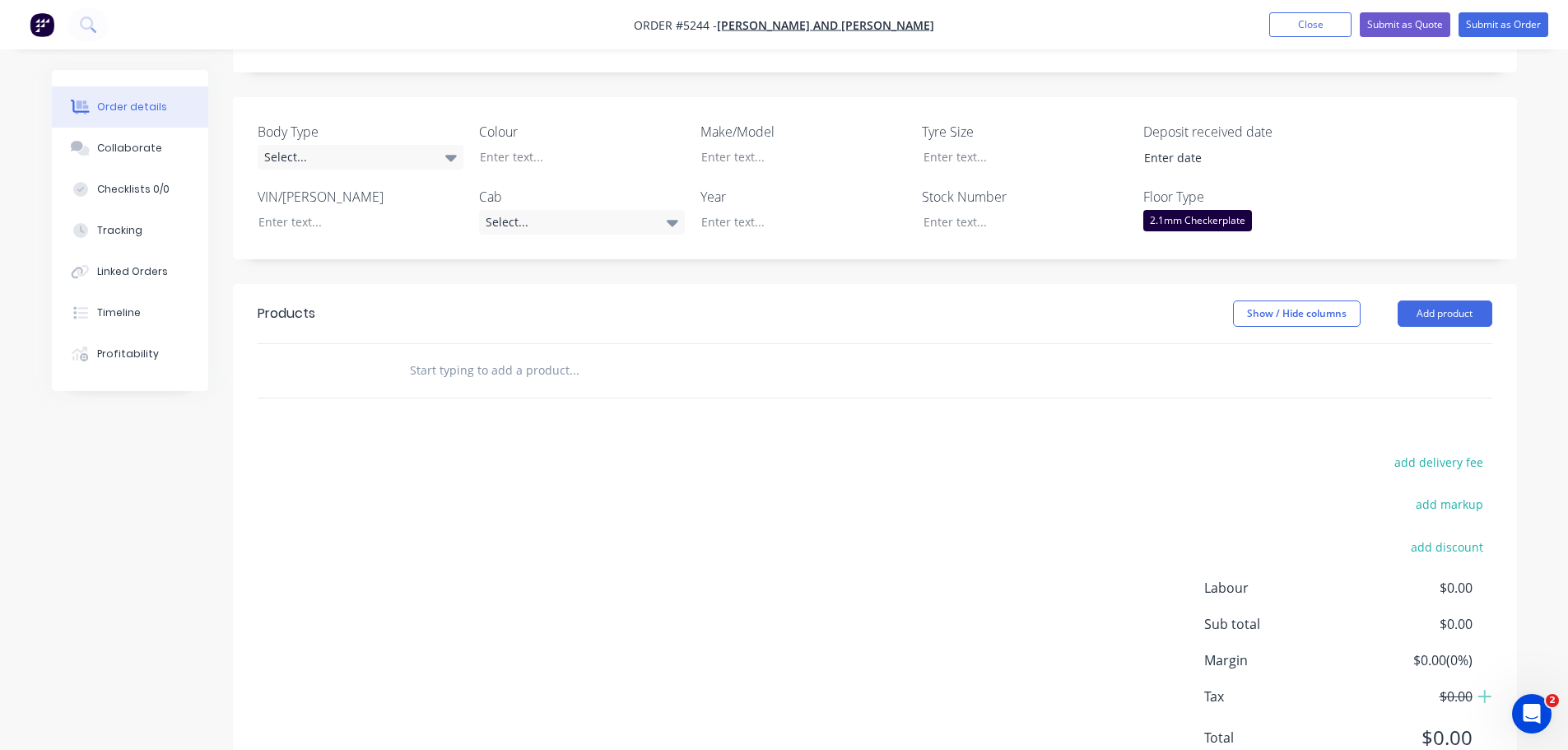
scroll to position [412, 0]
click at [1447, 299] on button "Add product" at bounding box center [1445, 312] width 95 height 26
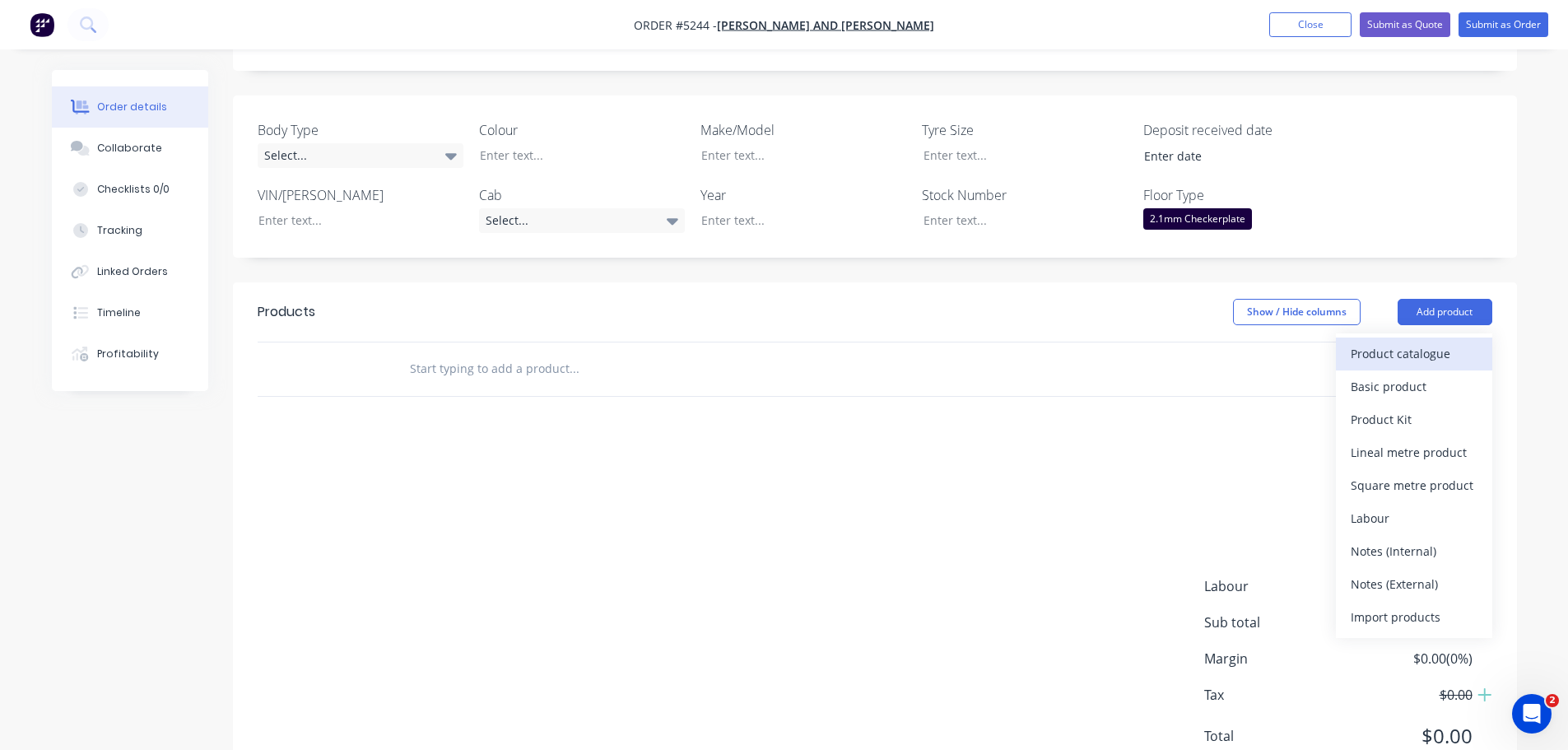
click at [1382, 342] on div "Product catalogue" at bounding box center [1414, 354] width 126 height 24
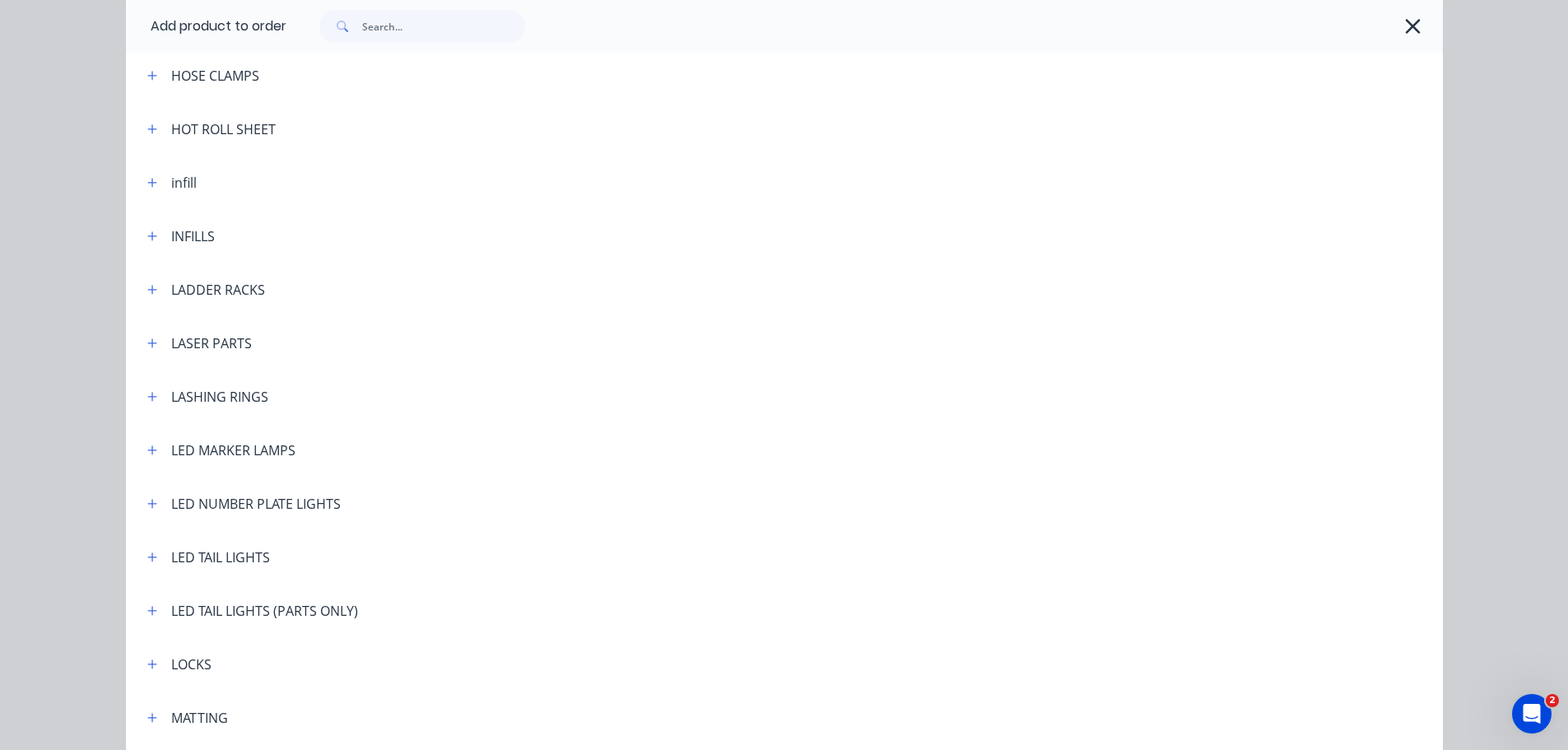
scroll to position [2551, 0]
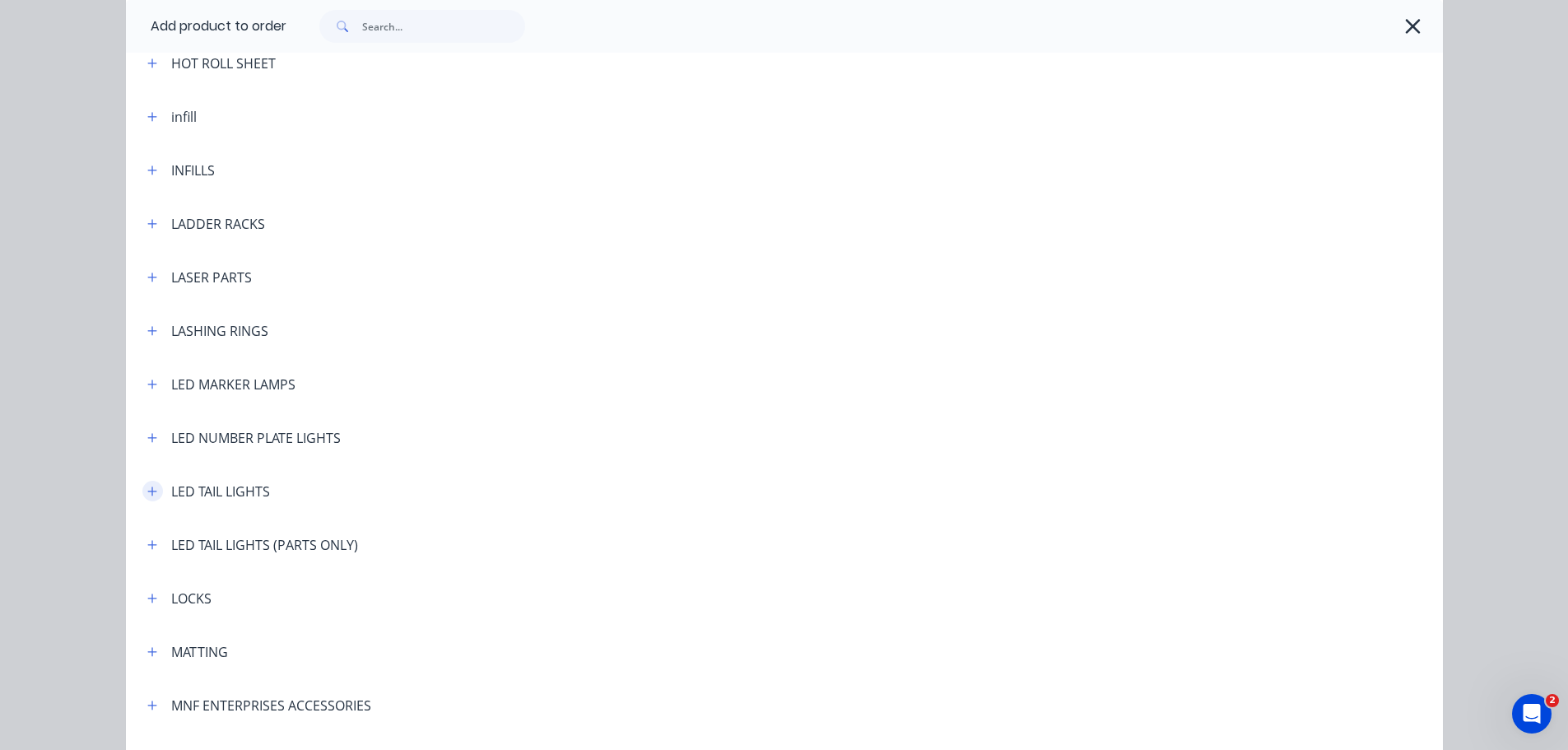
click at [149, 489] on icon "button" at bounding box center [152, 490] width 10 height 11
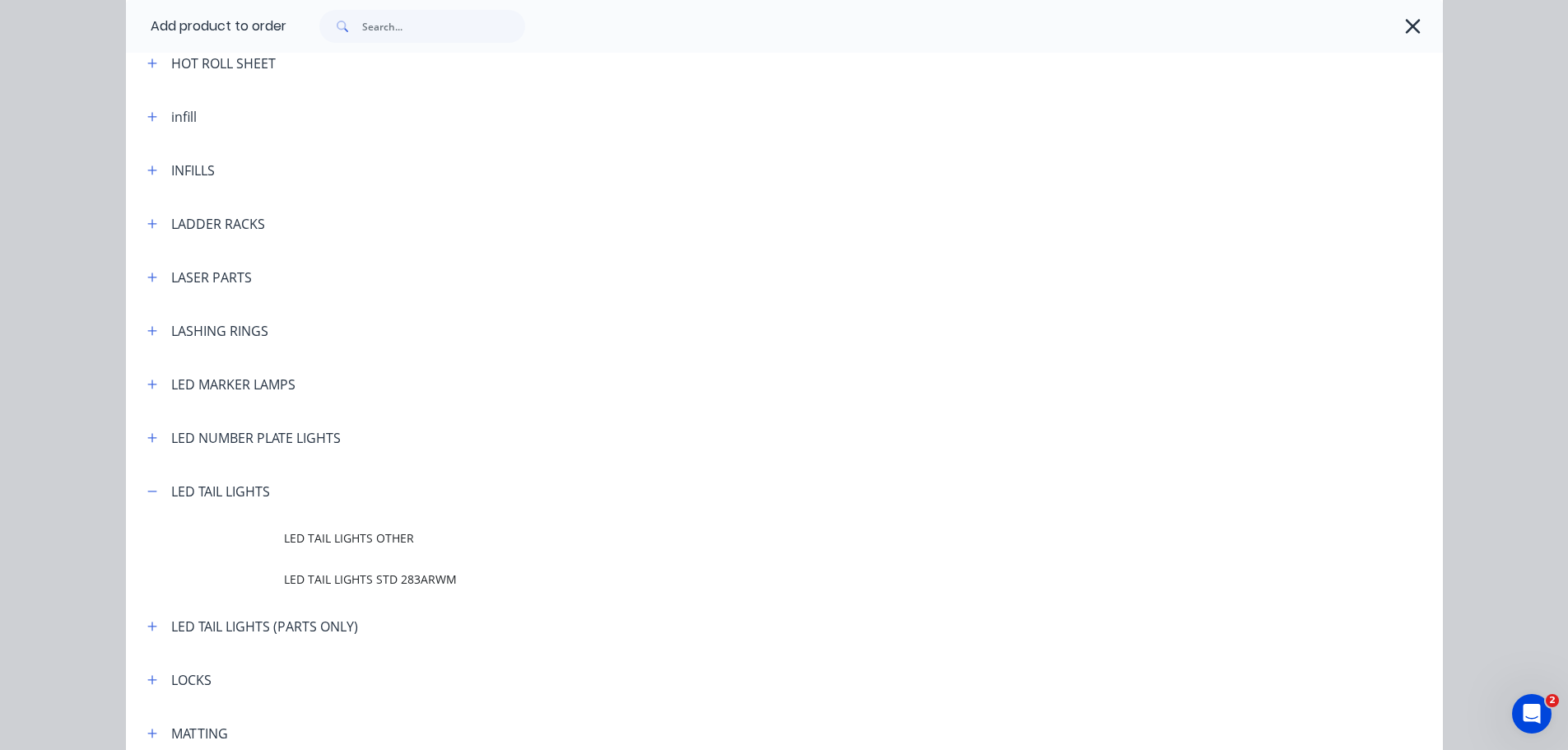
click at [385, 547] on span "LED TAIL LIGHTS OTHER" at bounding box center [747, 537] width 927 height 17
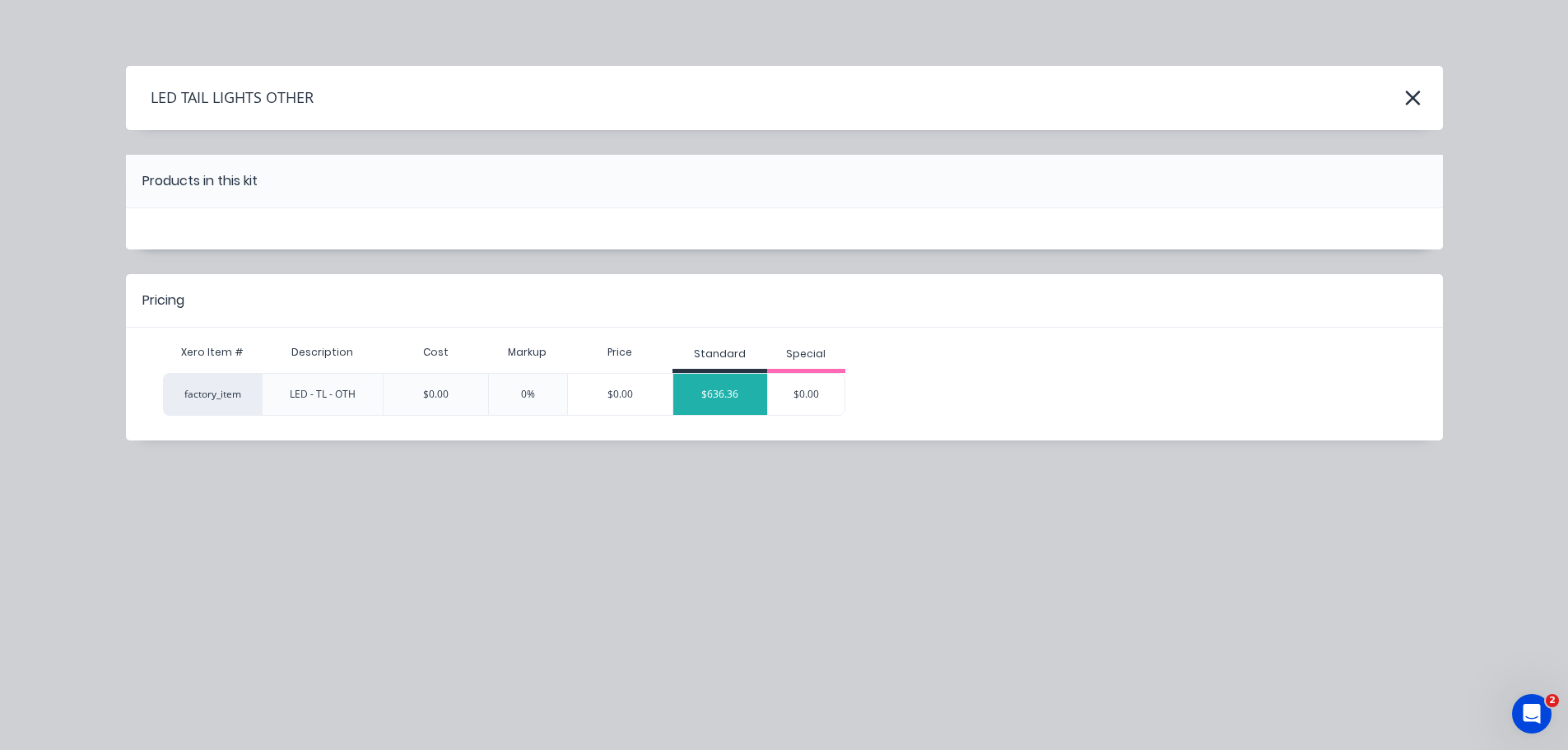
click at [733, 393] on div "$636.36" at bounding box center [720, 394] width 94 height 41
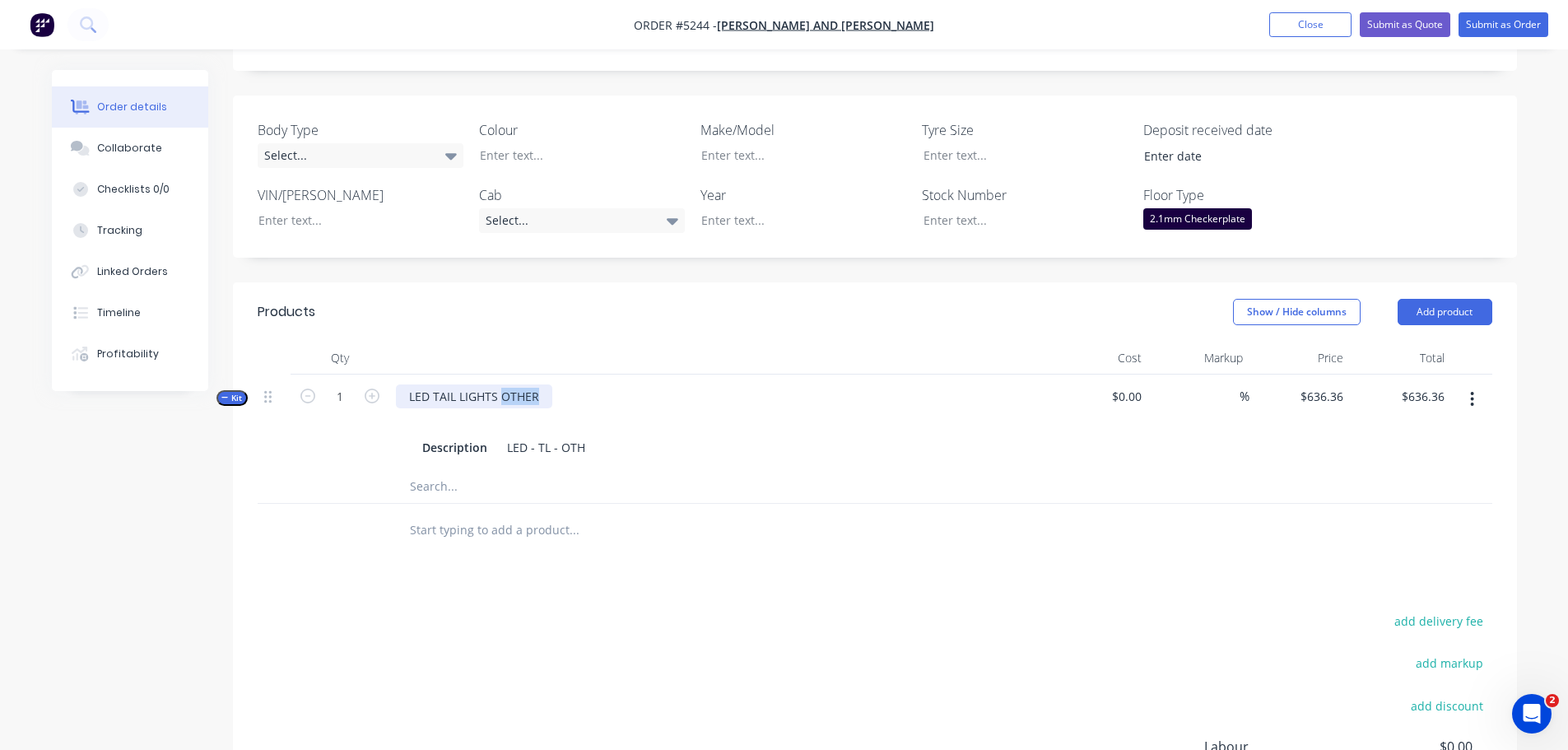
drag, startPoint x: 500, startPoint y: 350, endPoint x: 584, endPoint y: 349, distance: 84.0
click at [584, 374] on div "LED TAIL LIGHTS OTHER Description LED - TL - OTH" at bounding box center [719, 422] width 659 height 96
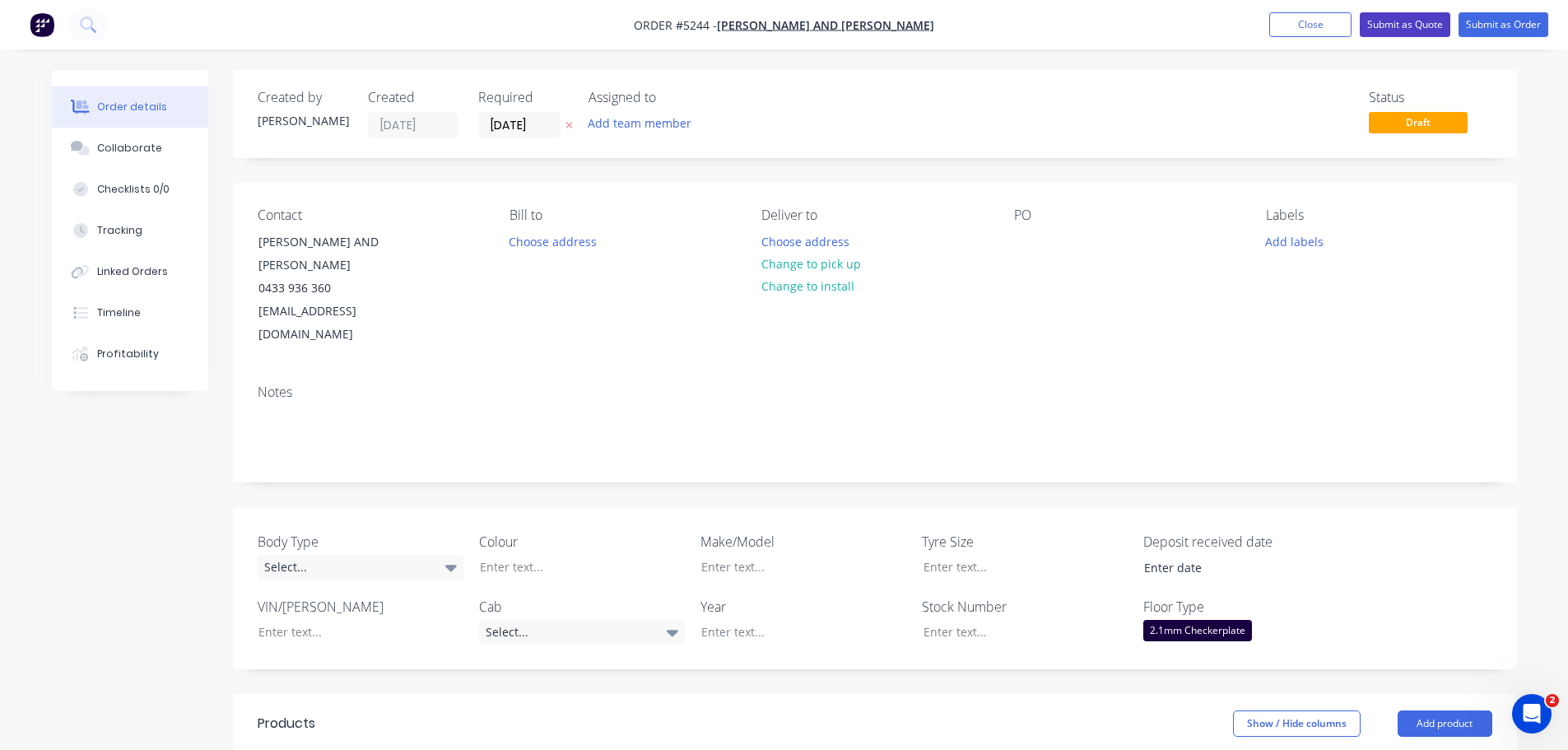
click at [1429, 20] on button "Submit as Quote" at bounding box center [1405, 24] width 91 height 25
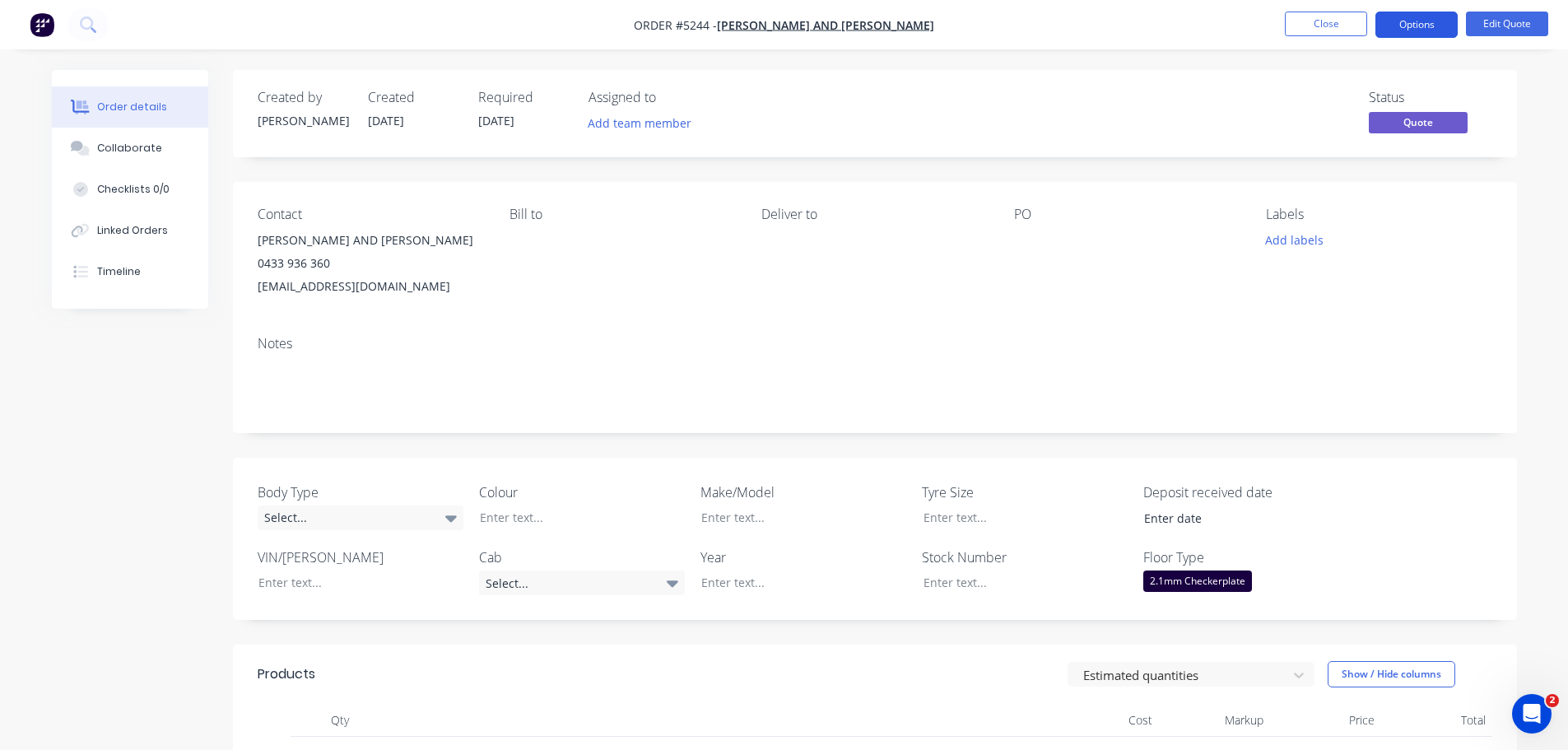
click at [1433, 26] on button "Options" at bounding box center [1417, 24] width 82 height 26
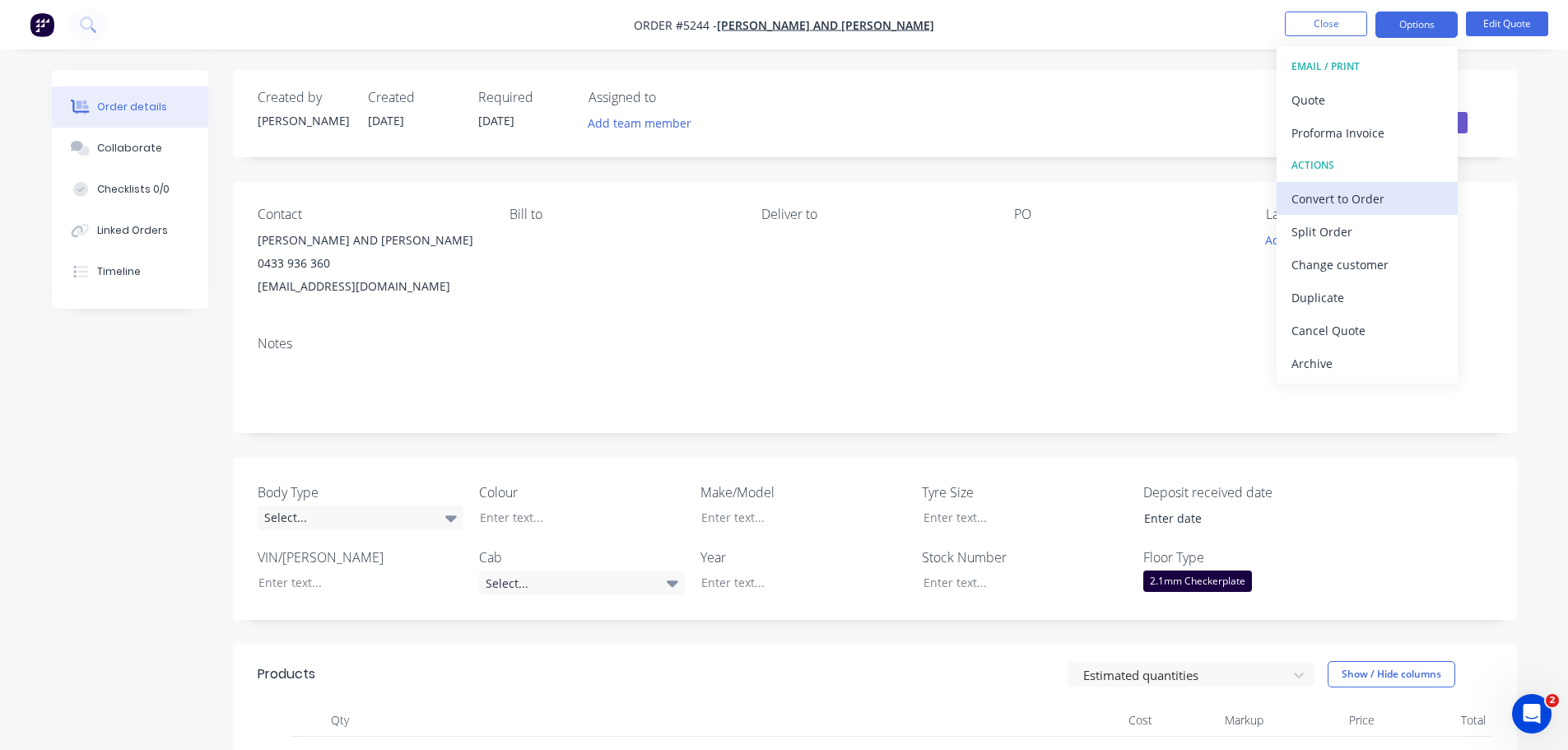
click at [1334, 203] on div "Convert to Order" at bounding box center [1366, 199] width 151 height 24
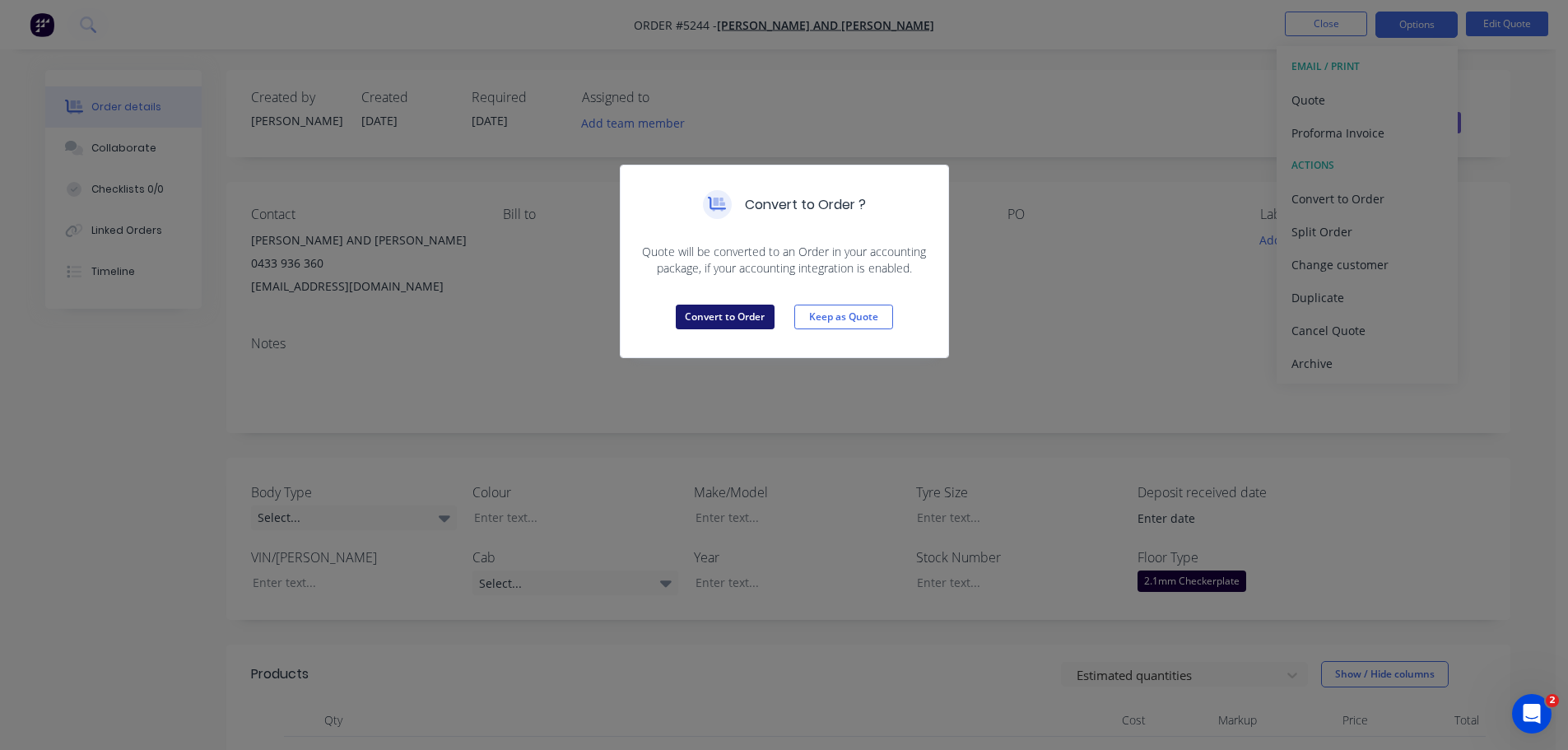
click at [723, 318] on button "Convert to Order" at bounding box center [725, 316] width 99 height 25
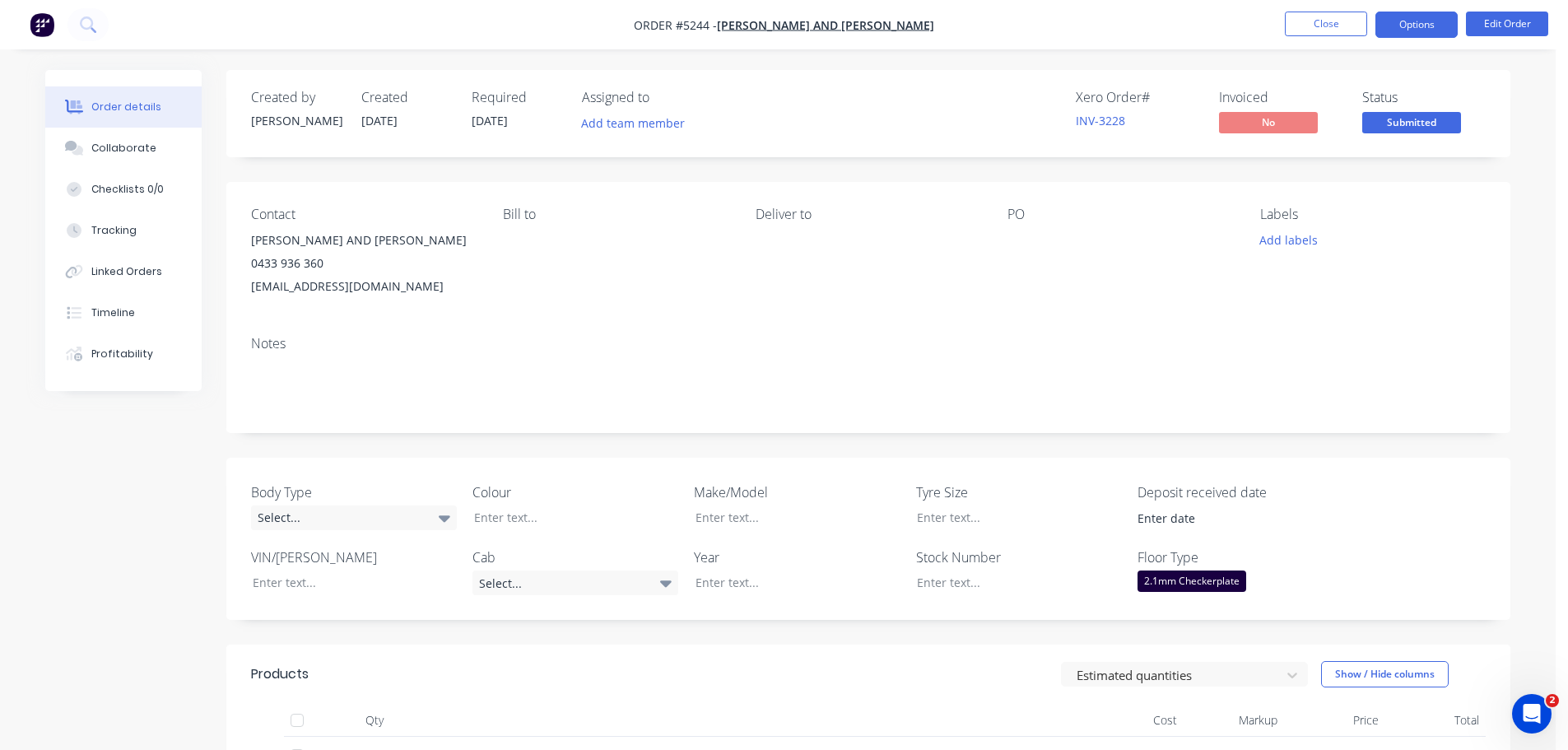
click at [1418, 25] on button "Options" at bounding box center [1417, 24] width 82 height 26
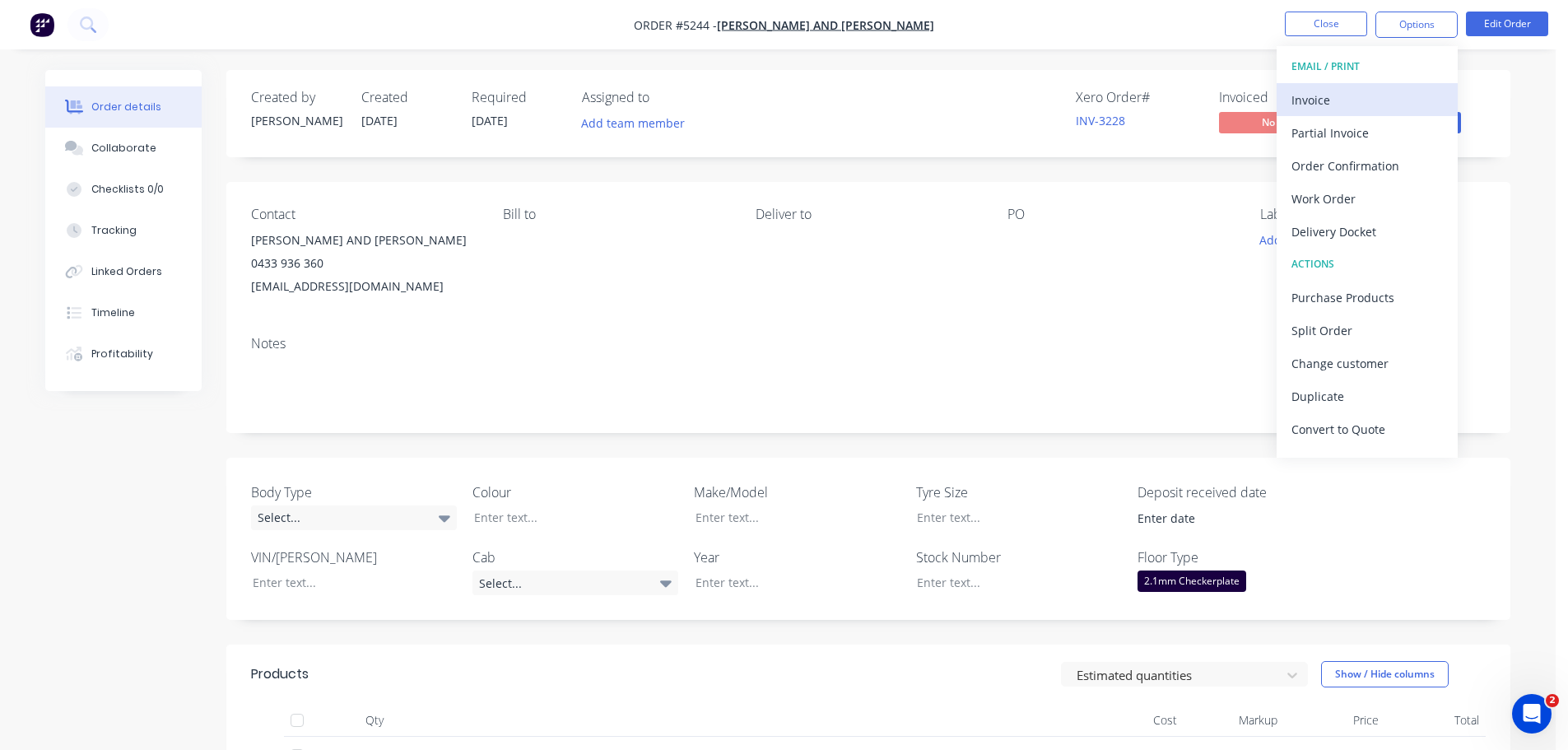
click at [1357, 104] on div "Invoice" at bounding box center [1366, 100] width 151 height 24
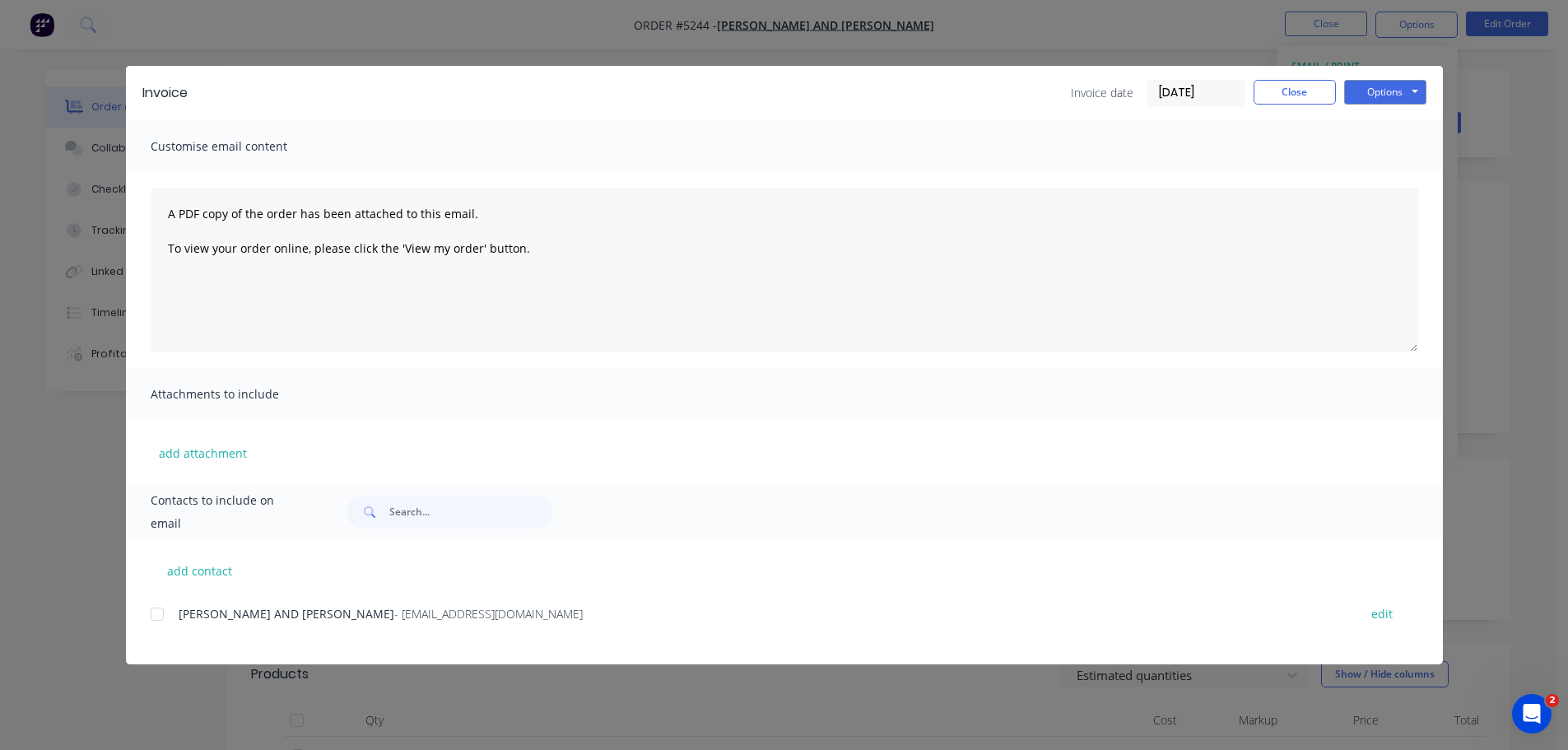
click at [164, 618] on div at bounding box center [157, 613] width 33 height 33
click at [1365, 96] on button "Options" at bounding box center [1385, 91] width 82 height 25
click at [1367, 168] on button "Email" at bounding box center [1396, 176] width 105 height 27
click at [1377, 91] on button "Options" at bounding box center [1385, 91] width 82 height 25
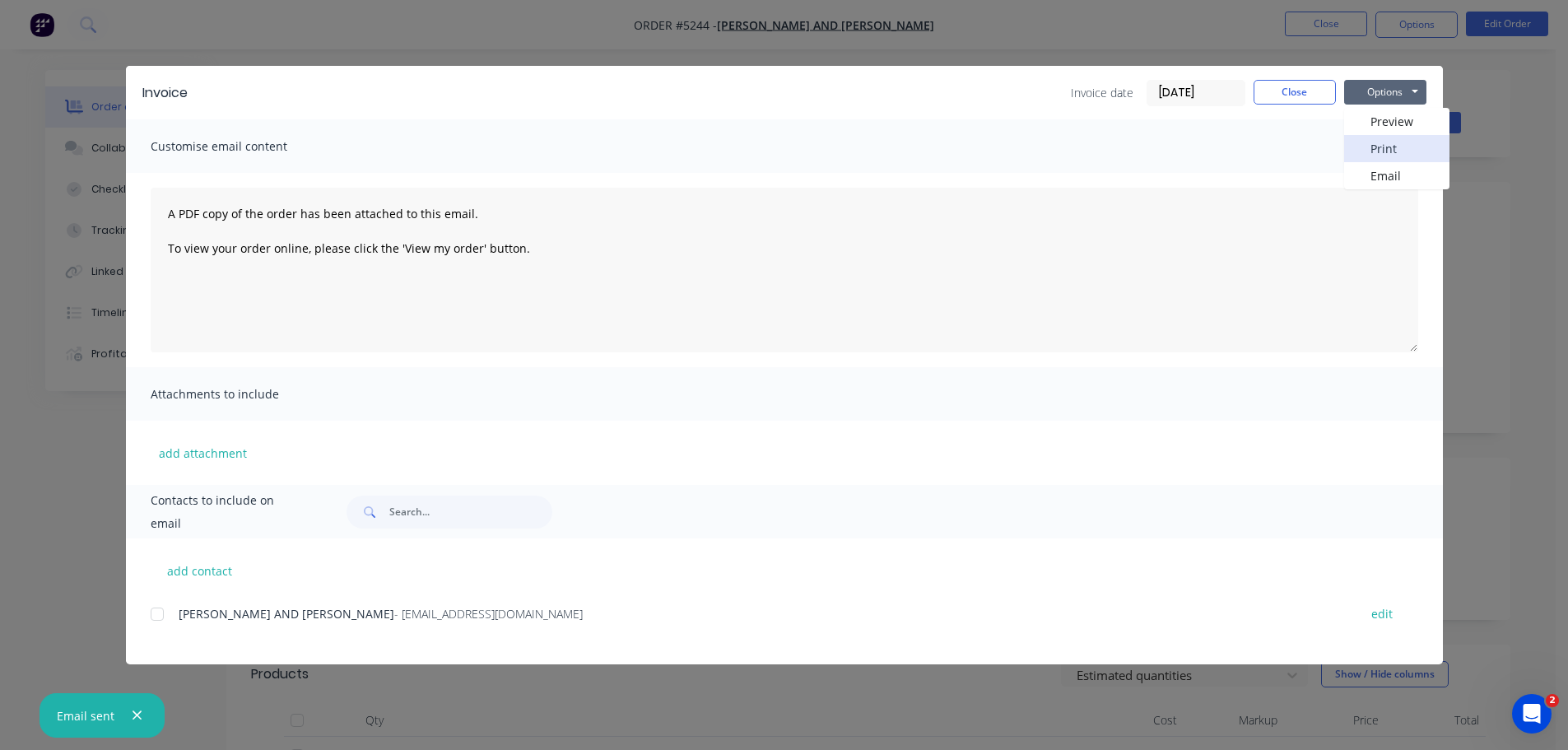
click at [1376, 144] on button "Print" at bounding box center [1396, 149] width 105 height 27
click at [1301, 96] on button "Close" at bounding box center [1295, 91] width 82 height 25
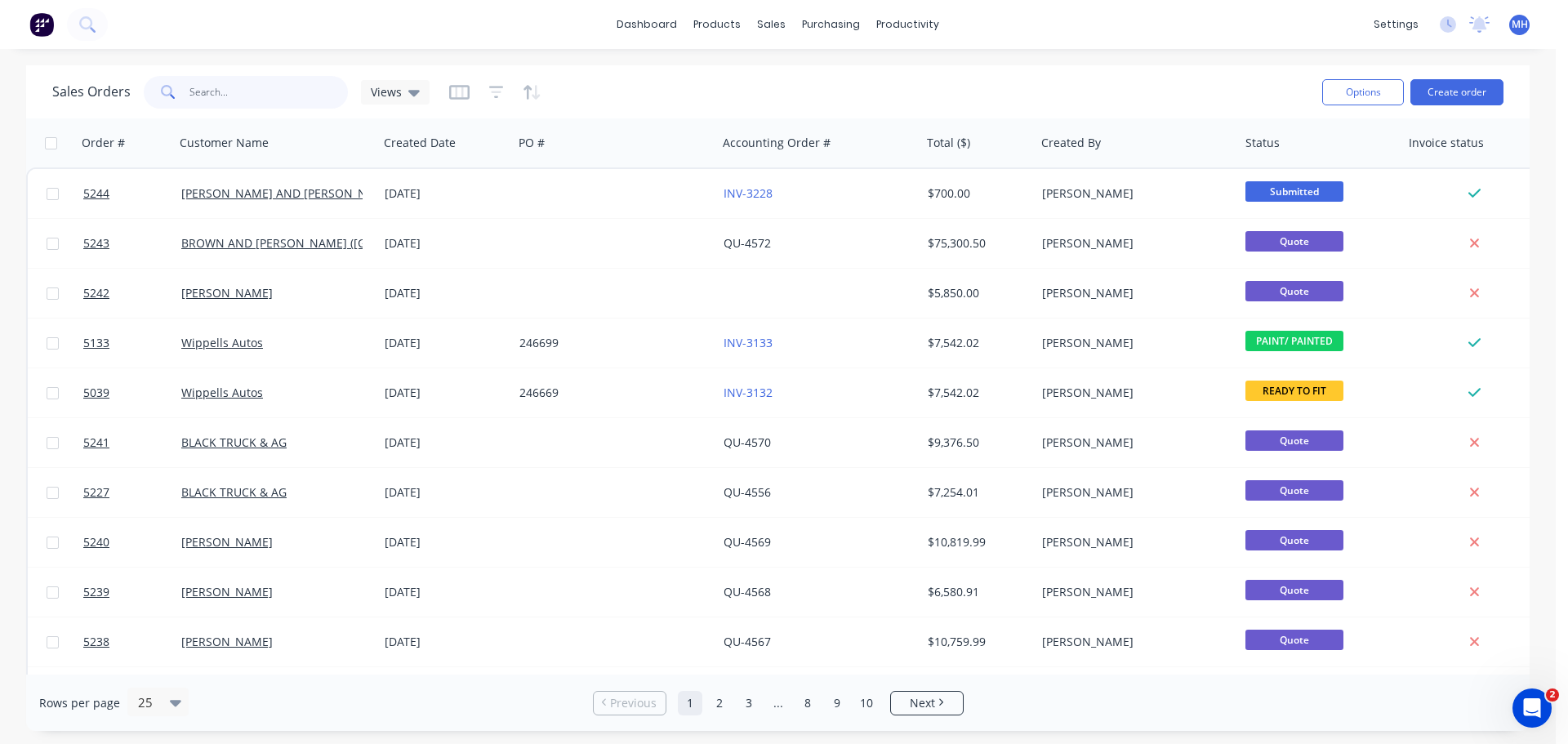
click at [213, 81] on input "text" at bounding box center [269, 92] width 159 height 33
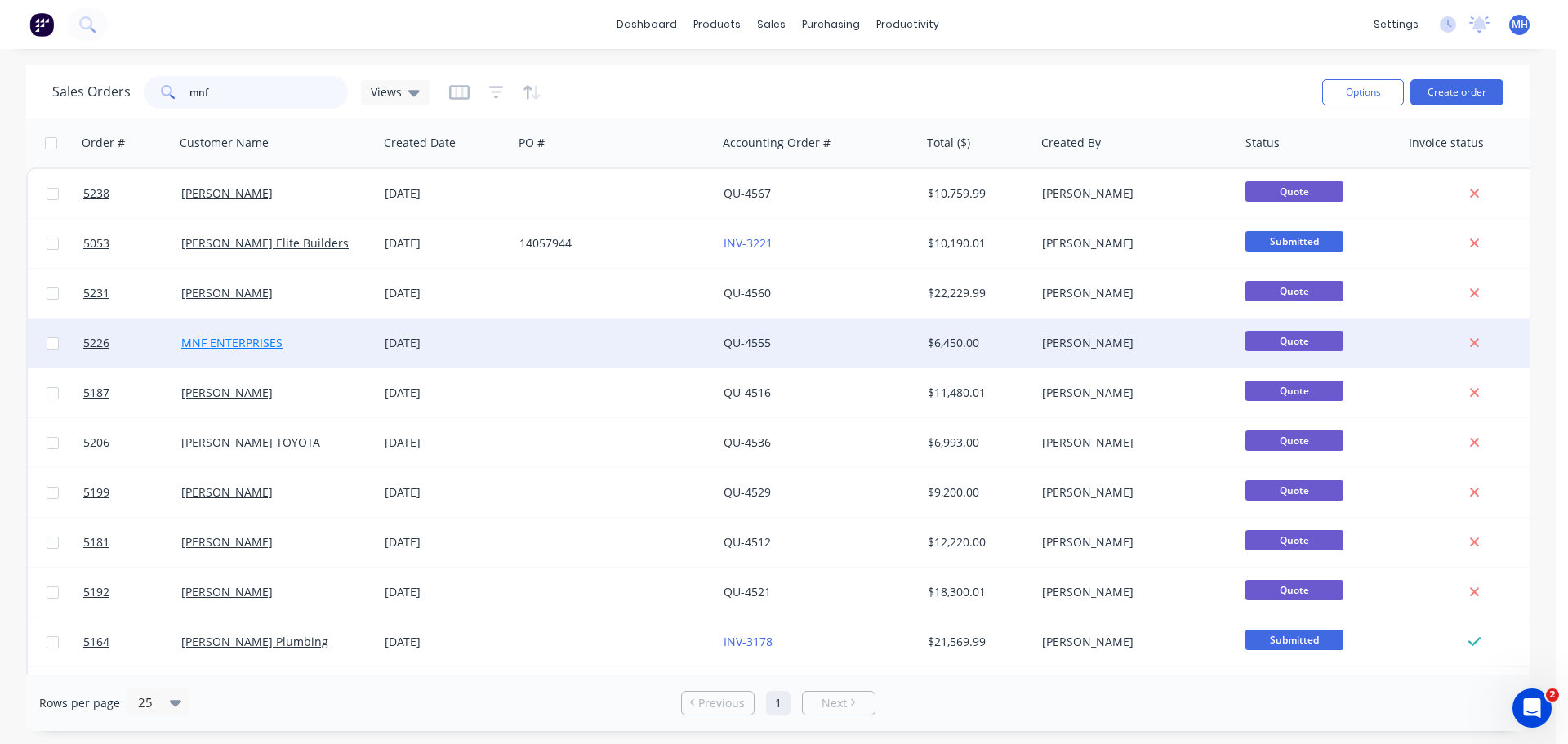
type input "mnf"
click at [250, 338] on link "MNF ENTERPRISES" at bounding box center [231, 342] width 101 height 15
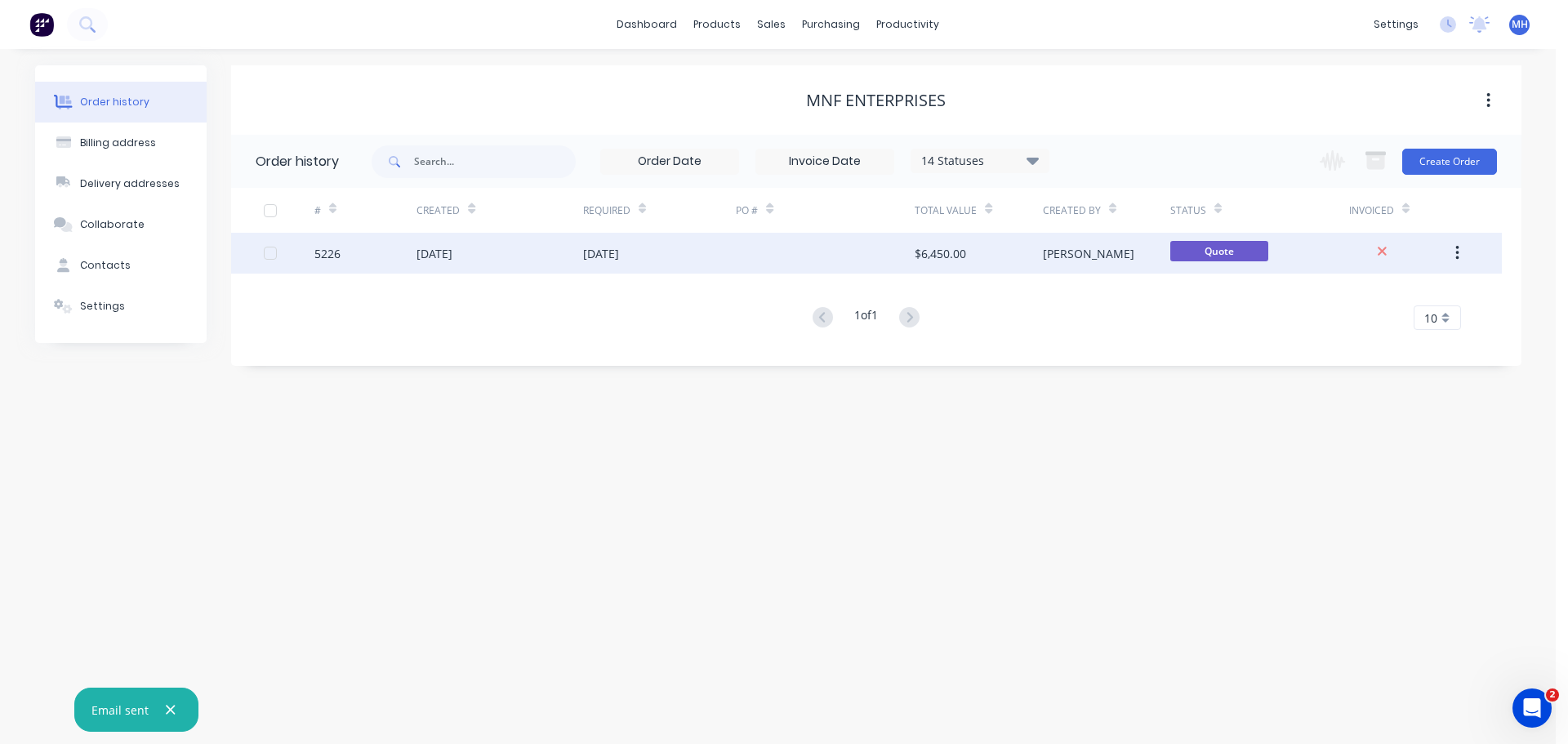
click at [416, 250] on div "[DATE]" at bounding box center [434, 253] width 36 height 17
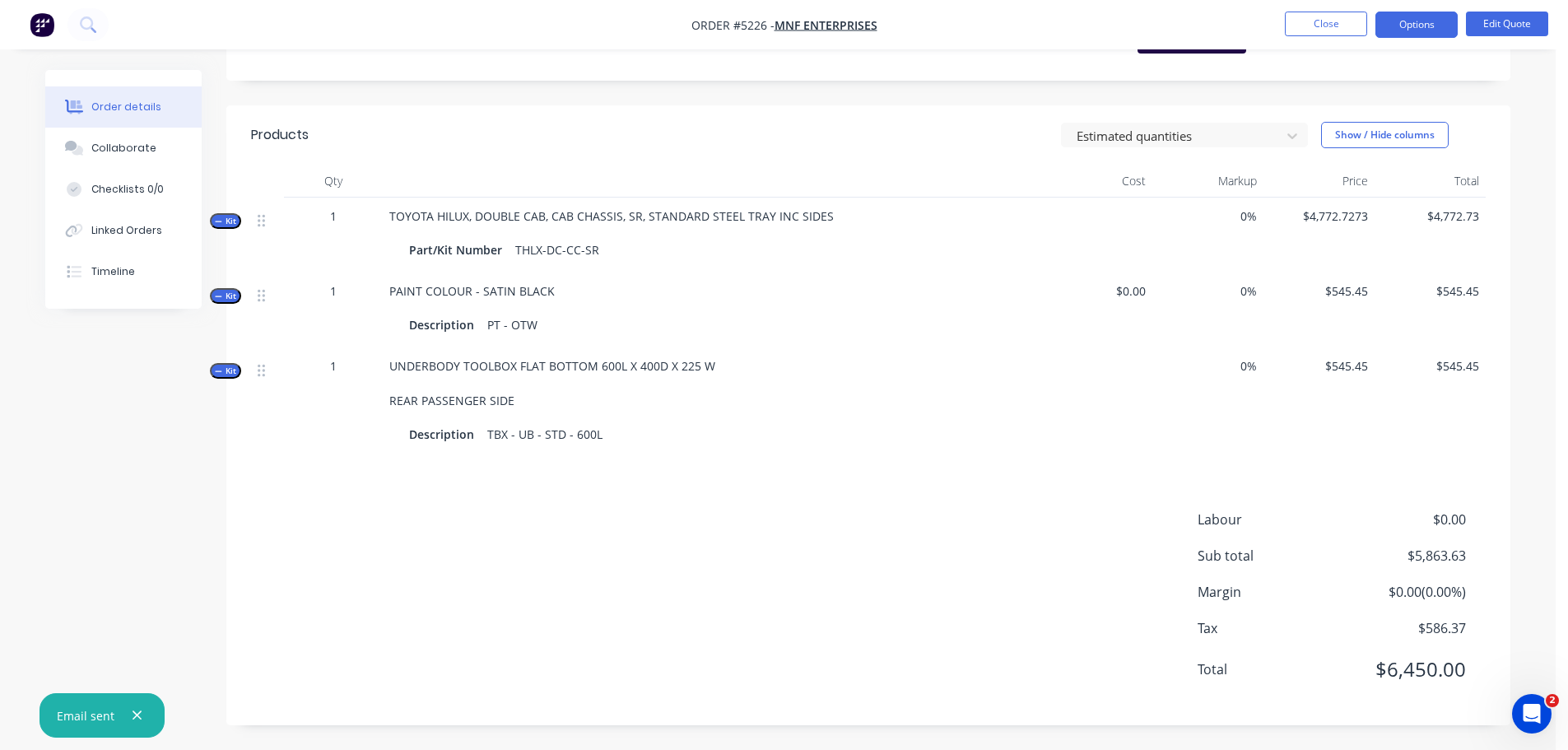
scroll to position [209, 0]
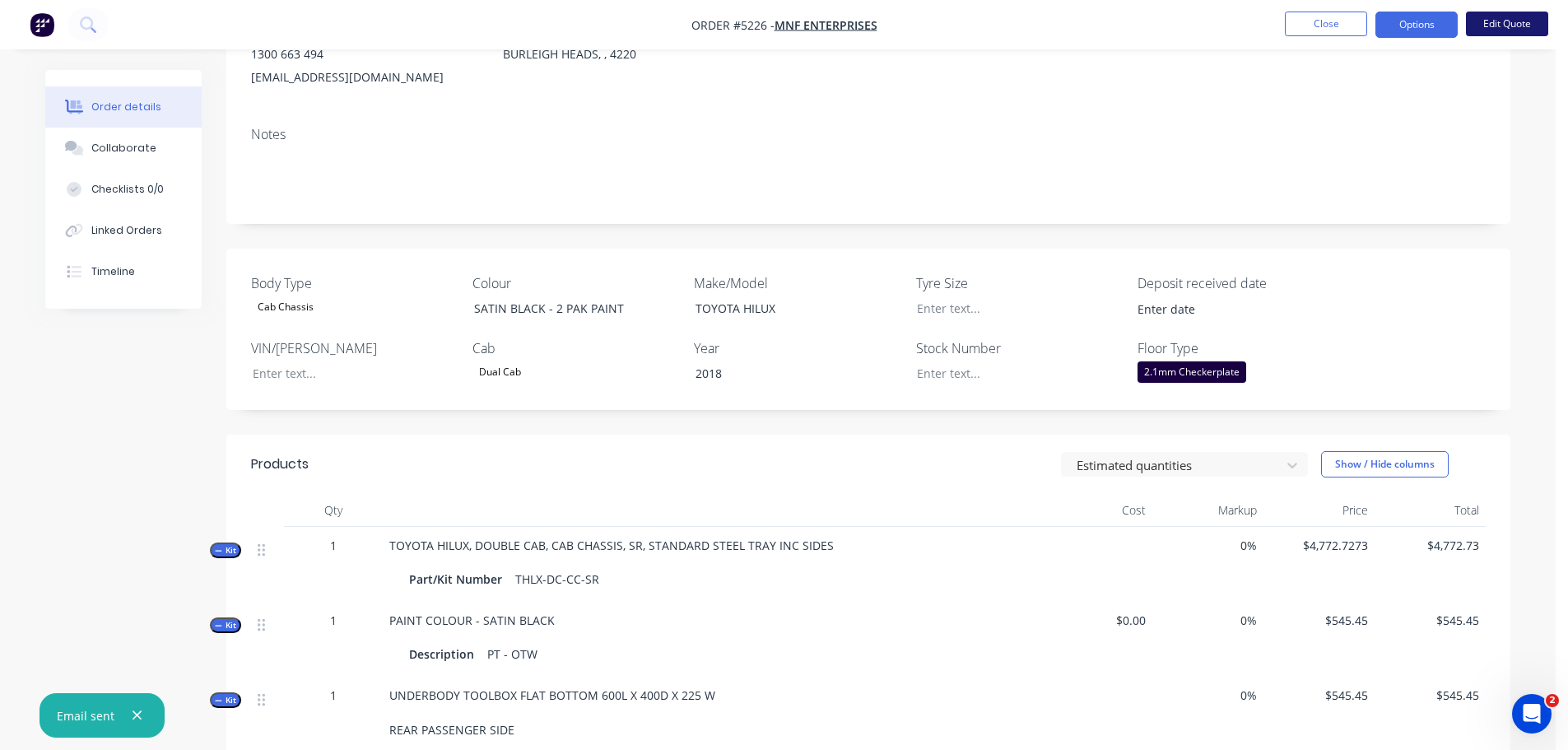
click at [1495, 24] on button "Edit Quote" at bounding box center [1507, 23] width 82 height 25
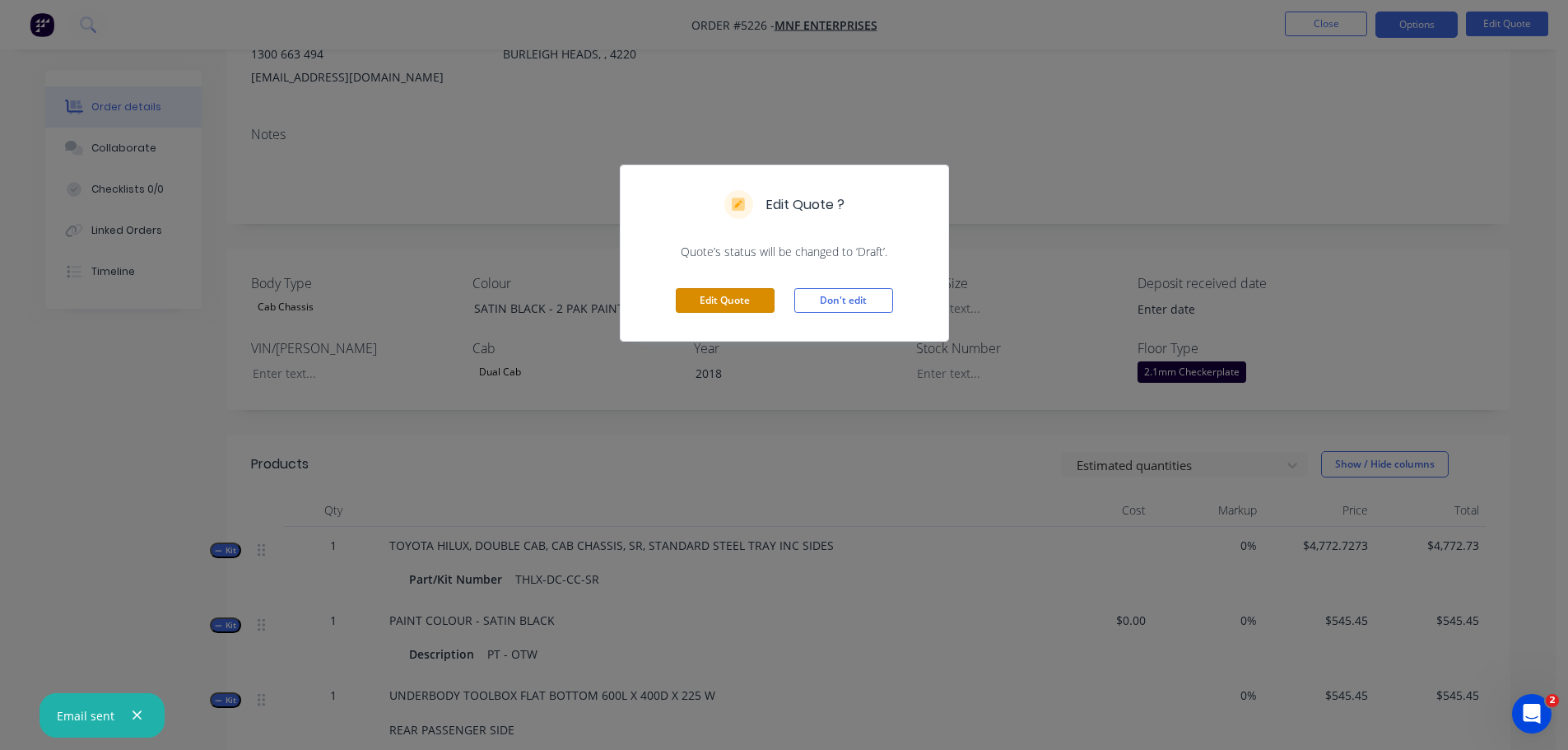
click at [732, 302] on button "Edit Quote" at bounding box center [725, 300] width 99 height 25
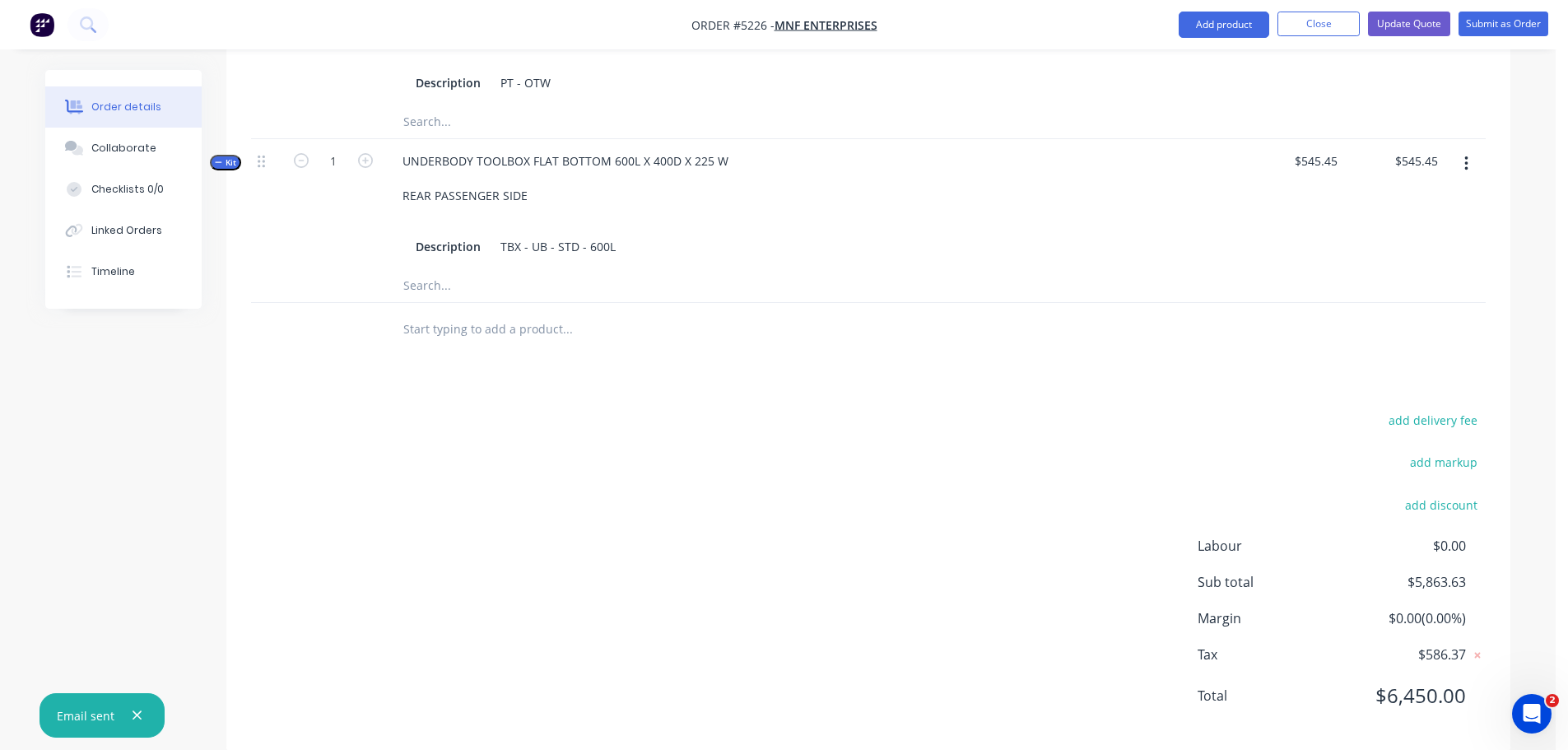
scroll to position [885, 0]
click at [1422, 490] on button "add discount" at bounding box center [1441, 501] width 90 height 22
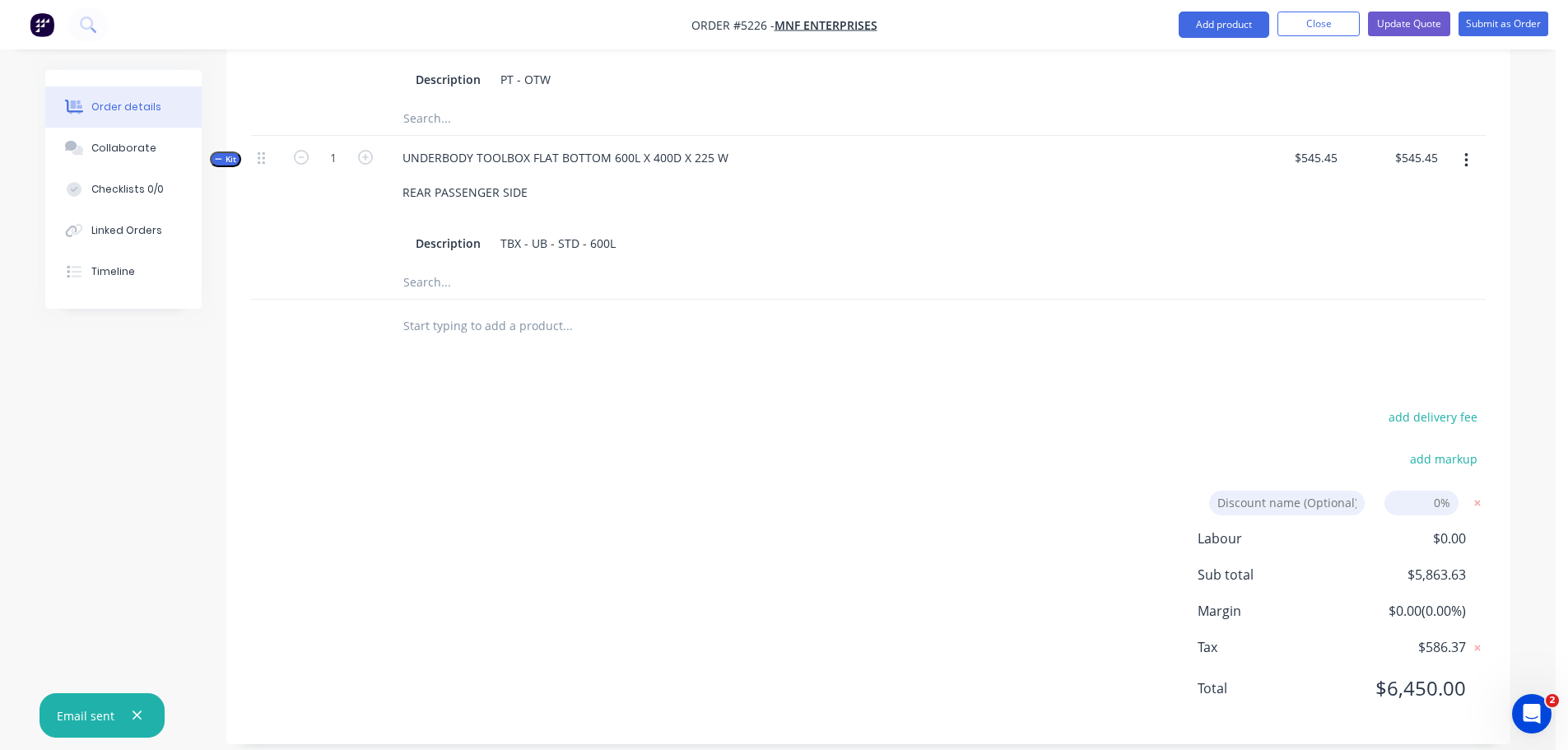
scroll to position [881, 0]
click at [1282, 495] on input at bounding box center [1287, 507] width 156 height 25
type input "DEALER DISCOUNT"
click at [1415, 495] on input at bounding box center [1421, 507] width 74 height 25
type input "10%"
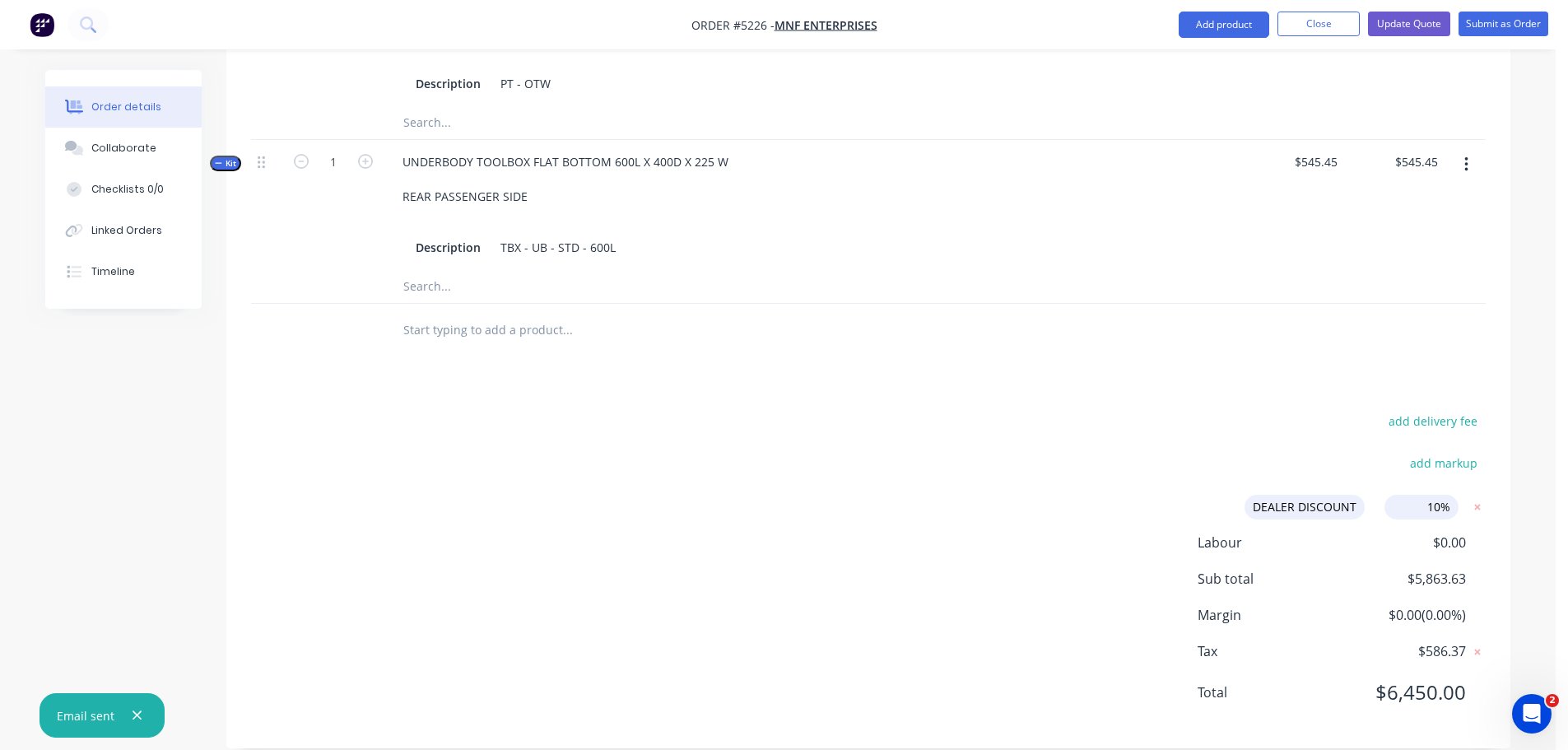
click at [1293, 600] on div "Labour $0.00 Sub total $5,863.63 Margin $0.00 ( 0.00 %) Tax $586.37 Total $6,45…" at bounding box center [1342, 627] width 288 height 190
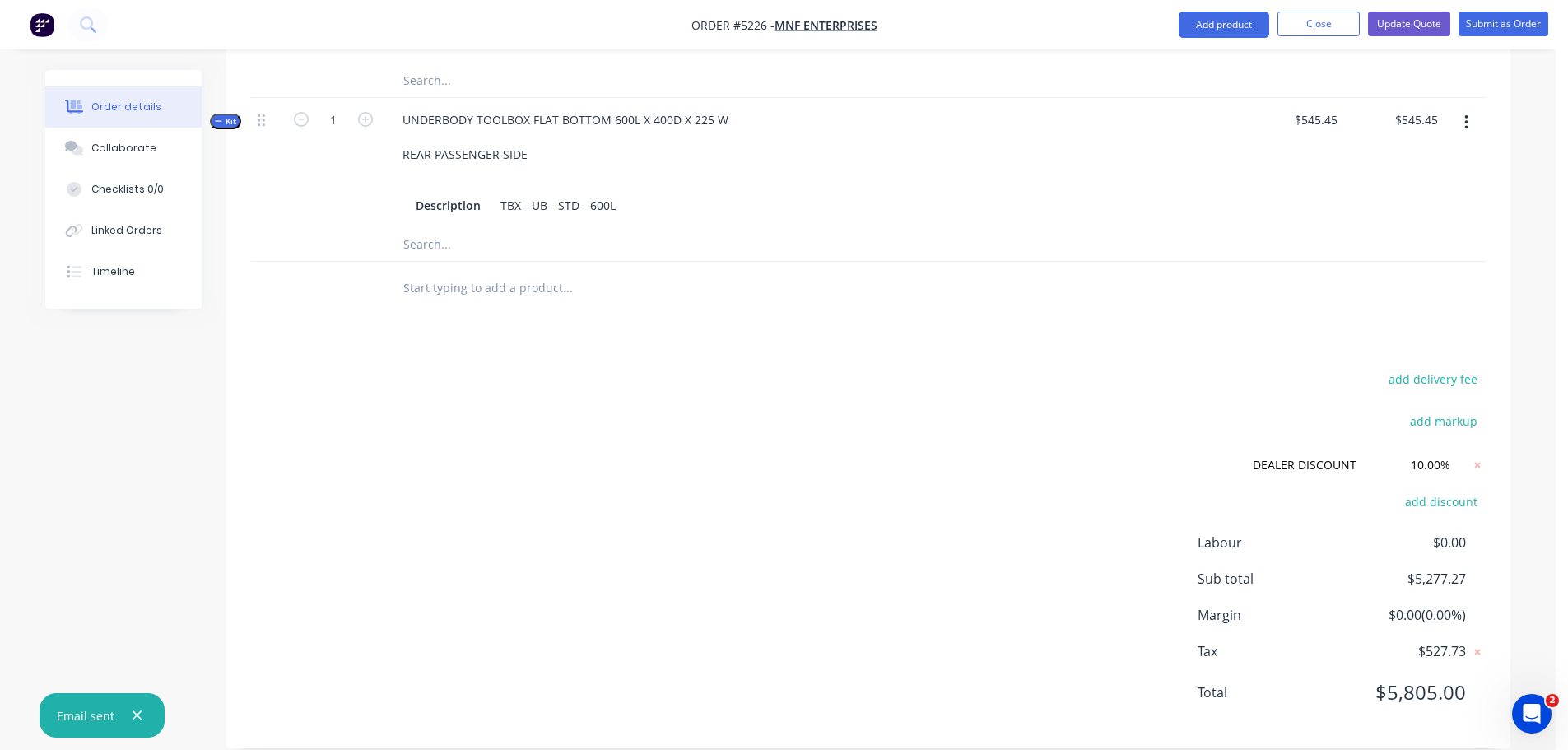
scroll to position [511, 0]
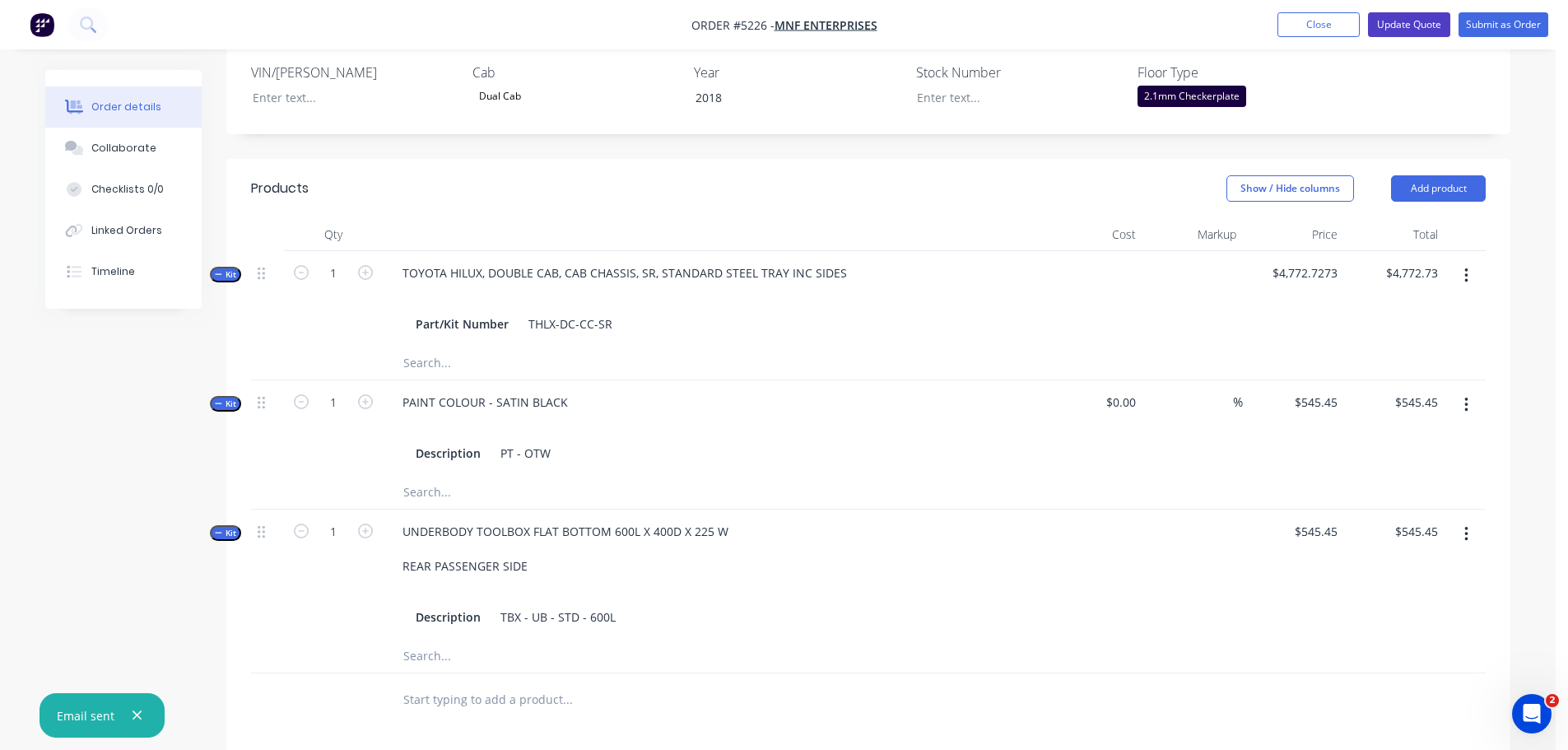
click at [1418, 21] on button "Update Quote" at bounding box center [1409, 24] width 82 height 25
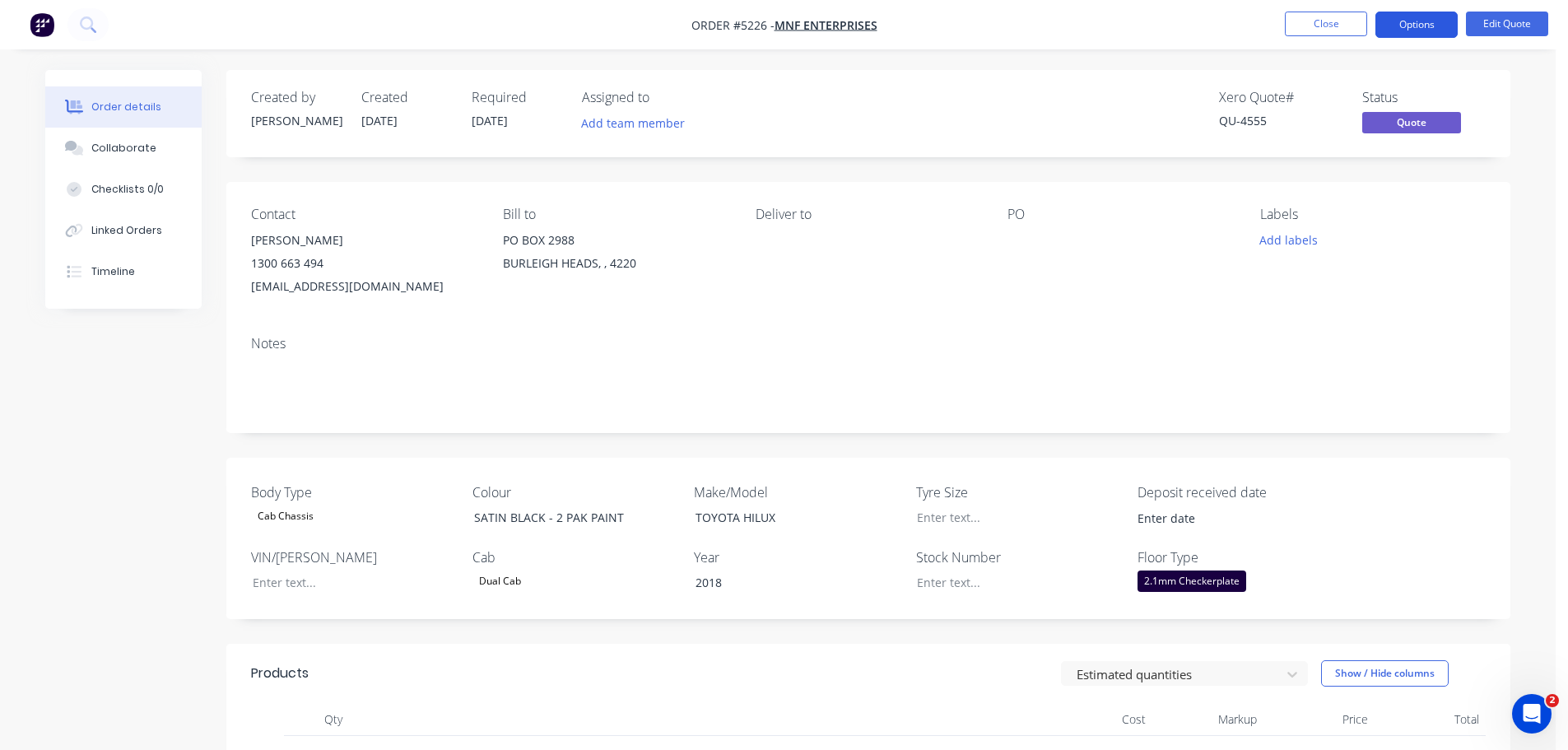
click at [1399, 28] on button "Options" at bounding box center [1417, 24] width 82 height 26
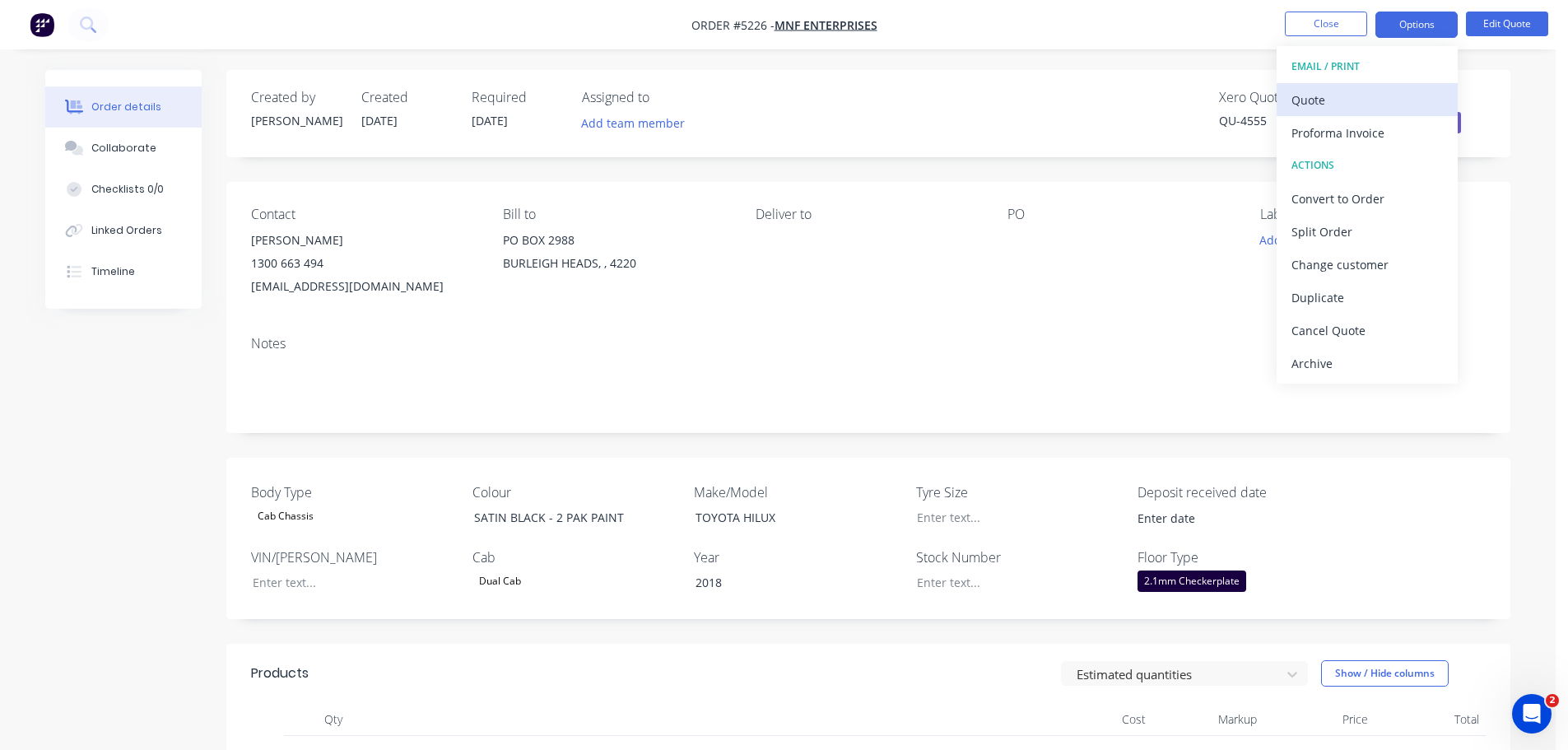
click at [1342, 101] on div "Quote" at bounding box center [1366, 100] width 151 height 24
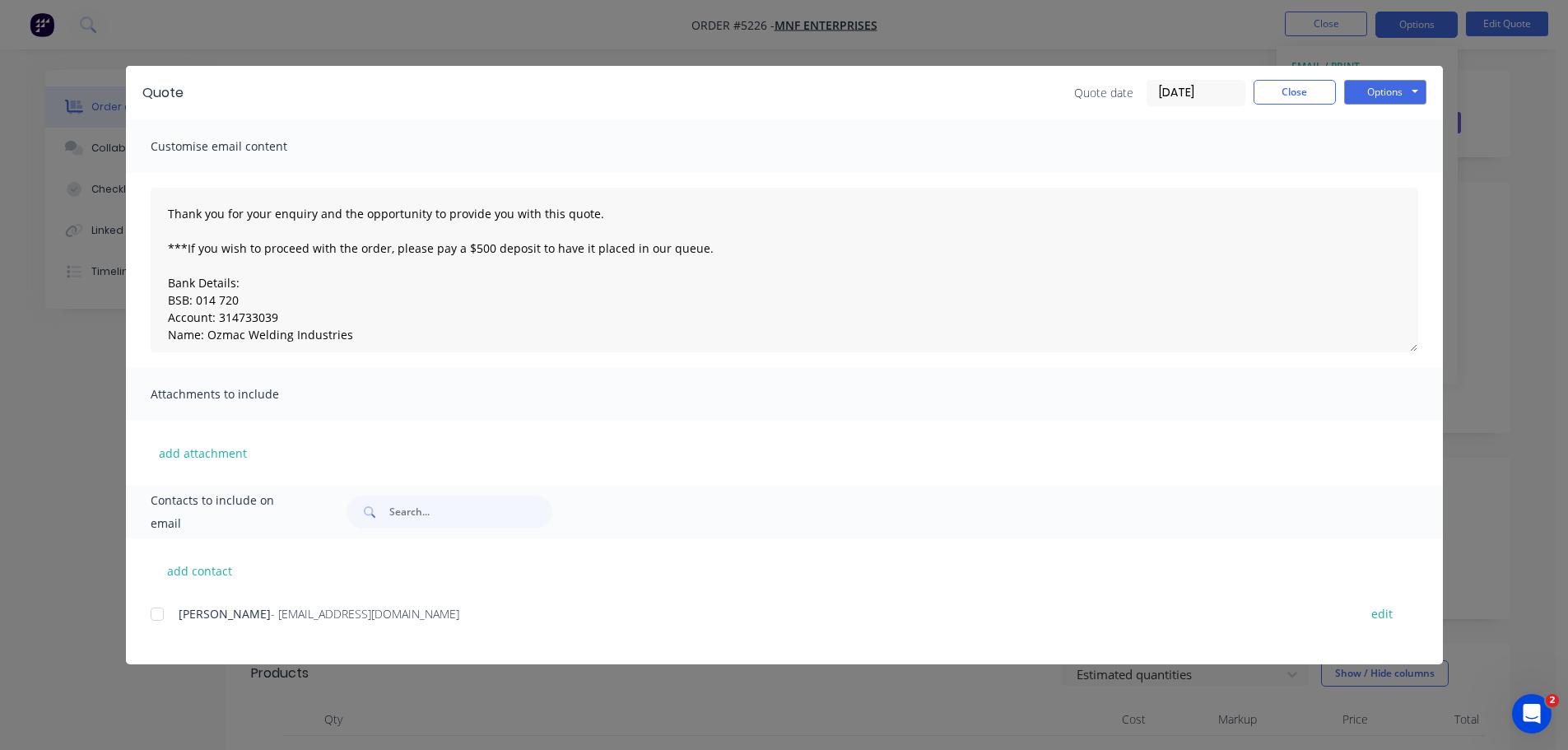
click at [164, 618] on div at bounding box center [157, 613] width 33 height 33
click at [1403, 93] on button "Options" at bounding box center [1385, 91] width 82 height 25
click at [1399, 175] on button "Email" at bounding box center [1396, 176] width 105 height 27
click at [1362, 88] on button "Options" at bounding box center [1385, 91] width 82 height 25
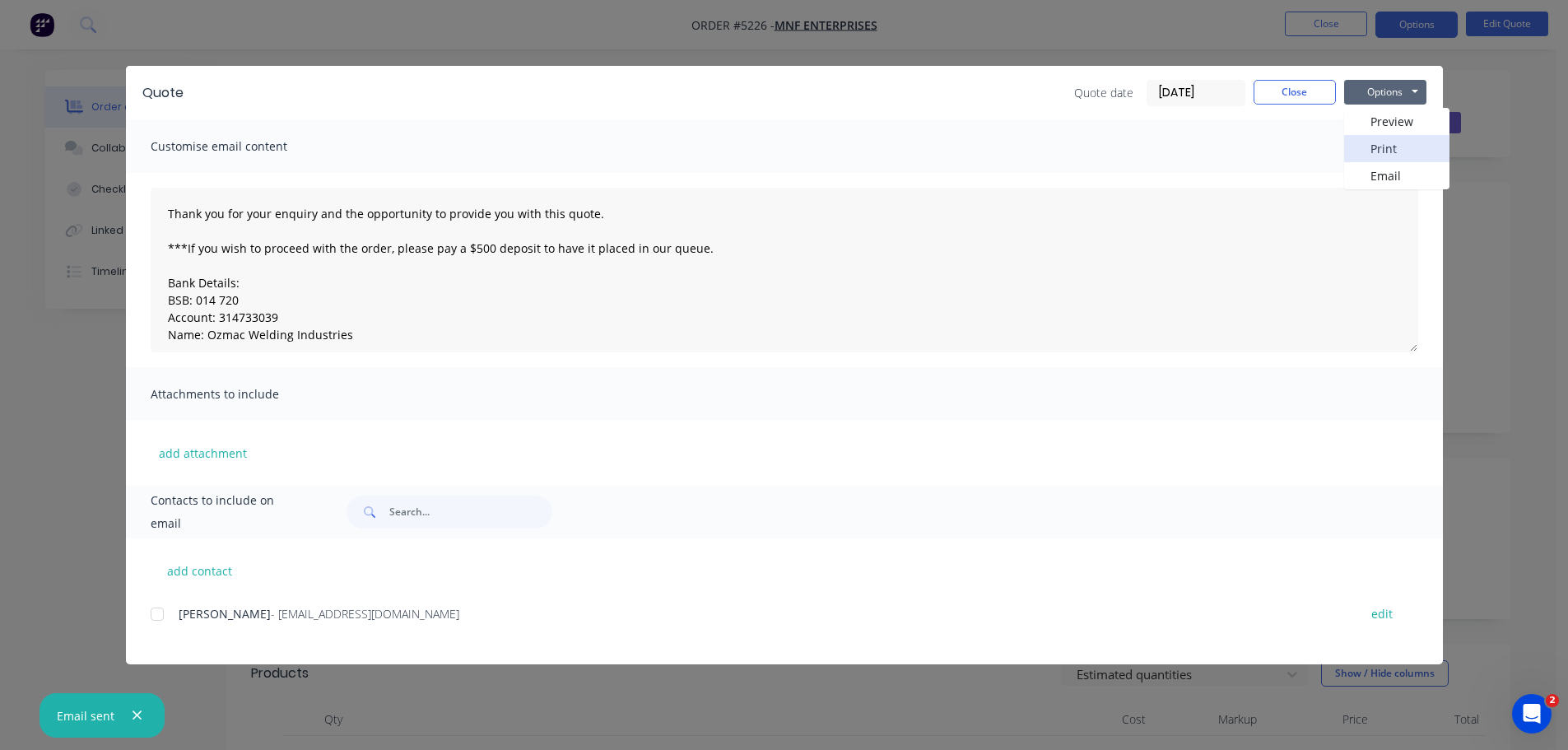
click at [1376, 147] on button "Print" at bounding box center [1396, 149] width 105 height 27
click at [1304, 89] on button "Close" at bounding box center [1295, 91] width 82 height 25
